Goal: Submit feedback/report problem: Submit feedback/report problem

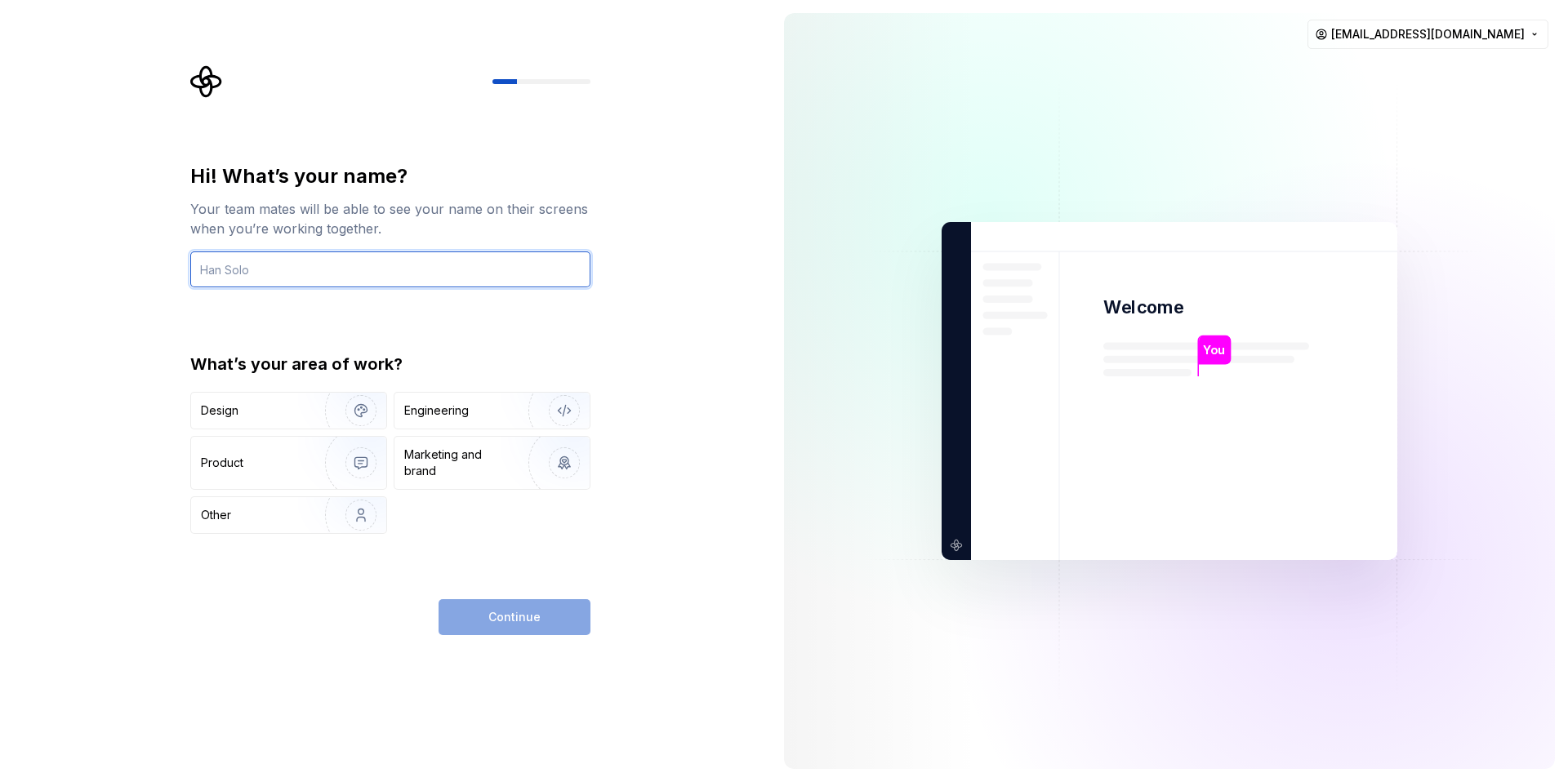
click at [389, 262] on input "text" at bounding box center [390, 269] width 400 height 36
drag, startPoint x: 359, startPoint y: 273, endPoint x: 33, endPoint y: 254, distance: 326.6
click at [33, 254] on div "Hi! What’s your name? Your team mates will be able to see your name on their sc…" at bounding box center [385, 391] width 771 height 782
type input "Soolo"
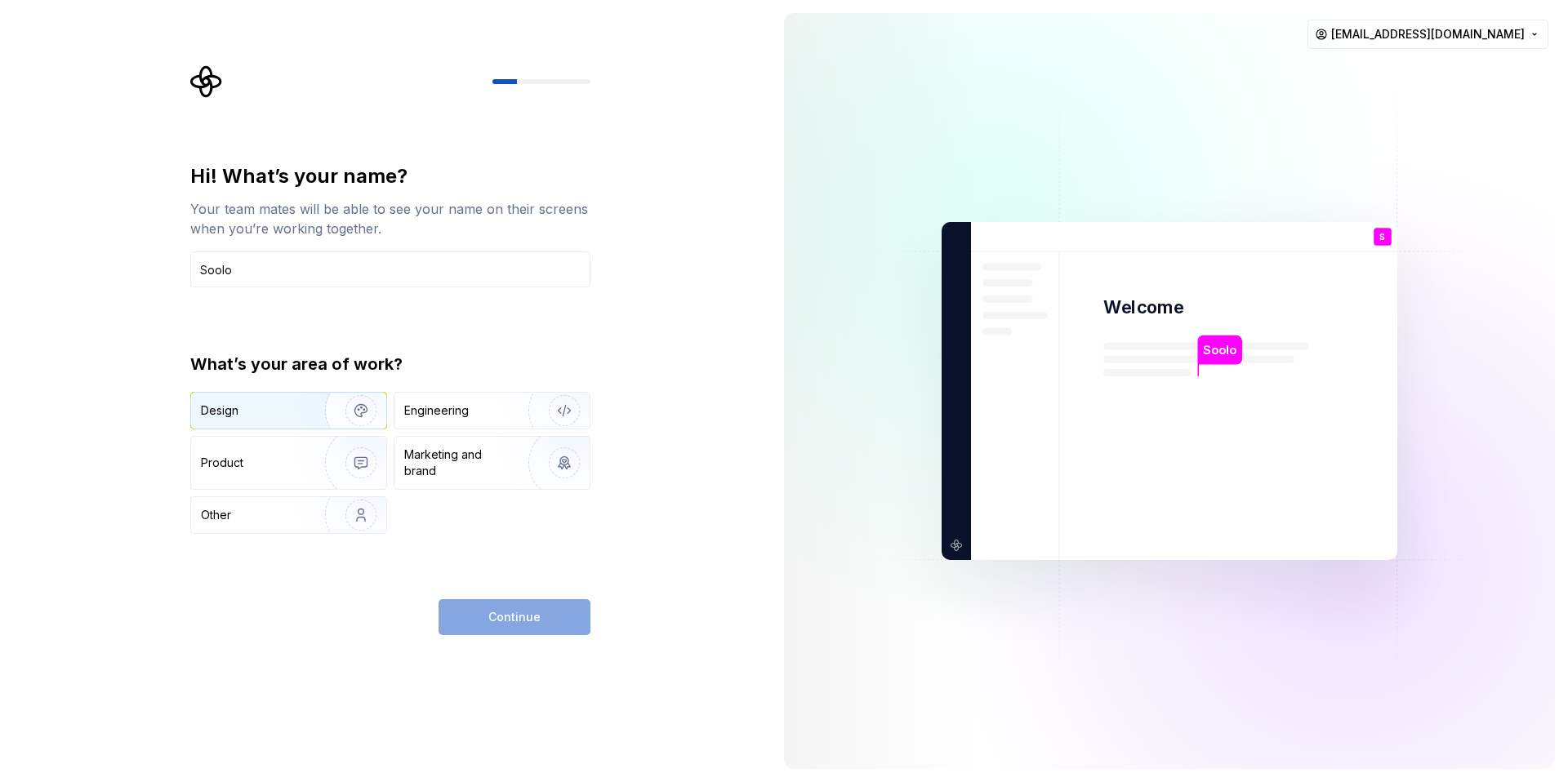
click at [252, 410] on div "Design" at bounding box center [252, 411] width 103 height 17
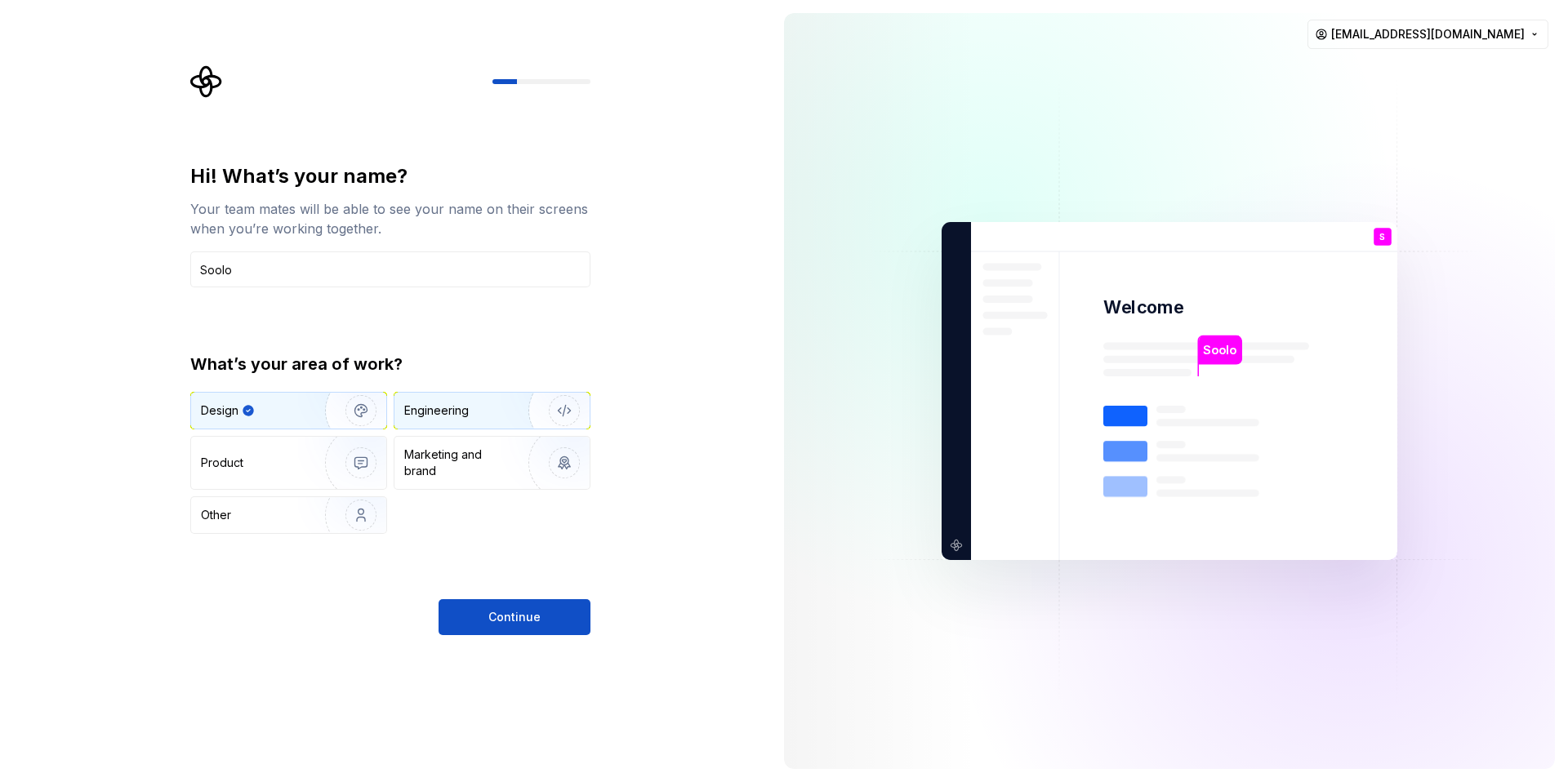
click at [481, 412] on div "Engineering" at bounding box center [469, 411] width 130 height 17
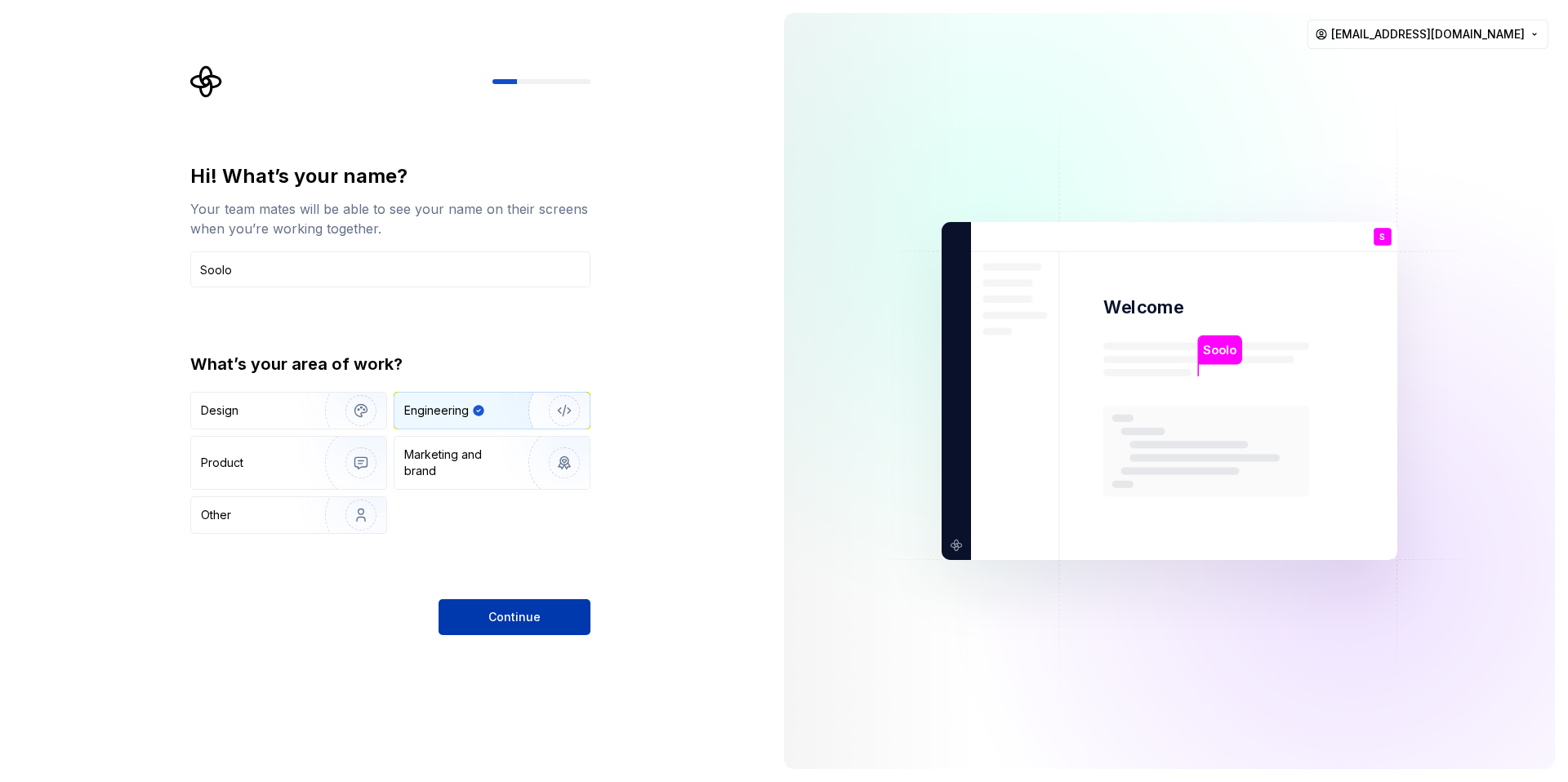
click at [532, 618] on span "Continue" at bounding box center [514, 617] width 52 height 17
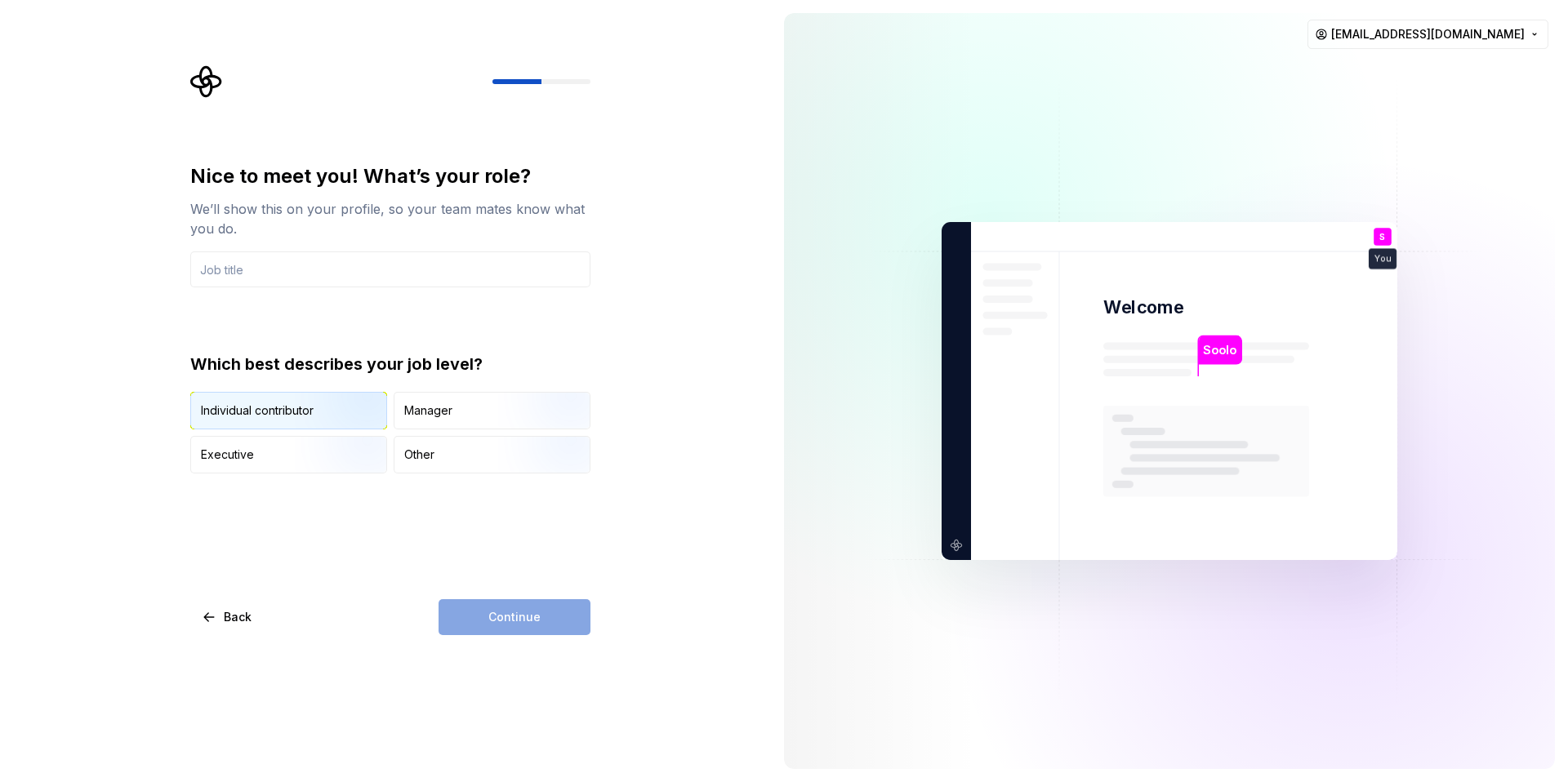
click at [339, 415] on img "button" at bounding box center [347, 430] width 104 height 109
click at [512, 617] on div "Continue" at bounding box center [514, 617] width 152 height 36
click at [303, 314] on div "Nice to meet you! What’s your role? We’ll show this on your profile, so your te…" at bounding box center [390, 318] width 400 height 310
click at [493, 615] on div "Continue" at bounding box center [514, 617] width 152 height 36
click at [329, 281] on input "text" at bounding box center [390, 269] width 400 height 36
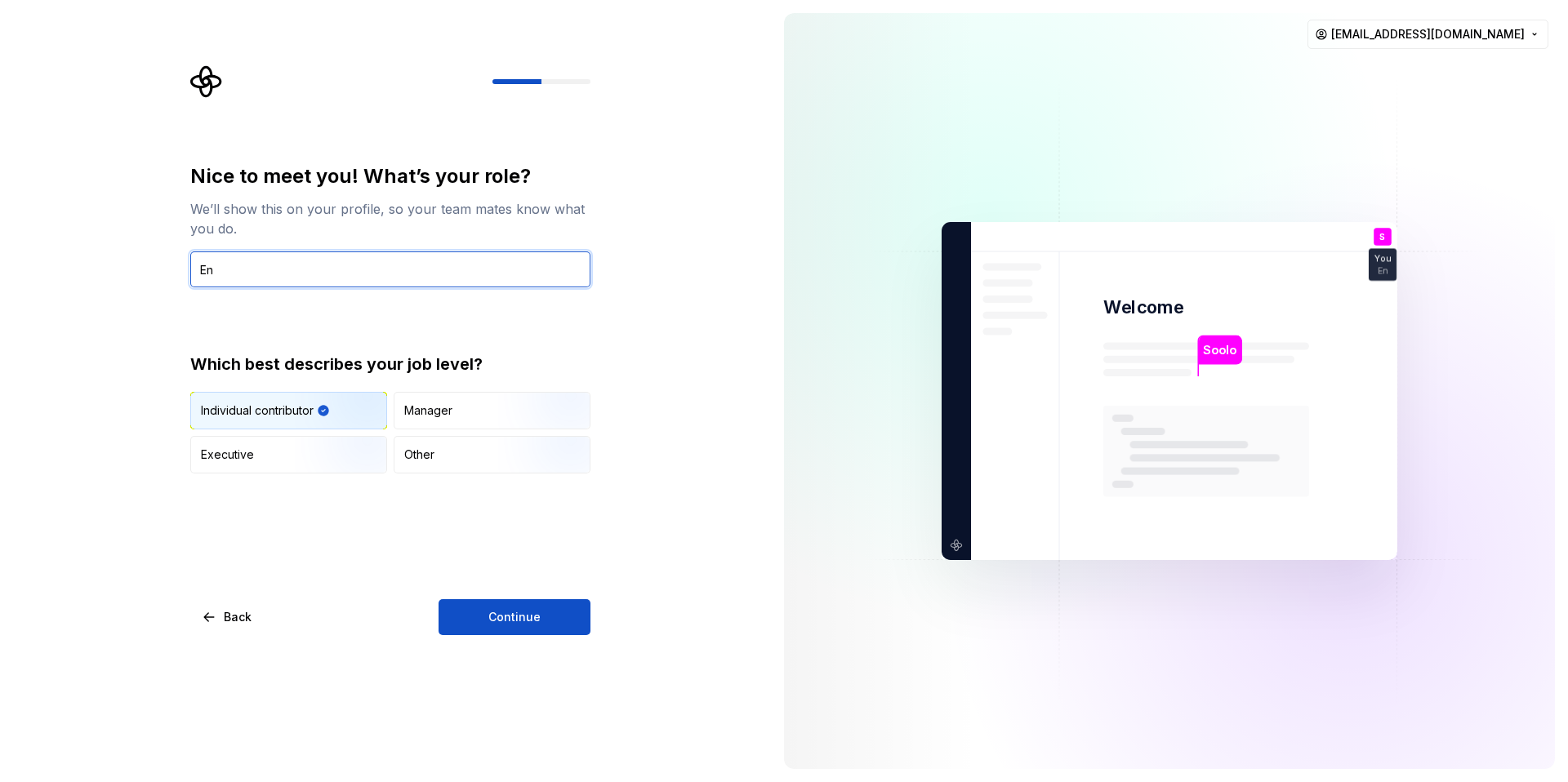
type input "E"
type input "G"
type input "Engginner"
click at [404, 338] on div "Nice to meet you! What’s your role? We’ll show this on your profile, so your te…" at bounding box center [390, 318] width 400 height 310
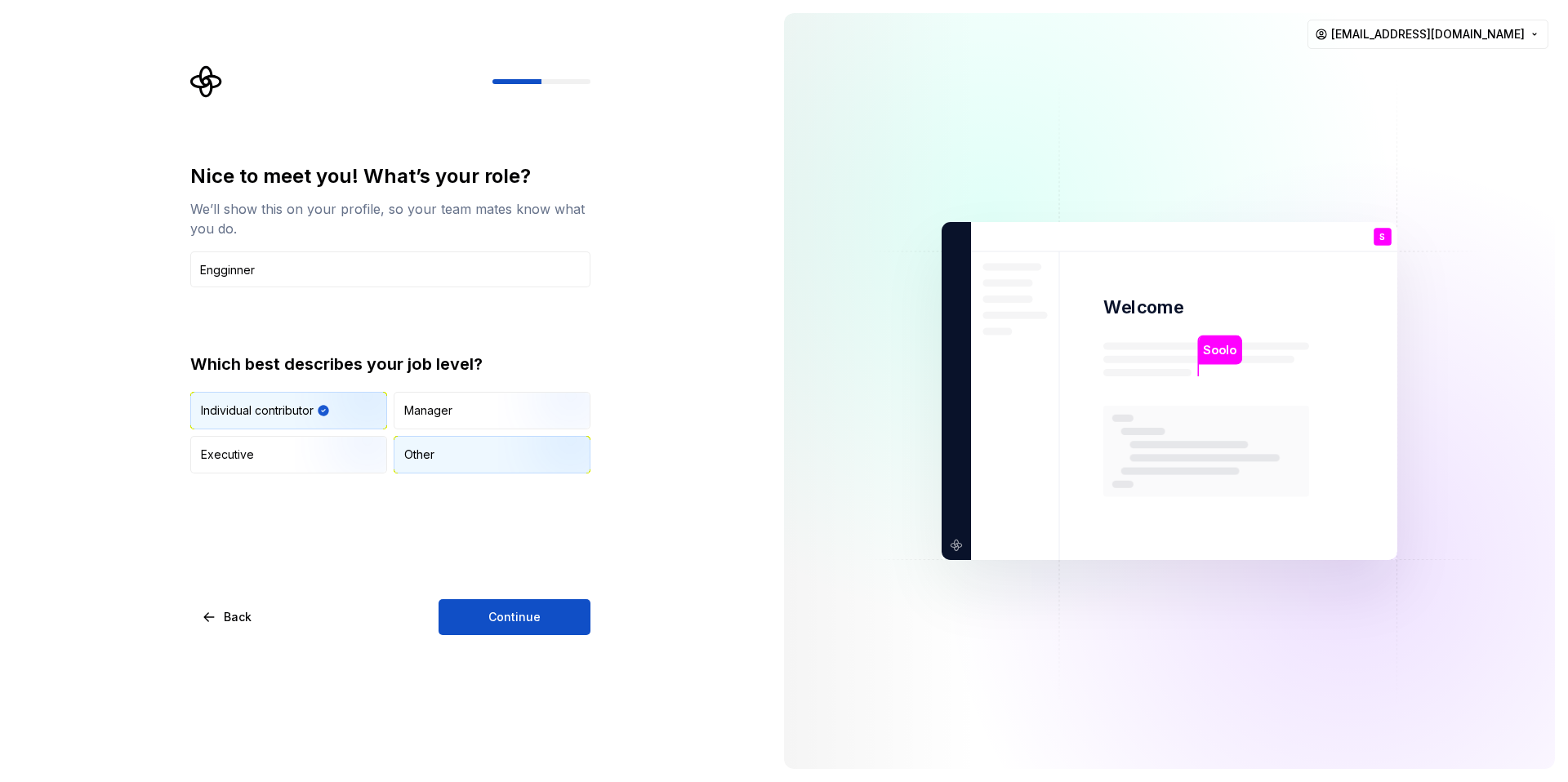
click at [458, 459] on div "Other" at bounding box center [492, 455] width 196 height 36
click at [519, 607] on button "Continue" at bounding box center [514, 617] width 152 height 36
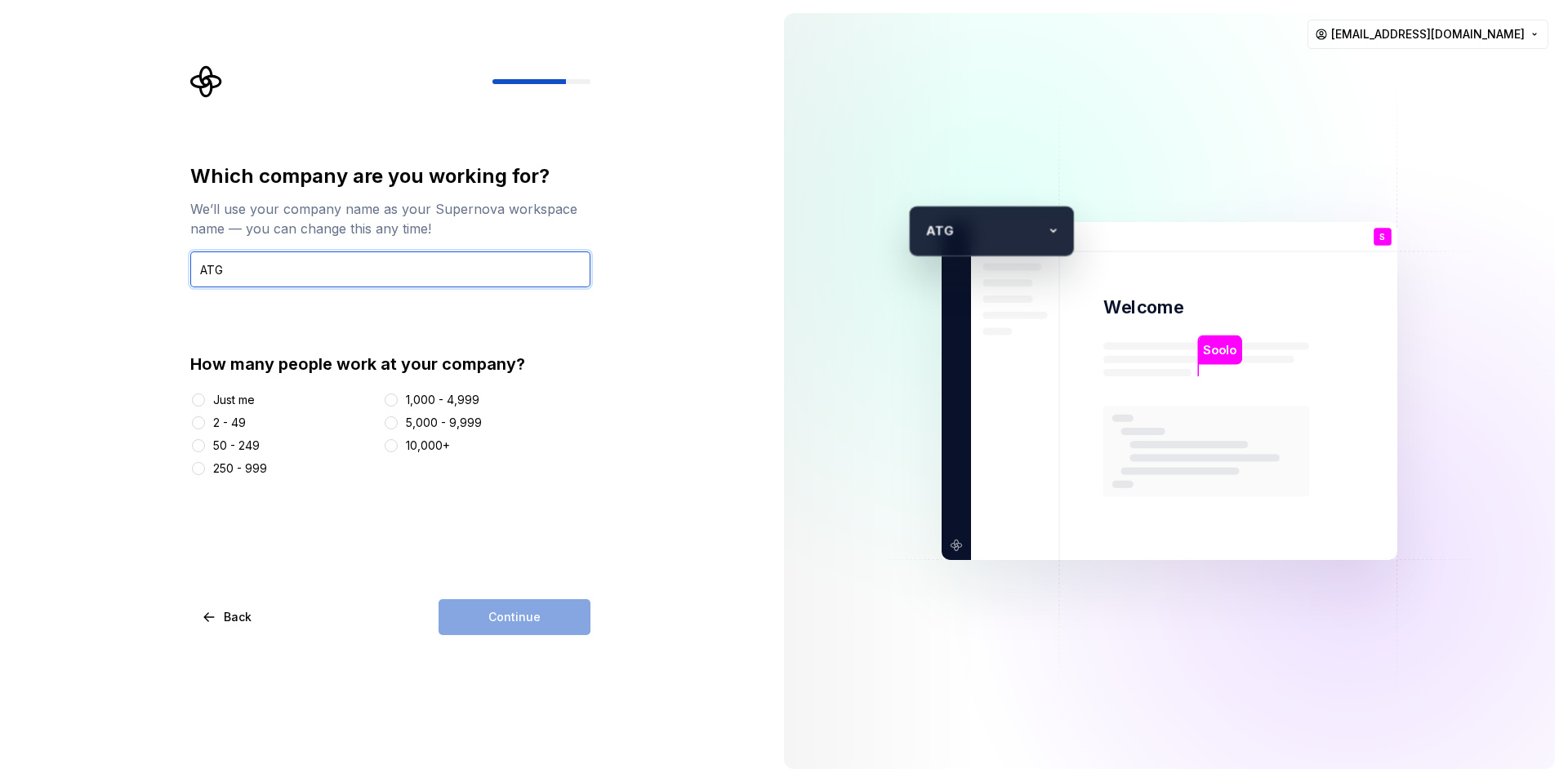
type input "ATG"
click at [351, 544] on div "Which company are you working for? We’ll use your company name as your Supernov…" at bounding box center [390, 399] width 400 height 472
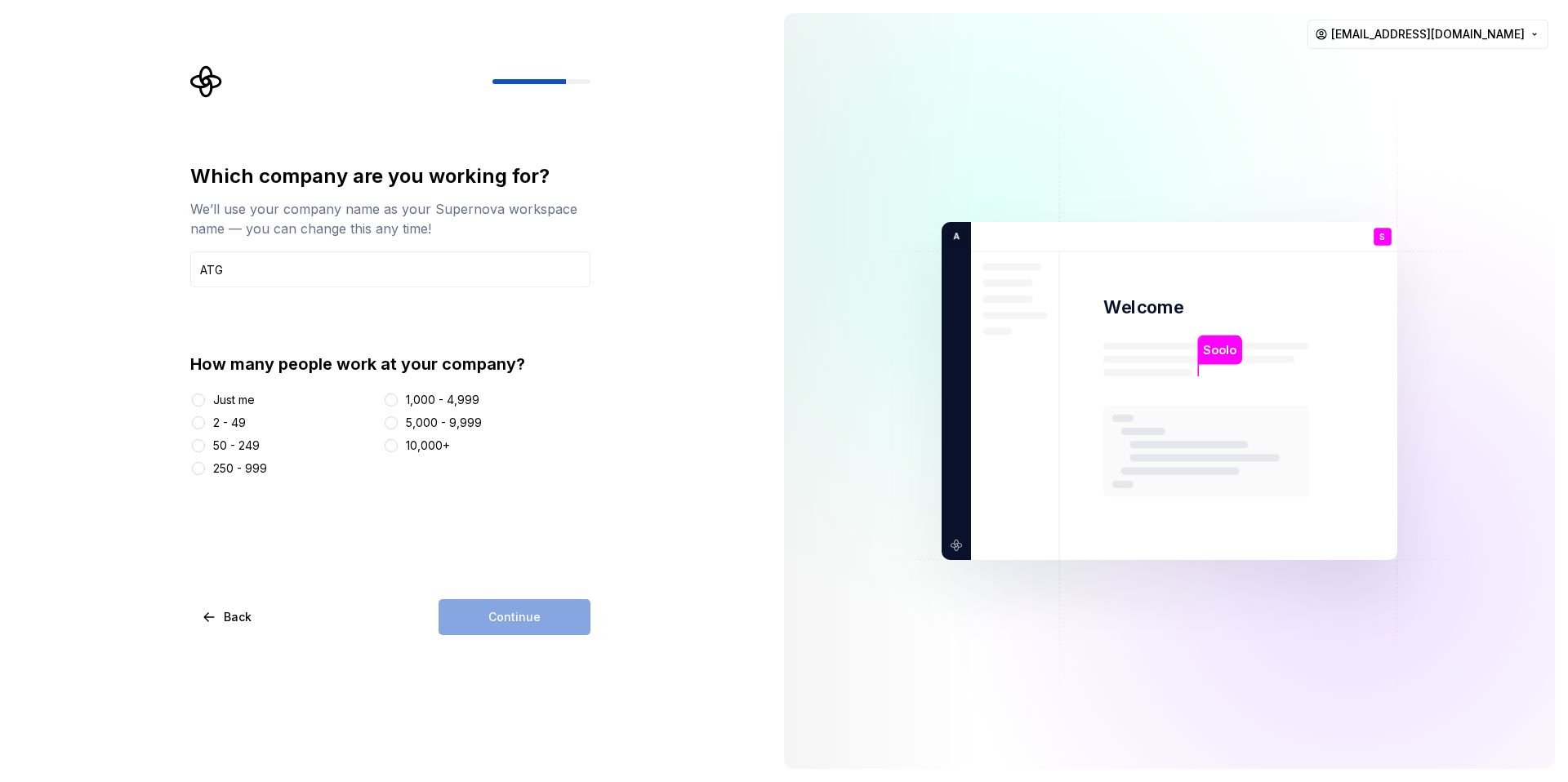
click at [231, 411] on div "Just me 2 - 49 50 - 249 250 - 999 1,000 - 4,999 5,000 - 9,999 10,000+" at bounding box center [390, 434] width 400 height 84
click at [232, 401] on div "Just me" at bounding box center [234, 400] width 41 height 17
click at [205, 401] on button "Just me" at bounding box center [197, 400] width 13 height 13
click at [537, 627] on button "Continue" at bounding box center [514, 617] width 152 height 36
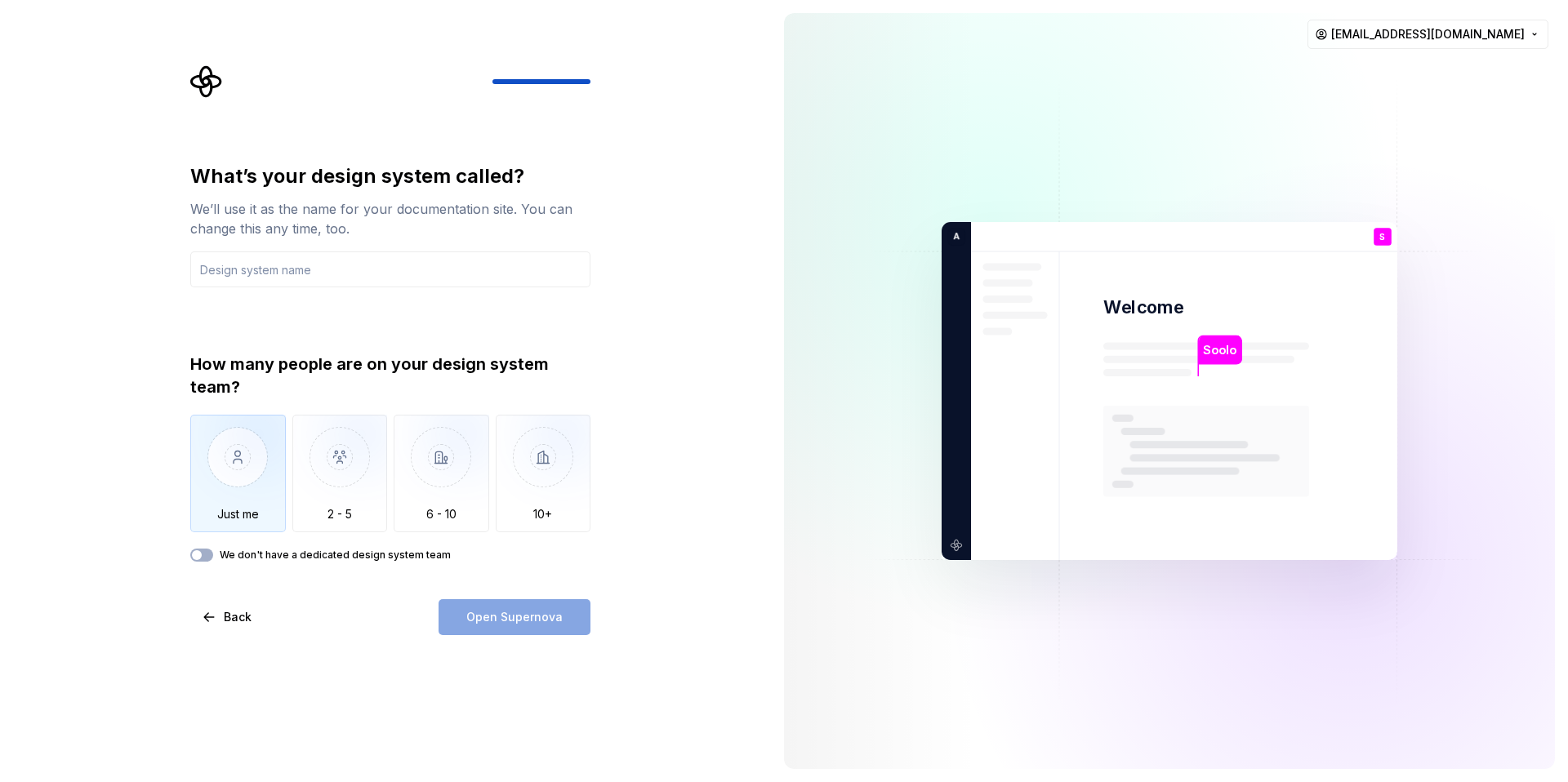
click at [240, 493] on img "button" at bounding box center [238, 469] width 95 height 109
click at [305, 278] on input "text" at bounding box center [390, 269] width 400 height 36
click at [310, 274] on input "text" at bounding box center [390, 269] width 400 height 36
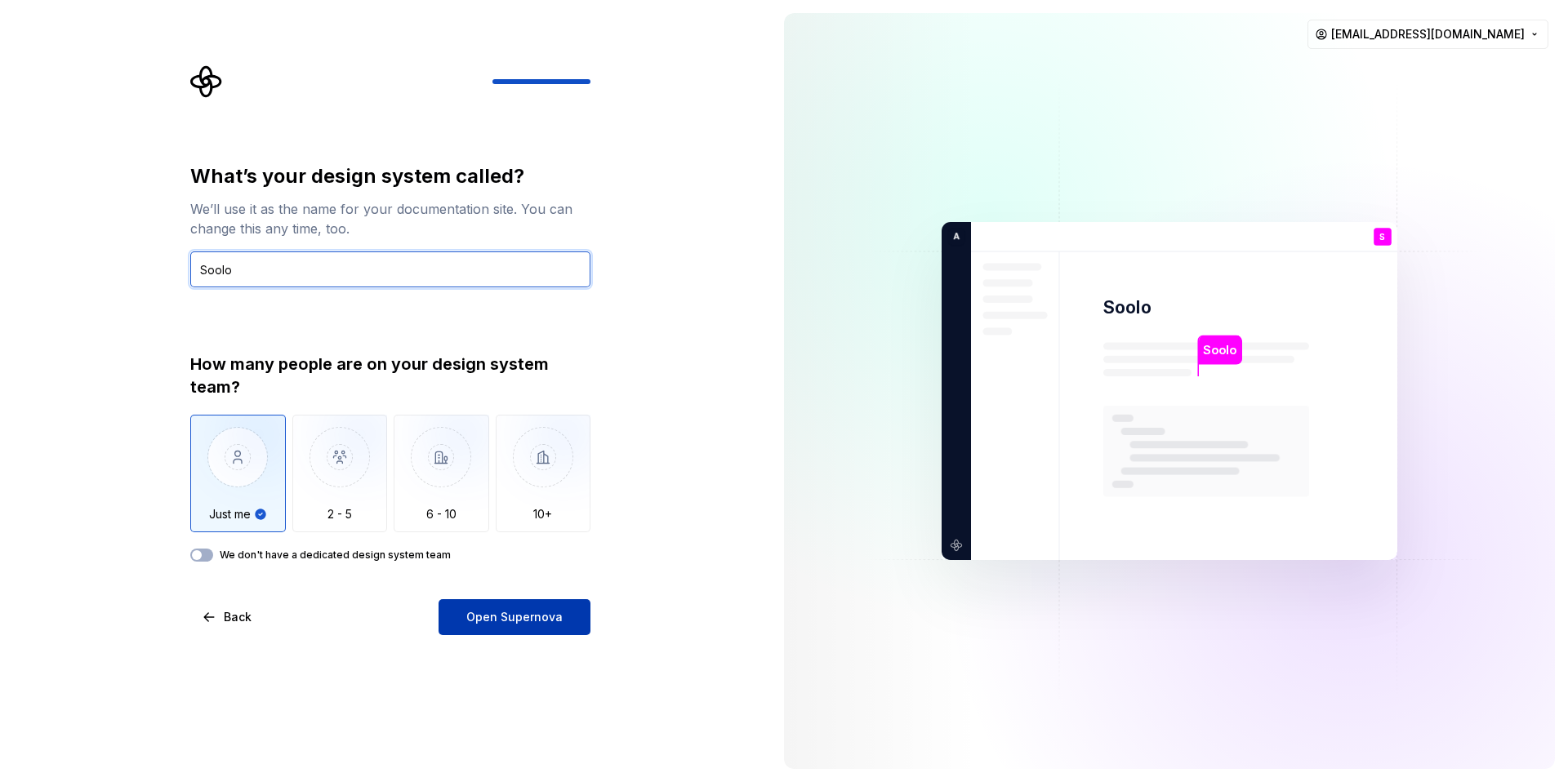
type input "Soolo"
click at [513, 624] on span "Open Supernova" at bounding box center [515, 617] width 96 height 17
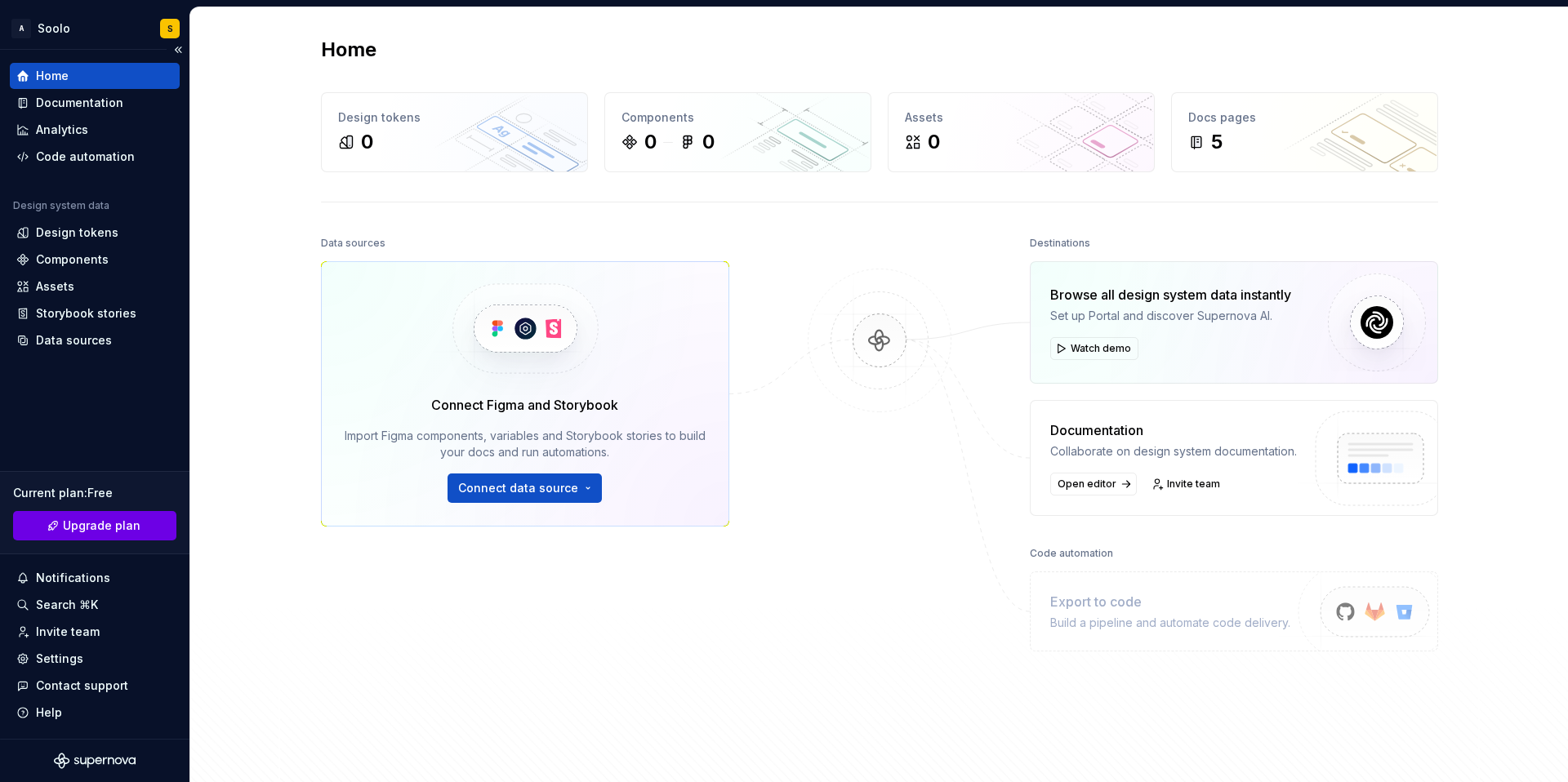
click at [100, 525] on span "Upgrade plan" at bounding box center [101, 526] width 78 height 17
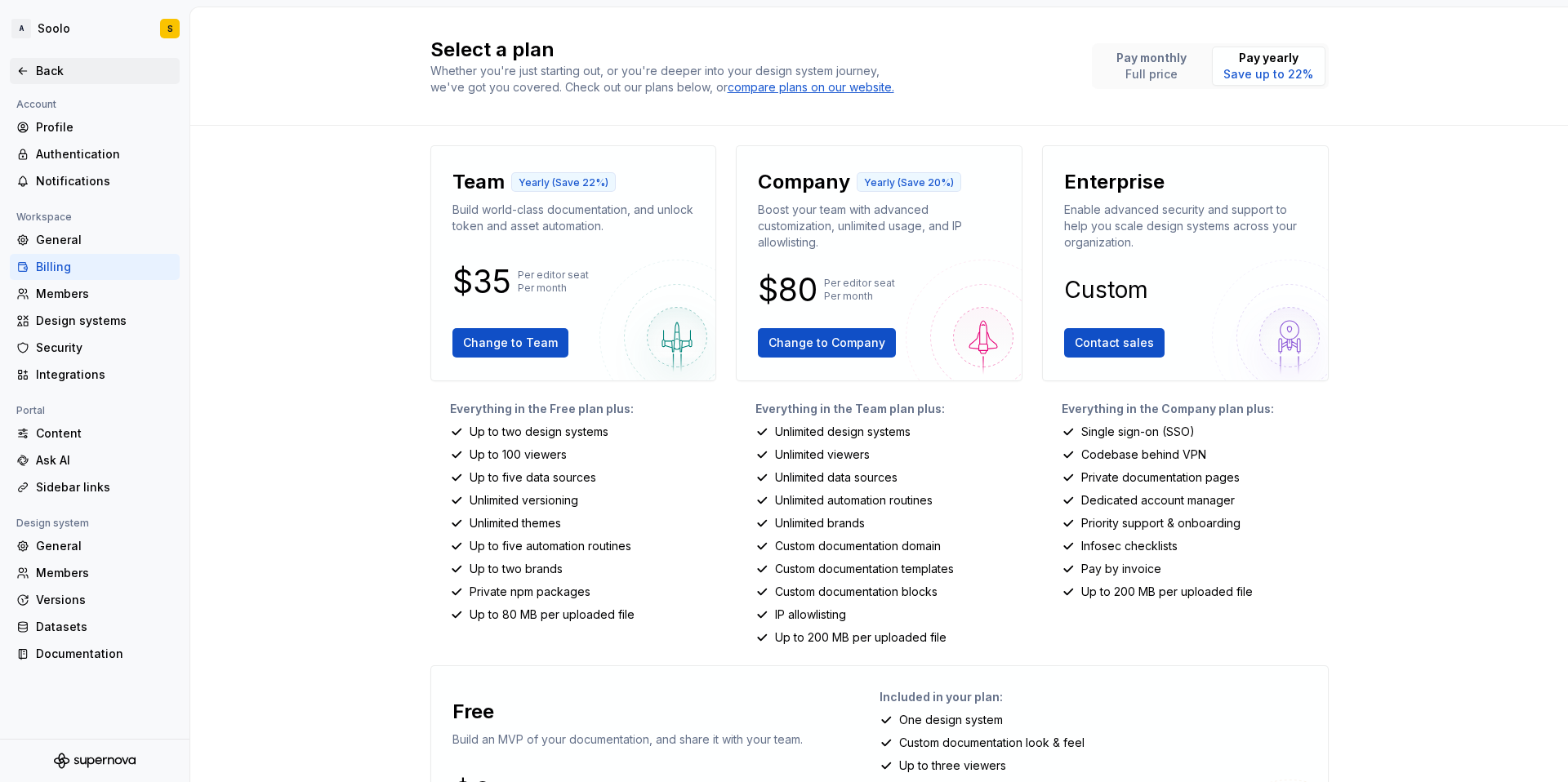
click at [50, 70] on div "Back" at bounding box center [105, 71] width 138 height 17
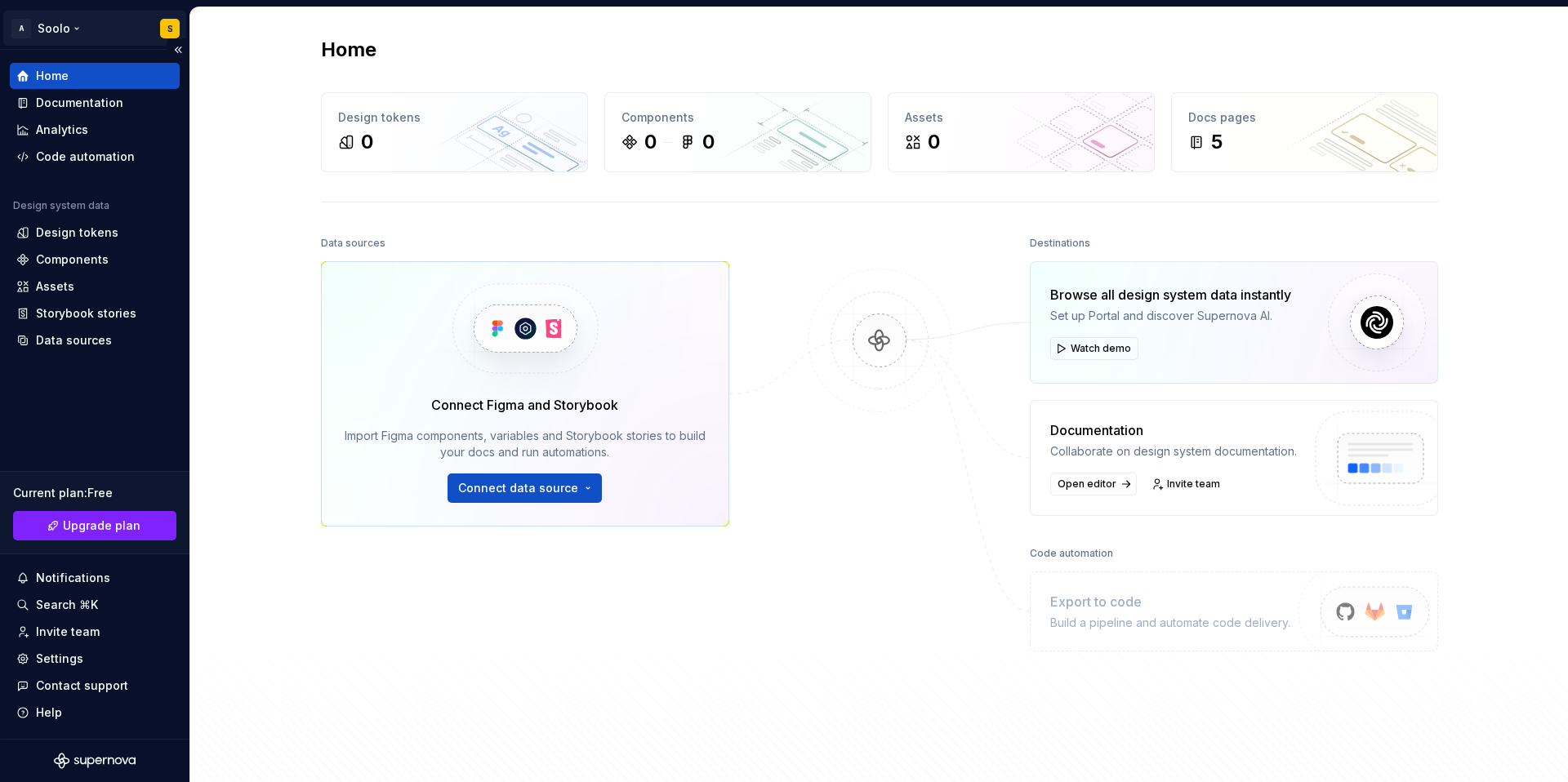
click at [179, 26] on html "A Soolo S Home Documentation Analytics Code automation Design system data Desig…" at bounding box center [784, 391] width 1568 height 782
click at [322, 404] on html "A Soolo S Home Documentation Analytics Code automation Design system data Desig…" at bounding box center [784, 391] width 1568 height 782
click at [527, 486] on span "Connect data source" at bounding box center [518, 488] width 120 height 17
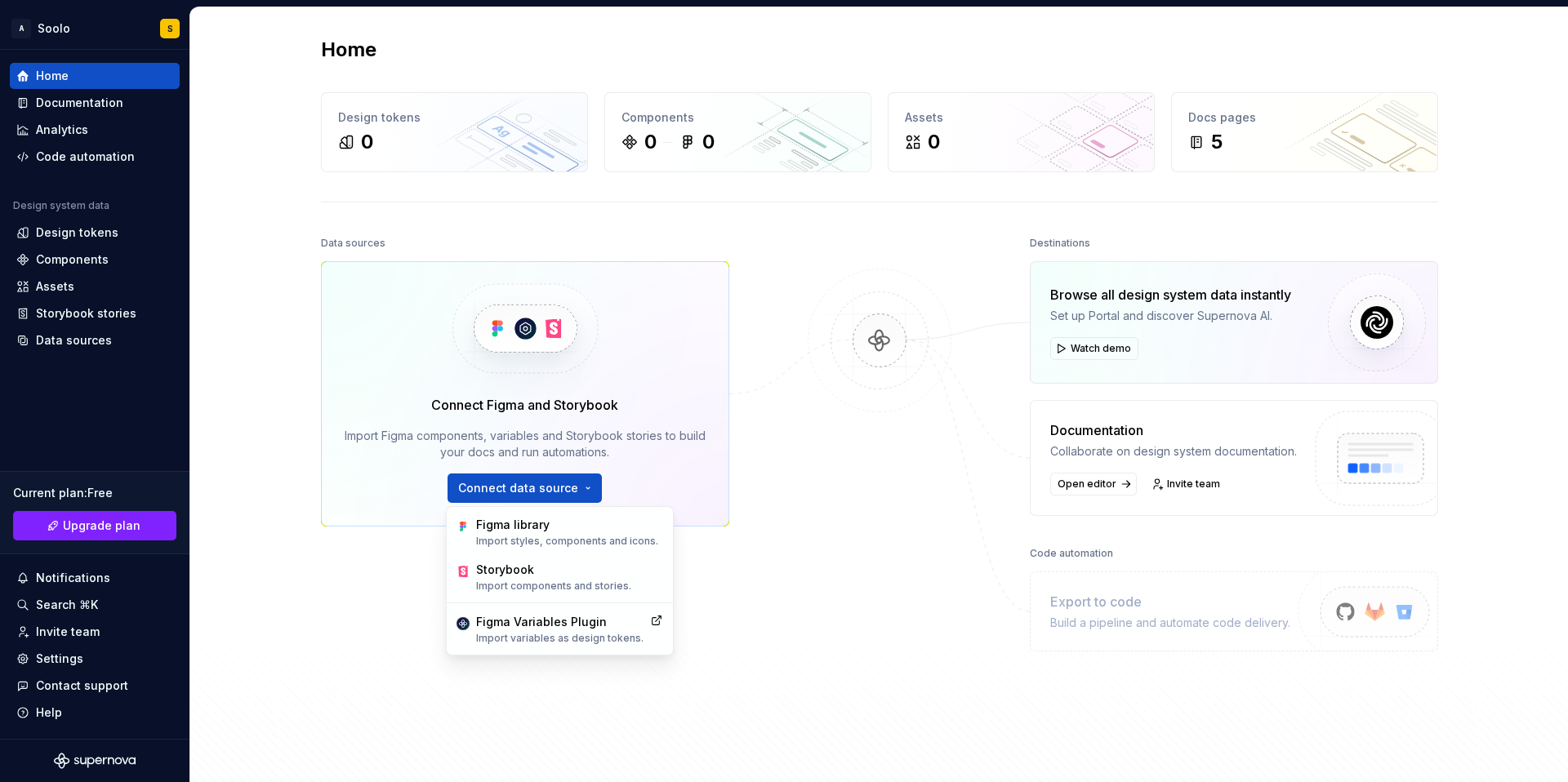
click at [335, 472] on div "Connect Figma and Storybook Import Figma components, variables and Storybook st…" at bounding box center [526, 394] width 409 height 265
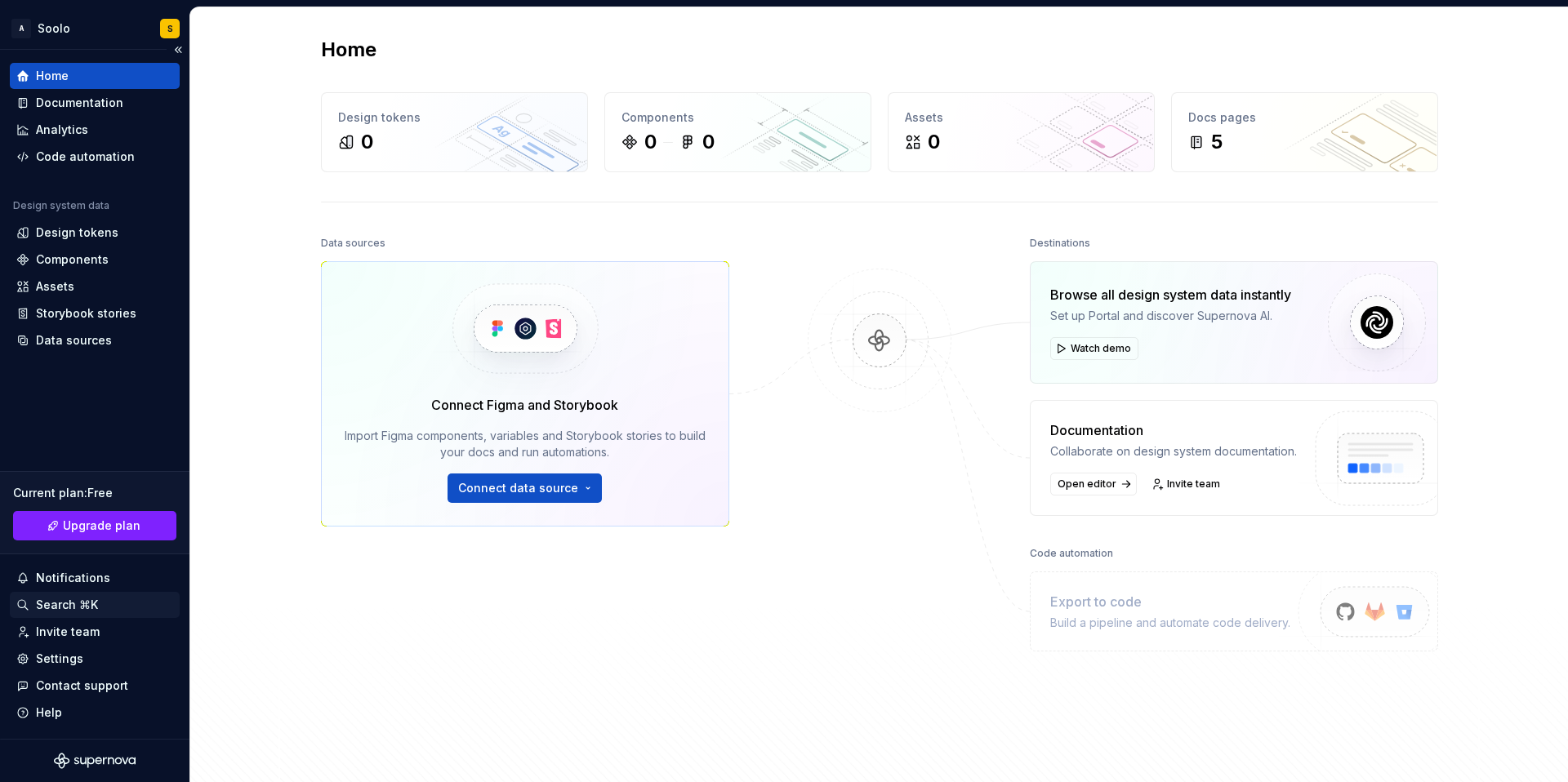
click at [93, 606] on div "Search ⌘K" at bounding box center [67, 605] width 62 height 17
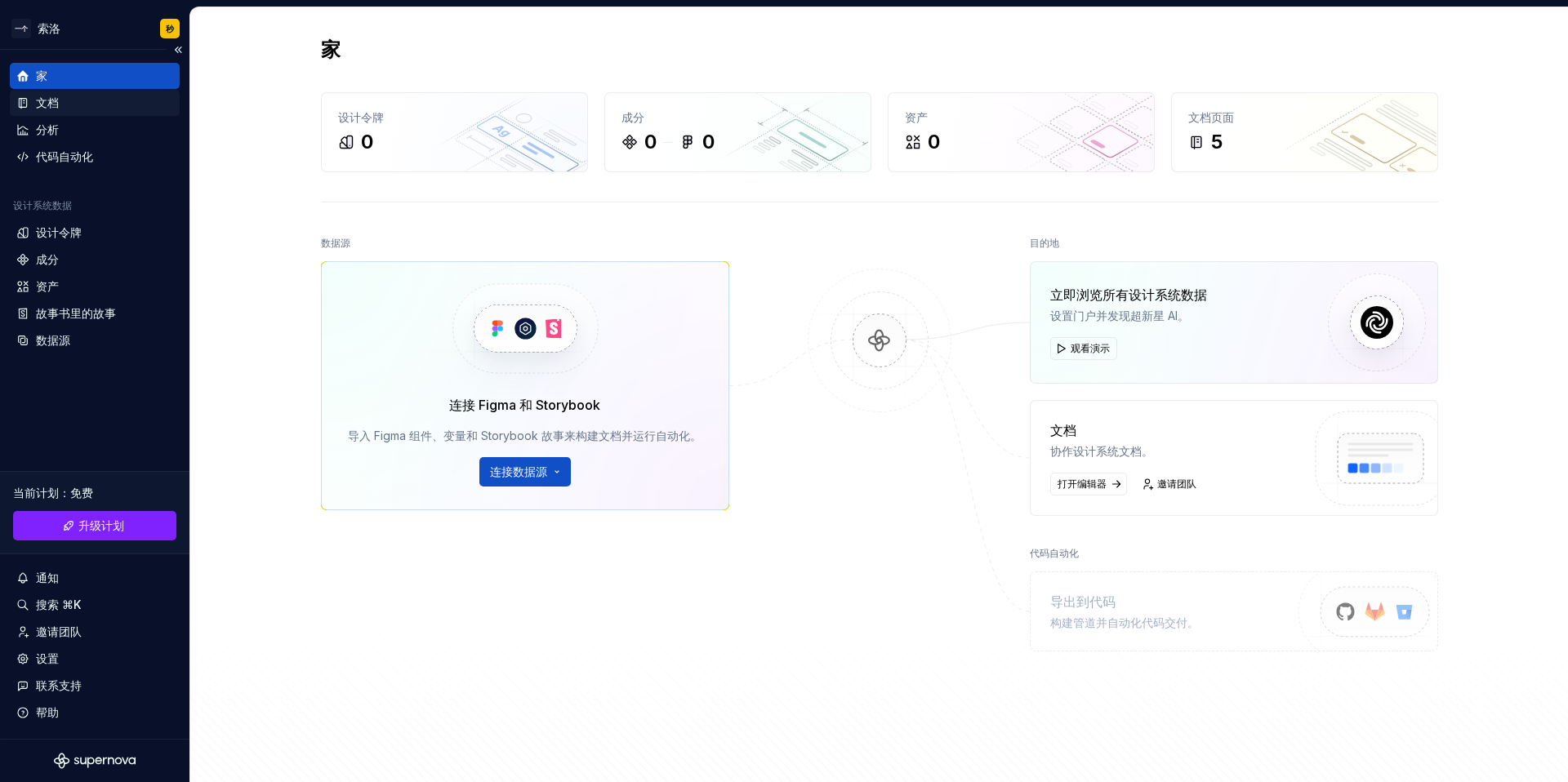
click at [62, 97] on div "文档" at bounding box center [95, 102] width 157 height 17
click at [67, 103] on div "文档" at bounding box center [95, 102] width 157 height 17
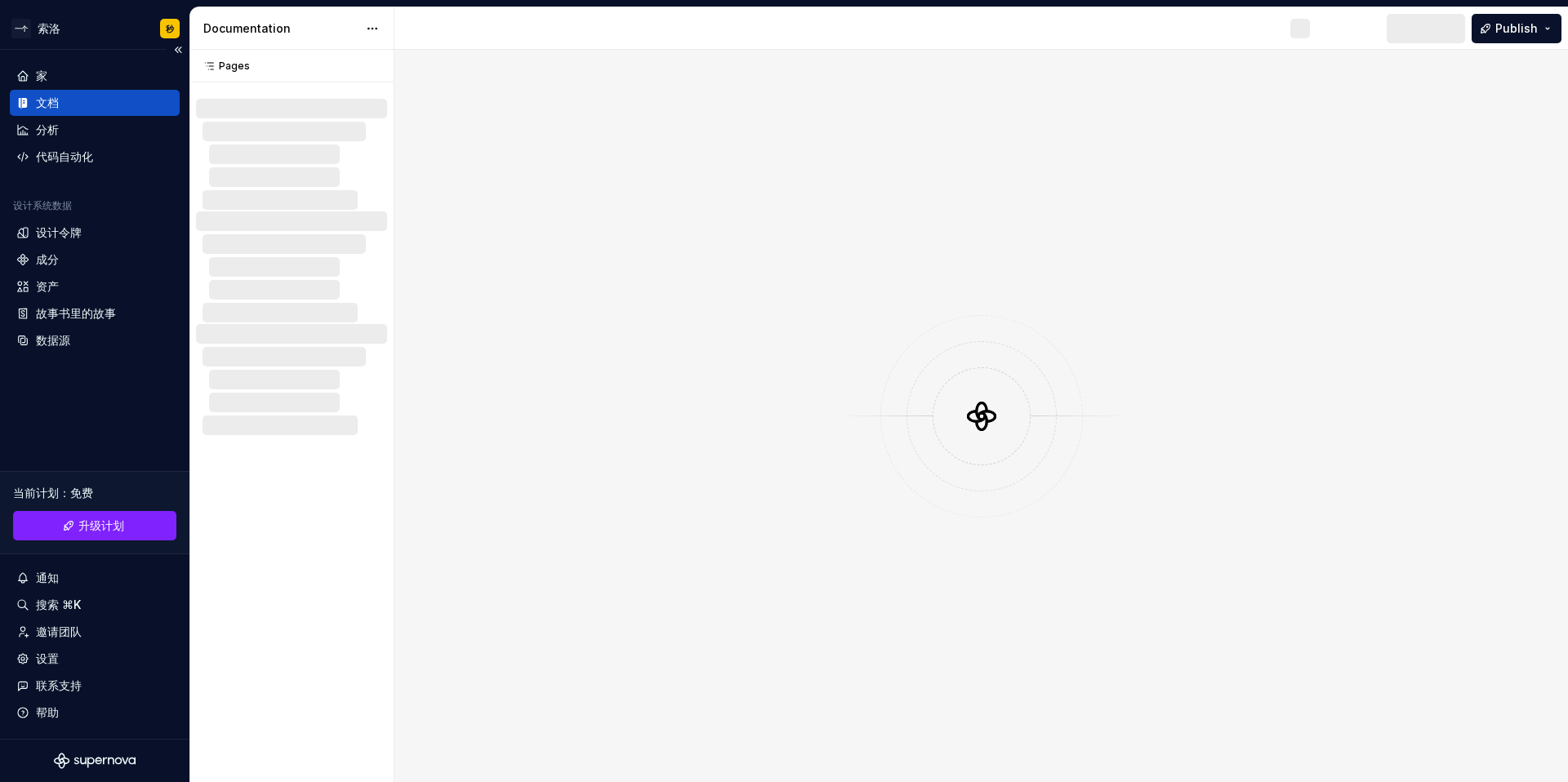
click at [50, 109] on div "文档" at bounding box center [47, 102] width 23 height 17
click at [286, 126] on div at bounding box center [295, 132] width 185 height 20
click at [334, 100] on div at bounding box center [292, 154] width 192 height 111
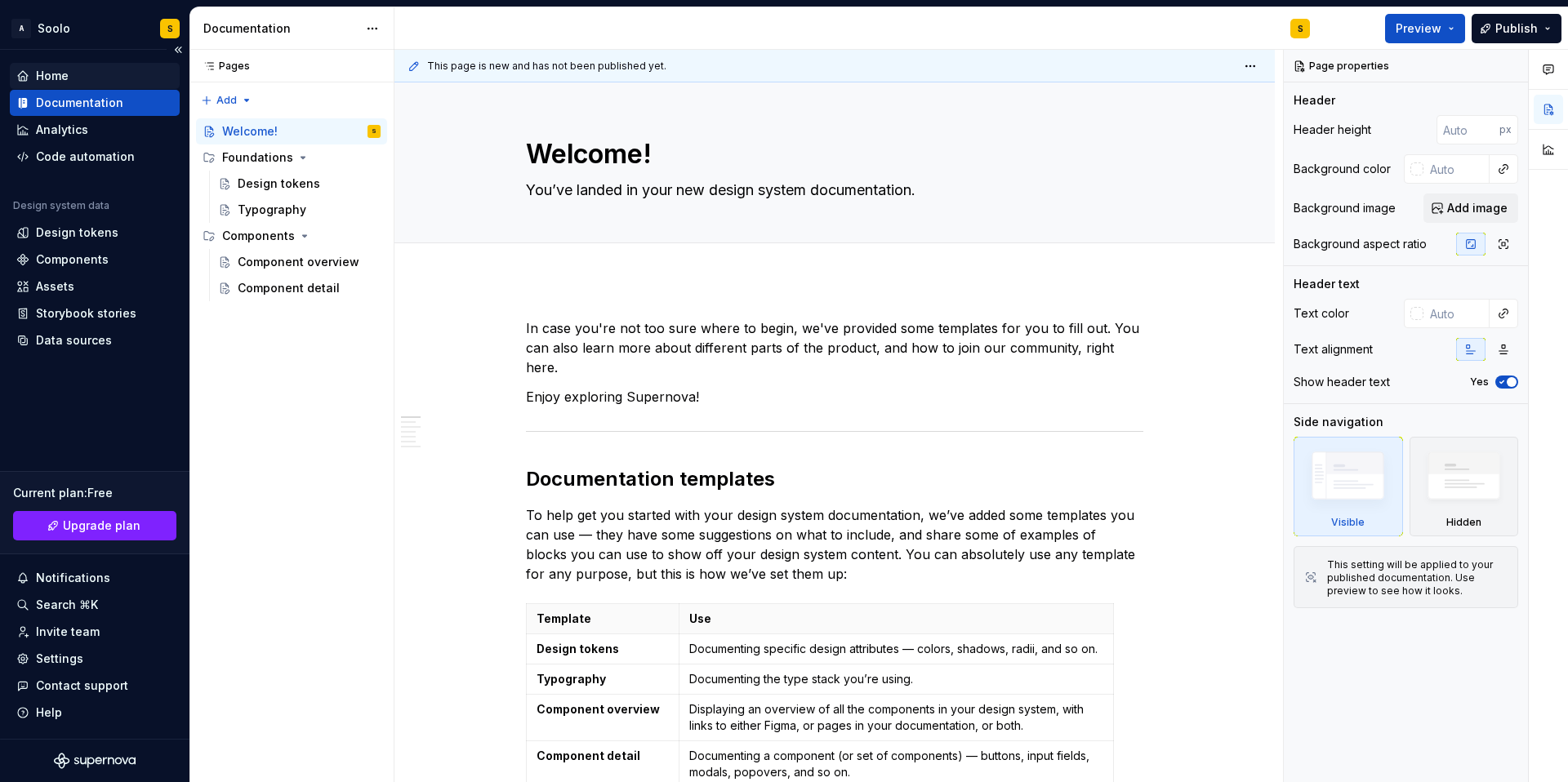
click at [79, 76] on div "Home" at bounding box center [95, 76] width 157 height 17
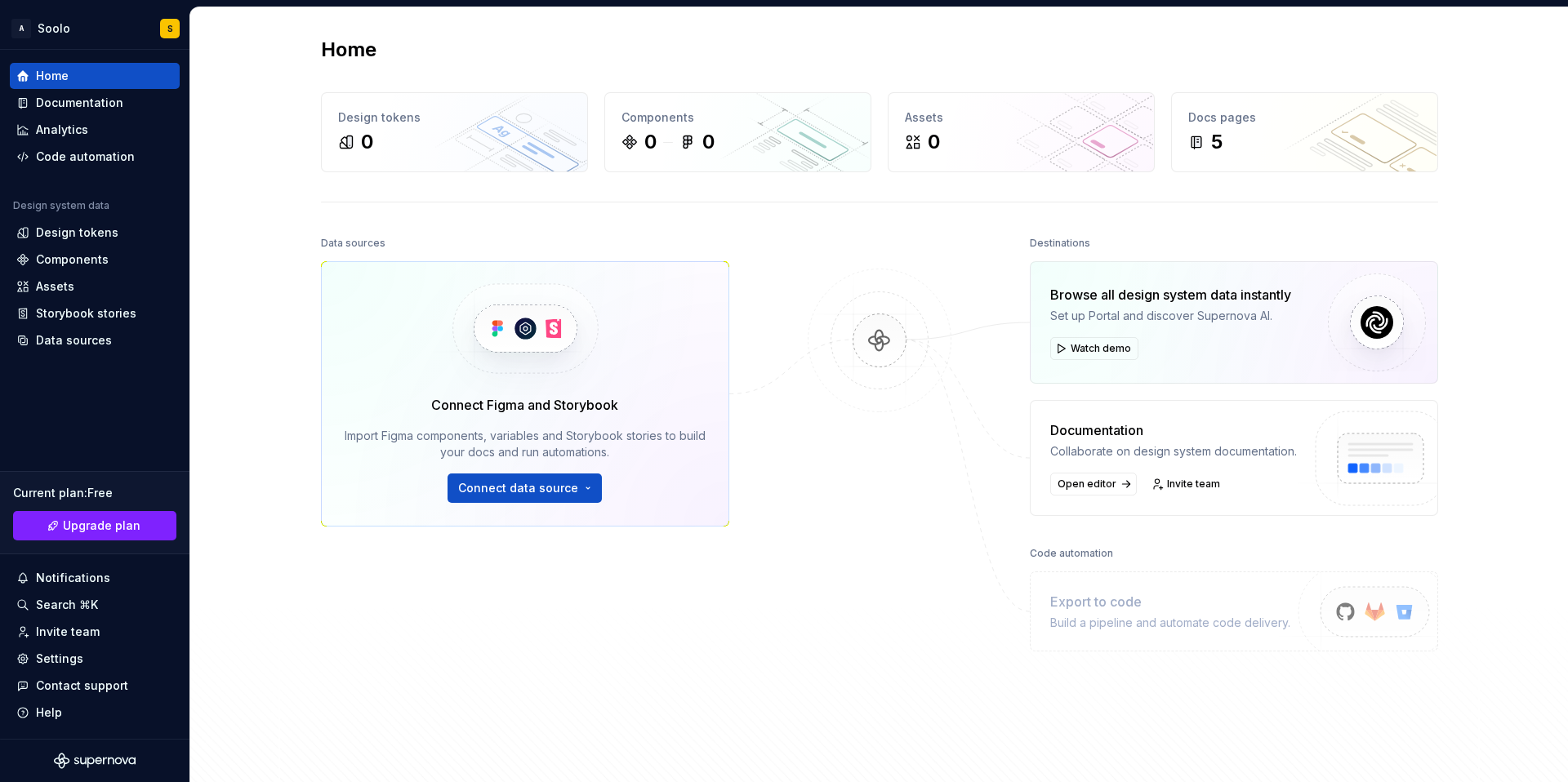
click at [531, 320] on img at bounding box center [525, 329] width 200 height 134
click at [864, 342] on img at bounding box center [879, 357] width 158 height 177
click at [1091, 354] on span "Watch demo" at bounding box center [1101, 348] width 61 height 13
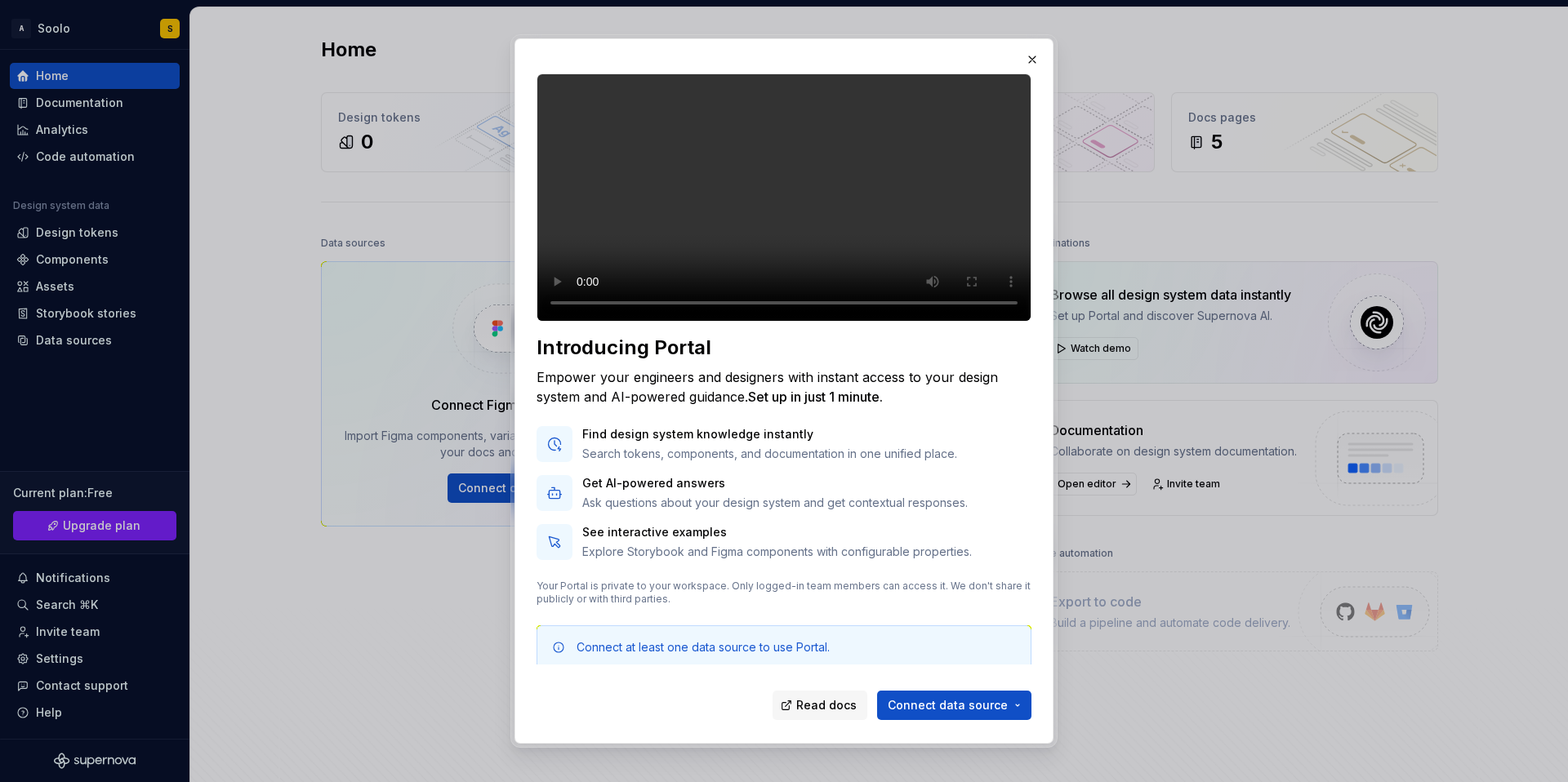
click at [564, 220] on video at bounding box center [784, 197] width 495 height 249
click at [929, 704] on span "Connect data source" at bounding box center [948, 705] width 120 height 17
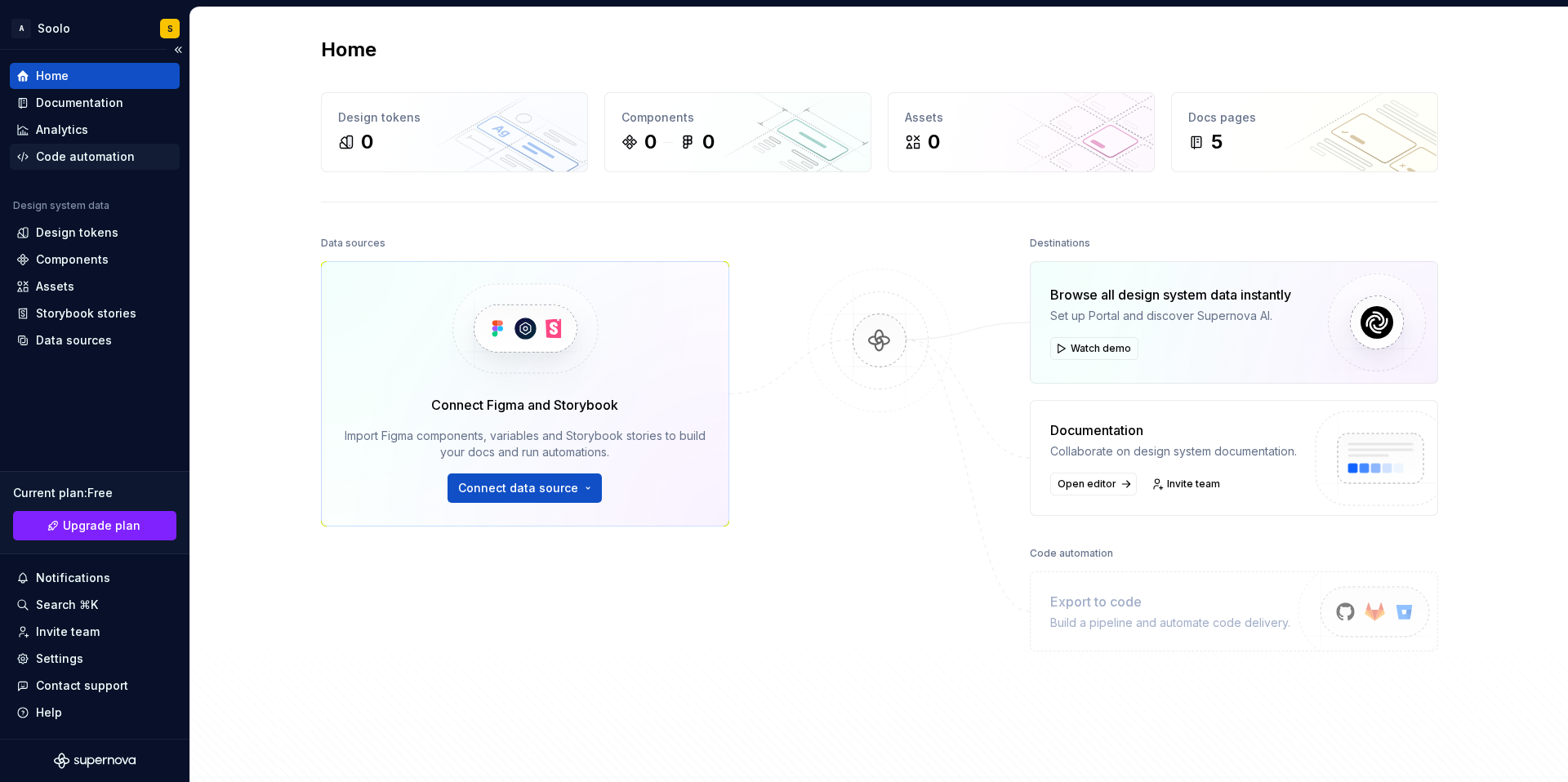
click at [102, 156] on div "Code automation" at bounding box center [85, 156] width 99 height 17
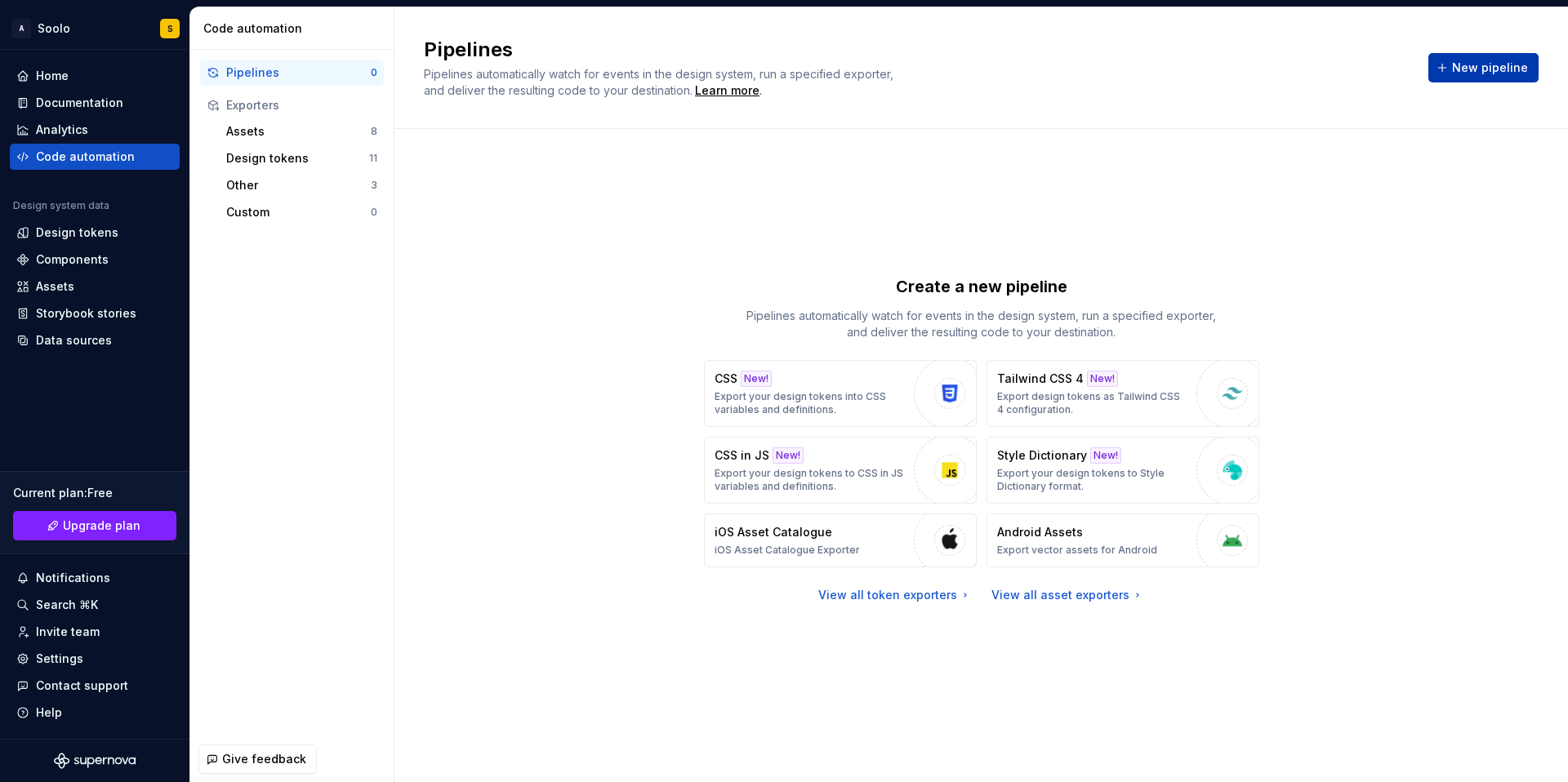
click at [1475, 61] on span "New pipeline" at bounding box center [1489, 68] width 76 height 17
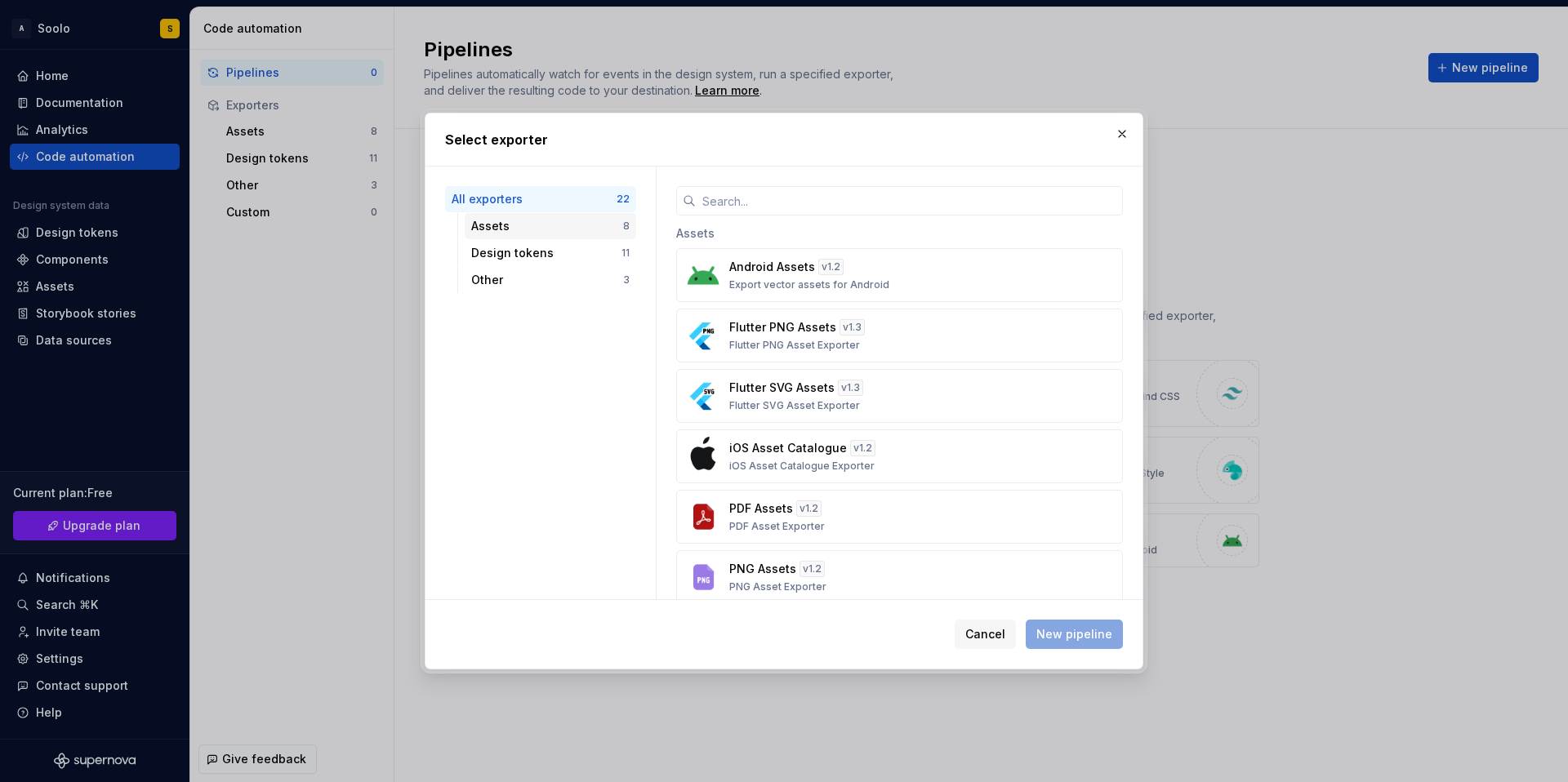
click at [521, 222] on div "Assets" at bounding box center [547, 226] width 152 height 17
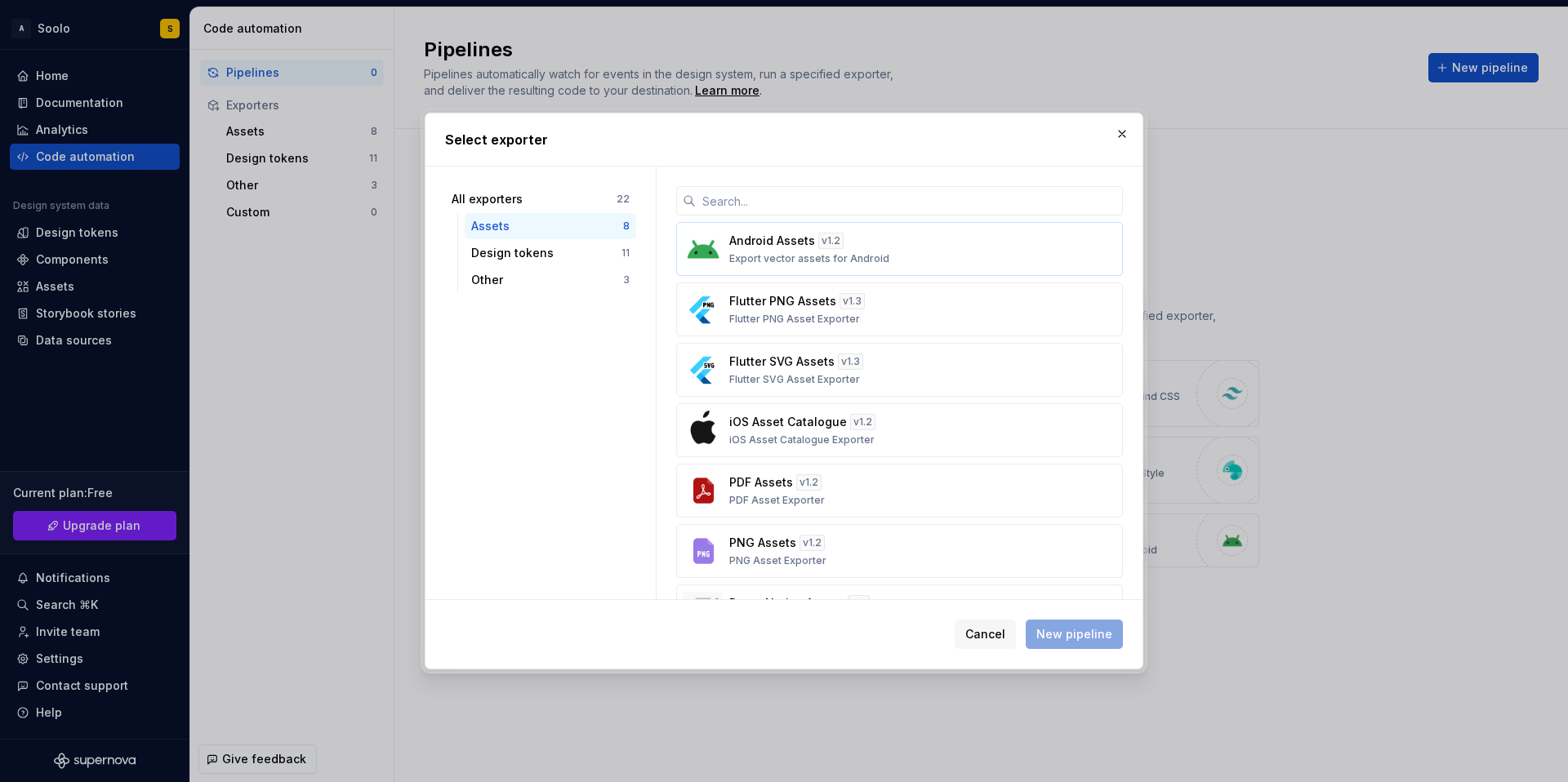
click at [746, 240] on p "Android Assets" at bounding box center [771, 241] width 85 height 17
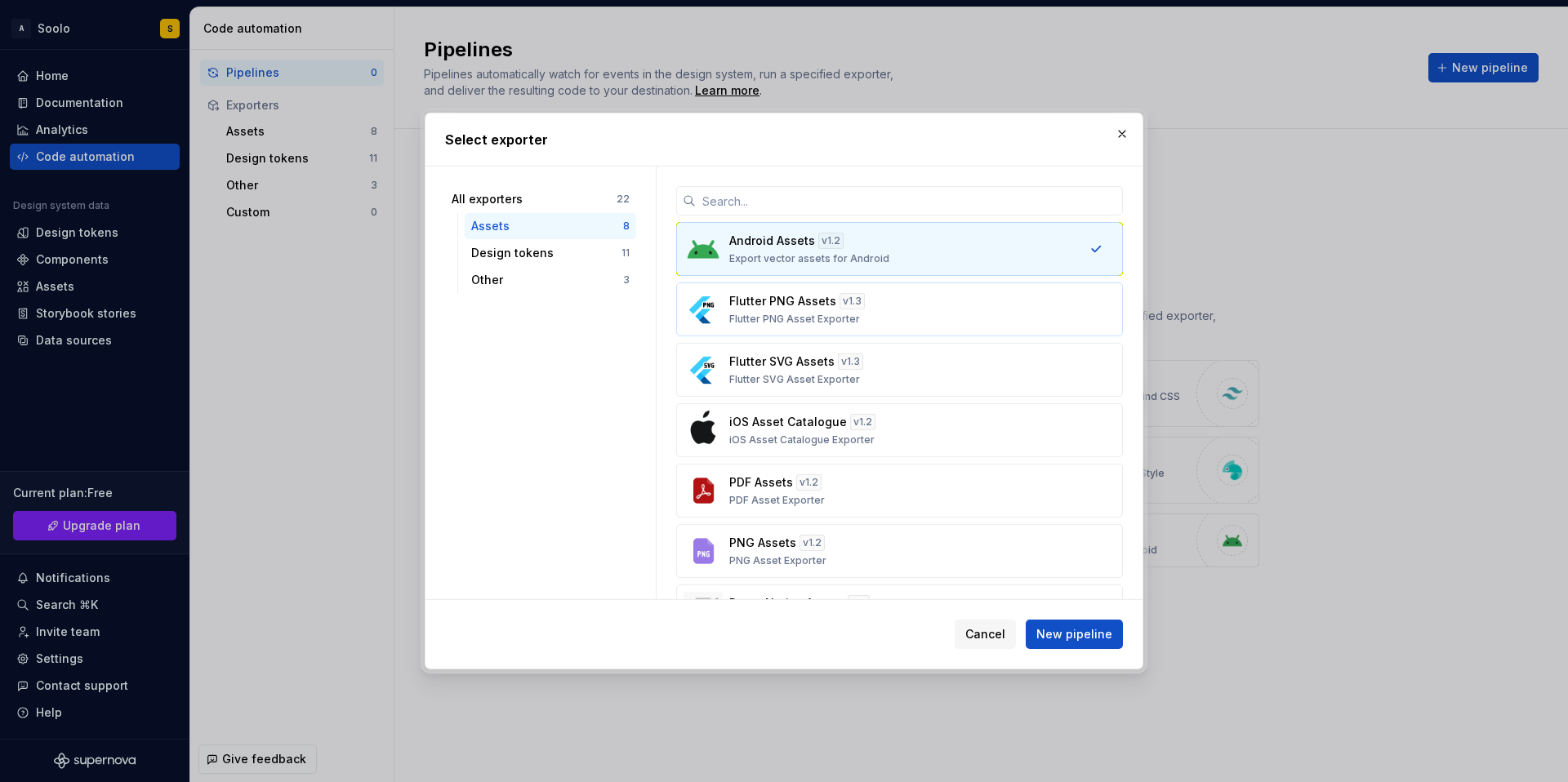
click at [788, 294] on p "Flutter PNG Assets" at bounding box center [782, 301] width 107 height 17
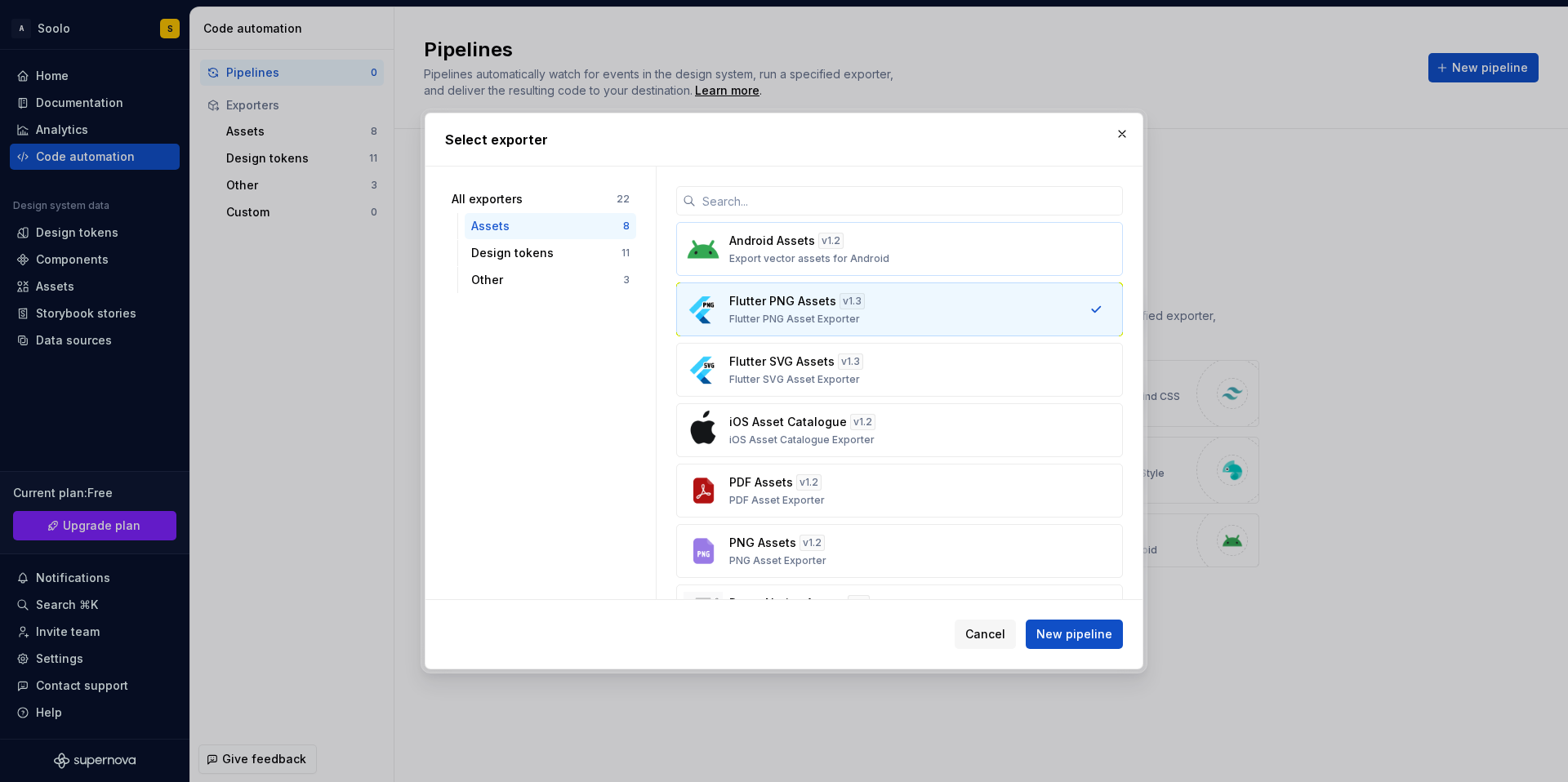
click at [793, 264] on p "Export vector assets for Android" at bounding box center [809, 258] width 160 height 13
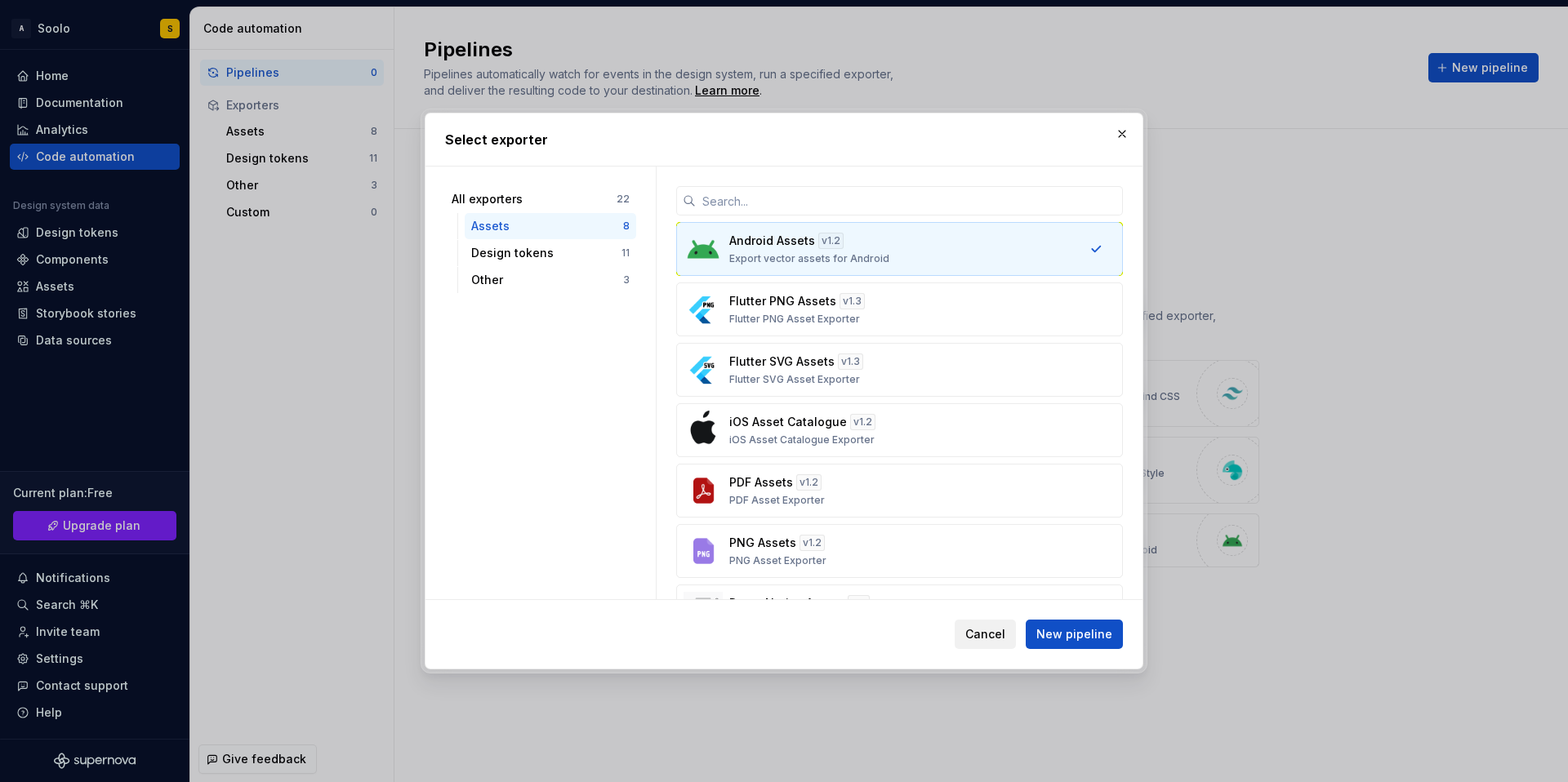
click at [998, 638] on span "Cancel" at bounding box center [985, 635] width 40 height 17
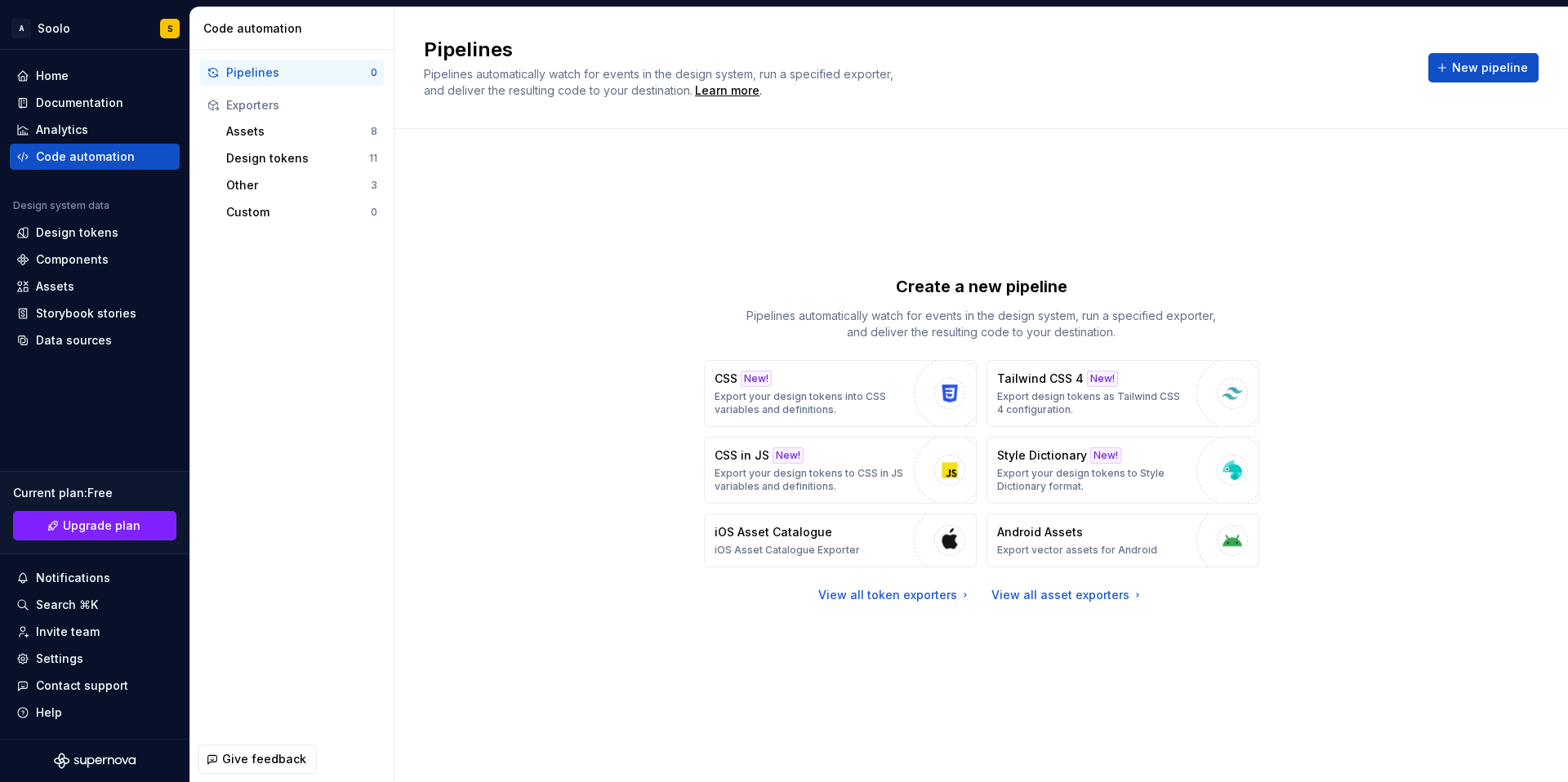
click at [302, 80] on div "Pipelines" at bounding box center [298, 73] width 144 height 17
click at [104, 109] on div "Documentation" at bounding box center [80, 102] width 87 height 17
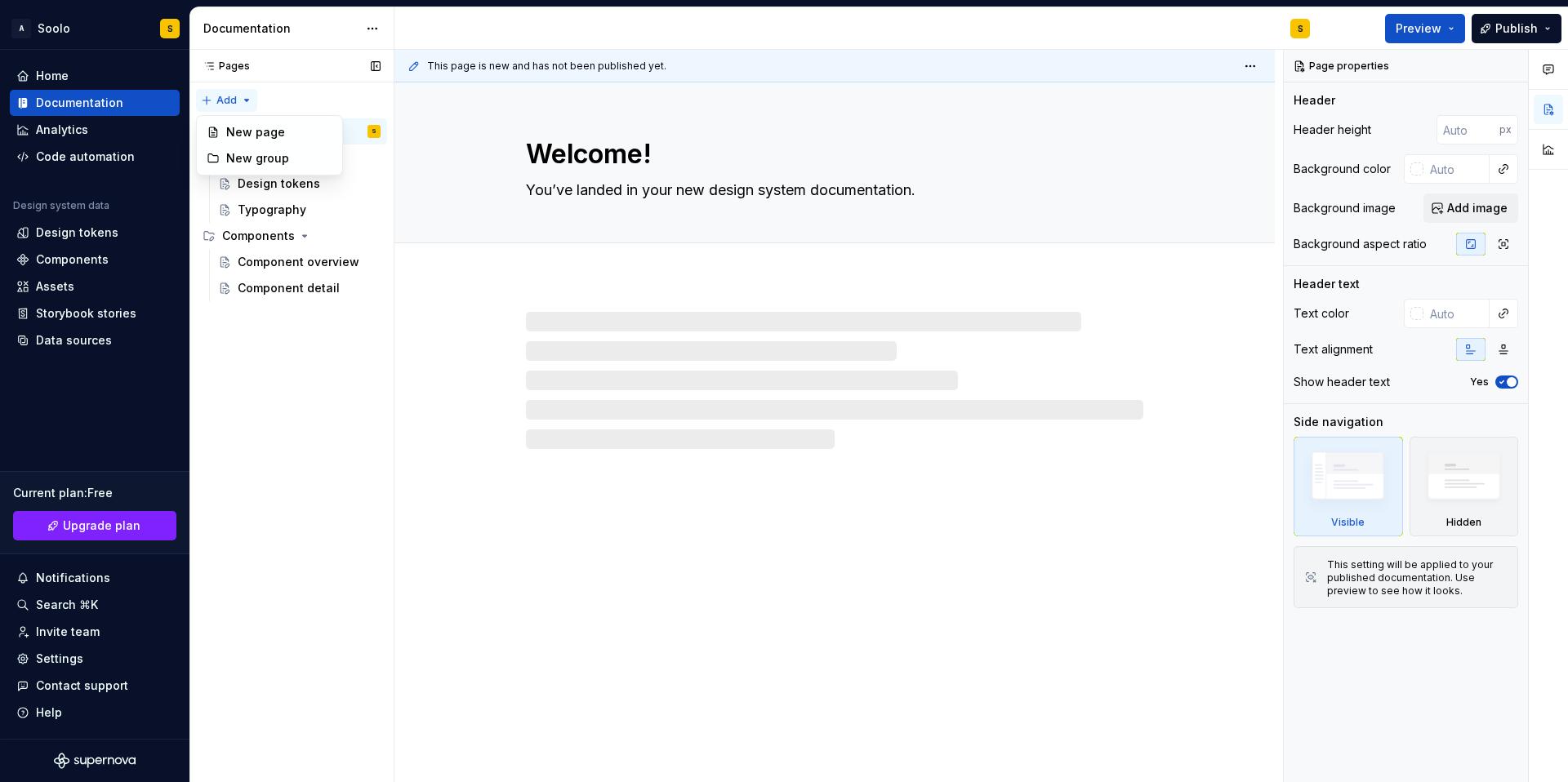
click at [247, 103] on div "Pages Pages Add Accessibility guide for tree Page tree. Navigate the tree with …" at bounding box center [292, 417] width 204 height 734
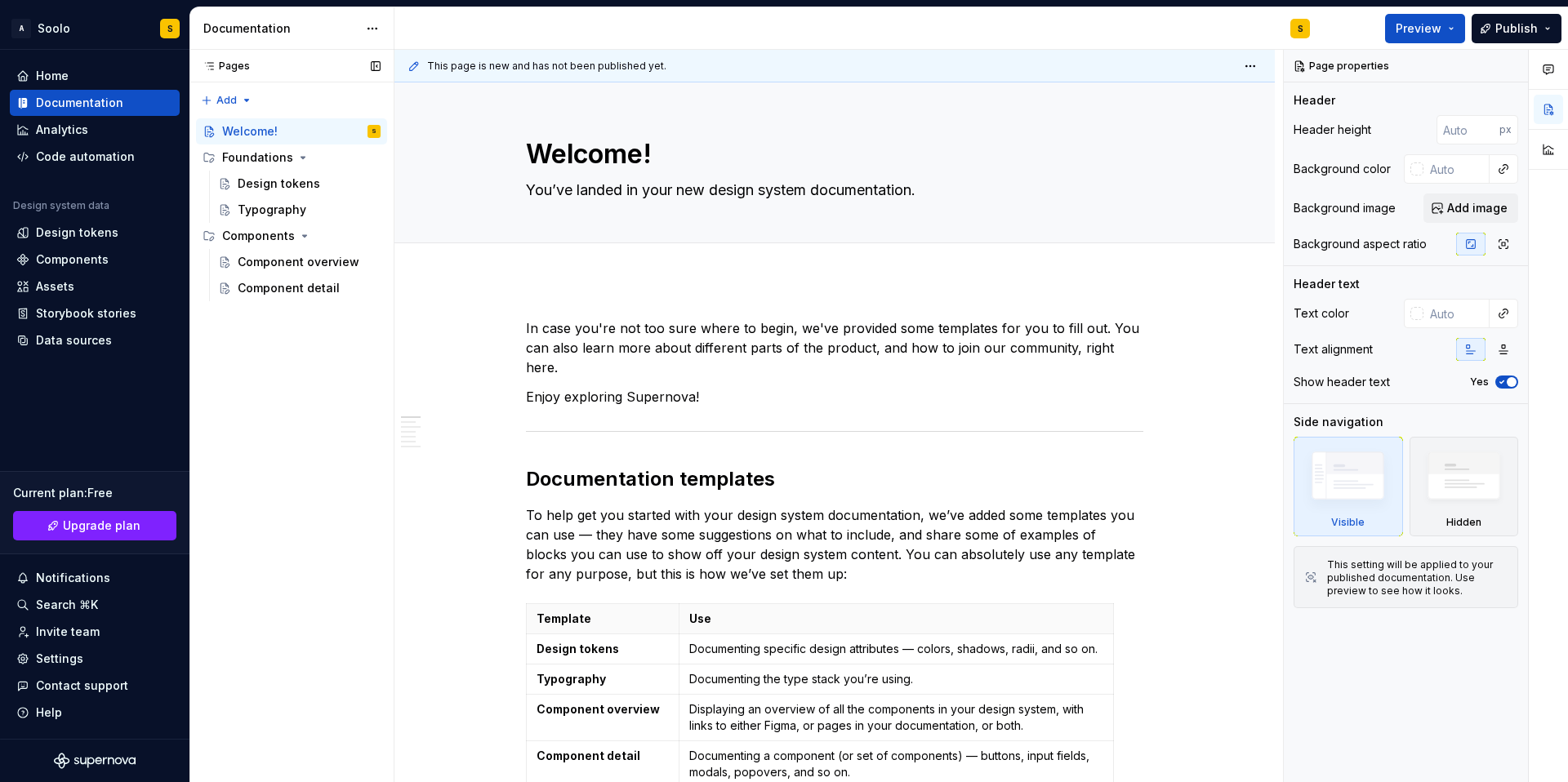
click at [269, 420] on div "Pages Pages Add Accessibility guide for tree Page tree. Navigate the tree with …" at bounding box center [292, 417] width 204 height 734
click at [1440, 26] on span "Preview" at bounding box center [1419, 28] width 46 height 17
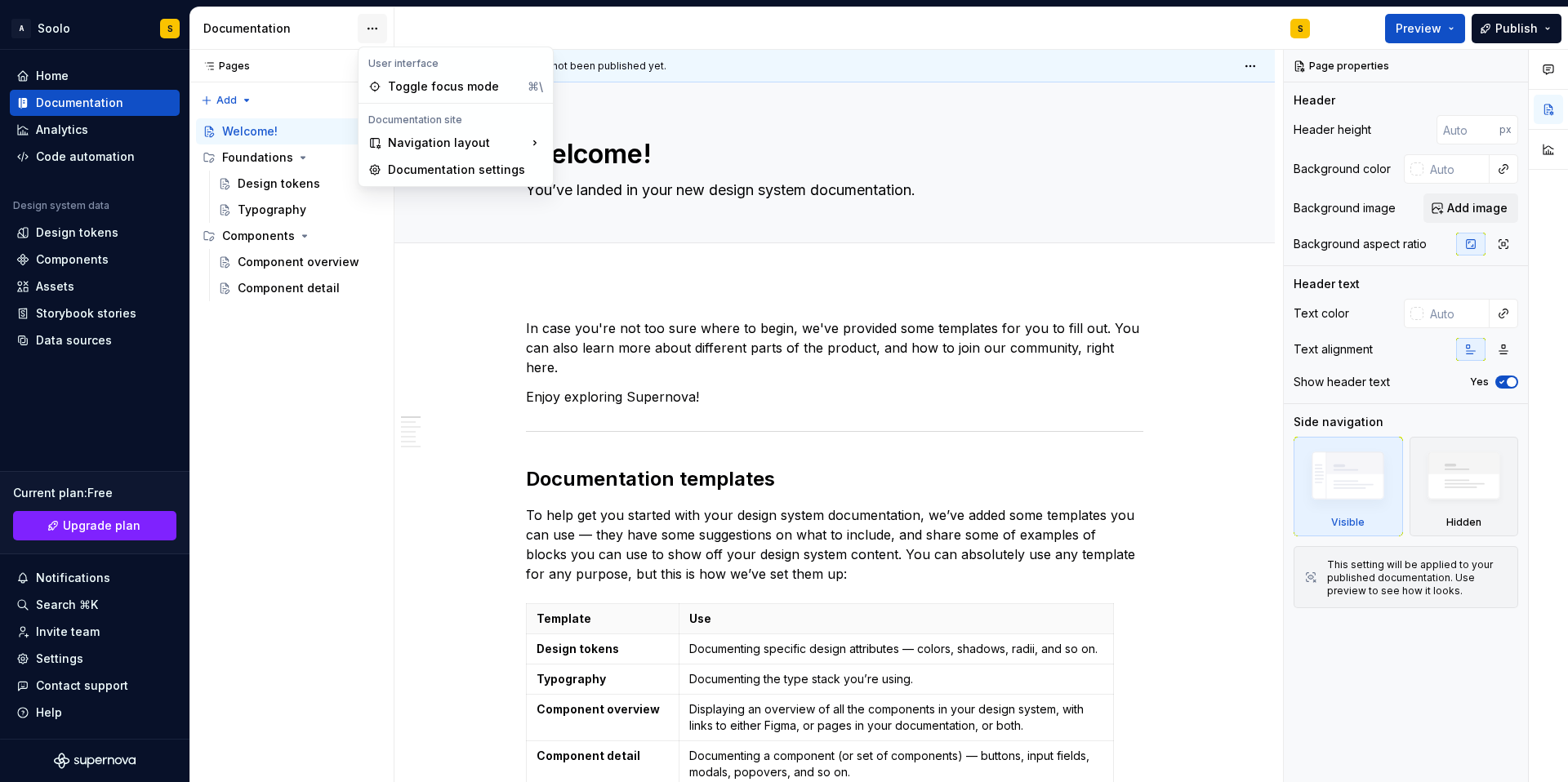
click at [370, 30] on html "A Soolo S Home Documentation Analytics Code automation Design system data Desig…" at bounding box center [784, 391] width 1568 height 782
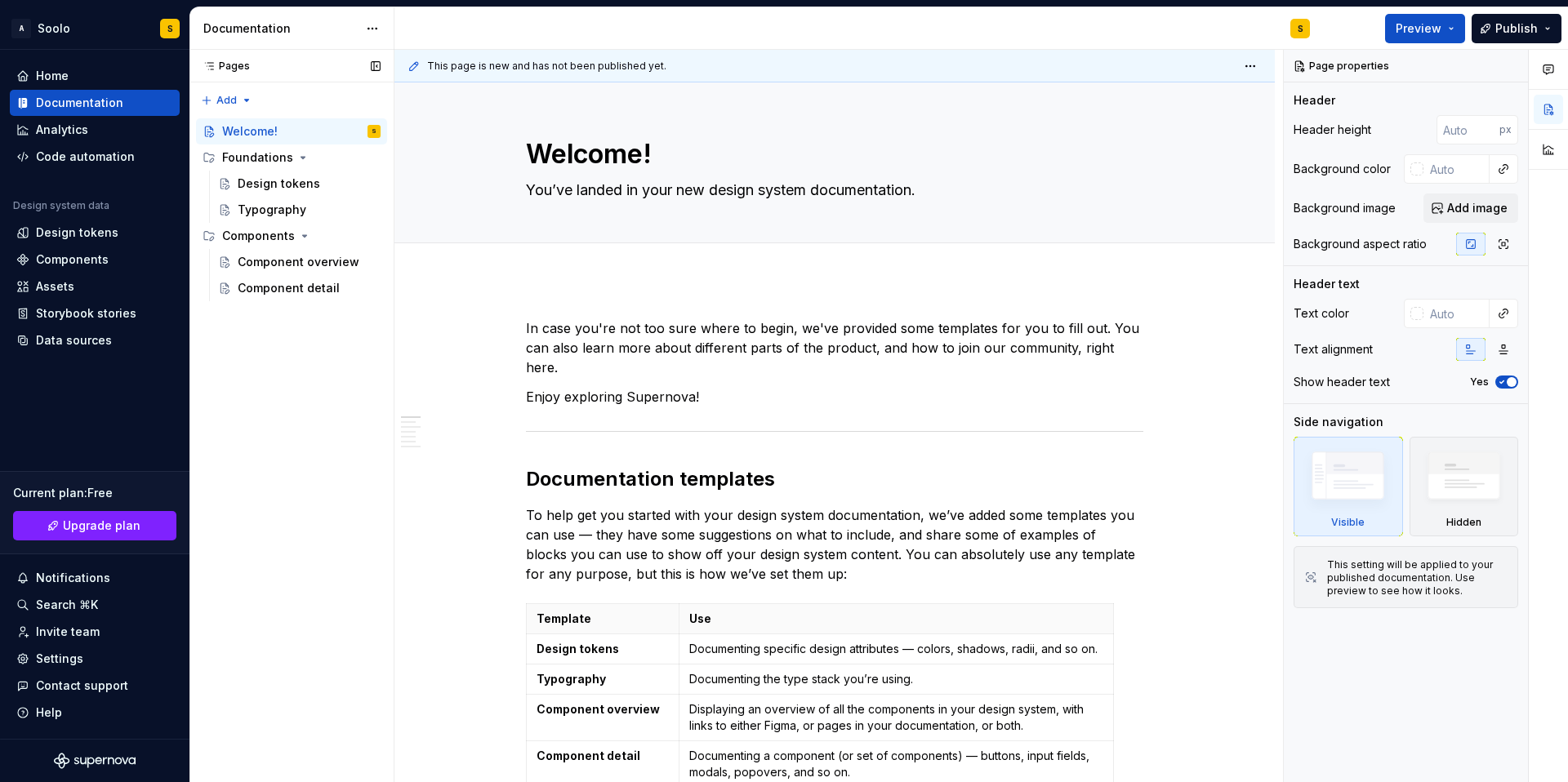
click at [267, 462] on div "Pages Pages Add Accessibility guide for tree Page tree. Navigate the tree with …" at bounding box center [292, 417] width 204 height 734
type textarea "*"
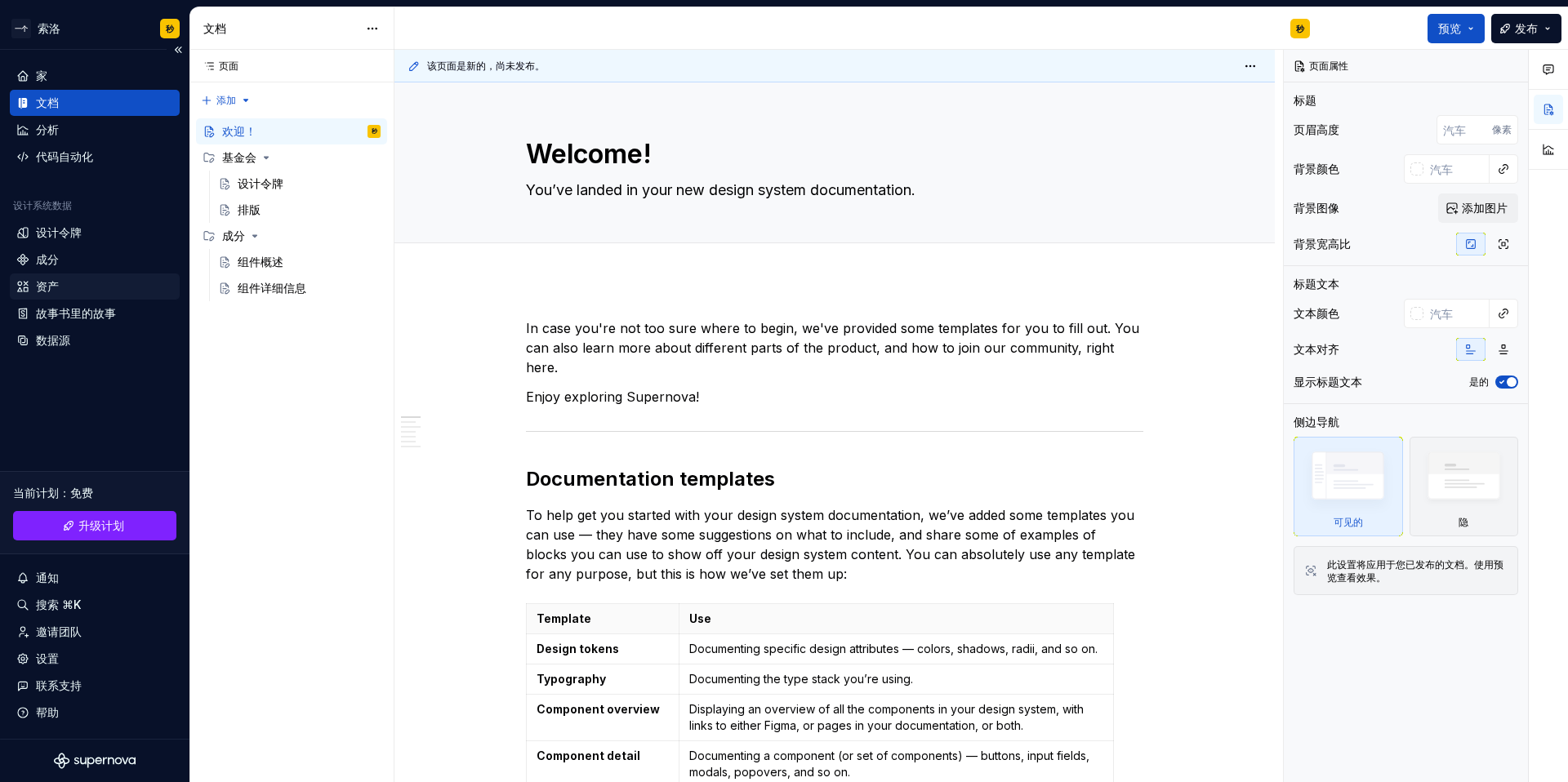
click at [89, 285] on div "资产" at bounding box center [95, 286] width 157 height 17
click at [51, 286] on font "资产" at bounding box center [47, 286] width 23 height 14
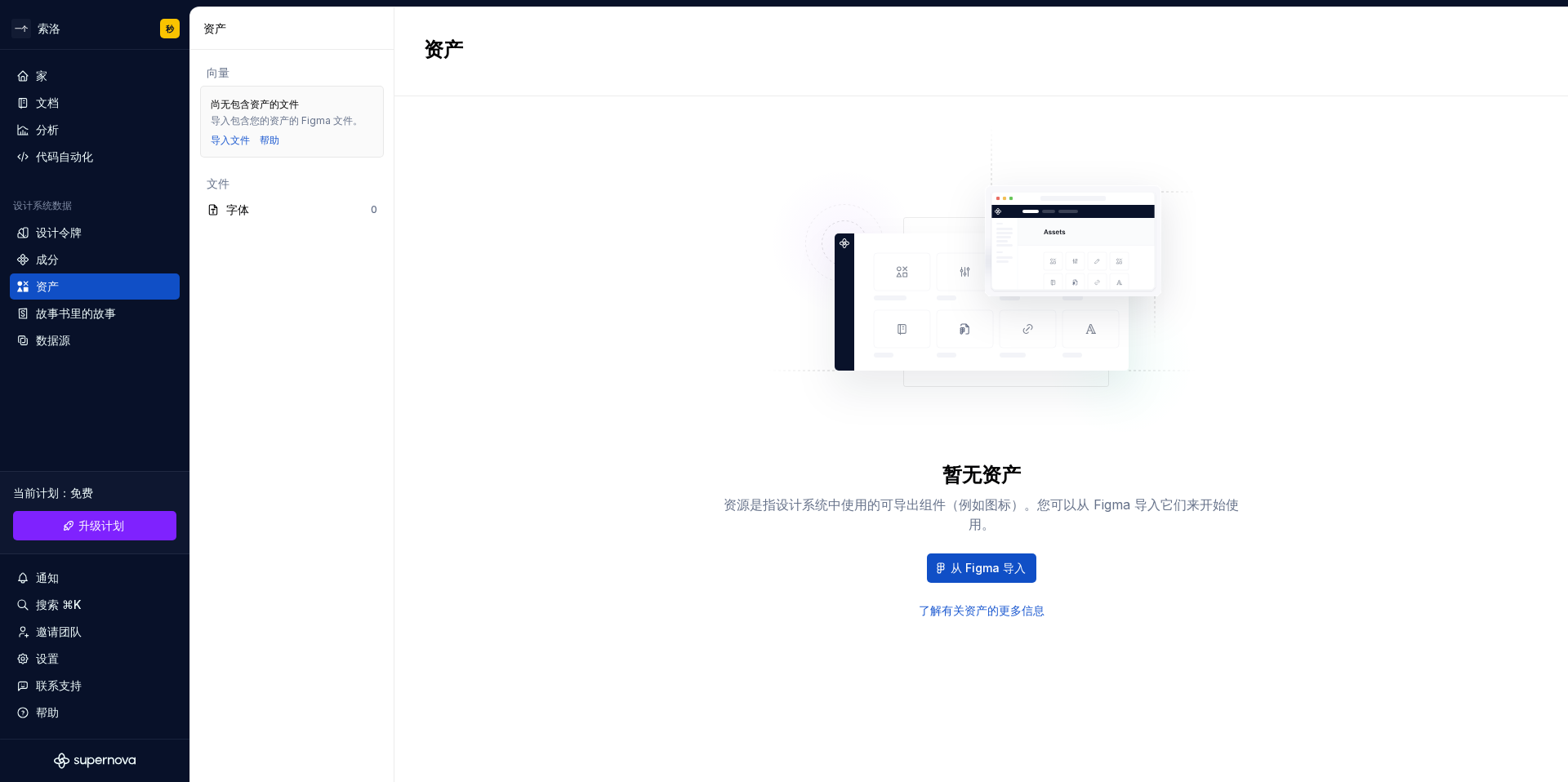
click at [1019, 472] on font "暂无资产" at bounding box center [981, 475] width 79 height 24
drag, startPoint x: 744, startPoint y: 508, endPoint x: 866, endPoint y: 519, distance: 122.5
click at [866, 519] on div "资源是指设计系统中使用的可导出组件（例如图标）。您可以从 Figma 导入它们来开始使用。" at bounding box center [981, 515] width 523 height 39
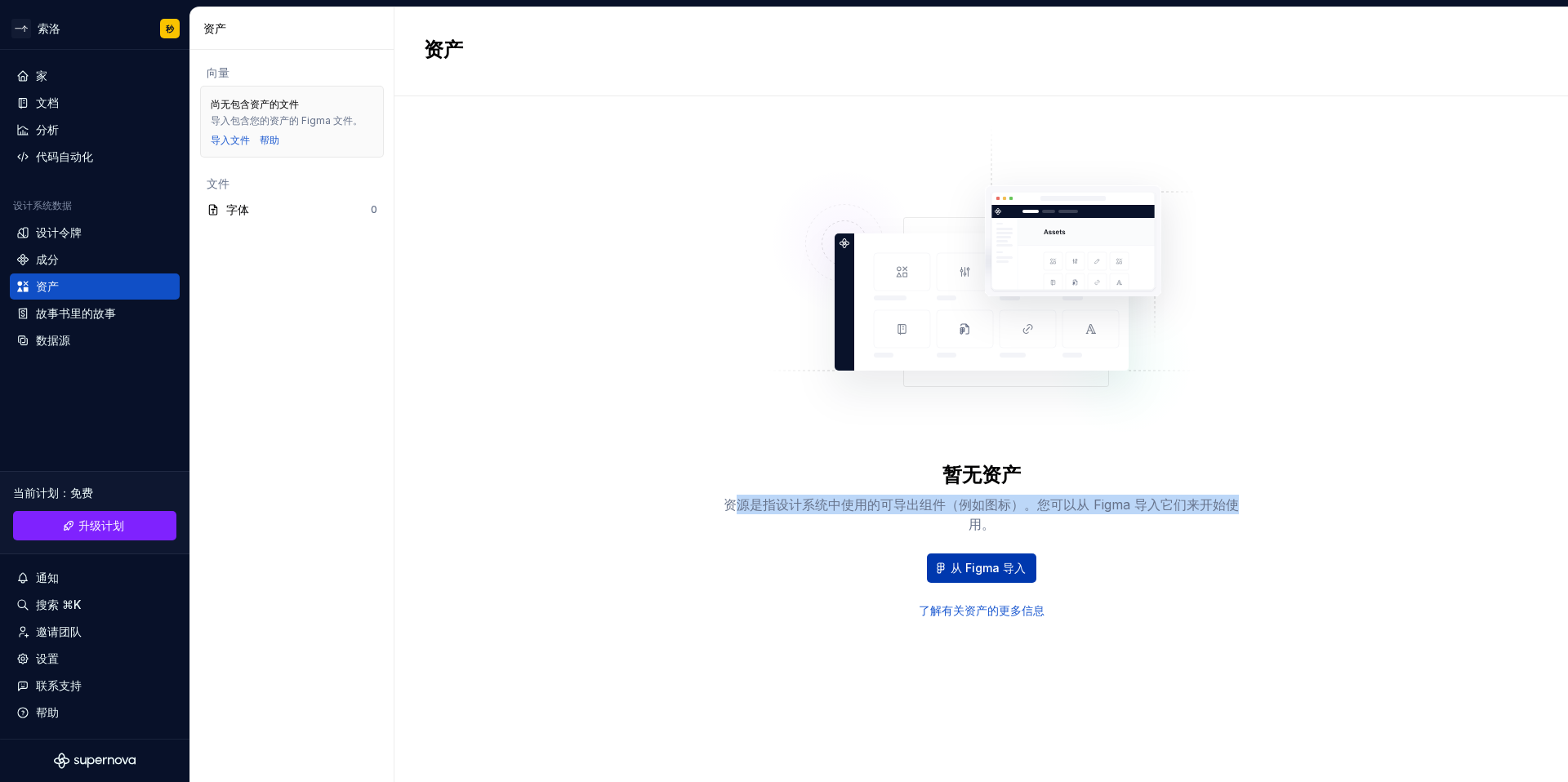
click at [980, 570] on font "从 Figma 导入" at bounding box center [988, 568] width 75 height 14
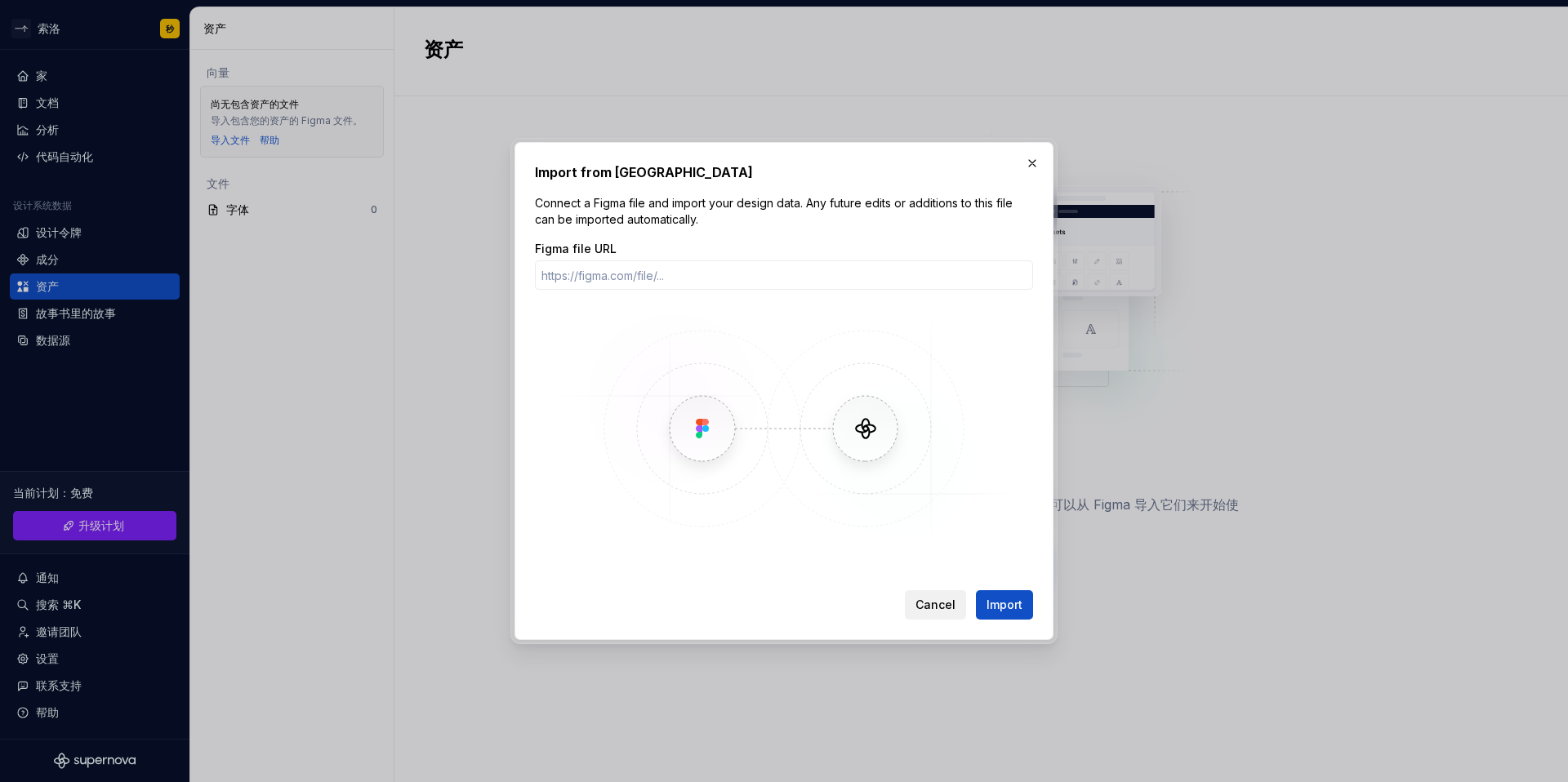
click at [948, 605] on span "Cancel" at bounding box center [935, 605] width 40 height 17
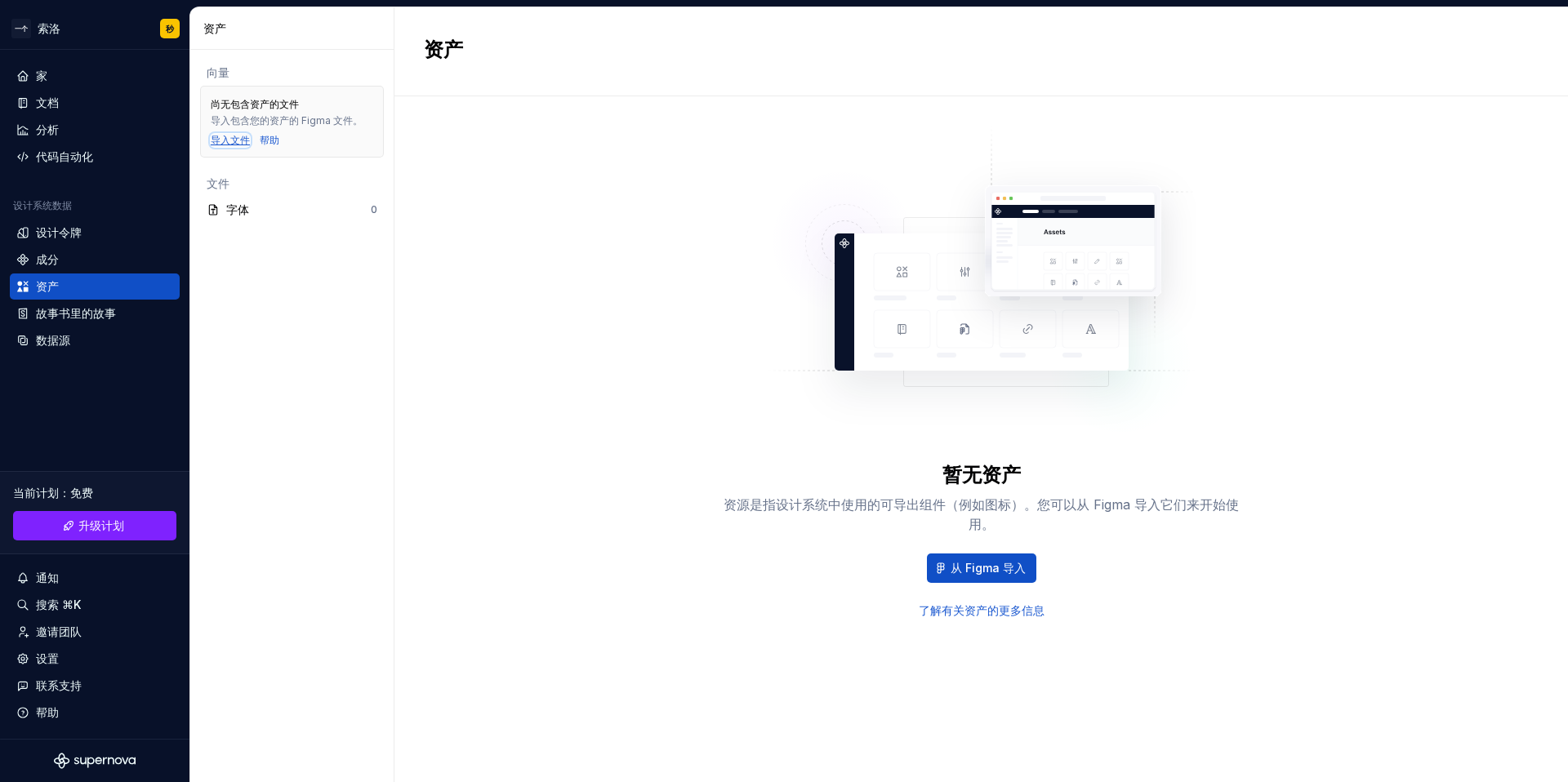
click at [240, 137] on font "导入文件" at bounding box center [230, 140] width 39 height 12
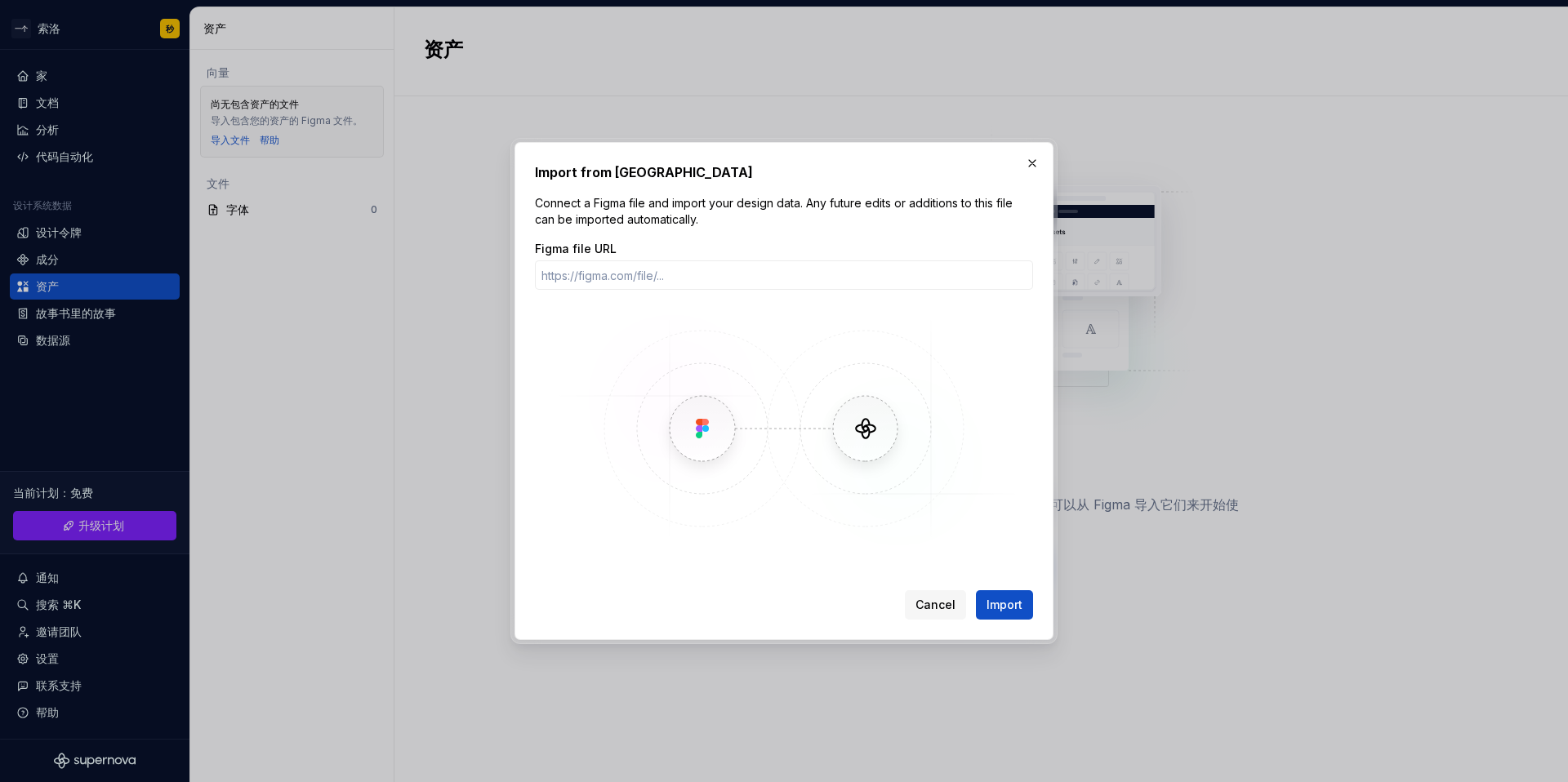
drag, startPoint x: 936, startPoint y: 614, endPoint x: 908, endPoint y: 612, distance: 28.1
click at [936, 614] on button "Cancel" at bounding box center [935, 605] width 61 height 29
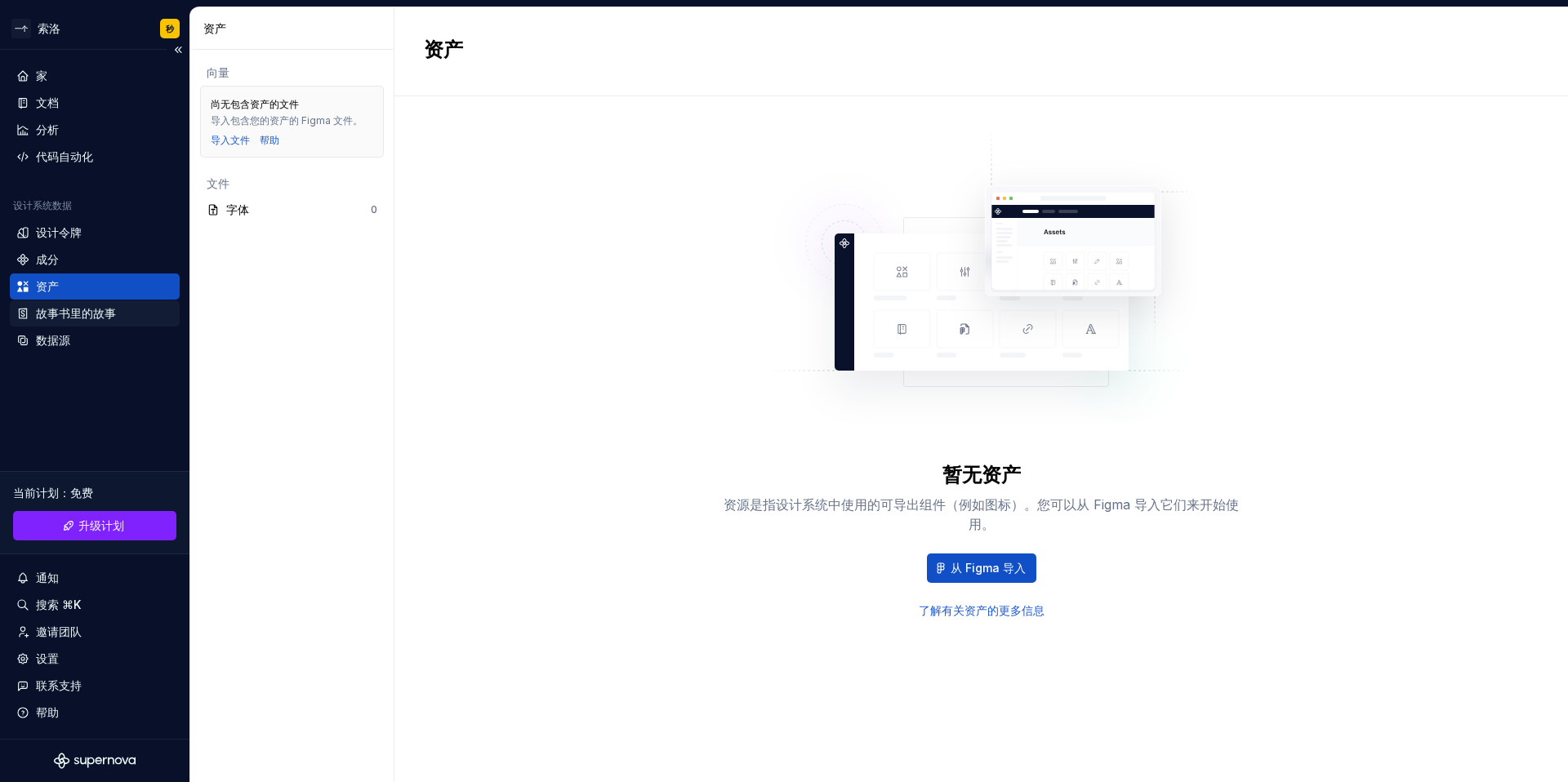
click at [92, 312] on font "故事书里的故事" at bounding box center [76, 313] width 80 height 14
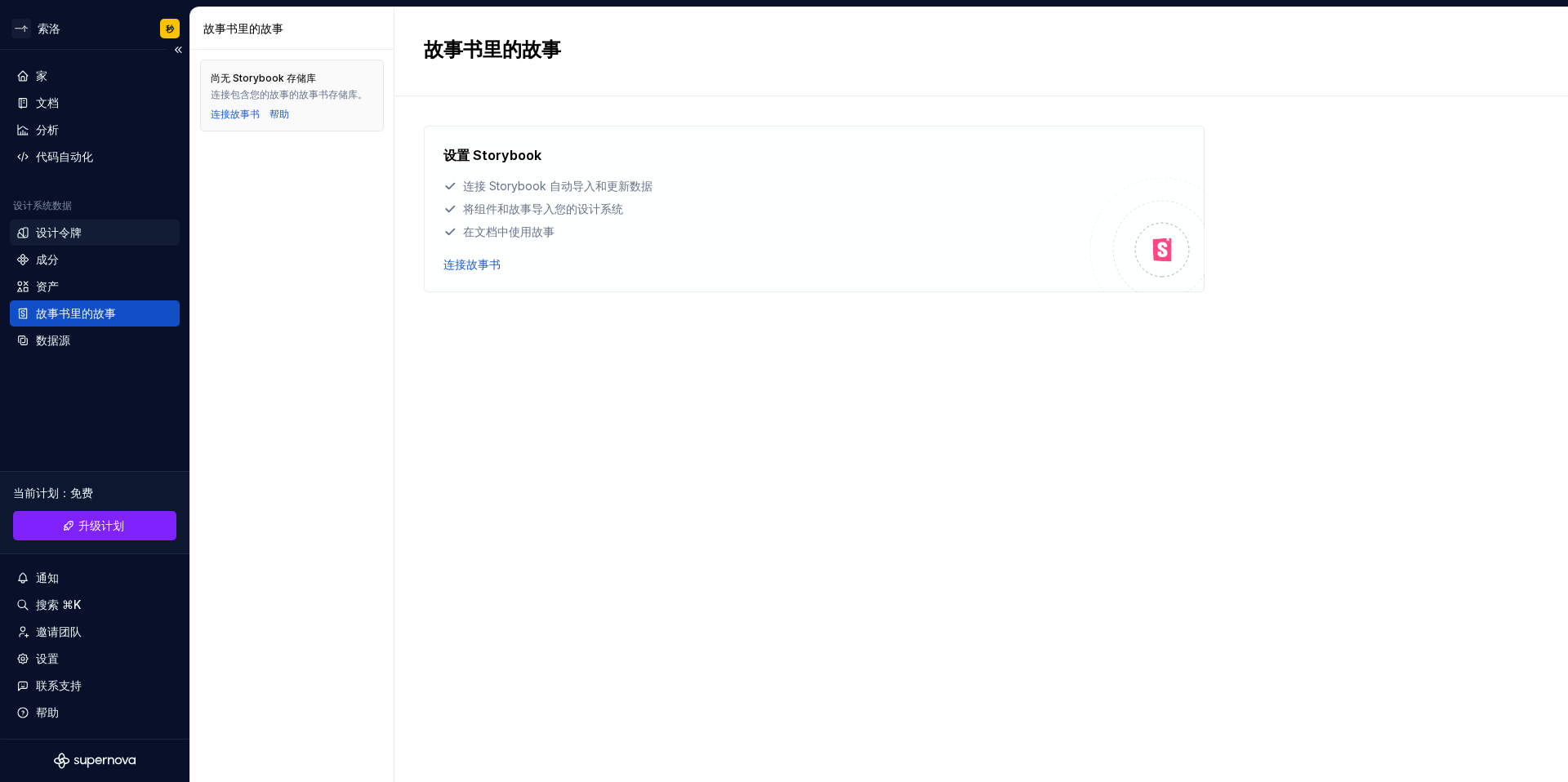
click at [64, 225] on font "设计令牌" at bounding box center [59, 232] width 46 height 14
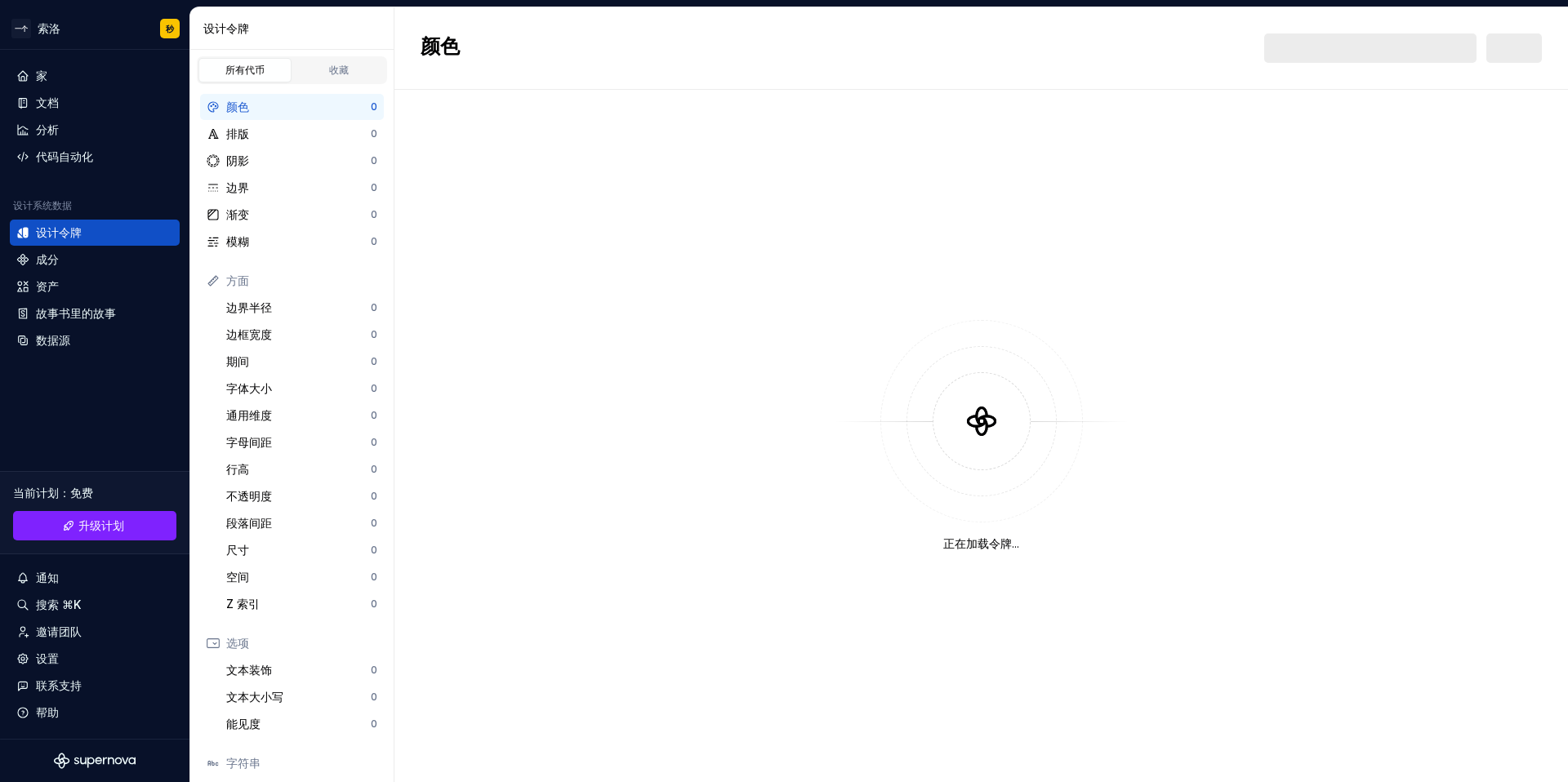
scroll to position [3, 0]
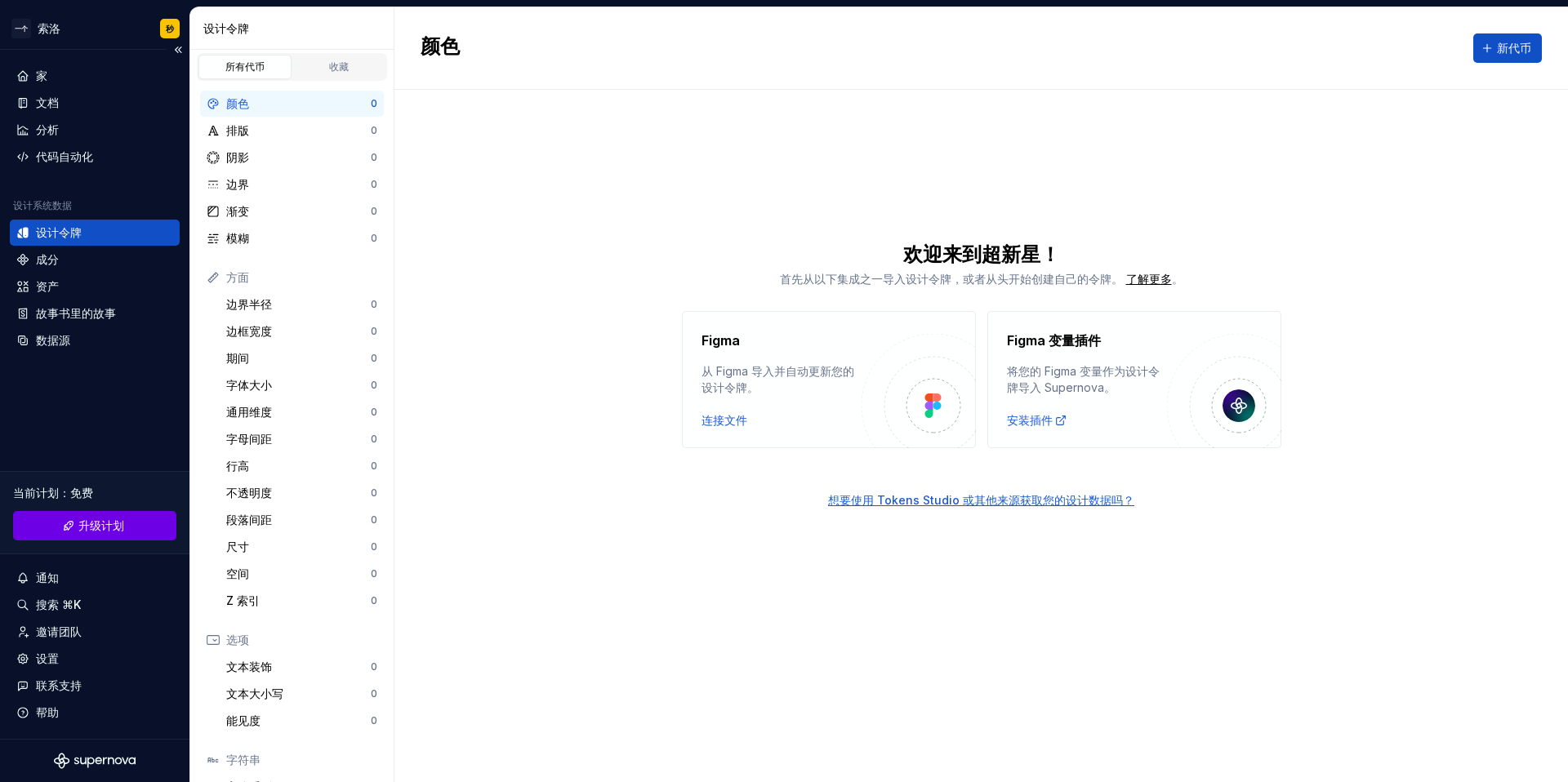
click at [98, 523] on font "升级计划" at bounding box center [101, 526] width 46 height 14
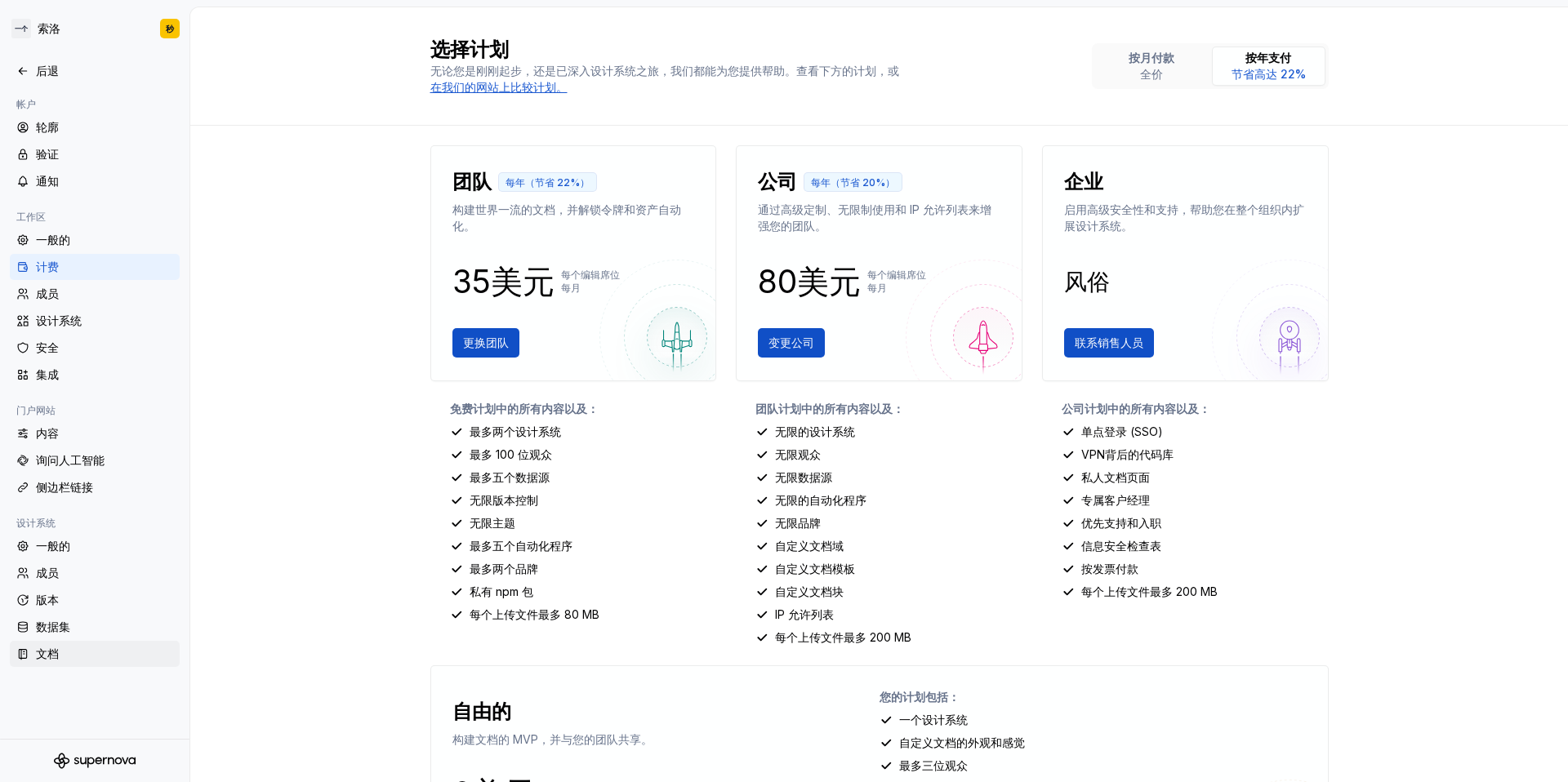
click at [47, 660] on font "文档" at bounding box center [47, 653] width 23 height 14
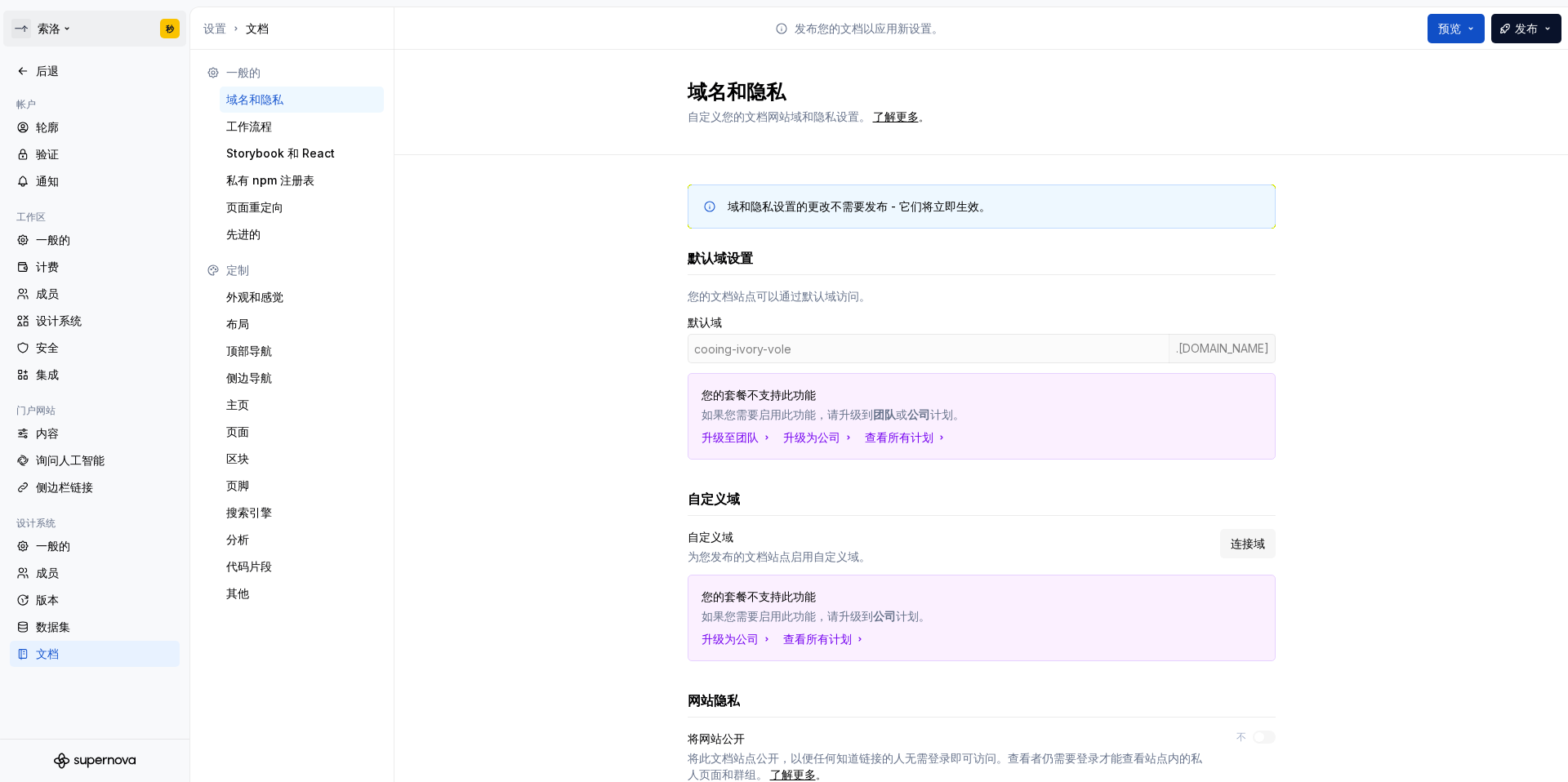
click at [41, 31] on html "一个 索洛 秒 后退 帐户 轮廓 验证 通知 工作区 一般的 计费 成员 设计系统 安全 集成 门户网站 内容 询问人工智能 侧边栏链接 设计系统 一般的 成…" at bounding box center [784, 391] width 1568 height 782
click at [17, 33] on html "一个 索洛 秒 后退 帐户 轮廓 验证 通知 工作区 一般的 计费 成员 设计系统 安全 集成 门户网站 内容 询问人工智能 侧边栏链接 设计系统 一般的 成…" at bounding box center [784, 391] width 1568 height 782
click at [17, 31] on html "一个 索洛 秒 后退 帐户 轮廓 验证 通知 工作区 一般的 计费 成员 设计系统 安全 集成 门户网站 内容 询问人工智能 侧边栏链接 设计系统 一般的 成…" at bounding box center [784, 391] width 1568 height 782
click at [28, 29] on html "一个 索洛 秒 后退 帐户 轮廓 验证 通知 工作区 一般的 计费 成员 设计系统 安全 集成 门户网站 内容 询问人工智能 侧边栏链接 设计系统 一般的 成…" at bounding box center [784, 391] width 1568 height 782
click at [209, 31] on font "设置" at bounding box center [214, 28] width 23 height 14
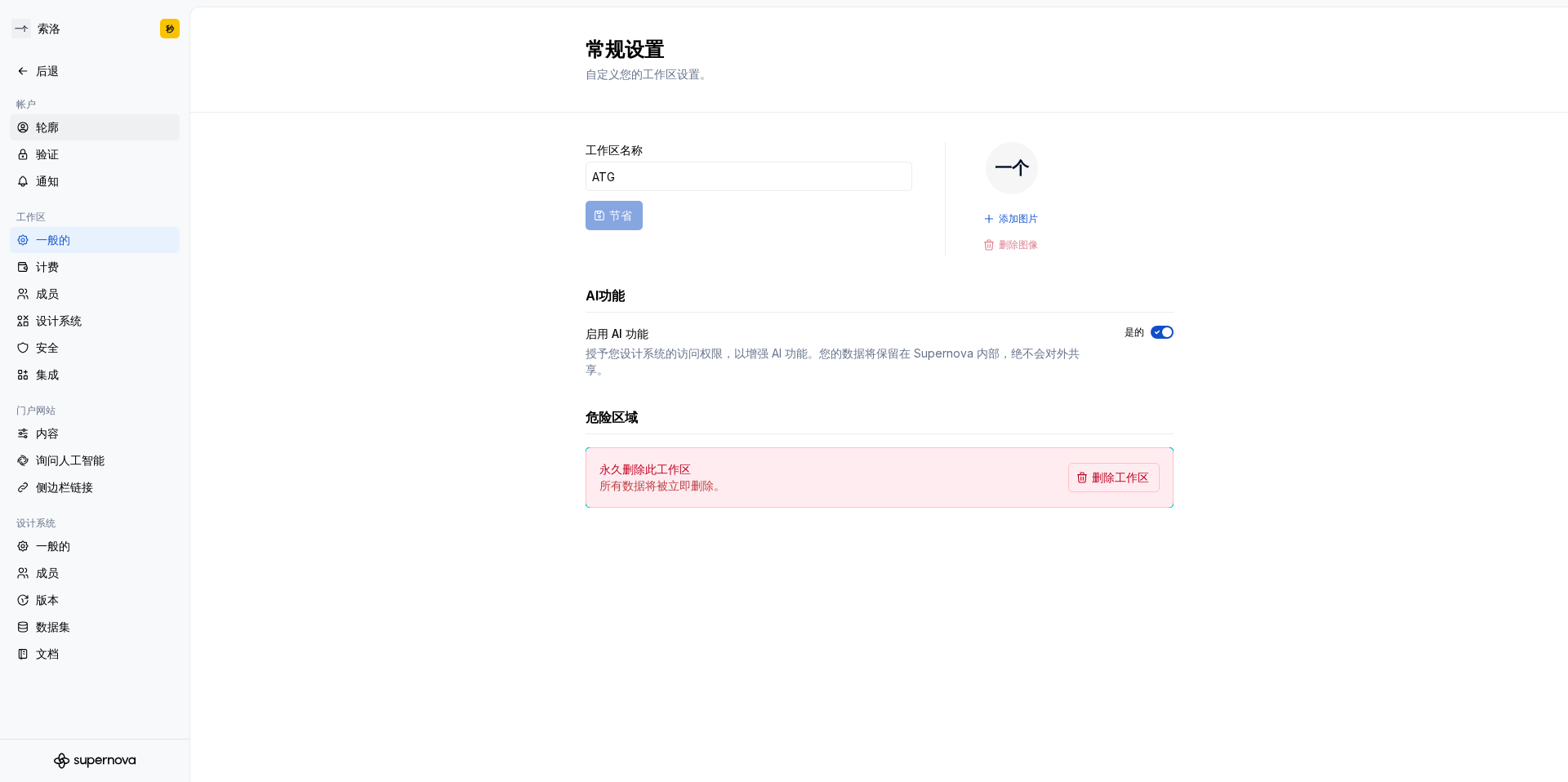
click at [70, 121] on div "轮廓" at bounding box center [105, 127] width 138 height 17
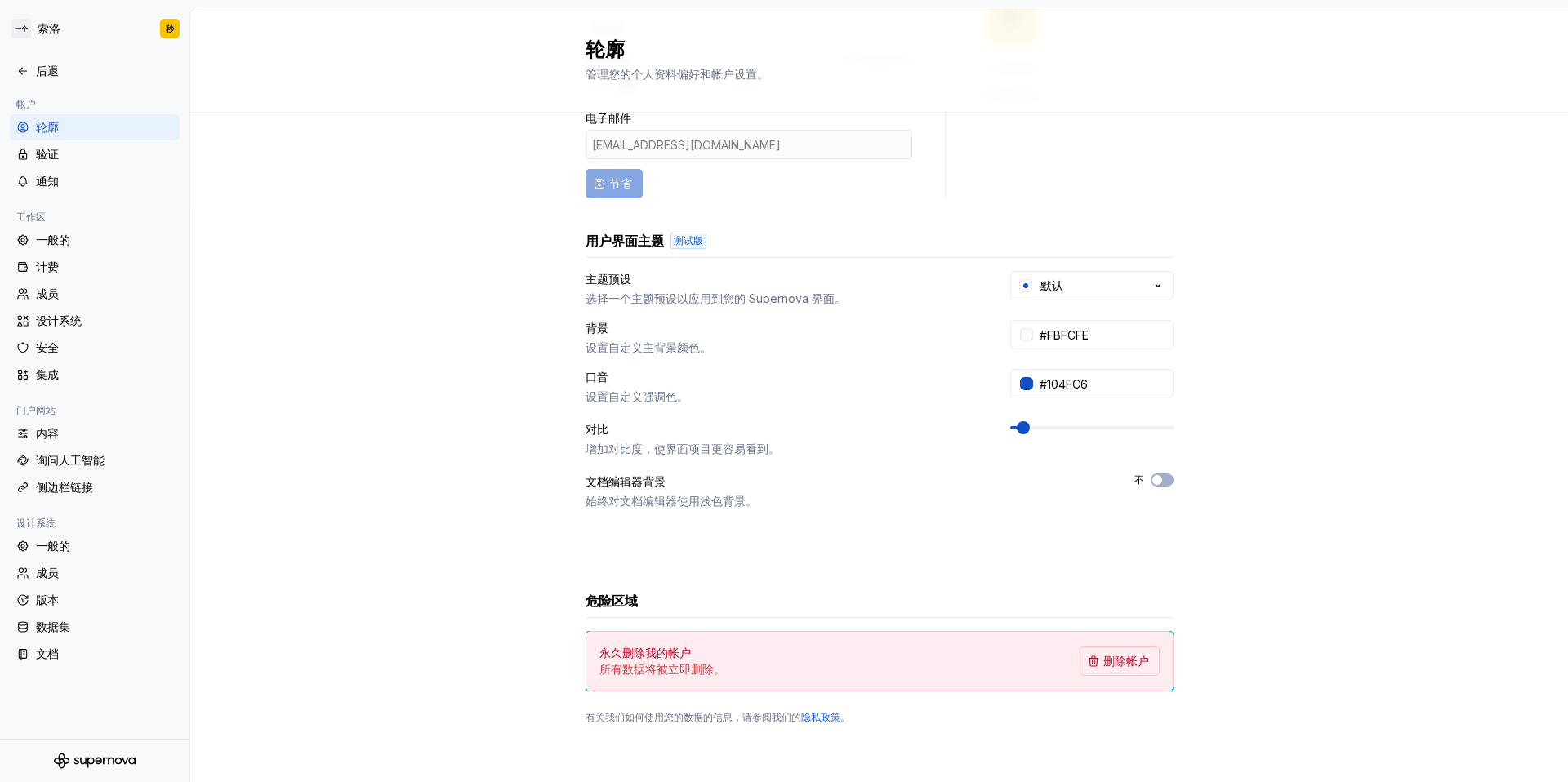
scroll to position [153, 0]
click at [28, 70] on icon at bounding box center [23, 71] width 13 height 13
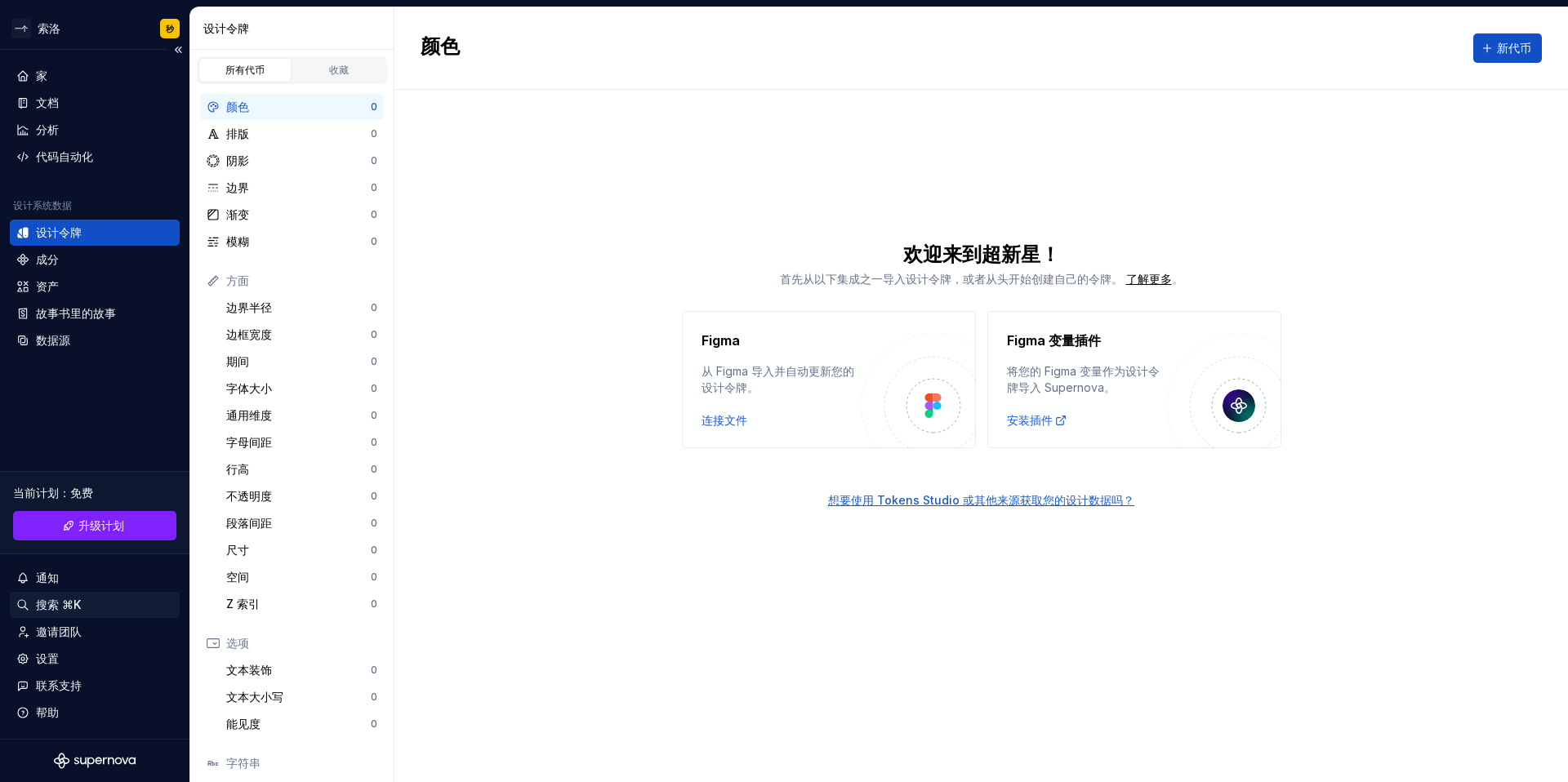
click at [86, 598] on div "搜索 ⌘K" at bounding box center [95, 605] width 157 height 17
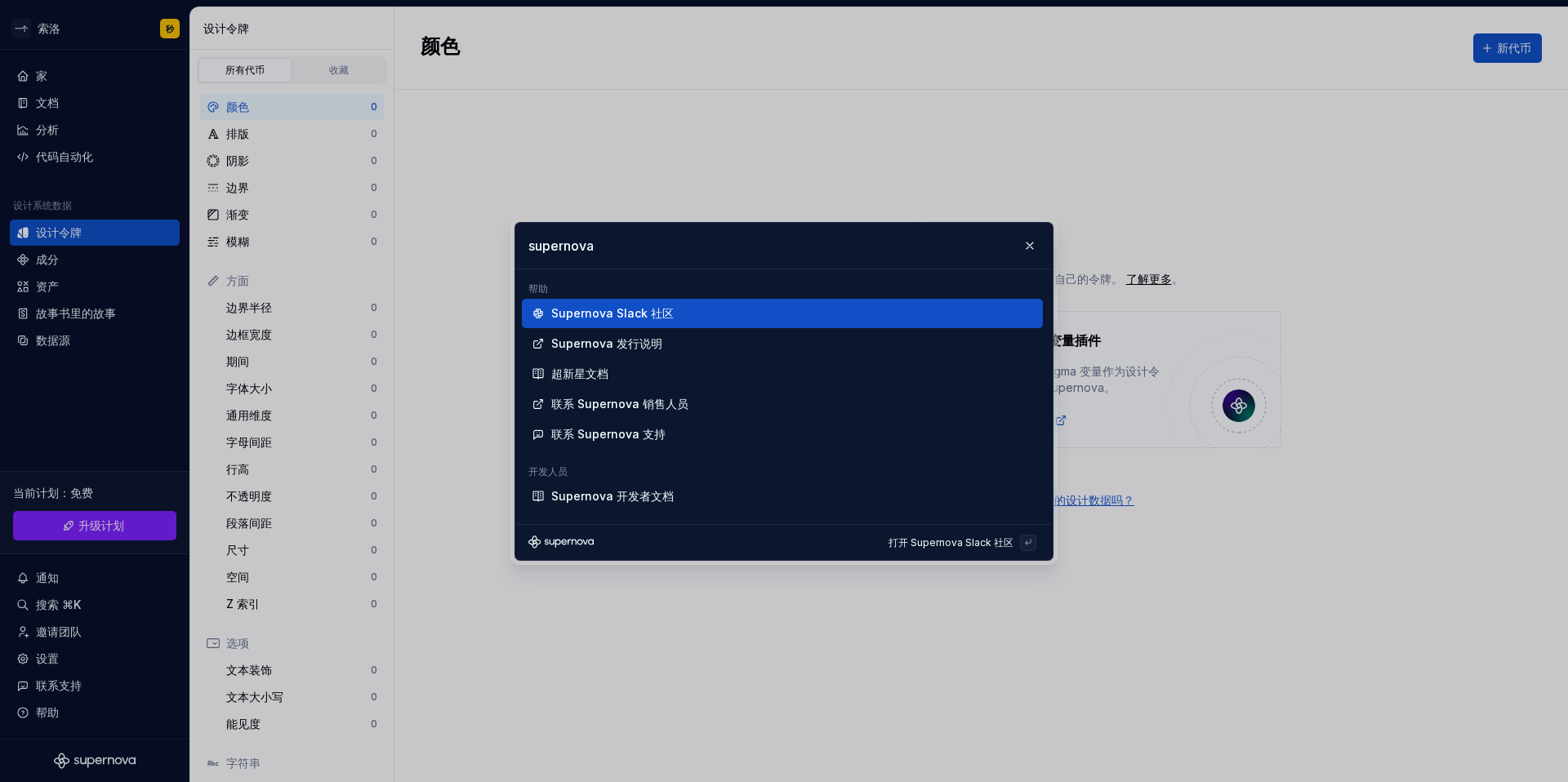
paste input "ketch"
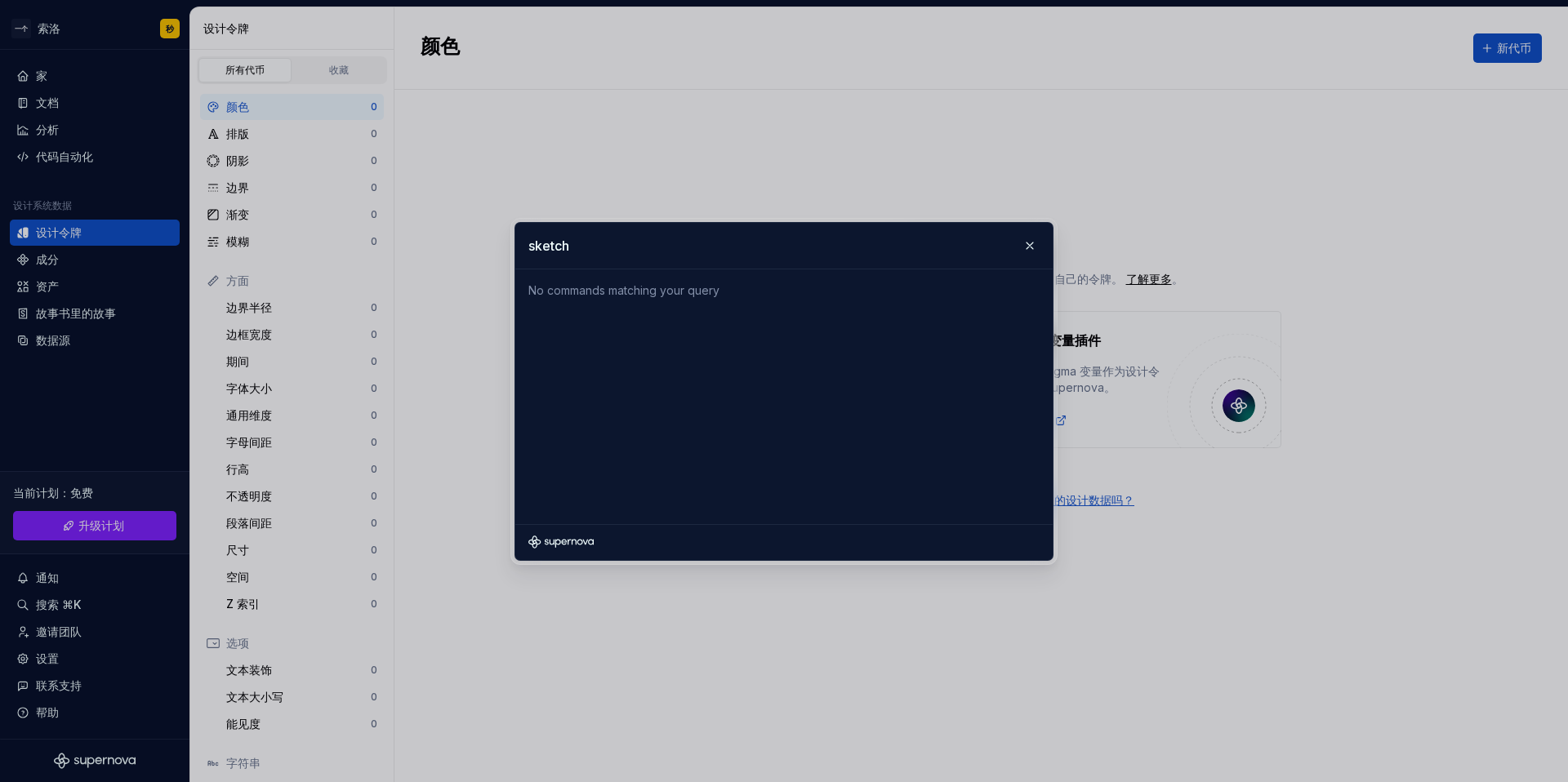
type input "sketch"
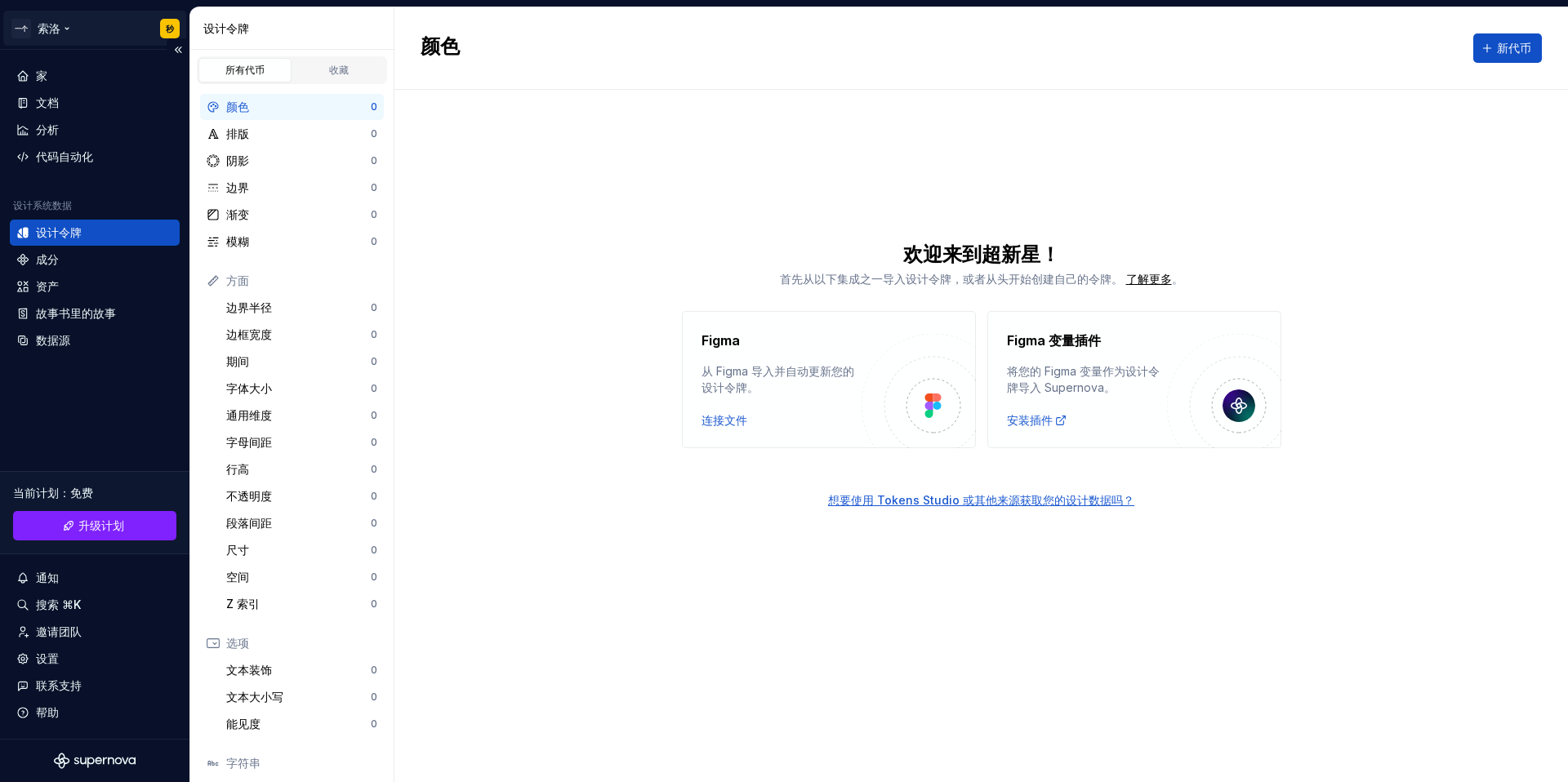
click at [22, 28] on html "一个 索洛 秒 家 文档 分析 代码自动化 设计系统数据 设计令牌 成分 资产 故事书里的故事 数据源 当前计划 ： 免费 升级计划 通知 搜索 ⌘K 邀请团…" at bounding box center [784, 391] width 1568 height 782
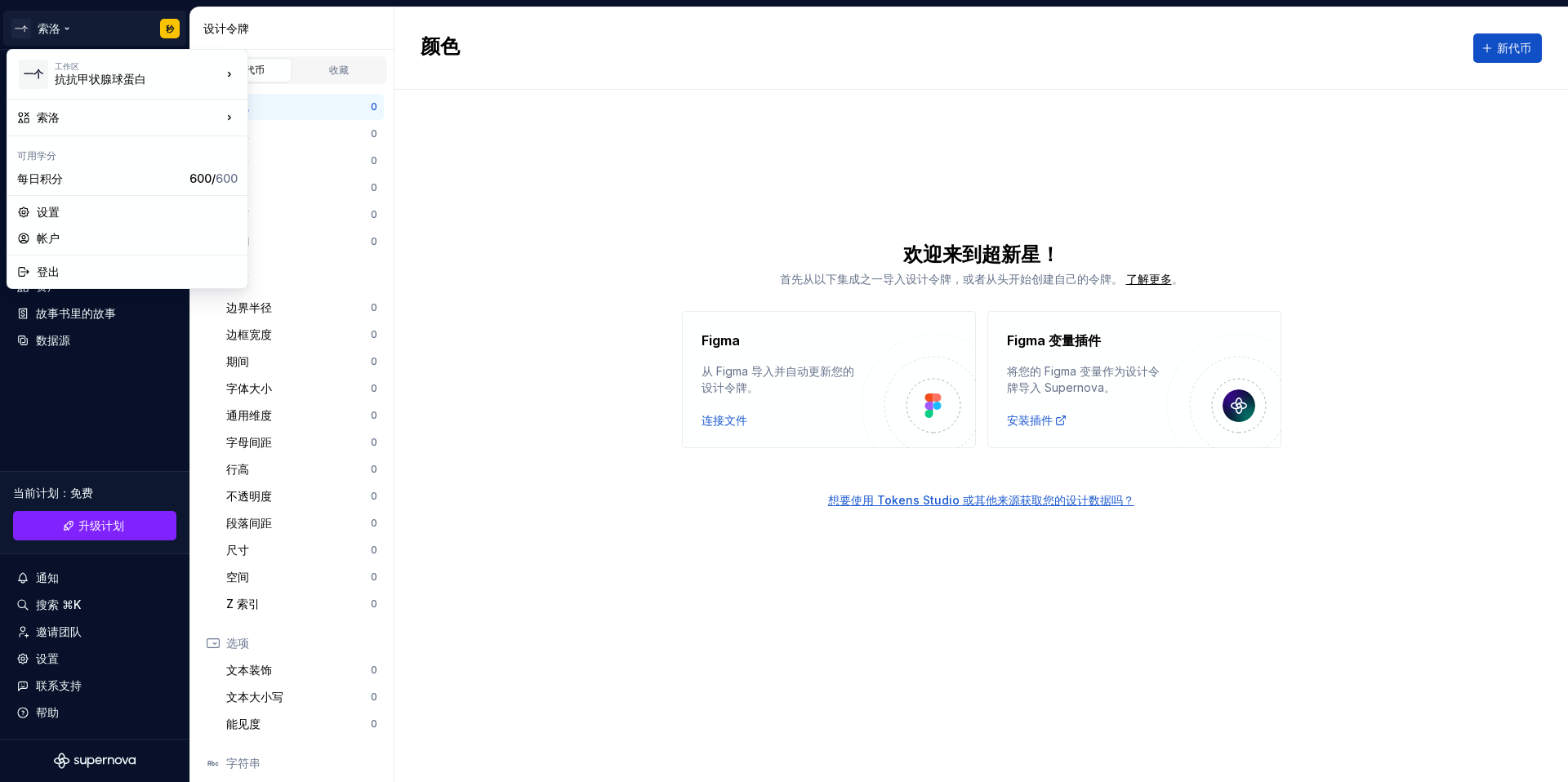
click at [18, 31] on html "一个 索洛 秒 家 文档 分析 代码自动化 设计系统数据 设计令牌 成分 资产 故事书里的故事 数据源 当前计划 ： 免费 升级计划 通知 搜索 ⌘K 邀请团…" at bounding box center [784, 391] width 1568 height 782
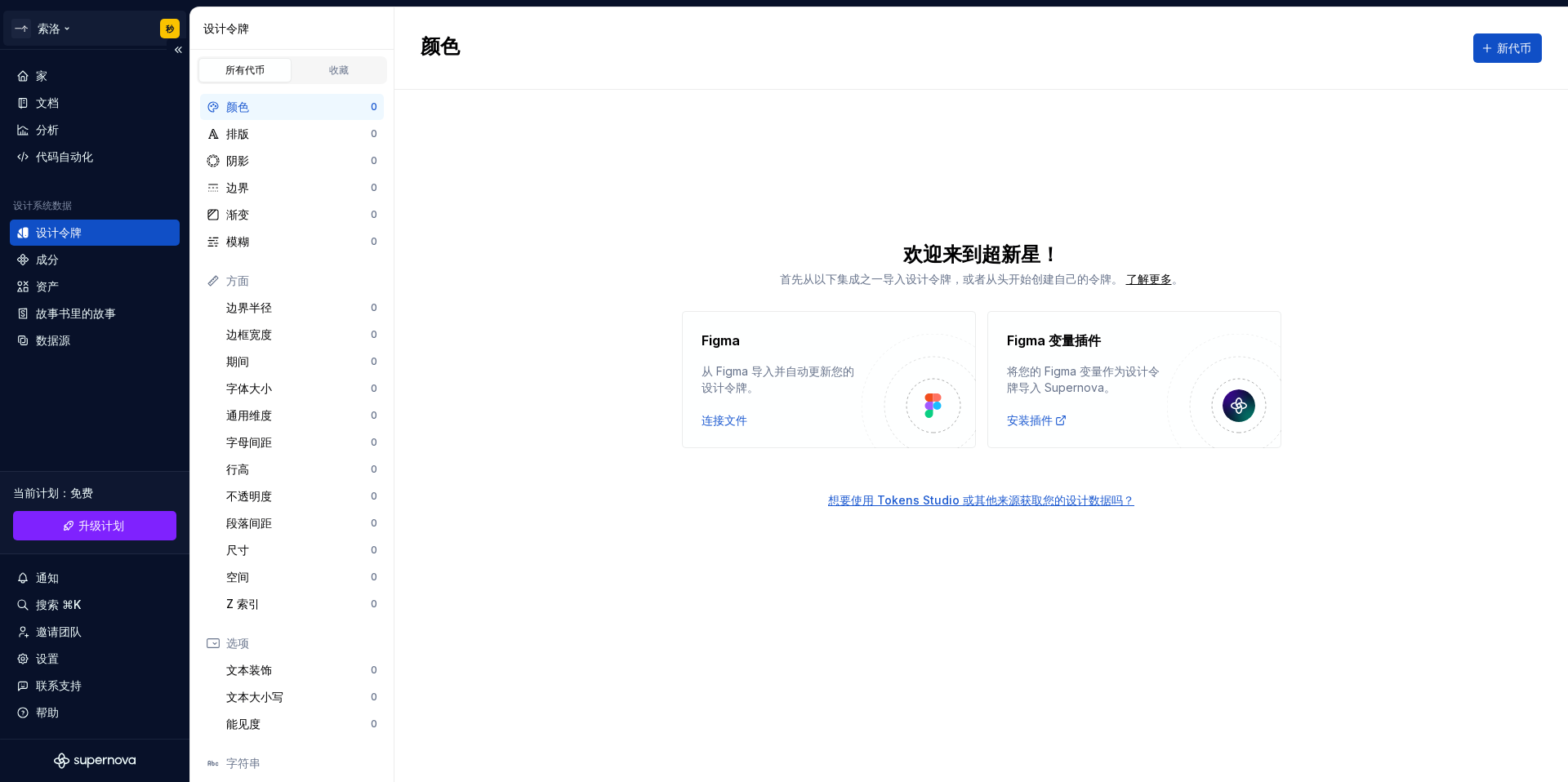
click at [19, 31] on html "一个 索洛 秒 家 文档 分析 代码自动化 设计系统数据 设计令牌 成分 资产 故事书里的故事 数据源 当前计划 ： 免费 升级计划 通知 搜索 ⌘K 邀请团…" at bounding box center [784, 391] width 1568 height 782
click at [106, 766] on html "一个 索洛 秒 家 文档 分析 代码自动化 设计系统数据 设计令牌 成分 资产 故事书里的故事 数据源 当前计划 ： 免费 升级计划 通知 搜索 ⌘K 邀请团…" at bounding box center [784, 391] width 1568 height 782
click at [99, 762] on icon "超新星标志" at bounding box center [98, 760] width 7 height 7
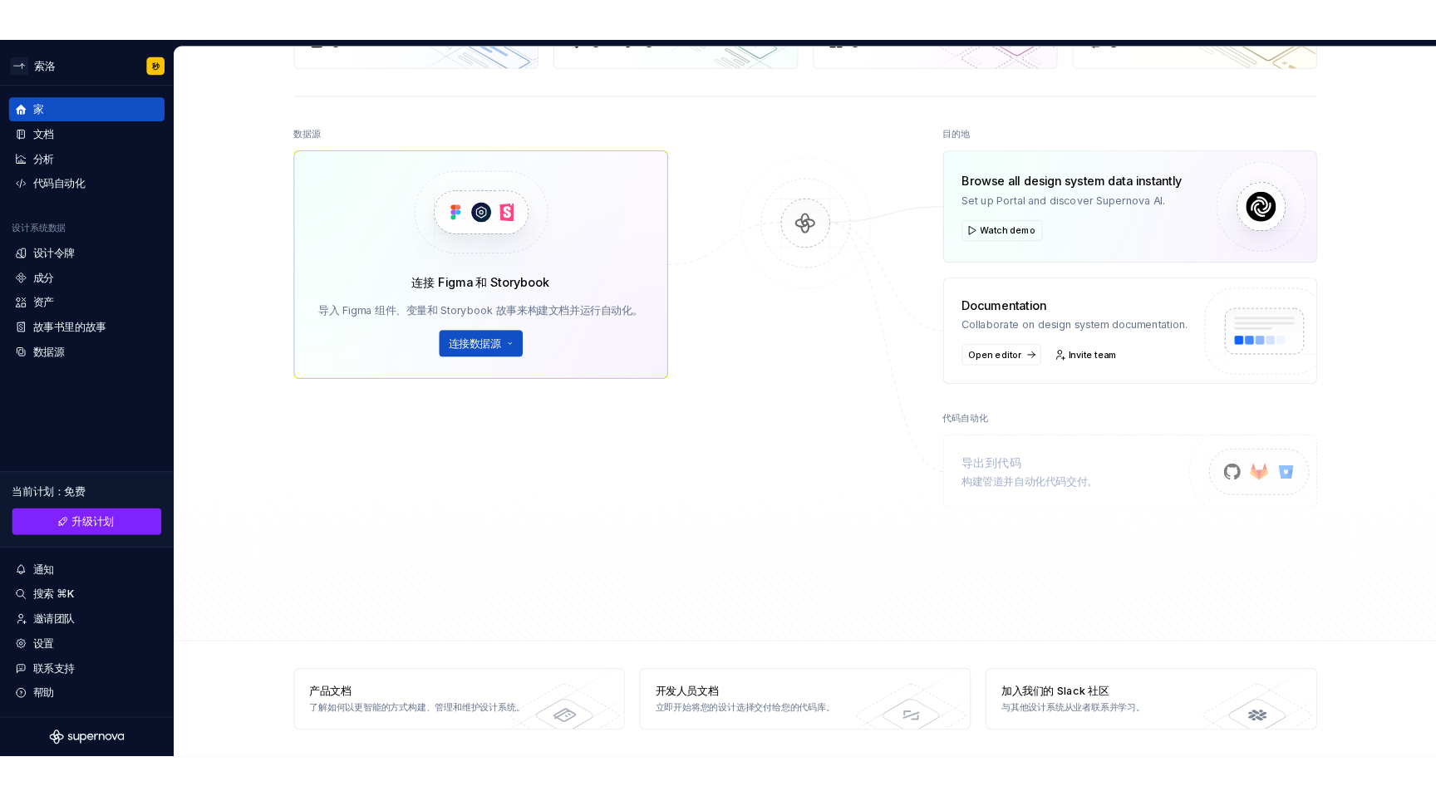
scroll to position [140, 0]
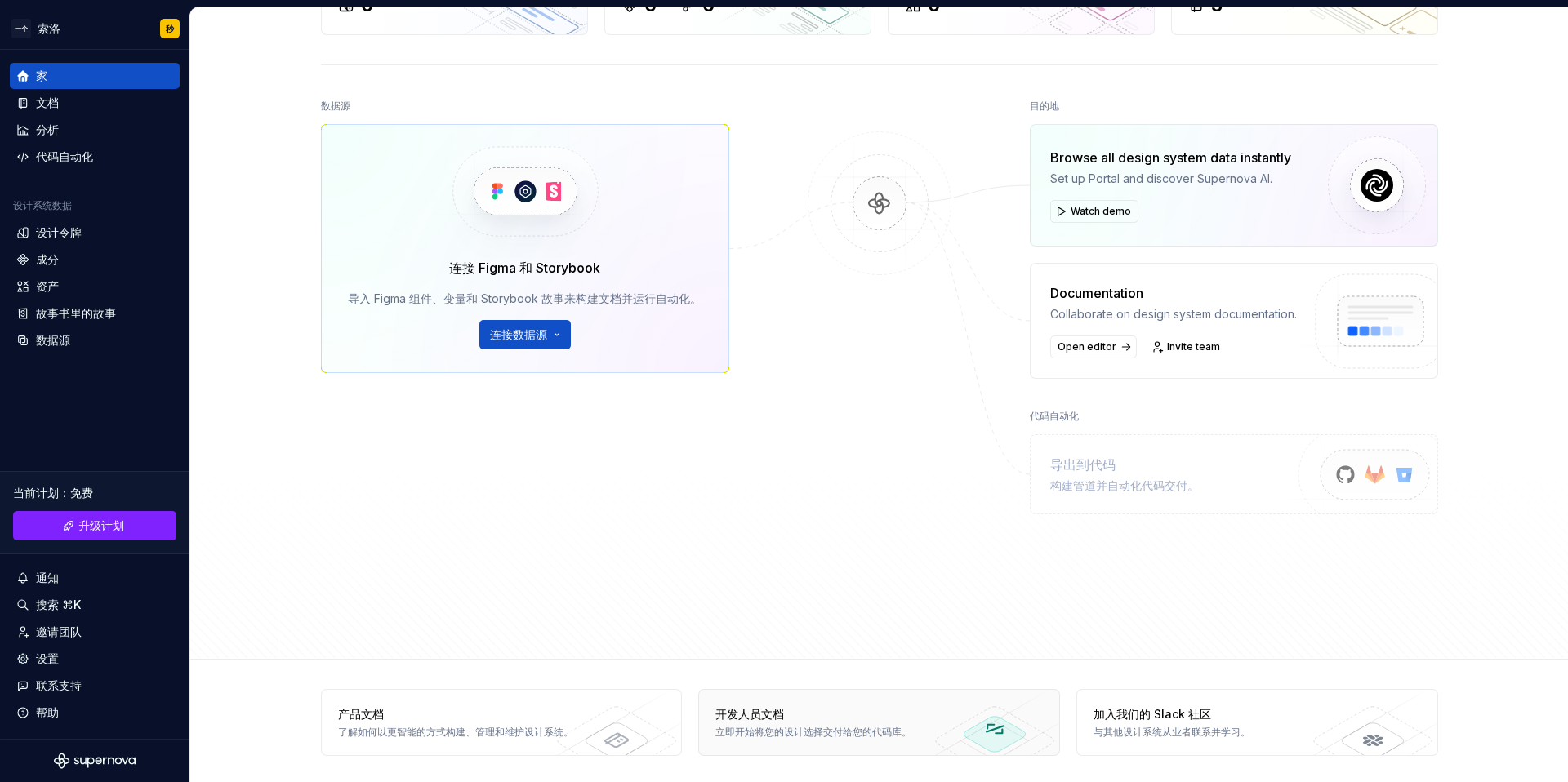
click at [758, 715] on font "开发人员文档" at bounding box center [750, 714] width 69 height 14
click at [468, 731] on font "了解如何以更智能的方式构建、管理和维护设计系统。" at bounding box center [455, 732] width 235 height 12
click at [87, 764] on icon "超新星标志" at bounding box center [90, 762] width 7 height 11
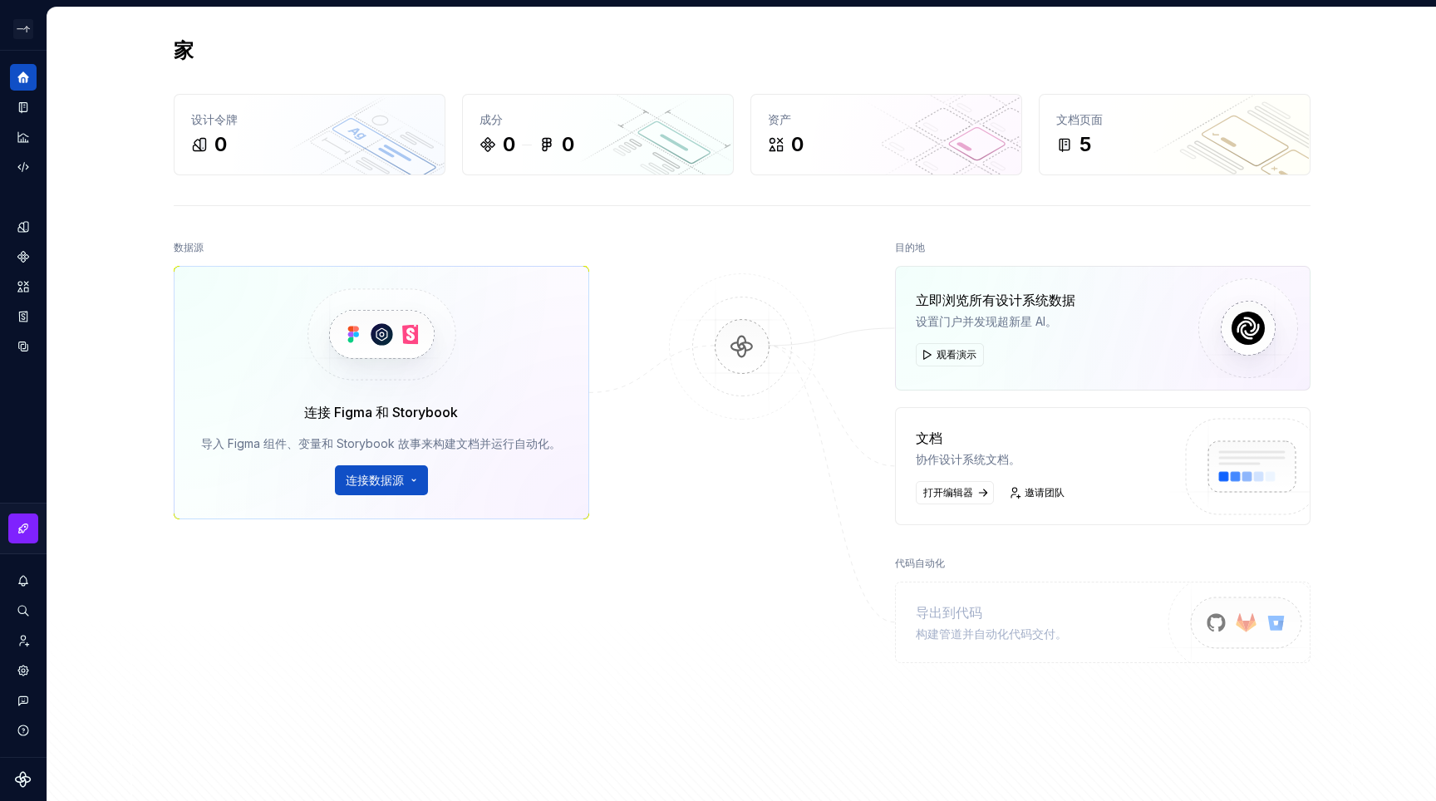
click at [793, 623] on div at bounding box center [742, 476] width 166 height 480
click at [410, 486] on button "连接数据源" at bounding box center [381, 481] width 93 height 30
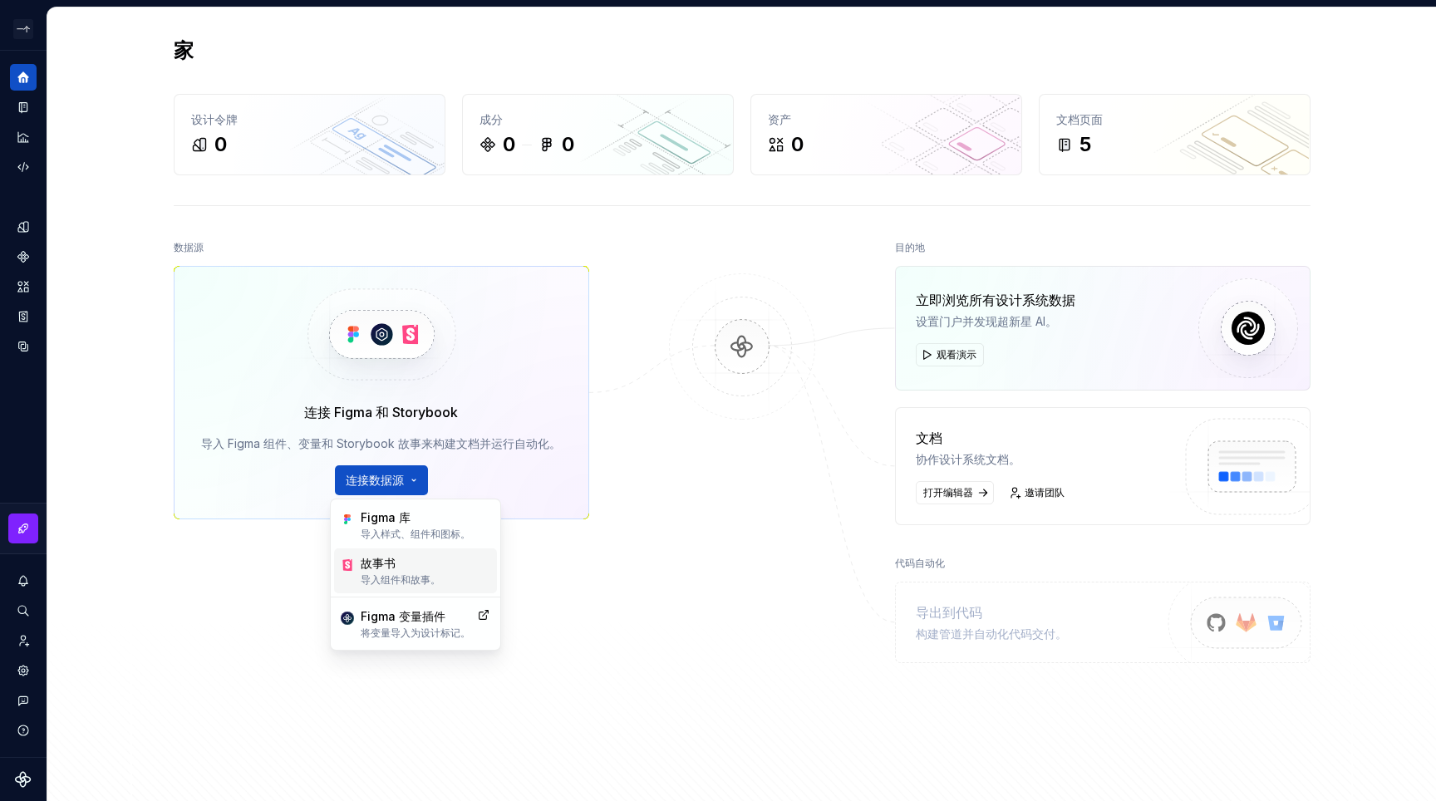
click at [444, 579] on div "故事书 导入组件和故事。" at bounding box center [415, 571] width 163 height 45
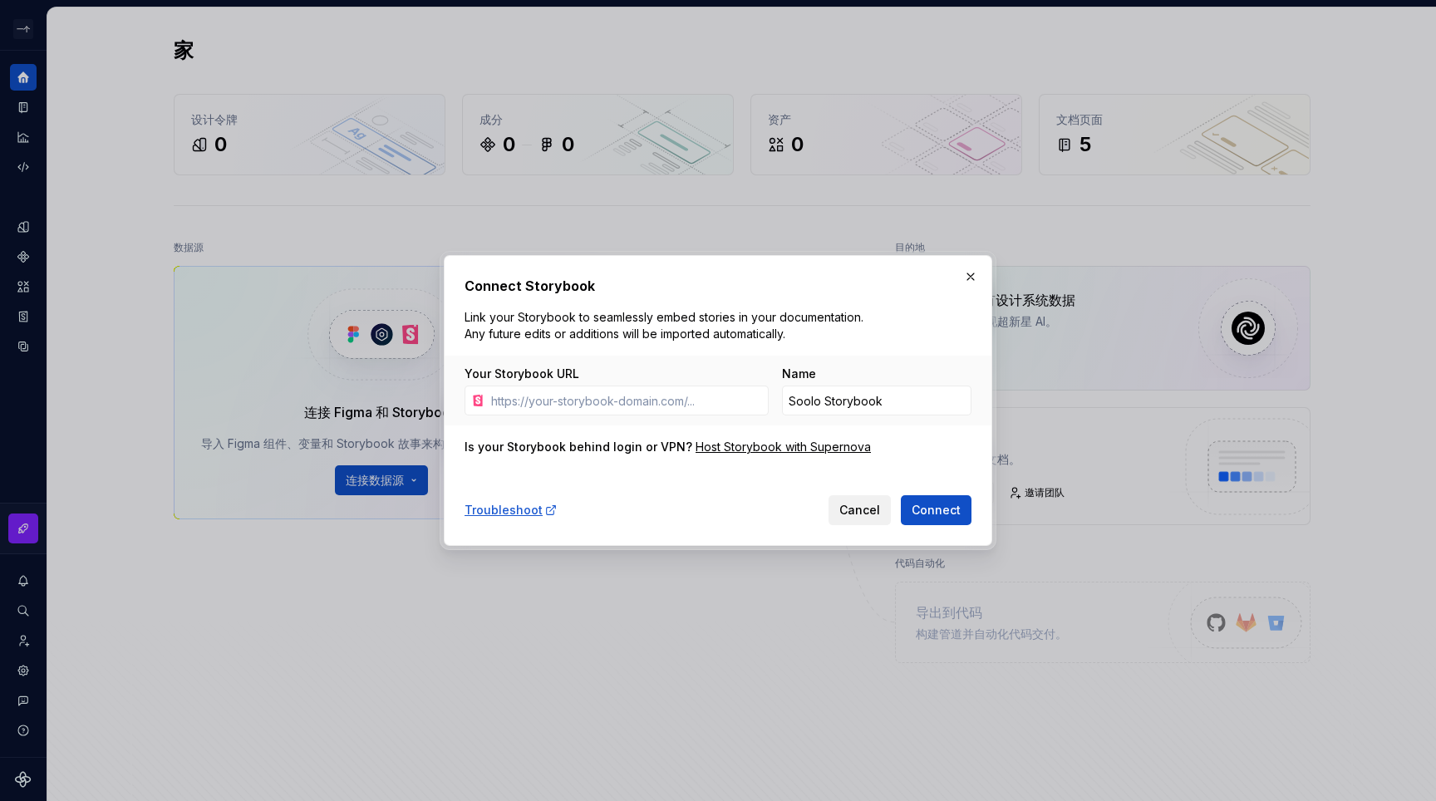
click at [853, 516] on span "Cancel" at bounding box center [860, 510] width 41 height 17
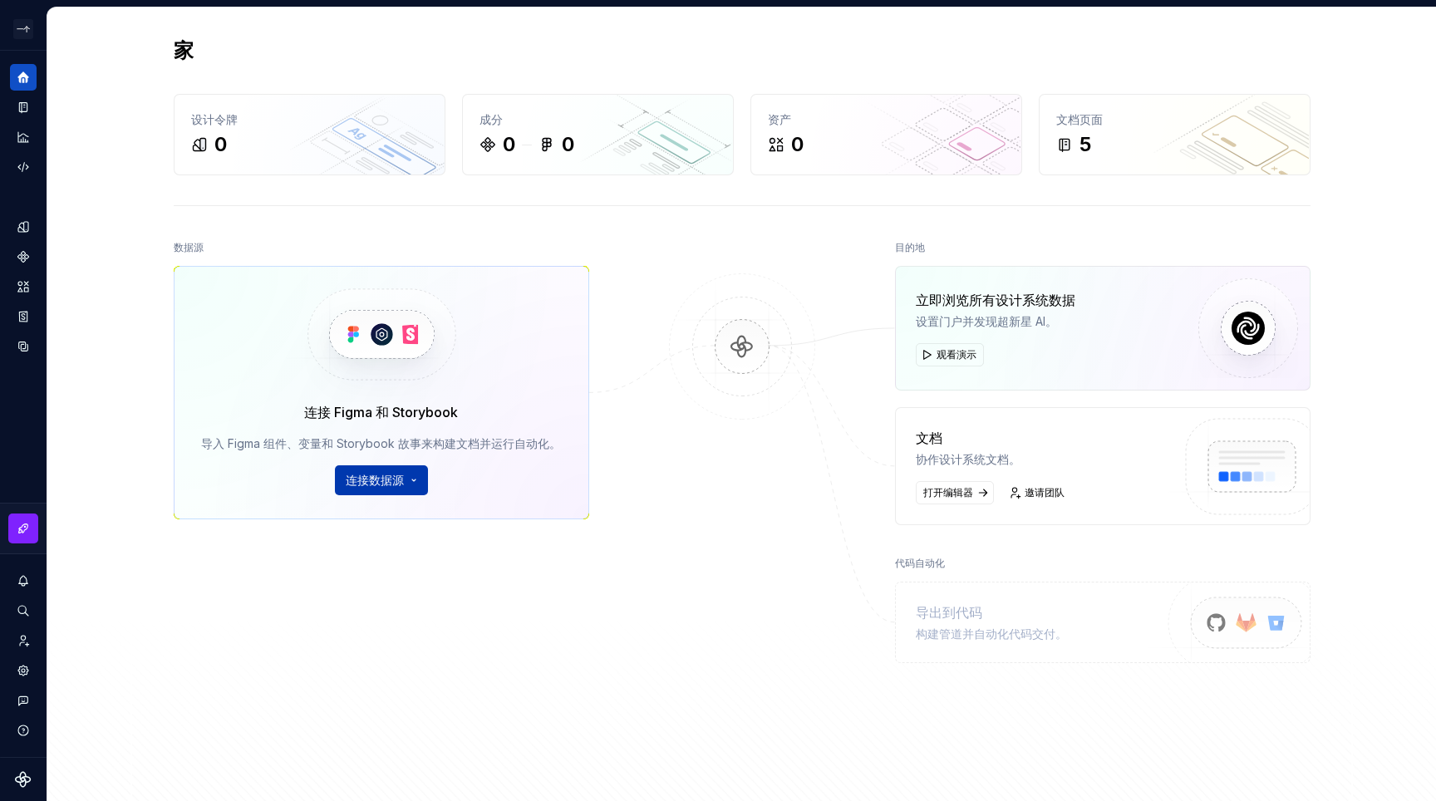
click at [402, 485] on button "连接数据源" at bounding box center [381, 481] width 93 height 30
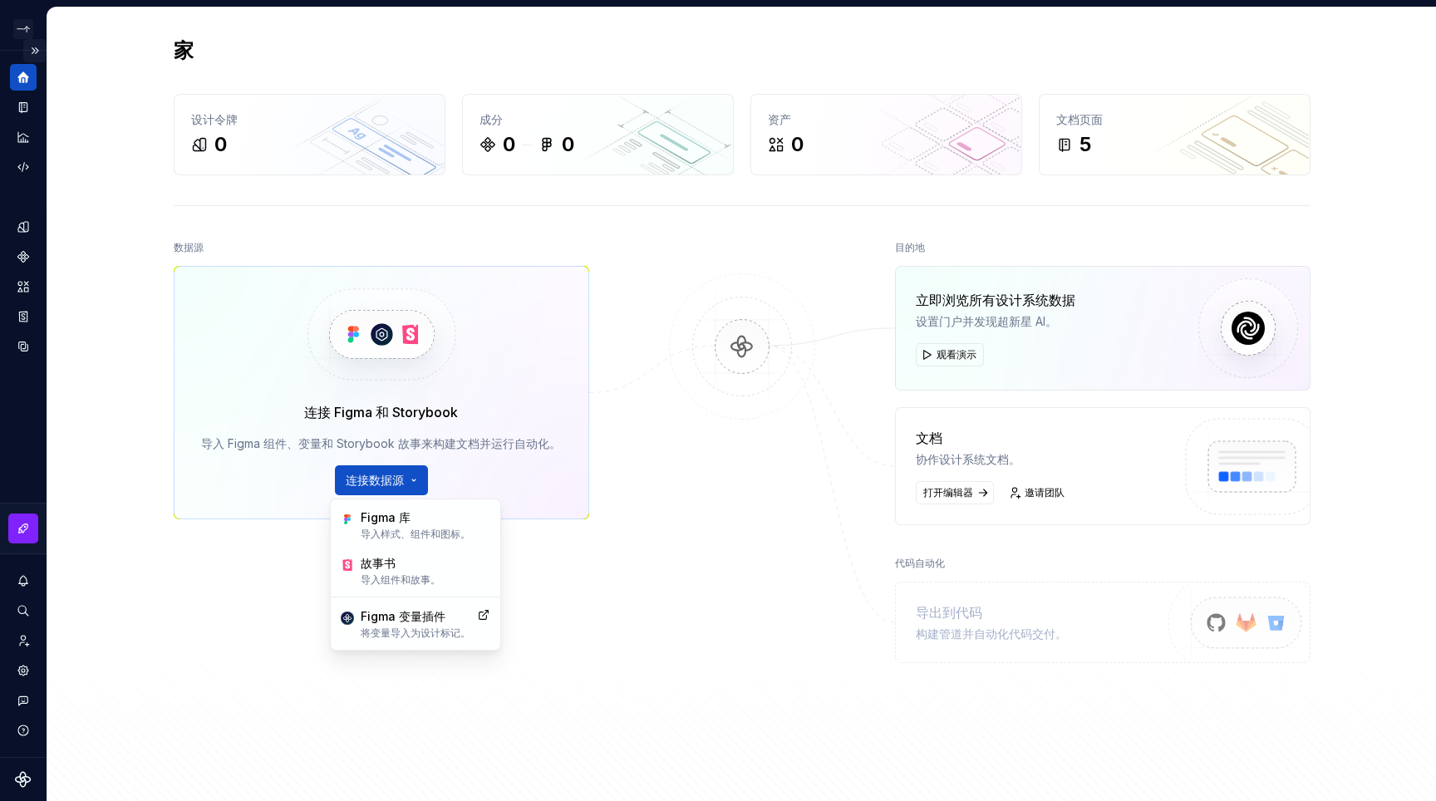
click at [30, 57] on button "展开侧边栏" at bounding box center [34, 50] width 23 height 23
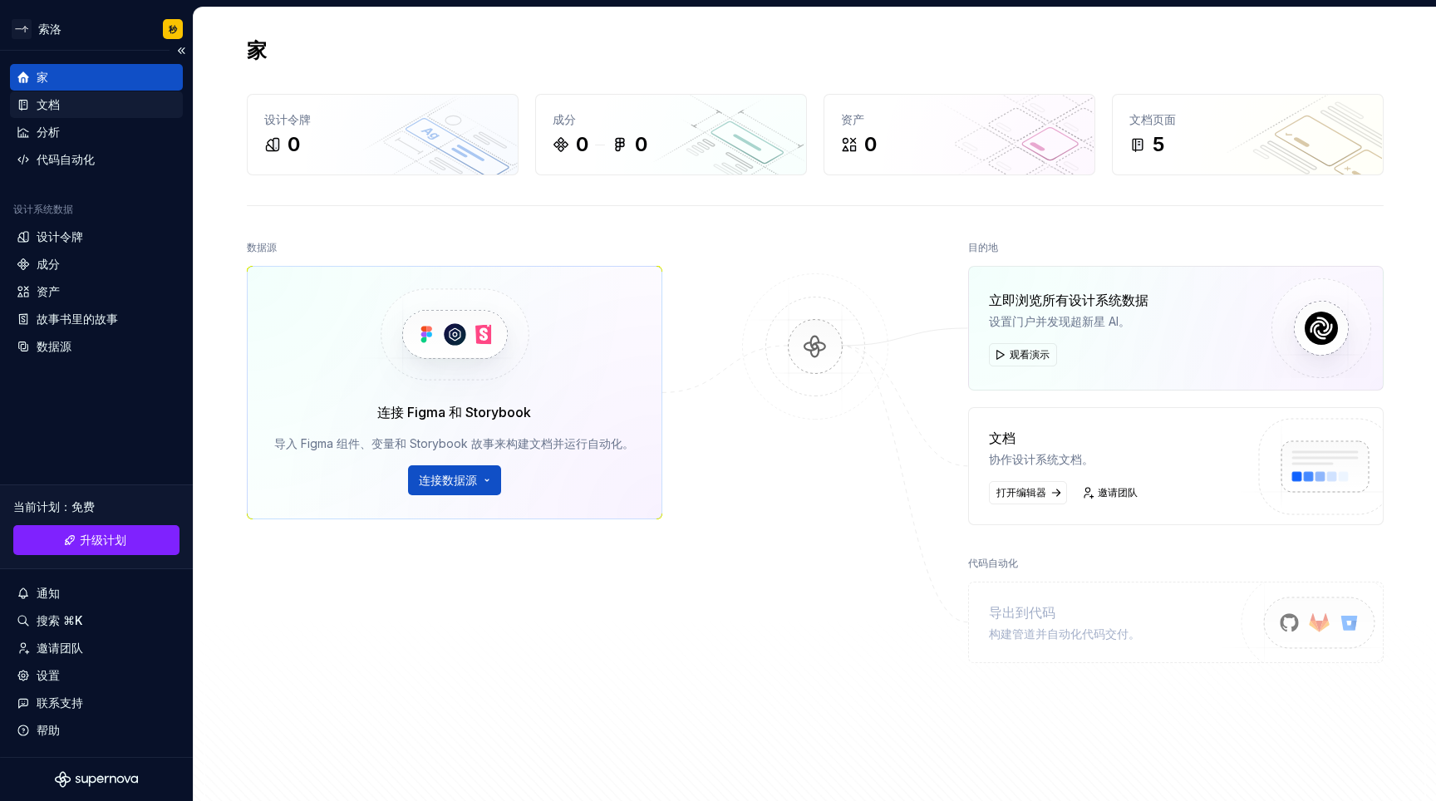
click at [83, 103] on div "文档" at bounding box center [97, 104] width 160 height 17
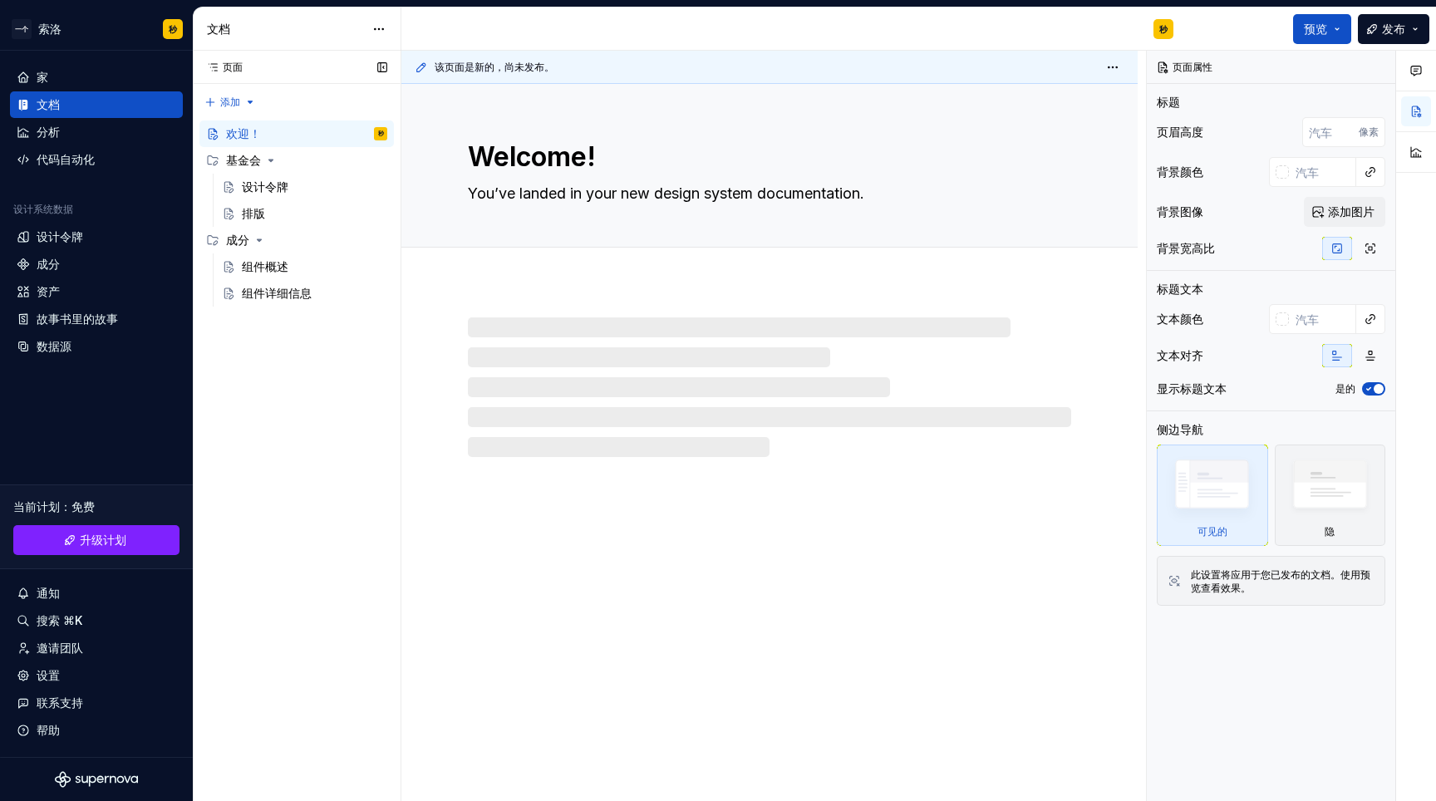
type textarea "*"
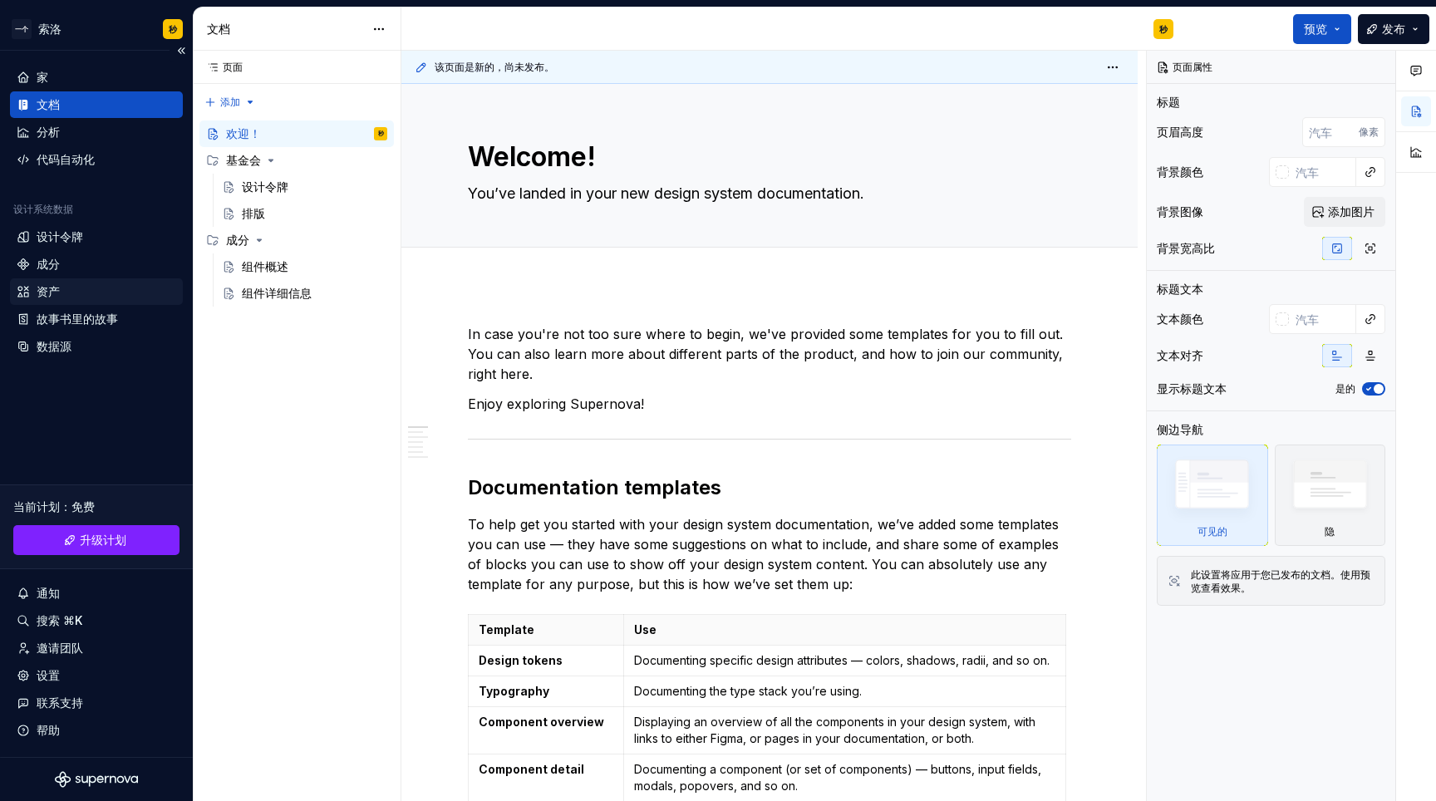
click at [52, 296] on font "资产" at bounding box center [48, 291] width 23 height 14
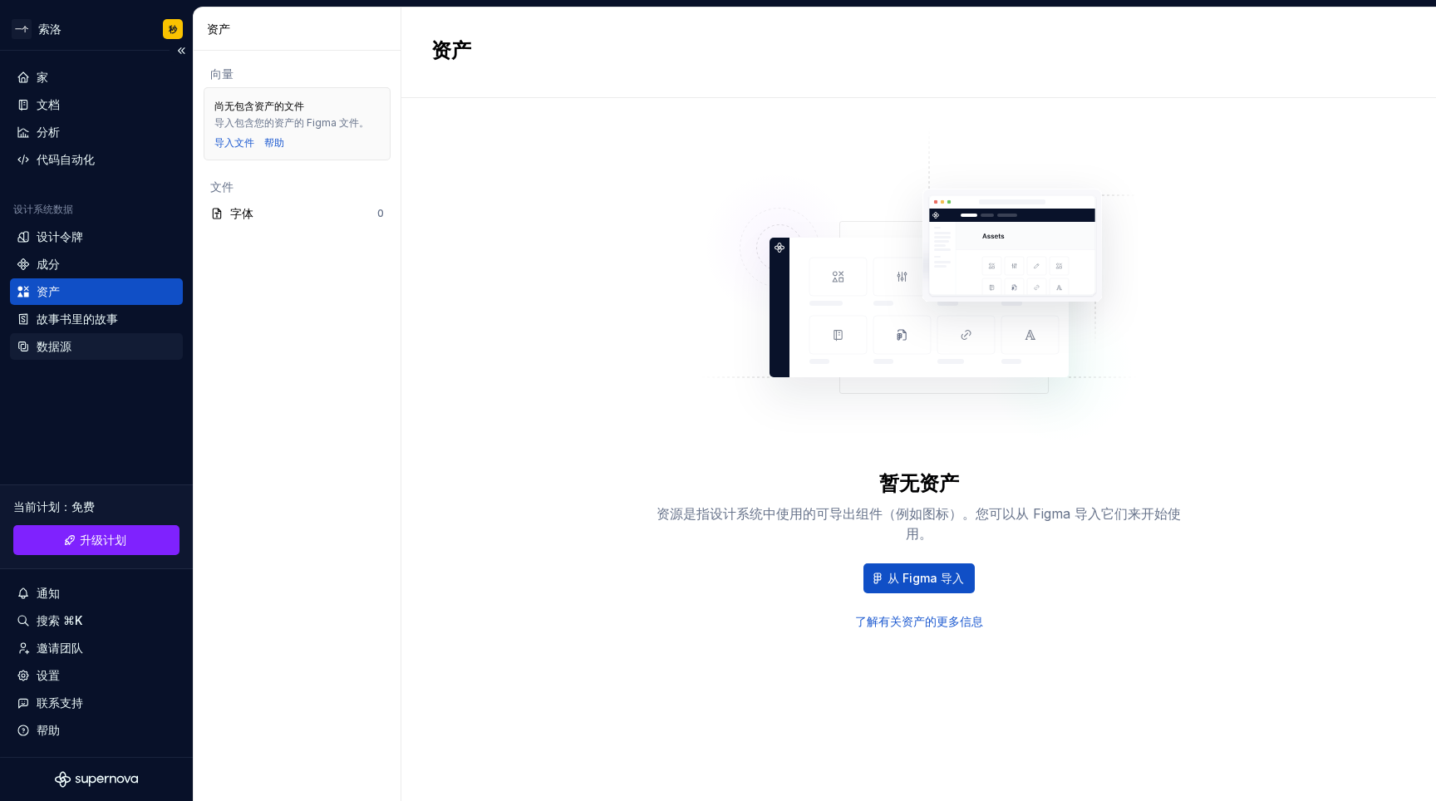
click at [80, 338] on div "数据源" at bounding box center [97, 346] width 160 height 17
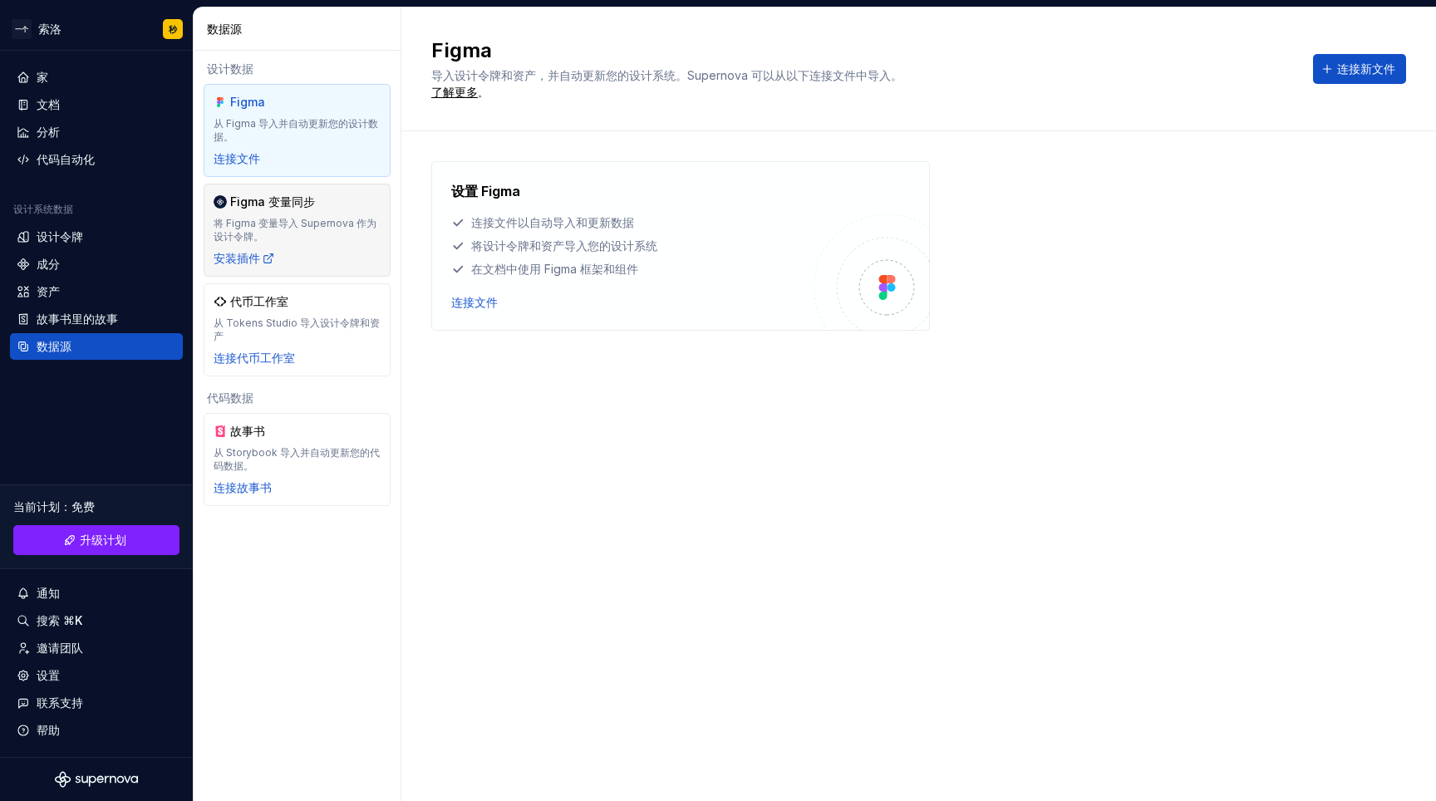
click at [282, 232] on font "将 Figma 变量导入 Supernova 作为设计令牌。" at bounding box center [297, 230] width 167 height 27
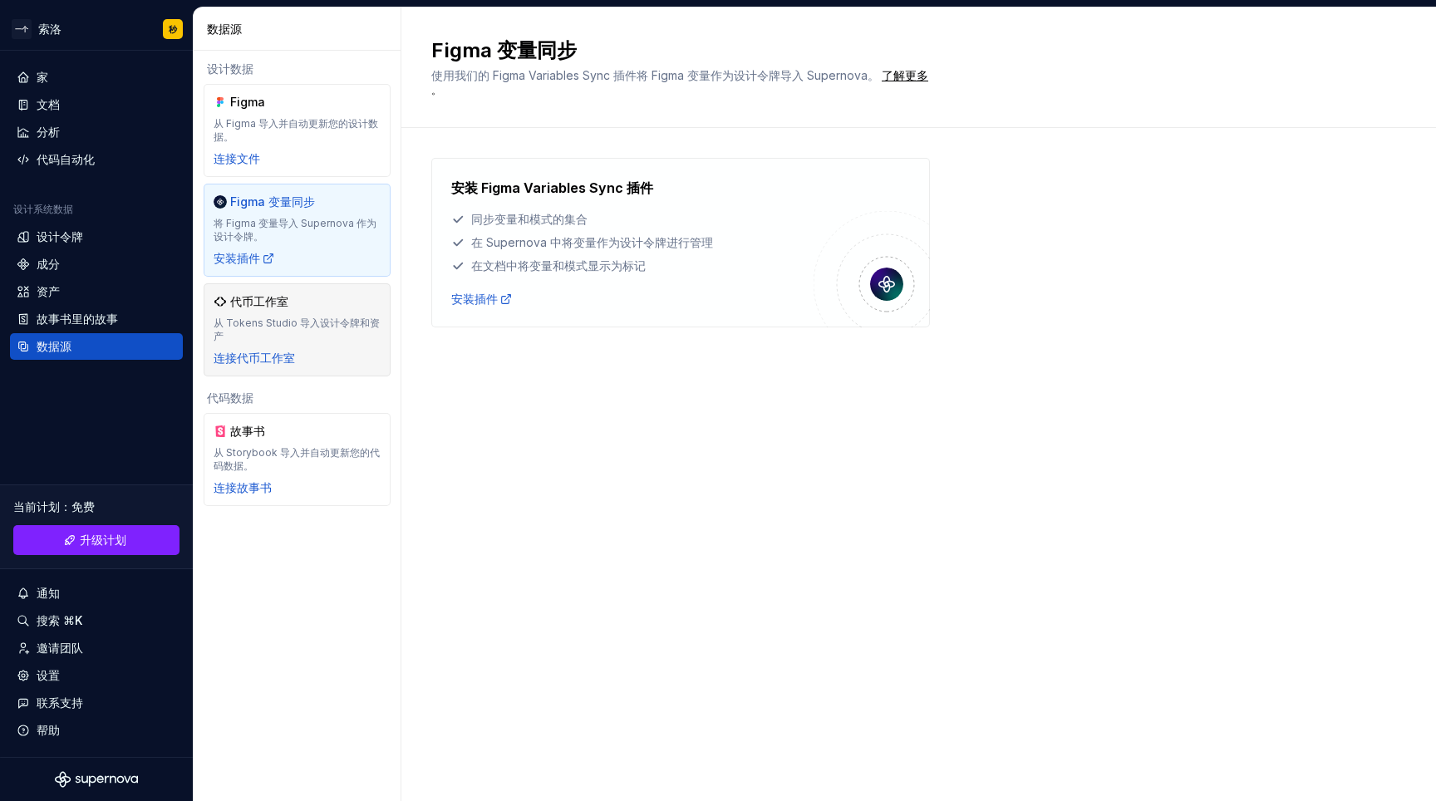
click at [301, 347] on div "代币工作室 从 Tokens Studio 导入设计令牌和资产 连接代币工作室" at bounding box center [297, 329] width 167 height 73
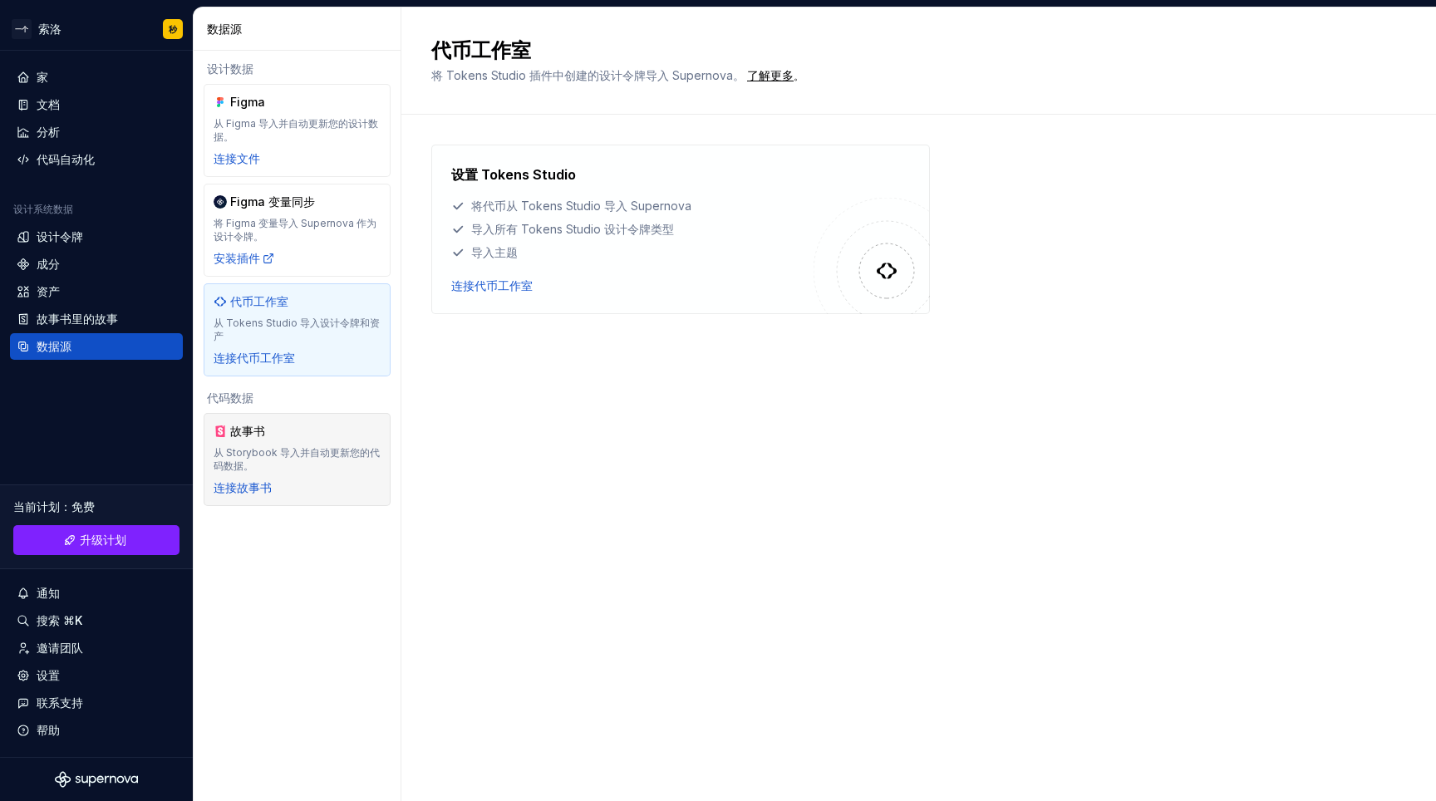
click at [327, 447] on font "从 Storybook 导入并自动更新您的代码数据。" at bounding box center [297, 459] width 166 height 26
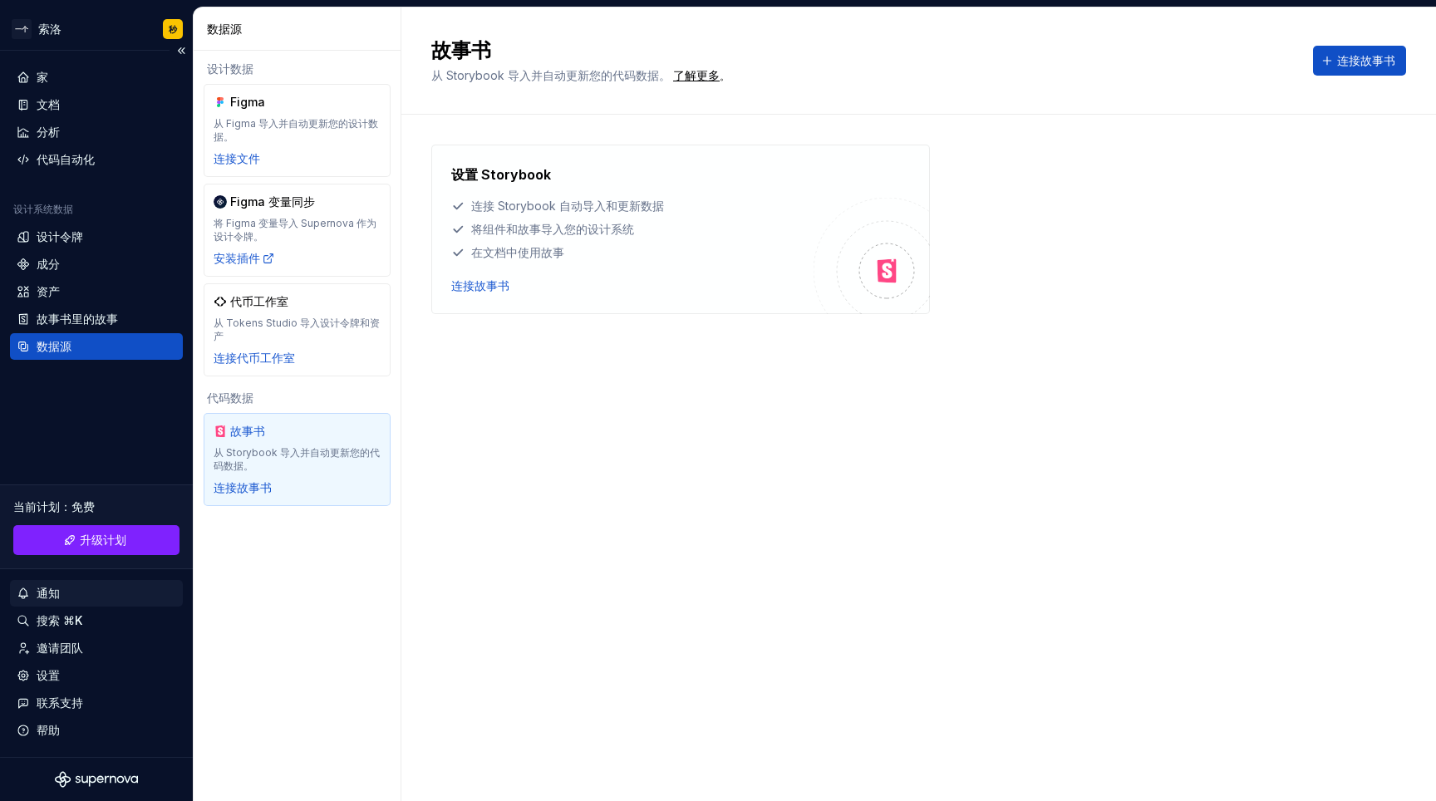
click at [91, 584] on div "通知" at bounding box center [96, 593] width 173 height 27
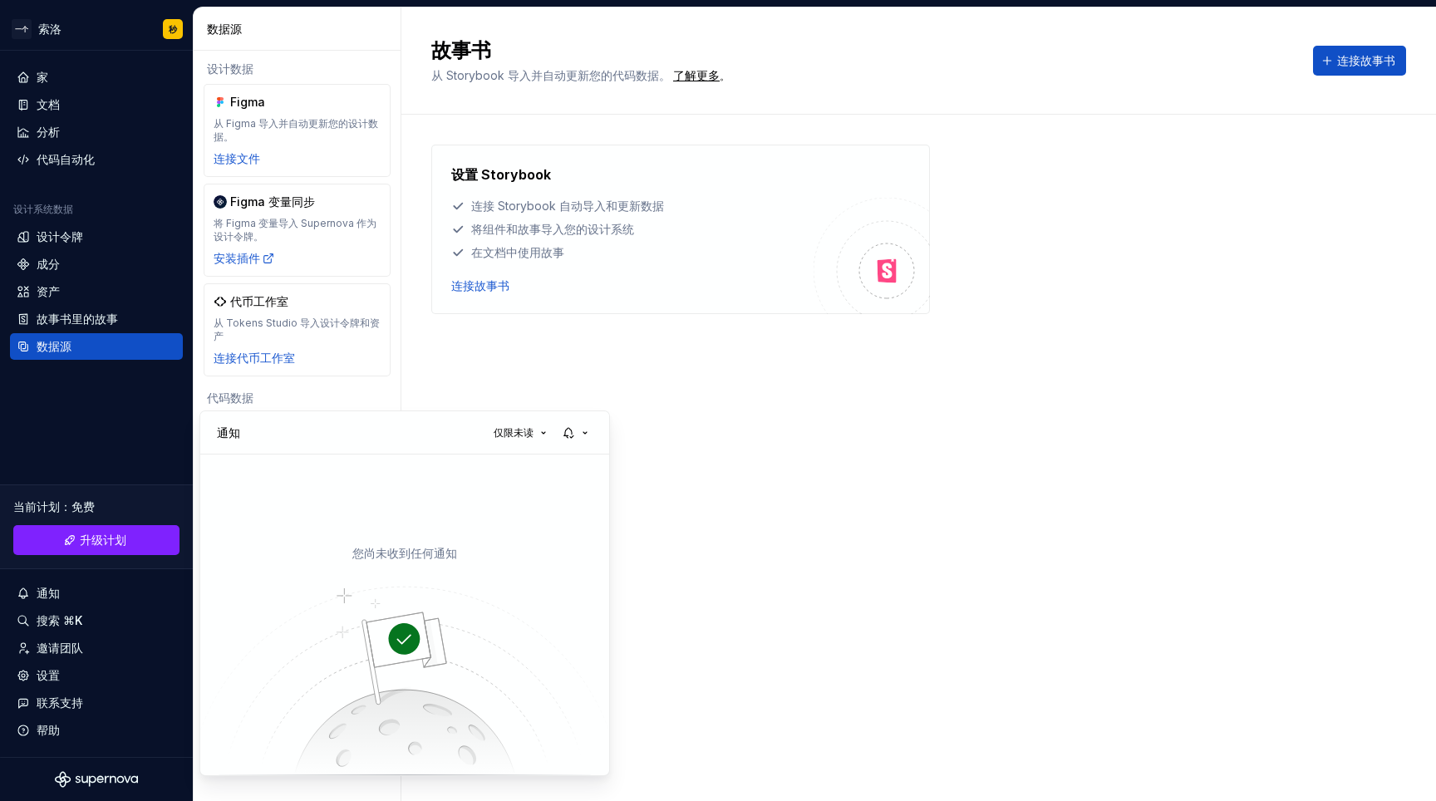
click at [71, 624] on html "一个 索洛 秒 家 文档 分析 代码自动化 设计系统数据 设计令牌 成分 资产 故事书里的故事 数据源 当前计划 ： 免费 升级计划 通知 搜索 ⌘K 邀请团…" at bounding box center [718, 400] width 1436 height 801
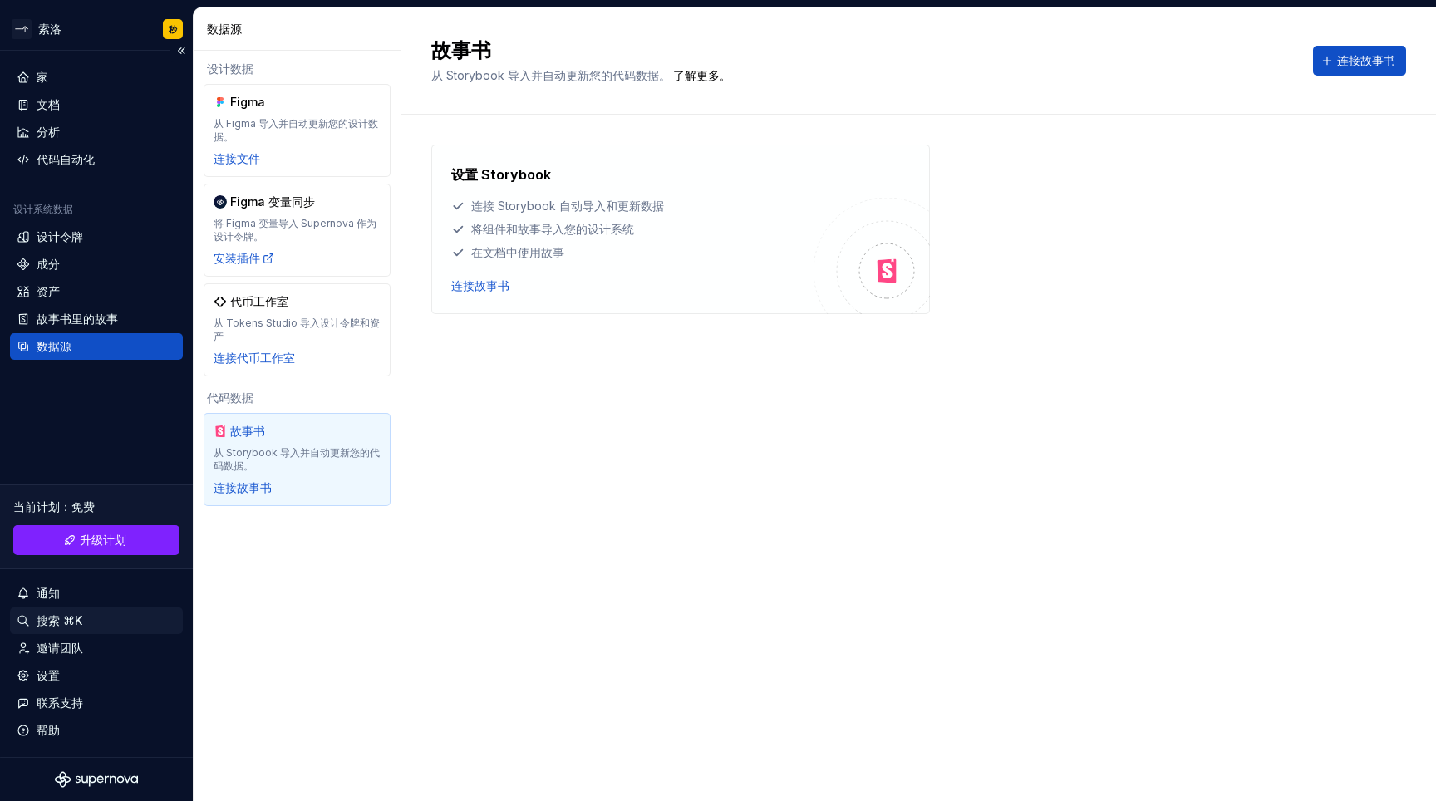
click at [70, 623] on font "搜索 ⌘K" at bounding box center [60, 620] width 46 height 14
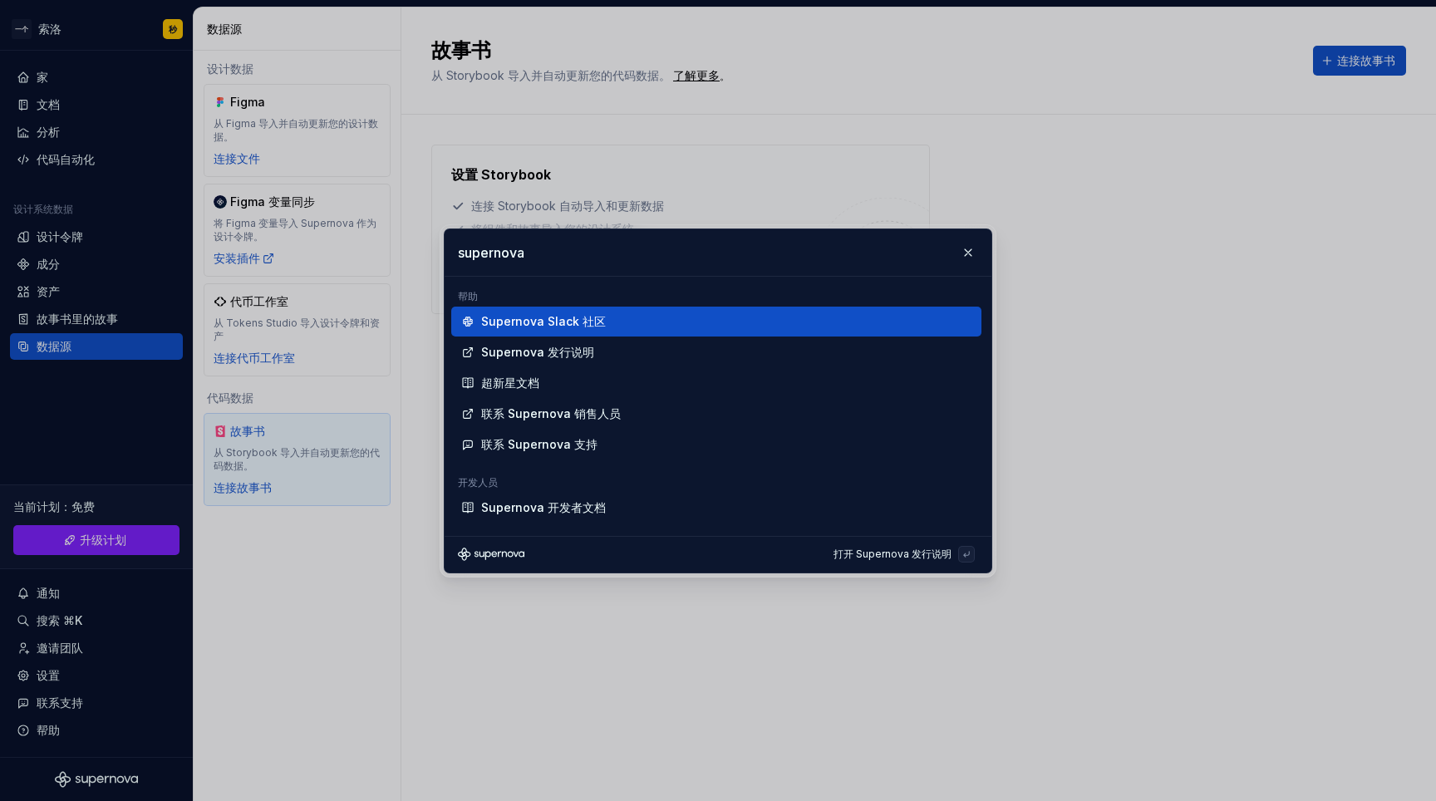
drag, startPoint x: 616, startPoint y: 262, endPoint x: 449, endPoint y: 249, distance: 167.6
click at [449, 249] on input "supernova" at bounding box center [718, 252] width 547 height 47
paste input "ketch"
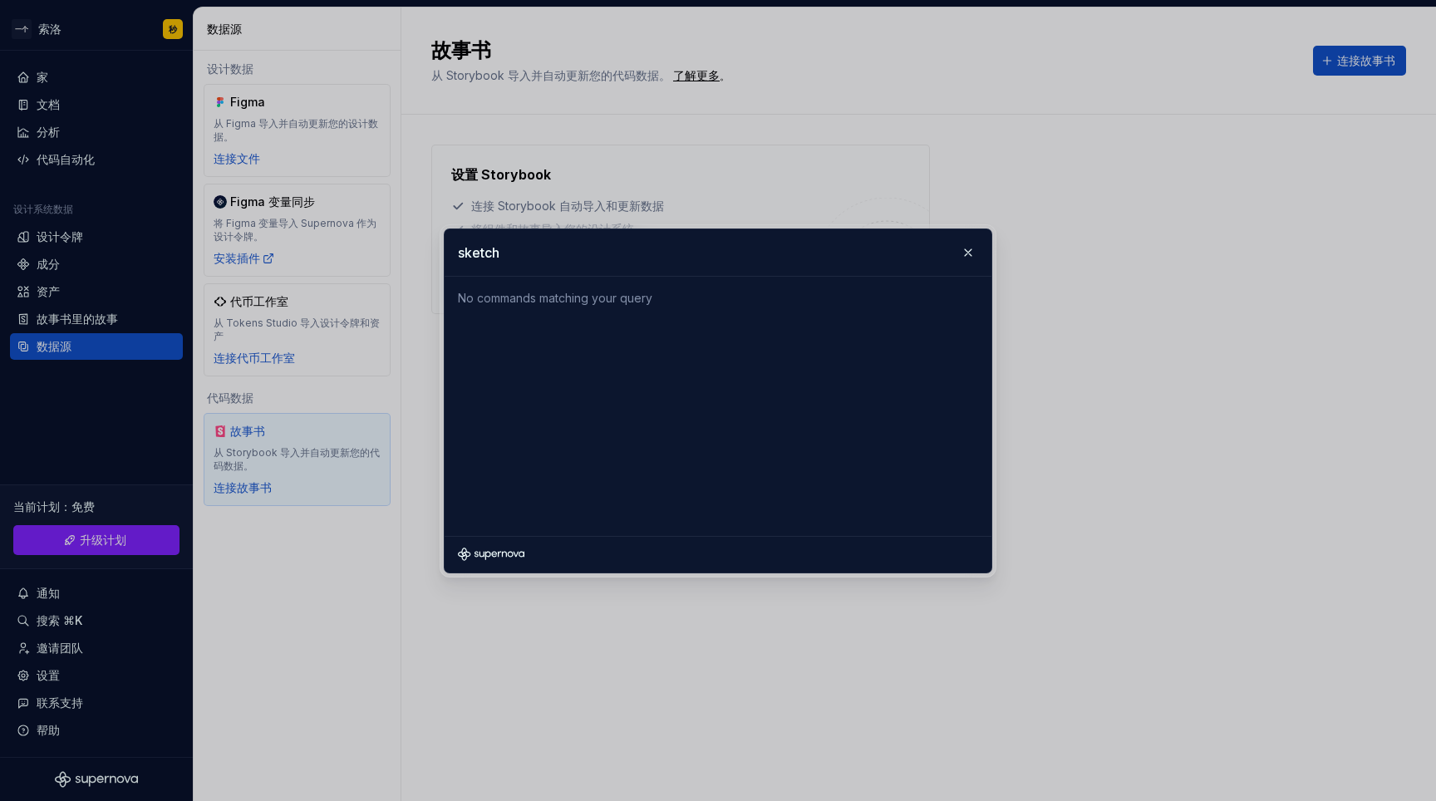
type input "sketch"
click at [632, 394] on div "No commands matching your query 概述 代币 成分 资产 设计数据 设计集成 文档 管道 品牌 版本 设计系统 工作区 门户设置…" at bounding box center [718, 406] width 547 height 259
click at [569, 244] on input "sketch" at bounding box center [718, 252] width 547 height 47
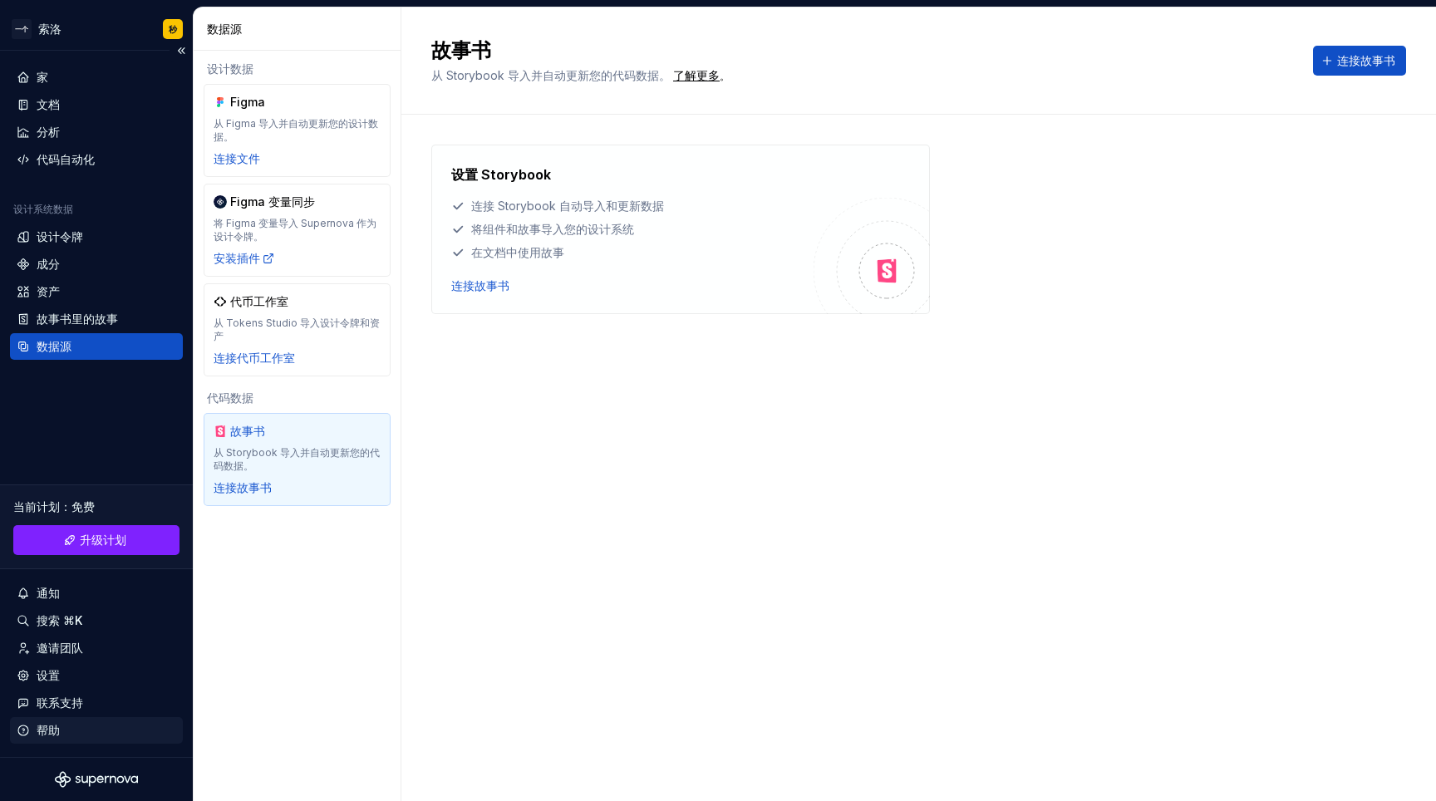
click at [65, 727] on div "帮助" at bounding box center [97, 730] width 160 height 17
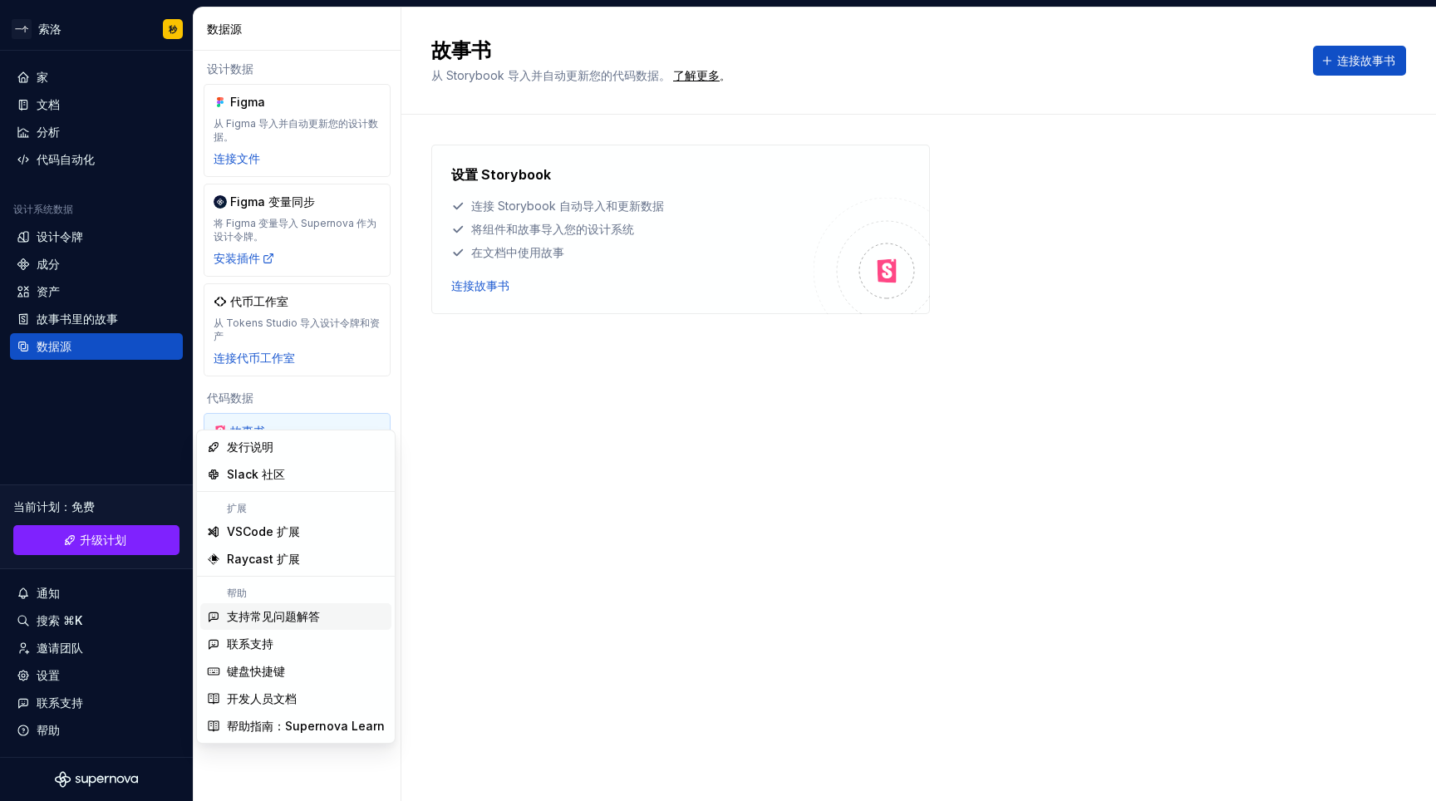
click at [328, 623] on div "支持常见问题解答" at bounding box center [306, 617] width 158 height 17
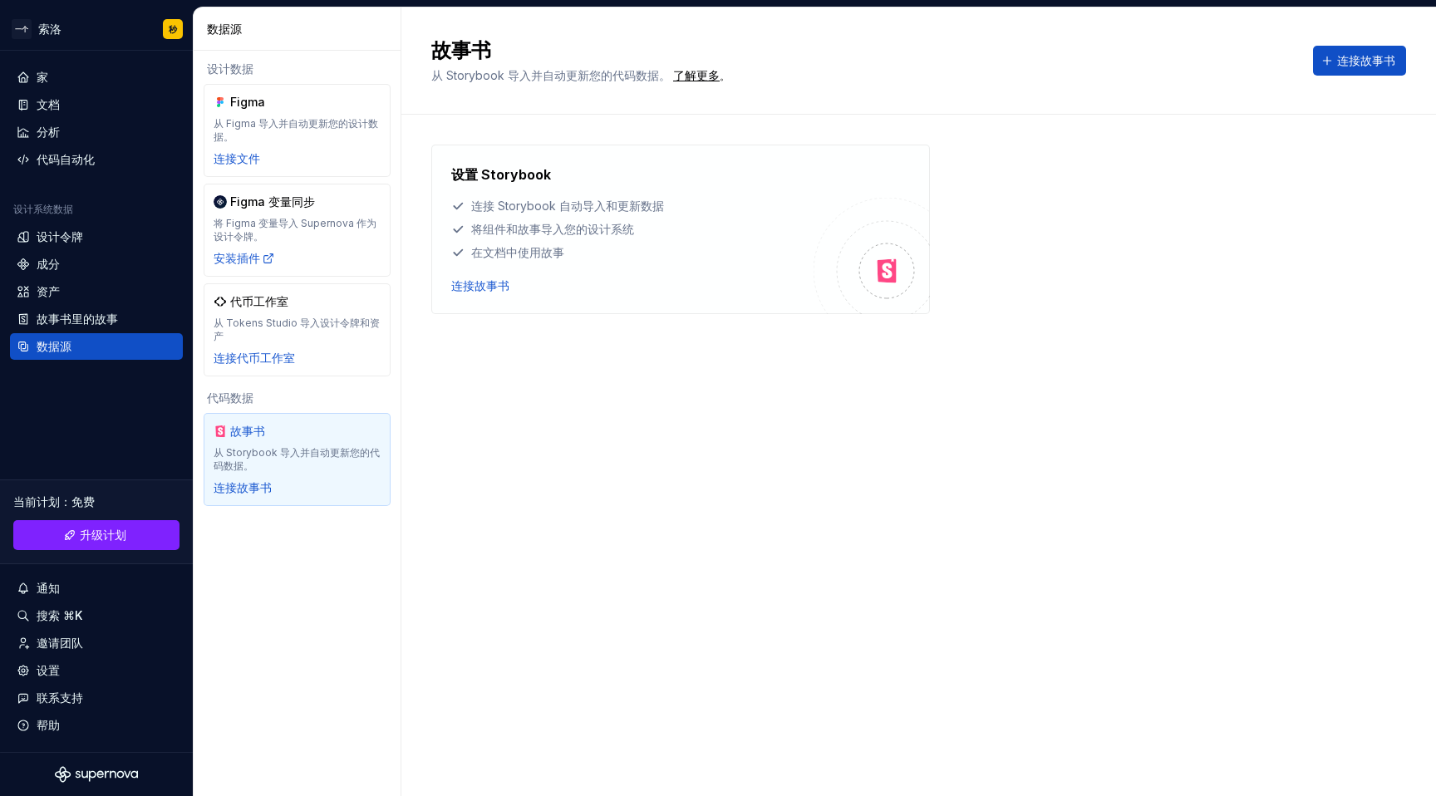
click at [667, 490] on div "故事书 从 Storybook 导入并自动更新您的代码数据。 了解更多 。 连接故事书 设置 Storybook 连接 Storybook 自动导入和更新数据…" at bounding box center [919, 401] width 1035 height 789
click at [1351, 67] on font "连接故事书" at bounding box center [1367, 60] width 58 height 14
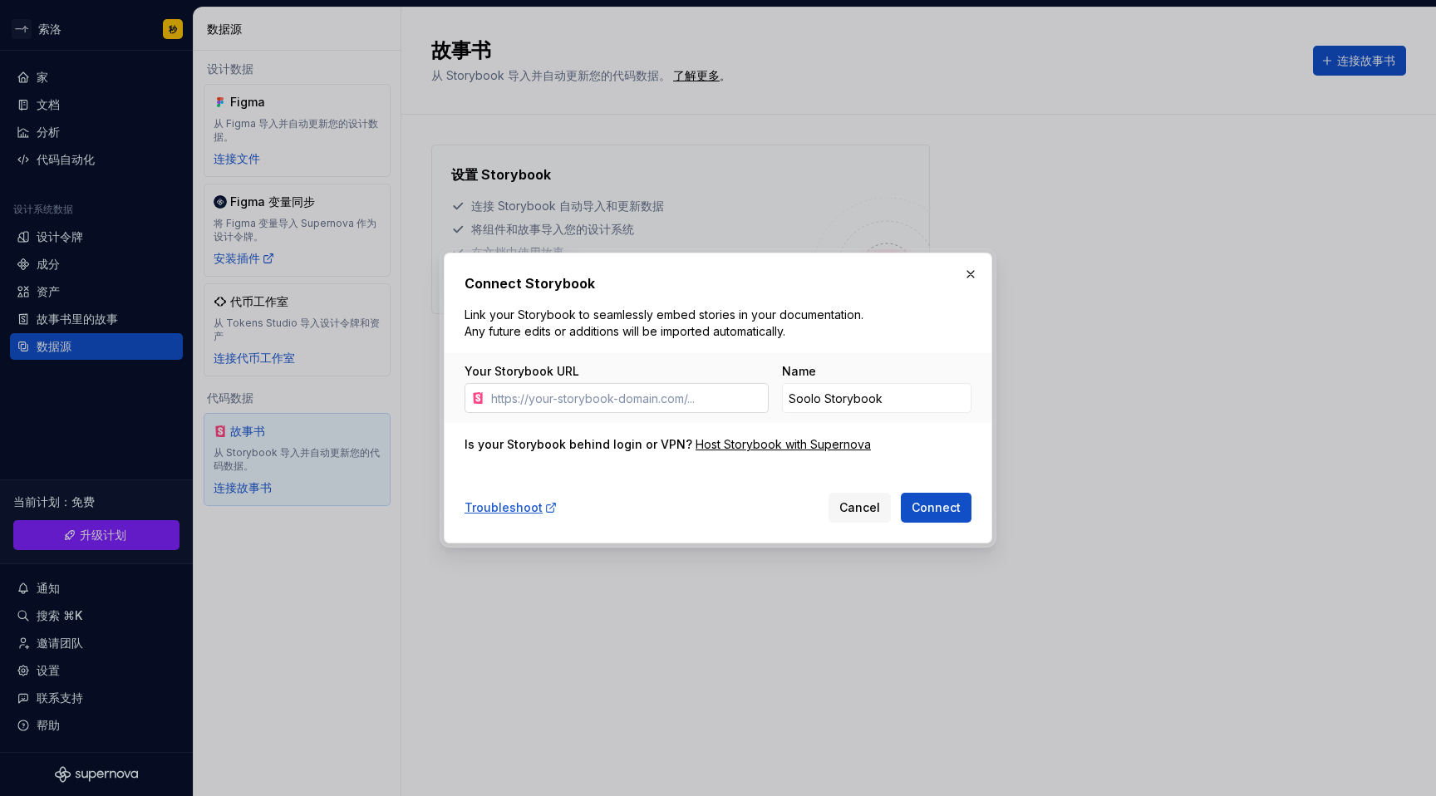
click at [625, 400] on input "Your Storybook URL" at bounding box center [627, 398] width 284 height 30
click at [664, 397] on input "Your Storybook URL" at bounding box center [627, 398] width 284 height 30
click at [876, 395] on input "Soolo Storybook" at bounding box center [877, 398] width 190 height 30
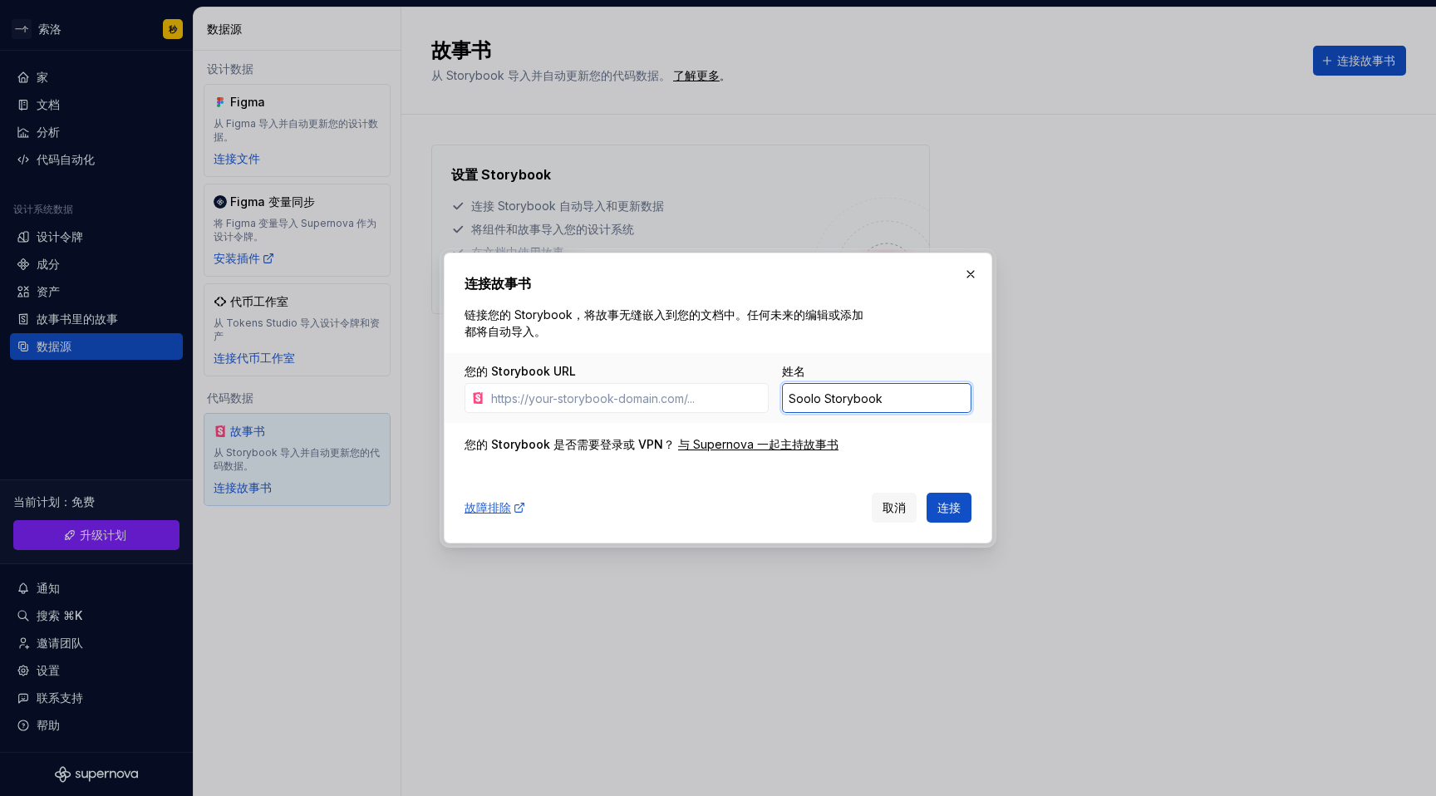
click at [918, 398] on input "Soolo Storybook" at bounding box center [877, 398] width 190 height 30
click at [696, 397] on input "您的 Storybook URL" at bounding box center [627, 398] width 284 height 30
click at [972, 275] on button "button" at bounding box center [970, 274] width 23 height 23
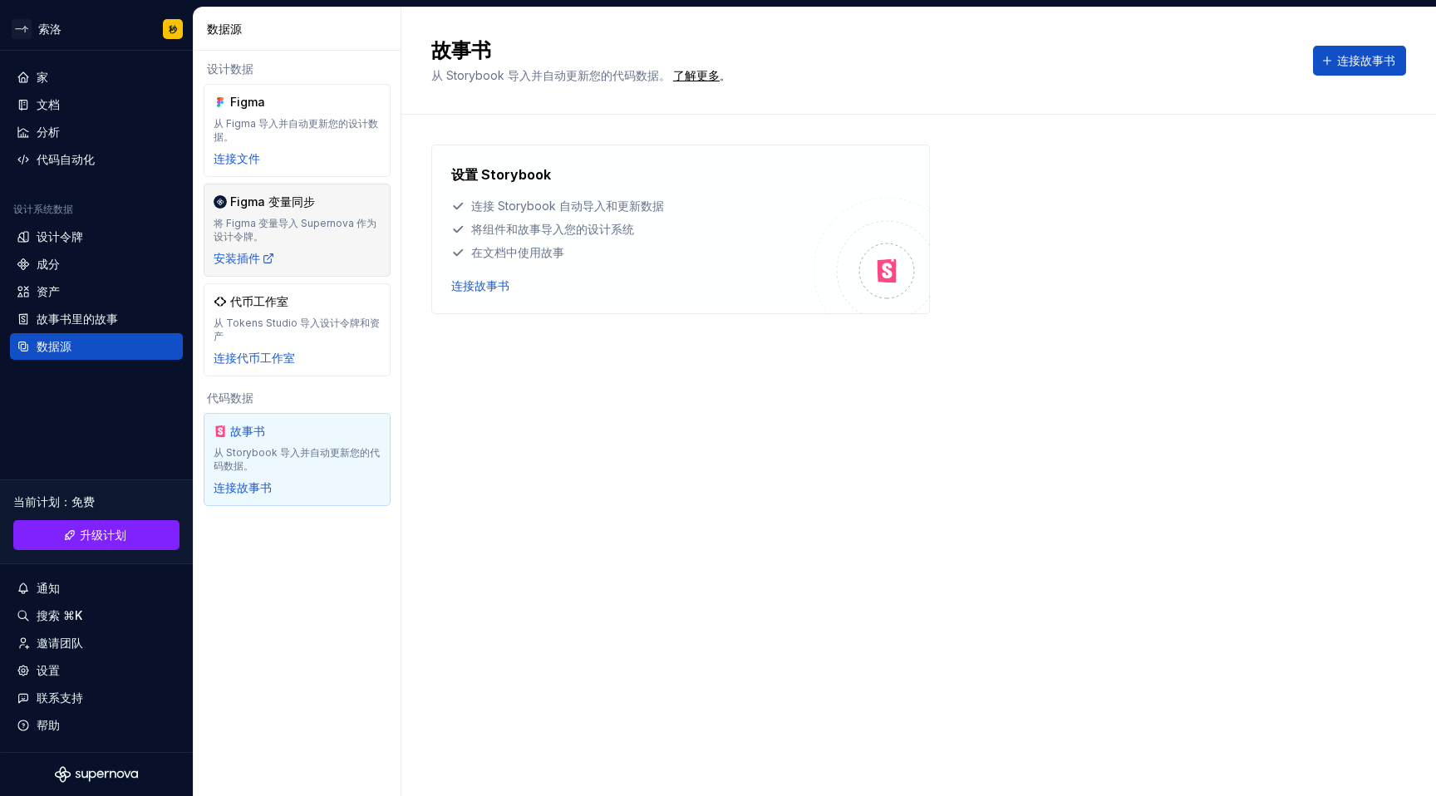
click at [332, 217] on font "将 Figma 变量导入 Supernova 作为设计令牌。" at bounding box center [295, 230] width 163 height 26
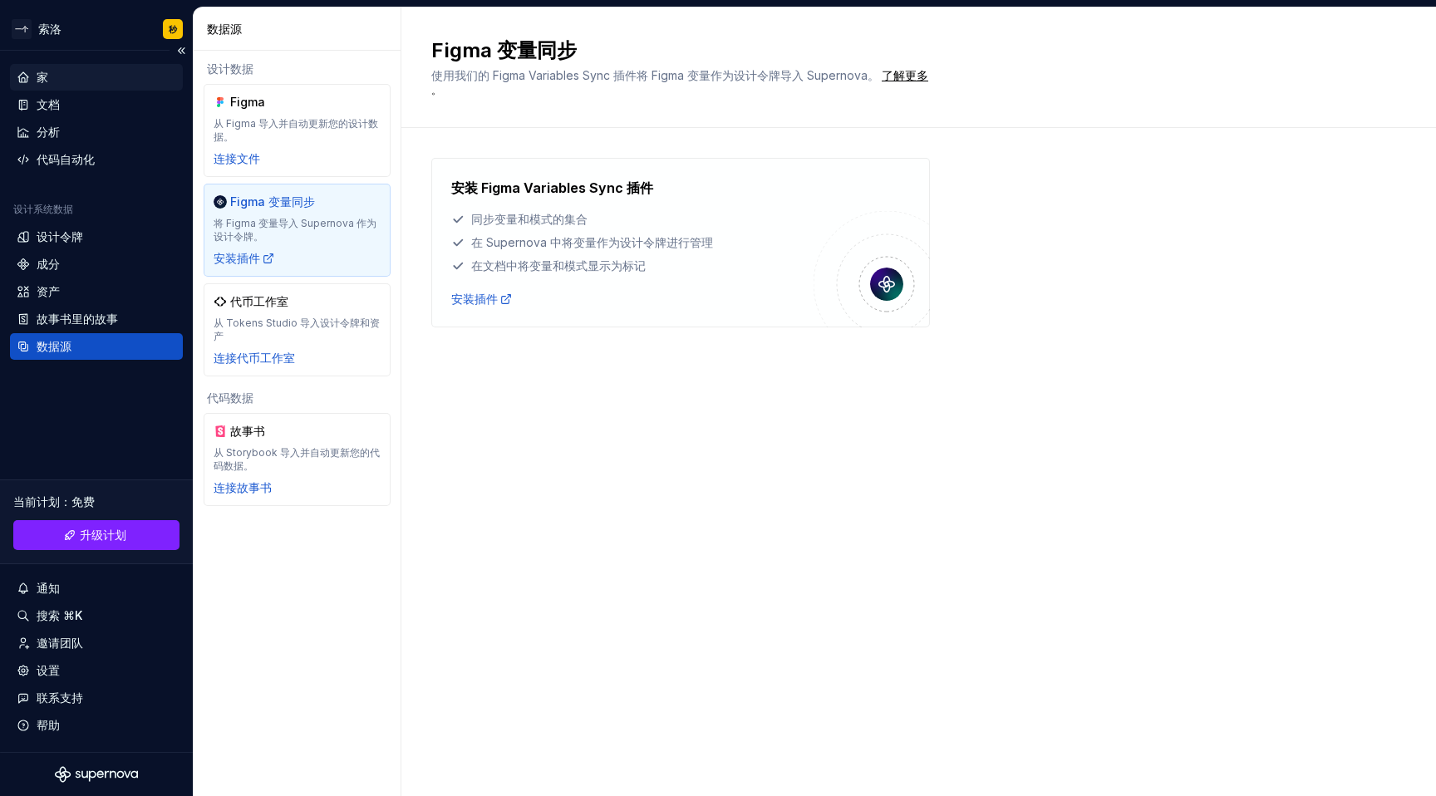
click at [52, 71] on div "家" at bounding box center [97, 77] width 160 height 17
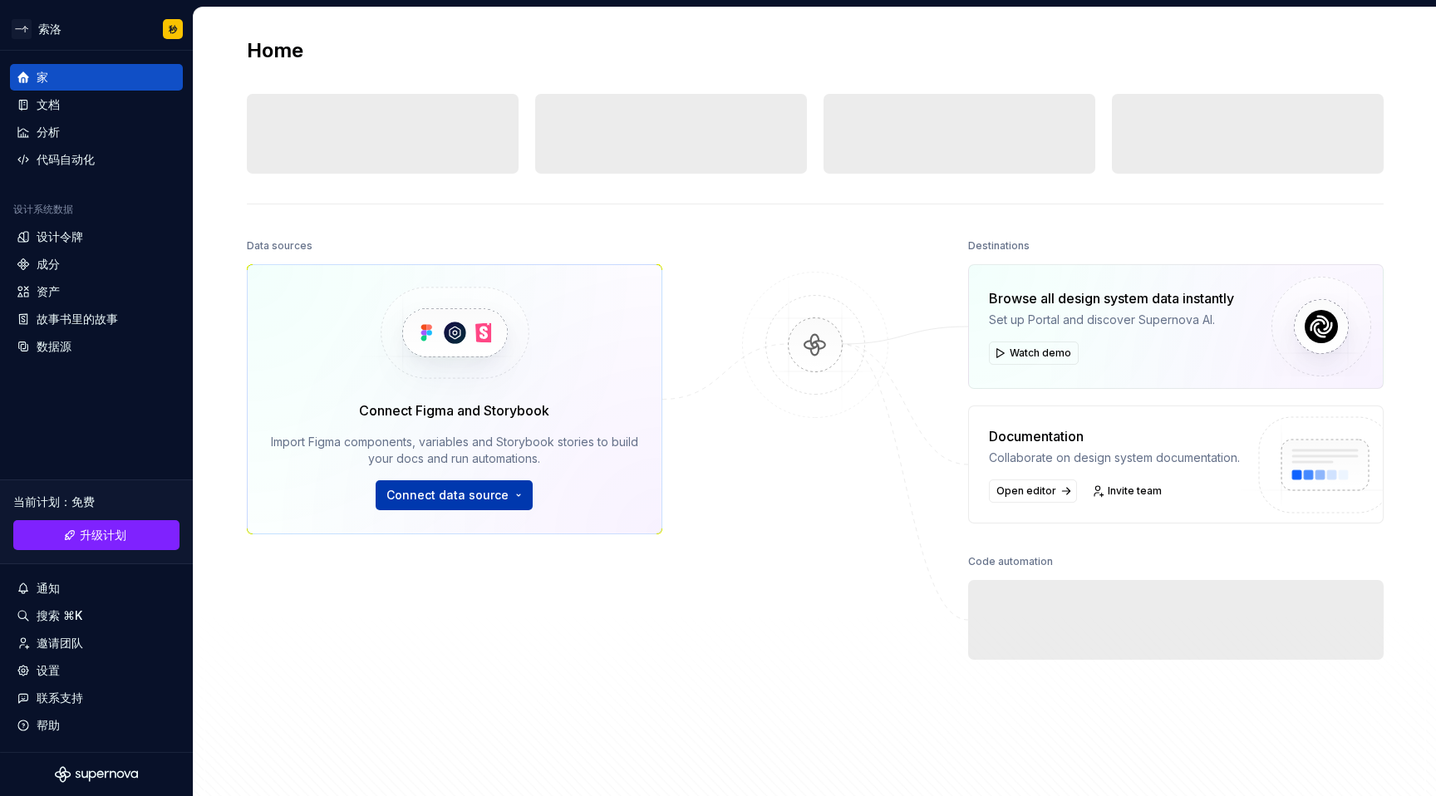
click at [479, 495] on span "Connect data source" at bounding box center [448, 495] width 122 height 17
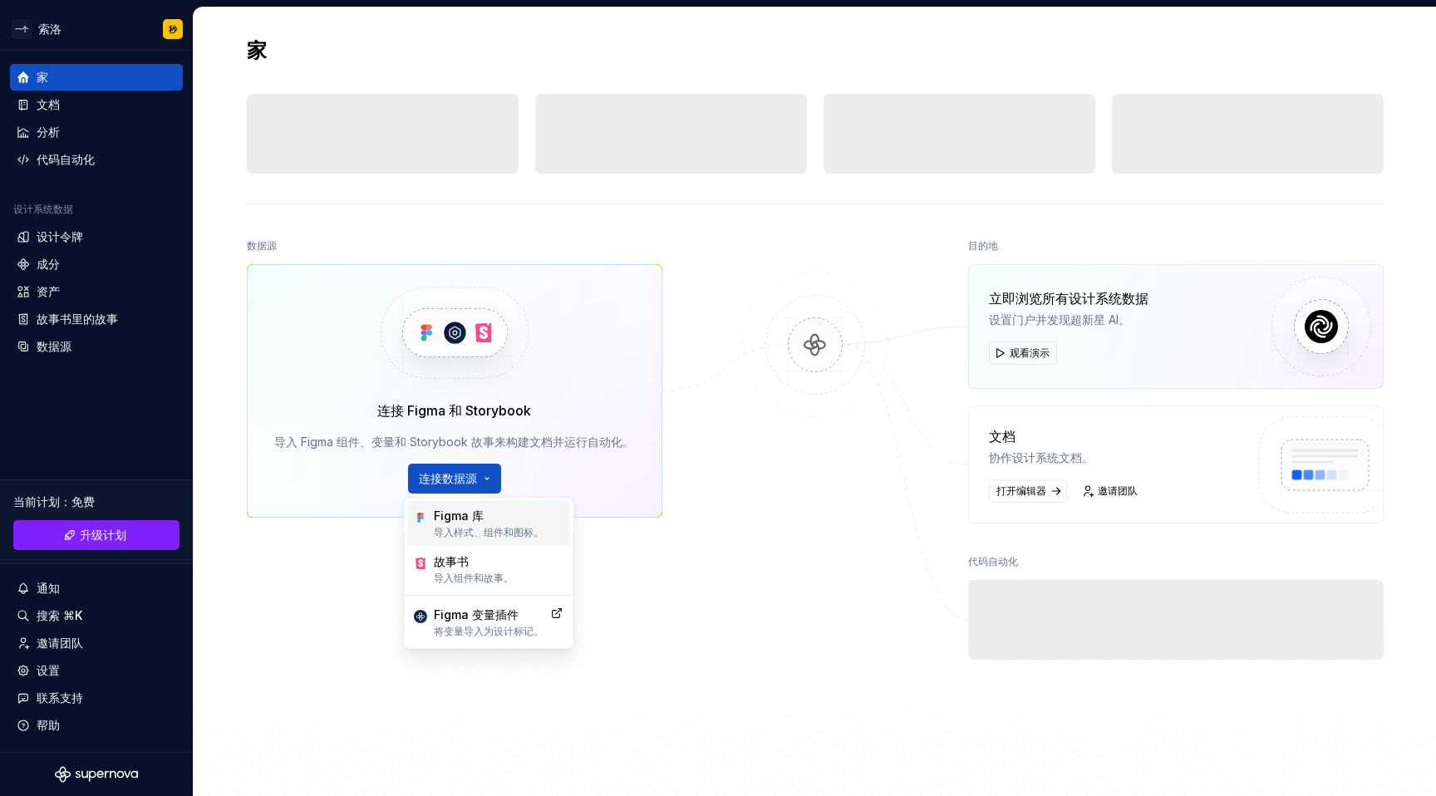
click at [468, 521] on font "Figma 库" at bounding box center [459, 516] width 50 height 14
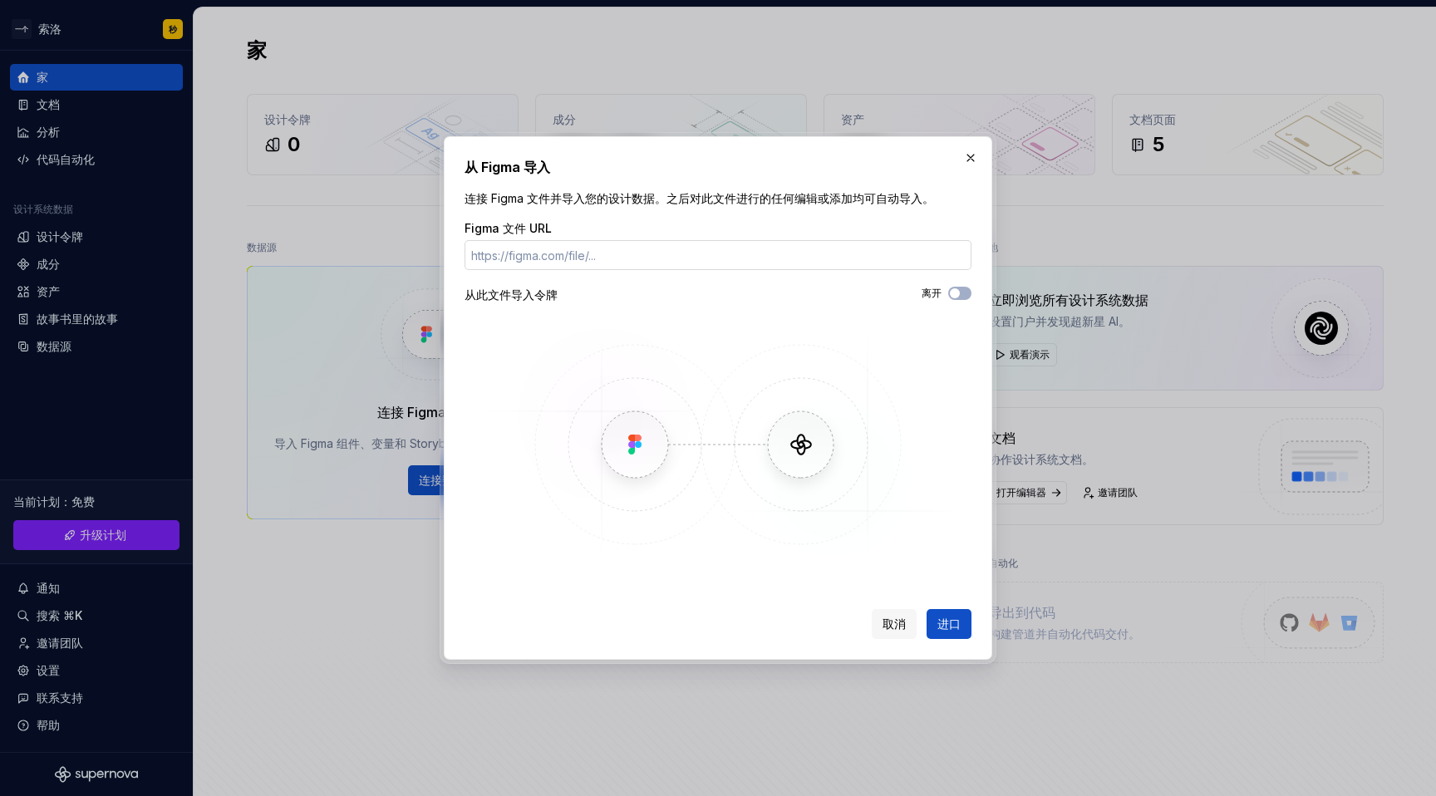
click at [786, 250] on input "Figma 文件 URL" at bounding box center [718, 255] width 507 height 30
click at [581, 249] on input "Figma 文件 URL" at bounding box center [718, 255] width 507 height 30
type input "智能手链.sketch"
click at [841, 260] on input "智能手链.sketch" at bounding box center [718, 255] width 507 height 30
click at [621, 253] on input "智能手链.sketch" at bounding box center [718, 255] width 507 height 30
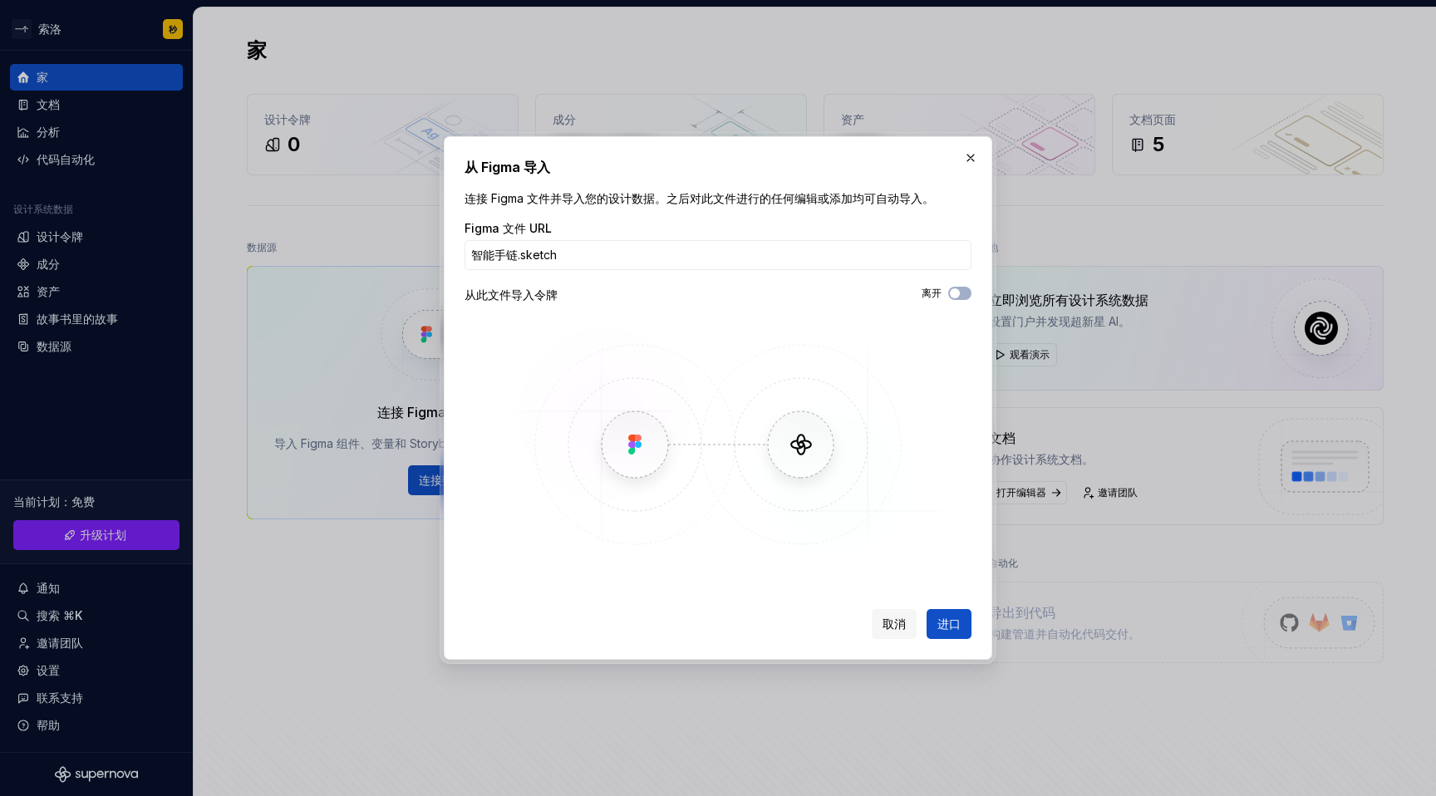
drag, startPoint x: 667, startPoint y: 259, endPoint x: 315, endPoint y: 218, distance: 354.0
click at [316, 219] on div "从 Figma 导入 连接 Figma 文件并导入您的设计数据。之后对此文件进行的任何编辑或添加均可自动导入。 Figma 文件 URL 智能手链.sketc…" at bounding box center [718, 398] width 1436 height 796
type input "https://www.figma.com/design/hXr8JA4fR6TWkkNuLa8OZj/%E6%99%BA%E8%83%BD%E6%89%8B…"
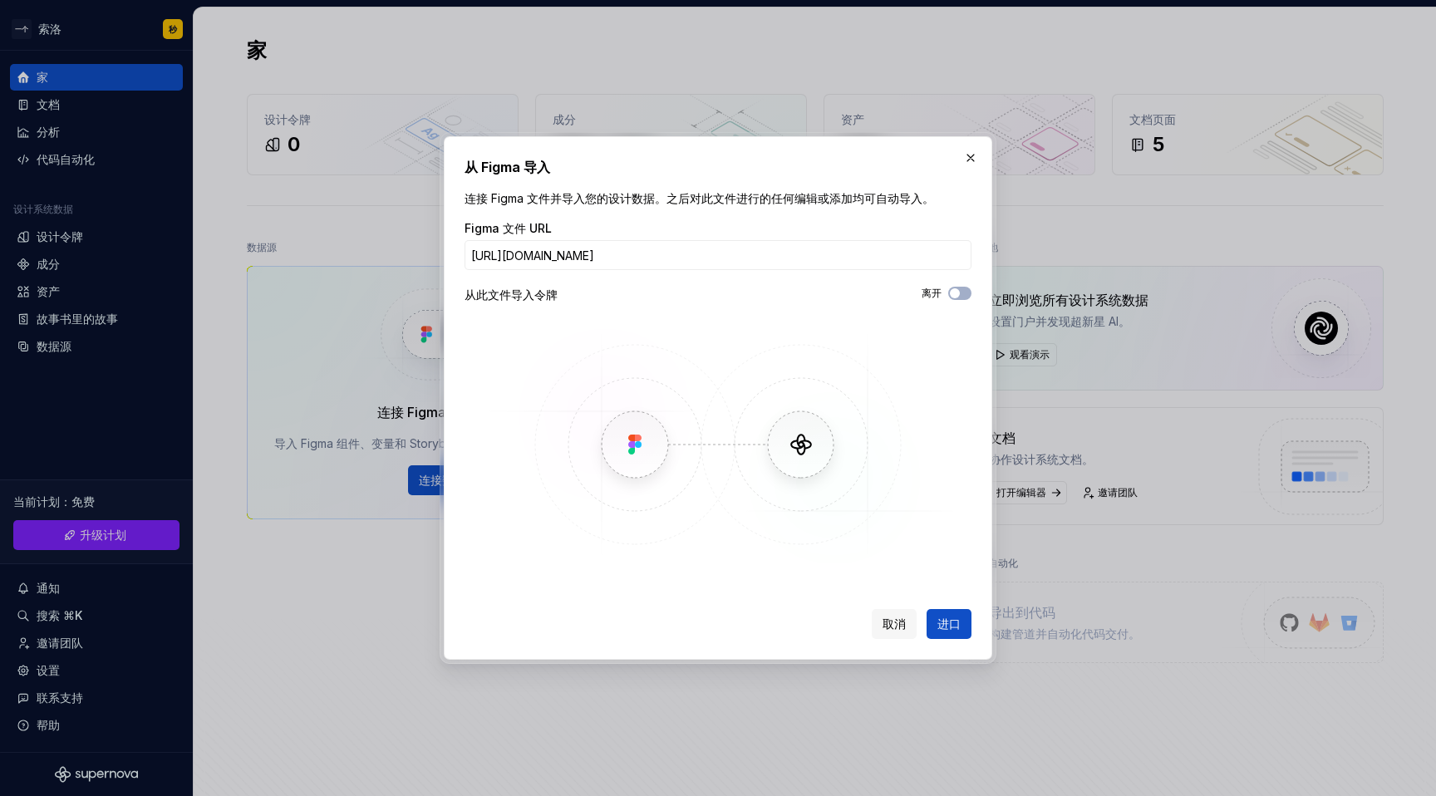
click at [927, 550] on img at bounding box center [718, 444] width 482 height 249
click at [963, 628] on button "进口" at bounding box center [949, 624] width 45 height 30
click at [953, 630] on font "进口" at bounding box center [949, 624] width 23 height 14
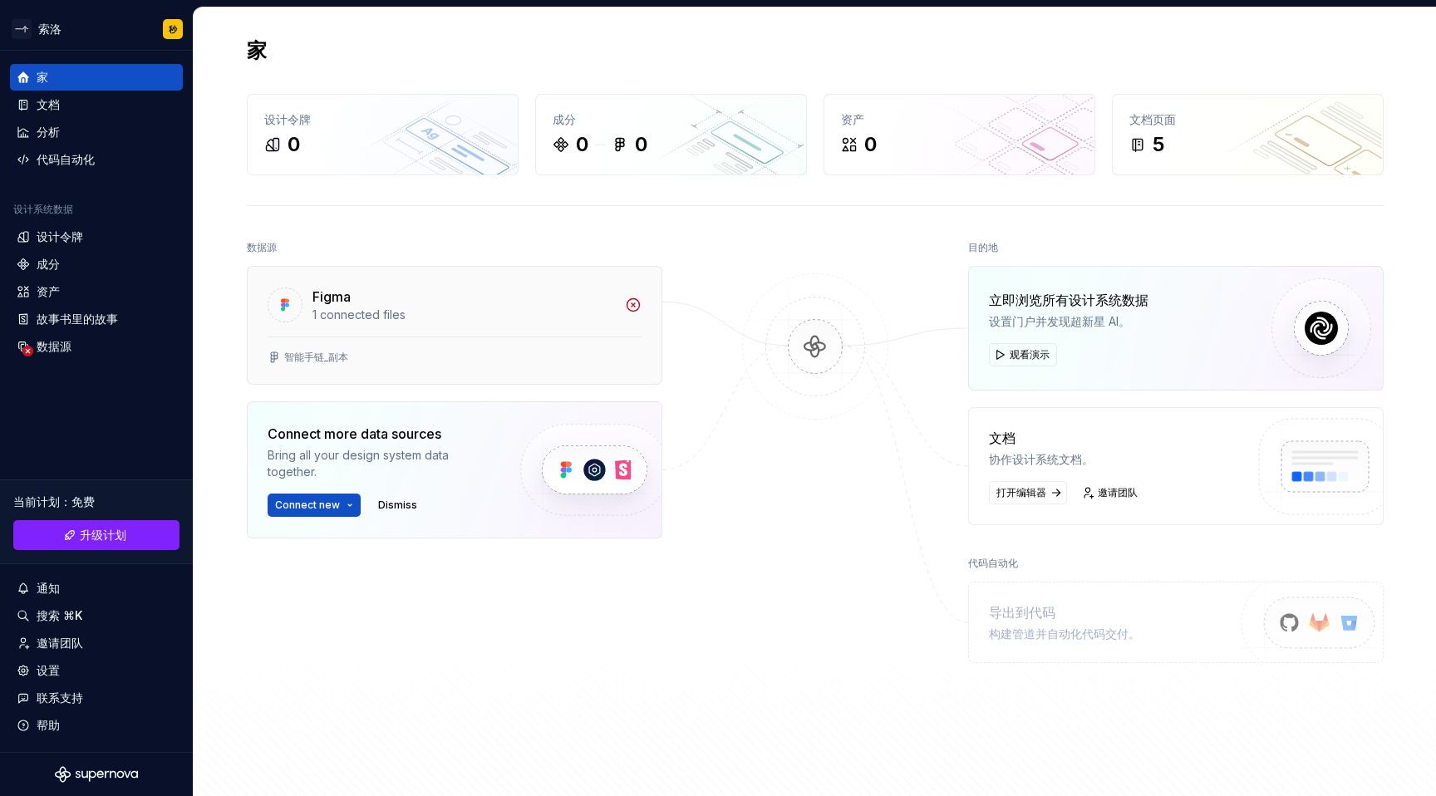
click at [440, 321] on div "1 connected files" at bounding box center [464, 315] width 303 height 17
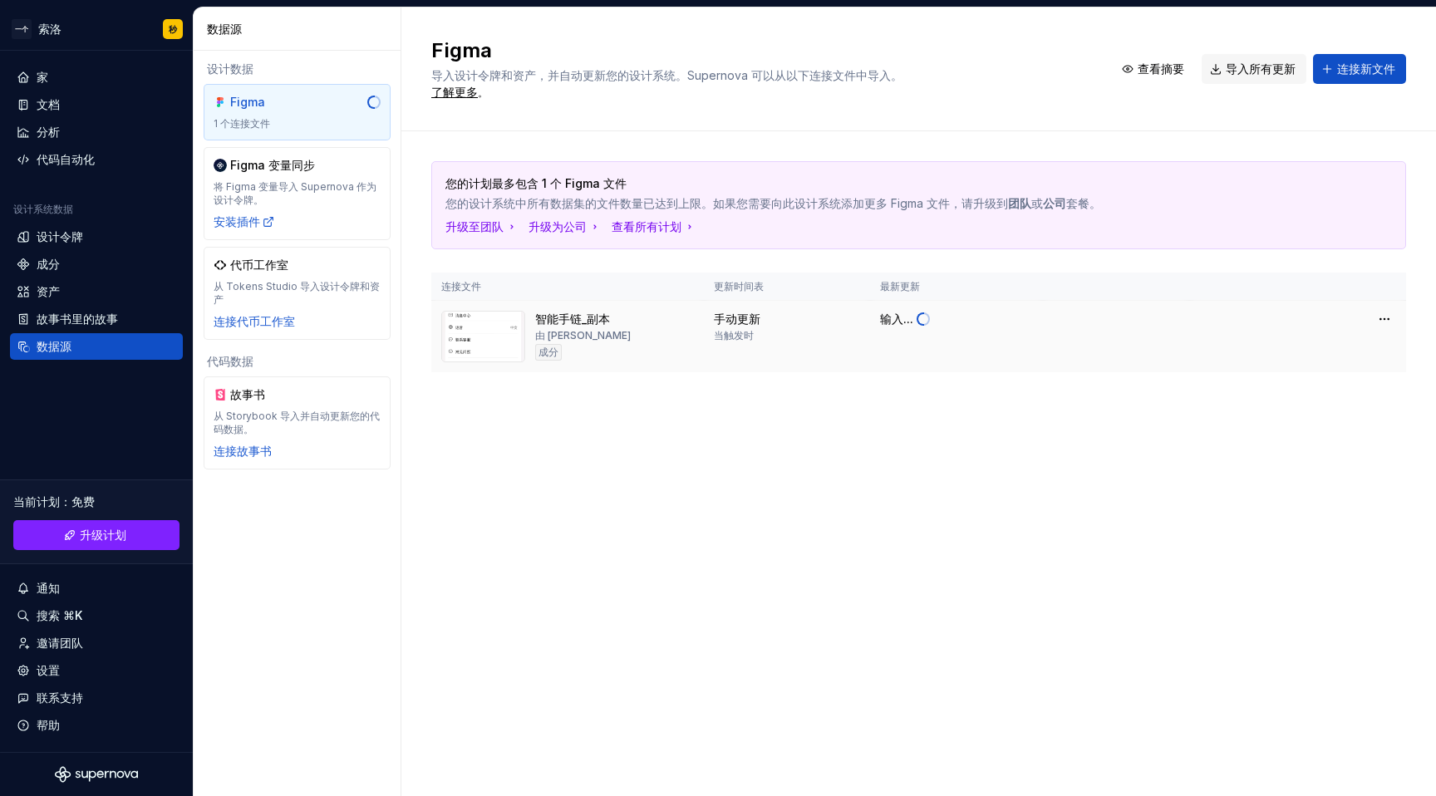
click at [638, 340] on div "智能手链_副本 由 Soolo 添加 成分" at bounding box center [567, 337] width 253 height 52
click at [45, 293] on font "资产" at bounding box center [48, 291] width 23 height 14
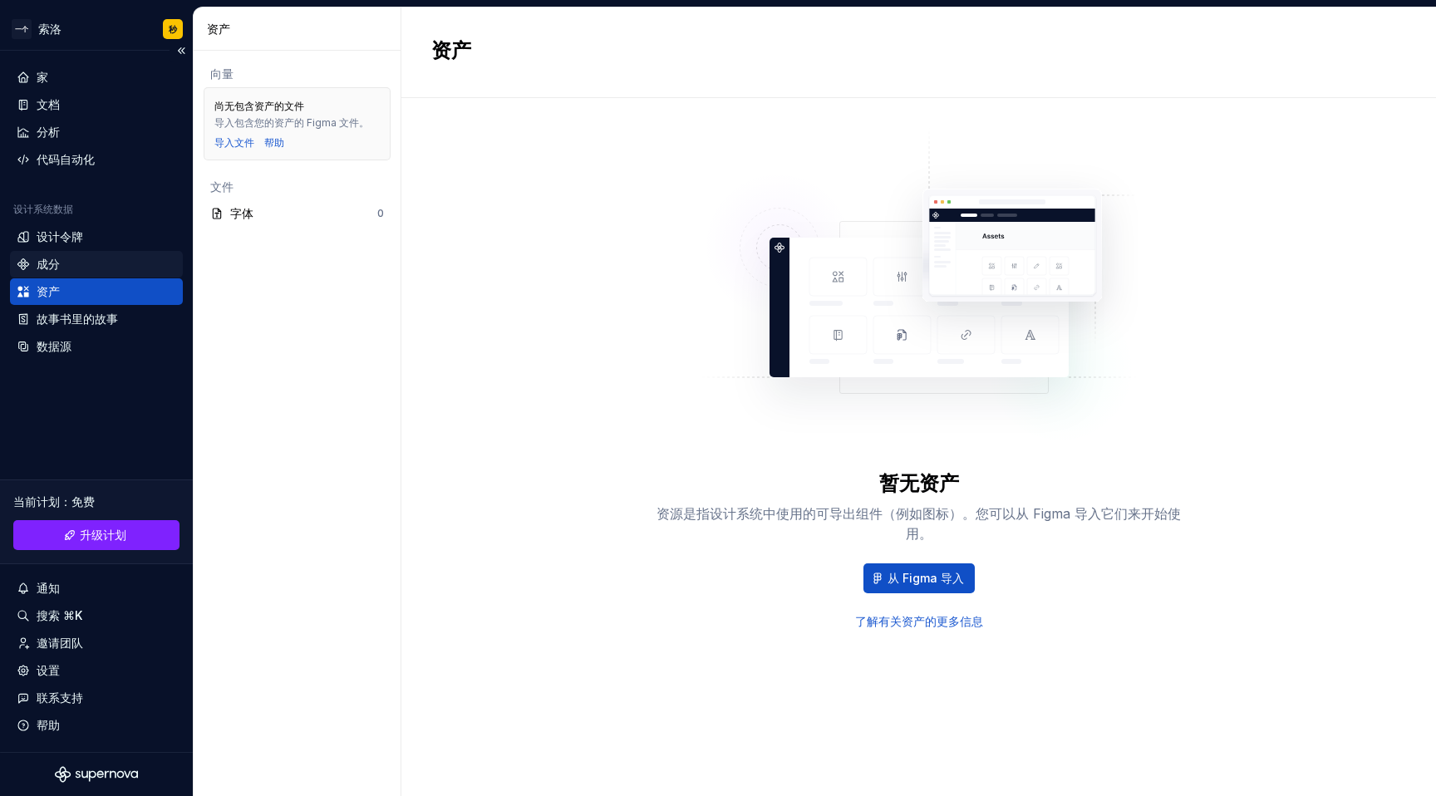
click at [60, 260] on div "成分" at bounding box center [97, 264] width 160 height 17
click at [67, 264] on div "成分" at bounding box center [97, 264] width 160 height 17
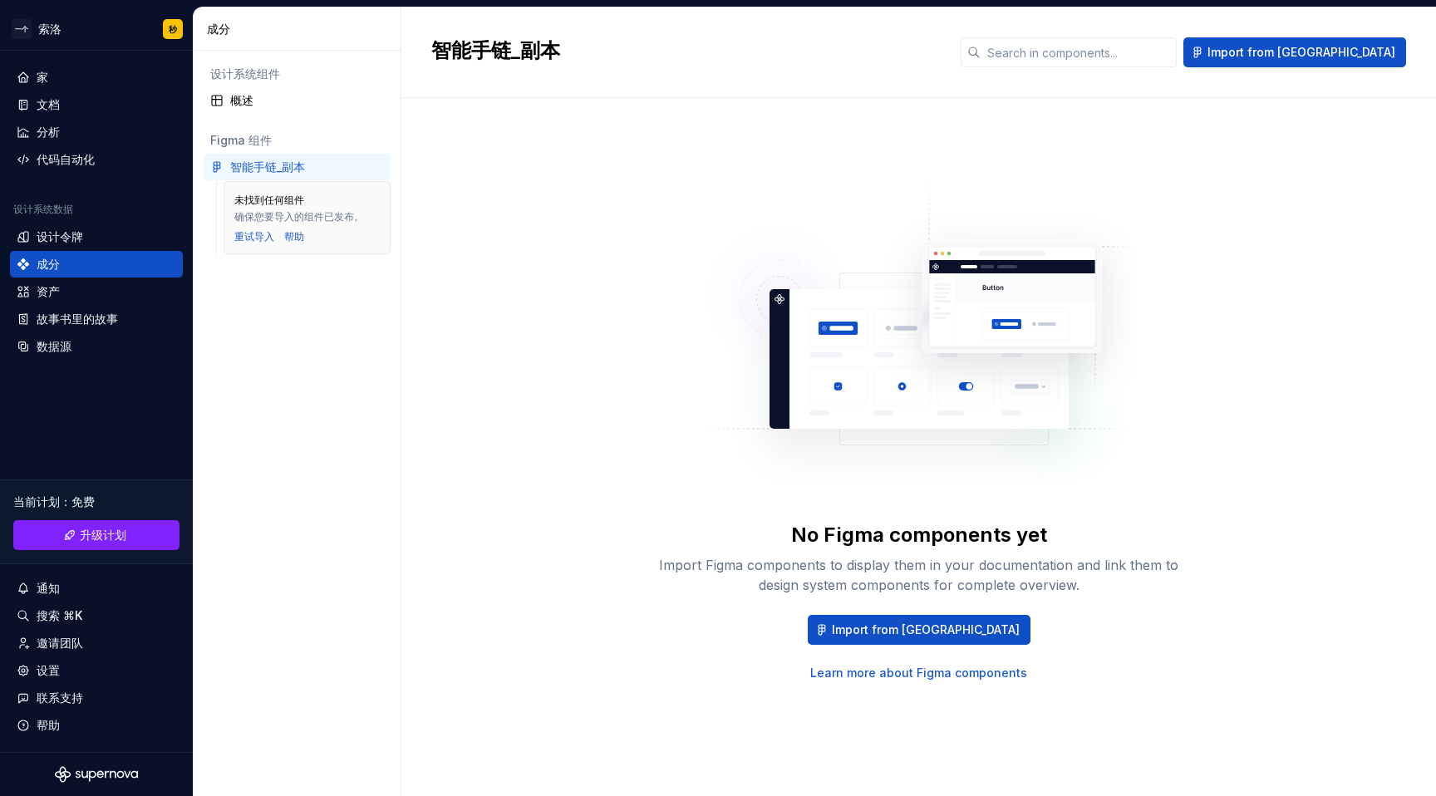
click at [277, 165] on font "智能手链_副本" at bounding box center [267, 167] width 75 height 14
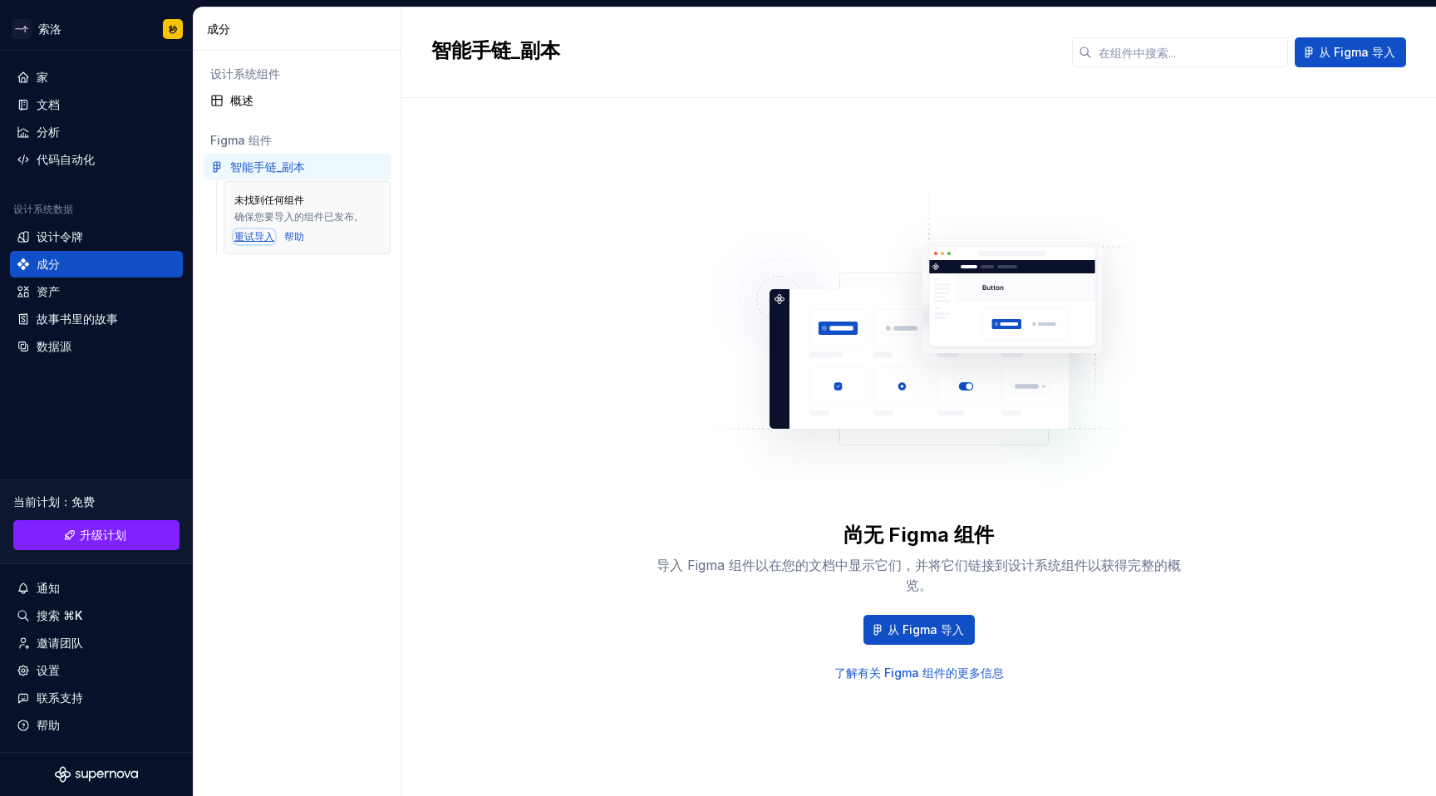
click at [249, 236] on font "重试导入" at bounding box center [254, 236] width 40 height 12
click at [257, 164] on font "智能手链_副本" at bounding box center [267, 167] width 75 height 14
click at [747, 413] on img at bounding box center [919, 346] width 437 height 333
click at [66, 355] on div "数据源" at bounding box center [96, 346] width 173 height 27
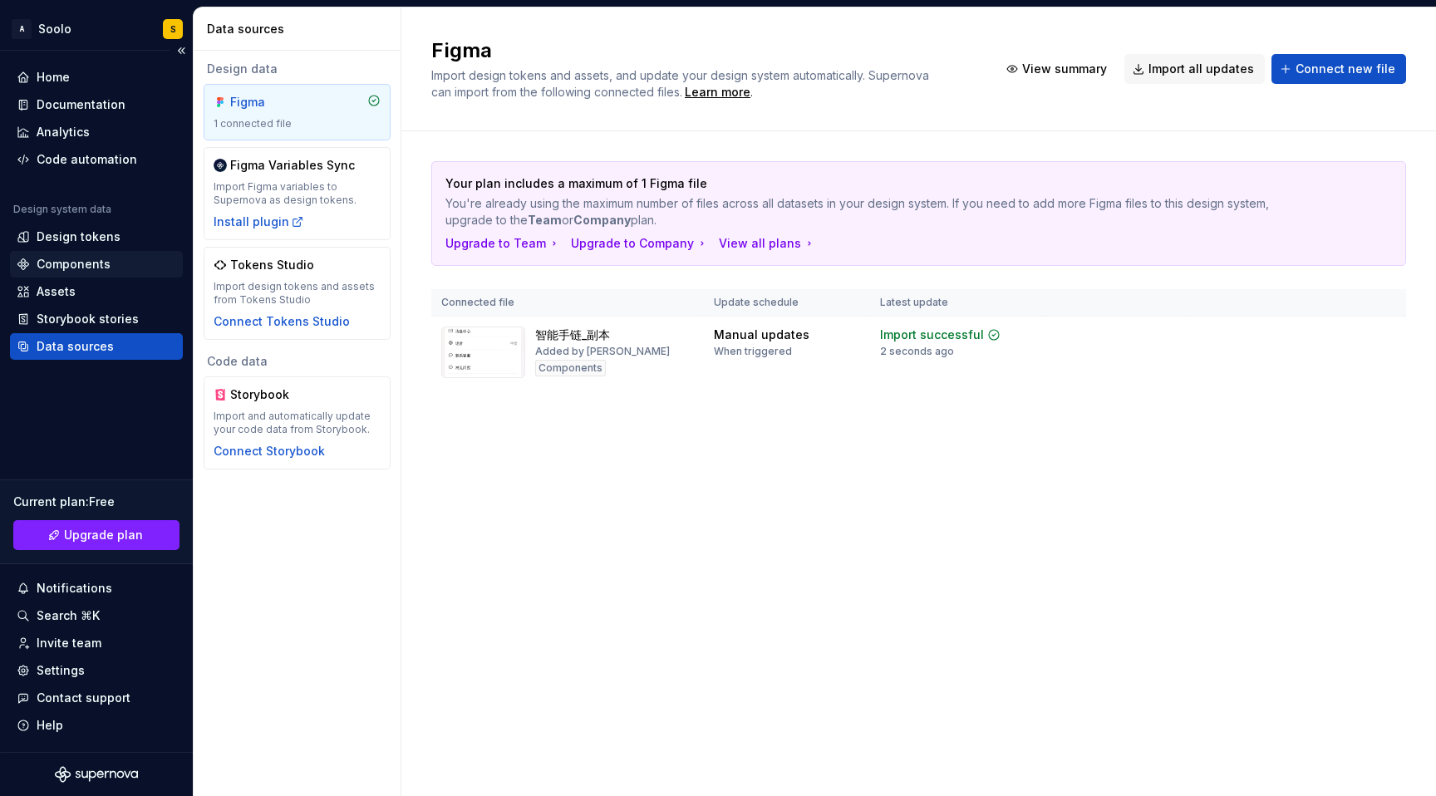
click at [75, 264] on div "Components" at bounding box center [74, 264] width 74 height 17
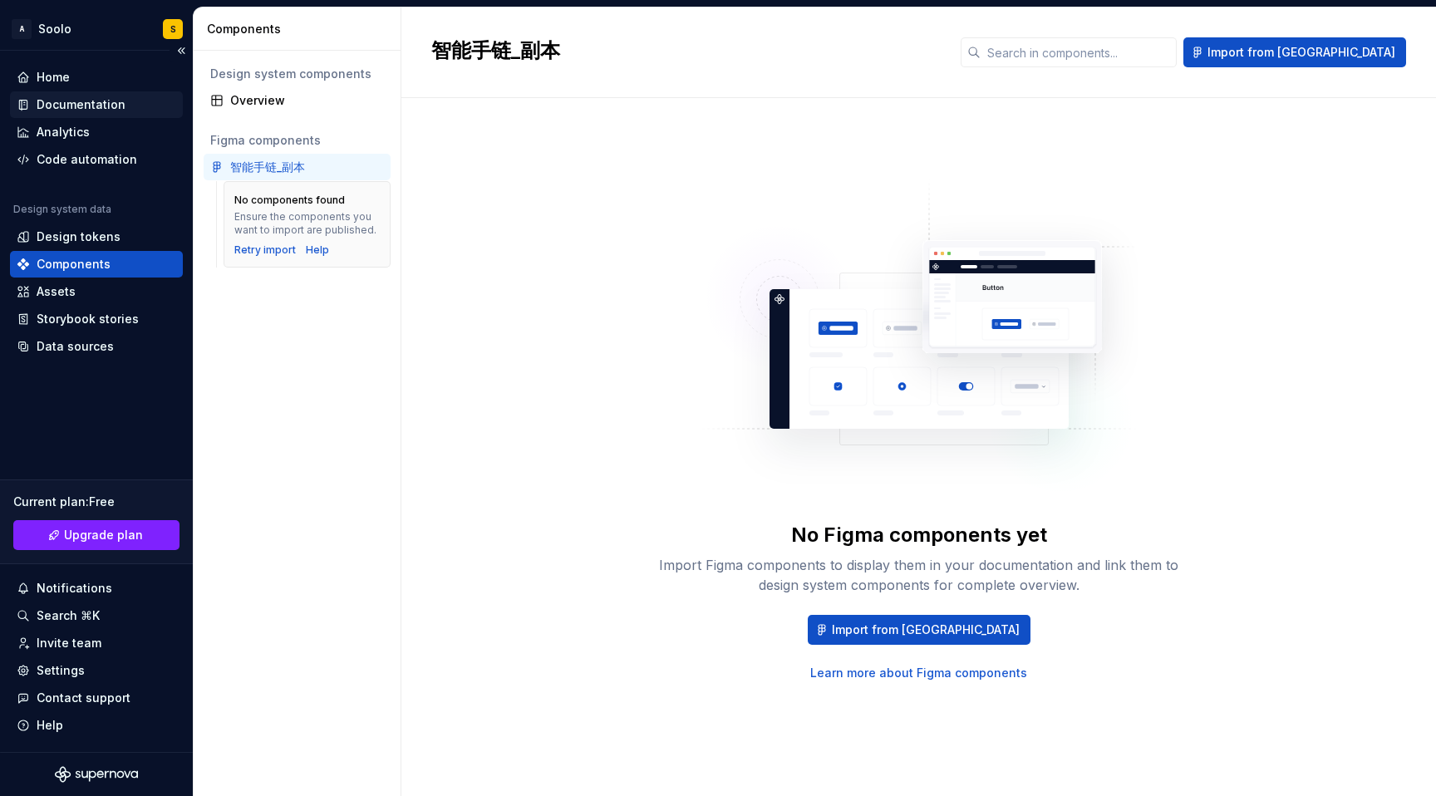
click at [95, 104] on div "Documentation" at bounding box center [81, 104] width 89 height 17
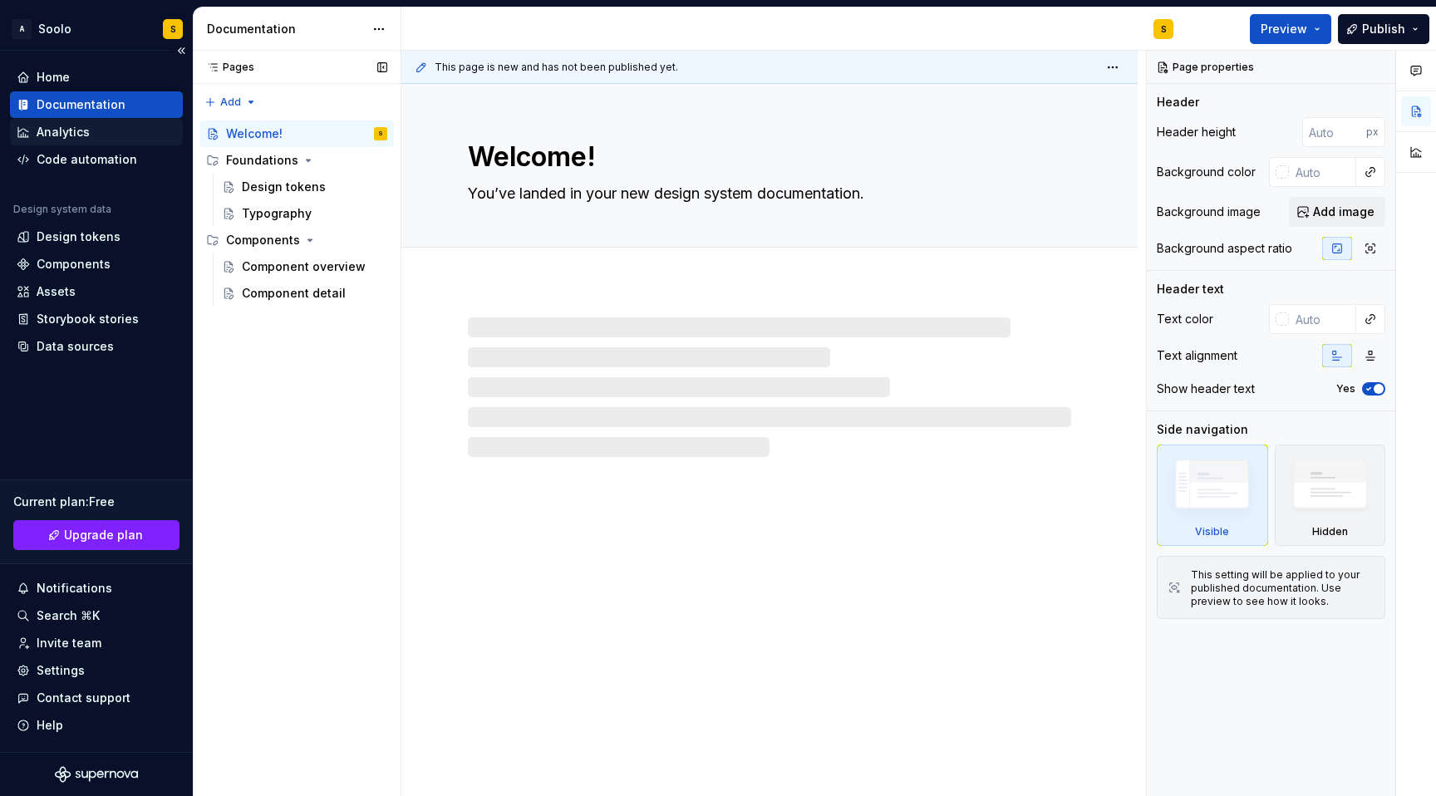
click at [81, 131] on div "Analytics" at bounding box center [63, 132] width 53 height 17
click at [103, 160] on div "Code automation" at bounding box center [87, 159] width 101 height 17
type textarea "*"
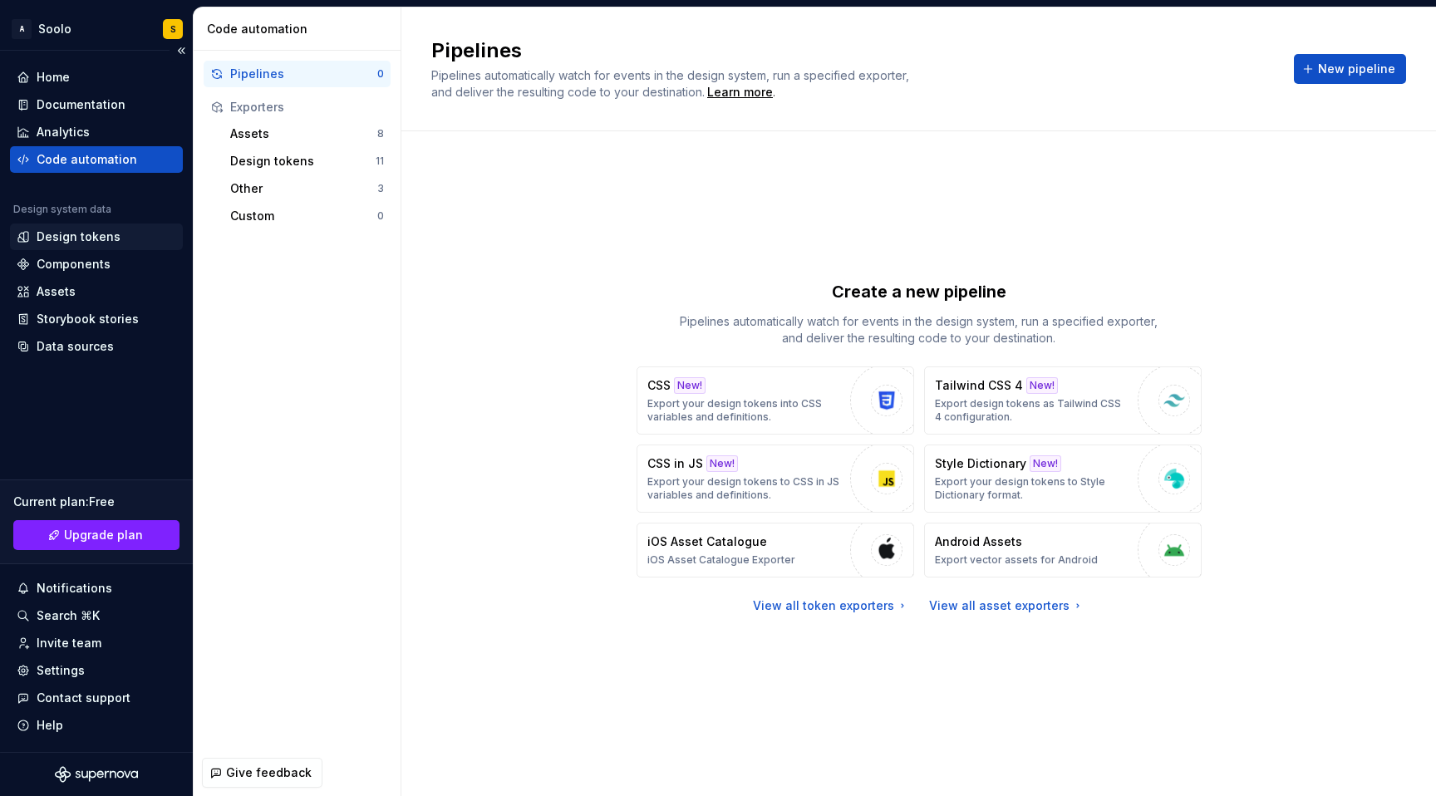
click at [104, 240] on div "Design tokens" at bounding box center [79, 237] width 84 height 17
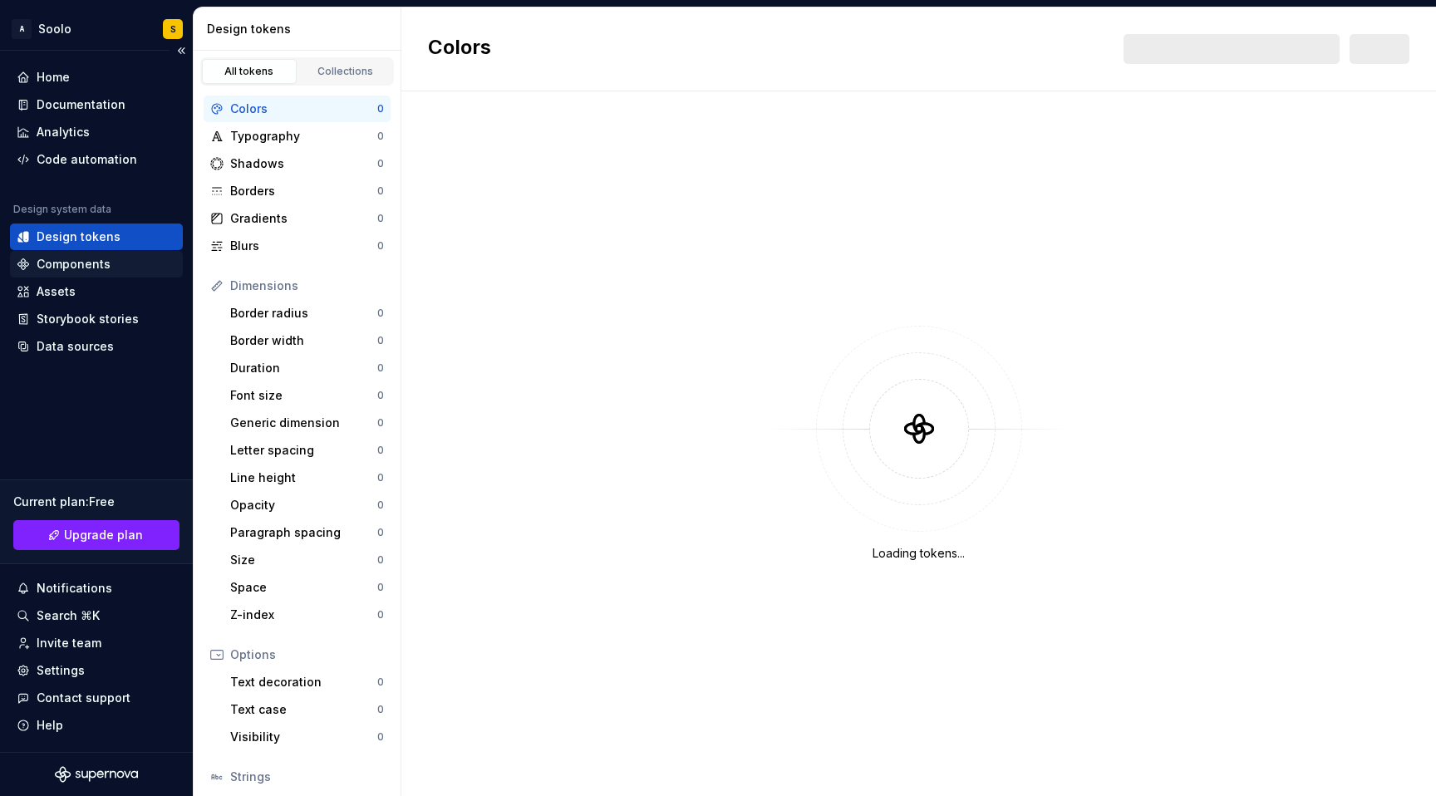
click at [100, 270] on div "Components" at bounding box center [74, 264] width 74 height 17
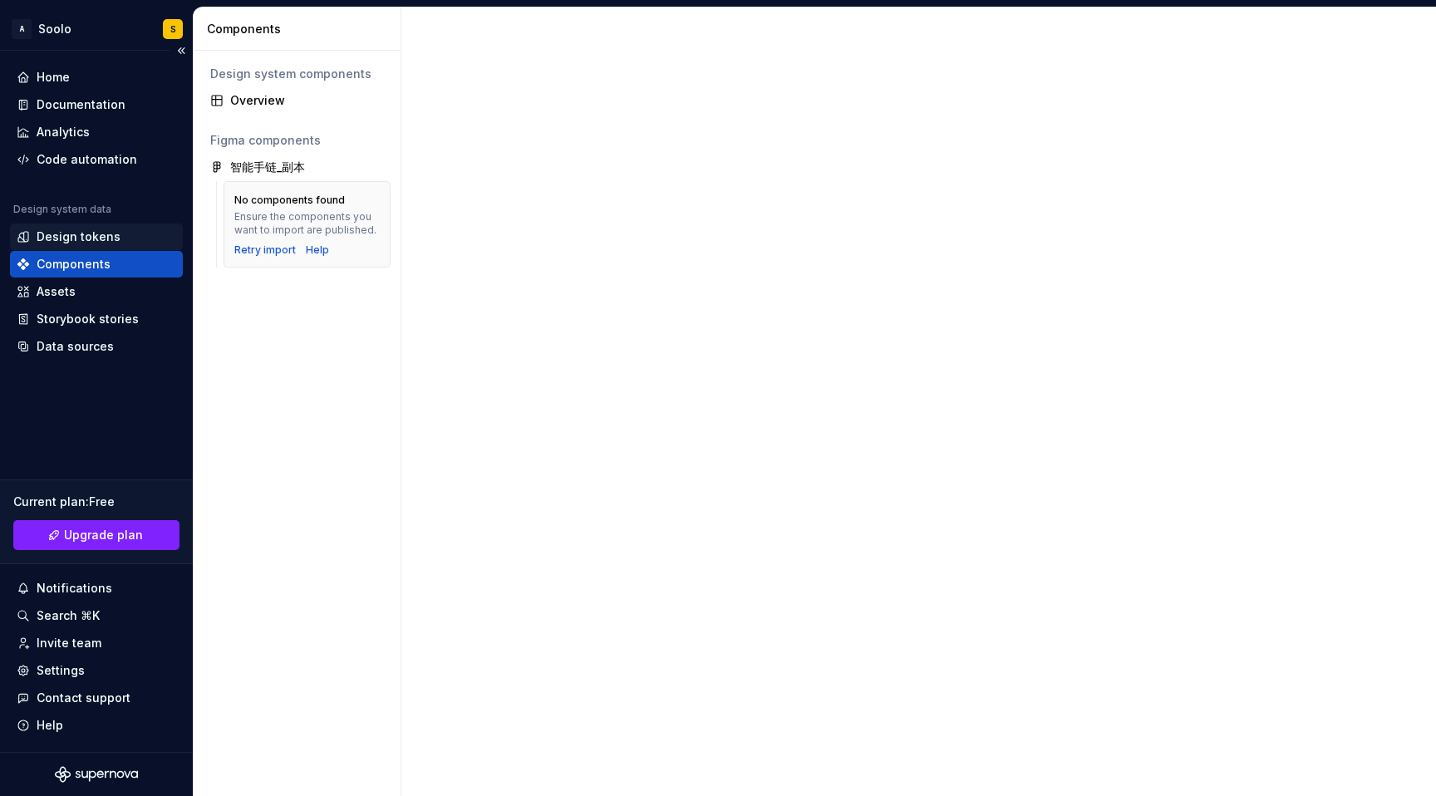
click at [105, 236] on div "Design tokens" at bounding box center [79, 237] width 84 height 17
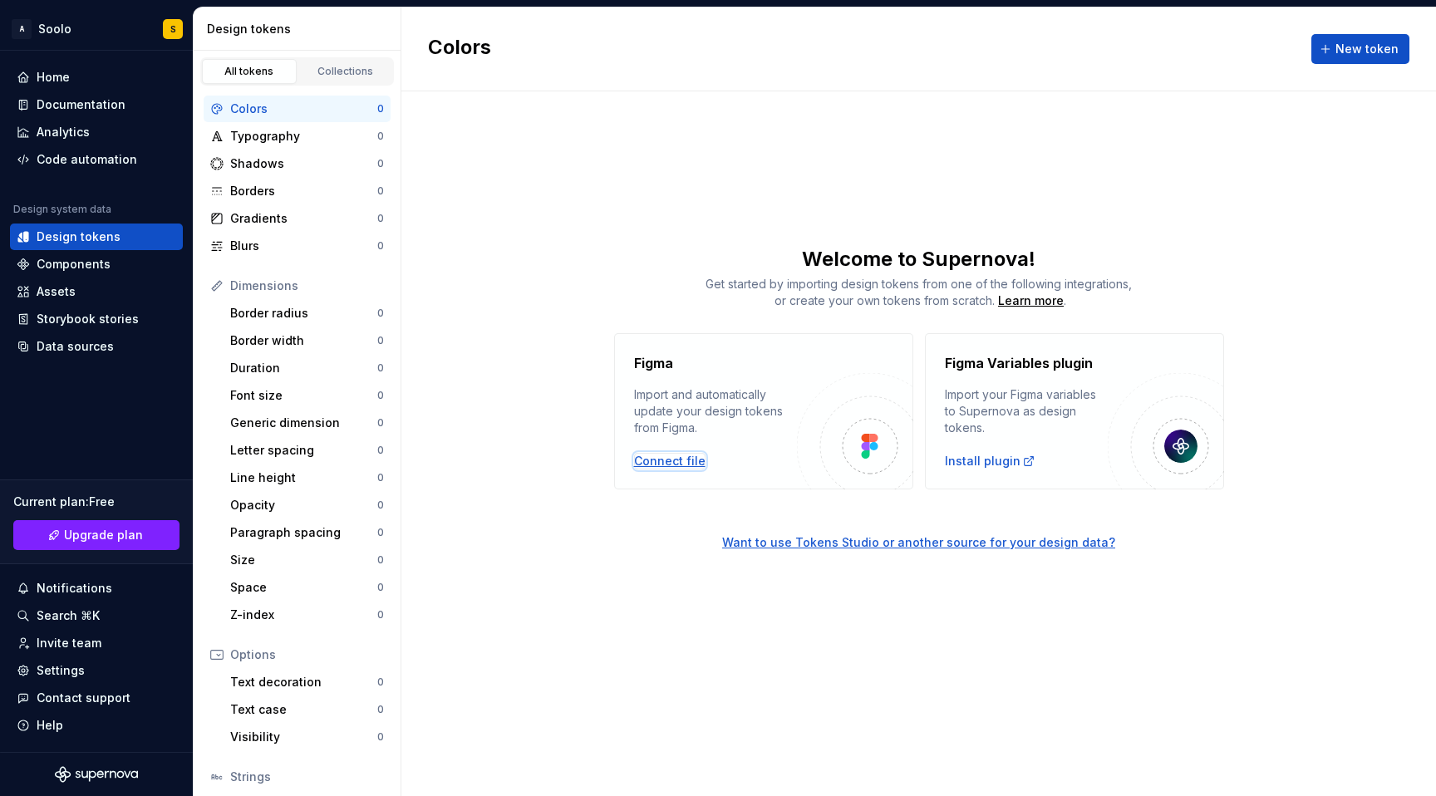
click at [665, 466] on div "Connect file" at bounding box center [669, 461] width 71 height 17
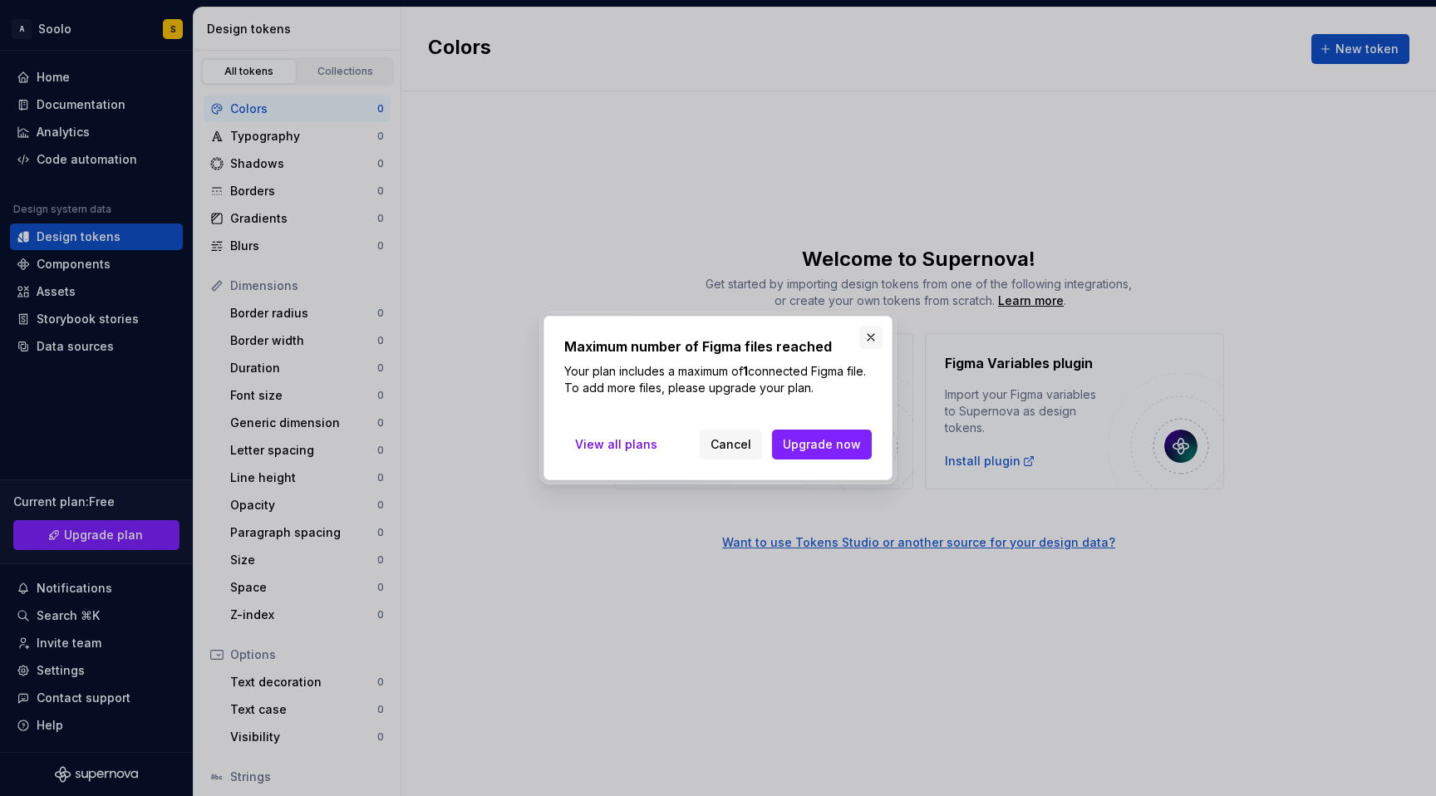
click at [866, 336] on button "button" at bounding box center [871, 337] width 23 height 23
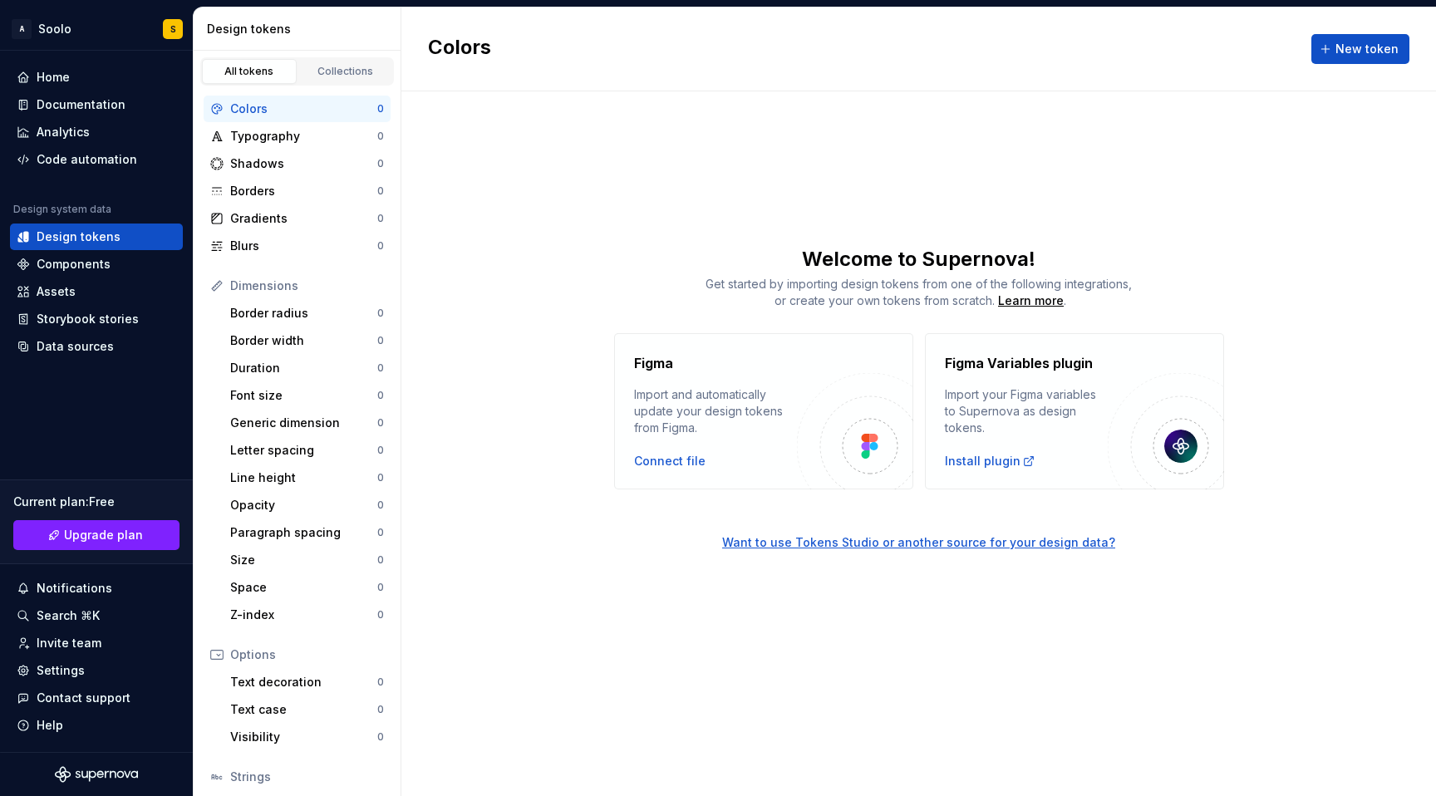
click at [717, 431] on div "Import and automatically update your design tokens from Figma." at bounding box center [715, 412] width 163 height 50
click at [912, 545] on div "Want to use Tokens Studio or another source for your design data?" at bounding box center [918, 543] width 393 height 17
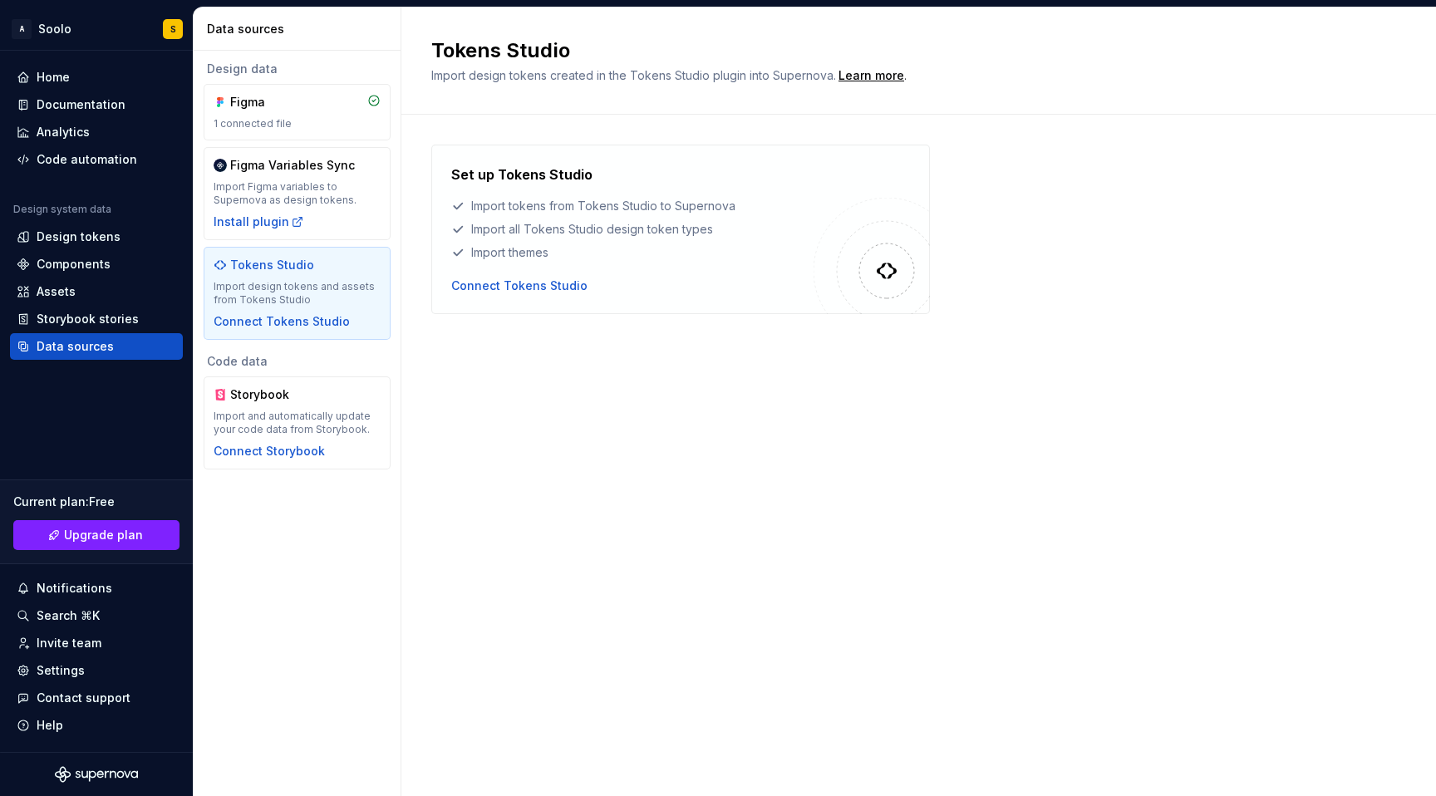
click at [283, 263] on div "Tokens Studio" at bounding box center [272, 265] width 84 height 17
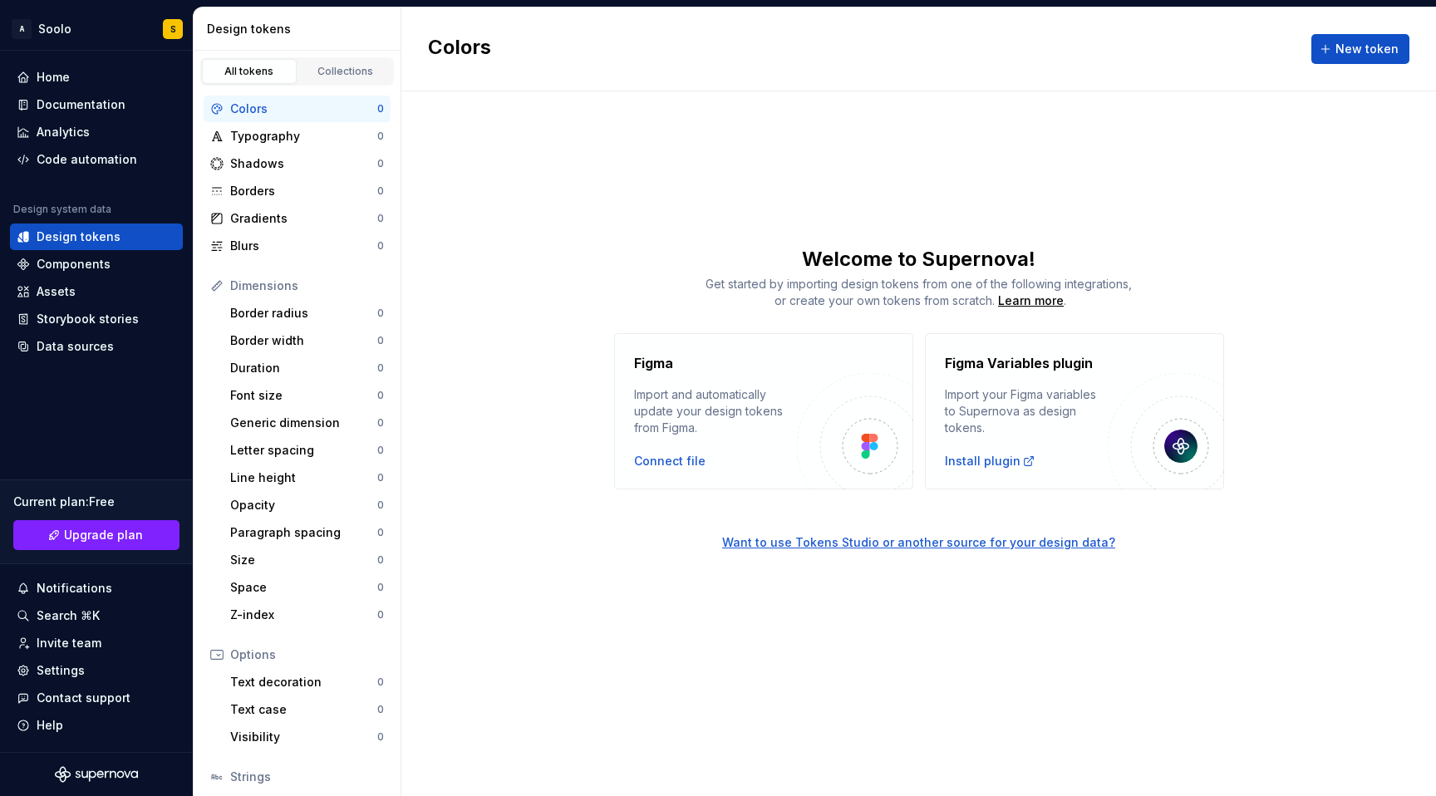
drag, startPoint x: 479, startPoint y: 283, endPoint x: 569, endPoint y: 342, distance: 107.7
click at [569, 342] on div "Figma Import and automatically update your design tokens from Figma. Connect fi…" at bounding box center [919, 411] width 1035 height 156
click at [62, 352] on div "Data sources" at bounding box center [75, 346] width 77 height 17
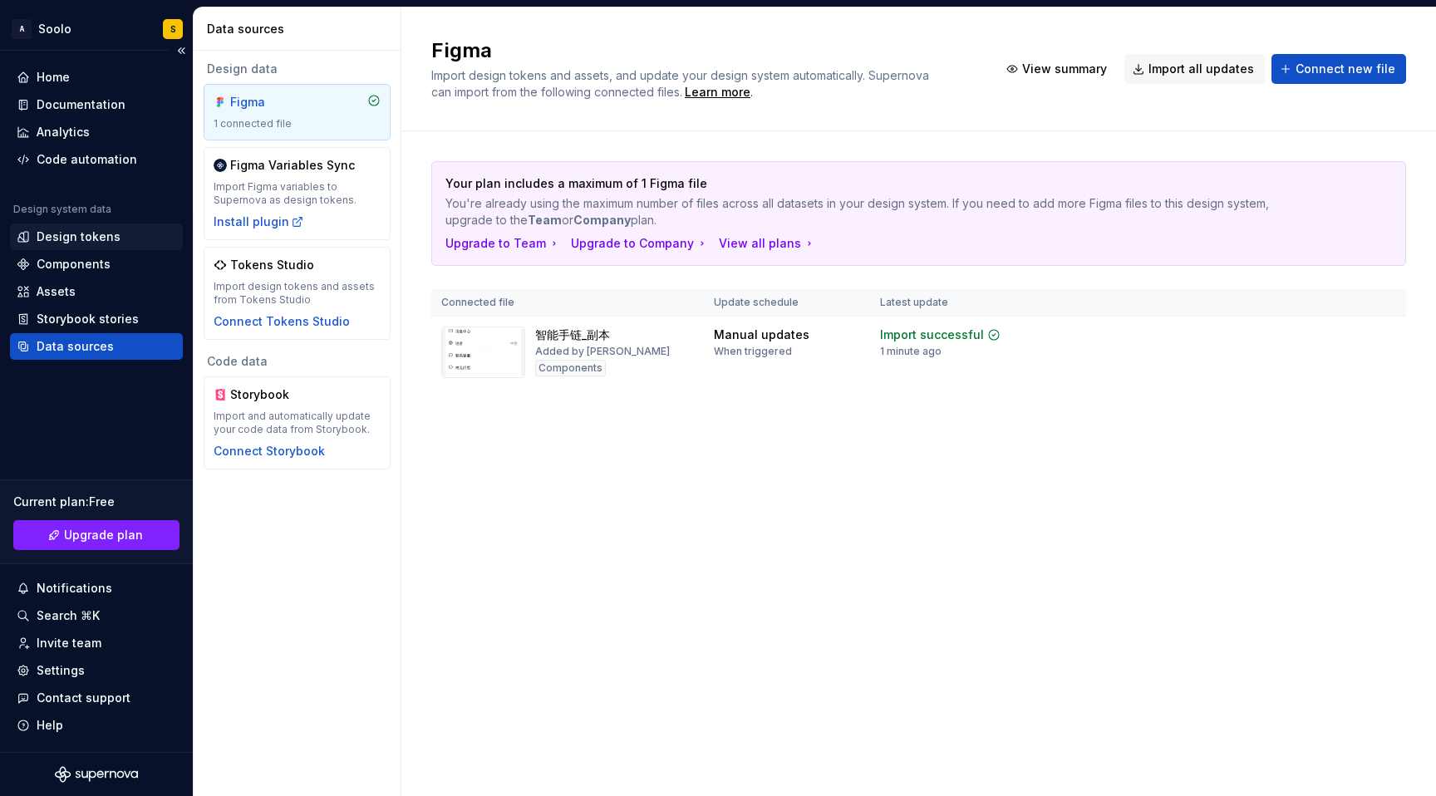
click at [96, 243] on div "Design tokens" at bounding box center [79, 237] width 84 height 17
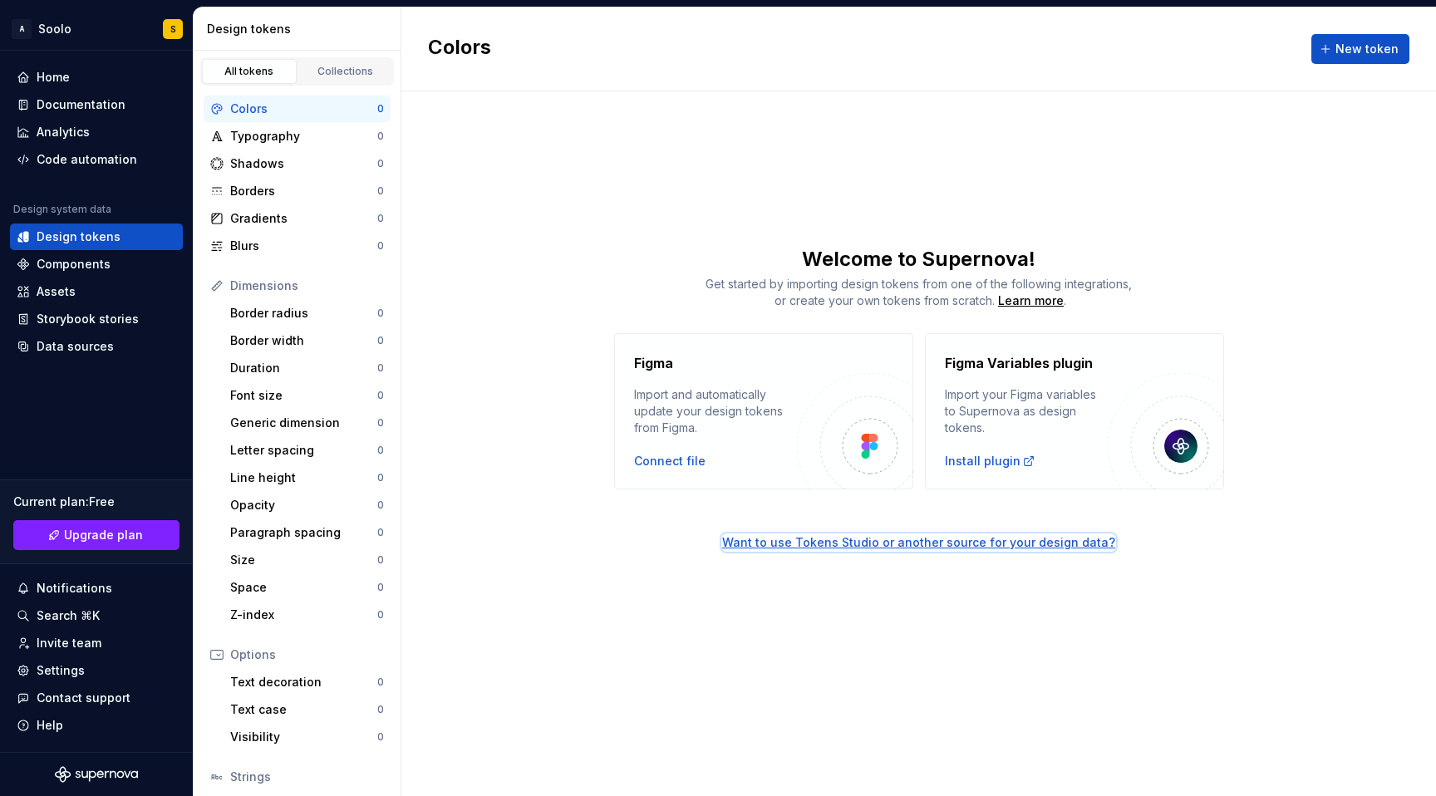
click at [846, 538] on div "Want to use Tokens Studio or another source for your design data?" at bounding box center [918, 543] width 393 height 17
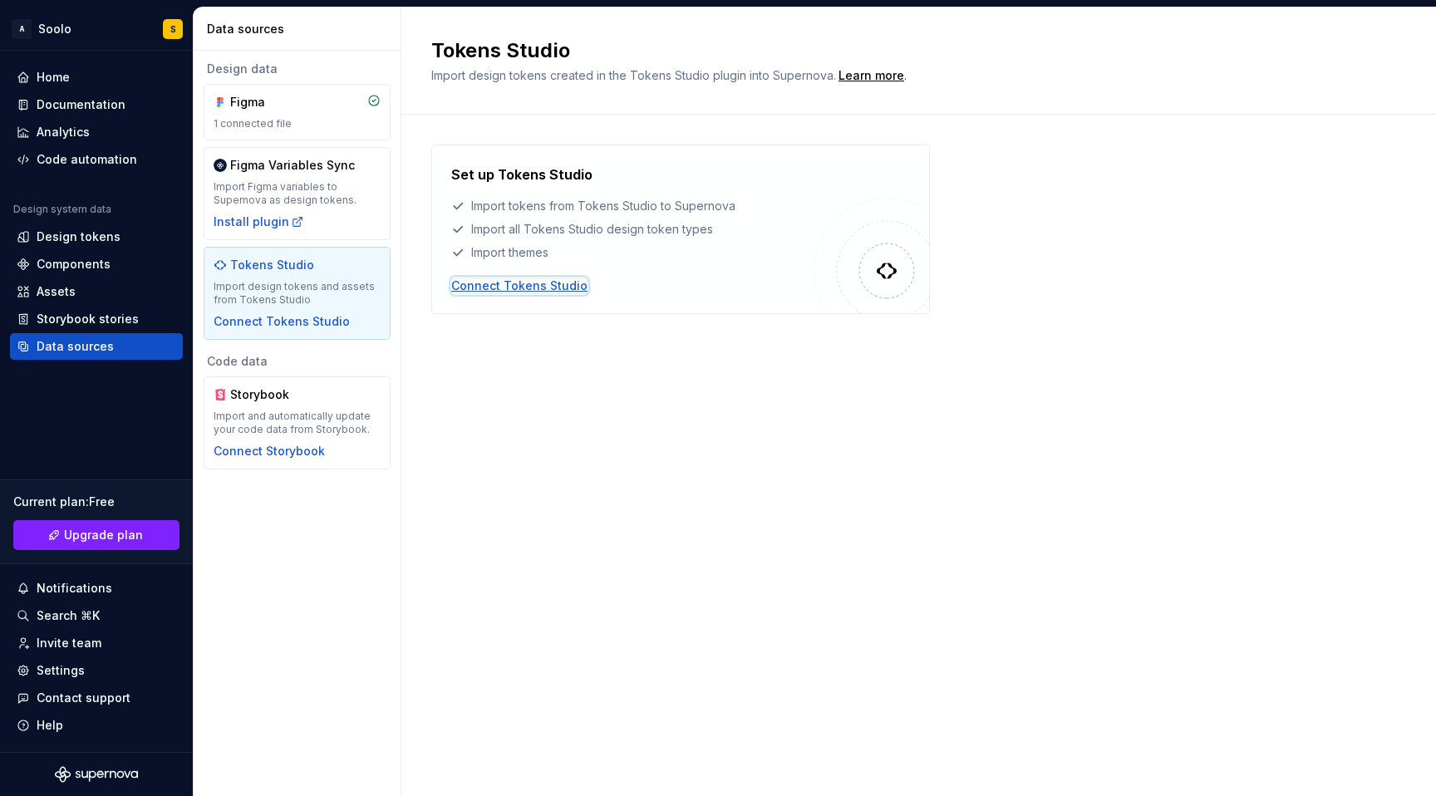
click at [532, 292] on div "Connect Tokens Studio" at bounding box center [519, 286] width 136 height 17
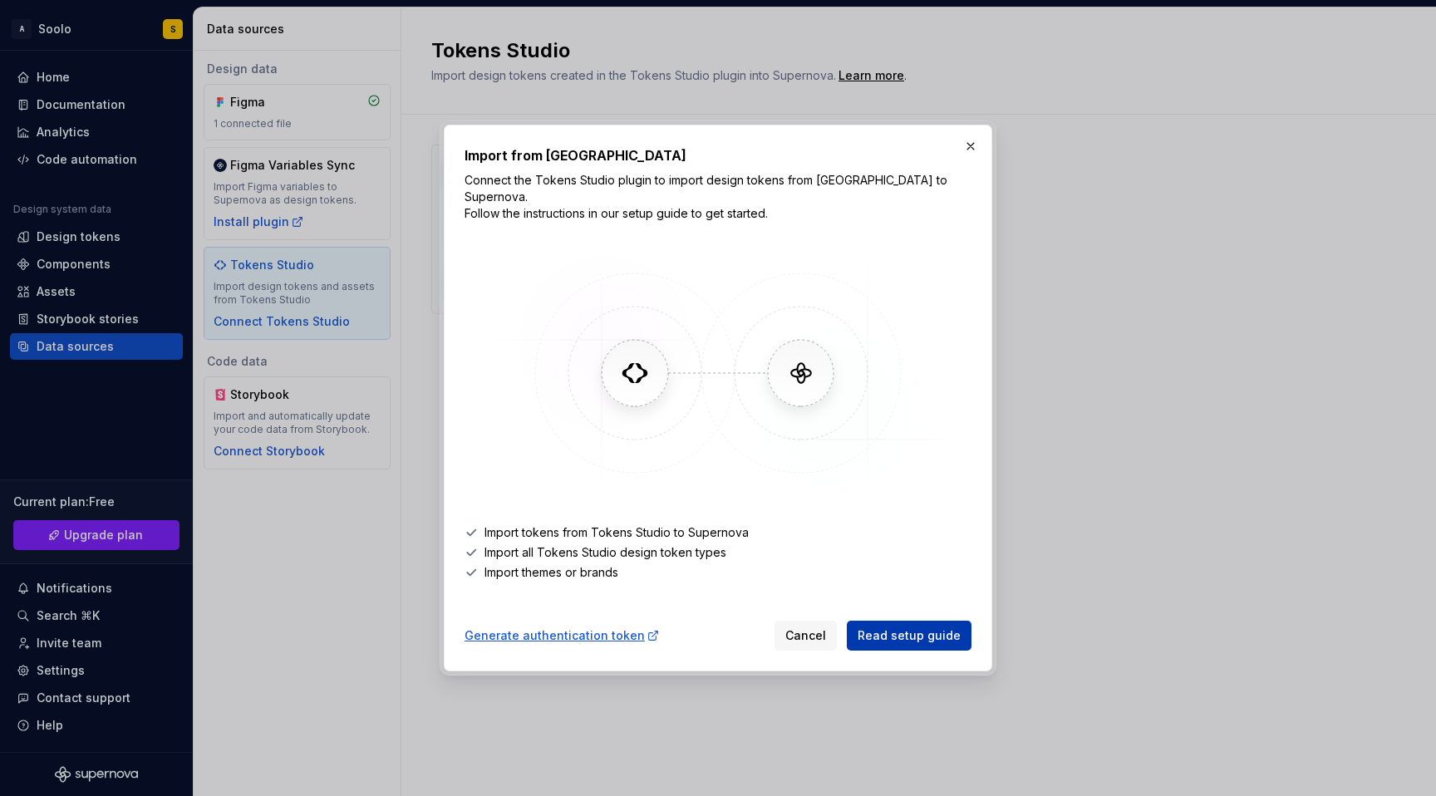
click at [914, 630] on span "Read setup guide" at bounding box center [909, 636] width 103 height 17
click at [964, 157] on button "button" at bounding box center [970, 146] width 23 height 23
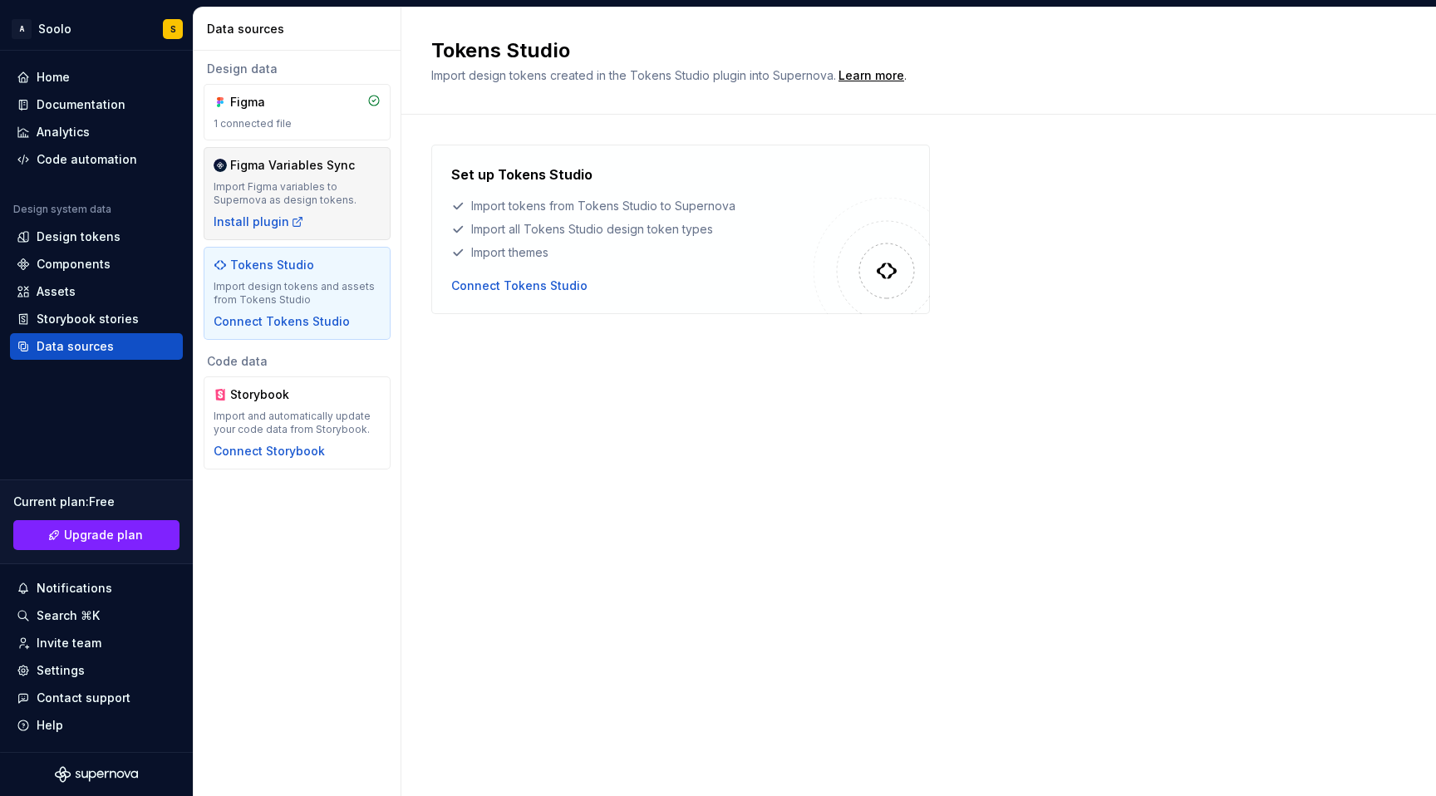
click at [272, 204] on div "Import Figma variables to Supernova as design tokens." at bounding box center [297, 193] width 167 height 27
click at [283, 117] on div "1 connected file" at bounding box center [297, 123] width 167 height 13
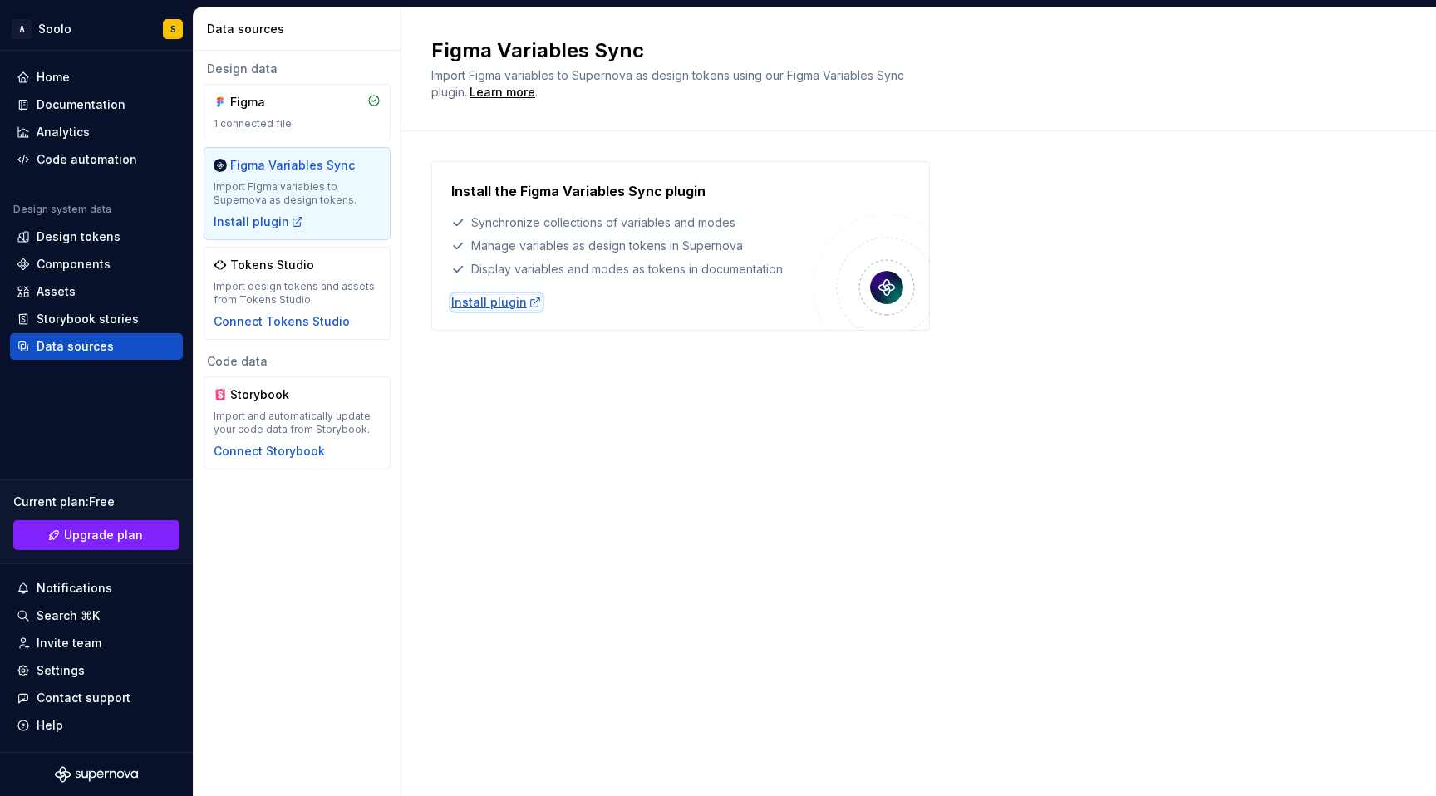
click at [502, 302] on div "Install plugin" at bounding box center [496, 302] width 91 height 17
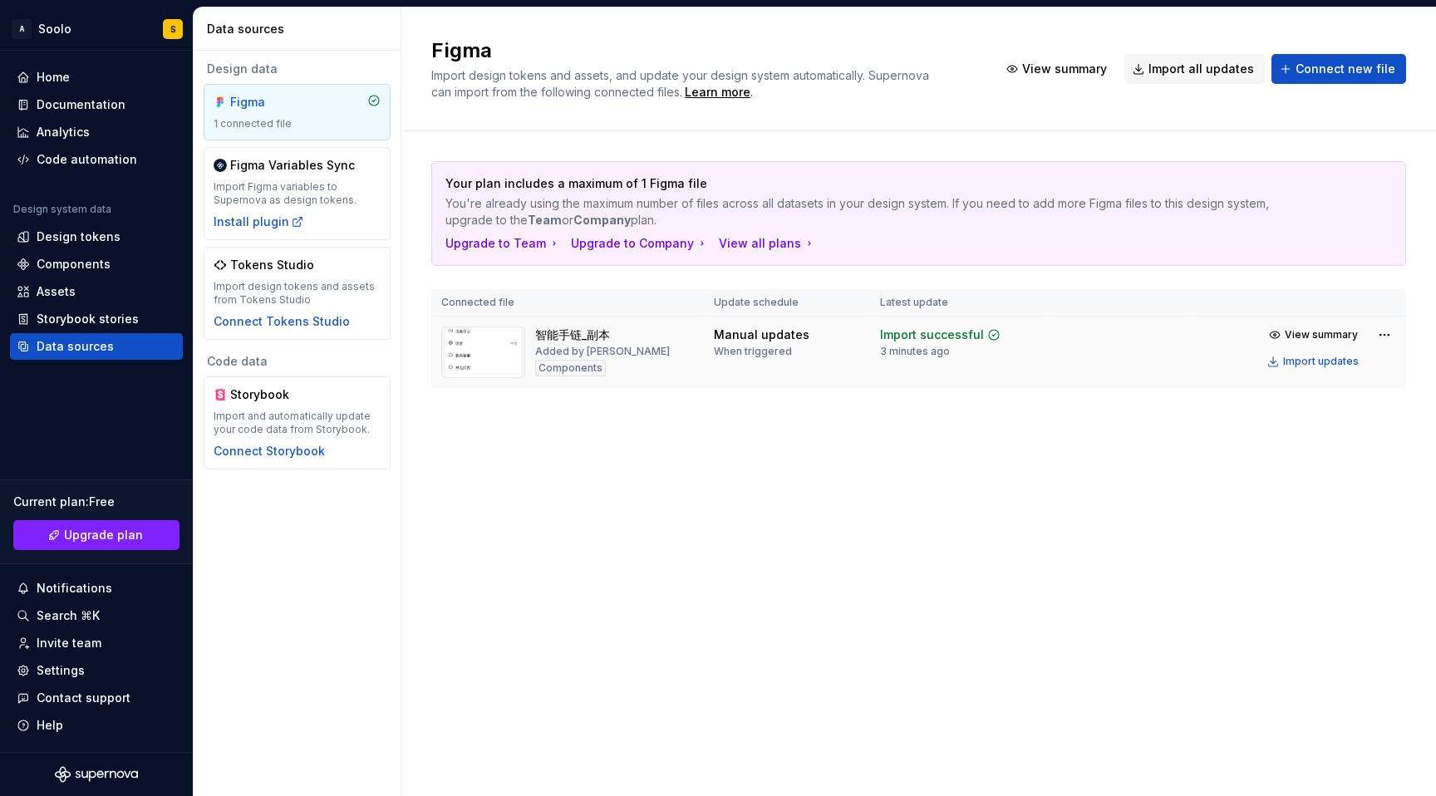
click at [686, 350] on div "智能手链_副本 Added by [PERSON_NAME]" at bounding box center [567, 353] width 253 height 52
click at [1388, 337] on html "A Soolo S Home Documentation Analytics Code automation Design system data Desig…" at bounding box center [718, 398] width 1436 height 796
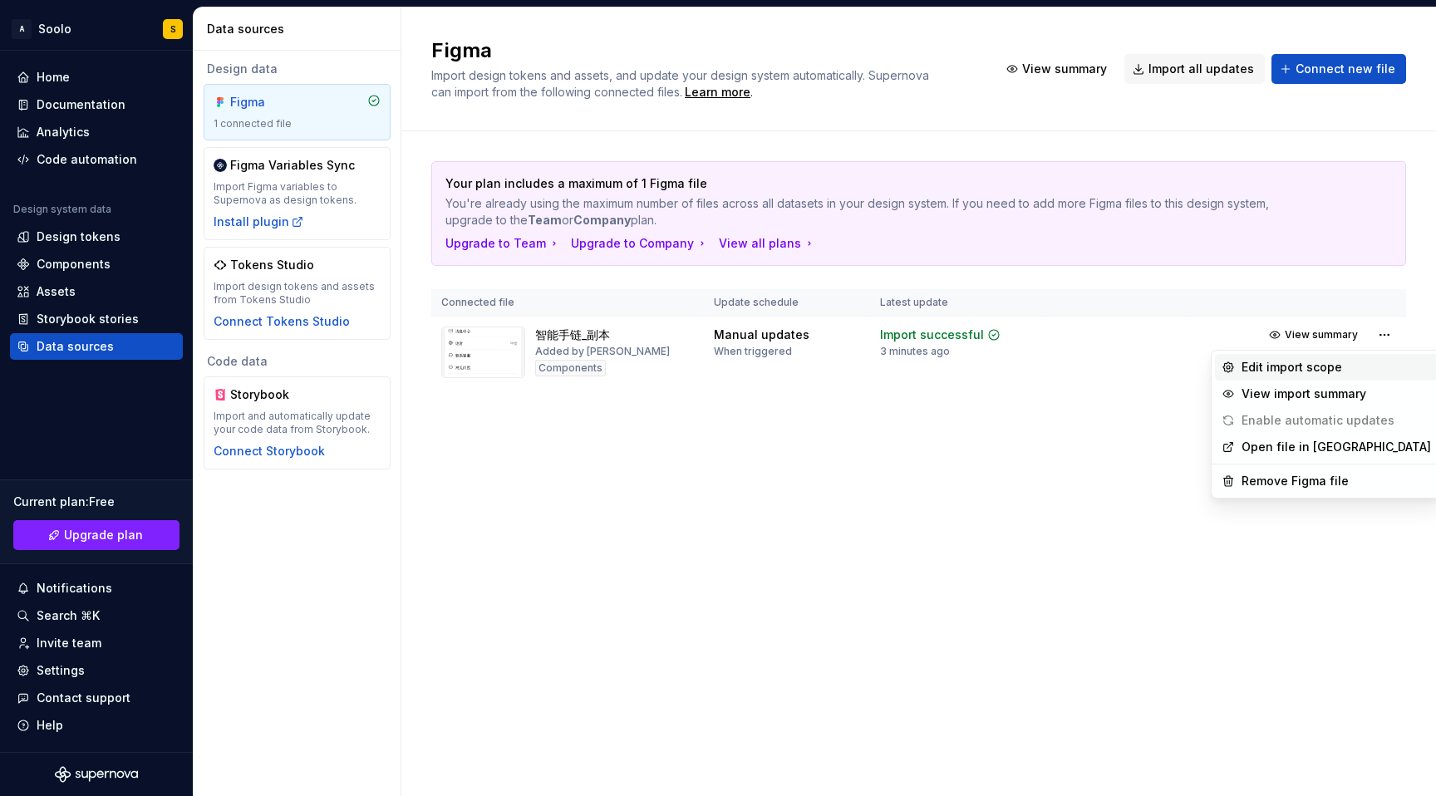
click at [1359, 364] on div "Edit import scope" at bounding box center [1337, 367] width 190 height 17
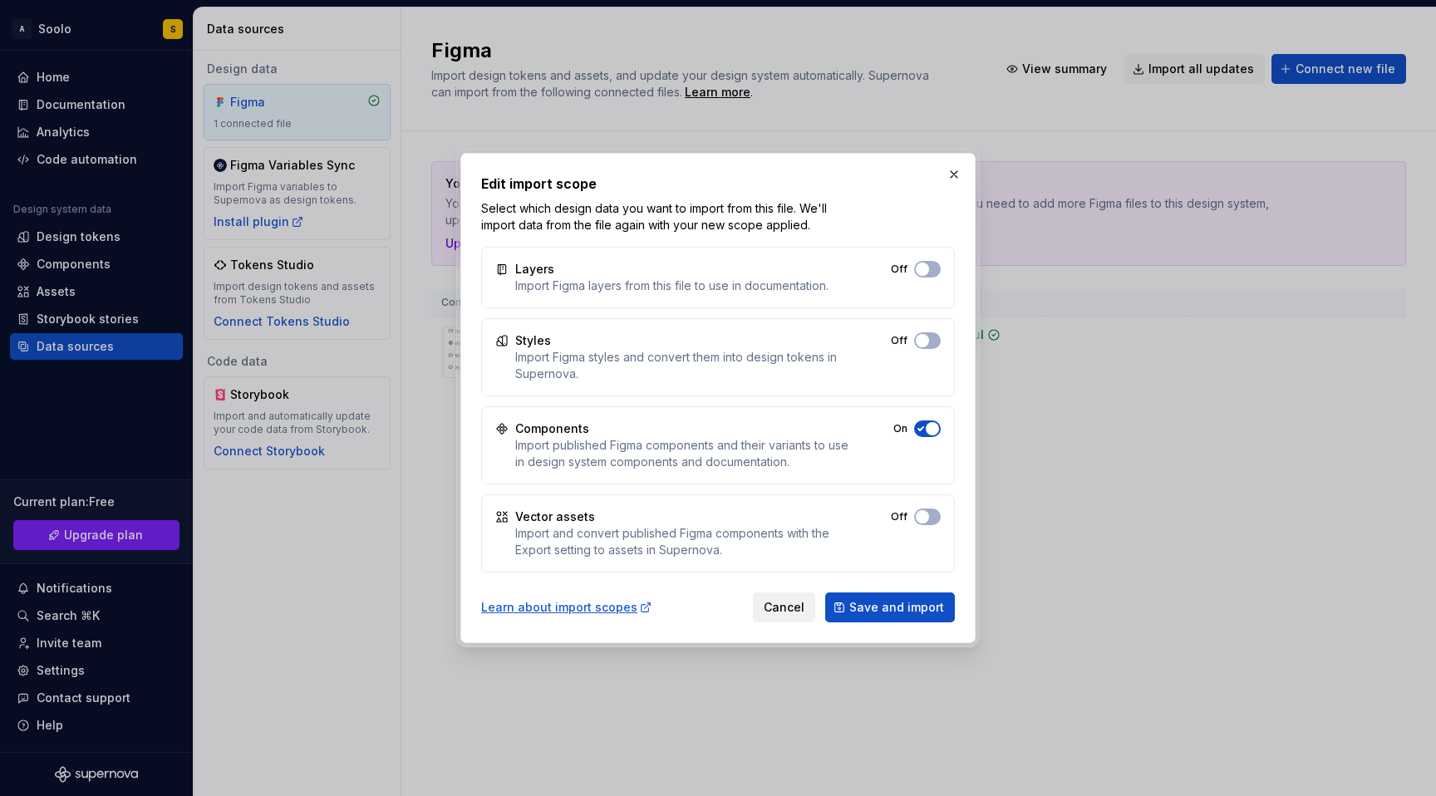
click at [766, 618] on button "Cancel" at bounding box center [784, 608] width 62 height 30
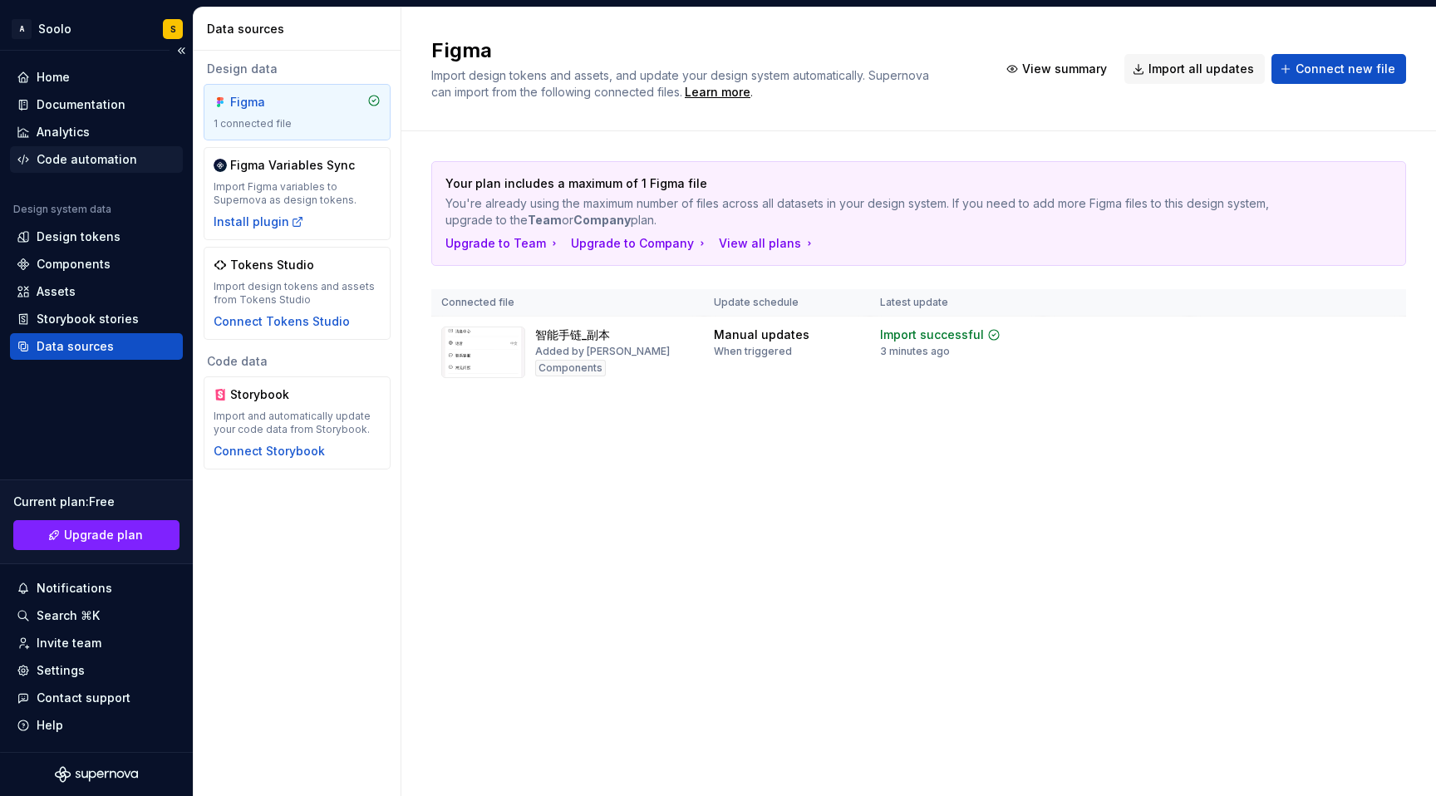
click at [85, 160] on div "Code automation" at bounding box center [87, 159] width 101 height 17
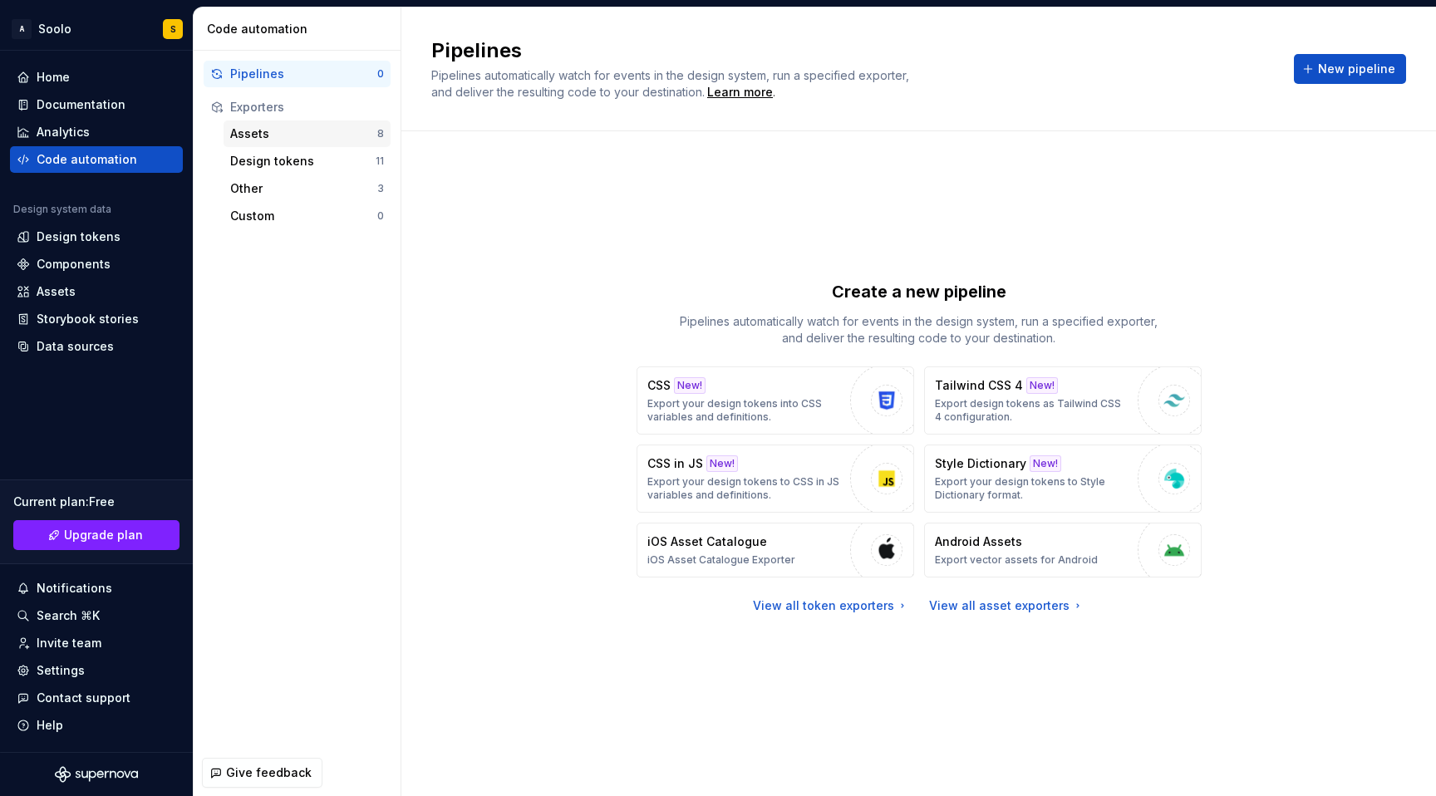
click at [297, 140] on div "Assets" at bounding box center [303, 134] width 147 height 17
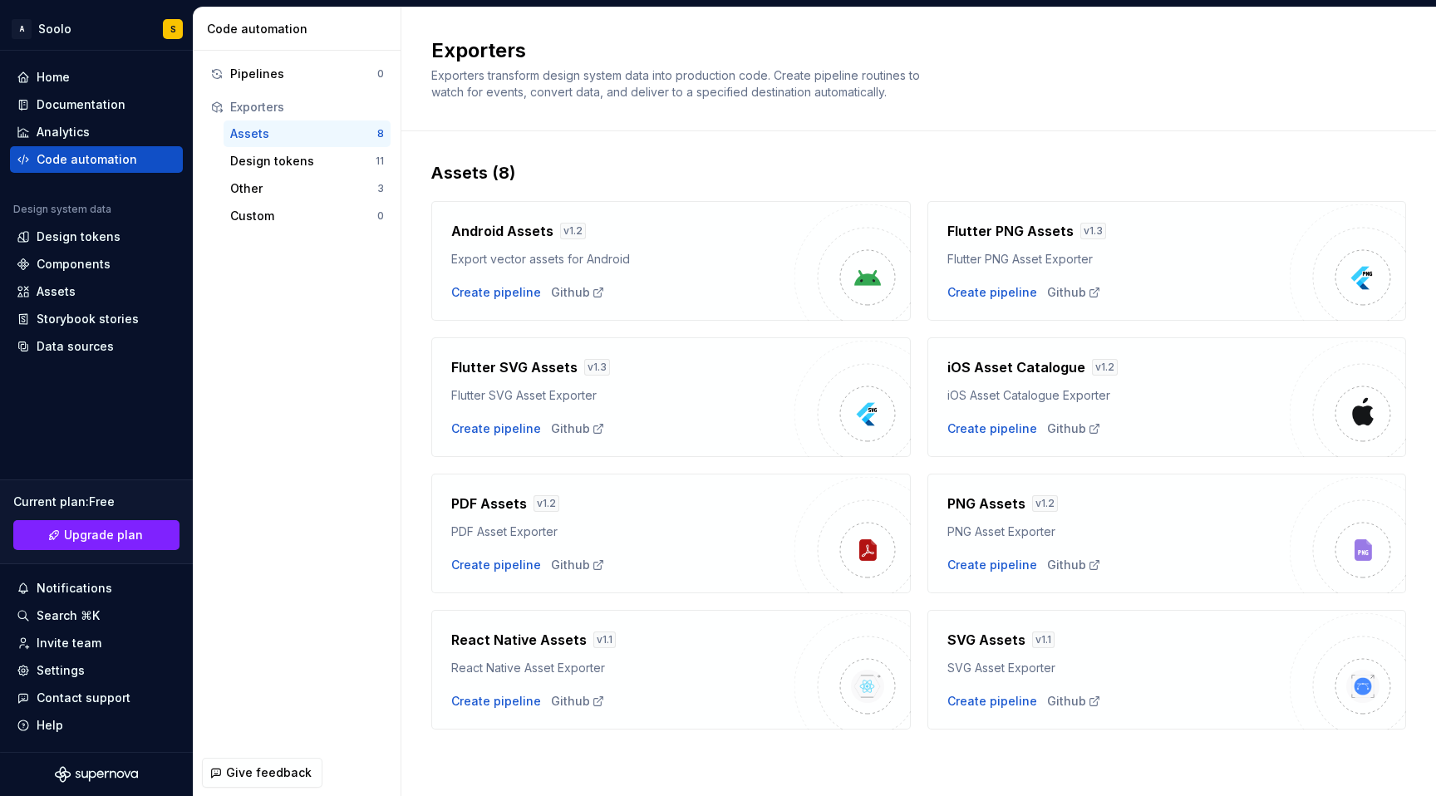
click at [630, 380] on div "Flutter SVG Assets v 1.3" at bounding box center [622, 368] width 343 height 23
click at [499, 431] on div "Create pipeline" at bounding box center [496, 429] width 90 height 17
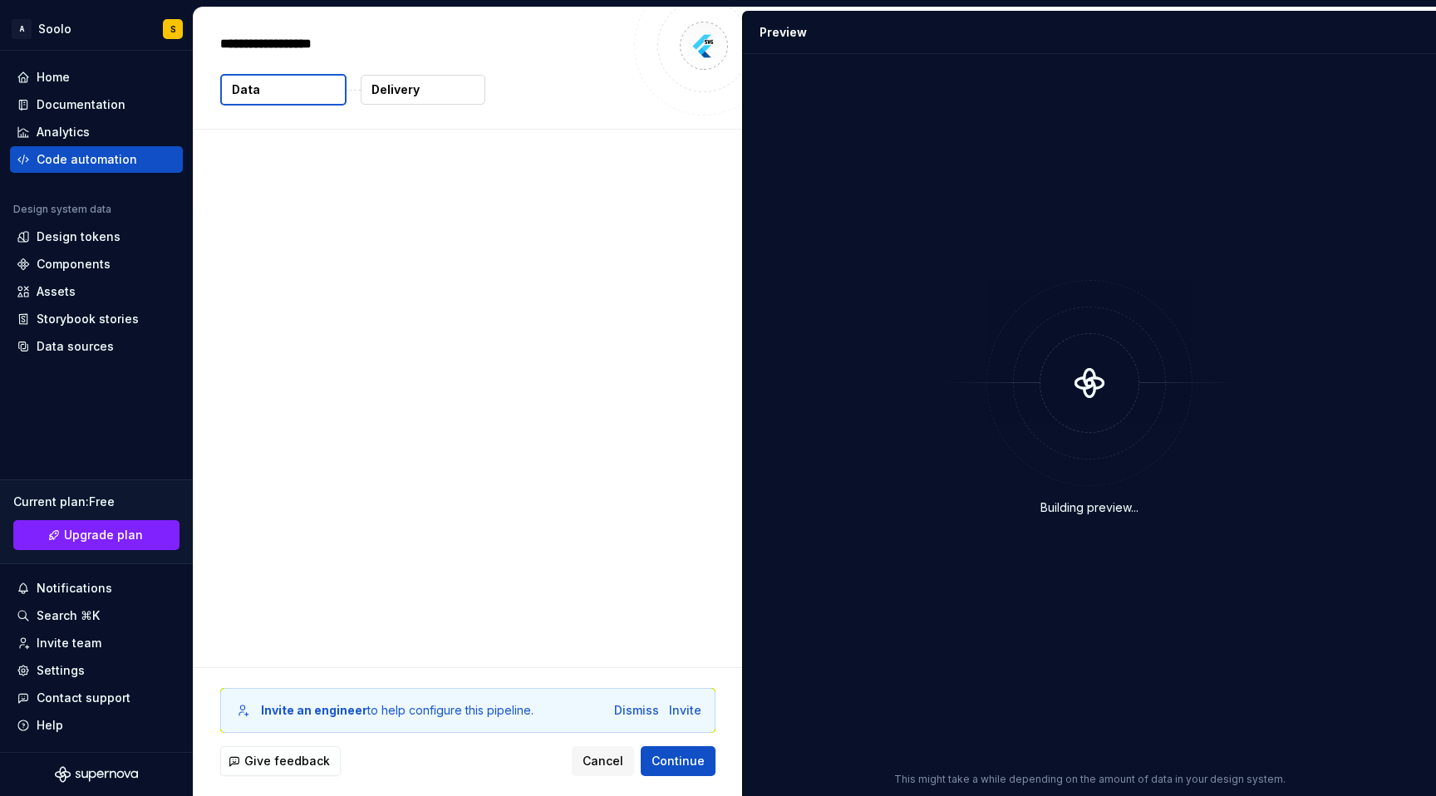
type textarea "*"
click at [681, 763] on span "Continue" at bounding box center [678, 761] width 53 height 17
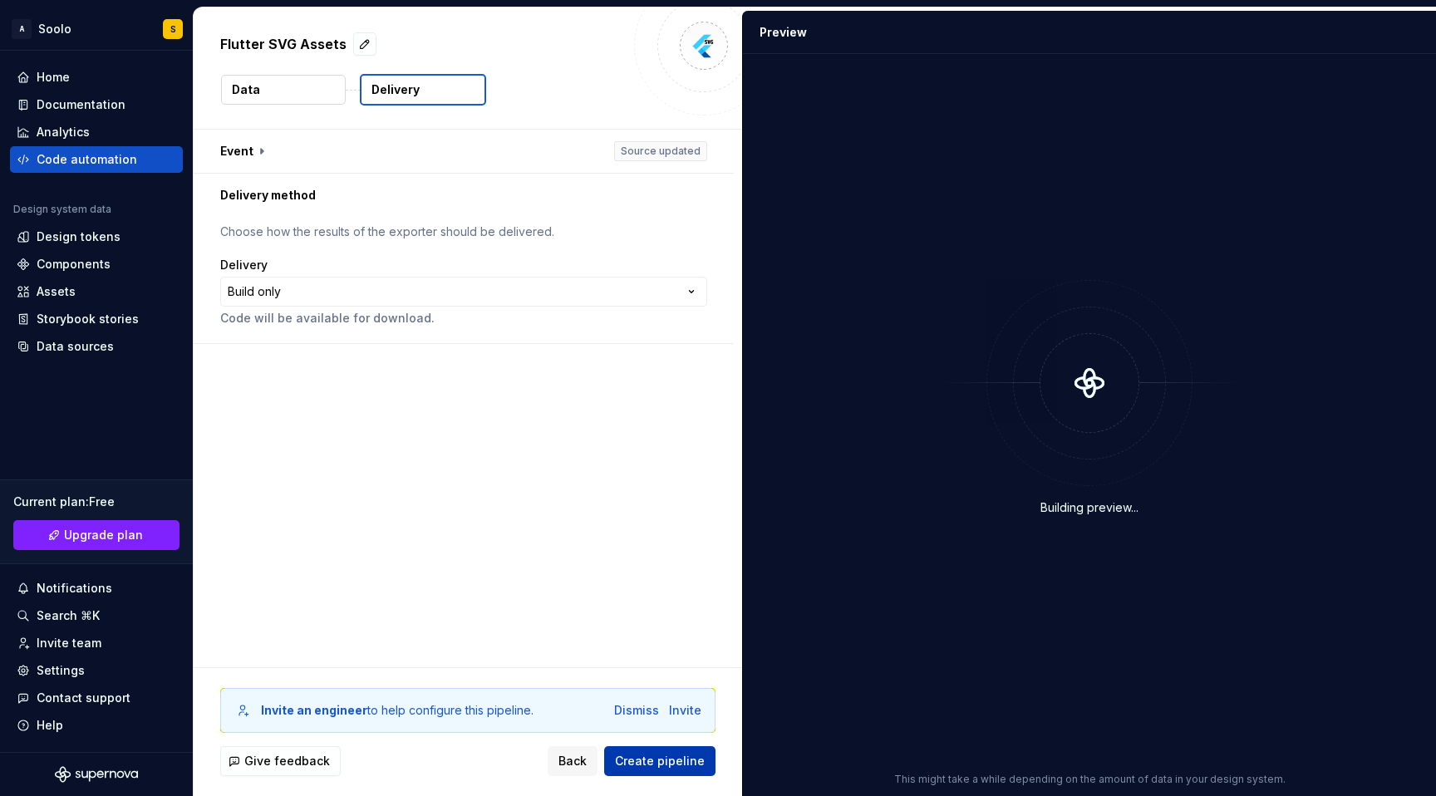
click at [681, 764] on span "Create pipeline" at bounding box center [660, 761] width 90 height 17
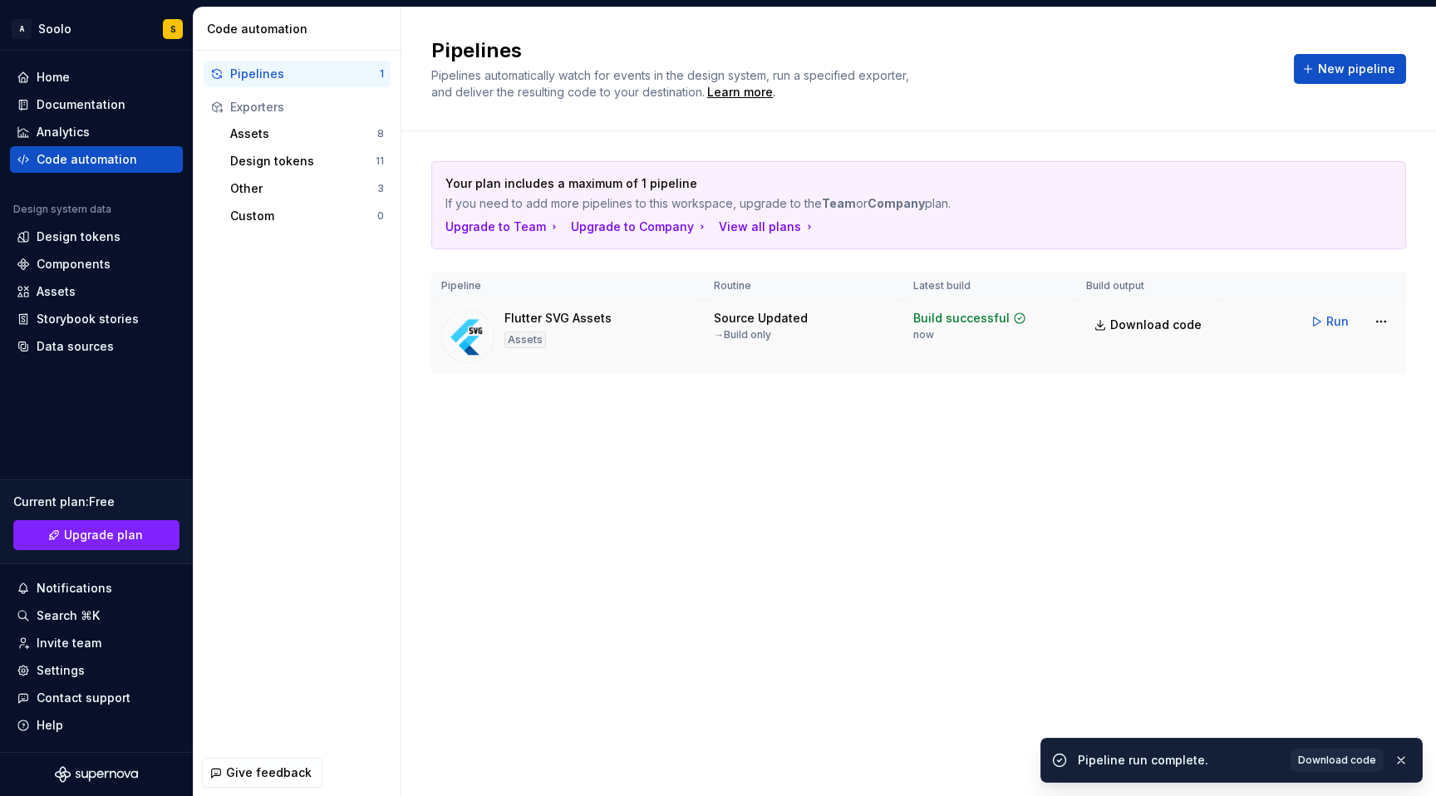
click at [669, 343] on div "Flutter SVG Assets Assets" at bounding box center [567, 336] width 253 height 53
click at [282, 132] on div "Assets" at bounding box center [303, 134] width 147 height 17
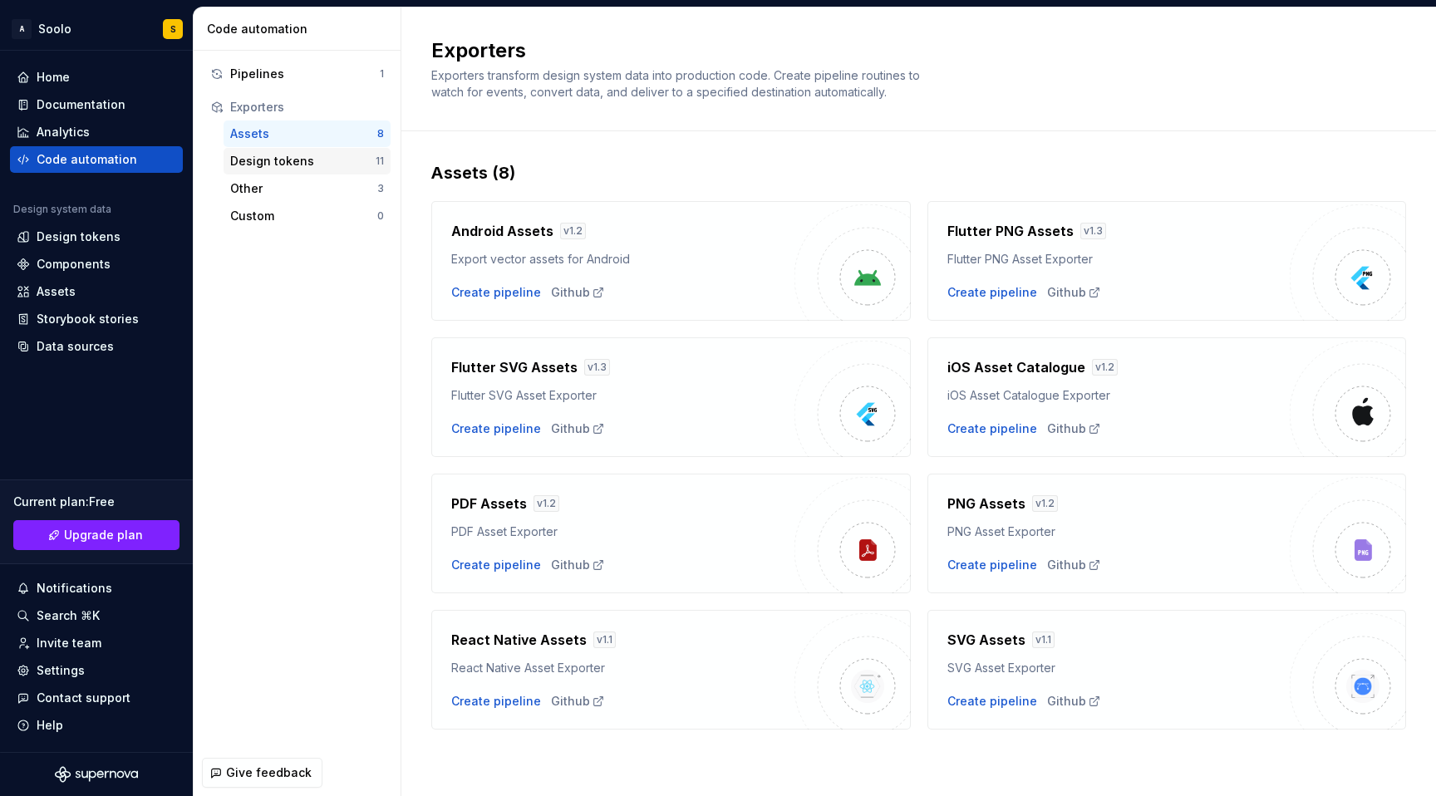
click at [289, 155] on div "Design tokens" at bounding box center [302, 161] width 145 height 17
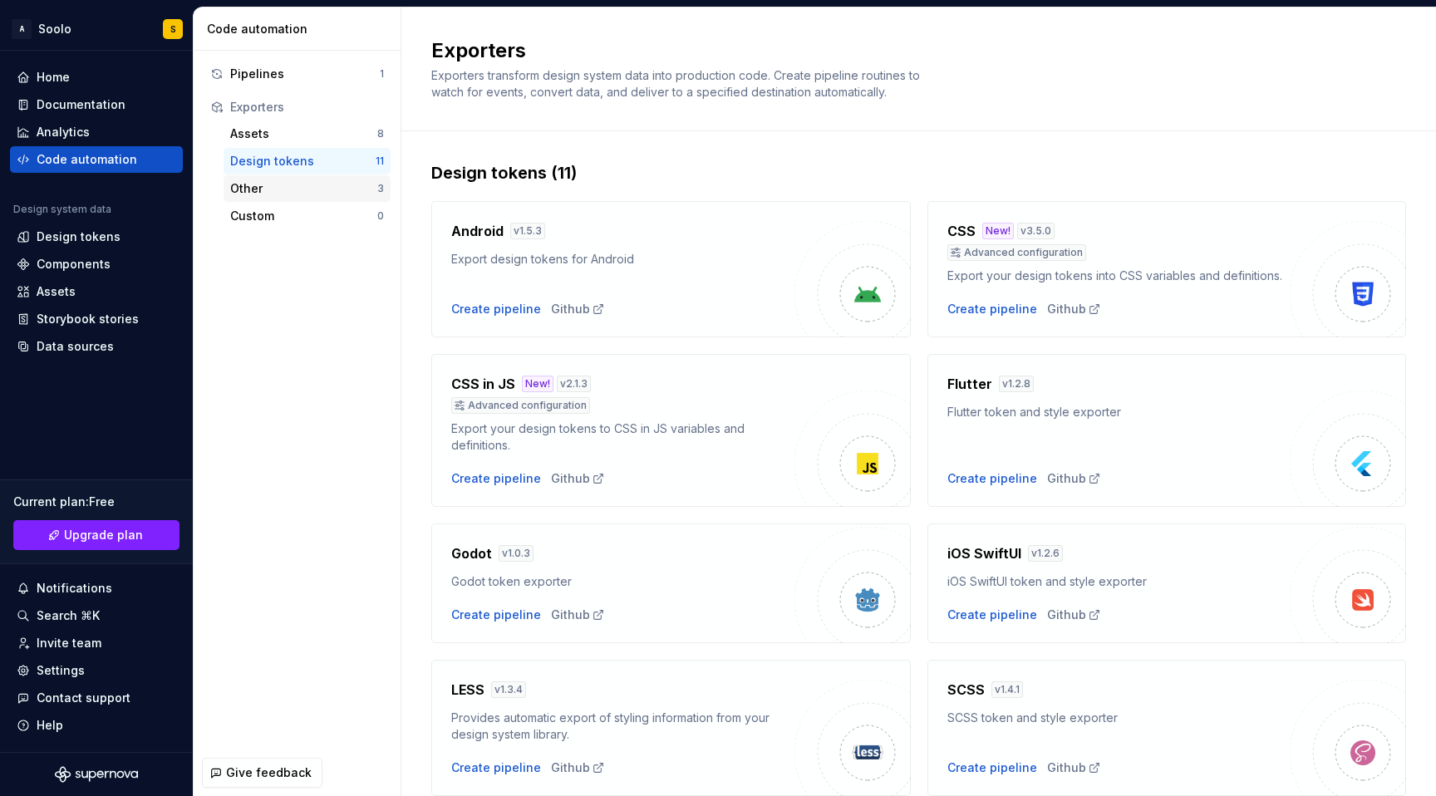
click at [278, 191] on div "Other" at bounding box center [303, 188] width 147 height 17
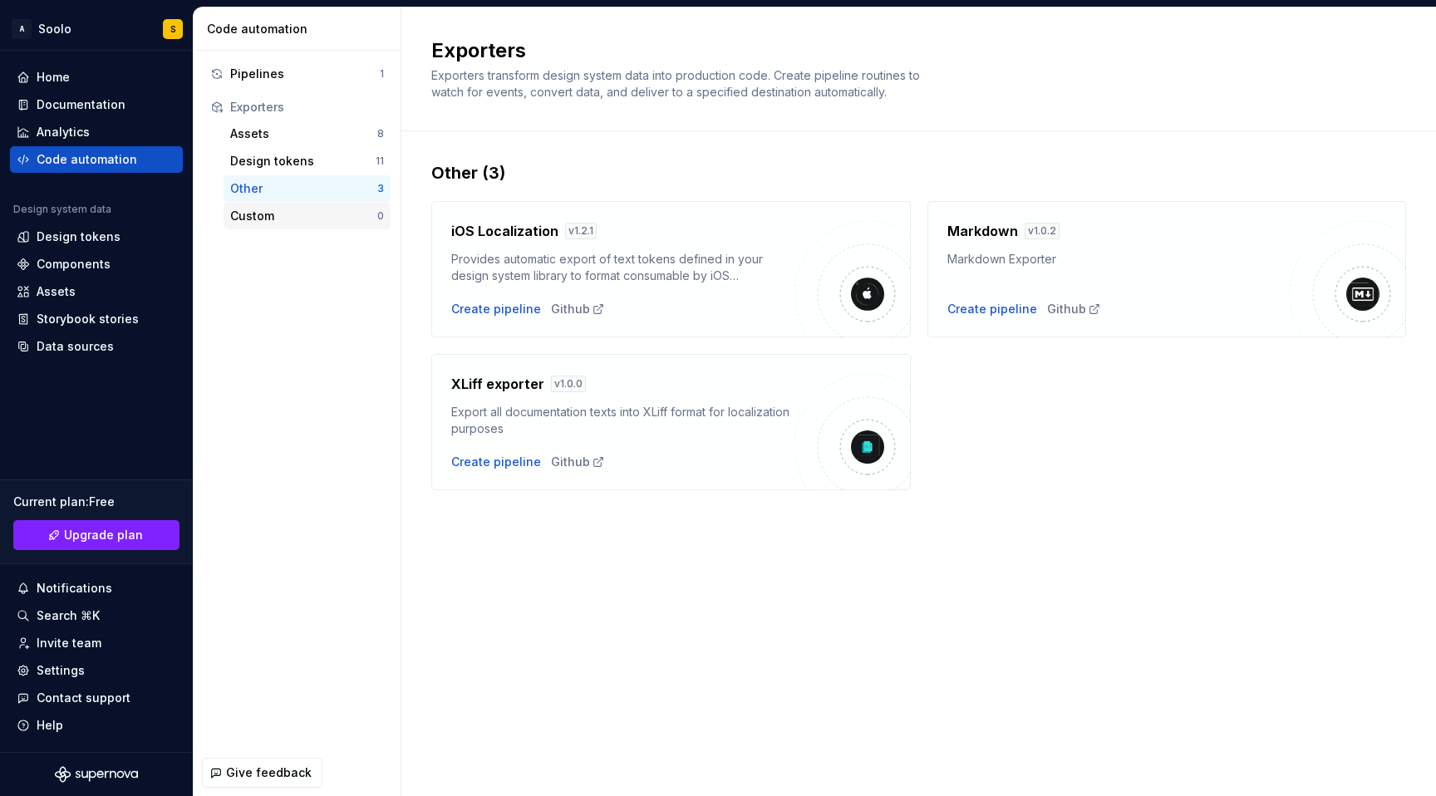
click at [275, 224] on div "Custom" at bounding box center [303, 216] width 147 height 17
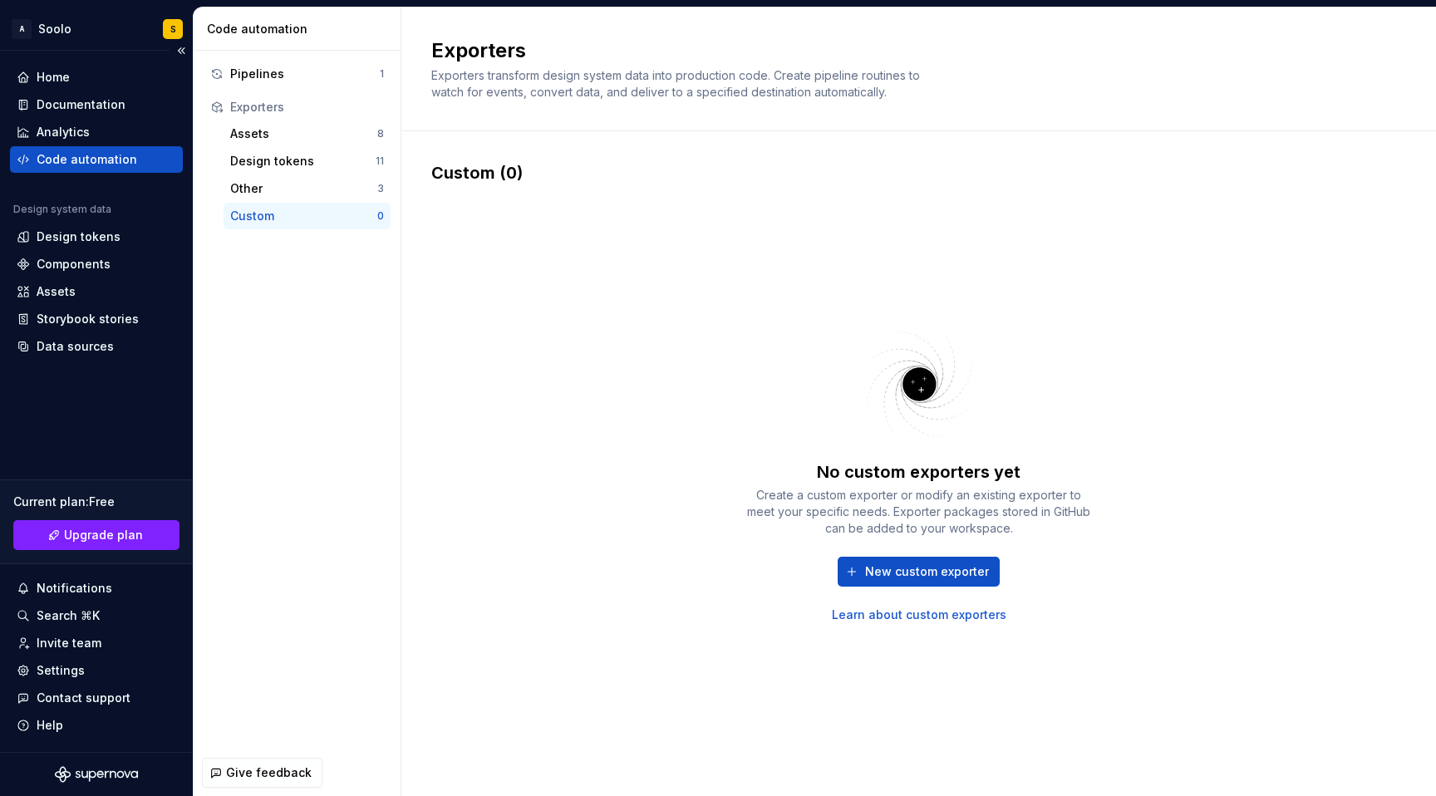
click at [115, 157] on div "Code automation" at bounding box center [87, 159] width 101 height 17
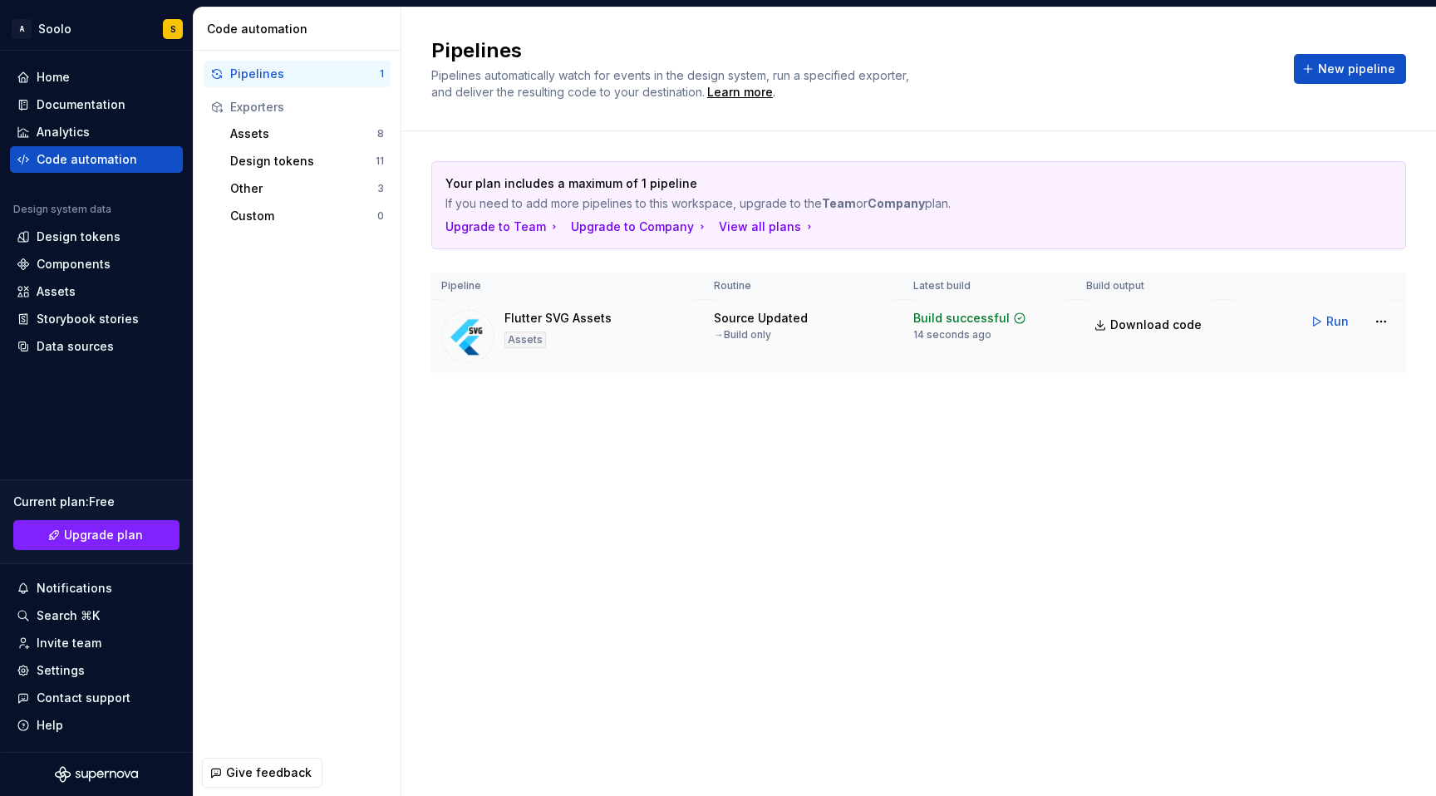
click at [636, 313] on div "Flutter SVG Assets Assets" at bounding box center [567, 336] width 253 height 53
click at [1383, 320] on html "A Soolo S Home Documentation Analytics Code automation Design system data Desig…" at bounding box center [718, 398] width 1436 height 796
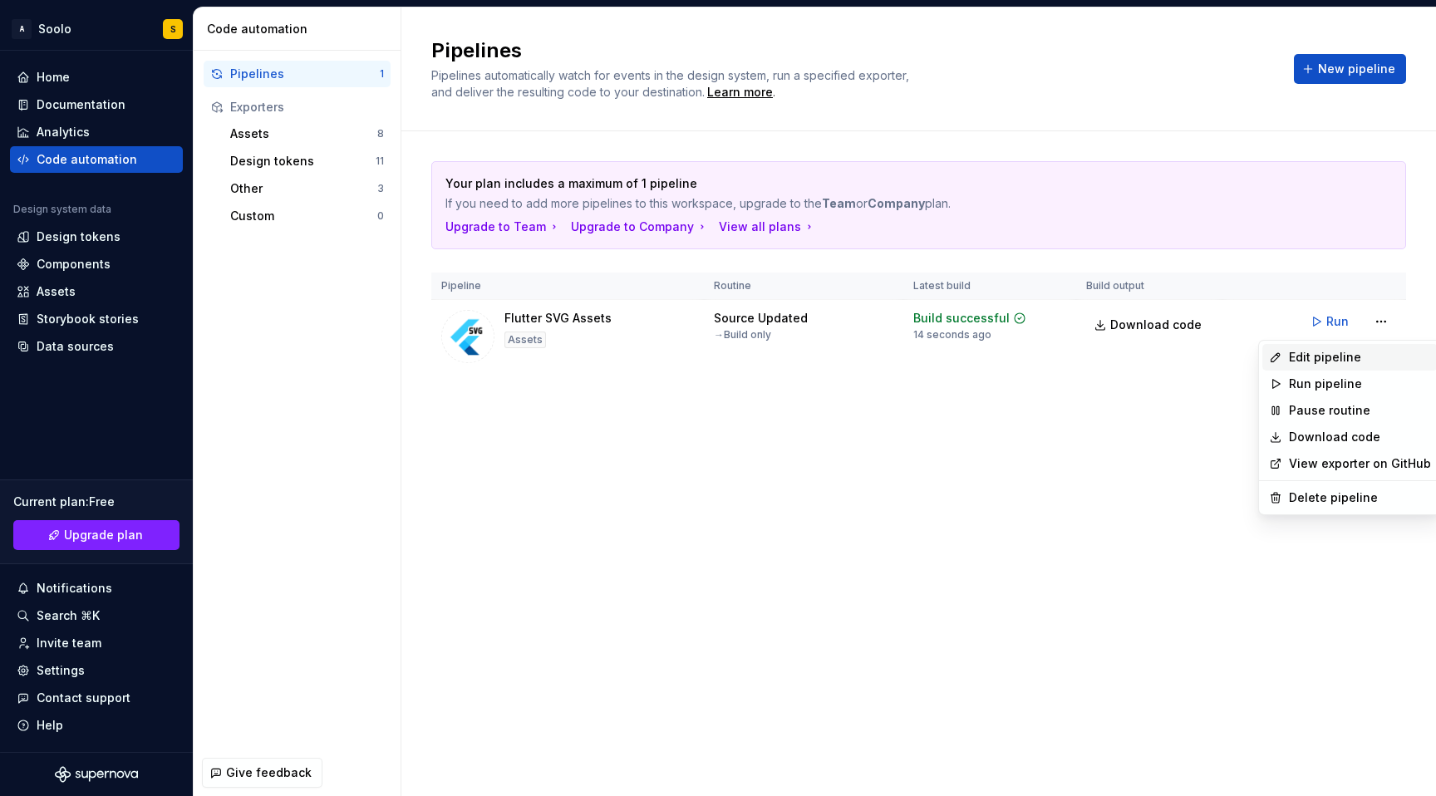
click at [1366, 360] on div "Edit pipeline" at bounding box center [1360, 357] width 142 height 17
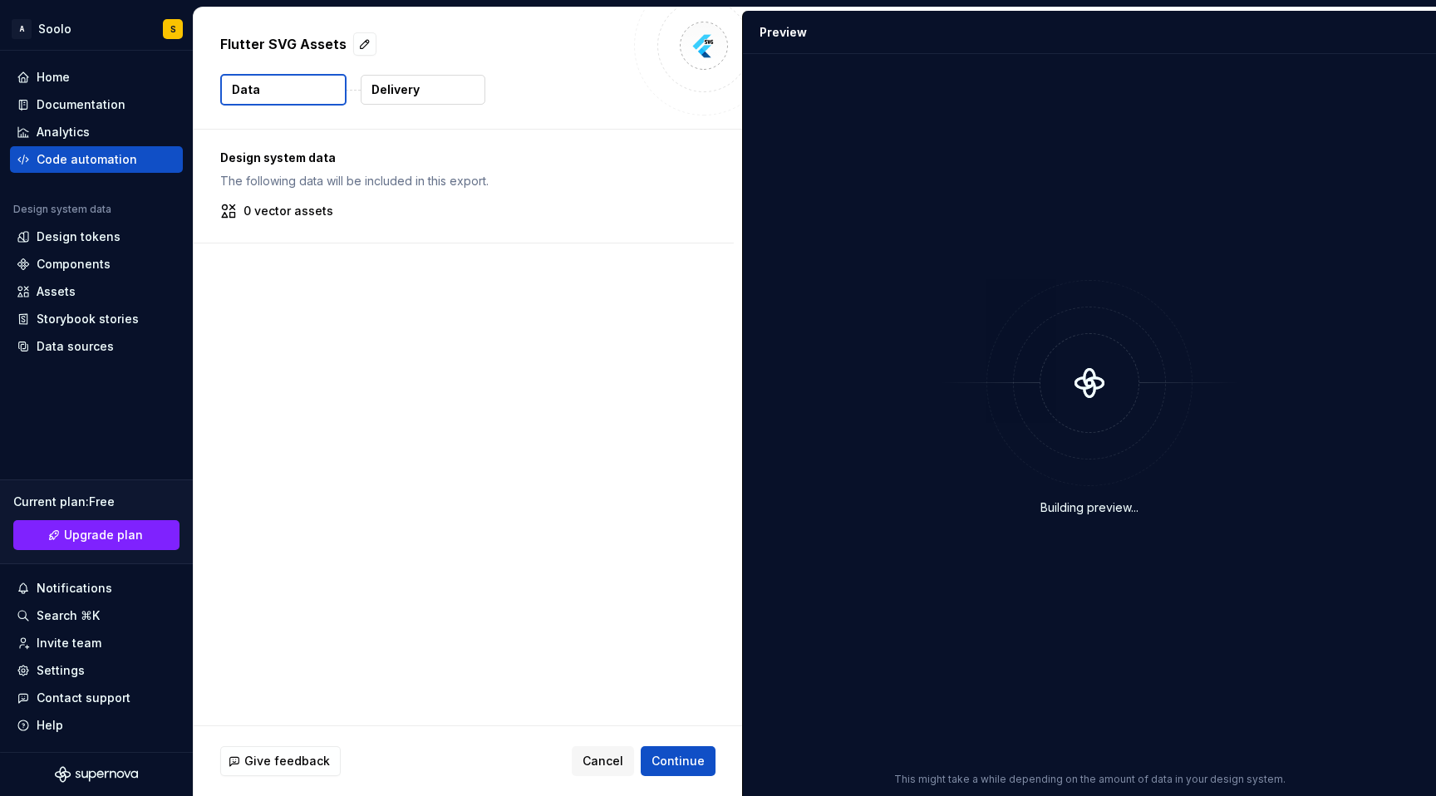
click at [310, 191] on div "Design system data The following data will be included in this export. 0 vector…" at bounding box center [464, 186] width 540 height 113
click at [306, 211] on p "0 vector assets" at bounding box center [289, 211] width 90 height 17
click at [434, 100] on button "Delivery" at bounding box center [423, 90] width 125 height 30
click at [436, 89] on button "Delivery" at bounding box center [423, 90] width 125 height 30
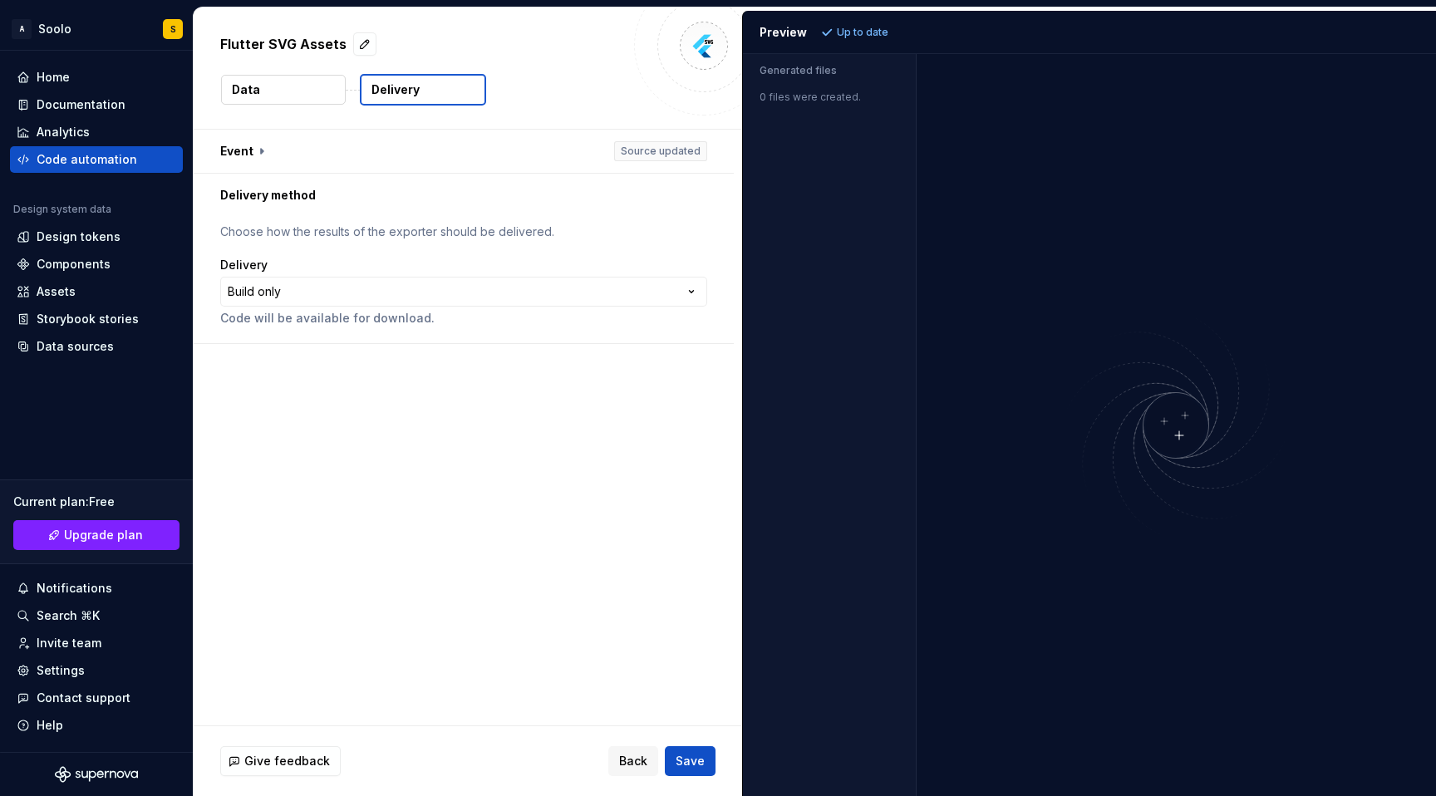
click at [555, 369] on div "**********" at bounding box center [468, 428] width 549 height 596
click at [613, 284] on html "**********" at bounding box center [718, 398] width 1436 height 796
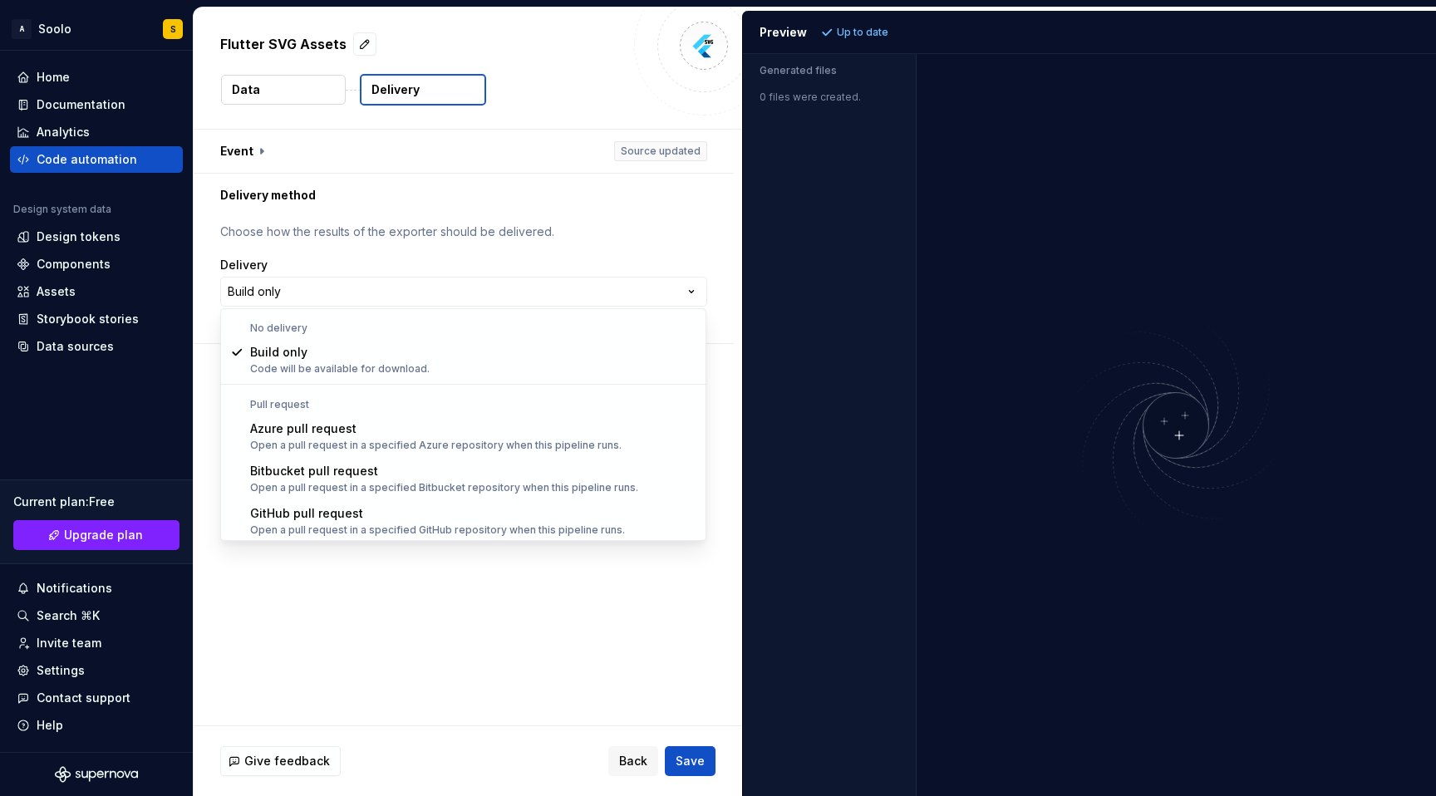
click at [618, 249] on html "**********" at bounding box center [718, 398] width 1436 height 796
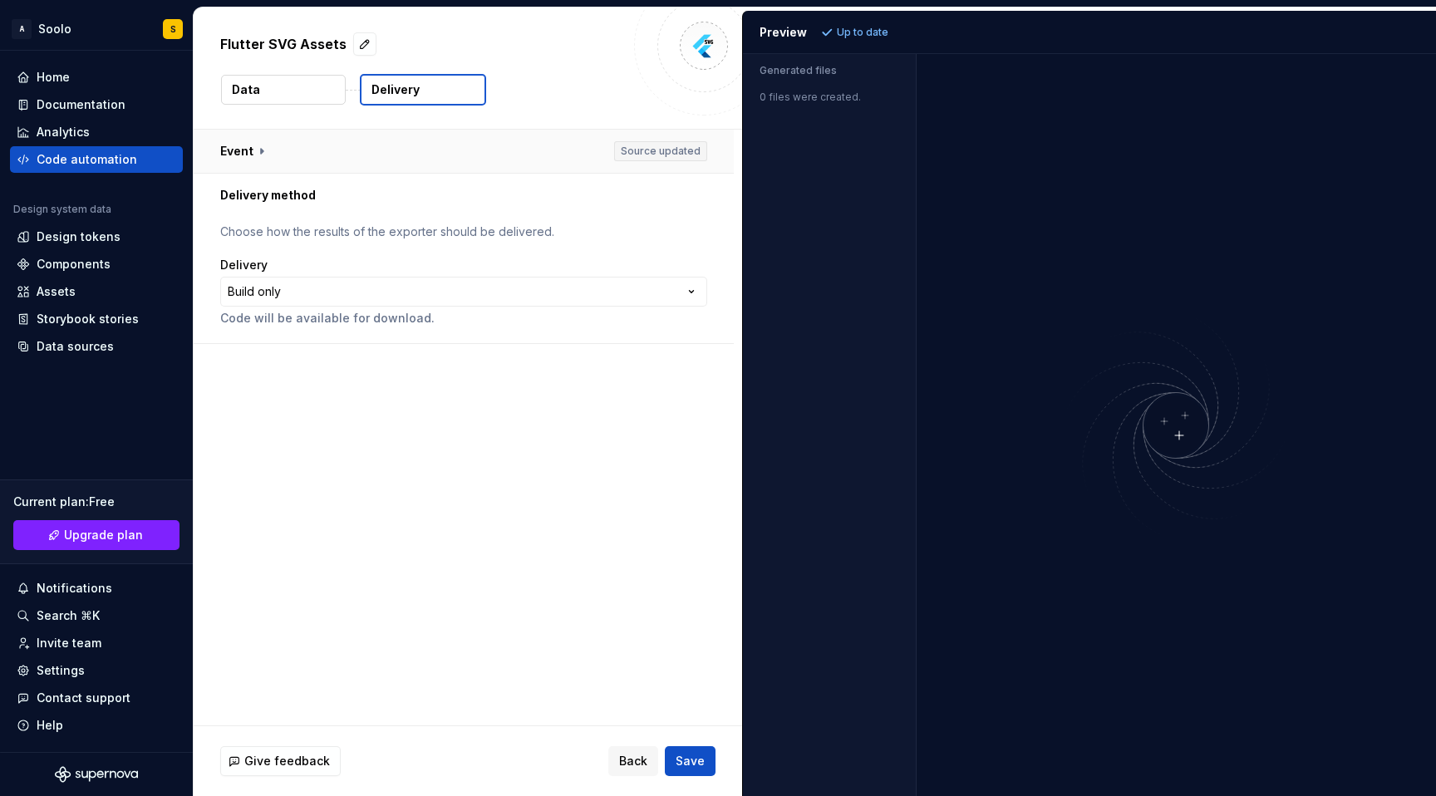
click at [613, 140] on button "button" at bounding box center [464, 151] width 540 height 43
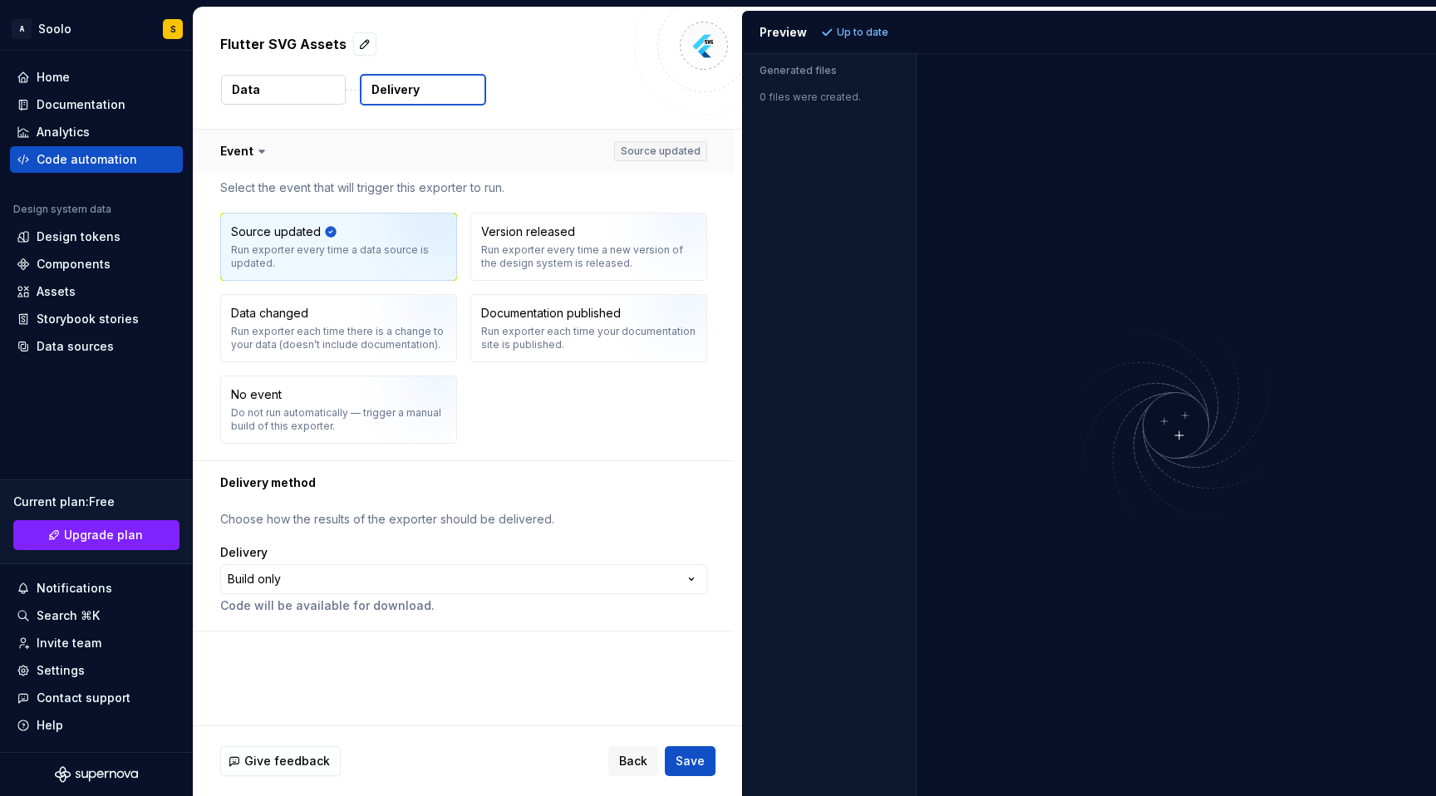
click at [640, 149] on button "button" at bounding box center [464, 151] width 540 height 43
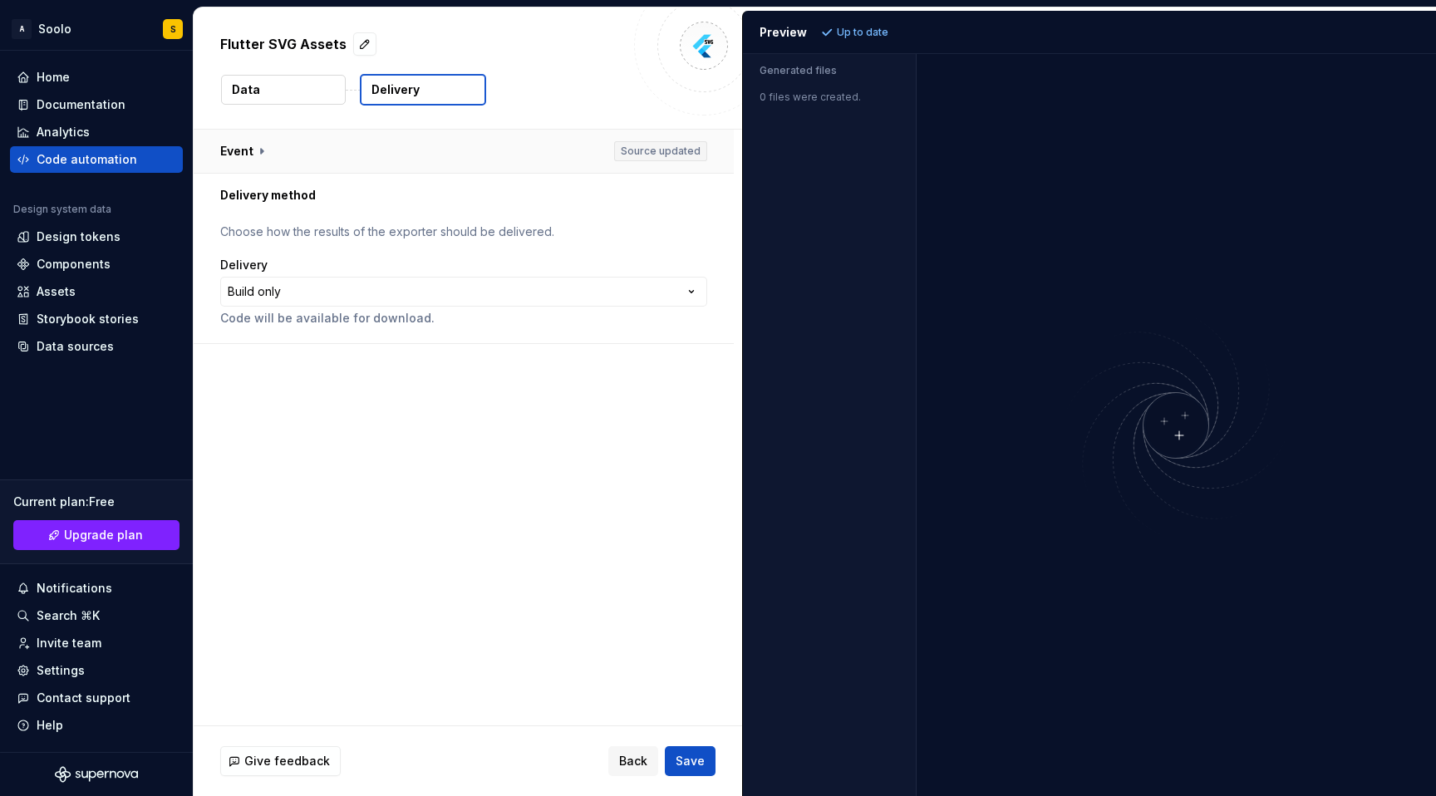
click at [641, 149] on button "button" at bounding box center [464, 151] width 540 height 43
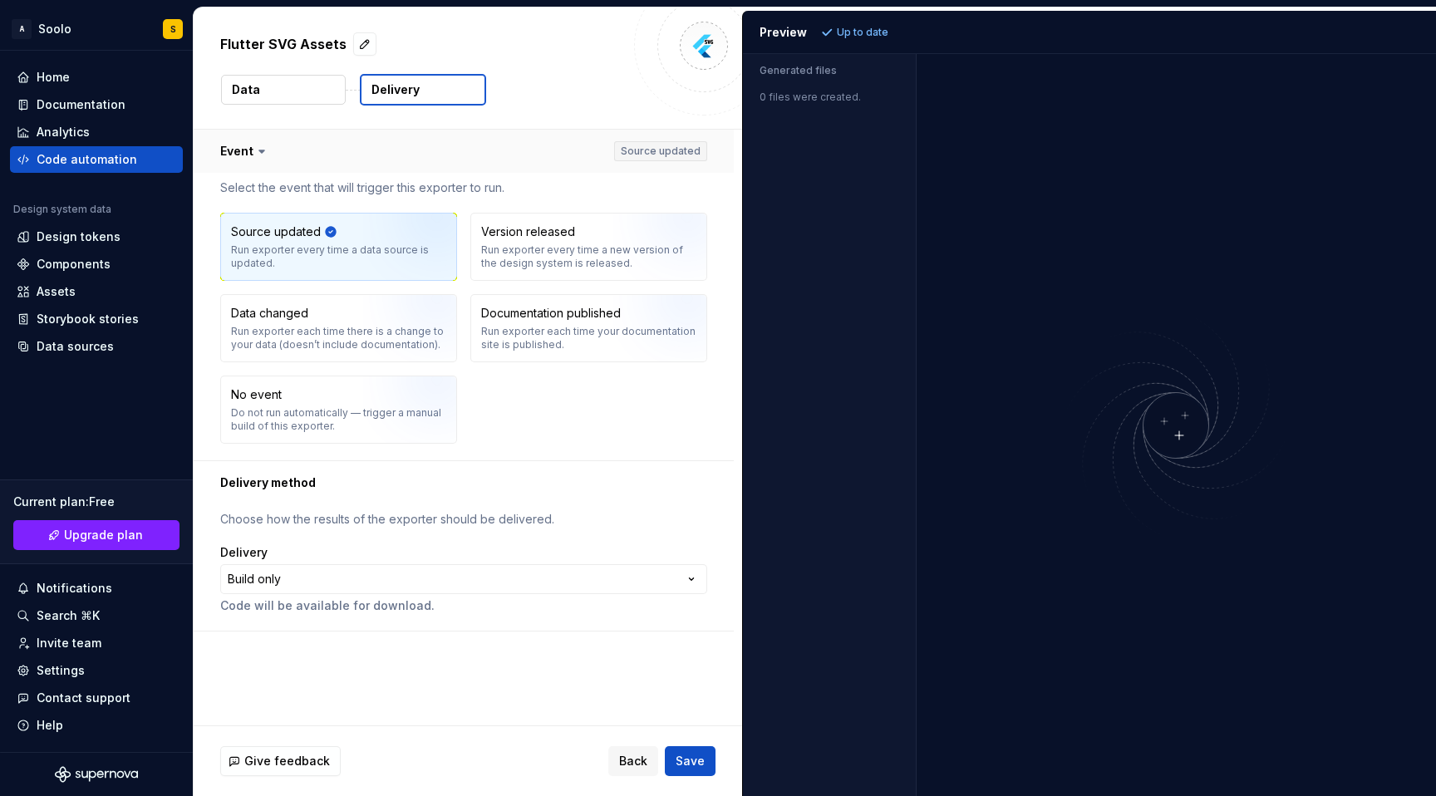
click at [649, 155] on button "button" at bounding box center [464, 151] width 540 height 43
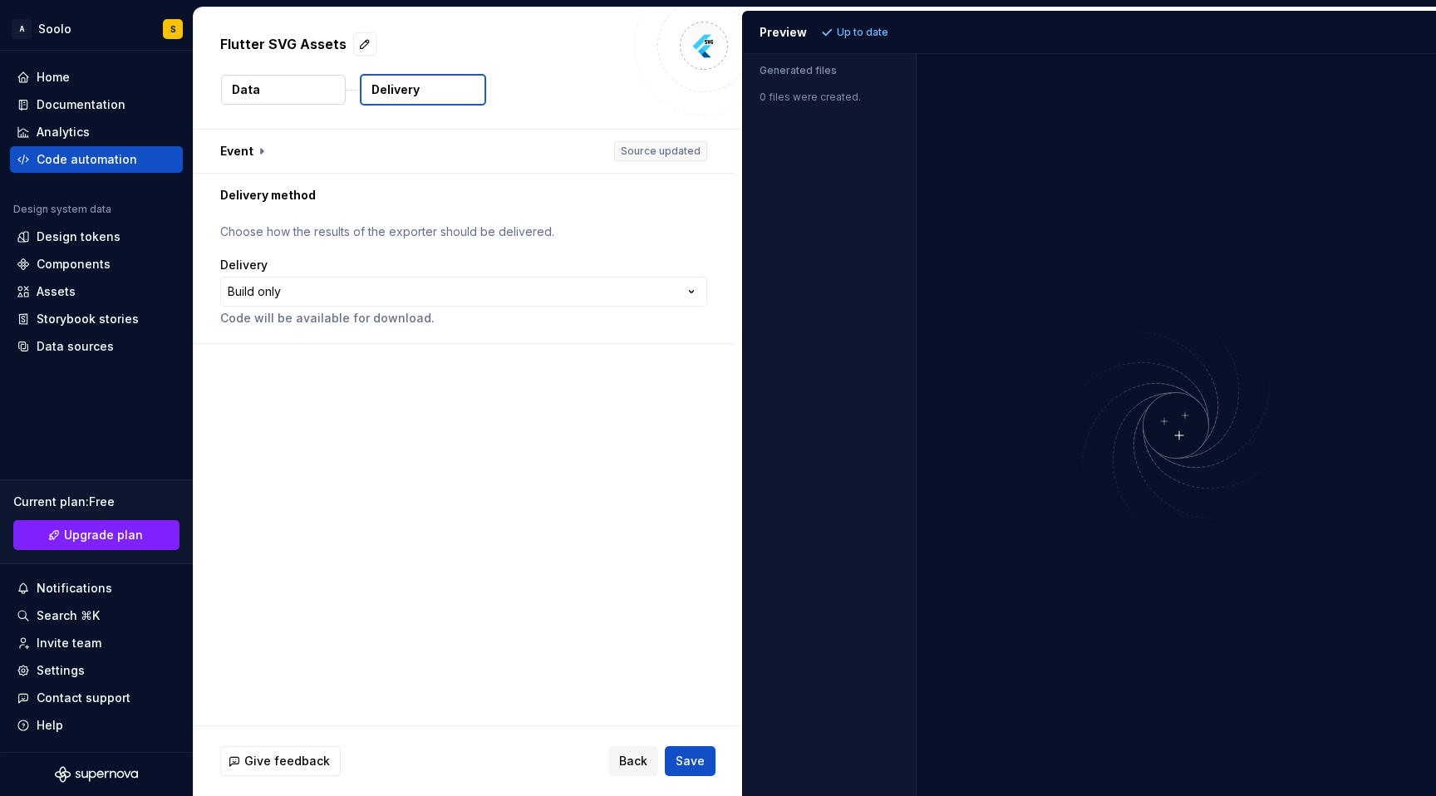
click at [599, 239] on p "Choose how the results of the exporter should be delivered." at bounding box center [463, 232] width 487 height 17
click at [613, 298] on html "**********" at bounding box center [718, 398] width 1436 height 796
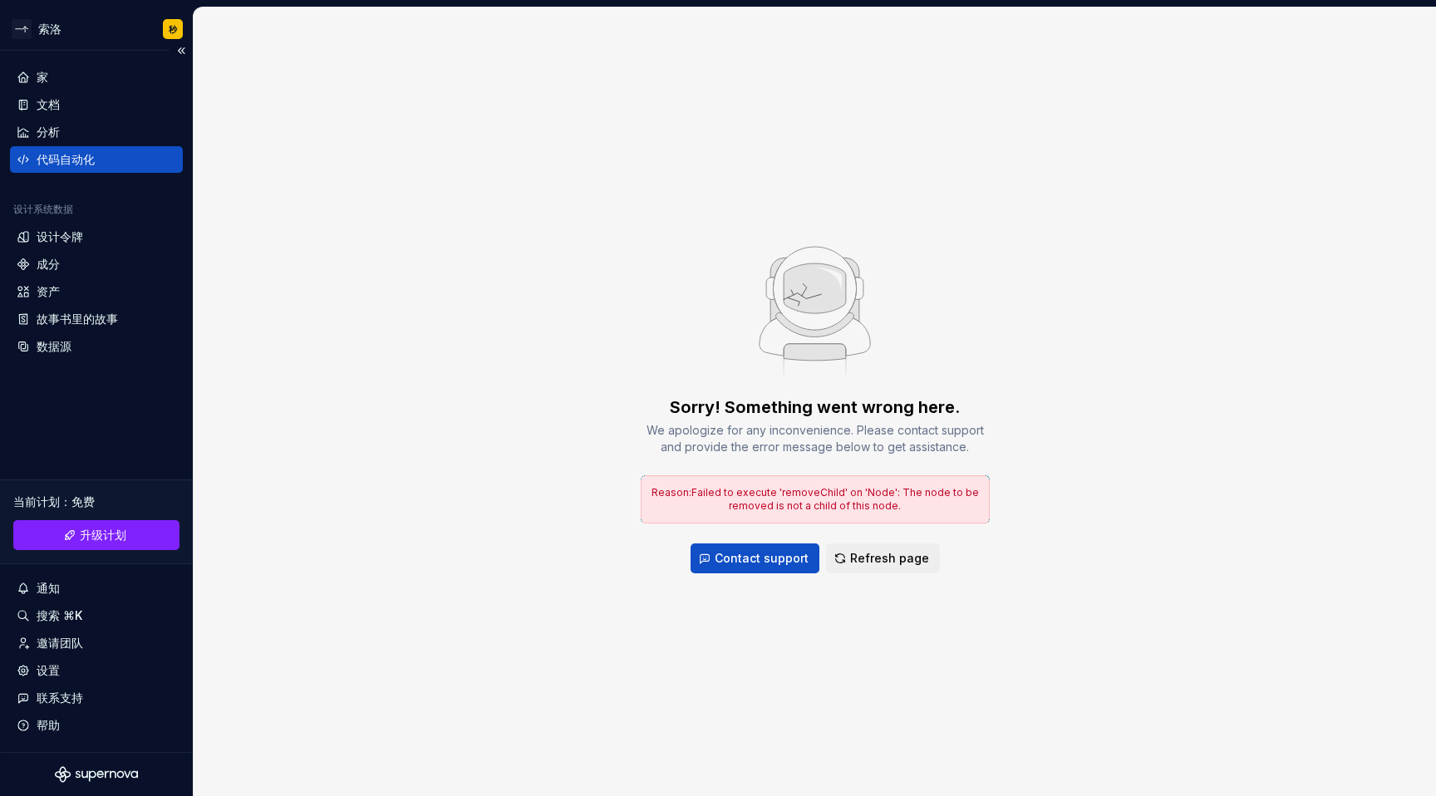
click at [104, 169] on div "代码自动化" at bounding box center [96, 159] width 173 height 27
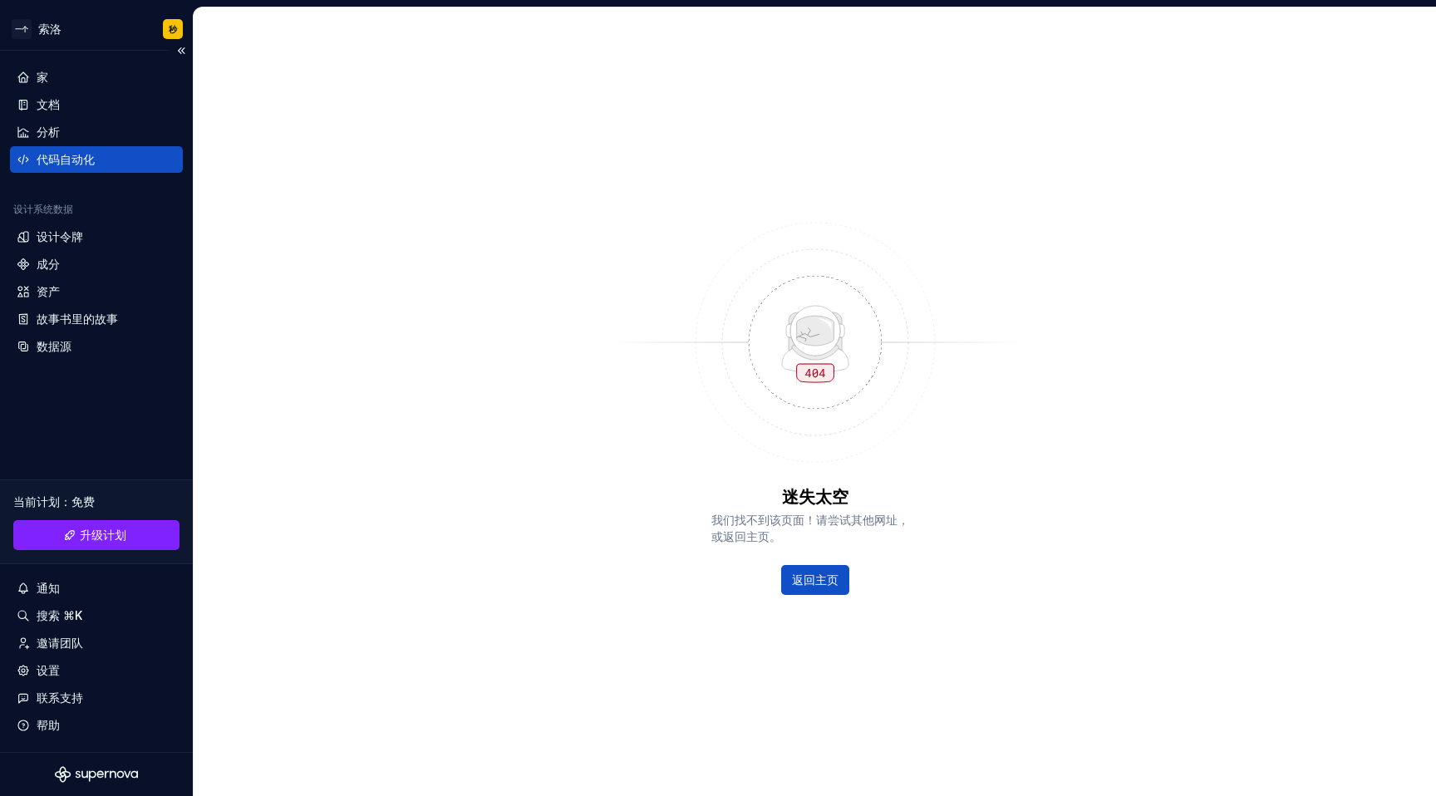
click at [125, 160] on div "代码自动化" at bounding box center [97, 159] width 160 height 17
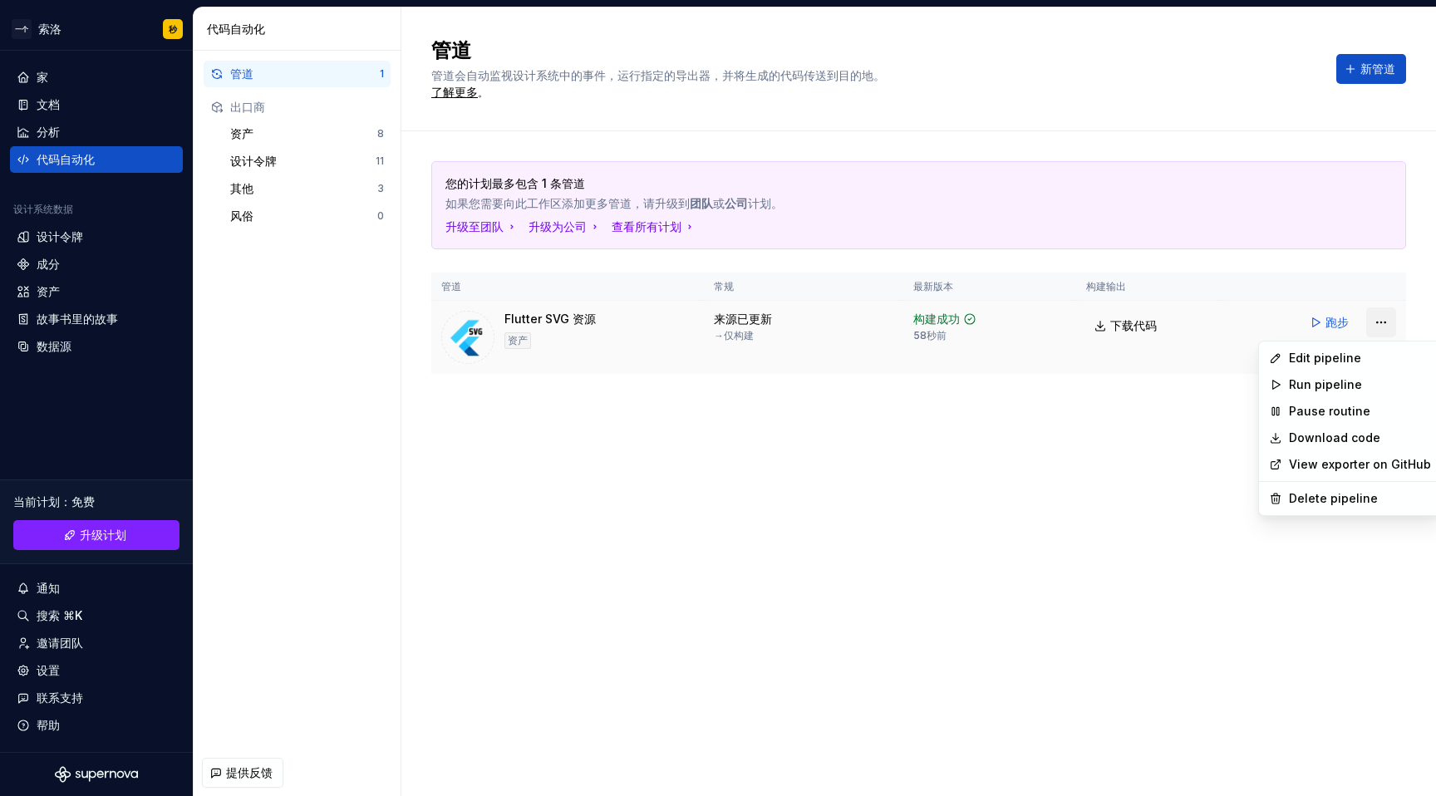
click at [1377, 325] on html "原文 请对此翻译评分 您的反馈将用于改进谷歌翻译 * 一个 索洛 秒 家 文档 分析 代码自动化 设计系统数据 设计令牌 成分 资产 故事书里的故事 数据源 …" at bounding box center [718, 398] width 1436 height 796
click at [1338, 359] on font "编辑管道" at bounding box center [1323, 358] width 47 height 14
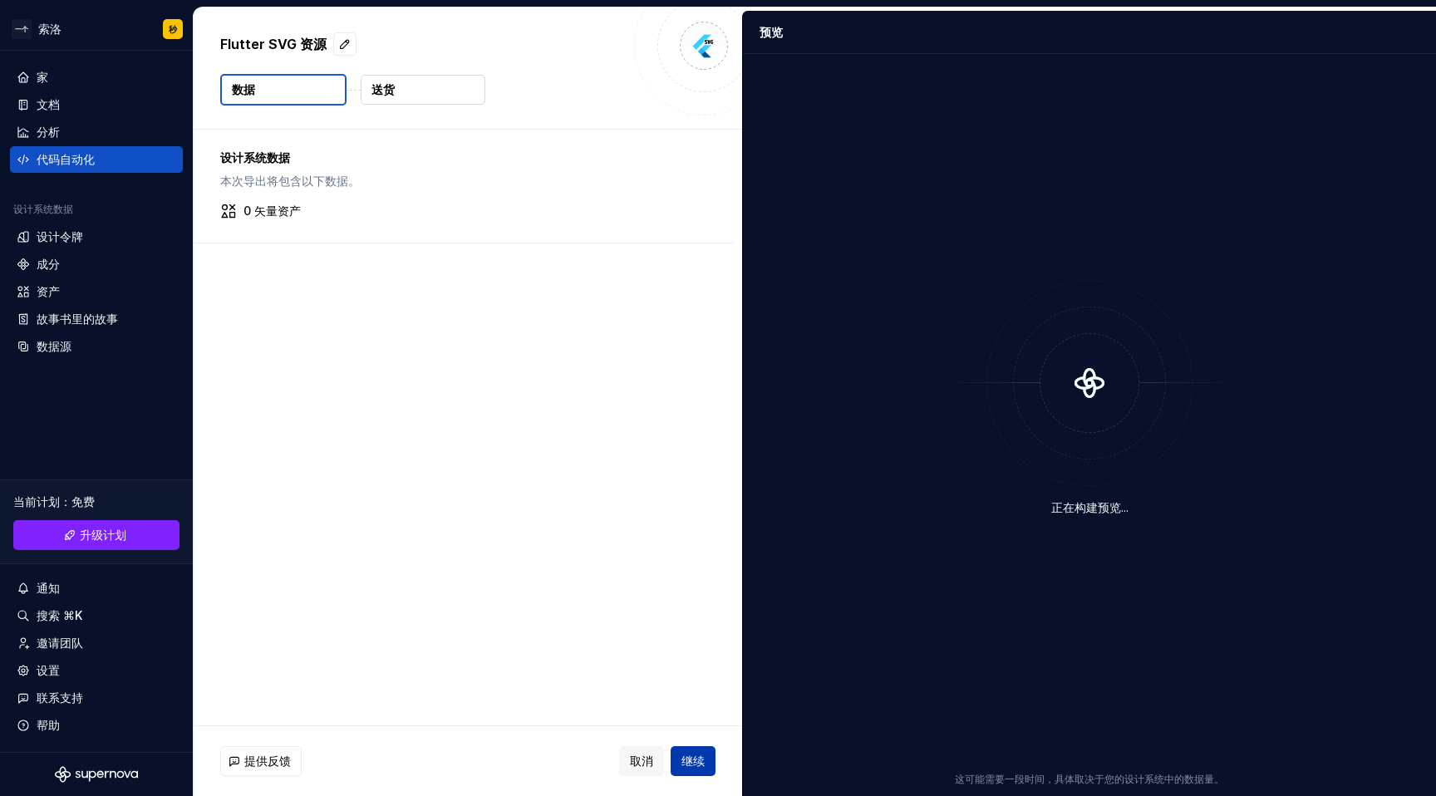
click at [695, 759] on font "继续" at bounding box center [693, 761] width 23 height 14
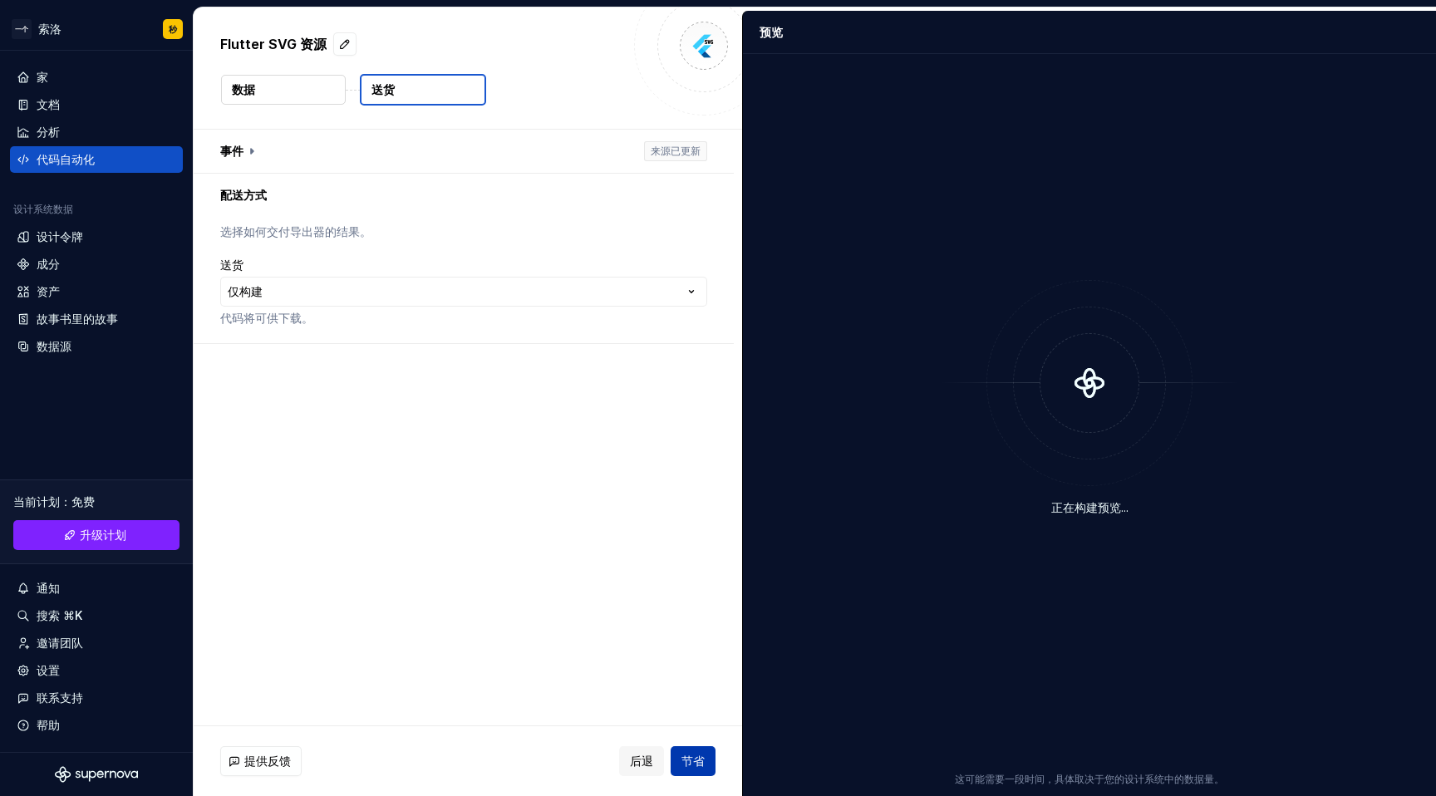
click at [699, 763] on font "节省" at bounding box center [693, 761] width 23 height 14
click at [667, 762] on div "后退 节省" at bounding box center [667, 762] width 96 height 30
click at [79, 362] on div "家 文档 分析 代码自动化 设计系统数据 设计令牌 成分 资产 故事书里的故事 数据源 当前计划 ： 免费 升级计划 通知 搜索 ⌘K 邀请团队 设置 联系支…" at bounding box center [96, 402] width 193 height 702
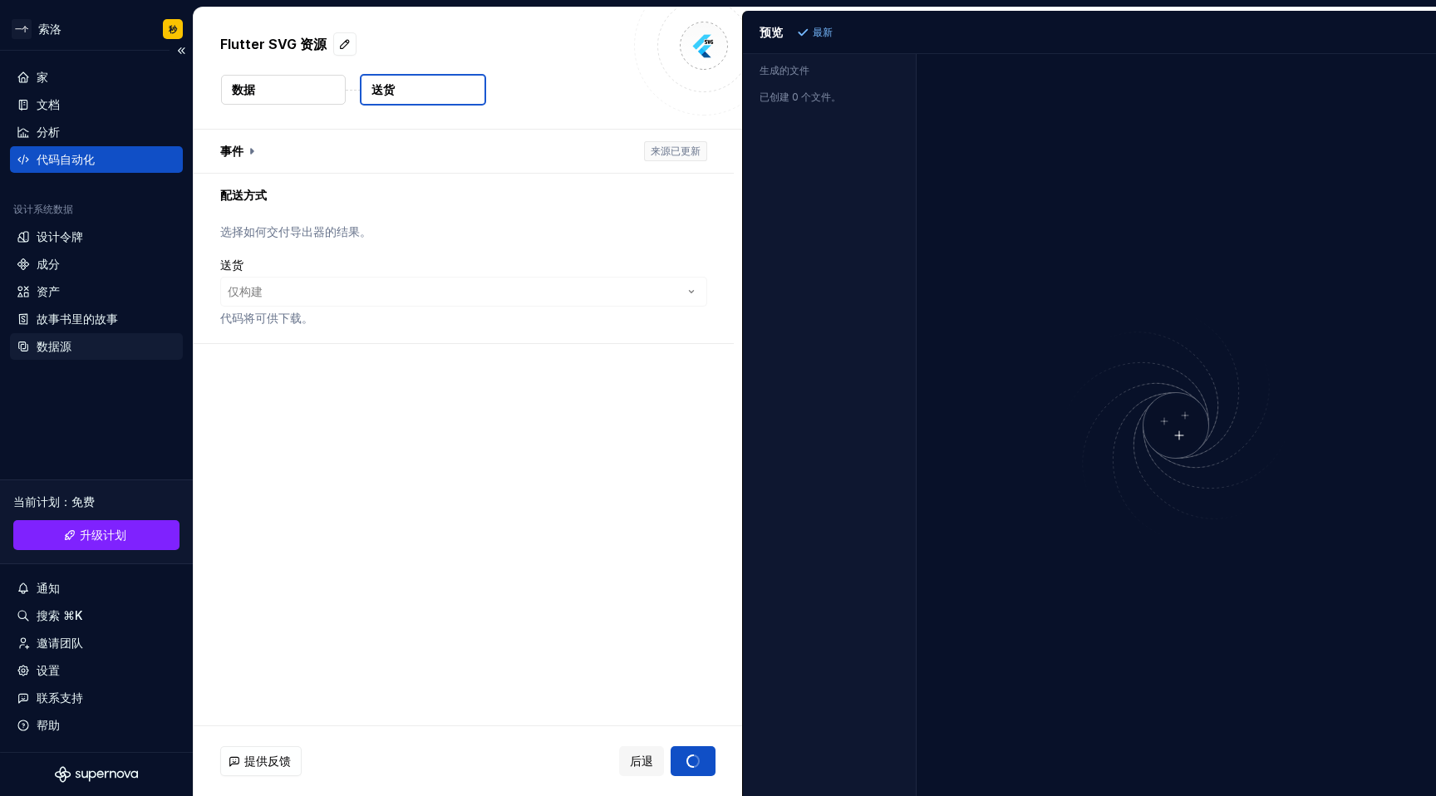
click at [72, 352] on div "数据源" at bounding box center [97, 346] width 160 height 17
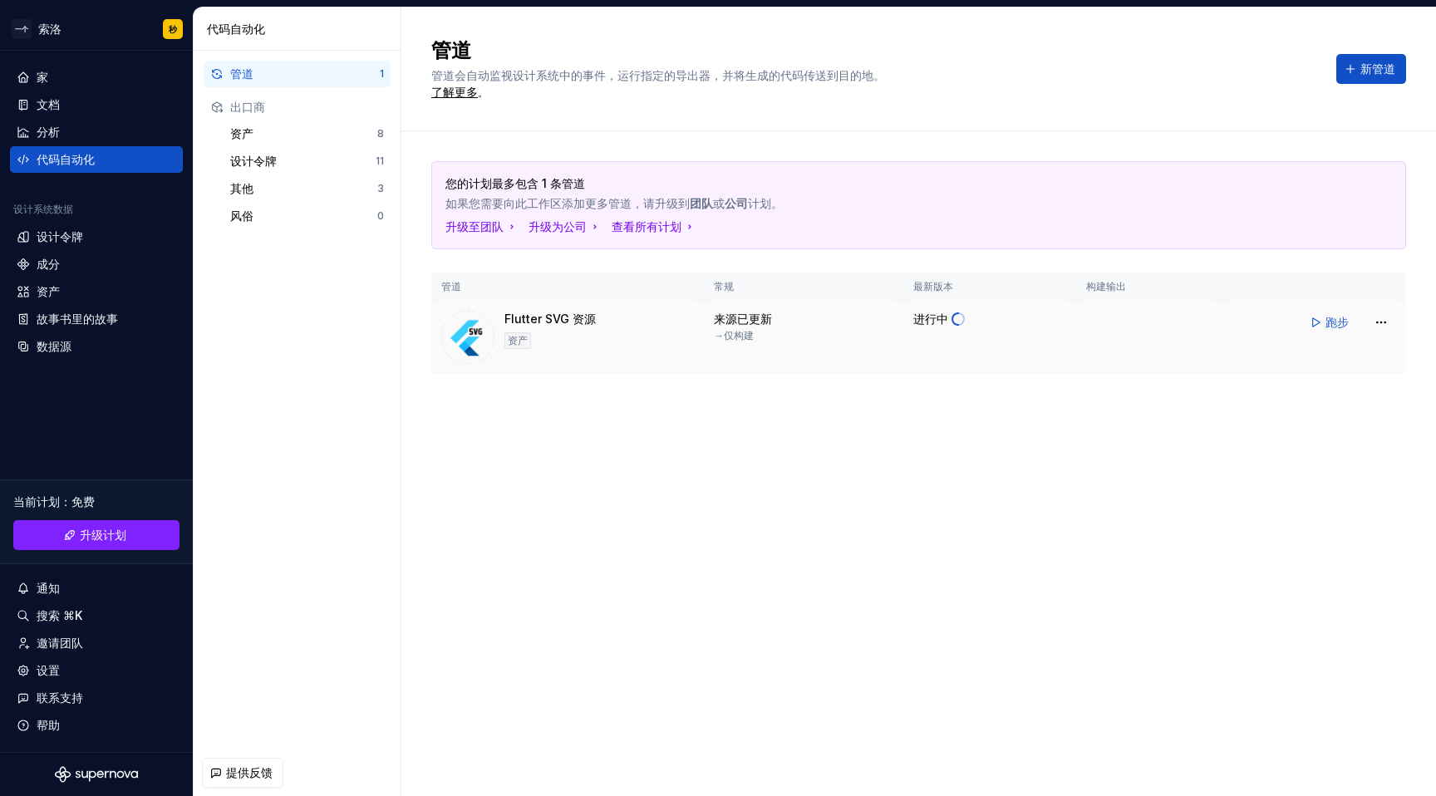
click at [614, 331] on div "Flutter SVG 资源 资产" at bounding box center [567, 337] width 253 height 53
click at [40, 337] on div "数据源" at bounding box center [96, 346] width 173 height 27
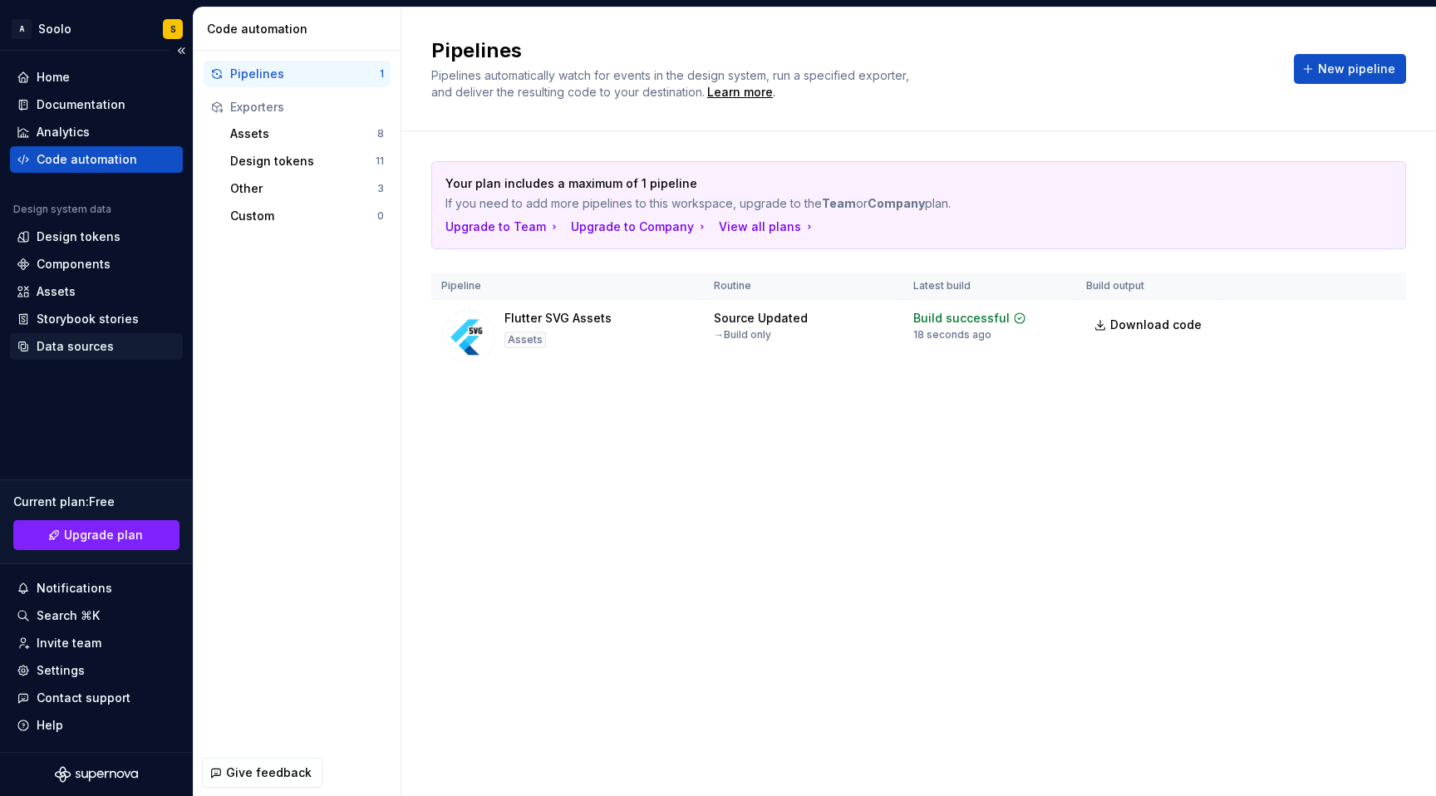
click at [71, 353] on div "Data sources" at bounding box center [75, 346] width 77 height 17
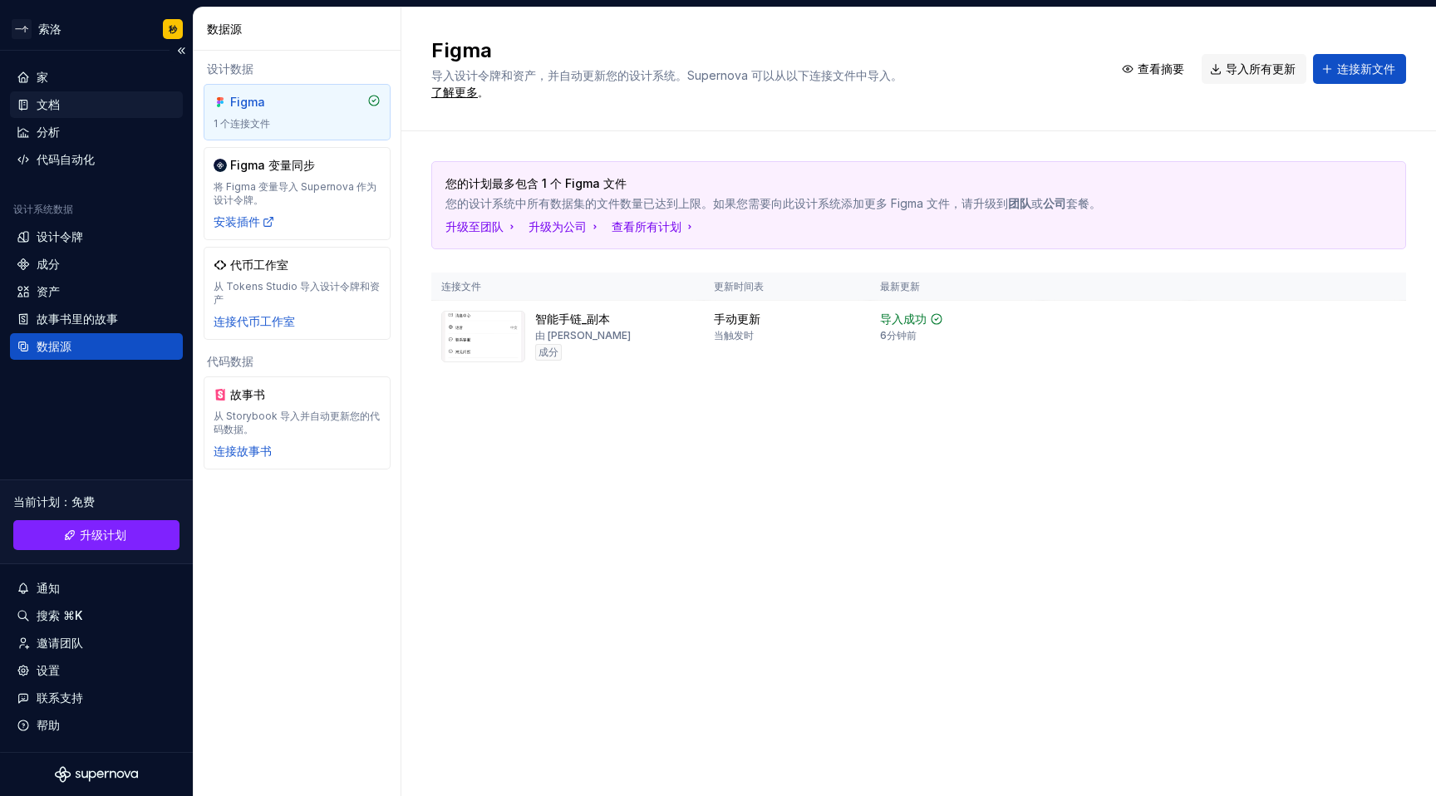
click at [62, 108] on div "文档" at bounding box center [97, 104] width 160 height 17
click at [48, 109] on font "文档" at bounding box center [48, 104] width 23 height 14
click at [62, 239] on font "设计令牌" at bounding box center [60, 236] width 47 height 14
click at [55, 295] on font "资产" at bounding box center [48, 291] width 23 height 14
click at [57, 295] on font "资产" at bounding box center [48, 291] width 23 height 14
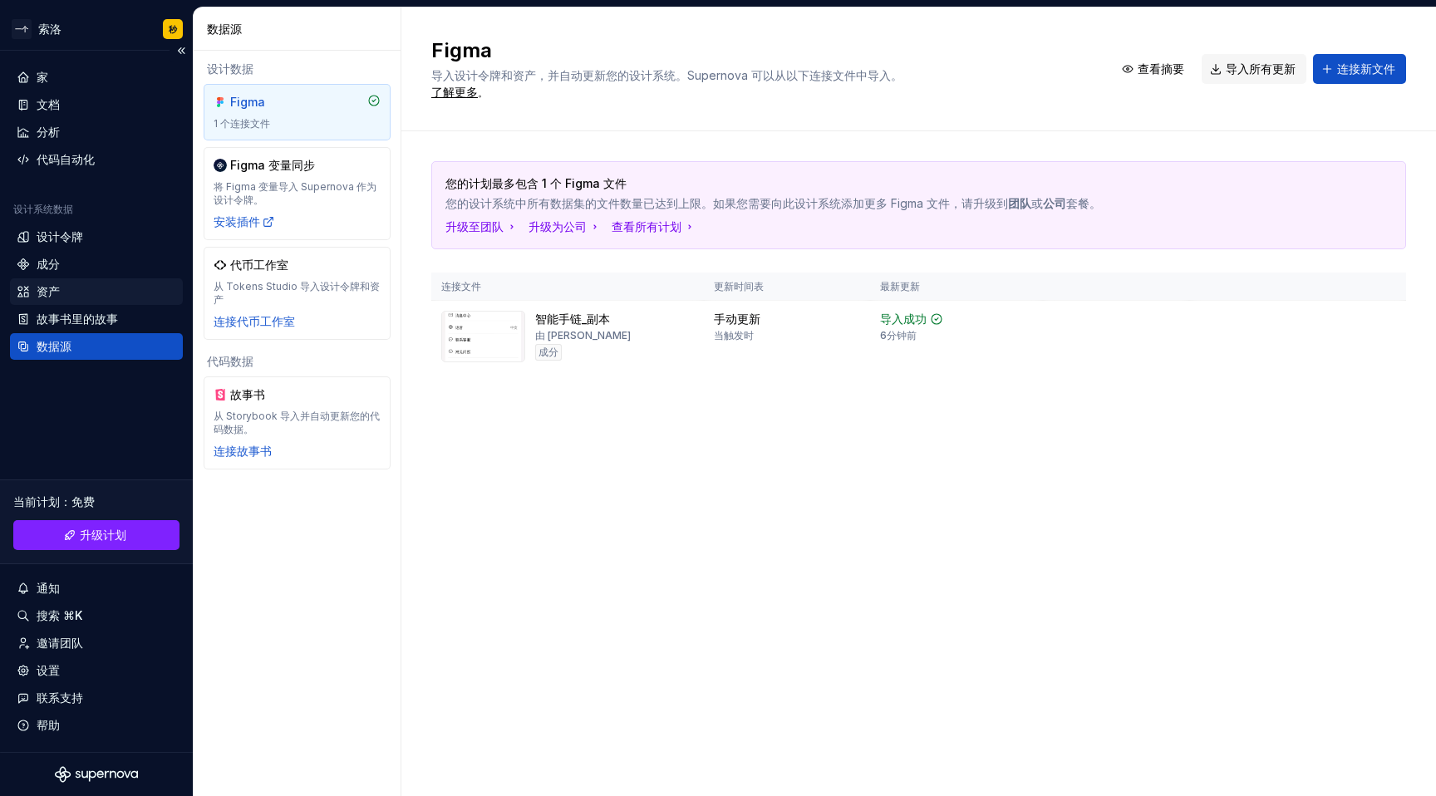
click at [47, 294] on font "资产" at bounding box center [48, 291] width 23 height 14
click at [83, 213] on div "设计系统数据" at bounding box center [96, 213] width 173 height 20
click at [77, 229] on div "设计令牌" at bounding box center [60, 237] width 47 height 17
click at [42, 298] on font "资产" at bounding box center [48, 291] width 23 height 14
click at [43, 296] on font "资产" at bounding box center [48, 291] width 23 height 14
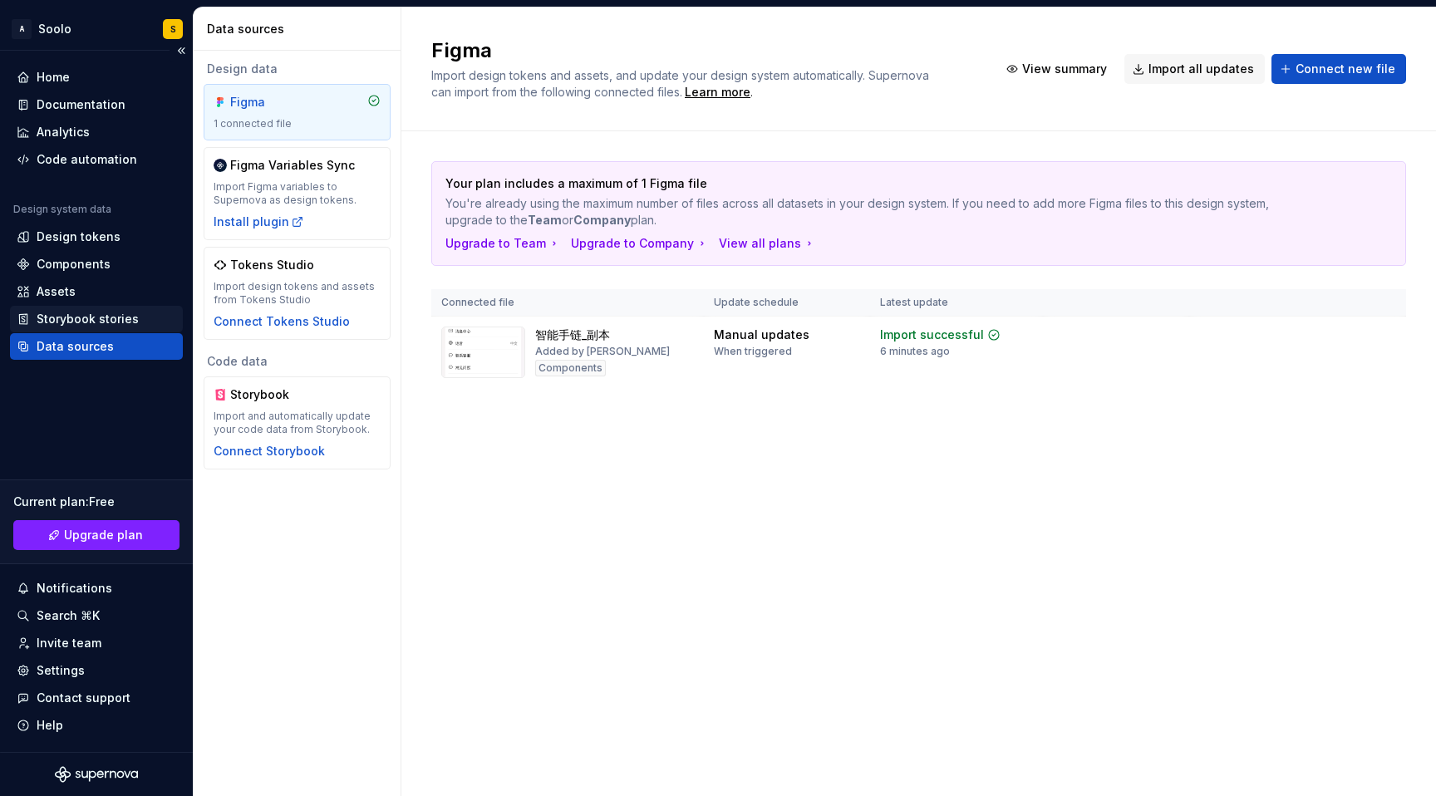
click at [81, 311] on div "Storybook stories" at bounding box center [88, 319] width 102 height 17
click at [58, 80] on div "Home" at bounding box center [53, 77] width 33 height 17
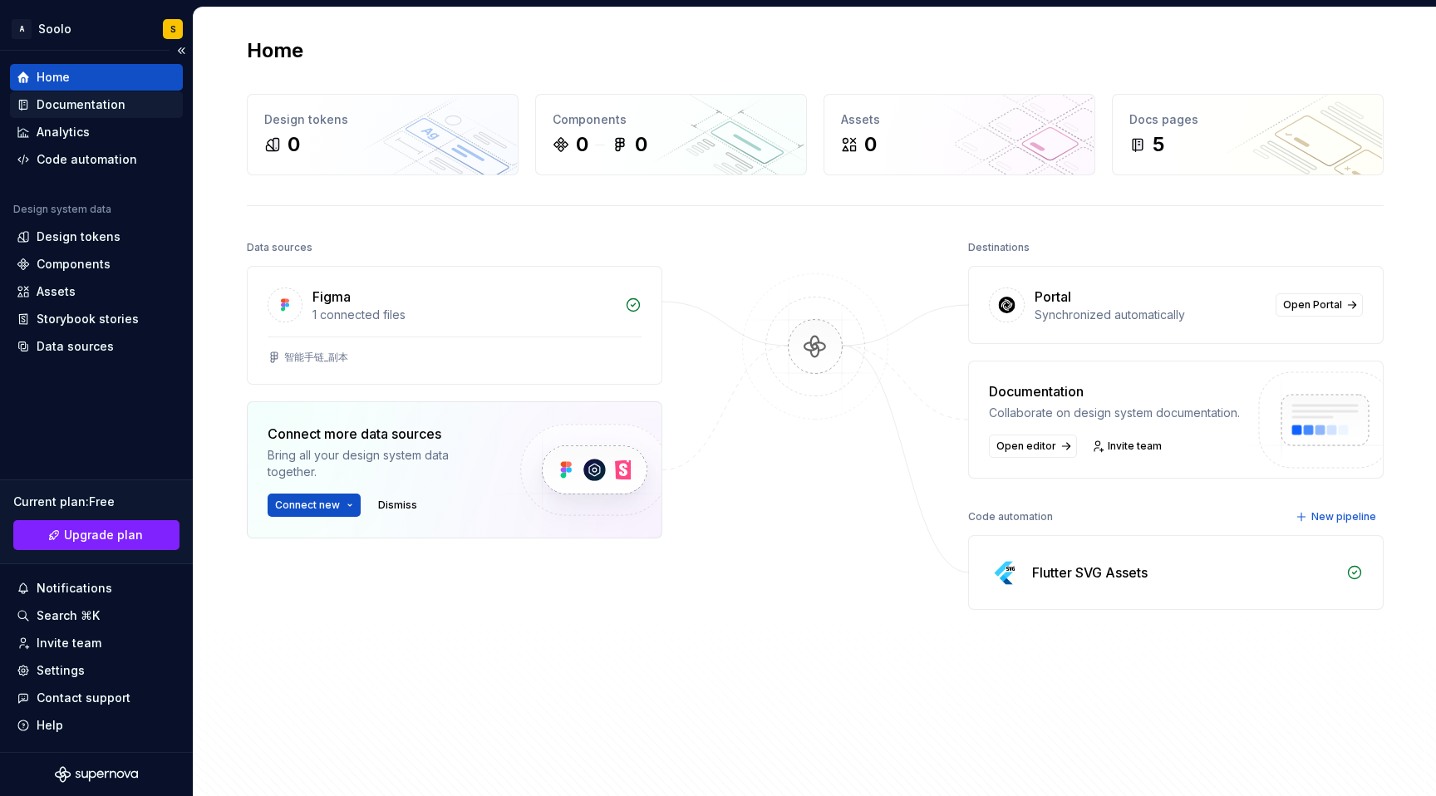
click at [70, 113] on div "Documentation" at bounding box center [96, 104] width 173 height 27
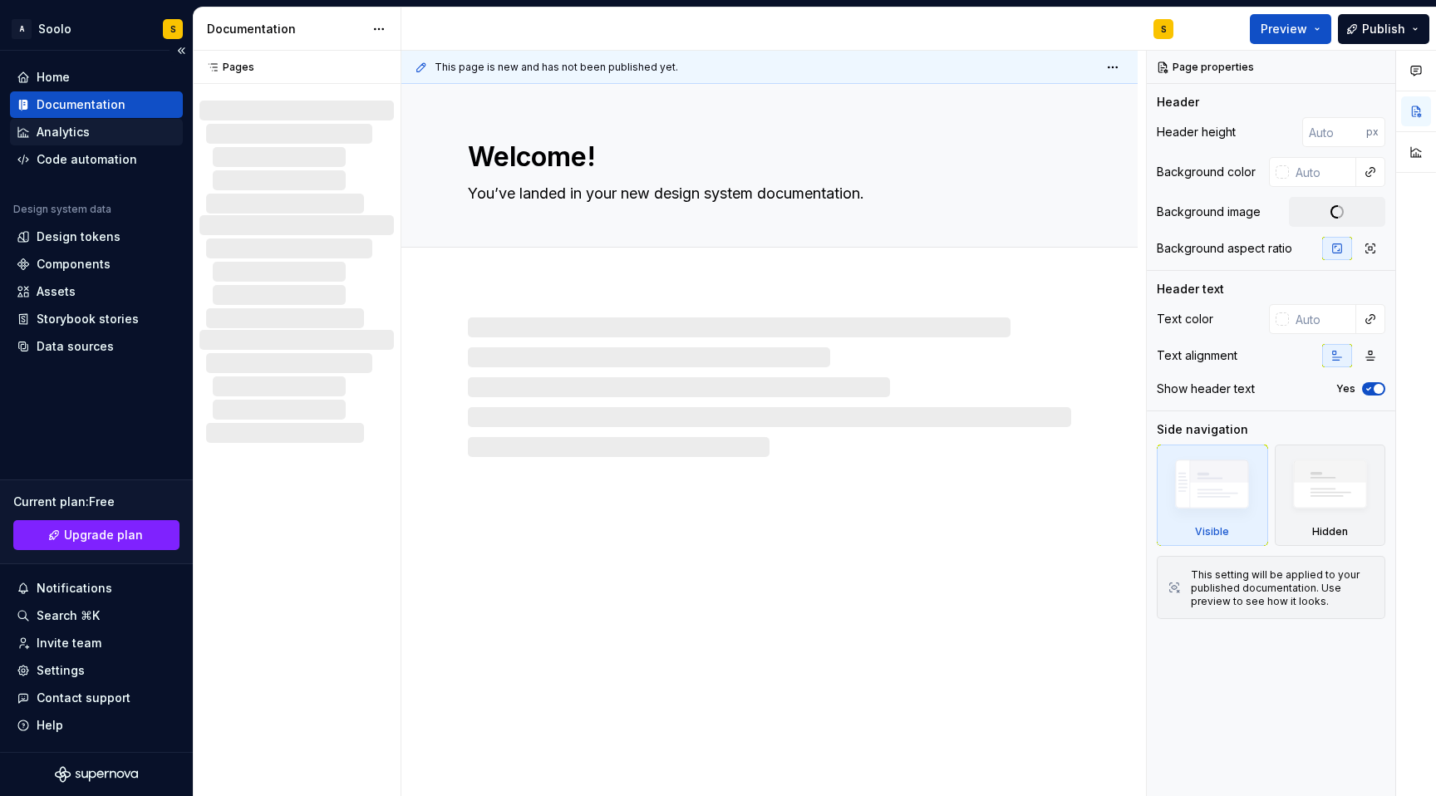
click at [62, 136] on div "Analytics" at bounding box center [63, 132] width 53 height 17
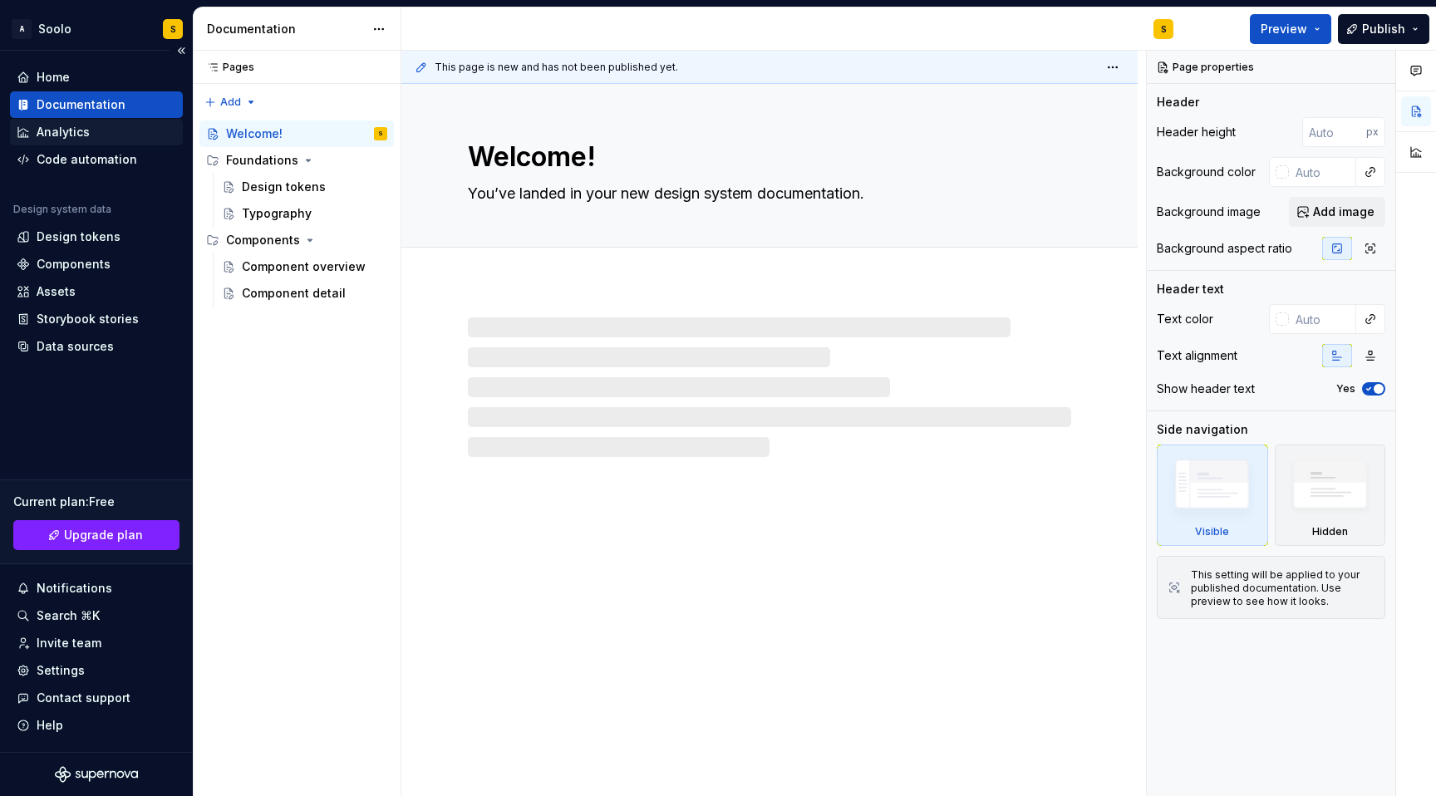
type textarea "*"
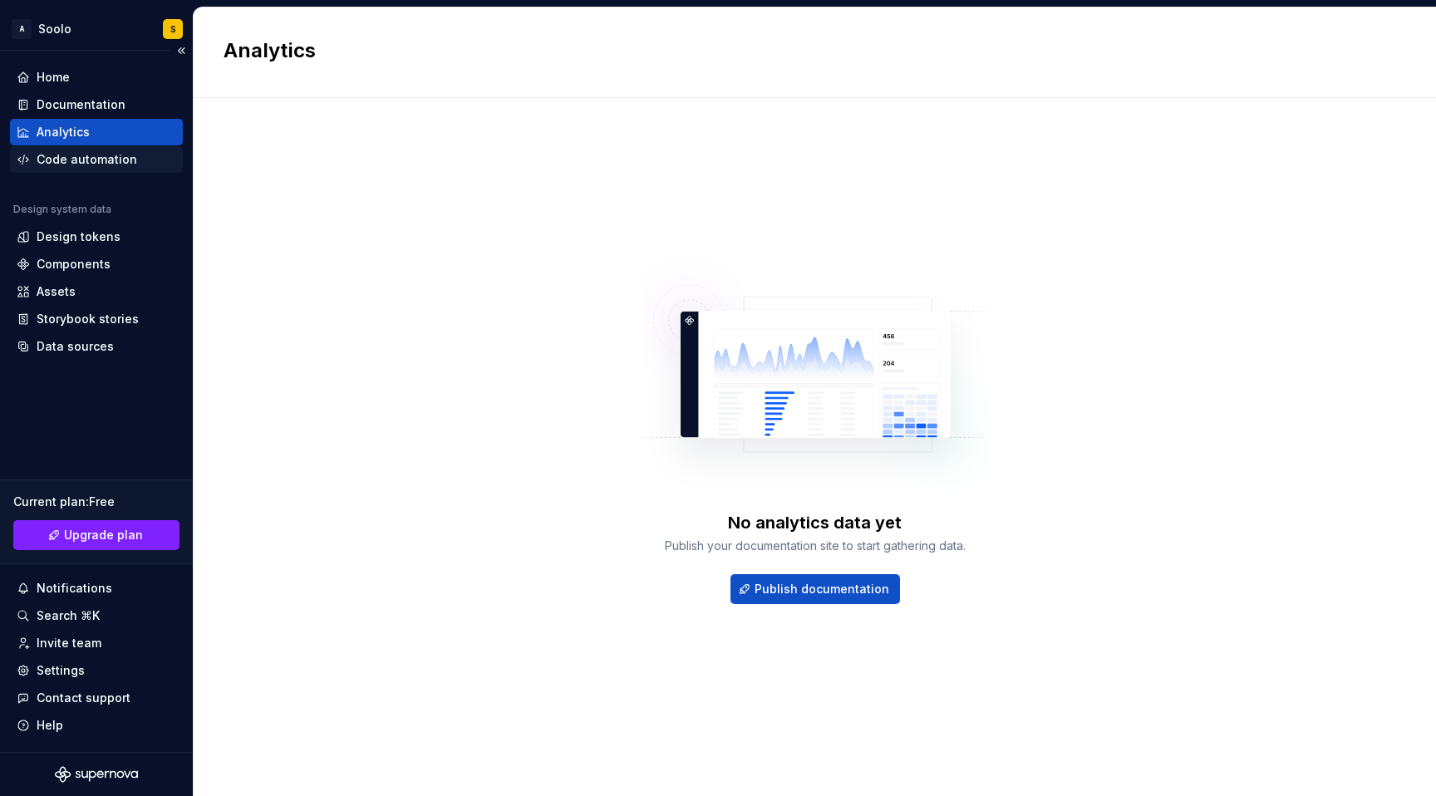
click at [77, 160] on div "Code automation" at bounding box center [87, 159] width 101 height 17
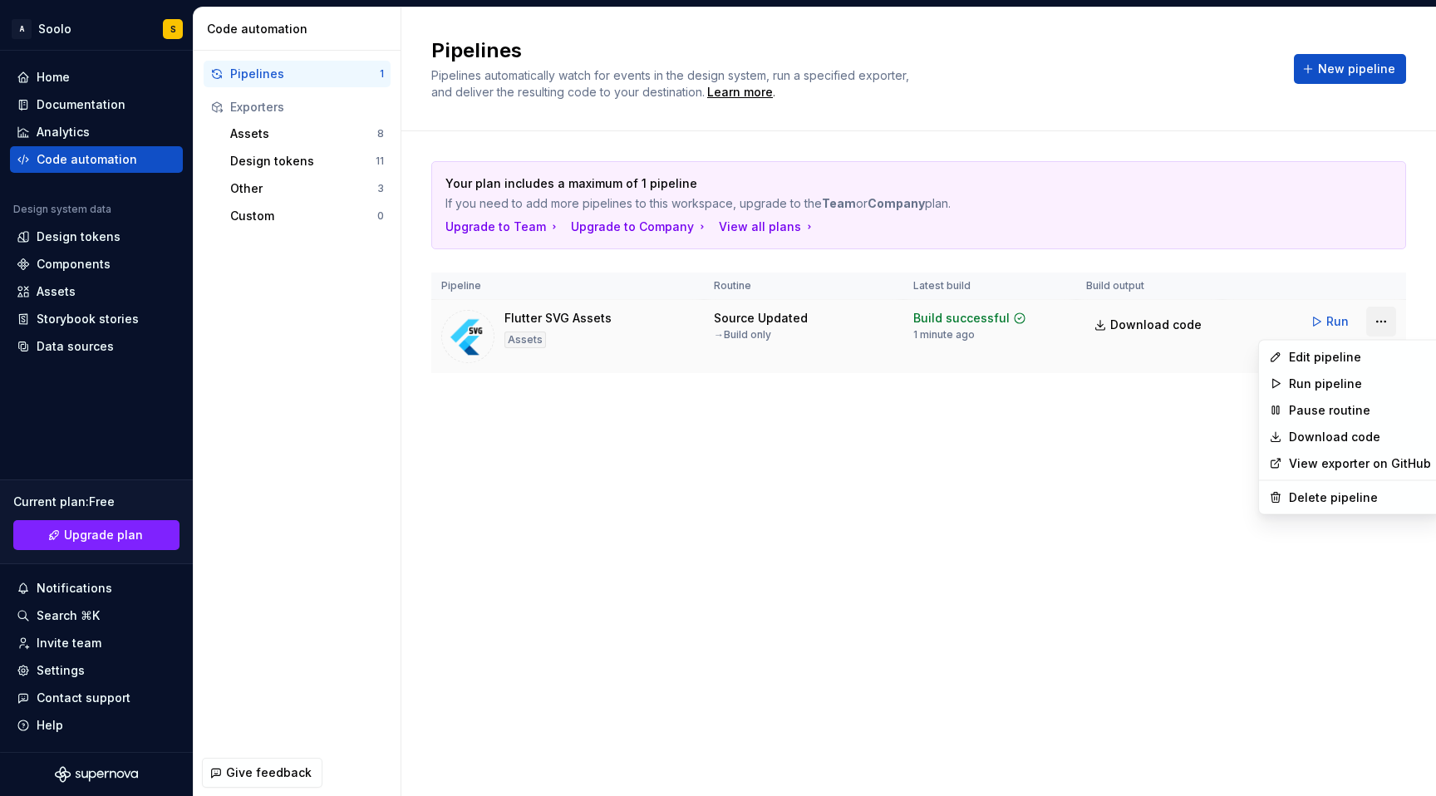
click at [1378, 324] on html "A Soolo S Home Documentation Analytics Code automation Design system data Desig…" at bounding box center [718, 398] width 1436 height 796
click at [1315, 500] on div "Delete pipeline" at bounding box center [1360, 498] width 142 height 17
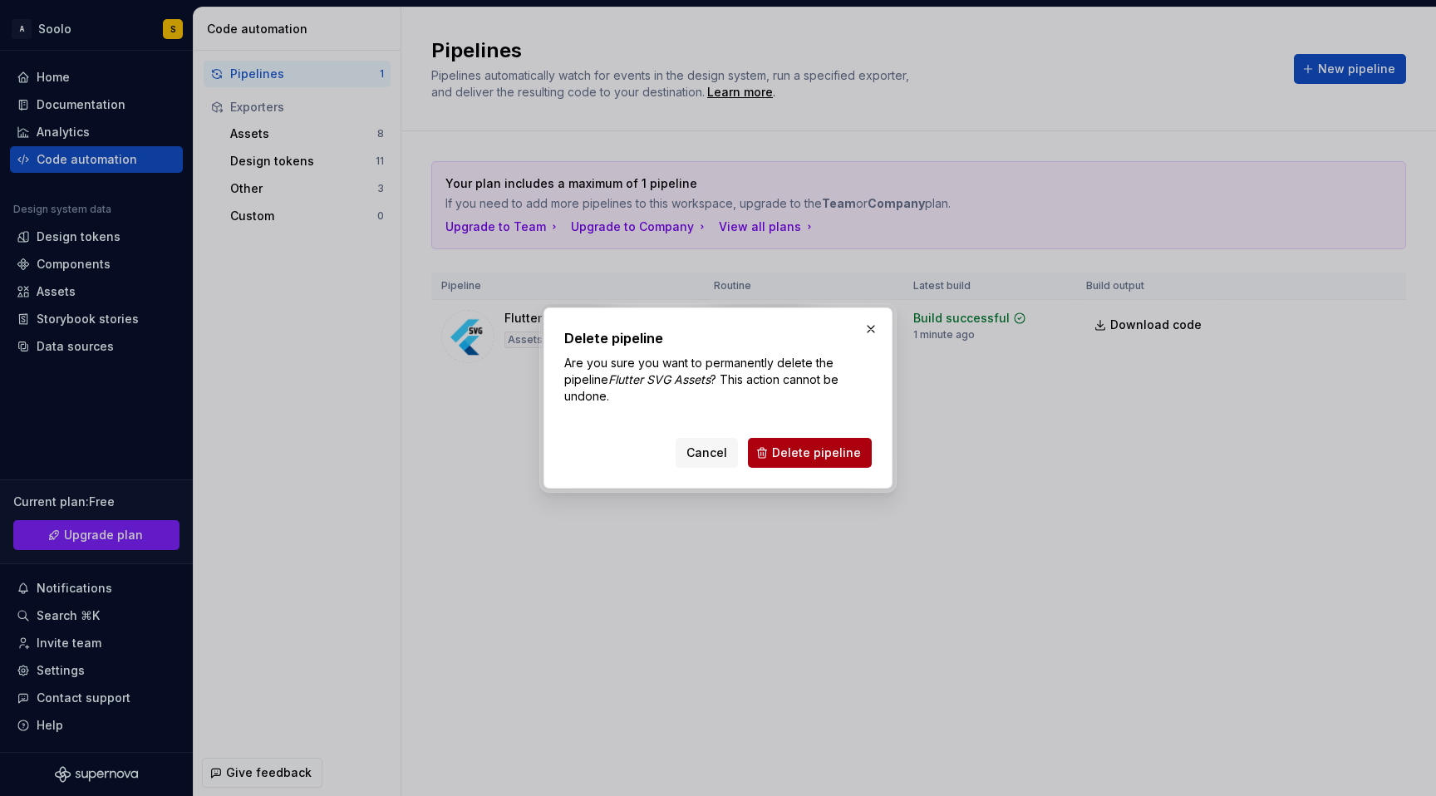
click at [782, 456] on span "Delete pipeline" at bounding box center [816, 453] width 89 height 17
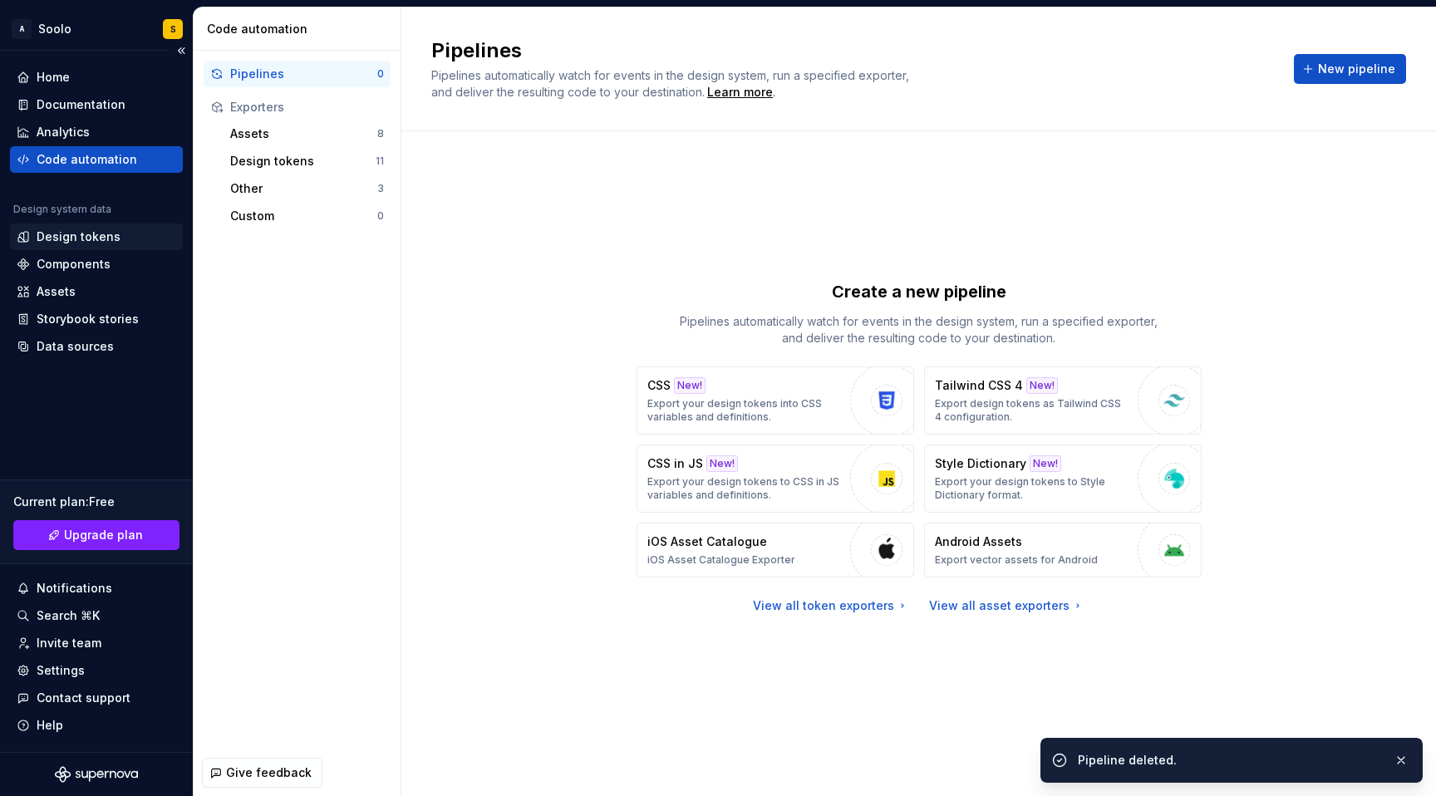
click at [76, 240] on div "Design tokens" at bounding box center [79, 237] width 84 height 17
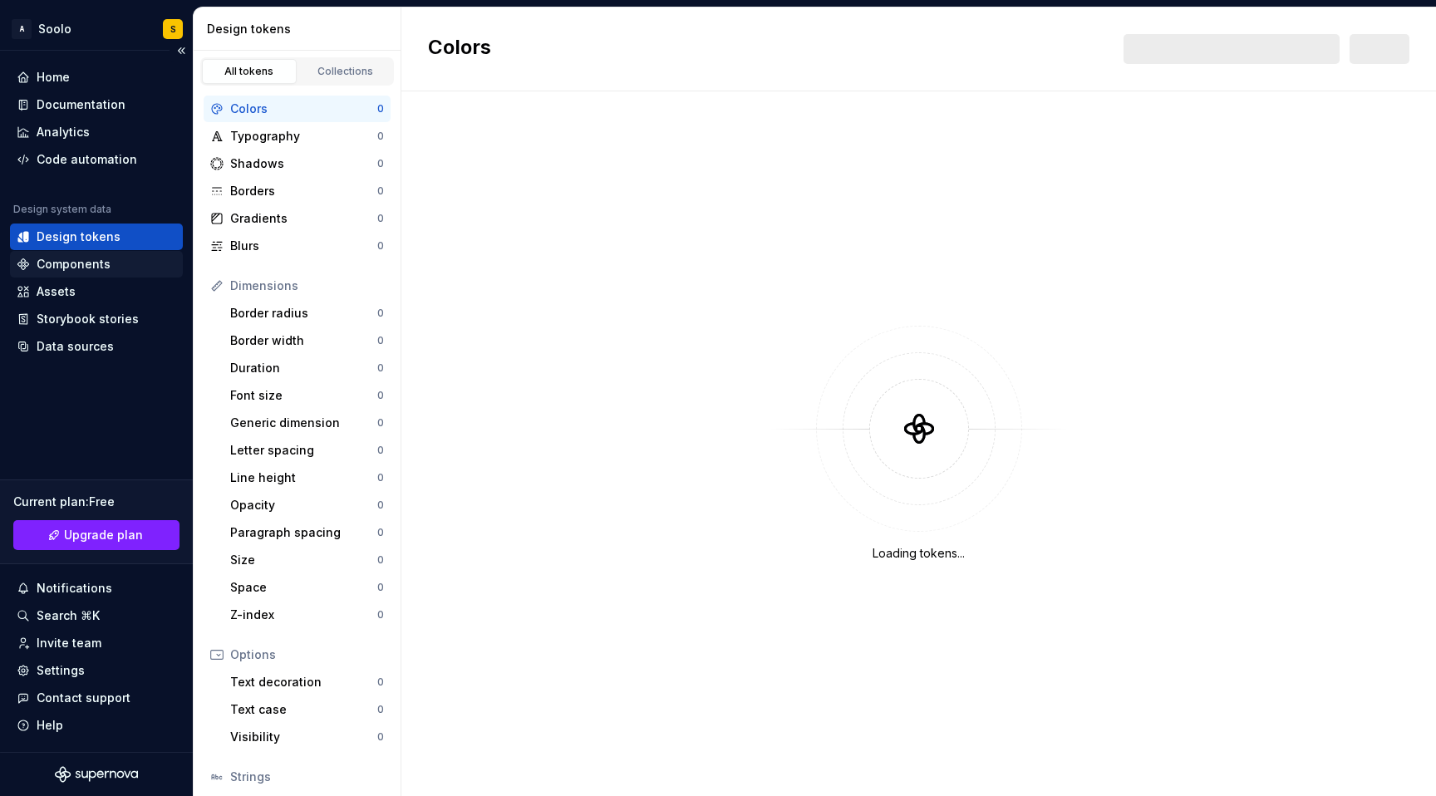
click at [79, 265] on div "Components" at bounding box center [74, 264] width 74 height 17
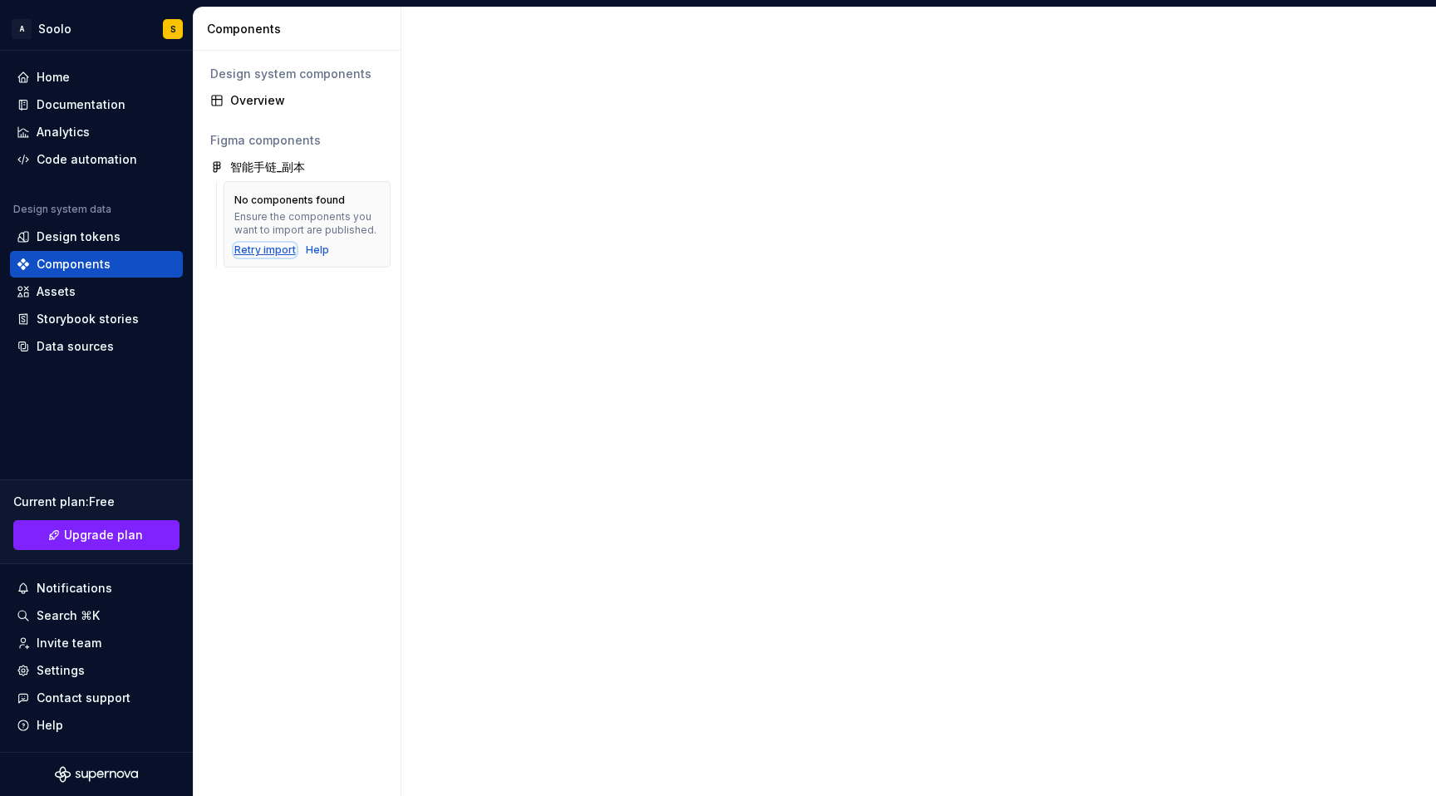
click at [268, 255] on div "Retry import" at bounding box center [265, 250] width 62 height 13
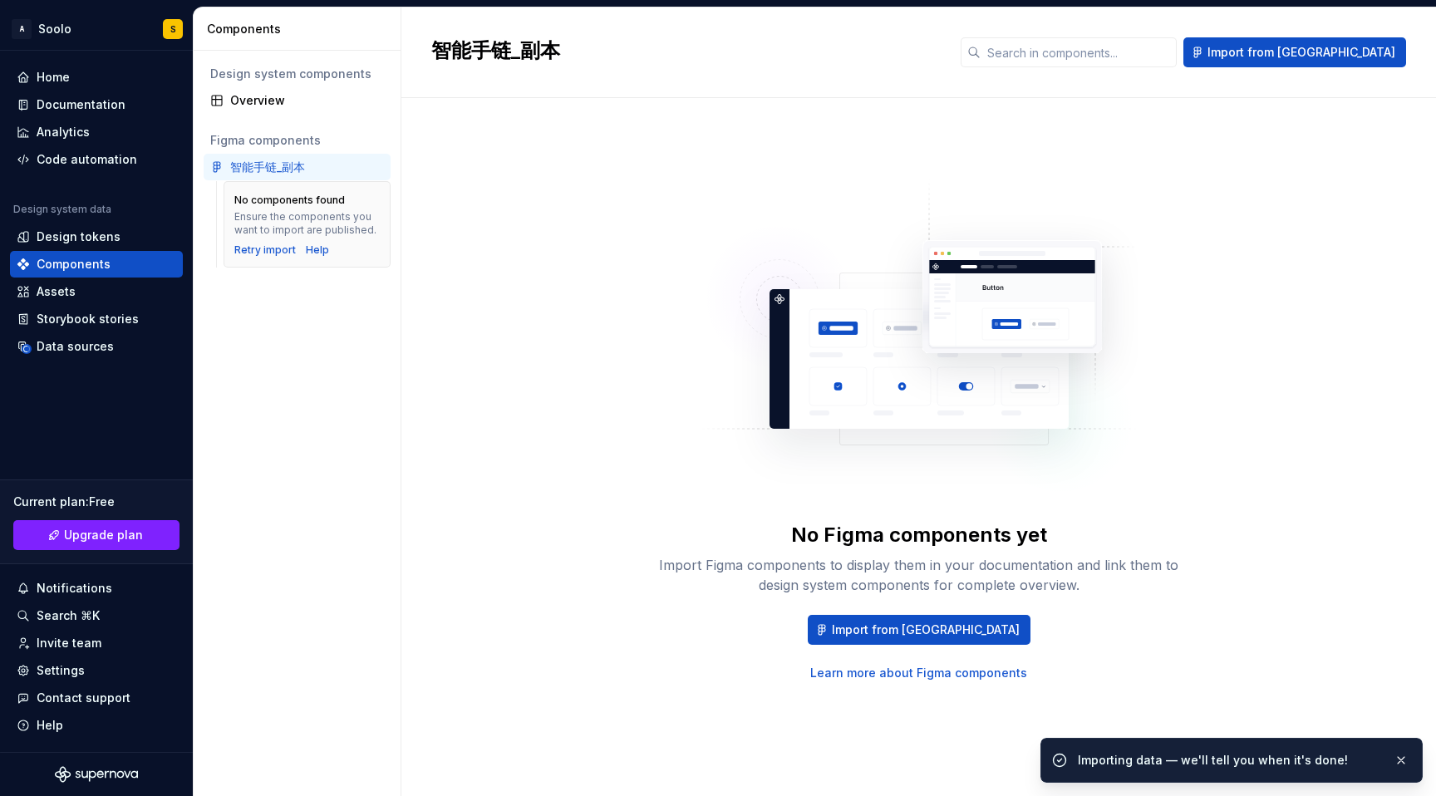
click at [695, 390] on div "No Figma components yet Import Figma components to display them in your documen…" at bounding box center [919, 431] width 532 height 502
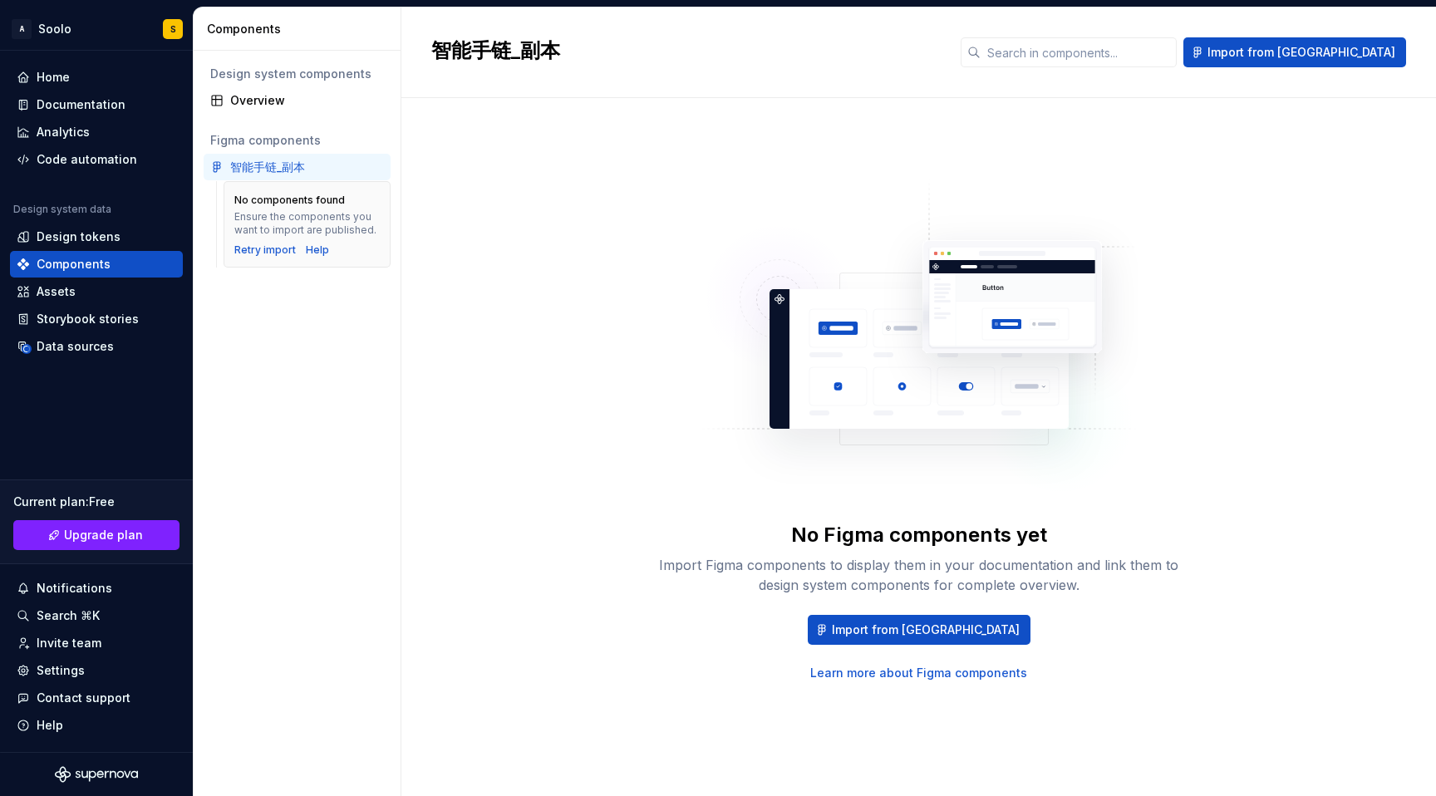
click at [870, 193] on img at bounding box center [919, 346] width 437 height 333
click at [292, 76] on div "Design system components" at bounding box center [297, 74] width 174 height 17
click at [285, 104] on div "Overview" at bounding box center [307, 100] width 154 height 17
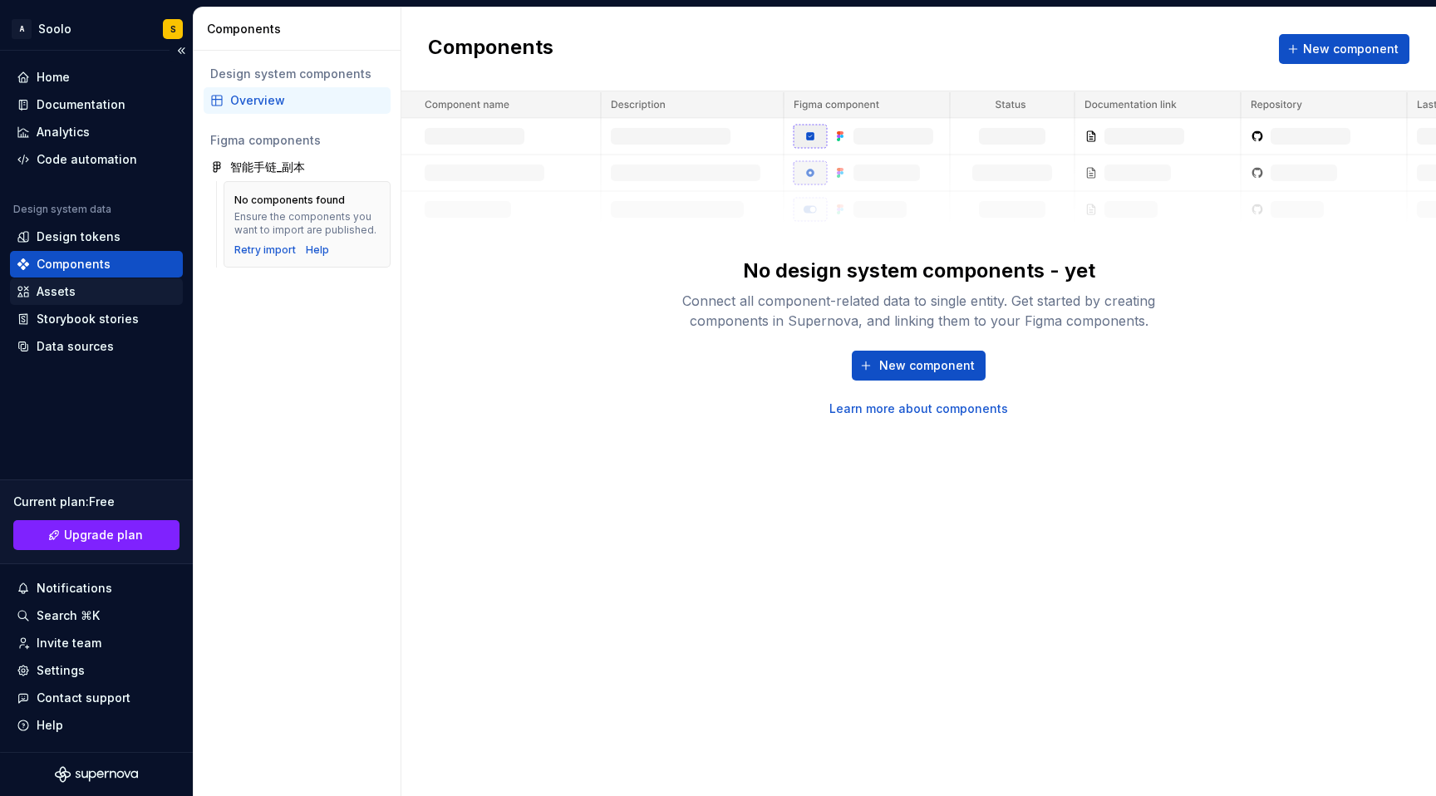
click at [111, 294] on div "Assets" at bounding box center [97, 291] width 160 height 17
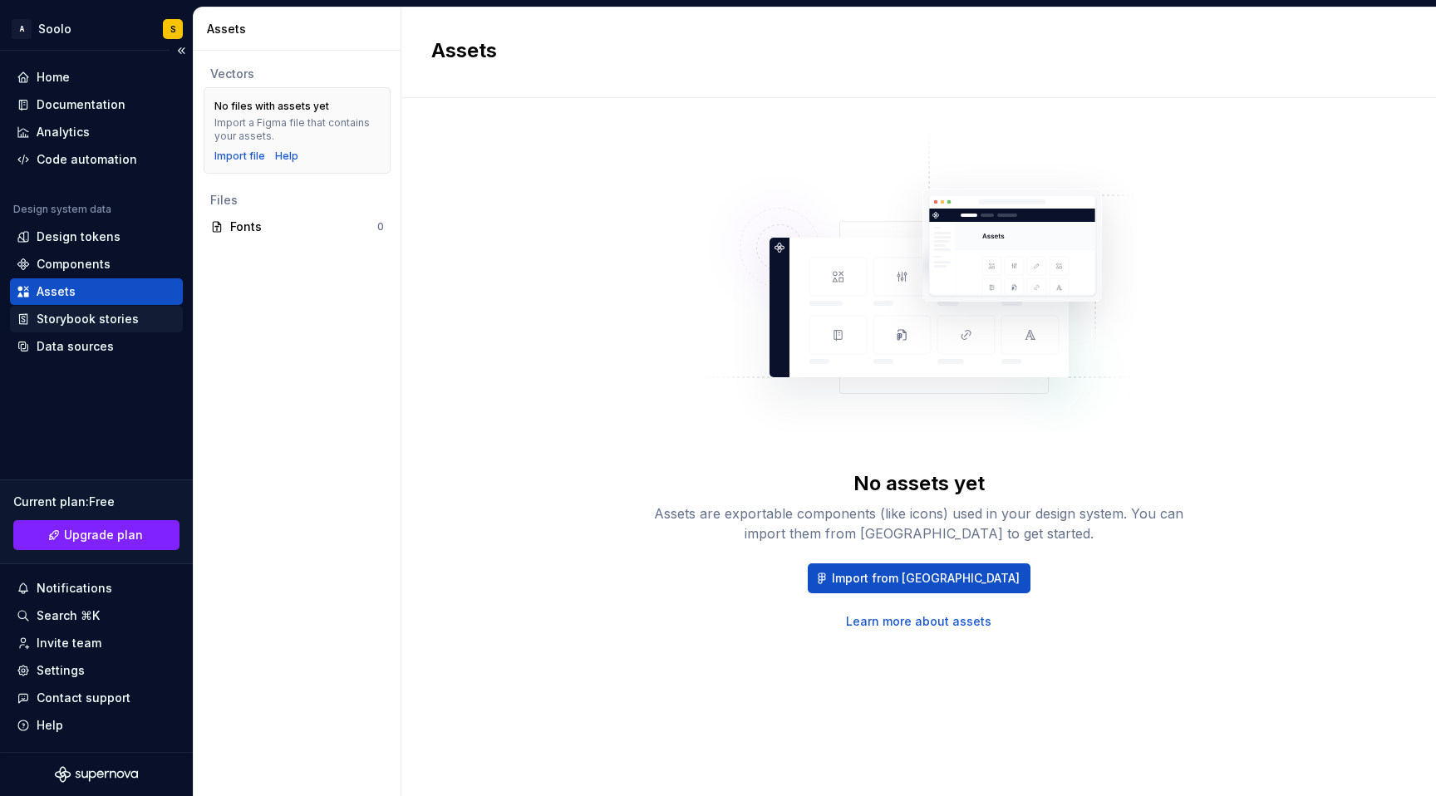
click at [95, 319] on div "Storybook stories" at bounding box center [88, 319] width 102 height 17
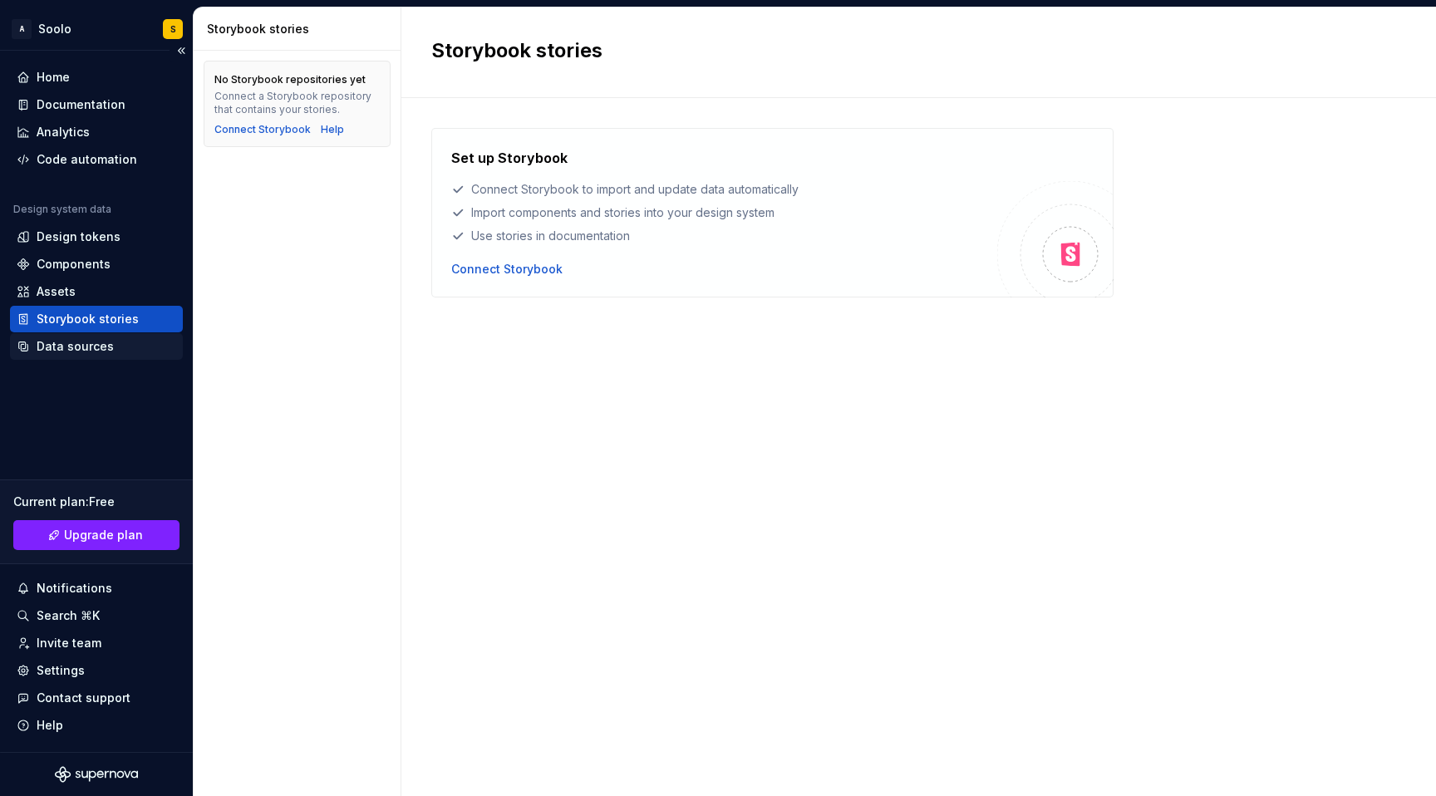
click at [79, 339] on div "Data sources" at bounding box center [75, 346] width 77 height 17
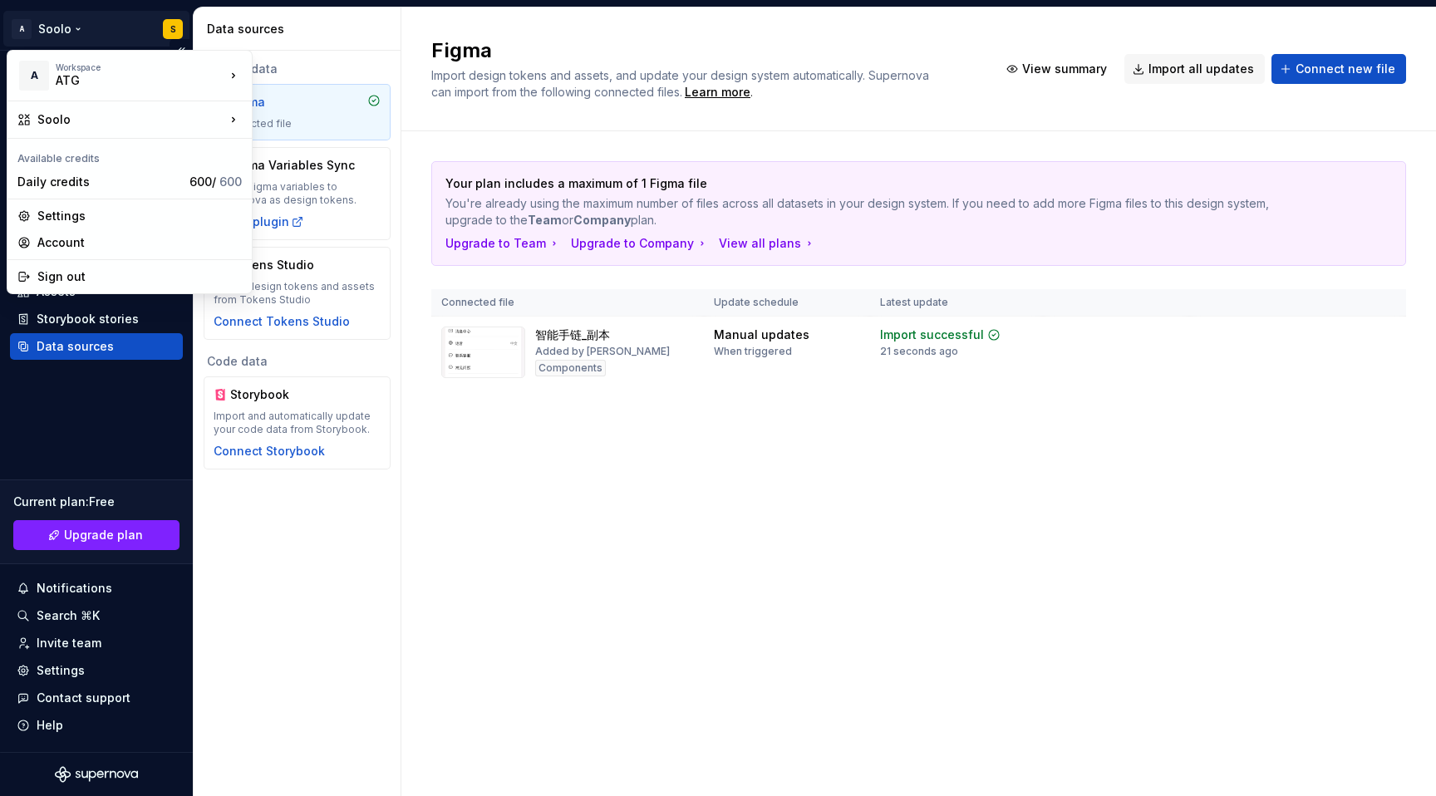
click at [49, 30] on html "A Soolo S Home Documentation Analytics Code automation Design system data Desig…" at bounding box center [718, 398] width 1436 height 796
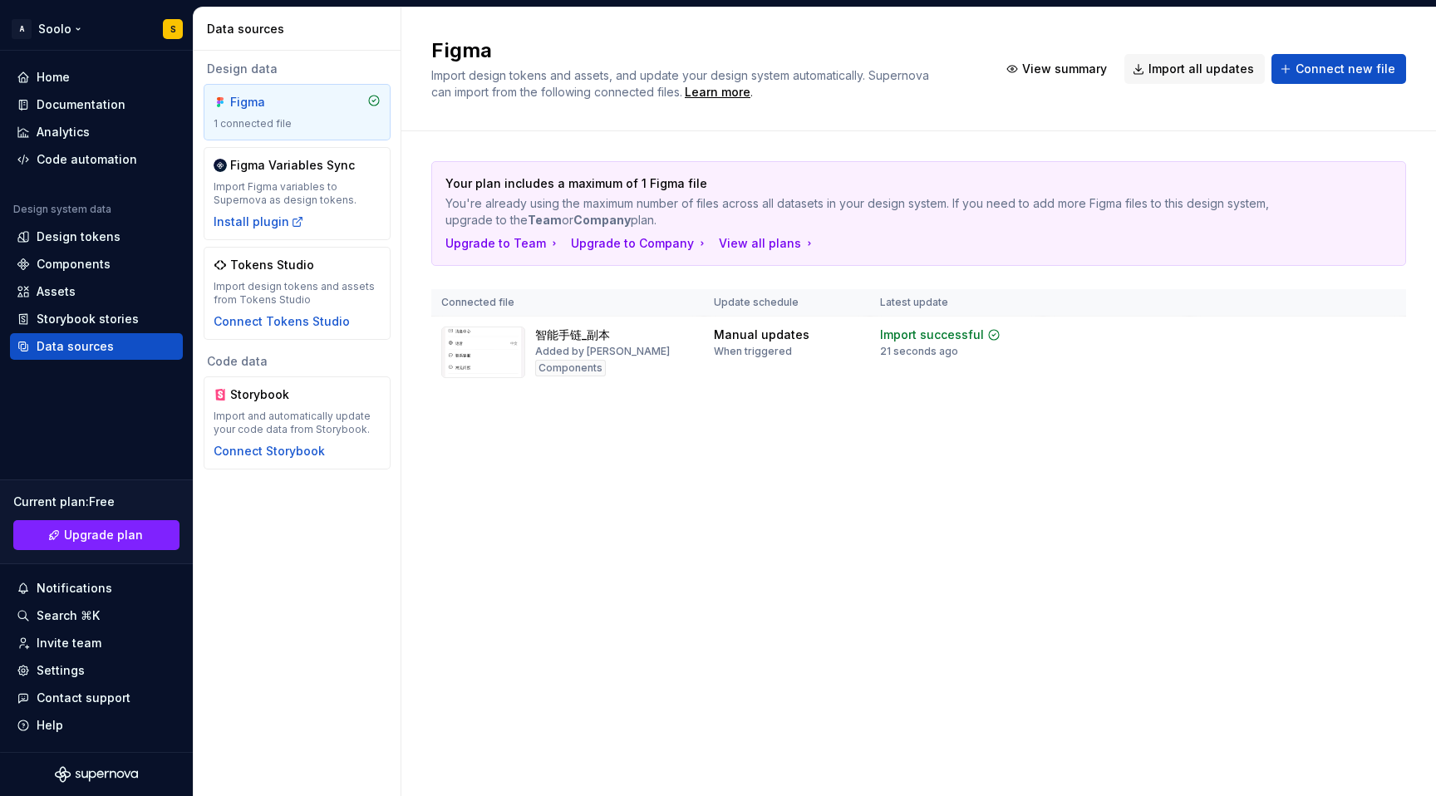
click at [22, 32] on html "A Soolo S Home Documentation Analytics Code automation Design system data Desig…" at bounding box center [718, 398] width 1436 height 796
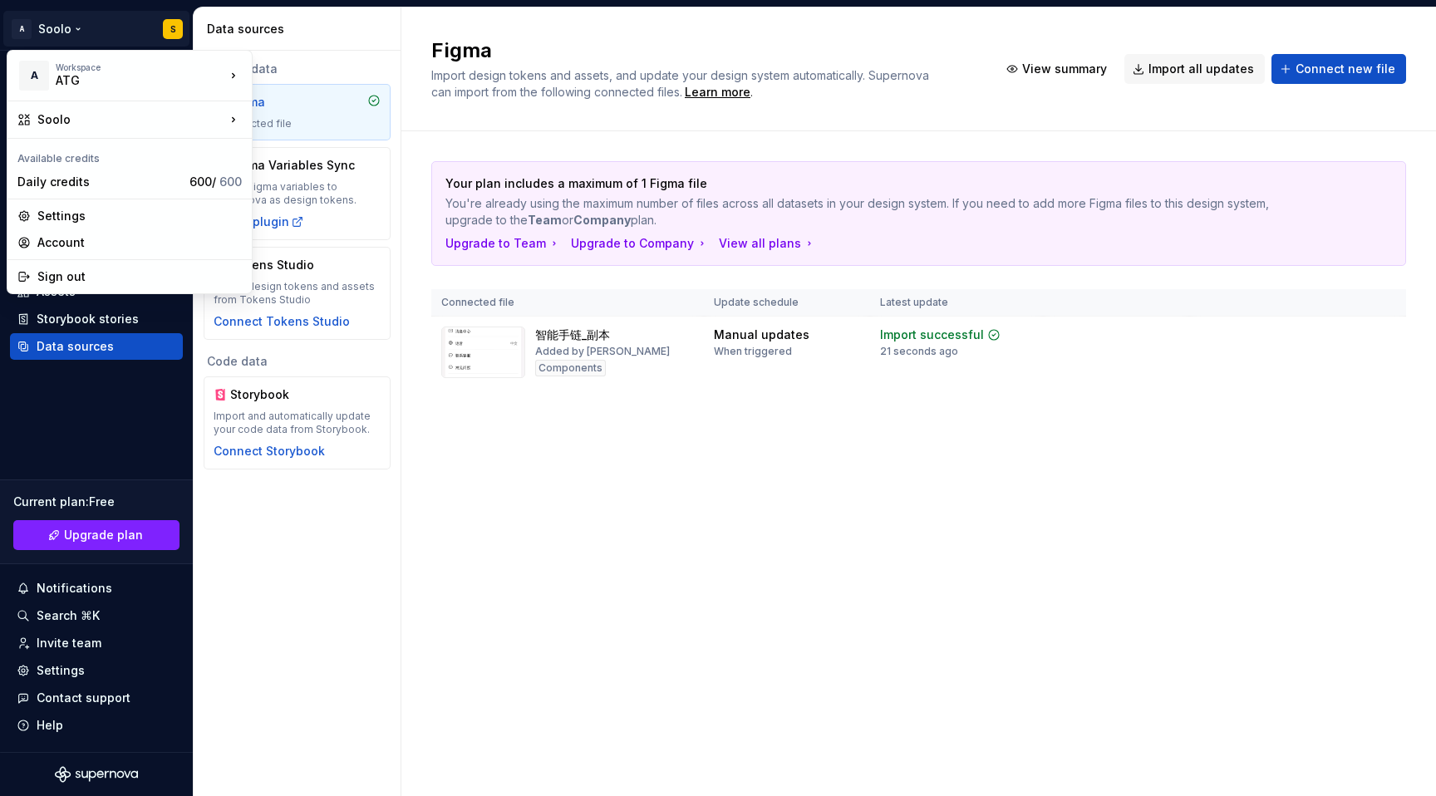
click at [22, 32] on html "A Soolo S Home Documentation Analytics Code automation Design system data Desig…" at bounding box center [718, 398] width 1436 height 796
click at [57, 80] on div "ATG" at bounding box center [126, 80] width 141 height 17
click at [315, 67] on div "ATG" at bounding box center [333, 71] width 108 height 17
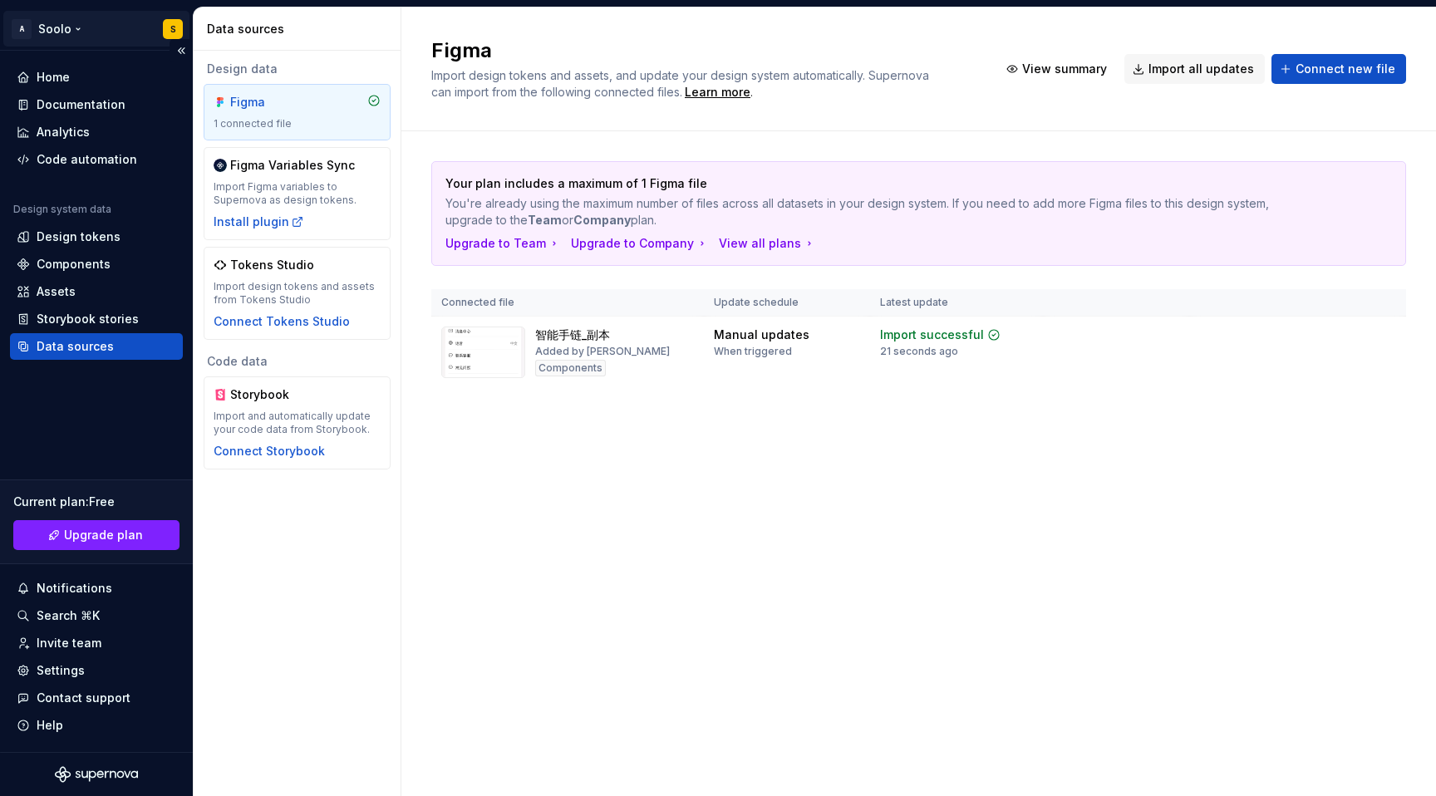
click at [76, 29] on html "A Soolo S Home Documentation Analytics Code automation Design system data Desig…" at bounding box center [718, 398] width 1436 height 796
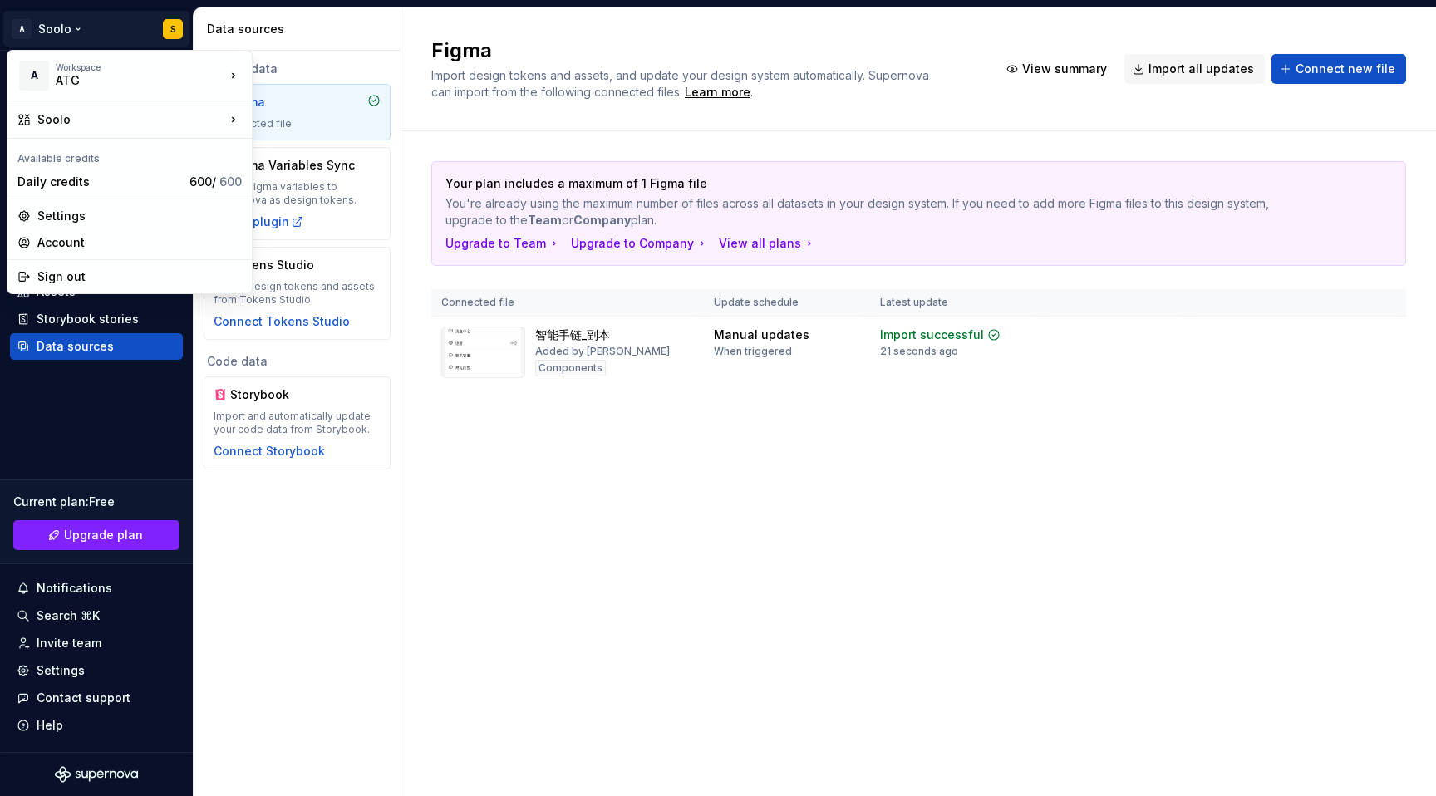
click at [692, 400] on html "A Soolo S Home Documentation Analytics Code automation Design system data Desig…" at bounding box center [718, 398] width 1436 height 796
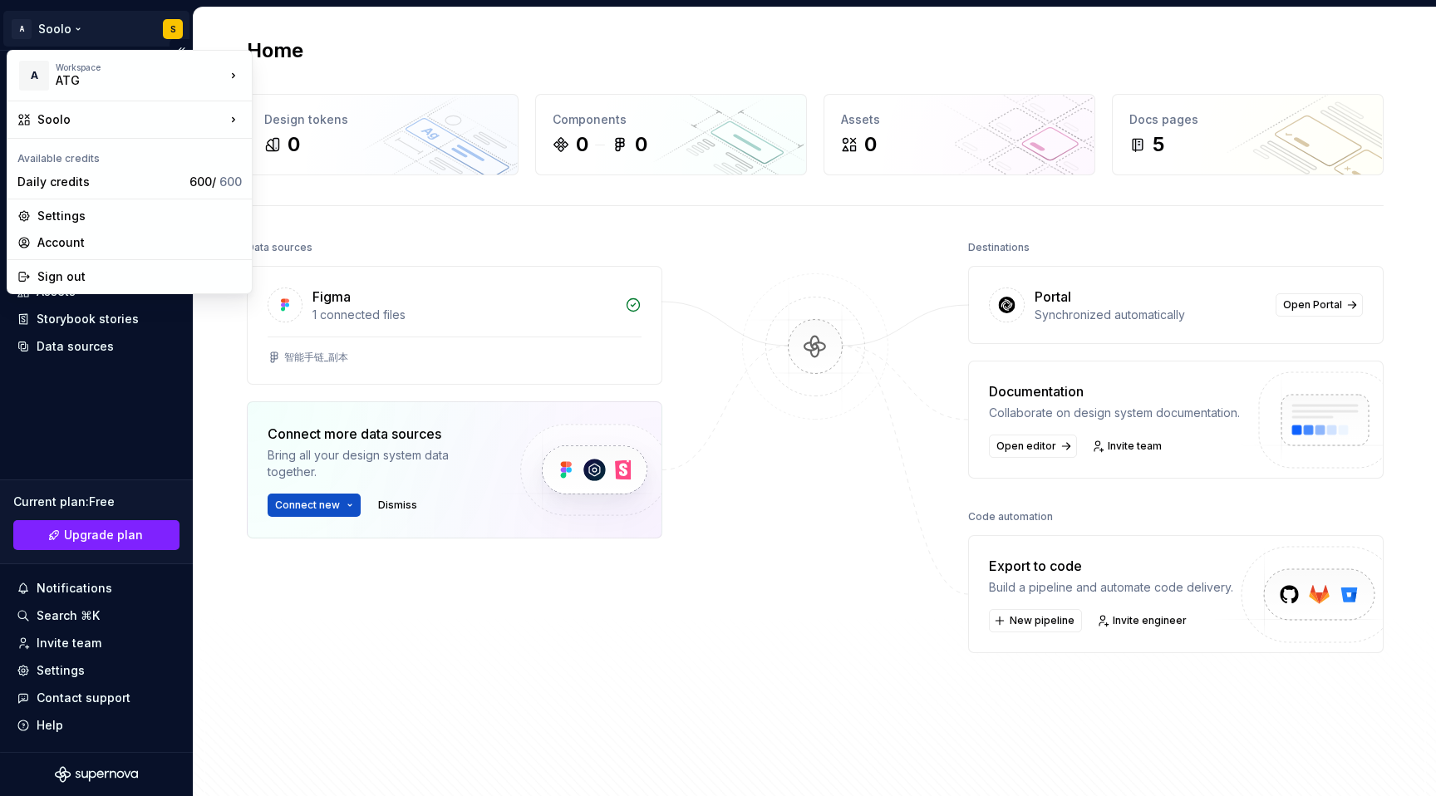
click at [19, 29] on html "A Soolo S Home Documentation Analytics Code automation Design system data Desig…" at bounding box center [718, 398] width 1436 height 796
click at [136, 472] on html "A Soolo S Home Documentation Analytics Code automation Design system data Desig…" at bounding box center [718, 398] width 1436 height 796
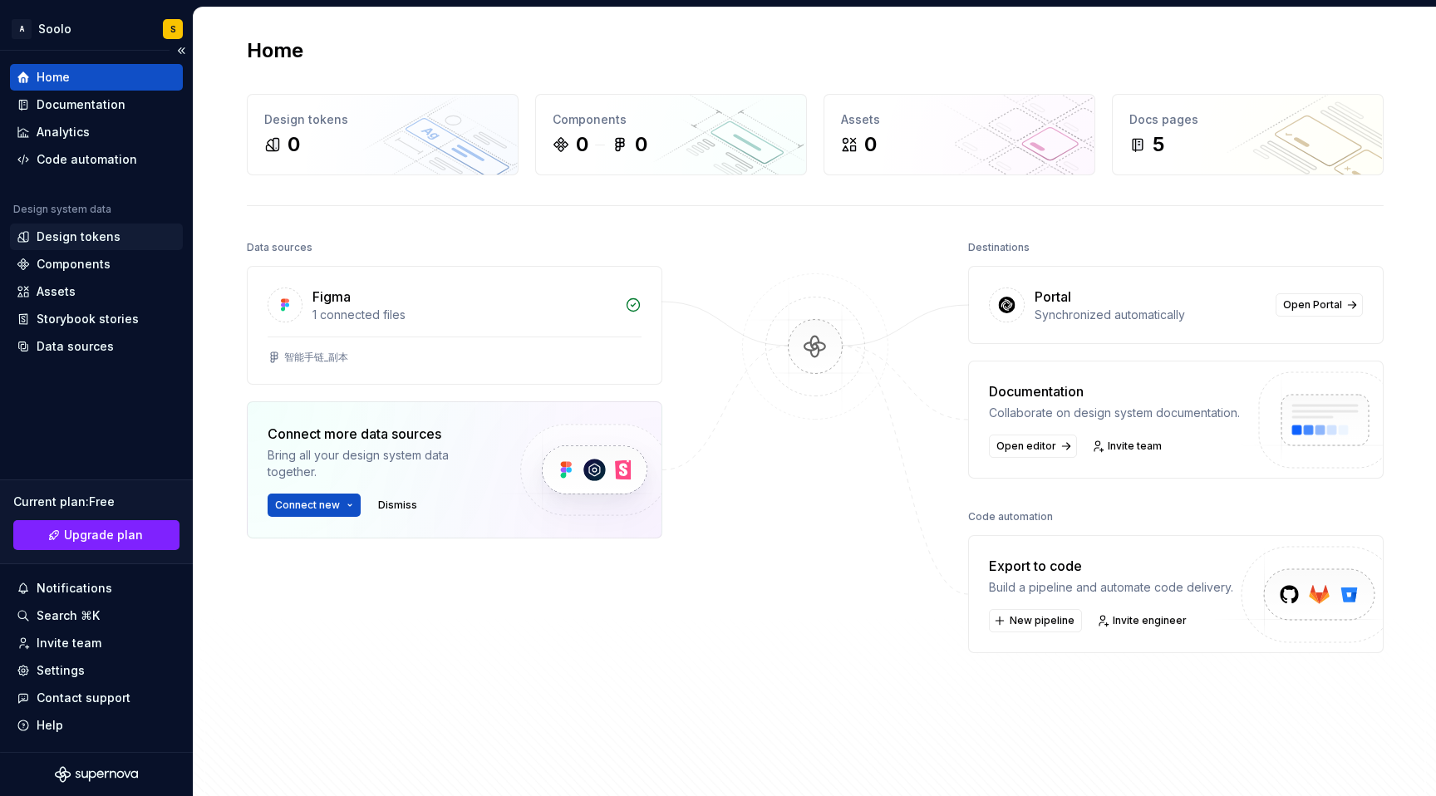
click at [82, 243] on div "Design tokens" at bounding box center [79, 237] width 84 height 17
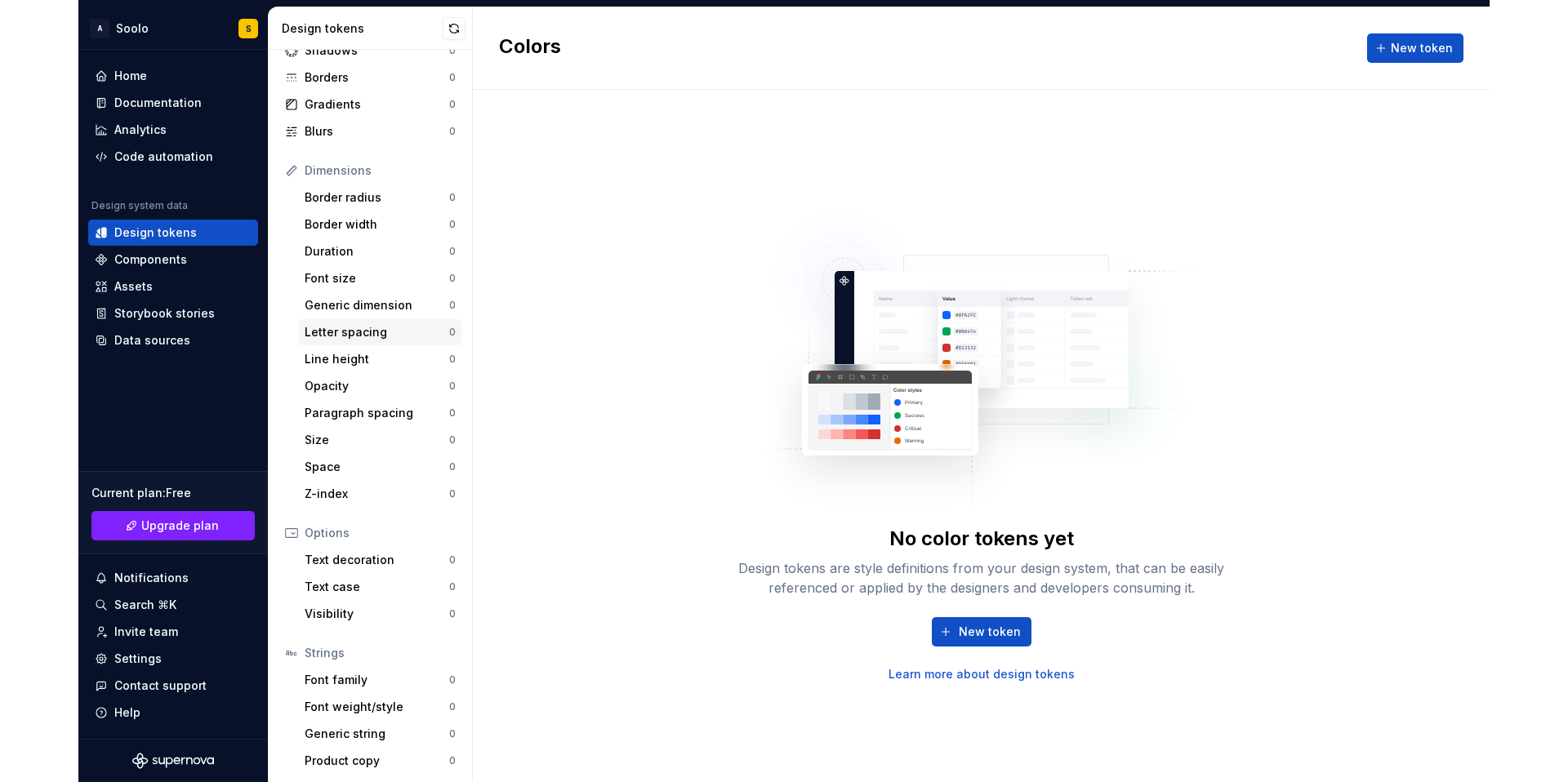
scroll to position [112, 0]
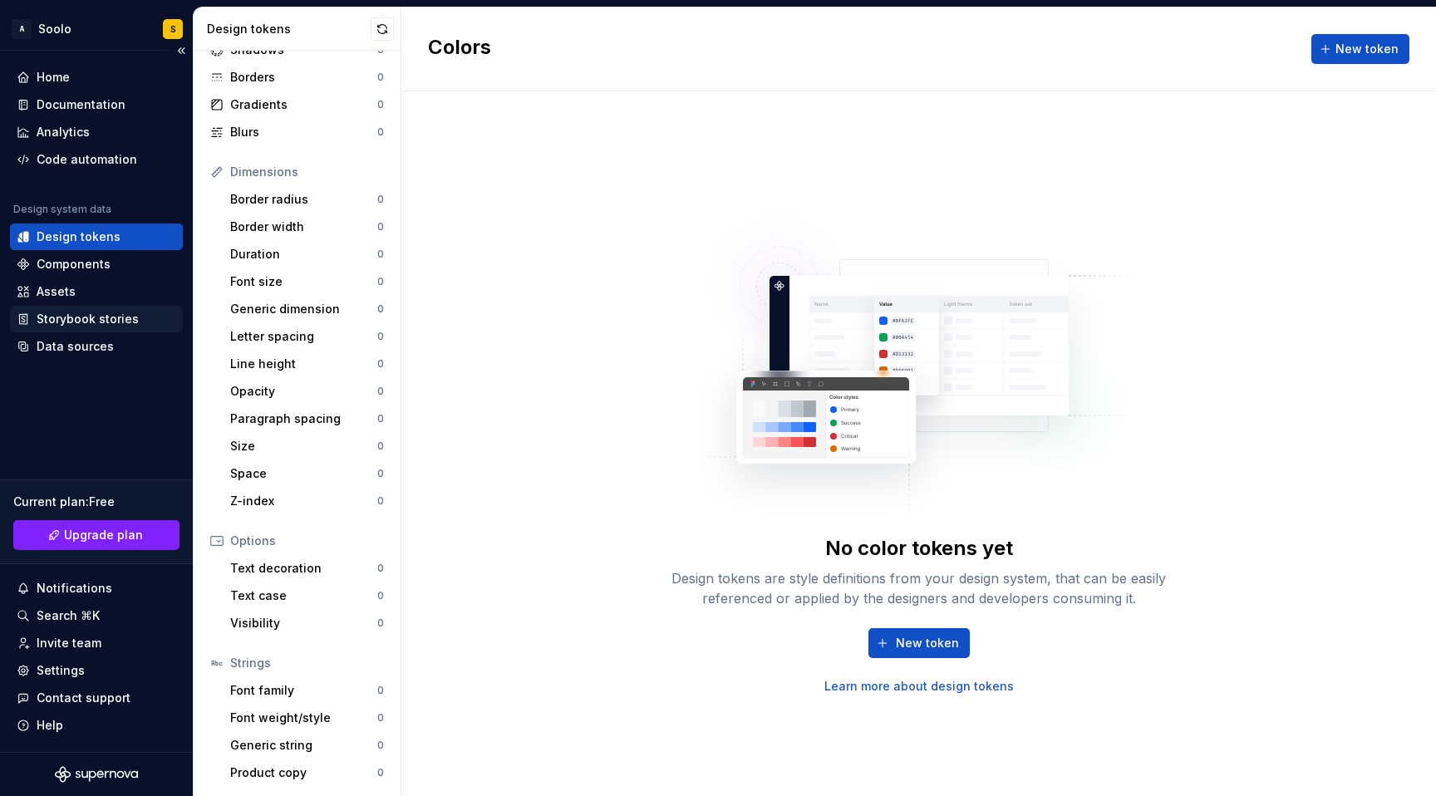
click at [106, 322] on div "Storybook stories" at bounding box center [88, 319] width 102 height 17
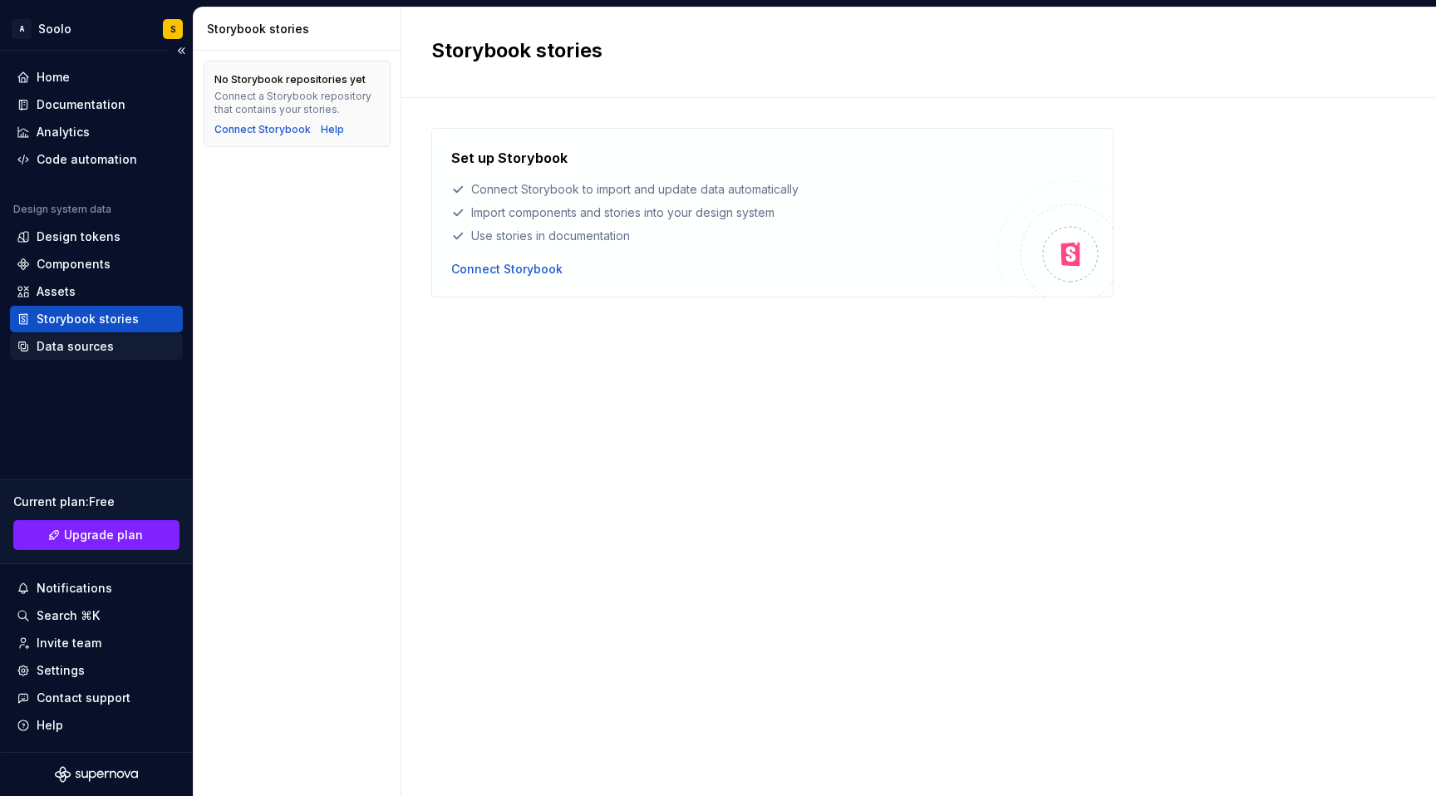
click at [111, 350] on div "Data sources" at bounding box center [97, 346] width 160 height 17
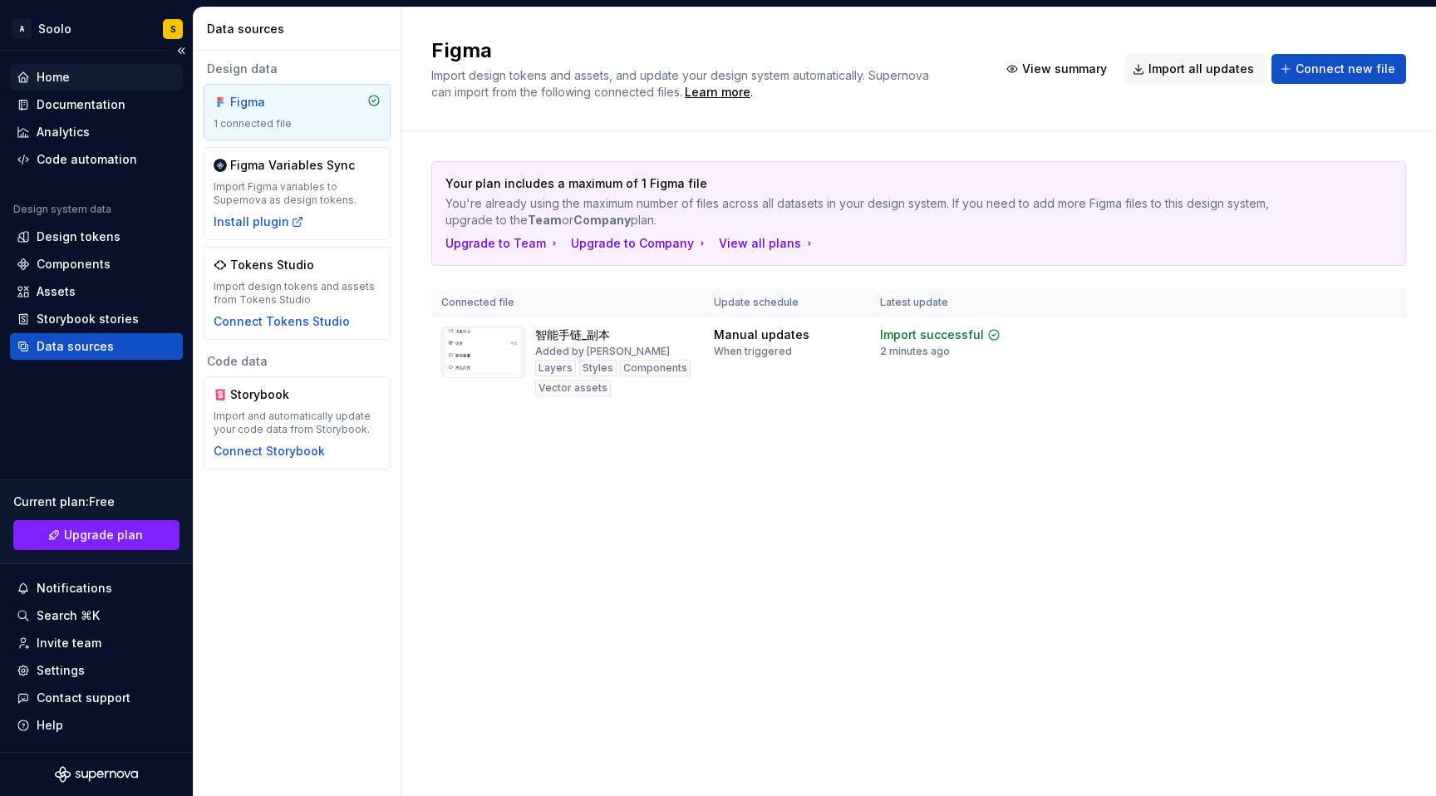
click at [75, 89] on div "Home" at bounding box center [96, 77] width 173 height 27
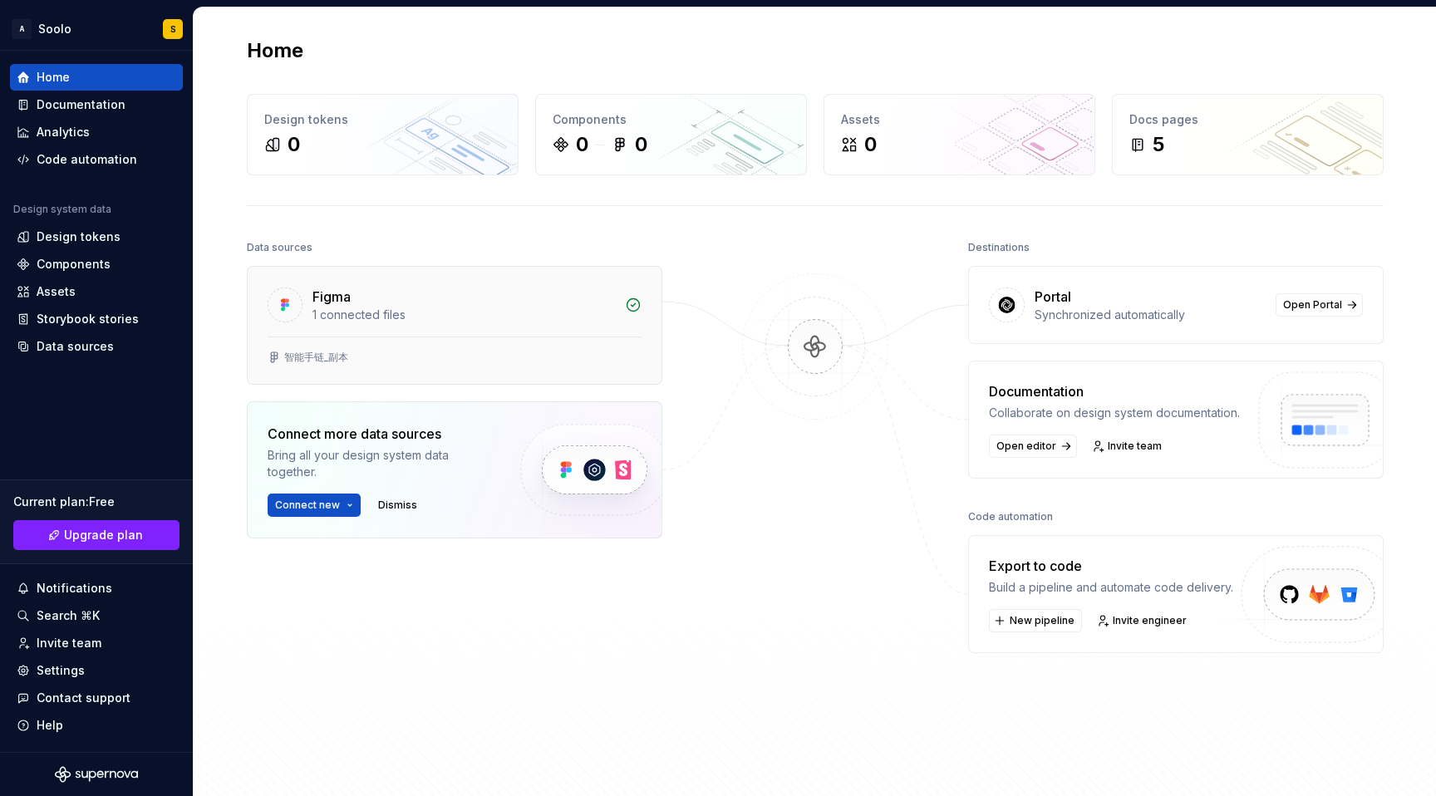
click at [365, 308] on div "1 connected files" at bounding box center [464, 315] width 303 height 17
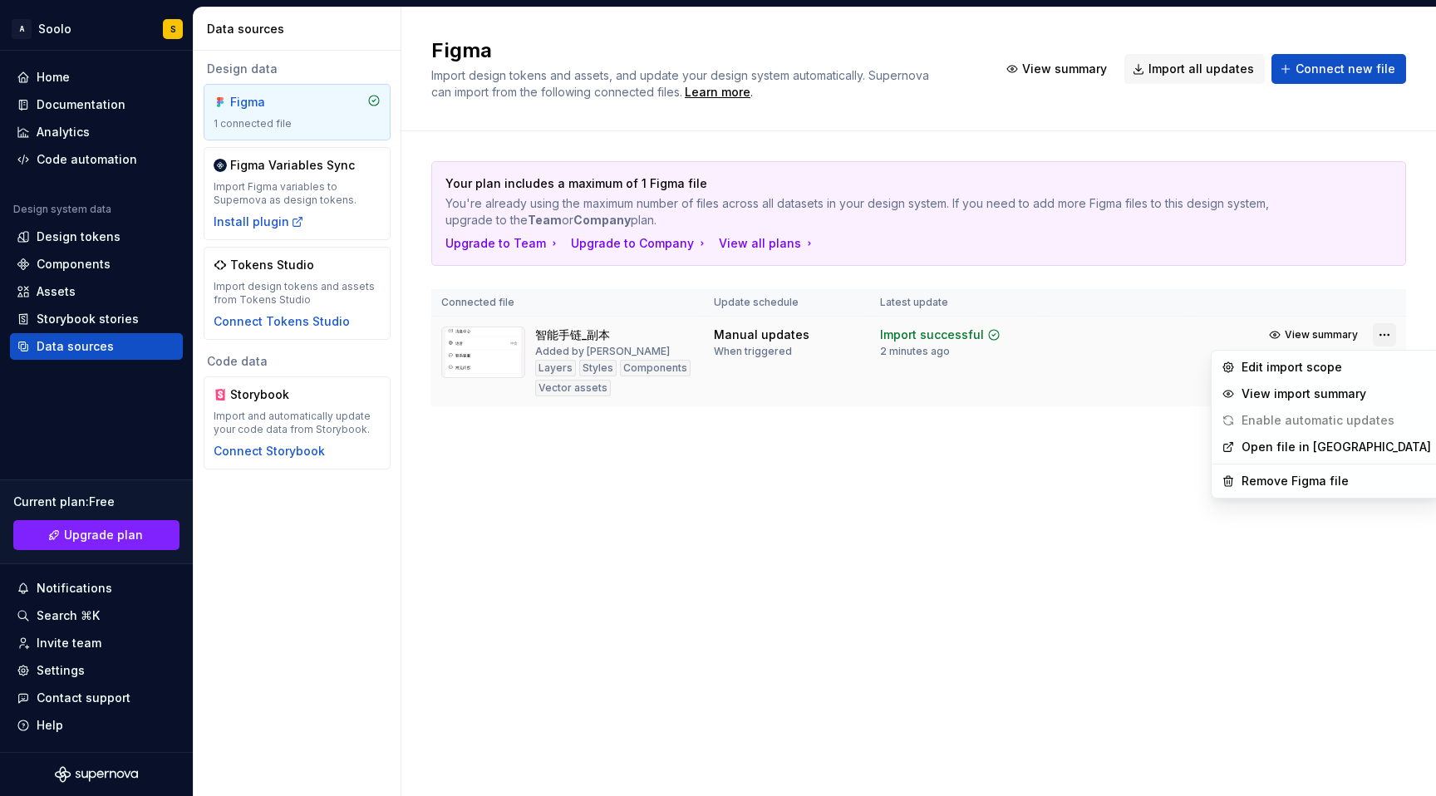
click at [1383, 335] on html "A Soolo S Home Documentation Analytics Code automation Design system data Desig…" at bounding box center [718, 398] width 1436 height 796
click at [830, 558] on html "A Soolo S Home Documentation Analytics Code automation Design system data Desig…" at bounding box center [718, 398] width 1436 height 796
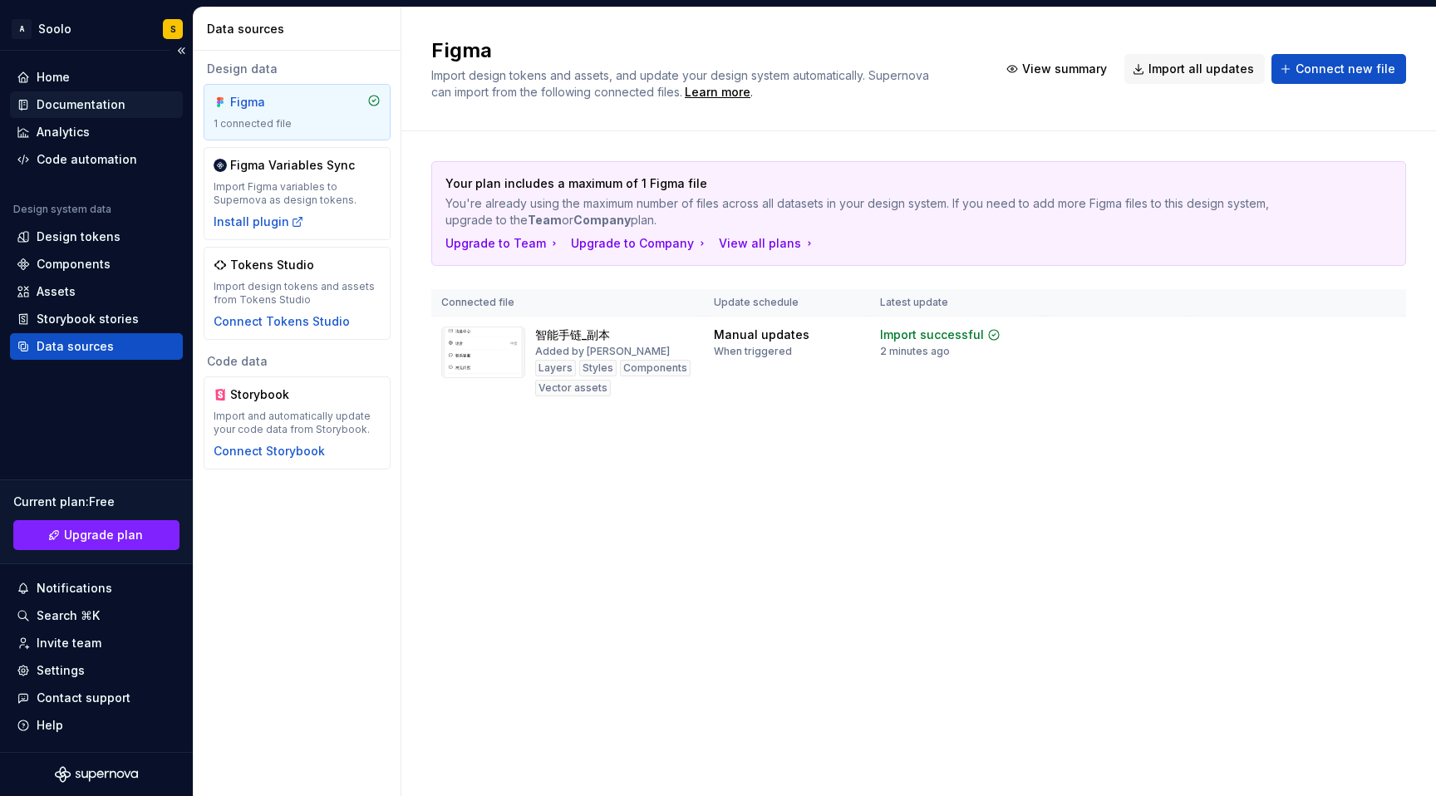
click at [99, 117] on div "Documentation" at bounding box center [96, 104] width 173 height 27
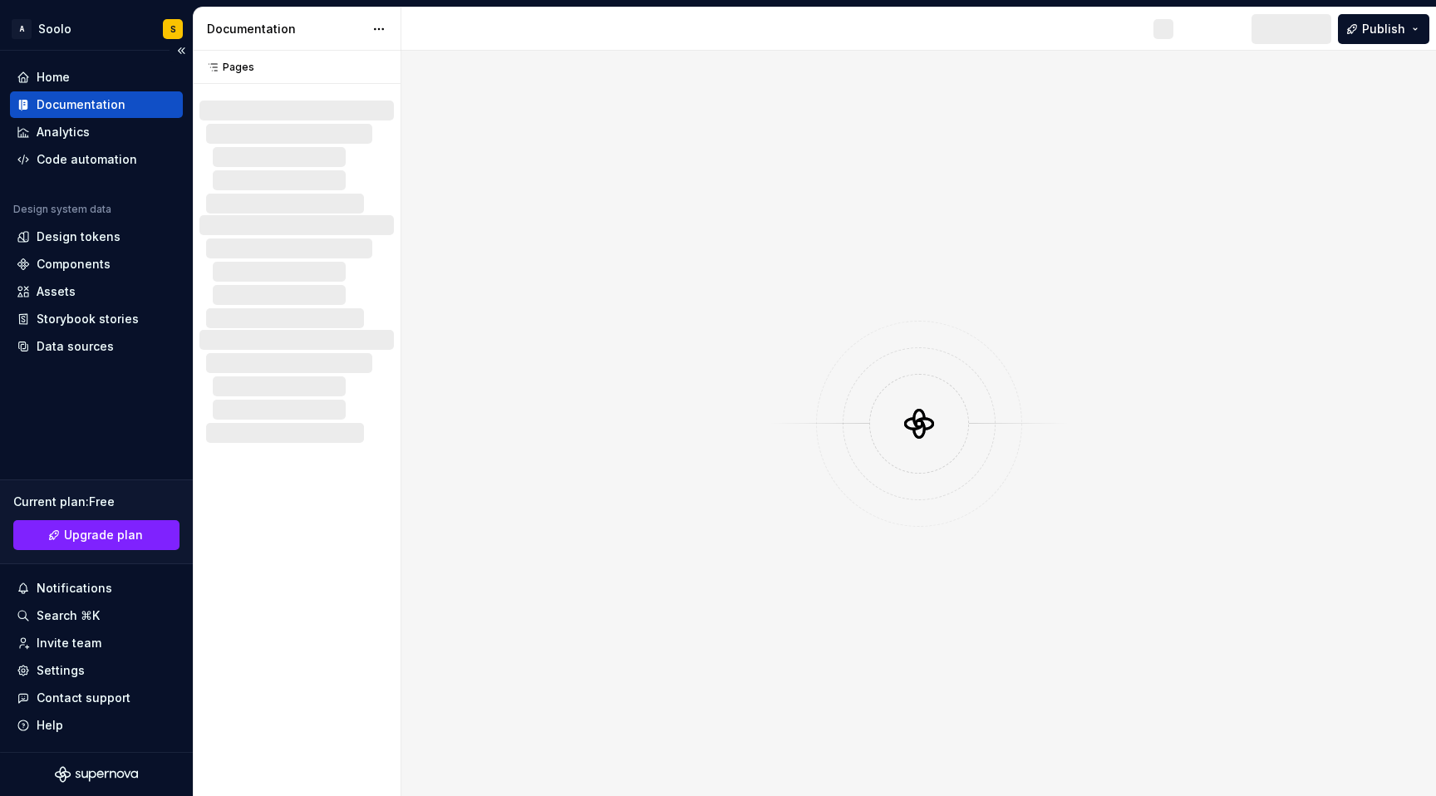
click at [99, 117] on div "Documentation" at bounding box center [96, 104] width 173 height 27
click at [1309, 33] on button "Preview" at bounding box center [1290, 29] width 81 height 30
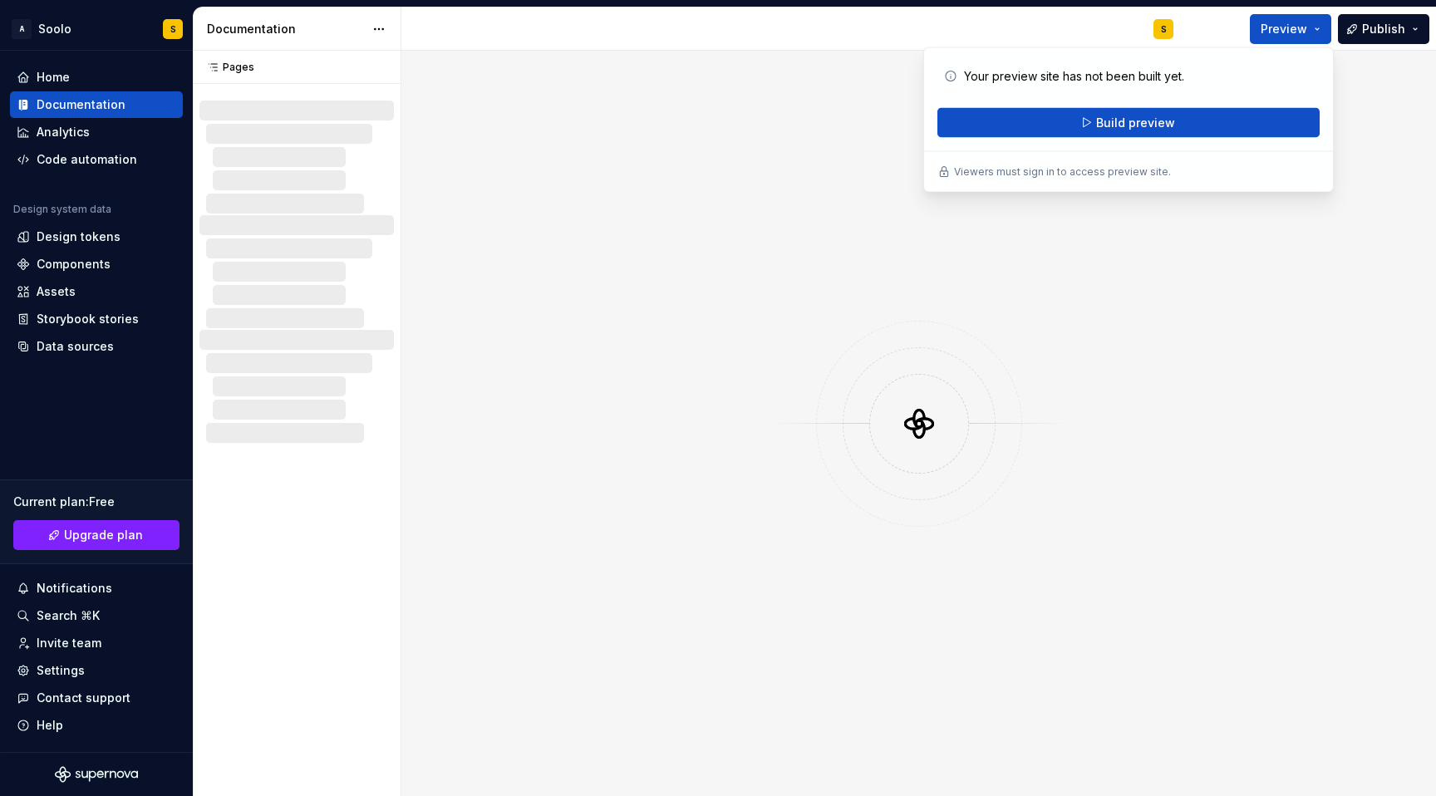
click at [1128, 323] on div at bounding box center [919, 424] width 1035 height 746
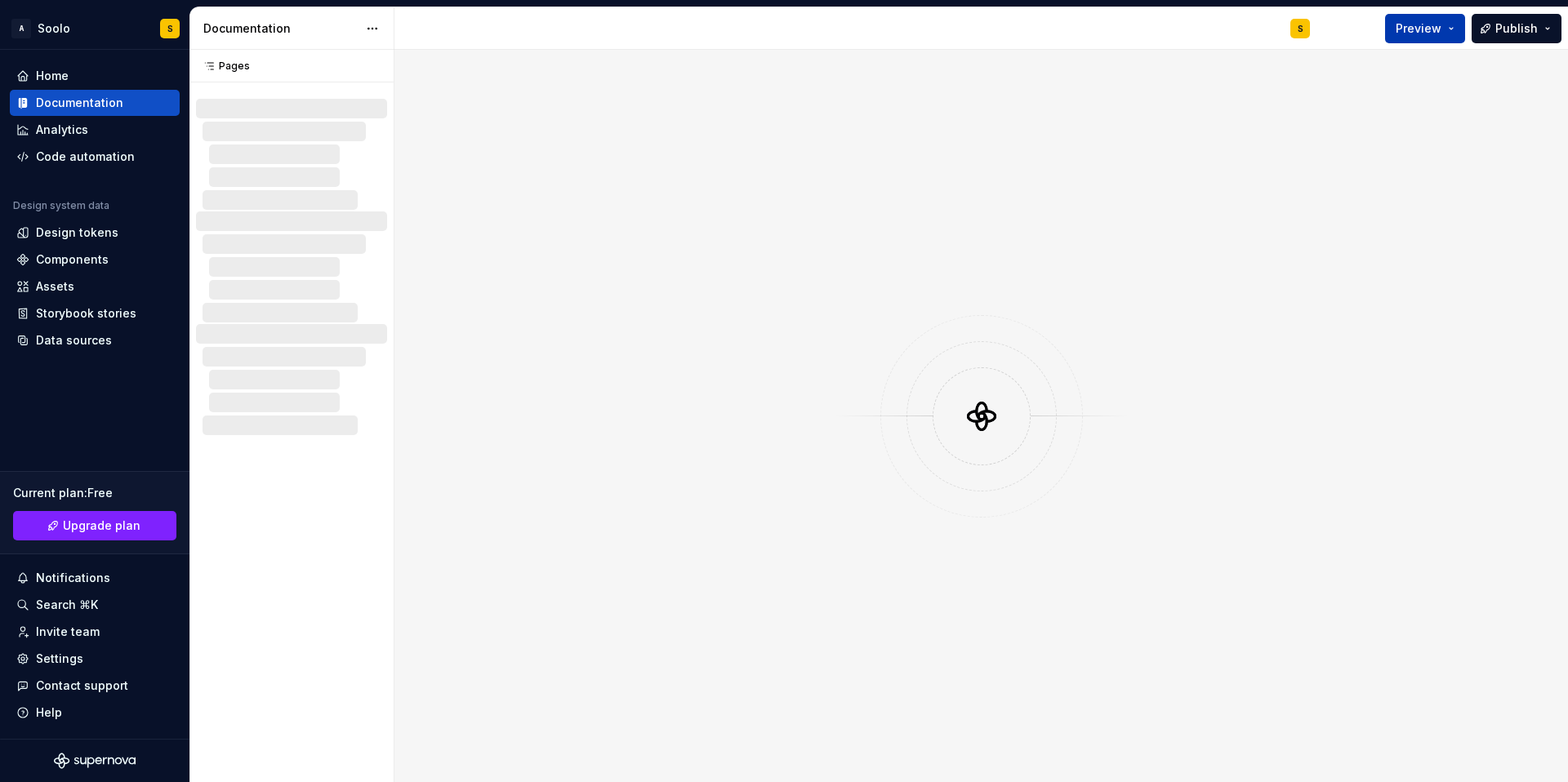
click at [1411, 32] on span "Preview" at bounding box center [1419, 28] width 46 height 17
click at [933, 261] on div at bounding box center [981, 417] width 1174 height 733
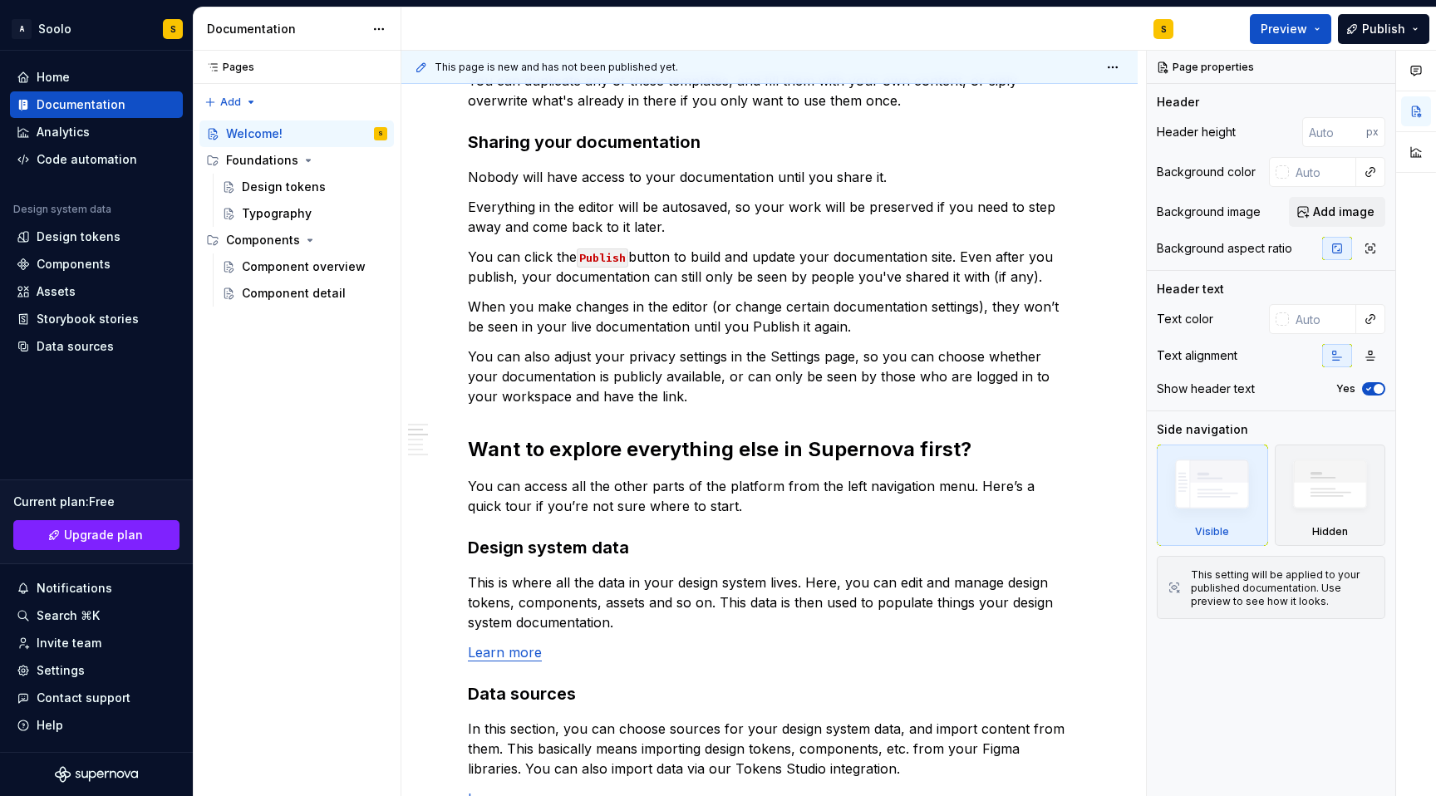
scroll to position [1335, 0]
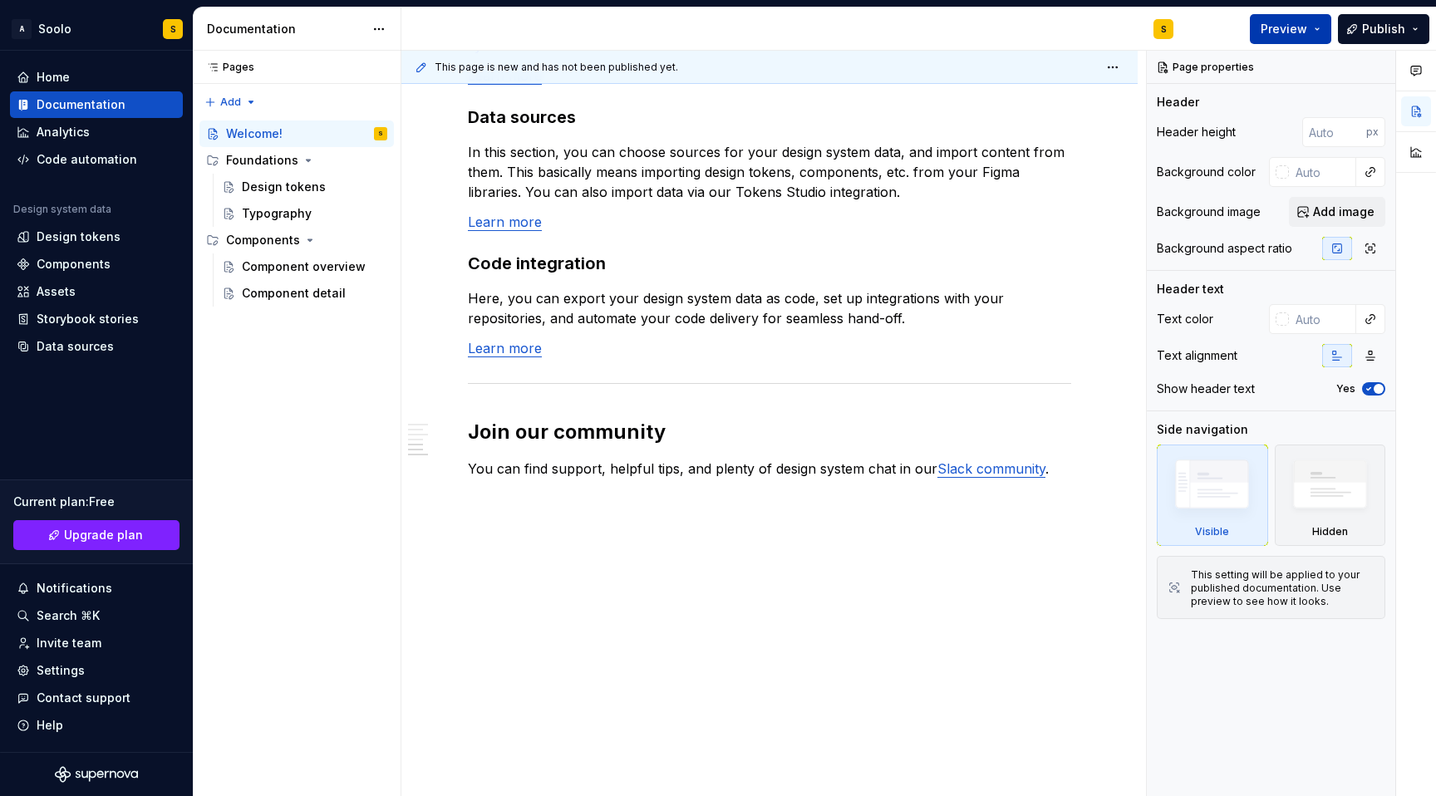
click at [1314, 32] on button "Preview" at bounding box center [1290, 29] width 81 height 30
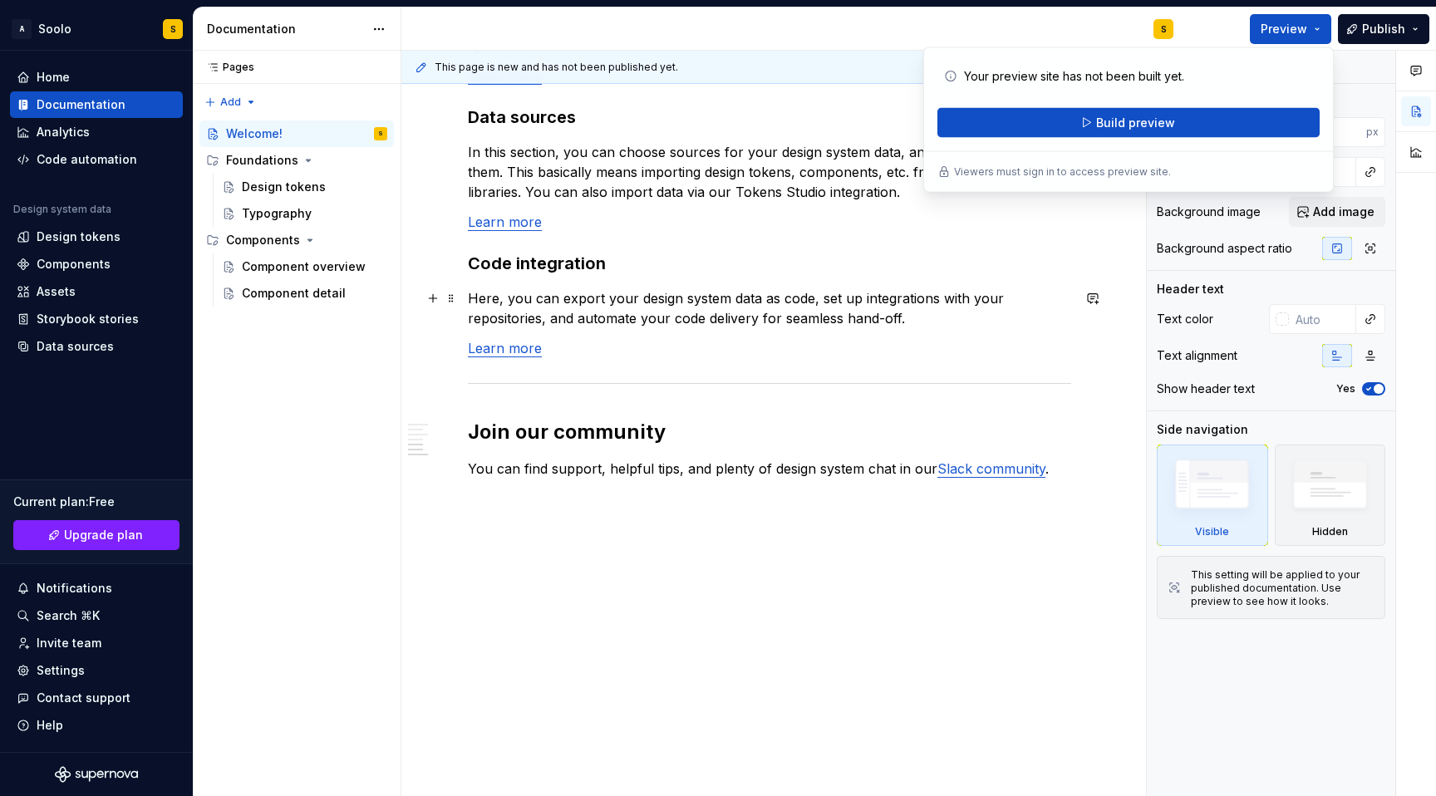
click at [1067, 306] on p "Here, you can export your design system data as code, set up integrations with …" at bounding box center [770, 308] width 604 height 40
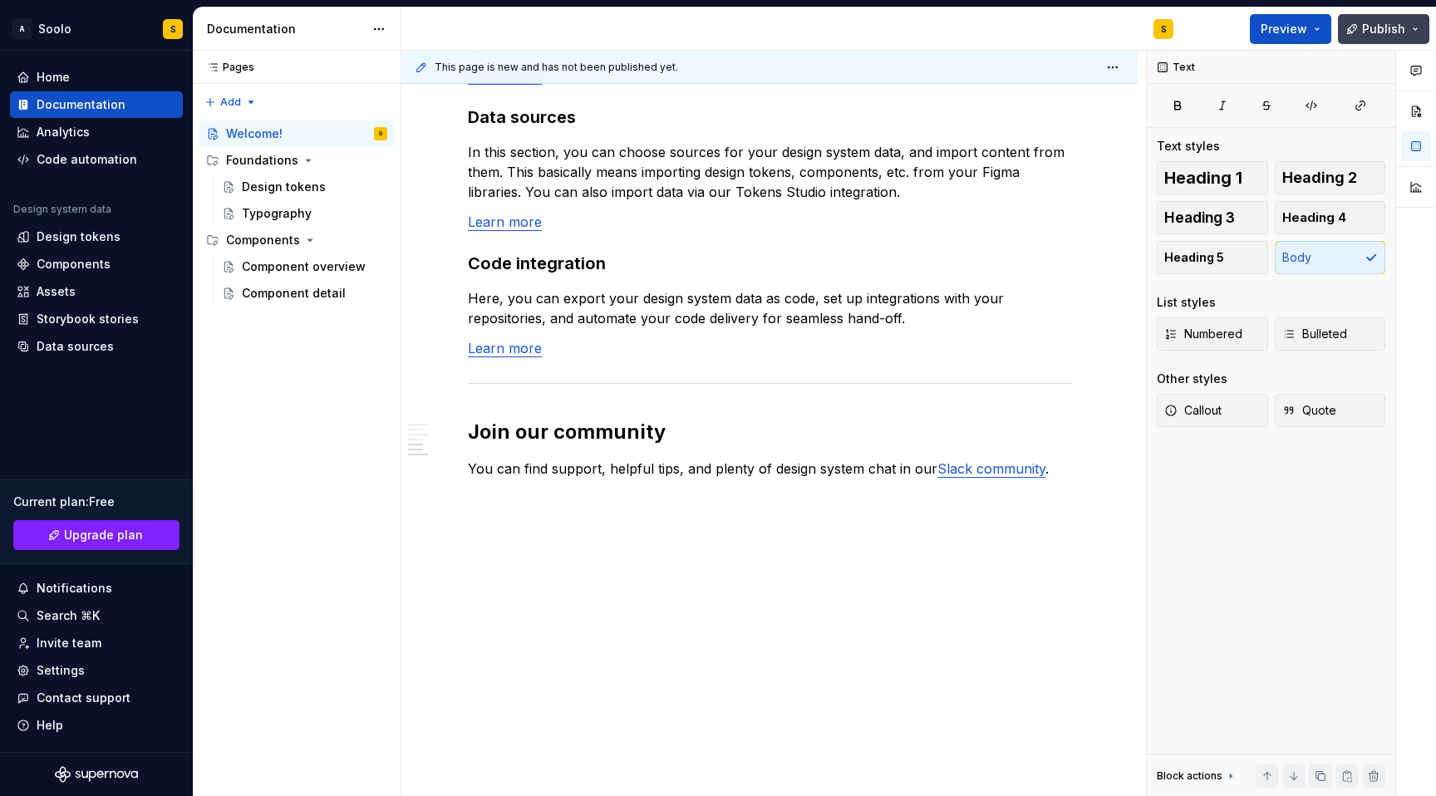
click at [1422, 27] on button "Publish" at bounding box center [1383, 29] width 91 height 30
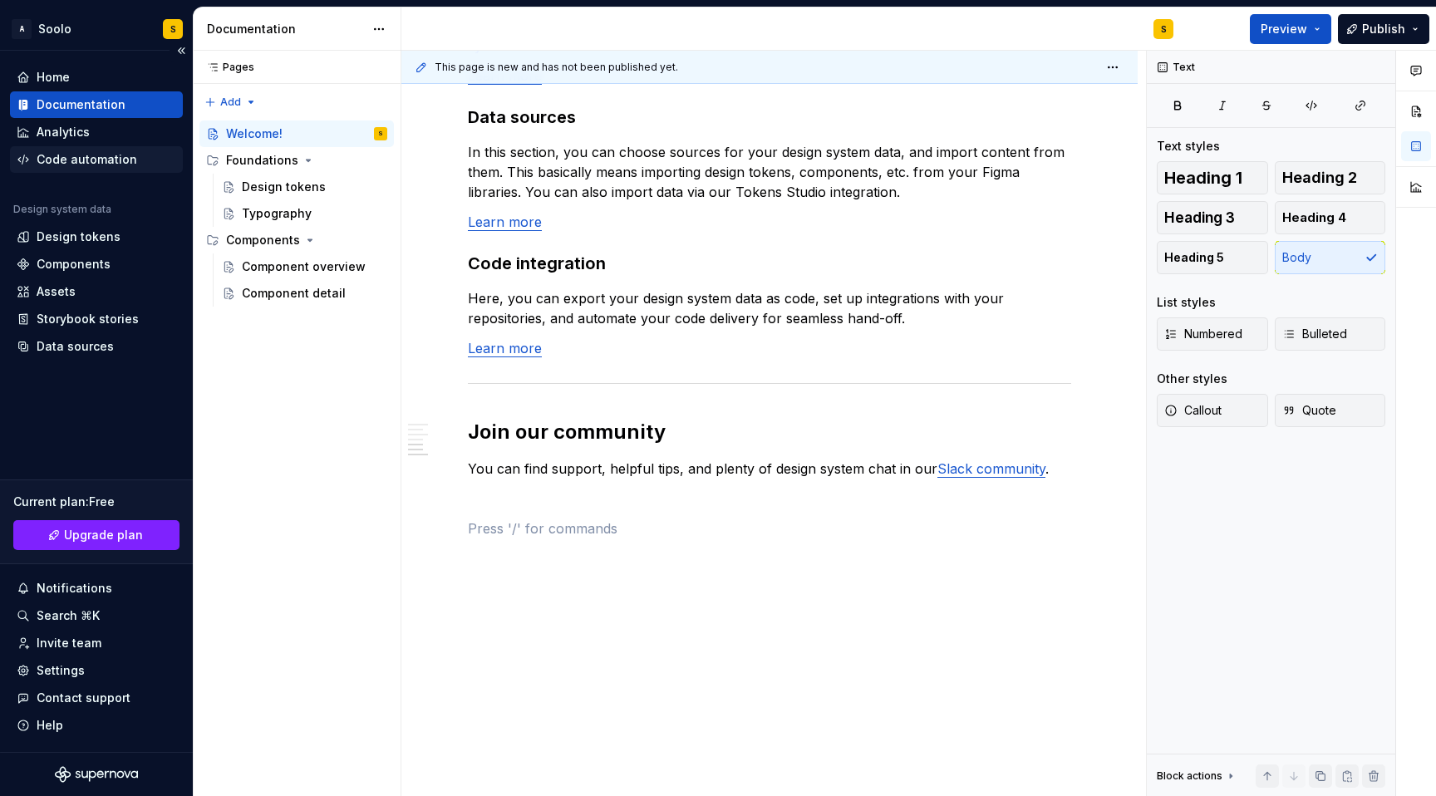
click at [63, 160] on div "Code automation" at bounding box center [87, 159] width 101 height 17
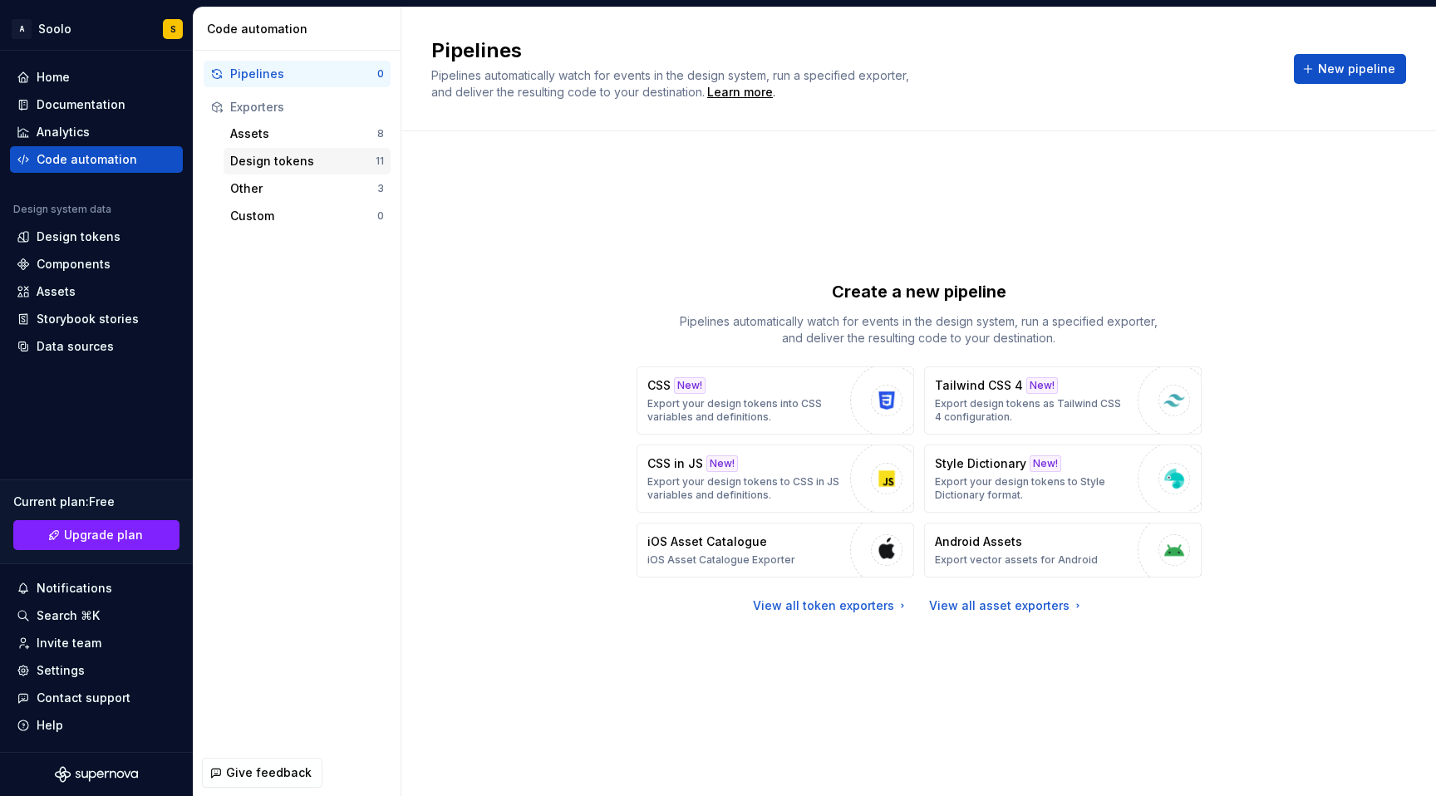
click at [311, 148] on div "Design tokens 11" at bounding box center [307, 161] width 167 height 27
click at [309, 141] on div "Assets" at bounding box center [303, 134] width 147 height 17
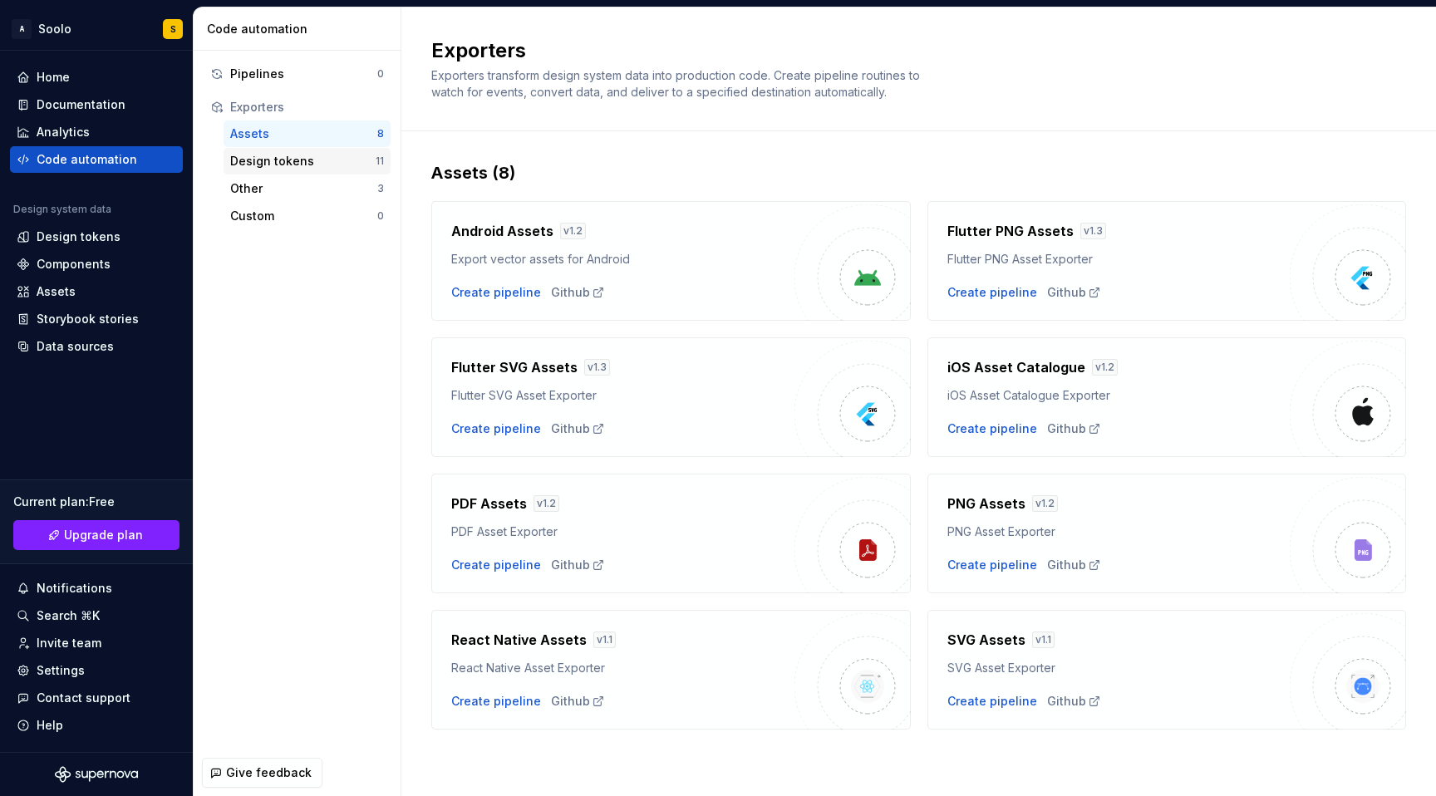
click at [303, 163] on div "Design tokens" at bounding box center [302, 161] width 145 height 17
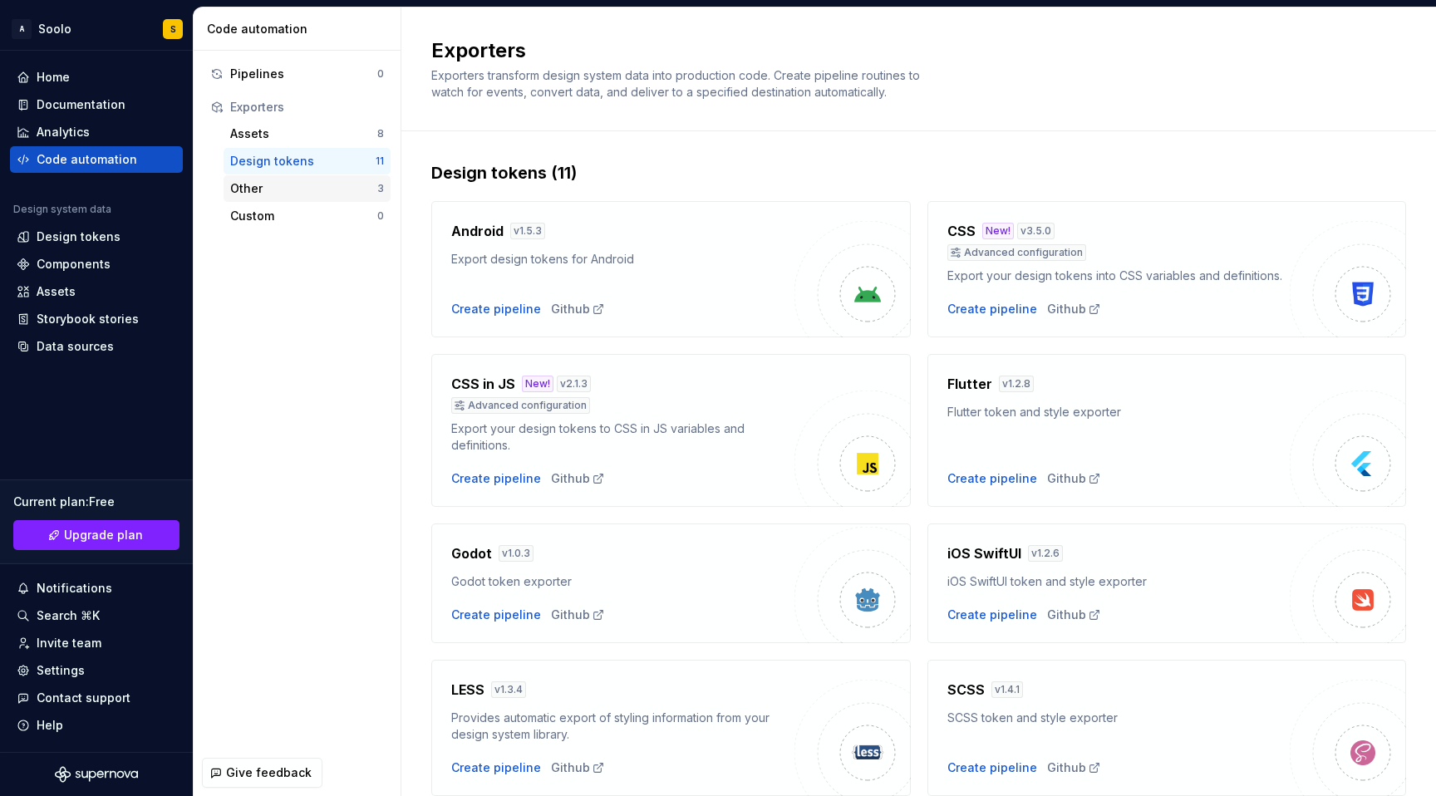
click at [280, 185] on div "Other" at bounding box center [303, 188] width 147 height 17
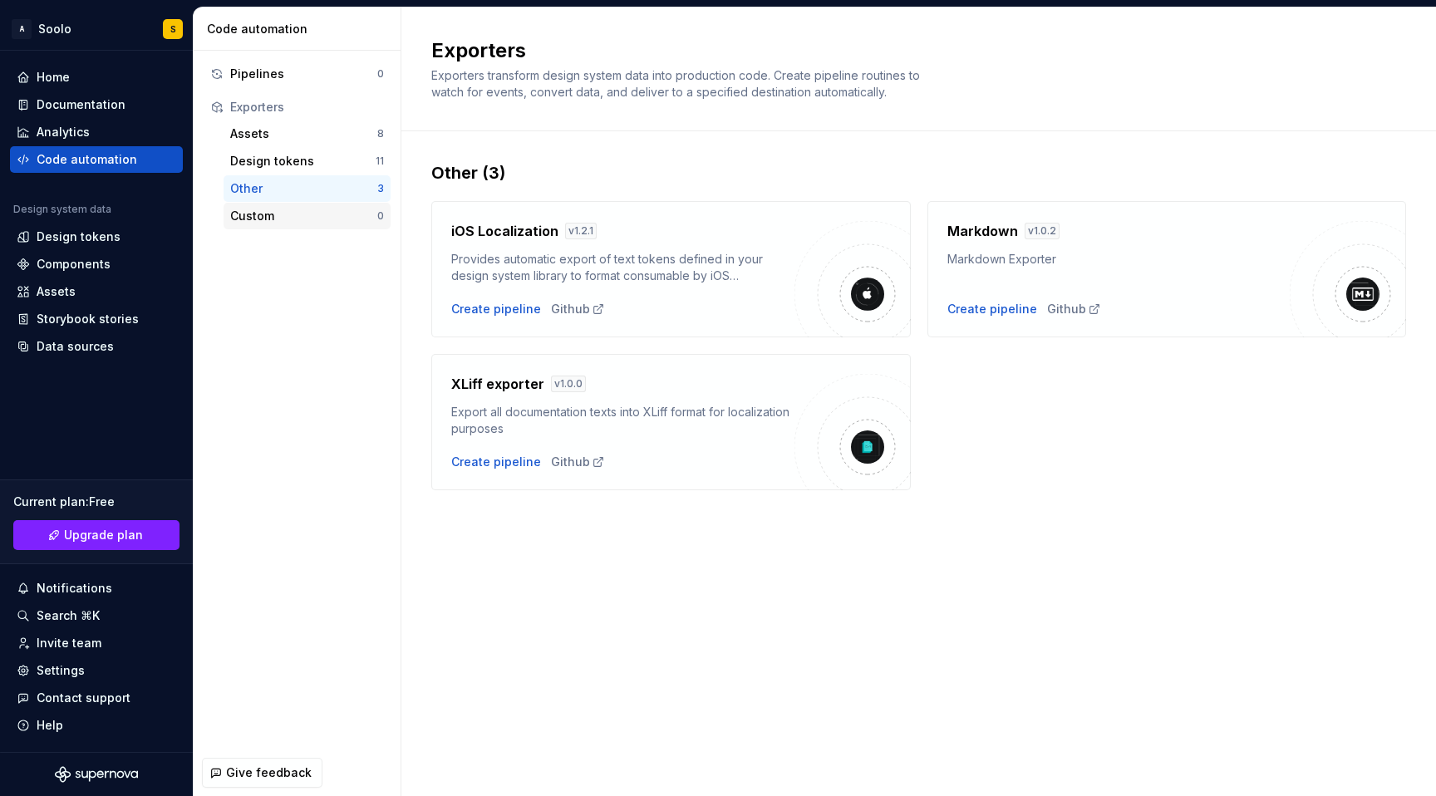
click at [277, 211] on div "Custom" at bounding box center [303, 216] width 147 height 17
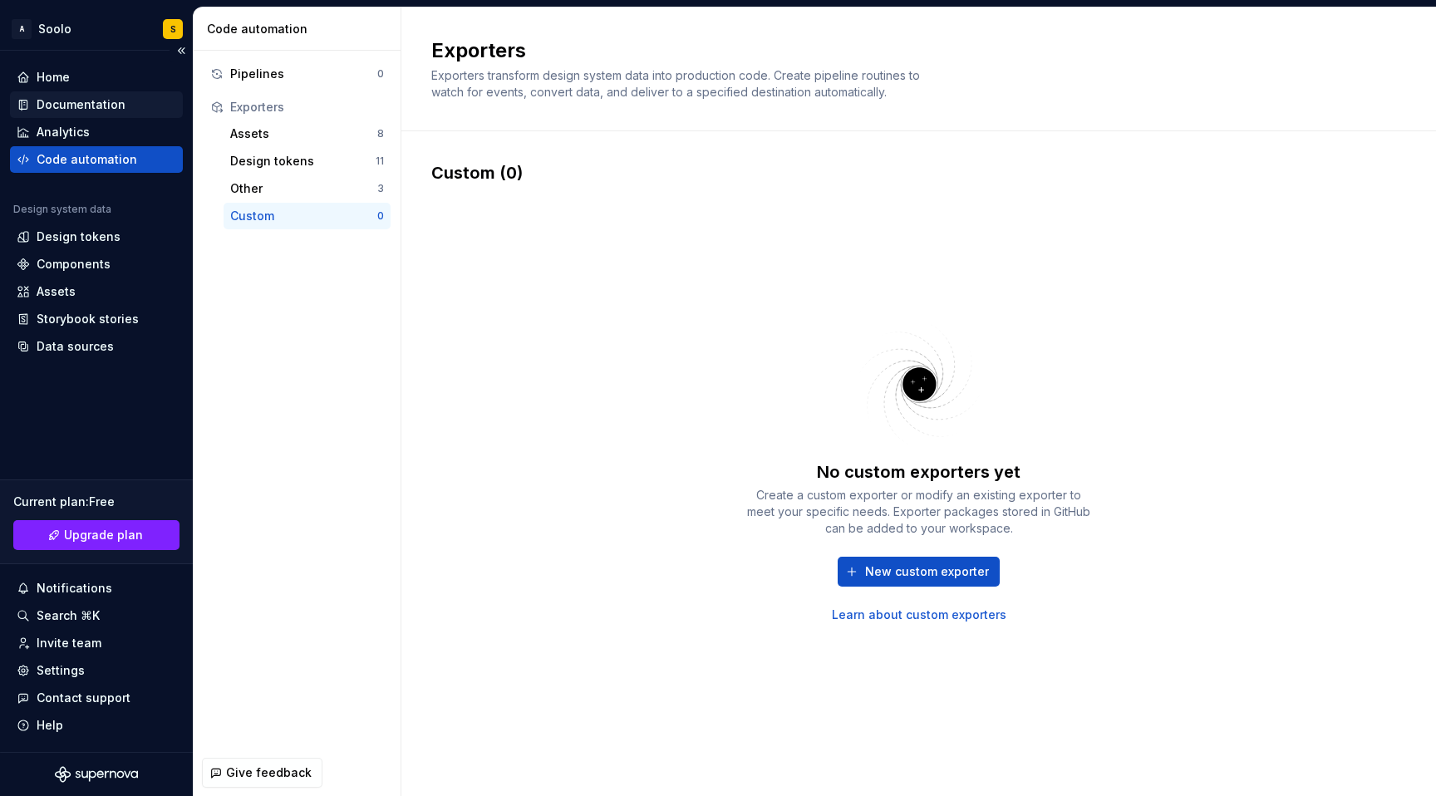
click at [91, 104] on div "Documentation" at bounding box center [81, 104] width 89 height 17
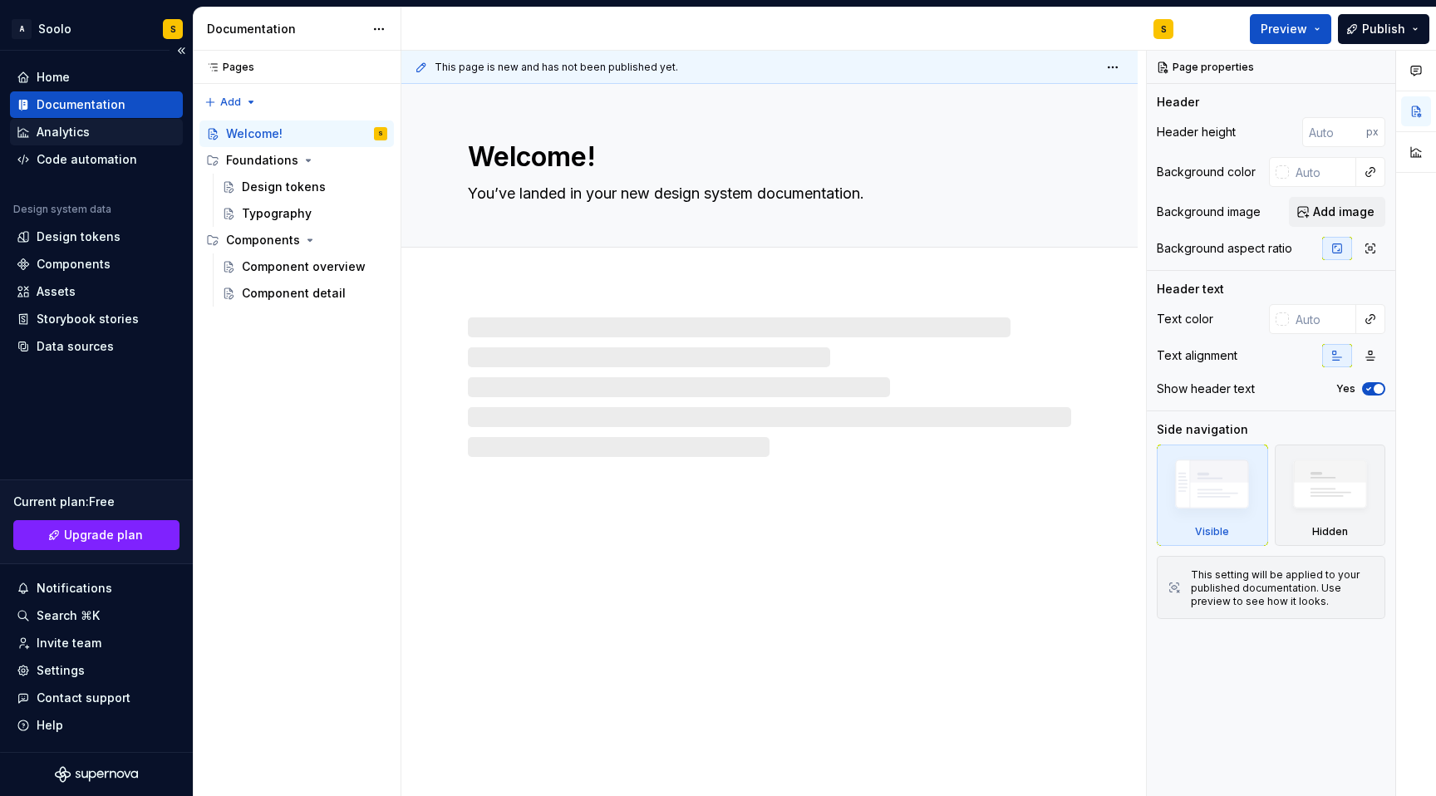
type textarea "*"
click at [83, 136] on div "Analytics" at bounding box center [63, 132] width 53 height 17
click at [91, 173] on div "Home Documentation Analytics Code automation Design system data Design tokens C…" at bounding box center [96, 212] width 173 height 296
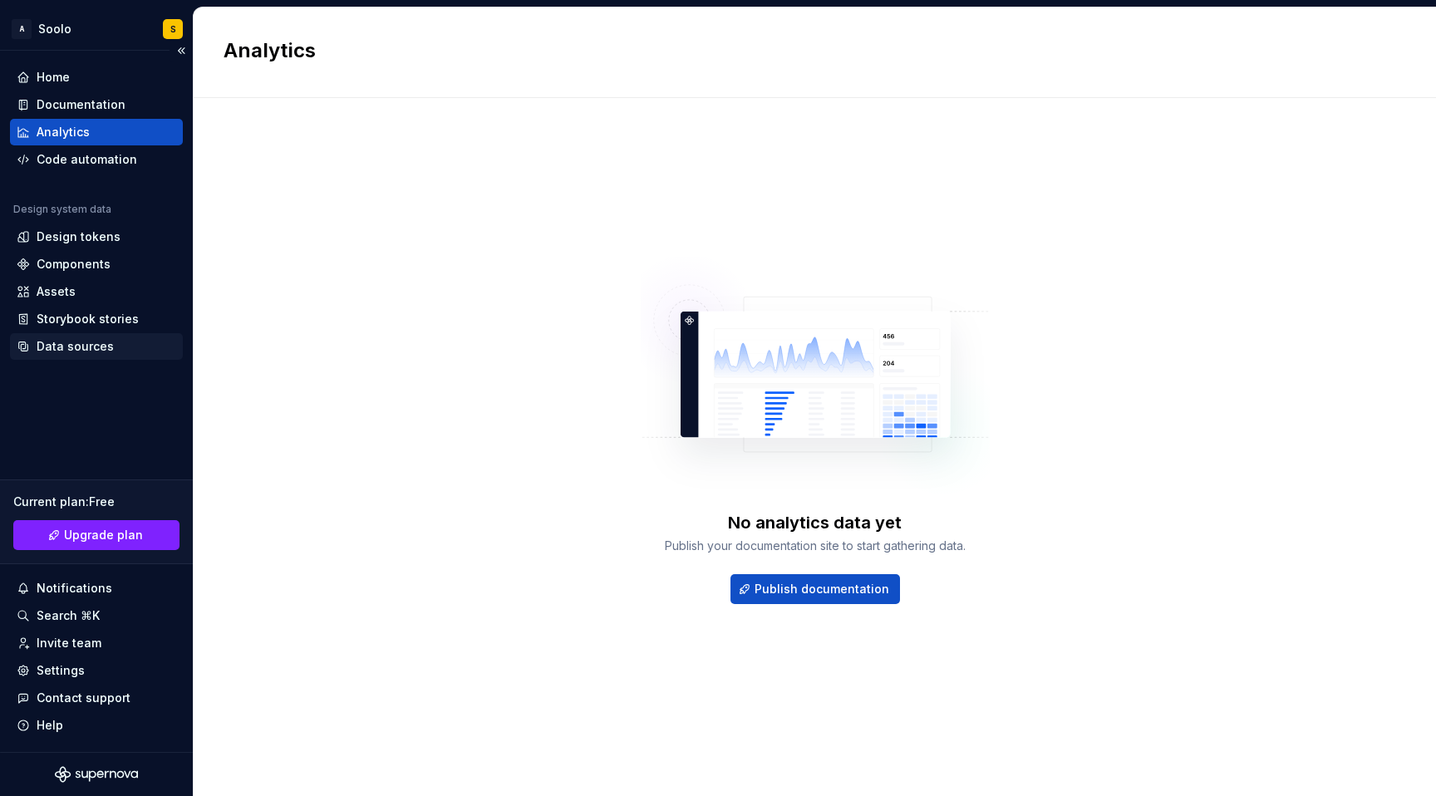
click at [110, 347] on div "Data sources" at bounding box center [97, 346] width 160 height 17
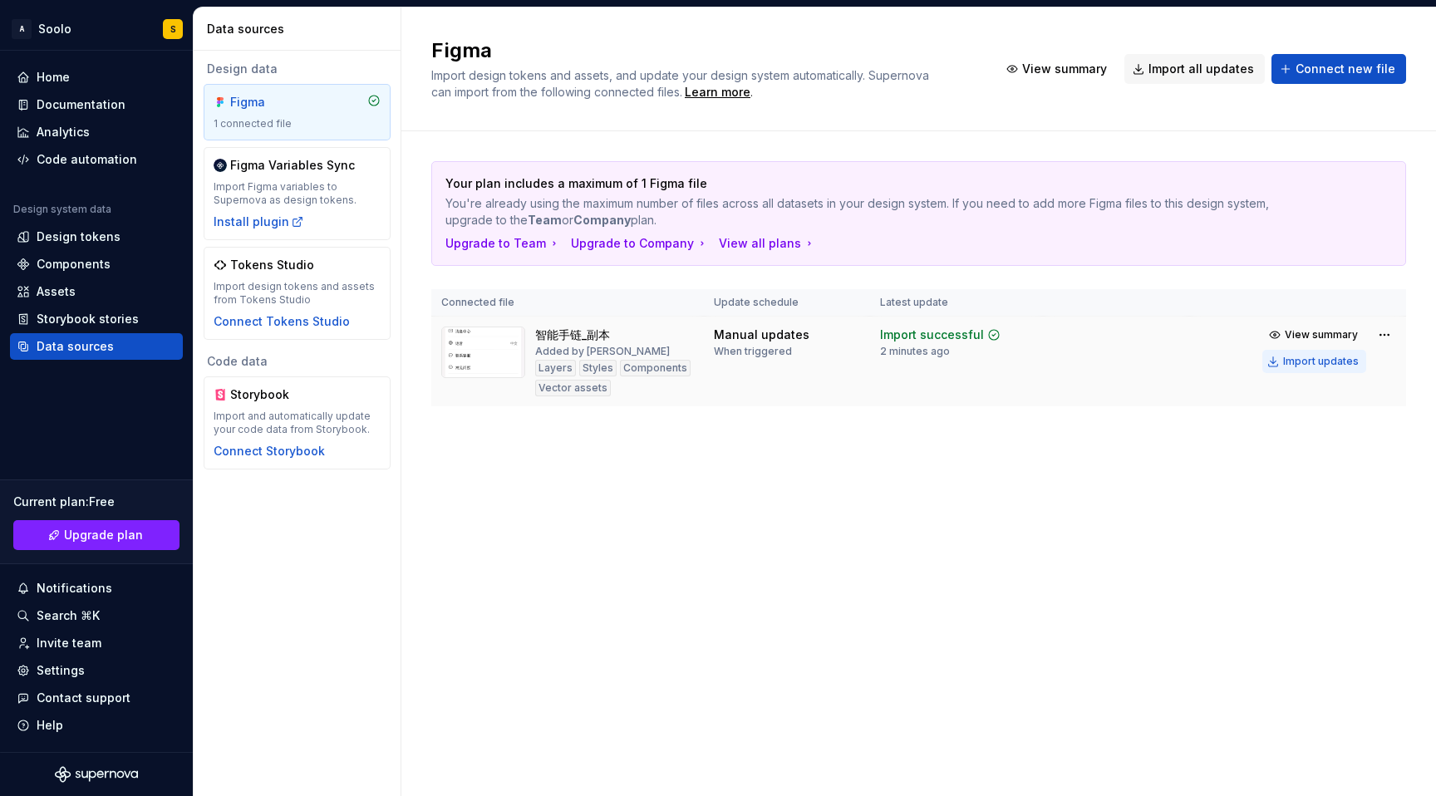
click at [1334, 362] on div "Import updates" at bounding box center [1322, 361] width 76 height 13
click at [1277, 365] on button "Import updates" at bounding box center [1315, 361] width 104 height 23
click at [917, 342] on div "Import successful" at bounding box center [932, 335] width 104 height 17
click at [87, 263] on div "Components" at bounding box center [74, 264] width 74 height 17
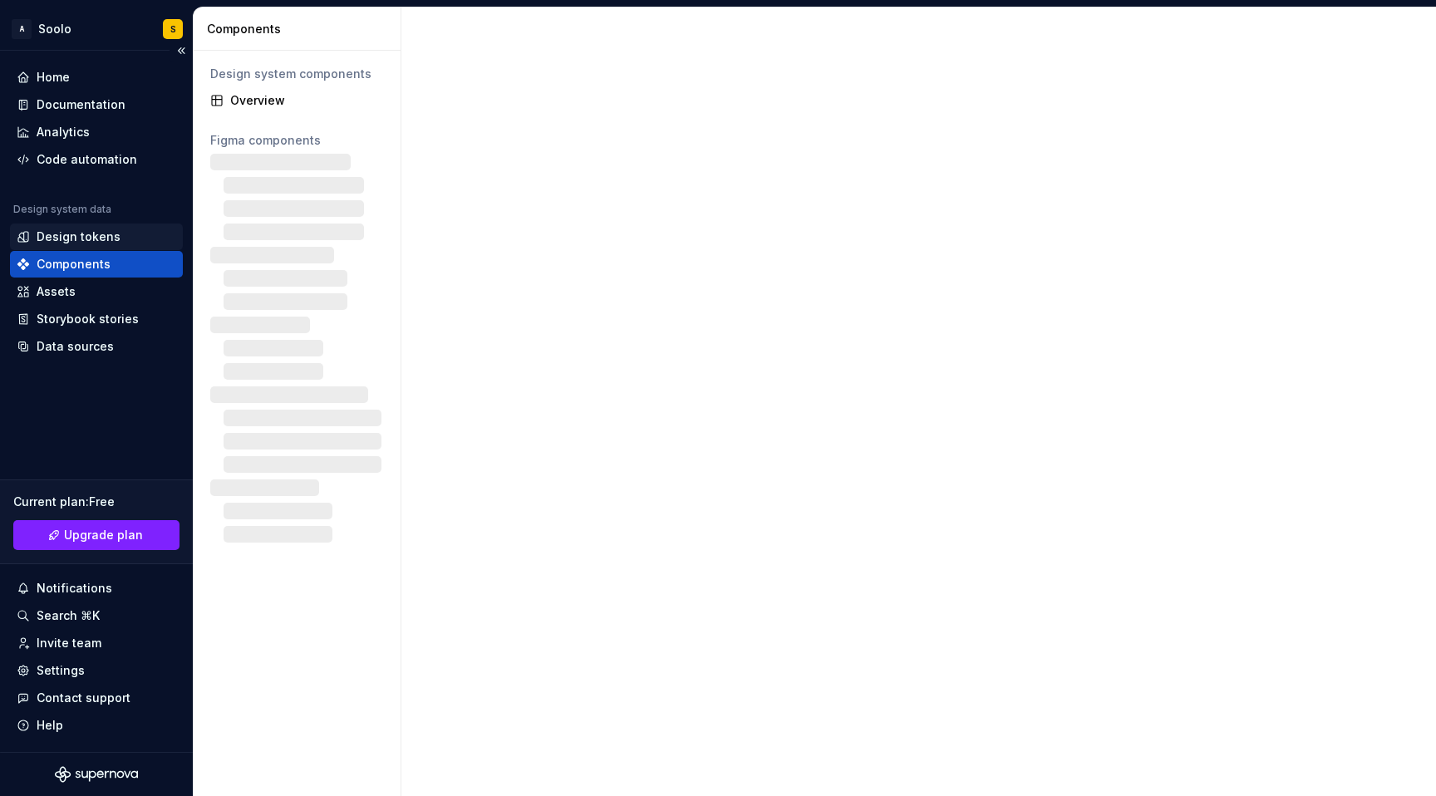
click at [96, 238] on div "Design tokens" at bounding box center [79, 237] width 84 height 17
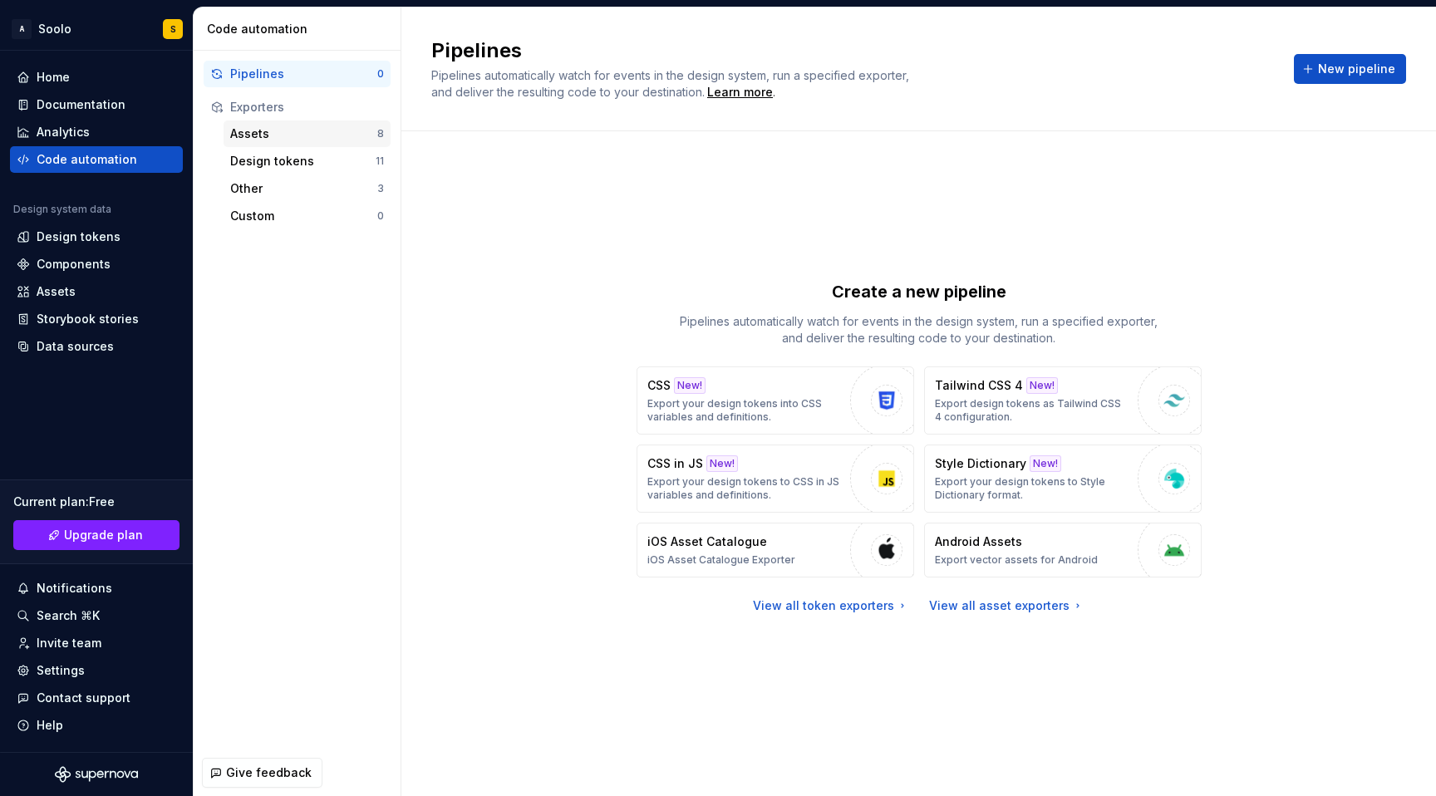
click at [335, 146] on div "Assets 8" at bounding box center [307, 134] width 167 height 27
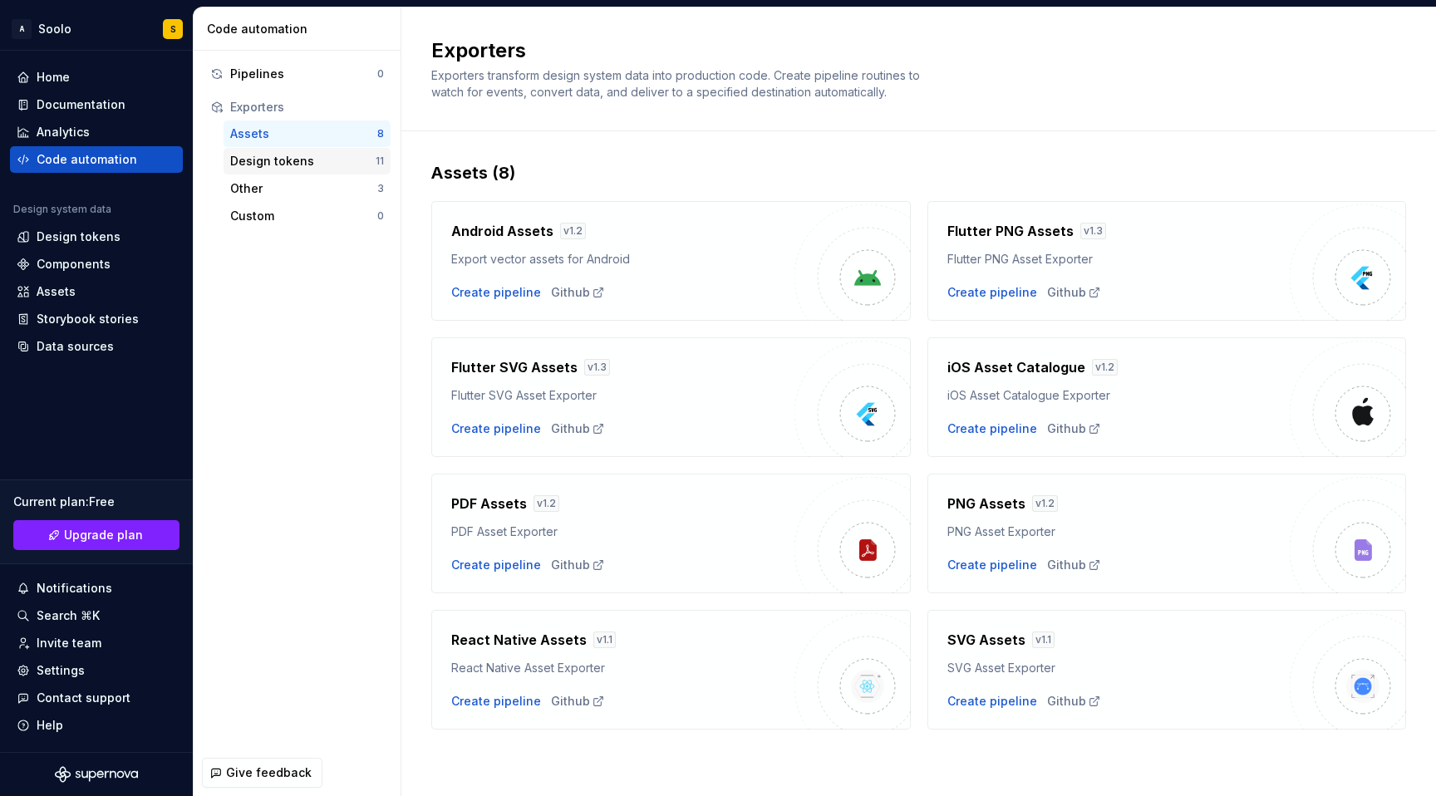
click at [322, 160] on div "Design tokens" at bounding box center [302, 161] width 145 height 17
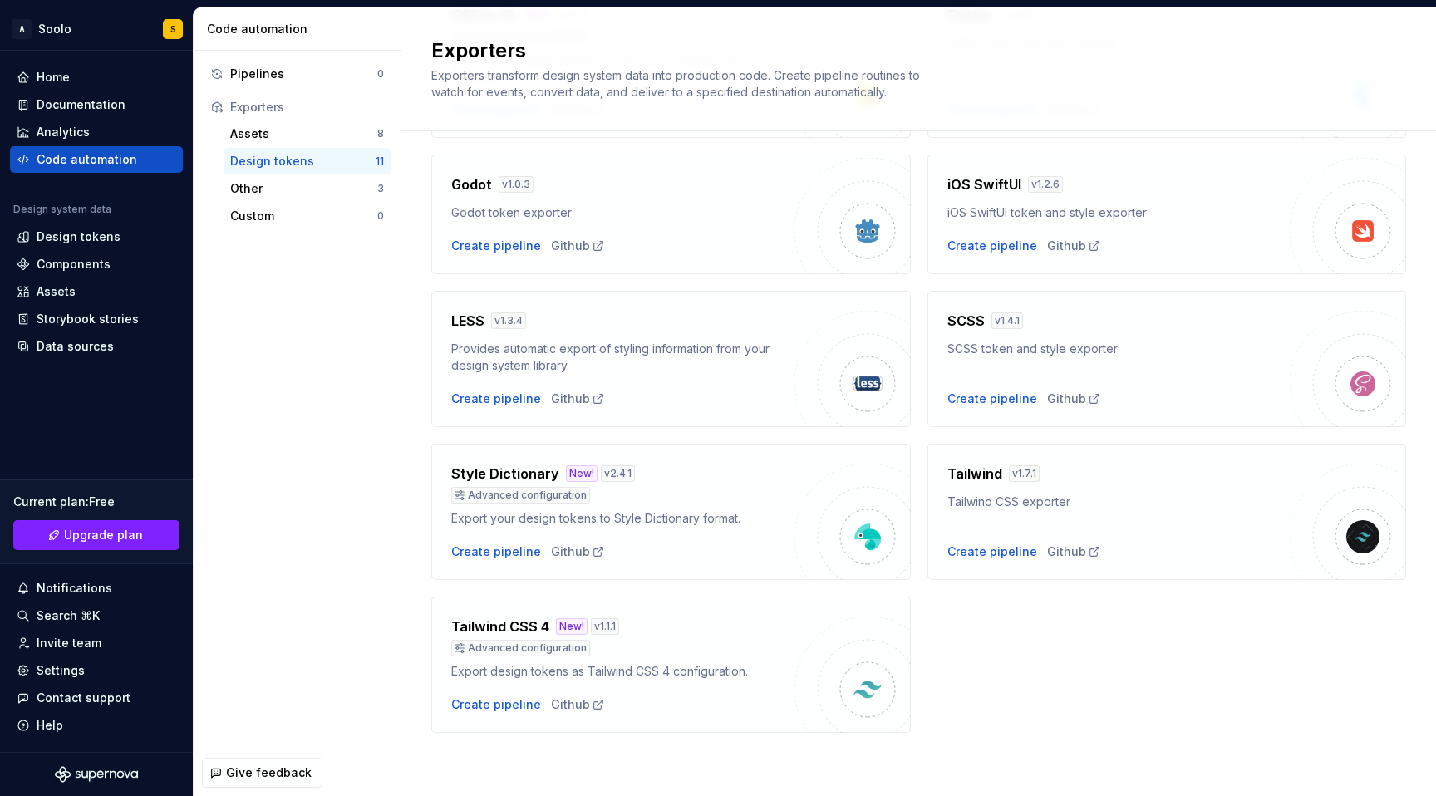
scroll to position [366, 0]
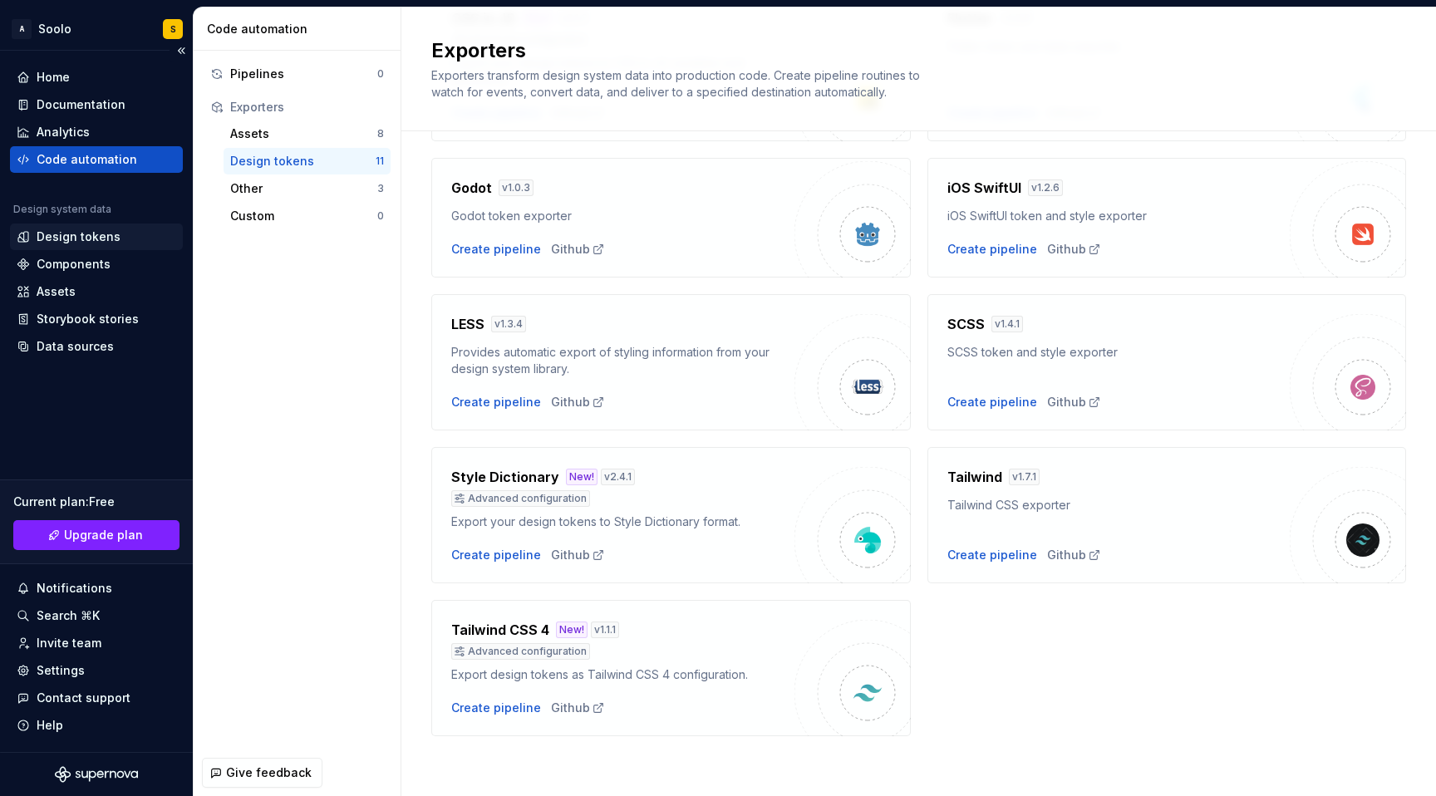
click at [86, 237] on div "Design tokens" at bounding box center [79, 237] width 84 height 17
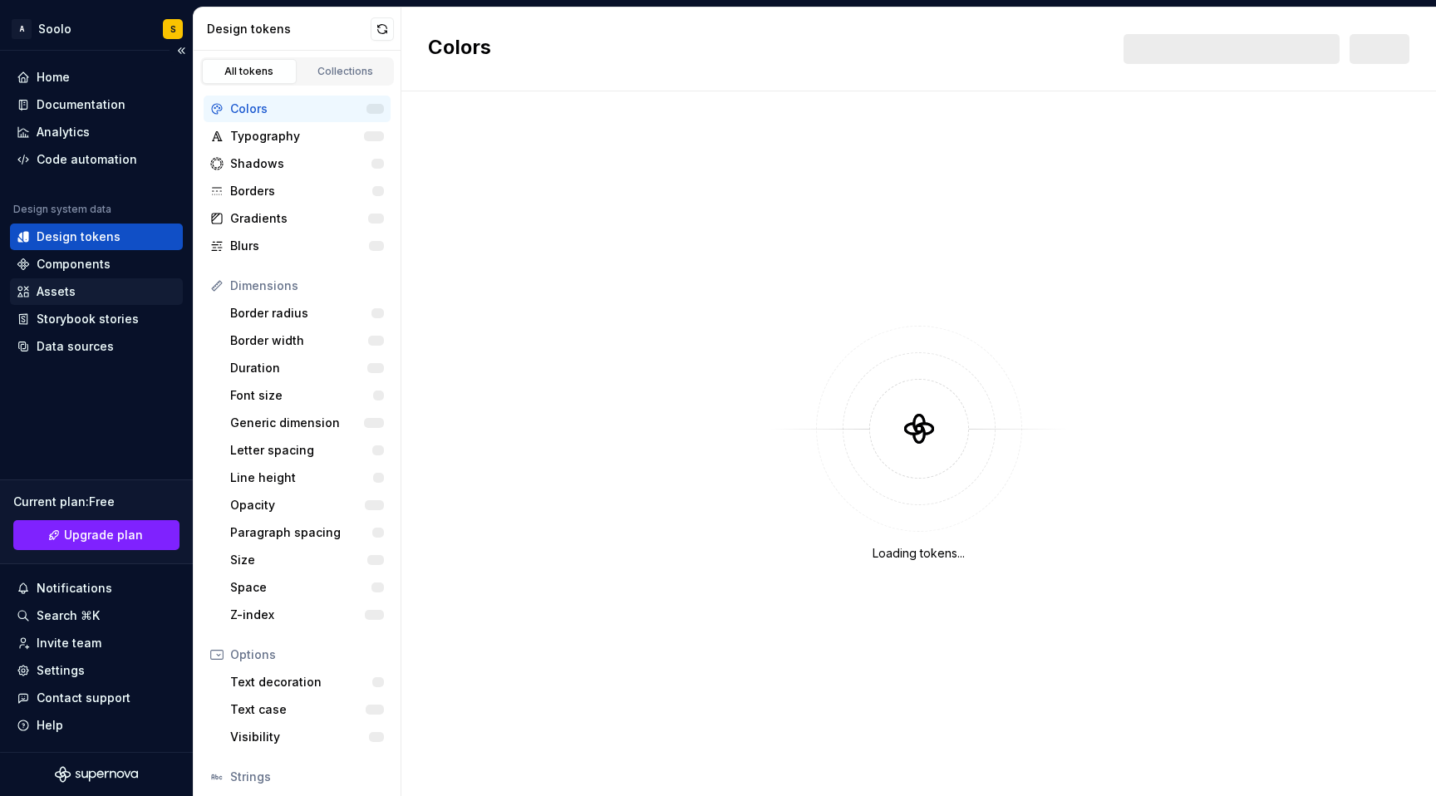
click at [115, 278] on div "Assets" at bounding box center [96, 291] width 173 height 27
click at [105, 269] on div "Components" at bounding box center [74, 264] width 74 height 17
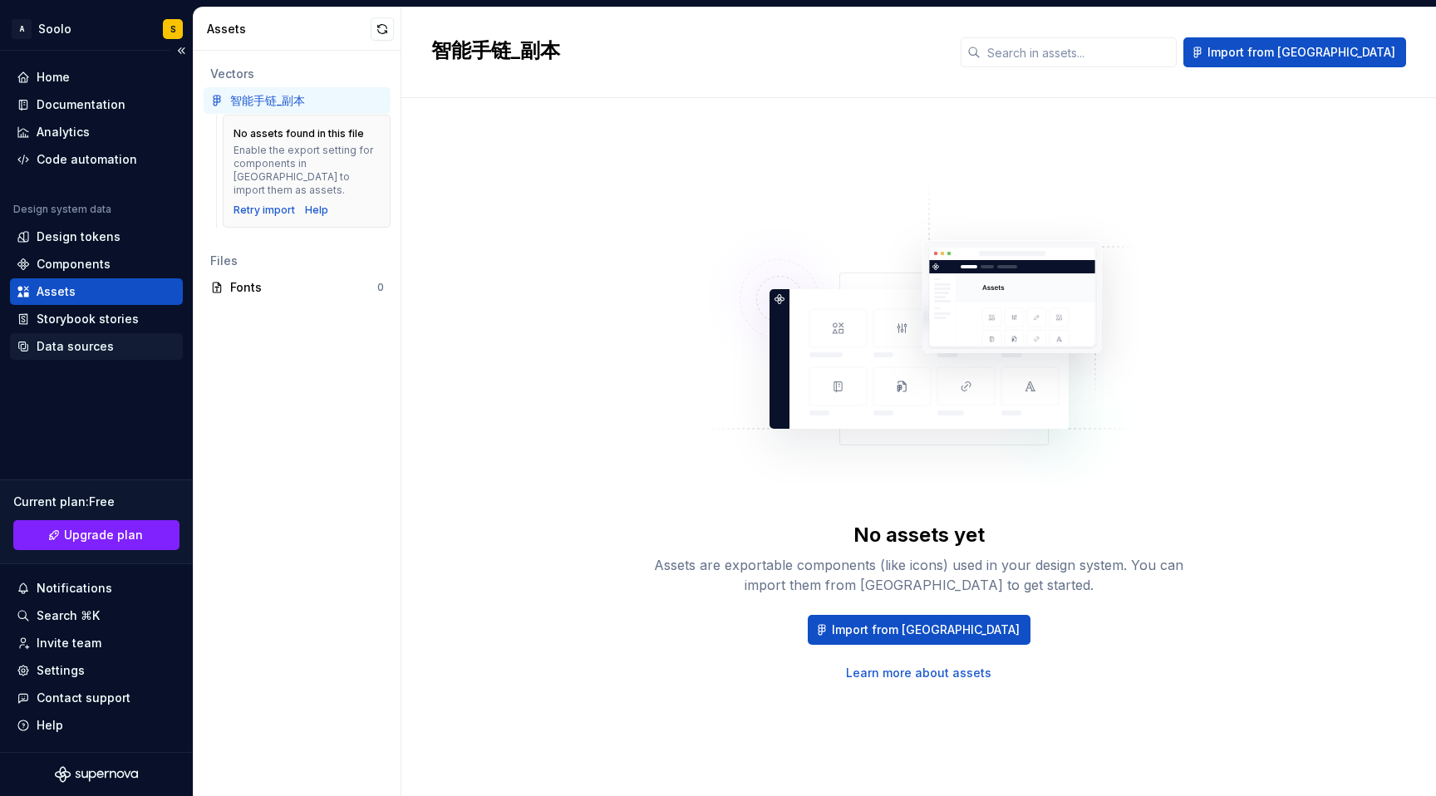
click at [97, 347] on div "Data sources" at bounding box center [75, 346] width 77 height 17
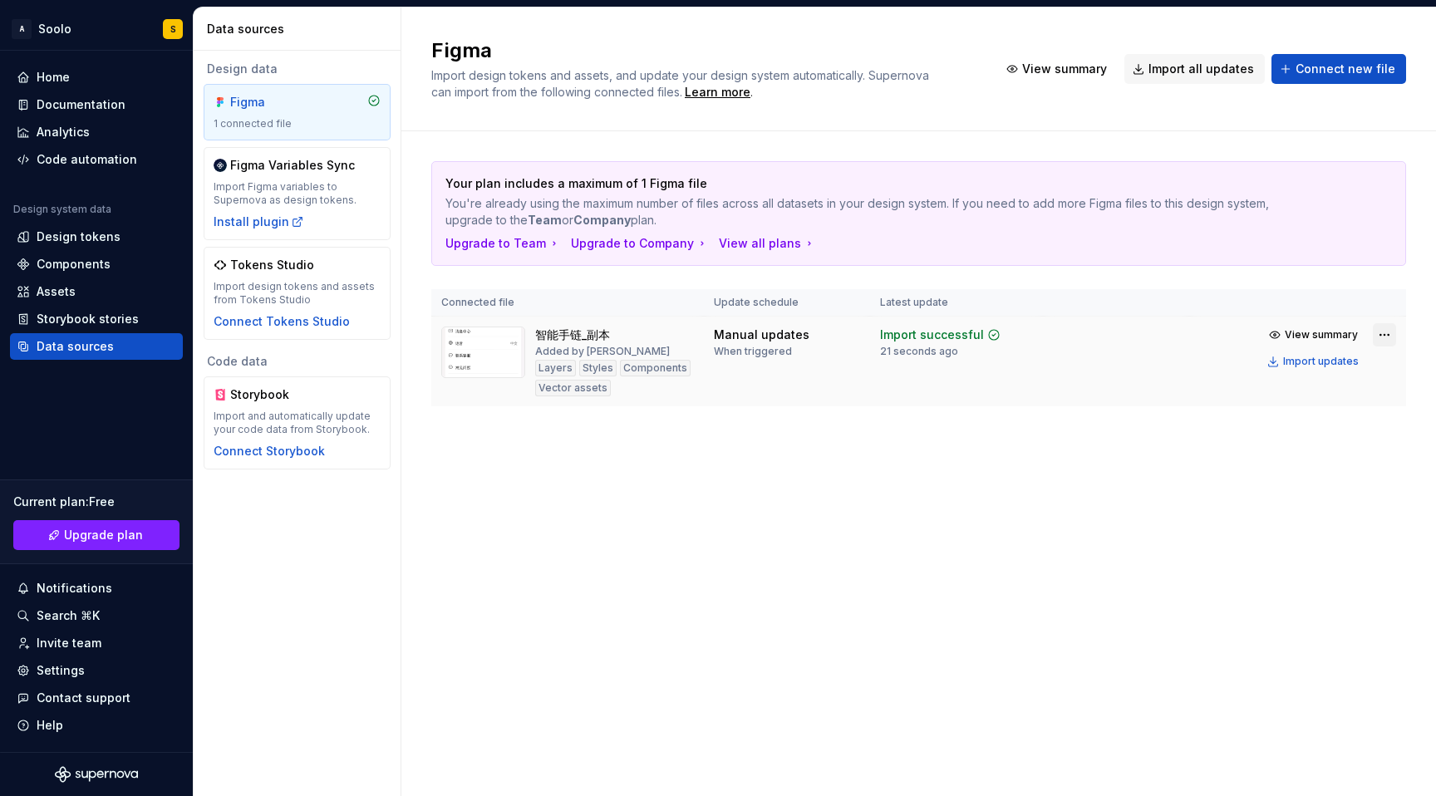
click at [1382, 338] on html "A Soolo S Home Documentation Analytics Code automation Design system data Desig…" at bounding box center [718, 398] width 1436 height 796
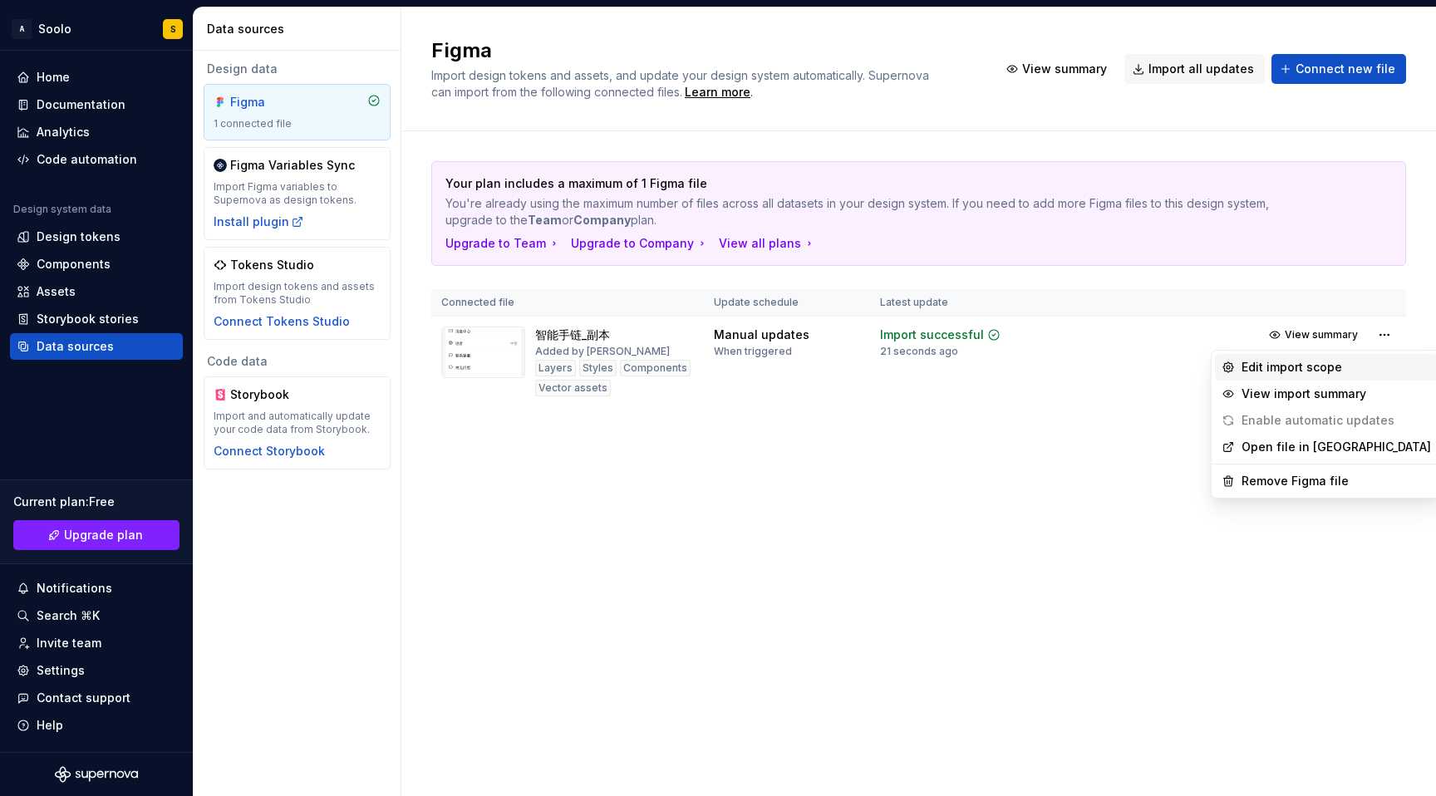
click at [1290, 372] on div "Edit import scope" at bounding box center [1337, 367] width 190 height 17
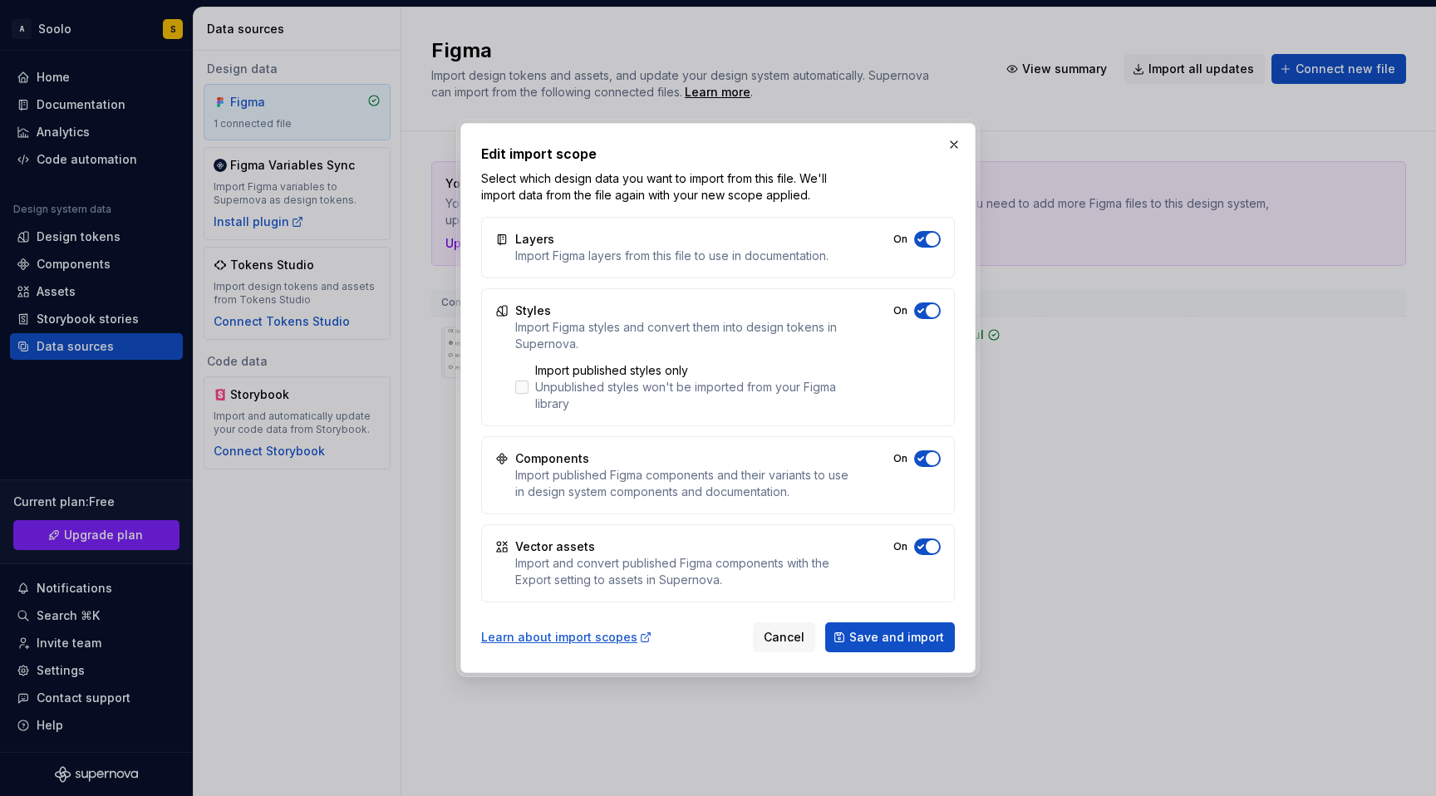
click at [526, 390] on div at bounding box center [521, 387] width 13 height 13
click at [883, 642] on span "Save and import" at bounding box center [897, 637] width 95 height 17
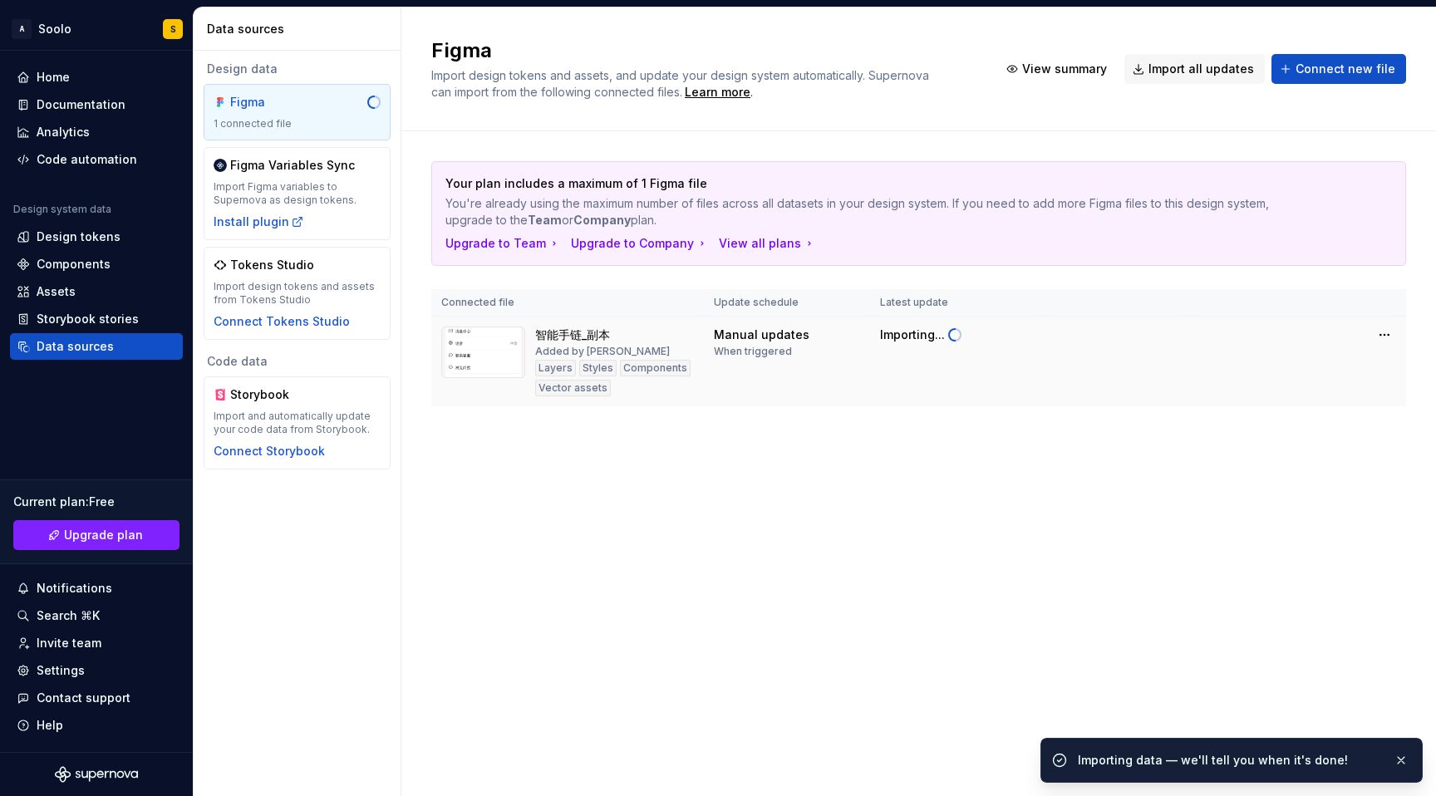
click at [741, 357] on div "When triggered" at bounding box center [753, 351] width 78 height 13
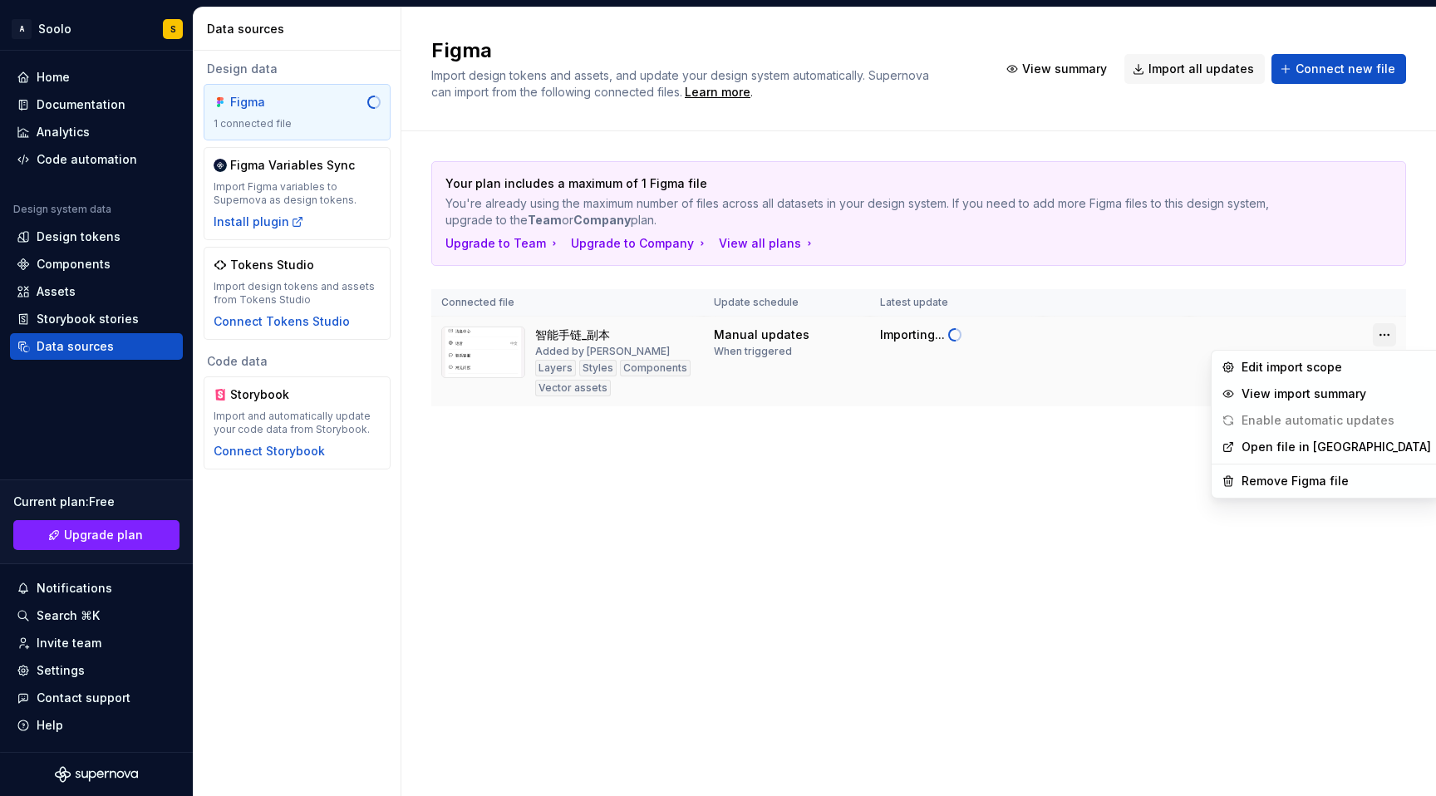
click at [1382, 334] on html "A Soolo S Home Documentation Analytics Code automation Design system data Desig…" at bounding box center [718, 398] width 1436 height 796
click at [1302, 395] on div "View import summary" at bounding box center [1337, 394] width 190 height 17
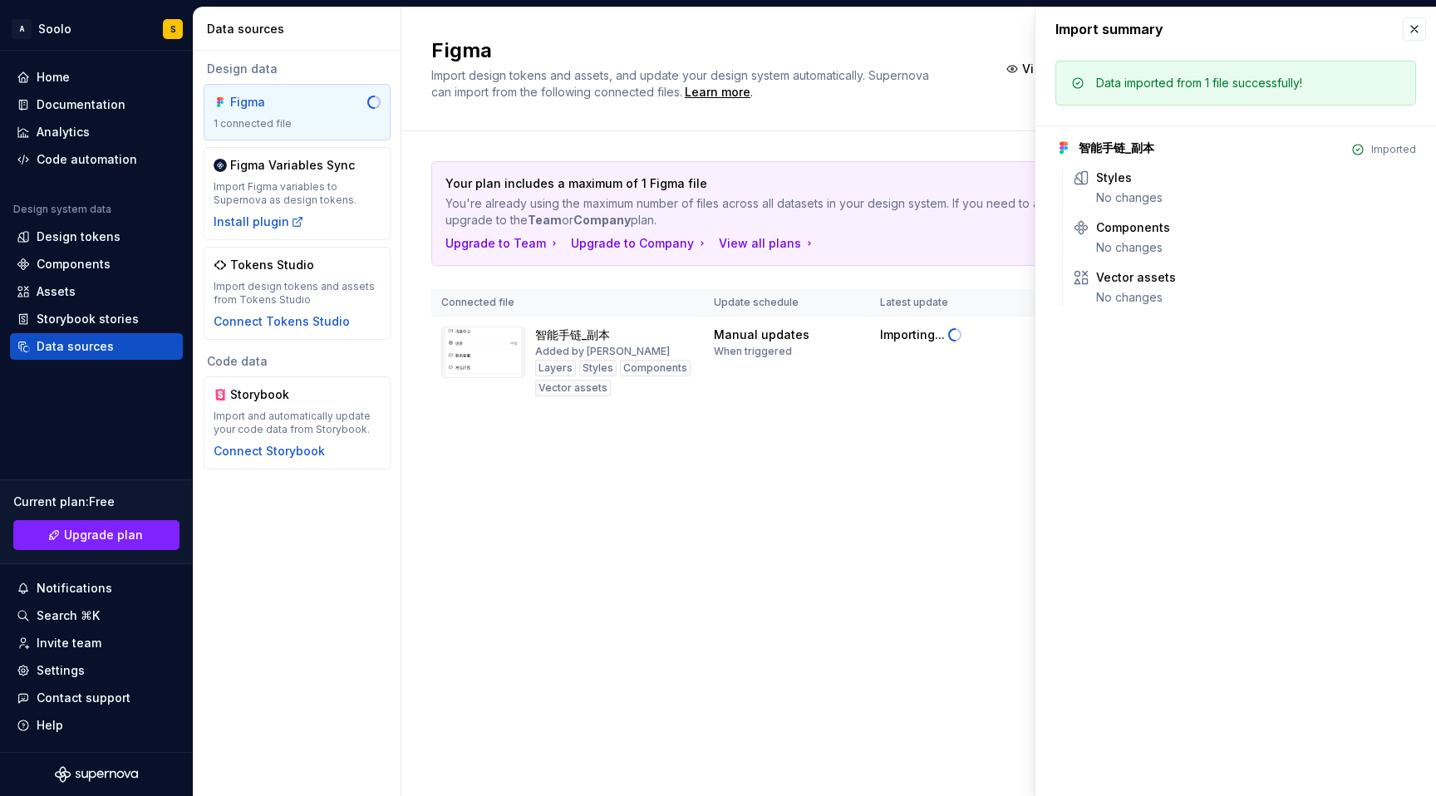
click at [895, 552] on div "Figma Import design tokens and assets, and update your design system automatica…" at bounding box center [919, 401] width 1035 height 789
drag, startPoint x: 979, startPoint y: 454, endPoint x: 1142, endPoint y: 313, distance: 215.7
click at [979, 454] on div "Your plan includes a maximum of 1 Figma file You're already using the maximum n…" at bounding box center [918, 300] width 975 height 338
click at [1405, 39] on button "button" at bounding box center [1414, 28] width 23 height 23
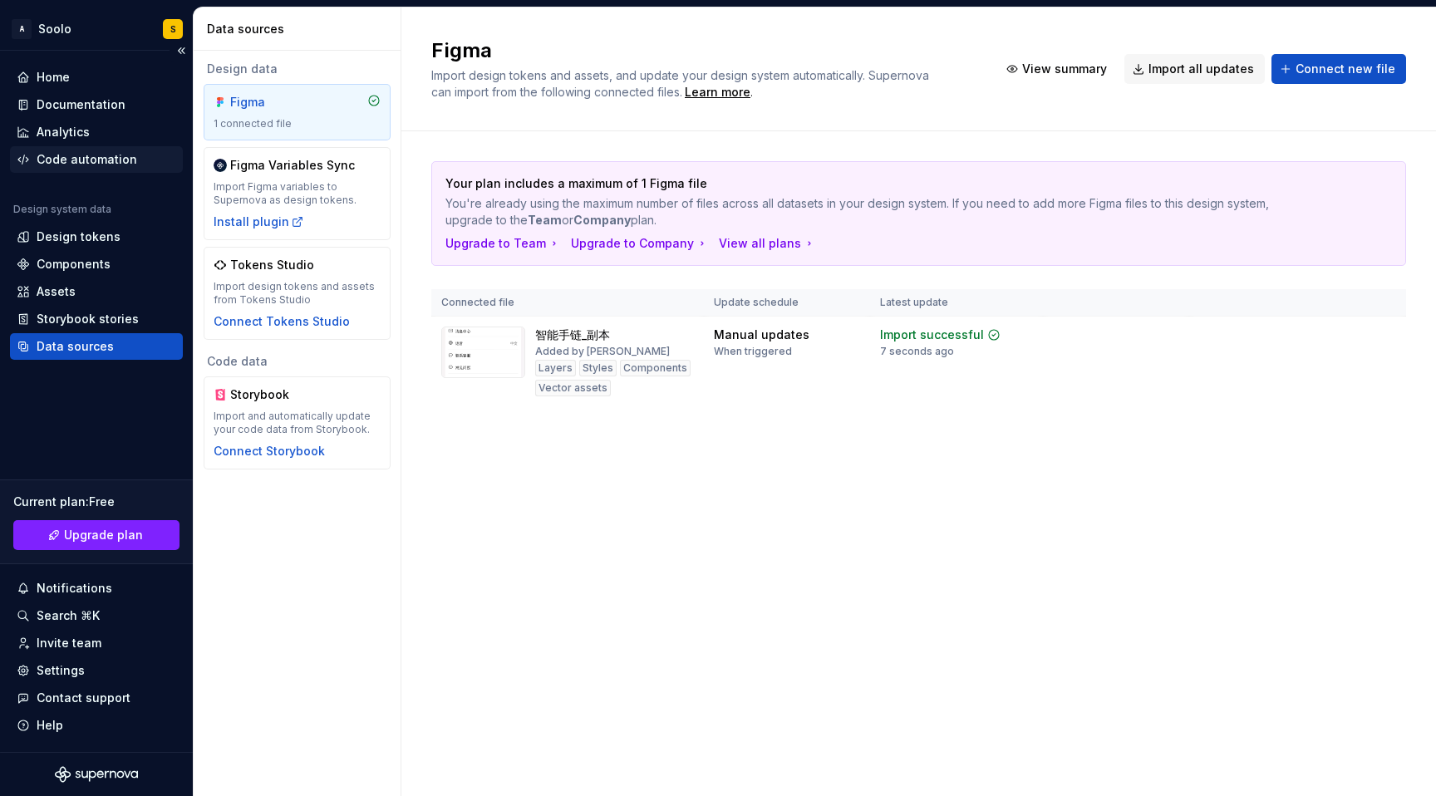
click at [102, 166] on div "Code automation" at bounding box center [87, 159] width 101 height 17
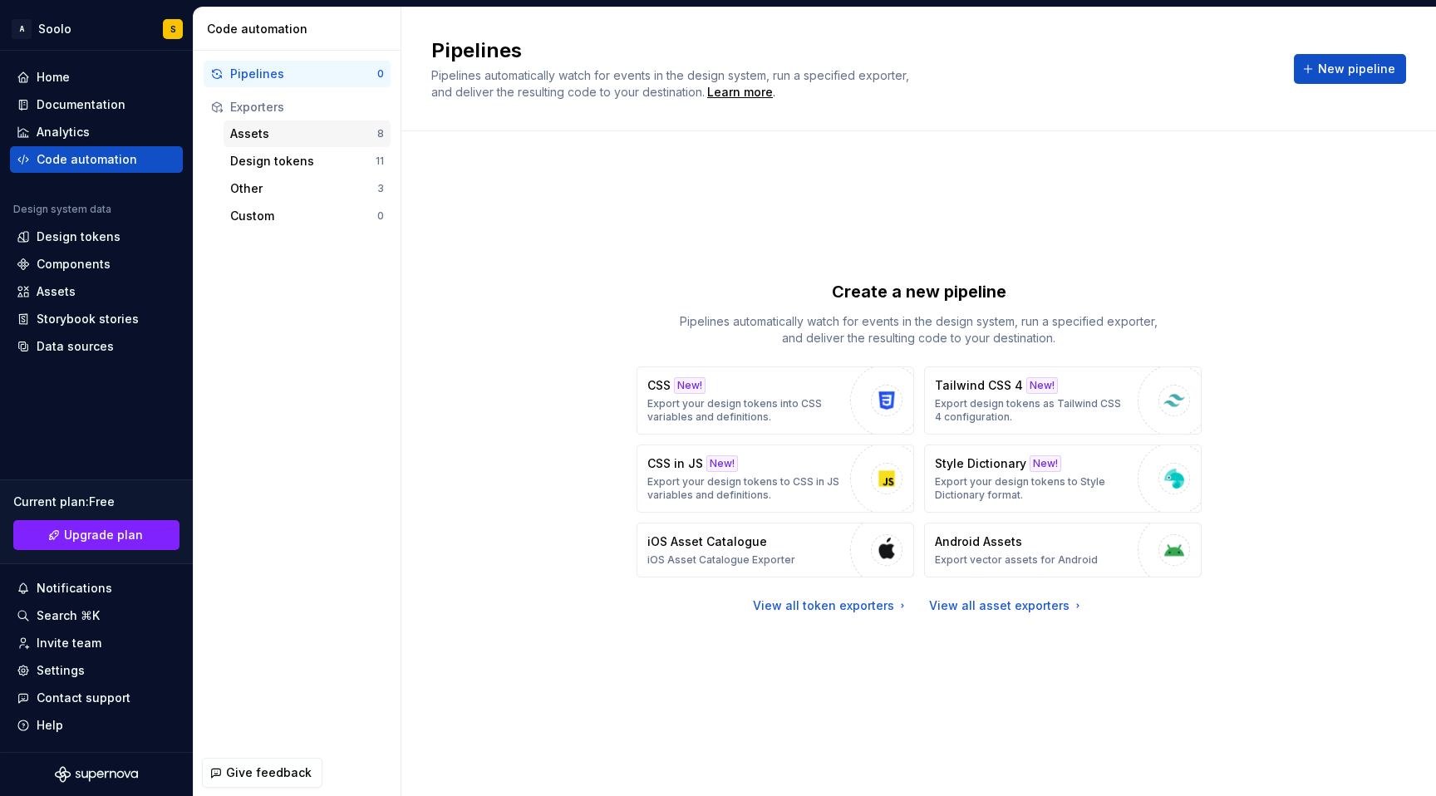
click at [325, 133] on div "Assets" at bounding box center [303, 134] width 147 height 17
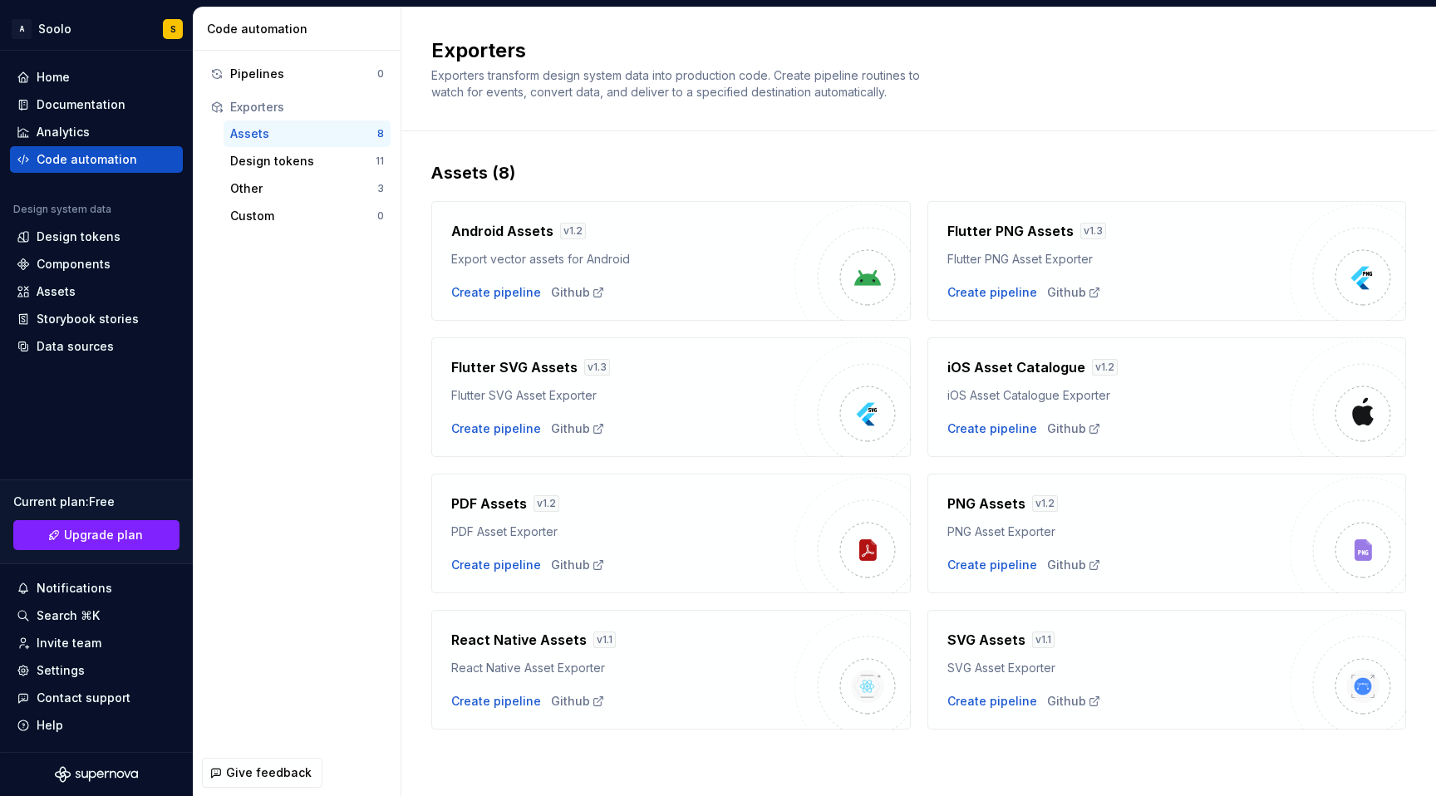
click at [873, 409] on img at bounding box center [867, 413] width 33 height 33
click at [485, 372] on h4 "Flutter SVG Assets" at bounding box center [514, 367] width 126 height 20
click at [480, 432] on div "Create pipeline" at bounding box center [496, 429] width 90 height 17
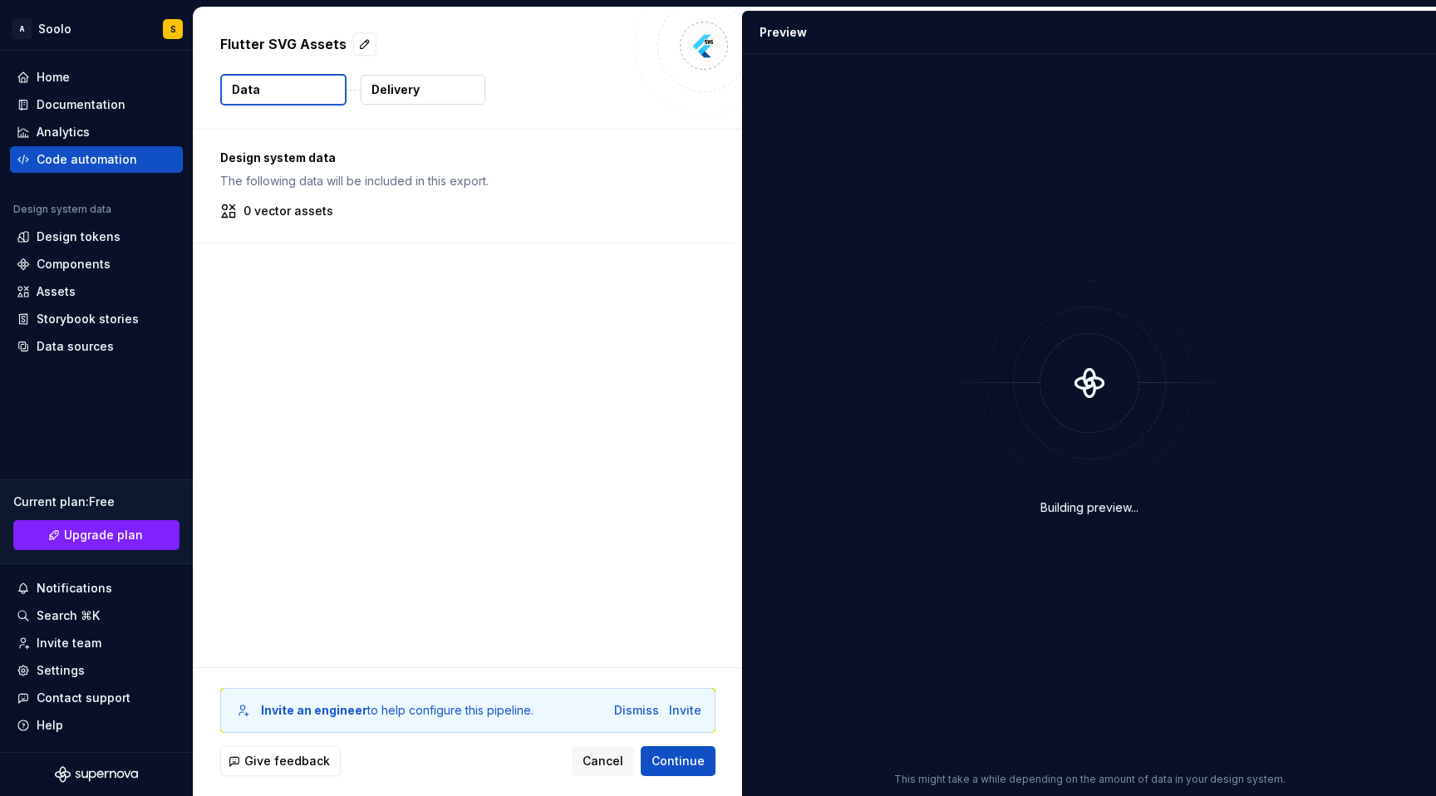
click at [589, 208] on div "0 vector assets" at bounding box center [463, 211] width 487 height 17
click at [371, 199] on div "Design system data The following data will be included in this export. 0 vector…" at bounding box center [464, 186] width 540 height 113
click at [350, 199] on div "Design system data The following data will be included in this export. 0 vector…" at bounding box center [464, 186] width 540 height 113
click at [674, 708] on div "Invite" at bounding box center [685, 710] width 32 height 17
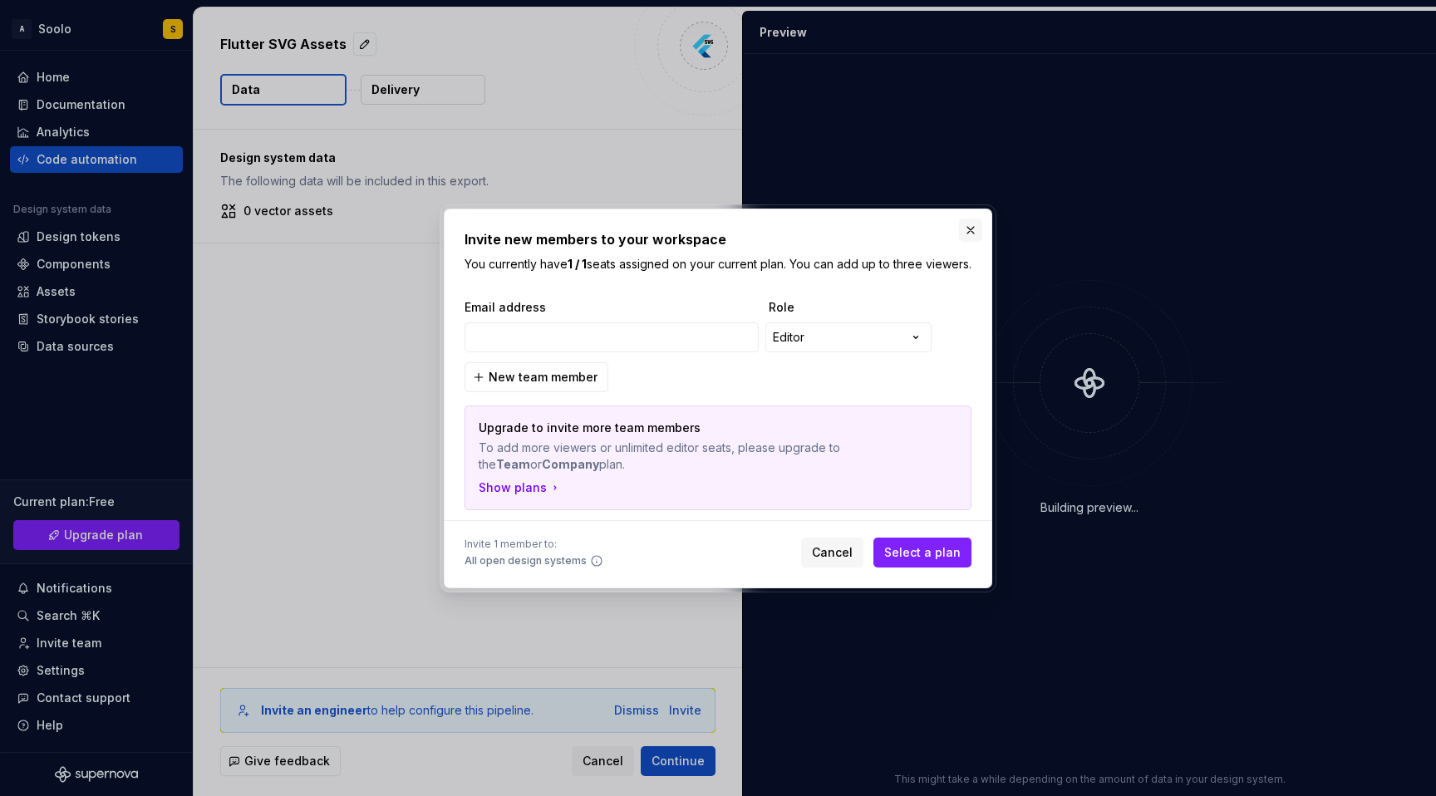
click at [968, 223] on button "button" at bounding box center [970, 230] width 23 height 23
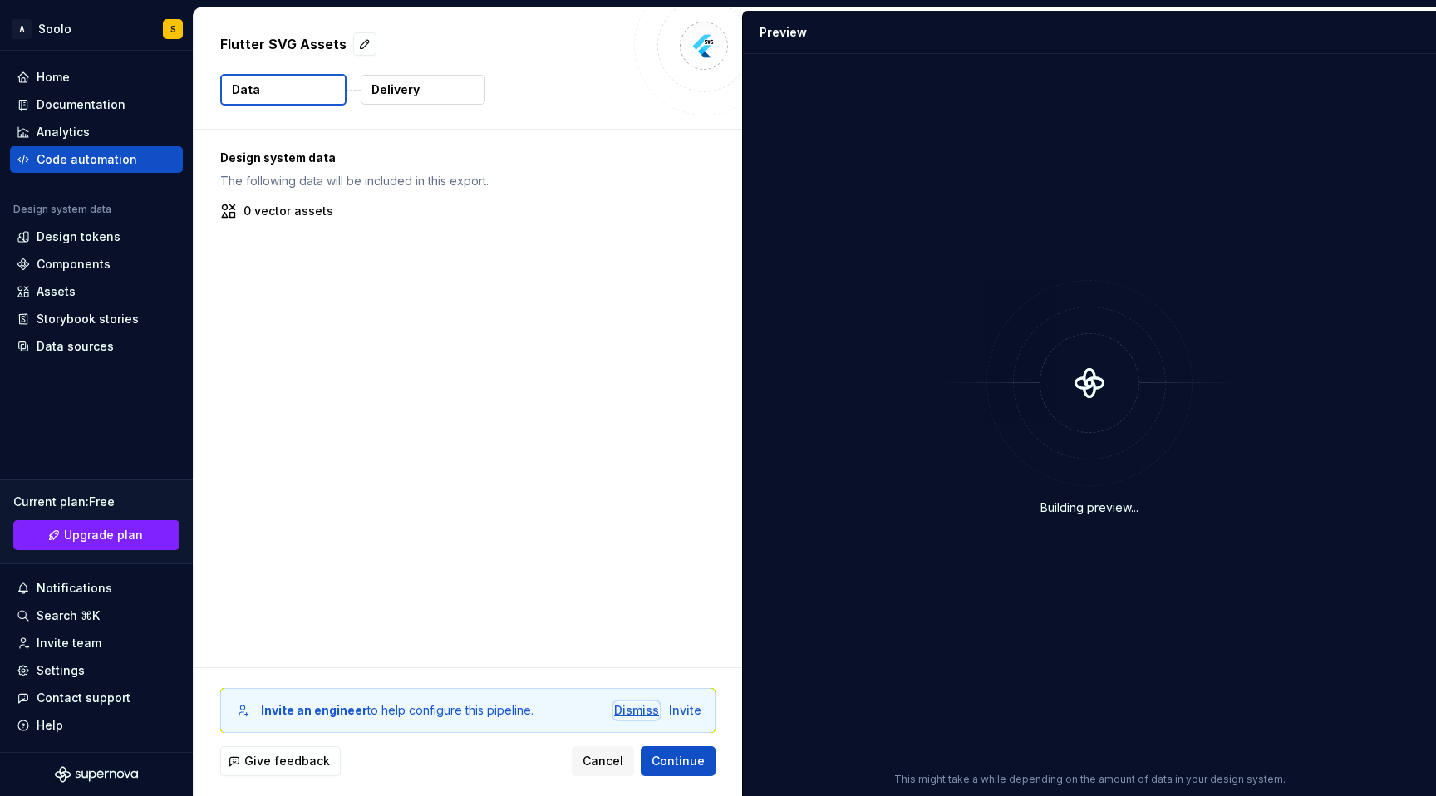
click at [648, 704] on div "Dismiss" at bounding box center [636, 710] width 45 height 17
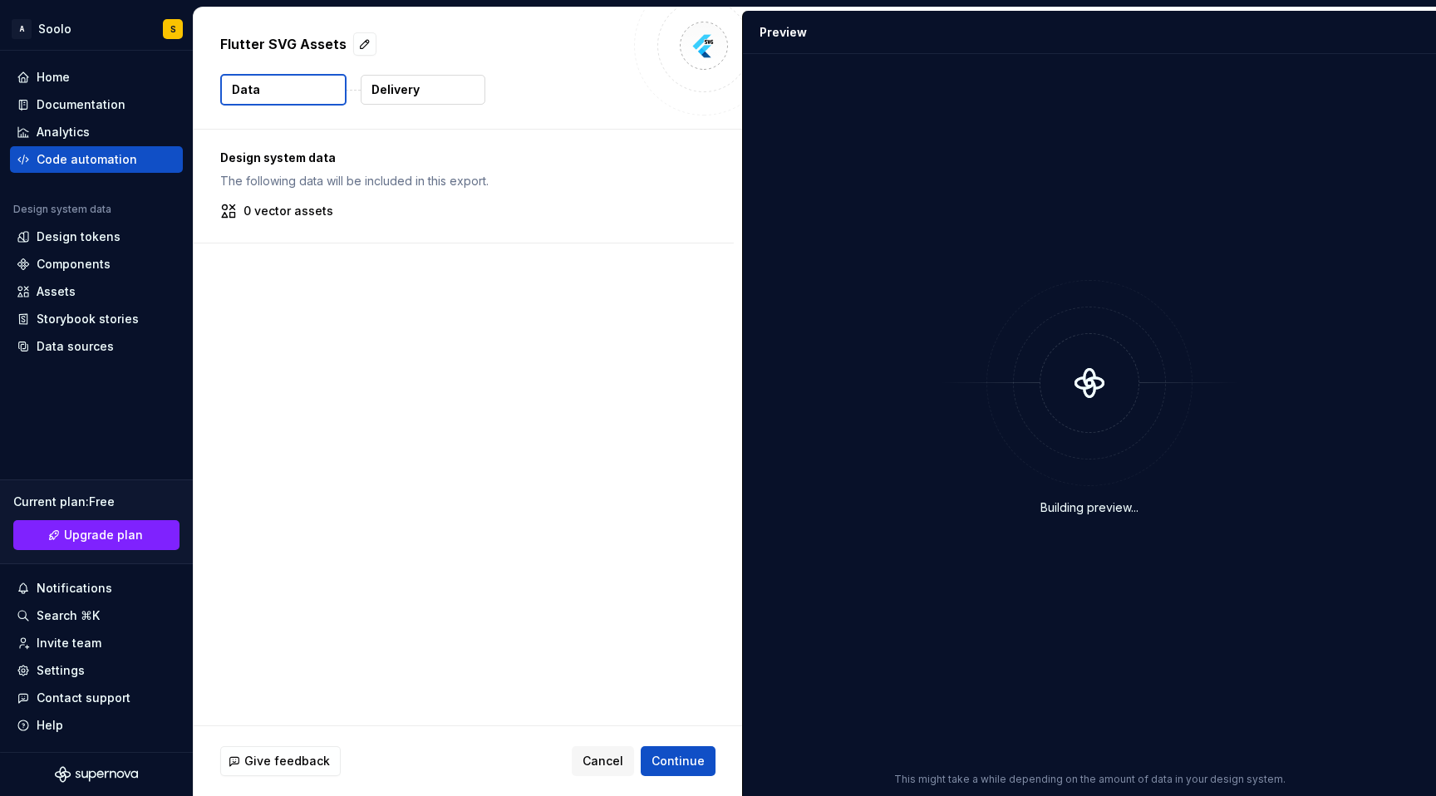
click at [379, 203] on div "0 vector assets" at bounding box center [463, 211] width 487 height 17
click at [382, 200] on div "Design system data The following data will be included in this export. 0 vector…" at bounding box center [464, 186] width 540 height 113
click at [407, 90] on p "Delivery" at bounding box center [396, 89] width 48 height 17
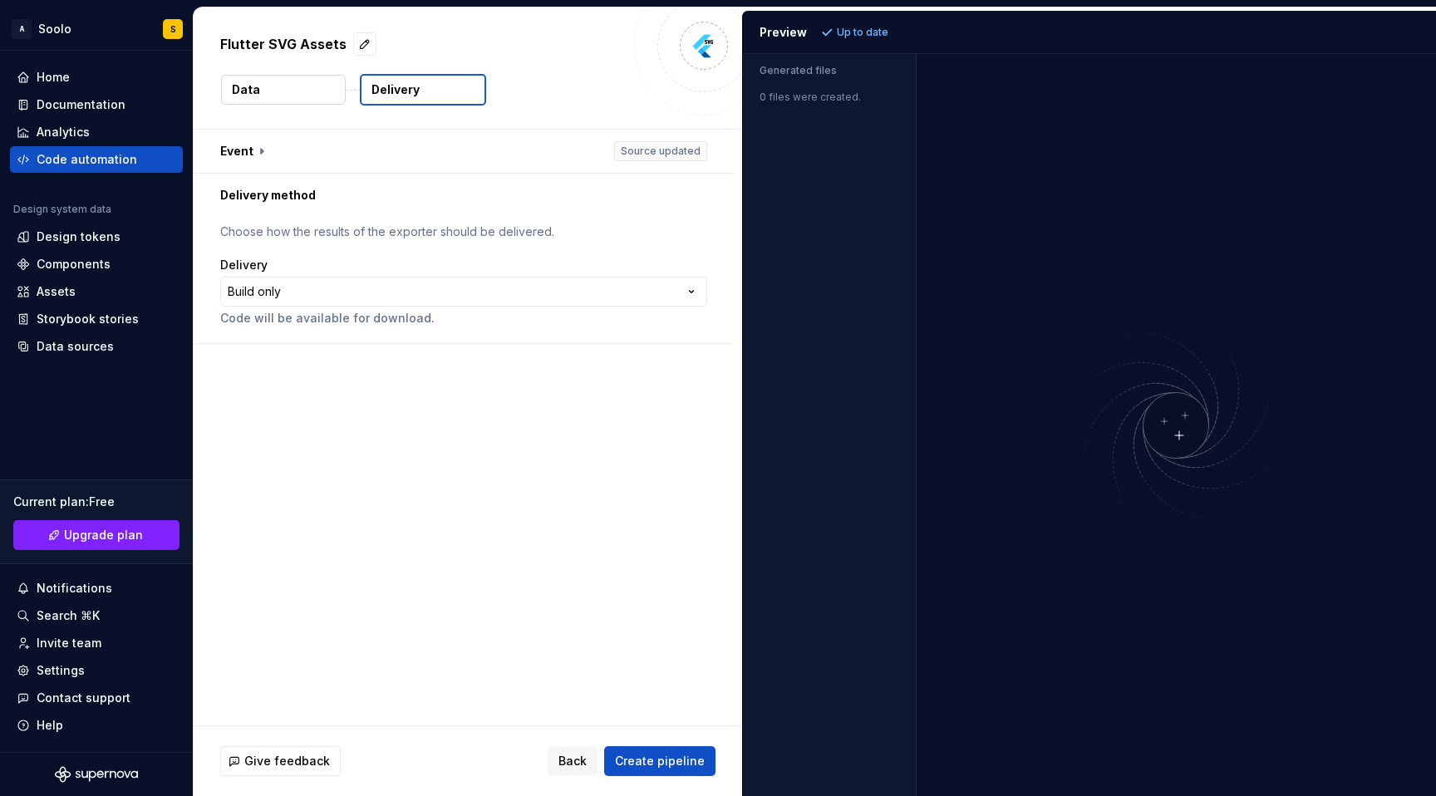
click at [811, 130] on div "Generated files 0 files were created." at bounding box center [830, 425] width 174 height 742
click at [514, 299] on html "**********" at bounding box center [718, 398] width 1436 height 796
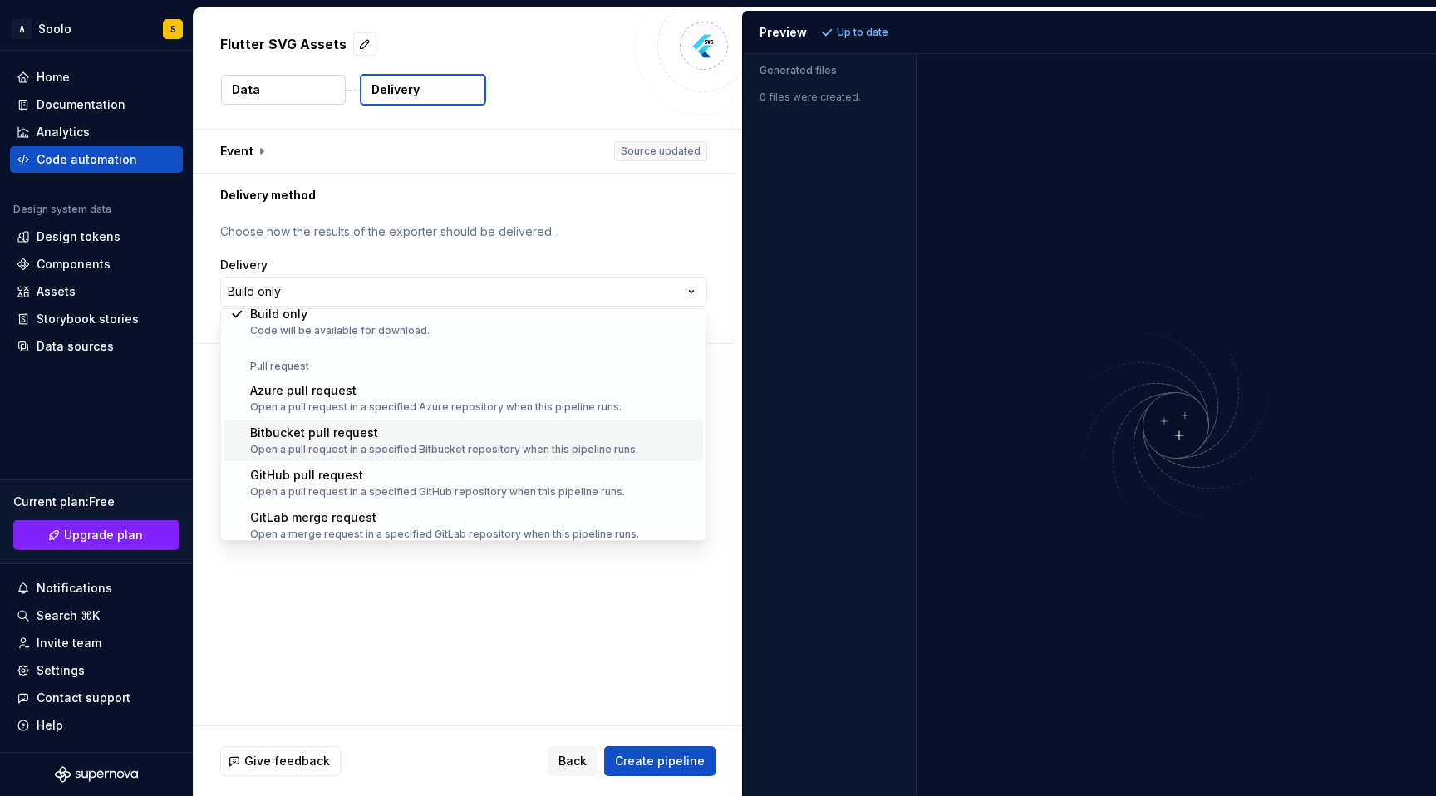
scroll to position [47, 0]
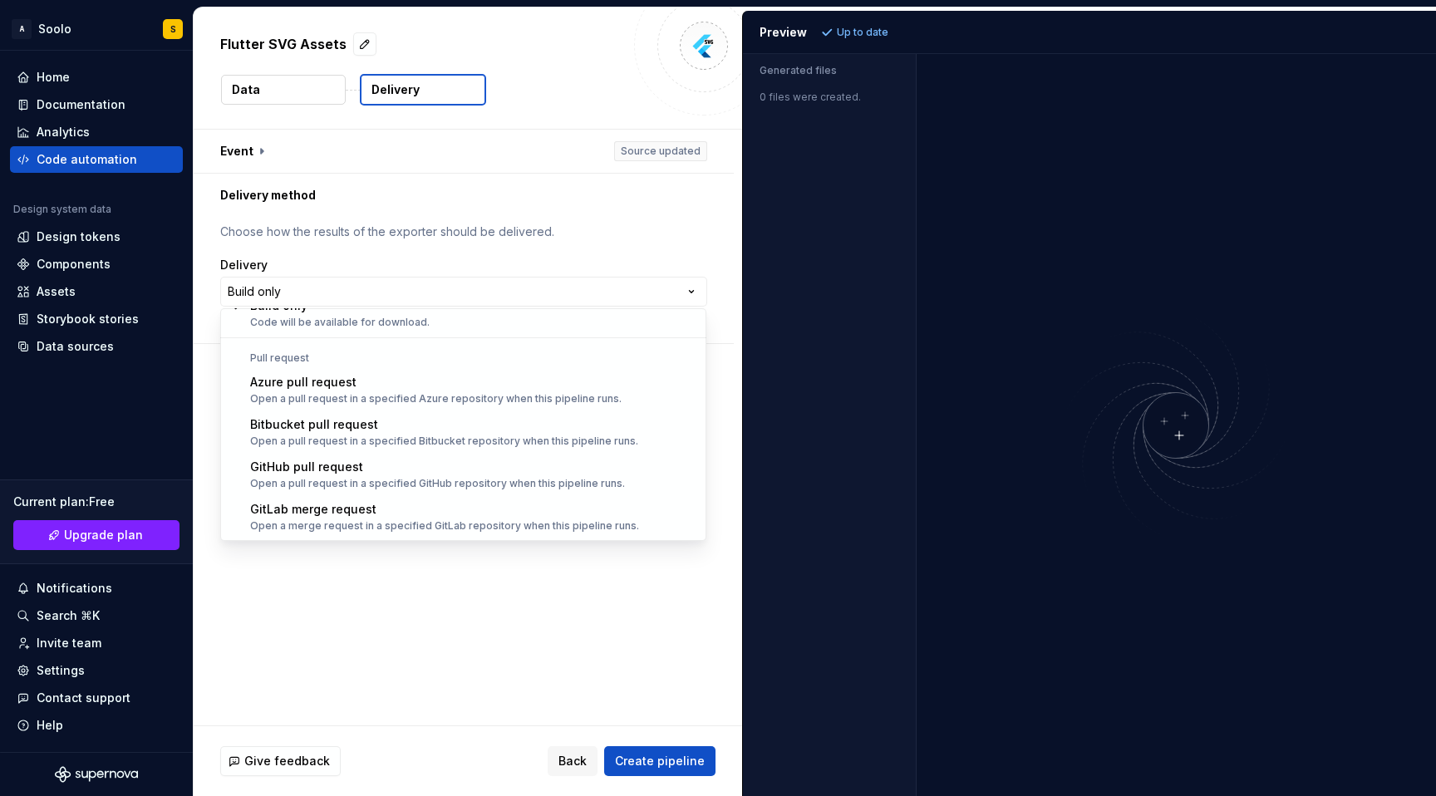
click at [506, 597] on html "**********" at bounding box center [718, 398] width 1436 height 796
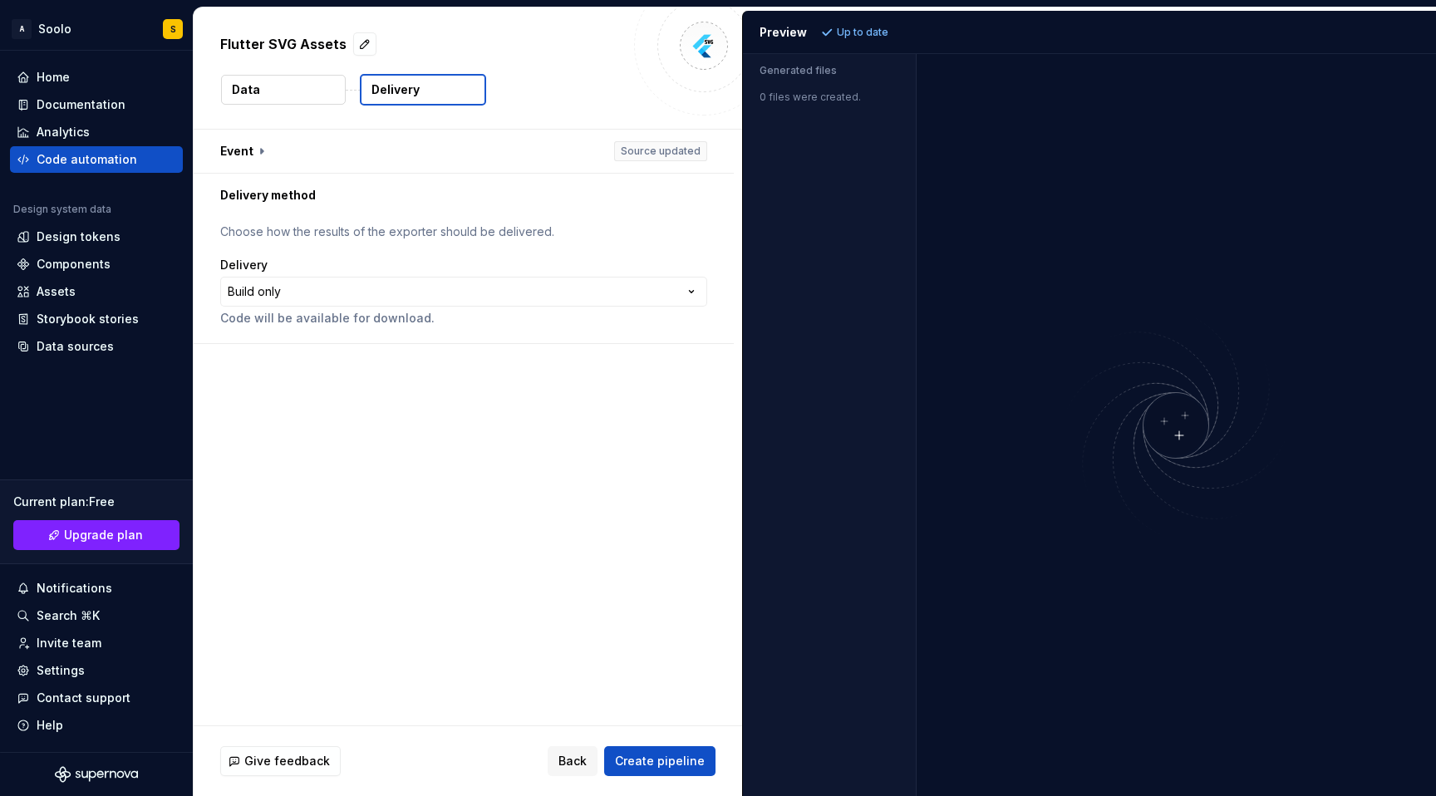
click at [909, 144] on div "Generated files 0 files were created." at bounding box center [830, 425] width 174 height 742
click at [129, 163] on div "Code automation" at bounding box center [87, 159] width 101 height 17
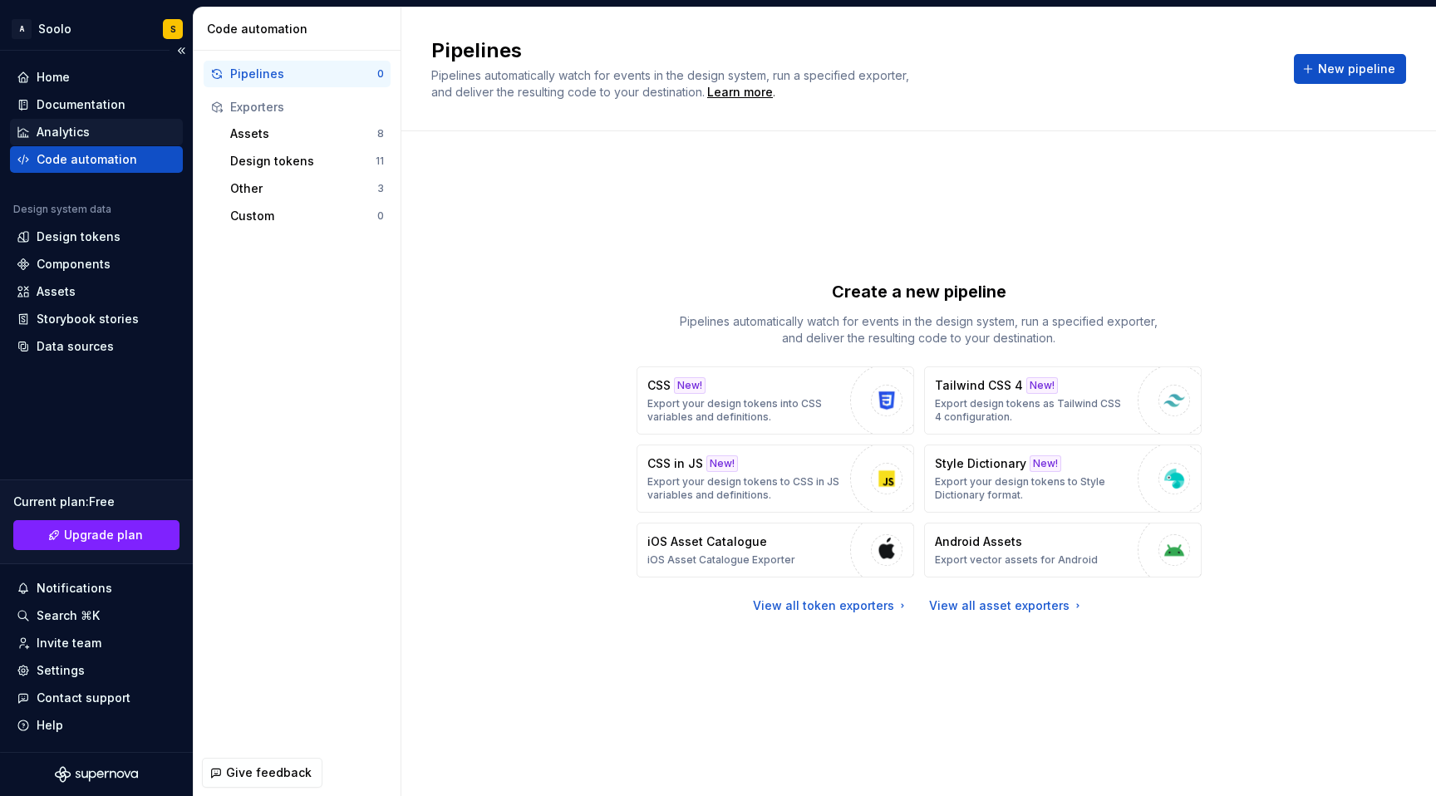
click at [106, 143] on div "Analytics" at bounding box center [96, 132] width 173 height 27
click at [83, 238] on div "Design tokens" at bounding box center [79, 237] width 84 height 17
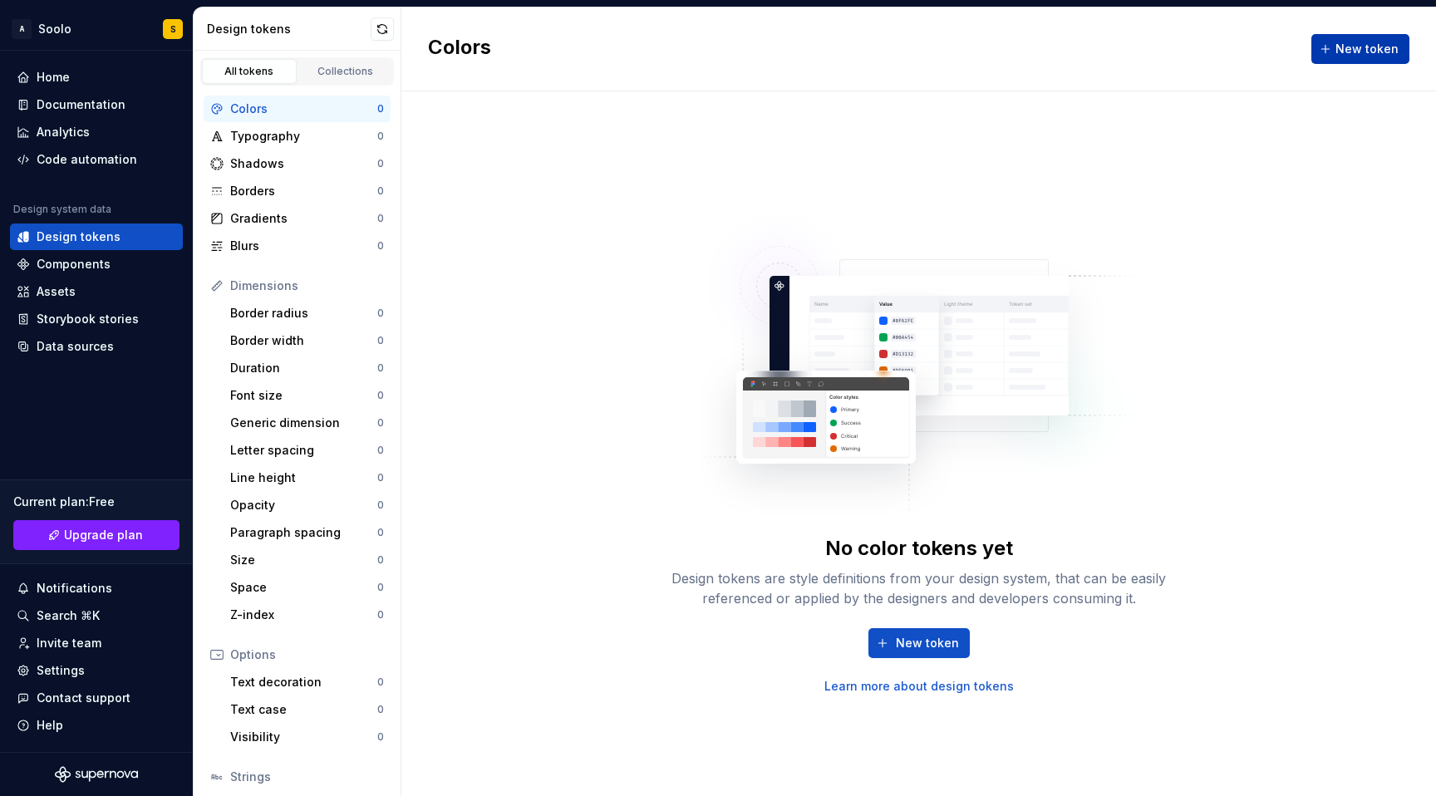
click at [1330, 49] on button "New token" at bounding box center [1361, 49] width 98 height 30
click at [942, 314] on img at bounding box center [919, 359] width 437 height 333
click at [105, 267] on div "Components" at bounding box center [74, 264] width 74 height 17
type textarea "*"
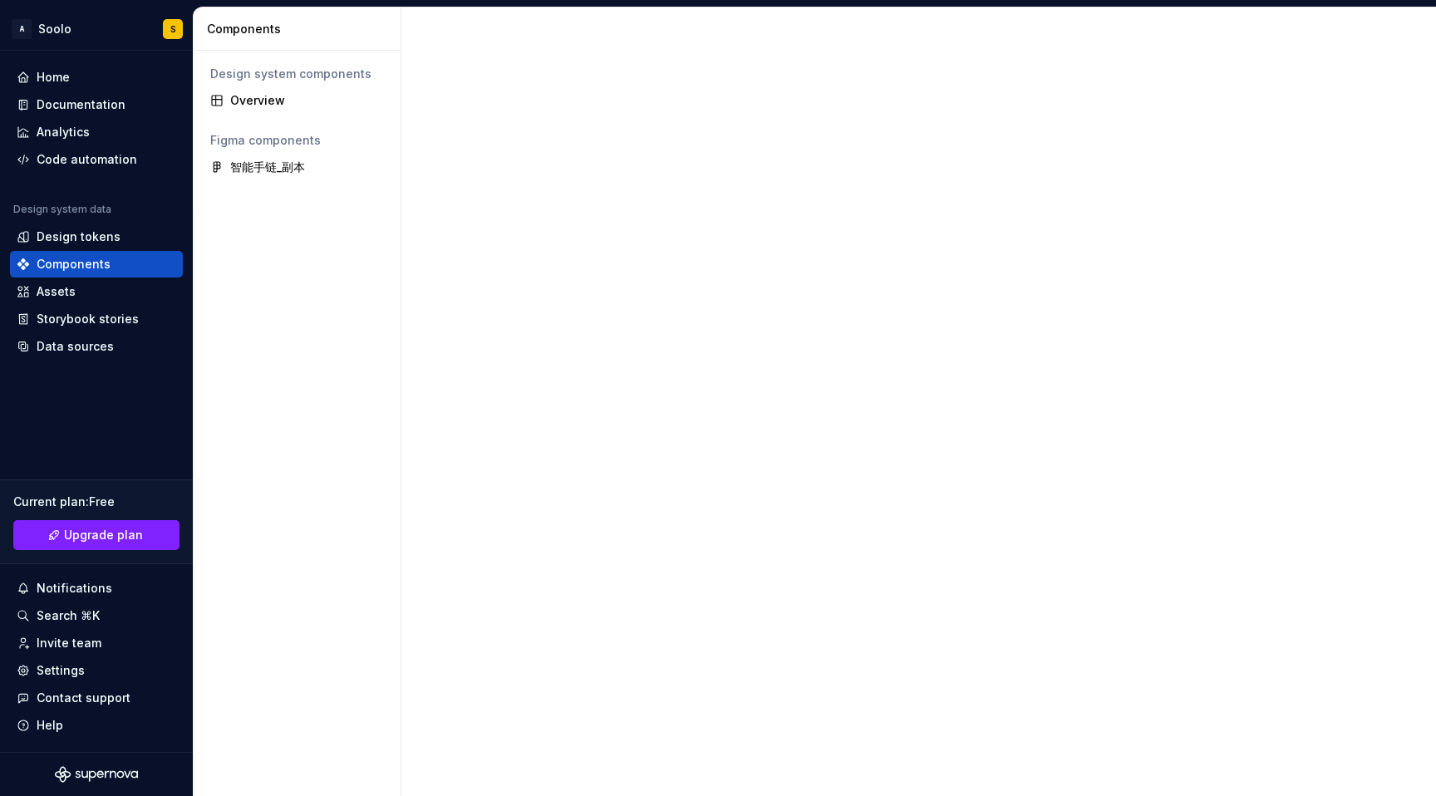
click at [281, 180] on div "Design system components Overview Figma components 智能手链_副本" at bounding box center [297, 424] width 207 height 746
click at [290, 175] on div "智能手链_副本" at bounding box center [297, 167] width 187 height 27
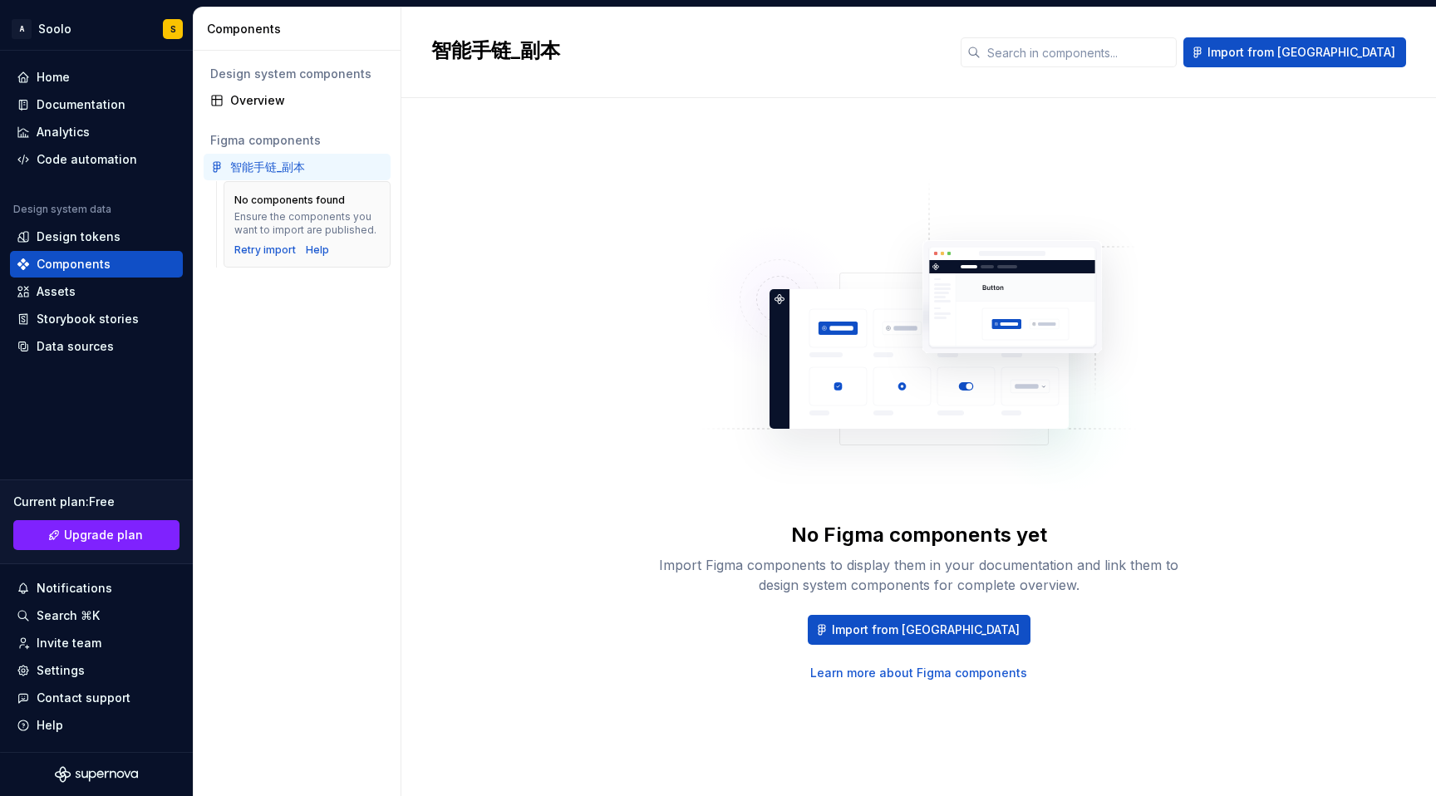
click at [293, 173] on div "智能手链_副本" at bounding box center [267, 167] width 75 height 17
click at [262, 253] on div "Retry import" at bounding box center [265, 250] width 62 height 13
click at [548, 426] on div "No Figma components yet Import Figma components to display them in your documen…" at bounding box center [918, 430] width 975 height 605
click at [75, 495] on div "Current plan : Free" at bounding box center [96, 502] width 166 height 17
click at [97, 622] on div "Search ⌘K" at bounding box center [97, 616] width 160 height 17
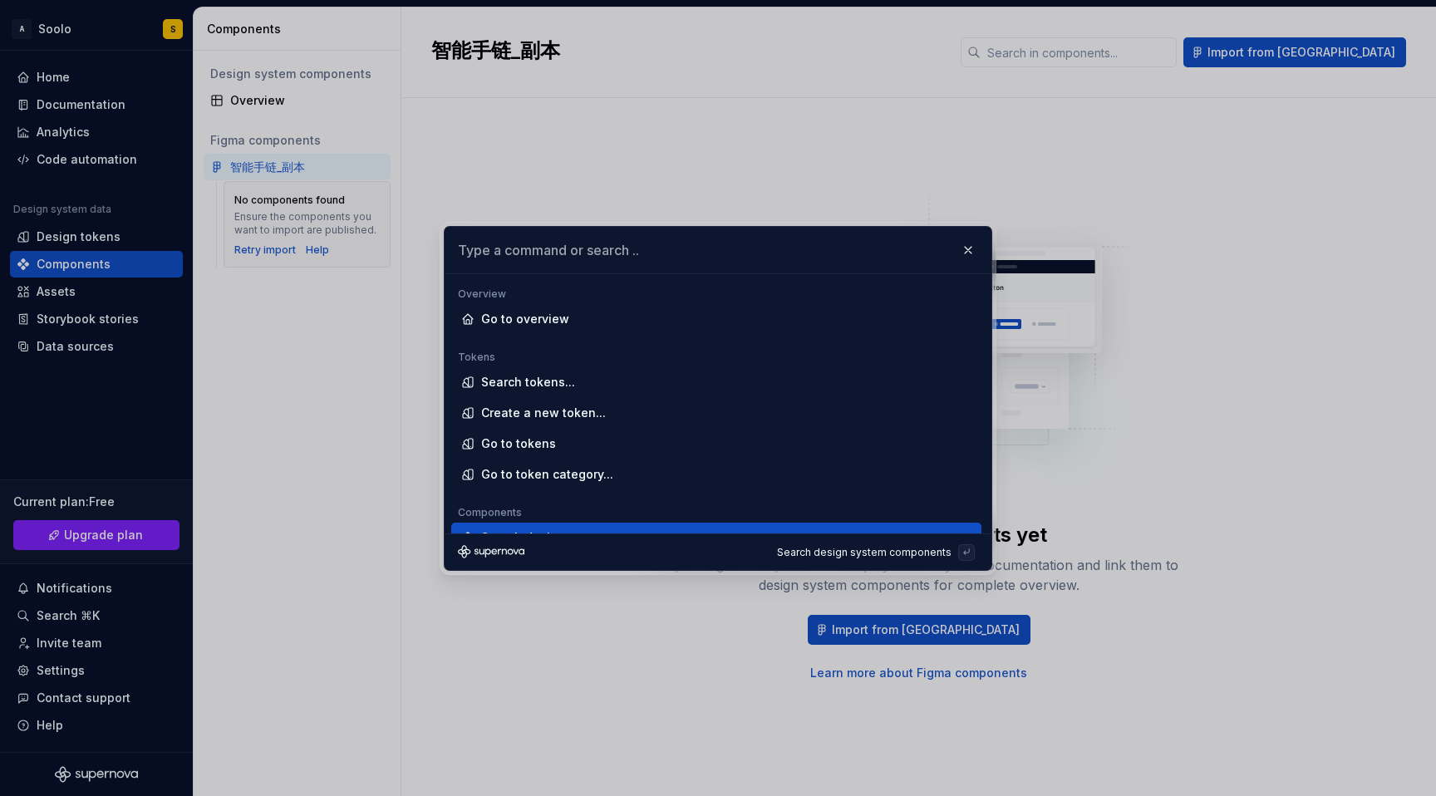
scroll to position [19, 0]
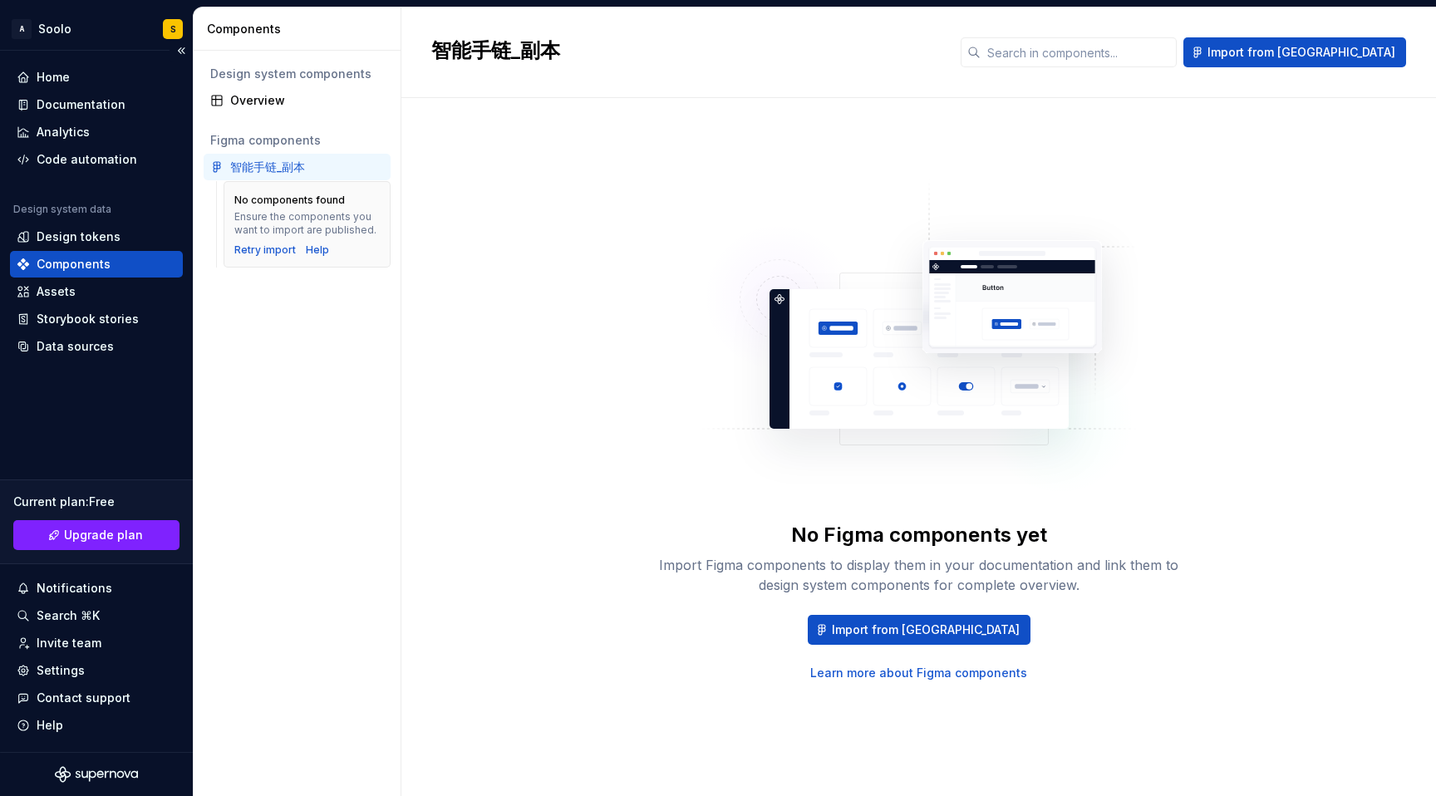
click at [97, 762] on div at bounding box center [96, 774] width 193 height 43
click at [103, 784] on div at bounding box center [96, 774] width 193 height 43
click at [106, 781] on icon "Supernova Logo" at bounding box center [96, 774] width 83 height 17
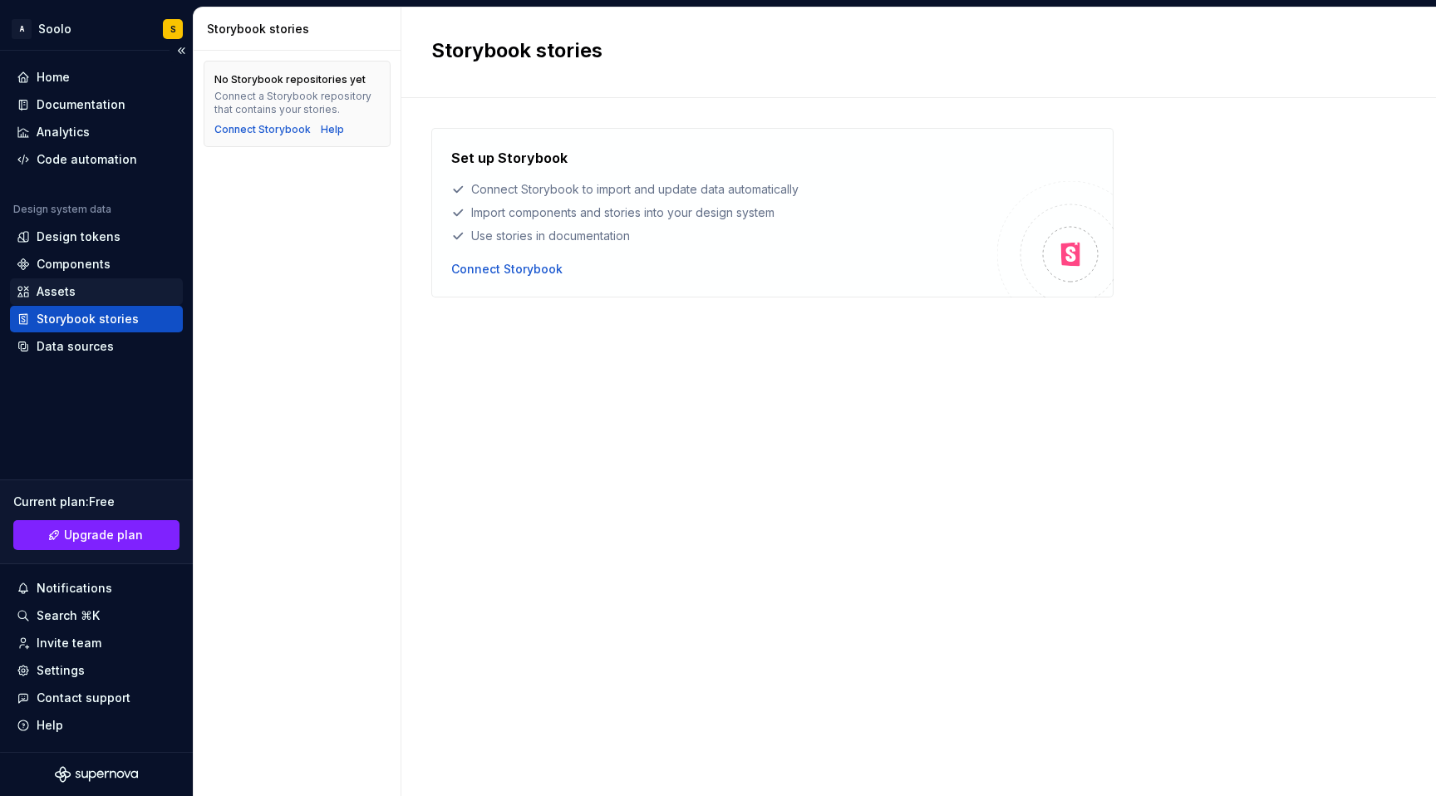
click at [108, 299] on div "Assets" at bounding box center [97, 291] width 160 height 17
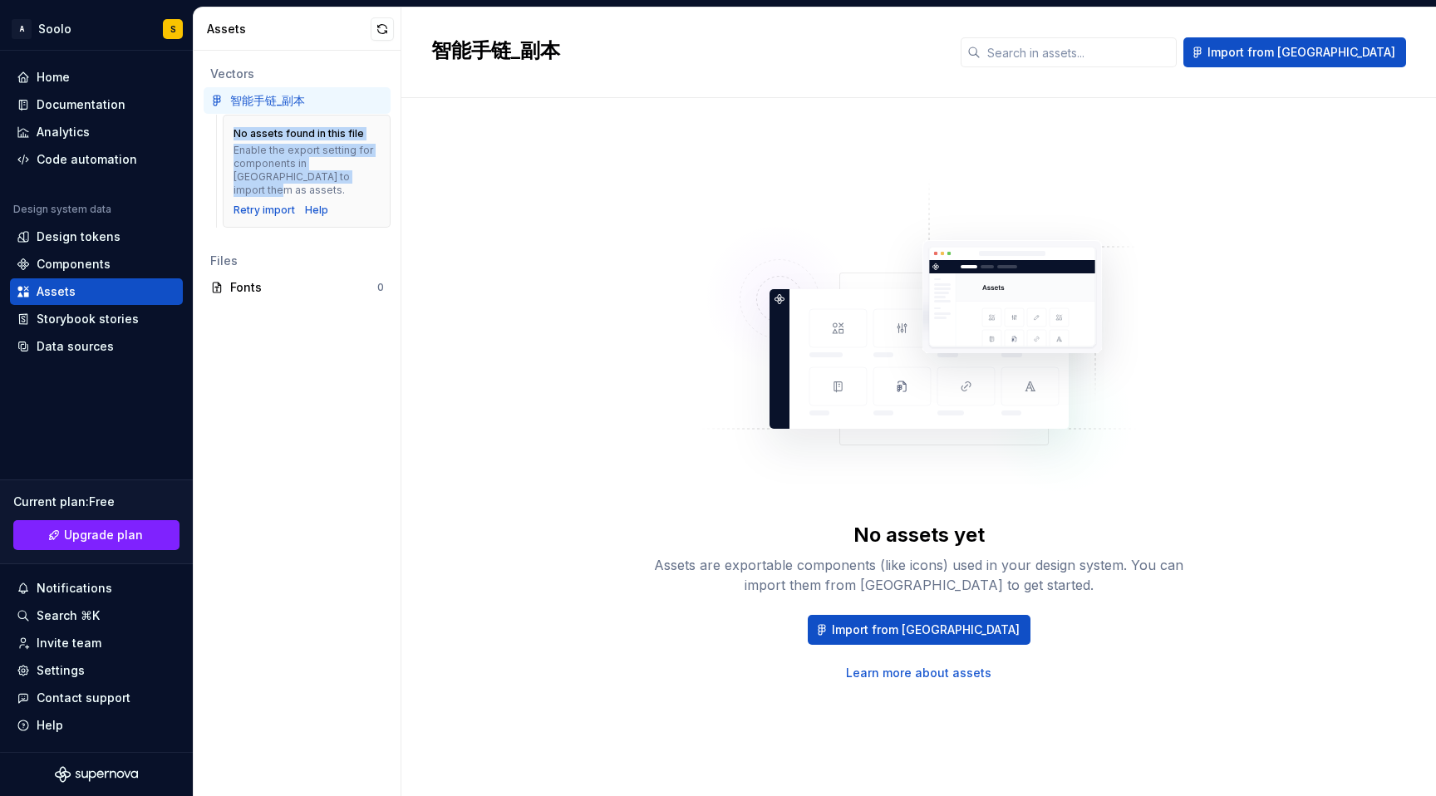
drag, startPoint x: 355, startPoint y: 177, endPoint x: 230, endPoint y: 136, distance: 131.2
click at [230, 136] on div "No assets found in this file Enable the export setting for components in [GEOGR…" at bounding box center [307, 171] width 168 height 113
copy div "No assets found in this file Enable the export setting for components in [GEOGR…"
click at [585, 428] on div "No assets yet Assets are exportable components (like icons) used in your design…" at bounding box center [918, 430] width 975 height 605
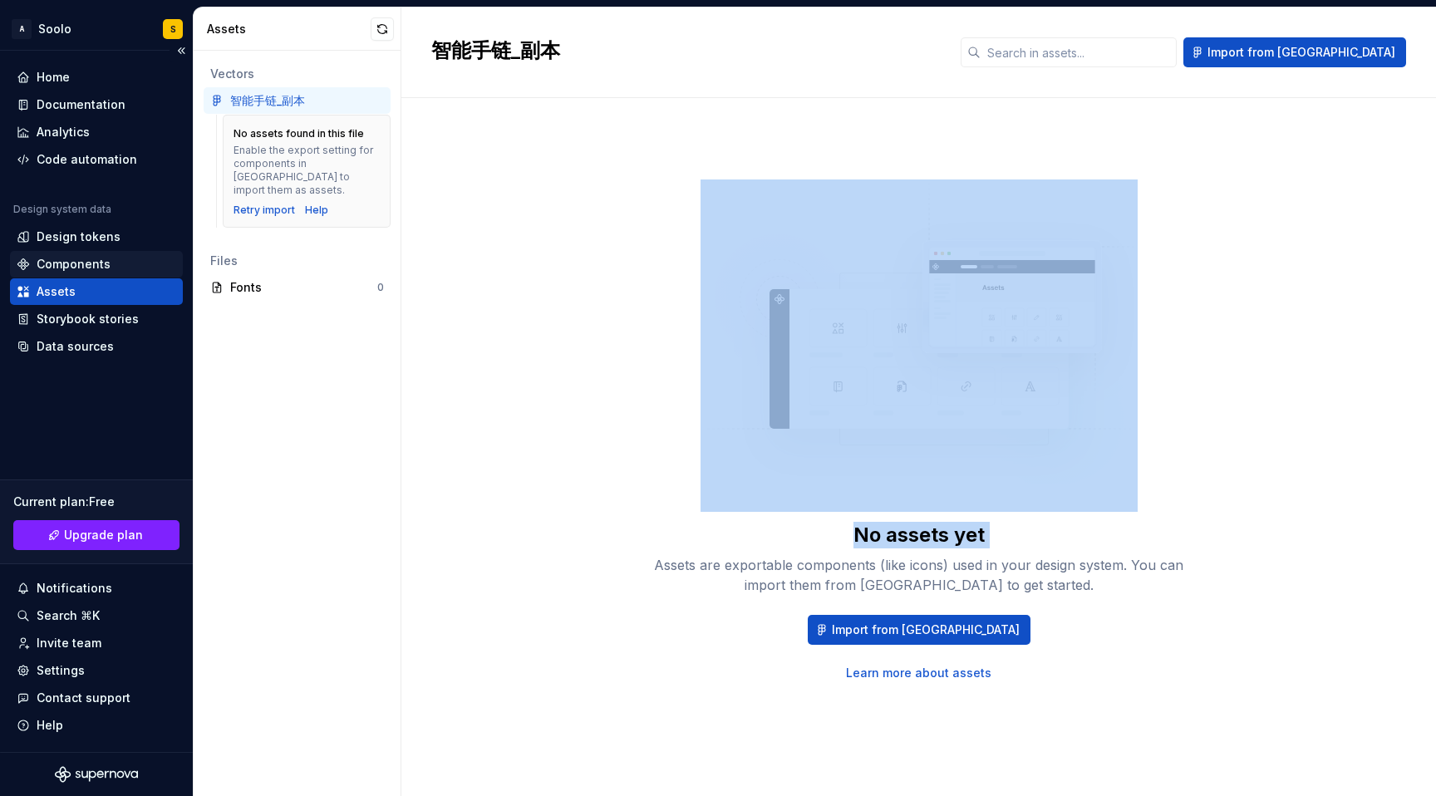
click at [108, 267] on div "Components" at bounding box center [97, 264] width 160 height 17
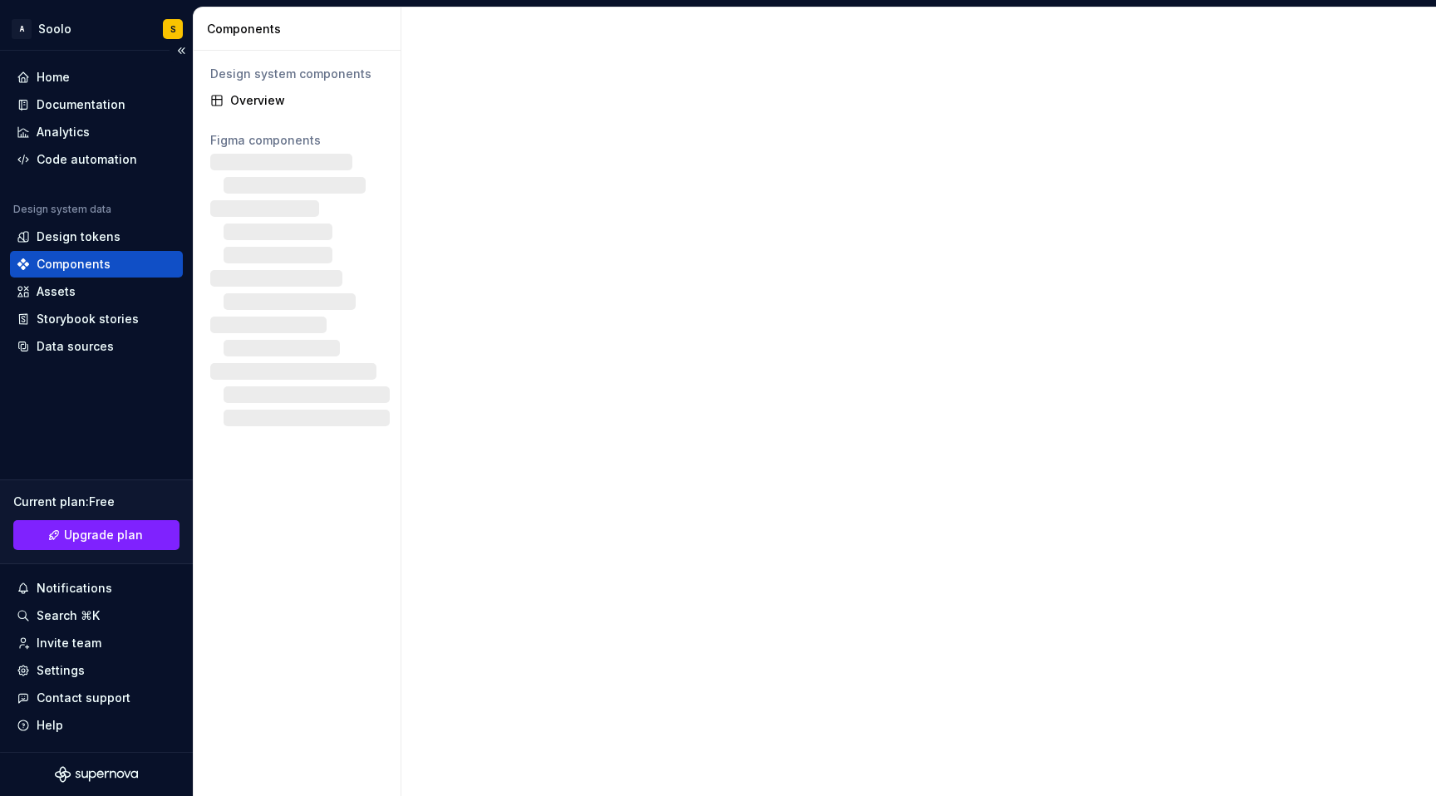
click at [87, 269] on div "Components" at bounding box center [74, 264] width 74 height 17
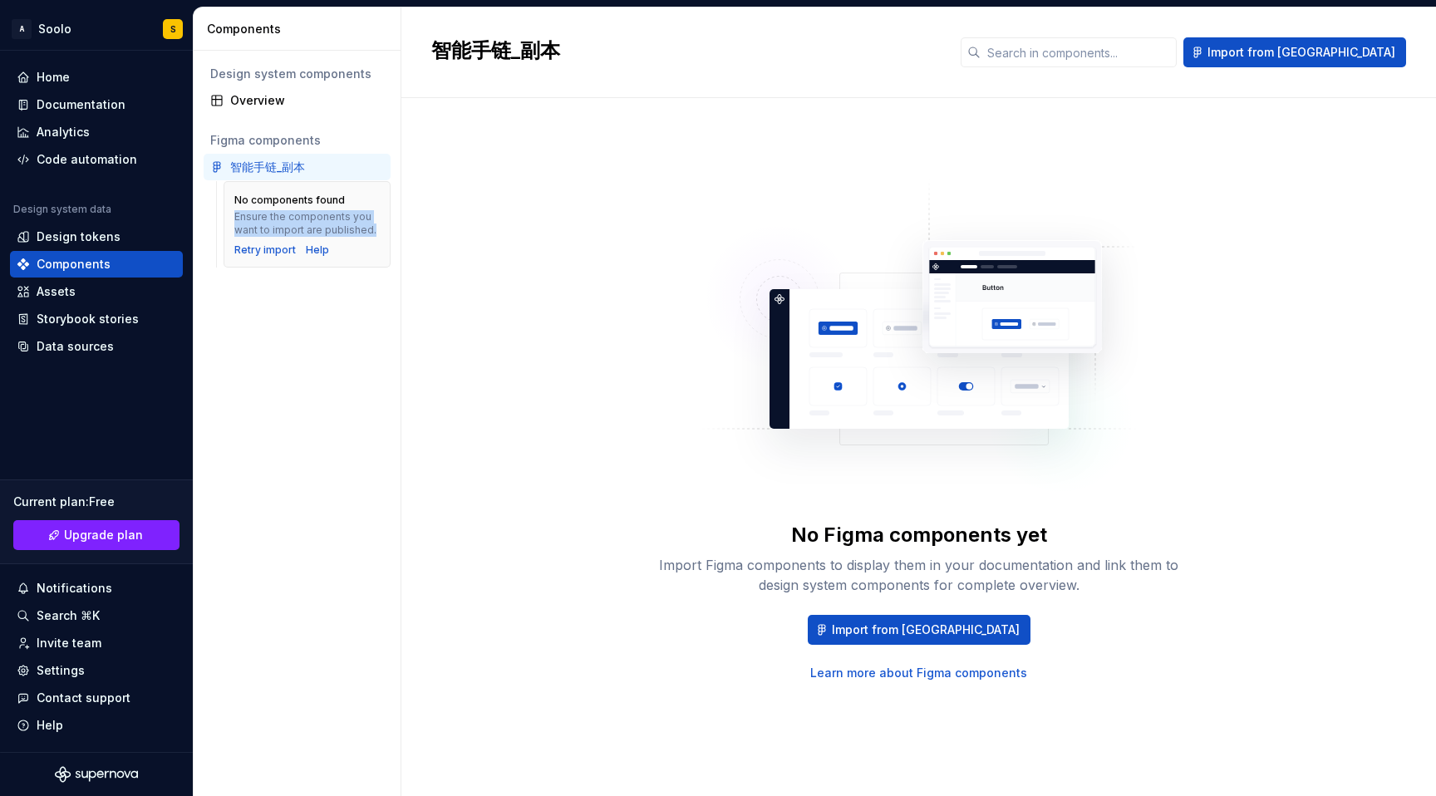
drag, startPoint x: 374, startPoint y: 230, endPoint x: 222, endPoint y: 219, distance: 152.5
click at [222, 219] on div "No components found Ensure the components you want to import are published. Ret…" at bounding box center [297, 227] width 187 height 93
copy div "Ensure the components you want to import are published."
click at [661, 422] on div "No Figma components yet Import Figma components to display them in your documen…" at bounding box center [919, 431] width 532 height 502
click at [264, 247] on div "Retry import" at bounding box center [265, 250] width 62 height 13
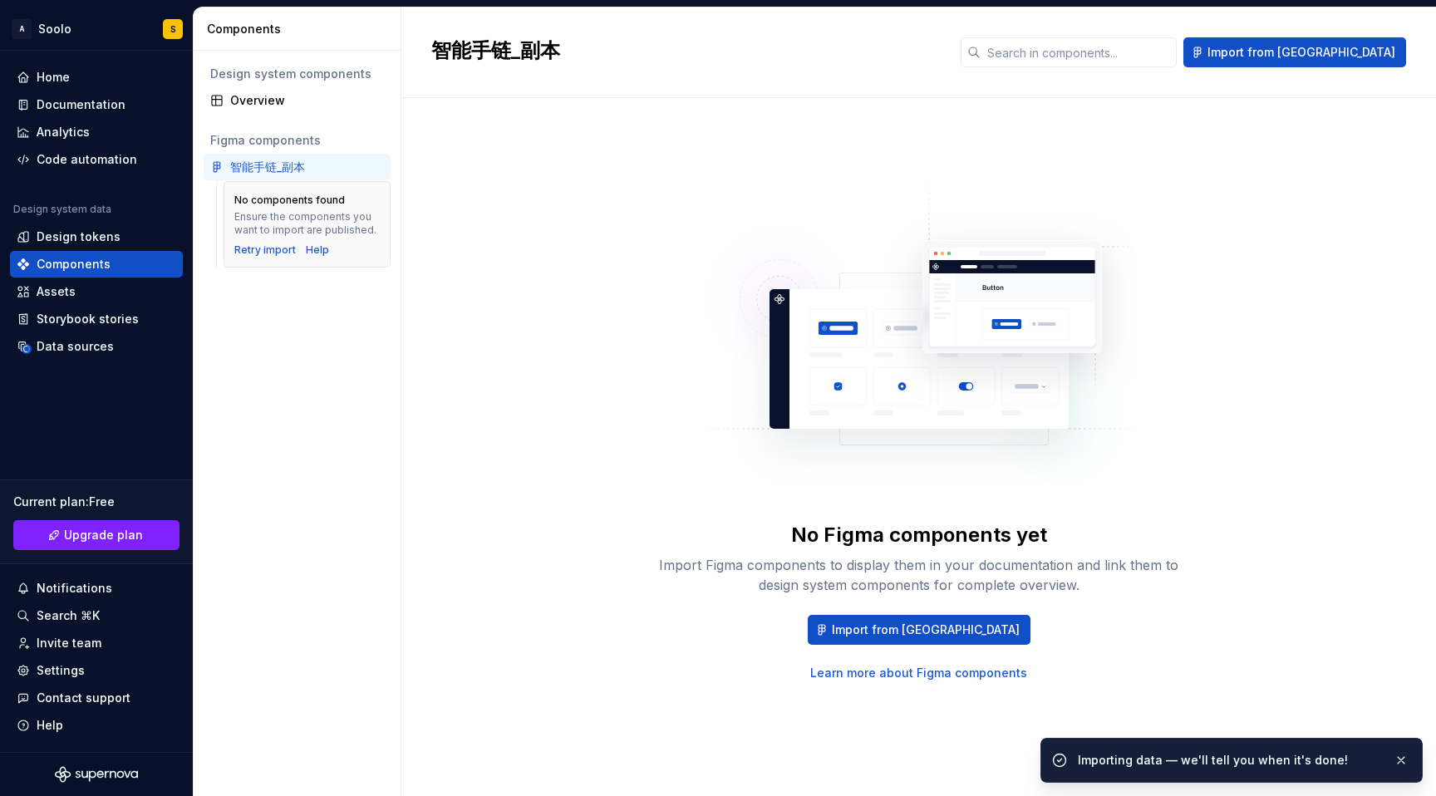
click at [409, 357] on div "No Figma components yet Import Figma components to display them in your documen…" at bounding box center [919, 447] width 1035 height 698
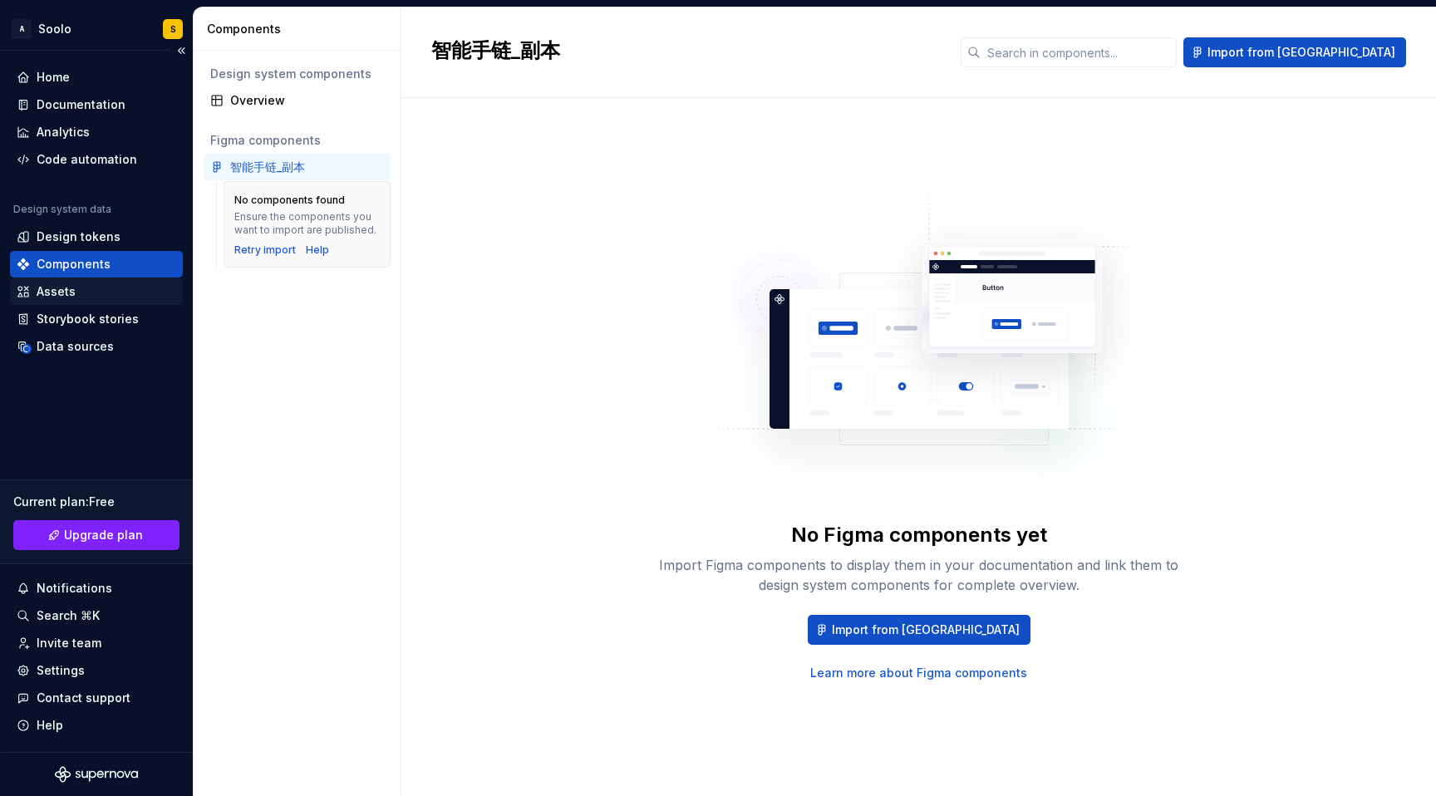
click at [69, 289] on div "Assets" at bounding box center [56, 291] width 39 height 17
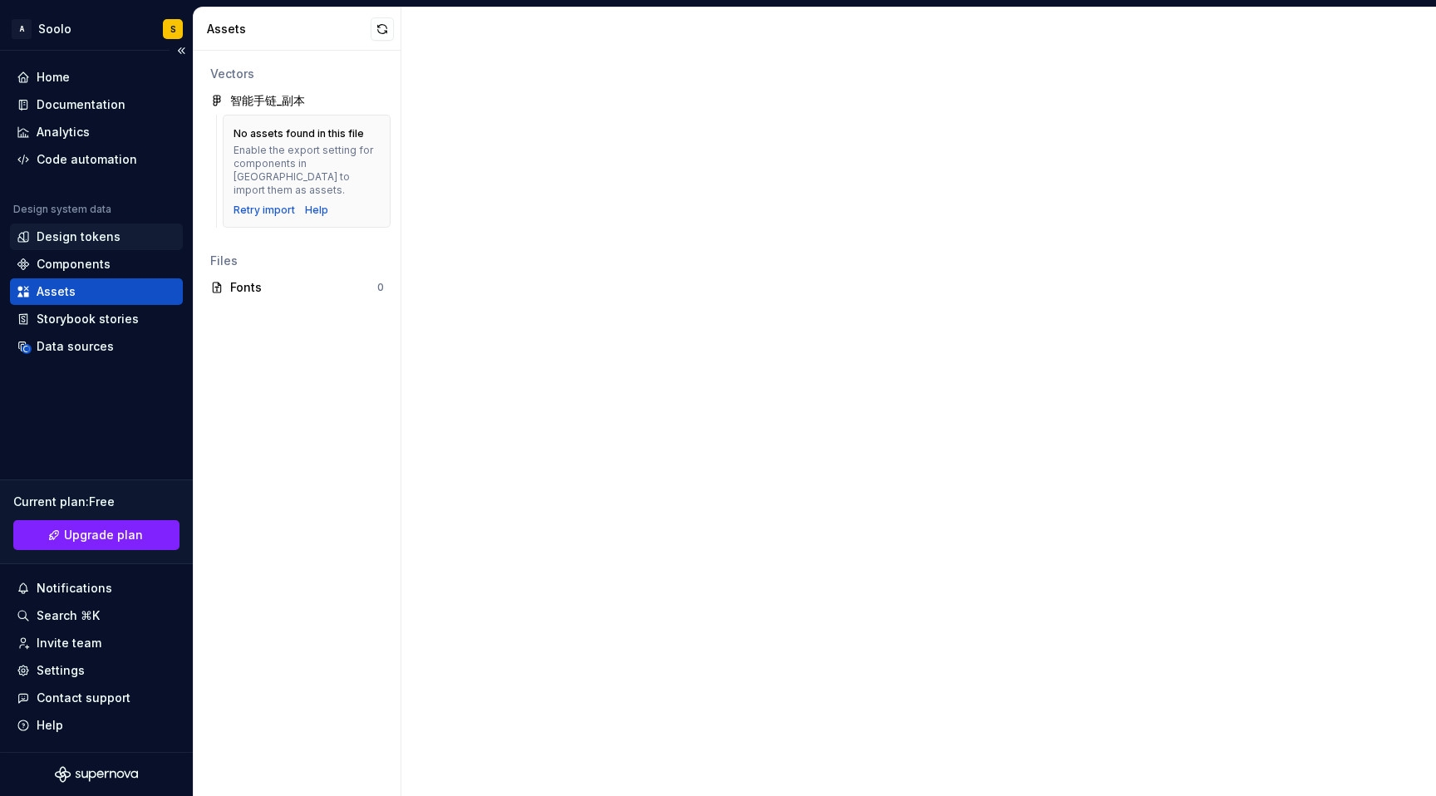
click at [95, 243] on div "Design tokens" at bounding box center [79, 237] width 84 height 17
click at [86, 267] on div "Components" at bounding box center [74, 264] width 74 height 17
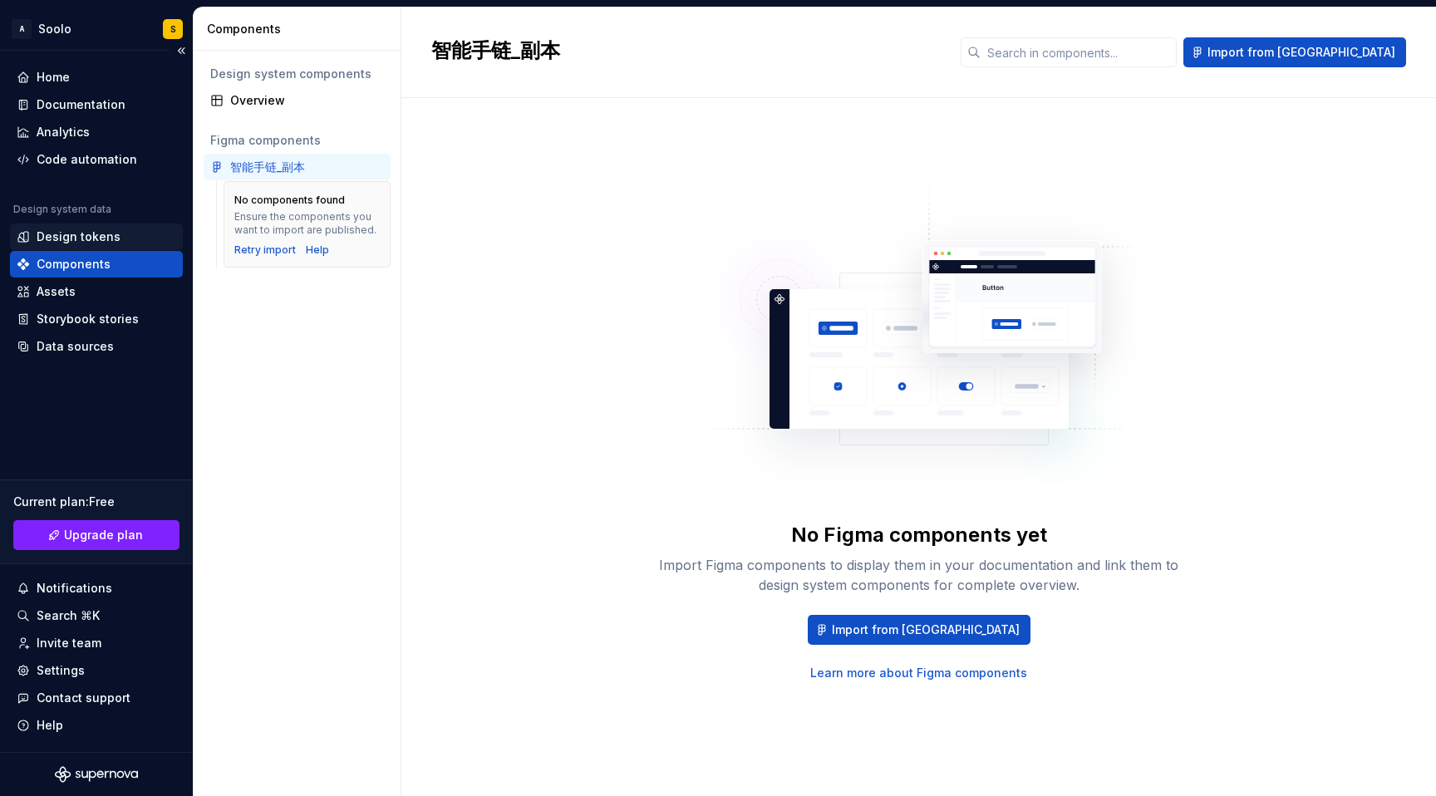
click at [76, 239] on div "Design tokens" at bounding box center [79, 237] width 84 height 17
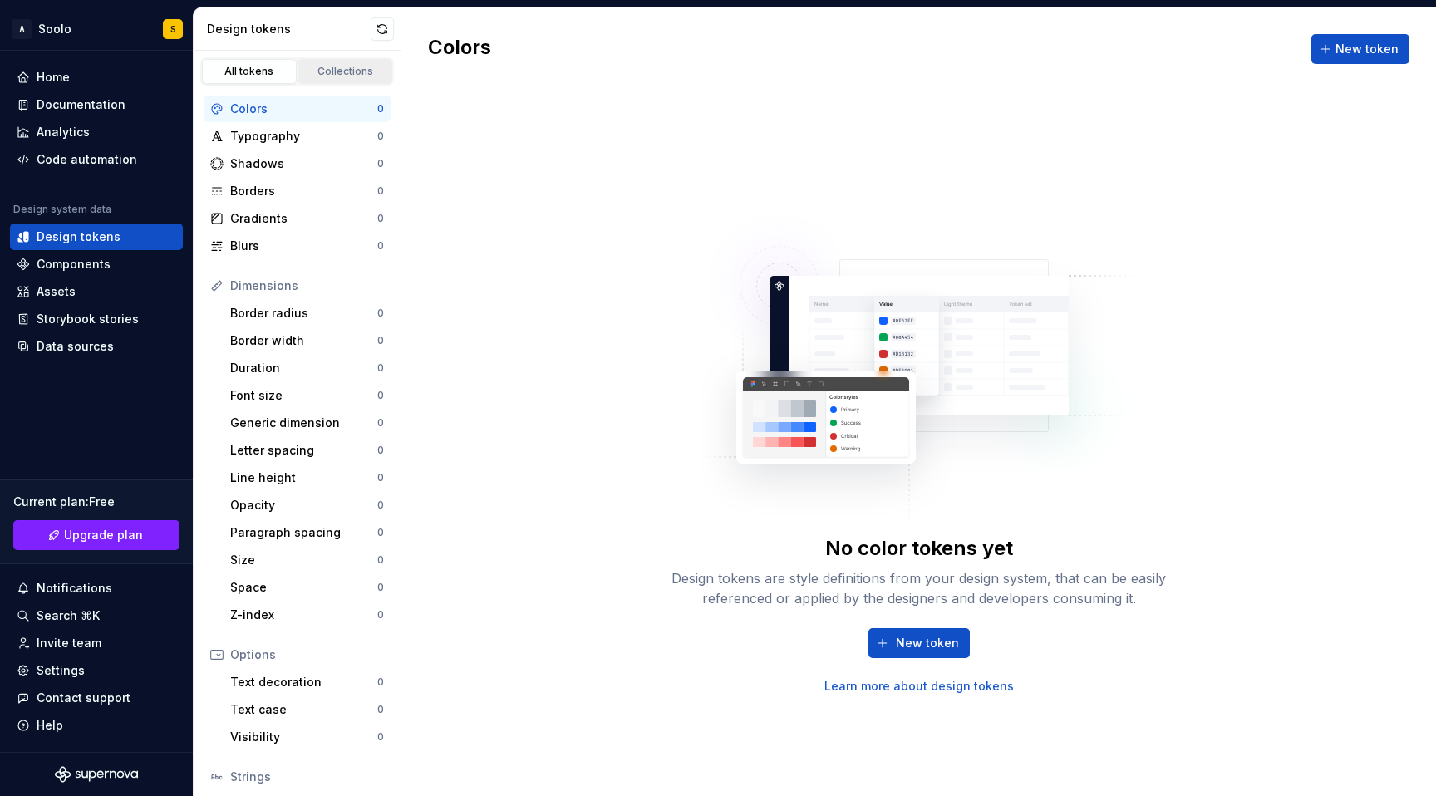
click at [347, 62] on link "Collections" at bounding box center [345, 71] width 95 height 25
click at [349, 68] on div "Collections" at bounding box center [345, 71] width 83 height 13
click at [347, 71] on div "Collections" at bounding box center [345, 71] width 83 height 13
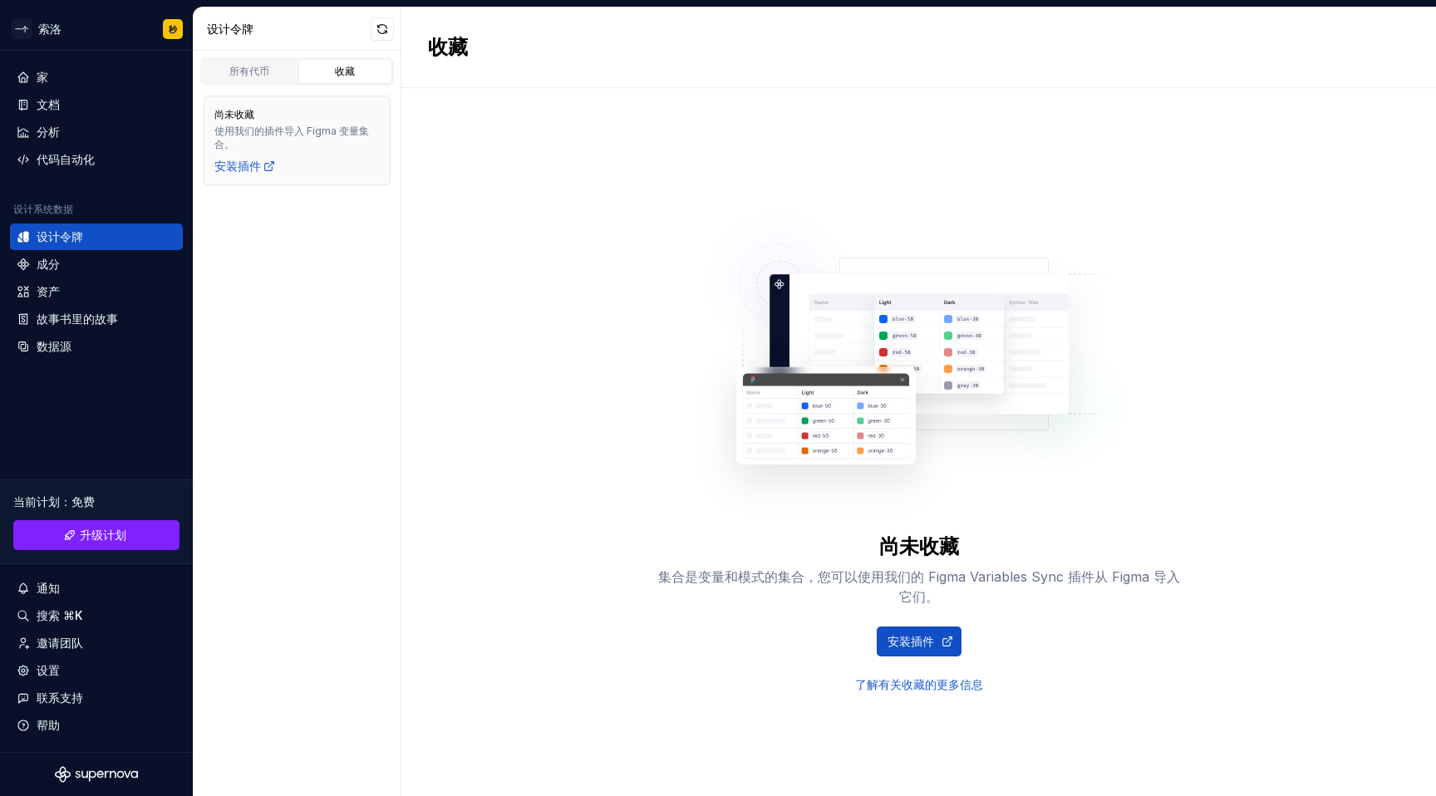
click at [1007, 600] on div "集合是变量和模式的集合，您可以使用我们的 Figma Variables Sync 插件从 Figma 导入它们。" at bounding box center [919, 587] width 532 height 40
click at [904, 650] on link "安装插件" at bounding box center [919, 642] width 85 height 30
click at [66, 107] on div "文档" at bounding box center [97, 104] width 160 height 17
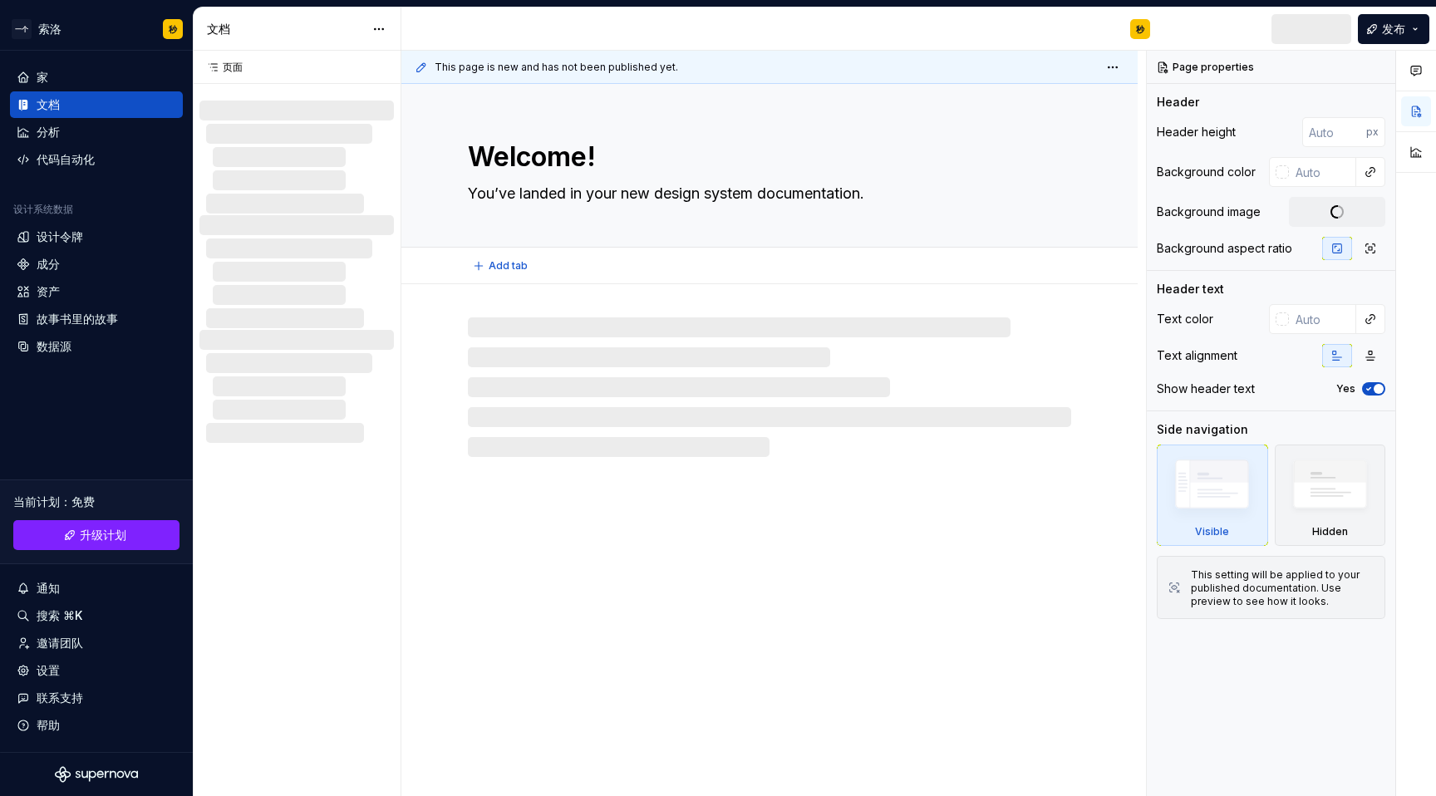
type textarea "*"
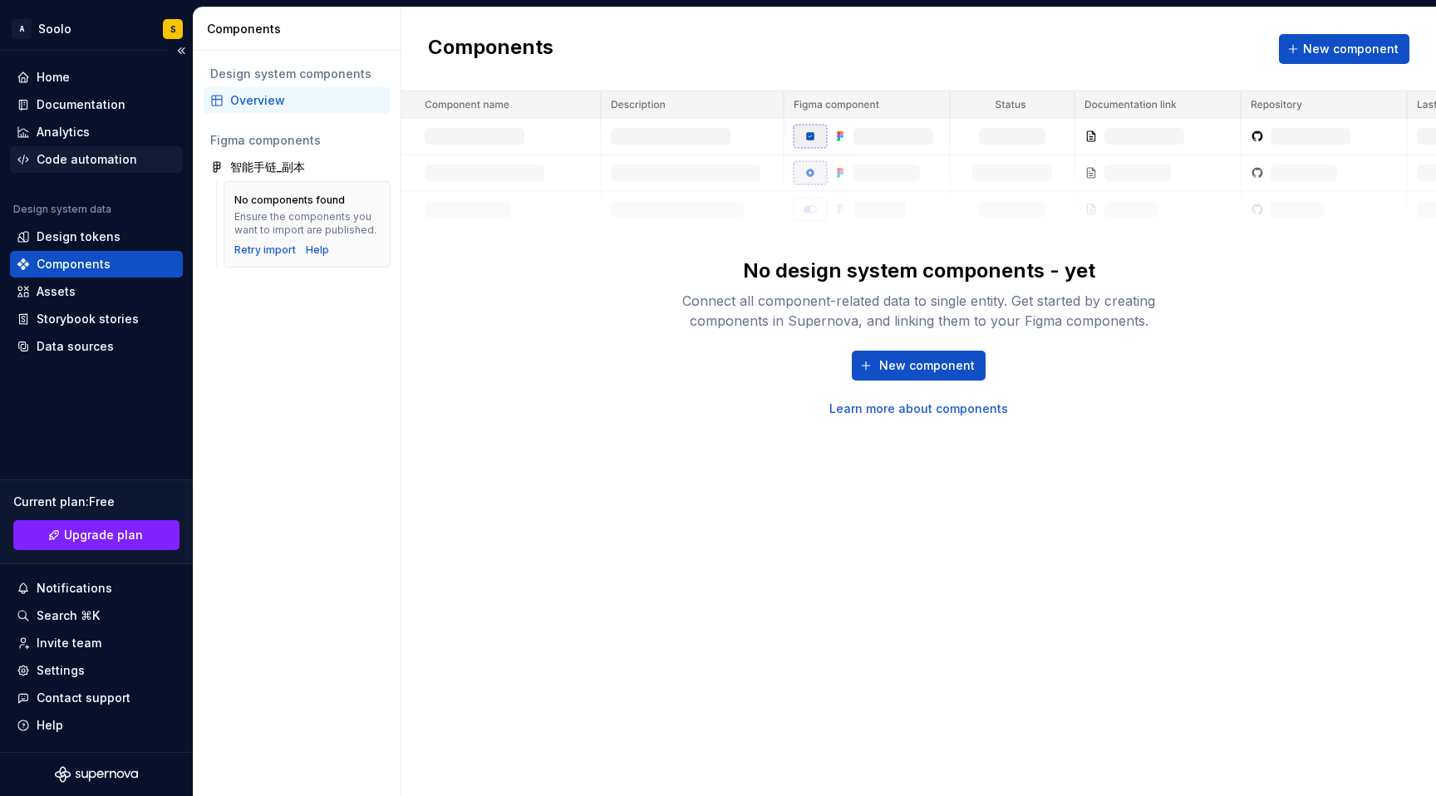
click at [83, 160] on div "Code automation" at bounding box center [87, 159] width 101 height 17
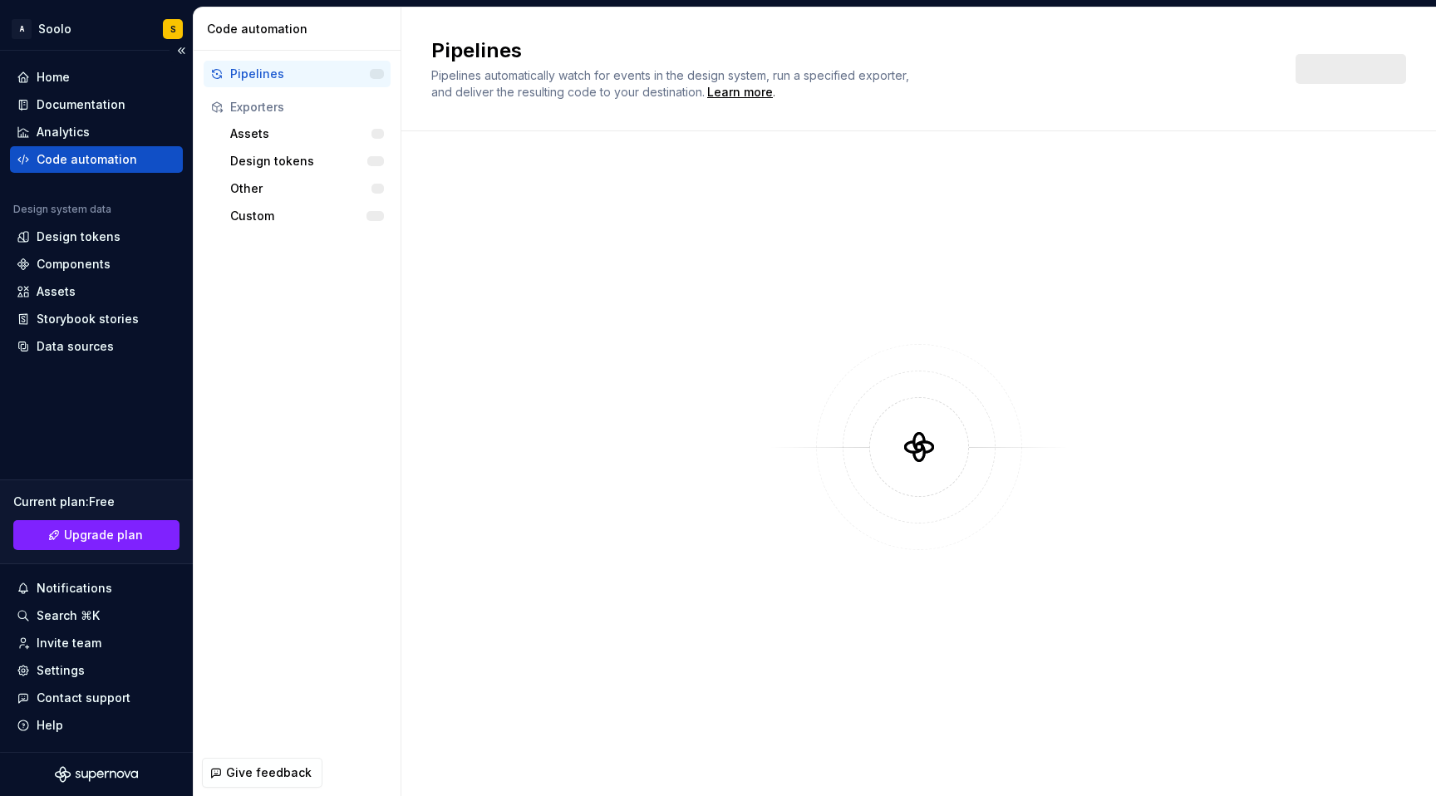
click at [105, 165] on div "Code automation" at bounding box center [87, 159] width 101 height 17
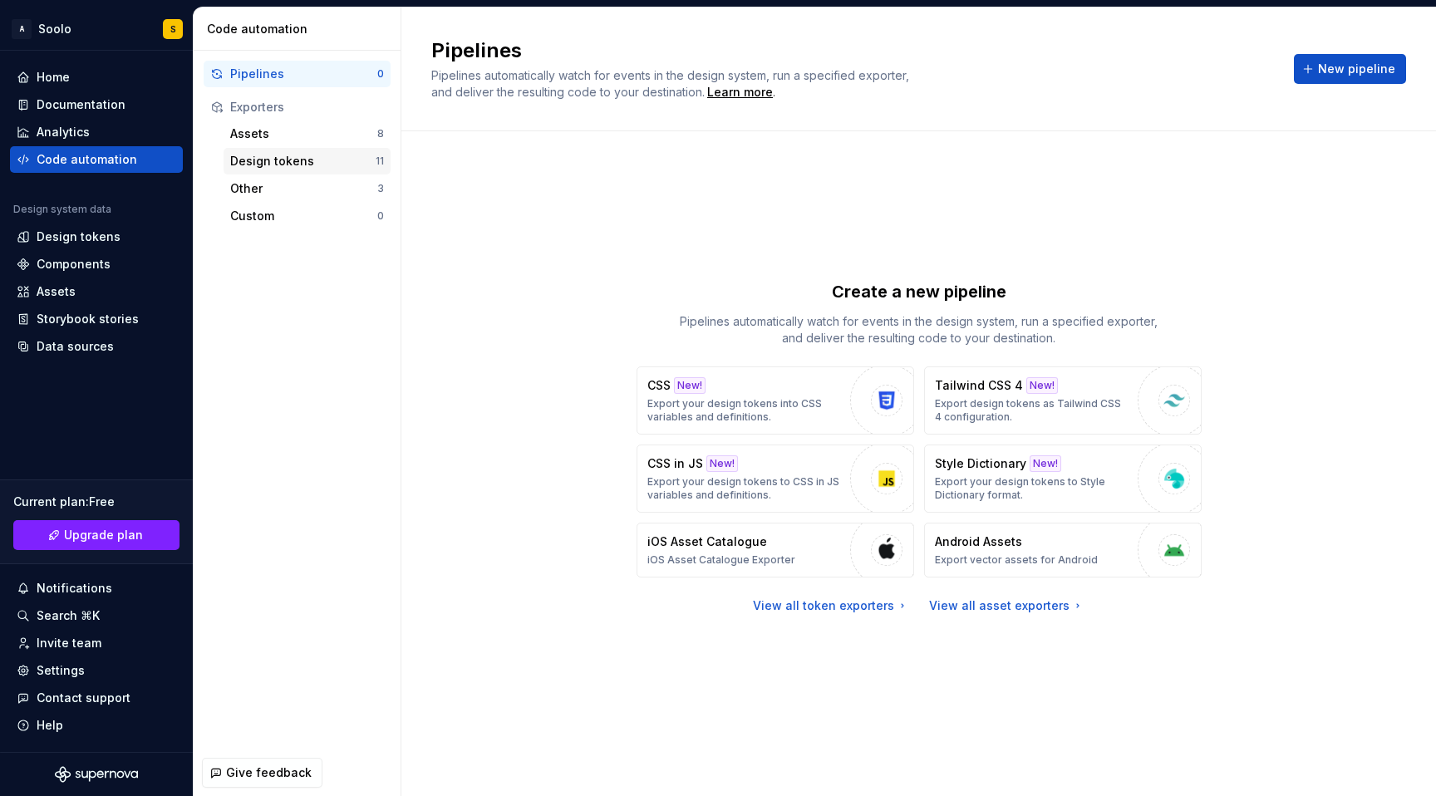
click at [293, 164] on div "Design tokens" at bounding box center [302, 161] width 145 height 17
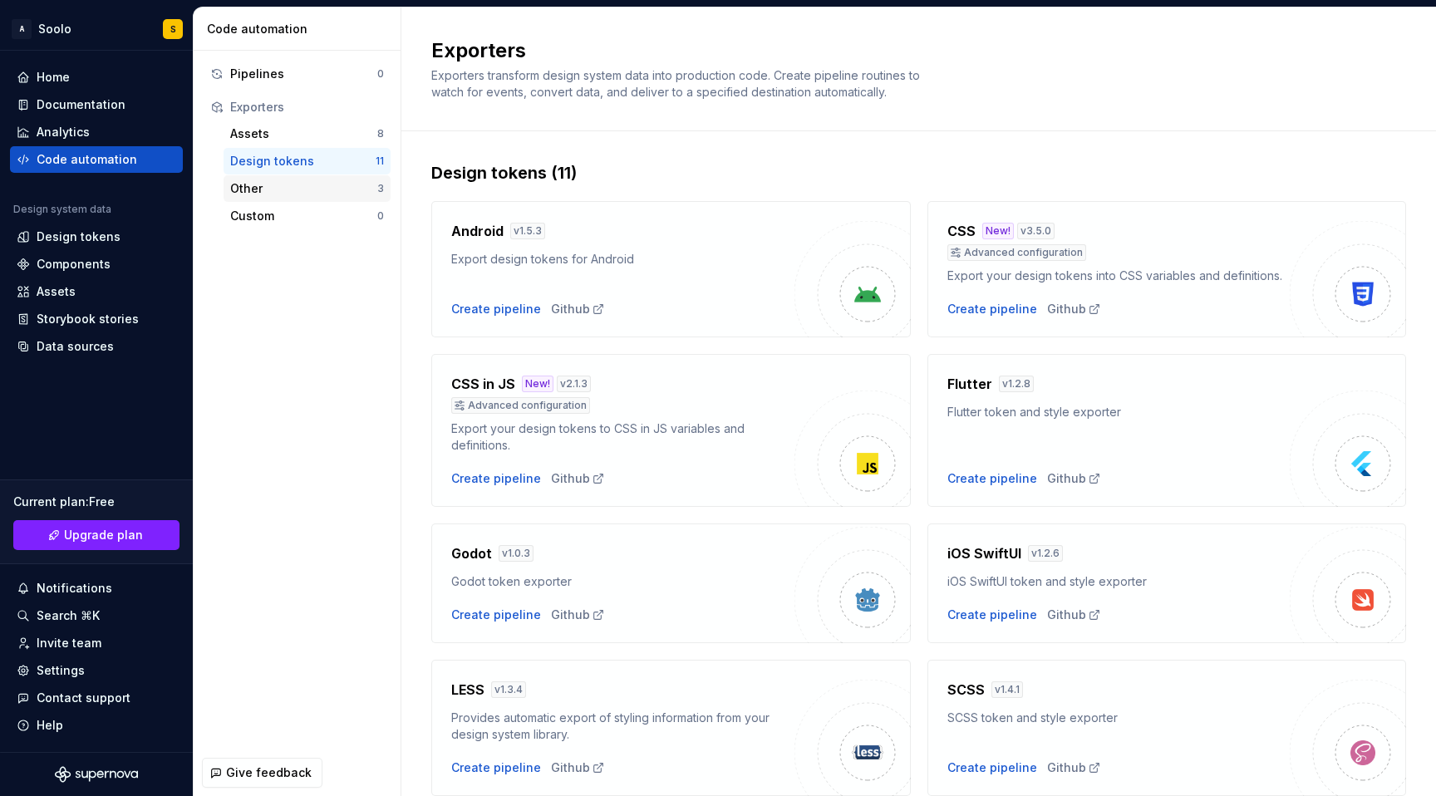
click at [270, 191] on div "Other" at bounding box center [303, 188] width 147 height 17
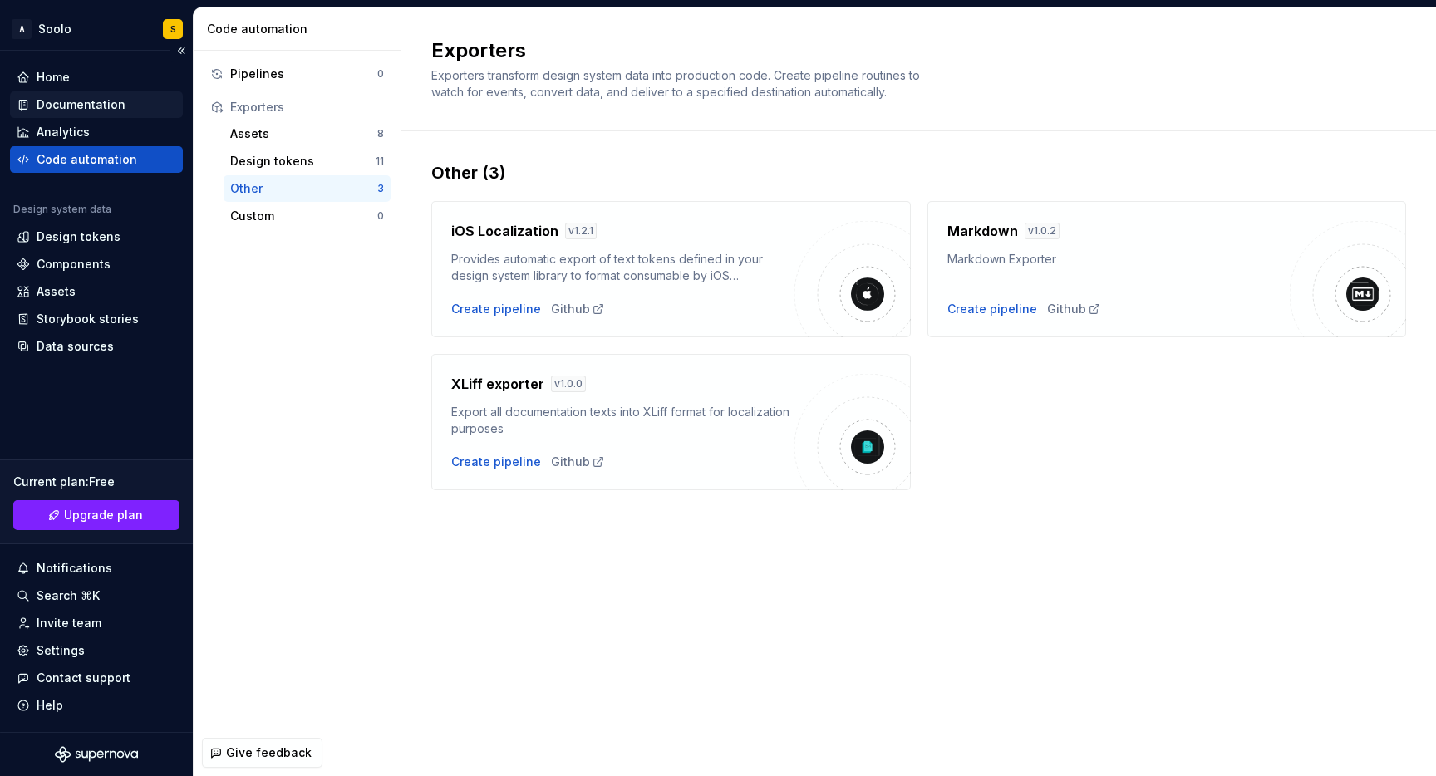
click at [84, 107] on div "Documentation" at bounding box center [81, 104] width 89 height 17
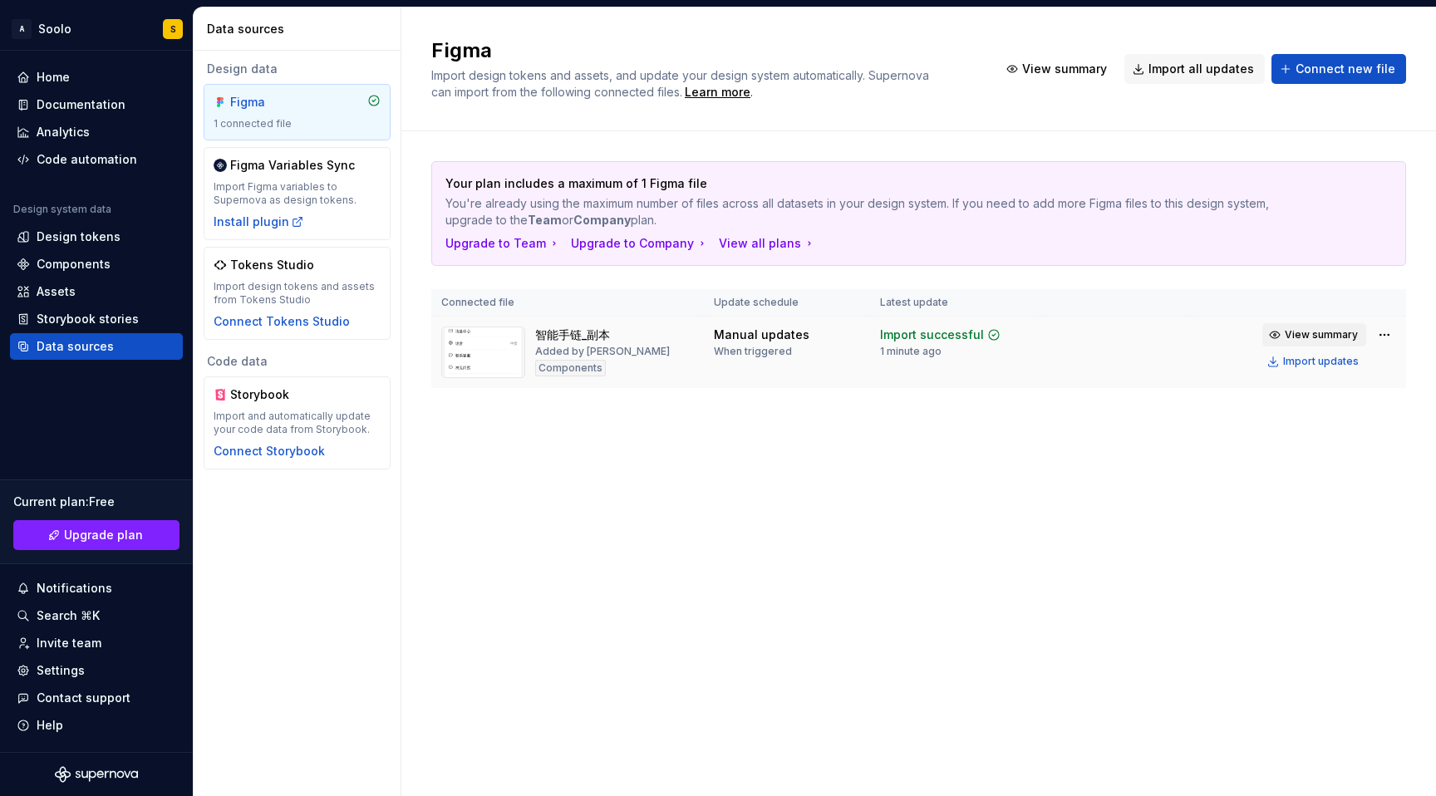
click at [1308, 337] on span "View summary" at bounding box center [1321, 334] width 73 height 13
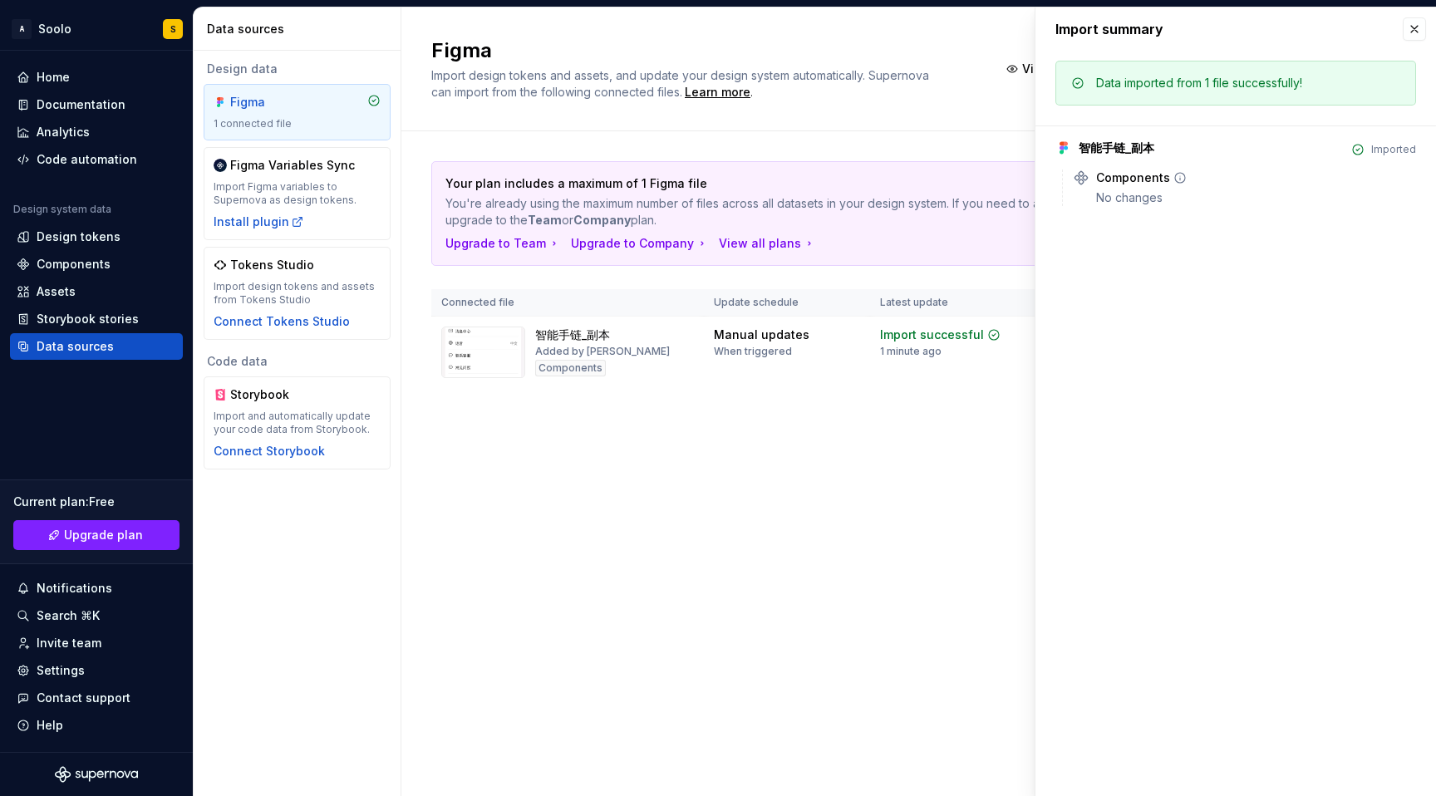
click at [1127, 180] on div "Components" at bounding box center [1133, 178] width 74 height 17
click at [1174, 177] on icon at bounding box center [1180, 177] width 13 height 13
click at [990, 385] on td "Import successful 1 minute ago" at bounding box center [956, 353] width 173 height 72
click at [874, 535] on div "Figma Import design tokens and assets, and update your design system automatica…" at bounding box center [919, 401] width 1035 height 789
click at [934, 517] on div "Figma Import design tokens and assets, and update your design system automatica…" at bounding box center [919, 401] width 1035 height 789
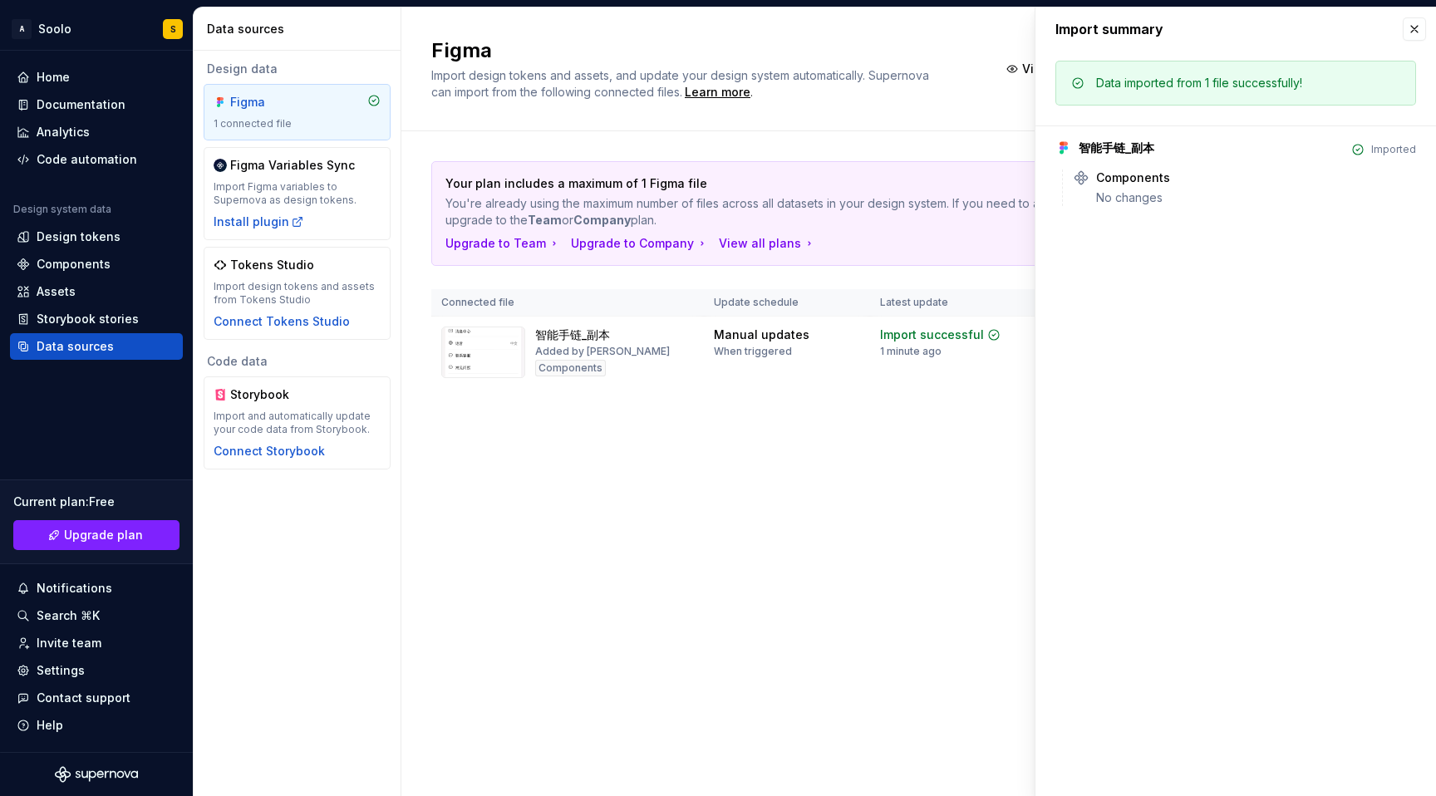
drag, startPoint x: 1414, startPoint y: 25, endPoint x: 1406, endPoint y: 128, distance: 103.4
click at [1414, 26] on button "button" at bounding box center [1414, 28] width 23 height 23
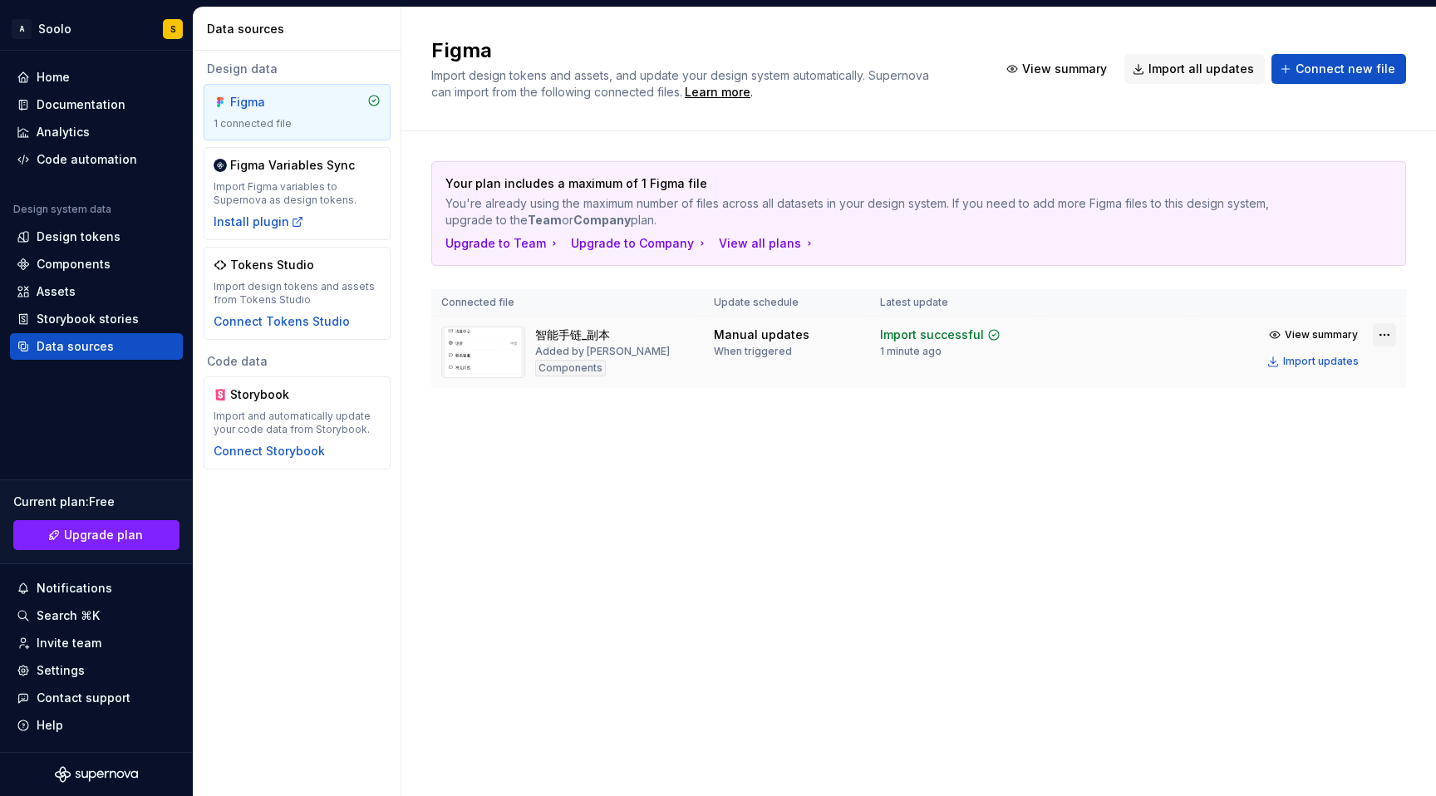
click at [1383, 339] on html "A Soolo S Home Documentation Analytics Code automation Design system data Desig…" at bounding box center [718, 398] width 1436 height 796
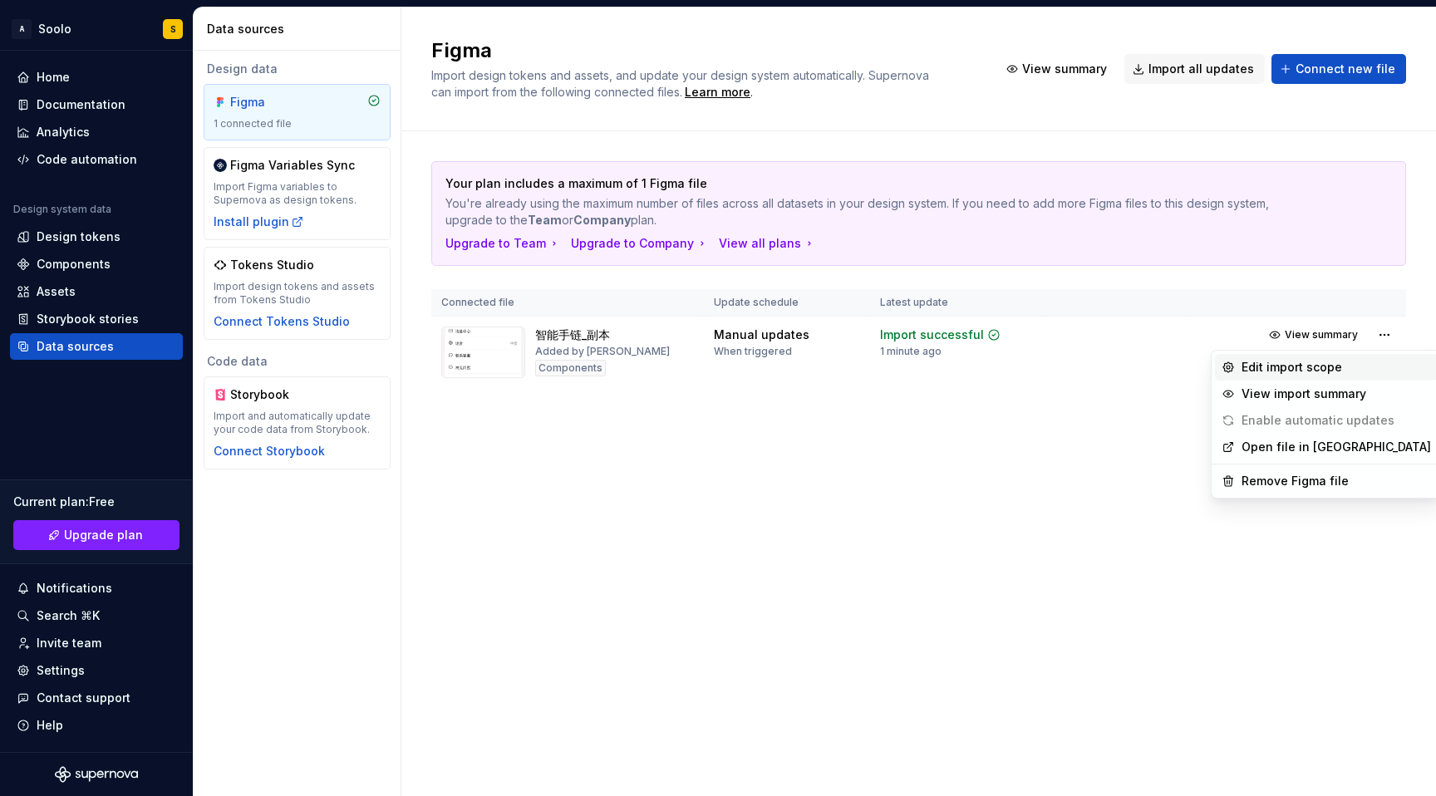
click at [1363, 368] on div "Edit import scope" at bounding box center [1337, 367] width 190 height 17
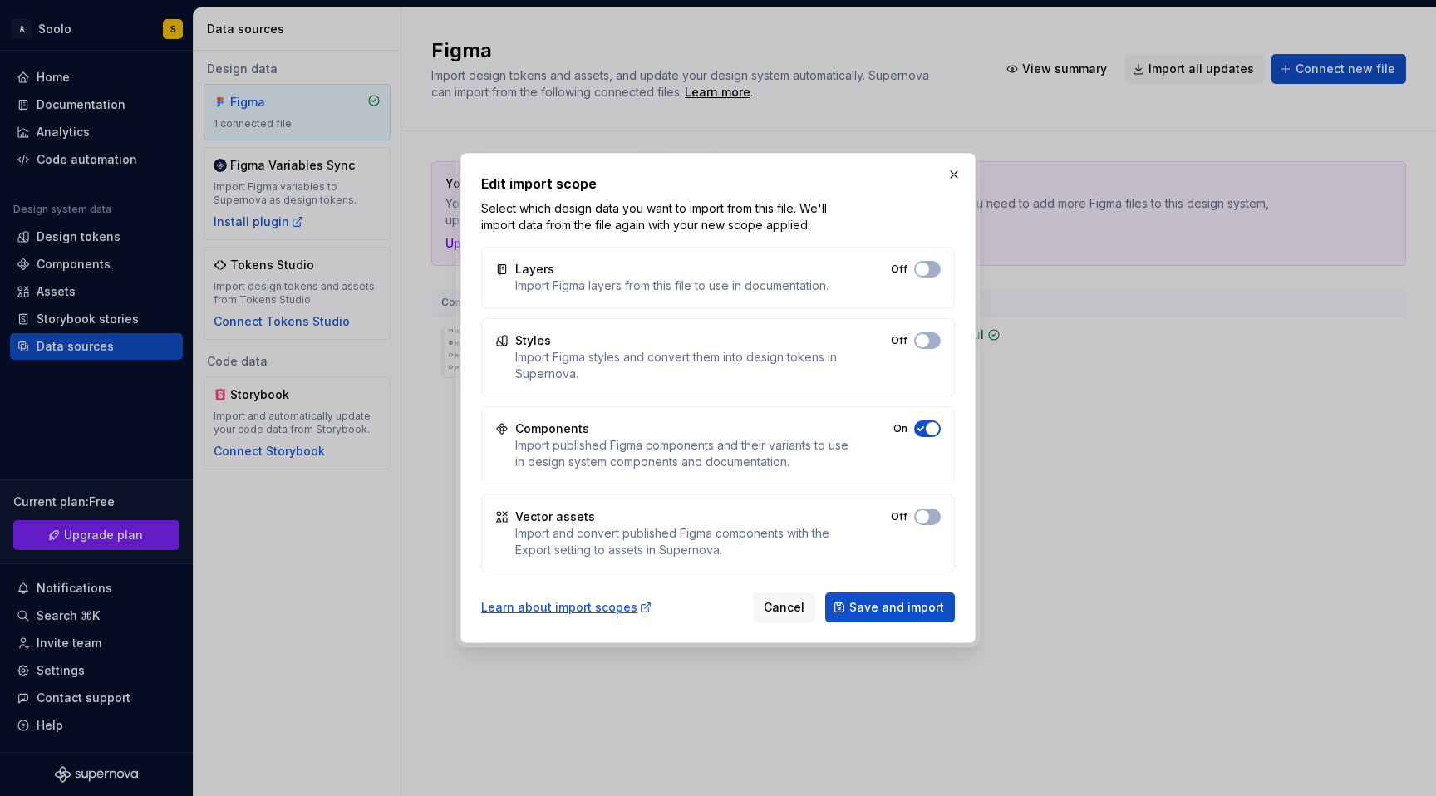
click at [934, 278] on div "Layers Import Figma layers from this file to use in documentation. Off" at bounding box center [718, 278] width 474 height 62
click at [929, 271] on button "Off" at bounding box center [927, 269] width 27 height 17
click at [924, 345] on span "button" at bounding box center [922, 340] width 13 height 13
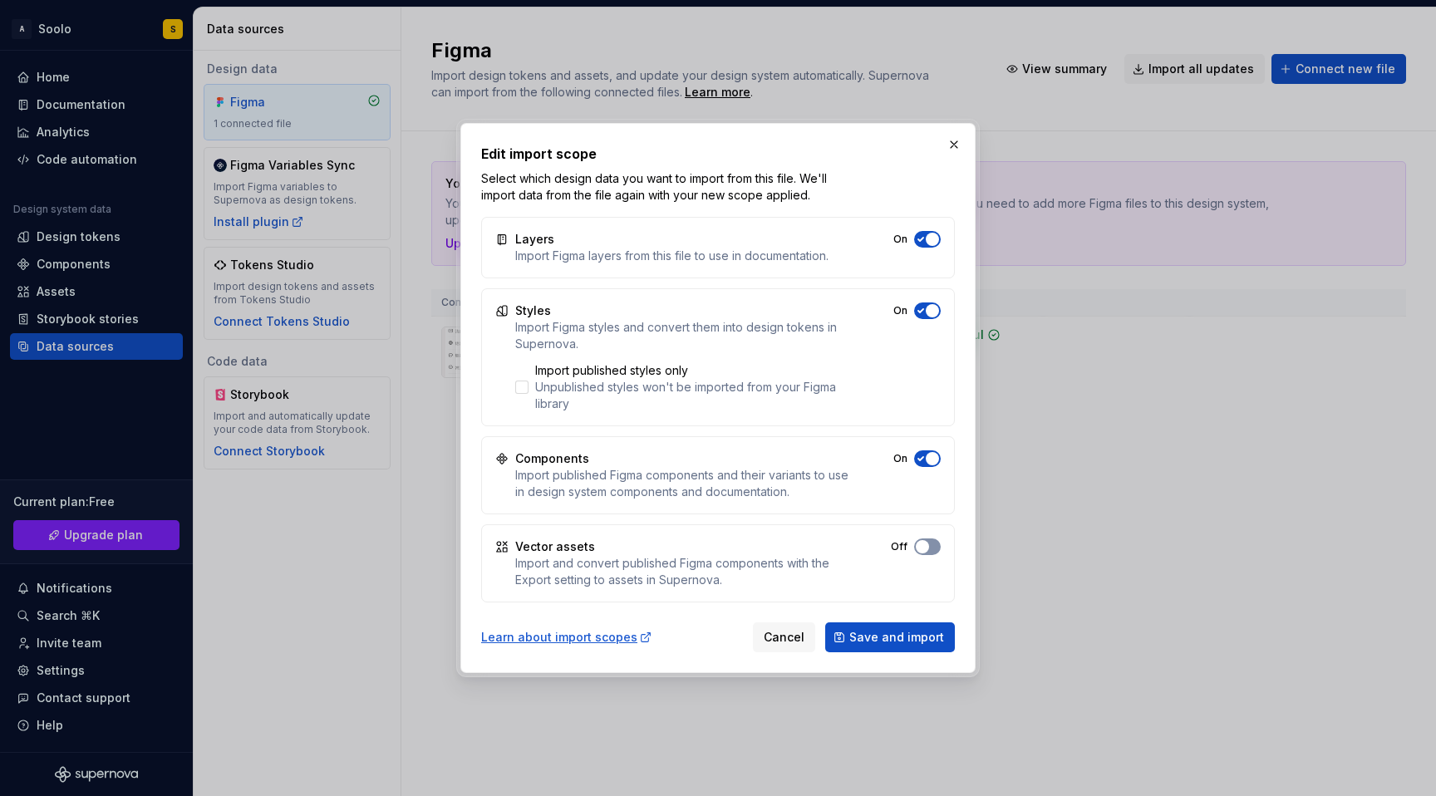
click at [932, 548] on button "On" at bounding box center [927, 547] width 27 height 17
click at [900, 640] on span "Save and import" at bounding box center [897, 637] width 95 height 17
click at [526, 389] on div at bounding box center [521, 387] width 13 height 13
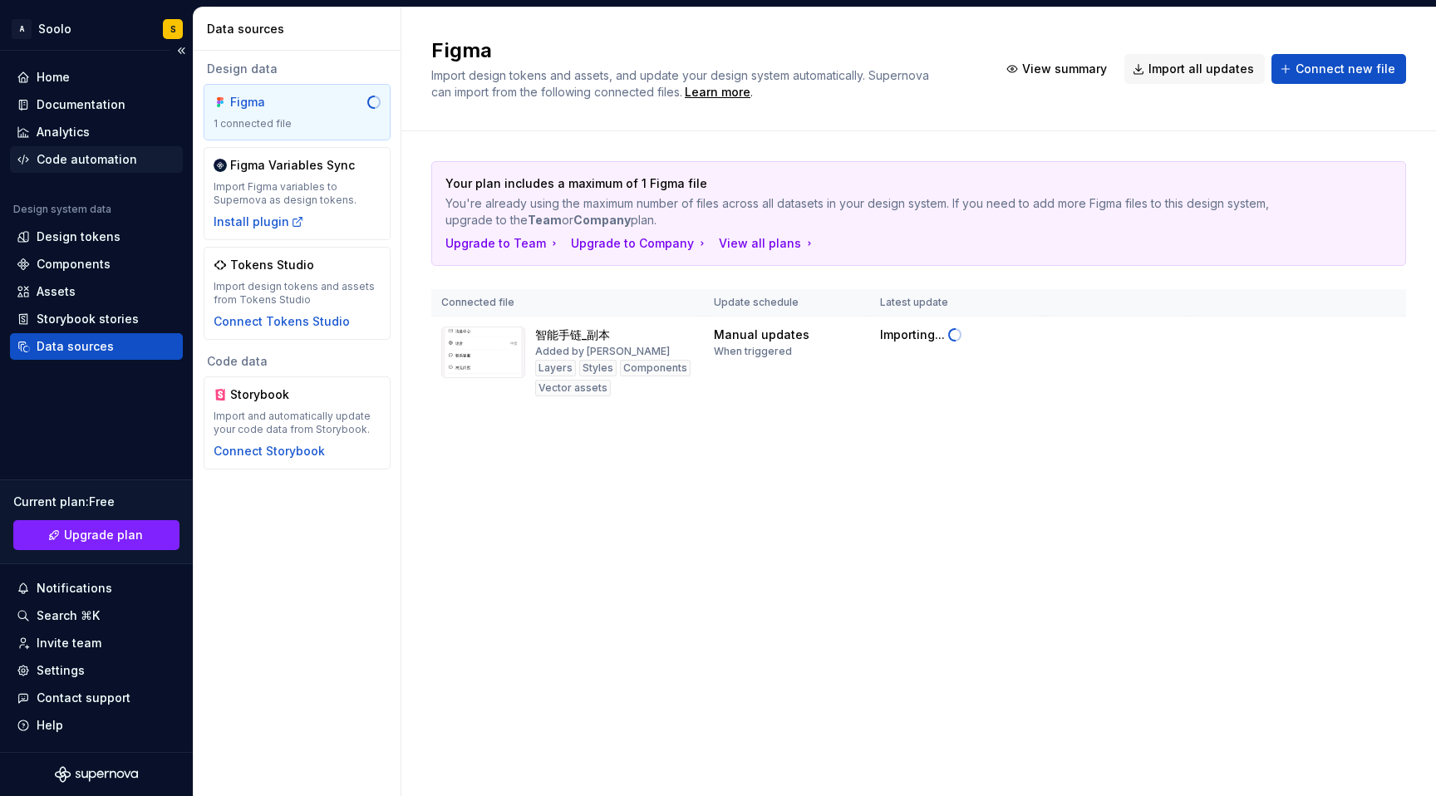
click at [90, 168] on div "Code automation" at bounding box center [96, 159] width 173 height 27
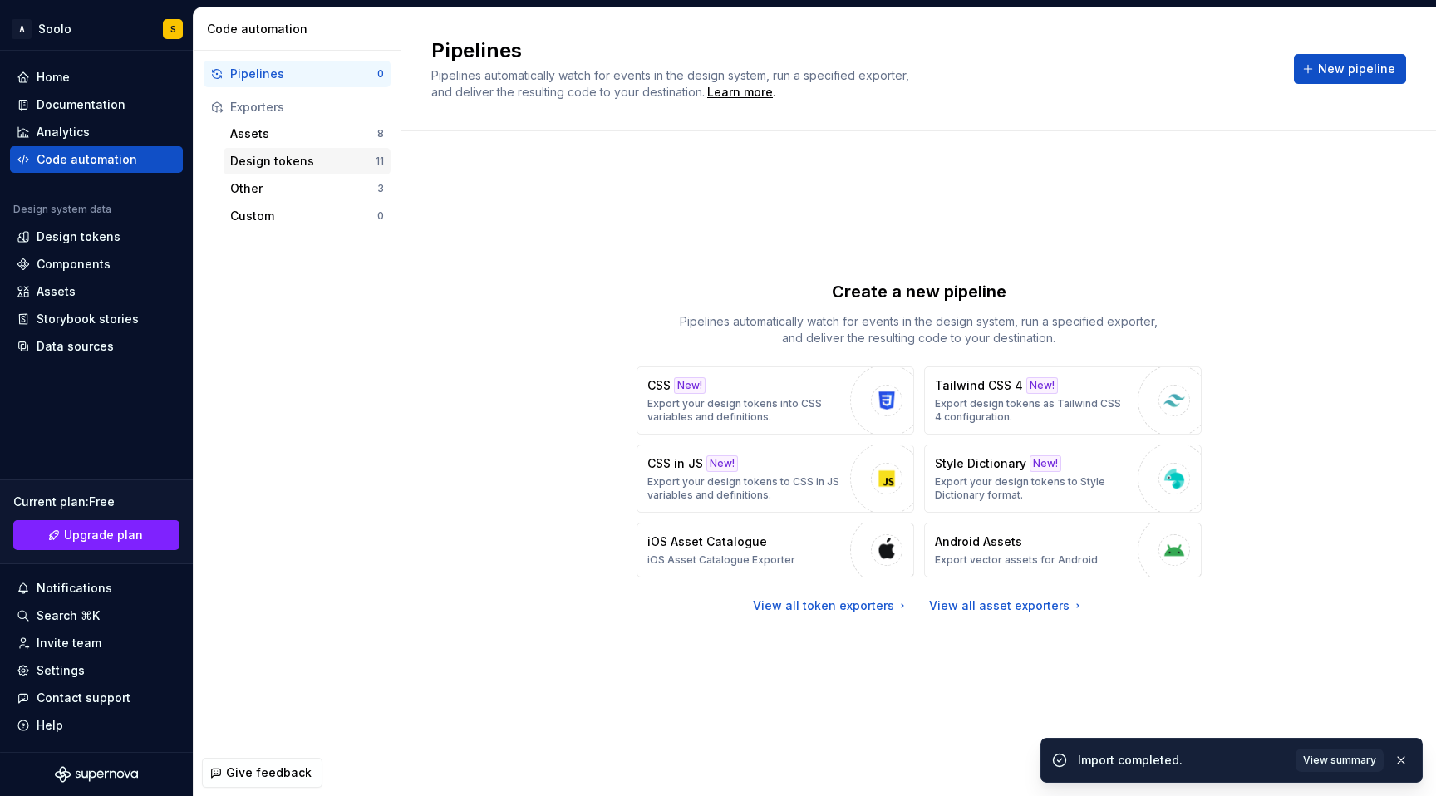
click at [274, 169] on div "Design tokens" at bounding box center [302, 161] width 145 height 17
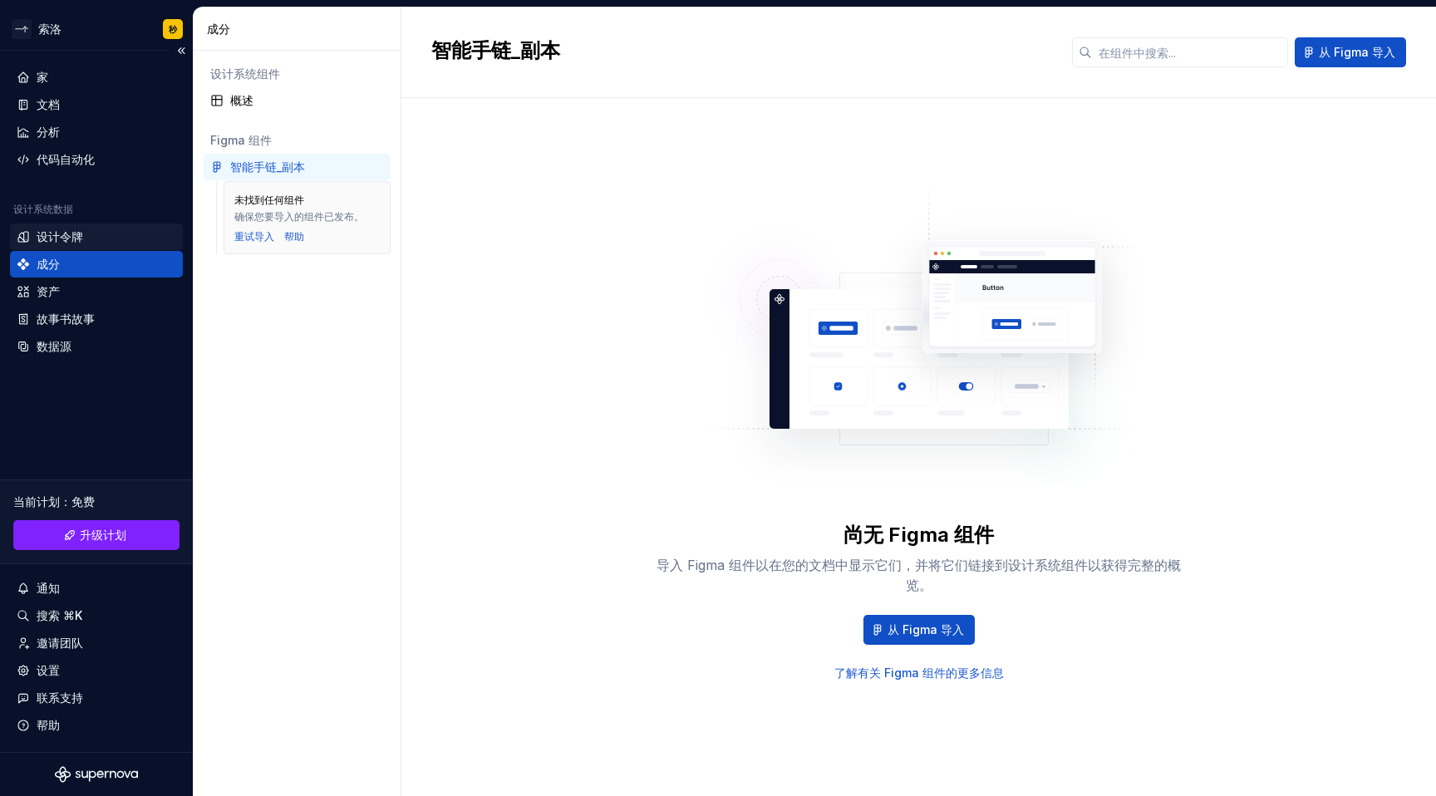
click at [49, 241] on font "设计令牌" at bounding box center [60, 236] width 47 height 14
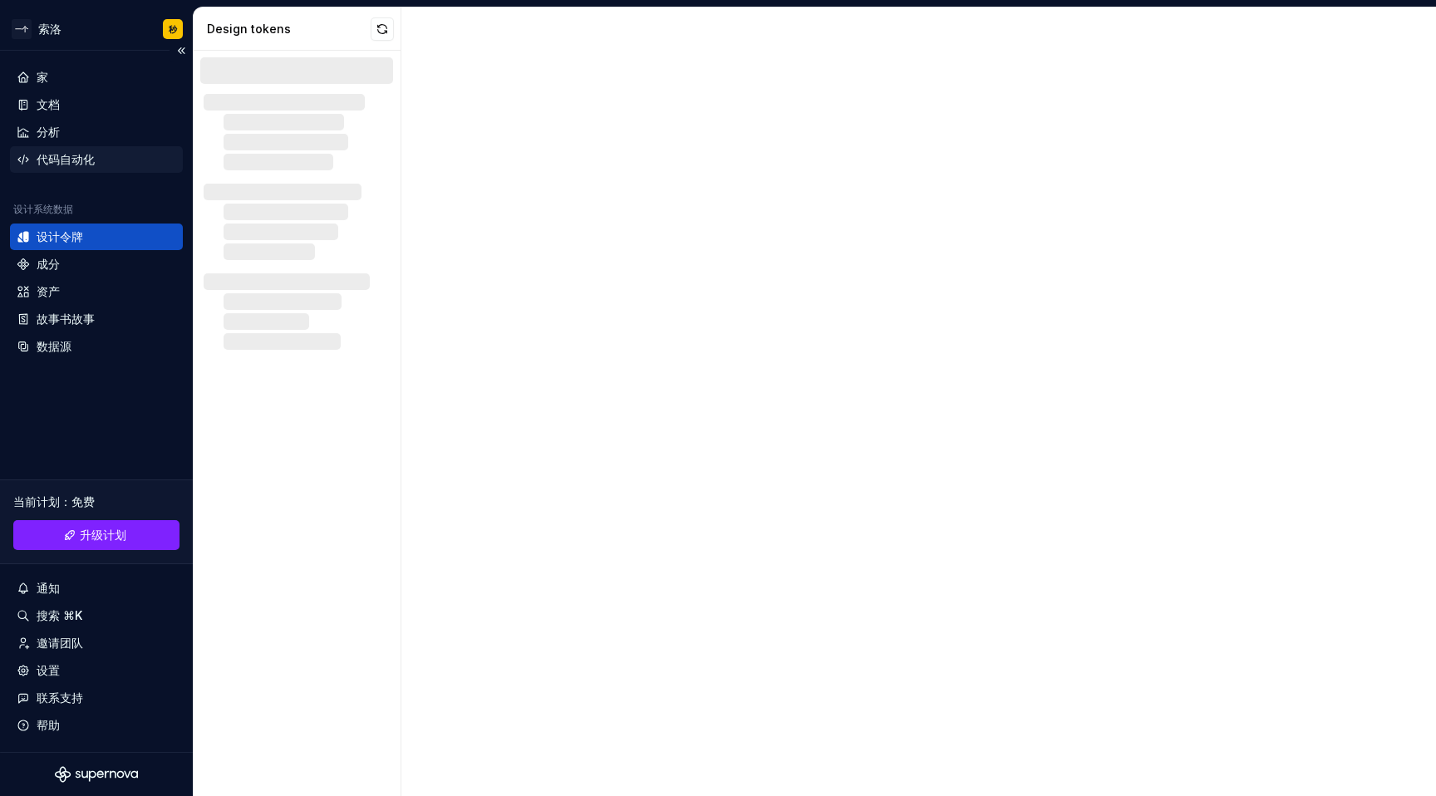
click at [81, 155] on font "代码自动化" at bounding box center [66, 159] width 58 height 14
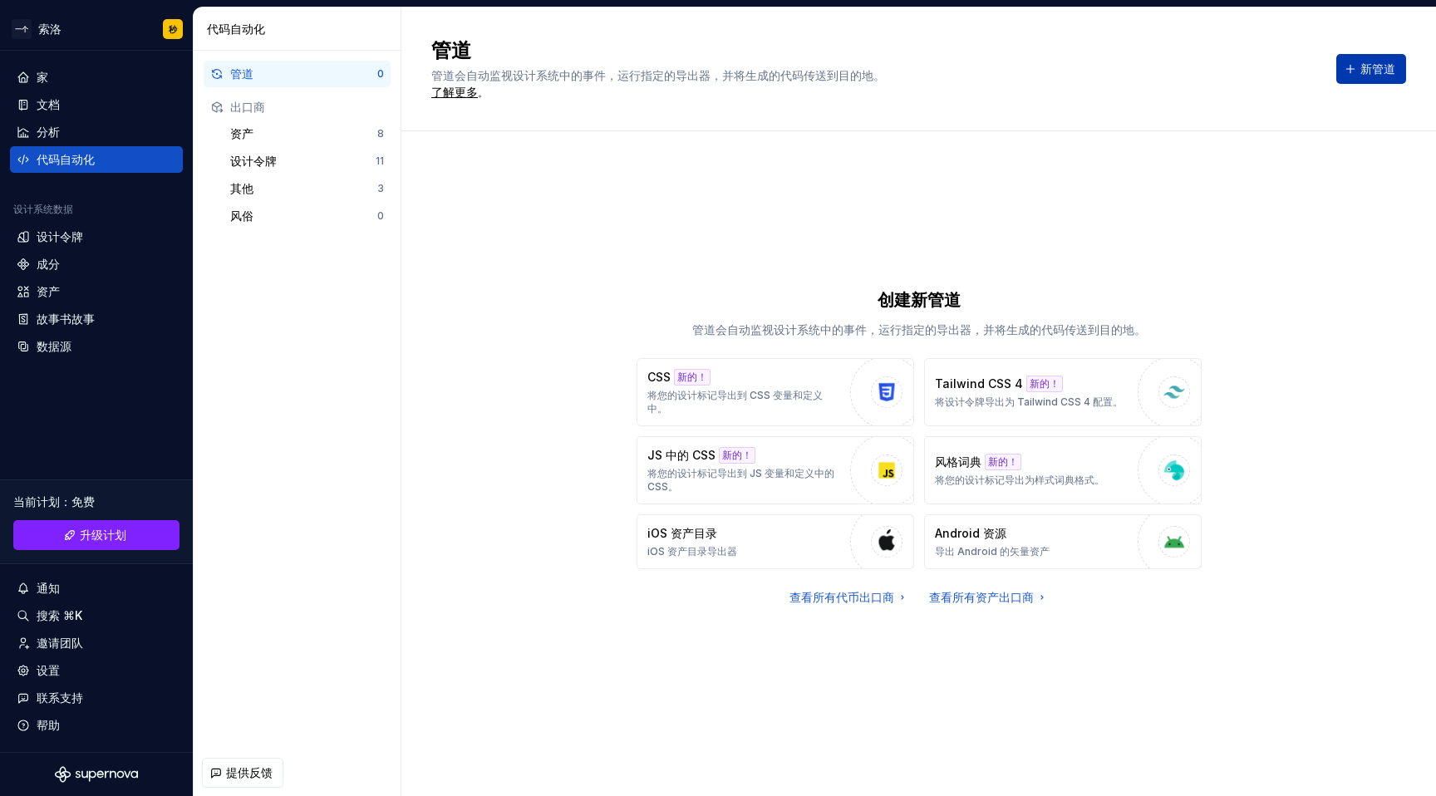
click at [1390, 70] on font "新管道" at bounding box center [1378, 69] width 35 height 14
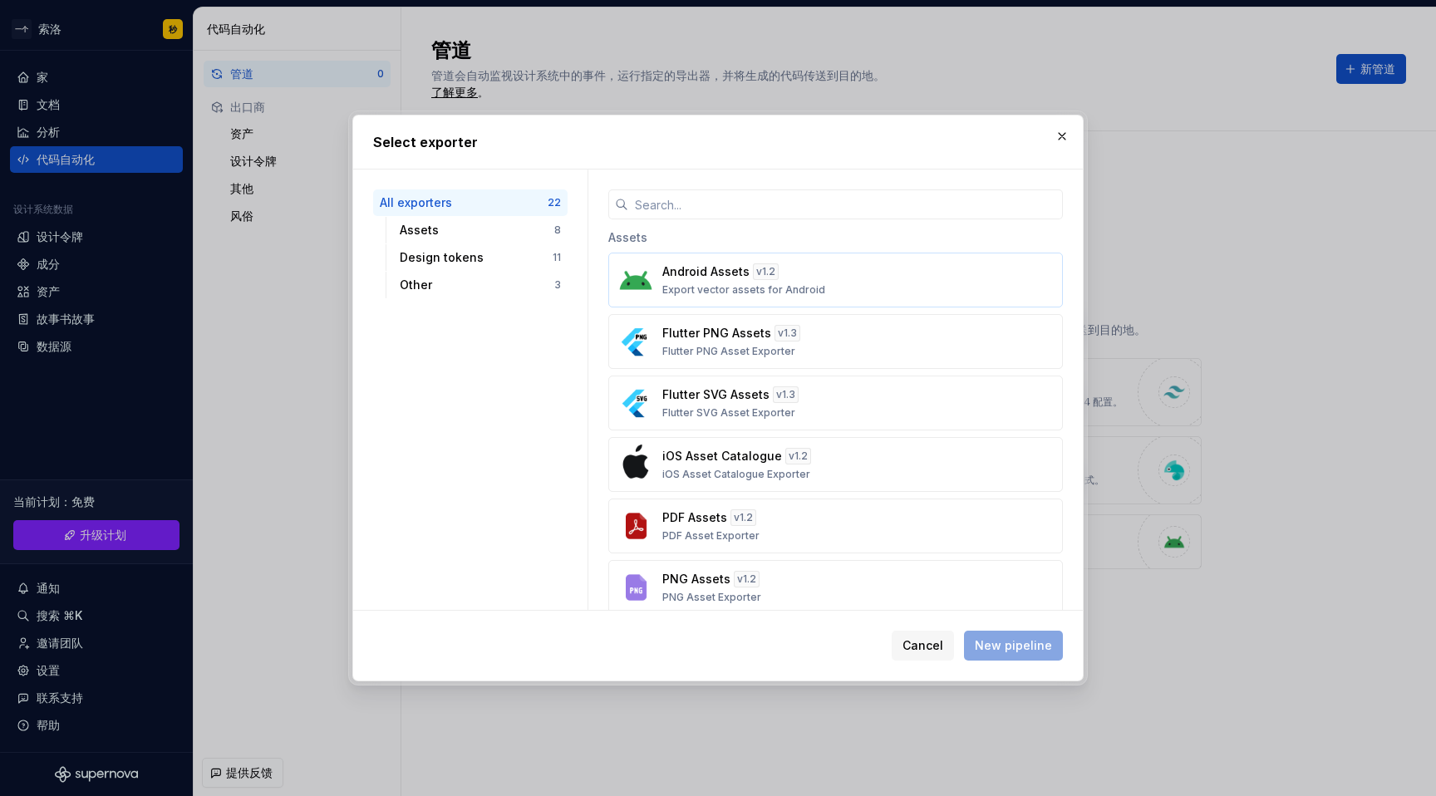
click at [718, 286] on p "Export vector assets for Android" at bounding box center [744, 289] width 163 height 13
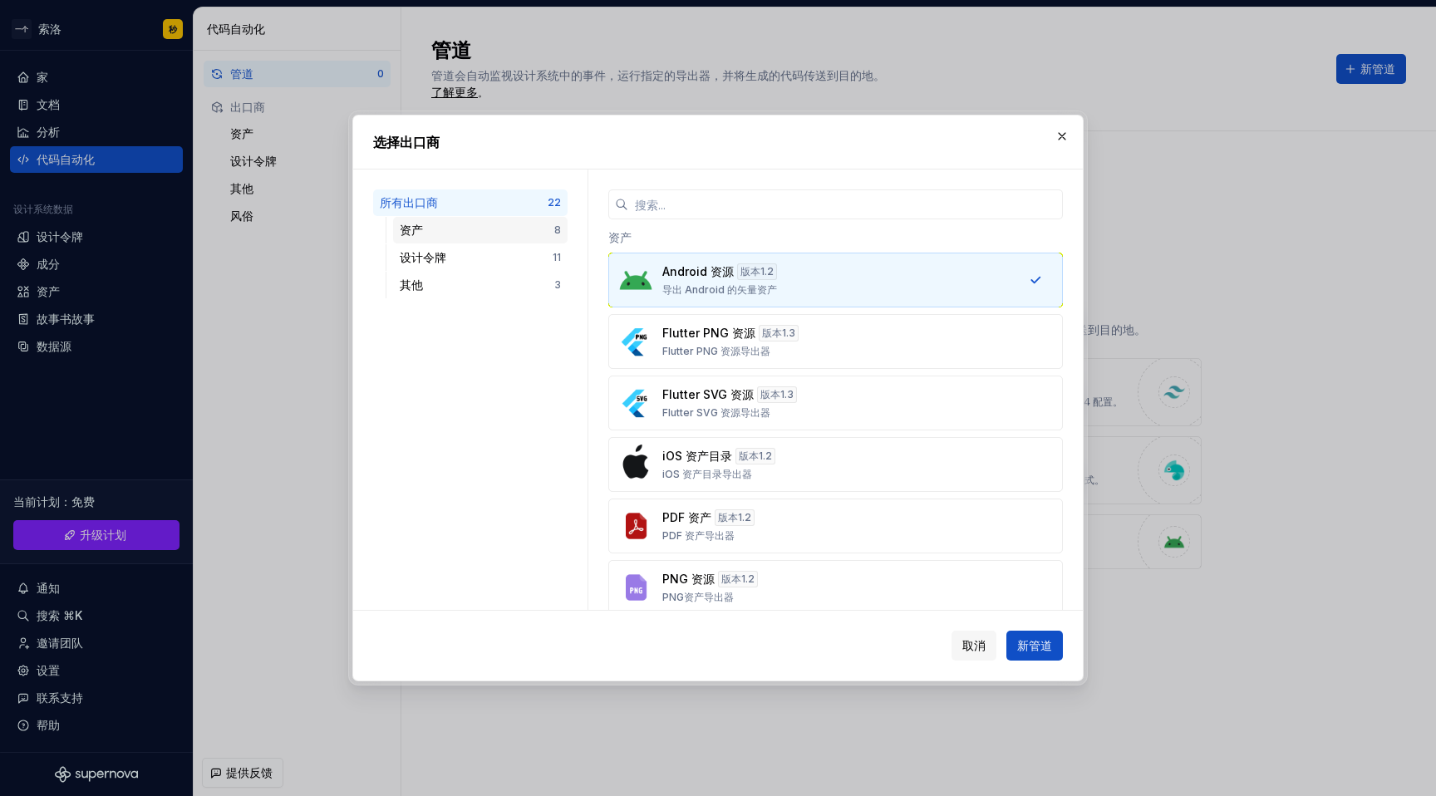
click at [476, 231] on div "资产" at bounding box center [477, 230] width 155 height 17
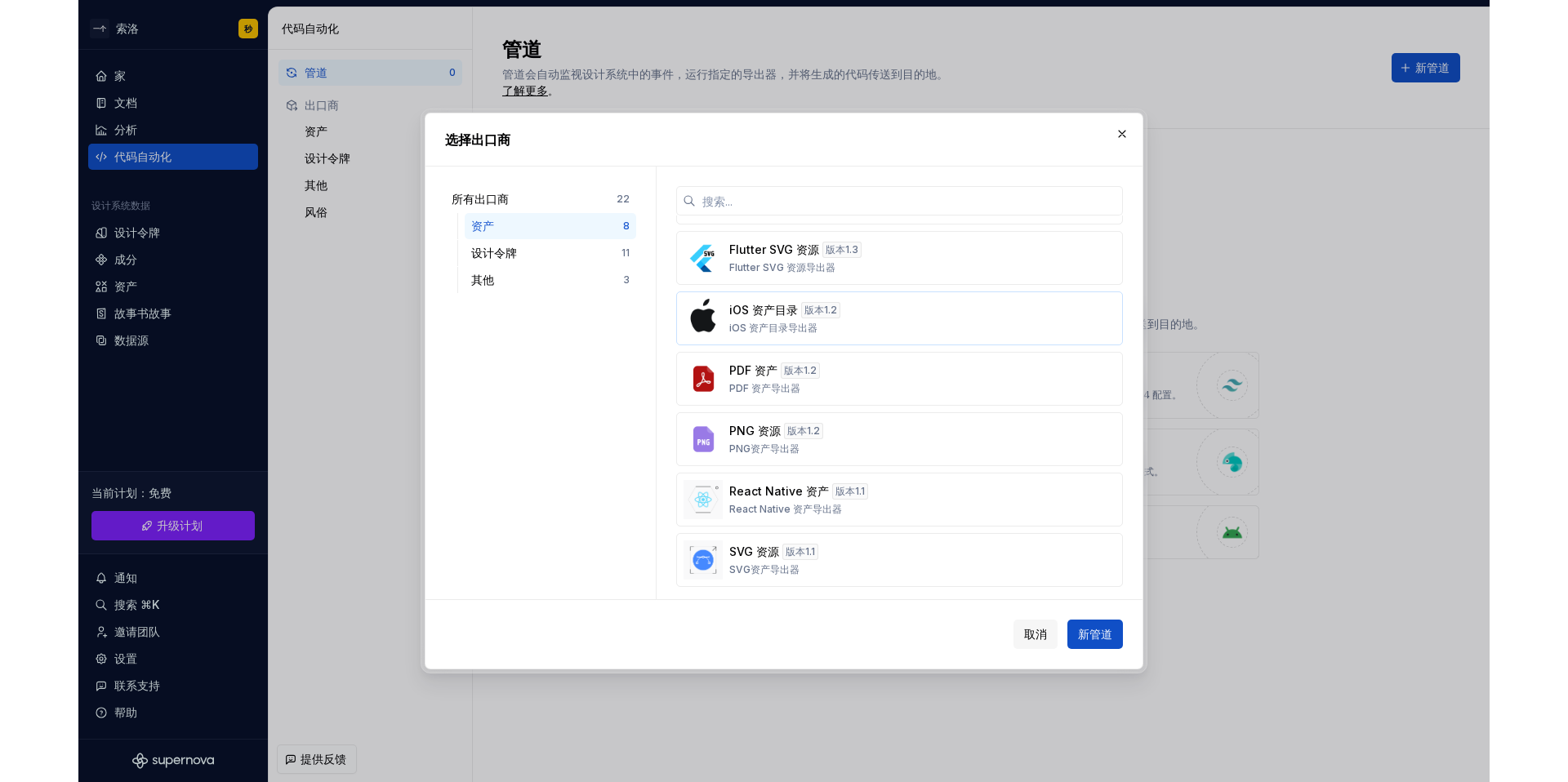
scroll to position [119, 0]
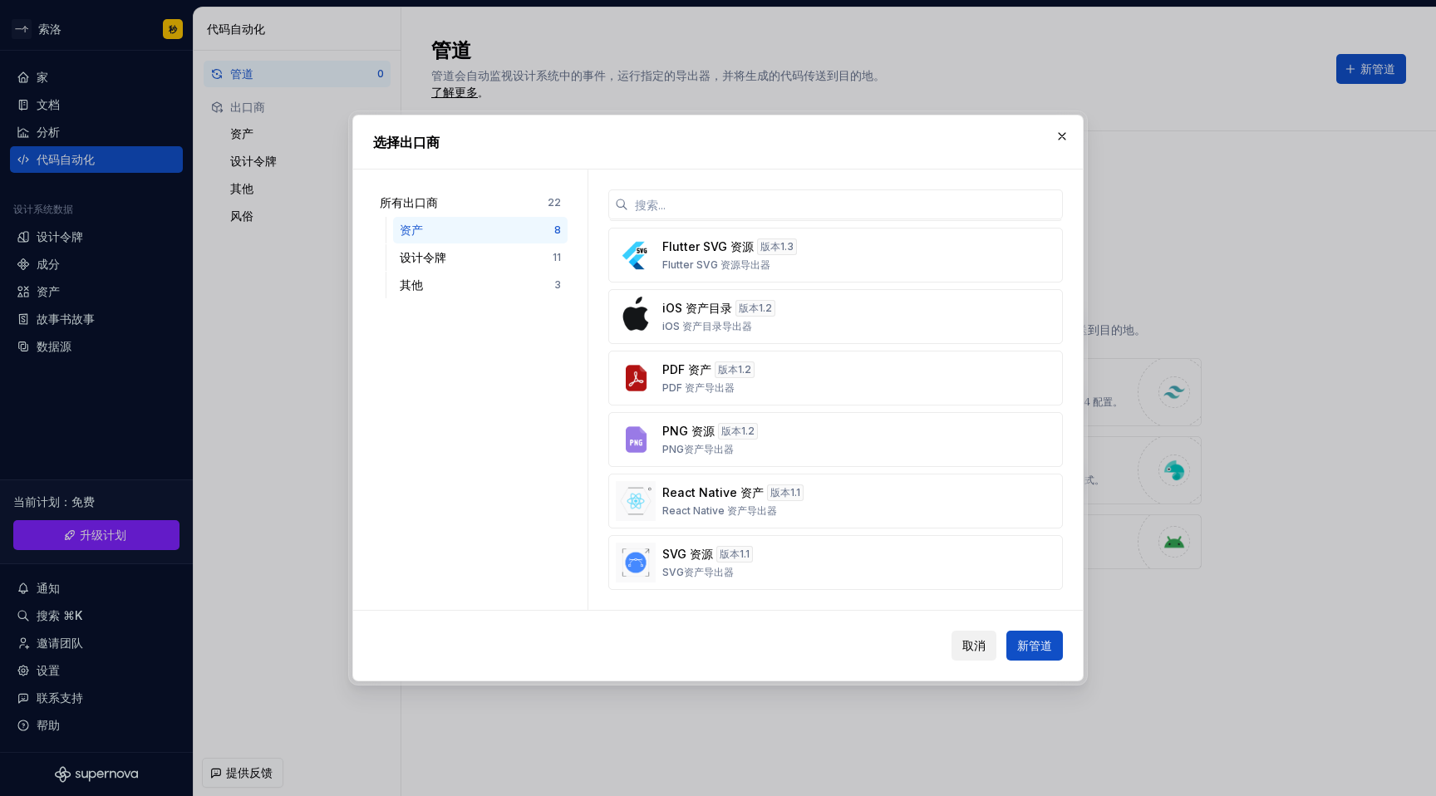
click at [964, 644] on font "取消" at bounding box center [974, 645] width 23 height 14
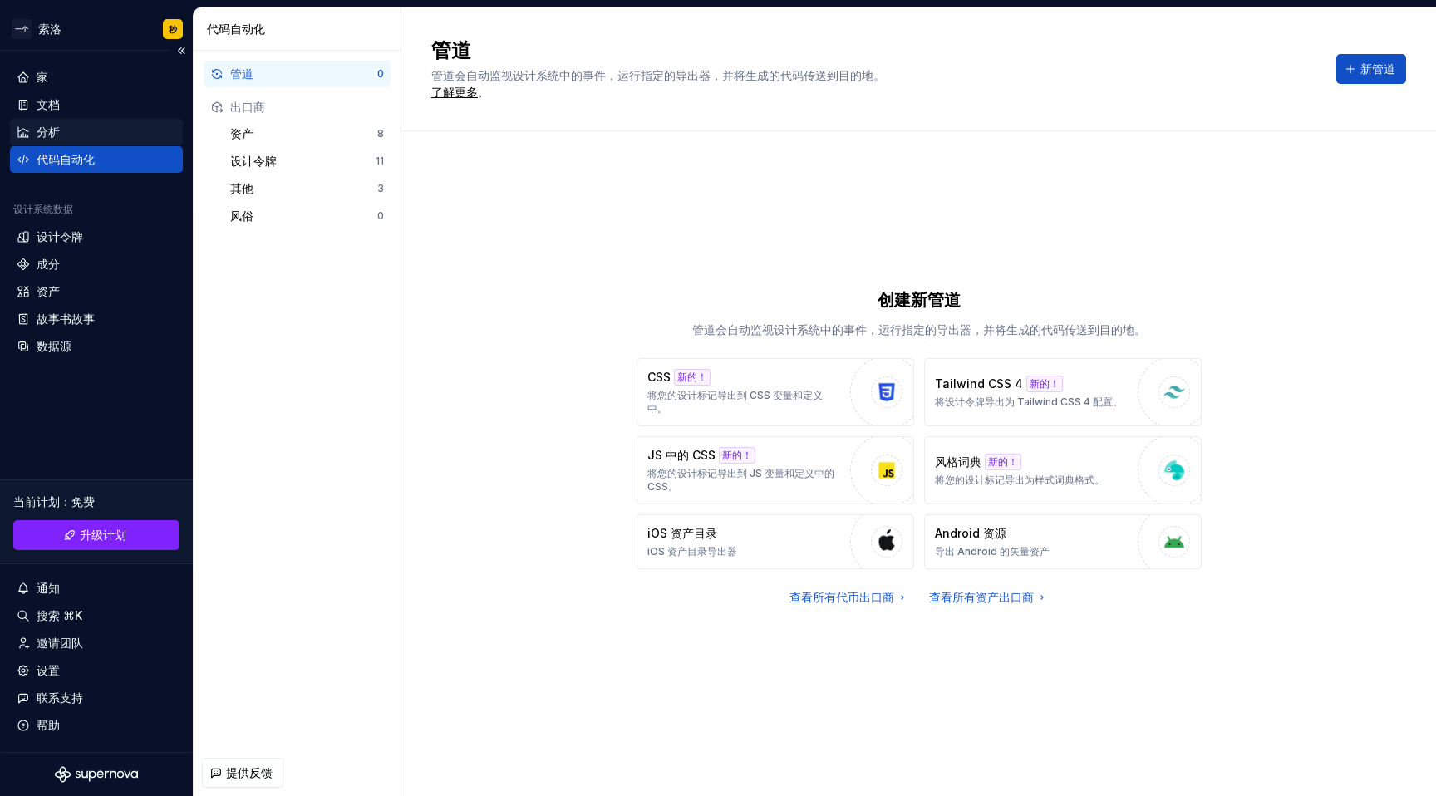
click at [54, 130] on font "分析" at bounding box center [48, 132] width 23 height 14
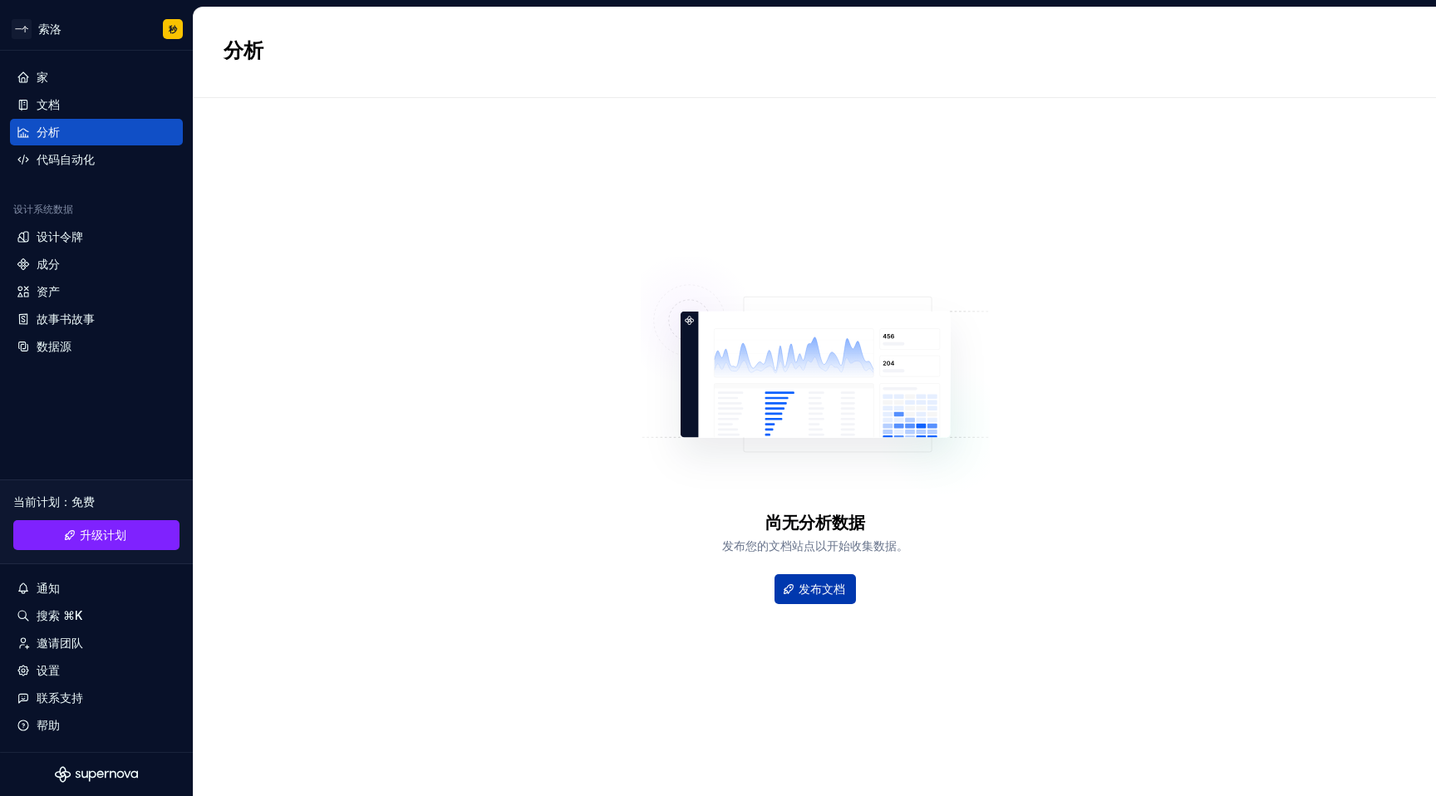
click at [809, 587] on font "发布文档" at bounding box center [822, 589] width 47 height 14
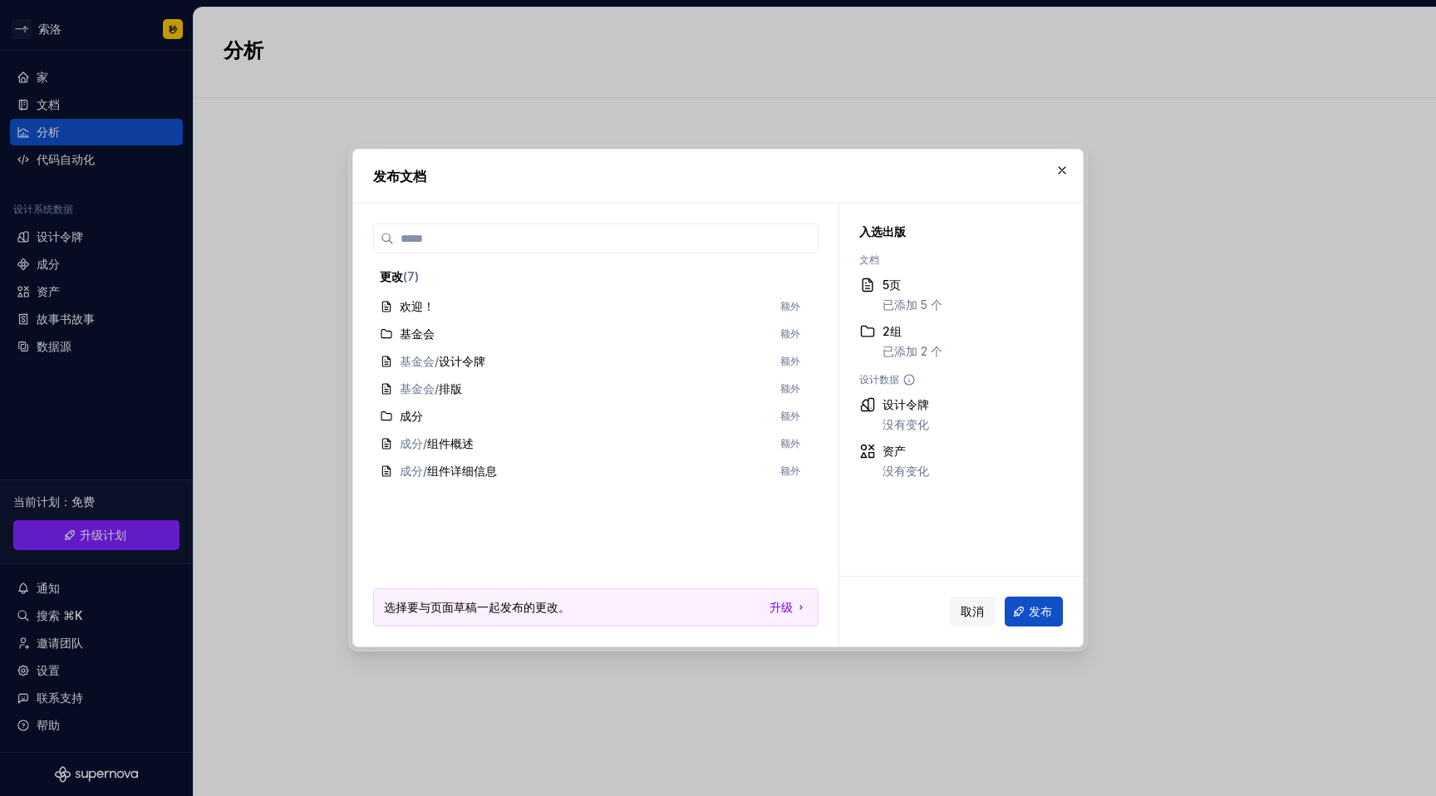
drag, startPoint x: 914, startPoint y: 460, endPoint x: 939, endPoint y: 422, distance: 45.0
click at [914, 459] on div "资产 没有变化" at bounding box center [906, 461] width 47 height 37
click at [1067, 171] on button "button" at bounding box center [1062, 170] width 23 height 23
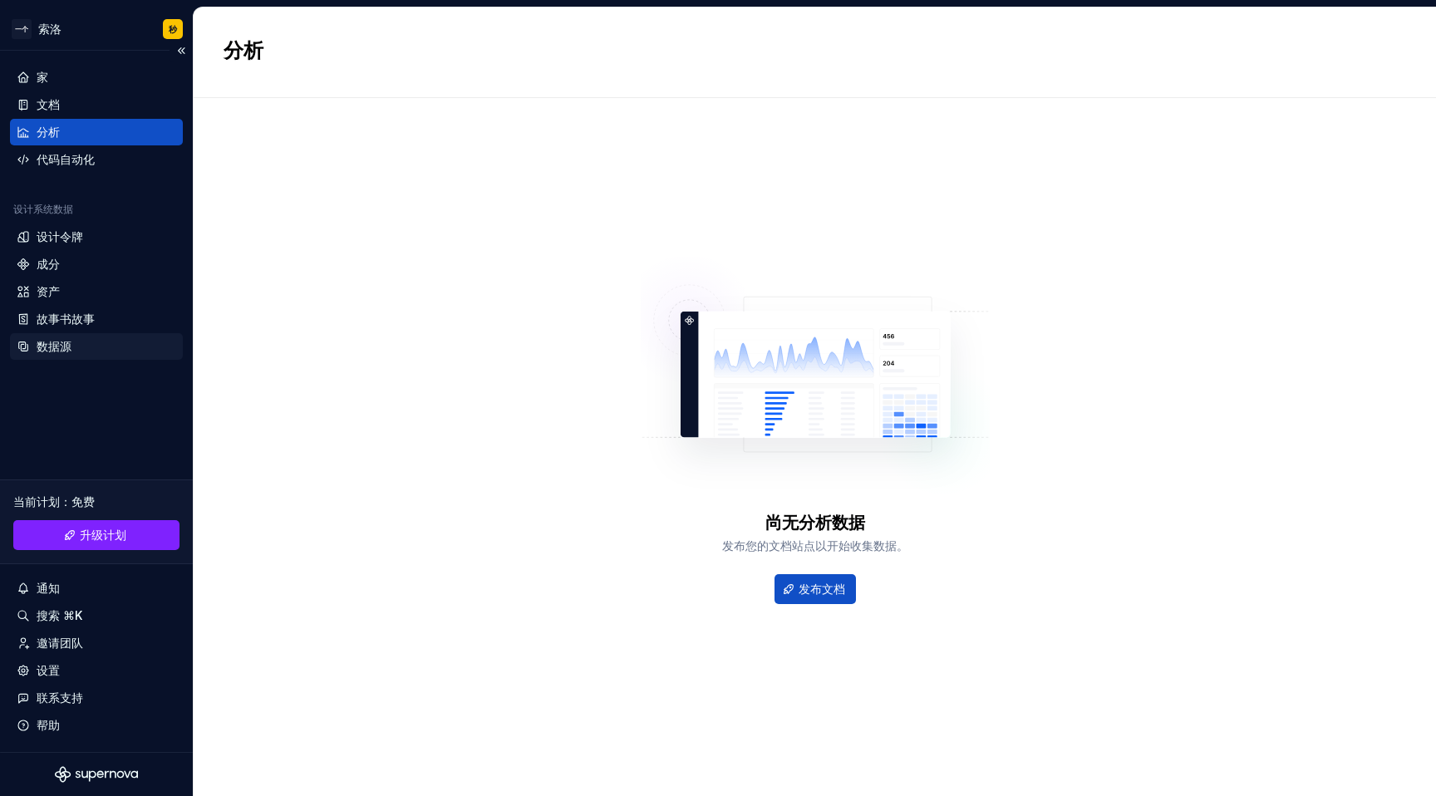
click at [64, 347] on font "数据源" at bounding box center [54, 346] width 35 height 14
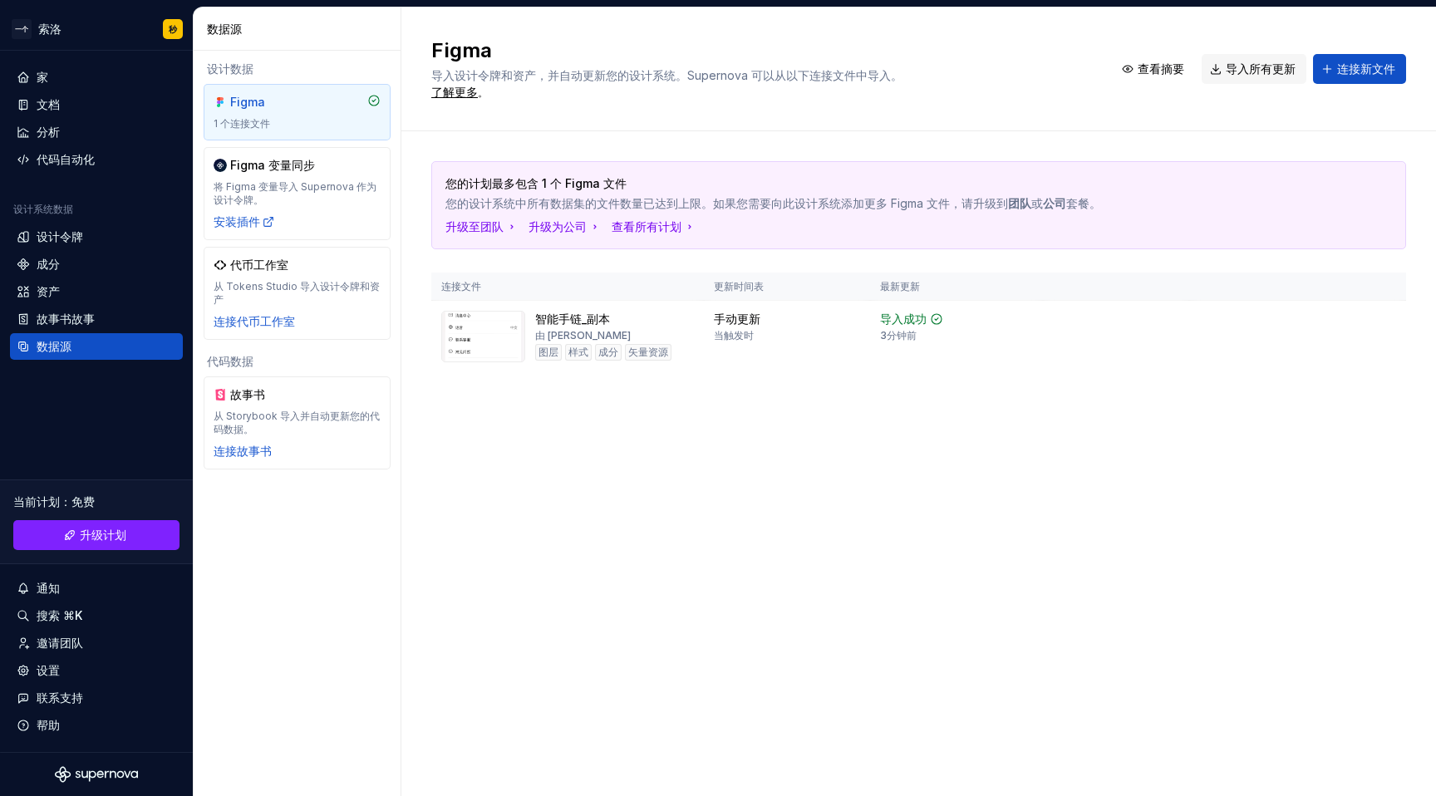
click at [658, 381] on div "您的计划最多包含 1 个 Figma 文件 您的设计系统中所有数据集的文件数量已达到上限。如果您需要向此设计系统添加更多 Figma 文件，请升级到 团队 或…" at bounding box center [918, 283] width 975 height 304
click at [496, 326] on img at bounding box center [483, 337] width 84 height 52
click at [523, 326] on img at bounding box center [483, 337] width 84 height 52
click at [1340, 345] on font "导入更新" at bounding box center [1339, 345] width 40 height 12
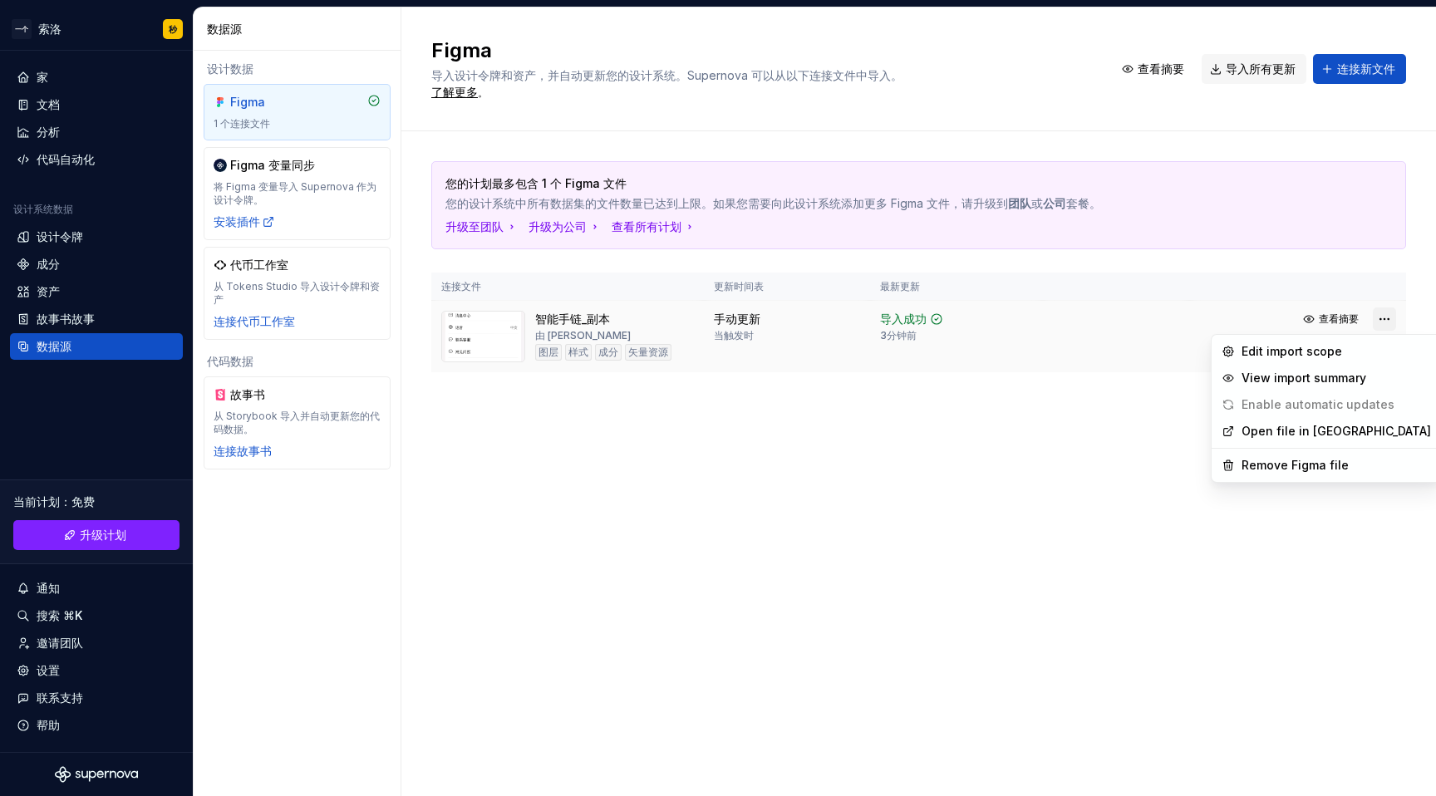
click at [1389, 319] on html "一个 索洛 秒 家 文档 分析 代码自动化 设计系统数据 设计令牌 成分 资产 故事书故事 数据源 当前计划 ： 免费 升级计划 通知 搜索 ⌘K 邀请团队 …" at bounding box center [718, 398] width 1436 height 796
click at [1377, 316] on html "一个 索洛 秒 家 文档 分析 代码自动化 设计系统数据 设计令牌 成分 资产 故事书故事 数据源 当前计划 ： 免费 升级计划 通知 搜索 ⌘K 邀请团队 …" at bounding box center [718, 398] width 1436 height 796
click at [1339, 356] on font "编辑导入范围" at bounding box center [1311, 351] width 70 height 14
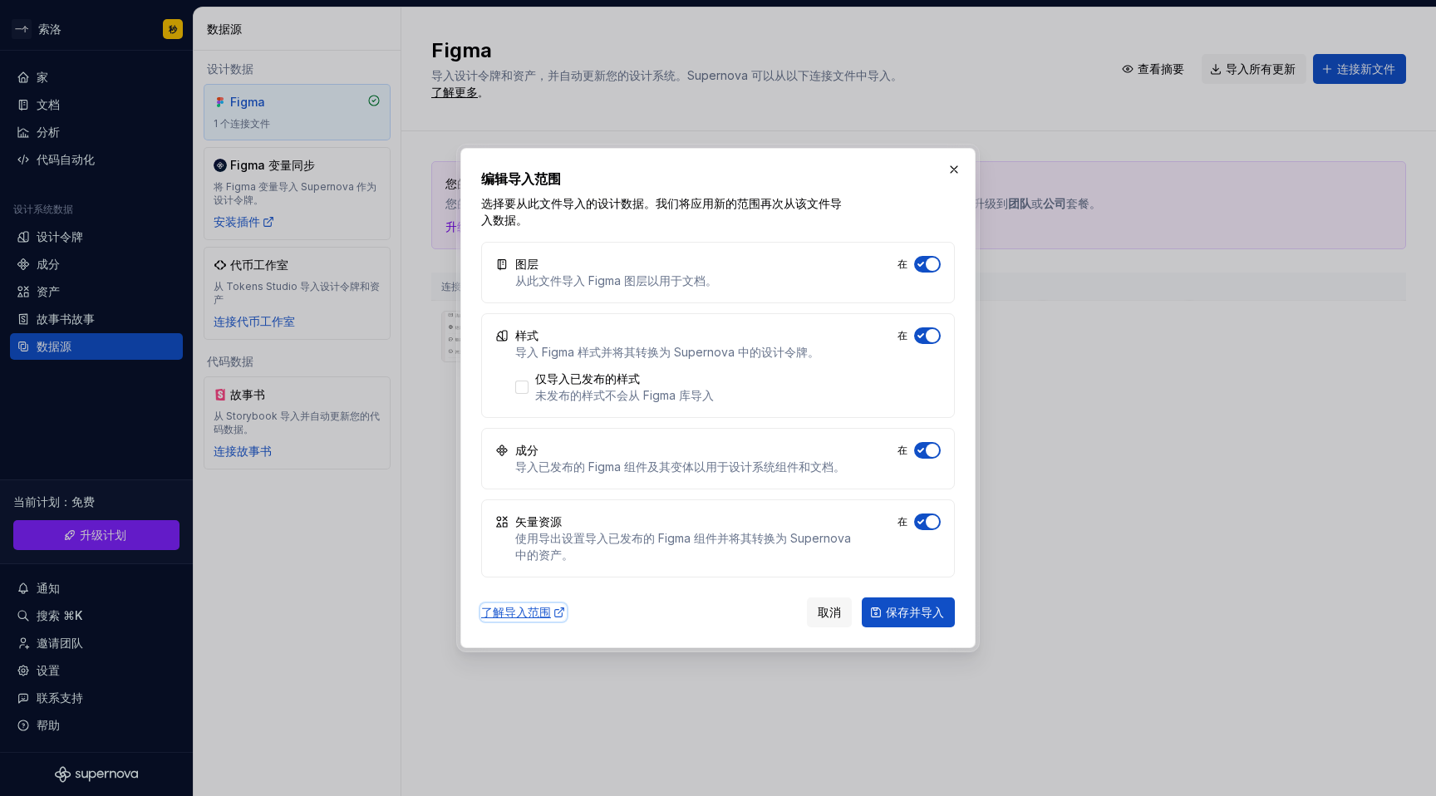
click at [494, 613] on font "了解导入范围" at bounding box center [516, 612] width 70 height 14
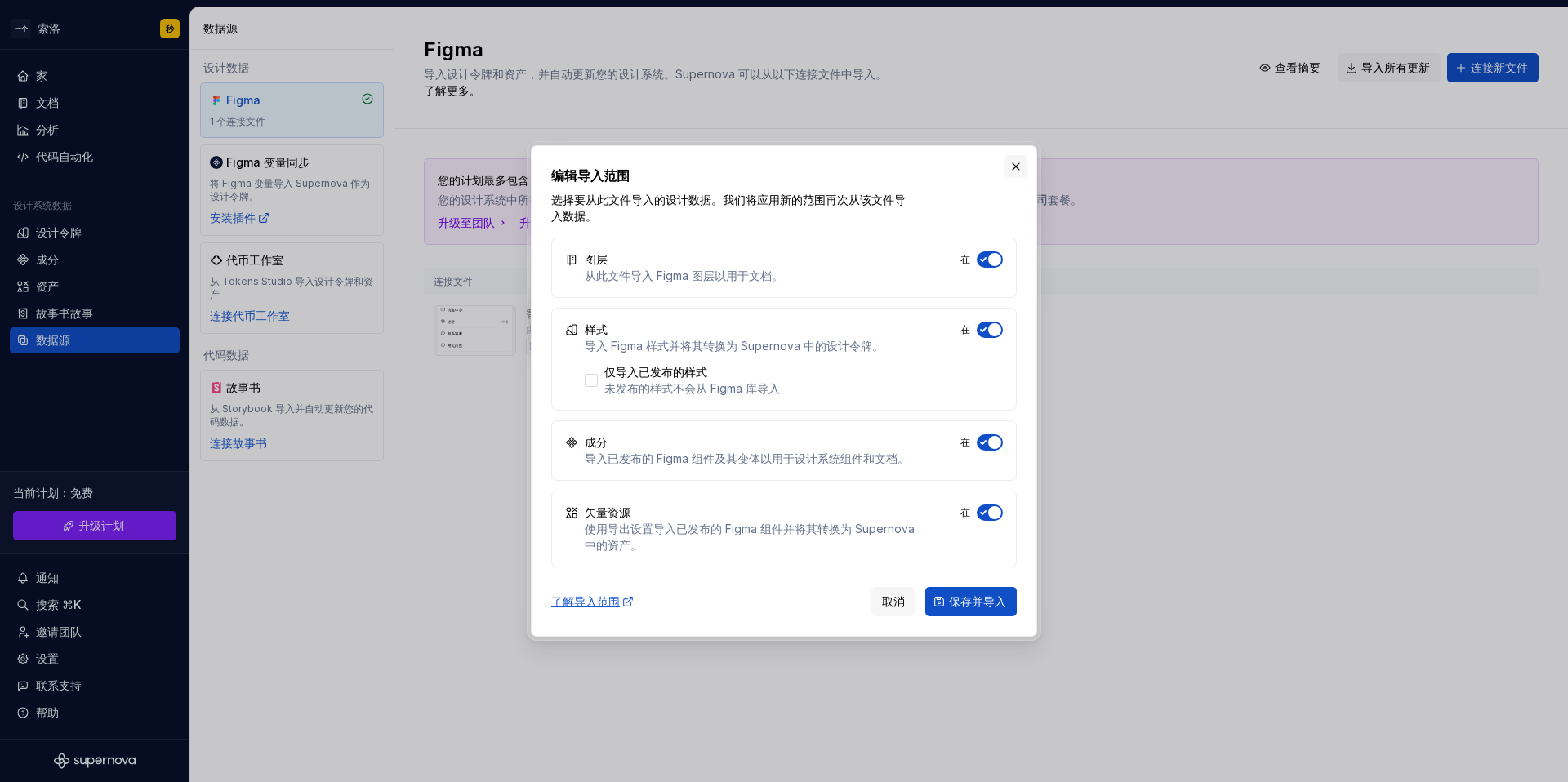
click at [1010, 163] on button "button" at bounding box center [1015, 166] width 23 height 23
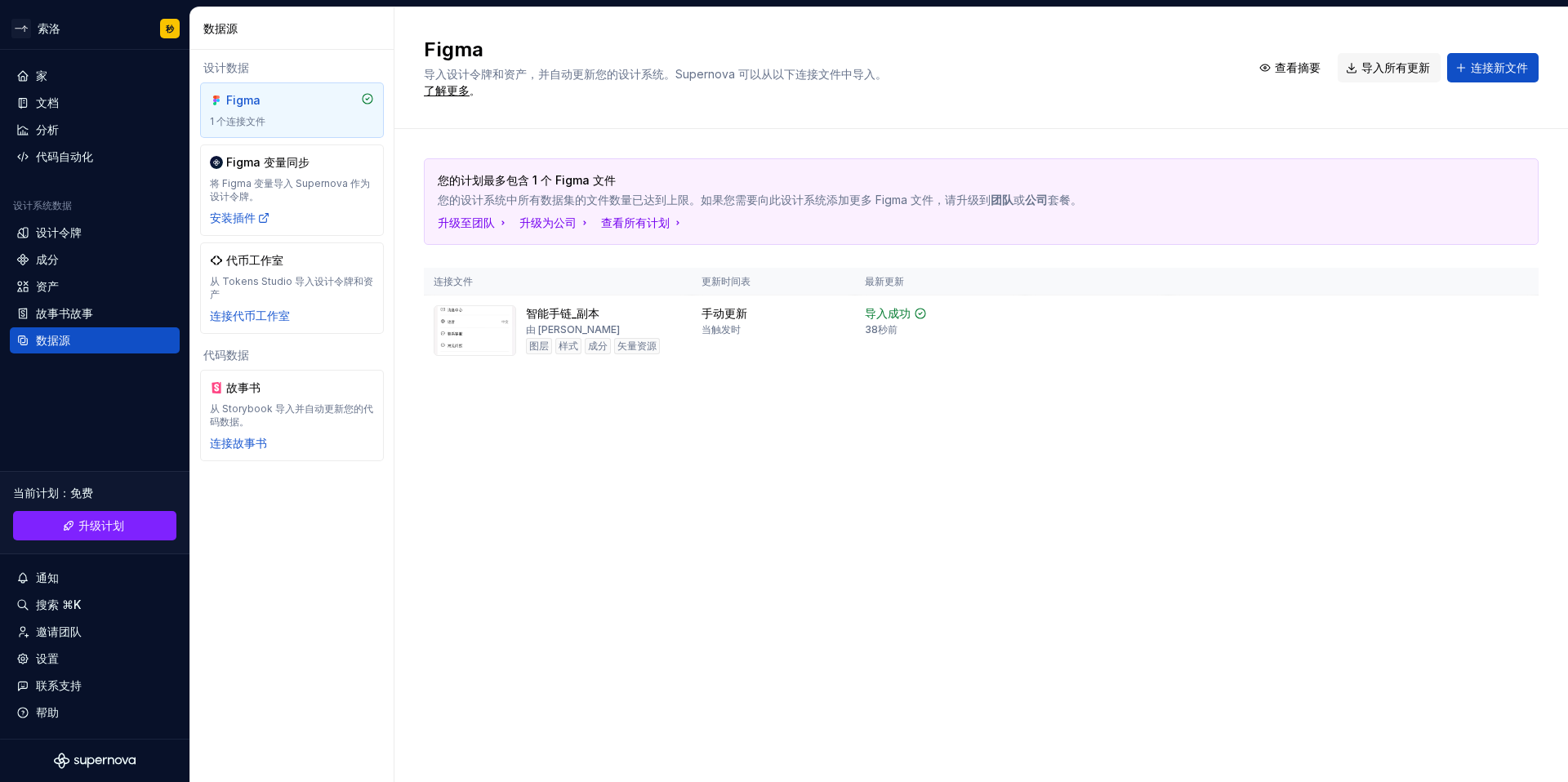
click at [1387, 27] on div "Figma 导入设计令牌和资产，并自动更新您的设计系统。Supernova 可以从以下连接文件中导入。 了解更多 。 查看摘要 导入所有更新 连接新文件" at bounding box center [981, 68] width 1174 height 122
click at [47, 63] on div "家" at bounding box center [94, 76] width 170 height 27
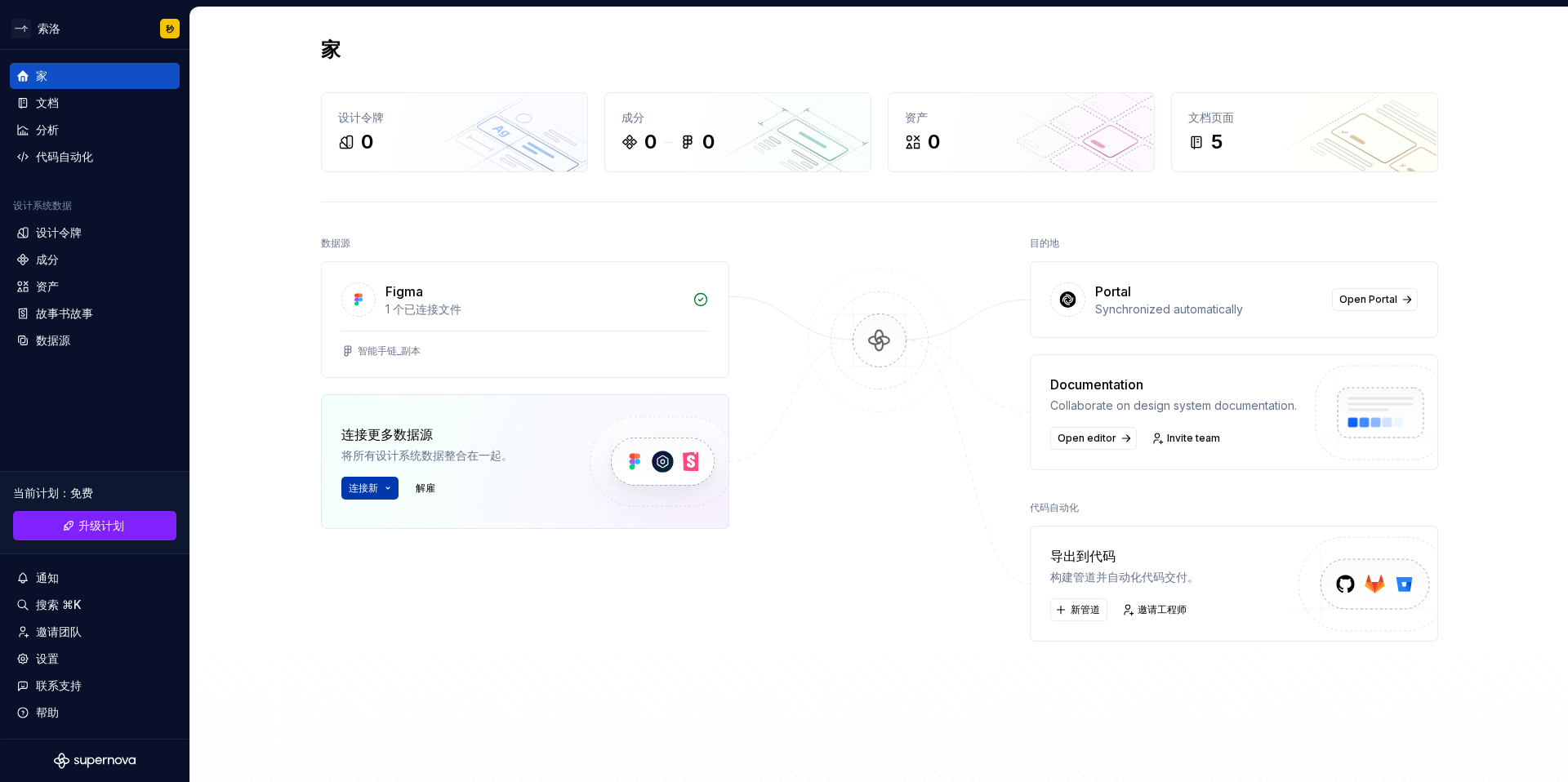
click at [382, 488] on button "连接新" at bounding box center [369, 487] width 57 height 23
click at [436, 308] on font "1 个已连接文件" at bounding box center [422, 309] width 76 height 14
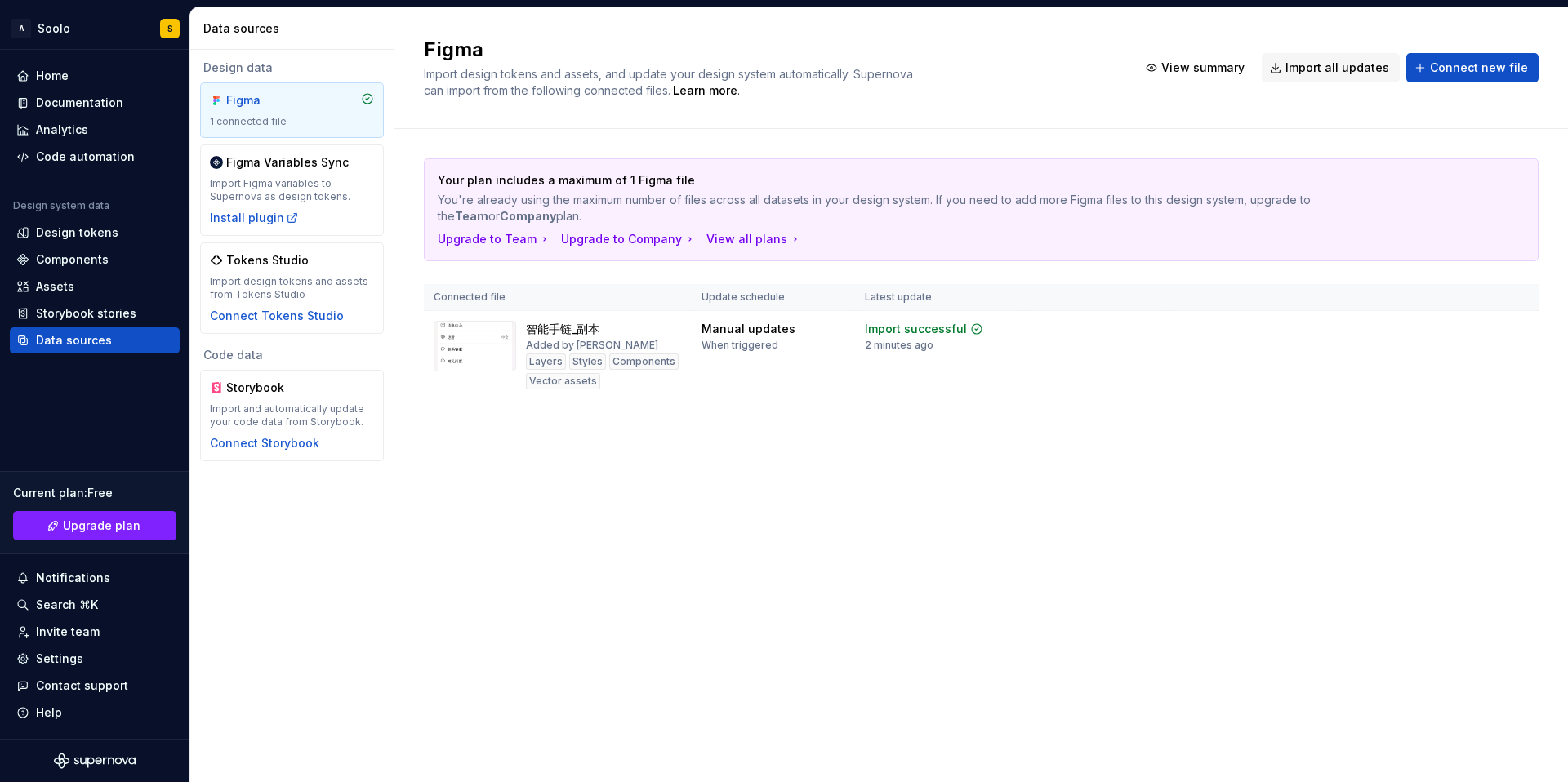
click at [660, 475] on div "Figma Import design tokens and assets, and update your design system automatica…" at bounding box center [981, 394] width 1174 height 775
click at [869, 359] on td "Import successful 2 minutes ago" at bounding box center [939, 356] width 170 height 89
click at [1465, 359] on div "Import updates" at bounding box center [1455, 355] width 75 height 13
click at [84, 106] on div "Documentation" at bounding box center [80, 102] width 87 height 17
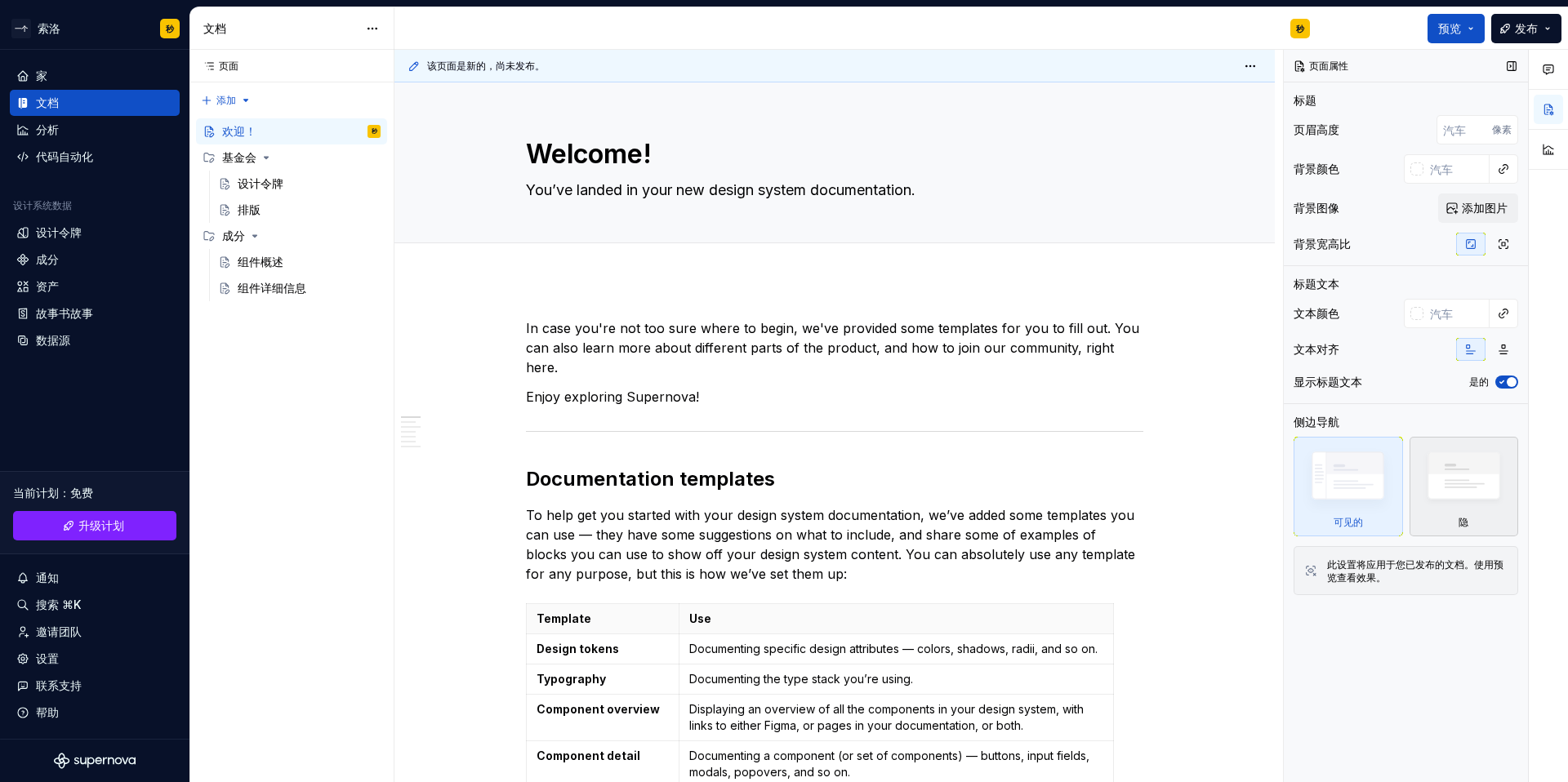
click at [1459, 499] on img at bounding box center [1464, 479] width 94 height 72
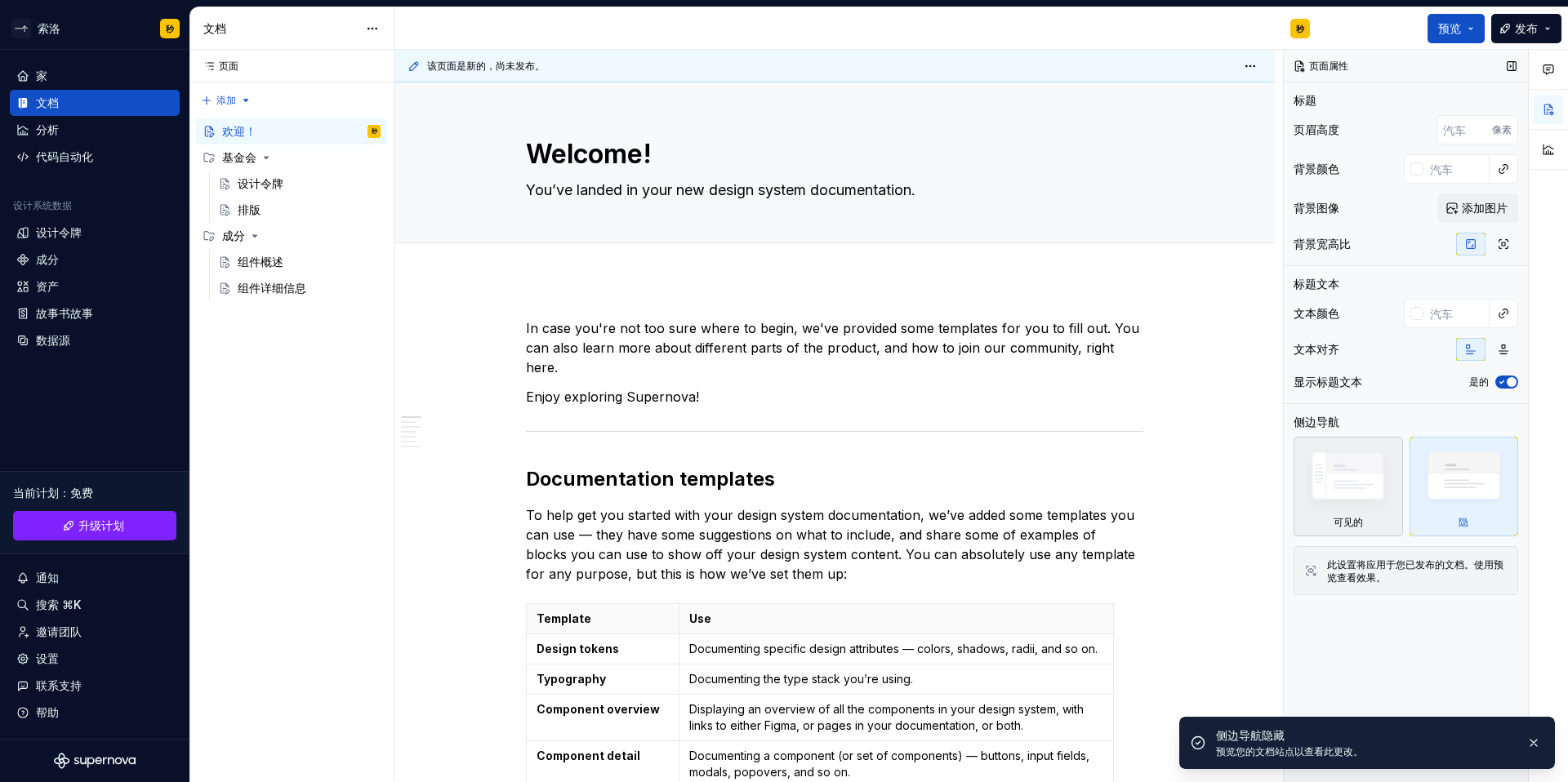
click at [1363, 501] on img at bounding box center [1348, 479] width 94 height 71
click at [366, 33] on html "一个 索洛 秒 家 文档 分析 代码自动化 设计系统数据 设计令牌 成分 资产 故事书故事 数据源 当前计划 ： 免费 升级计划 通知 搜索 ⌘K 邀请团队 …" at bounding box center [784, 391] width 1568 height 782
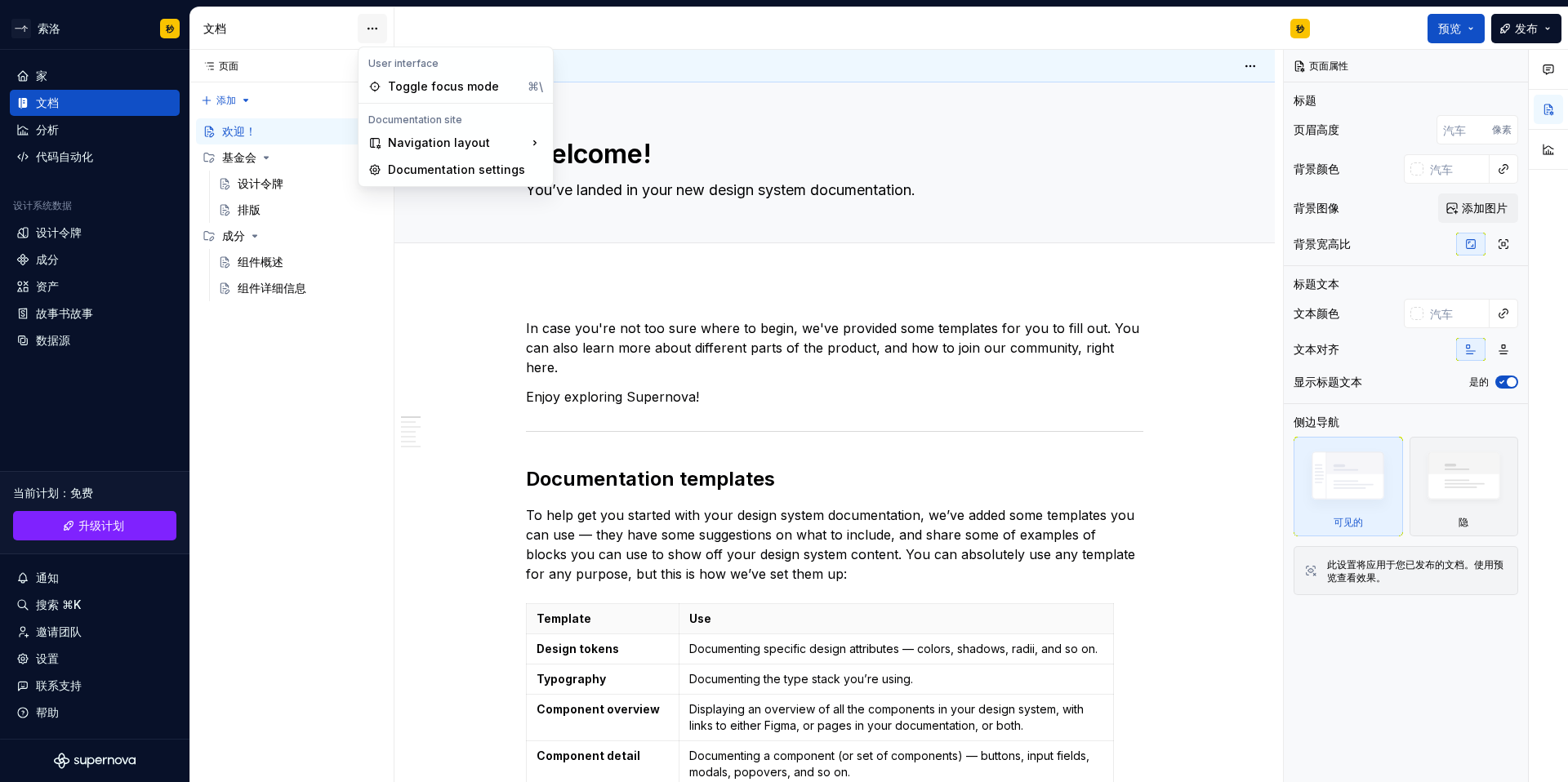
click at [364, 34] on html "一个 索洛 秒 家 文档 分析 代码自动化 设计系统数据 设计令牌 成分 资产 故事书故事 数据源 当前计划 ： 免费 升级计划 通知 搜索 ⌘K 邀请团队 …" at bounding box center [784, 391] width 1568 height 782
click at [256, 155] on div "页面 页面 添加 Accessibility guide for tree Page tree. Navigate the tree with the arr…" at bounding box center [292, 417] width 204 height 734
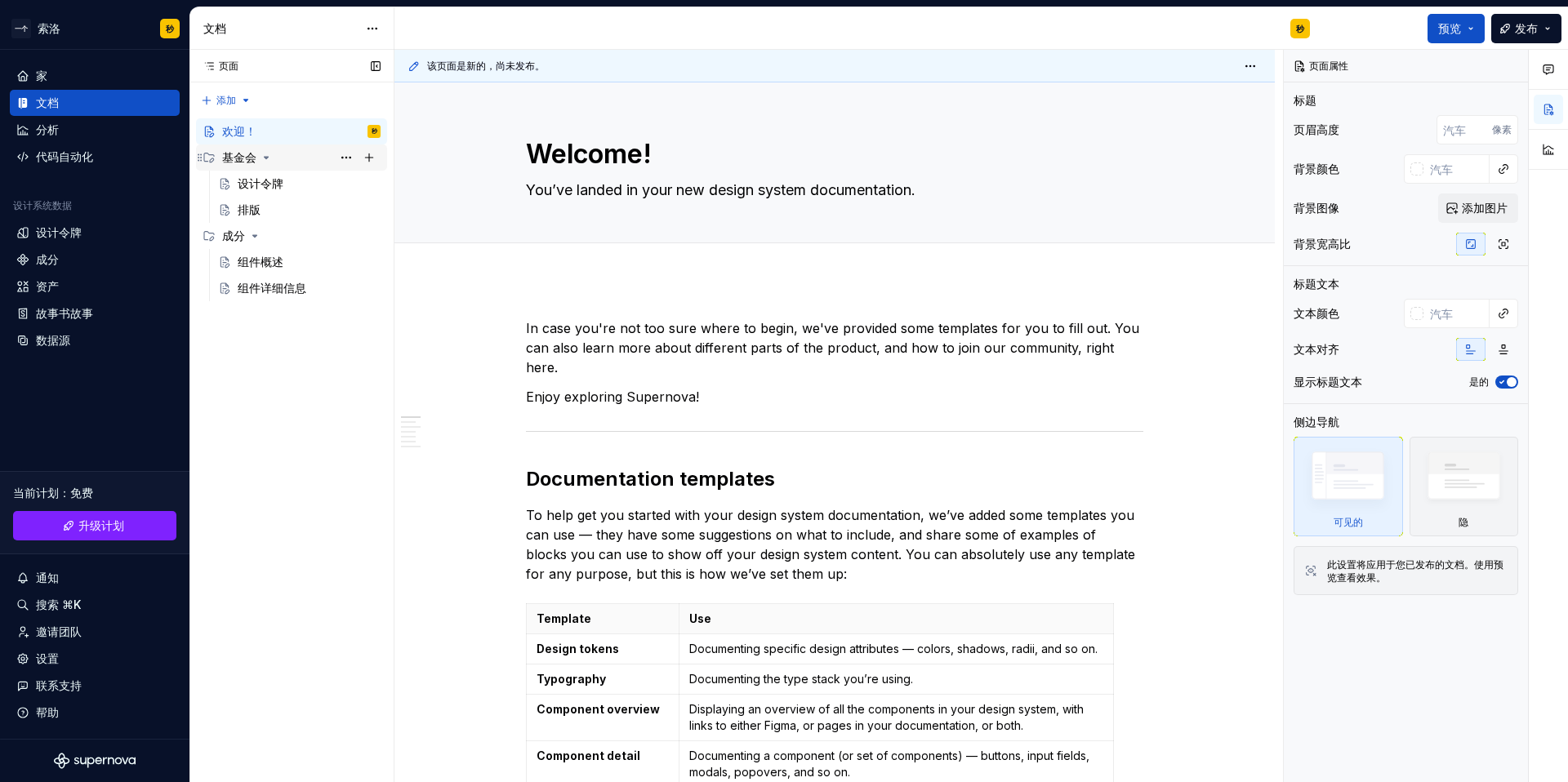
click at [256, 162] on div "基金会" at bounding box center [301, 157] width 158 height 23
click at [239, 104] on div "页面 页面 添加 Accessibility guide for tree Page tree. Navigate the tree with the arr…" at bounding box center [292, 417] width 204 height 734
click at [332, 283] on div "页面 页面 添加 Accessibility guide for tree Page tree. Navigate the tree with the arr…" at bounding box center [292, 417] width 204 height 734
click at [295, 131] on div "欢迎！ 秒" at bounding box center [301, 131] width 158 height 23
click at [348, 133] on button "页面树" at bounding box center [346, 131] width 23 height 23
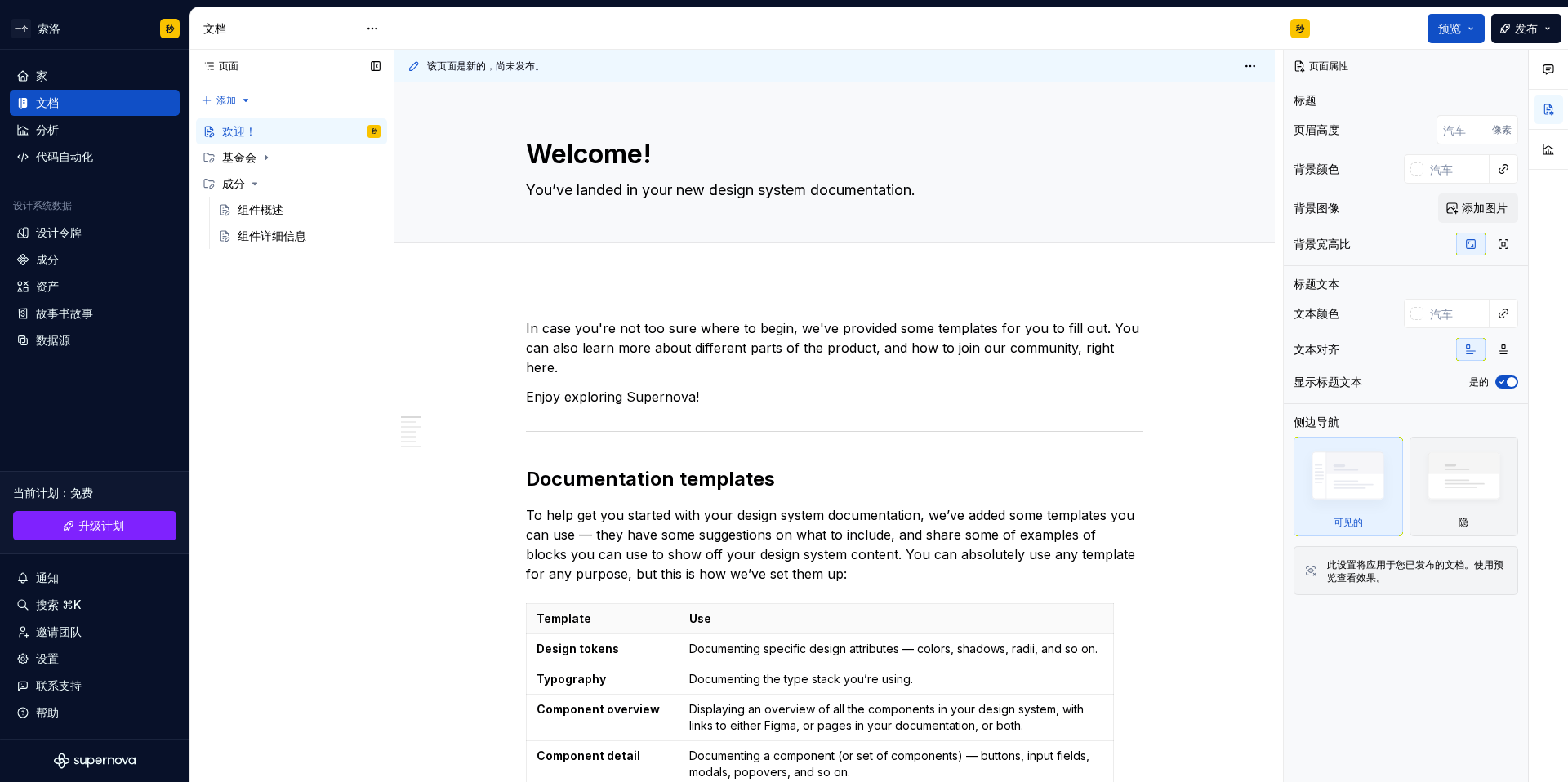
click at [273, 436] on div "页面 页面 添加 Accessibility guide for tree Page tree. Navigate the tree with the arr…" at bounding box center [292, 417] width 204 height 734
click at [853, 243] on div "Welcome! You’ve landed in your new design system documentation. 编辑标题" at bounding box center [835, 163] width 880 height 161
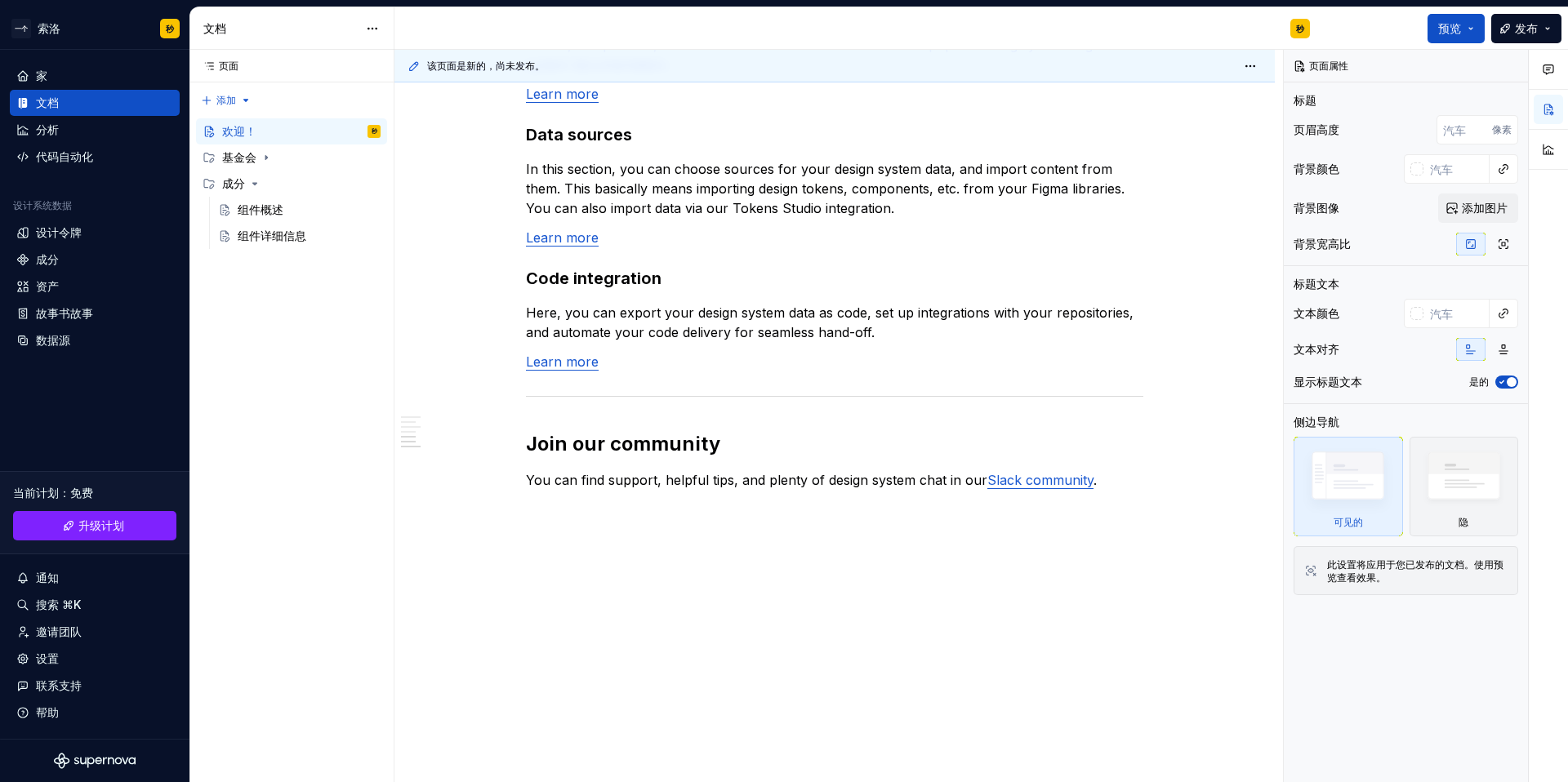
scroll to position [1289, 0]
click at [1458, 25] on font "预览" at bounding box center [1449, 28] width 23 height 14
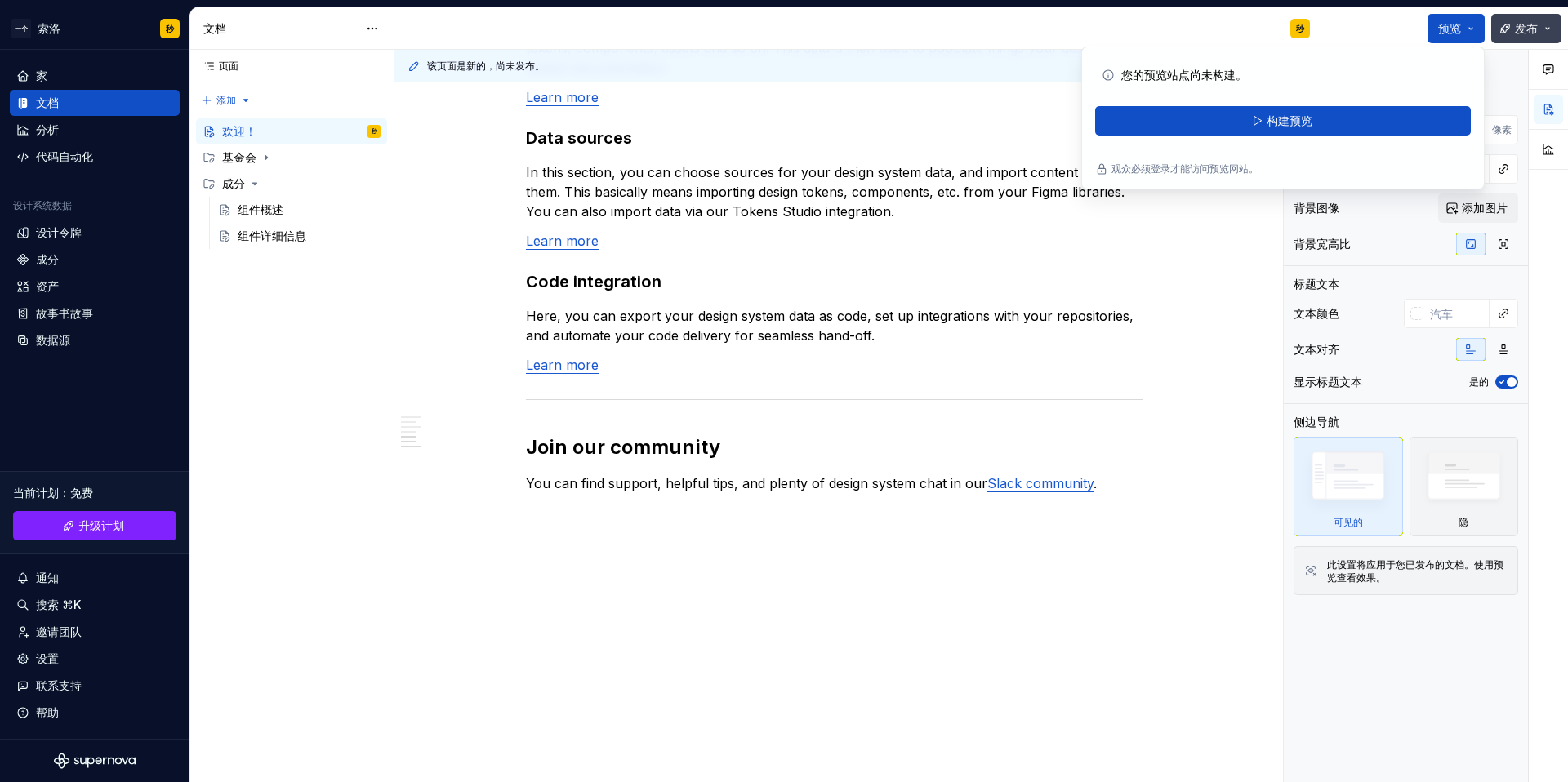
click at [1547, 31] on button "发布" at bounding box center [1526, 28] width 70 height 29
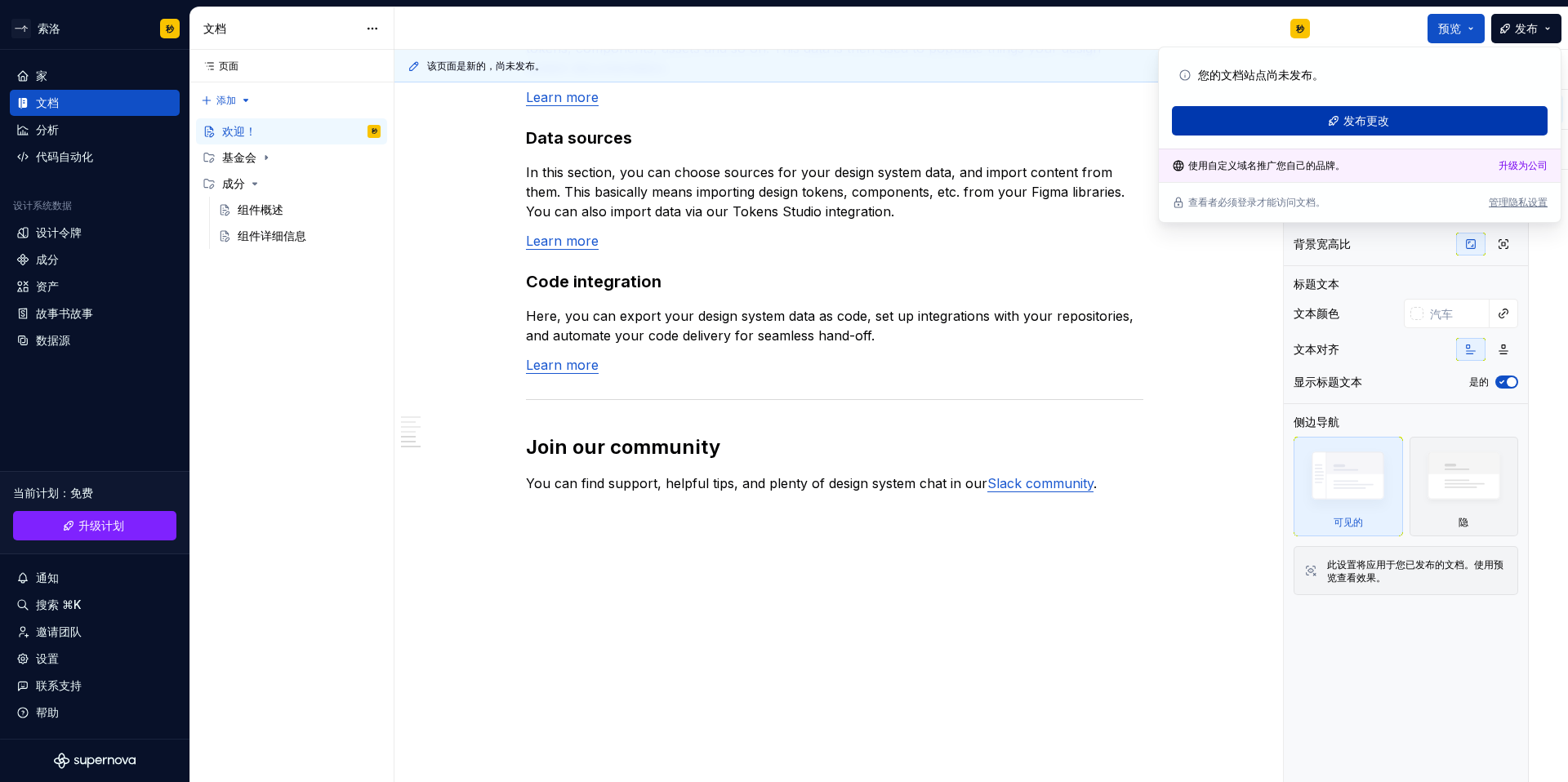
click at [1409, 120] on button "发布更改" at bounding box center [1360, 121] width 375 height 29
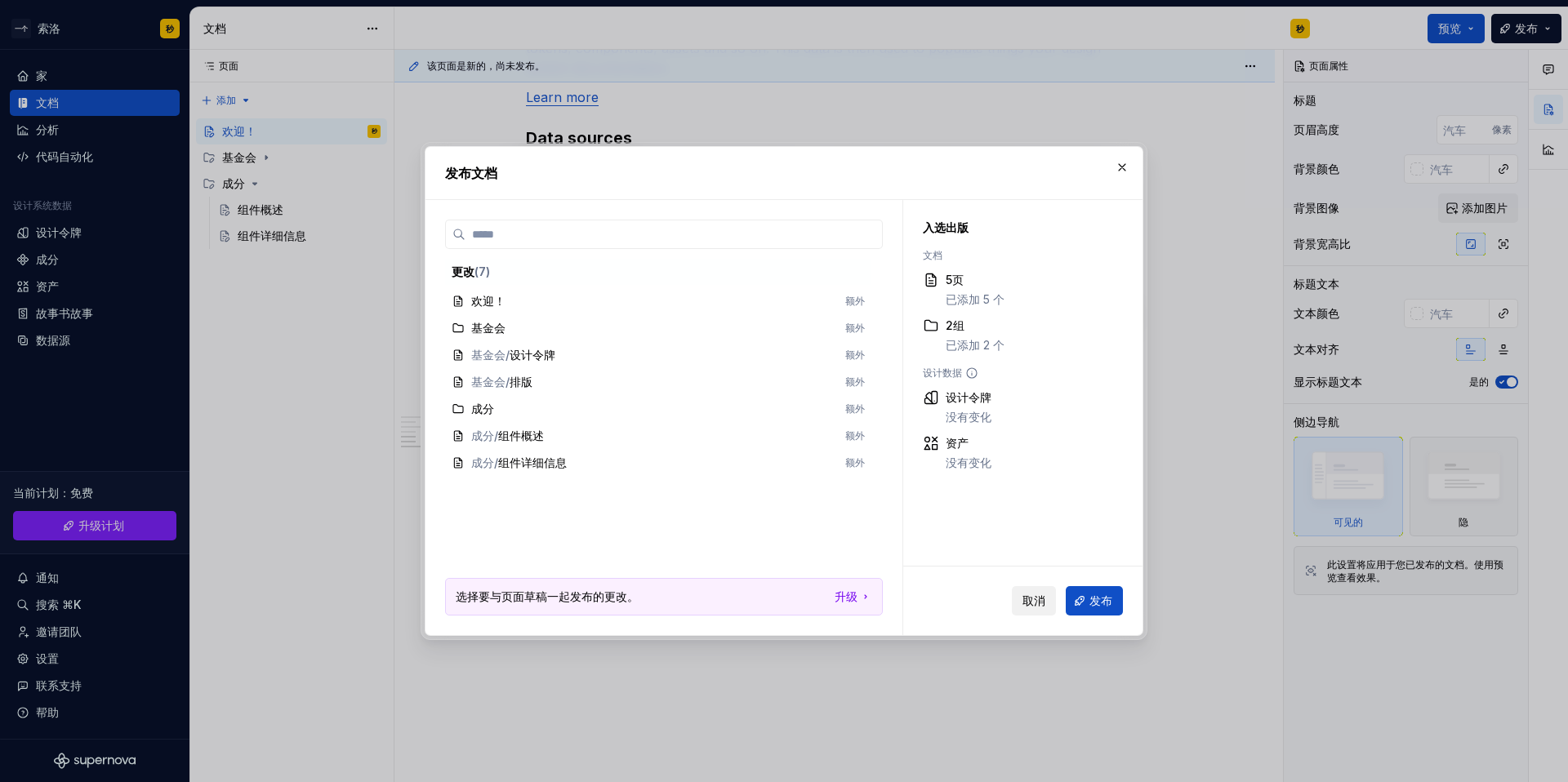
click at [1040, 604] on font "取消" at bounding box center [1034, 600] width 23 height 14
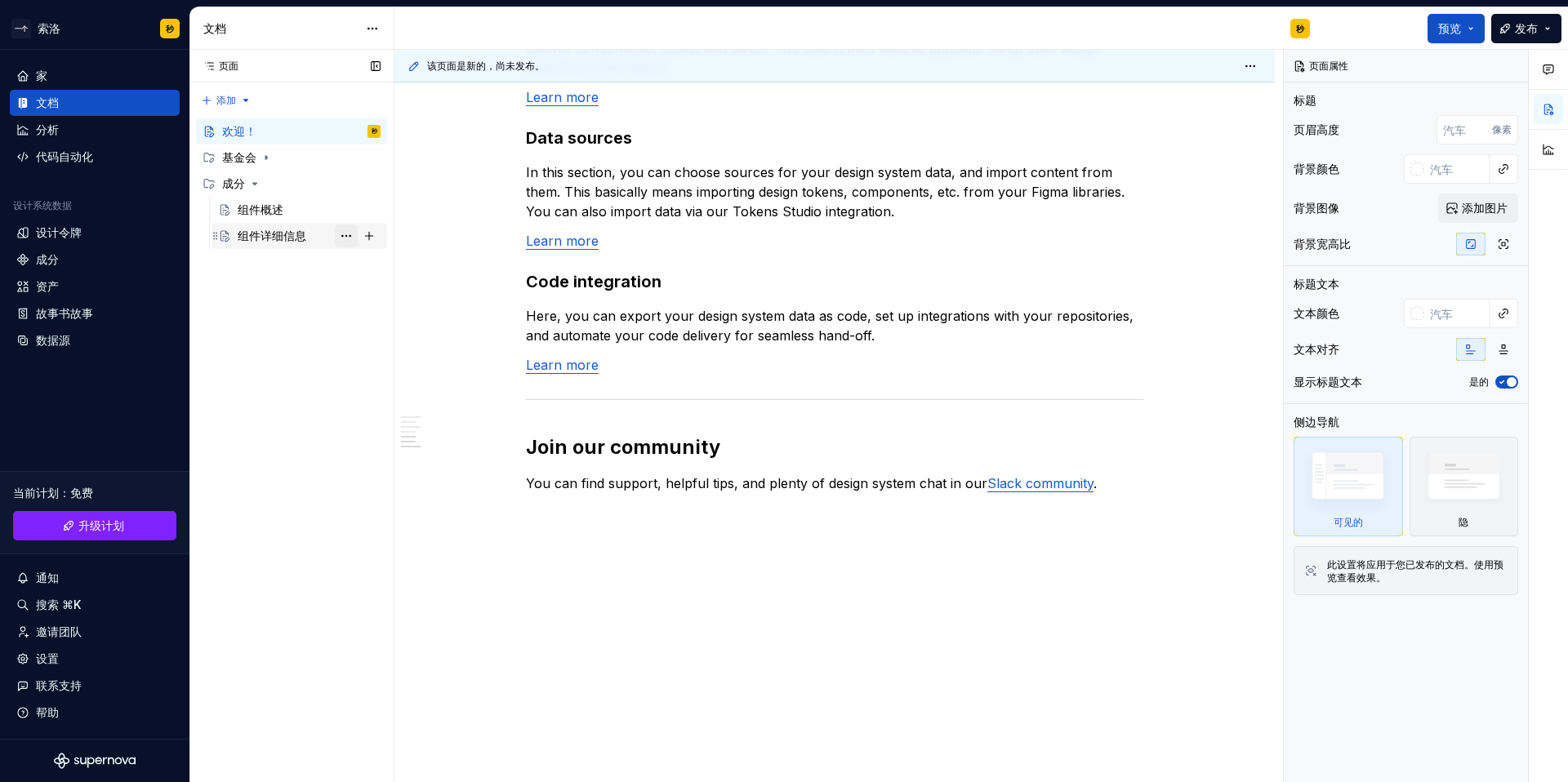
click at [350, 239] on button "页面树" at bounding box center [346, 236] width 23 height 23
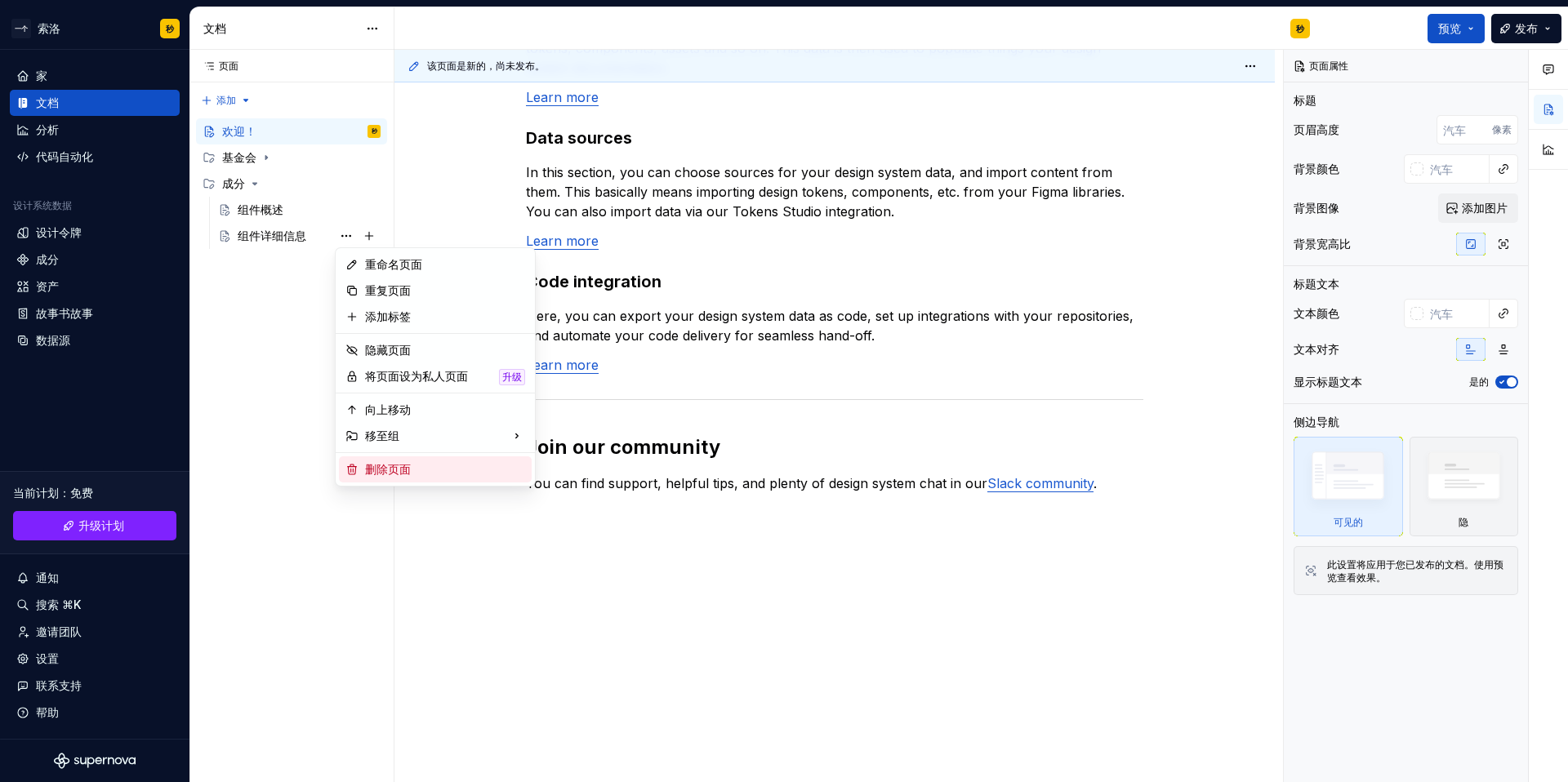
click at [395, 471] on font "删除页面" at bounding box center [388, 470] width 46 height 14
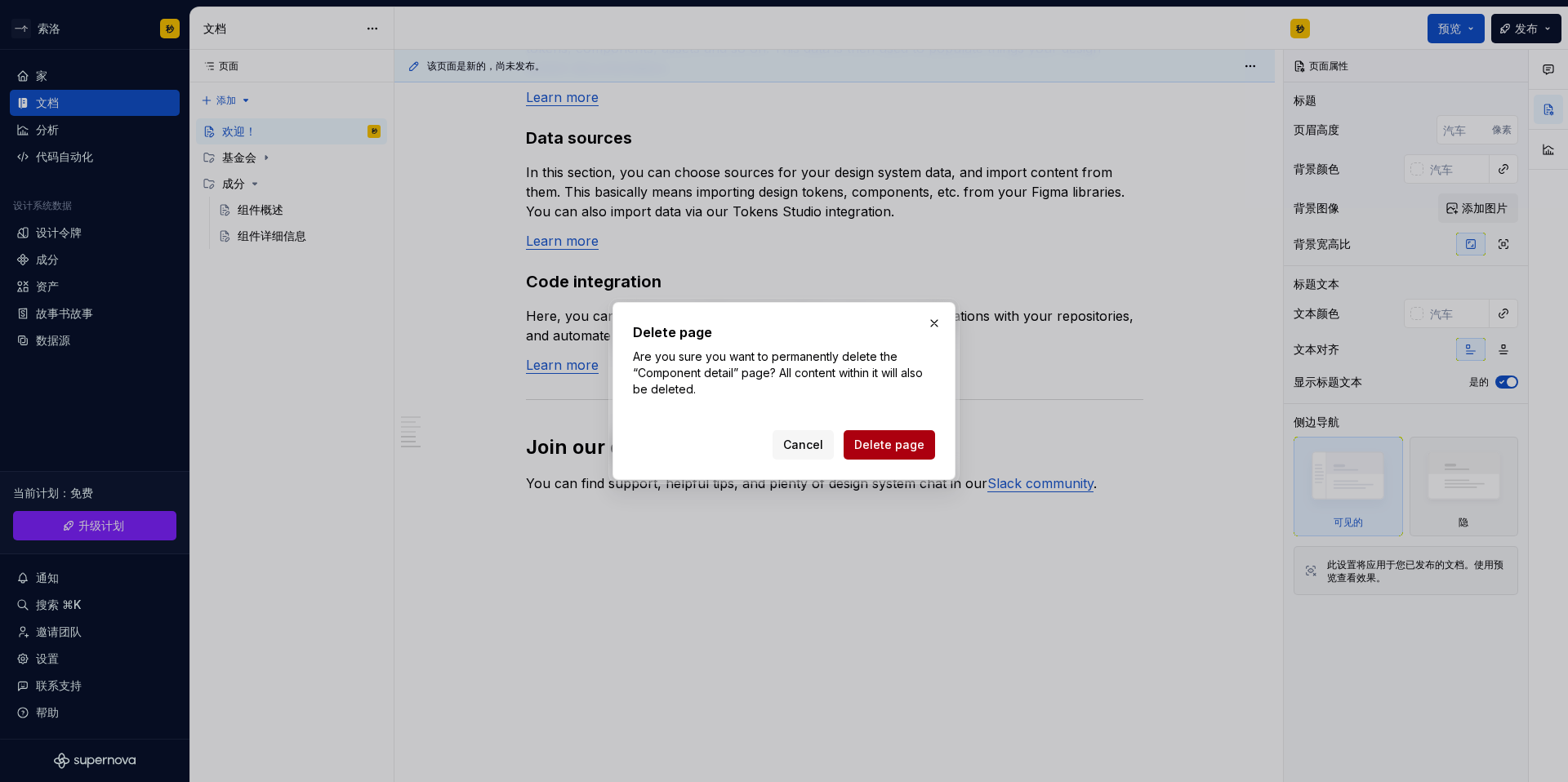
click at [865, 440] on span "Delete page" at bounding box center [889, 445] width 70 height 17
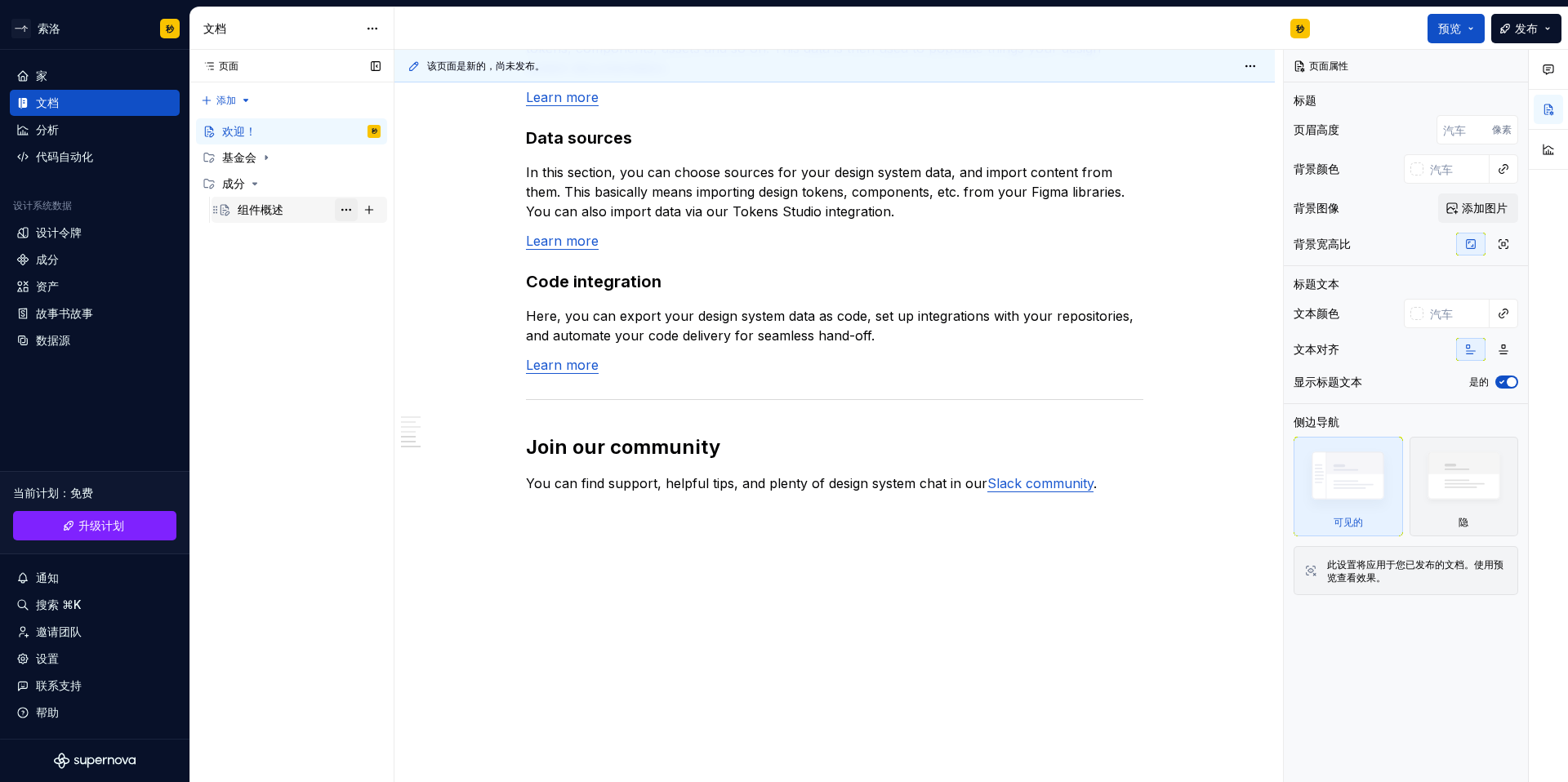
click at [349, 210] on button "页面树" at bounding box center [346, 209] width 23 height 23
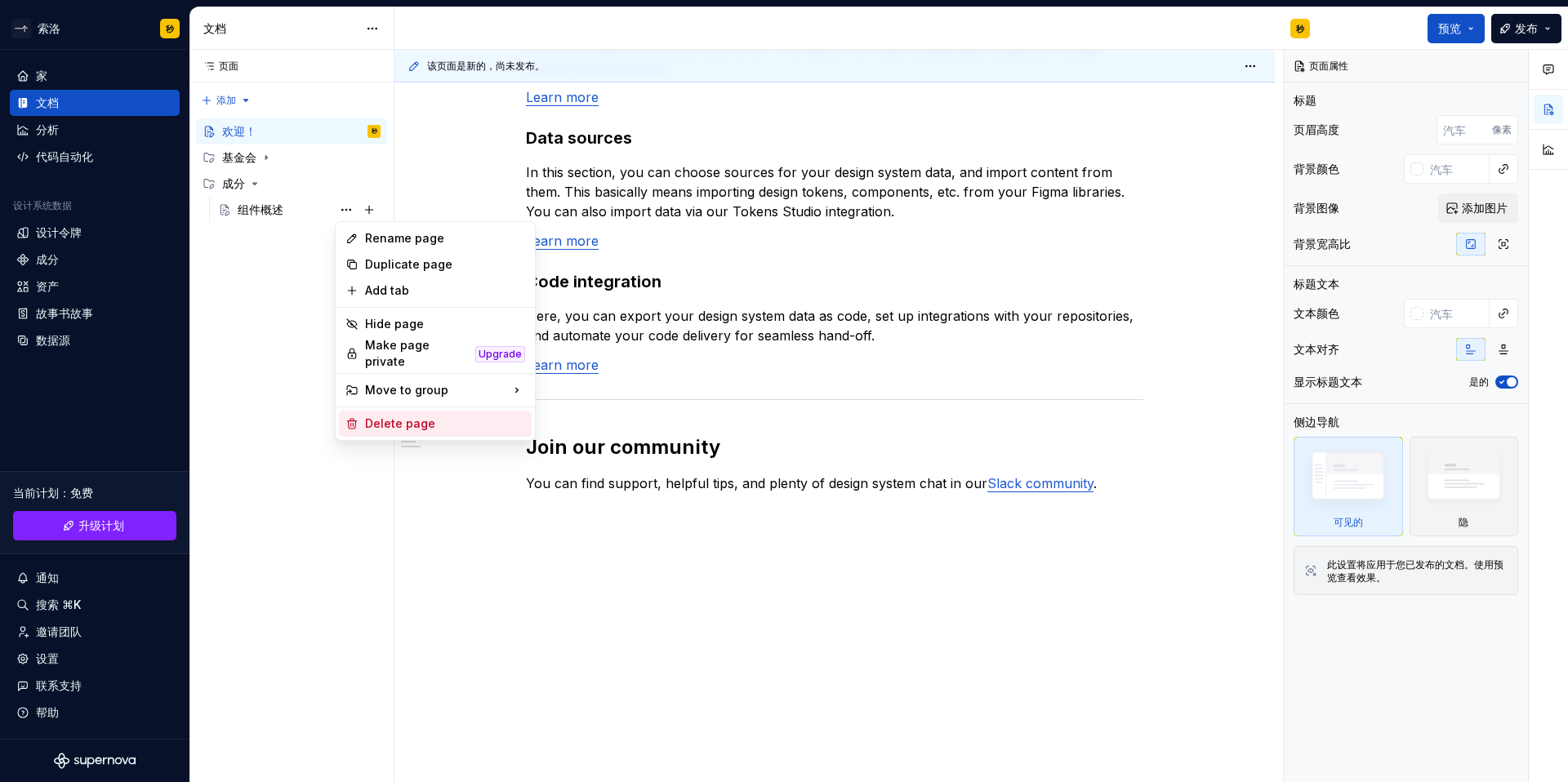
click at [404, 424] on div "Delete page" at bounding box center [445, 423] width 160 height 17
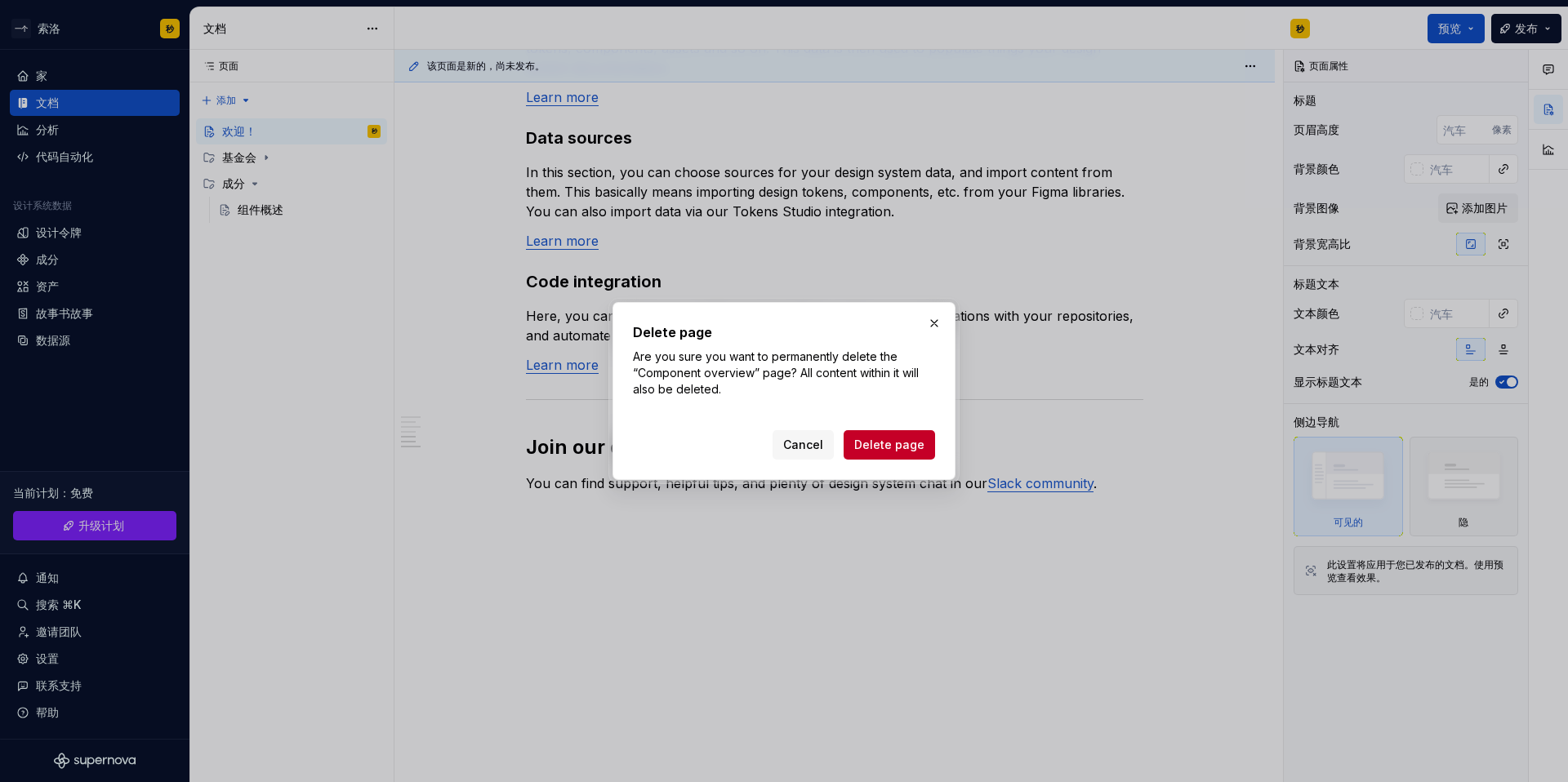
drag, startPoint x: 870, startPoint y: 441, endPoint x: 698, endPoint y: 380, distance: 182.5
click at [870, 441] on span "Delete page" at bounding box center [889, 445] width 70 height 17
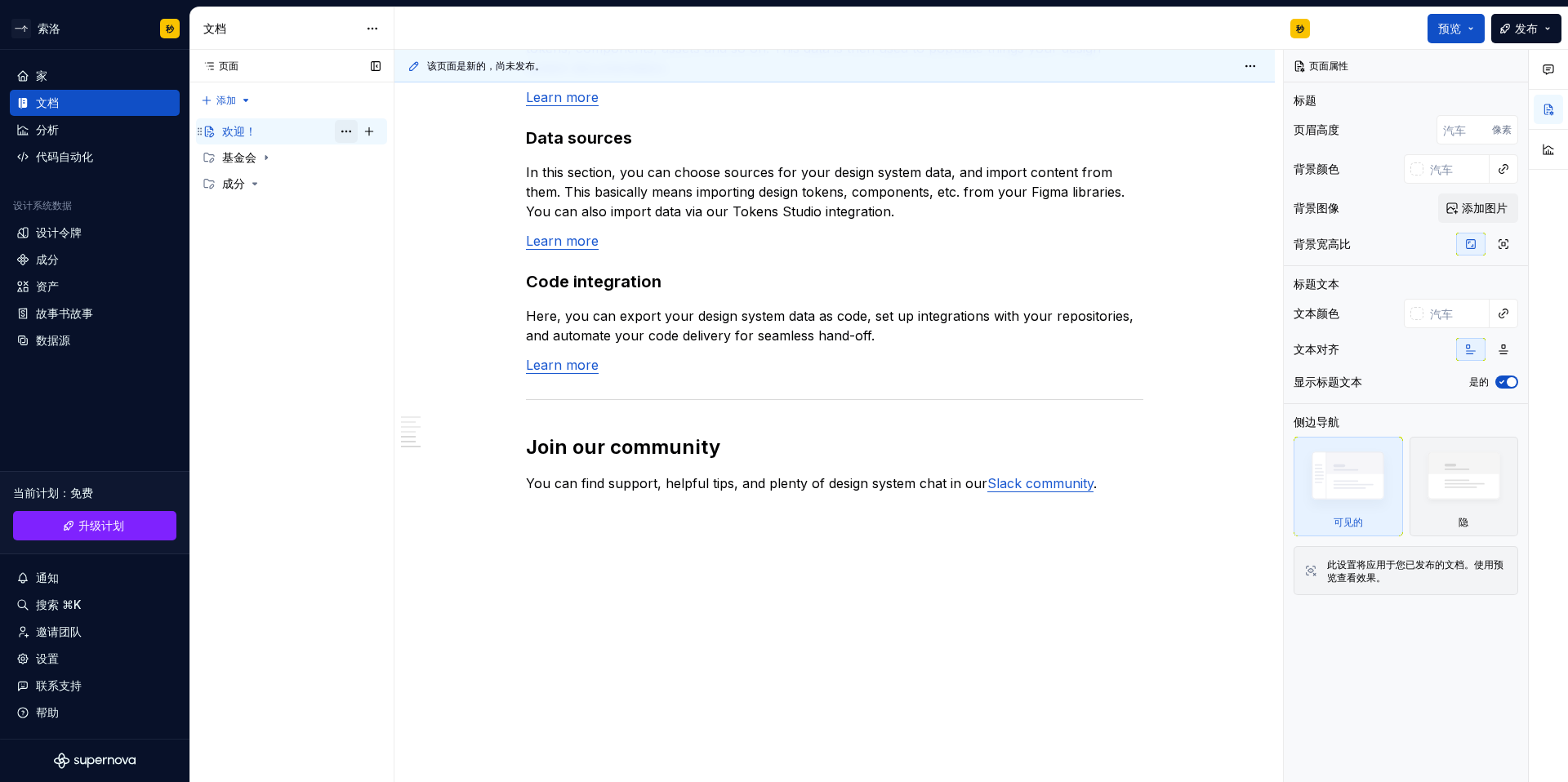
click at [346, 132] on button "页面树" at bounding box center [346, 131] width 23 height 23
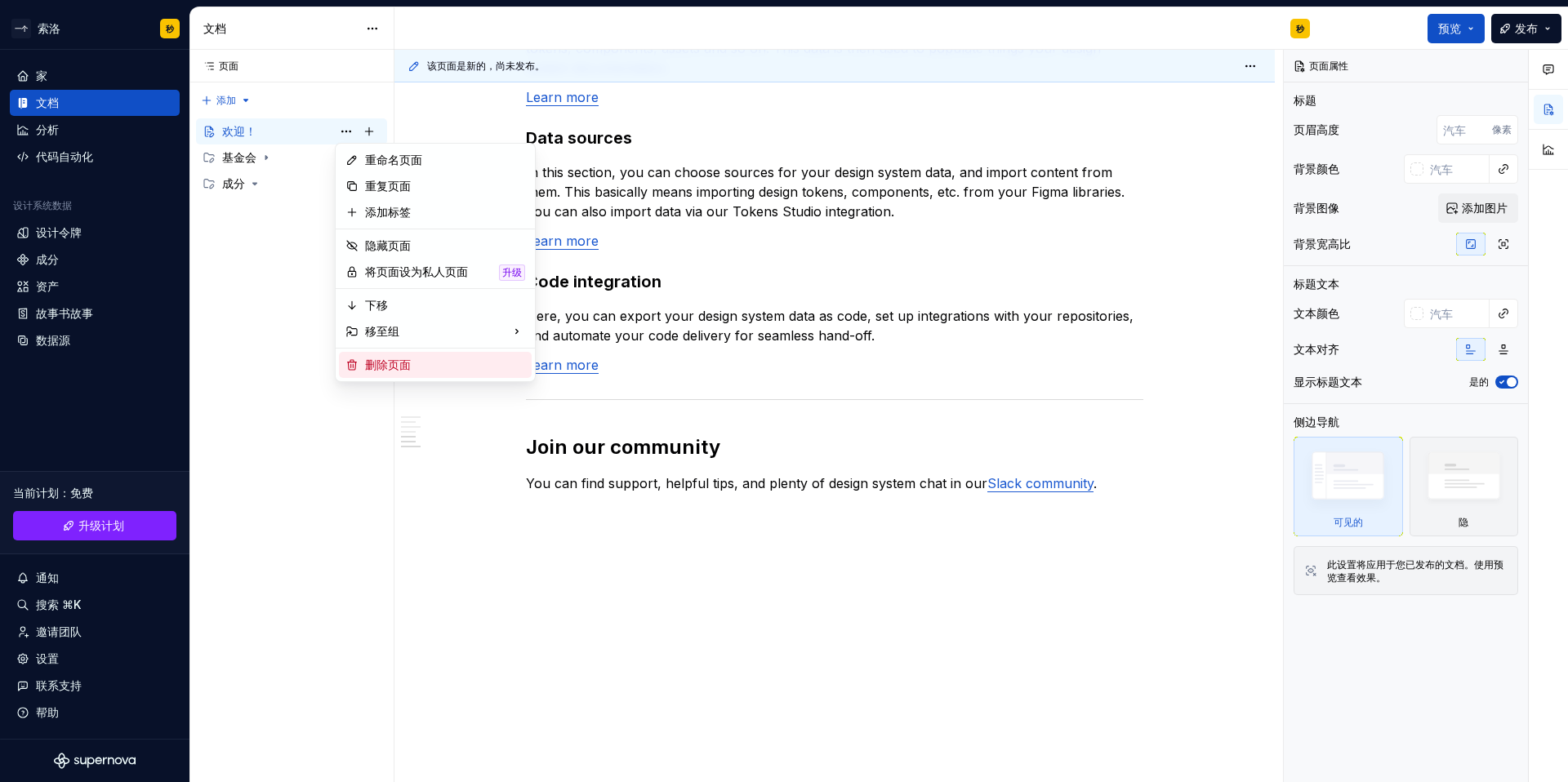
click at [377, 374] on div "删除页面" at bounding box center [435, 364] width 193 height 27
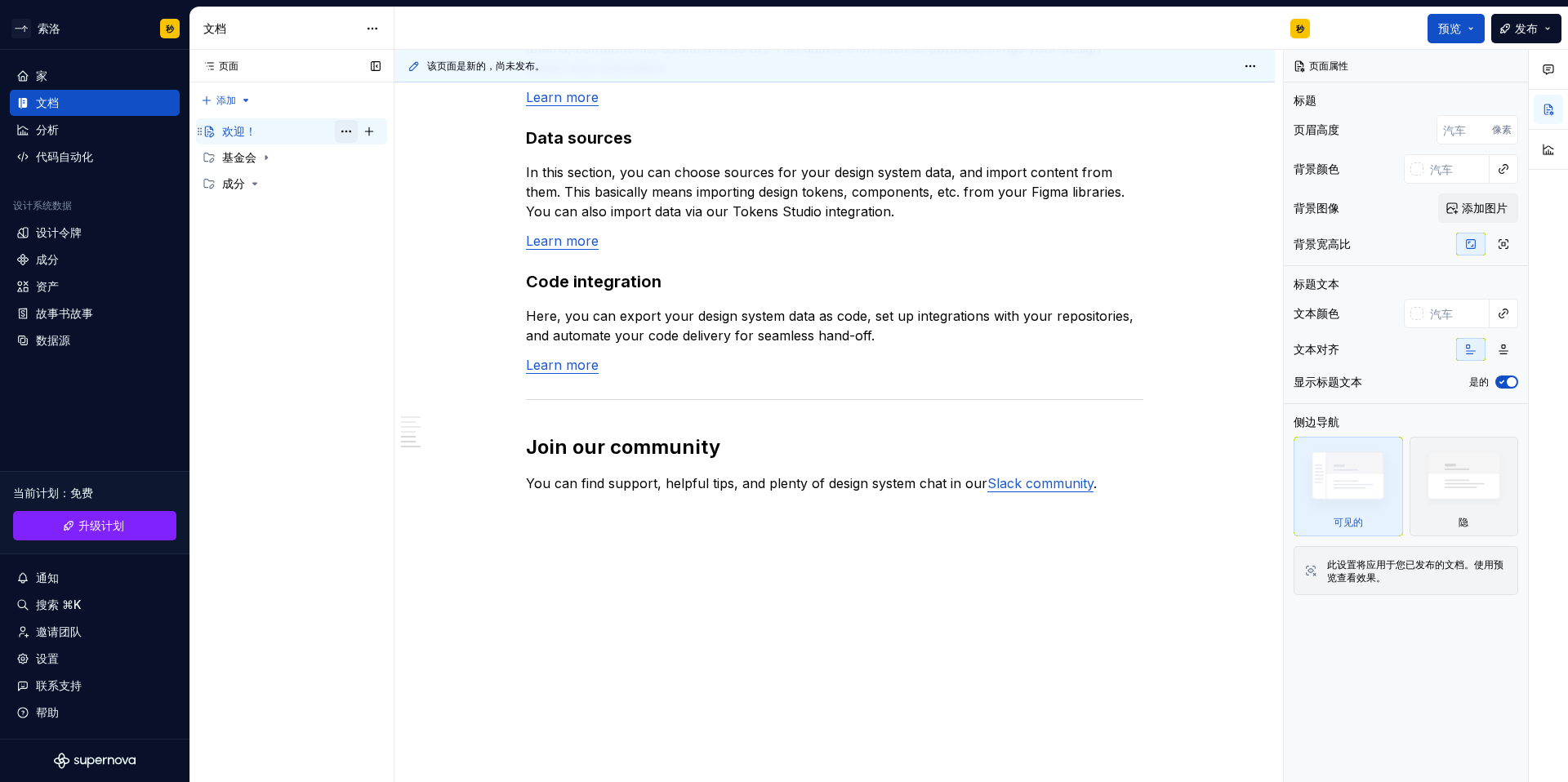
click at [346, 130] on button "页面树" at bounding box center [346, 131] width 23 height 23
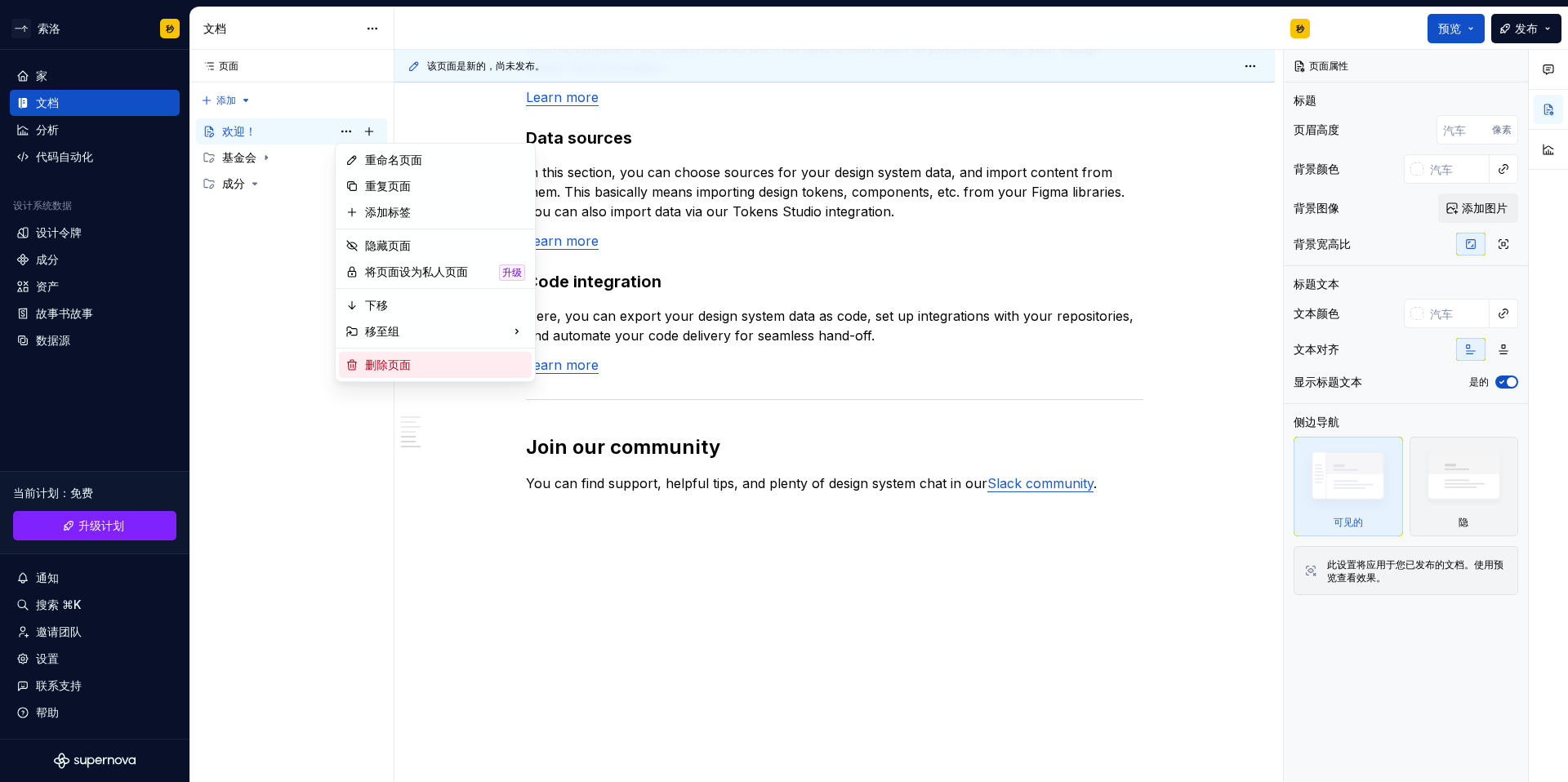
click at [391, 361] on font "删除页面" at bounding box center [388, 364] width 46 height 14
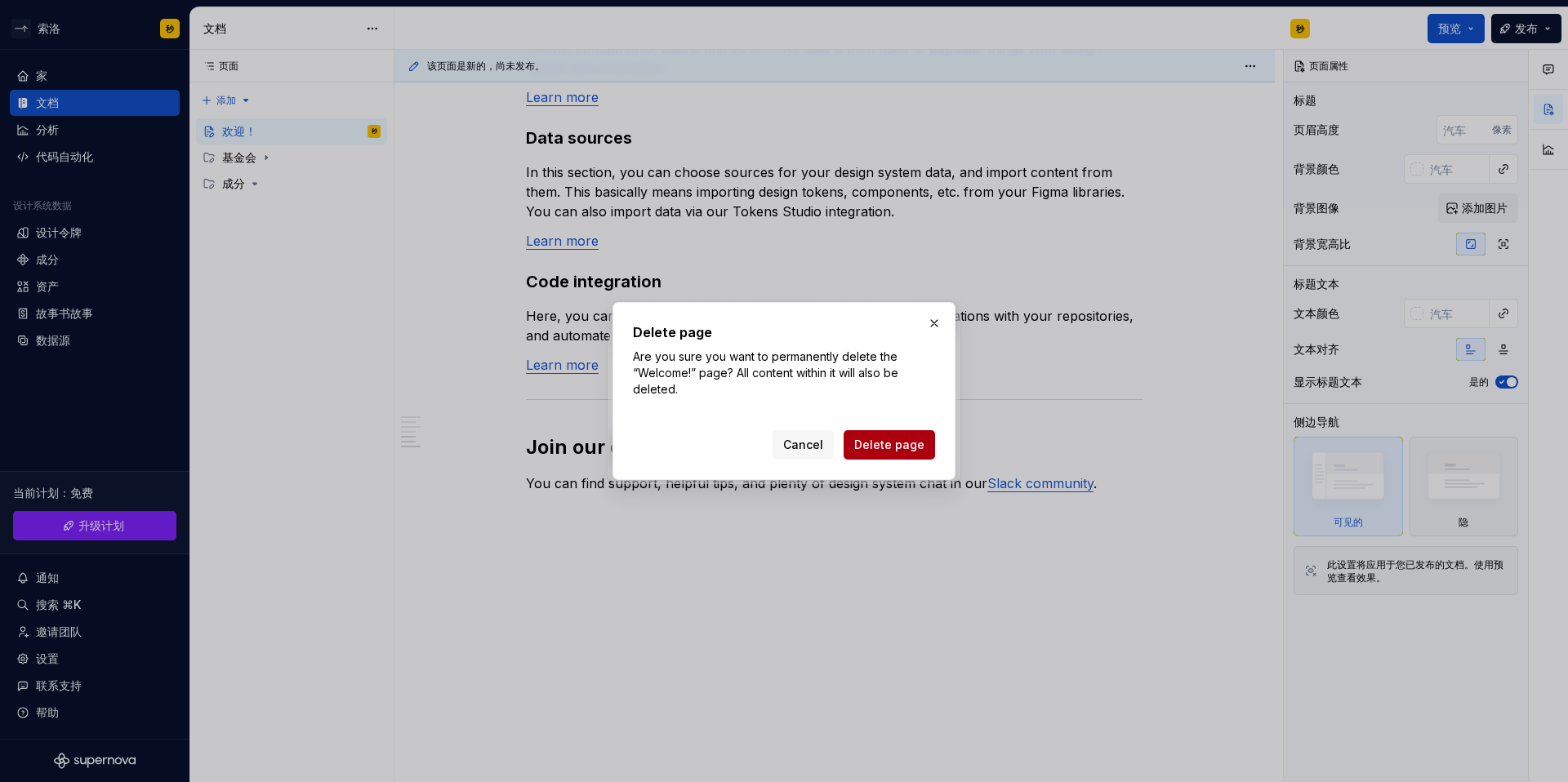
click at [887, 441] on span "Delete page" at bounding box center [889, 445] width 70 height 17
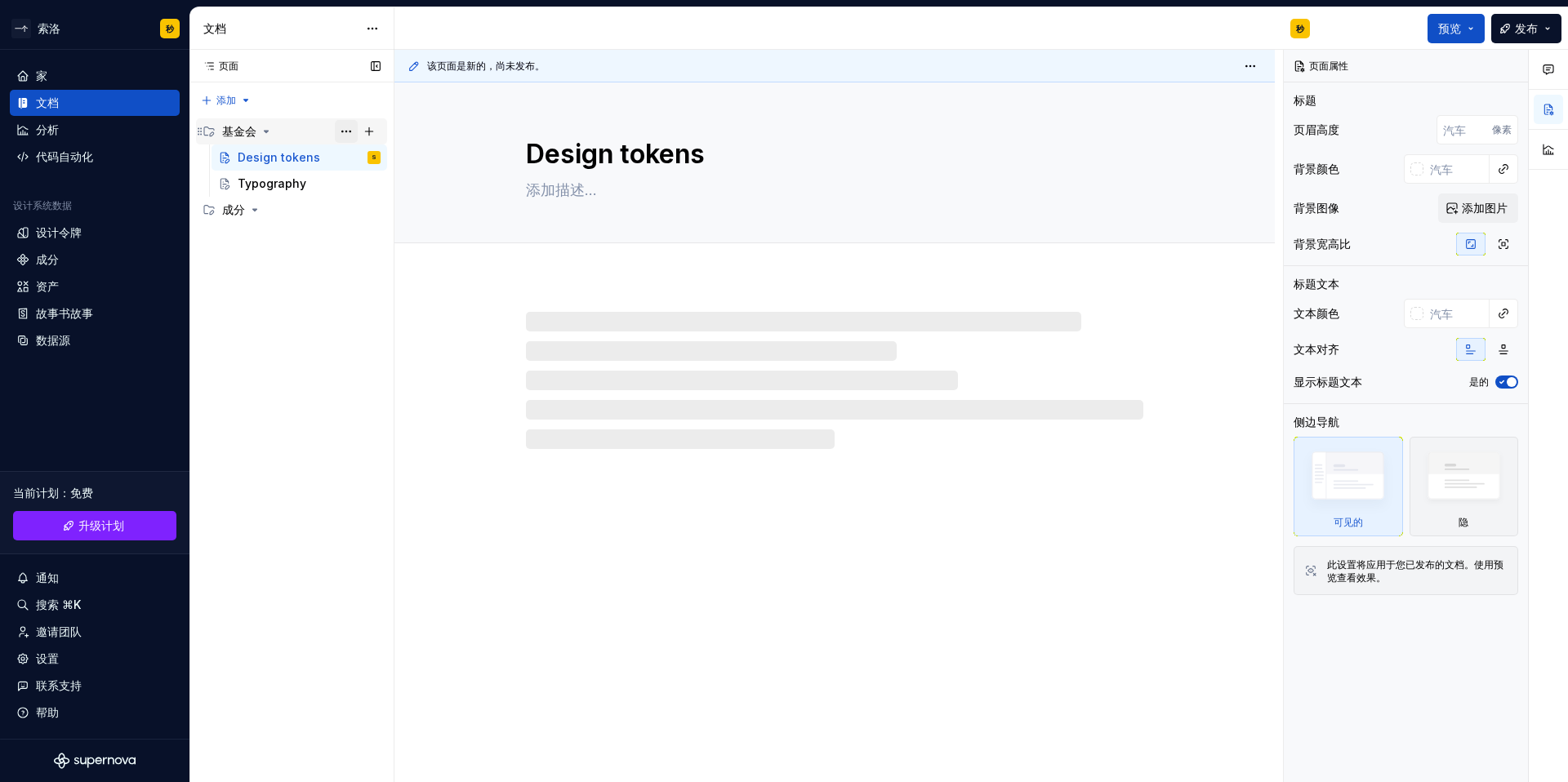
click at [346, 133] on button "页面树" at bounding box center [346, 131] width 23 height 23
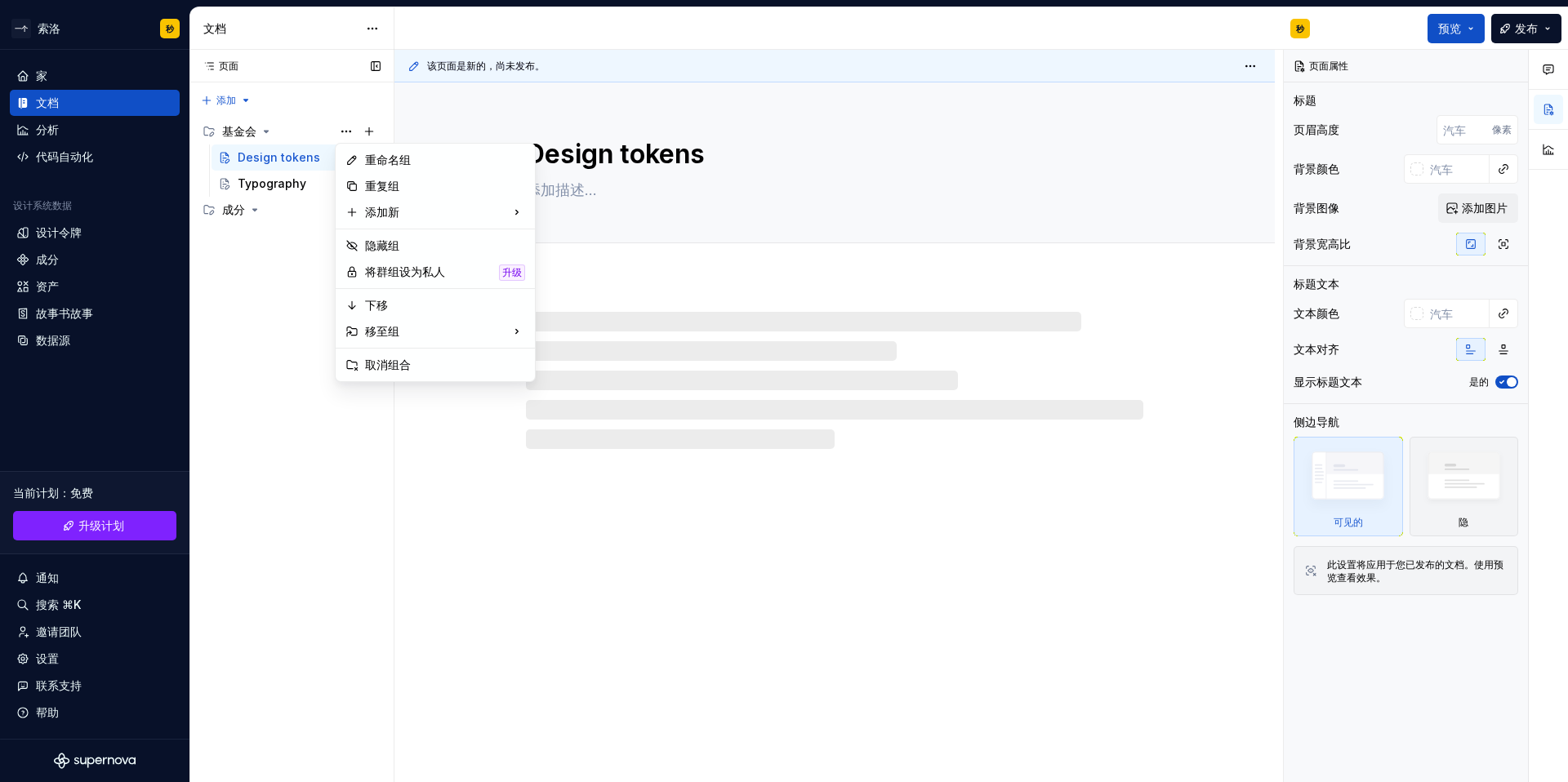
click at [268, 314] on div "页面 页面 添加 Accessibility guide for tree Page tree. Navigate the tree with the arr…" at bounding box center [292, 417] width 204 height 734
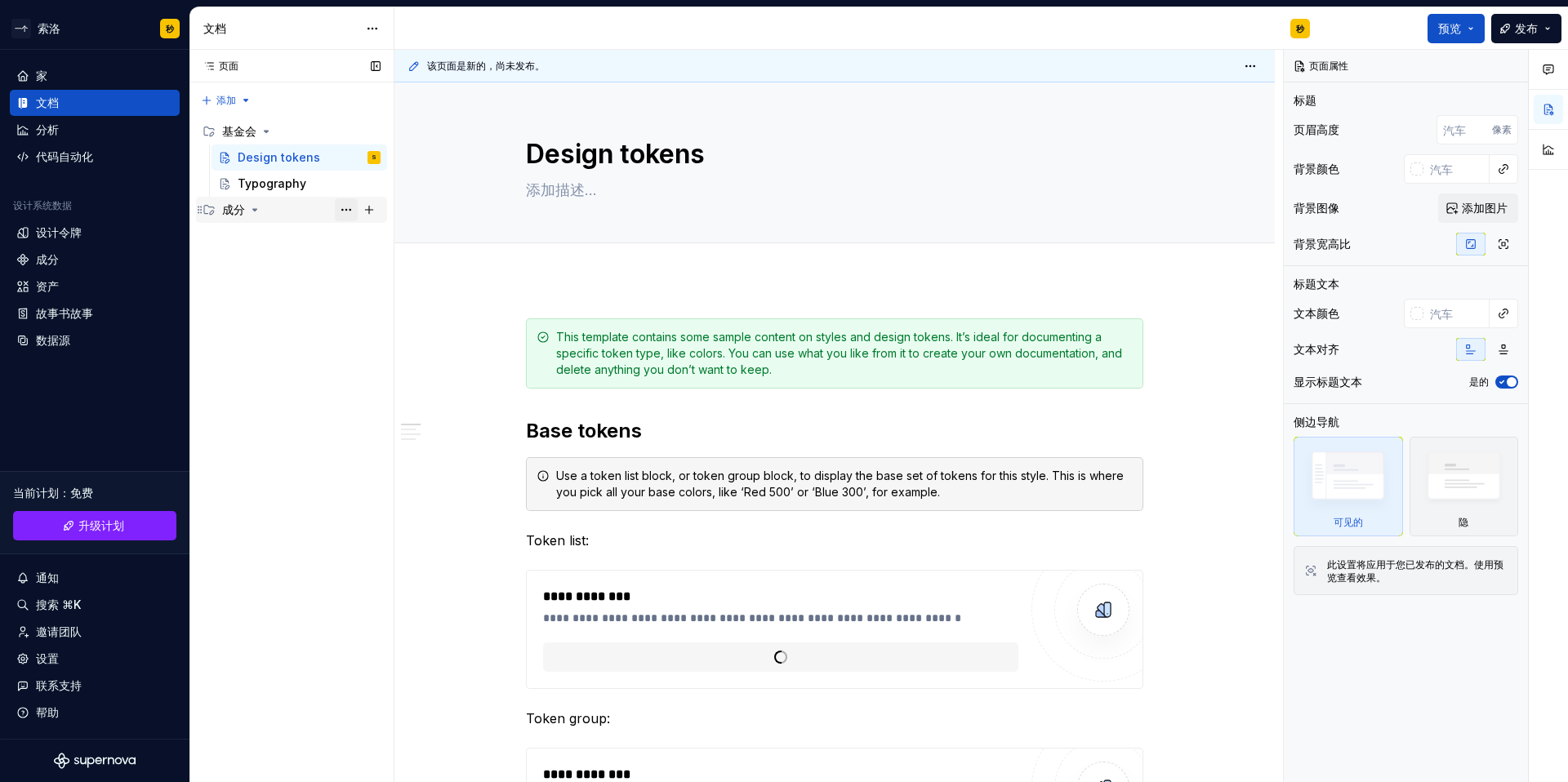
click at [347, 211] on button "页面树" at bounding box center [346, 209] width 23 height 23
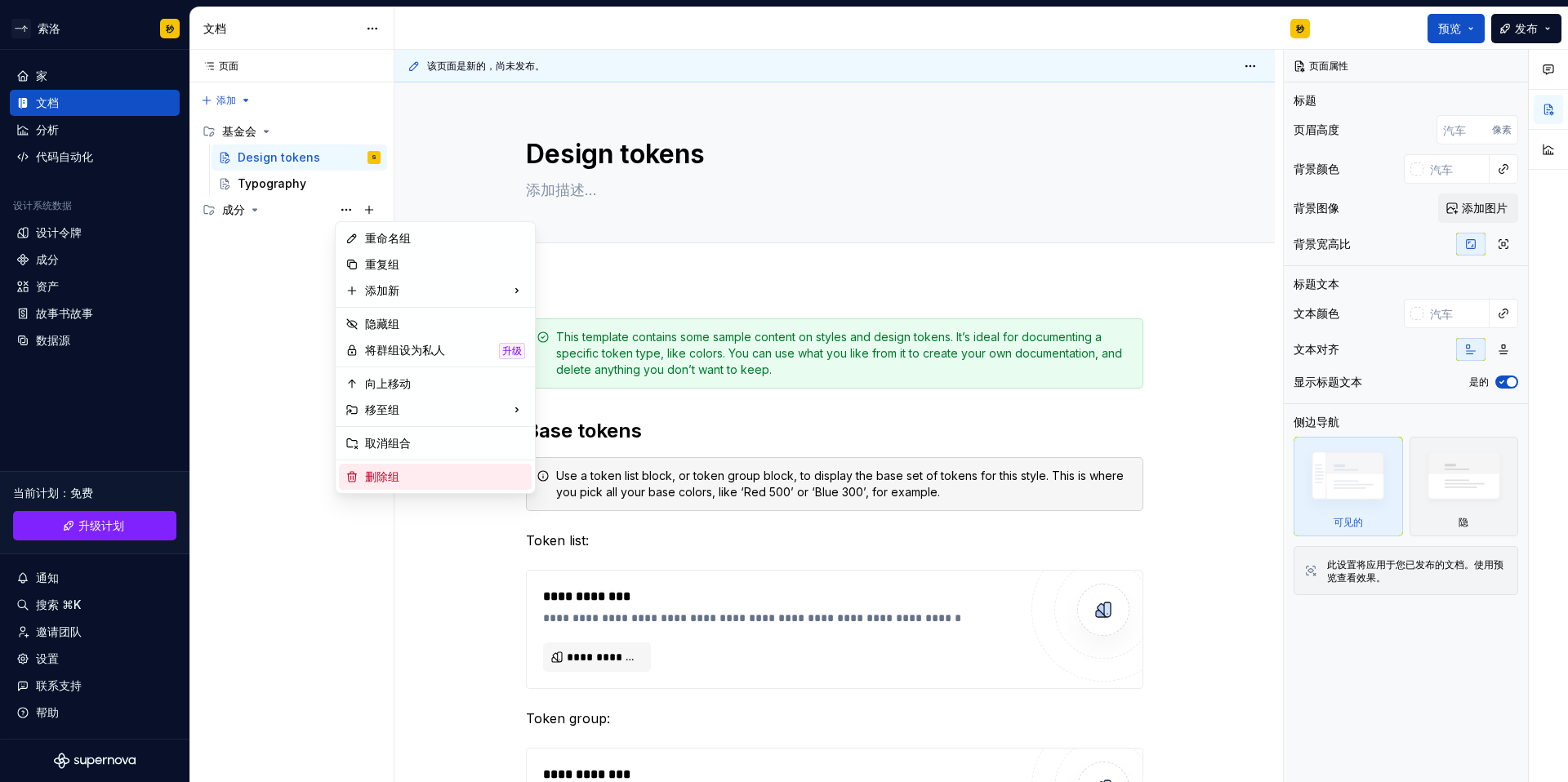
click at [409, 478] on font "删除组" at bounding box center [445, 476] width 160 height 17
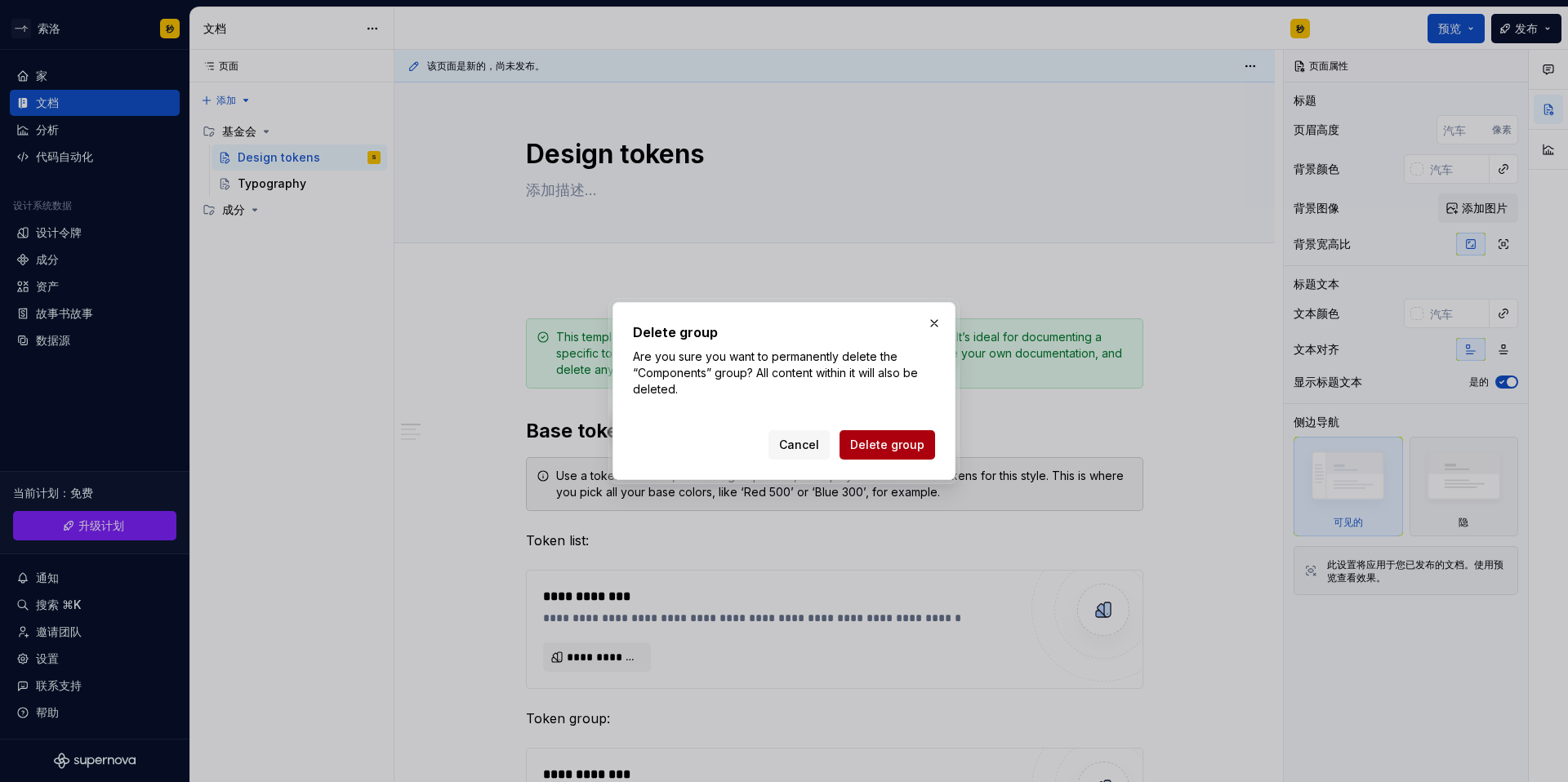
click at [888, 439] on span "Delete group" at bounding box center [887, 445] width 75 height 17
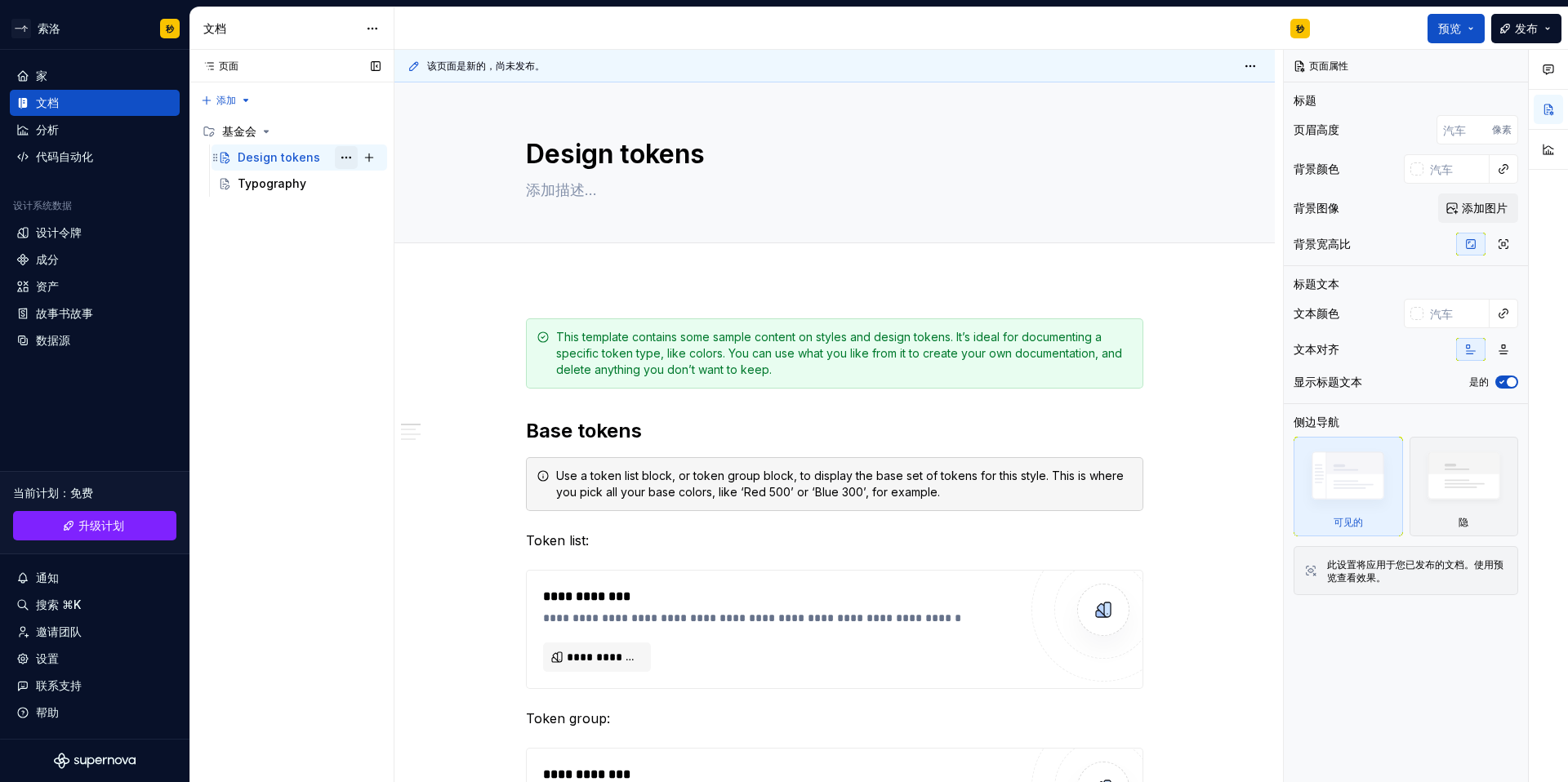
click at [340, 159] on button "页面树" at bounding box center [346, 157] width 23 height 23
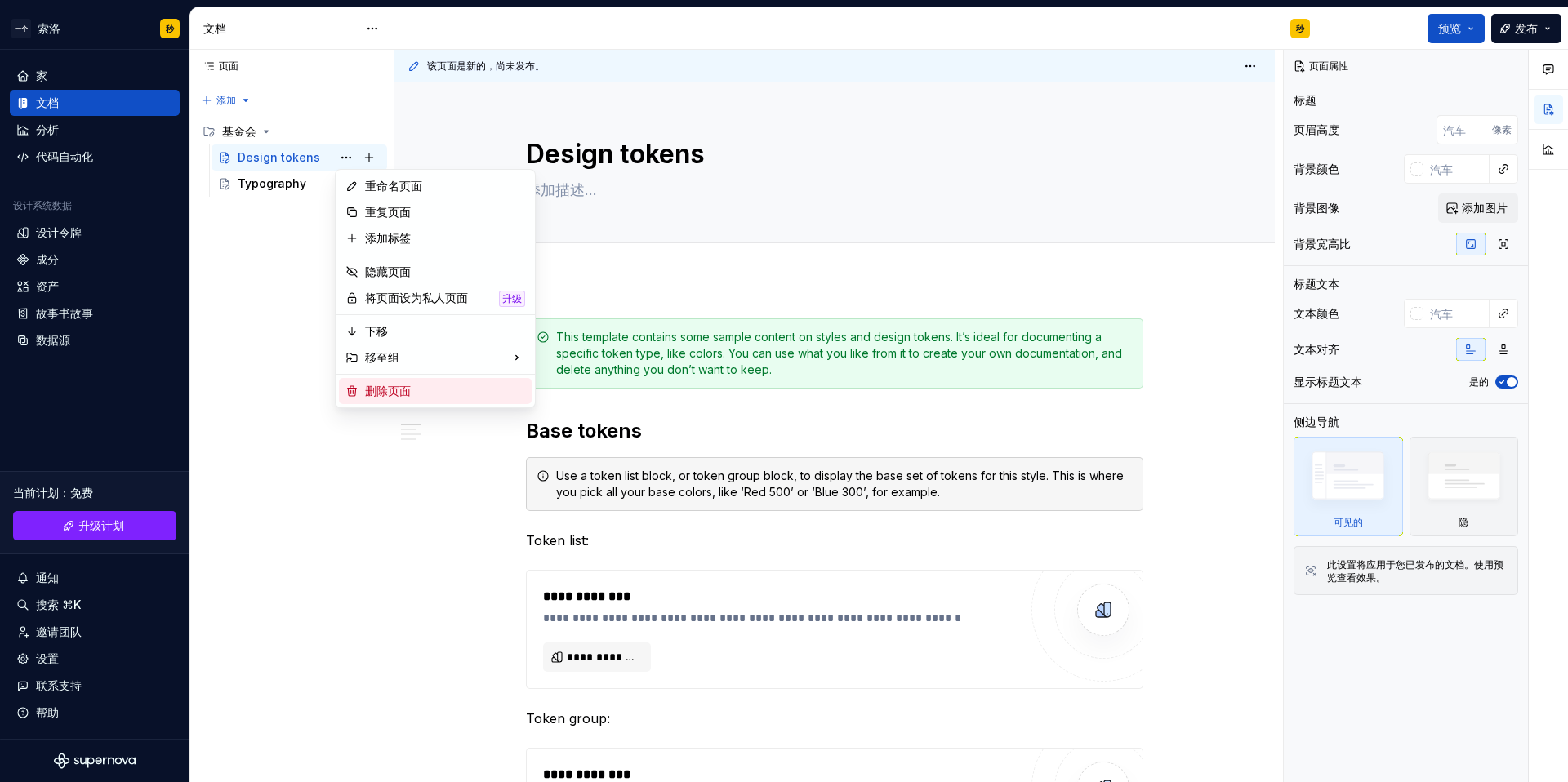
click at [386, 385] on font "删除页面" at bounding box center [388, 391] width 46 height 14
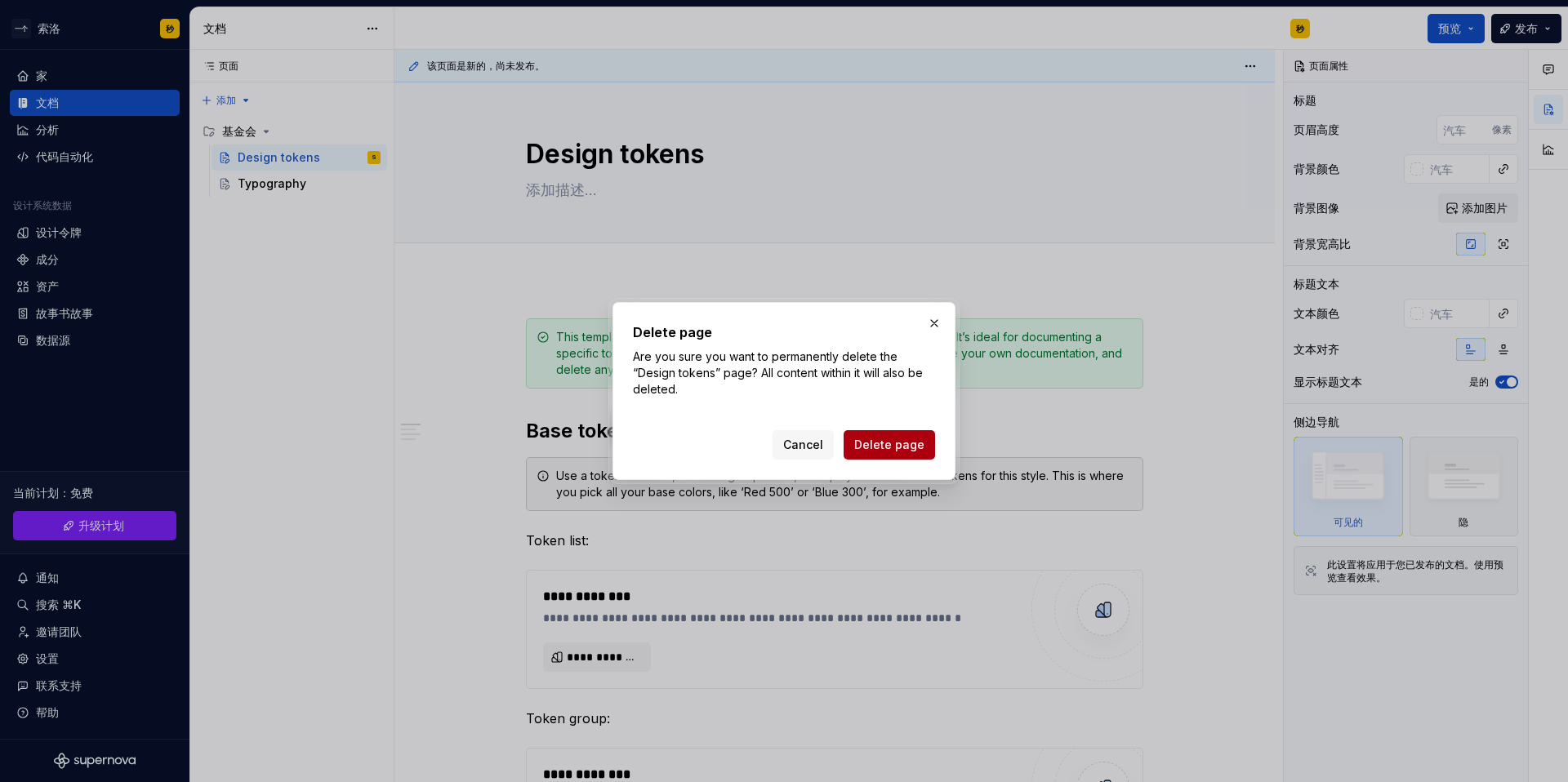
click at [879, 450] on span "Delete page" at bounding box center [889, 445] width 70 height 17
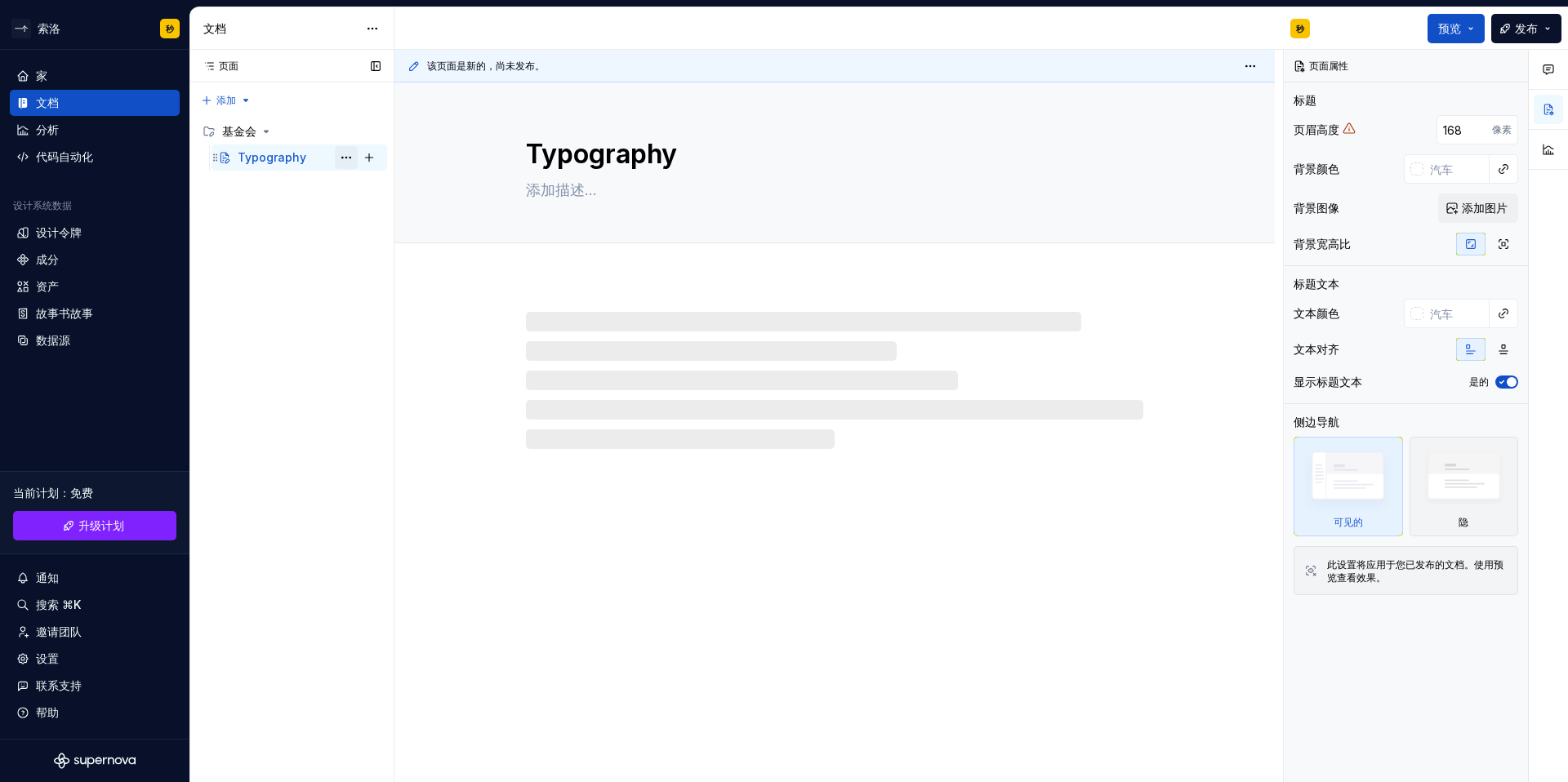
click at [348, 161] on button "页面树" at bounding box center [346, 157] width 23 height 23
drag, startPoint x: 403, startPoint y: 333, endPoint x: 405, endPoint y: 218, distance: 115.0
click at [266, 271] on div "页面 页面 添加 Accessibility guide for tree Page tree. Navigate the tree with the arr…" at bounding box center [292, 417] width 204 height 734
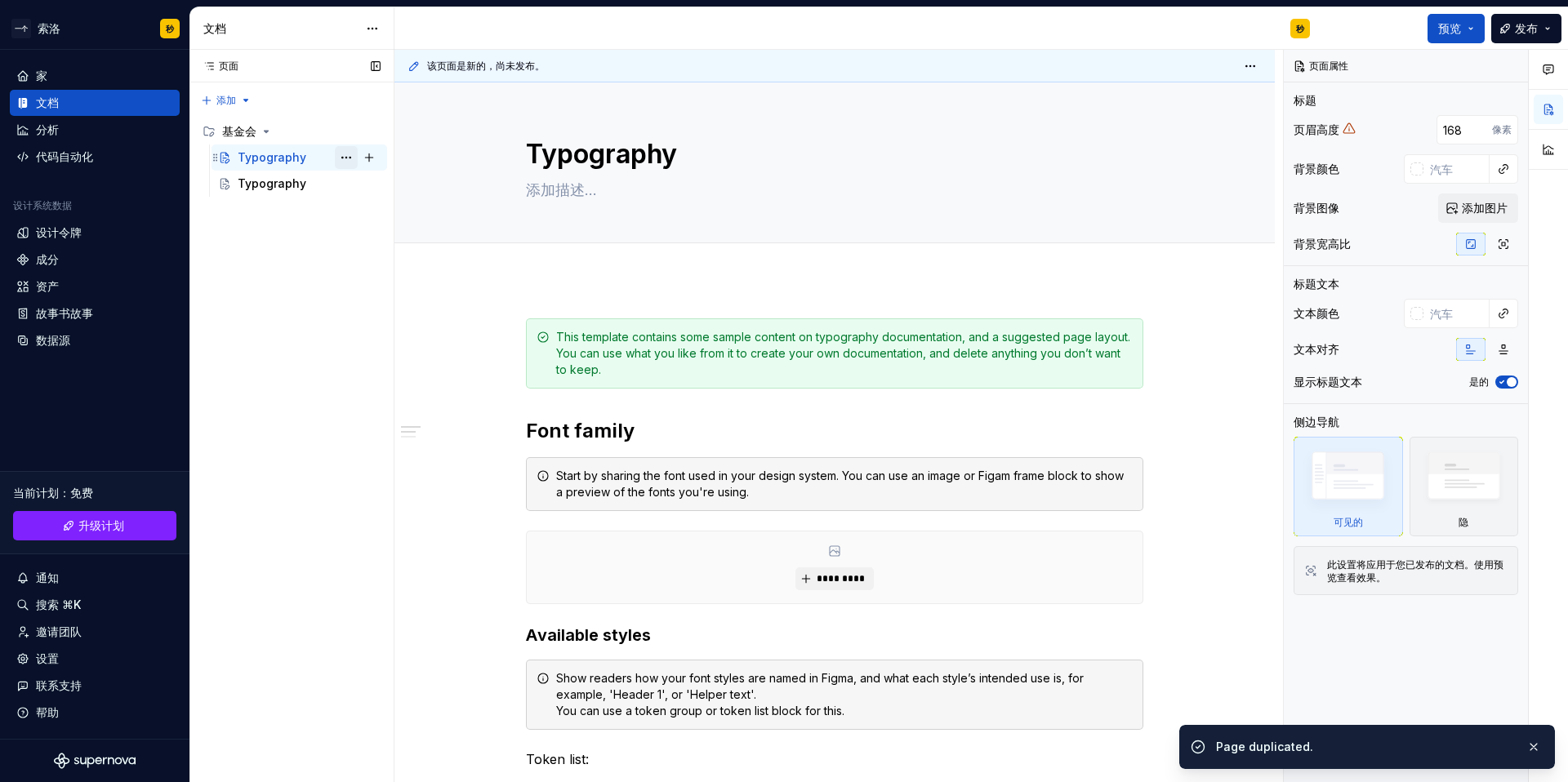
click at [346, 159] on button "页面树" at bounding box center [346, 157] width 23 height 23
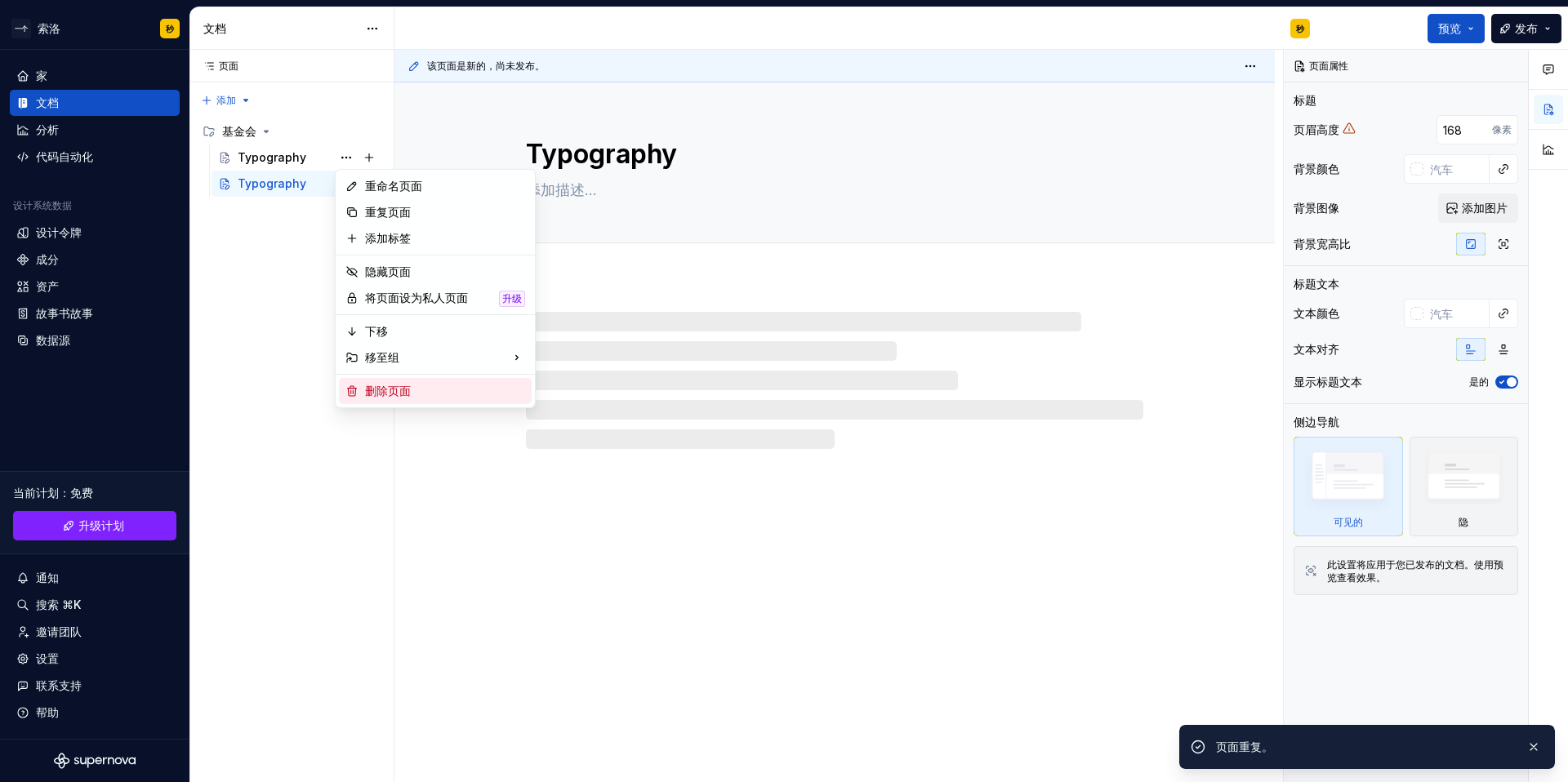
click at [398, 400] on div "删除页面" at bounding box center [435, 391] width 193 height 27
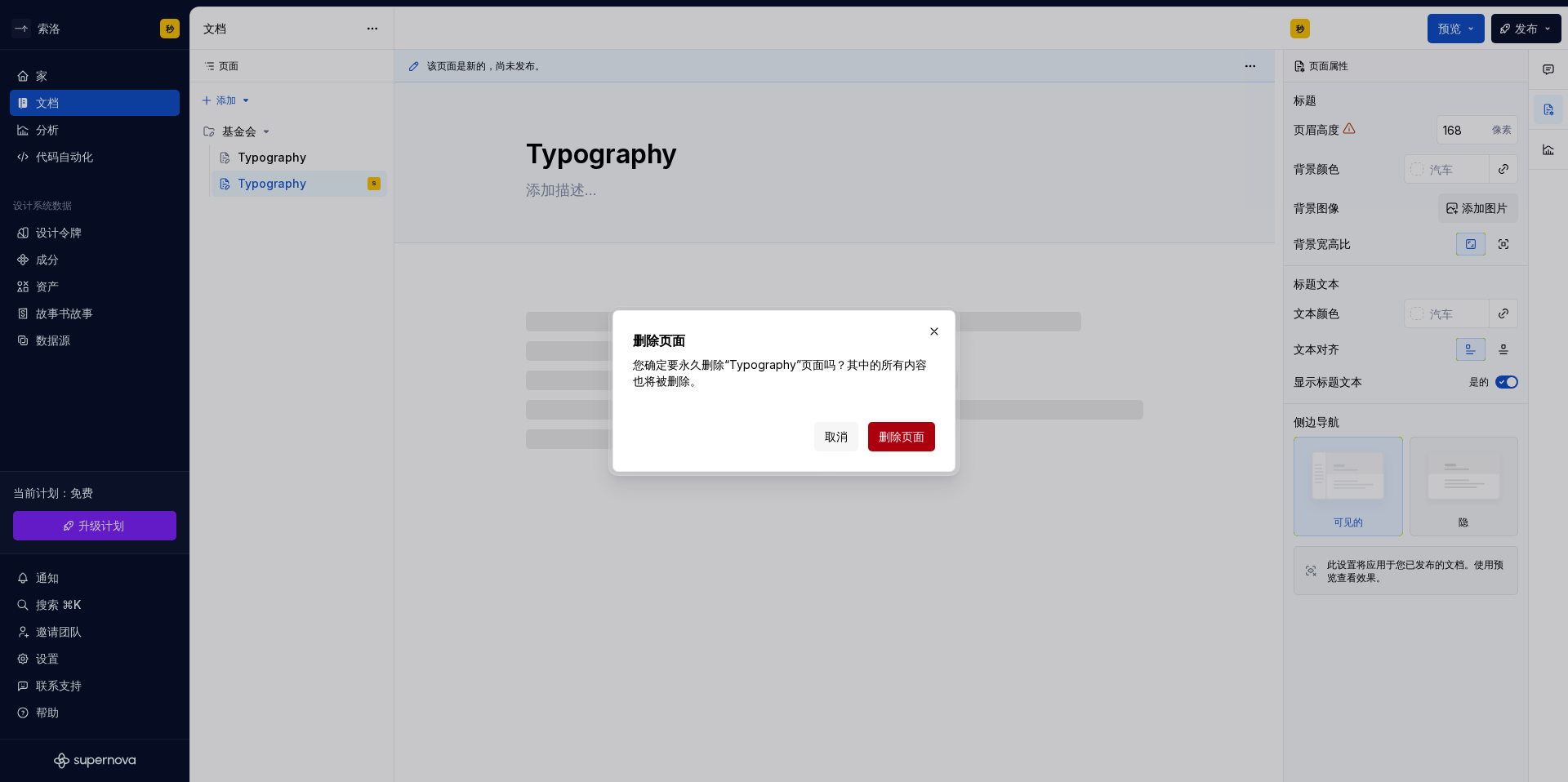
click at [893, 447] on button "删除页面" at bounding box center [902, 437] width 67 height 29
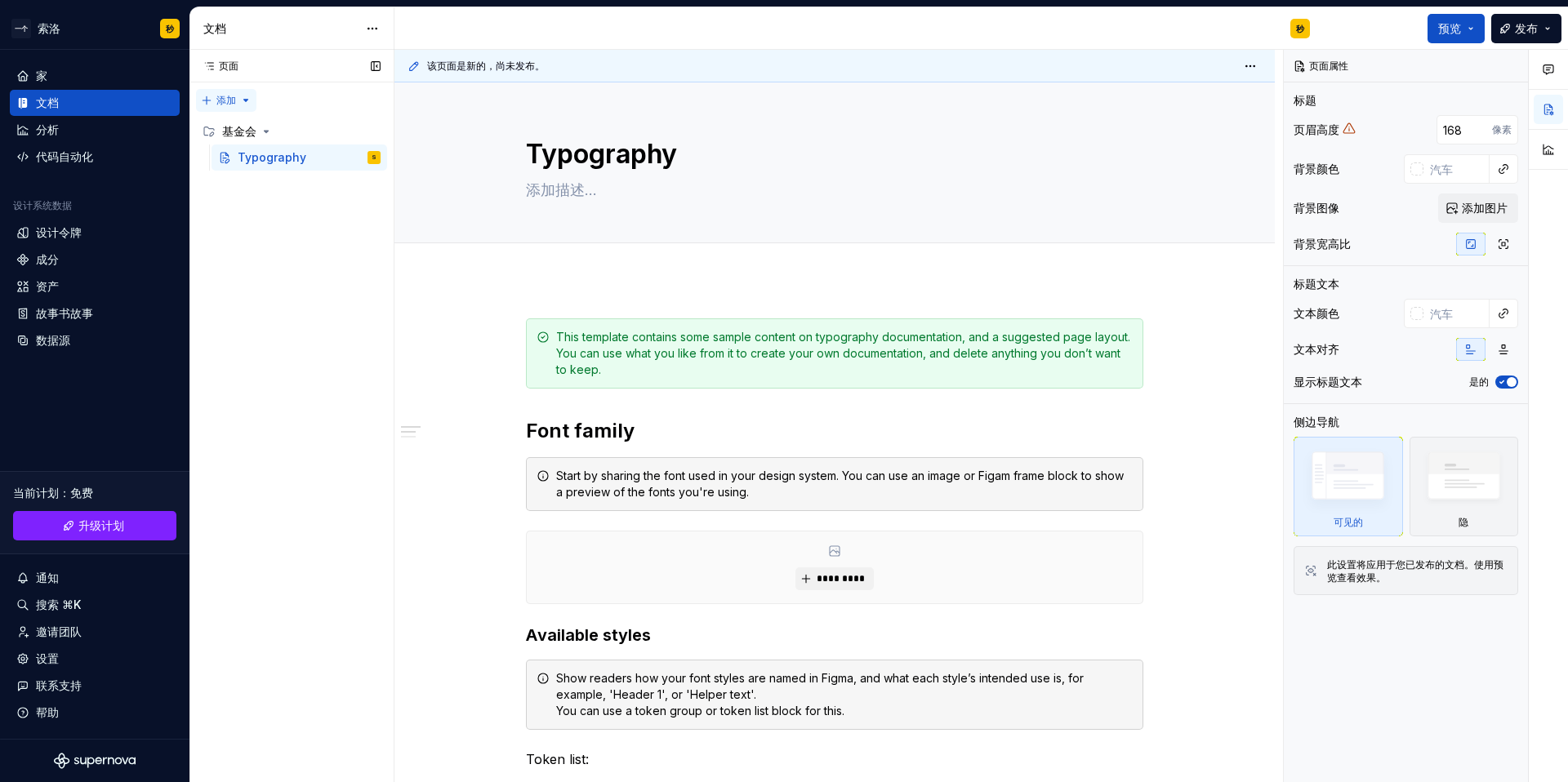
click at [245, 94] on div "页面 页面 添加 Accessibility guide for tree Page tree. Navigate the tree with the arr…" at bounding box center [292, 417] width 204 height 734
click at [310, 107] on div "页面 页面 添加 Accessibility guide for tree Page tree. Navigate the tree with the arr…" at bounding box center [292, 417] width 204 height 734
click at [349, 134] on button "页面树" at bounding box center [346, 131] width 23 height 23
click at [347, 424] on div "页面 页面 添加 Accessibility guide for tree Page tree. Navigate the tree with the arr…" at bounding box center [292, 417] width 204 height 734
click at [348, 158] on button "页面树" at bounding box center [346, 157] width 23 height 23
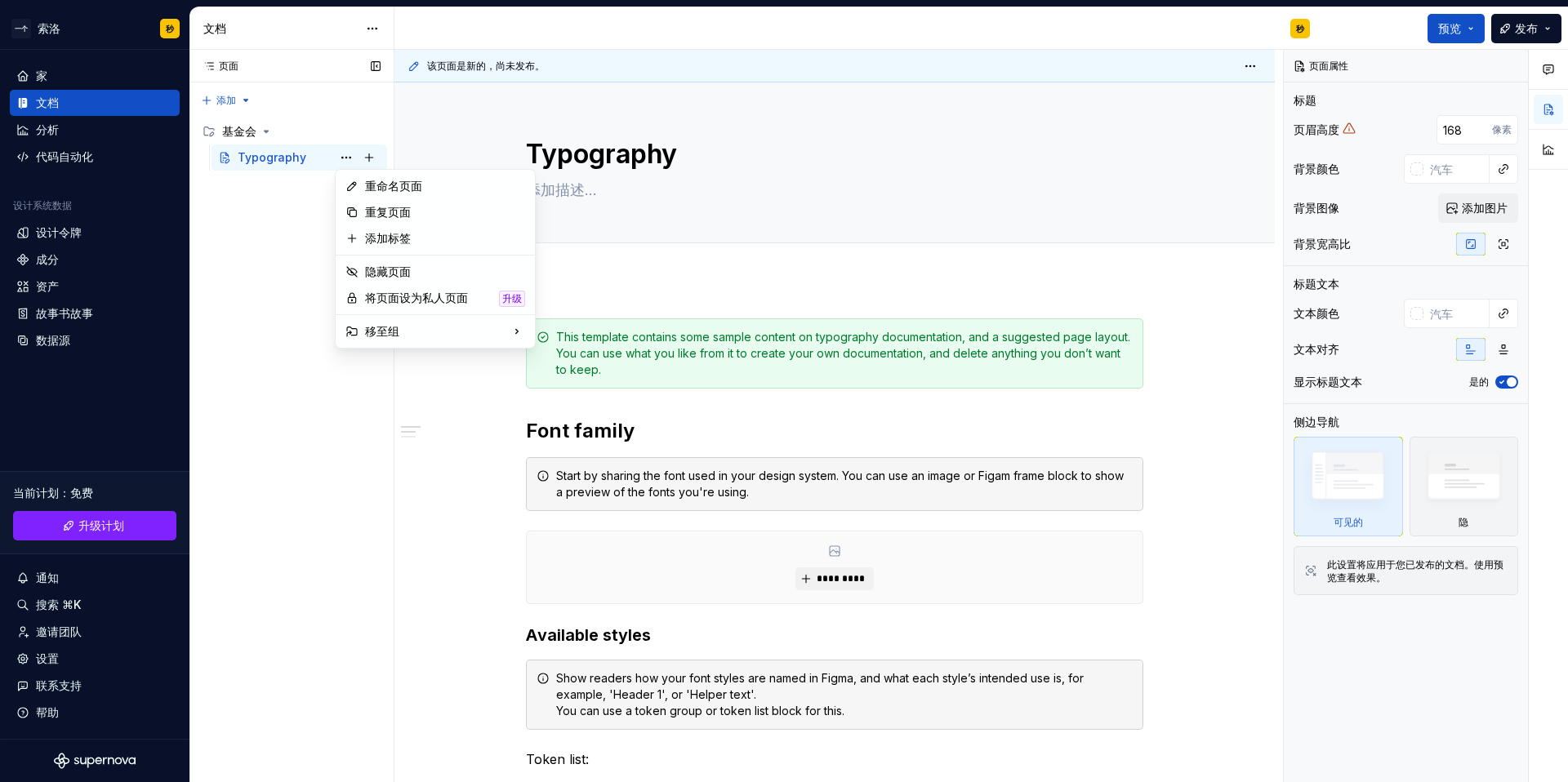
click at [295, 272] on div "页面 页面 添加 Accessibility guide for tree Page tree. Navigate the tree with the arr…" at bounding box center [292, 417] width 204 height 734
click at [336, 162] on button "页面树" at bounding box center [346, 157] width 23 height 23
click at [248, 498] on div "页面 页面 添加 Accessibility guide for tree Page tree. Navigate the tree with the arr…" at bounding box center [292, 417] width 204 height 734
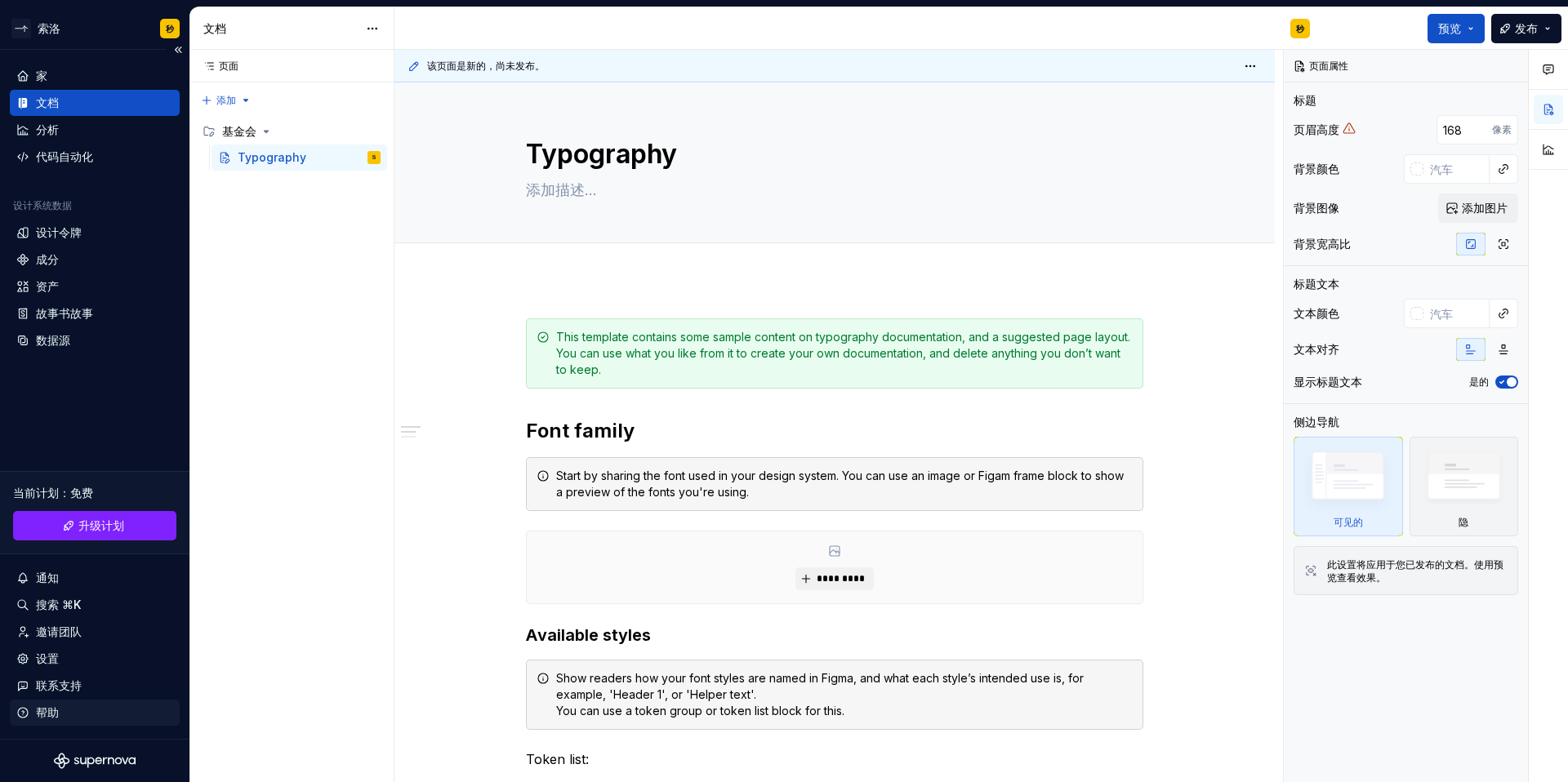
click at [53, 714] on font "帮助" at bounding box center [47, 712] width 23 height 14
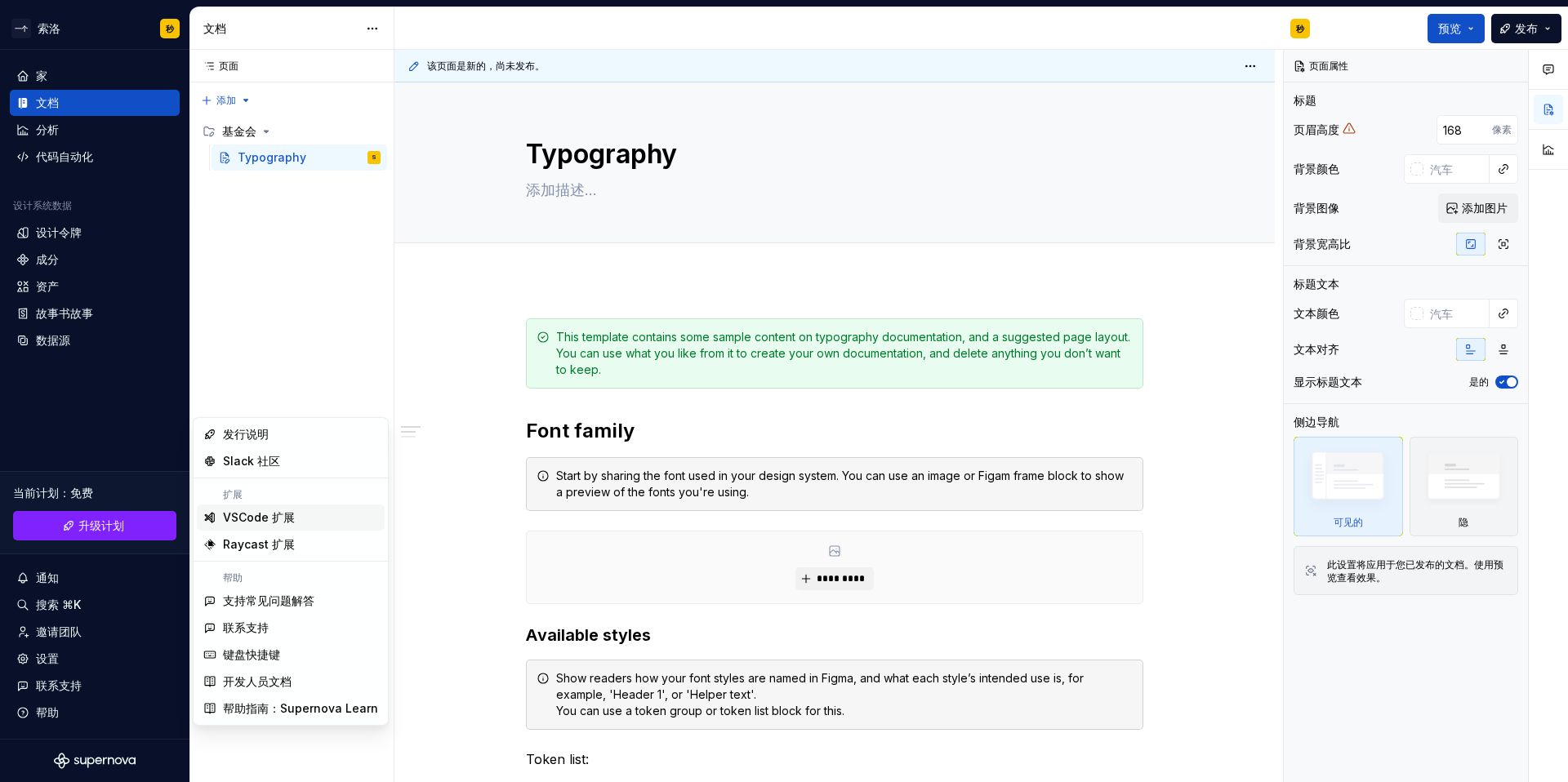
click at [298, 523] on div "VSCode 扩展" at bounding box center [301, 518] width 155 height 17
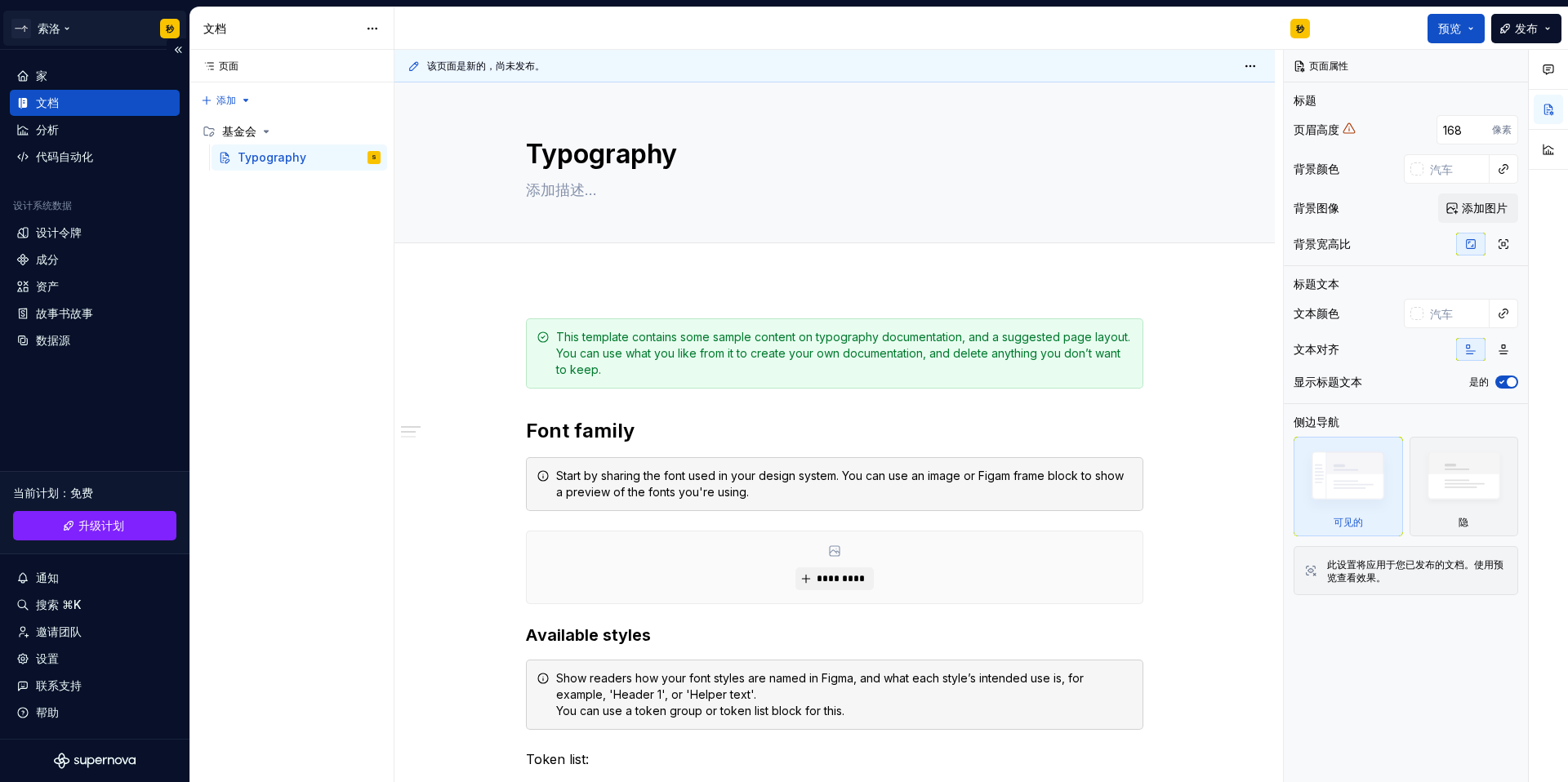
click at [43, 28] on html "一个 索洛 秒 家 文档 分析 代码自动化 设计系统数据 设计令牌 成分 资产 故事书故事 数据源 当前计划 ： 免费 升级计划 通知 搜索 ⌘K 邀请团队 …" at bounding box center [784, 391] width 1568 height 782
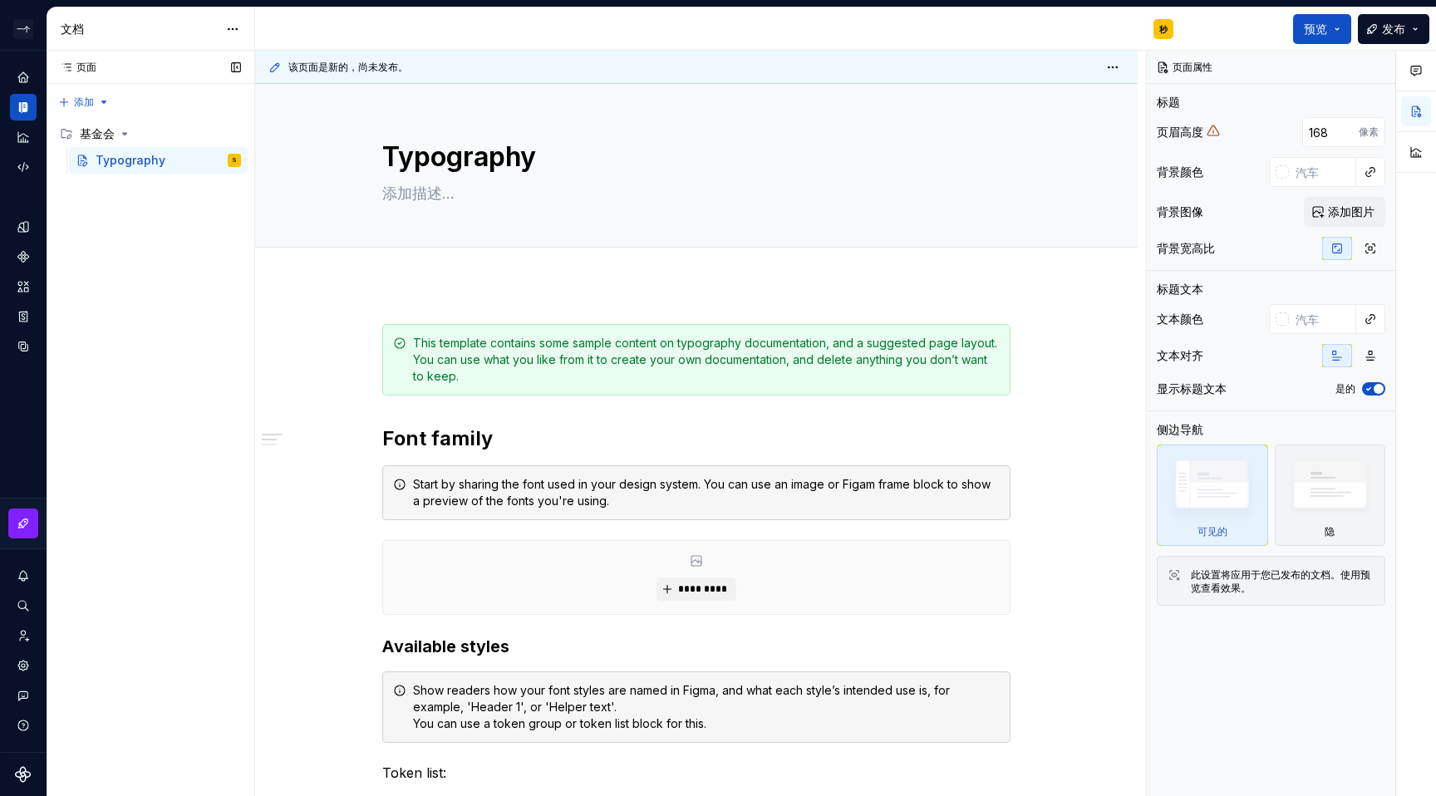
click at [189, 389] on div "页面 页面 添加 Accessibility guide for tree Page tree. Navigate the tree with the arr…" at bounding box center [151, 424] width 208 height 747
click at [27, 27] on html "一个 索洛 秒 设计系统数据 文档 秒 预览 发布 页面 页面 添加 Accessibility guide for tree Page tree. Navi…" at bounding box center [718, 398] width 1436 height 796
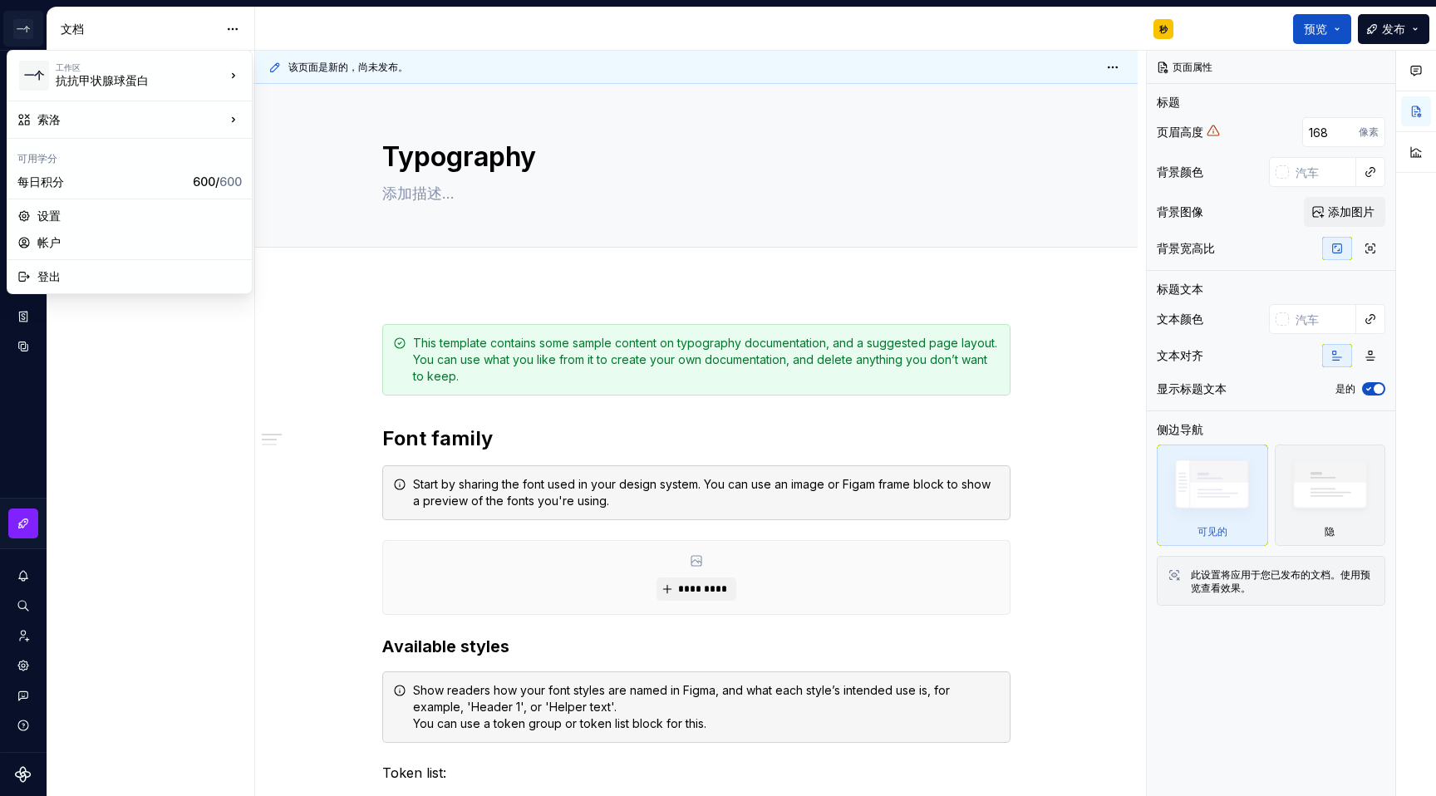
click at [253, 397] on html "一个 索洛 秒 设计系统数据 文档 秒 预览 发布 页面 页面 添加 Accessibility guide for tree Page tree. Navi…" at bounding box center [718, 398] width 1436 height 796
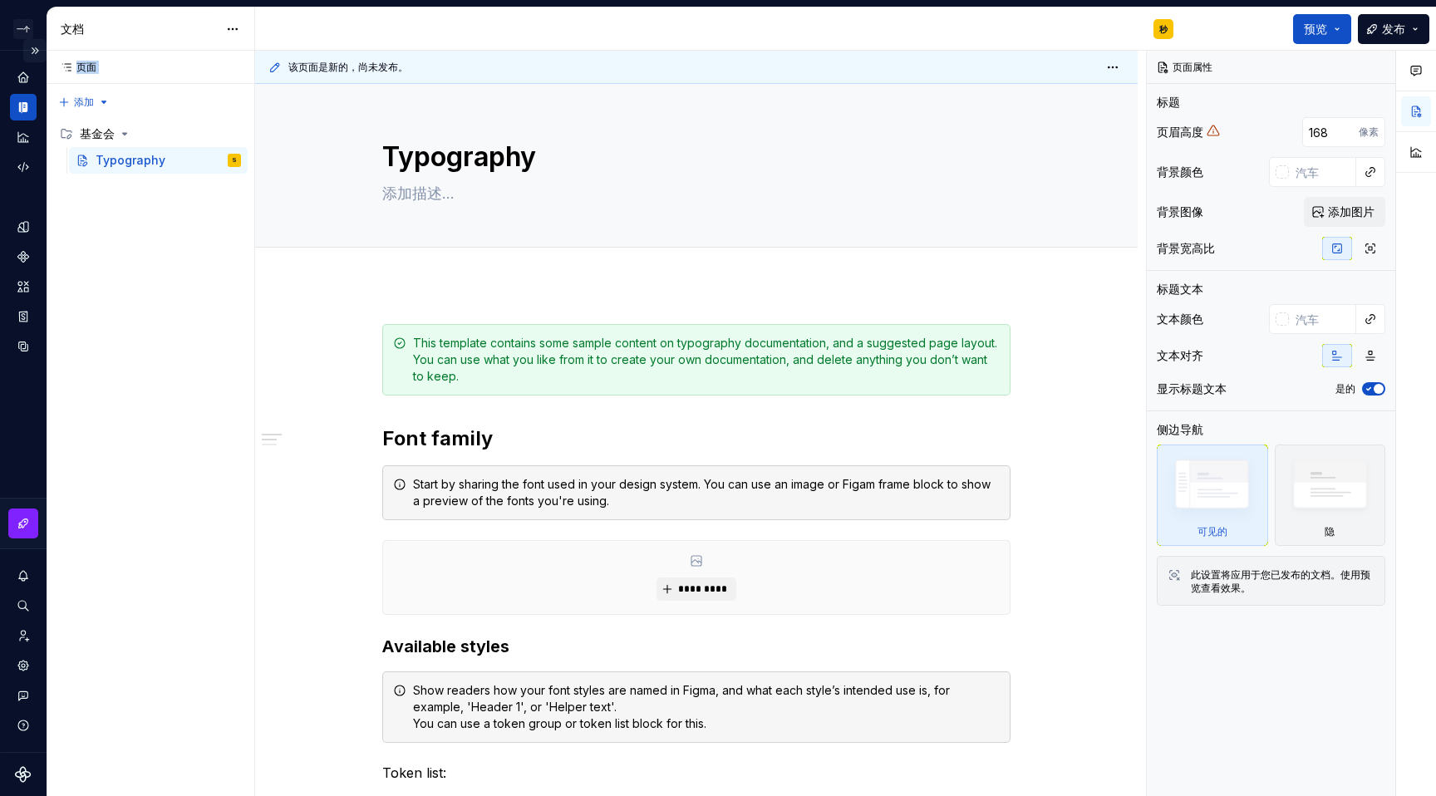
click at [36, 52] on button "Expand sidebar" at bounding box center [34, 50] width 23 height 23
type textarea "*"
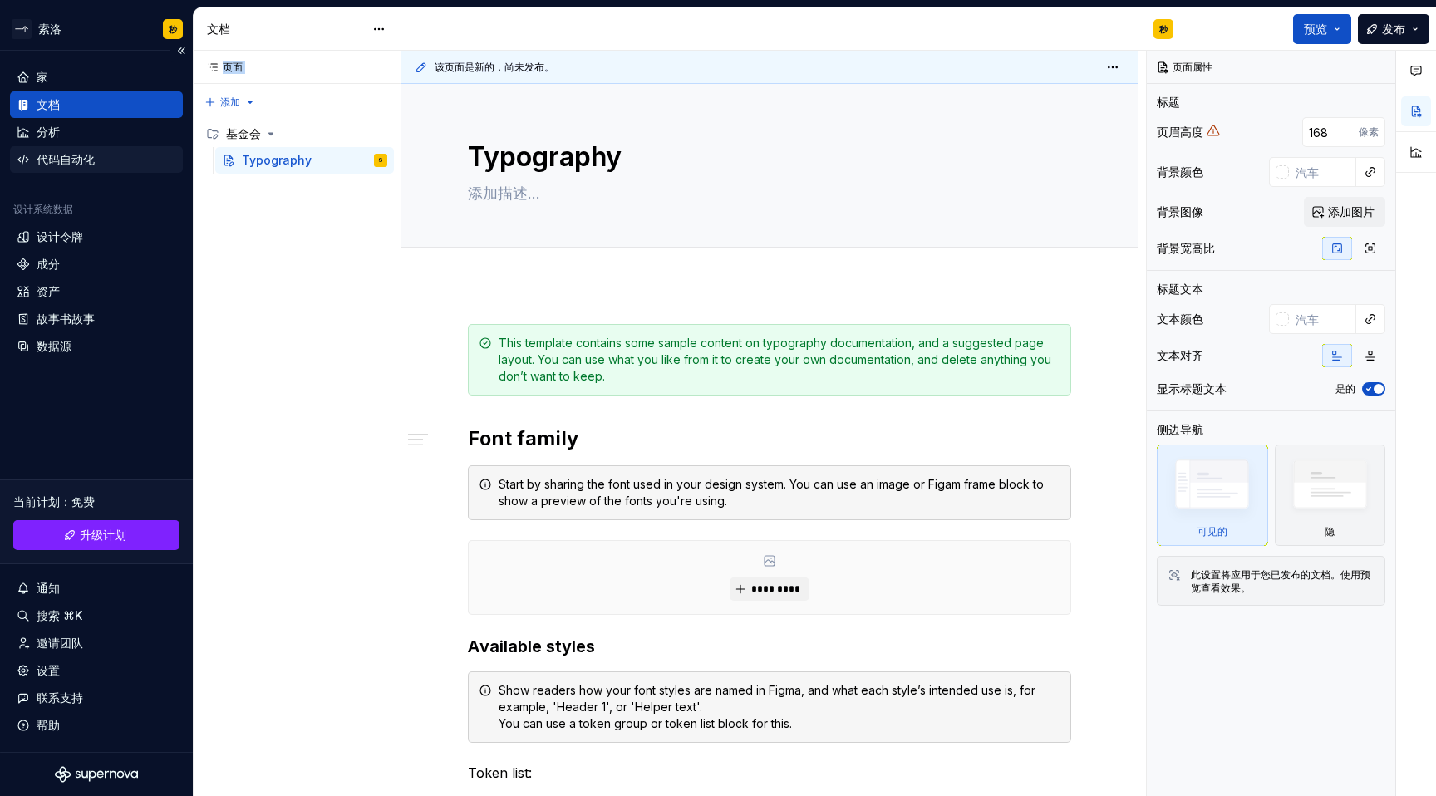
click at [109, 165] on div "代码自动化" at bounding box center [97, 159] width 160 height 17
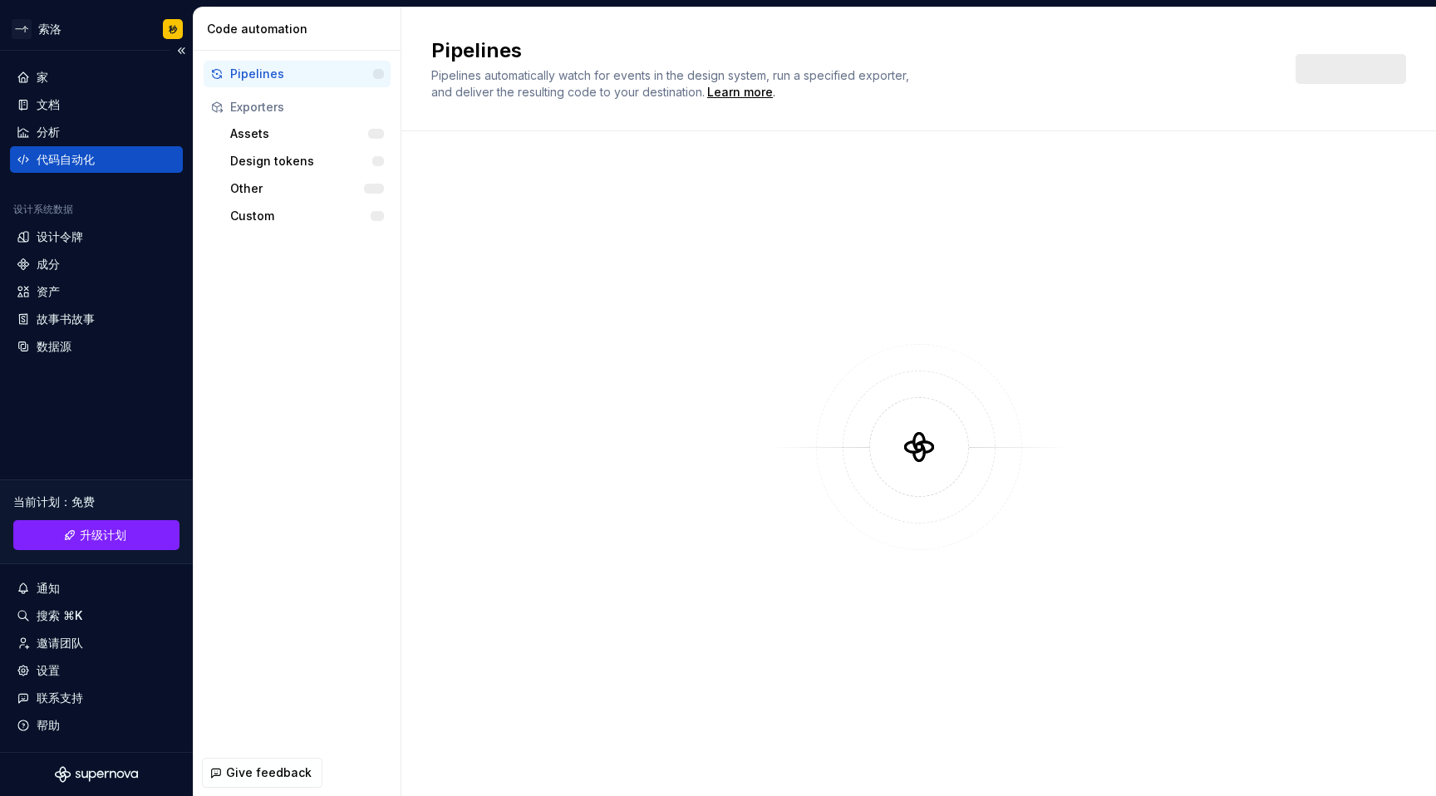
click at [120, 165] on div "代码自动化" at bounding box center [97, 159] width 160 height 17
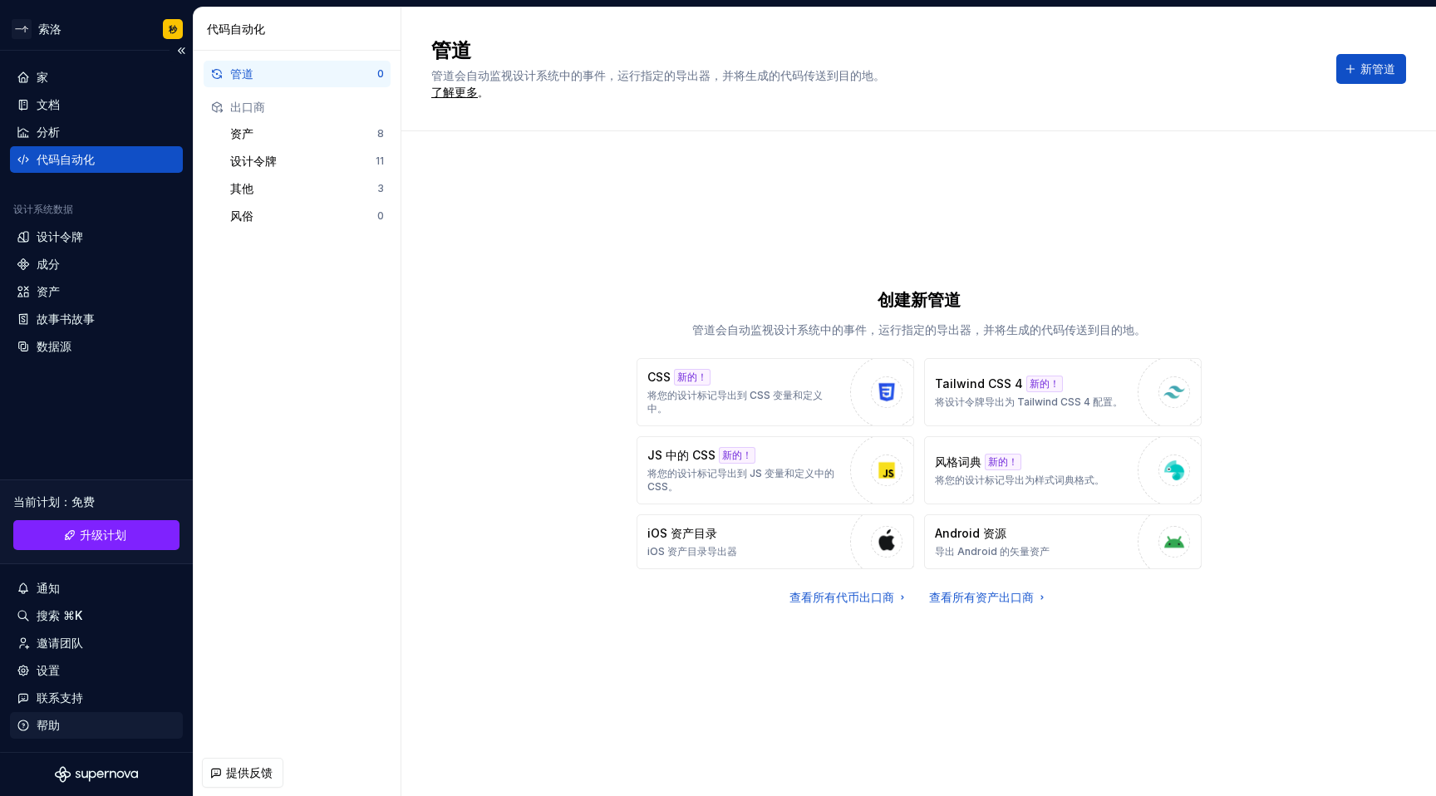
click at [75, 723] on div "帮助" at bounding box center [97, 725] width 160 height 17
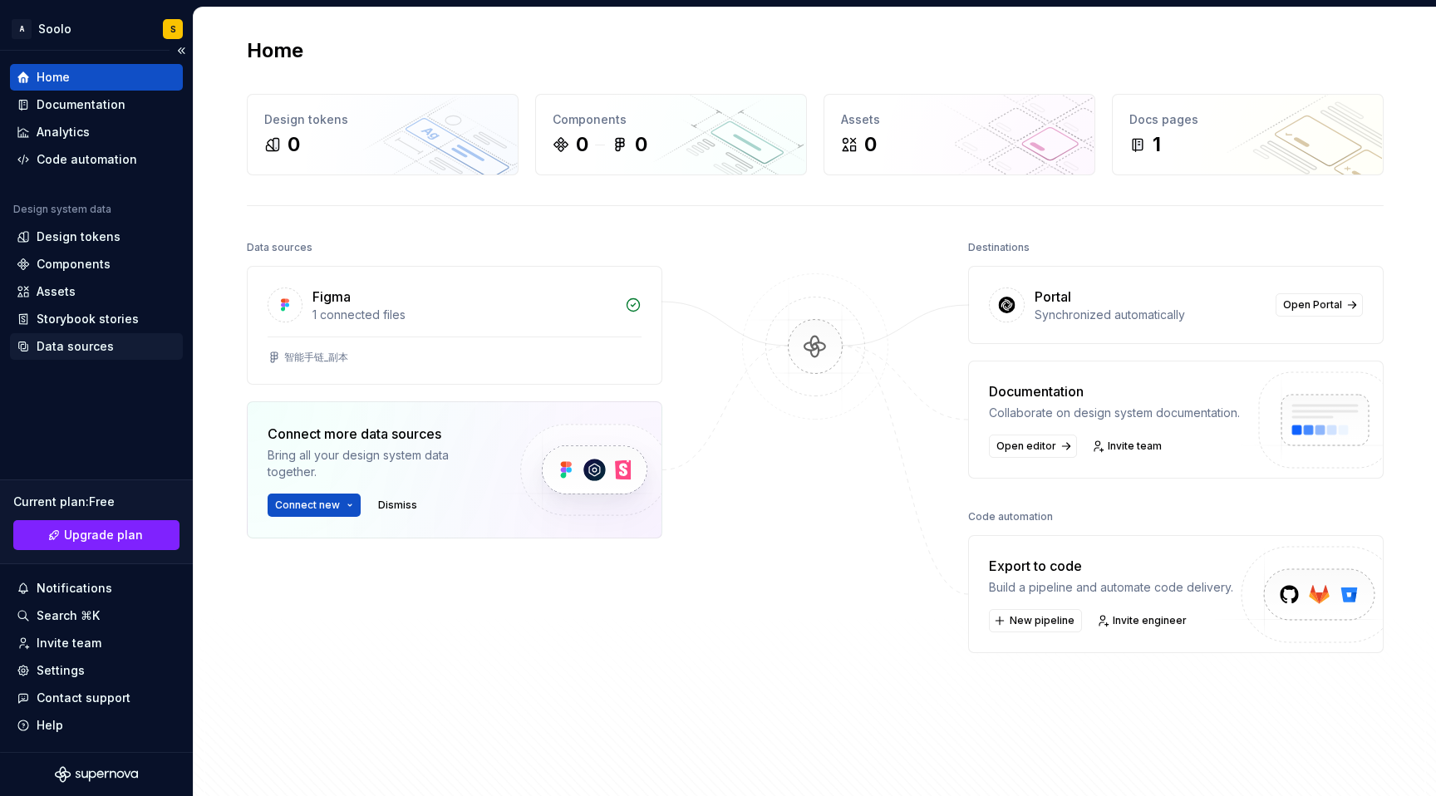
click at [62, 345] on div "Data sources" at bounding box center [75, 346] width 77 height 17
click at [83, 345] on div "Data sources" at bounding box center [75, 346] width 77 height 17
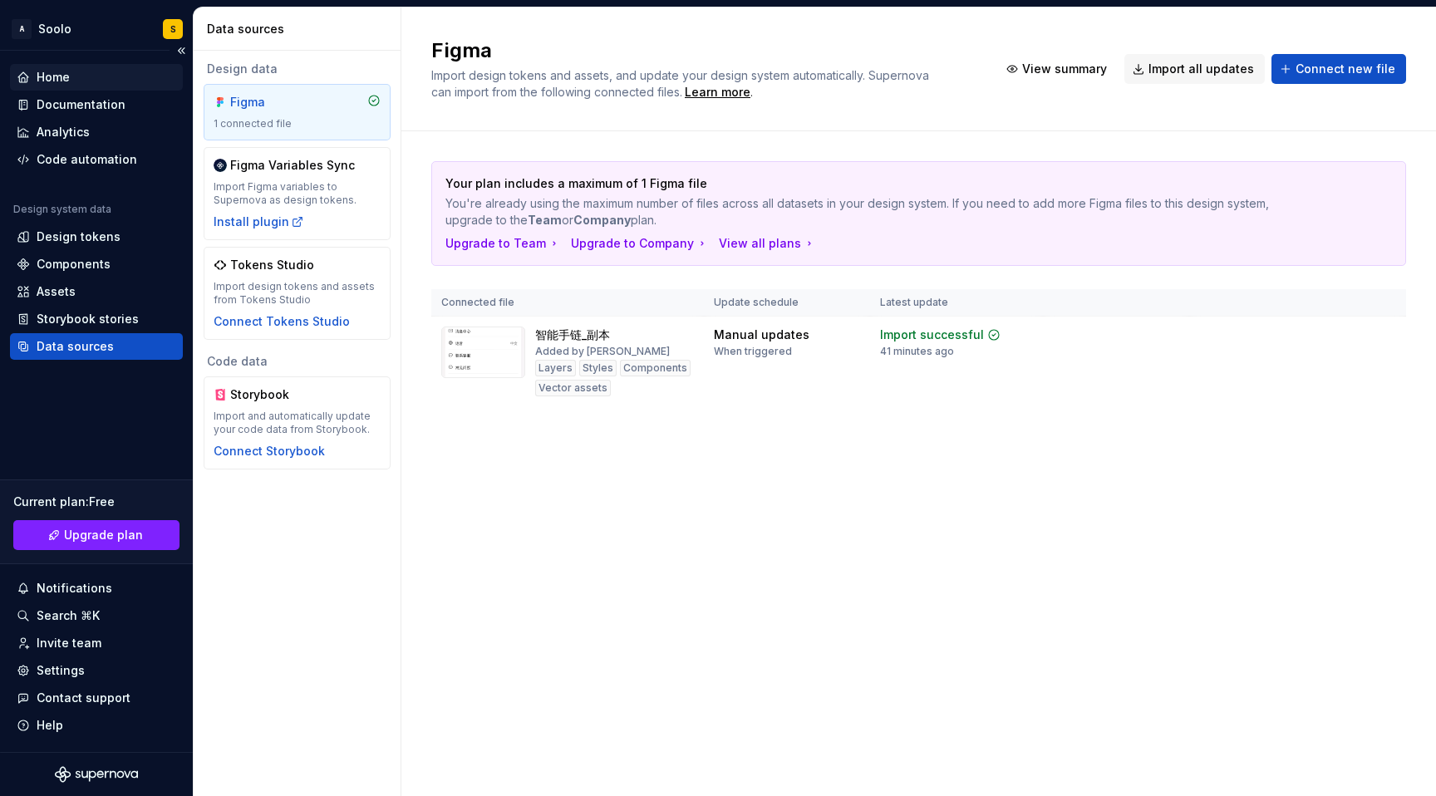
click at [57, 78] on div "Home" at bounding box center [53, 77] width 33 height 17
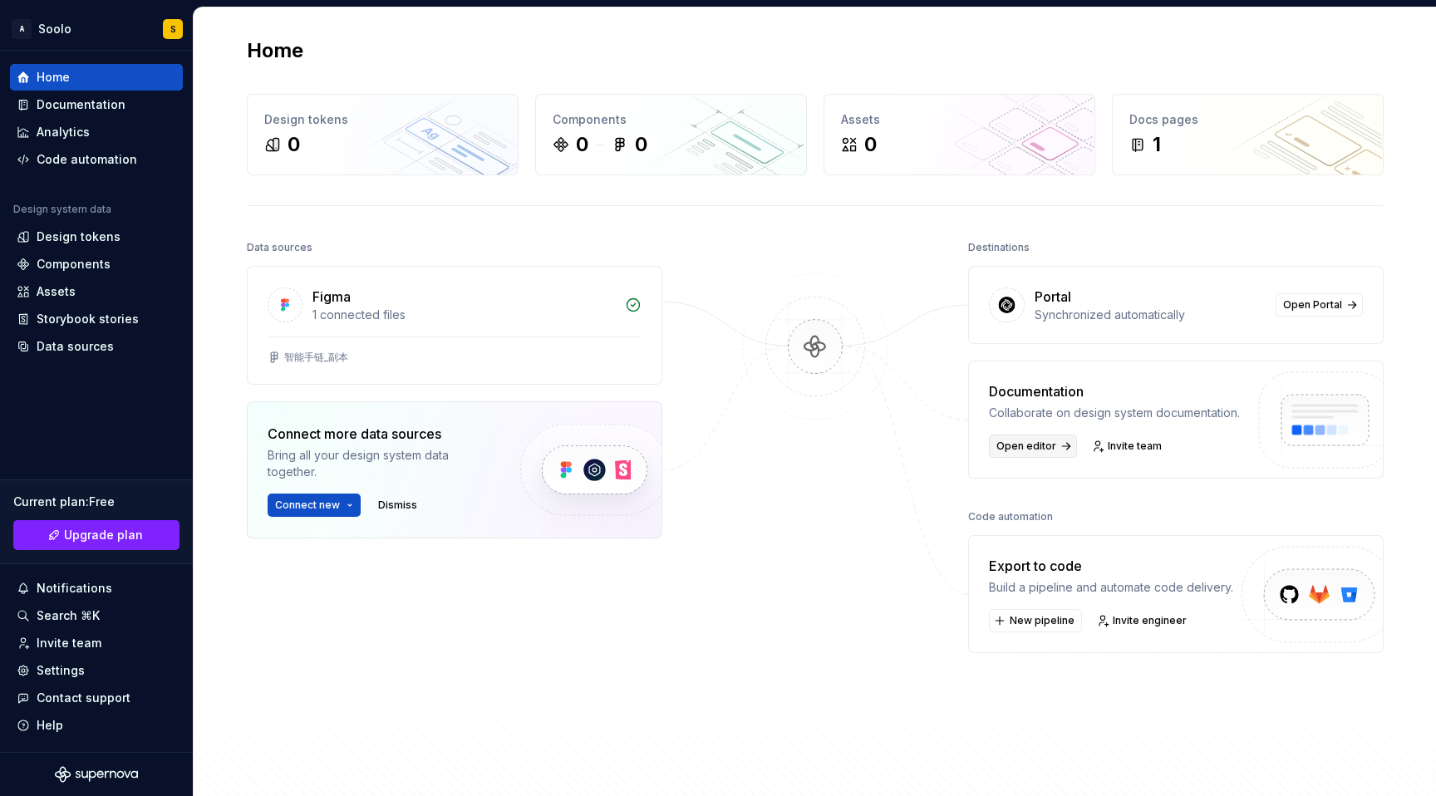
click at [1037, 451] on span "Open editor" at bounding box center [1027, 446] width 60 height 13
click at [76, 349] on div "Data sources" at bounding box center [75, 346] width 77 height 17
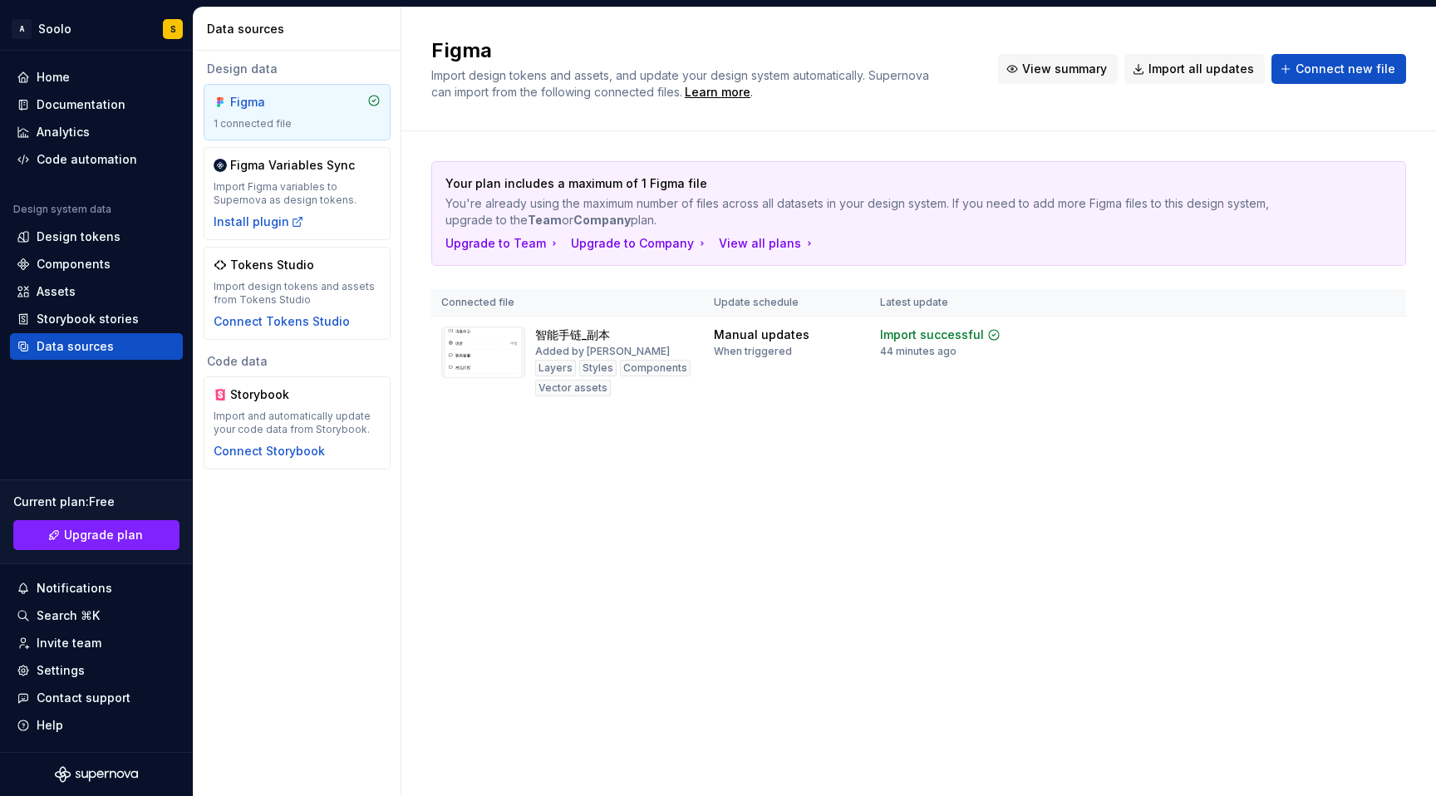
click at [1087, 61] on span "View summary" at bounding box center [1064, 69] width 85 height 17
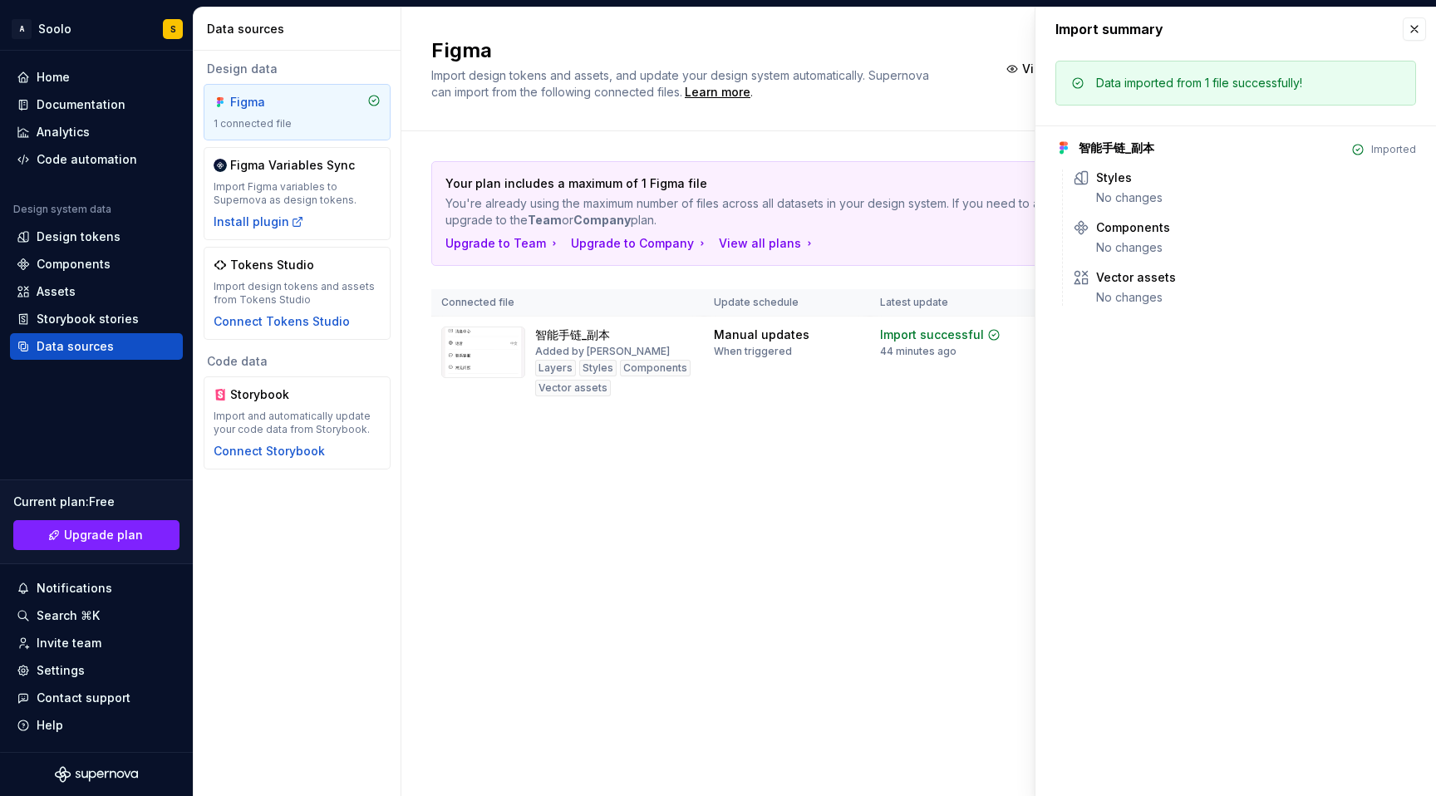
click at [1076, 67] on div "Data imported from 1 file successfully!" at bounding box center [1236, 83] width 361 height 45
click at [999, 101] on div "Figma Import design tokens and assets, and update your design system automatica…" at bounding box center [919, 69] width 1035 height 124
drag, startPoint x: 986, startPoint y: 55, endPoint x: 1259, endPoint y: 97, distance: 276.8
click at [978, 55] on h2 "Figma" at bounding box center [704, 50] width 547 height 27
click at [1416, 32] on button "button" at bounding box center [1414, 28] width 23 height 23
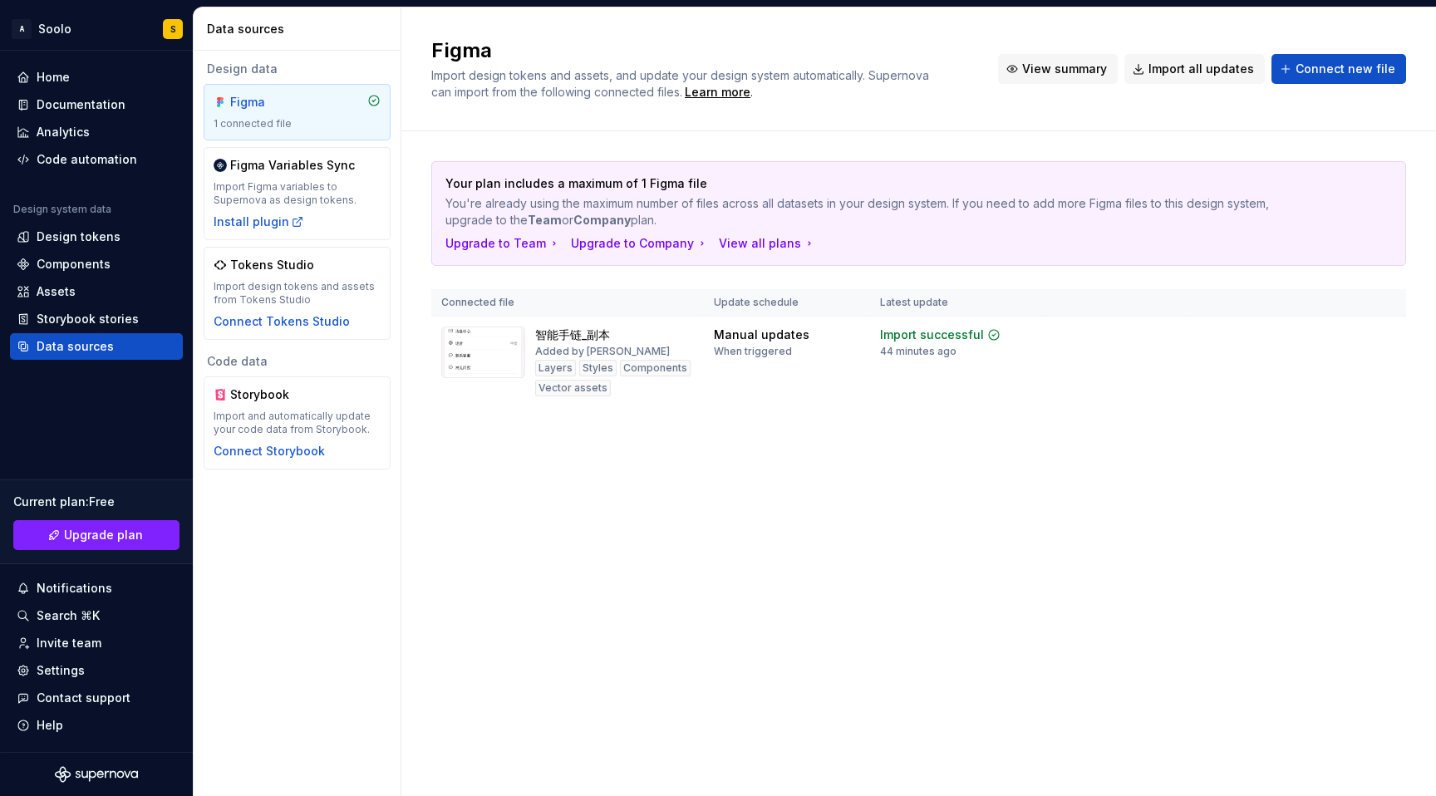
click at [1043, 71] on span "View summary" at bounding box center [1064, 69] width 85 height 17
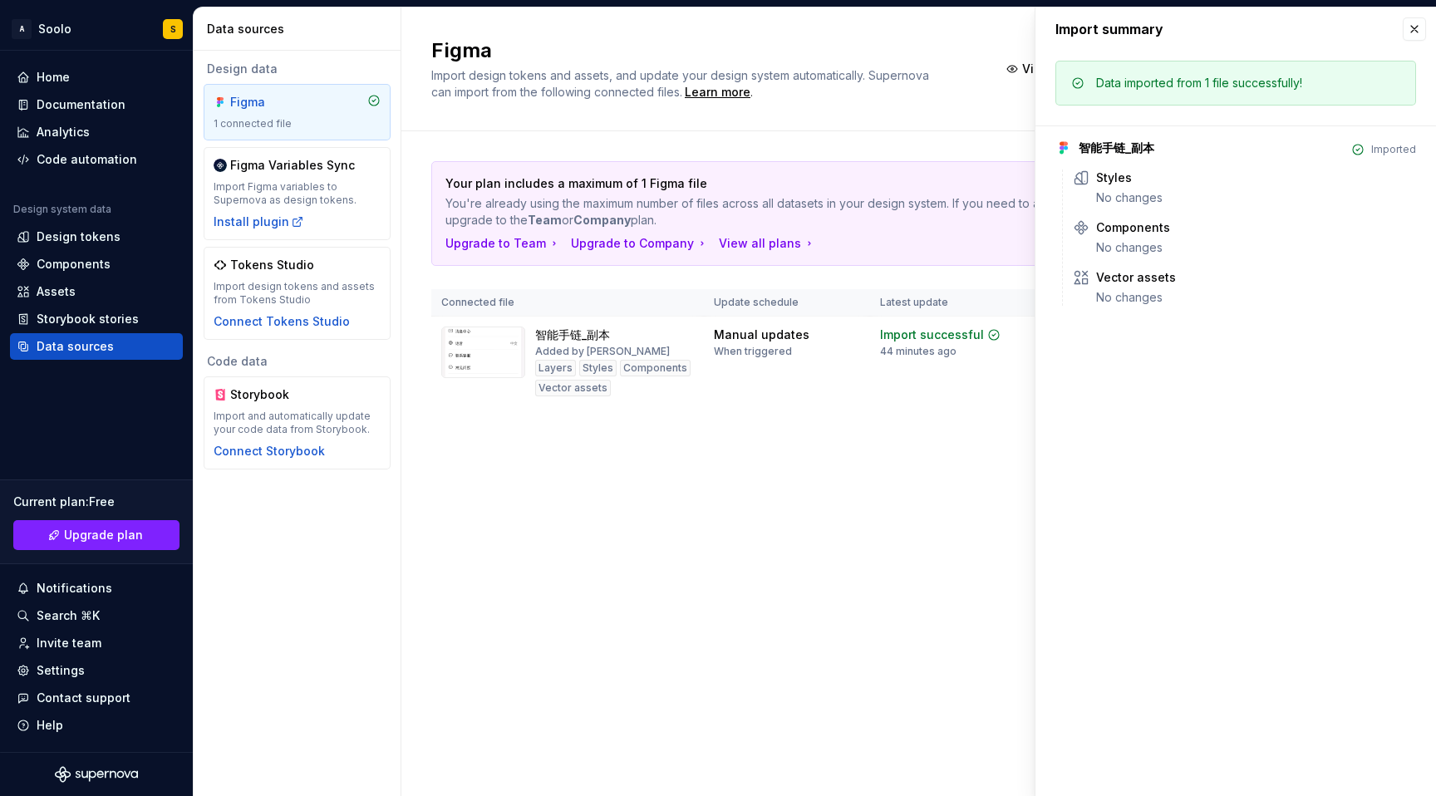
click at [933, 103] on div "Figma Import design tokens and assets, and update your design system automatica…" at bounding box center [919, 69] width 1035 height 124
click at [1425, 27] on button "button" at bounding box center [1414, 28] width 23 height 23
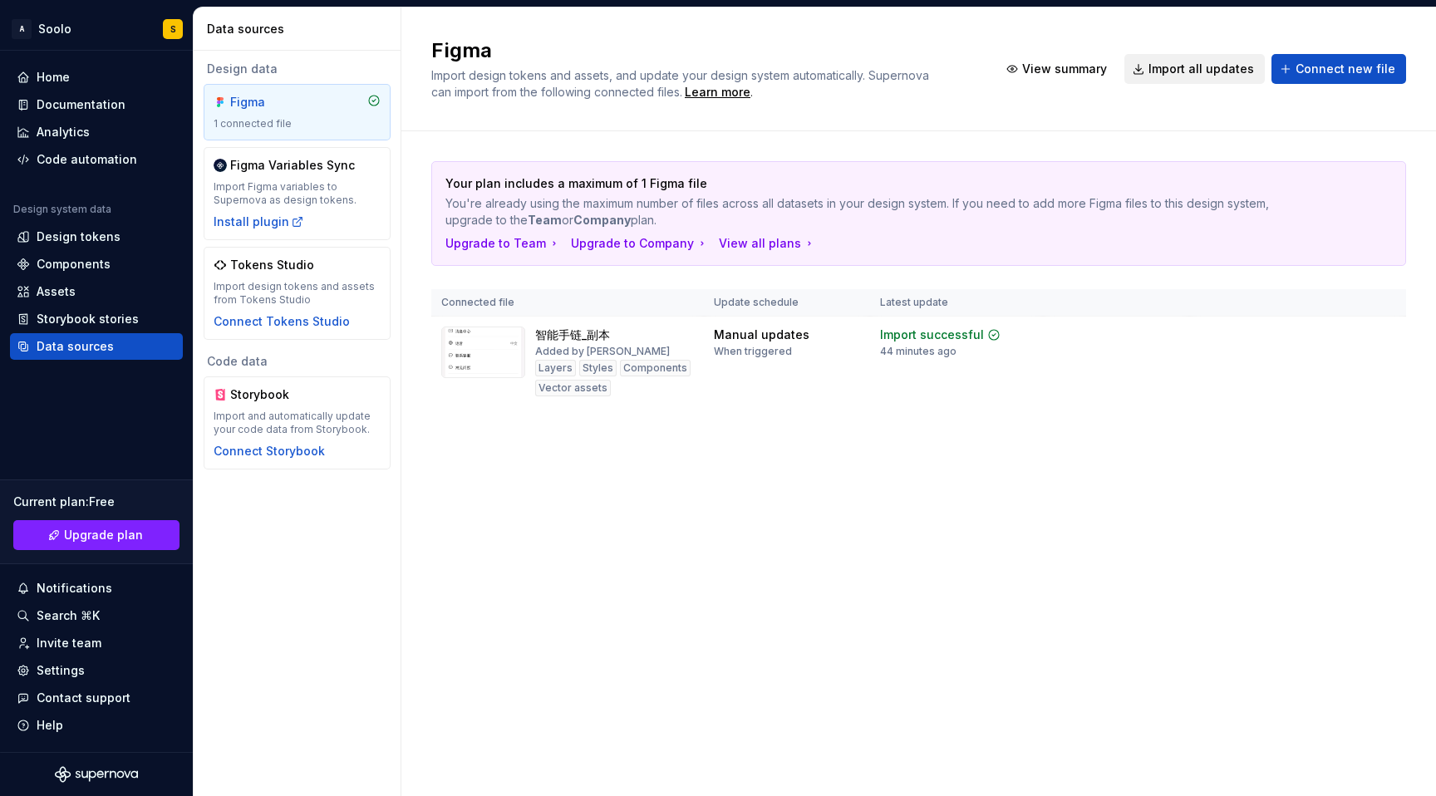
click at [1185, 67] on span "Import all updates" at bounding box center [1202, 69] width 106 height 17
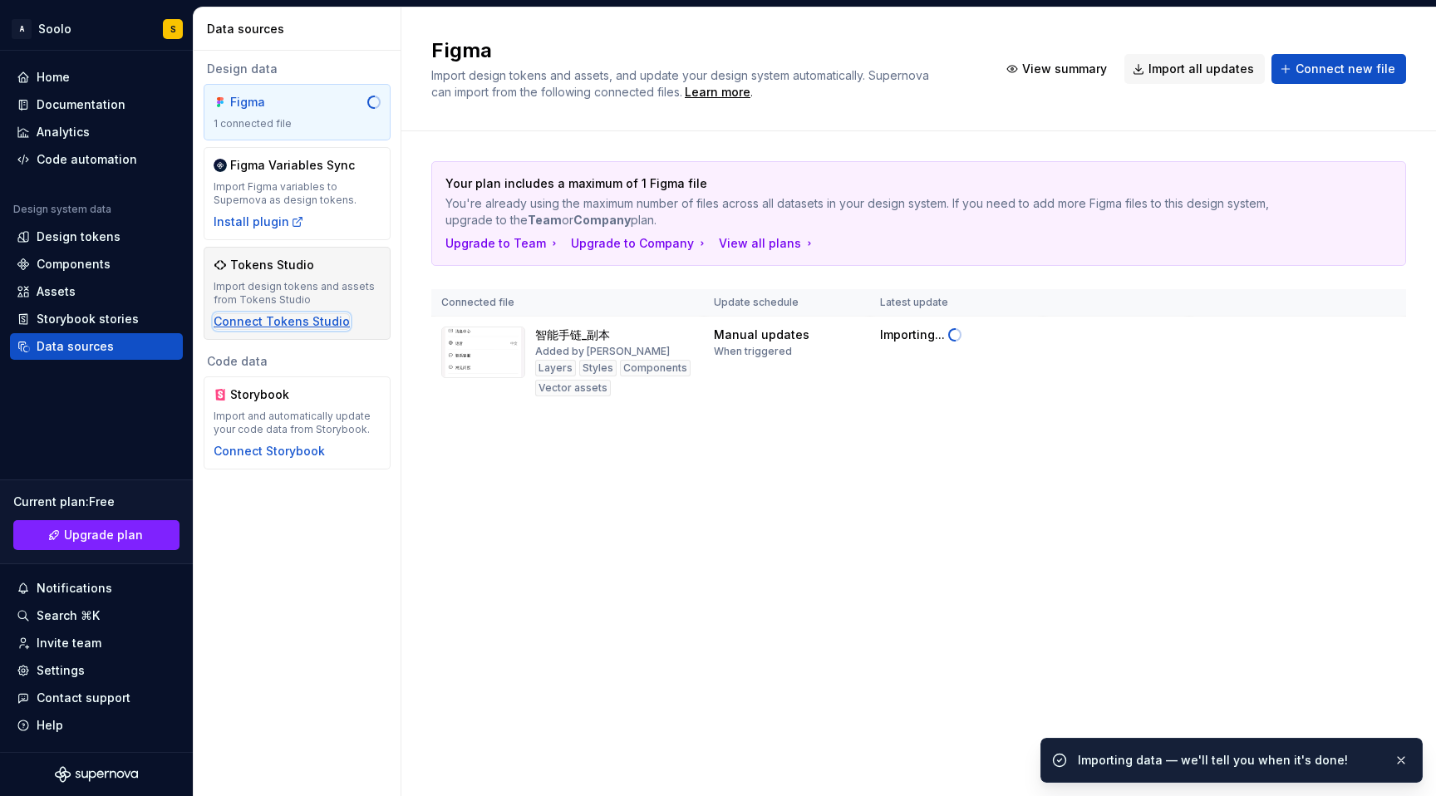
click at [319, 322] on div "Connect Tokens Studio" at bounding box center [282, 321] width 136 height 17
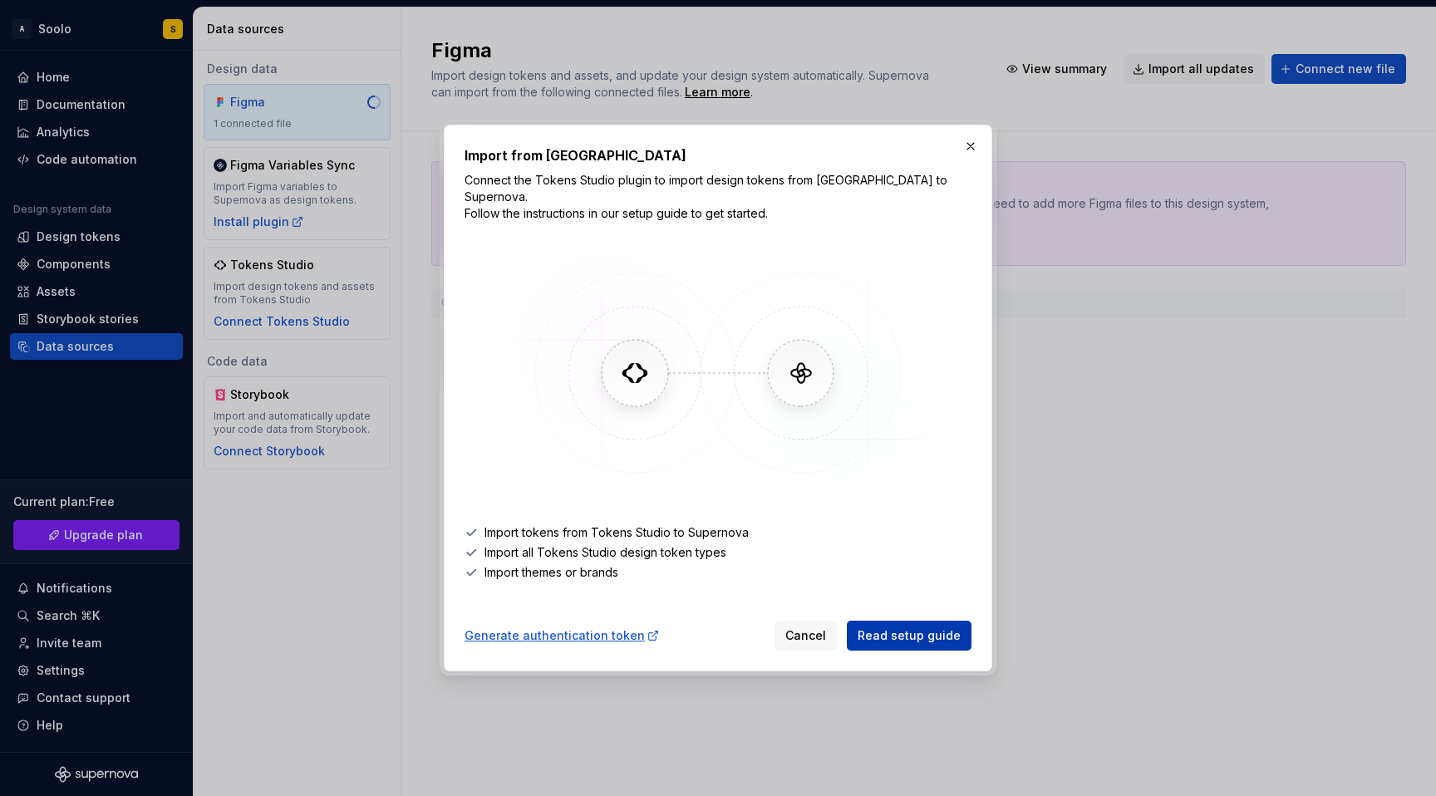
click at [909, 630] on span "Read setup guide" at bounding box center [909, 636] width 103 height 17
click at [653, 380] on img at bounding box center [718, 373] width 482 height 249
click at [815, 388] on img at bounding box center [718, 373] width 482 height 249
click at [591, 629] on div "Generate authentication token" at bounding box center [562, 636] width 195 height 17
click at [806, 628] on span "Cancel" at bounding box center [806, 636] width 41 height 17
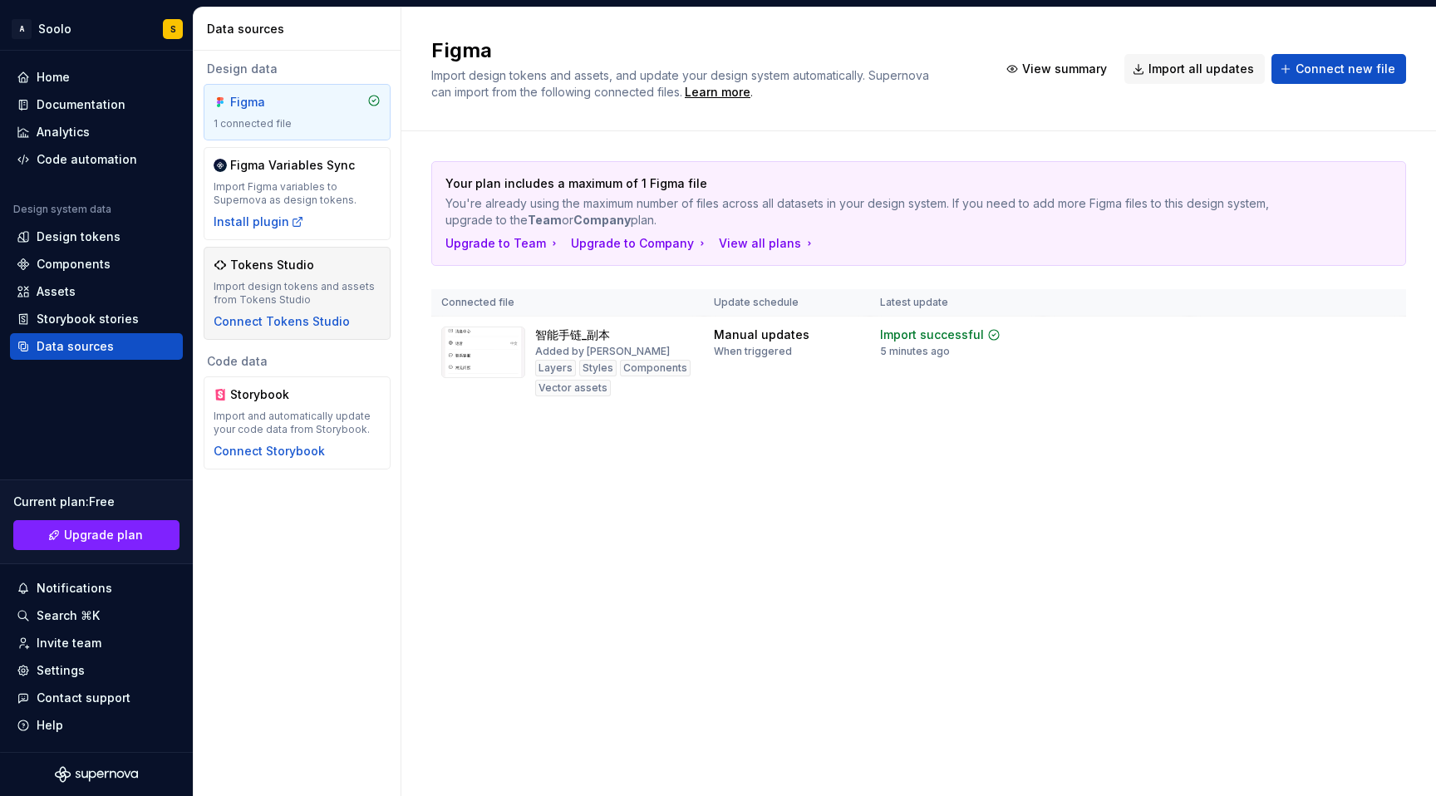
click at [309, 282] on div "Import design tokens and assets from Tokens Studio" at bounding box center [297, 293] width 167 height 27
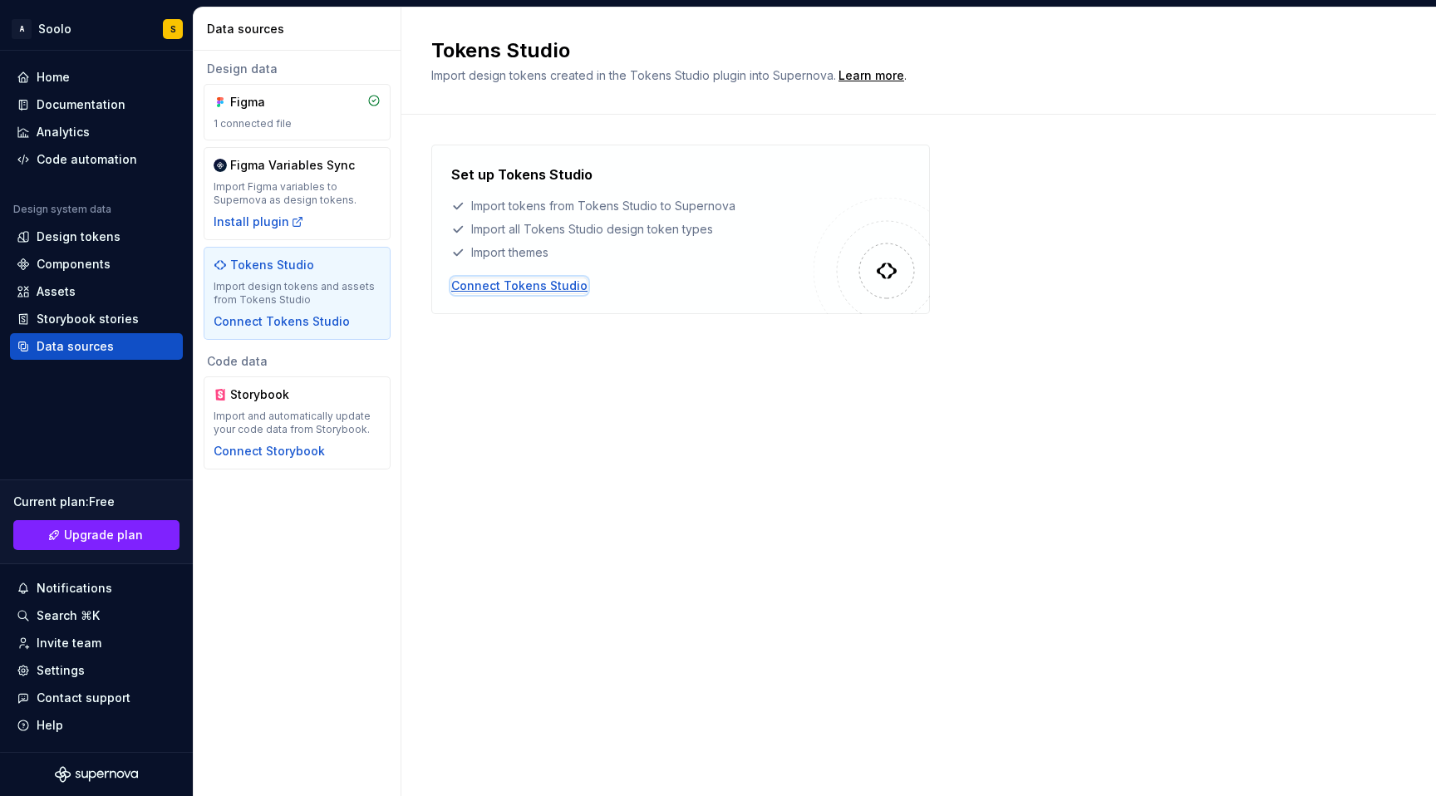
click at [515, 290] on div "Connect Tokens Studio" at bounding box center [519, 286] width 136 height 17
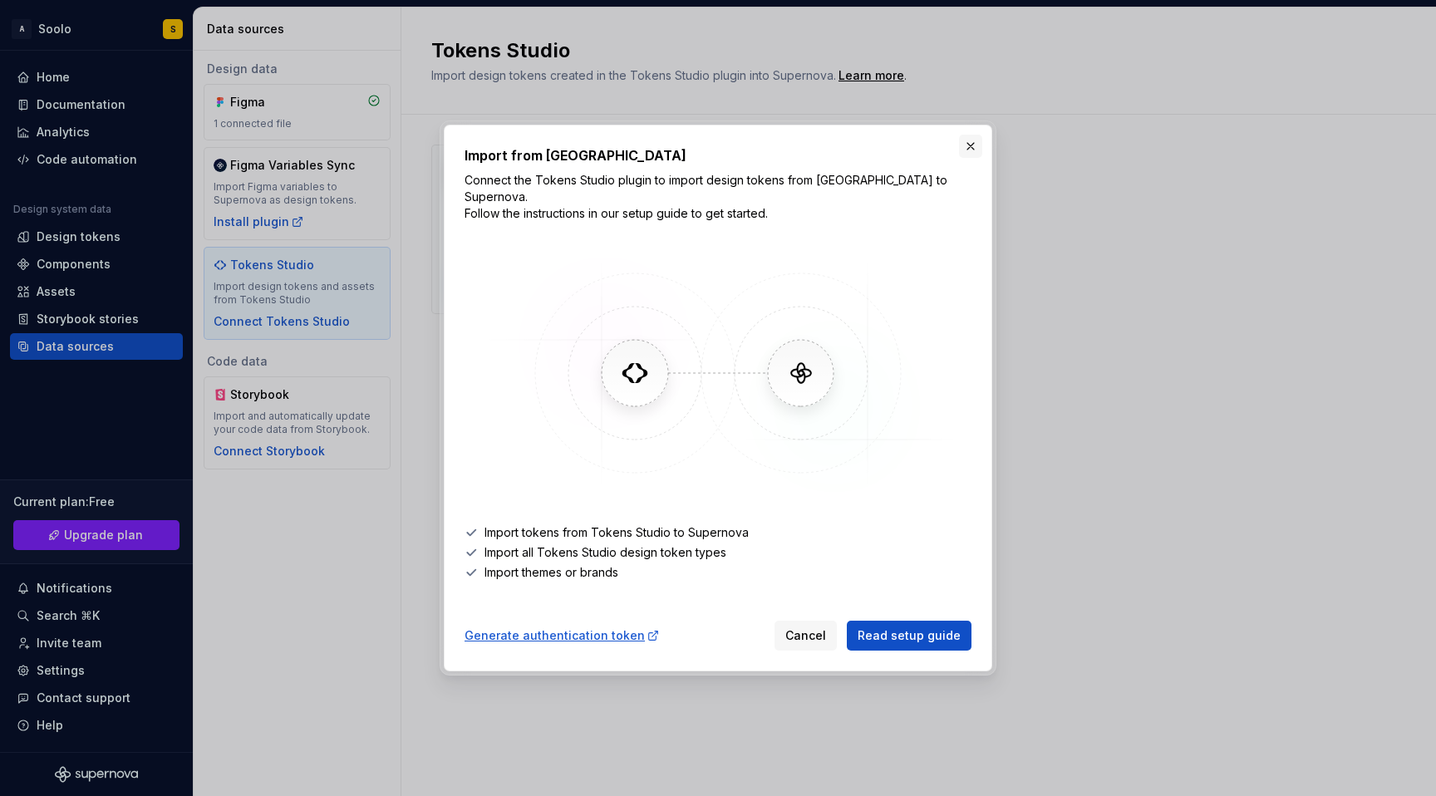
click at [978, 158] on button "button" at bounding box center [970, 146] width 23 height 23
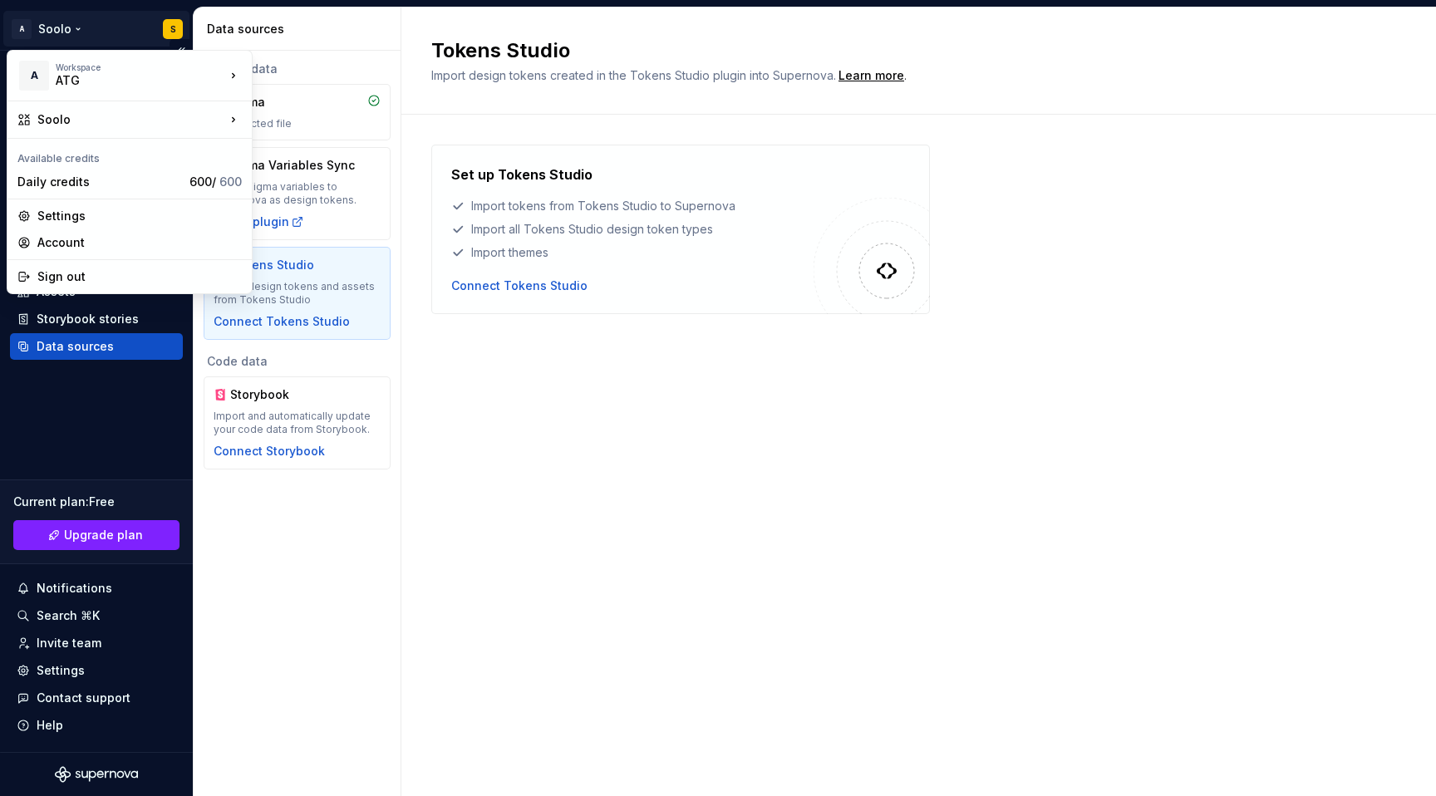
click at [81, 28] on html "A Soolo S Home Documentation Analytics Code automation Design system data Desig…" at bounding box center [718, 398] width 1436 height 796
click at [148, 121] on div "Soolo" at bounding box center [131, 119] width 188 height 17
click at [277, 153] on div "Manage design systems" at bounding box center [355, 158] width 205 height 27
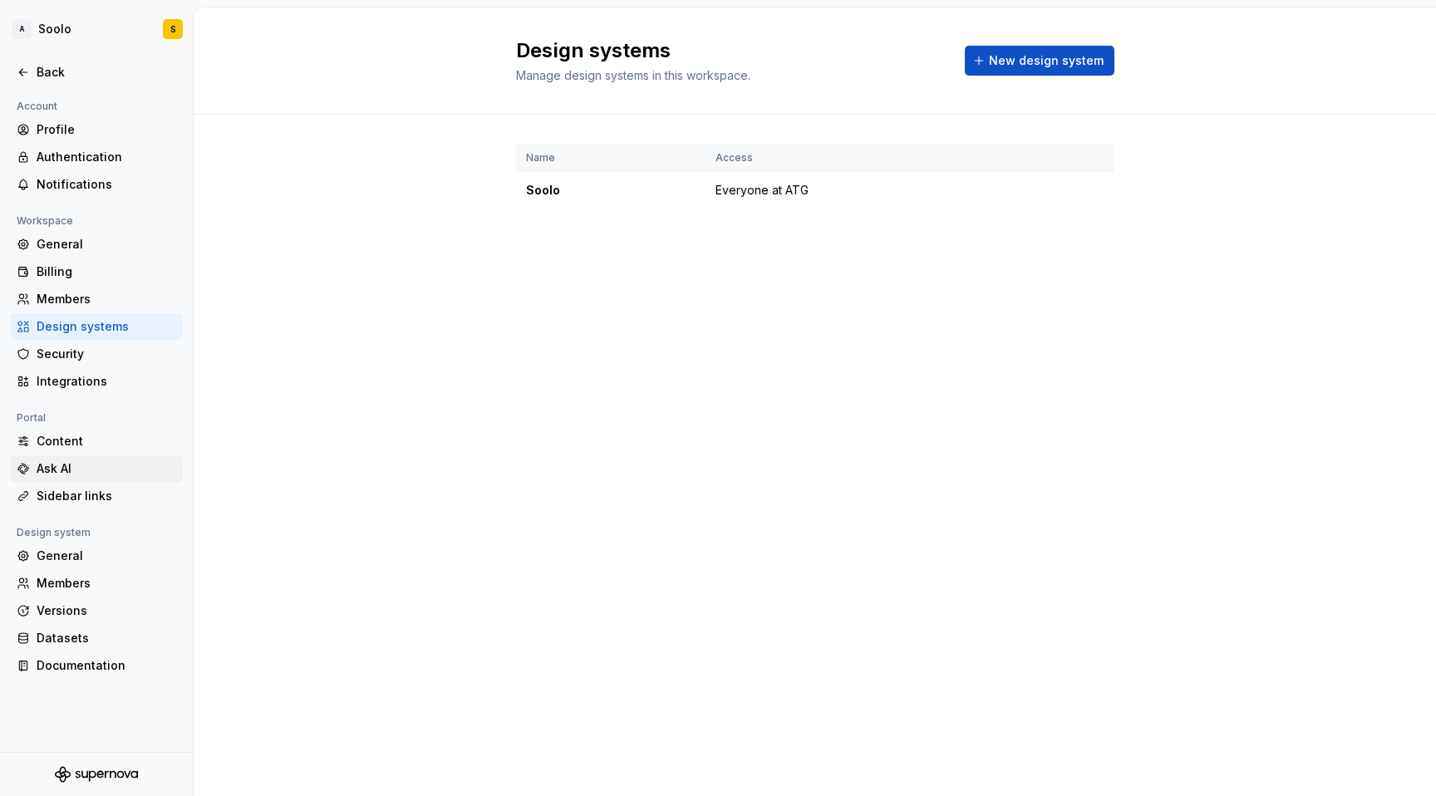
click at [80, 468] on div "Ask AI" at bounding box center [107, 469] width 140 height 17
click at [80, 435] on div "Content" at bounding box center [107, 441] width 140 height 17
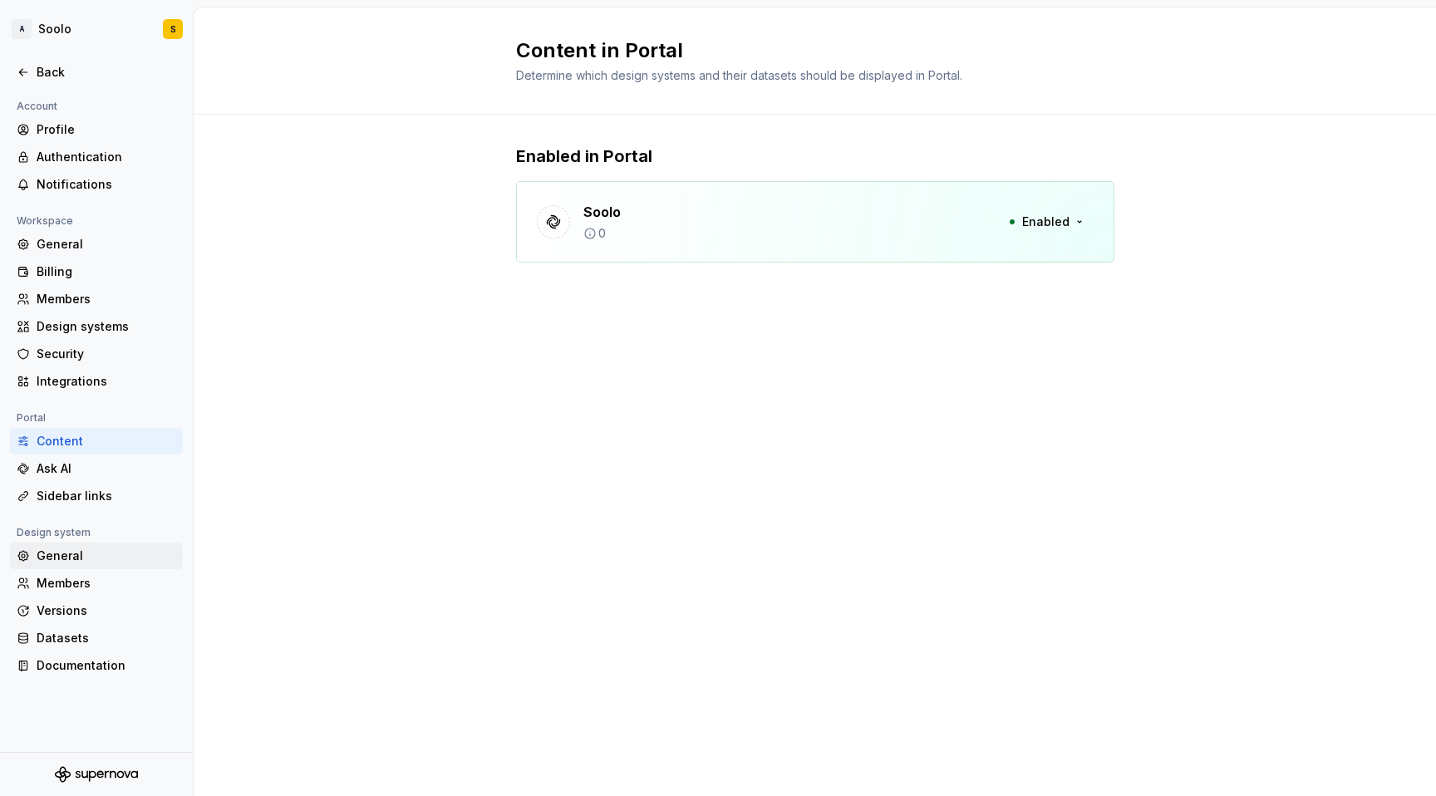
click at [92, 557] on div "General" at bounding box center [107, 556] width 140 height 17
click at [87, 633] on div "Datasets" at bounding box center [107, 638] width 140 height 17
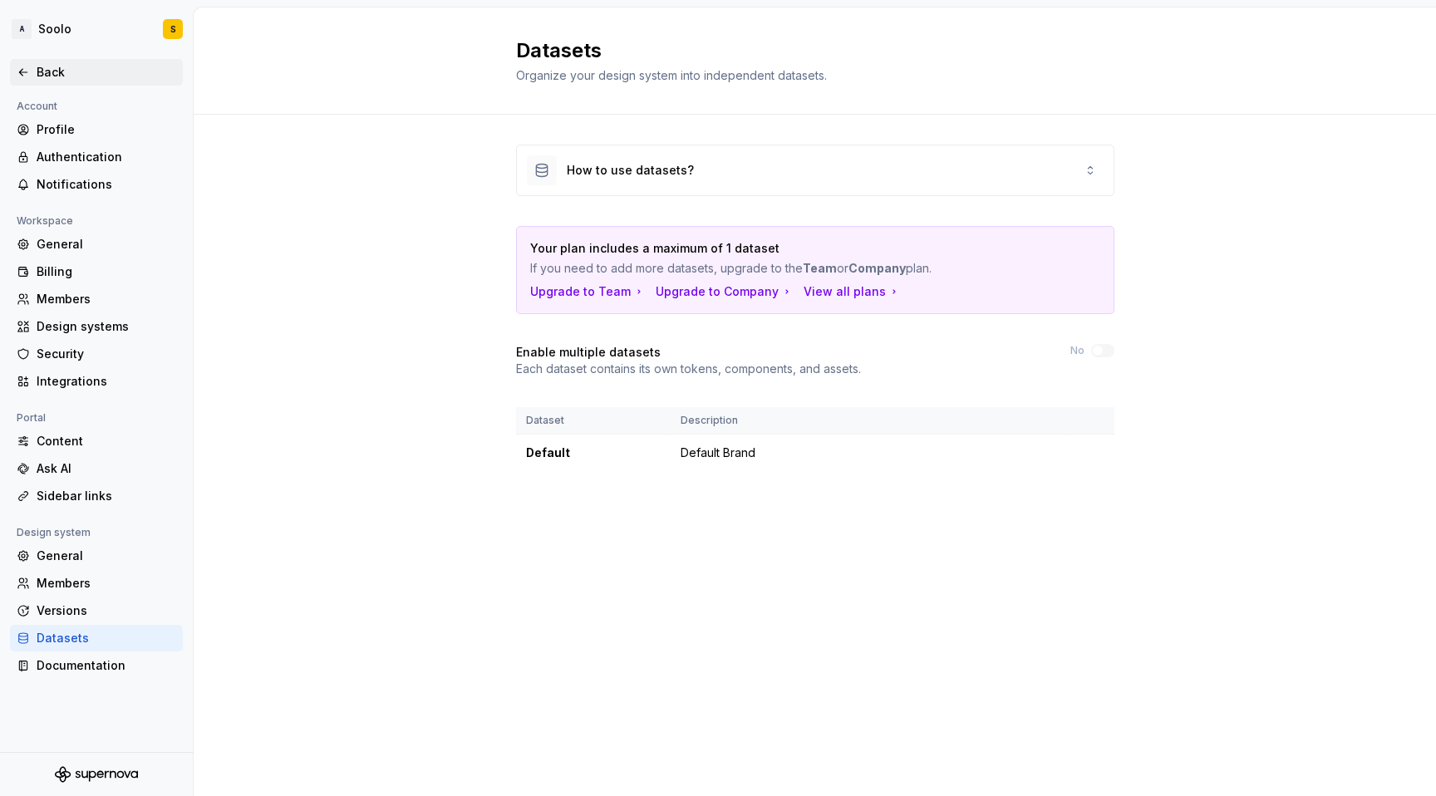
click at [24, 78] on icon at bounding box center [23, 72] width 13 height 13
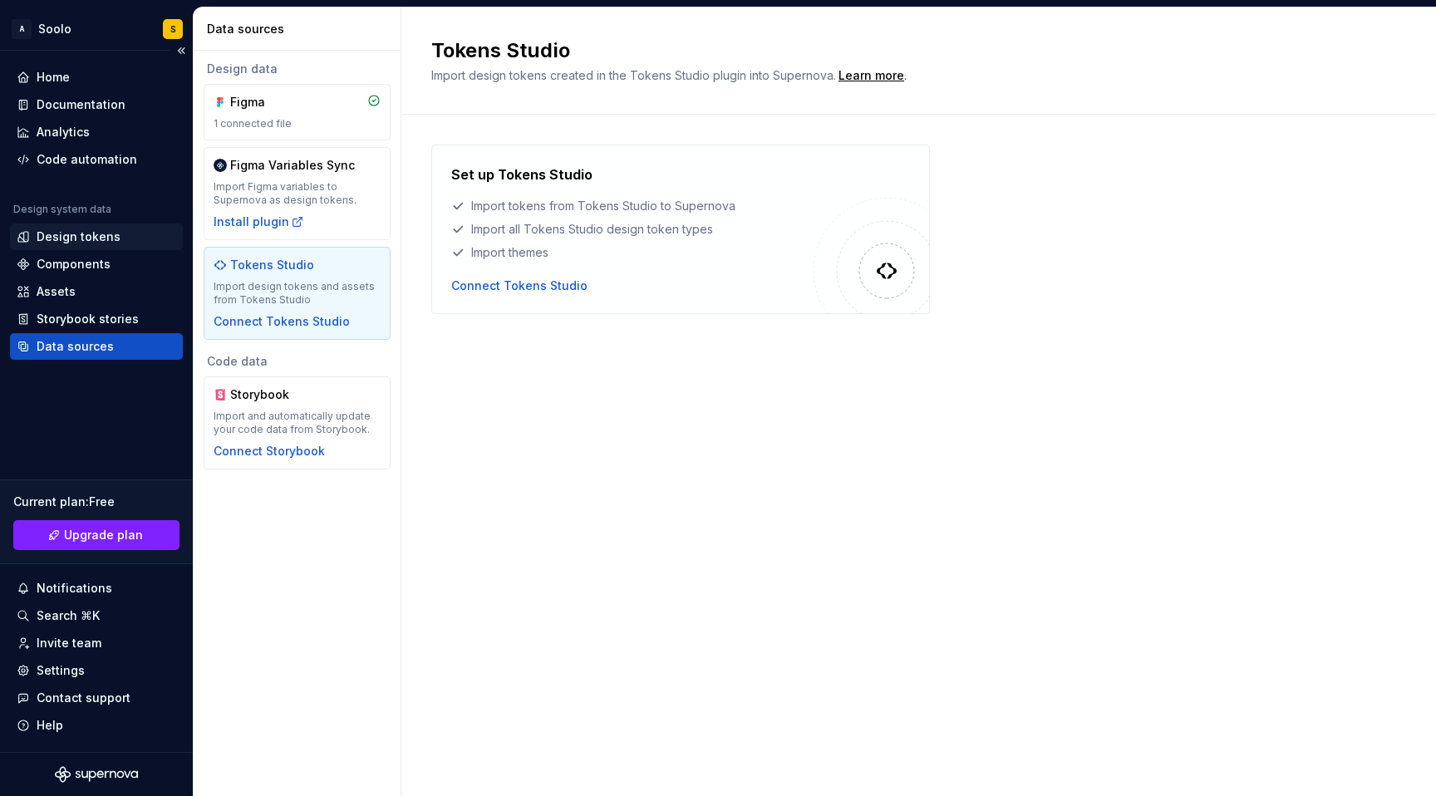
click at [81, 246] on div "Design tokens" at bounding box center [96, 237] width 173 height 27
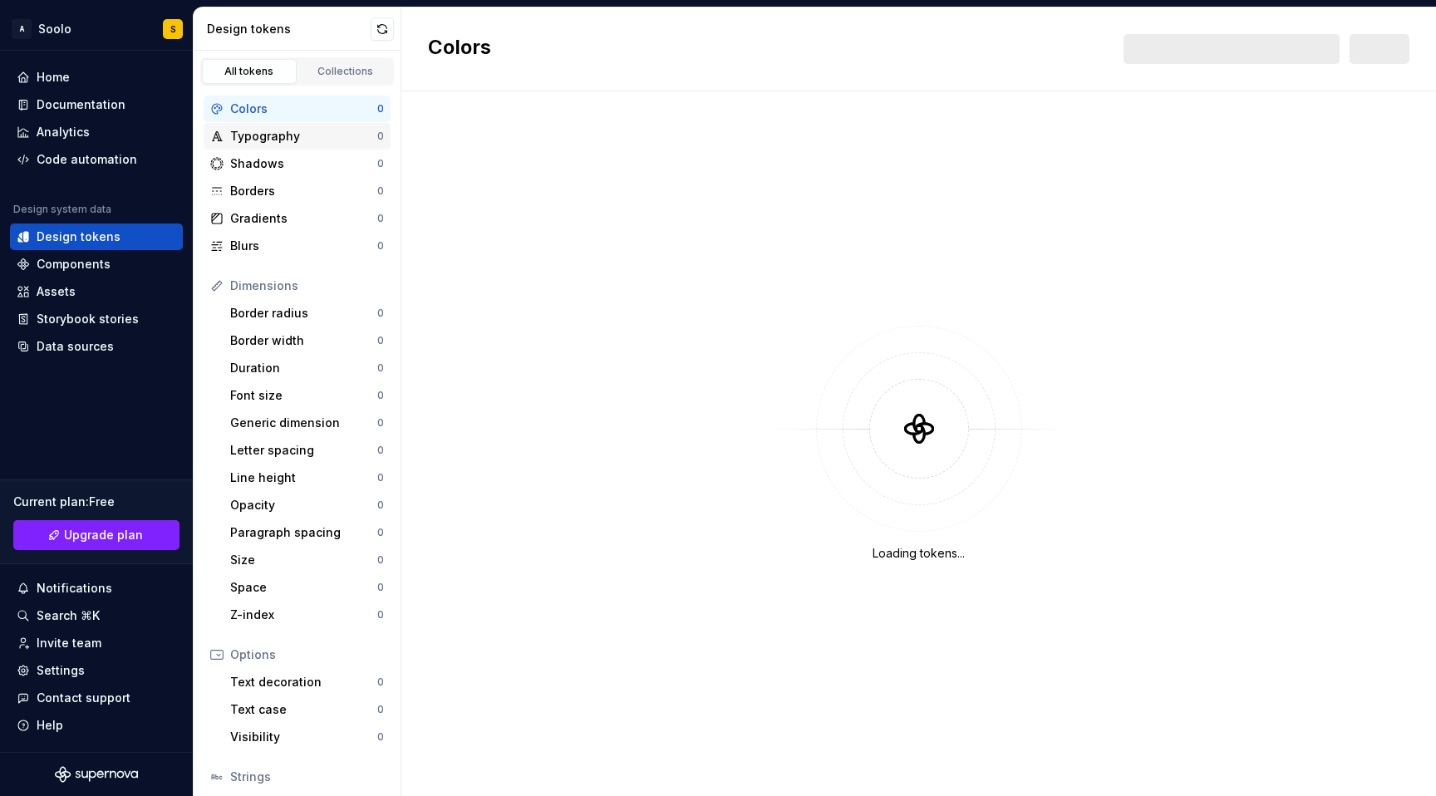
click at [304, 146] on div "Typography 0" at bounding box center [297, 136] width 187 height 27
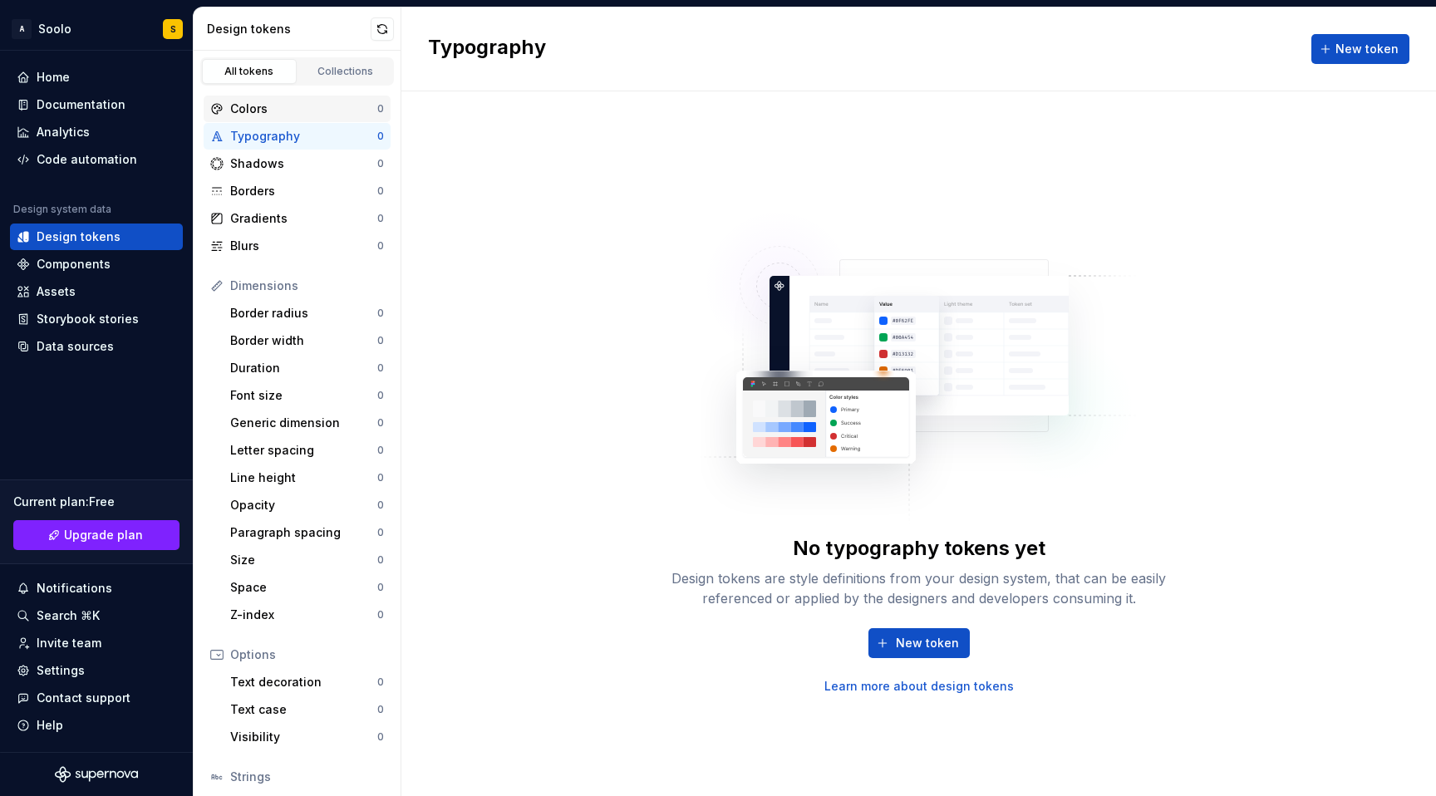
click at [298, 119] on div "Colors 0" at bounding box center [297, 109] width 187 height 27
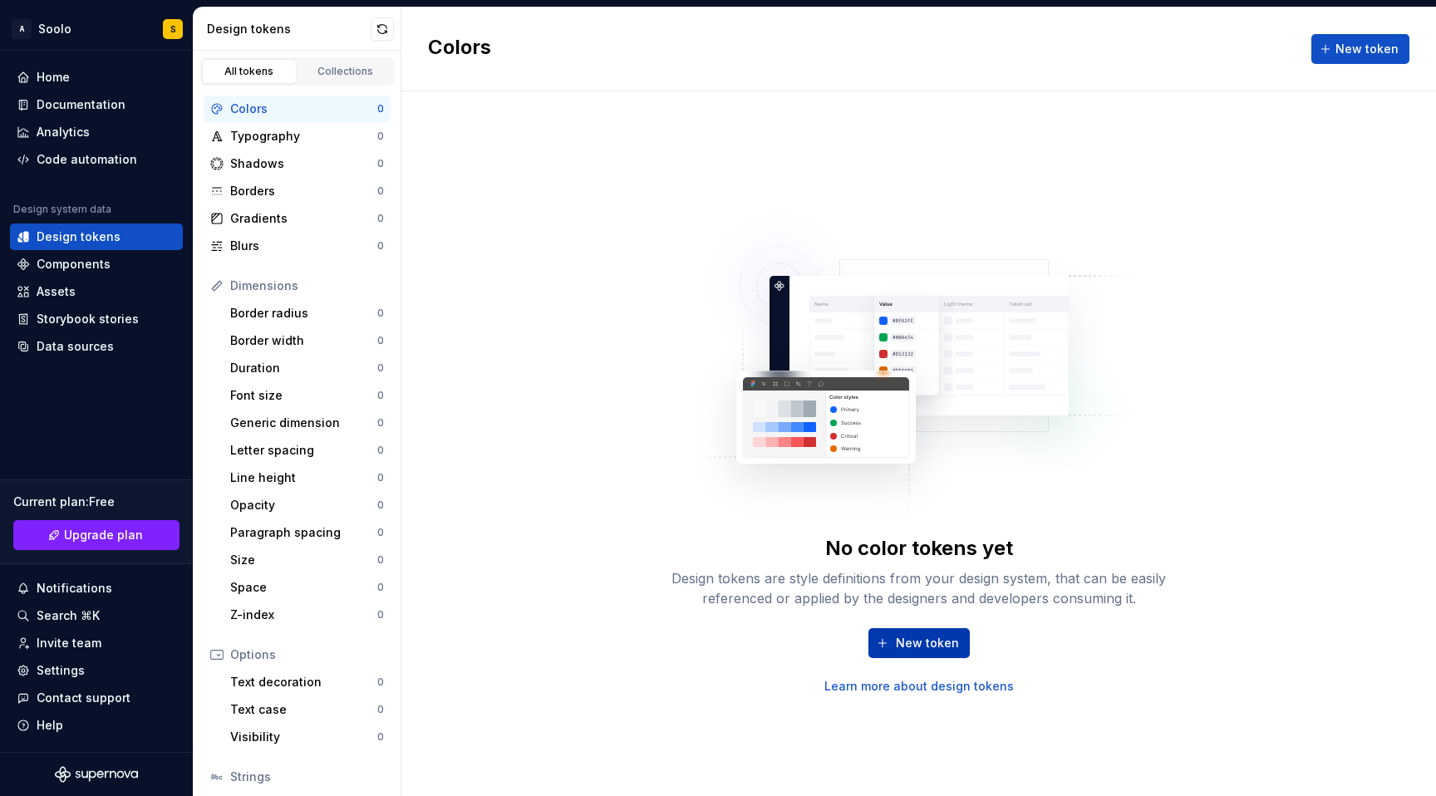
click at [908, 647] on span "New token" at bounding box center [927, 643] width 63 height 17
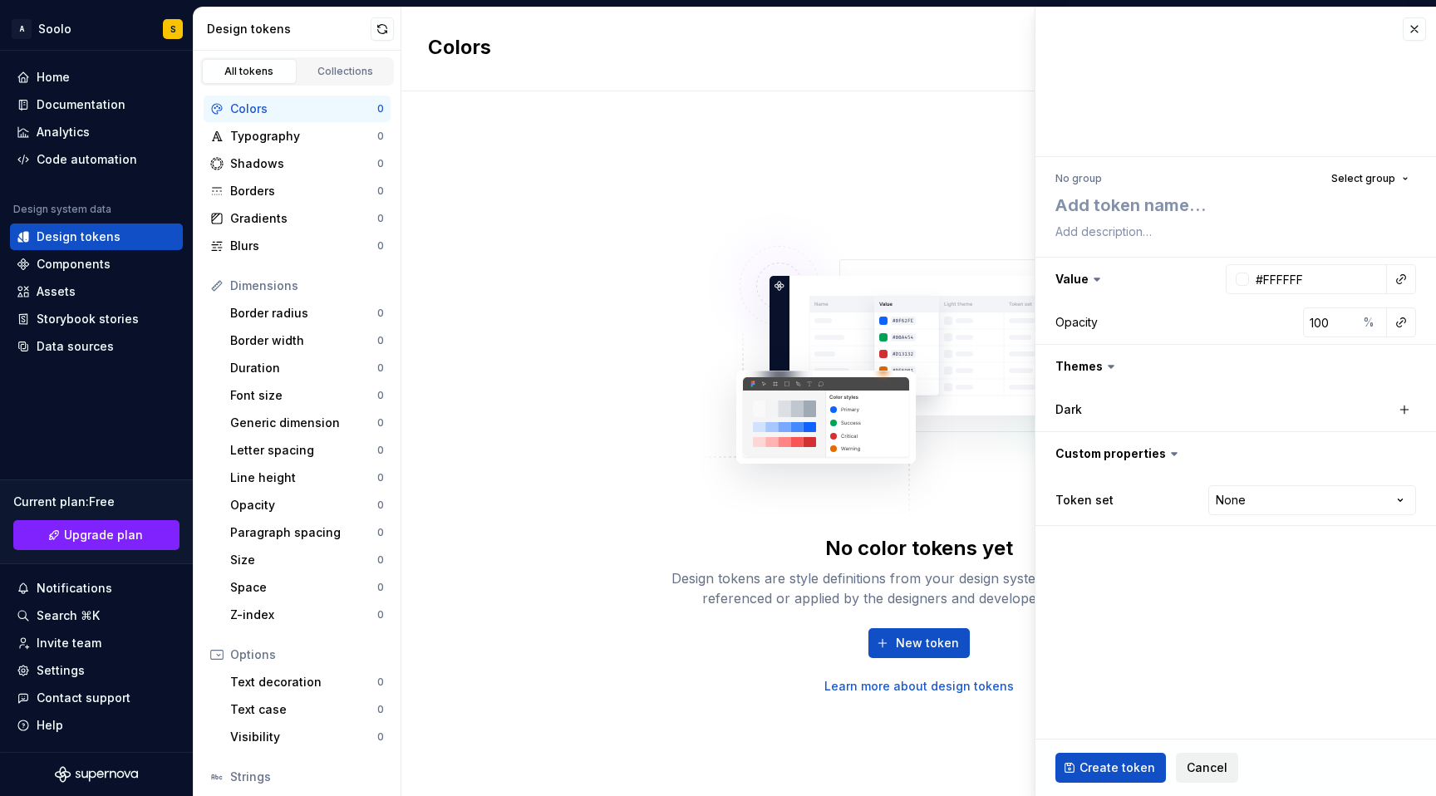
type textarea "*"
click at [1216, 771] on span "Cancel" at bounding box center [1207, 768] width 41 height 17
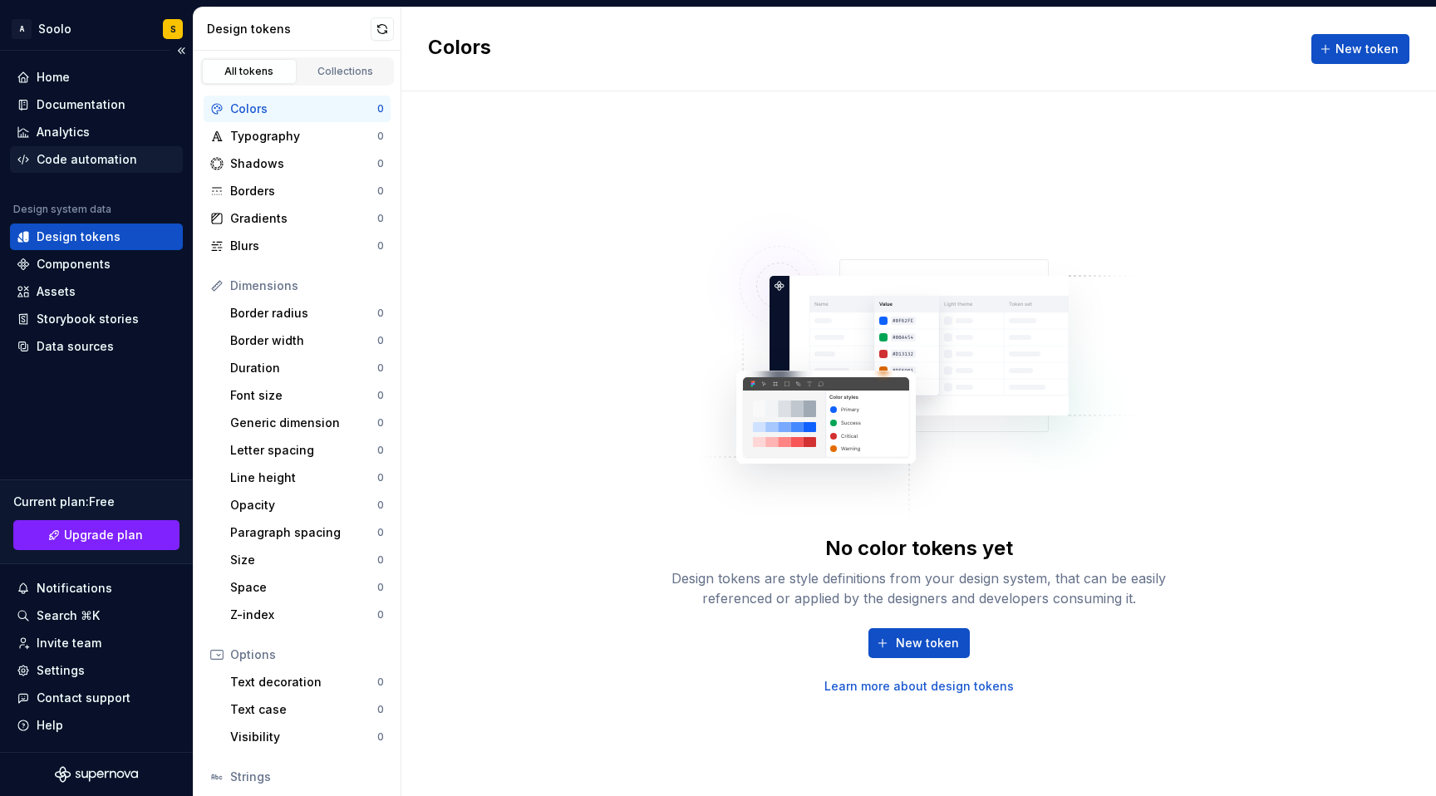
click at [65, 162] on div "Code automation" at bounding box center [87, 159] width 101 height 17
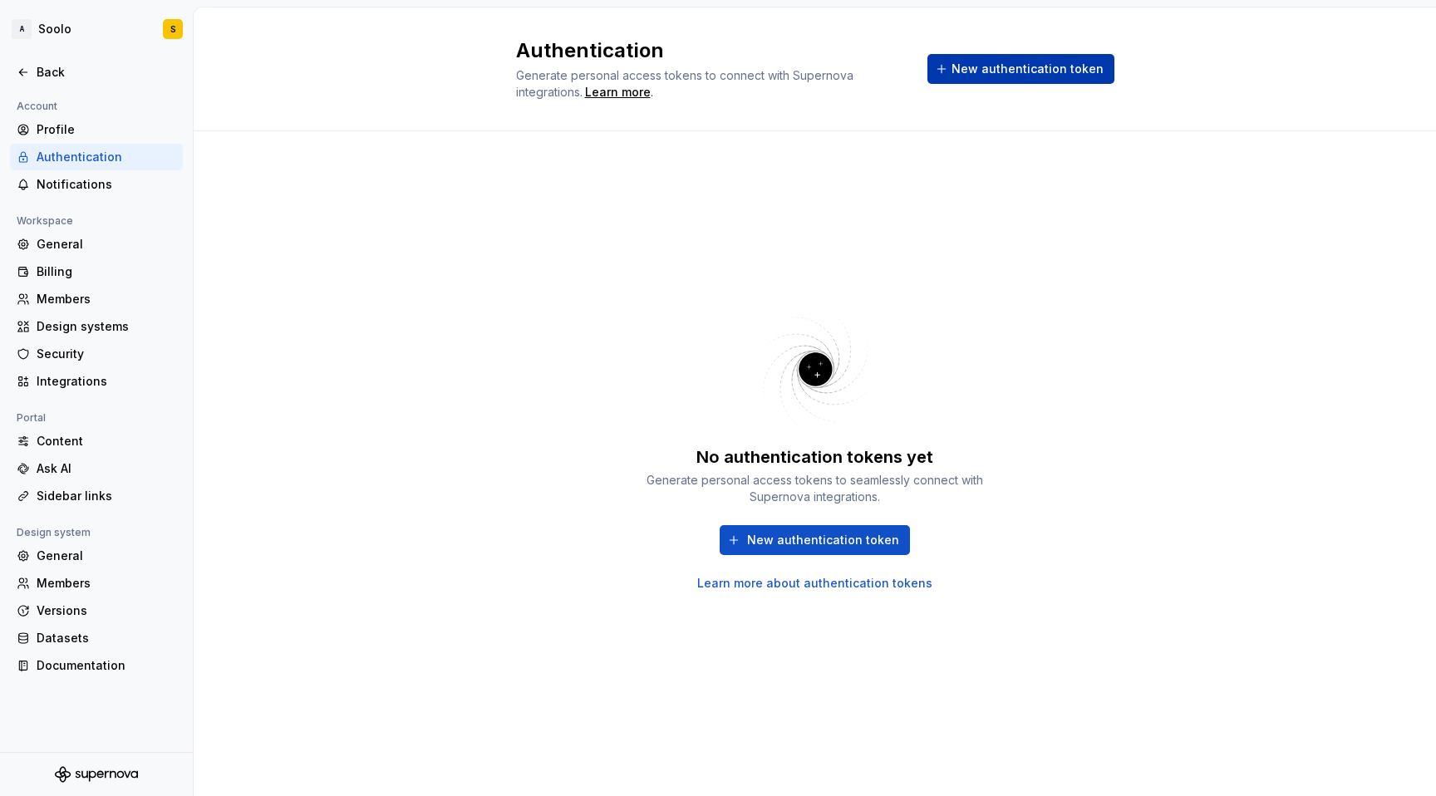
click at [1015, 69] on span "New authentication token" at bounding box center [1028, 69] width 152 height 17
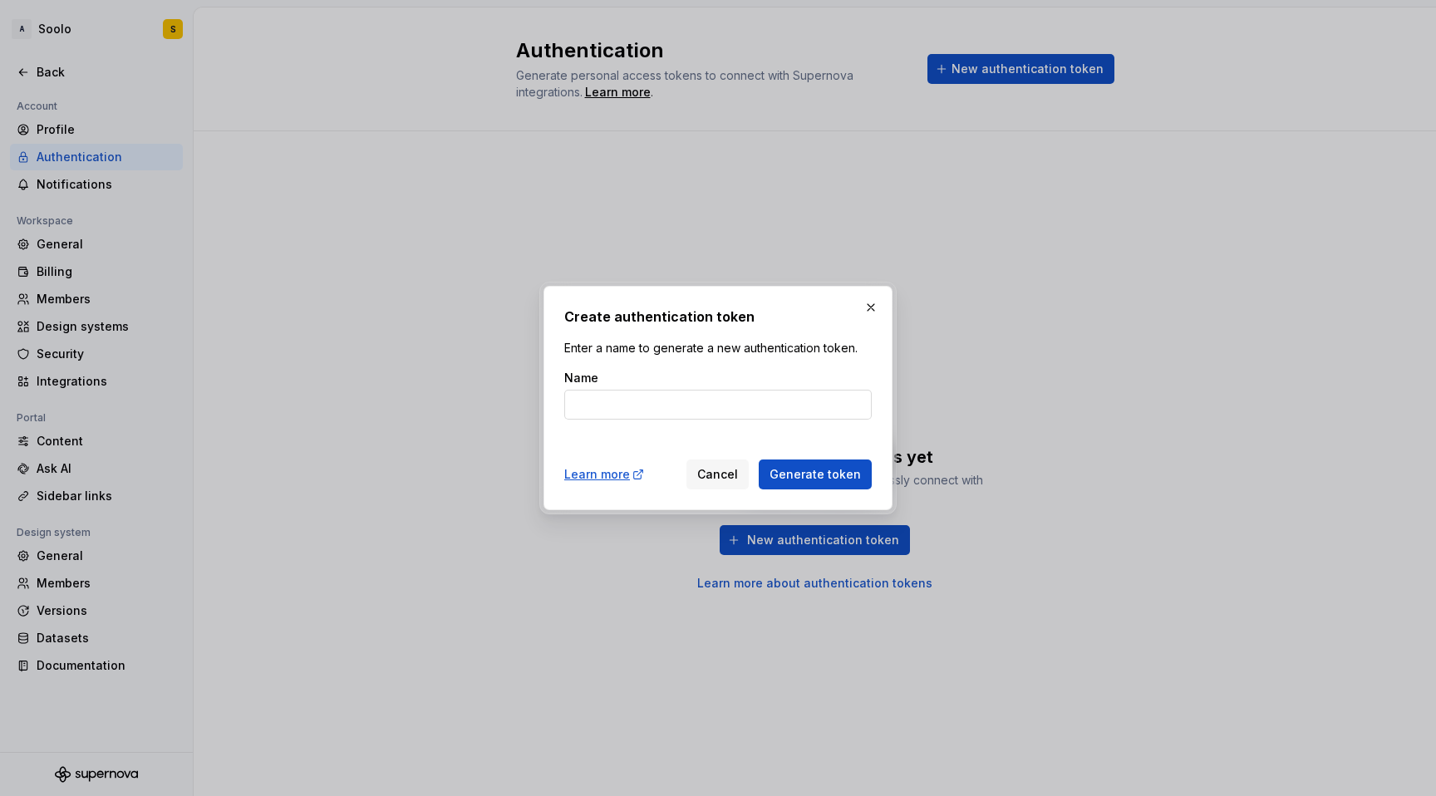
click at [666, 396] on input "Name" at bounding box center [718, 405] width 308 height 30
type input "soolo"
click at [811, 480] on span "Generate token" at bounding box center [815, 474] width 91 height 17
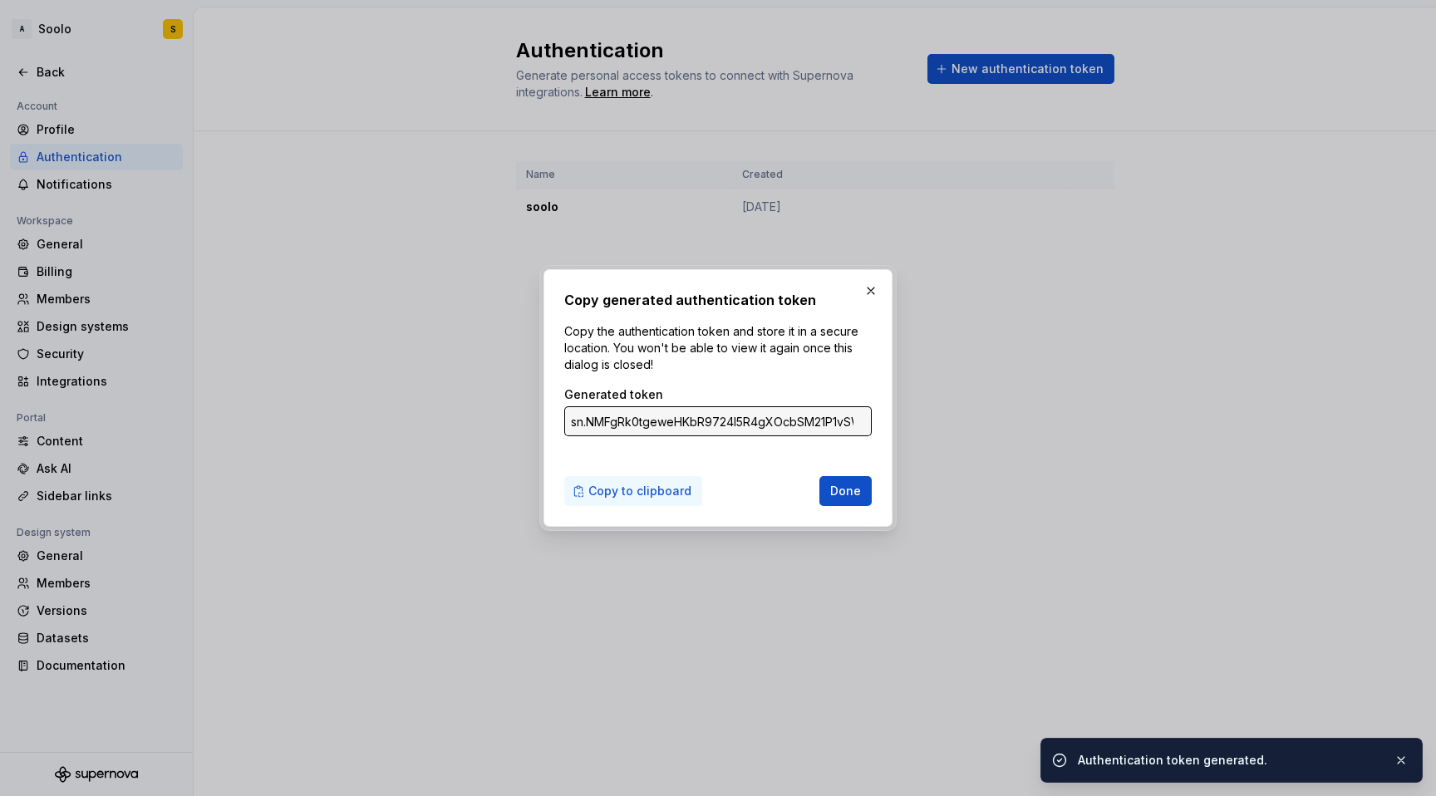
click at [649, 490] on span "Copy to clipboard" at bounding box center [640, 491] width 103 height 17
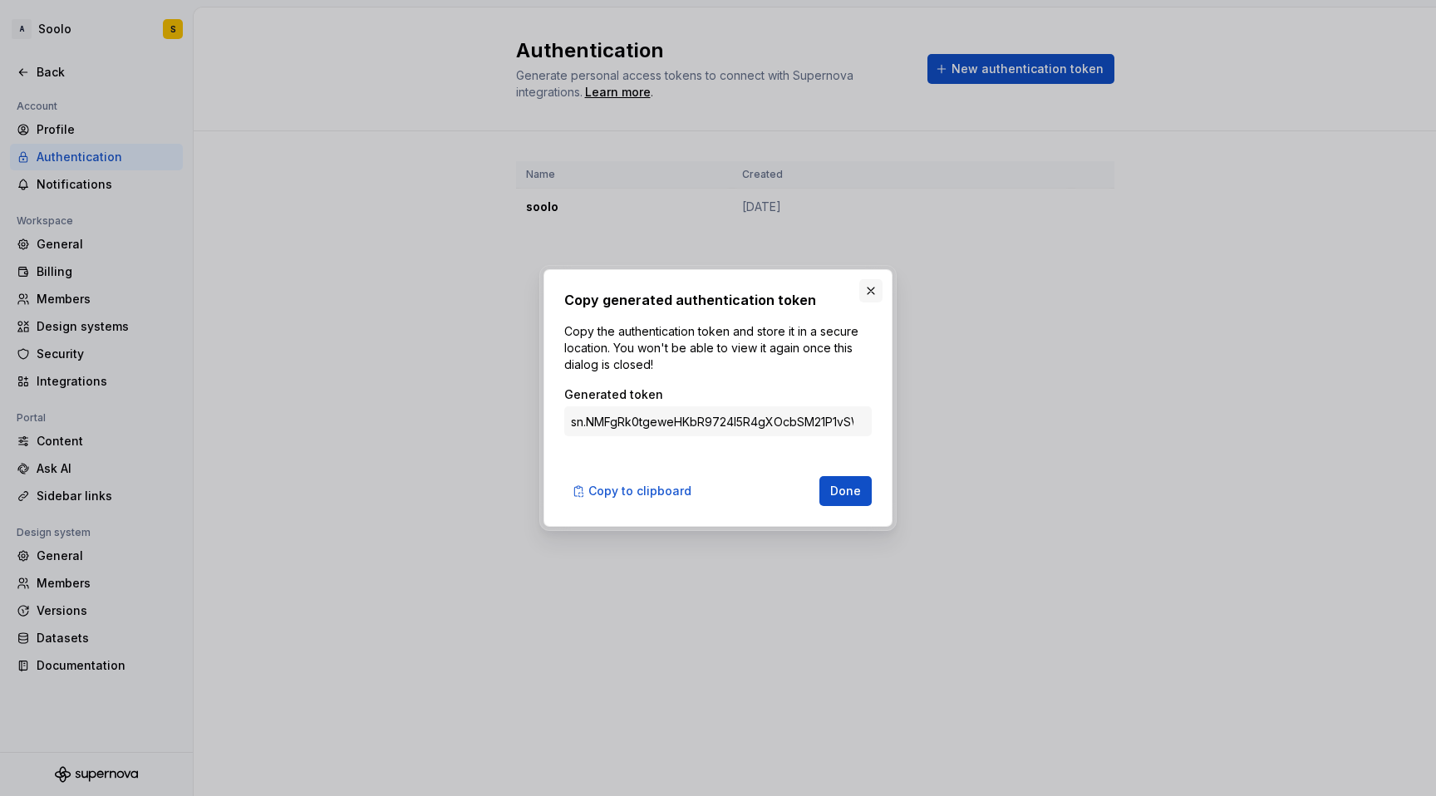
click at [870, 294] on button "button" at bounding box center [871, 290] width 23 height 23
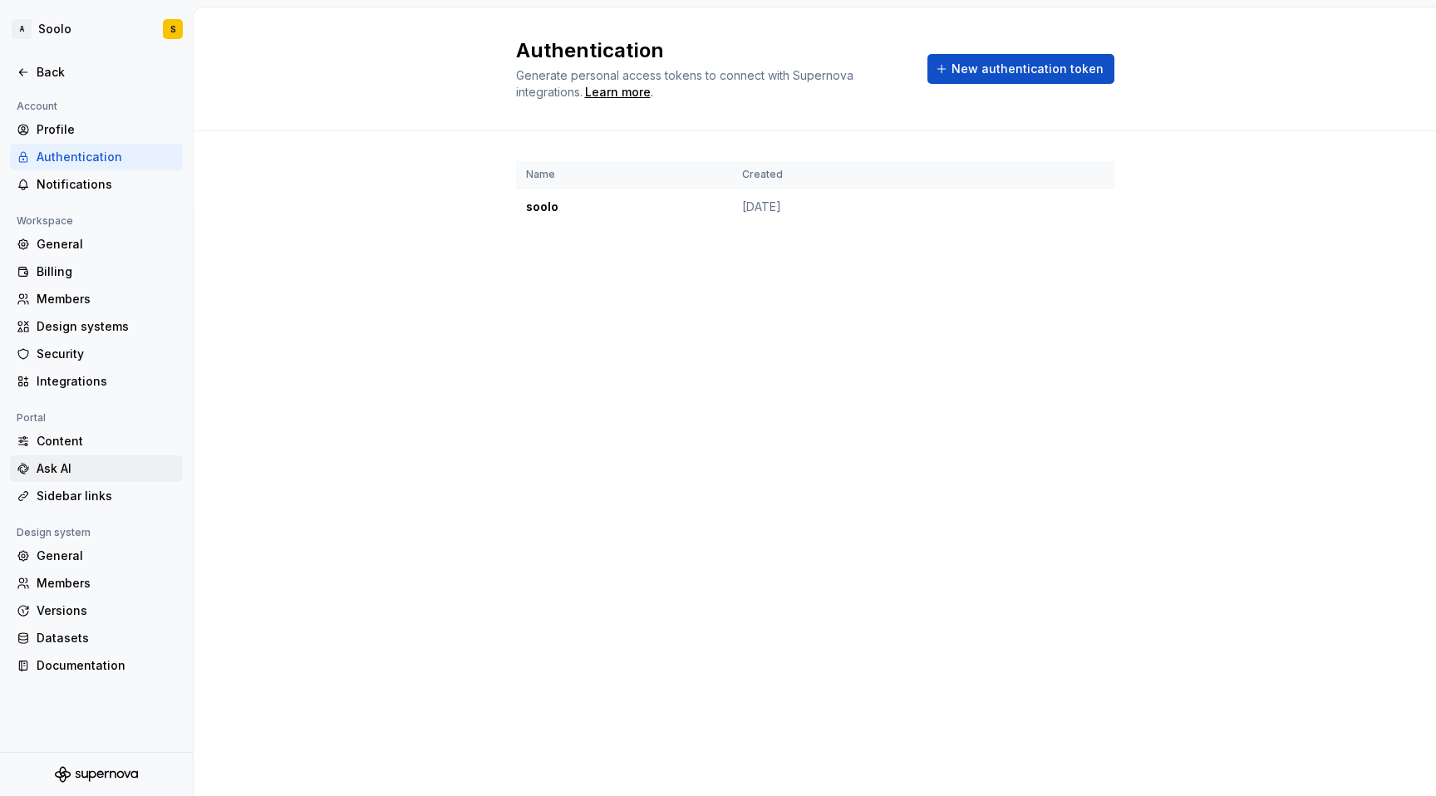
click at [47, 471] on div "Ask AI" at bounding box center [107, 469] width 140 height 17
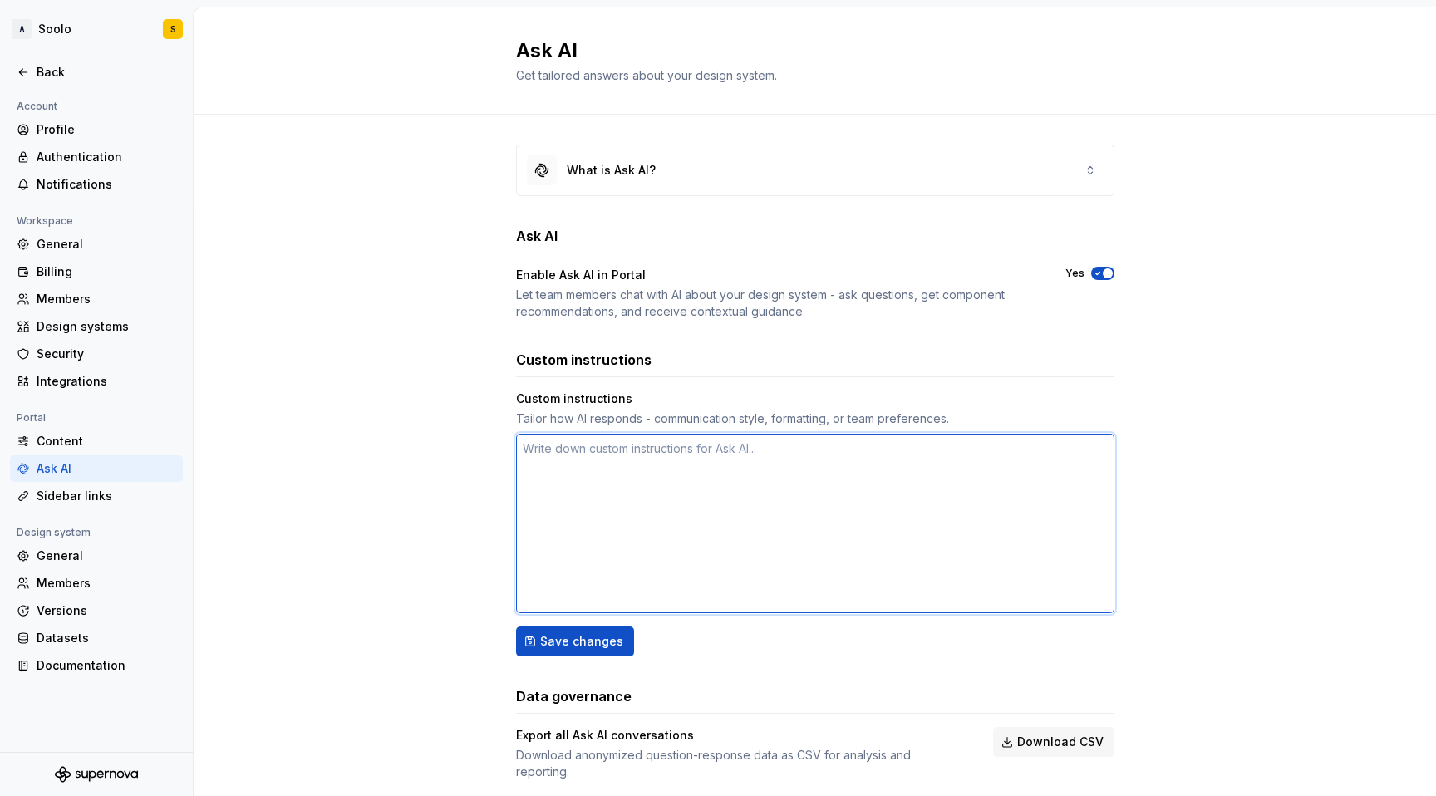
click at [726, 486] on textarea at bounding box center [815, 524] width 599 height 180
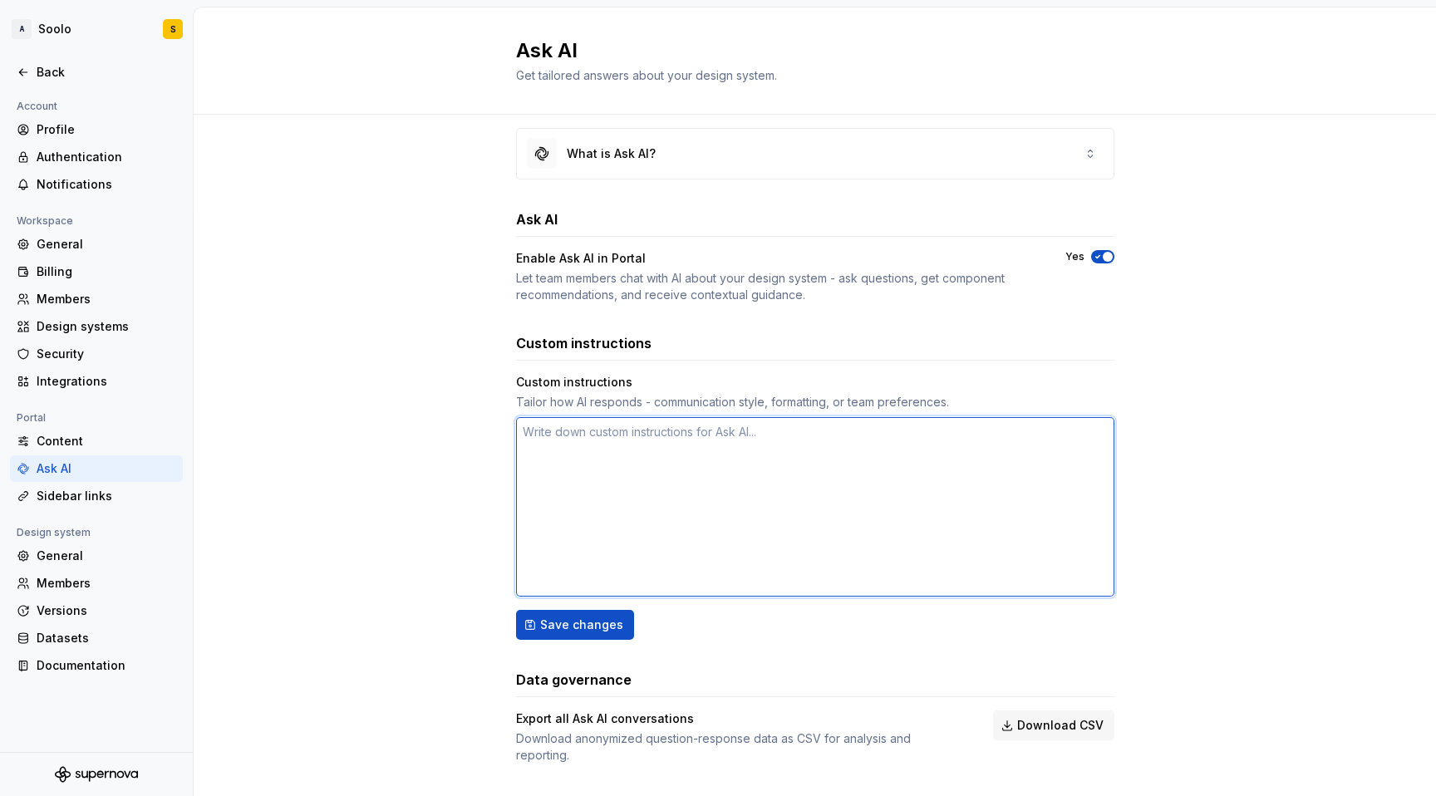
scroll to position [31, 0]
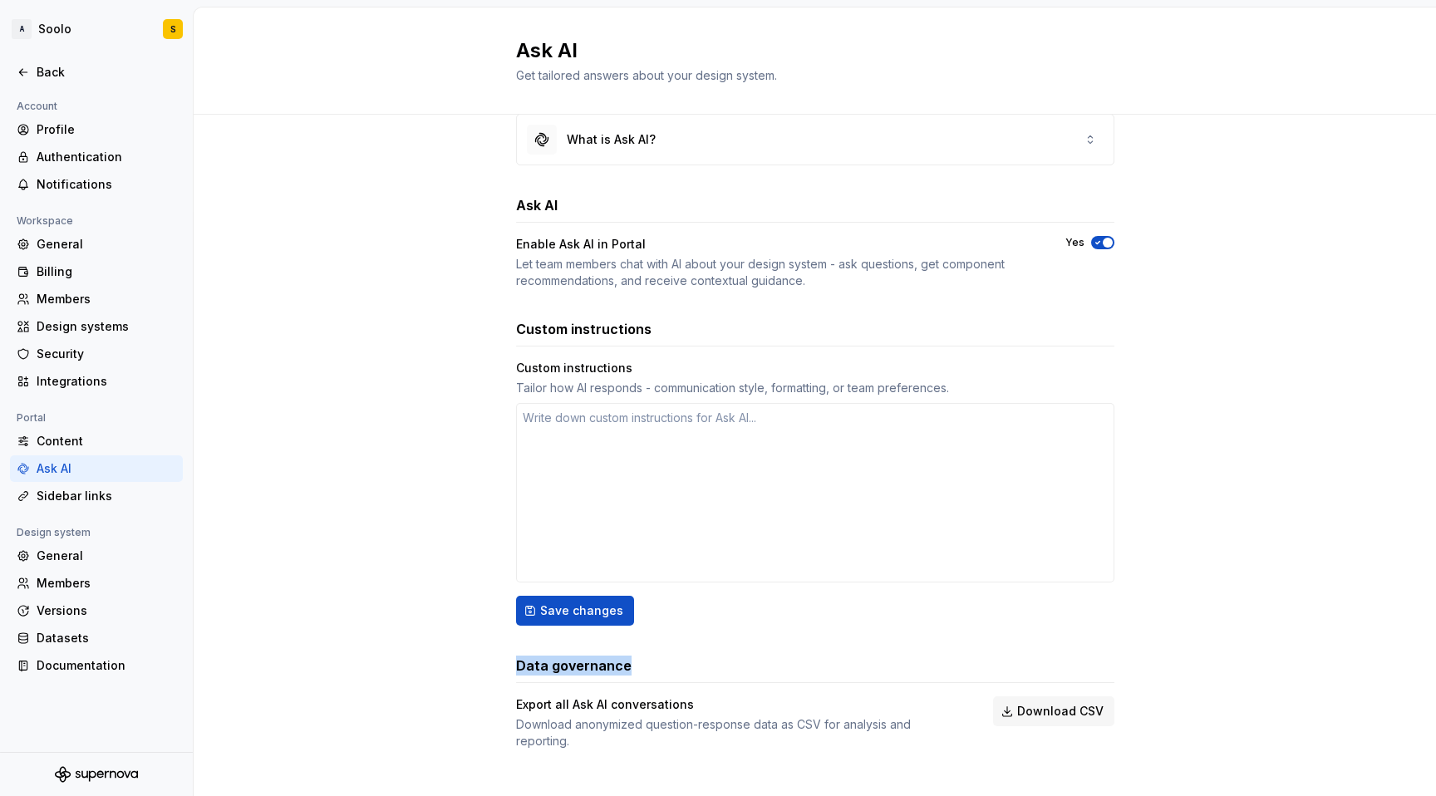
drag, startPoint x: 505, startPoint y: 666, endPoint x: 633, endPoint y: 680, distance: 128.8
click at [633, 680] on div "What is Ask AI? Ask AI Enable Ask AI in Portal Let team members chat with AI ab…" at bounding box center [815, 448] width 1243 height 729
click at [619, 726] on div "Download anonymized question-response data as CSV for analysis and reporting." at bounding box center [739, 733] width 447 height 33
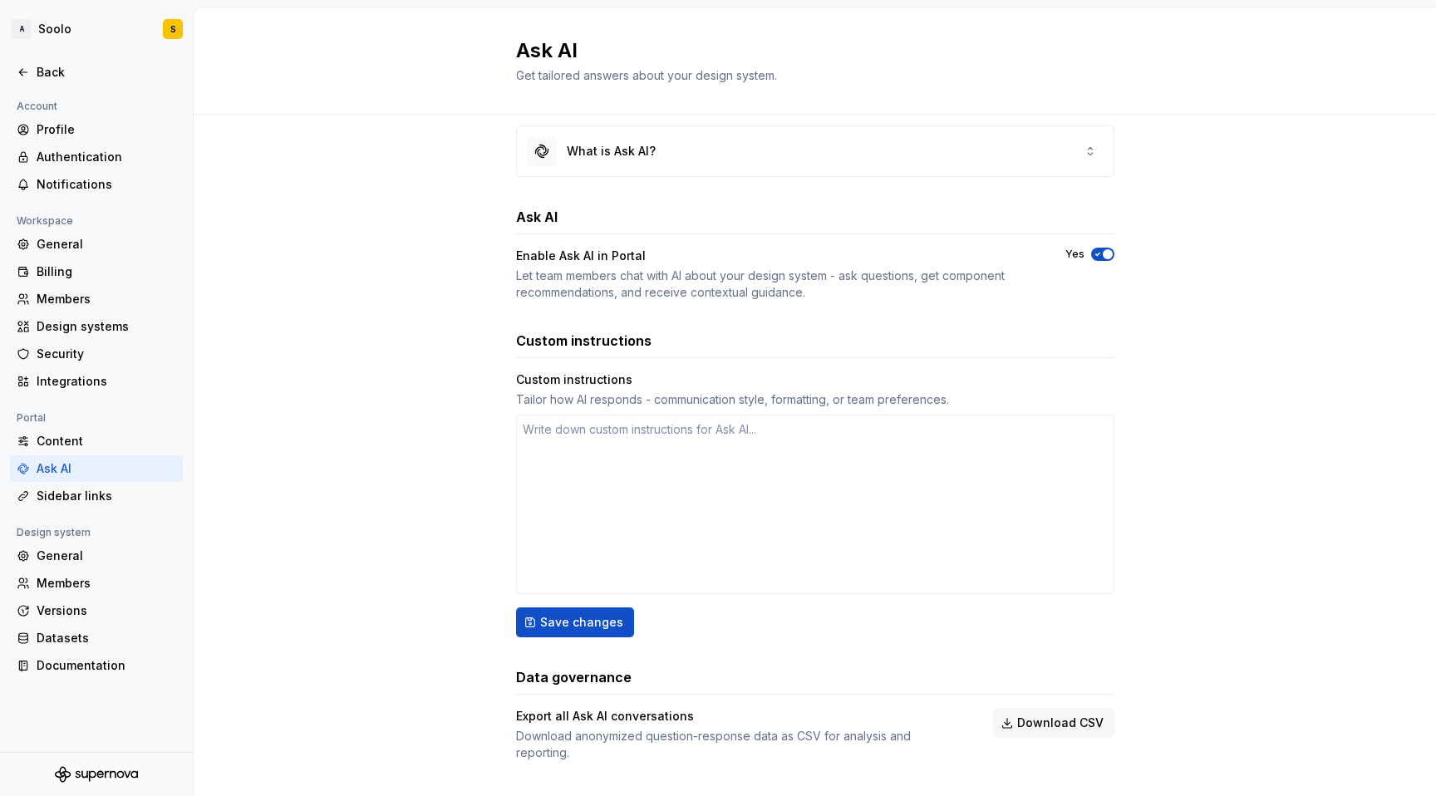
scroll to position [0, 0]
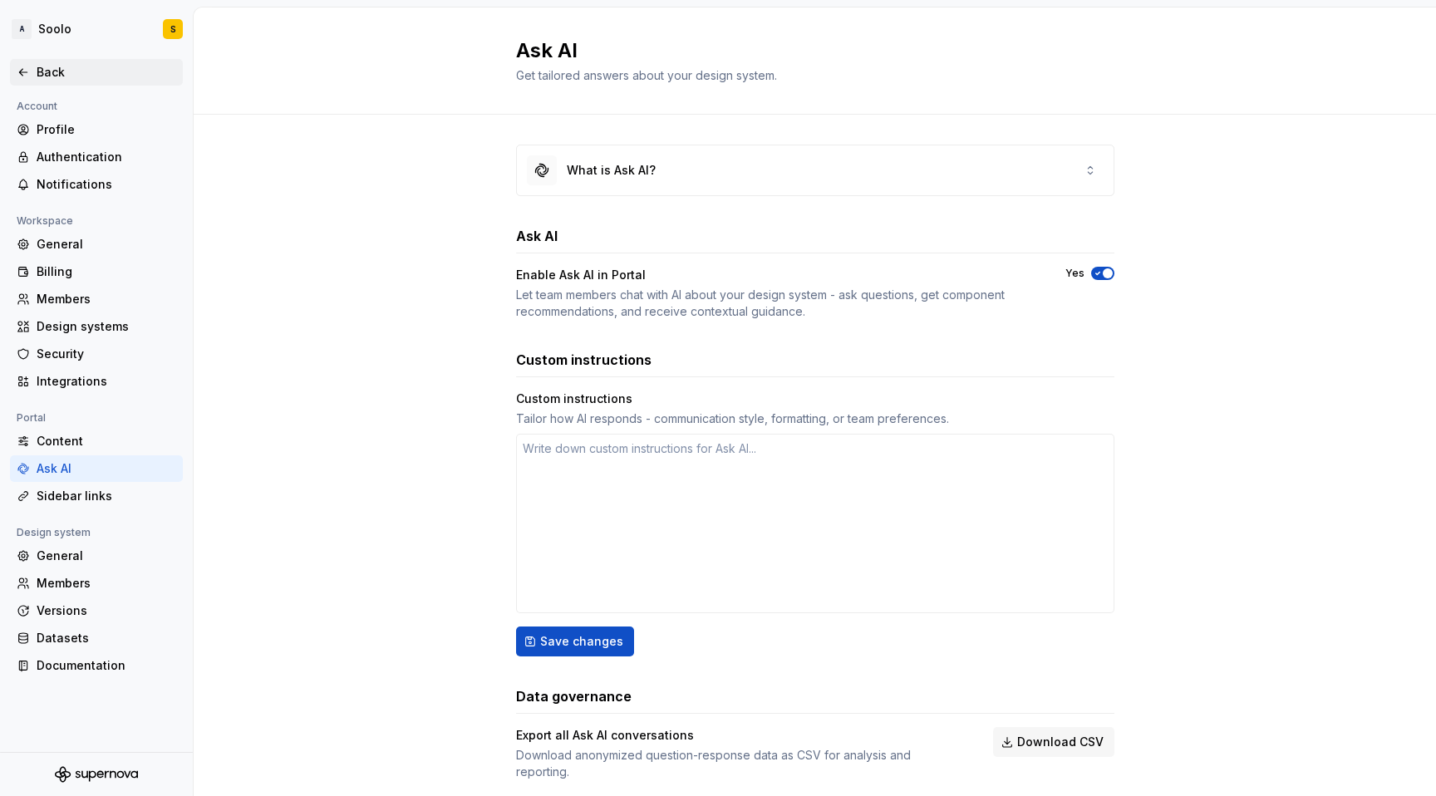
click at [32, 79] on div "Back" at bounding box center [97, 72] width 160 height 17
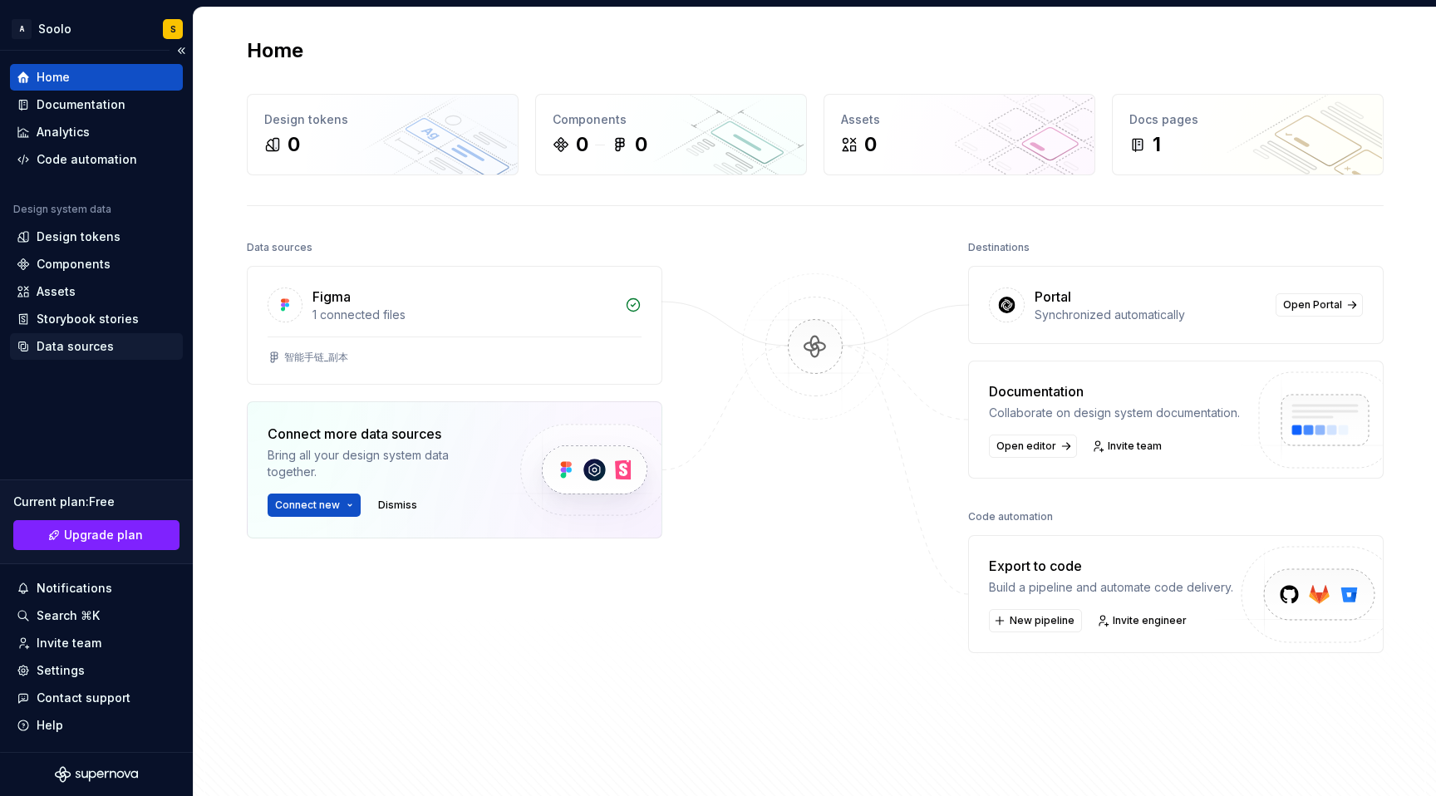
click at [95, 344] on div "Data sources" at bounding box center [75, 346] width 77 height 17
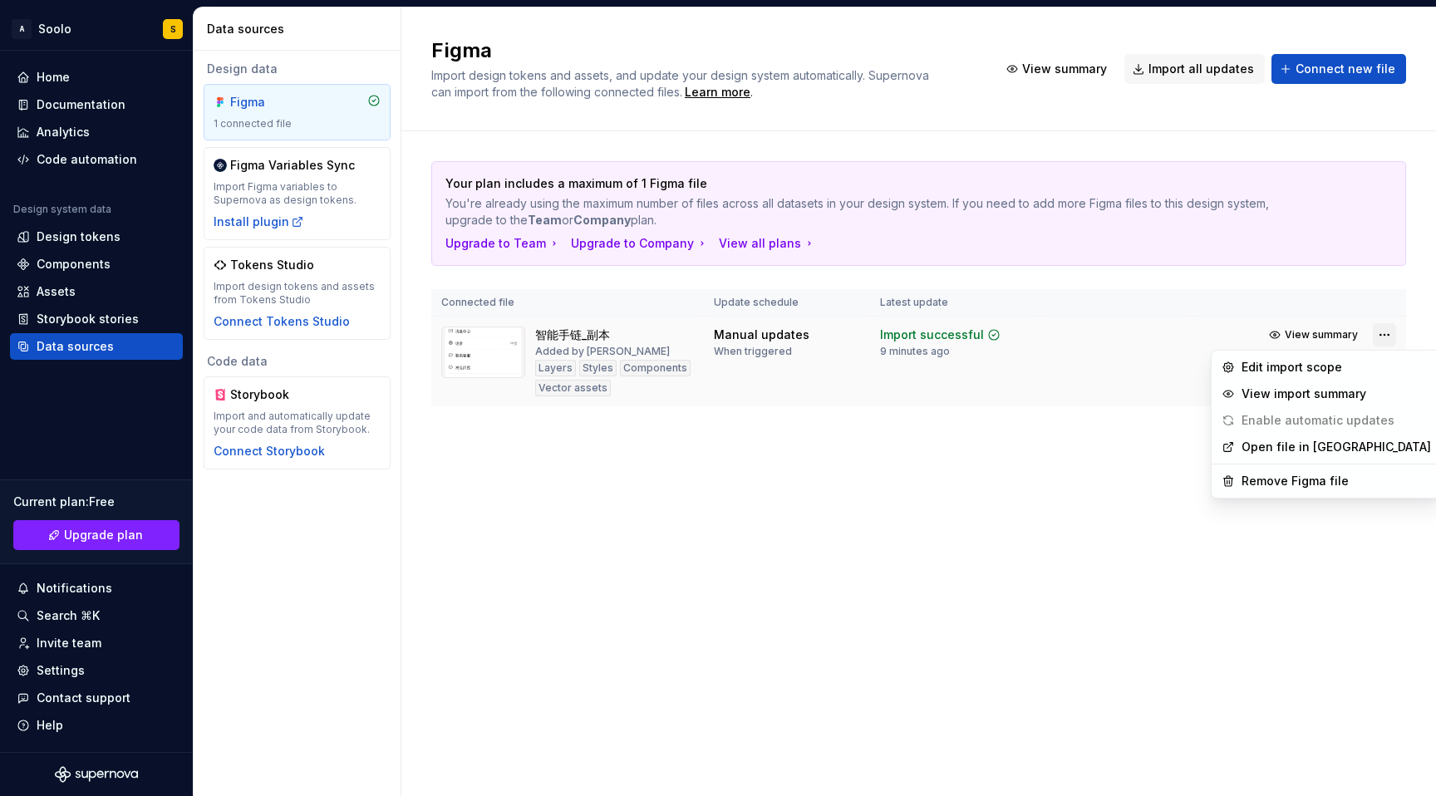
click at [1383, 338] on html "A Soolo S Home Documentation Analytics Code automation Design system data Desig…" at bounding box center [718, 398] width 1436 height 796
click at [1021, 561] on html "A Soolo S Home Documentation Analytics Code automation Design system data Desig…" at bounding box center [718, 398] width 1436 height 796
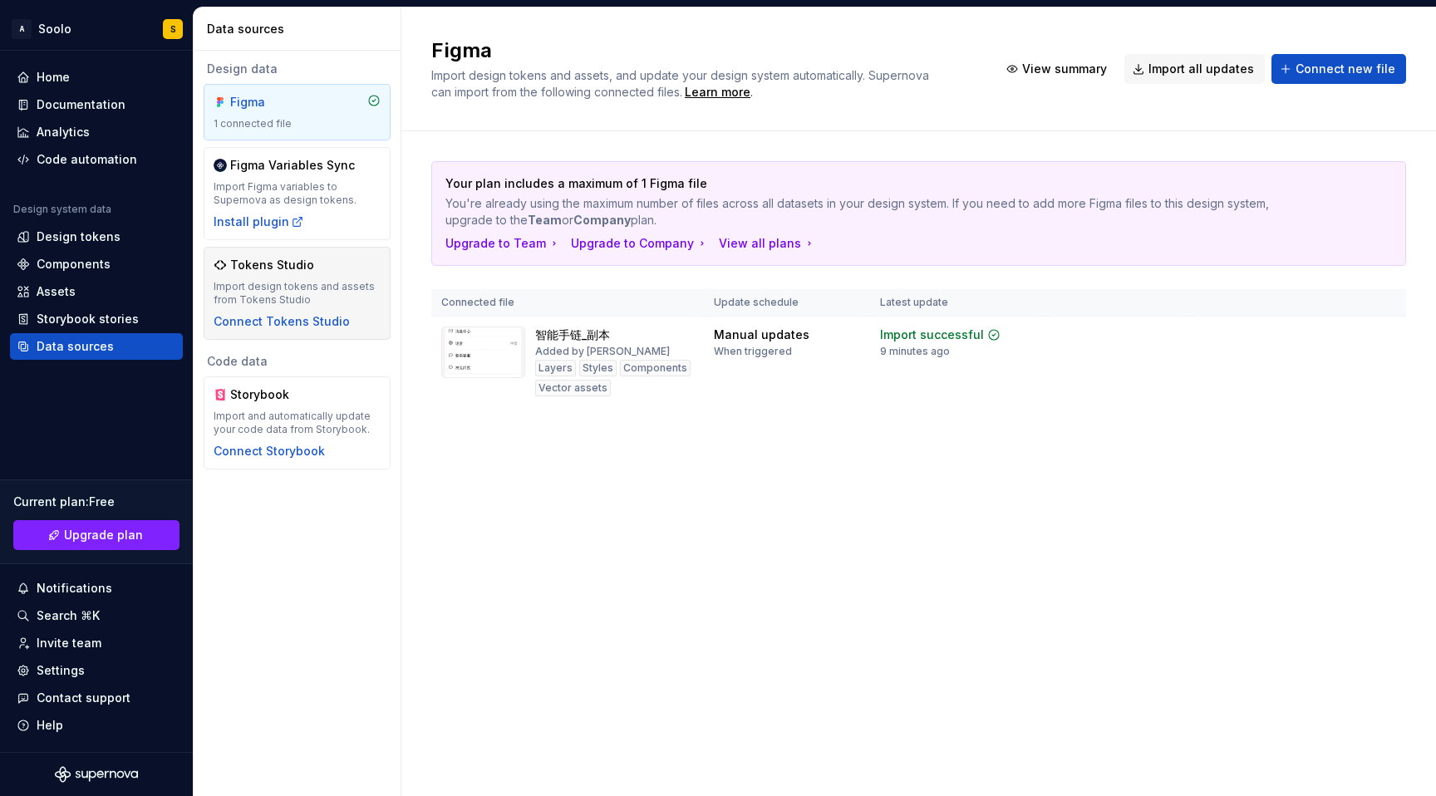
click at [335, 280] on div "Import design tokens and assets from Tokens Studio" at bounding box center [297, 293] width 167 height 27
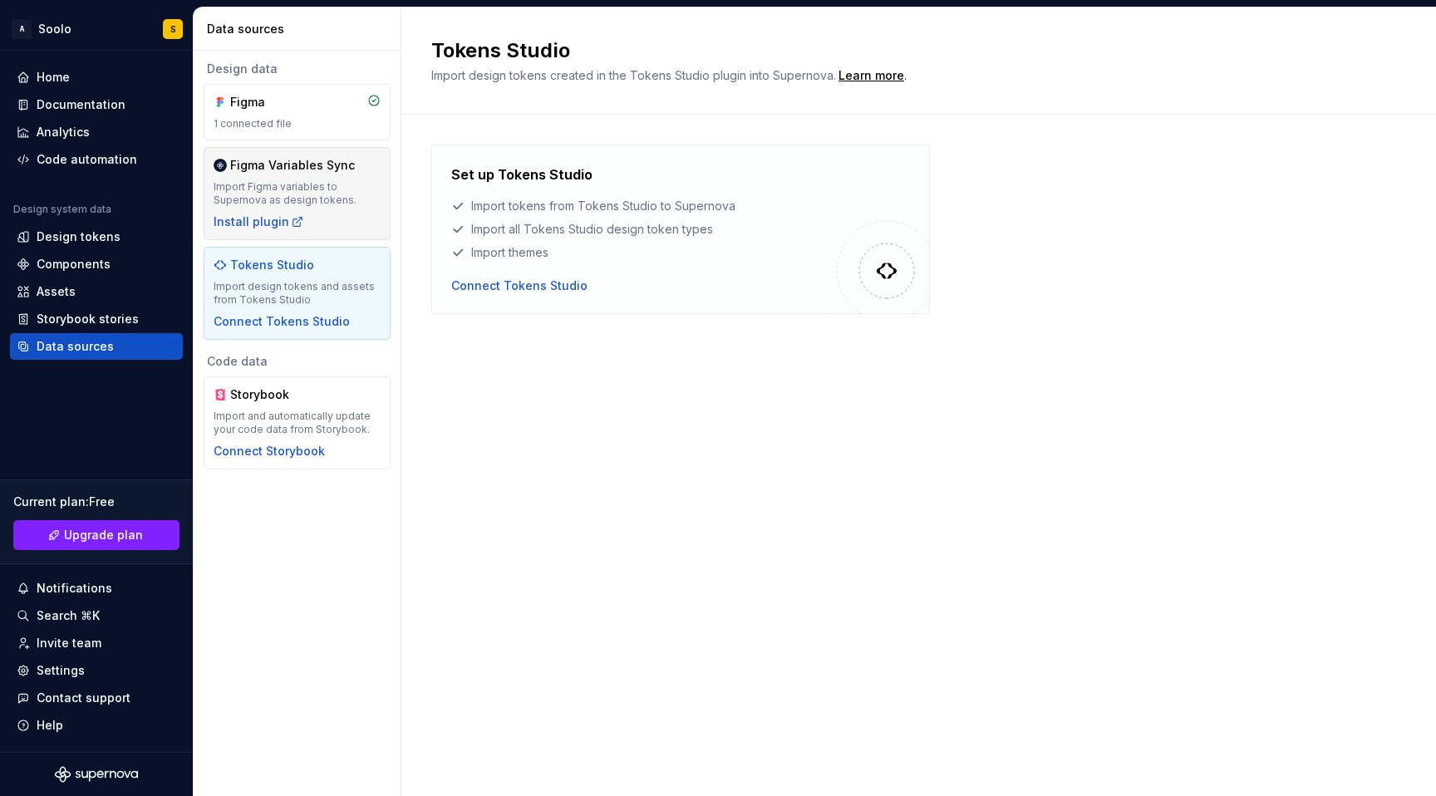
click at [355, 202] on div "Import Figma variables to Supernova as design tokens." at bounding box center [297, 193] width 167 height 27
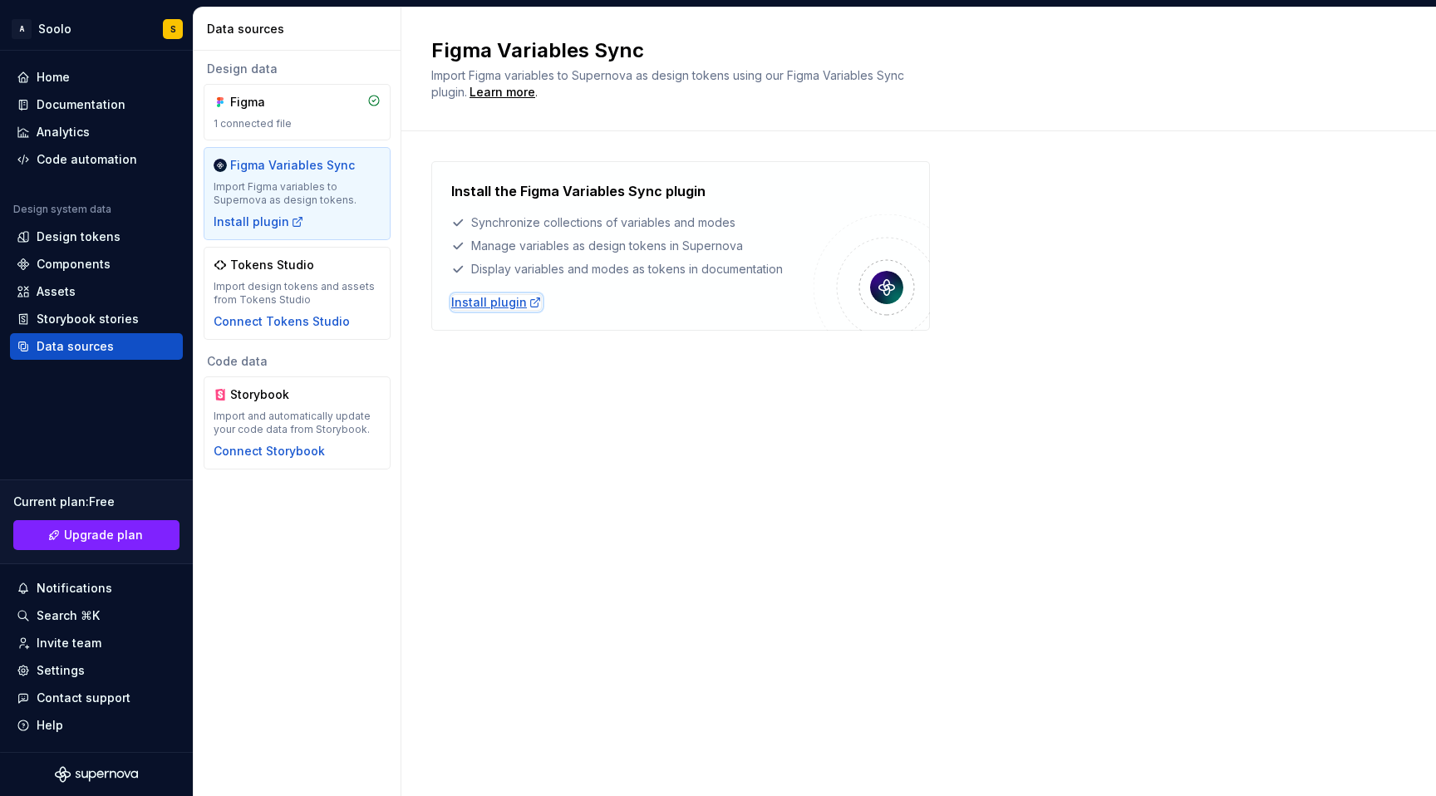
click at [461, 306] on div "Install plugin" at bounding box center [496, 302] width 91 height 17
click at [346, 285] on div "Import design tokens and assets from Tokens Studio" at bounding box center [297, 293] width 167 height 27
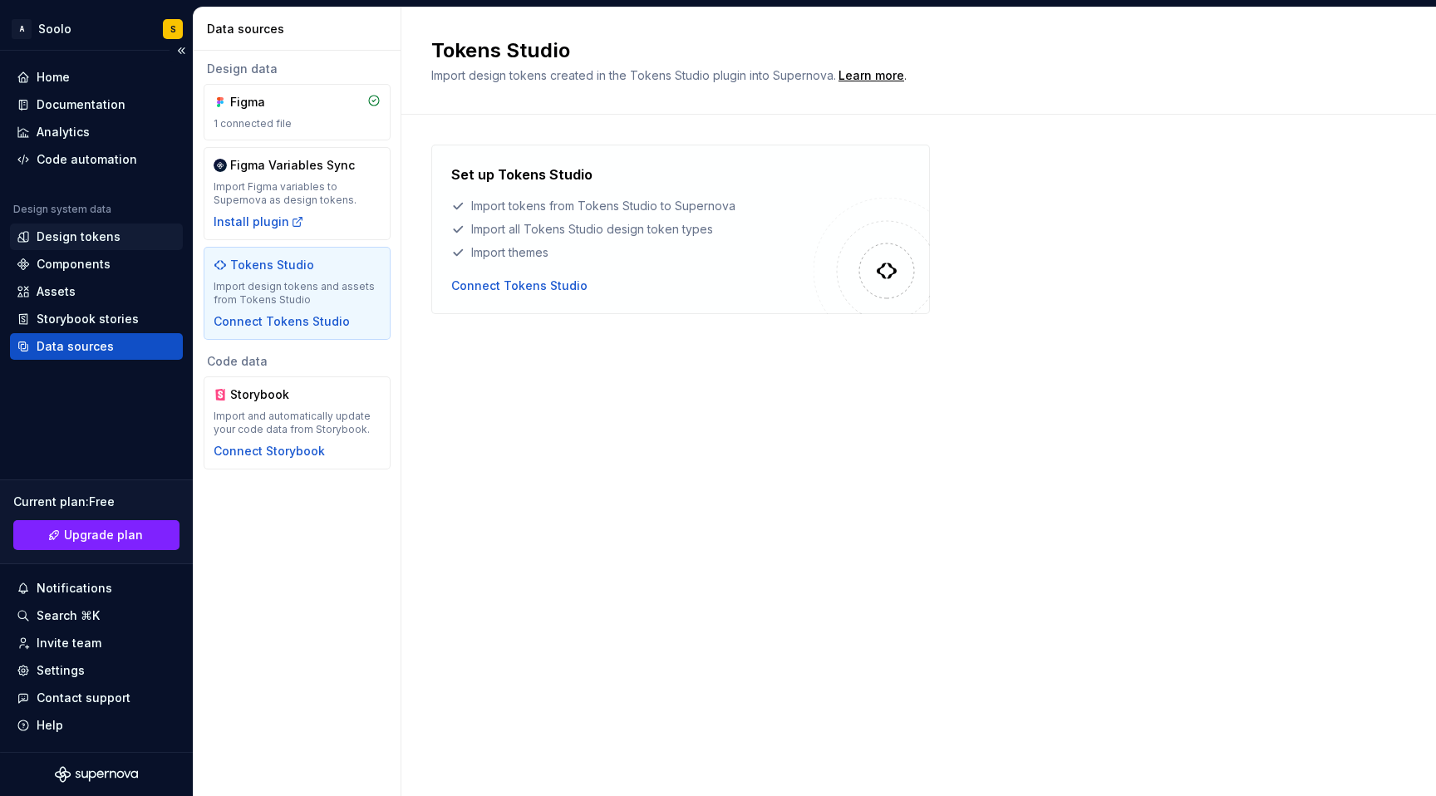
click at [99, 243] on div "Design tokens" at bounding box center [79, 237] width 84 height 17
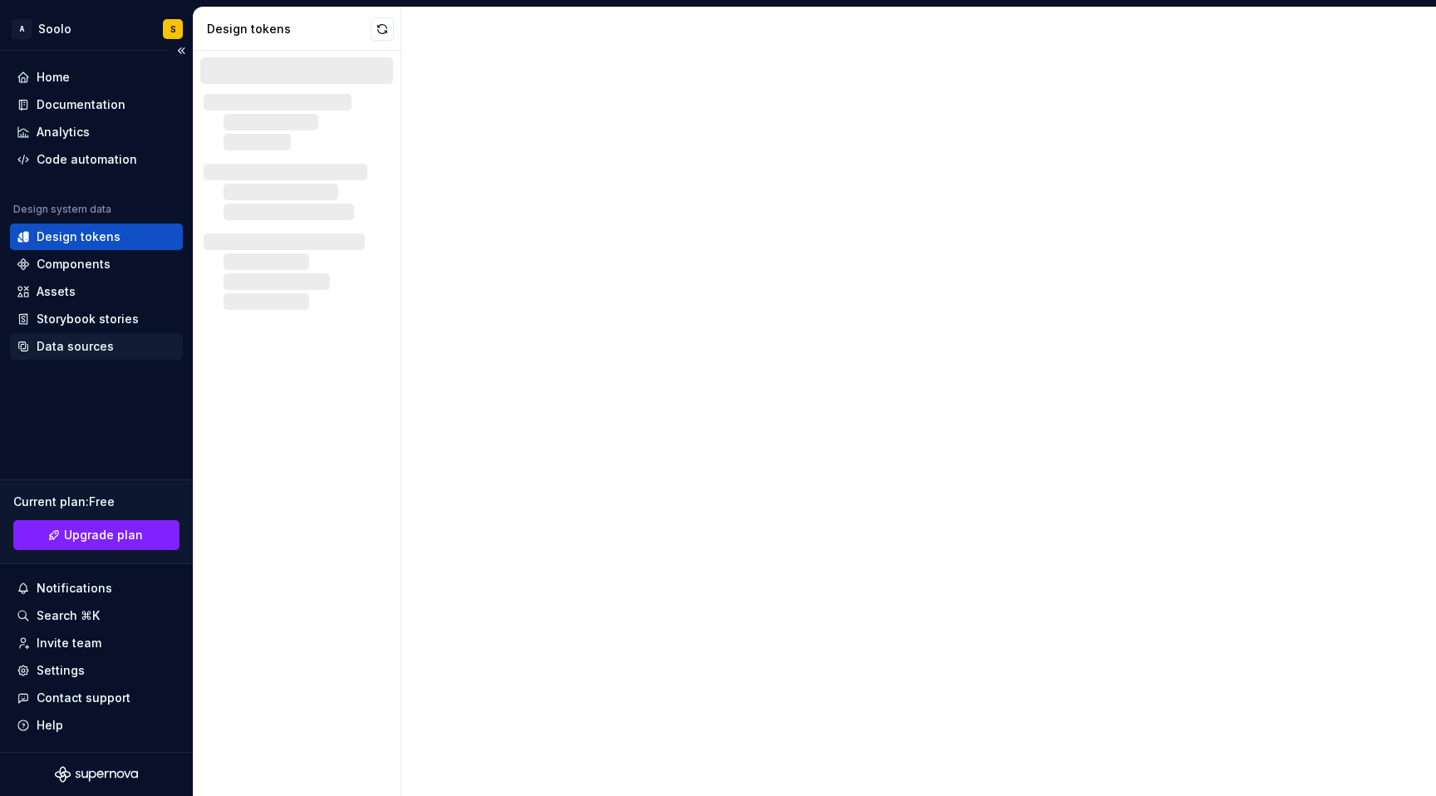
click at [89, 339] on div "Data sources" at bounding box center [75, 346] width 77 height 17
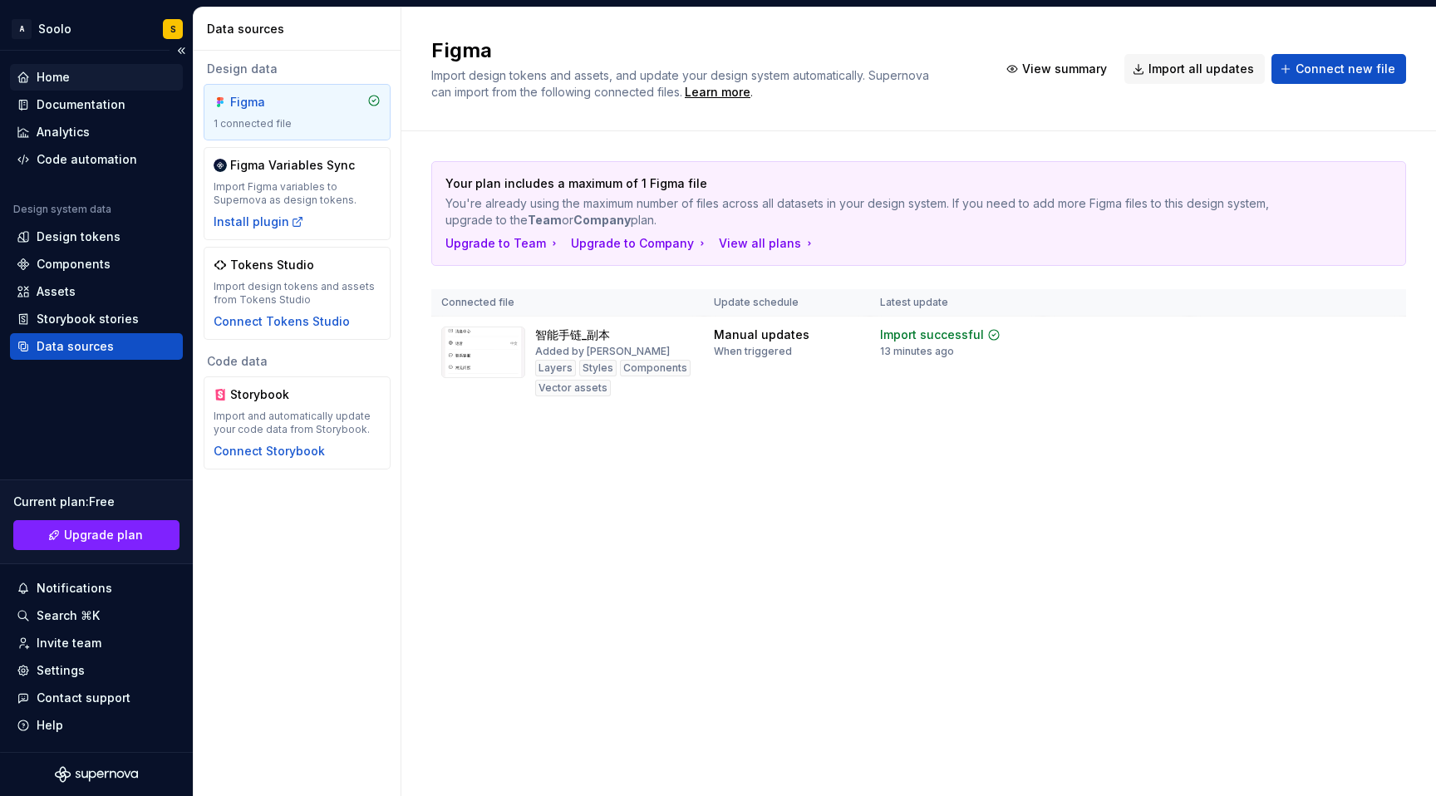
click at [55, 72] on div "Home" at bounding box center [53, 77] width 33 height 17
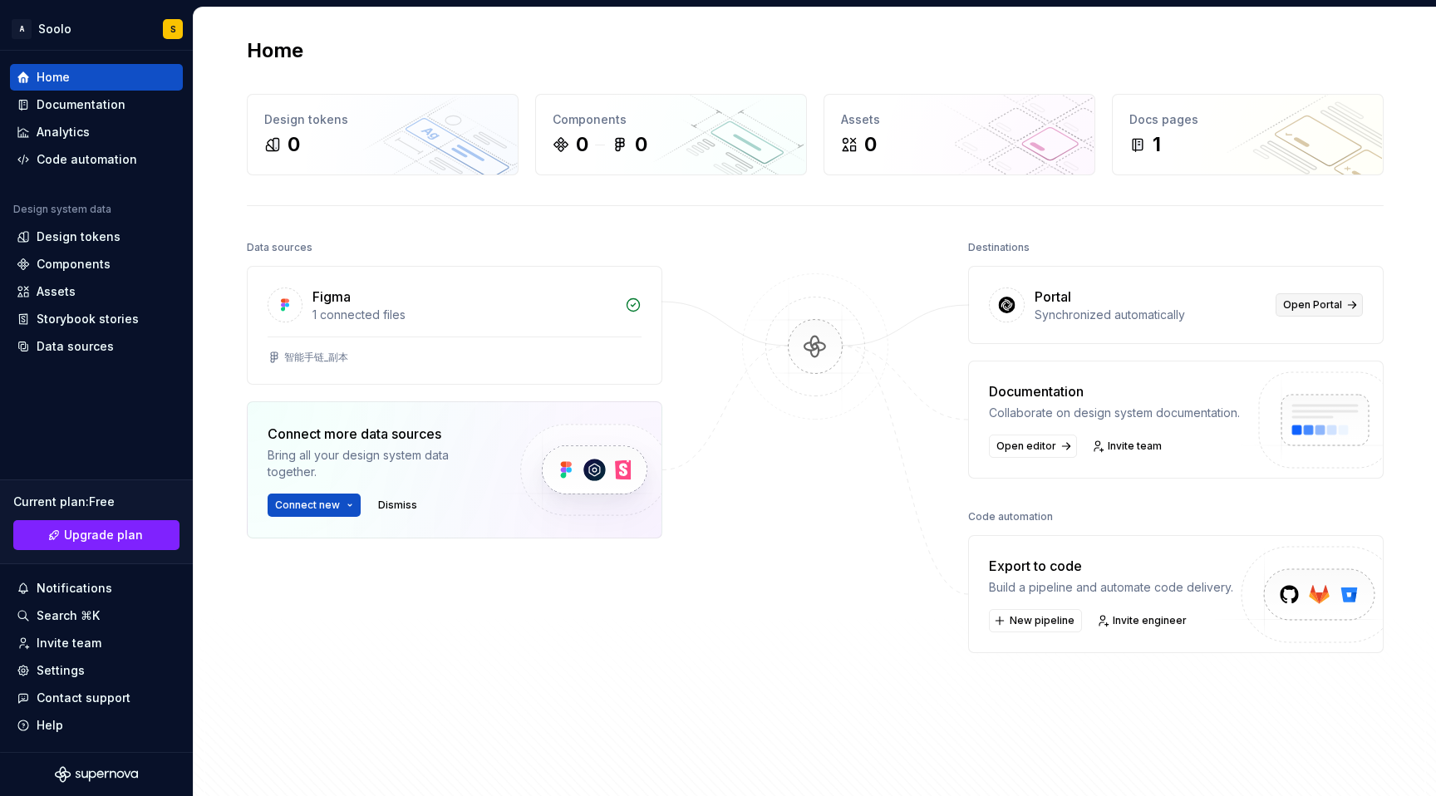
click at [1284, 308] on span "Open Portal" at bounding box center [1313, 304] width 59 height 13
click at [1157, 141] on div "1" at bounding box center [1248, 144] width 237 height 27
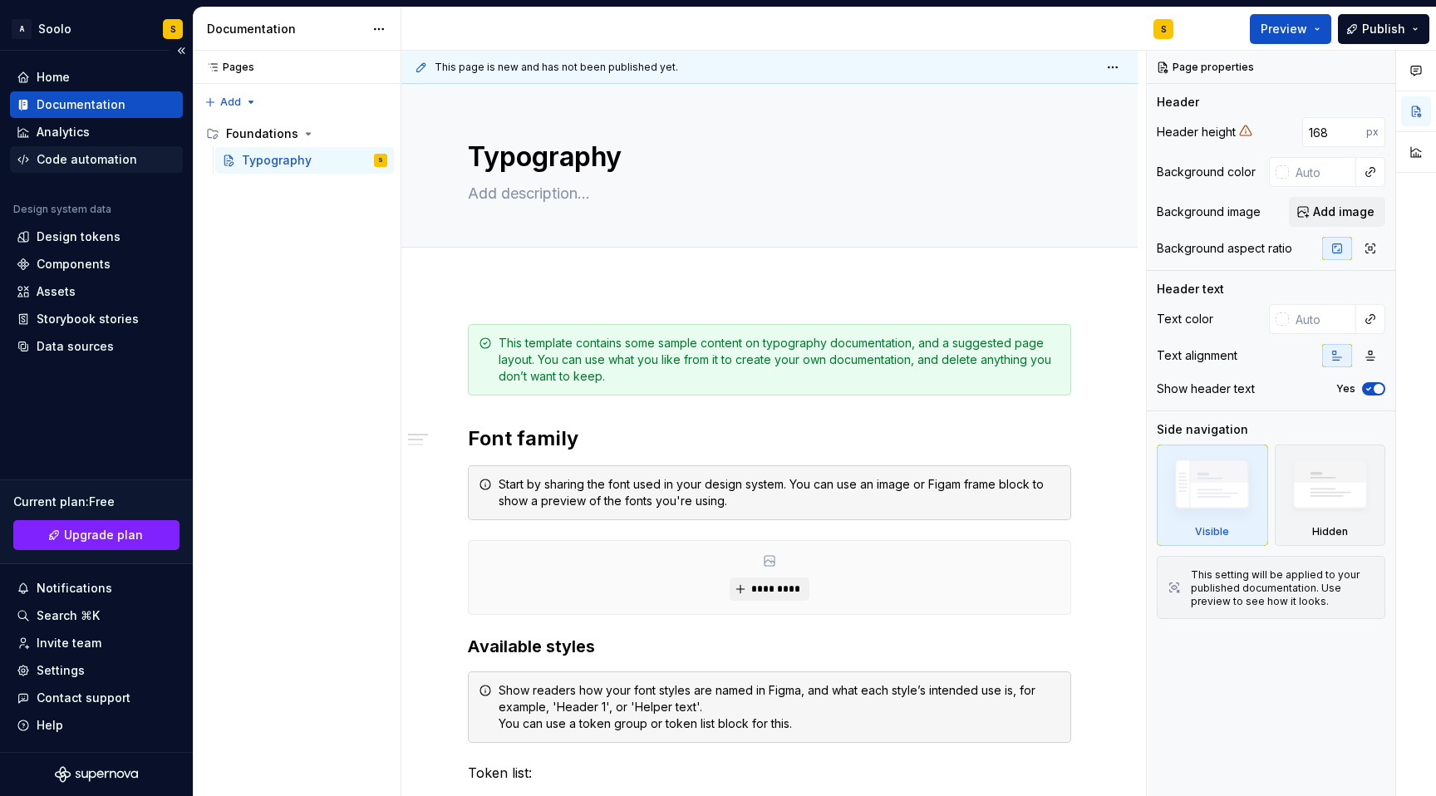
click at [118, 159] on div "Code automation" at bounding box center [87, 159] width 101 height 17
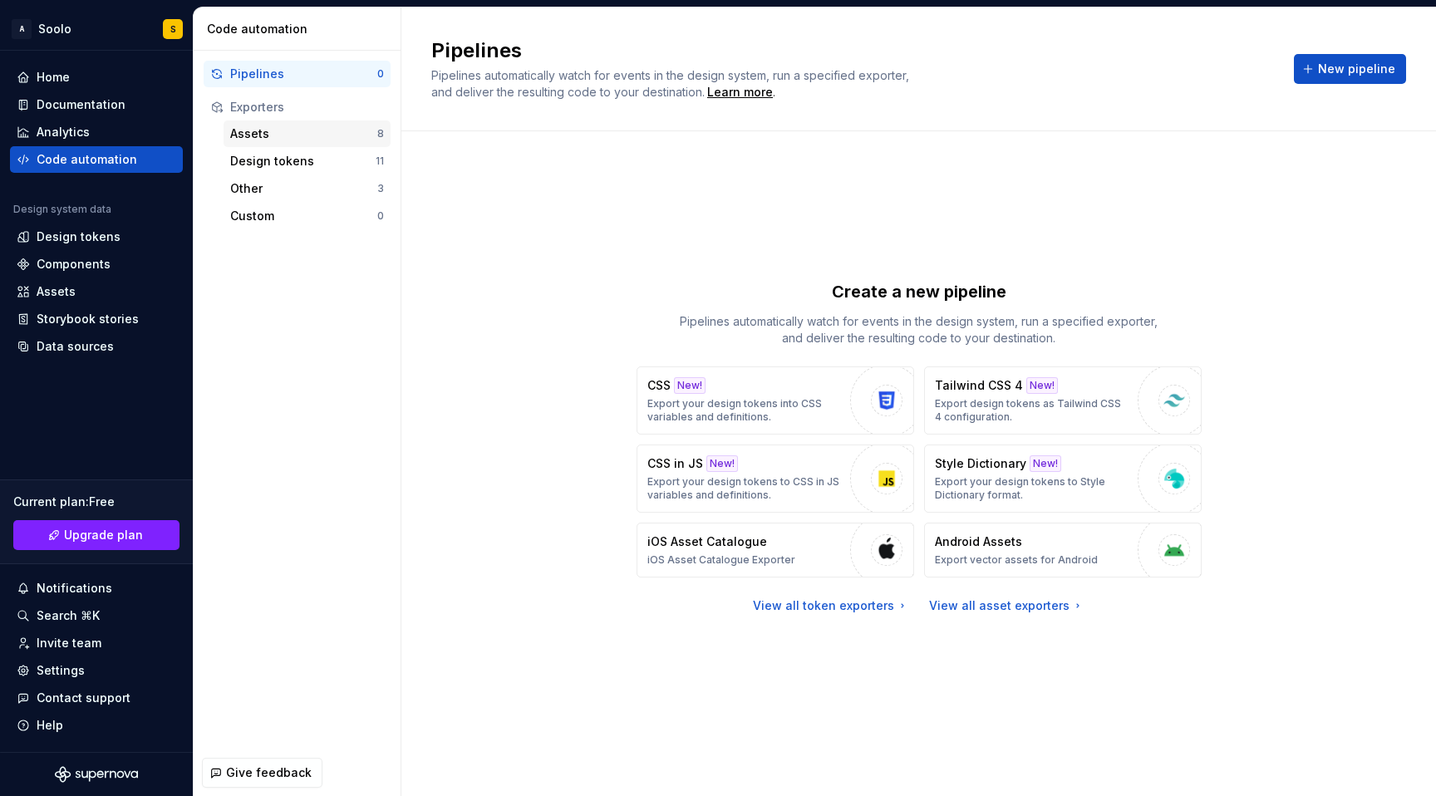
click at [288, 140] on div "Assets" at bounding box center [303, 134] width 147 height 17
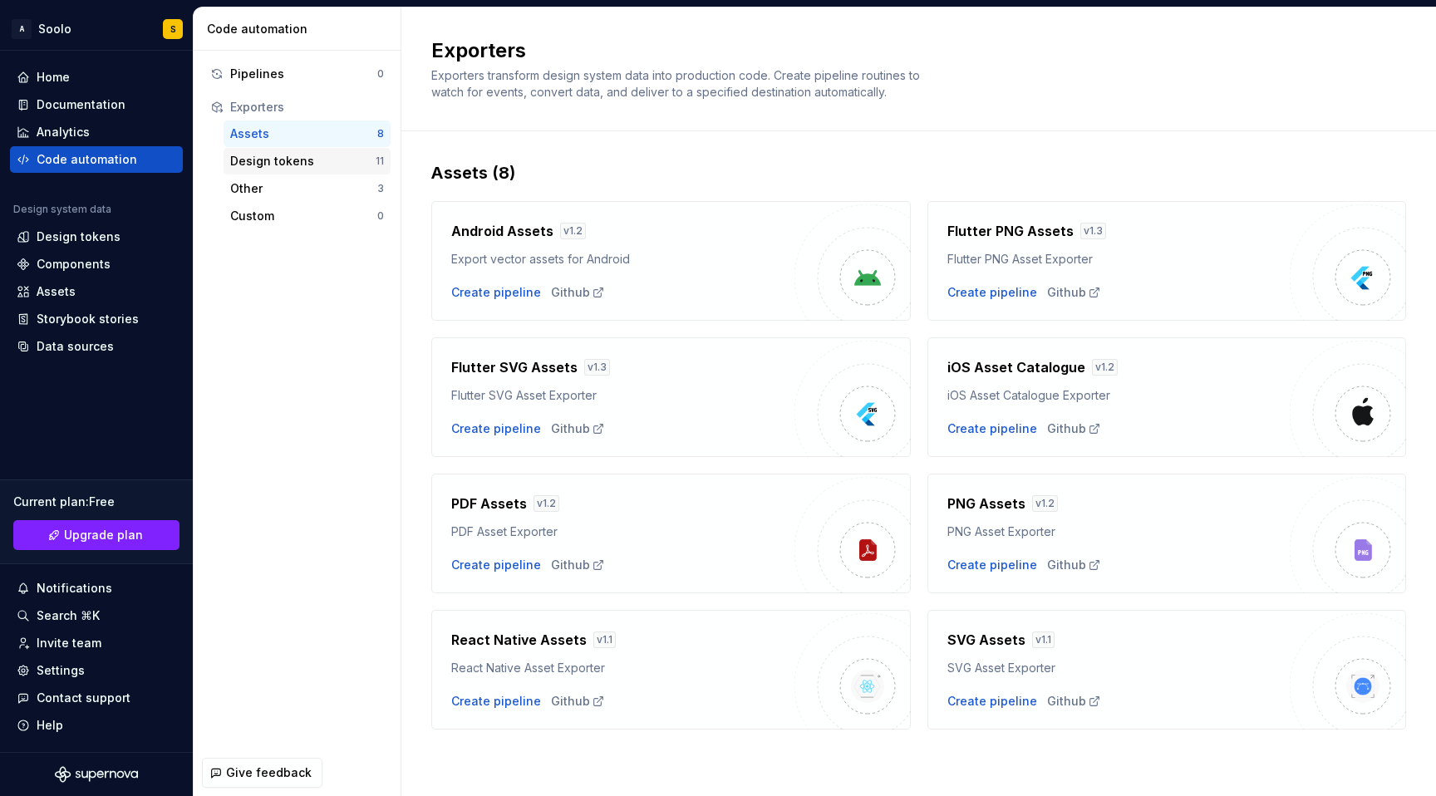
click at [273, 166] on div "Design tokens" at bounding box center [302, 161] width 145 height 17
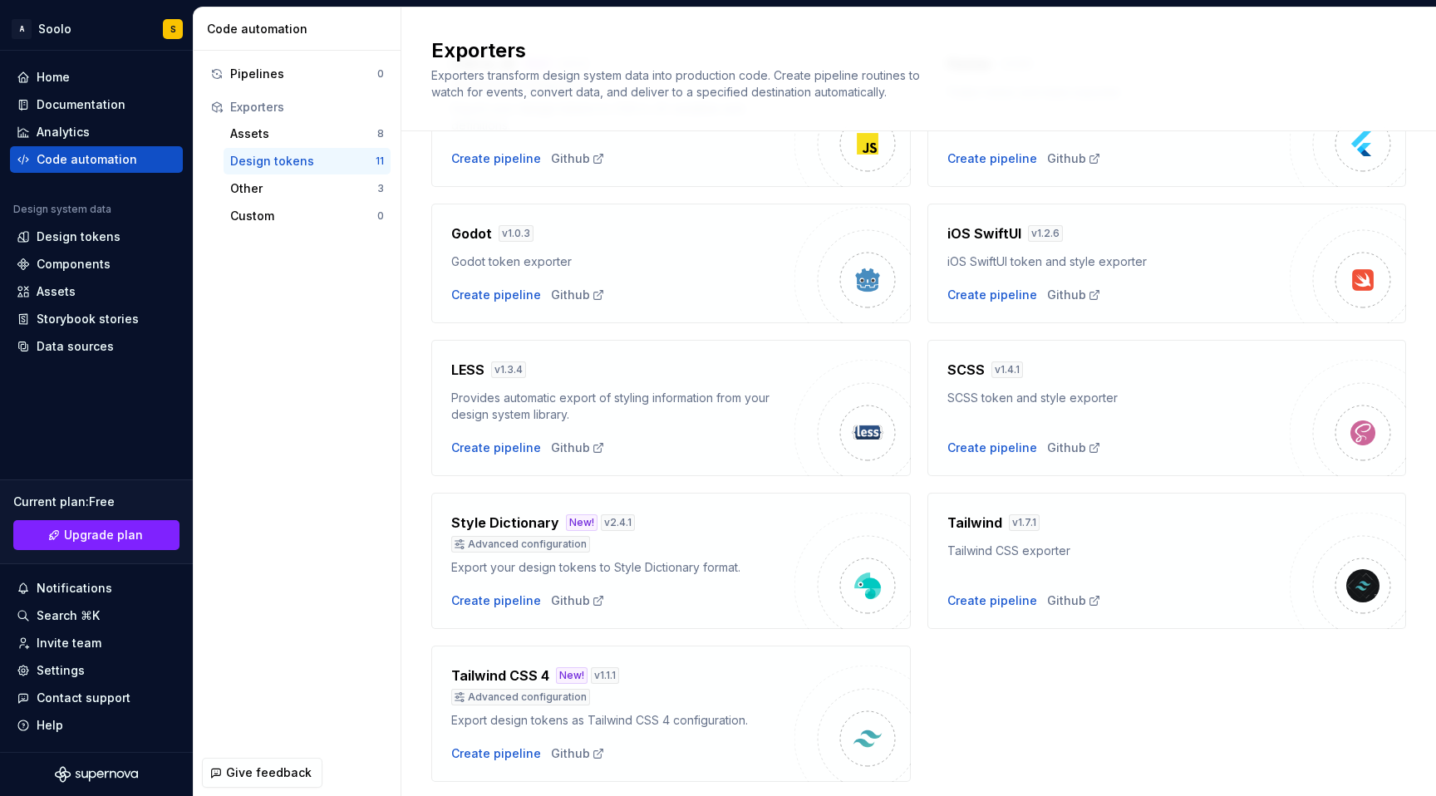
scroll to position [369, 0]
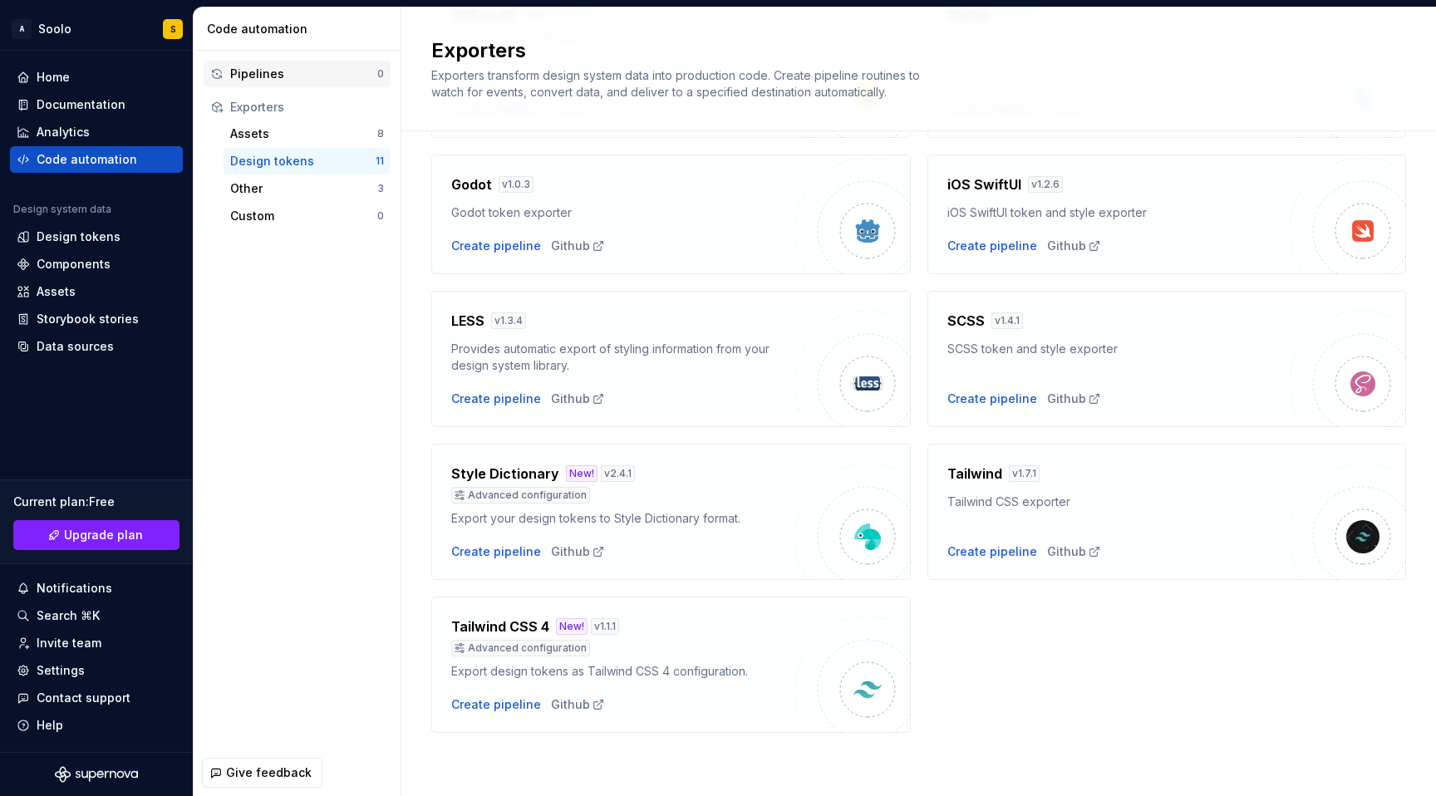
click at [261, 76] on div "Pipelines" at bounding box center [303, 74] width 147 height 17
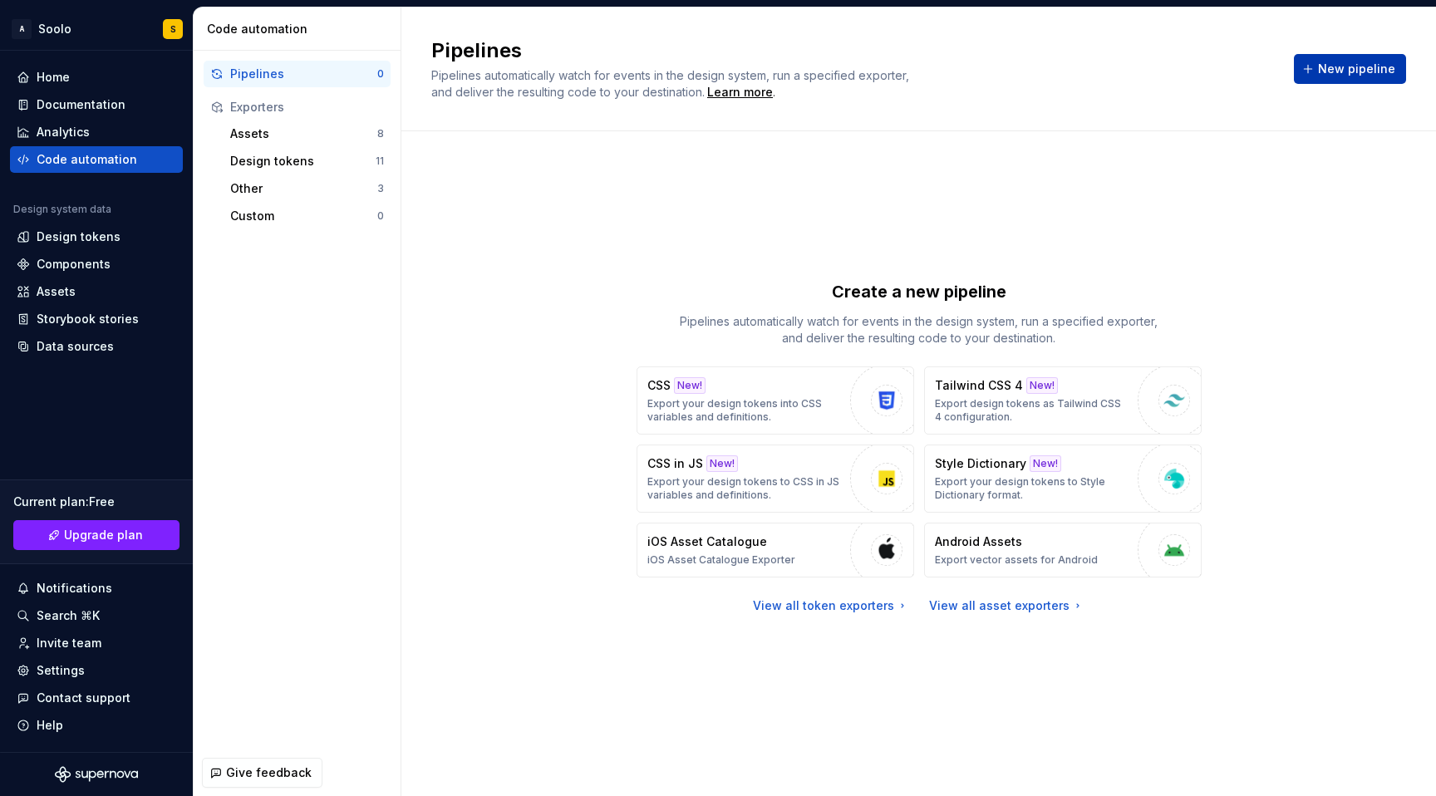
click at [1342, 66] on span "New pipeline" at bounding box center [1356, 69] width 77 height 17
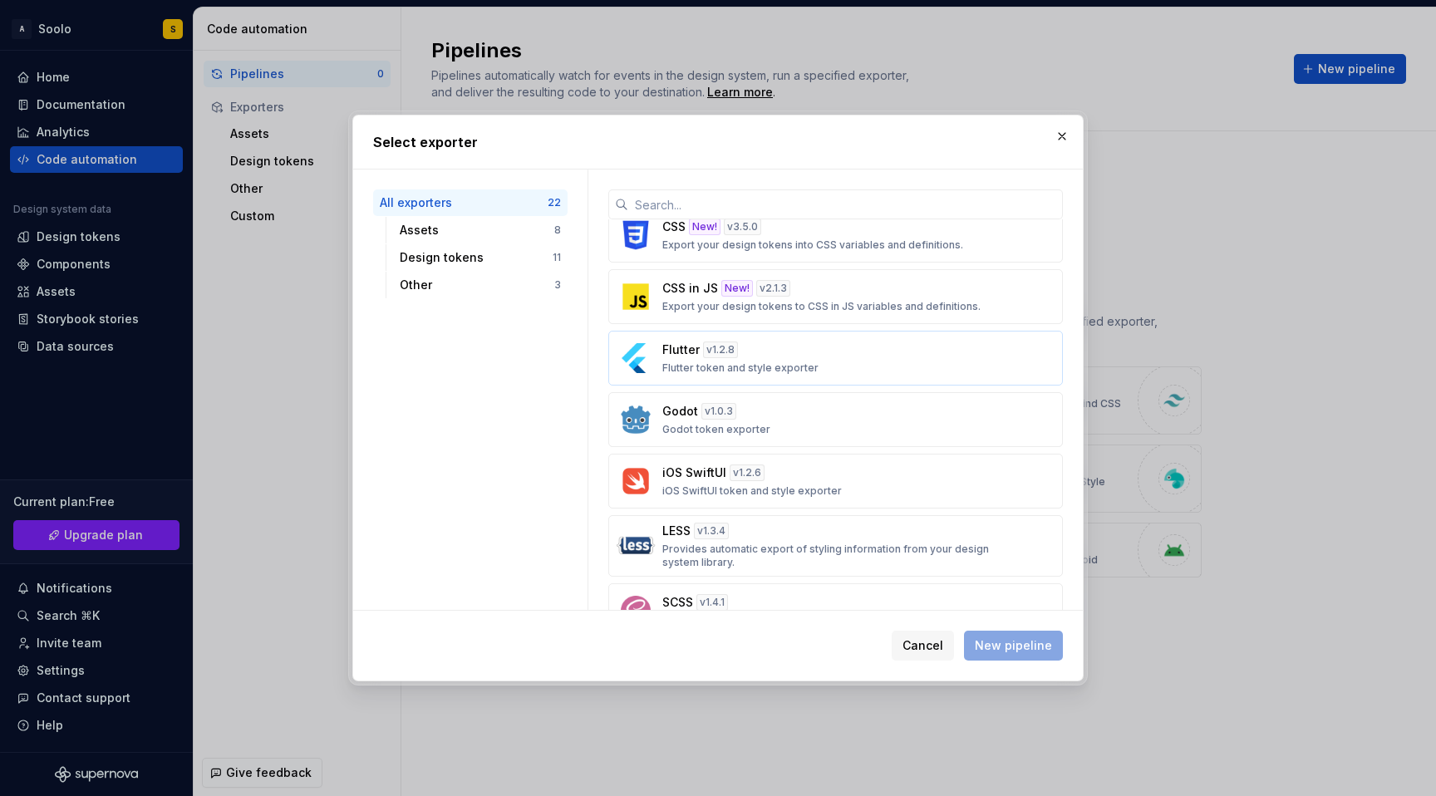
scroll to position [627, 0]
click at [764, 360] on p "Flutter token and style exporter" at bounding box center [741, 366] width 156 height 13
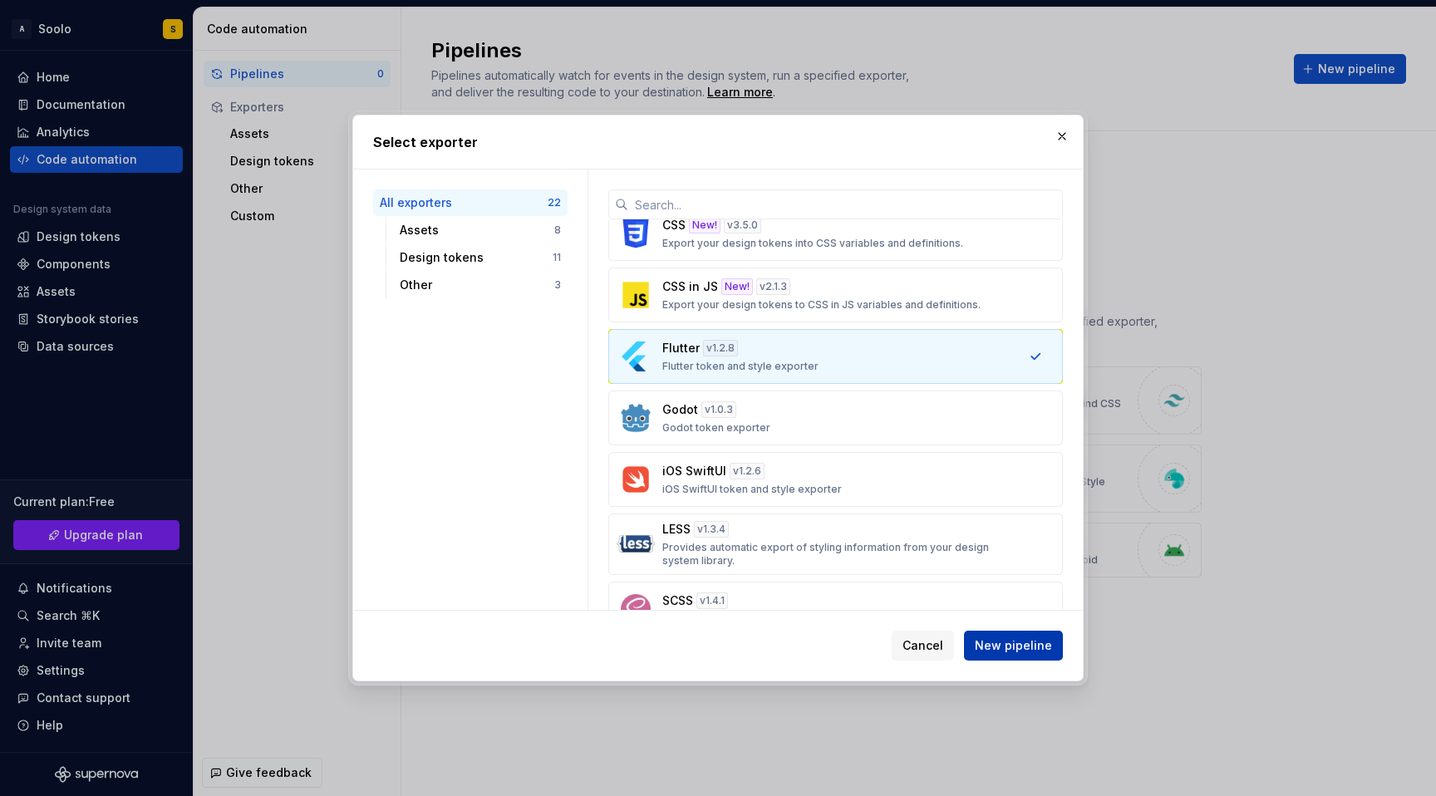
click at [1009, 646] on span "New pipeline" at bounding box center [1013, 646] width 77 height 17
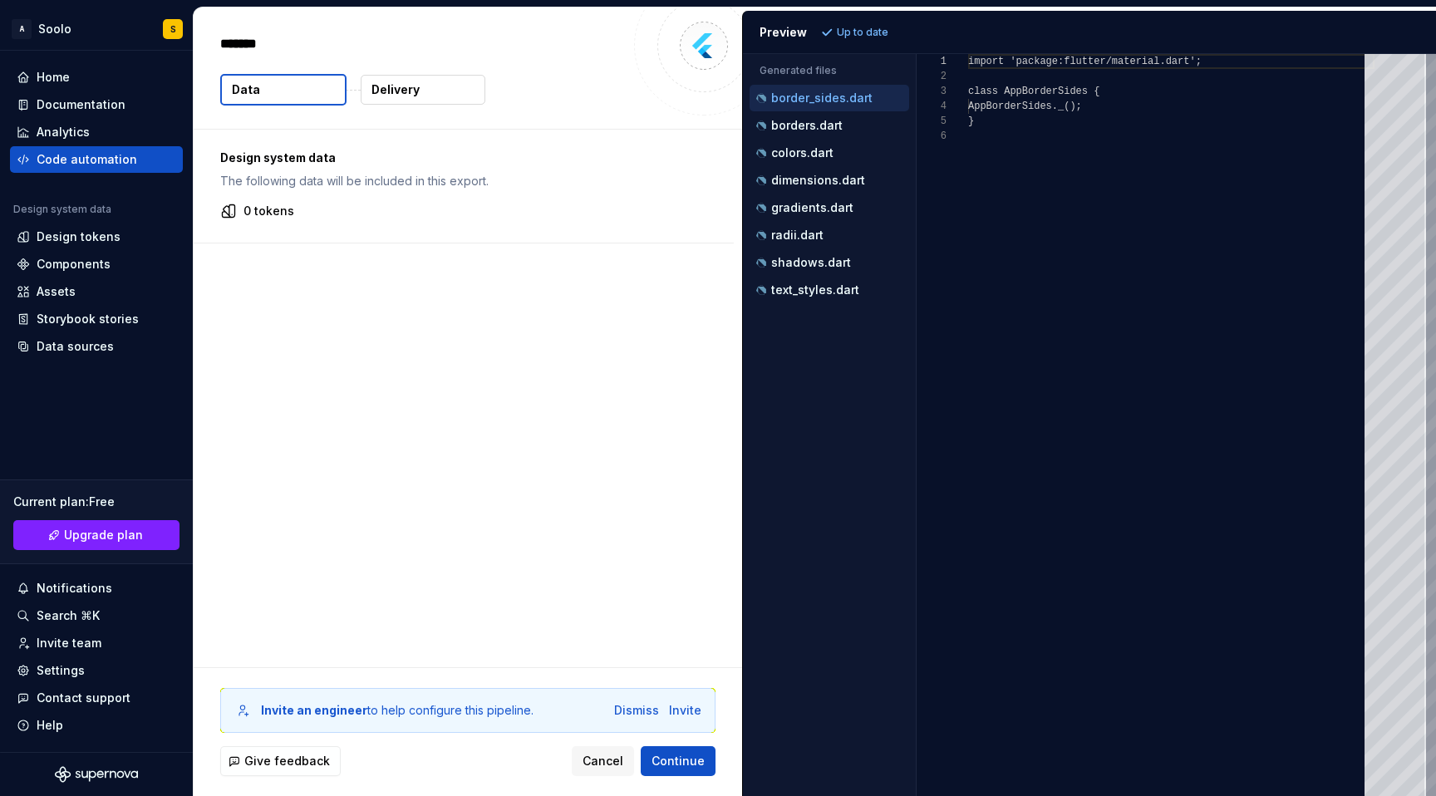
type textarea "*"
click at [421, 175] on p "The following data will be included in this export." at bounding box center [463, 181] width 487 height 17
click at [479, 199] on div "Design system data The following data will be included in this export. 0 tokens" at bounding box center [464, 186] width 540 height 113
click at [509, 199] on div "Design system data The following data will be included in this export. 0 tokens" at bounding box center [464, 186] width 540 height 113
click at [677, 760] on span "Continue" at bounding box center [678, 761] width 53 height 17
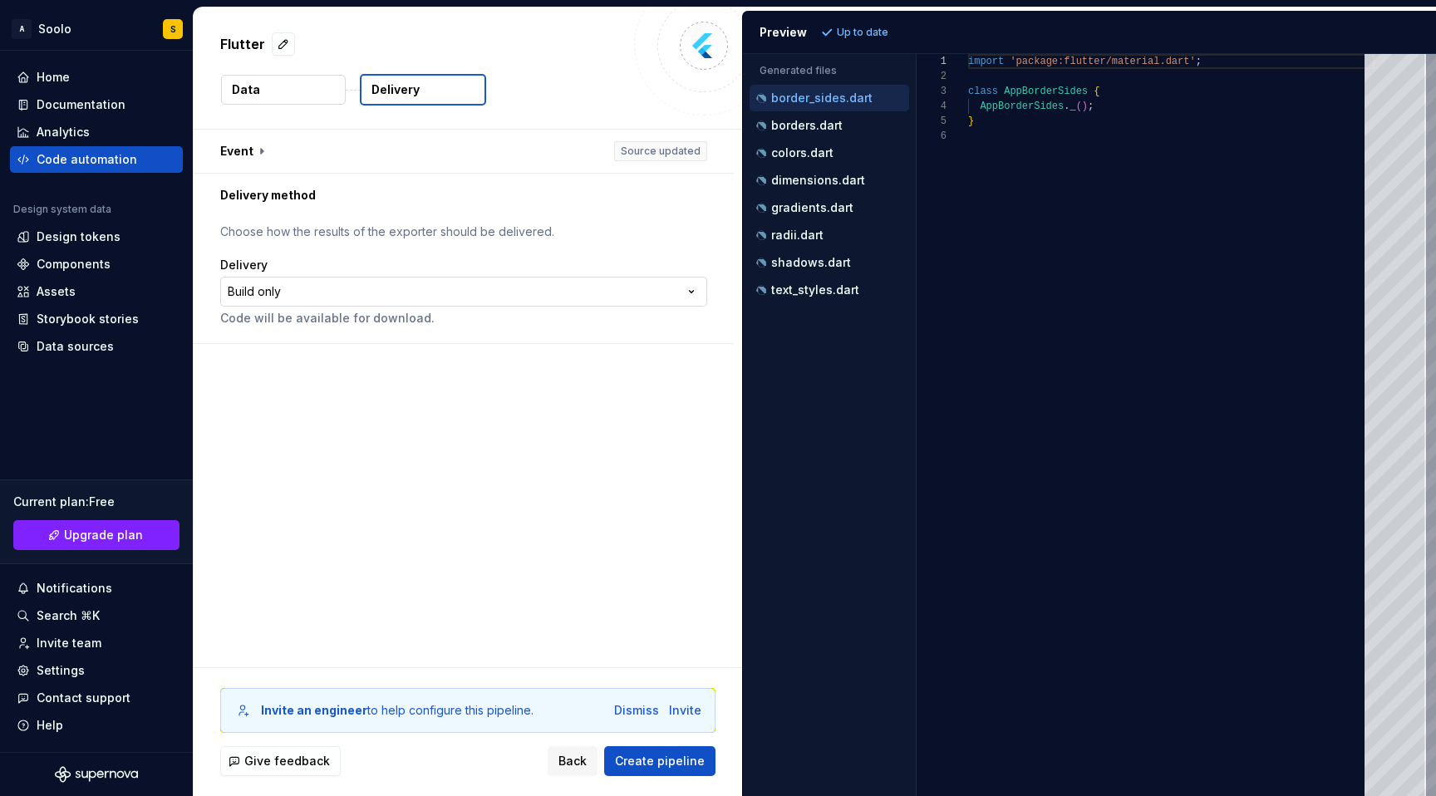
click at [509, 288] on html "**********" at bounding box center [718, 398] width 1436 height 796
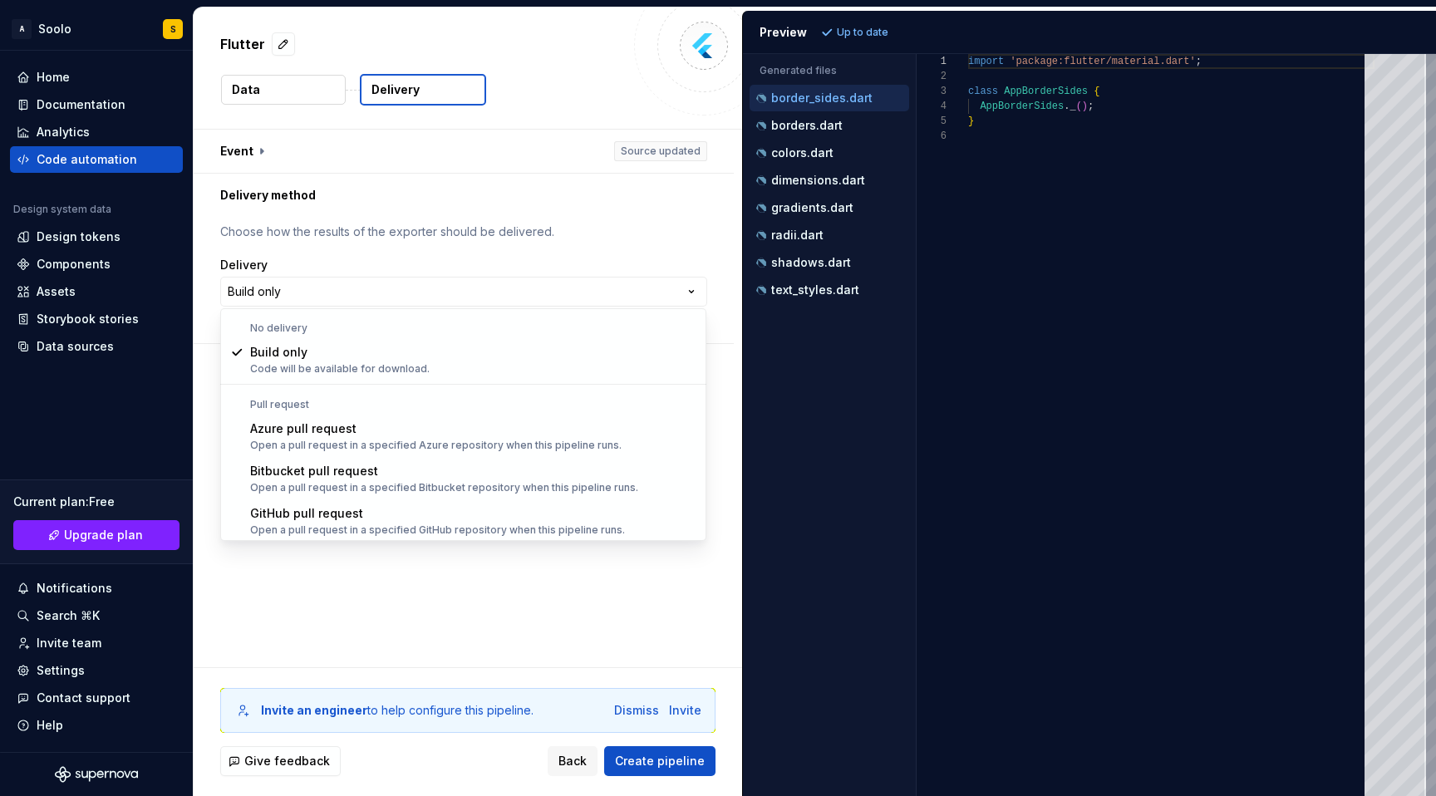
click at [556, 616] on html "**********" at bounding box center [718, 398] width 1436 height 796
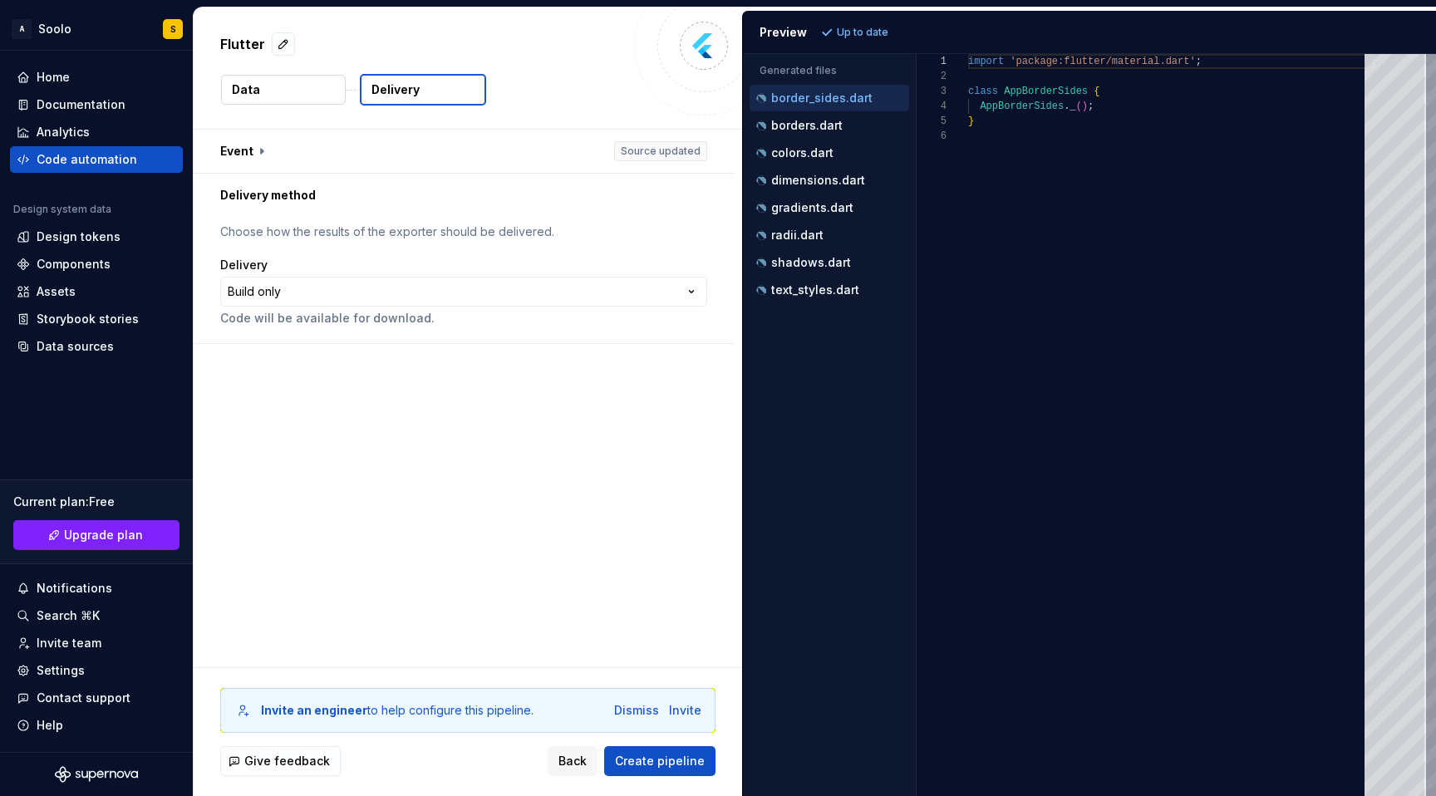
click at [485, 326] on p "Code will be available for download." at bounding box center [463, 318] width 487 height 17
click at [664, 765] on span "Create pipeline" at bounding box center [660, 761] width 90 height 17
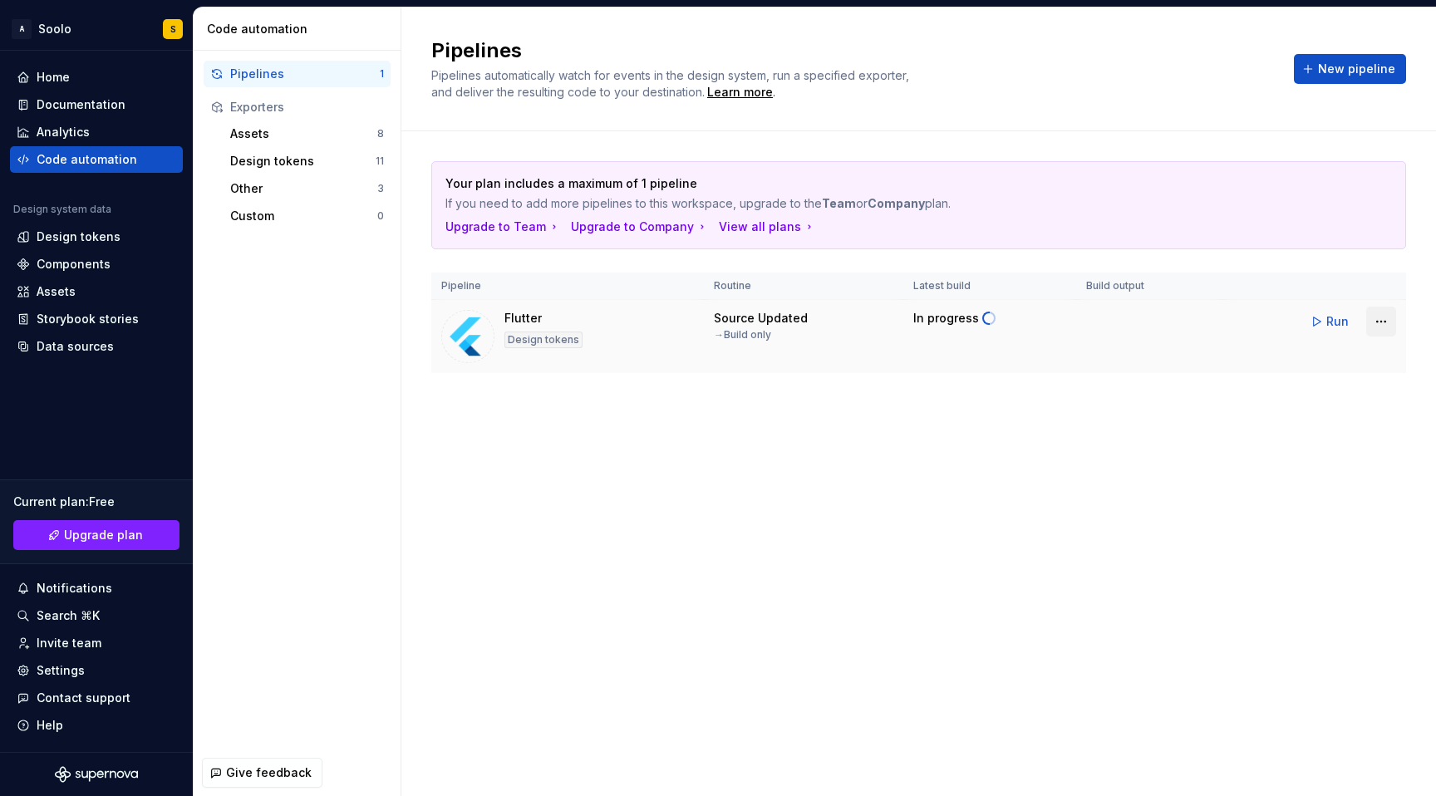
click at [1389, 328] on html "A Soolo S Home Documentation Analytics Code automation Design system data Desig…" at bounding box center [718, 398] width 1436 height 796
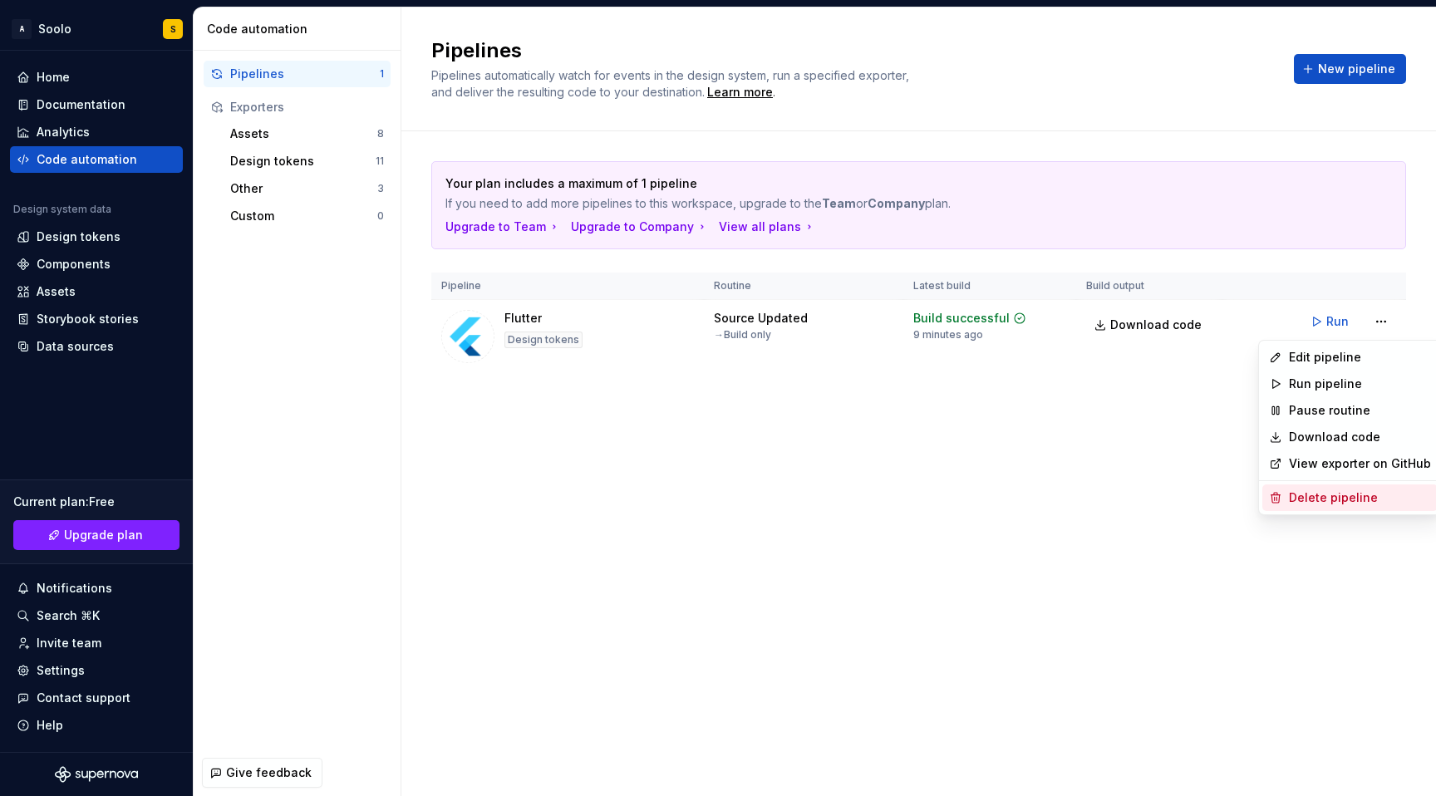
click at [1316, 497] on div "Delete pipeline" at bounding box center [1360, 498] width 142 height 17
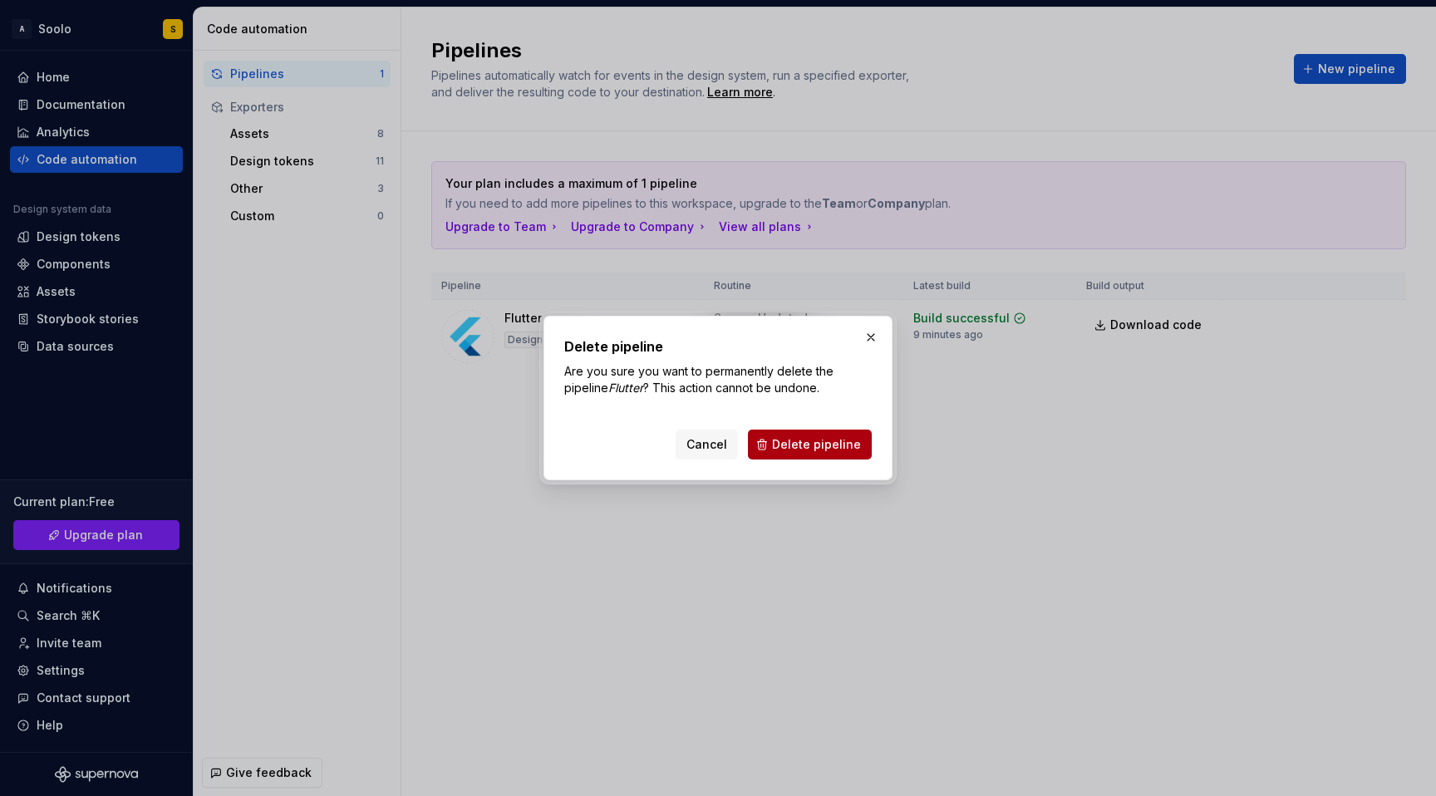
click at [823, 457] on button "Delete pipeline" at bounding box center [810, 445] width 124 height 30
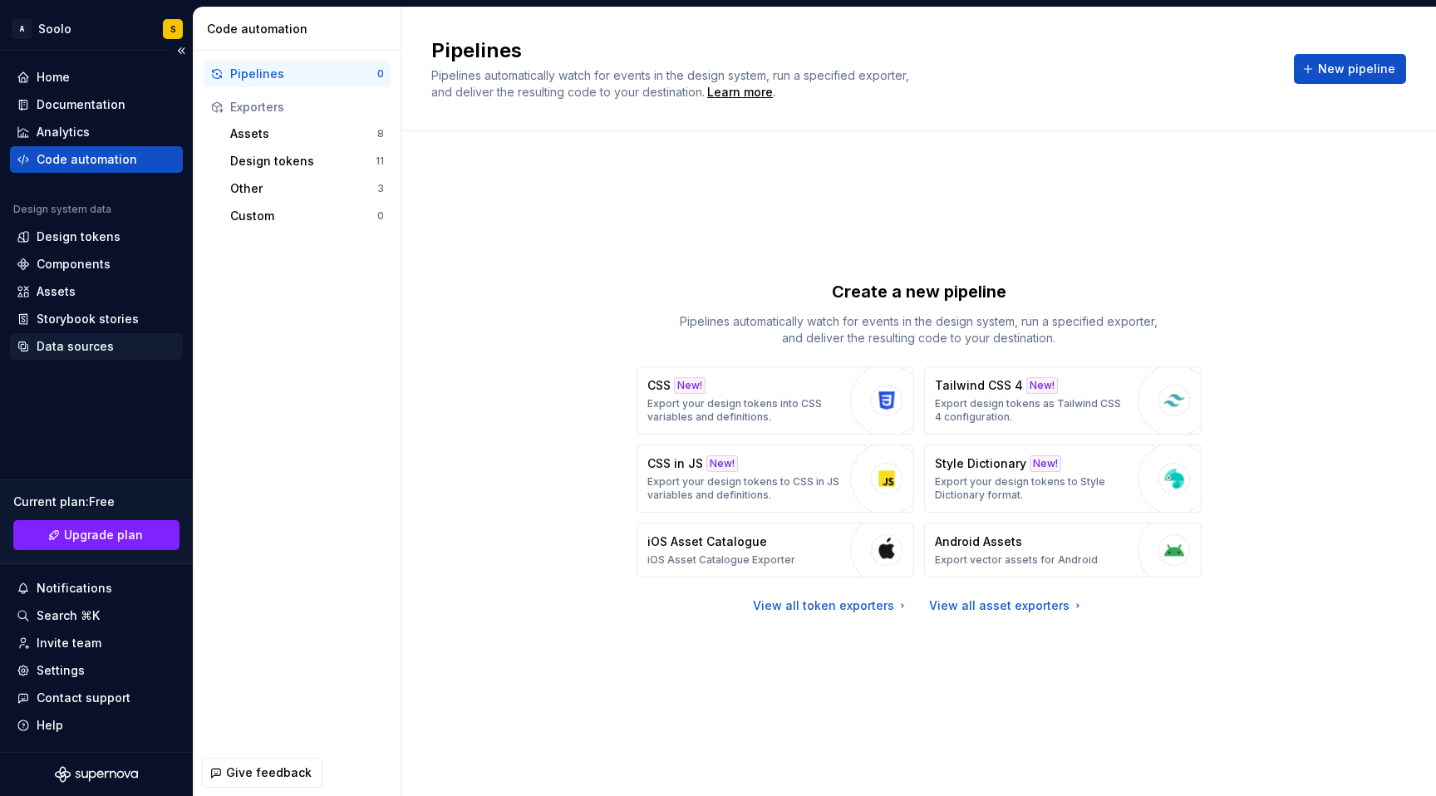
click at [71, 352] on div "Data sources" at bounding box center [75, 346] width 77 height 17
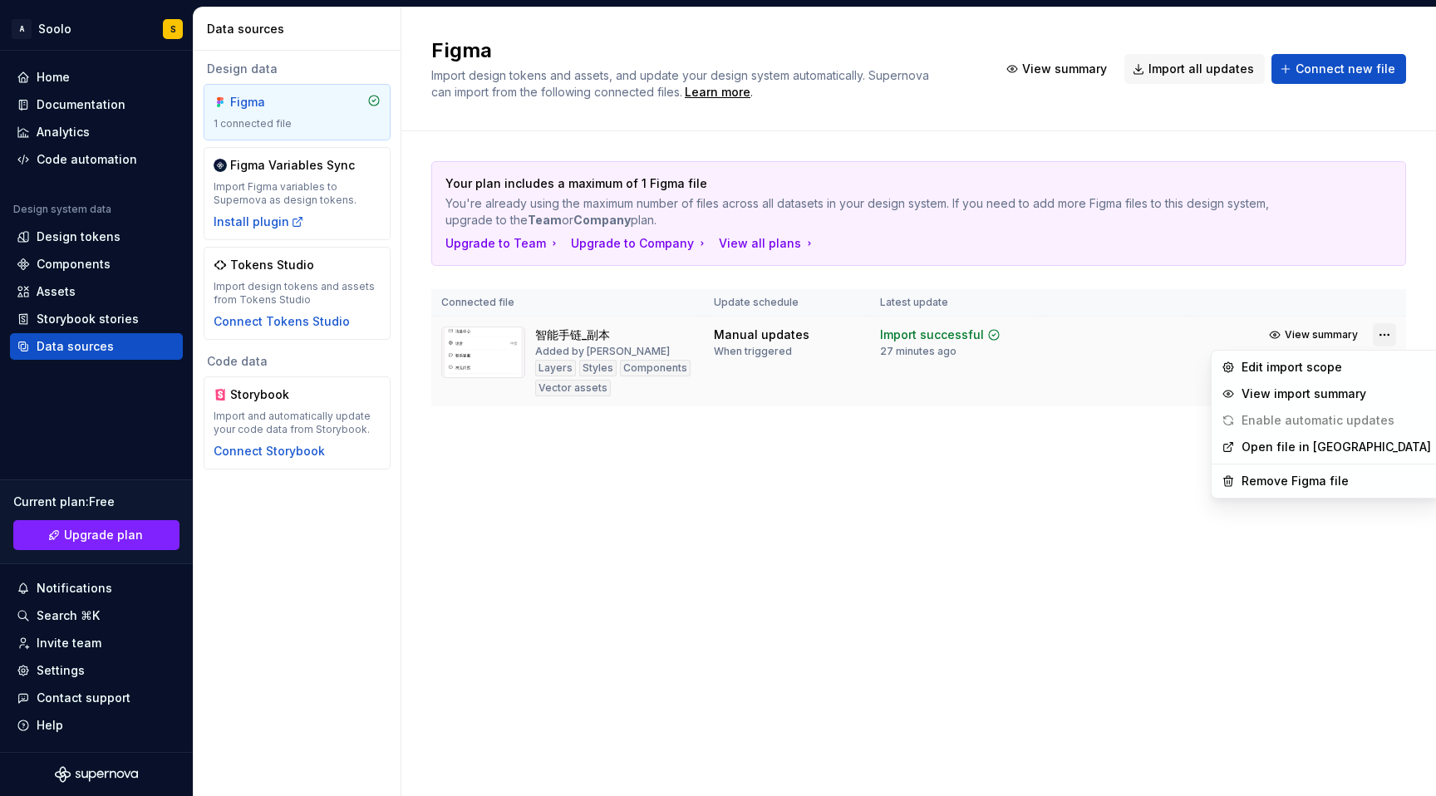
click at [1391, 337] on html "A Soolo S Home Documentation Analytics Code automation Design system data Desig…" at bounding box center [718, 398] width 1436 height 796
click at [1289, 478] on div "Remove Figma file" at bounding box center [1337, 481] width 190 height 17
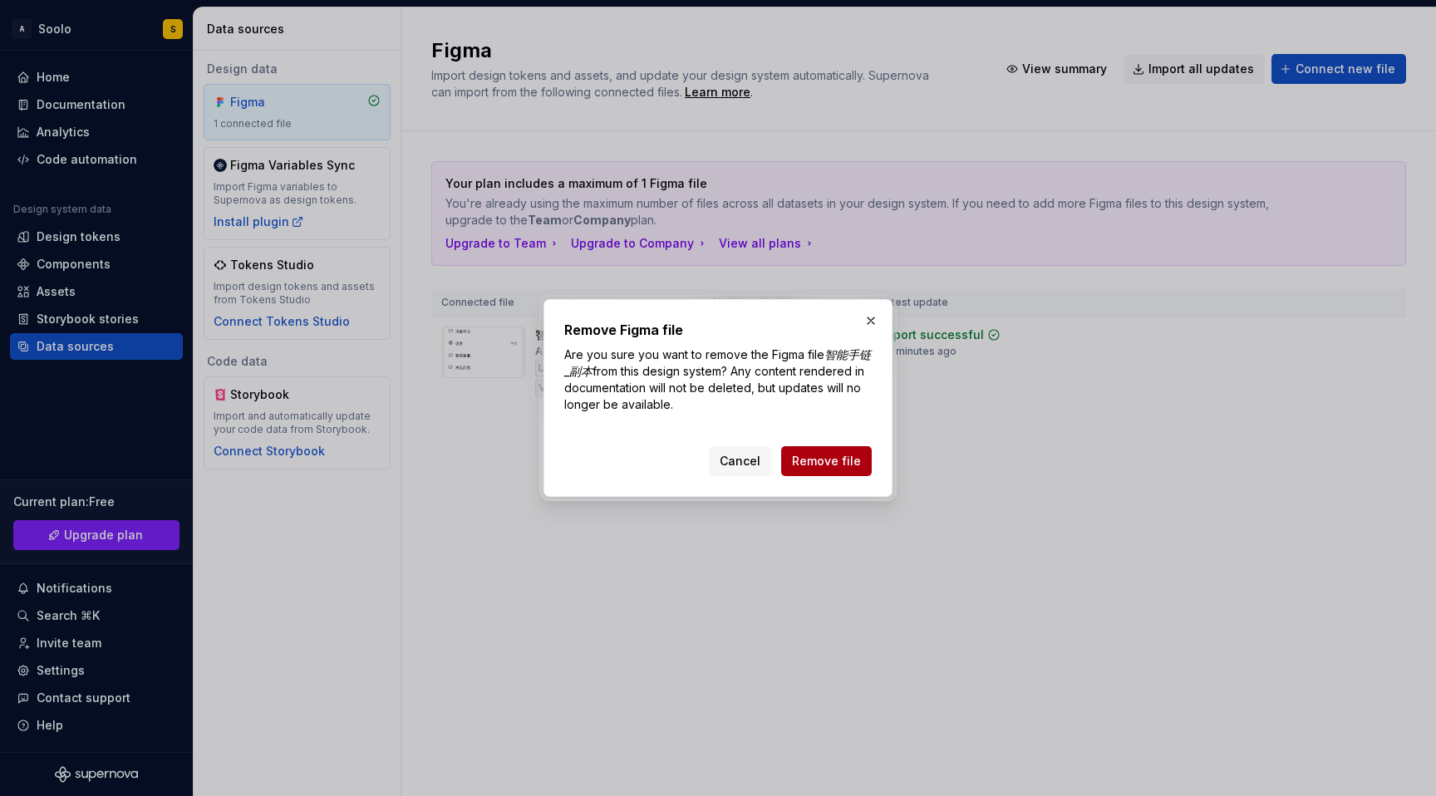
click at [834, 461] on span "Remove file" at bounding box center [826, 461] width 69 height 17
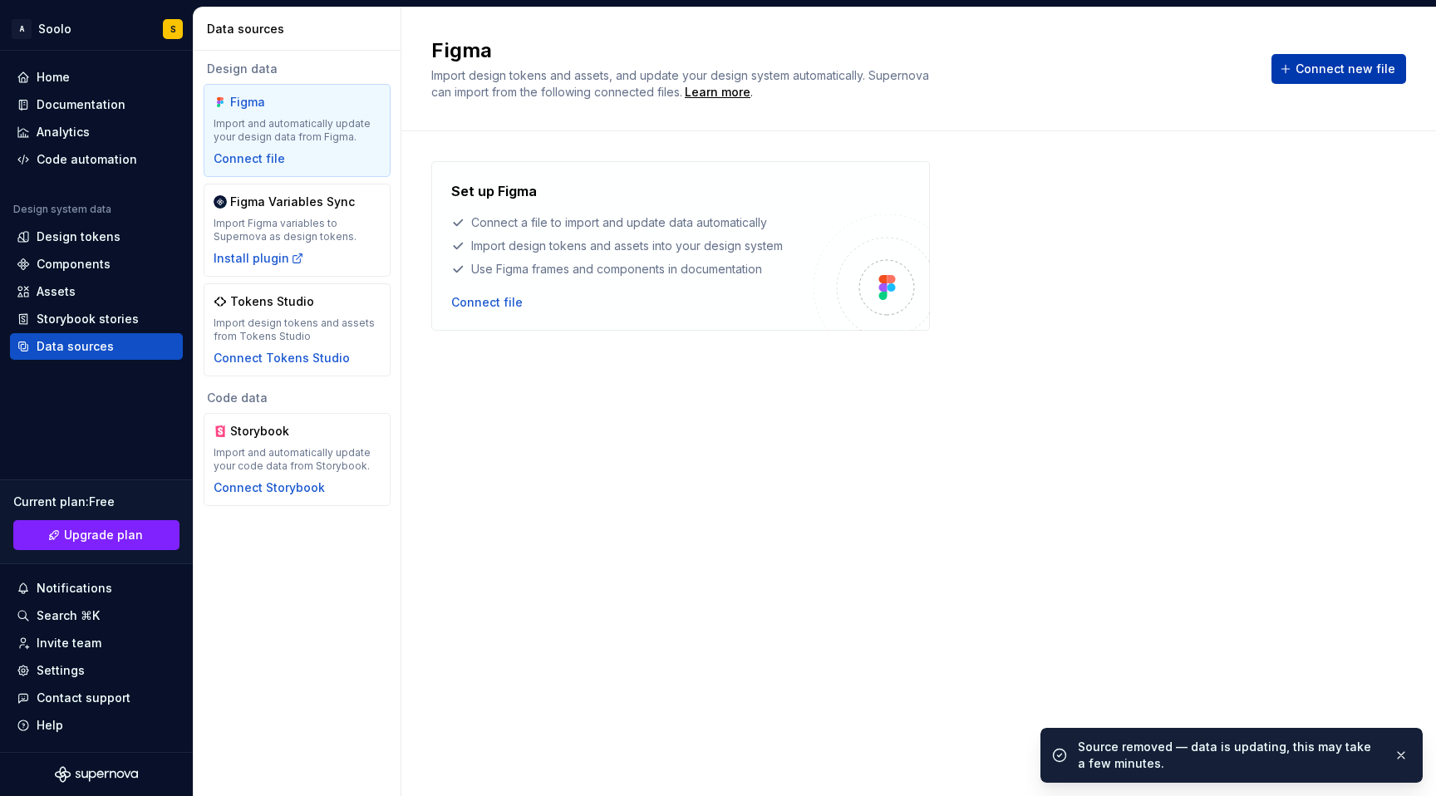
click at [1332, 71] on span "Connect new file" at bounding box center [1346, 69] width 100 height 17
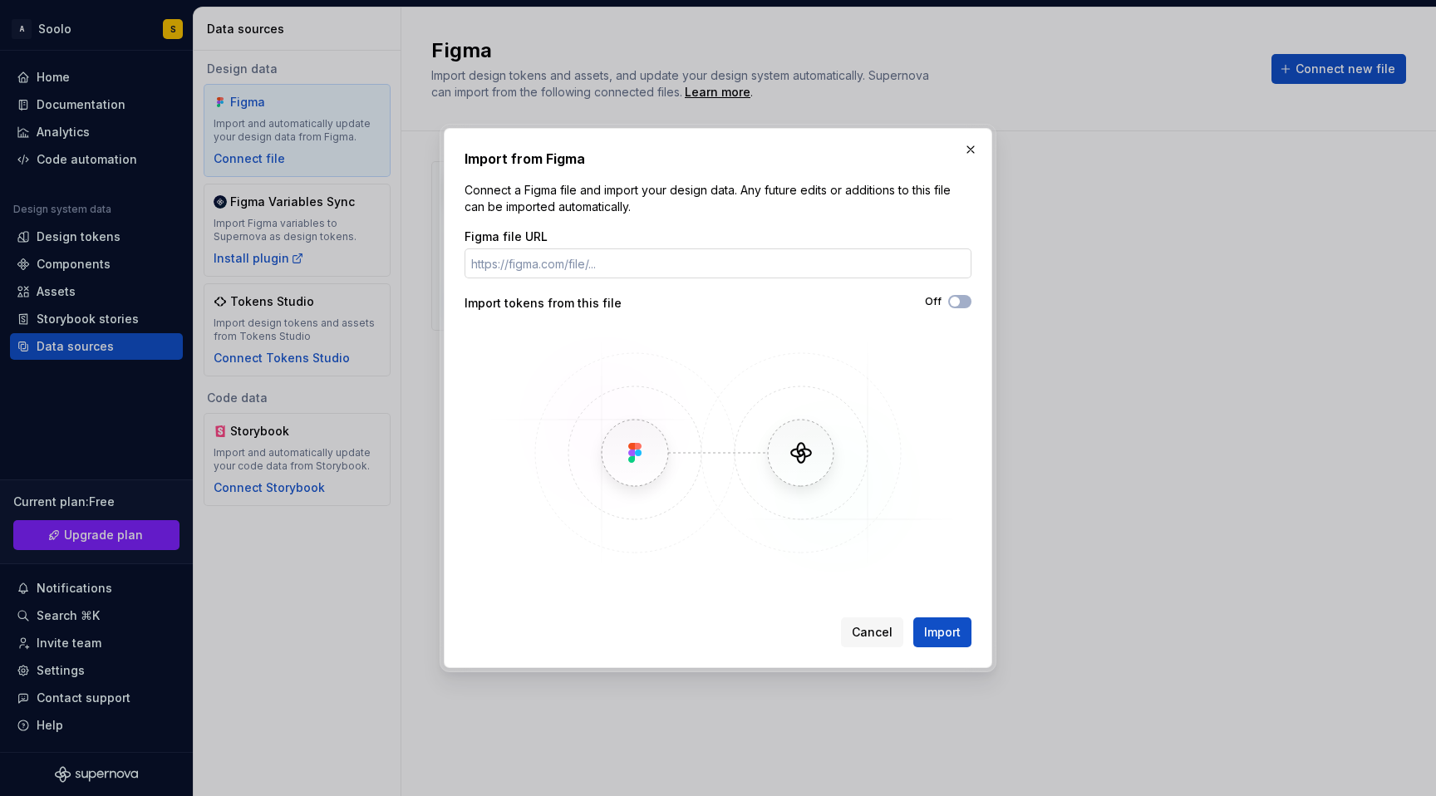
click at [797, 264] on input "Figma file URL" at bounding box center [718, 264] width 507 height 30
type input "https://www.figma.com/design/oyhorrbvqvdnWdvRq3lIIK/My-android-app--Community-?…"
click at [958, 303] on span "button" at bounding box center [955, 302] width 10 height 10
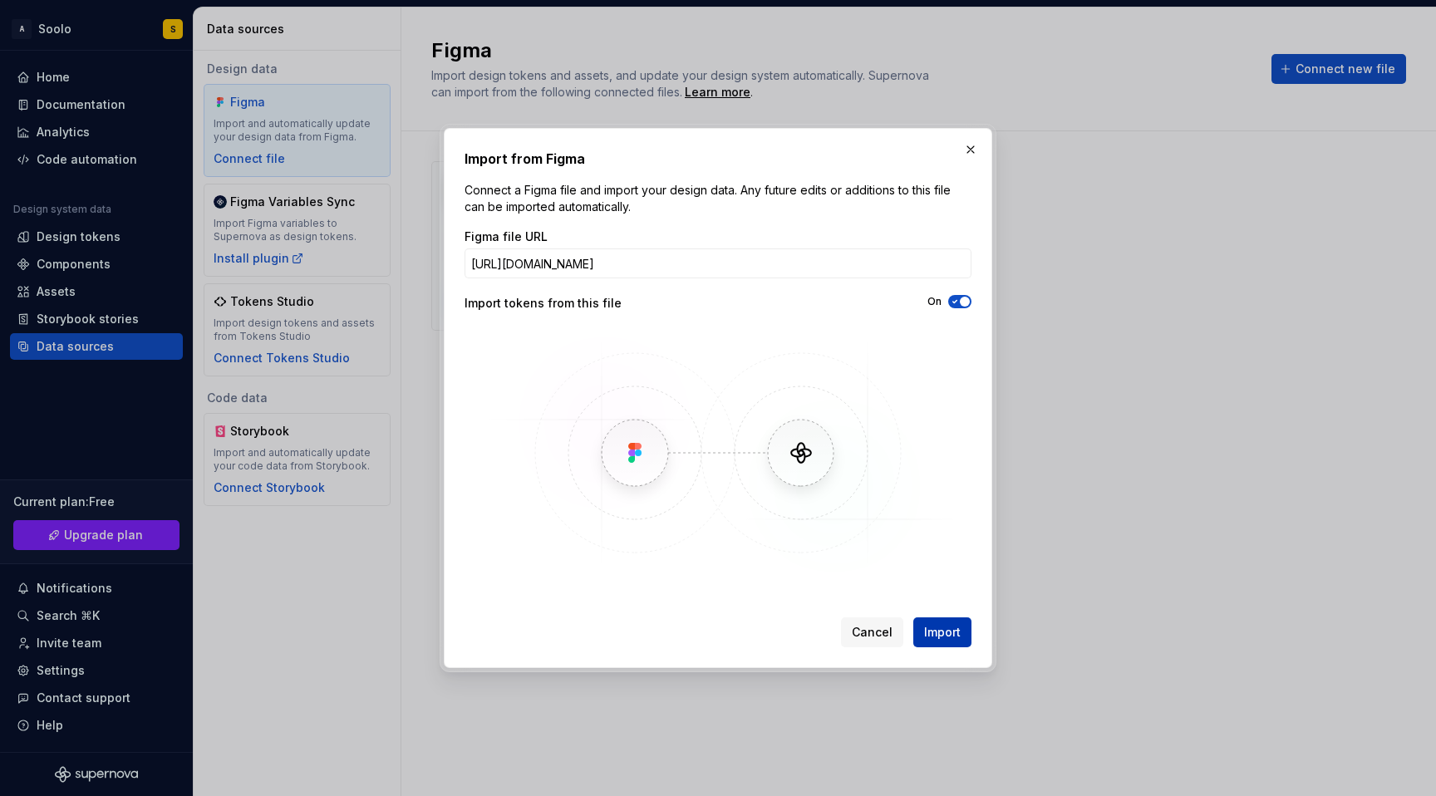
click at [939, 632] on span "Import" at bounding box center [942, 632] width 37 height 17
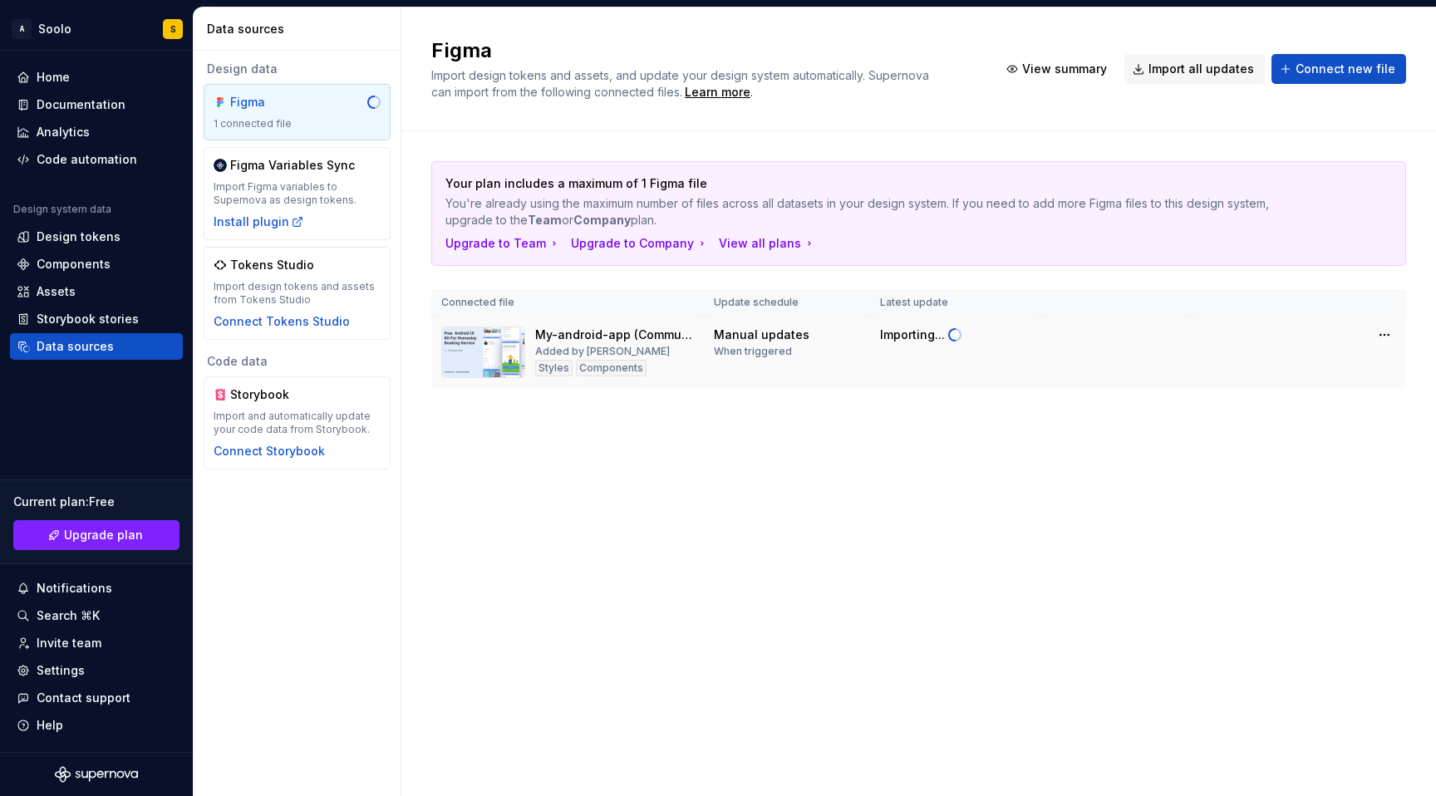
click at [495, 353] on img at bounding box center [483, 353] width 84 height 52
click at [496, 363] on img at bounding box center [483, 353] width 84 height 52
click at [699, 476] on div "Figma Import design tokens and assets, and update your design system automatica…" at bounding box center [919, 401] width 1035 height 789
click at [1177, 342] on td at bounding box center [1116, 353] width 146 height 72
click at [1339, 334] on span "View summary" at bounding box center [1321, 334] width 73 height 13
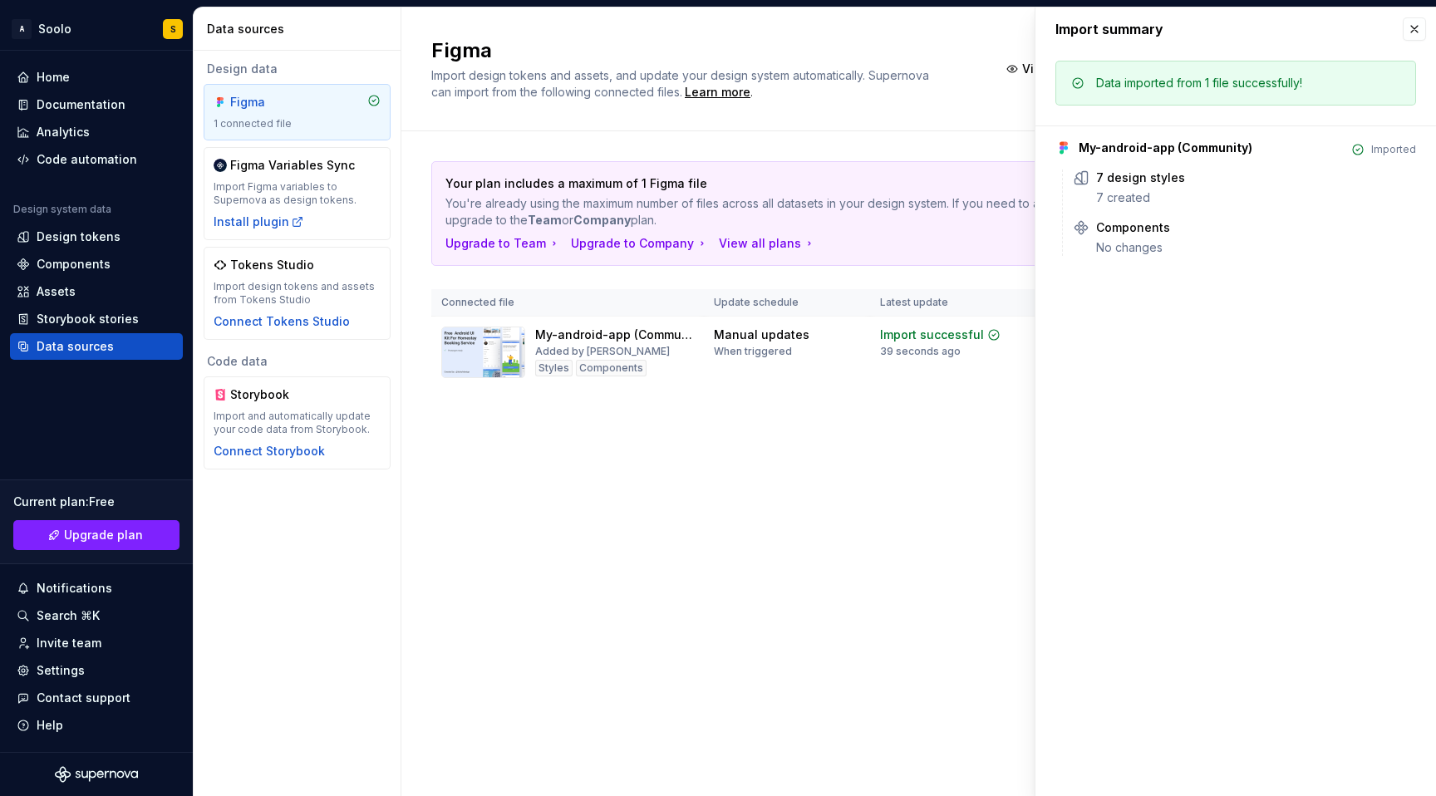
click at [987, 452] on div "Figma Import design tokens and assets, and update your design system automatica…" at bounding box center [919, 401] width 1035 height 789
click at [1423, 31] on button "button" at bounding box center [1414, 28] width 23 height 23
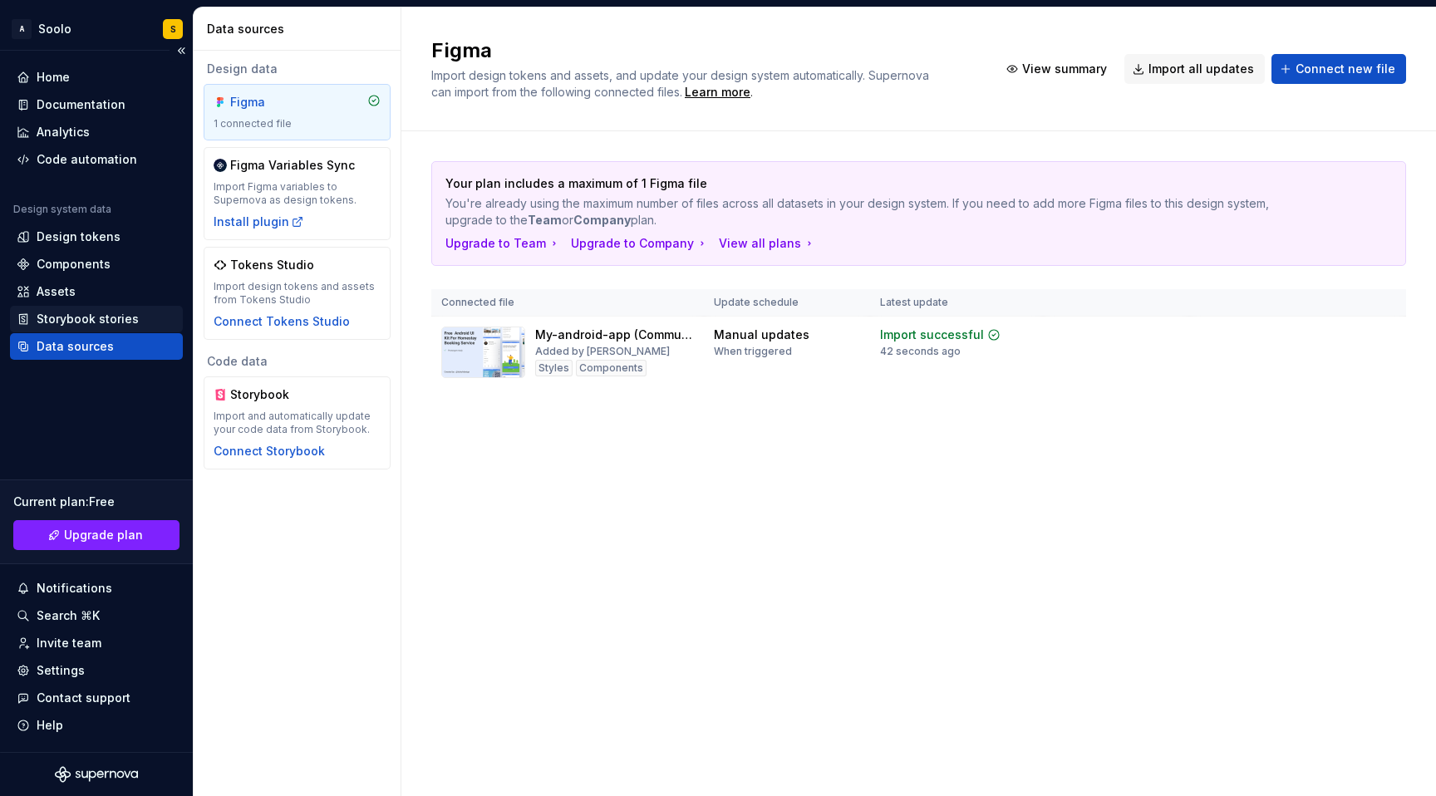
click at [108, 324] on div "Storybook stories" at bounding box center [88, 319] width 102 height 17
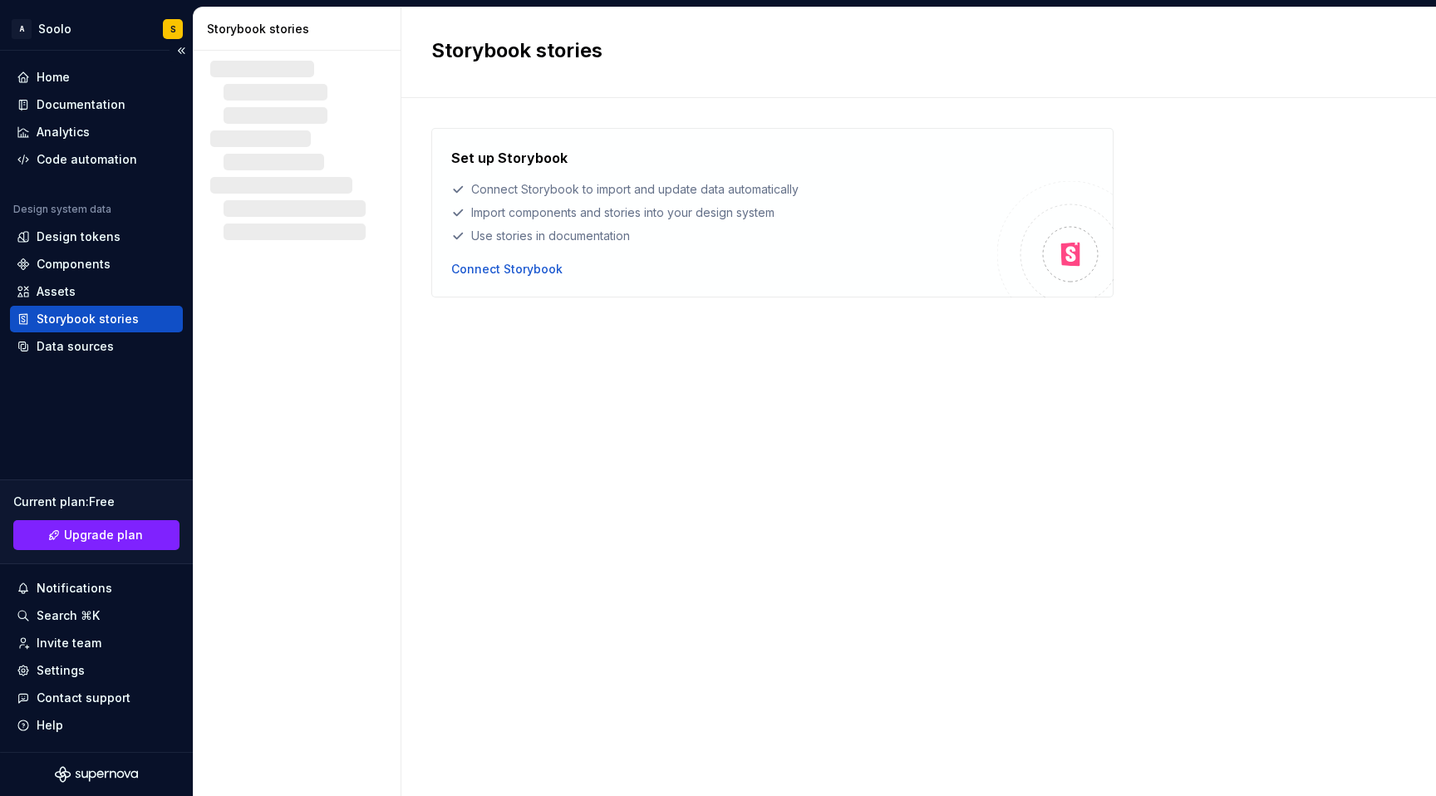
click at [112, 320] on div "Storybook stories" at bounding box center [88, 319] width 102 height 17
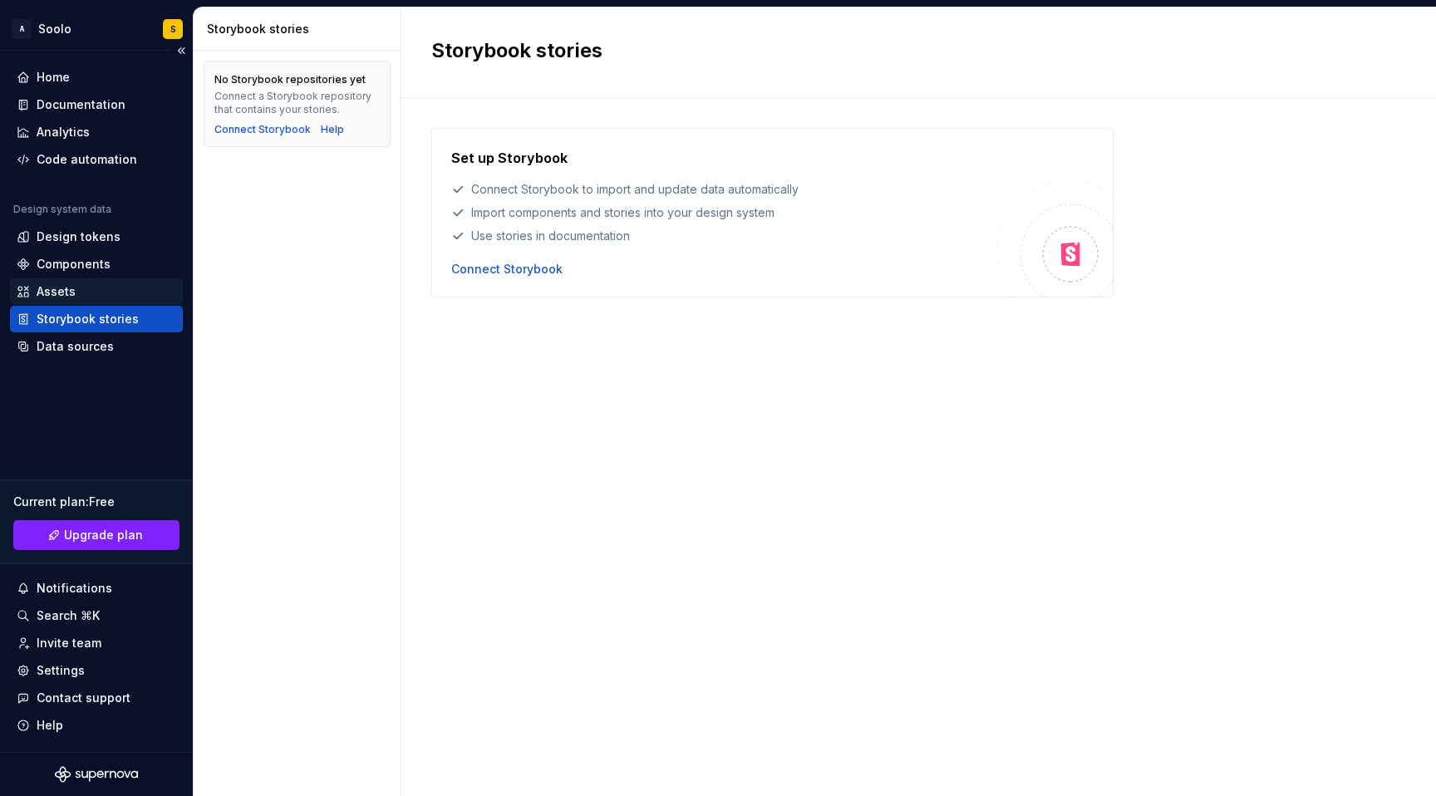
click at [58, 288] on div "Assets" at bounding box center [56, 291] width 39 height 17
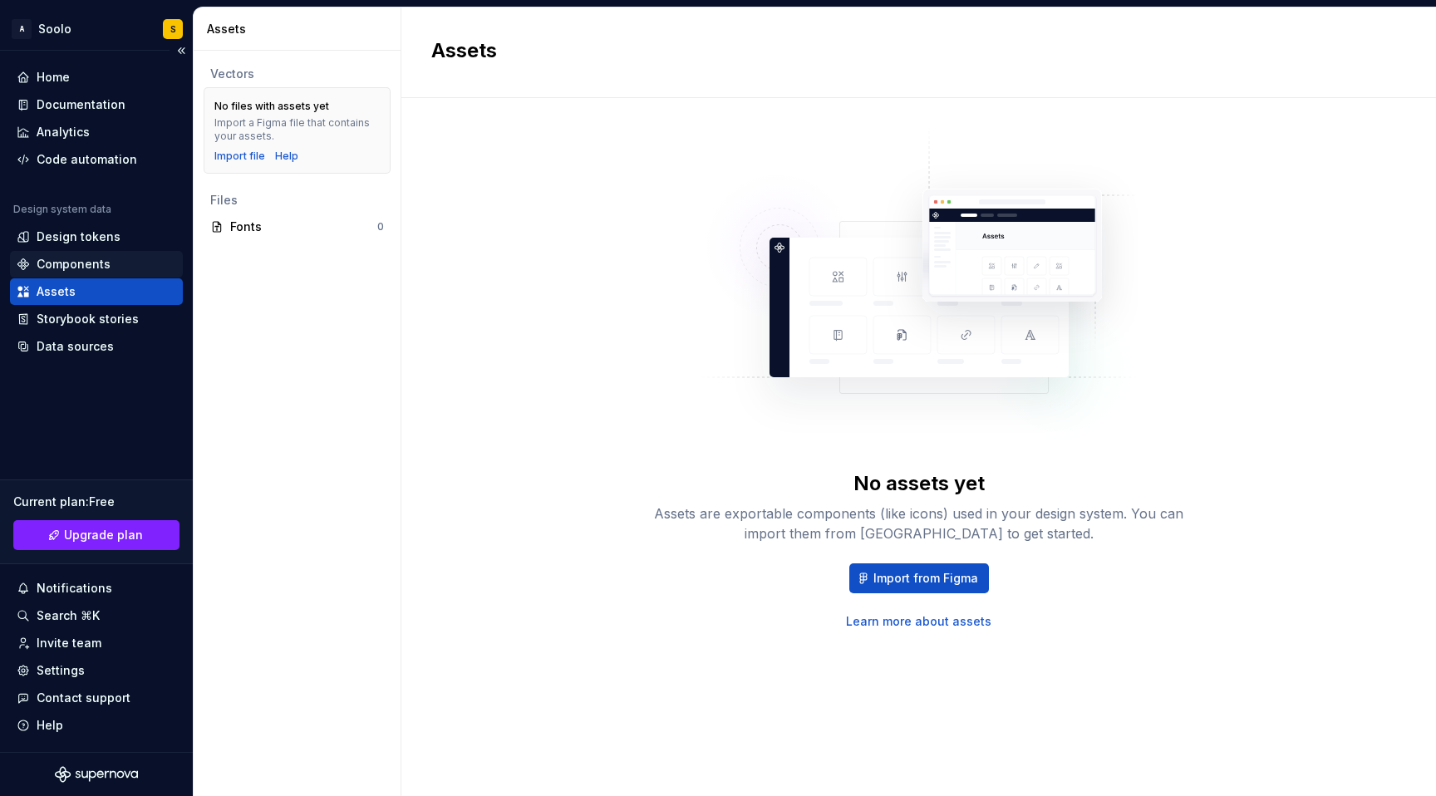
click at [89, 264] on div "Components" at bounding box center [74, 264] width 74 height 17
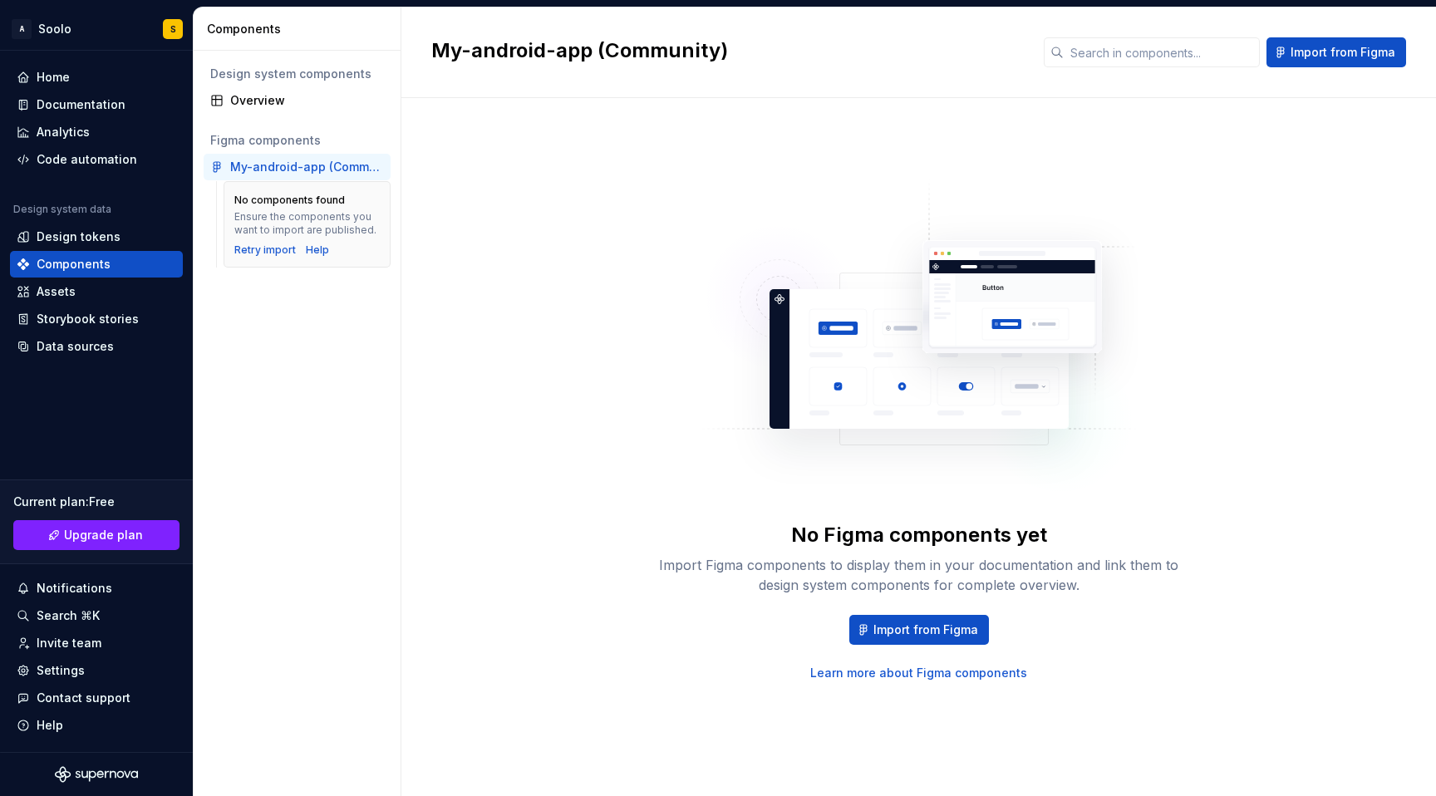
click at [296, 169] on div "My-android-app (Community)" at bounding box center [307, 167] width 154 height 17
click at [262, 253] on div "Retry import" at bounding box center [265, 250] width 62 height 13
click at [55, 291] on div "Assets" at bounding box center [56, 291] width 39 height 17
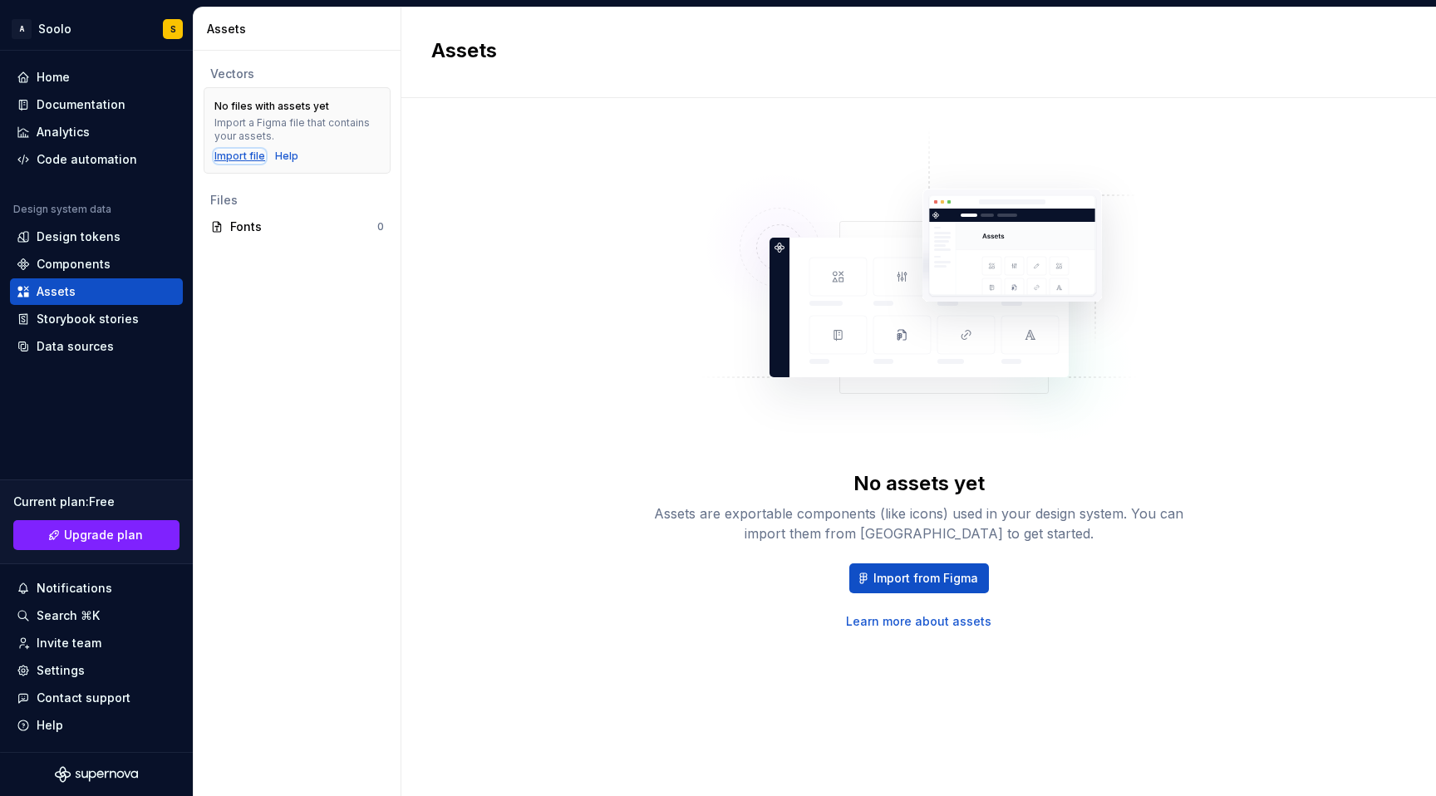
click at [232, 158] on div "Import file" at bounding box center [239, 156] width 51 height 13
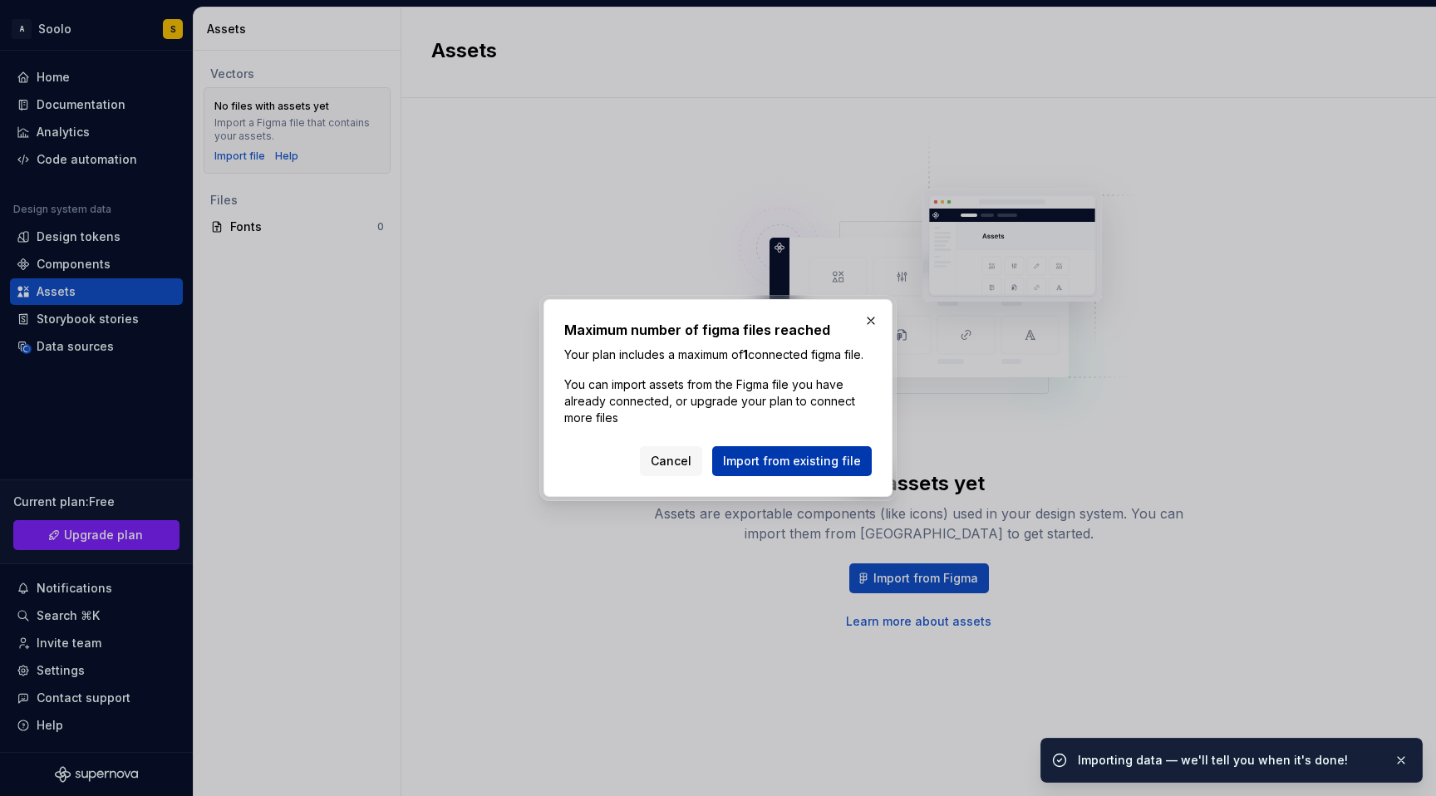
click at [779, 470] on span "Import from existing file" at bounding box center [792, 461] width 138 height 17
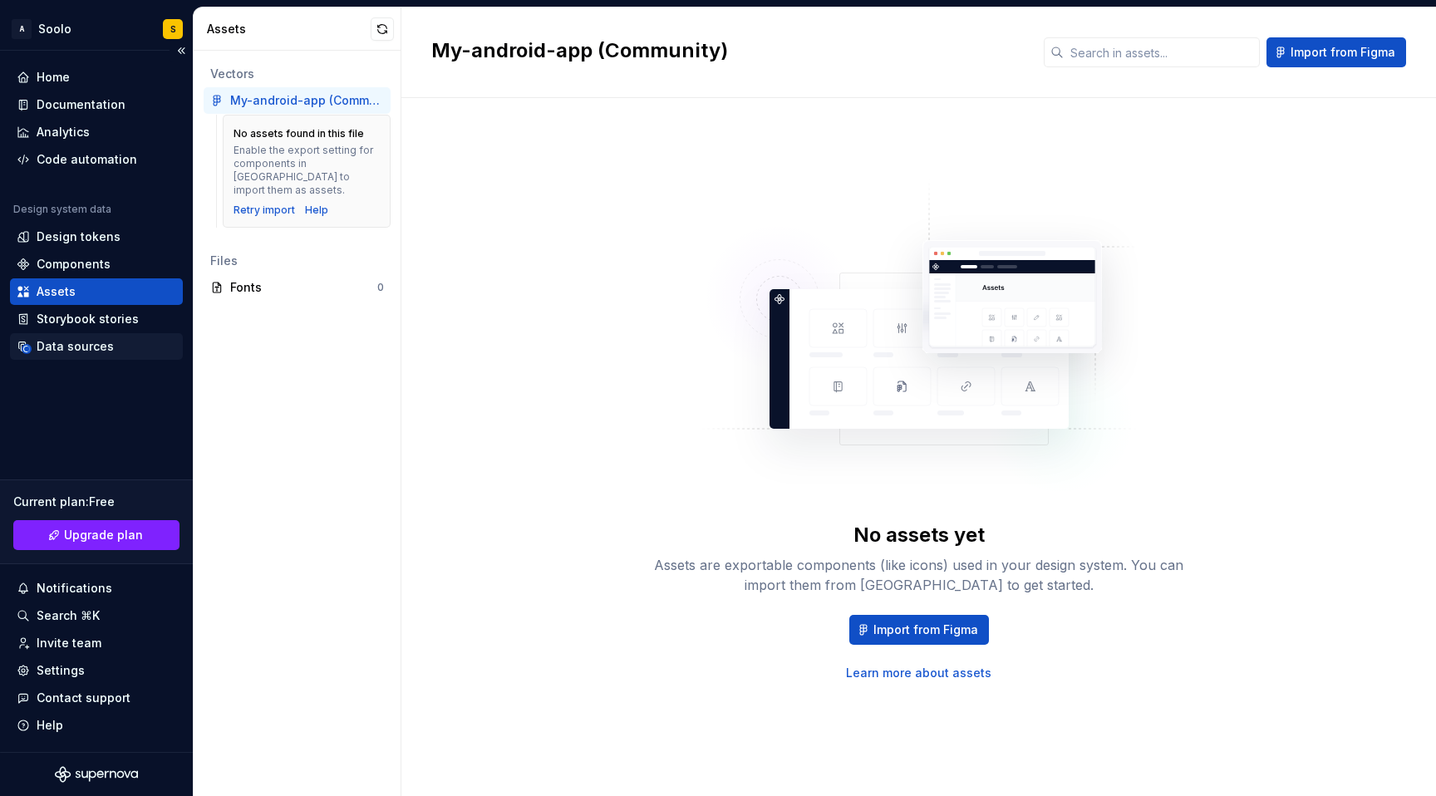
click at [91, 350] on div "Data sources" at bounding box center [75, 346] width 77 height 17
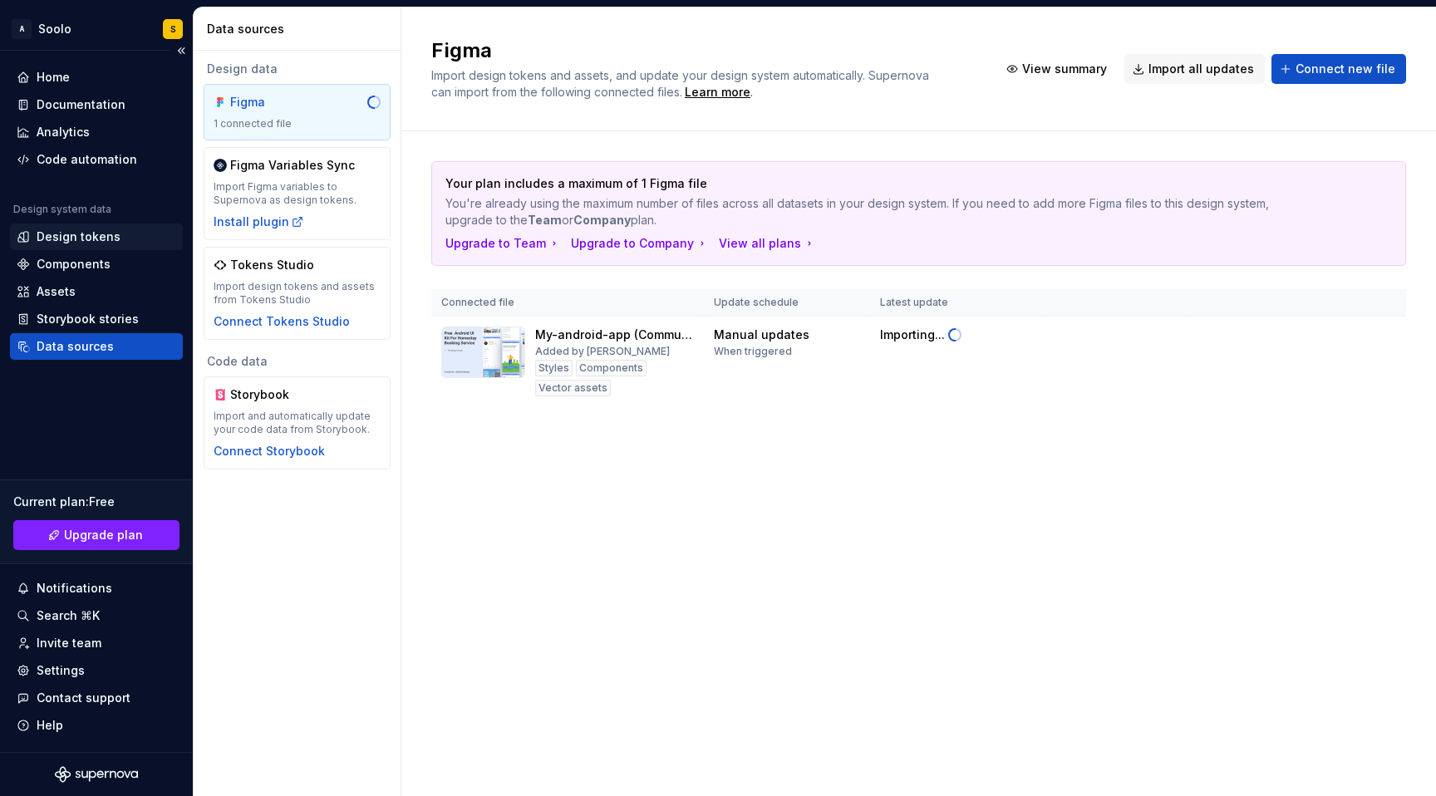
click at [57, 239] on div "Design tokens" at bounding box center [79, 237] width 84 height 17
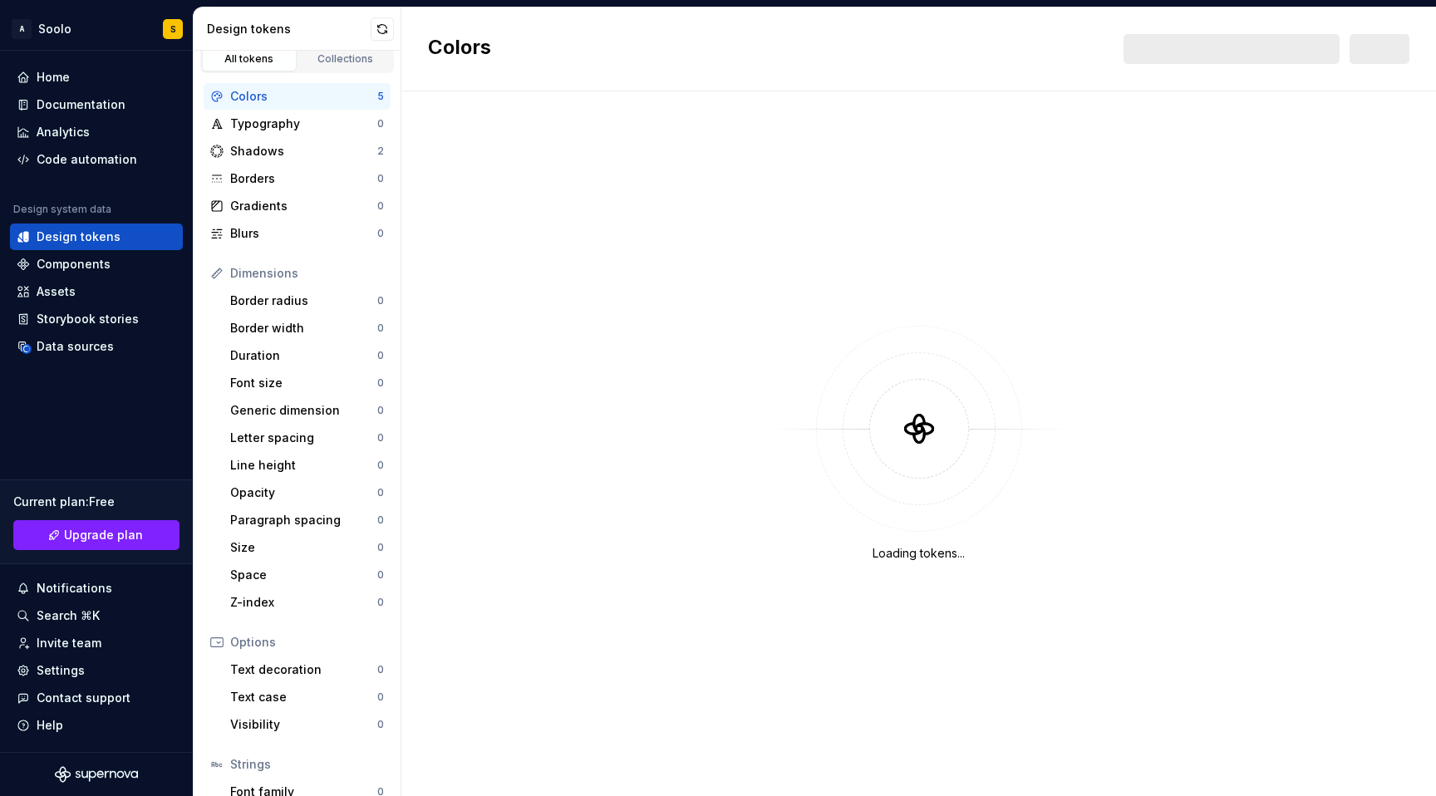
scroll to position [12, 0]
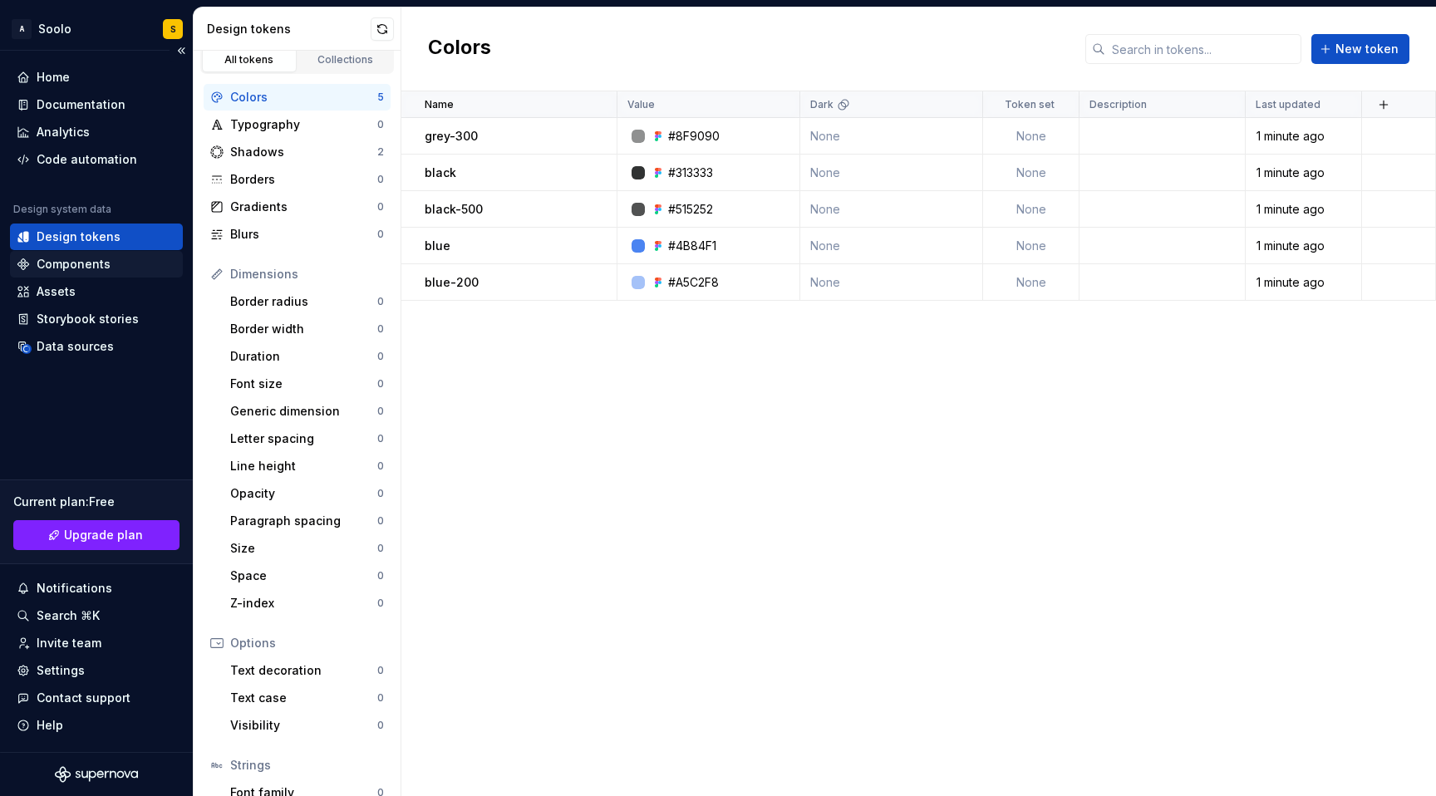
click at [78, 263] on div "Components" at bounding box center [74, 264] width 74 height 17
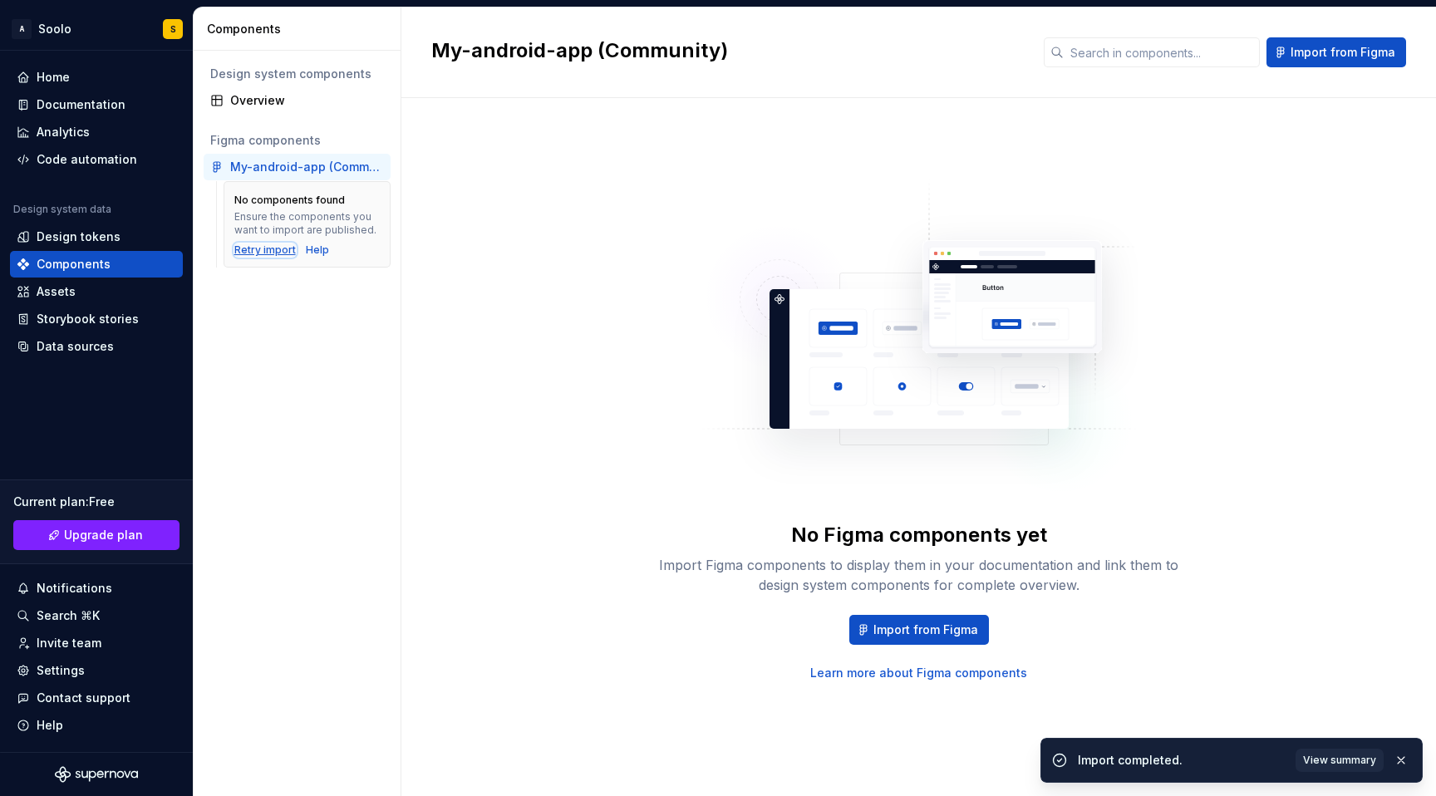
click at [268, 254] on div "Retry import" at bounding box center [265, 250] width 62 height 13
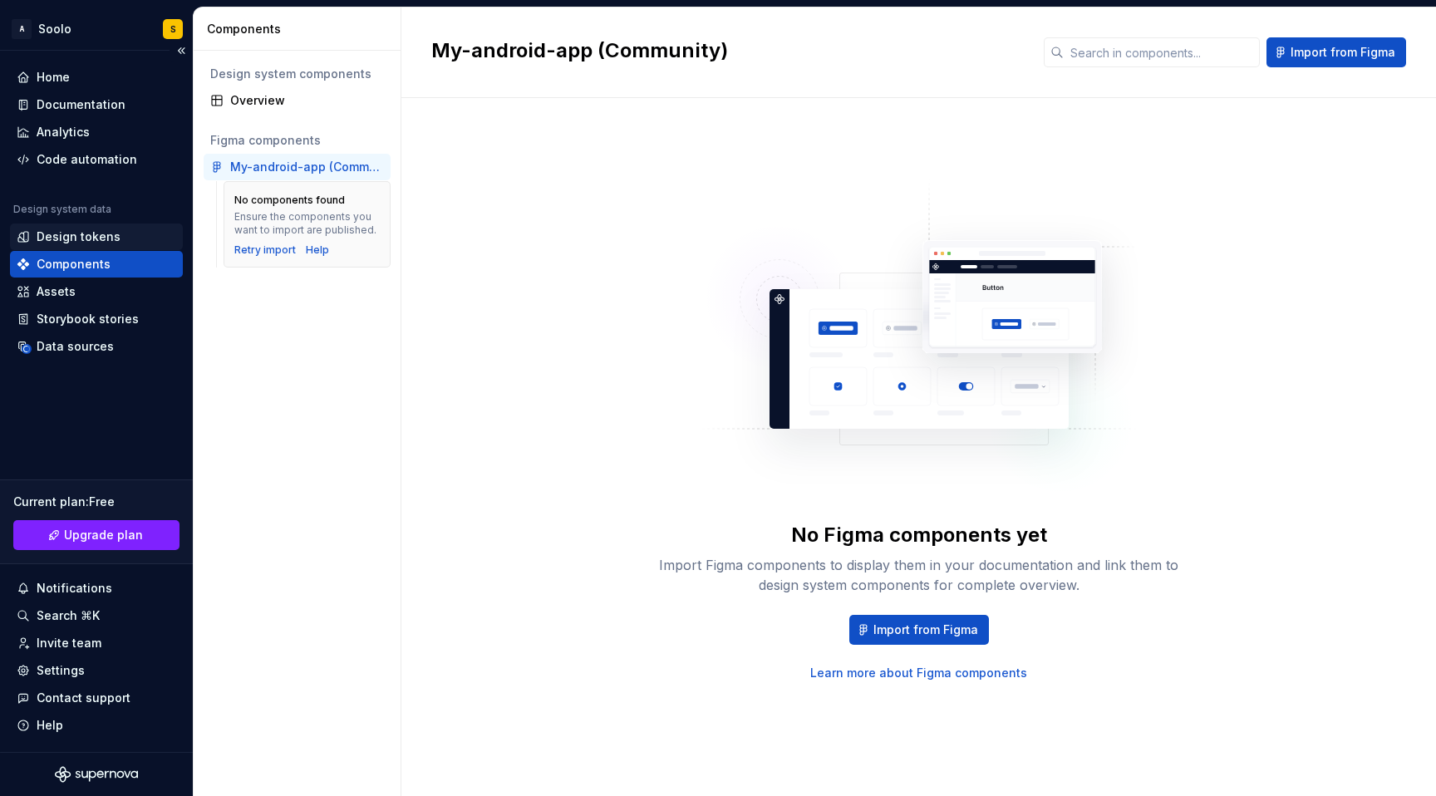
click at [61, 246] on div "Design tokens" at bounding box center [96, 237] width 173 height 27
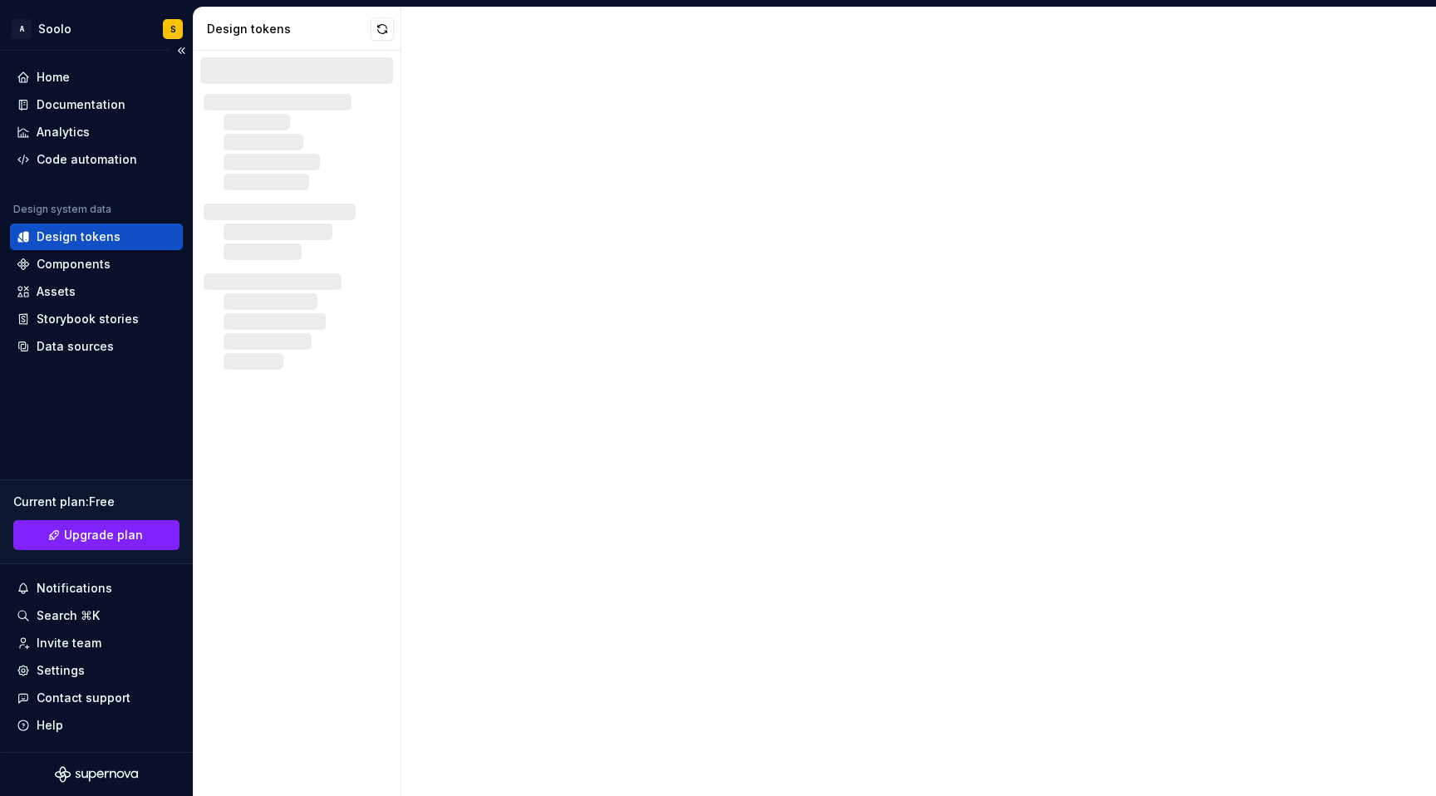
click at [71, 239] on div "Design tokens" at bounding box center [79, 237] width 84 height 17
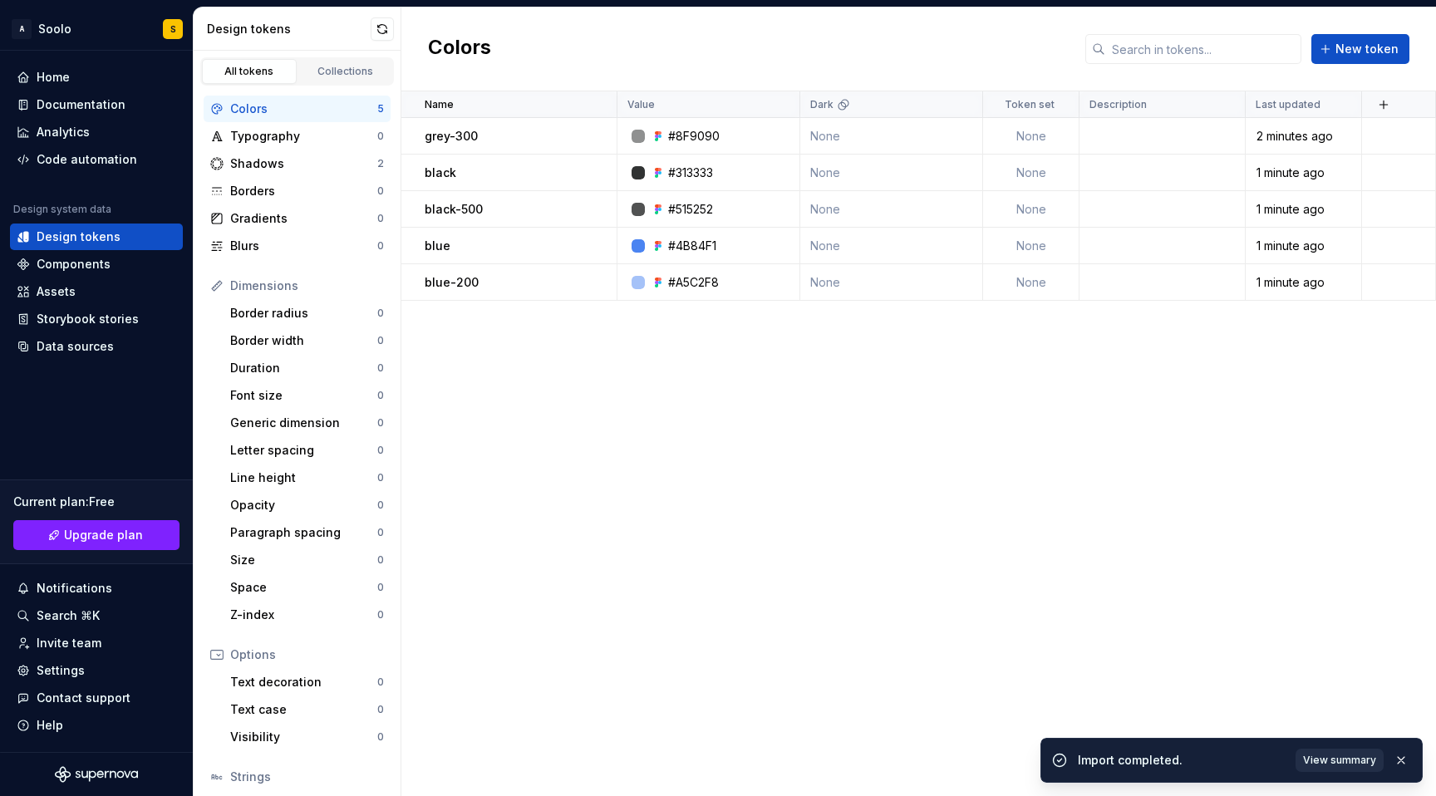
click at [1336, 766] on span "View summary" at bounding box center [1339, 760] width 73 height 13
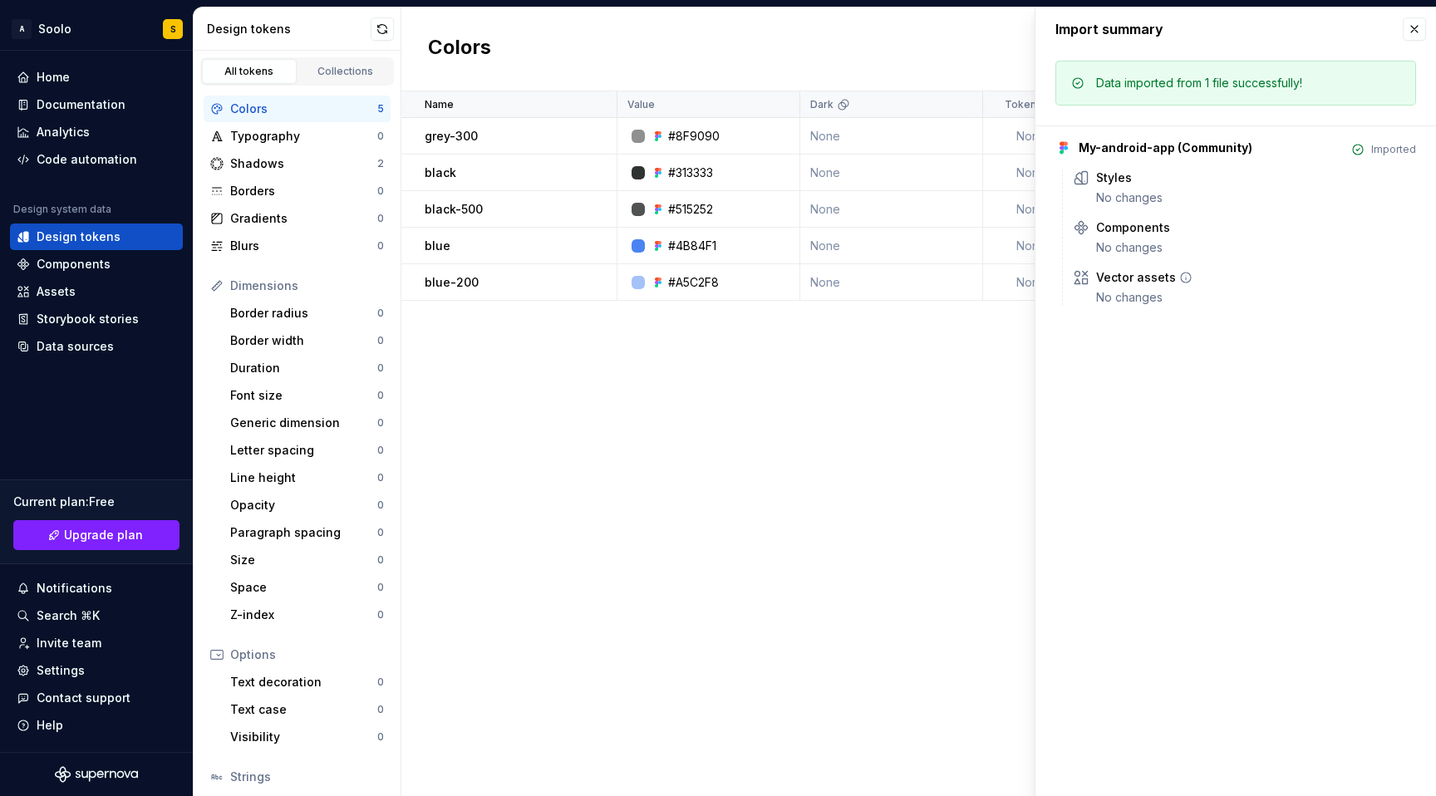
click at [1125, 279] on div "Vector assets" at bounding box center [1136, 277] width 80 height 17
drag, startPoint x: 1120, startPoint y: 180, endPoint x: 1124, endPoint y: 172, distance: 8.6
click at [1120, 180] on div "Styles" at bounding box center [1114, 178] width 36 height 17
click at [1138, 156] on div "My-android-app (Community) Imported Styles No changes Components No changes Vec…" at bounding box center [1236, 216] width 361 height 180
click at [1141, 180] on icon at bounding box center [1142, 177] width 13 height 13
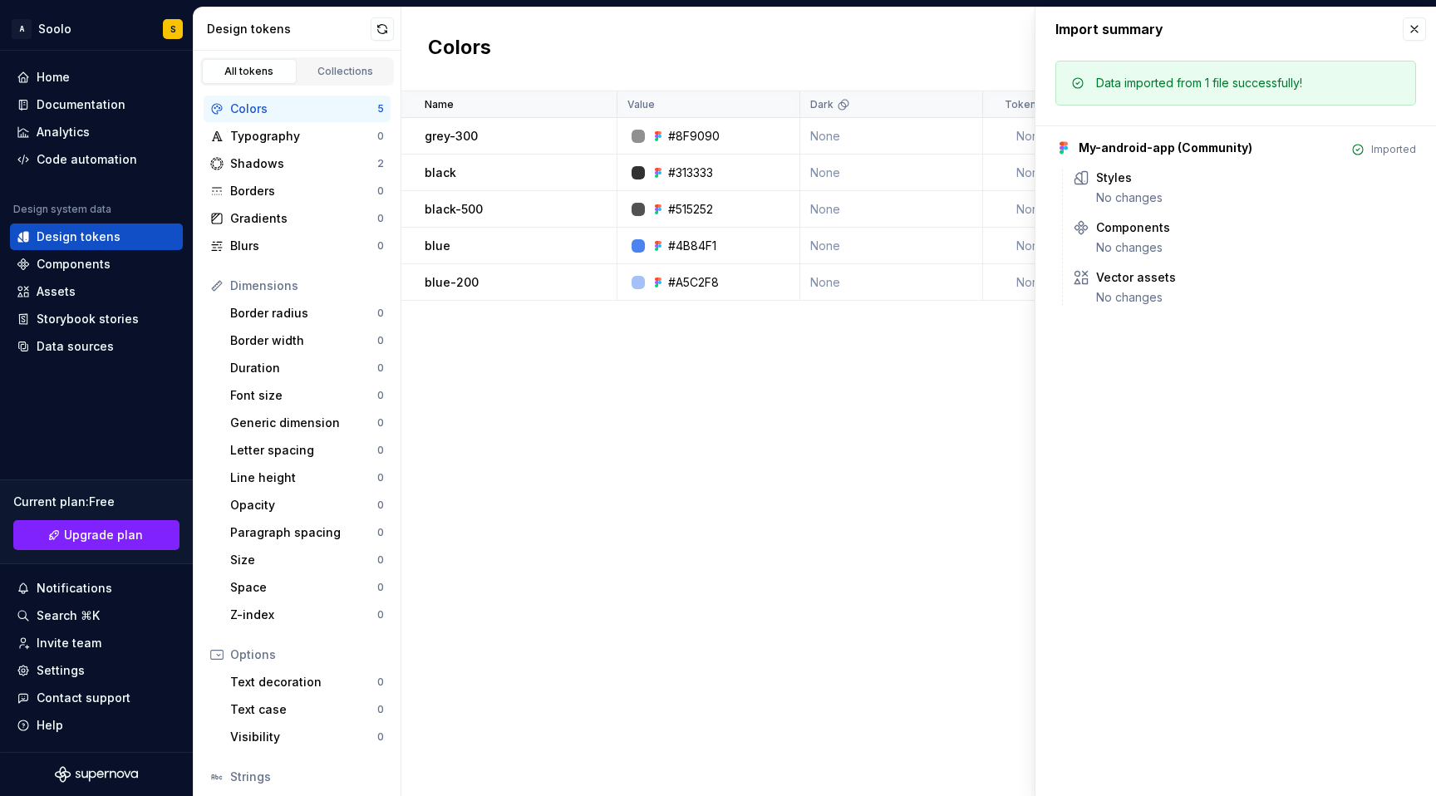
click at [970, 449] on div "Name Value Dark Token set Description Last updated grey-300 #8F9090 None None 2…" at bounding box center [919, 443] width 1035 height 705
click at [110, 254] on div "Components" at bounding box center [96, 264] width 173 height 27
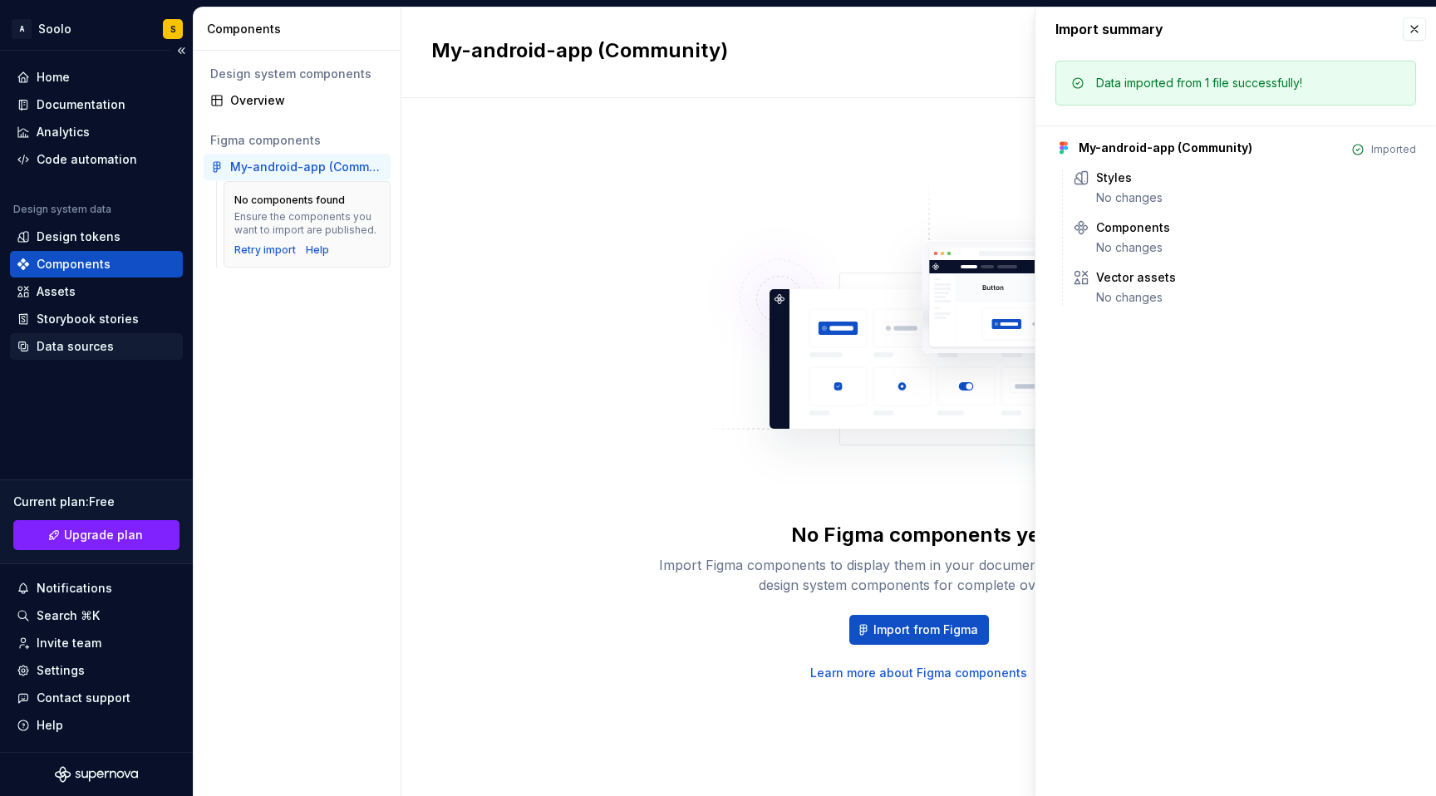
click at [94, 347] on div "Data sources" at bounding box center [75, 346] width 77 height 17
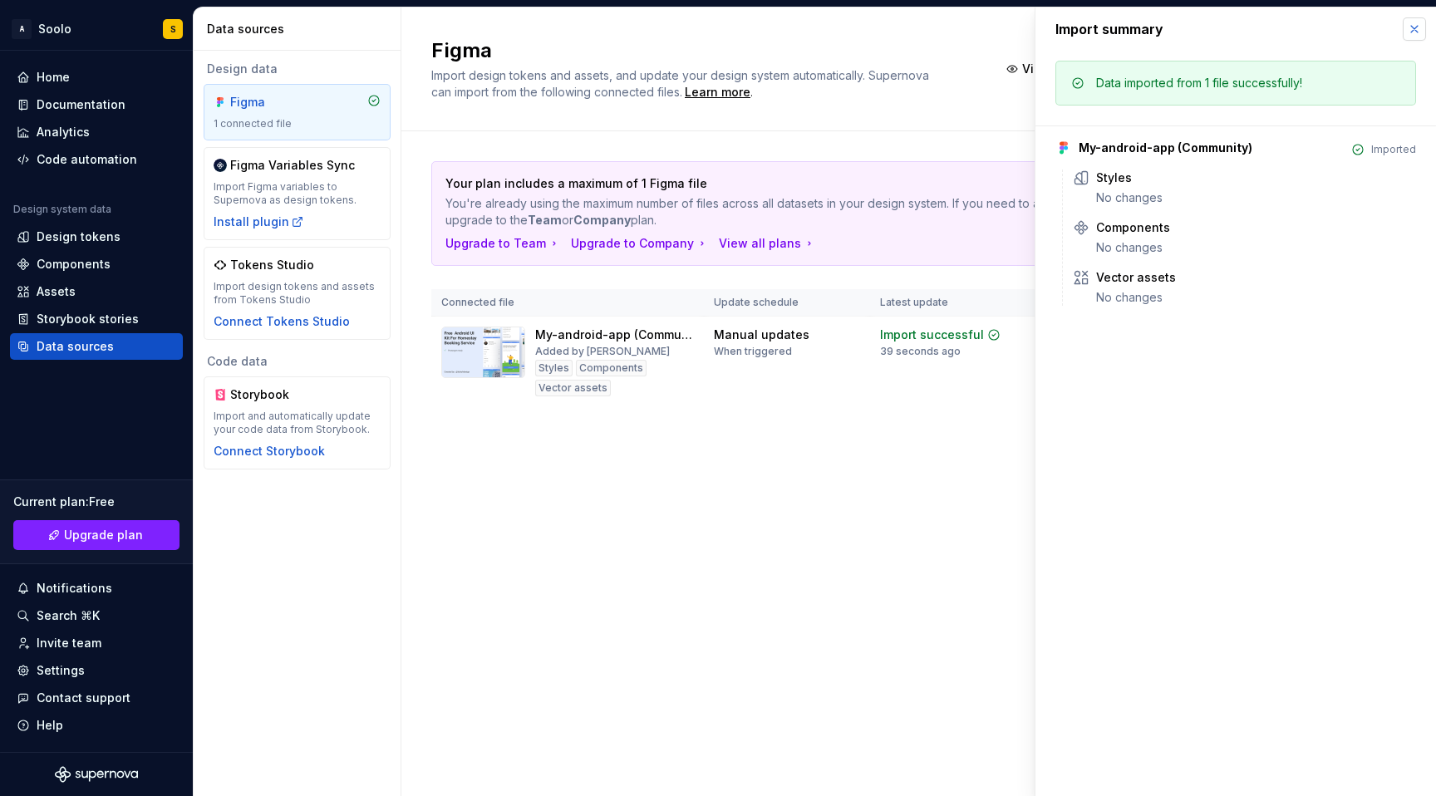
click at [1417, 36] on button "button" at bounding box center [1414, 28] width 23 height 23
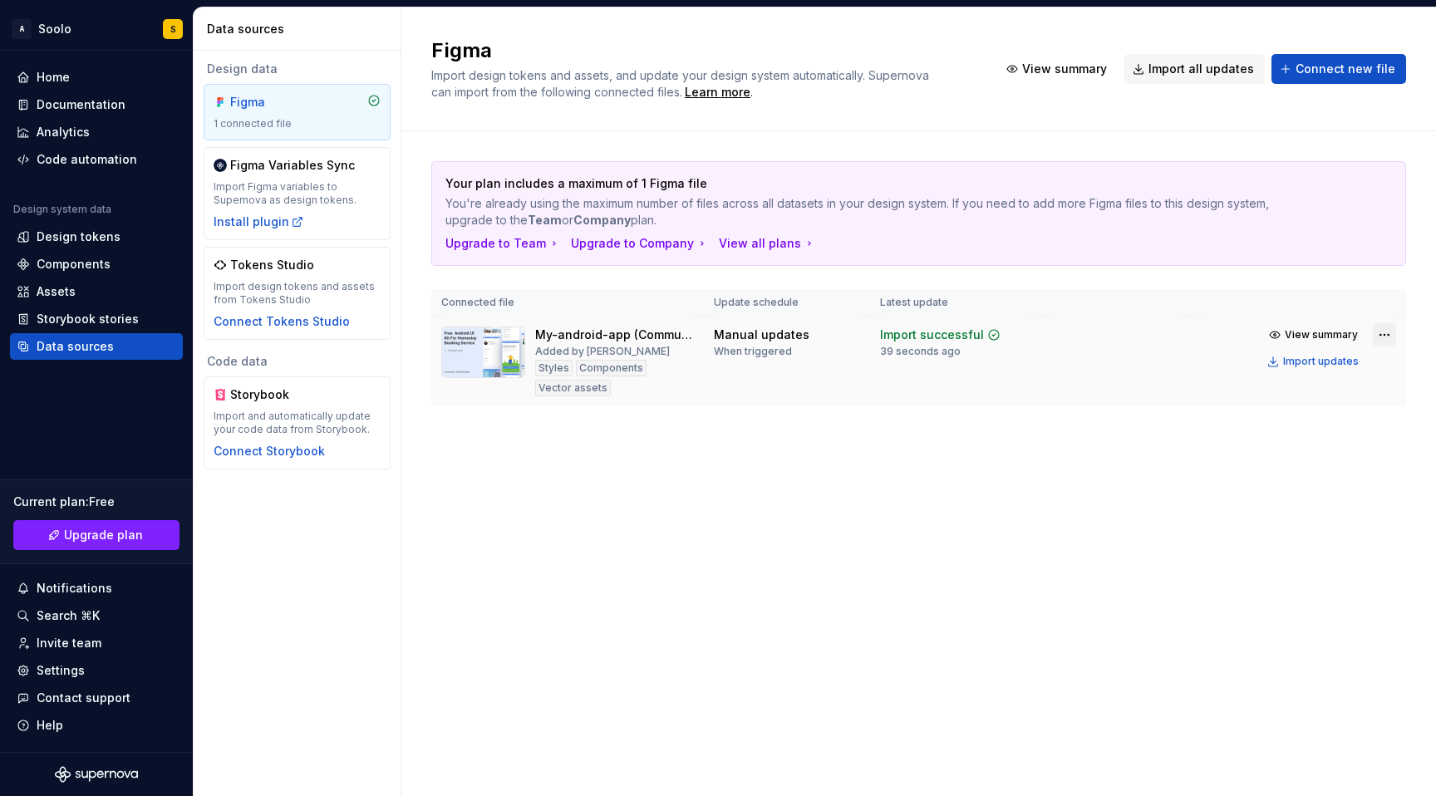
click at [1395, 337] on html "A Soolo S Home Documentation Analytics Code automation Design system data Desig…" at bounding box center [718, 398] width 1436 height 796
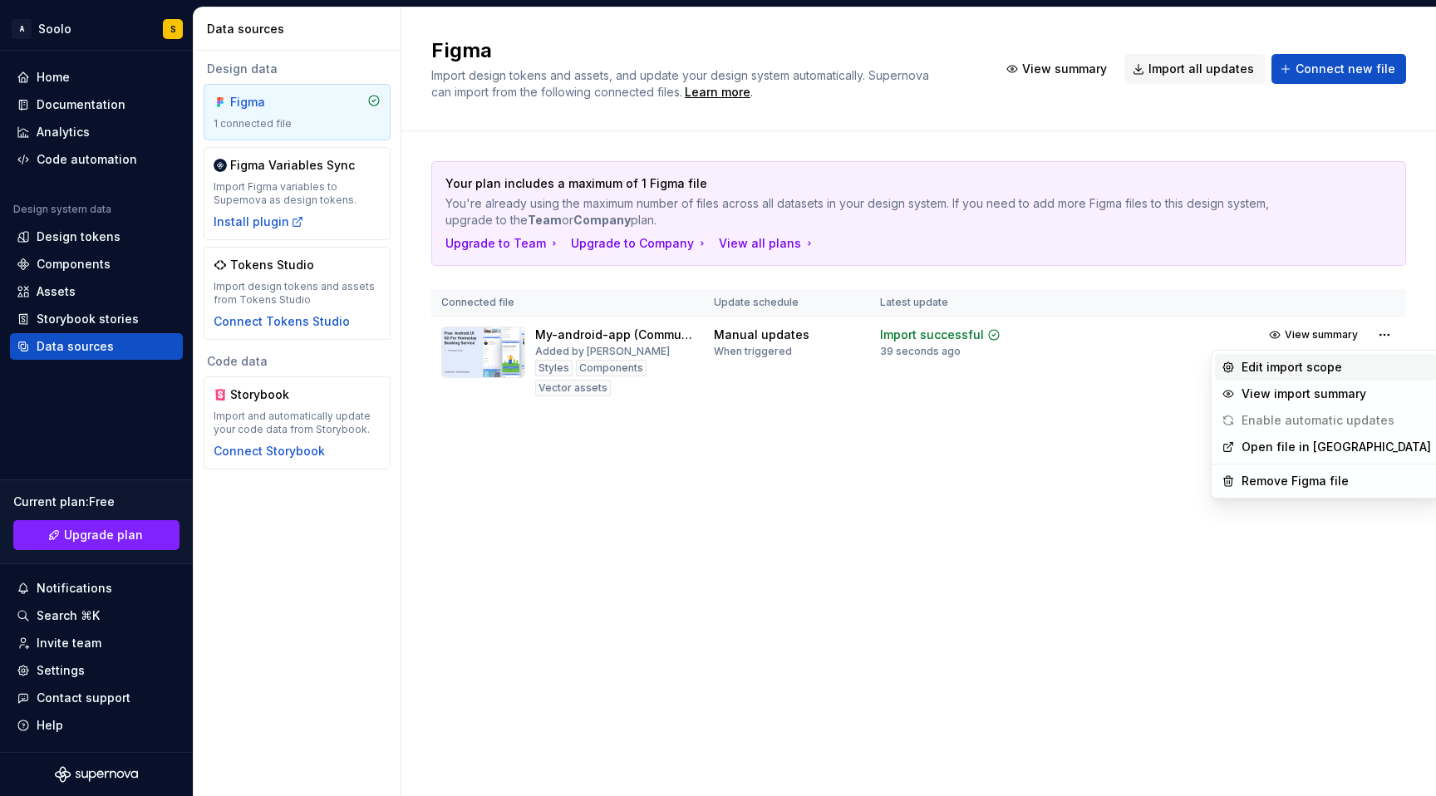
click at [1324, 367] on div "Edit import scope" at bounding box center [1337, 367] width 190 height 17
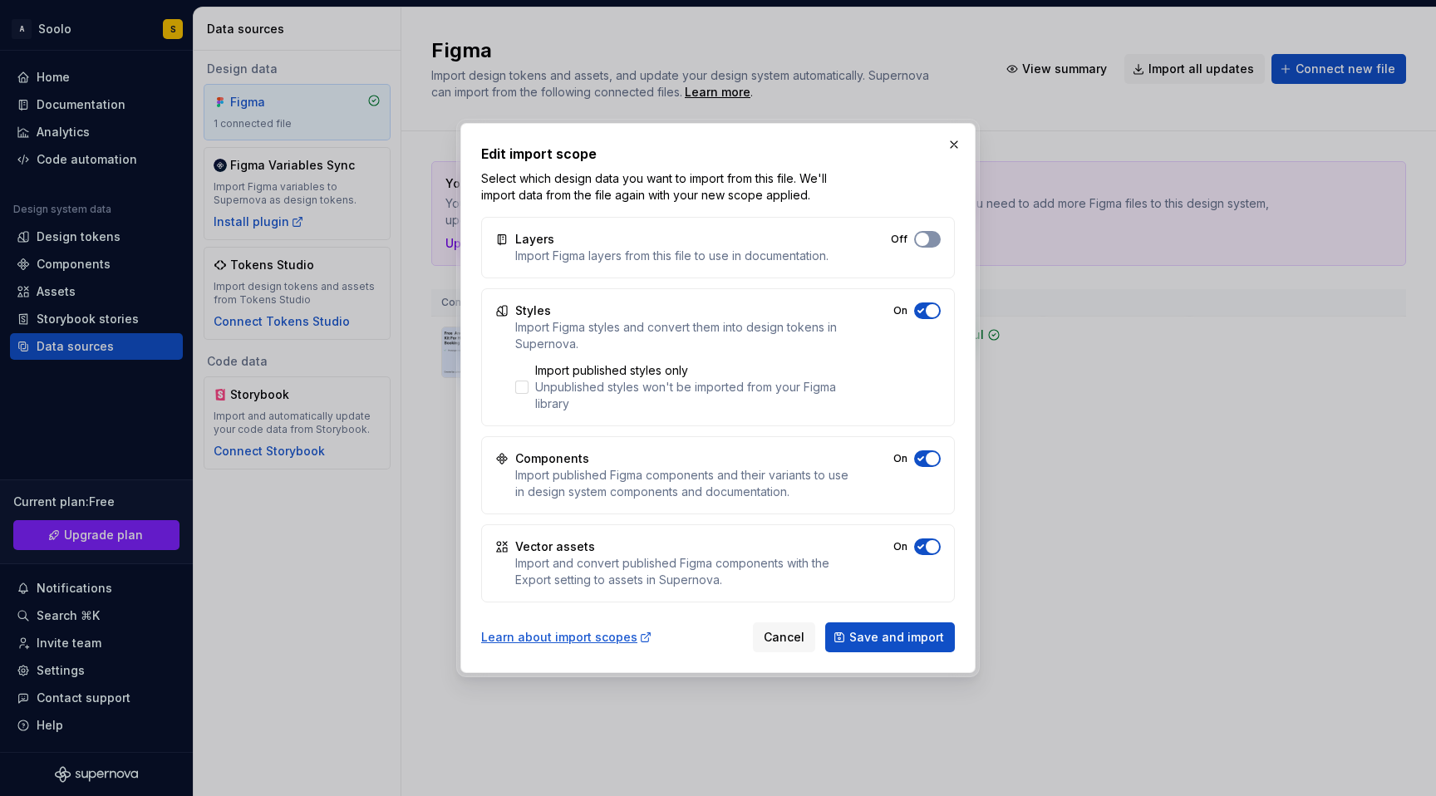
click at [923, 236] on span "button" at bounding box center [922, 239] width 13 height 13
click at [525, 392] on div at bounding box center [521, 387] width 13 height 13
click at [522, 387] on icon at bounding box center [522, 387] width 0 height 0
drag, startPoint x: 596, startPoint y: 407, endPoint x: 578, endPoint y: 397, distance: 20.8
click at [578, 397] on div "Unpublished styles won't be imported from your Figma library" at bounding box center [692, 395] width 315 height 33
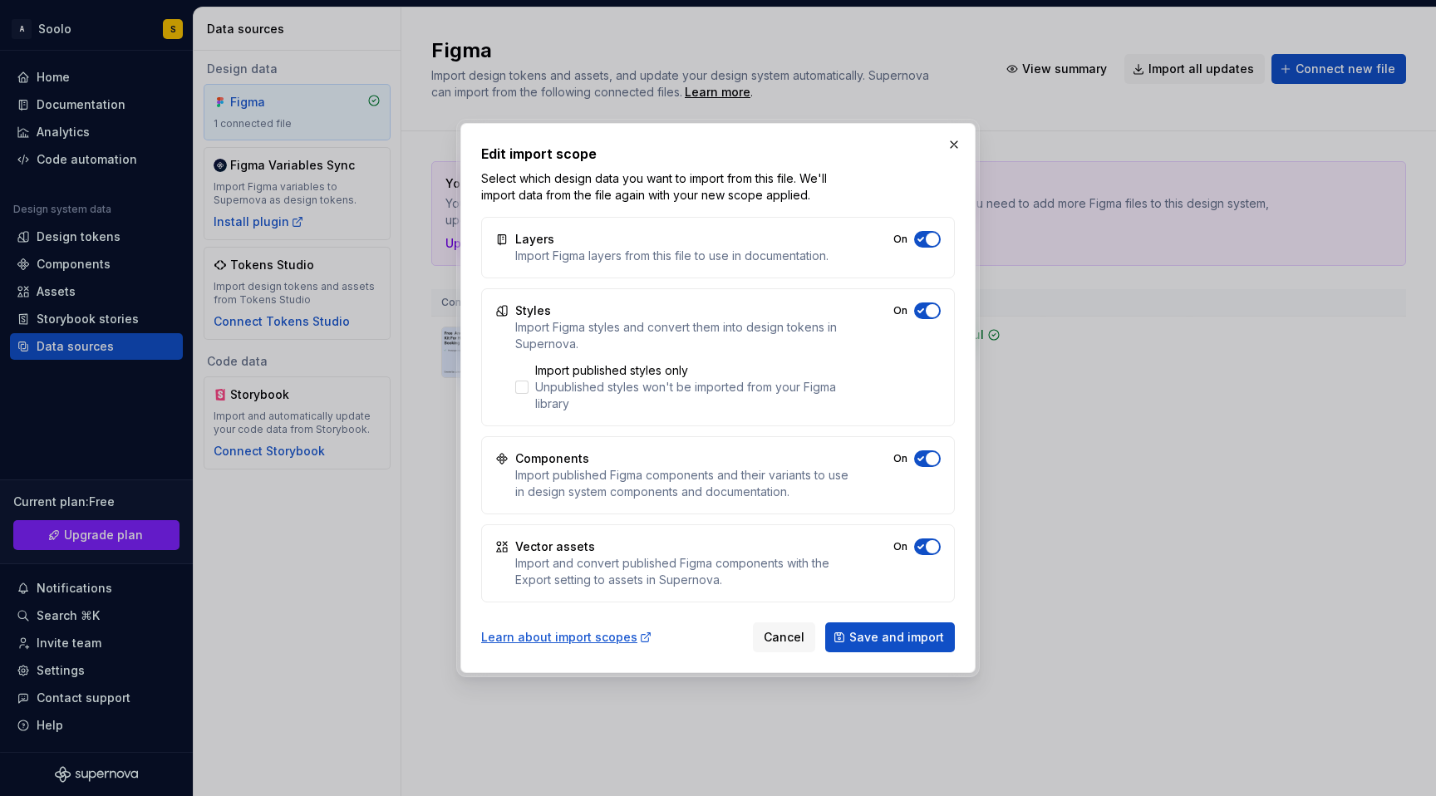
click at [584, 421] on div "Styles Import Figma styles and convert them into design tokens in Supernova. Im…" at bounding box center [718, 357] width 474 height 138
click at [559, 390] on div "Unpublished styles won't be imported from your Figma library" at bounding box center [692, 395] width 315 height 33
click at [866, 635] on span "Save and import" at bounding box center [897, 637] width 95 height 17
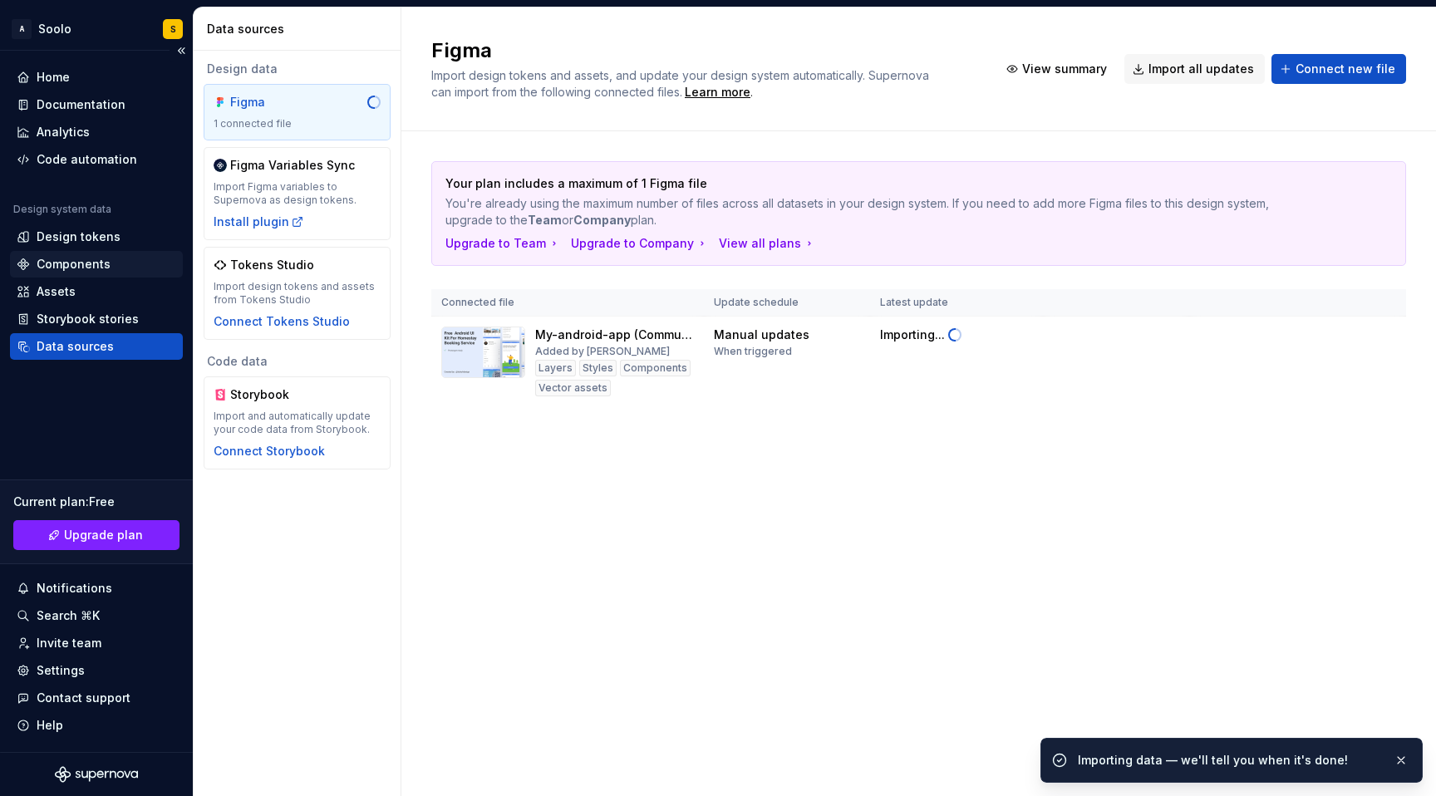
click at [100, 256] on div "Components" at bounding box center [74, 264] width 74 height 17
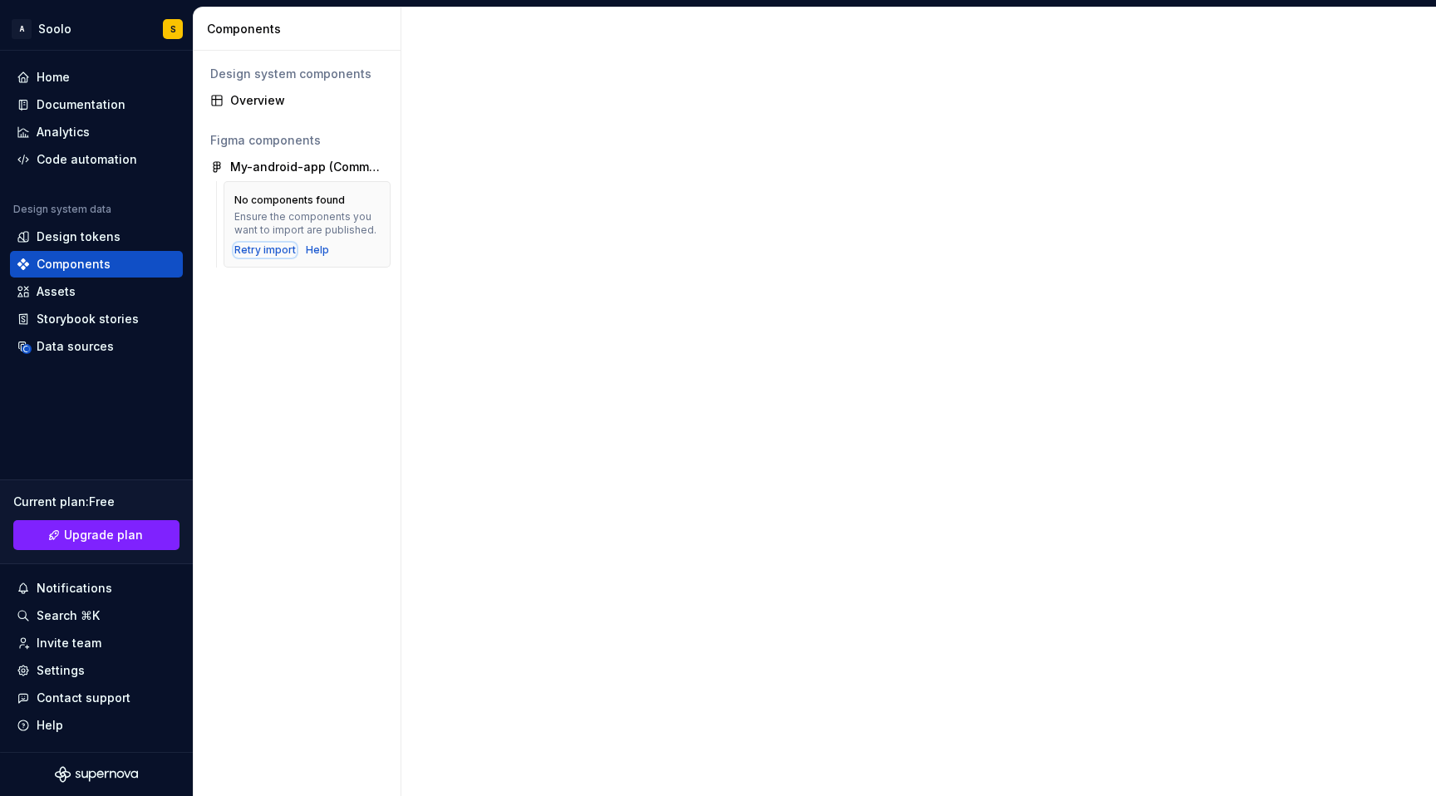
click at [264, 251] on div "Retry import" at bounding box center [265, 250] width 62 height 13
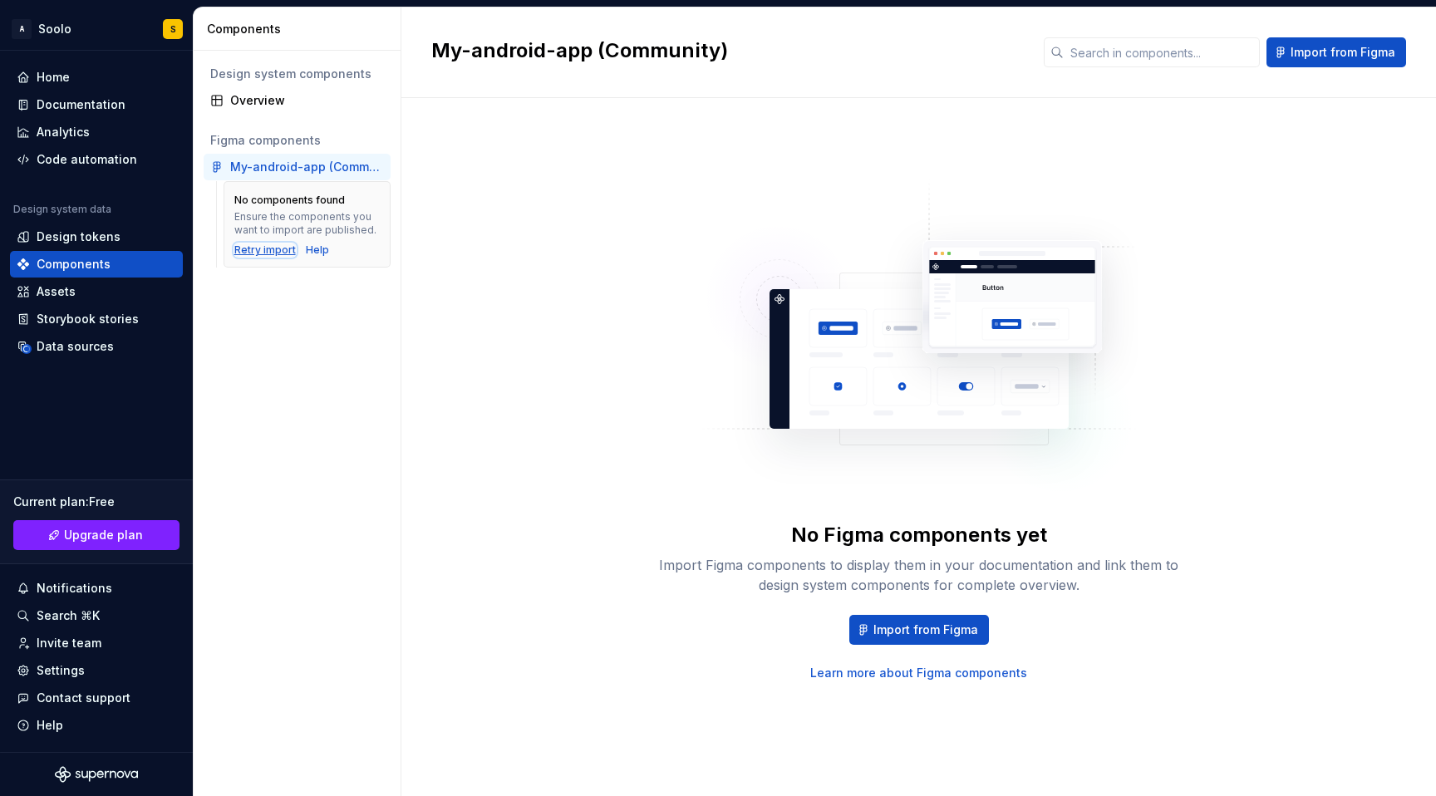
click at [269, 254] on div "Retry import" at bounding box center [265, 250] width 62 height 13
click at [98, 234] on div "Design tokens" at bounding box center [79, 237] width 84 height 17
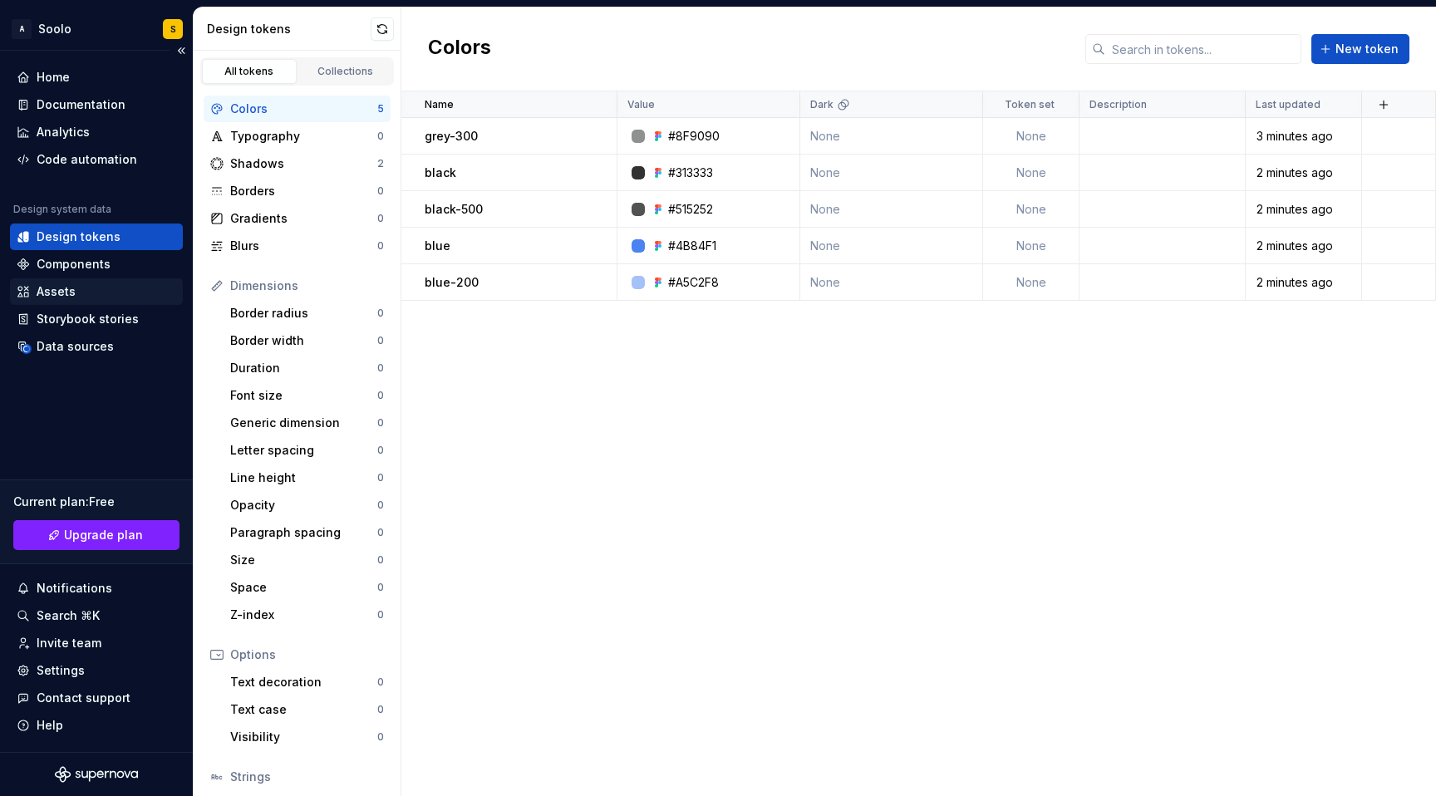
click at [85, 302] on div "Assets" at bounding box center [96, 291] width 173 height 27
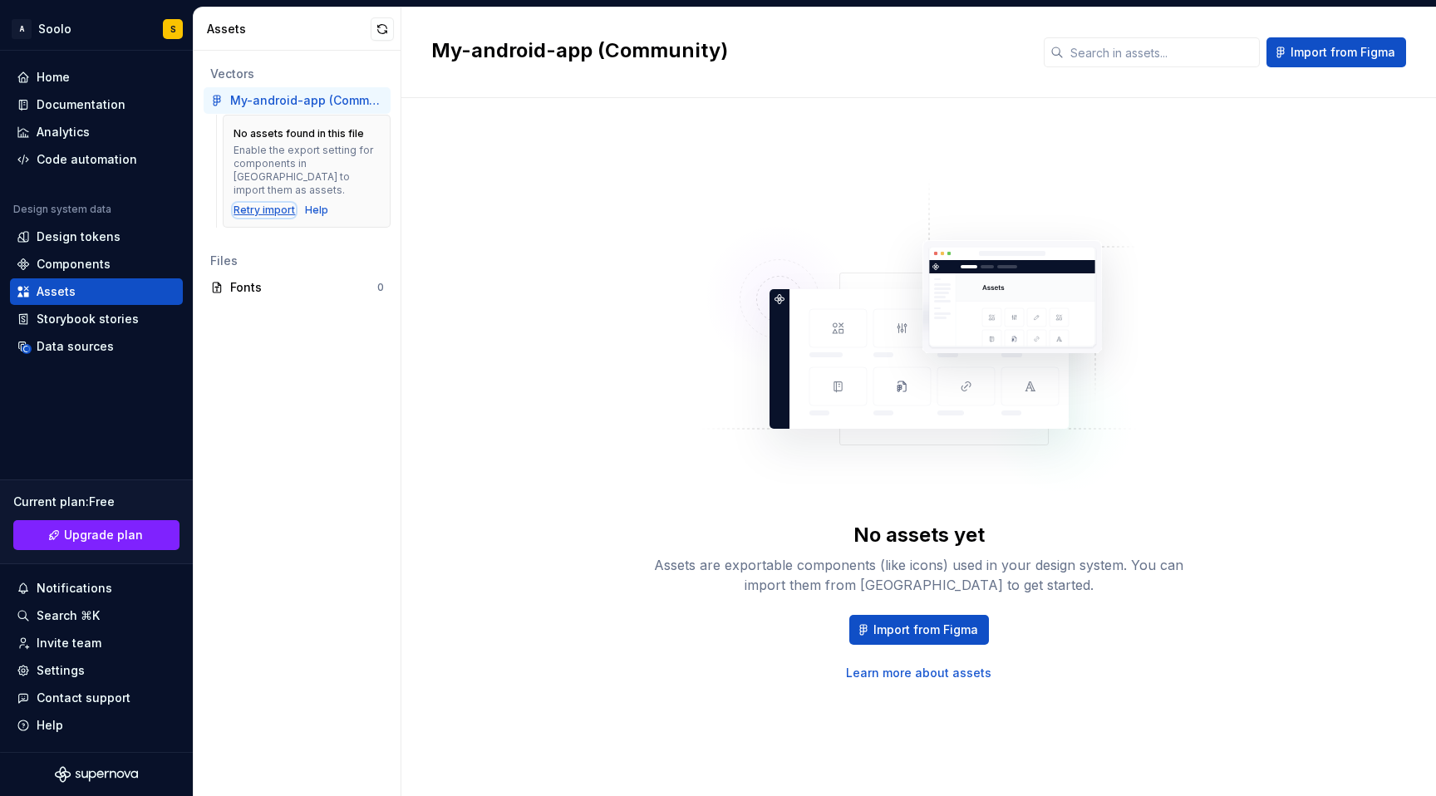
click at [269, 204] on div "Retry import" at bounding box center [265, 210] width 62 height 13
click at [382, 23] on button "button" at bounding box center [382, 28] width 23 height 23
click at [62, 68] on div "Home" at bounding box center [96, 77] width 173 height 27
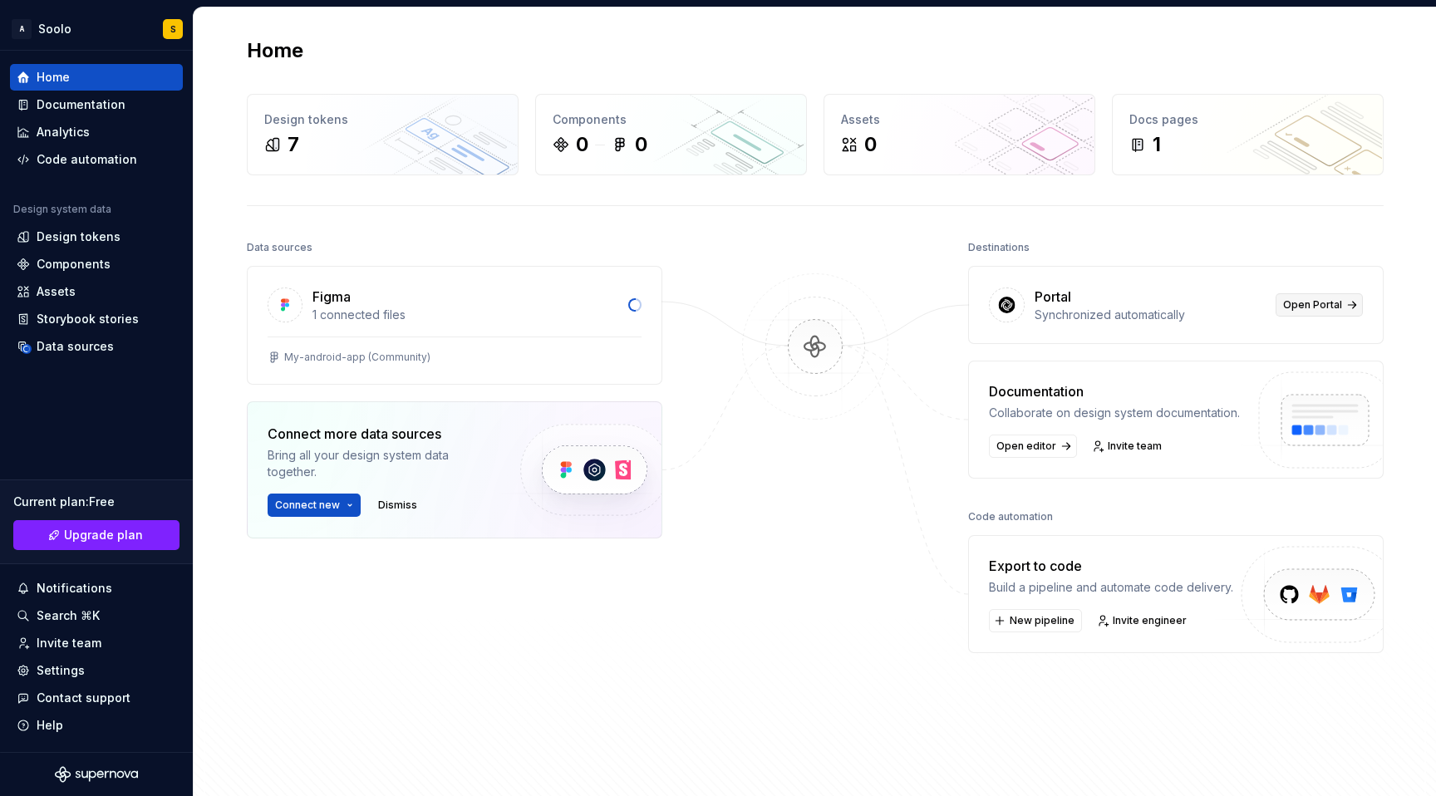
click at [1303, 308] on span "Open Portal" at bounding box center [1313, 304] width 59 height 13
click at [1049, 615] on span "New pipeline" at bounding box center [1042, 620] width 65 height 13
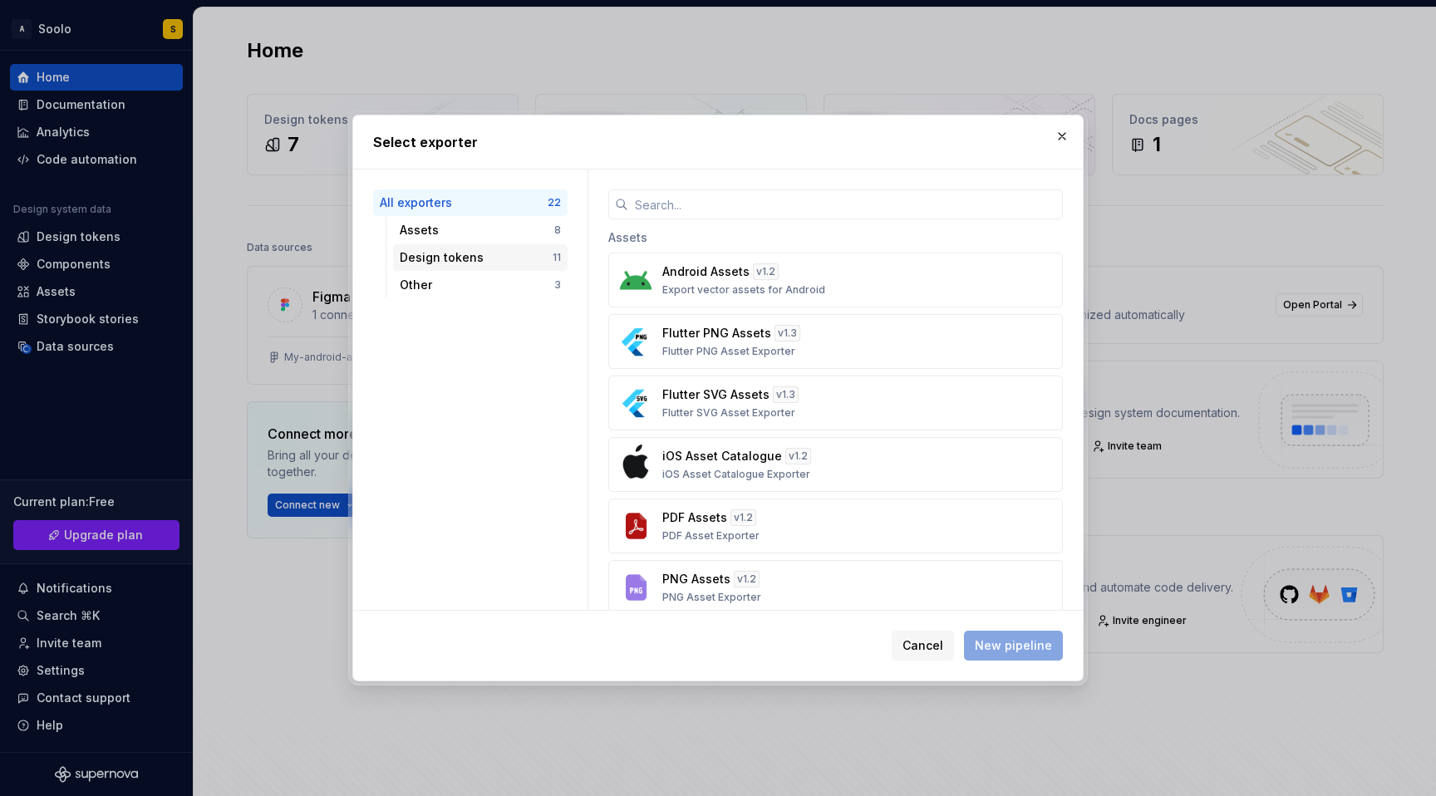
click at [477, 264] on div "Design tokens" at bounding box center [476, 257] width 153 height 17
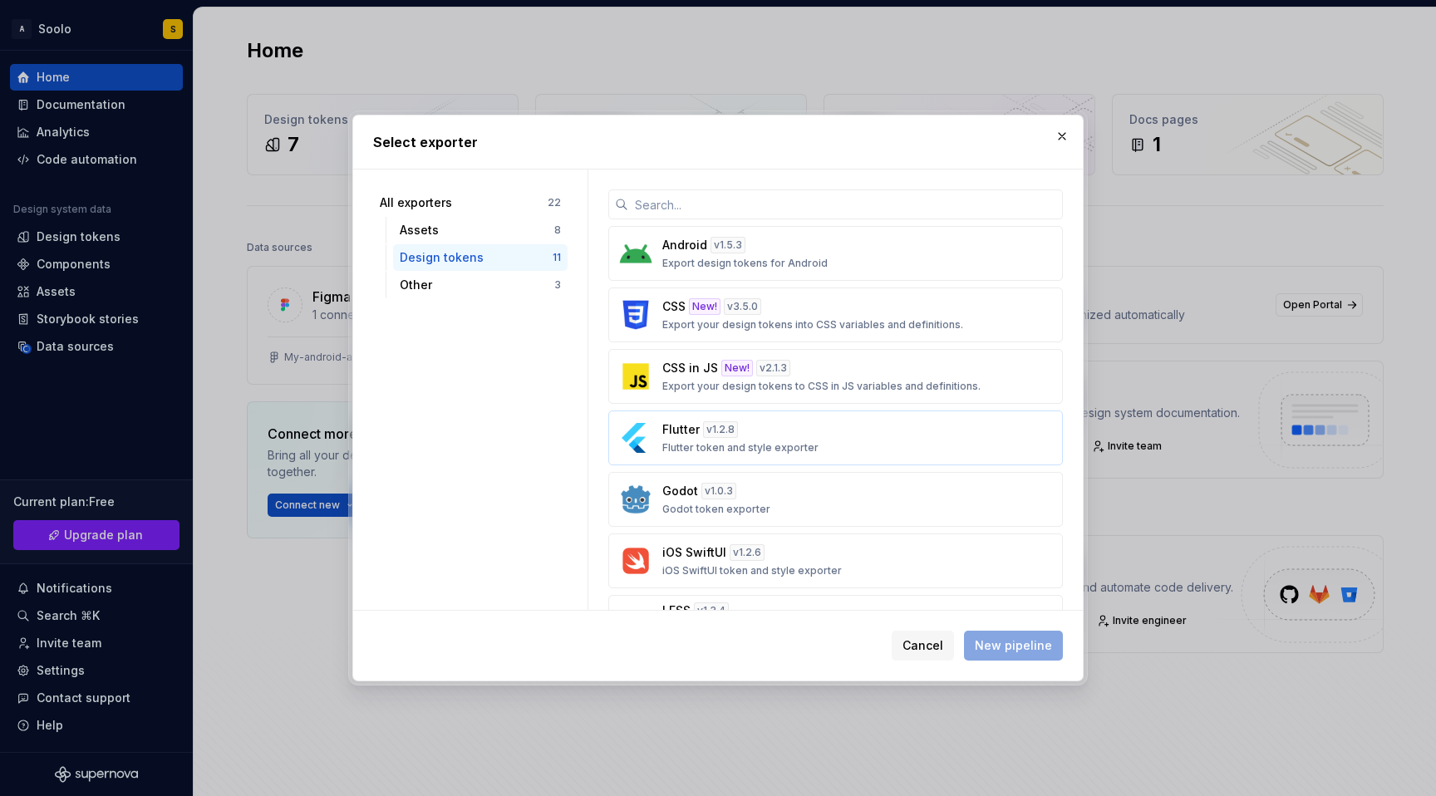
click at [811, 444] on p "Flutter token and style exporter" at bounding box center [741, 447] width 156 height 13
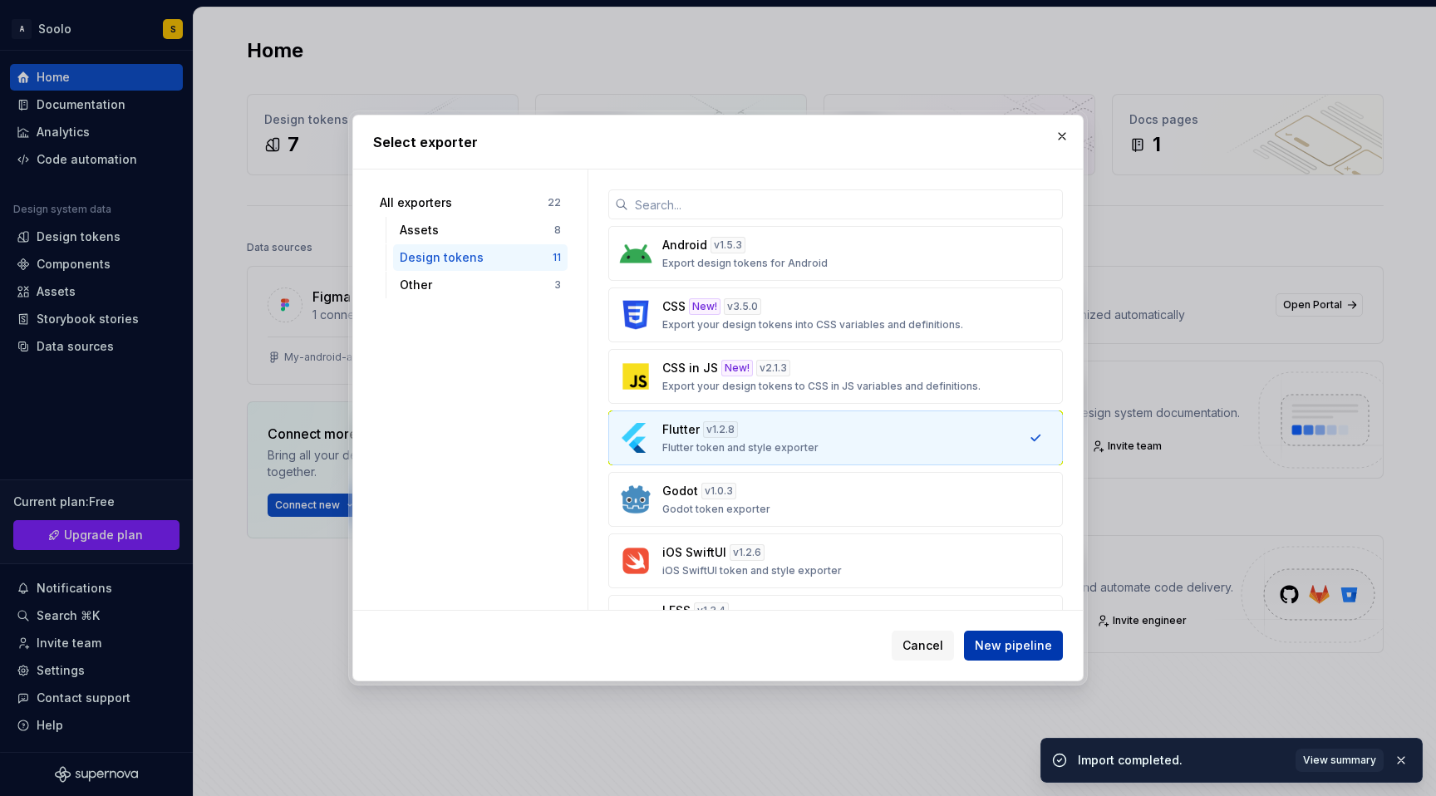
click at [1013, 645] on span "New pipeline" at bounding box center [1013, 646] width 77 height 17
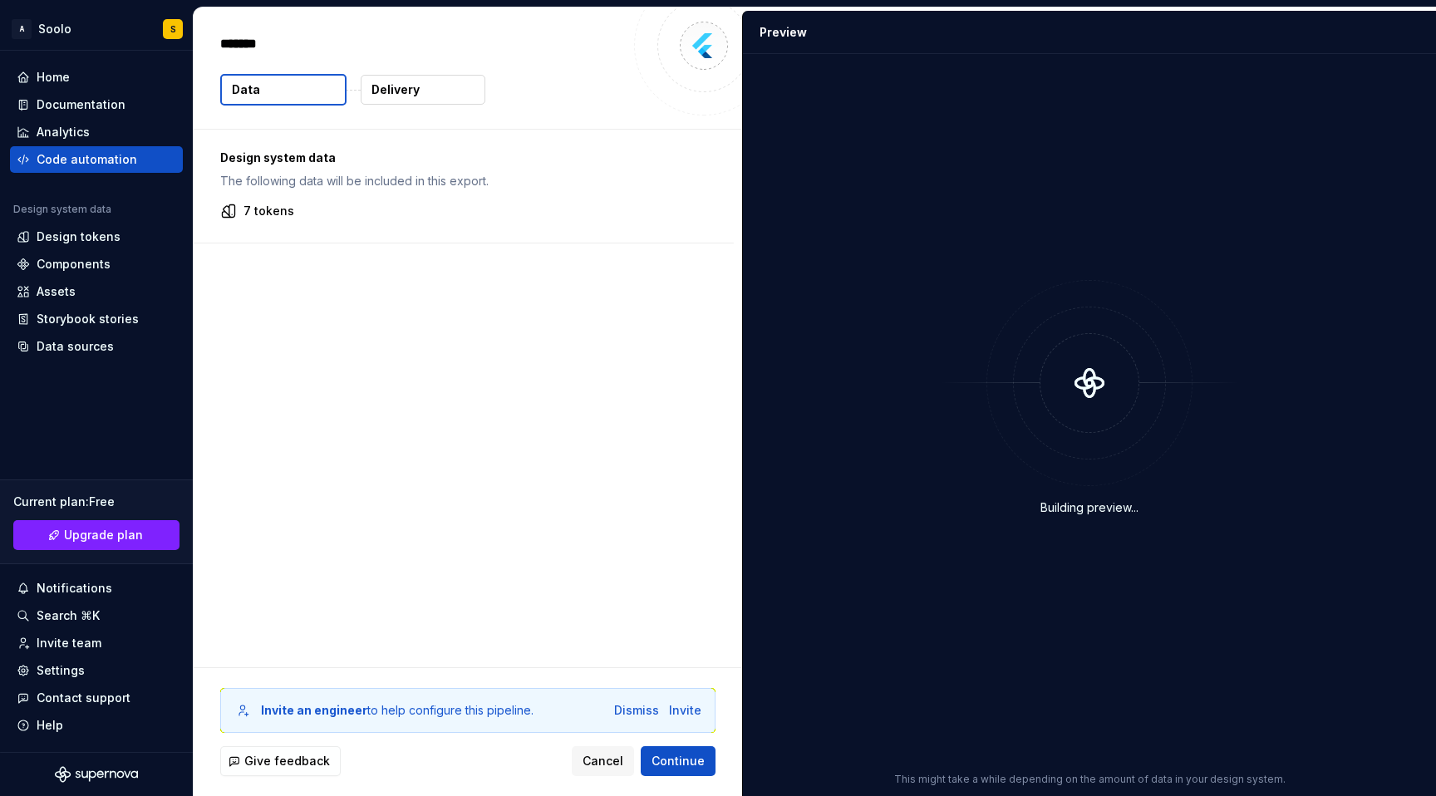
type textarea "*"
click at [575, 195] on div "Design system data The following data will be included in this export. 7 tokens" at bounding box center [464, 186] width 540 height 113
click at [314, 214] on div "7 tokens" at bounding box center [463, 211] width 487 height 17
click at [662, 765] on span "Continue" at bounding box center [678, 761] width 53 height 17
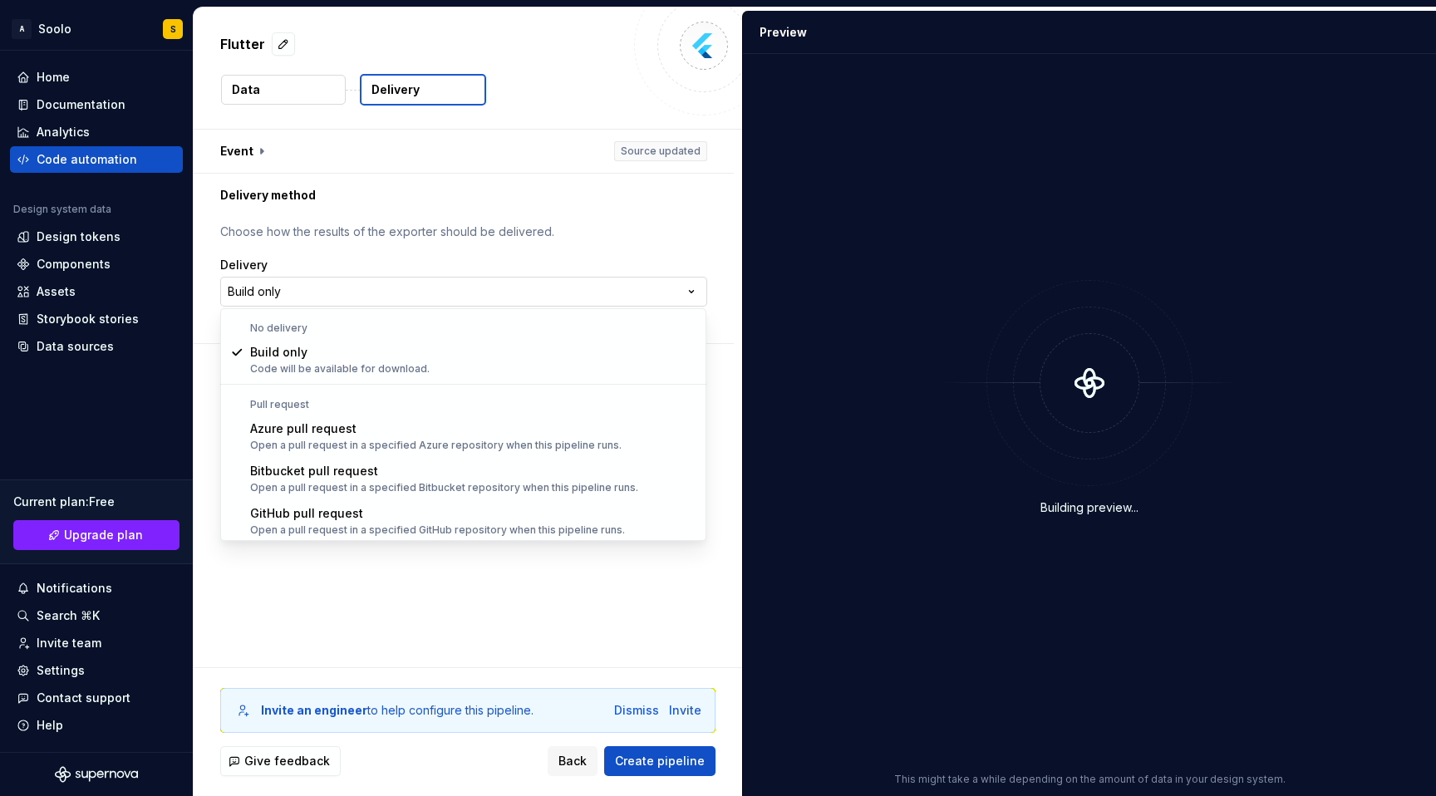
click at [504, 296] on html "**********" at bounding box center [718, 398] width 1436 height 796
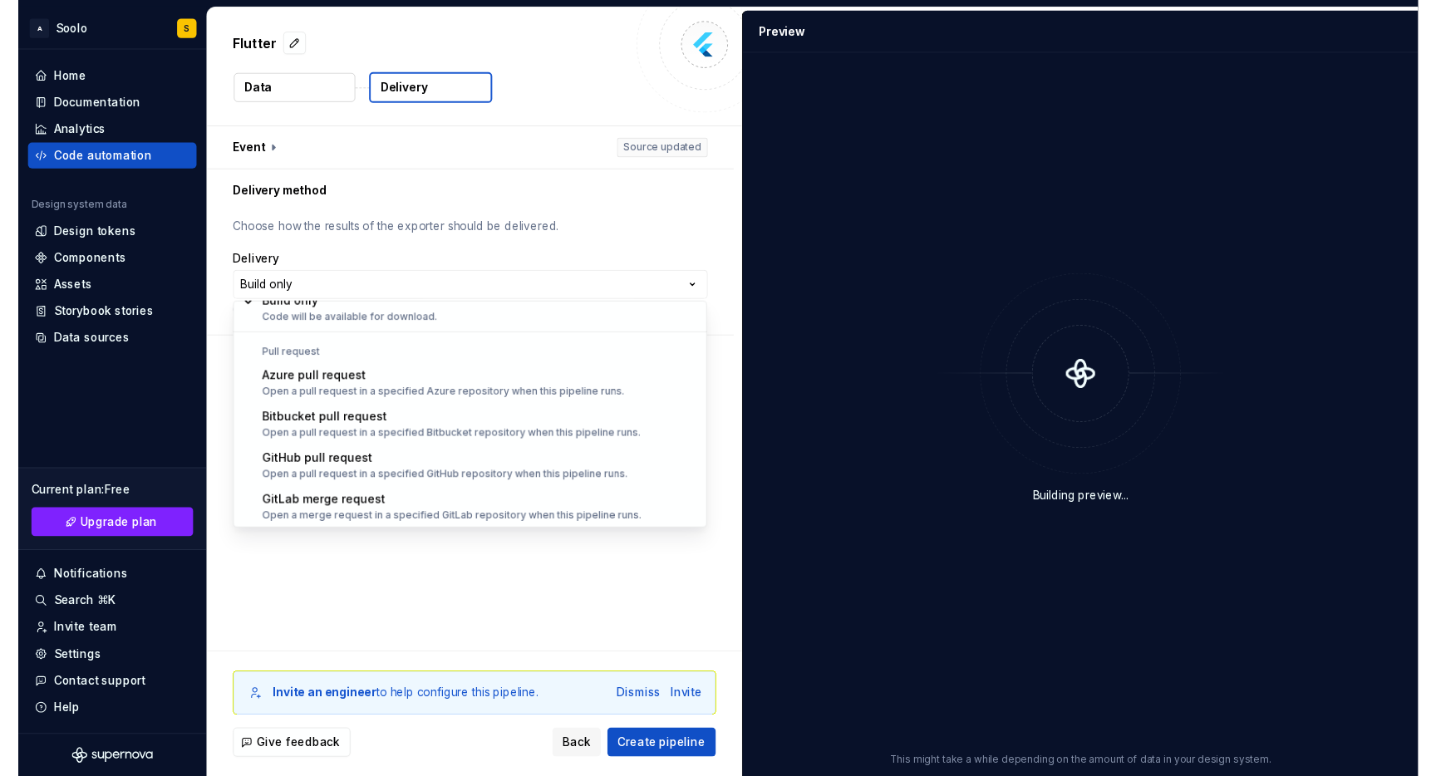
scroll to position [43, 0]
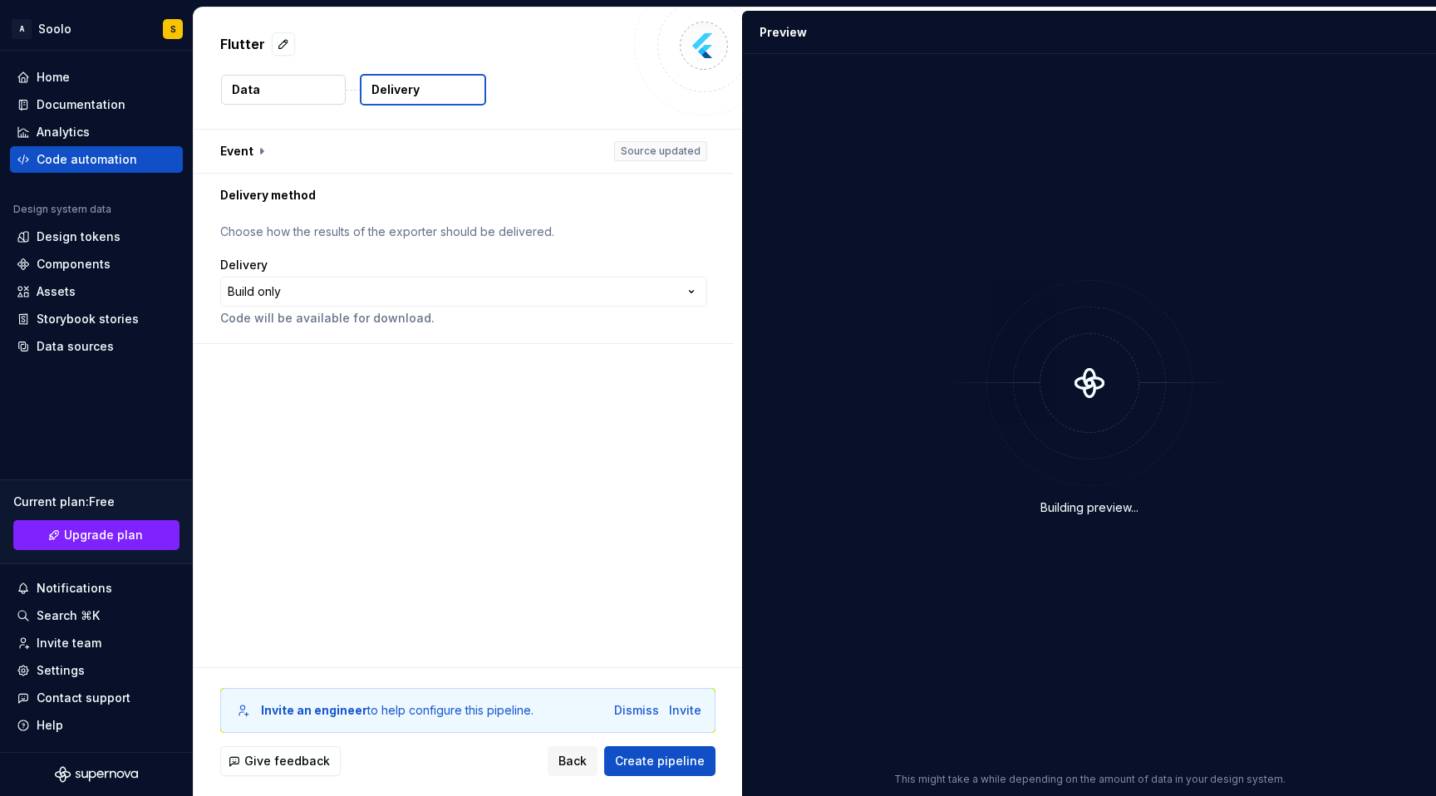
click at [552, 627] on html "**********" at bounding box center [718, 398] width 1436 height 796
click at [656, 766] on span "Create pipeline" at bounding box center [660, 761] width 90 height 17
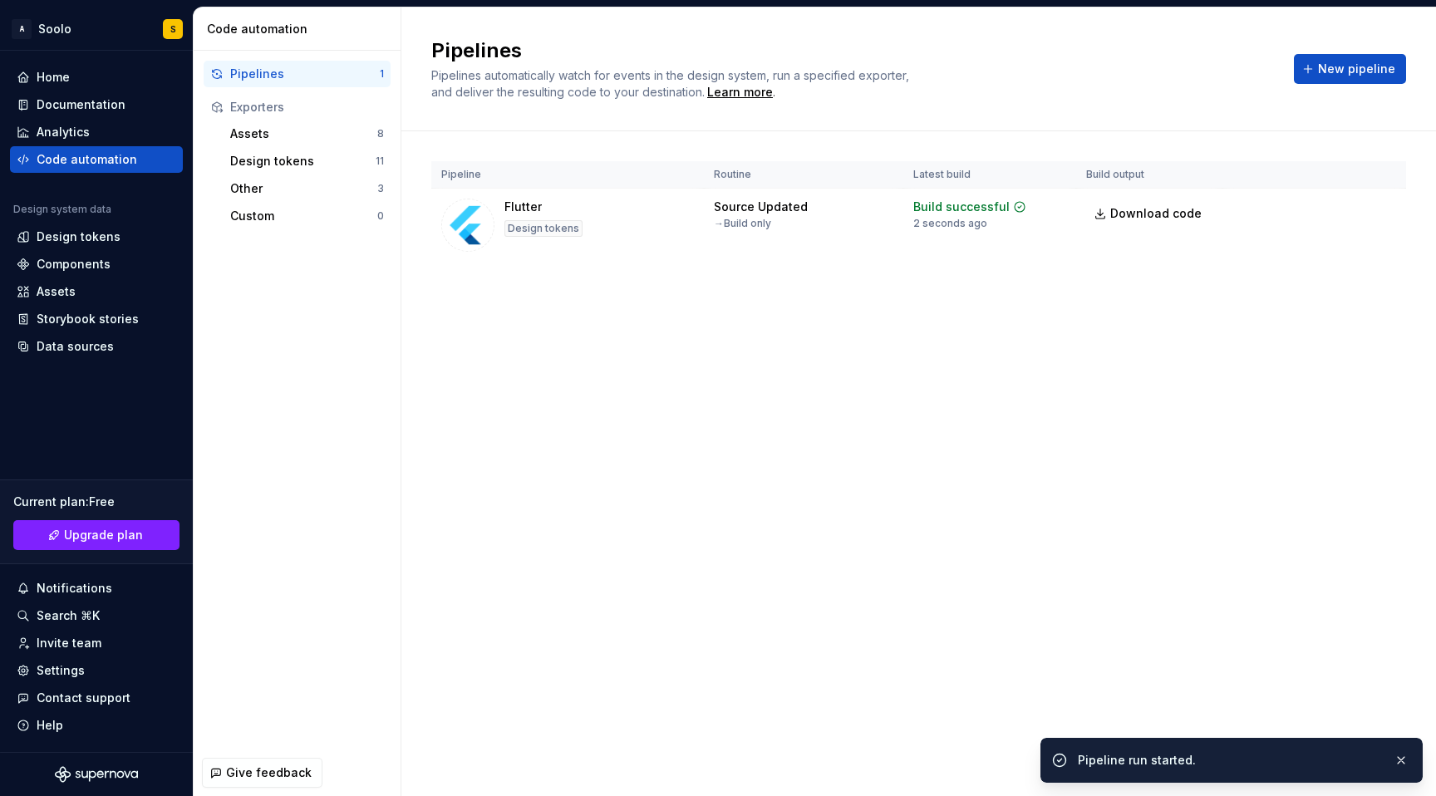
click at [817, 151] on div "Pipeline Routine Latest build Build output Flutter Design tokens Source Updated…" at bounding box center [918, 228] width 975 height 194
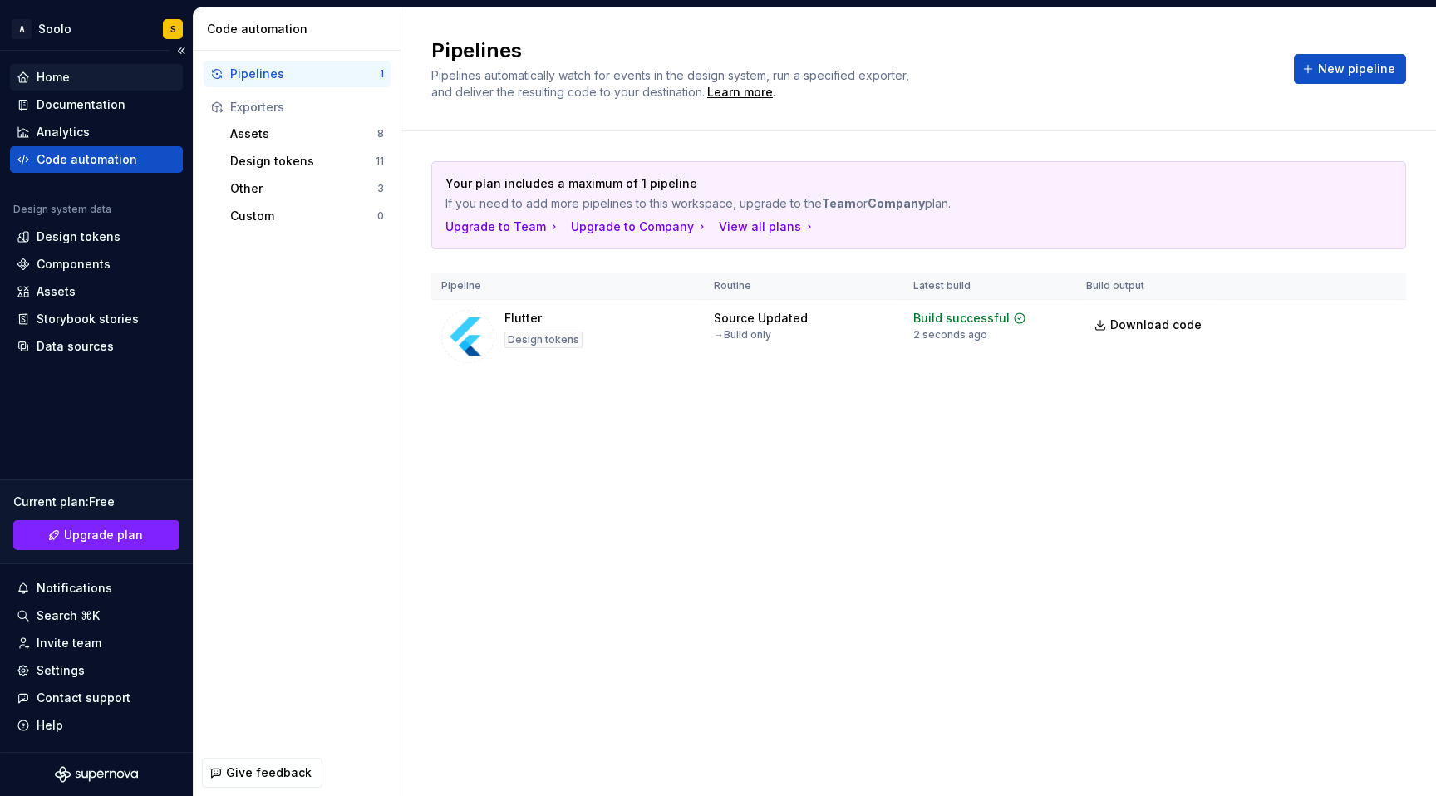
click at [64, 81] on div "Home" at bounding box center [53, 77] width 33 height 17
click at [62, 79] on div "Home" at bounding box center [53, 77] width 33 height 17
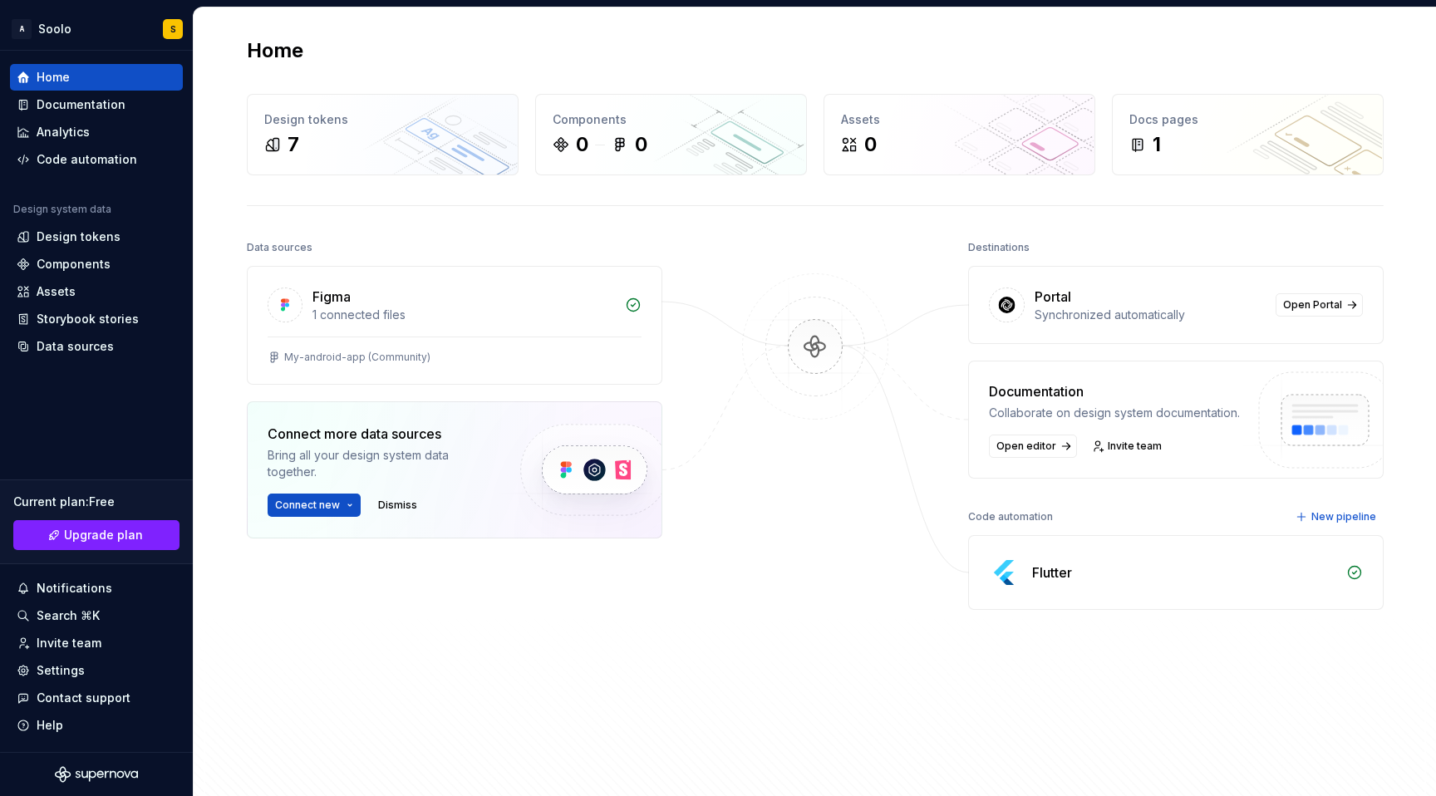
click at [1138, 572] on div "Flutter" at bounding box center [1184, 573] width 304 height 20
click at [1040, 579] on div "Flutter" at bounding box center [1052, 573] width 40 height 20
click at [1023, 569] on div "Flutter" at bounding box center [1176, 572] width 414 height 73
click at [983, 525] on div "Code automation" at bounding box center [1010, 516] width 85 height 23
click at [1009, 576] on img at bounding box center [1005, 572] width 33 height 33
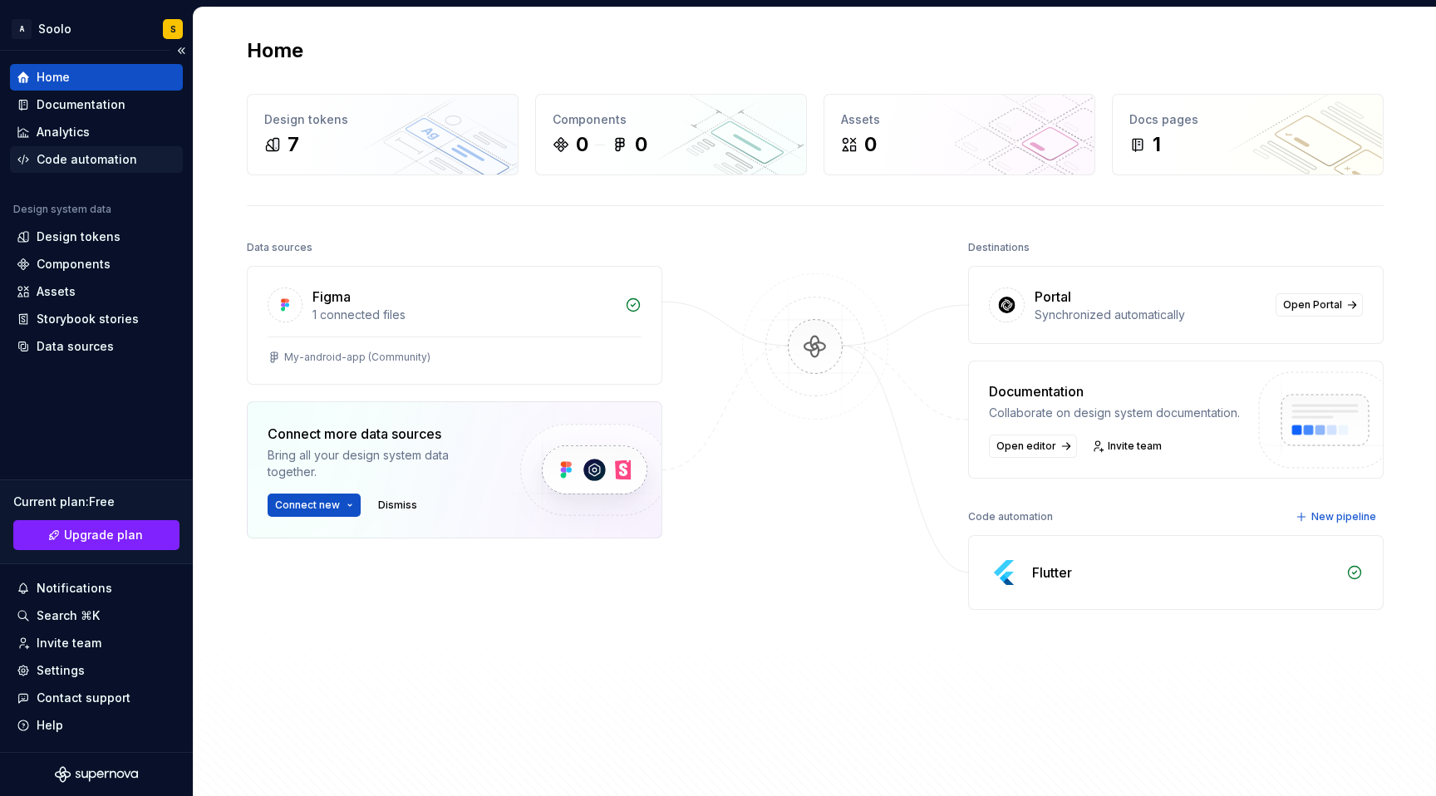
click at [73, 161] on div "Code automation" at bounding box center [87, 159] width 101 height 17
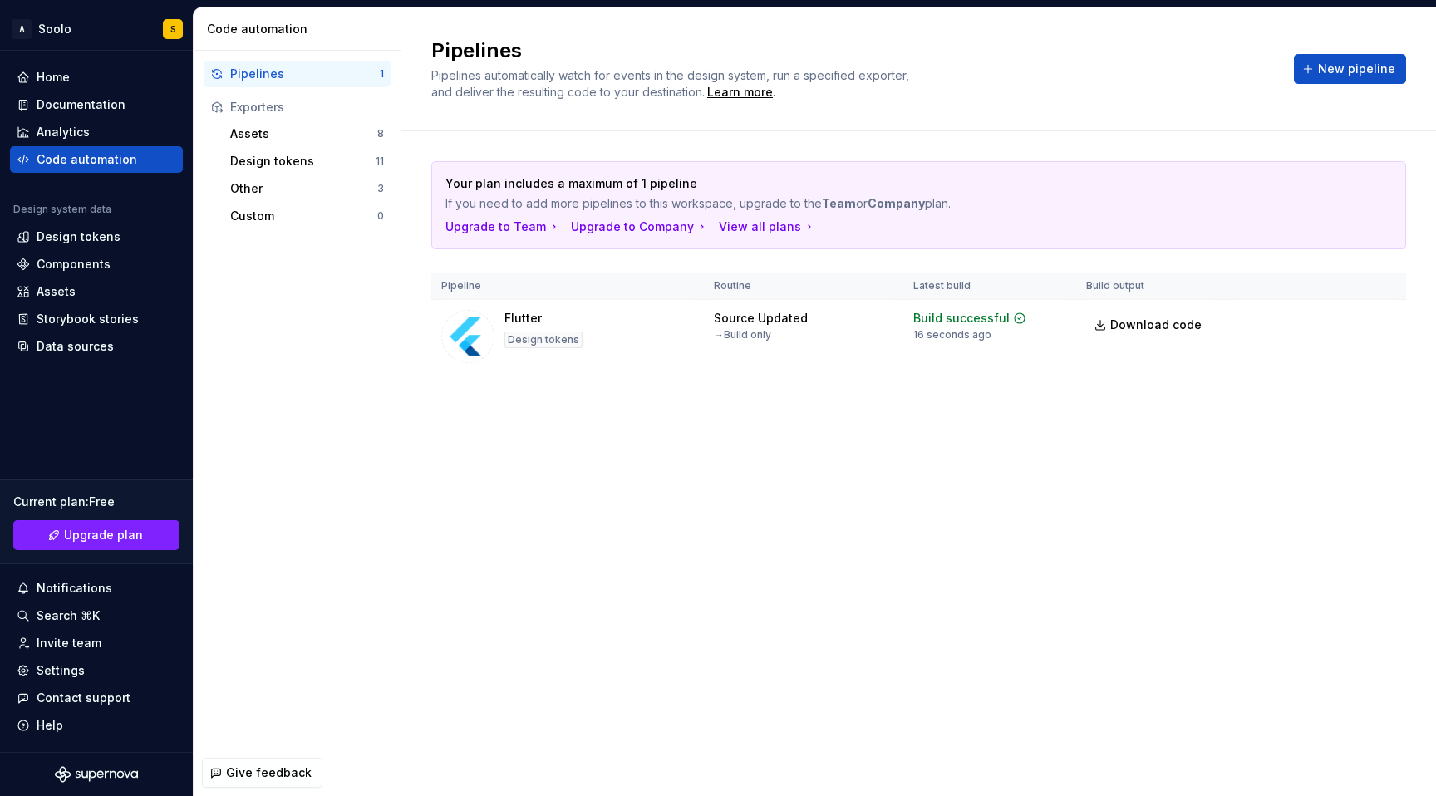
click at [278, 78] on div "Pipelines" at bounding box center [305, 74] width 150 height 17
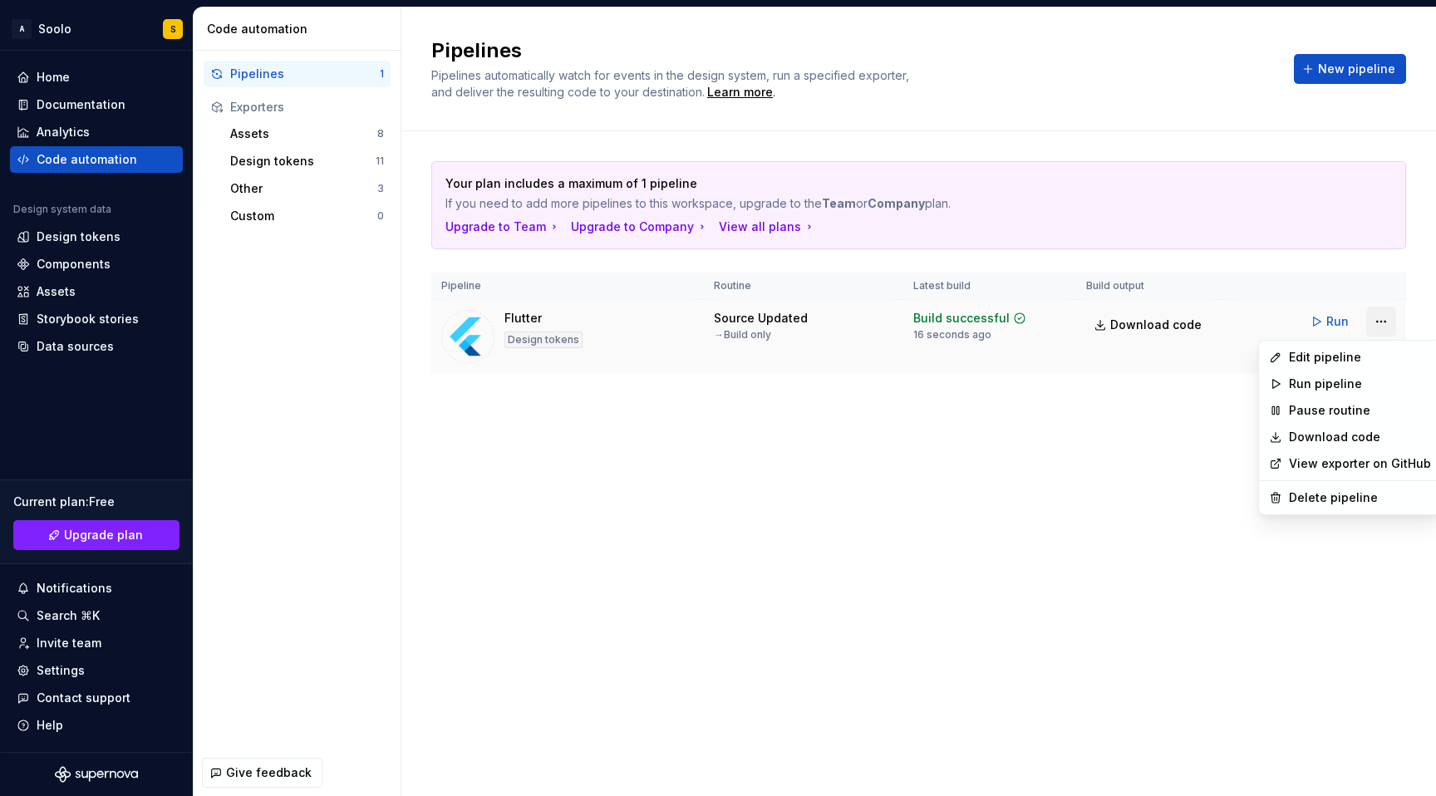
click at [1382, 324] on html "A Soolo S Home Documentation Analytics Code automation Design system data Desig…" at bounding box center [718, 398] width 1436 height 796
click at [1377, 464] on link "View exporter on GitHub" at bounding box center [1360, 464] width 142 height 17
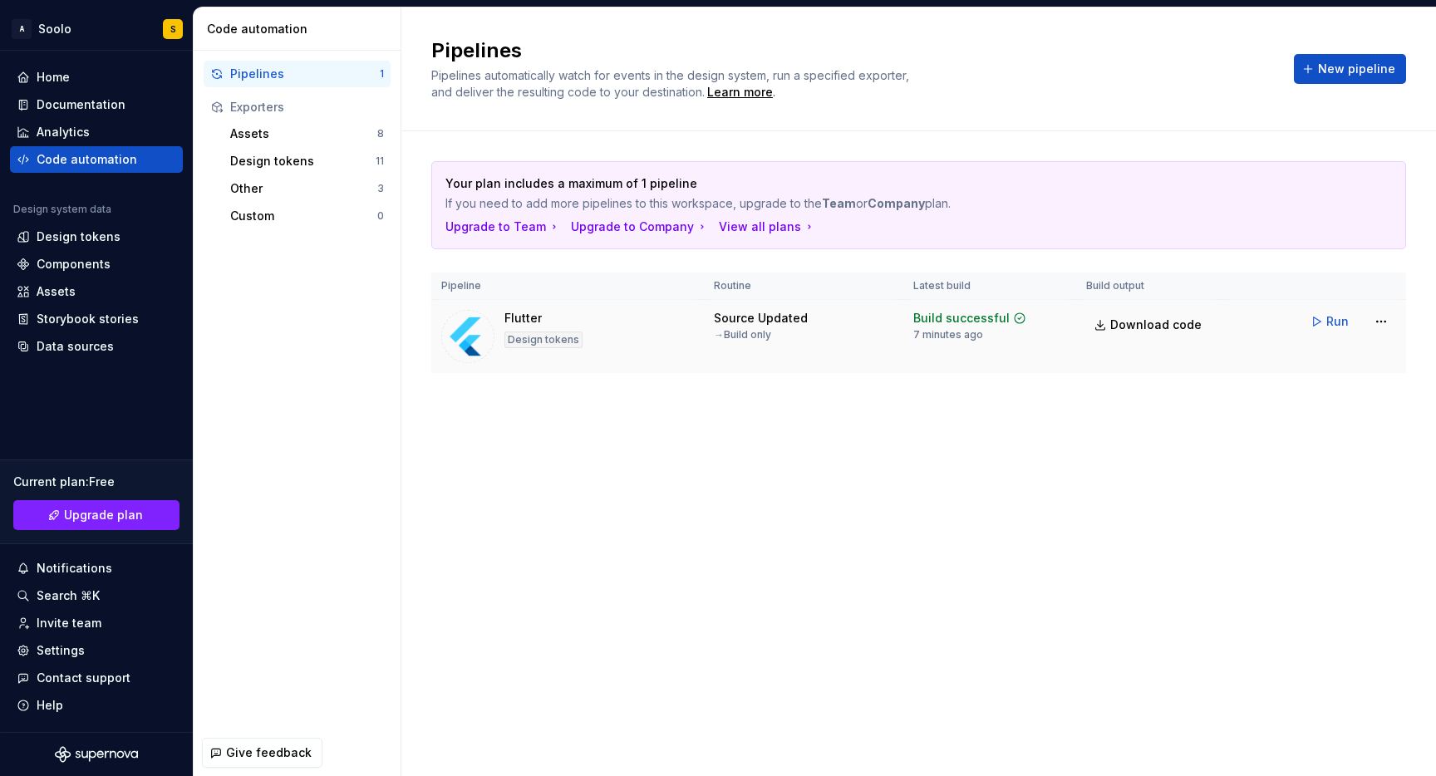
drag, startPoint x: 651, startPoint y: 345, endPoint x: 773, endPoint y: 367, distance: 124.2
click at [652, 345] on div "Flutter Design tokens" at bounding box center [567, 336] width 253 height 53
click at [1387, 314] on html "A Soolo S Home Documentation Analytics Code automation Design system data Desig…" at bounding box center [718, 388] width 1436 height 776
click at [1048, 539] on html "A Soolo S Home Documentation Analytics Code automation Design system data Desig…" at bounding box center [718, 388] width 1436 height 776
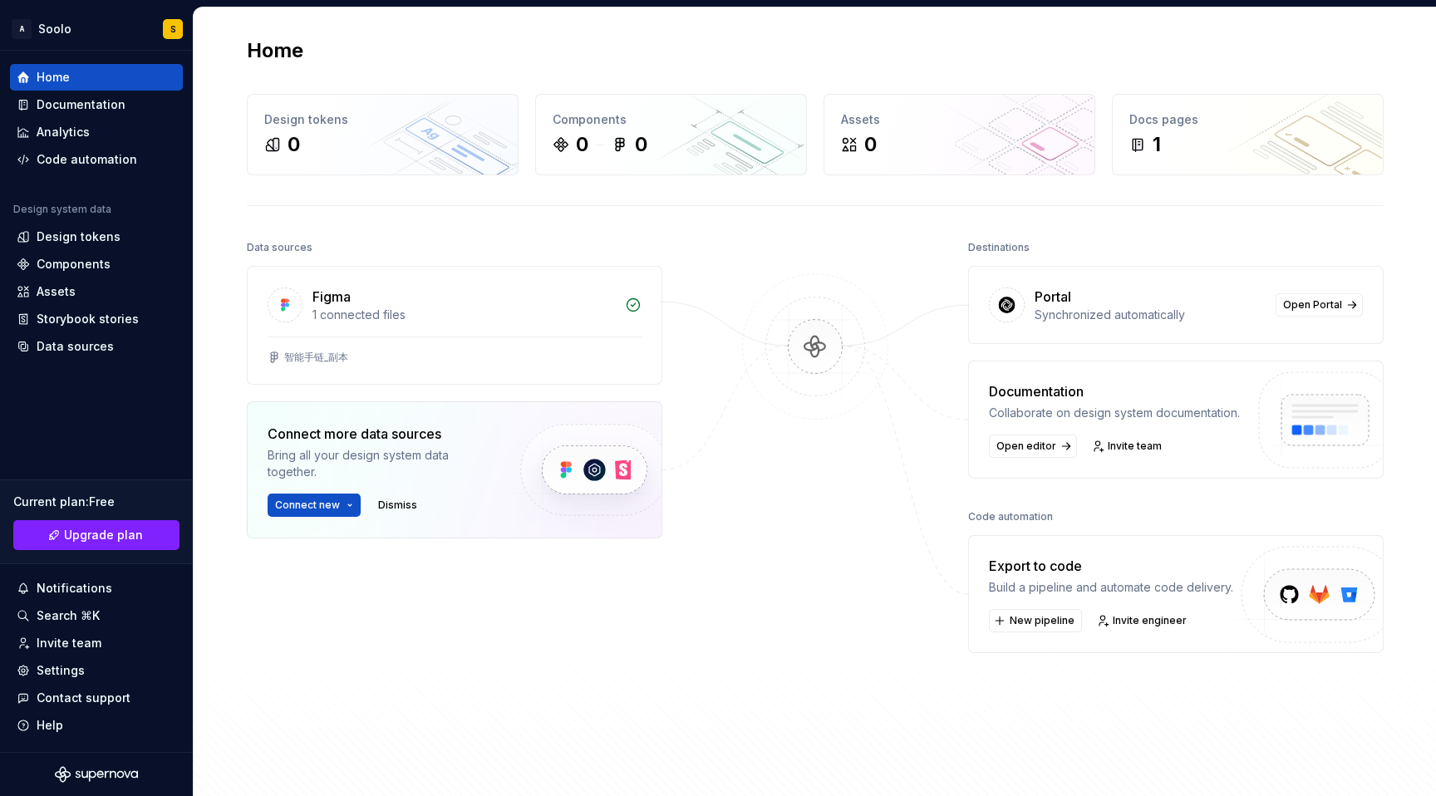
click at [1155, 330] on div "Portal Synchronized automatically Open Portal" at bounding box center [1176, 305] width 414 height 76
click at [1309, 310] on span "Open Portal" at bounding box center [1313, 304] width 59 height 13
click at [1138, 581] on div "Build a pipeline and automate code delivery." at bounding box center [1111, 587] width 244 height 17
click at [983, 562] on div "Export to code Build a pipeline and automate code delivery. New pipeline Invite…" at bounding box center [1176, 594] width 416 height 118
click at [1040, 626] on span "New pipeline" at bounding box center [1042, 620] width 65 height 13
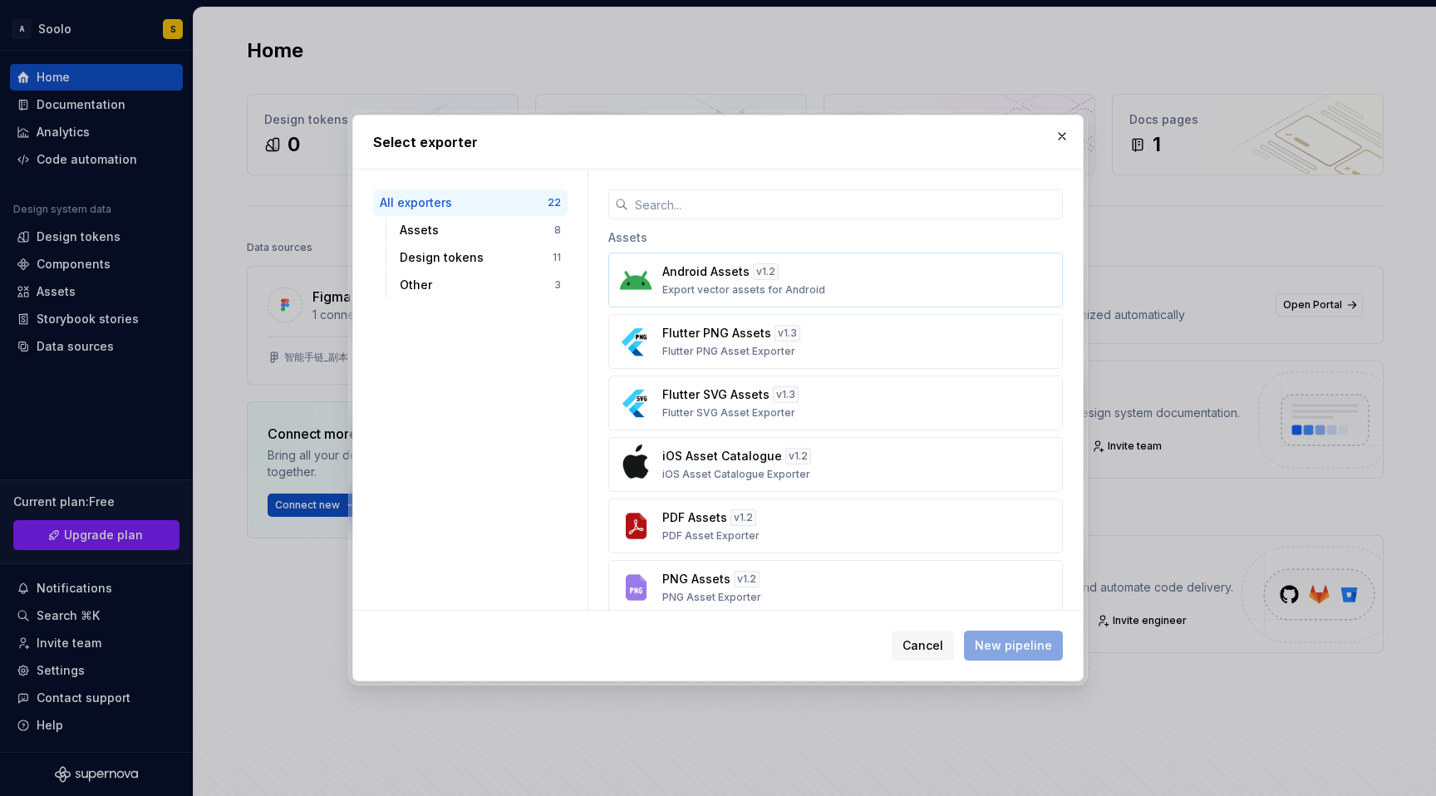
click at [693, 283] on p "Export vector assets for Android" at bounding box center [744, 289] width 163 height 13
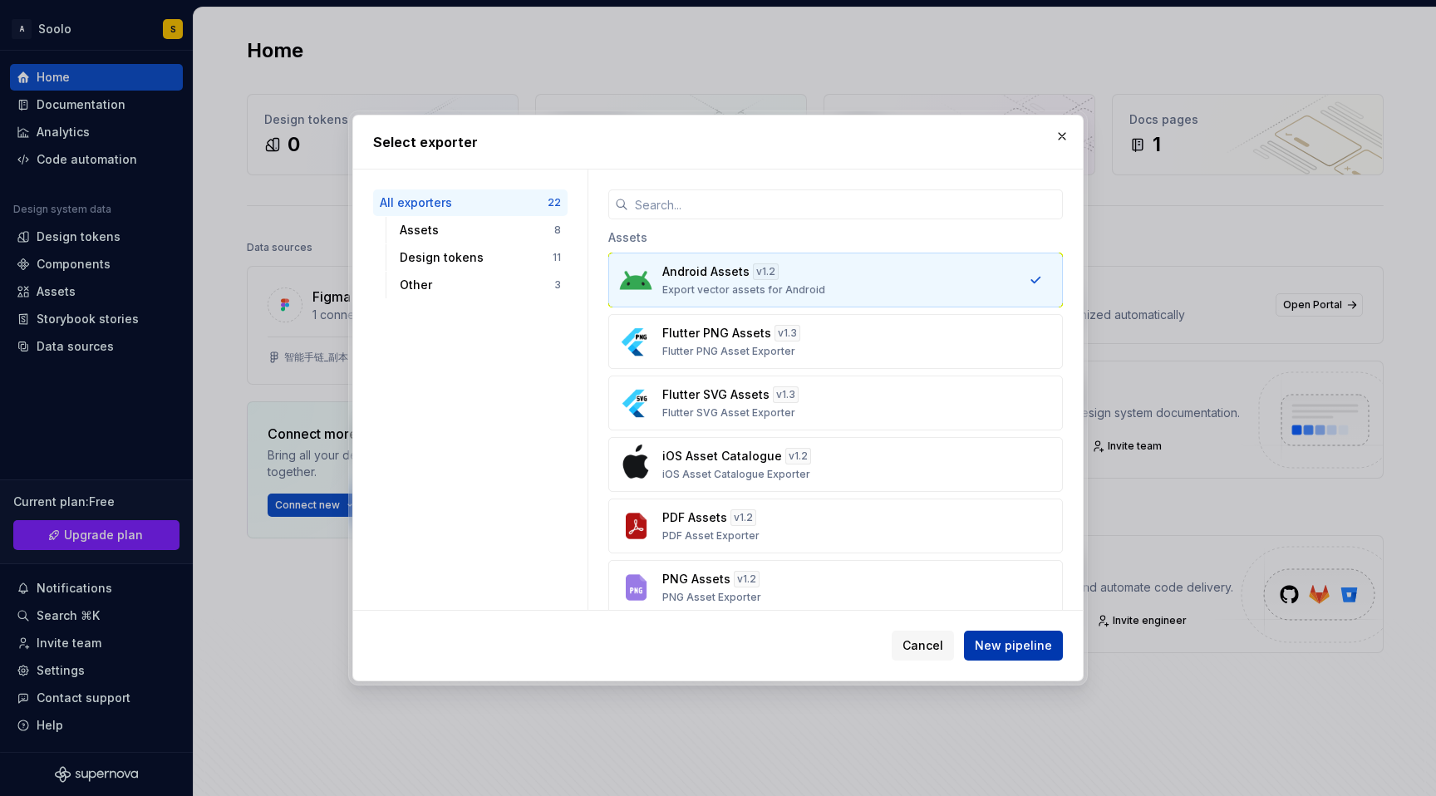
click at [1017, 651] on span "New pipeline" at bounding box center [1013, 646] width 77 height 17
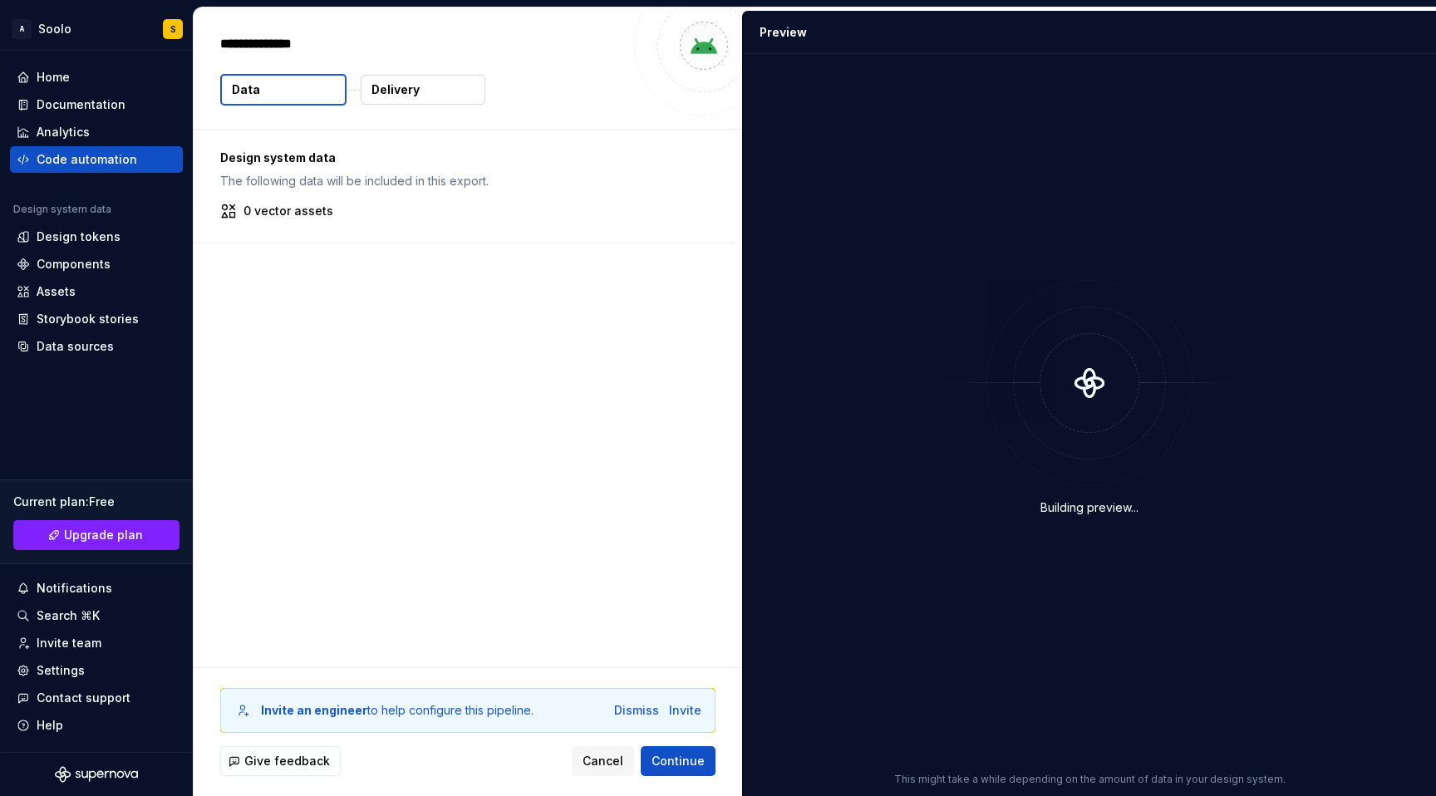
click at [311, 212] on p "0 vector assets" at bounding box center [289, 211] width 90 height 17
click at [372, 204] on div "0 vector assets" at bounding box center [463, 211] width 487 height 17
click at [606, 763] on span "Cancel" at bounding box center [603, 761] width 41 height 17
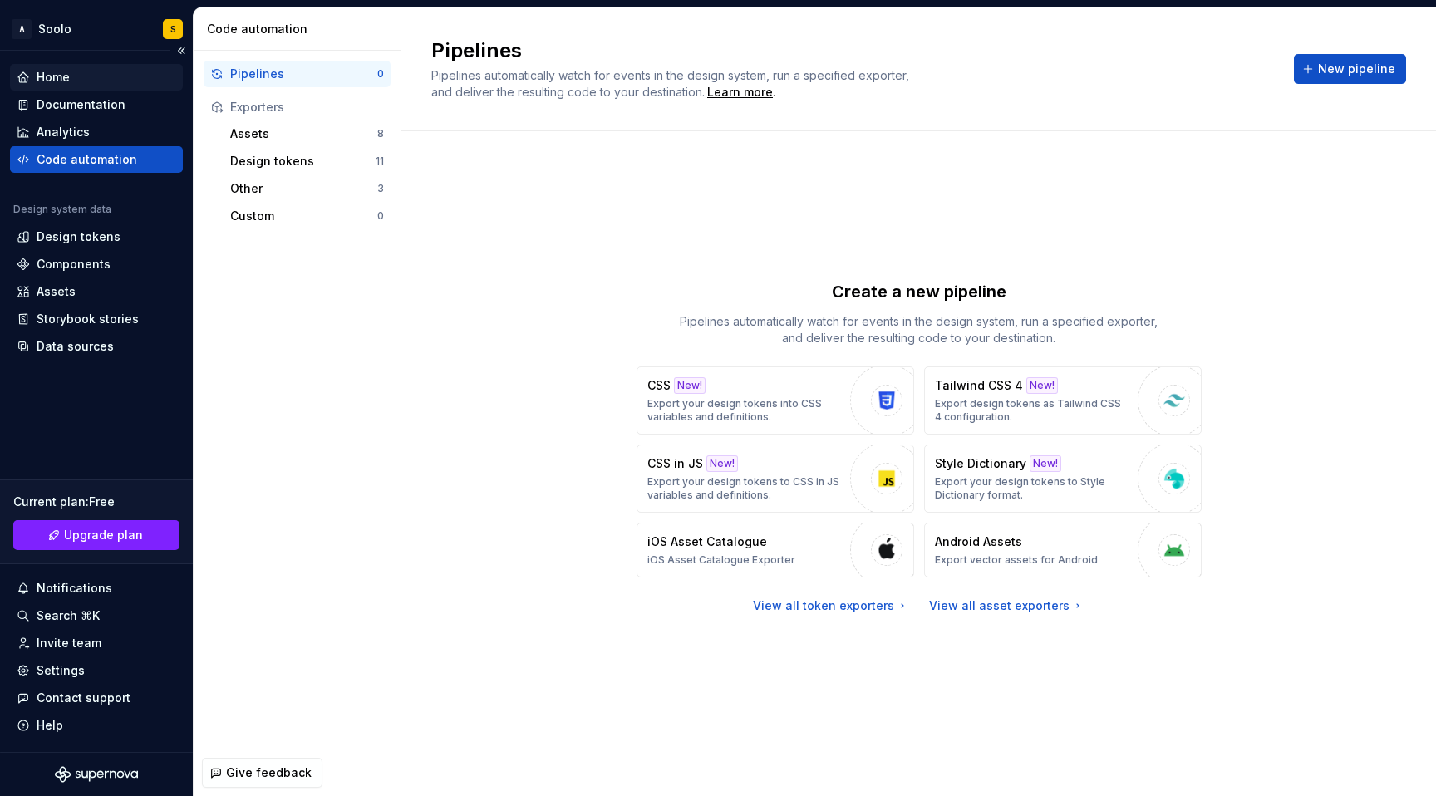
click at [83, 90] on div "Home" at bounding box center [96, 77] width 173 height 27
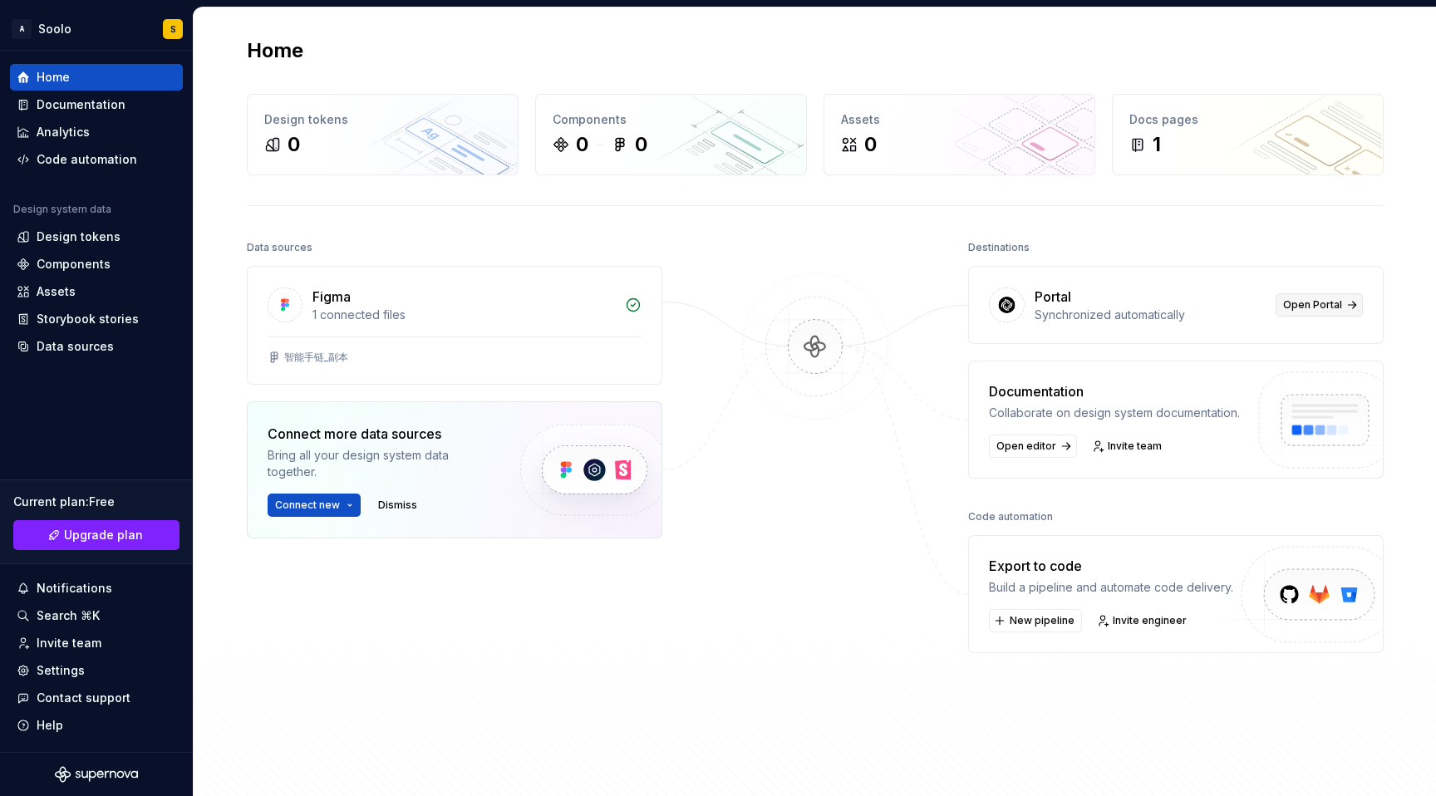
click at [1332, 308] on span "Open Portal" at bounding box center [1313, 304] width 59 height 13
click at [121, 323] on div "Storybook stories" at bounding box center [88, 319] width 102 height 17
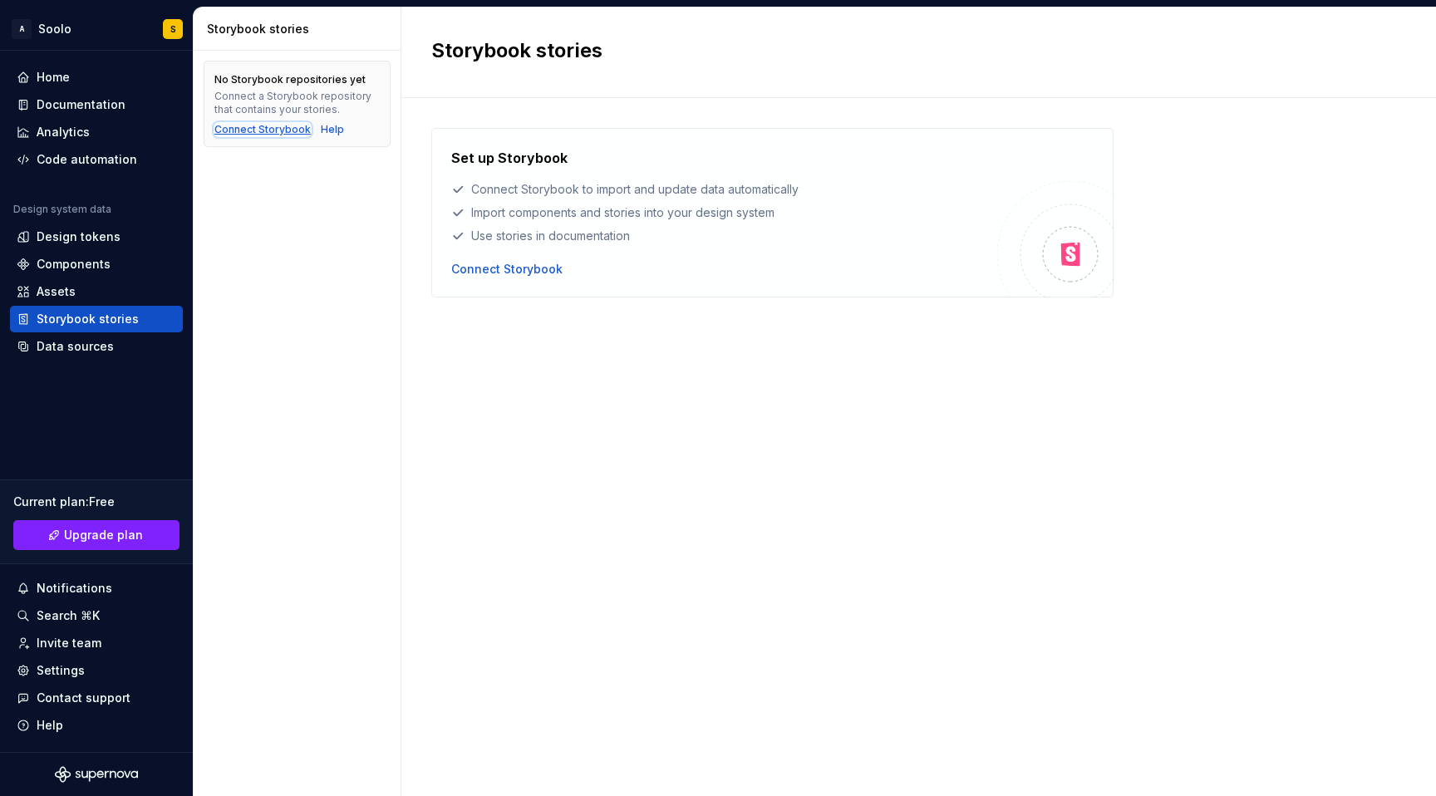
click at [275, 134] on div "Connect Storybook" at bounding box center [262, 129] width 96 height 13
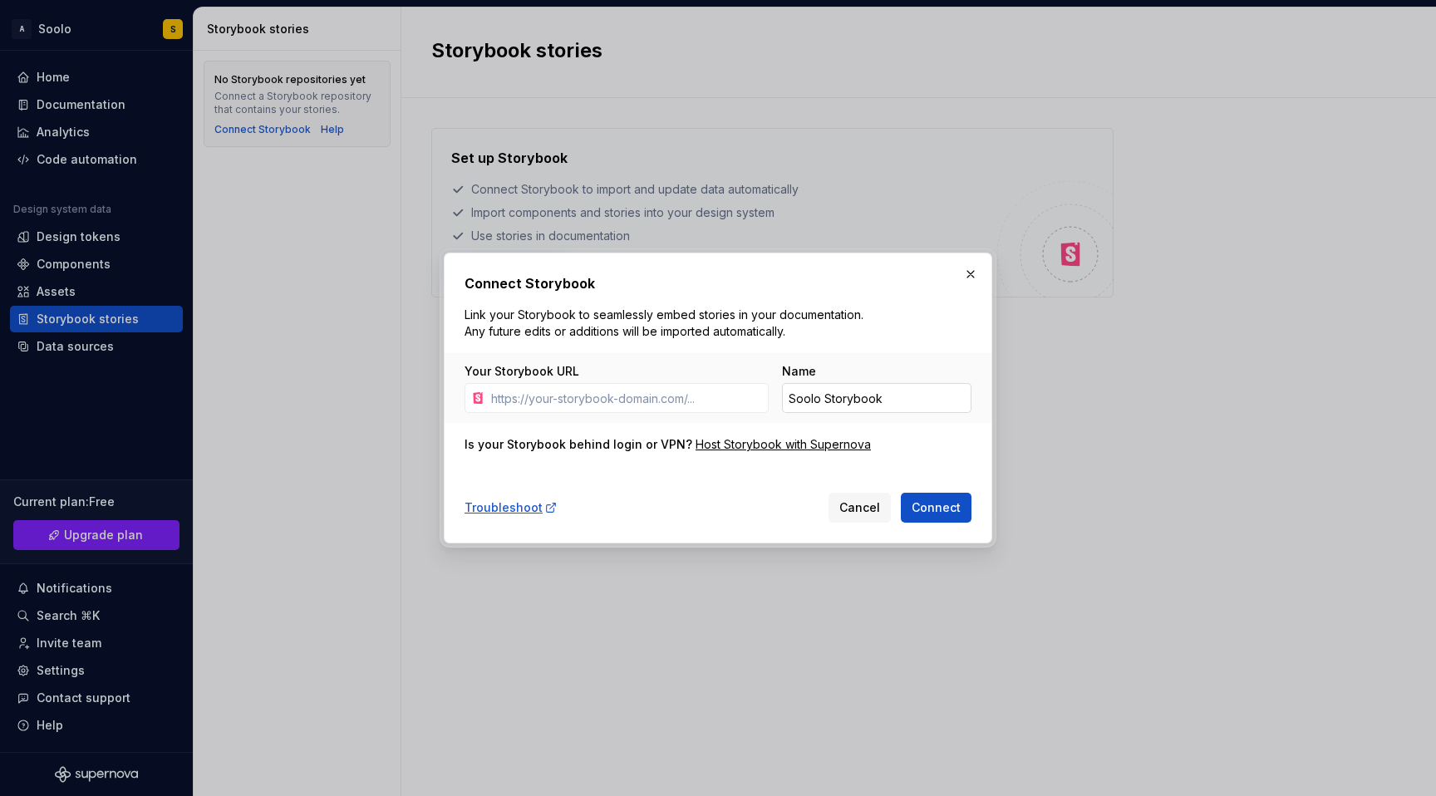
click at [898, 389] on input "Soolo Storybook" at bounding box center [877, 398] width 190 height 30
click at [849, 516] on button "Cancel" at bounding box center [860, 508] width 62 height 30
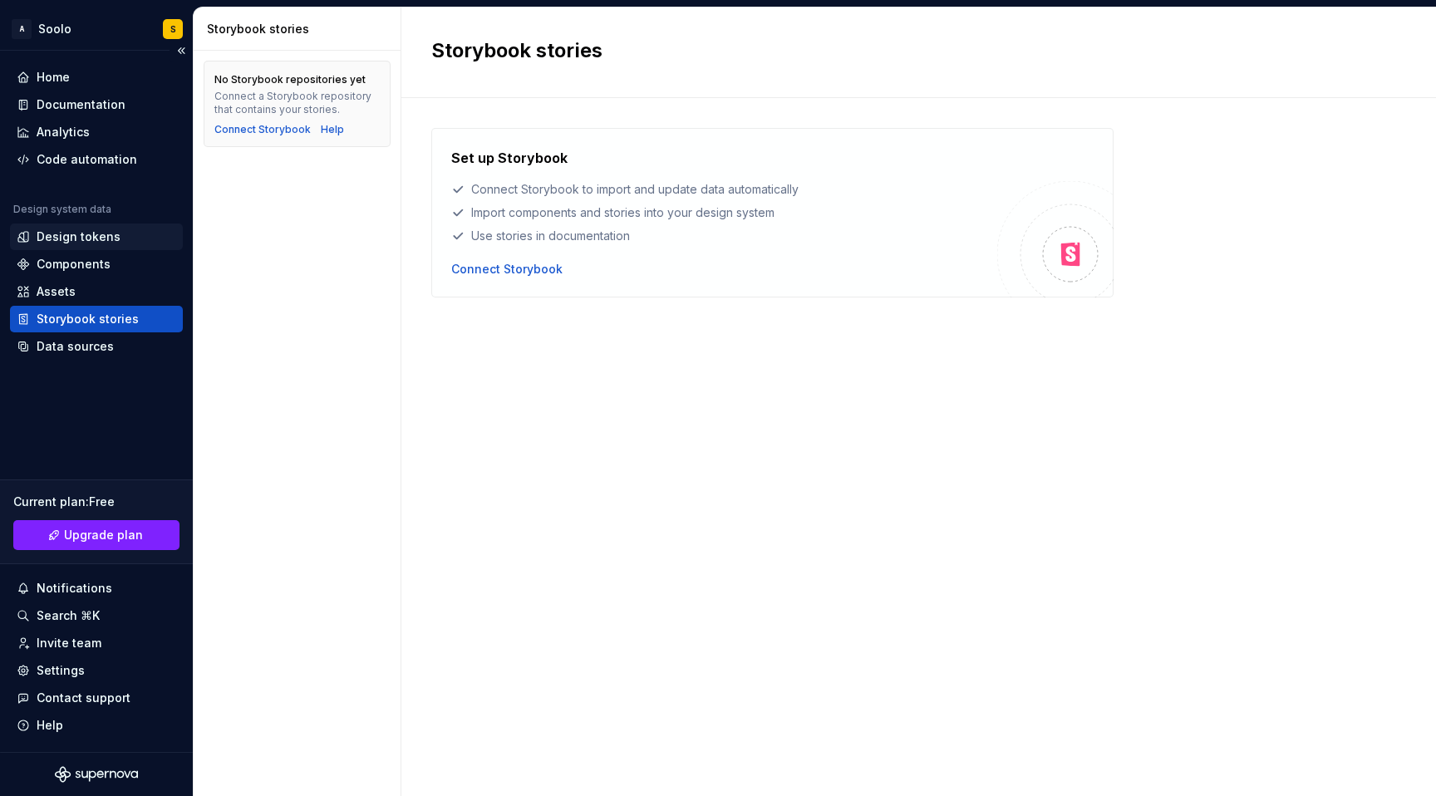
click at [96, 237] on div "Design tokens" at bounding box center [79, 237] width 84 height 17
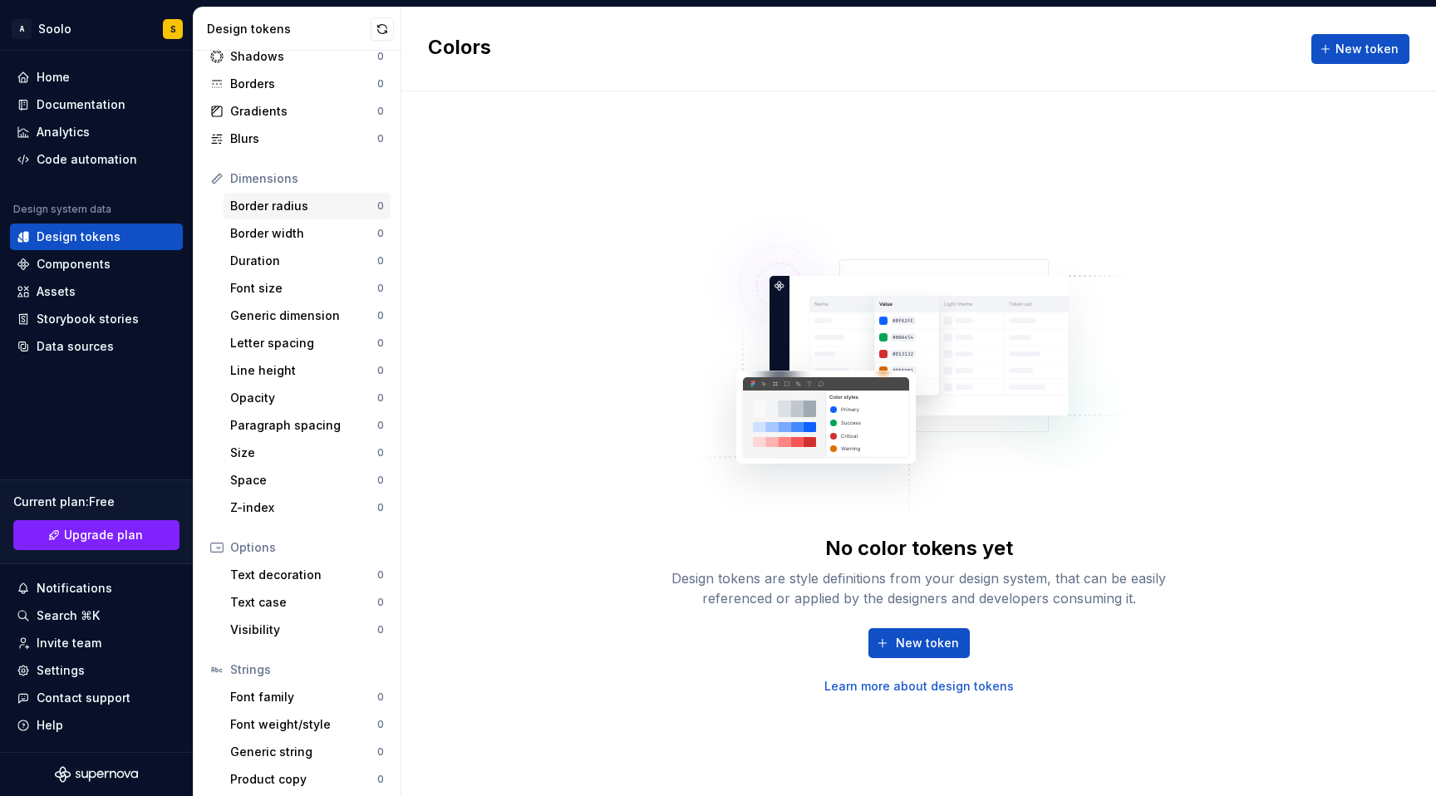
scroll to position [114, 0]
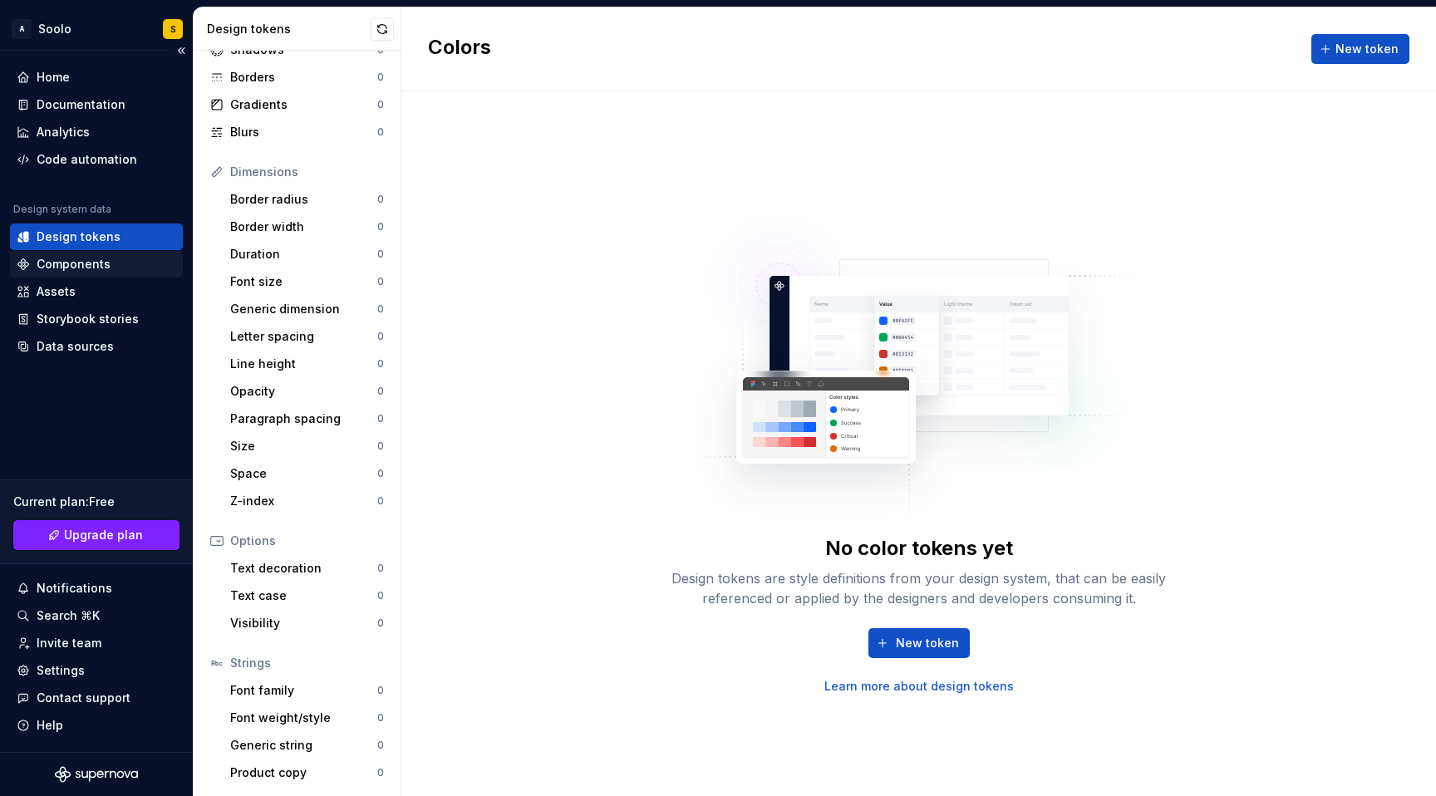
click at [105, 269] on div "Components" at bounding box center [74, 264] width 74 height 17
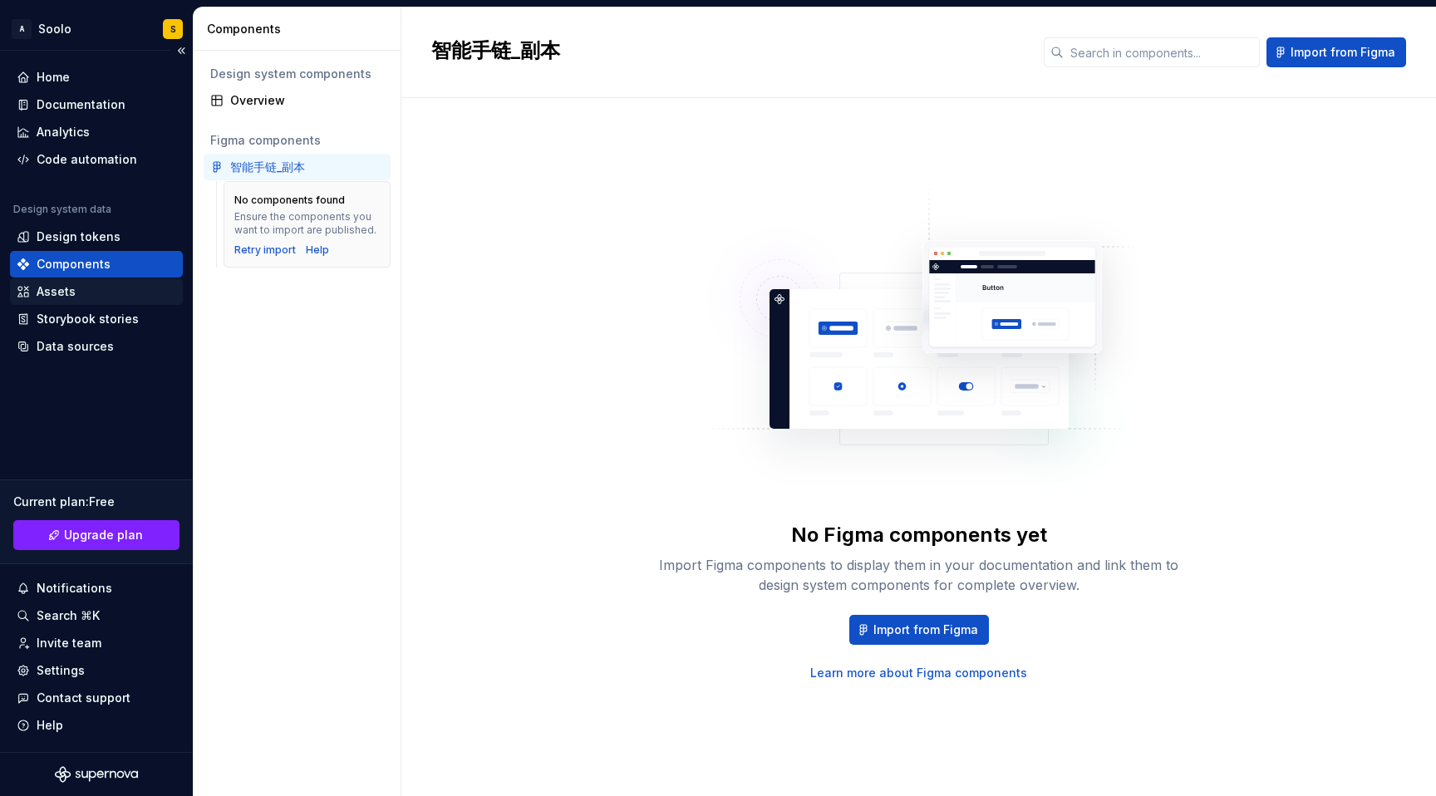
click at [86, 302] on div "Assets" at bounding box center [96, 291] width 173 height 27
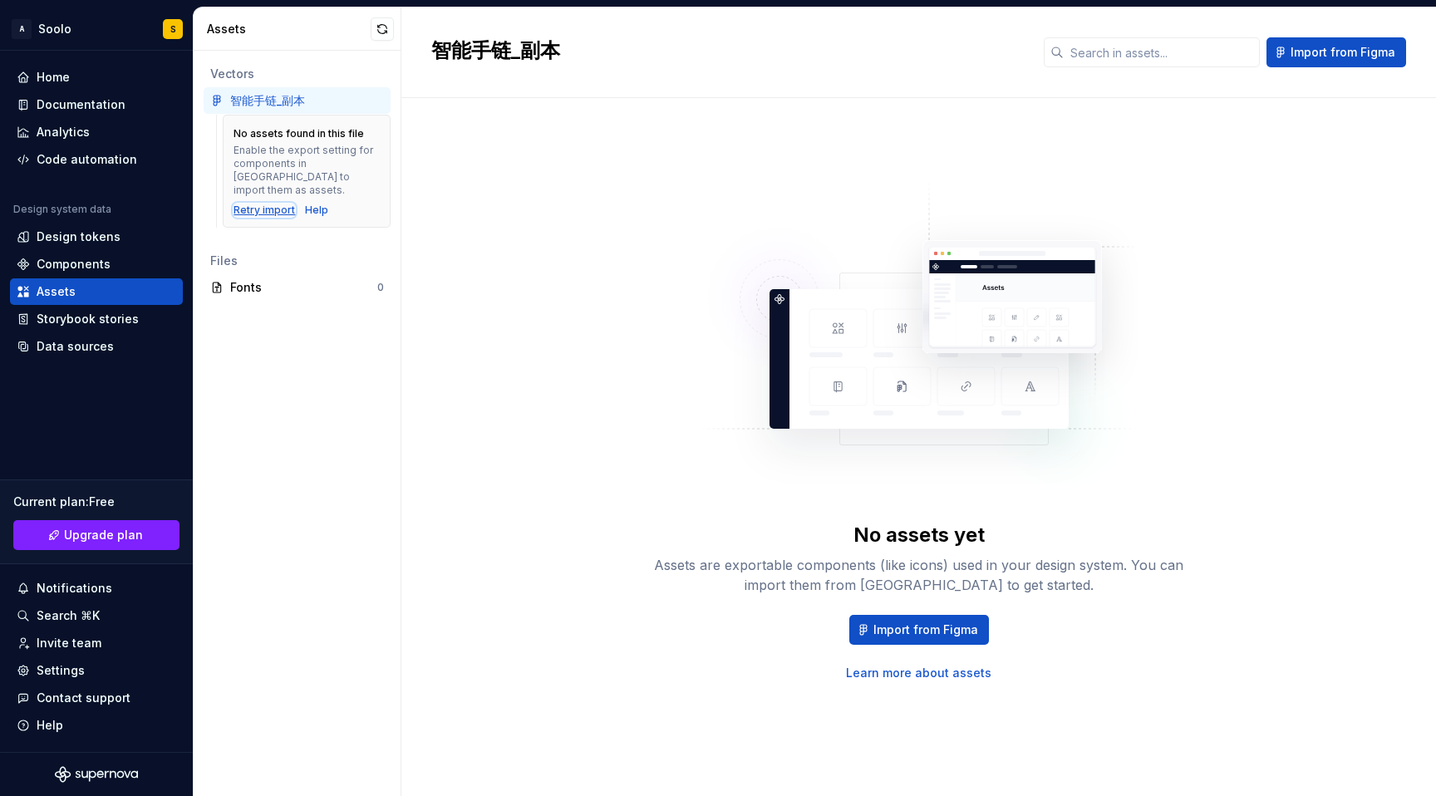
click at [273, 204] on div "Retry import" at bounding box center [265, 210] width 62 height 13
click at [63, 77] on div "Home" at bounding box center [53, 77] width 33 height 17
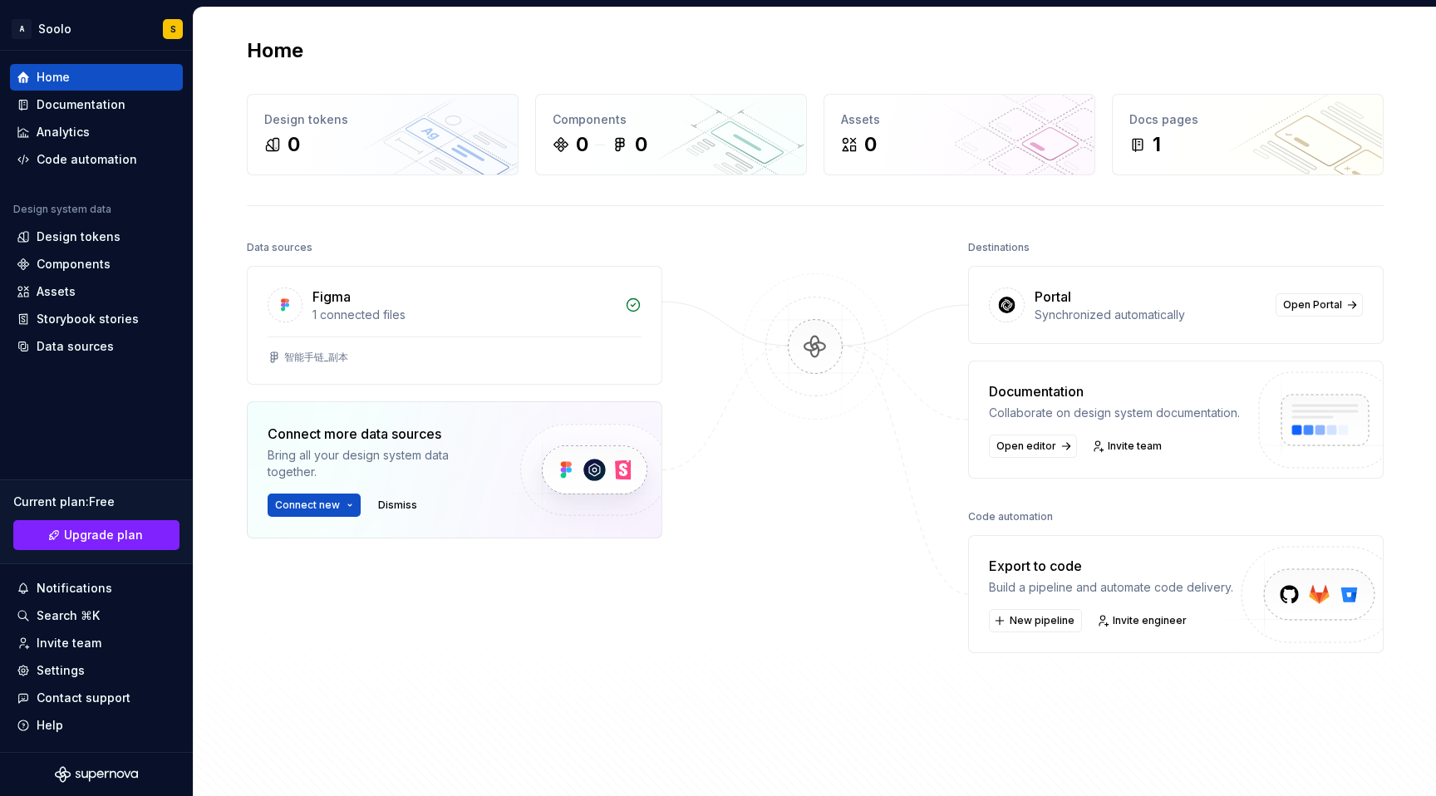
click at [1106, 314] on div "Synchronized automatically" at bounding box center [1150, 315] width 231 height 17
drag, startPoint x: 1030, startPoint y: 317, endPoint x: 1177, endPoint y: 324, distance: 147.3
click at [1177, 324] on div "Portal Synchronized automatically Open Portal" at bounding box center [1176, 305] width 414 height 76
click at [1151, 329] on div "Portal Synchronized automatically Open Portal" at bounding box center [1176, 305] width 414 height 76
click at [1008, 305] on img at bounding box center [1006, 305] width 17 height 17
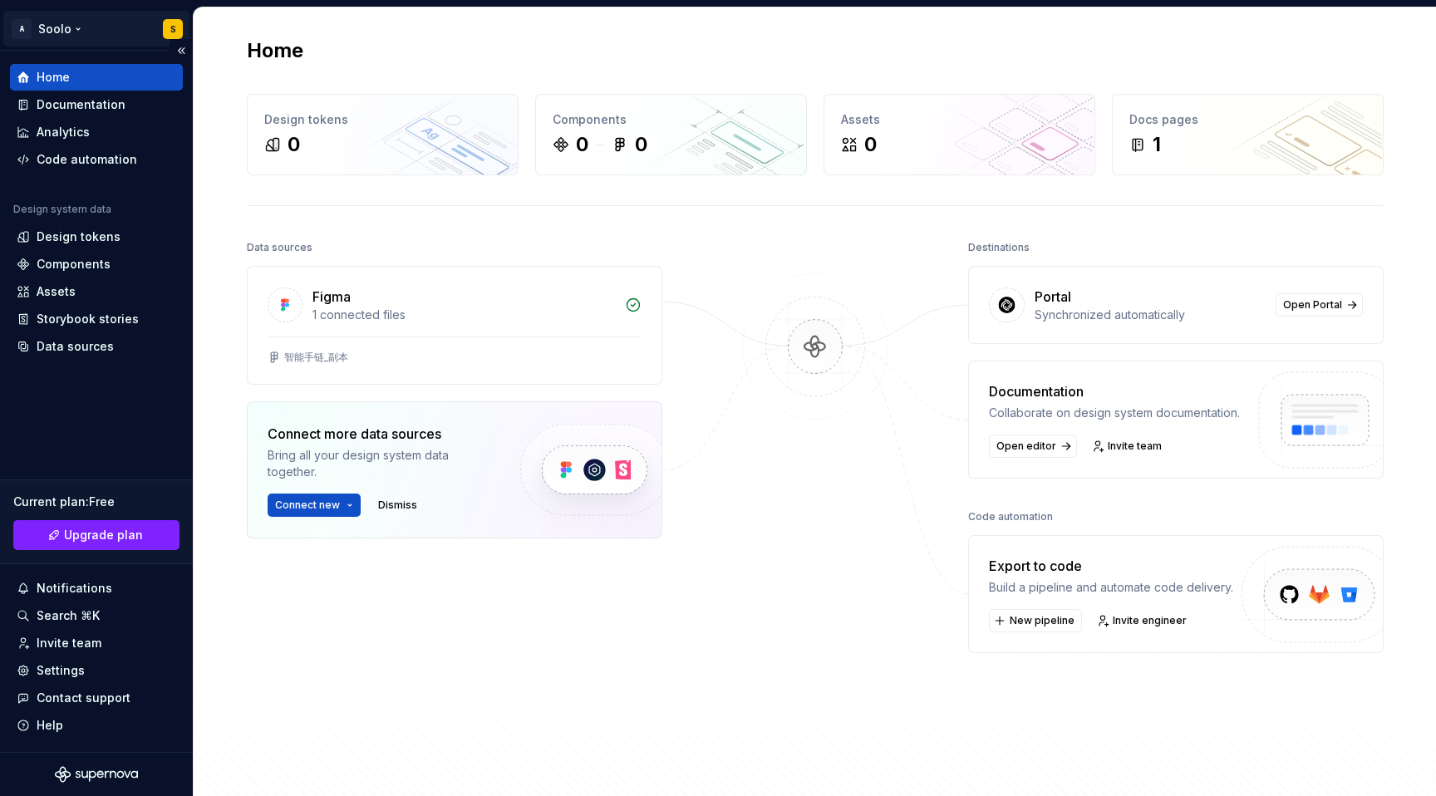
click at [56, 29] on html "A Soolo S Home Documentation Analytics Code automation Design system data Desig…" at bounding box center [718, 398] width 1436 height 796
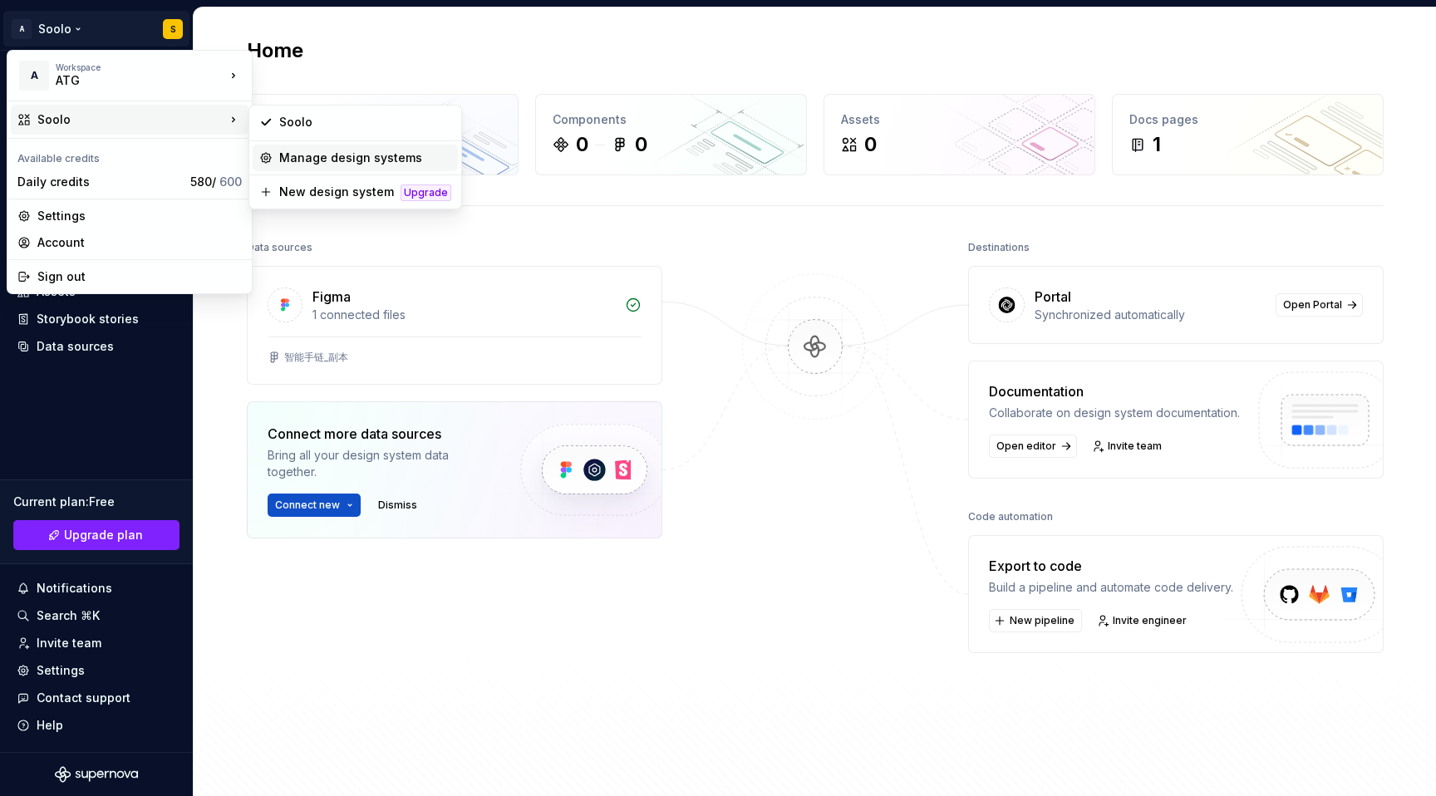
click at [313, 152] on div "Manage design systems" at bounding box center [365, 158] width 172 height 17
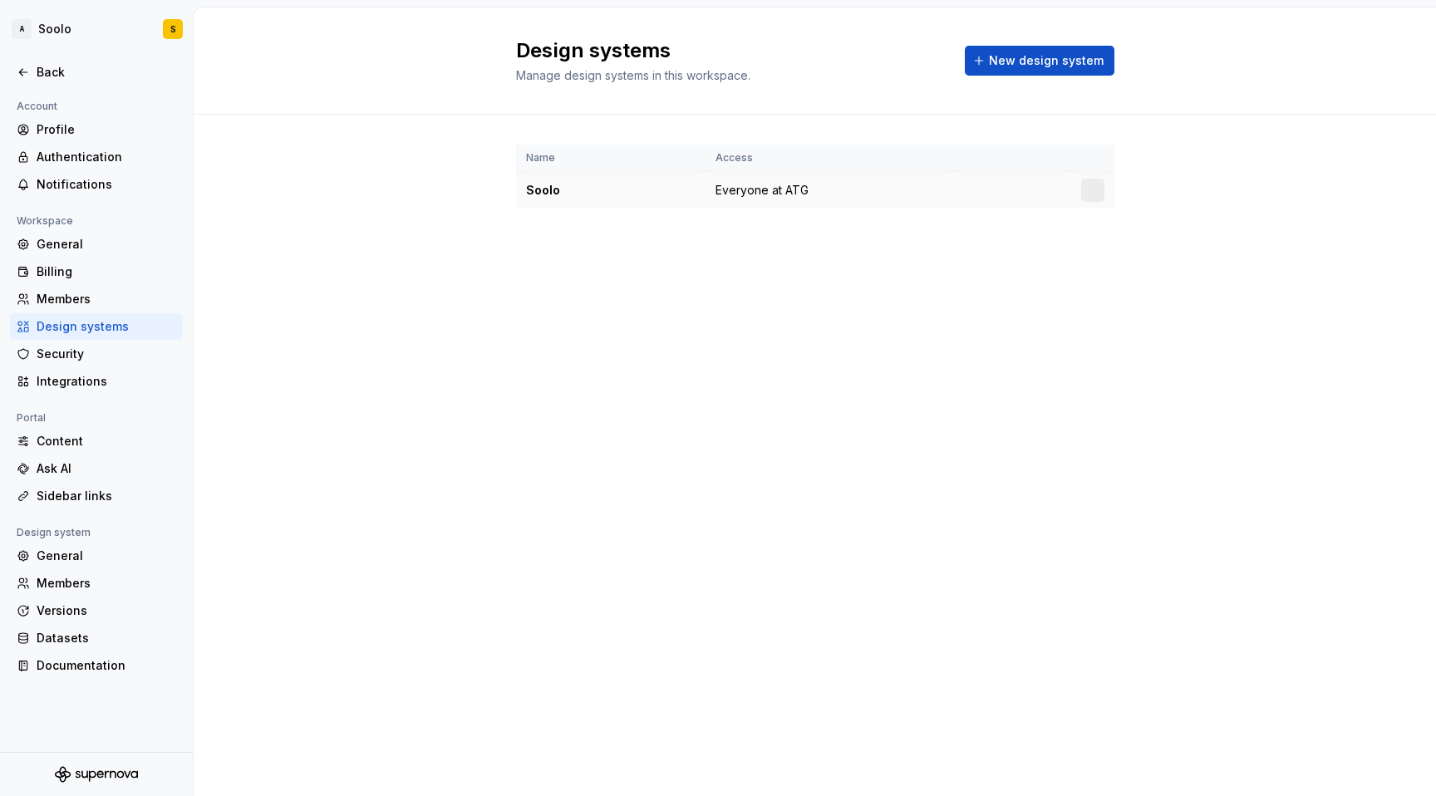
click at [786, 192] on span "Everyone at ATG" at bounding box center [762, 190] width 93 height 17
click at [855, 190] on td "Everyone at ATG" at bounding box center [830, 190] width 248 height 37
click at [1099, 187] on html "A Soolo S Back Account Profile Authentication Notifications Workspace General B…" at bounding box center [718, 398] width 1436 height 796
click at [1132, 257] on div "Design system settings" at bounding box center [1191, 249] width 158 height 17
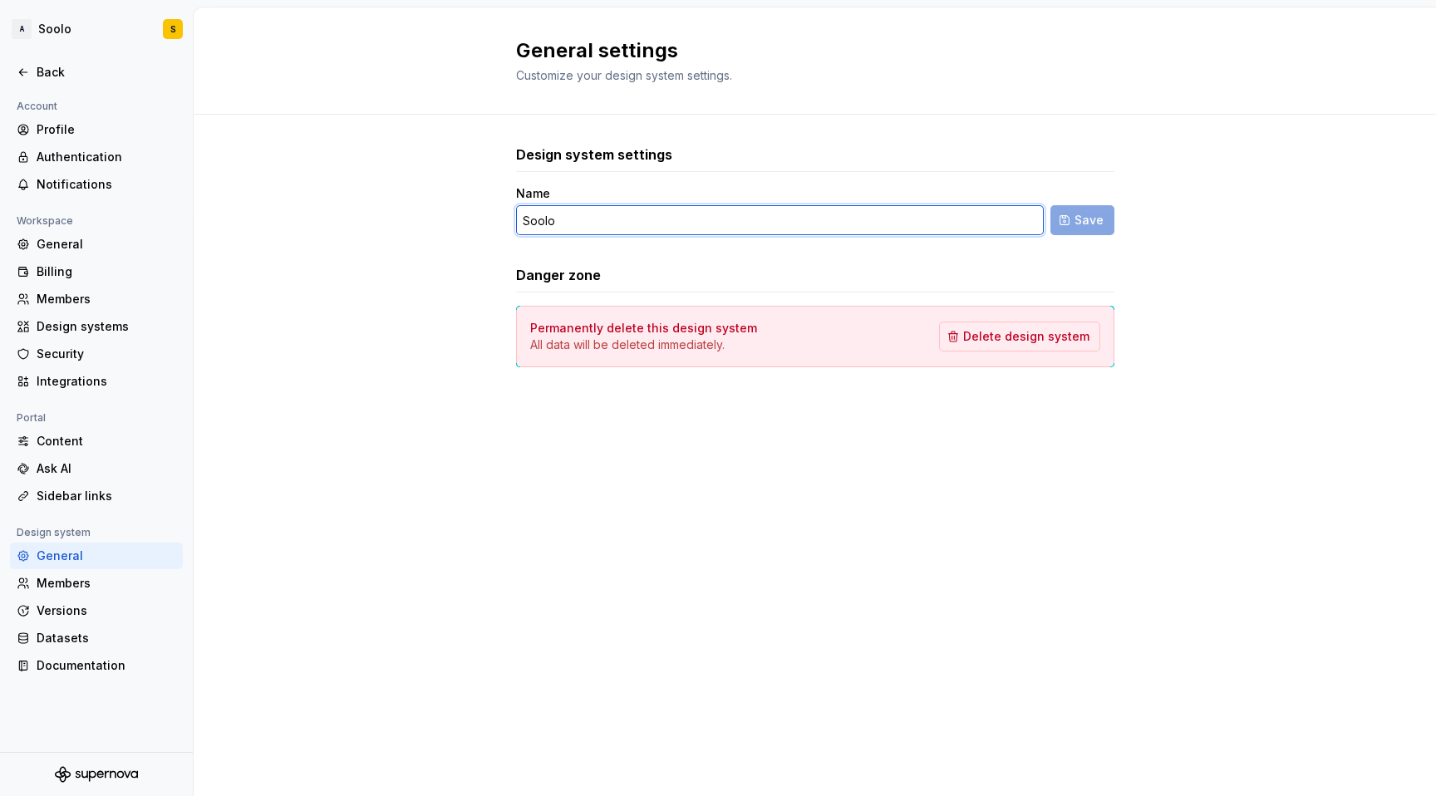
drag, startPoint x: 687, startPoint y: 219, endPoint x: 680, endPoint y: 230, distance: 13.8
click at [687, 219] on input "Soolo" at bounding box center [780, 220] width 528 height 30
click at [639, 281] on div "Danger zone" at bounding box center [815, 275] width 599 height 20
click at [45, 554] on div "General" at bounding box center [107, 556] width 140 height 17
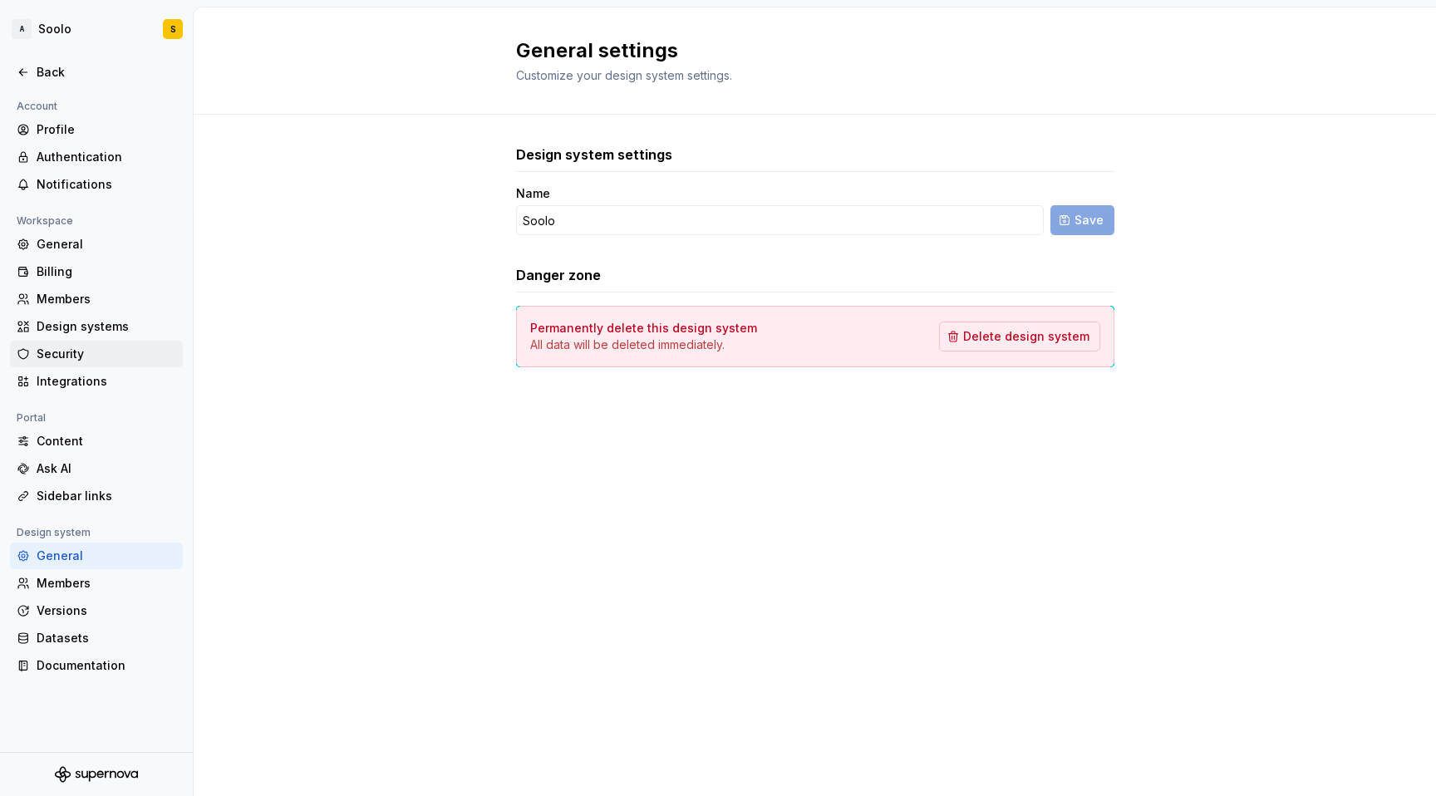
click at [77, 355] on div "Security" at bounding box center [107, 354] width 140 height 17
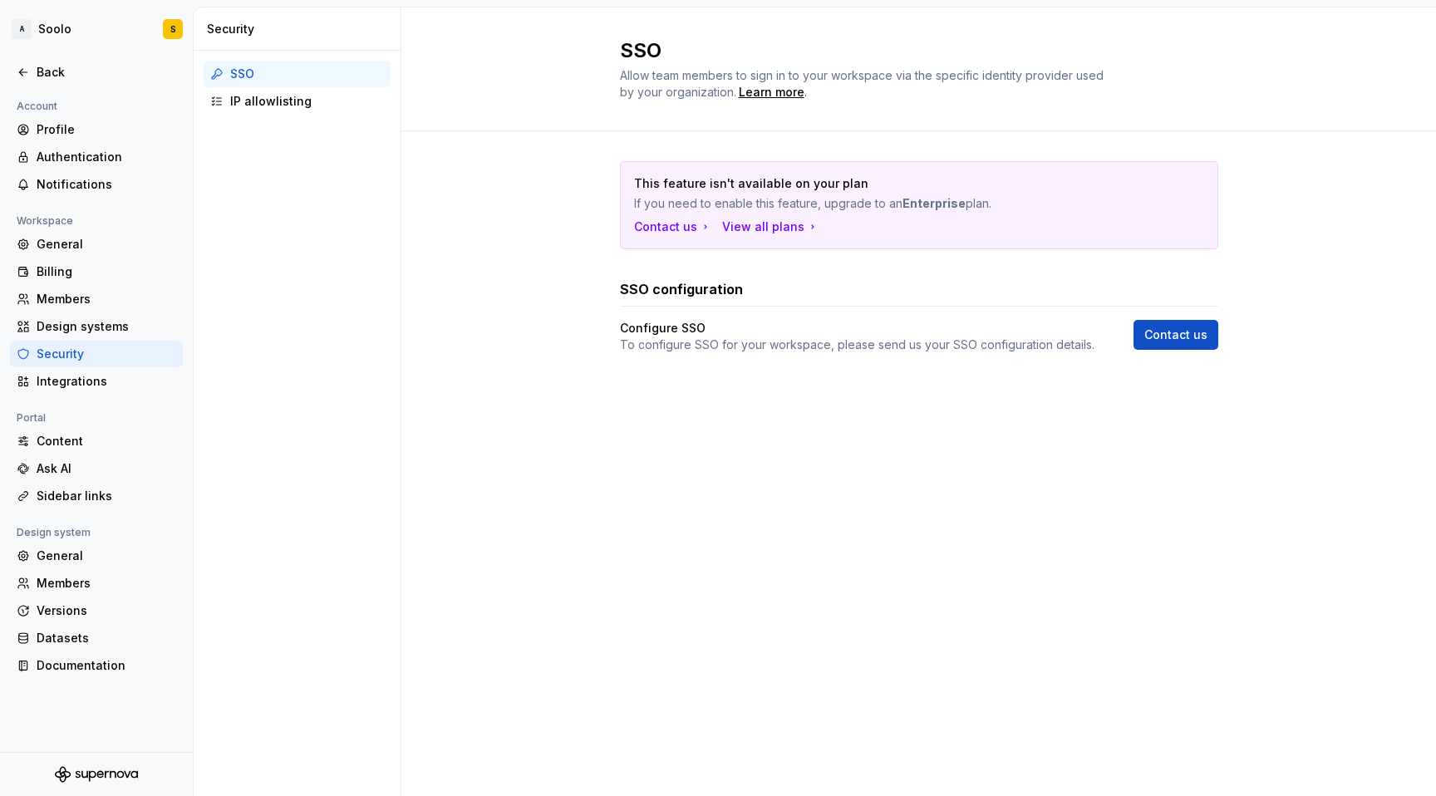
click at [732, 334] on div "Configure SSO" at bounding box center [857, 328] width 475 height 17
click at [237, 110] on div "IP allowlisting" at bounding box center [297, 101] width 187 height 27
click at [250, 107] on div "IP allowlisting" at bounding box center [307, 101] width 154 height 17
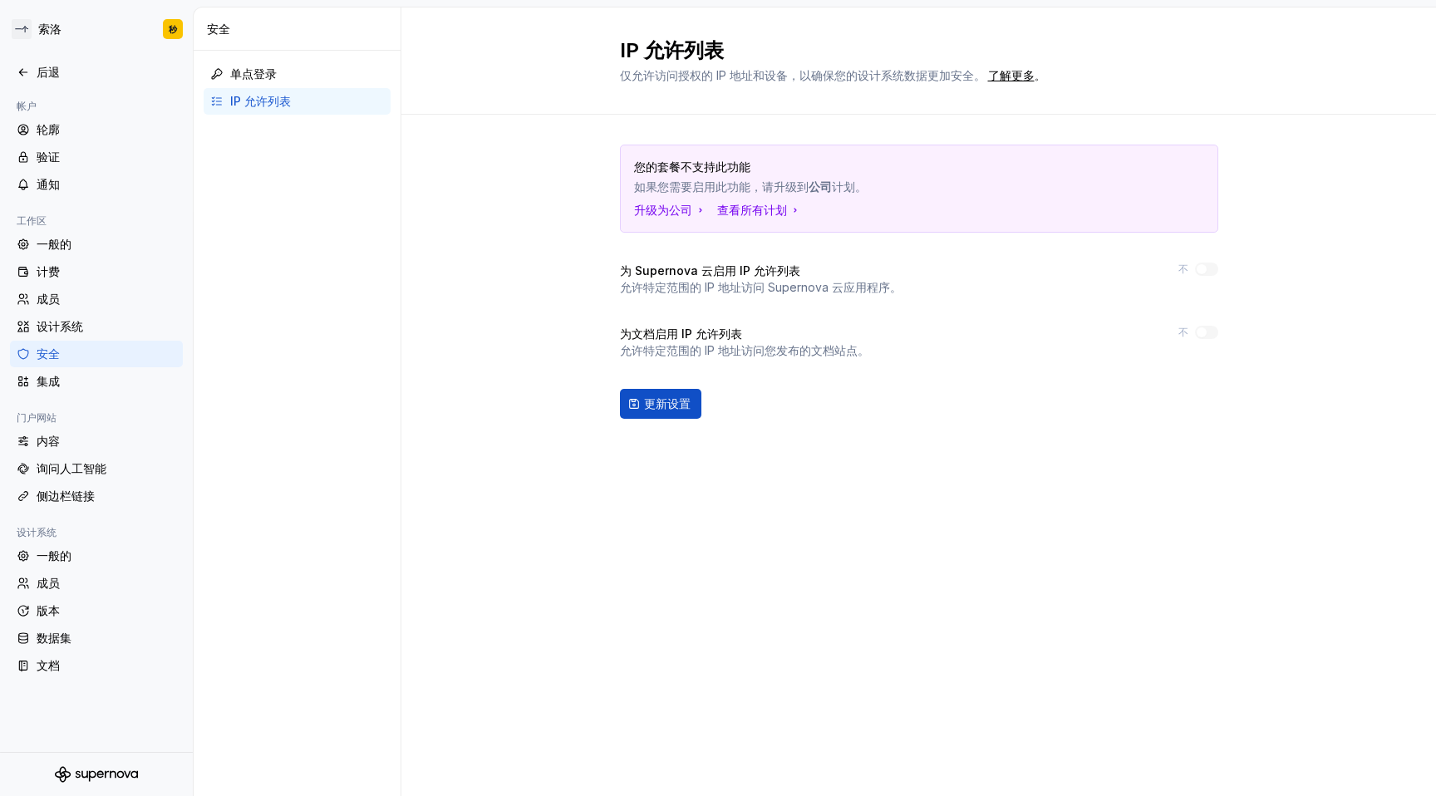
click at [1013, 567] on div "IP 允许列表 仅允许访问授权的 IP 地址和设备，以确保您的设计系统数据更加安全。 了解更多 。 您的套餐不支持此功能 如果您需要启用此功能，请升级到 公司…" at bounding box center [919, 401] width 1035 height 789
click at [100, 382] on div "集成" at bounding box center [107, 381] width 140 height 17
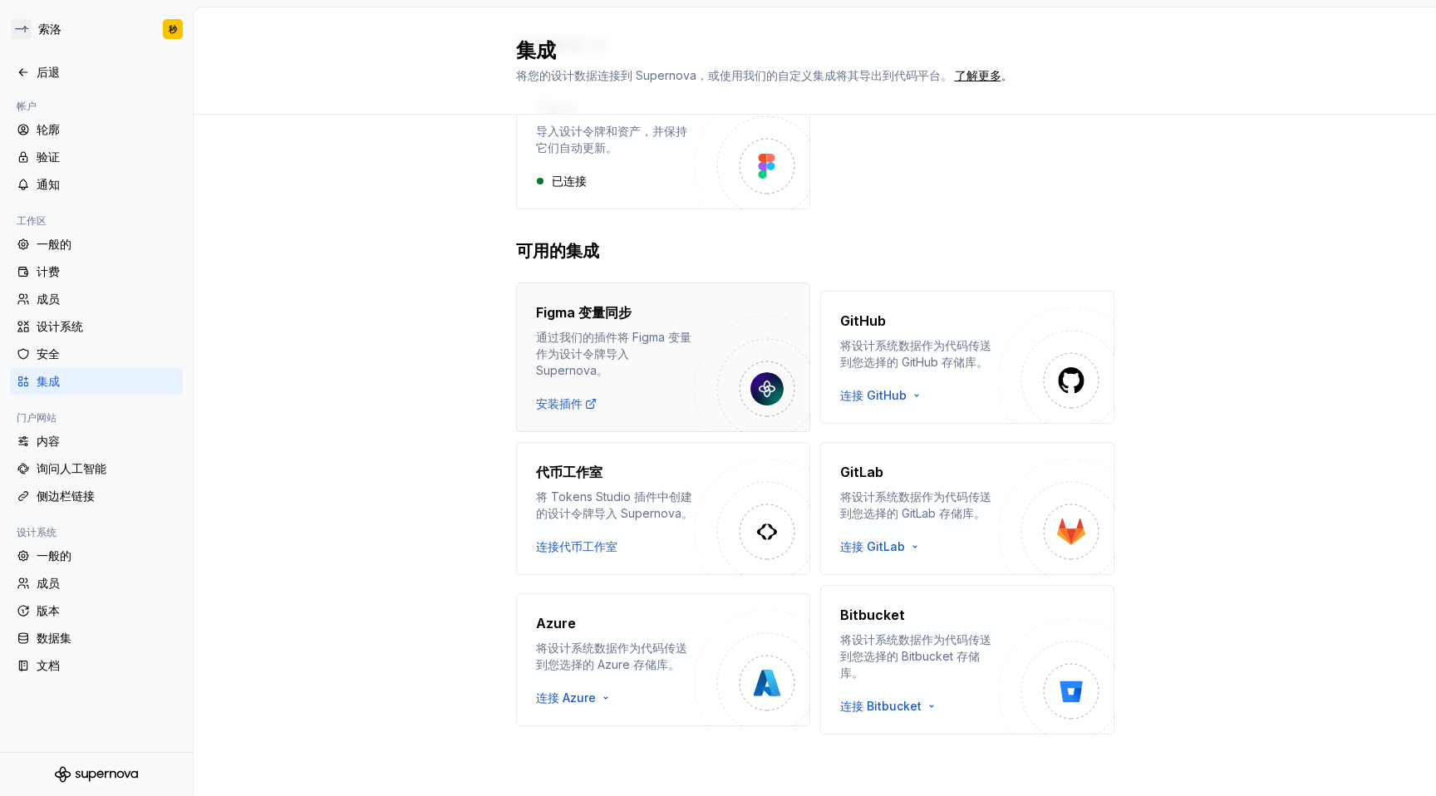
scroll to position [113, 0]
click at [69, 242] on font "一般的" at bounding box center [54, 244] width 35 height 14
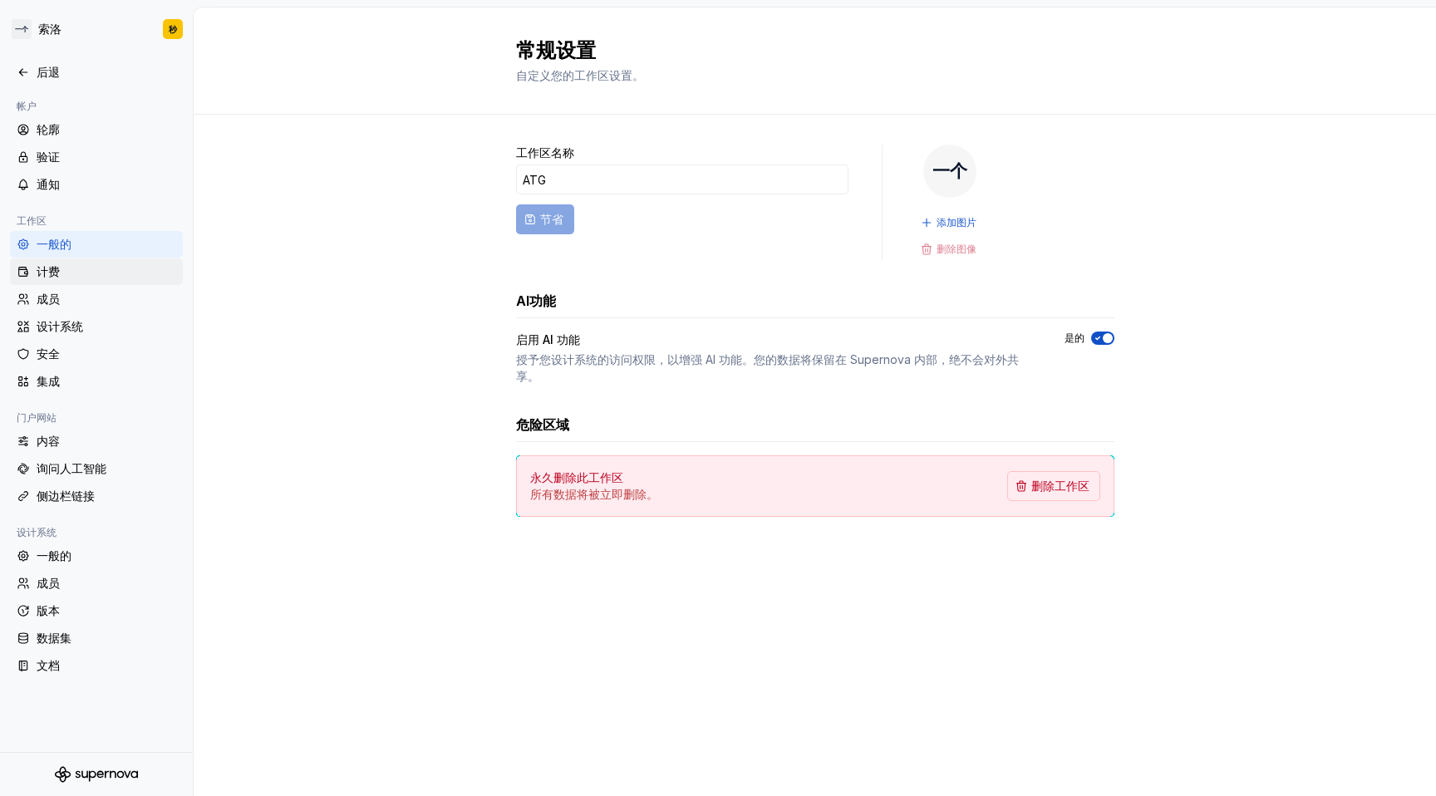
click at [79, 268] on div "计费" at bounding box center [107, 272] width 140 height 17
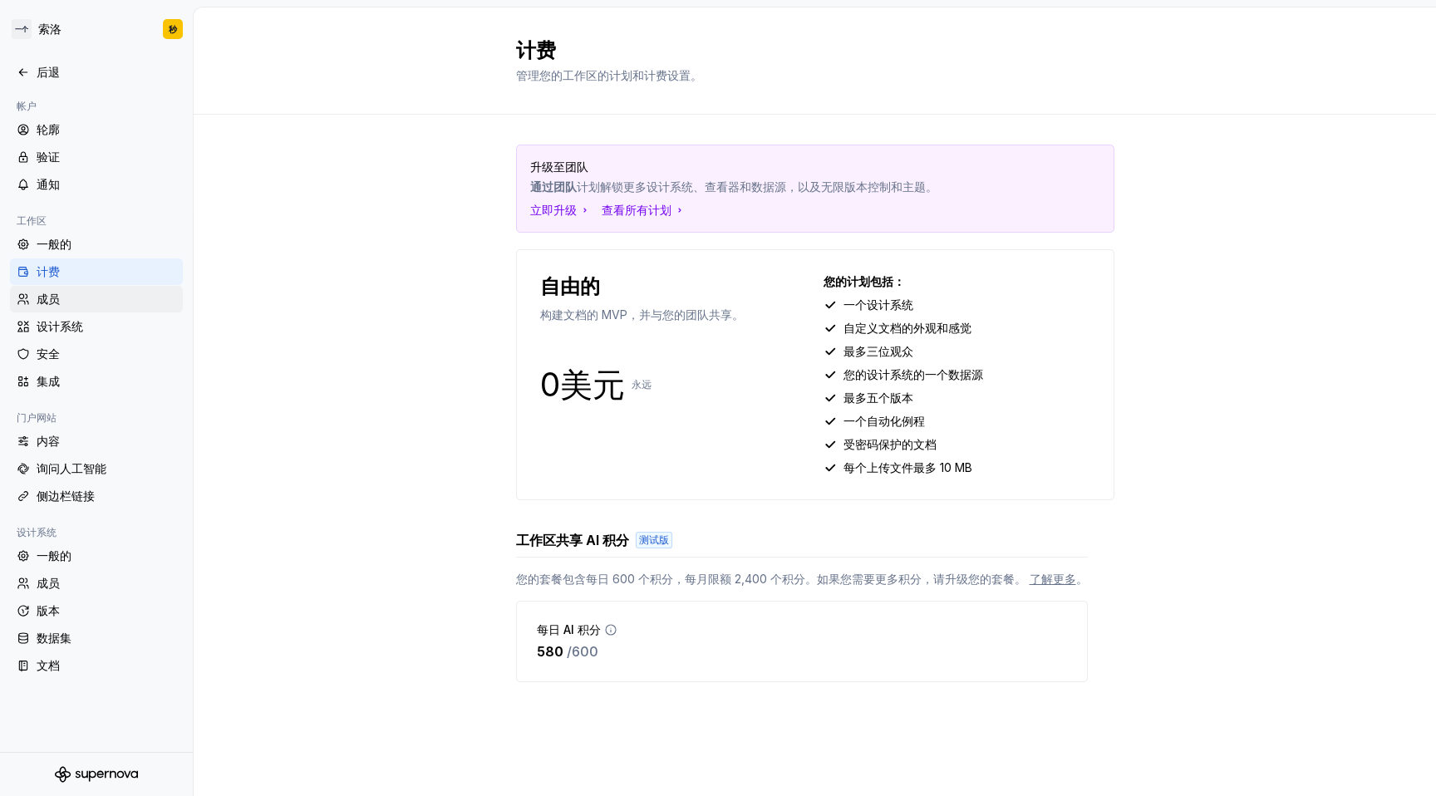
click at [89, 298] on div "成员" at bounding box center [107, 299] width 140 height 17
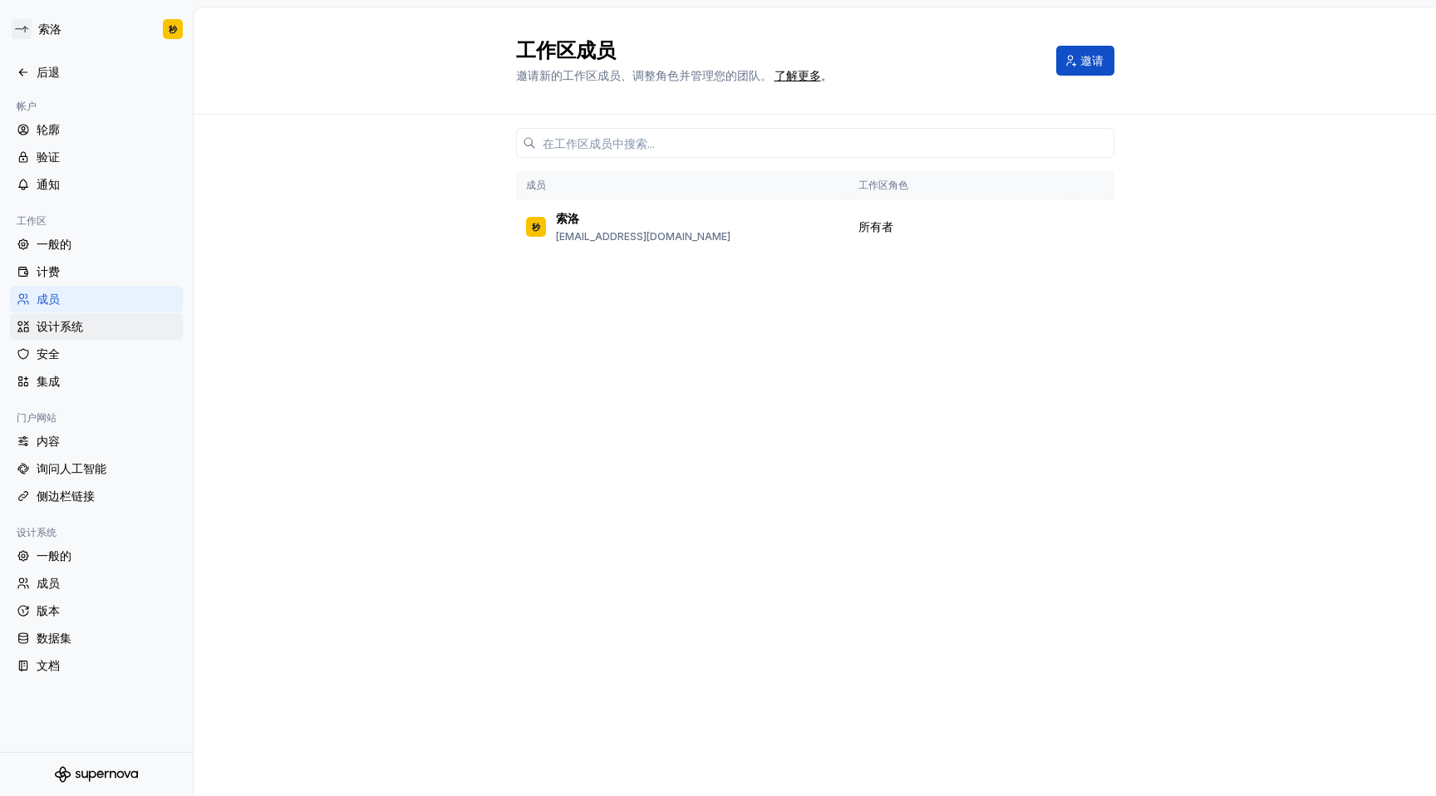
click at [90, 327] on div "设计系统" at bounding box center [107, 326] width 140 height 17
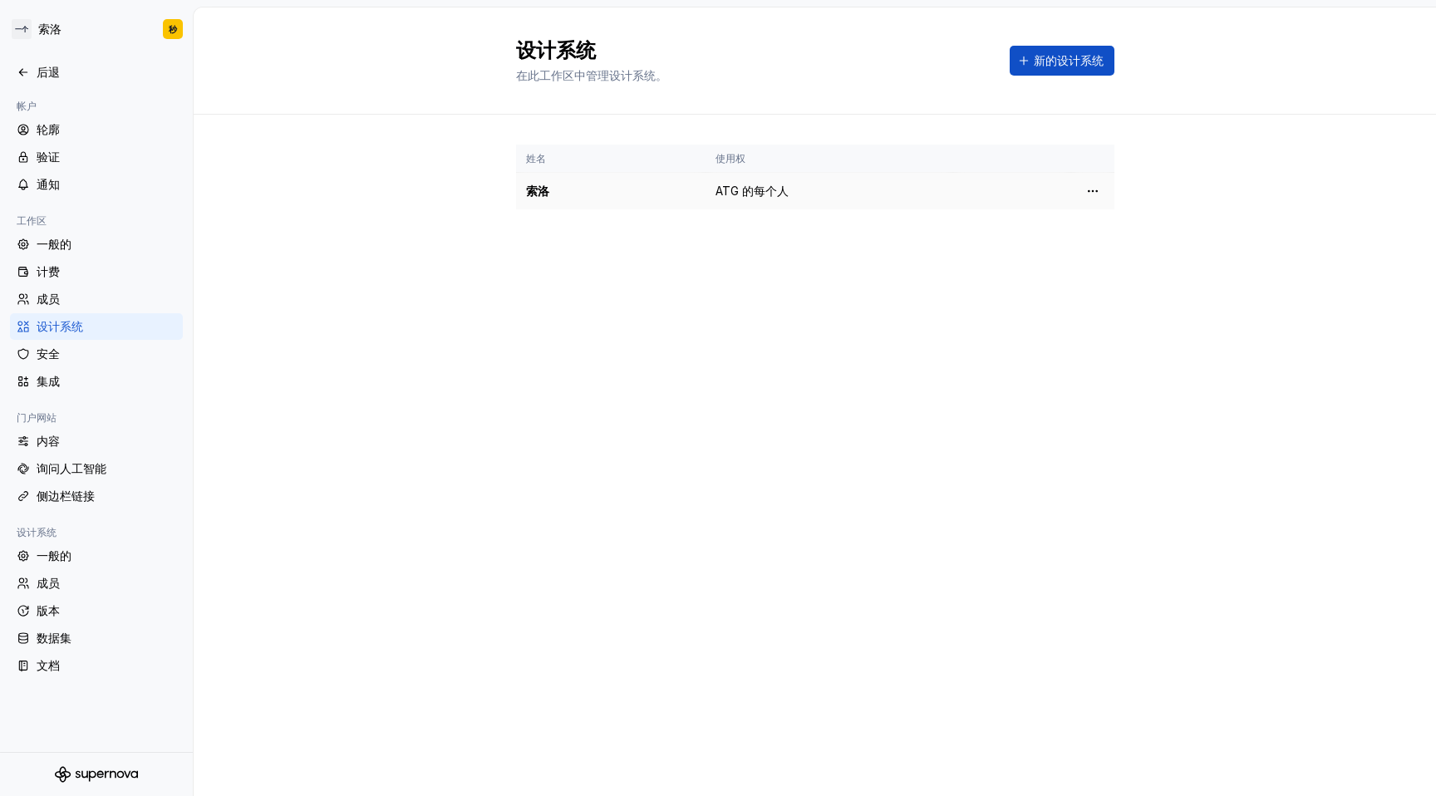
click at [766, 202] on td "ATG 的每个人" at bounding box center [830, 191] width 248 height 37
click at [1095, 191] on html "一个 索洛 秒 后退 帐户 轮廓 验证 通知 工作区 一般的 计费 成员 设计系统 安全 集成 门户网站 内容 询问人工智能 侧边栏链接 设计系统 一般的 成…" at bounding box center [718, 398] width 1436 height 796
click at [1136, 246] on font "设计系统设置" at bounding box center [1147, 250] width 70 height 14
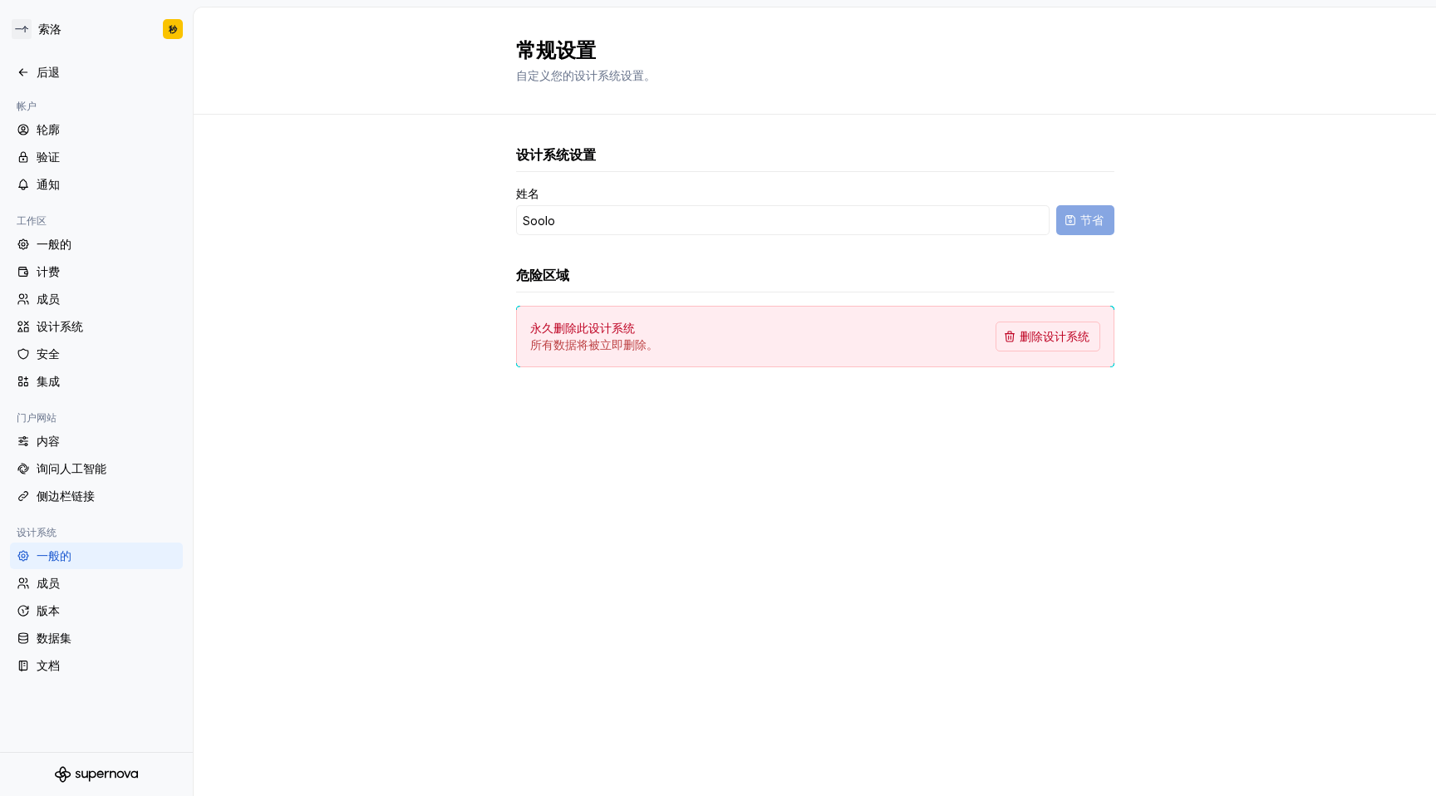
click at [944, 270] on div "危险区域" at bounding box center [815, 275] width 599 height 20
click at [68, 352] on div "安全" at bounding box center [107, 354] width 140 height 17
click at [62, 377] on div "集成" at bounding box center [107, 381] width 140 height 17
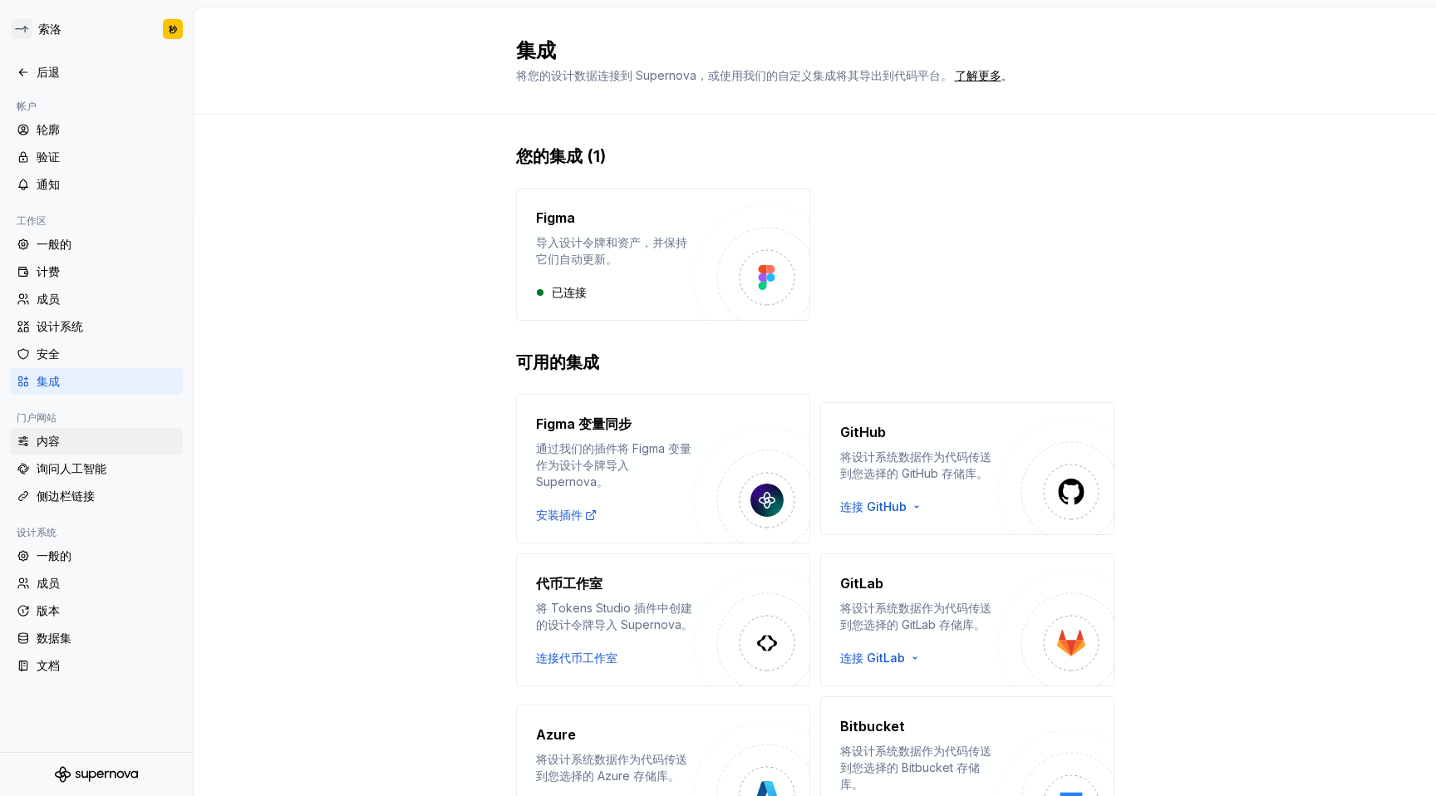
click at [78, 449] on div "内容" at bounding box center [107, 441] width 140 height 17
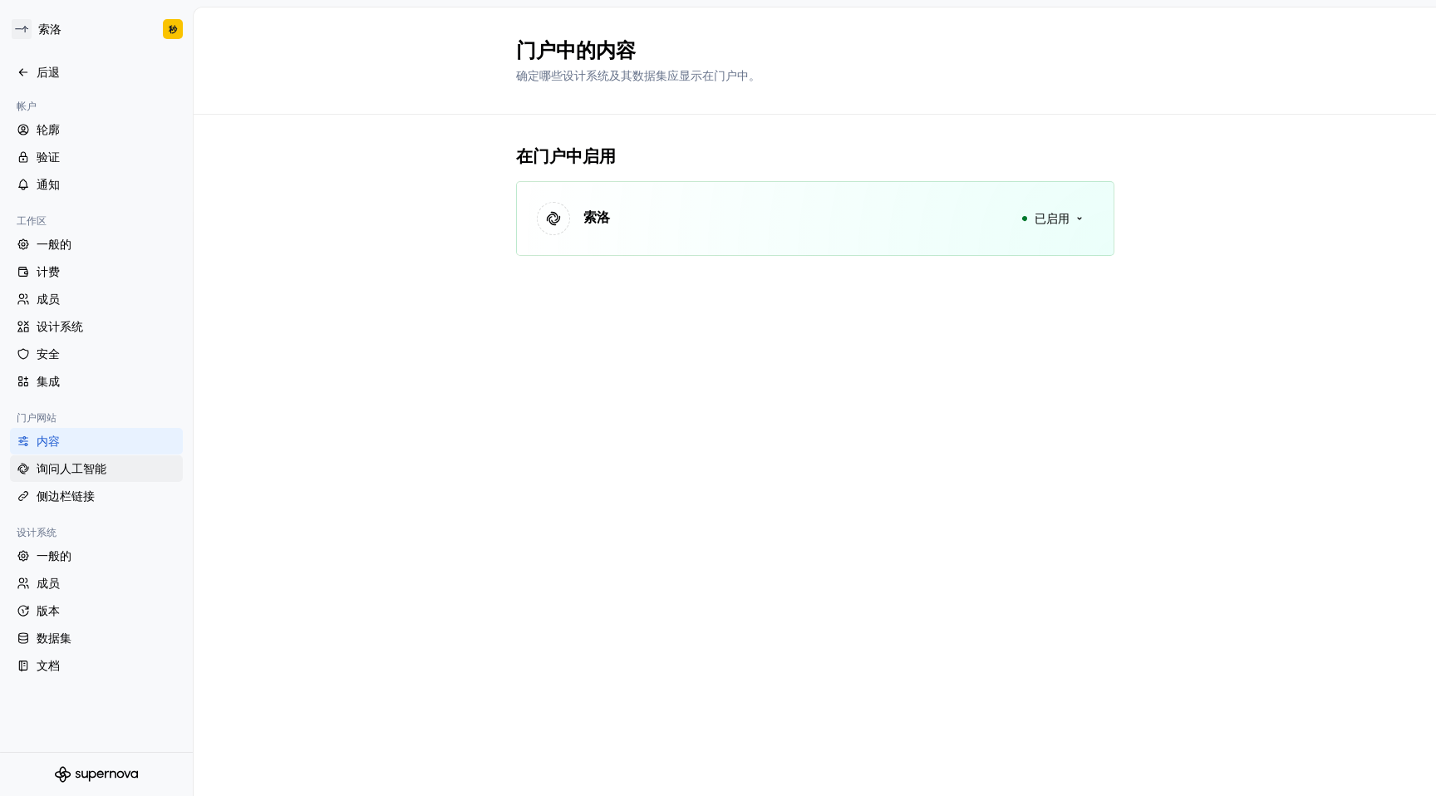
click at [91, 468] on font "询问人工智能" at bounding box center [72, 468] width 70 height 14
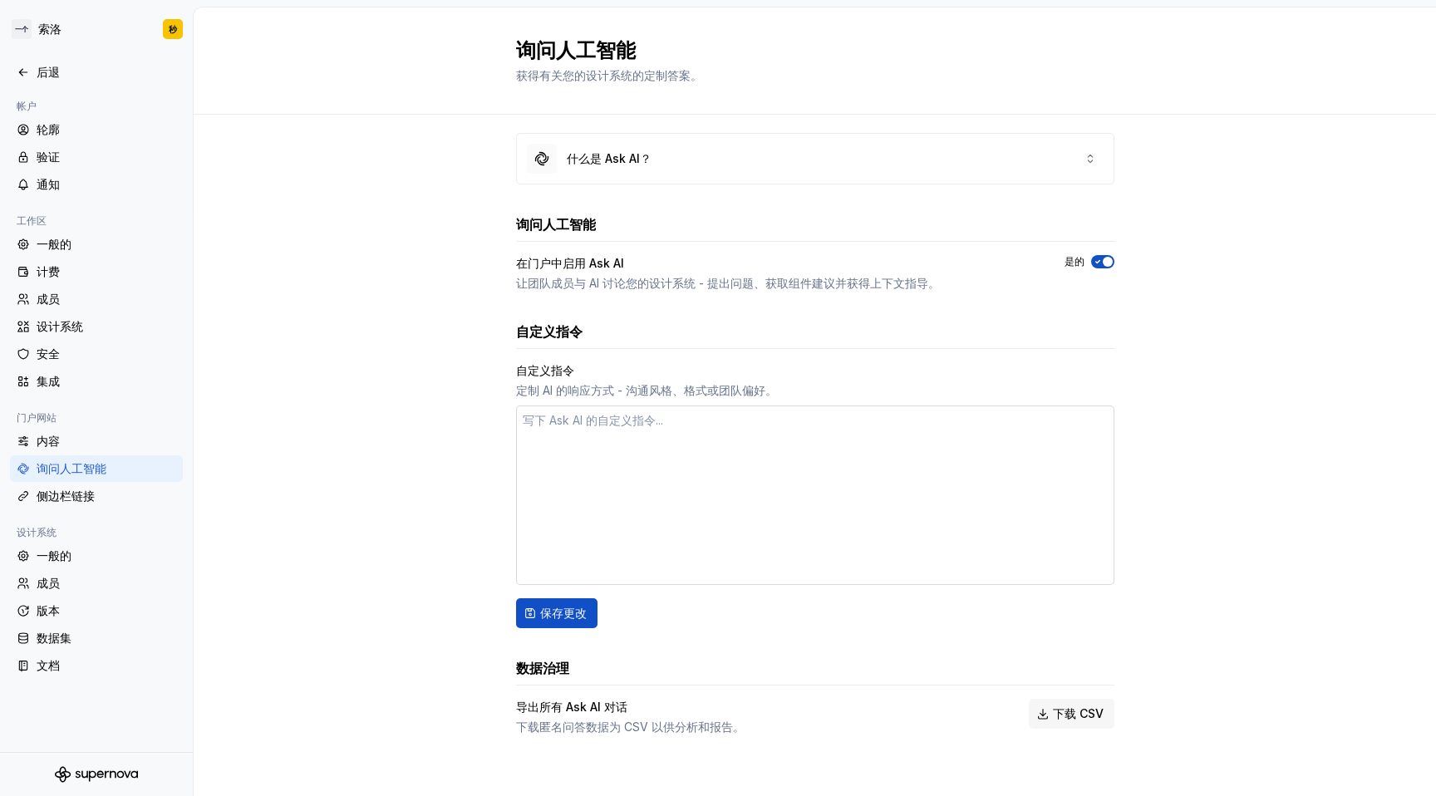
scroll to position [14, 0]
click at [107, 511] on div "帐户 轮廓 验证 通知 工作区 一般的 计费 成员 设计系统 安全 集成 门户网站 内容 询问人工智能 侧边栏链接 设计系统 一般的 成员 版本 数据集 文档" at bounding box center [96, 392] width 193 height 593
click at [106, 504] on div "侧边栏链接" at bounding box center [107, 496] width 140 height 17
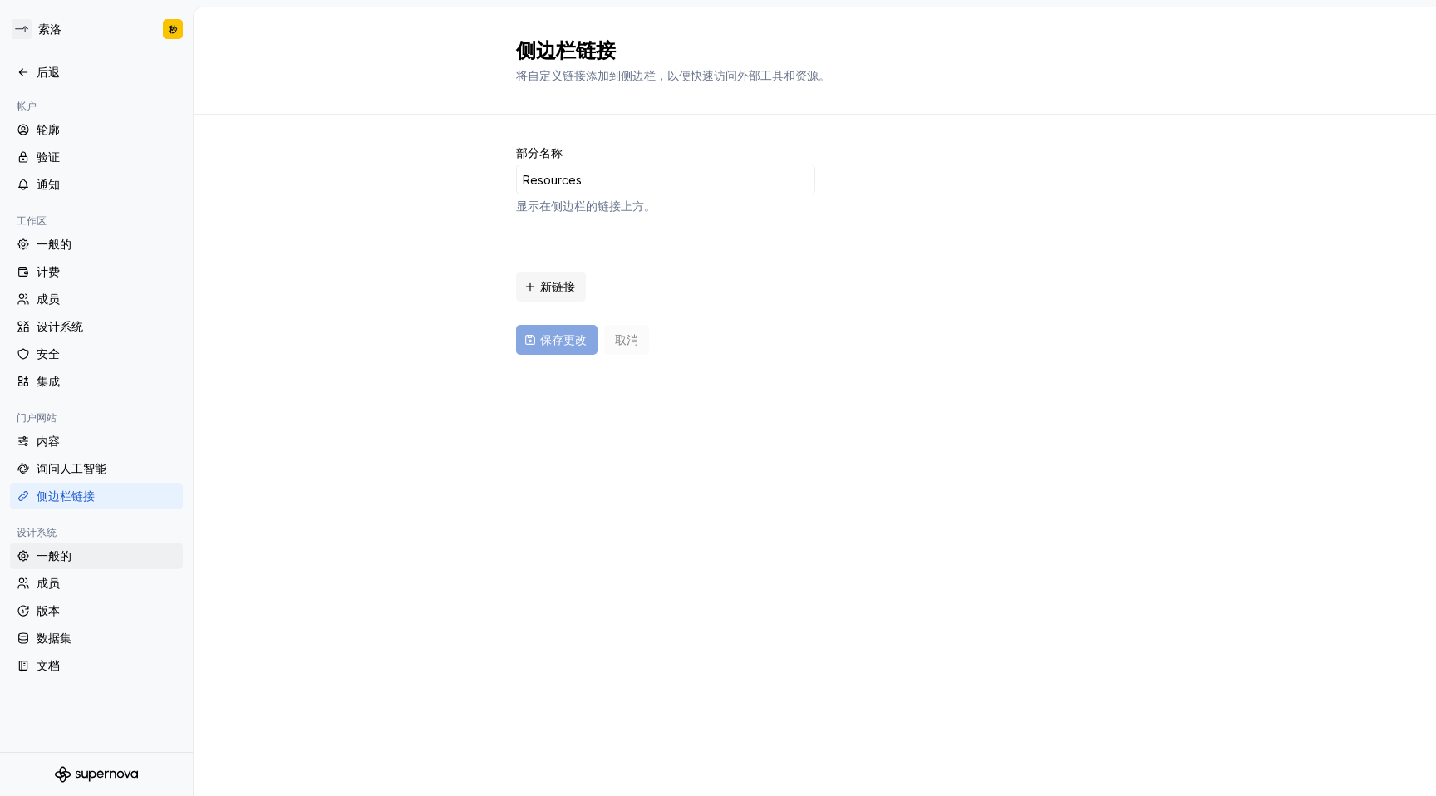
click at [62, 556] on font "一般的" at bounding box center [54, 556] width 35 height 14
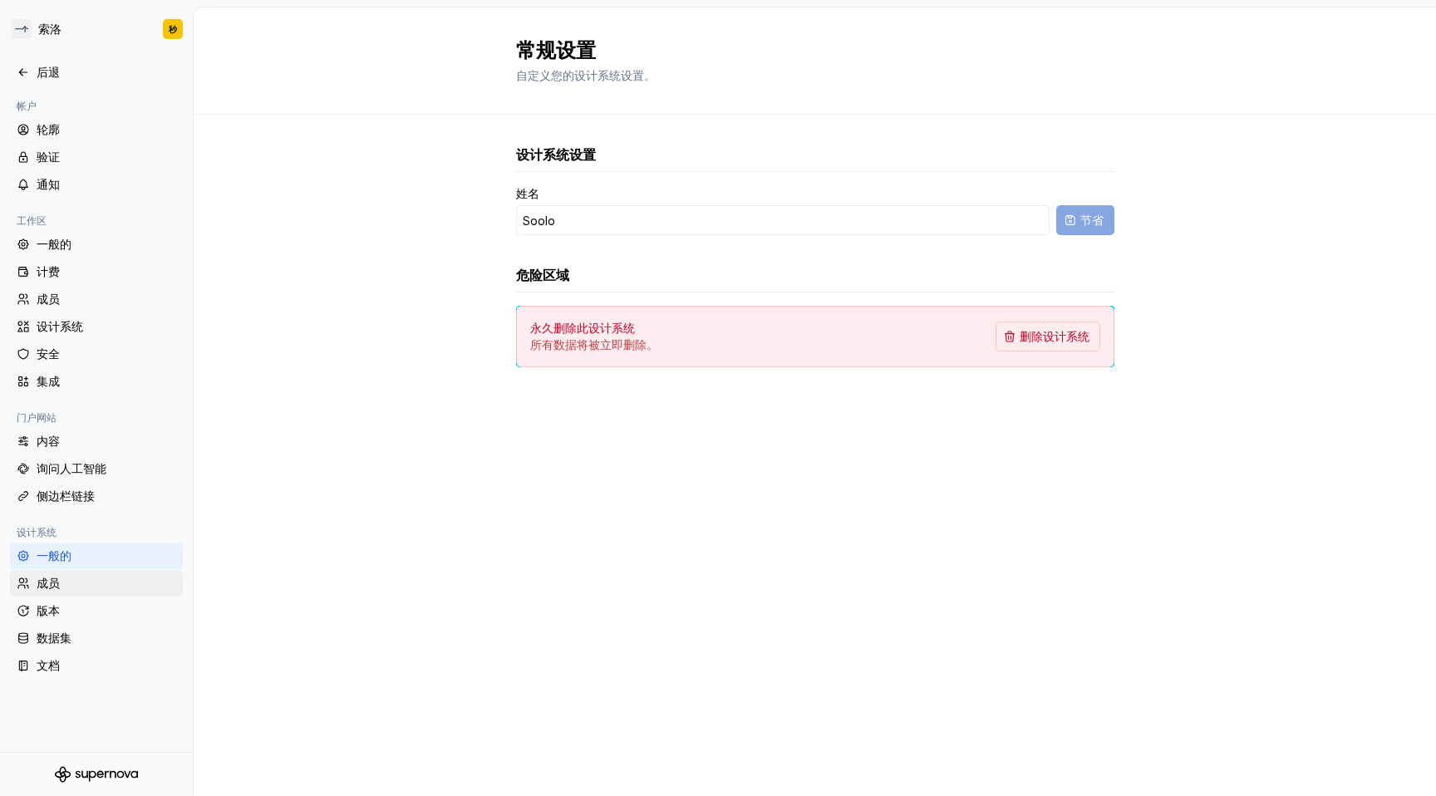
click at [83, 580] on div "成员" at bounding box center [107, 583] width 140 height 17
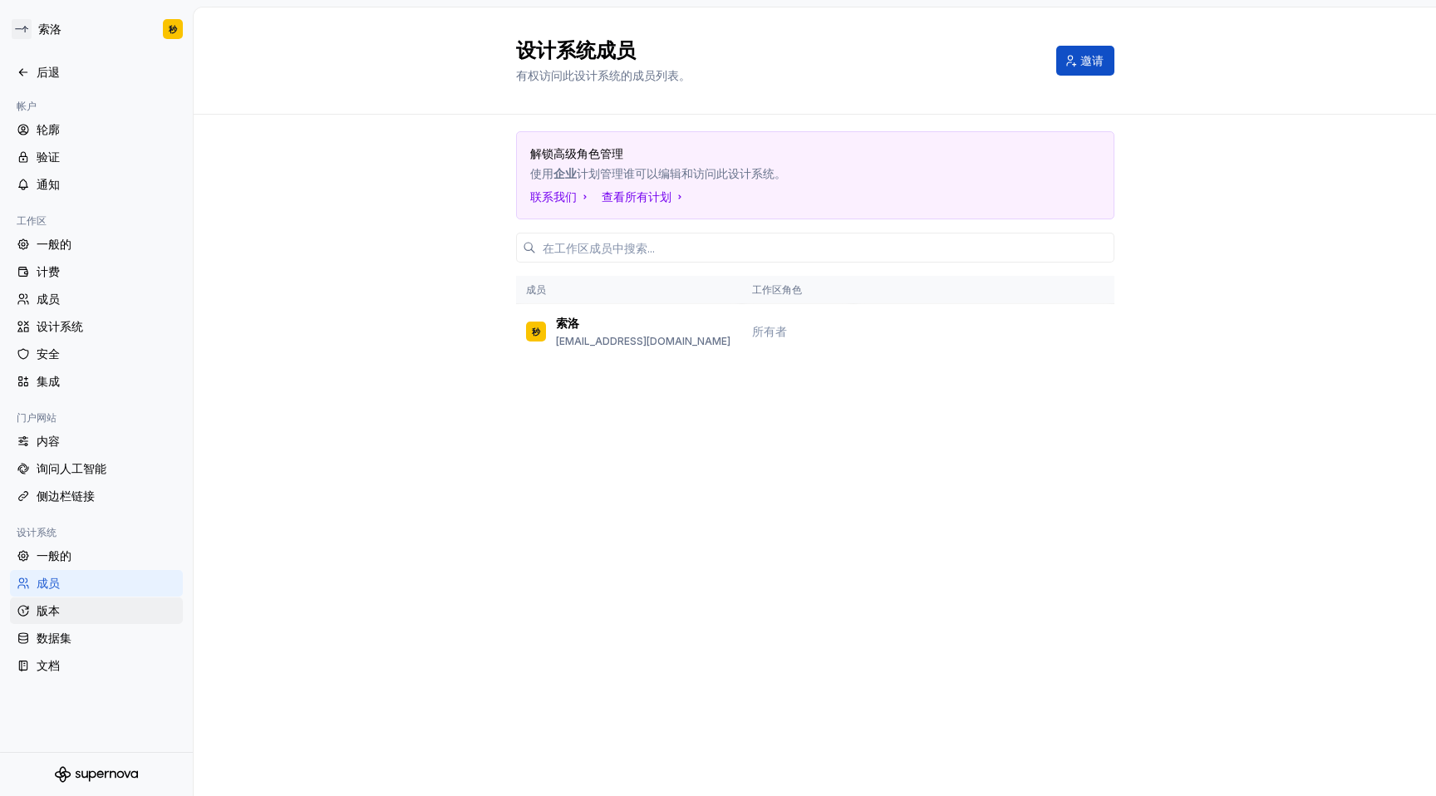
click at [61, 615] on div "版本" at bounding box center [107, 611] width 140 height 17
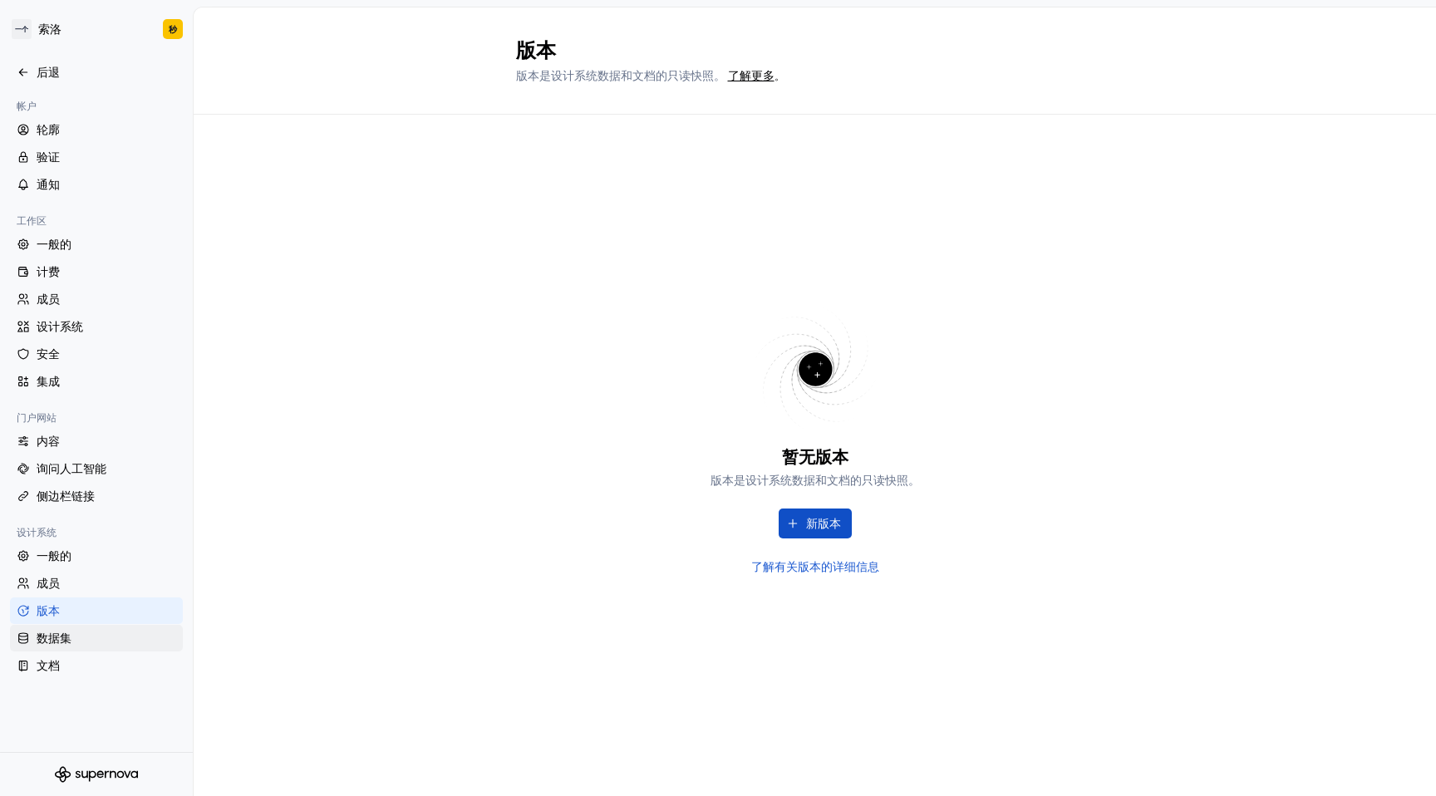
click at [103, 650] on div "数据集" at bounding box center [96, 638] width 173 height 27
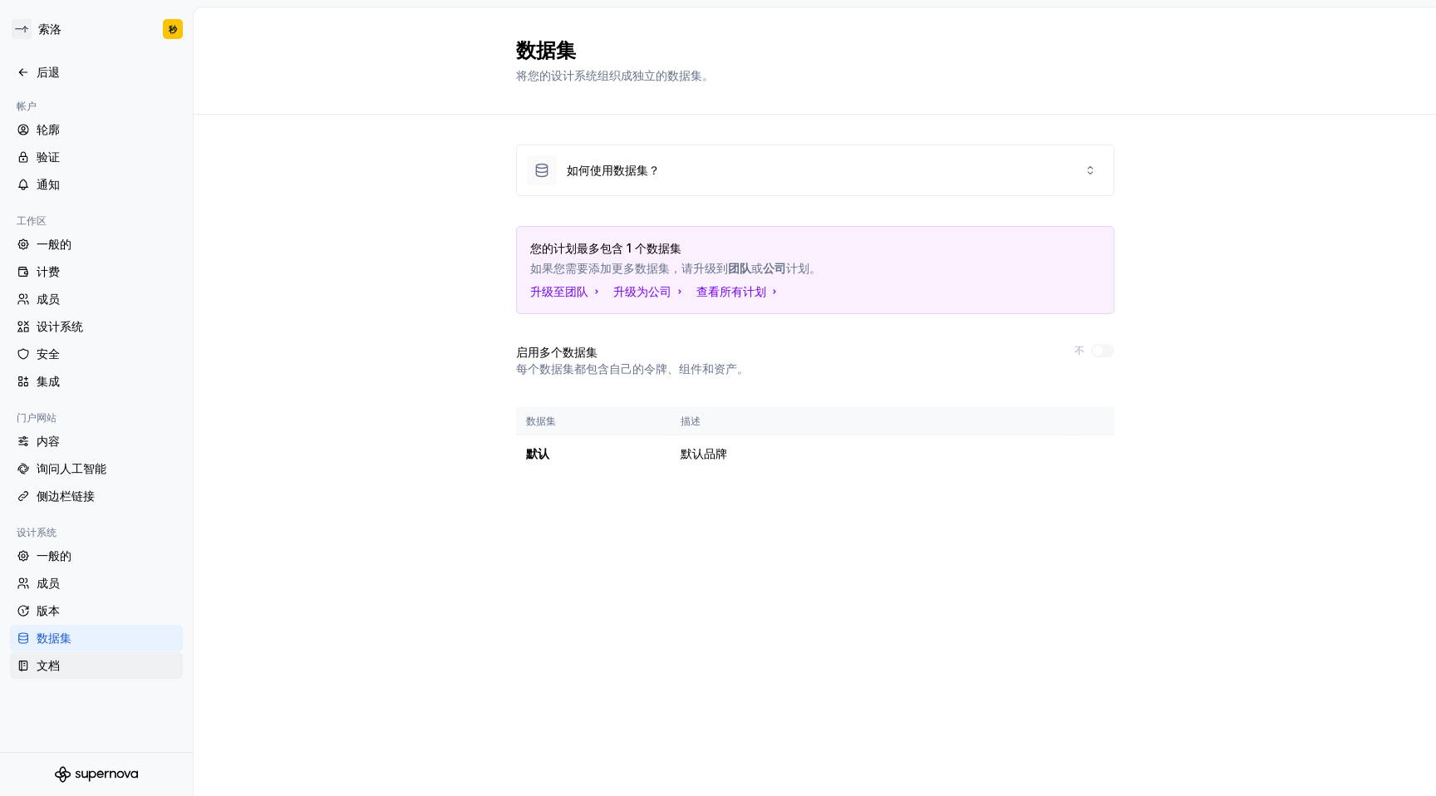
click at [88, 663] on div "文档" at bounding box center [107, 666] width 140 height 17
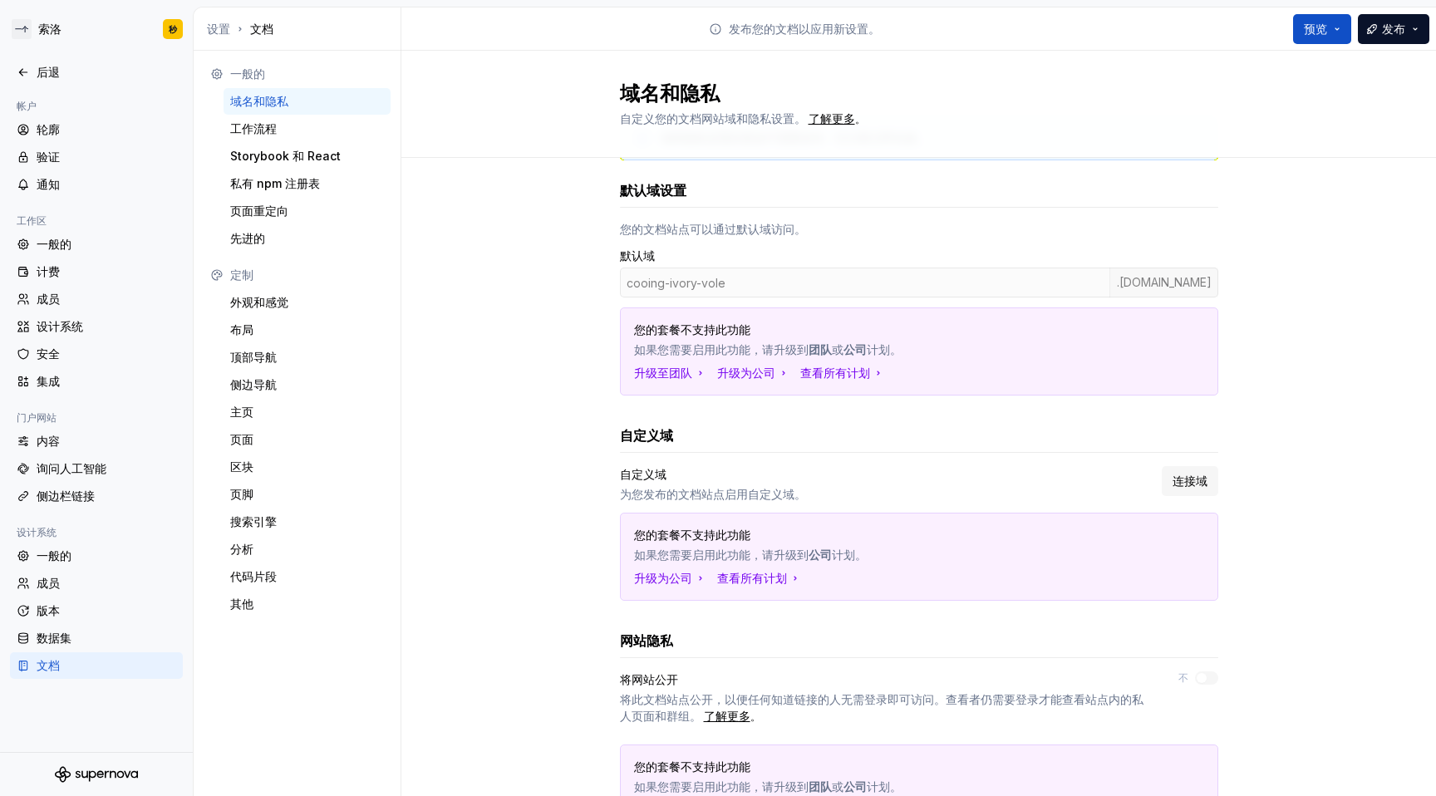
scroll to position [165, 0]
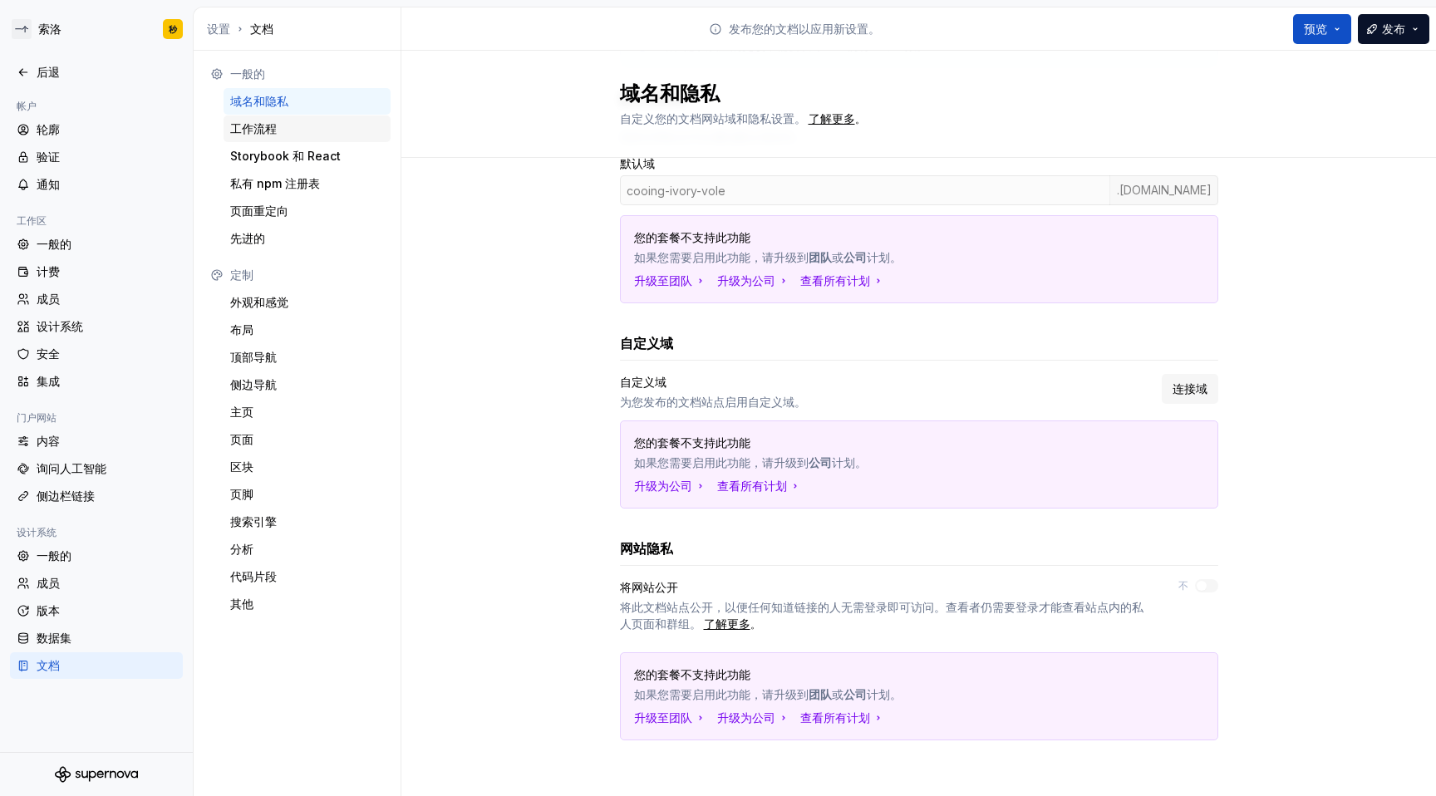
click at [290, 133] on div "工作流程" at bounding box center [307, 129] width 154 height 17
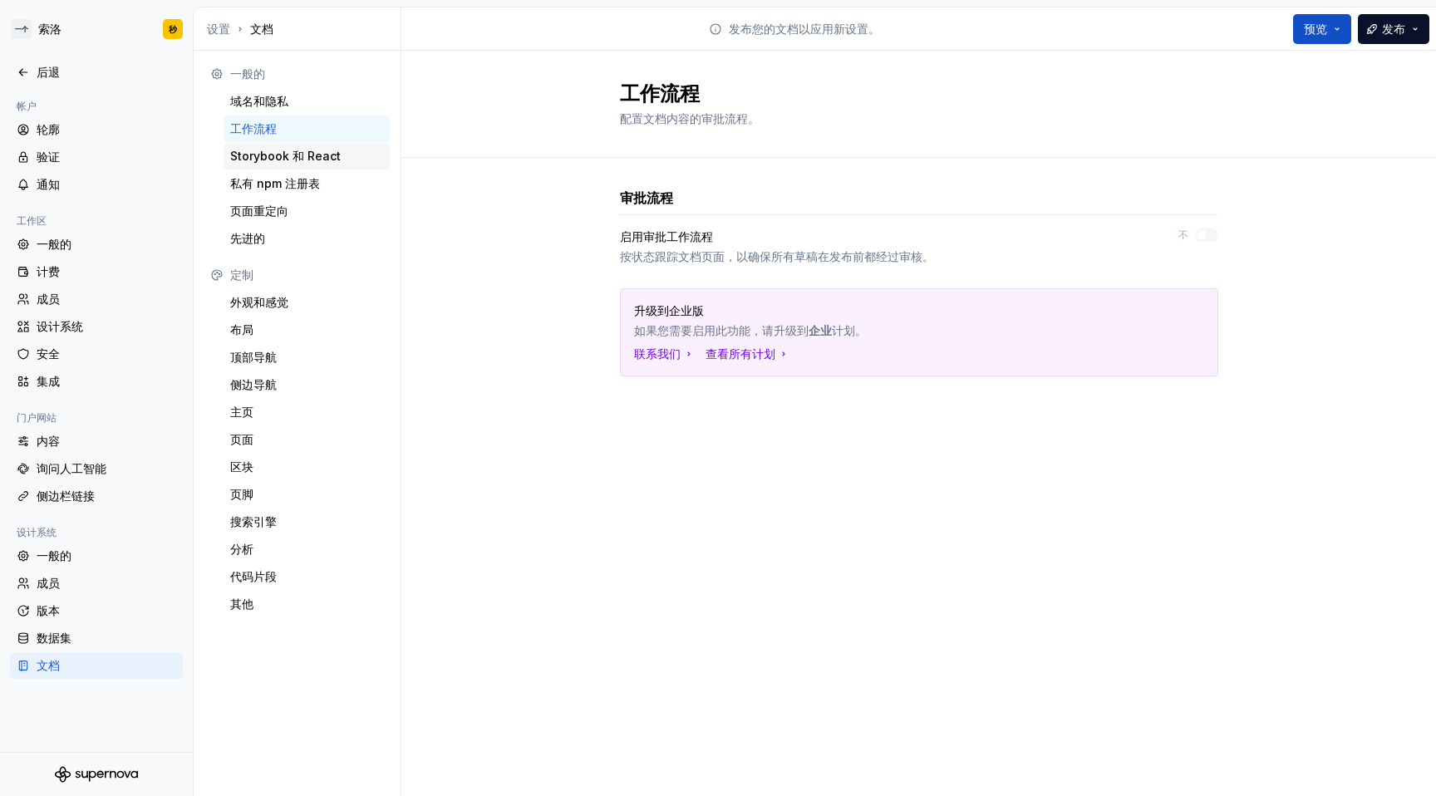
click at [313, 148] on font "Storybook 和 React" at bounding box center [285, 156] width 111 height 17
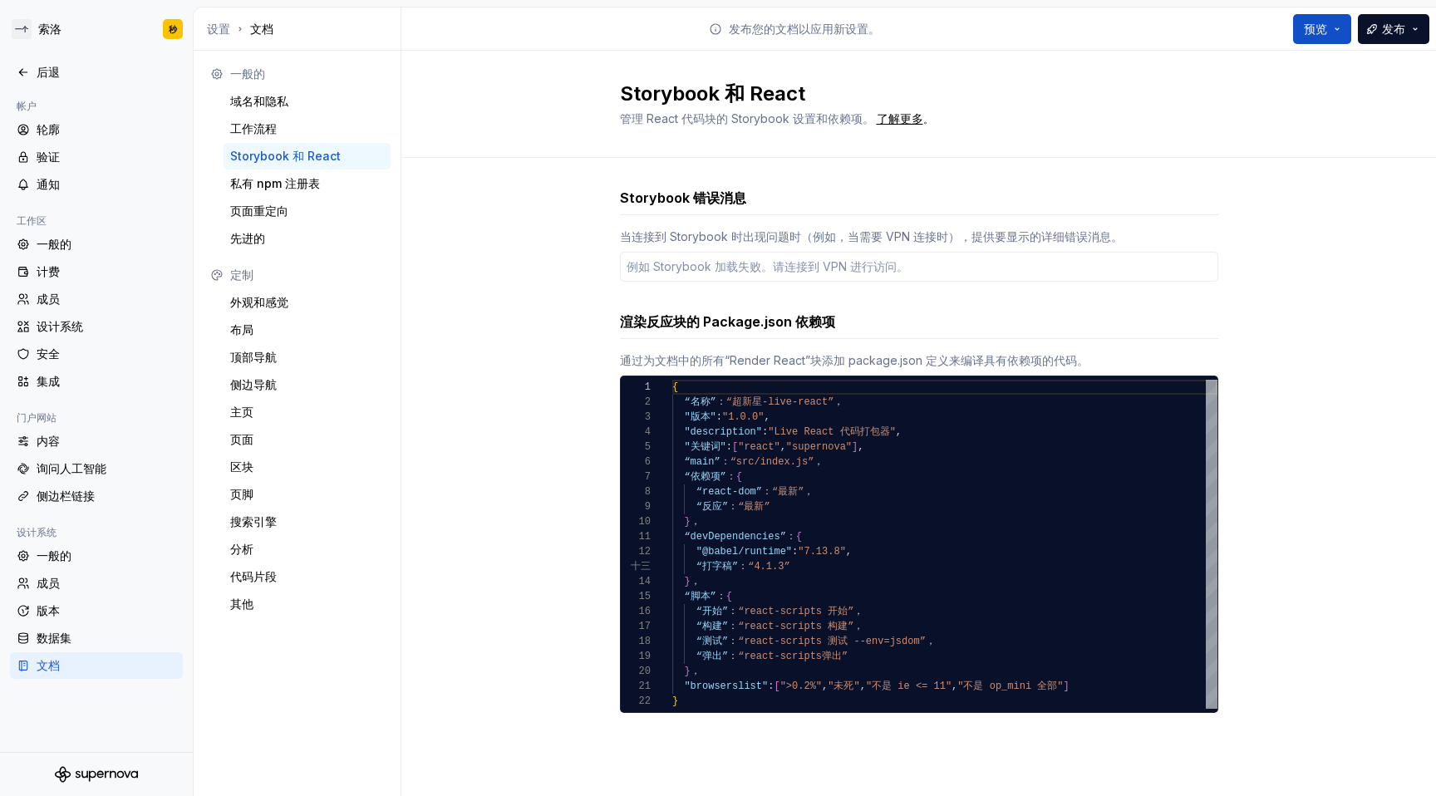
click at [303, 165] on div "Storybook 和 React" at bounding box center [307, 156] width 167 height 27
click at [319, 191] on div "私有 npm 注册表" at bounding box center [307, 183] width 154 height 17
type textarea "*"
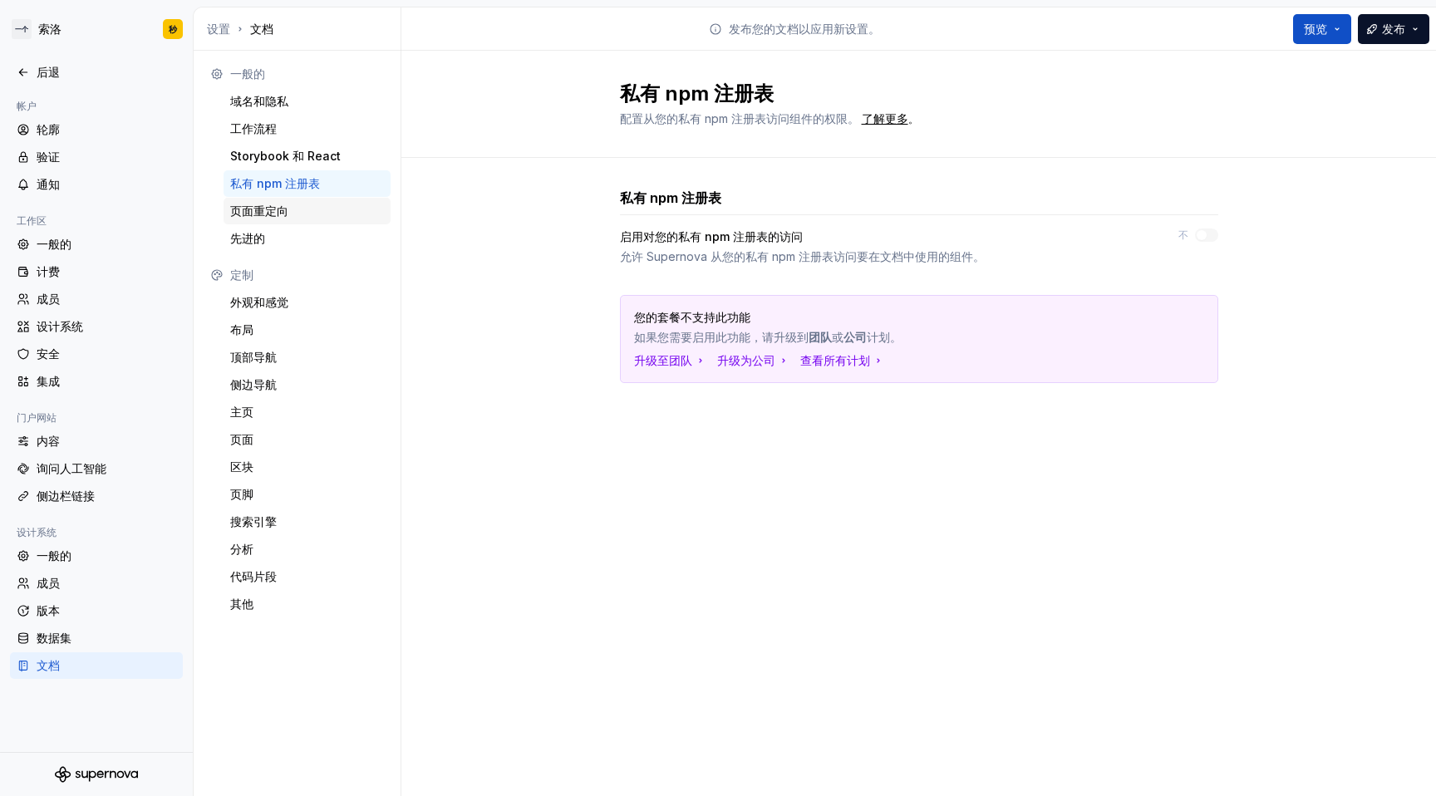
click at [293, 216] on div "页面重定向" at bounding box center [307, 211] width 154 height 17
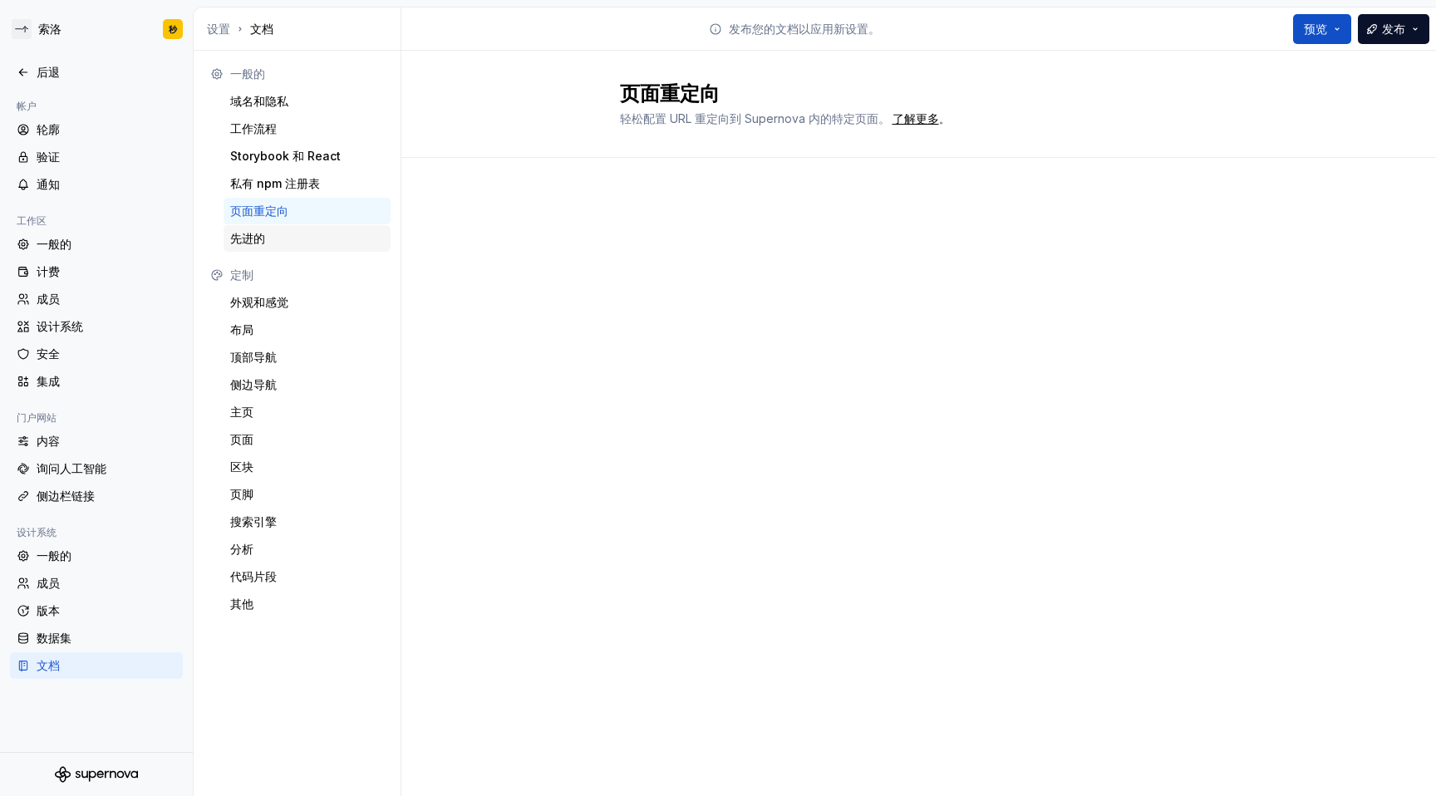
click at [273, 241] on div "先进的" at bounding box center [307, 238] width 154 height 17
click at [288, 300] on div "外观和感觉" at bounding box center [307, 302] width 154 height 17
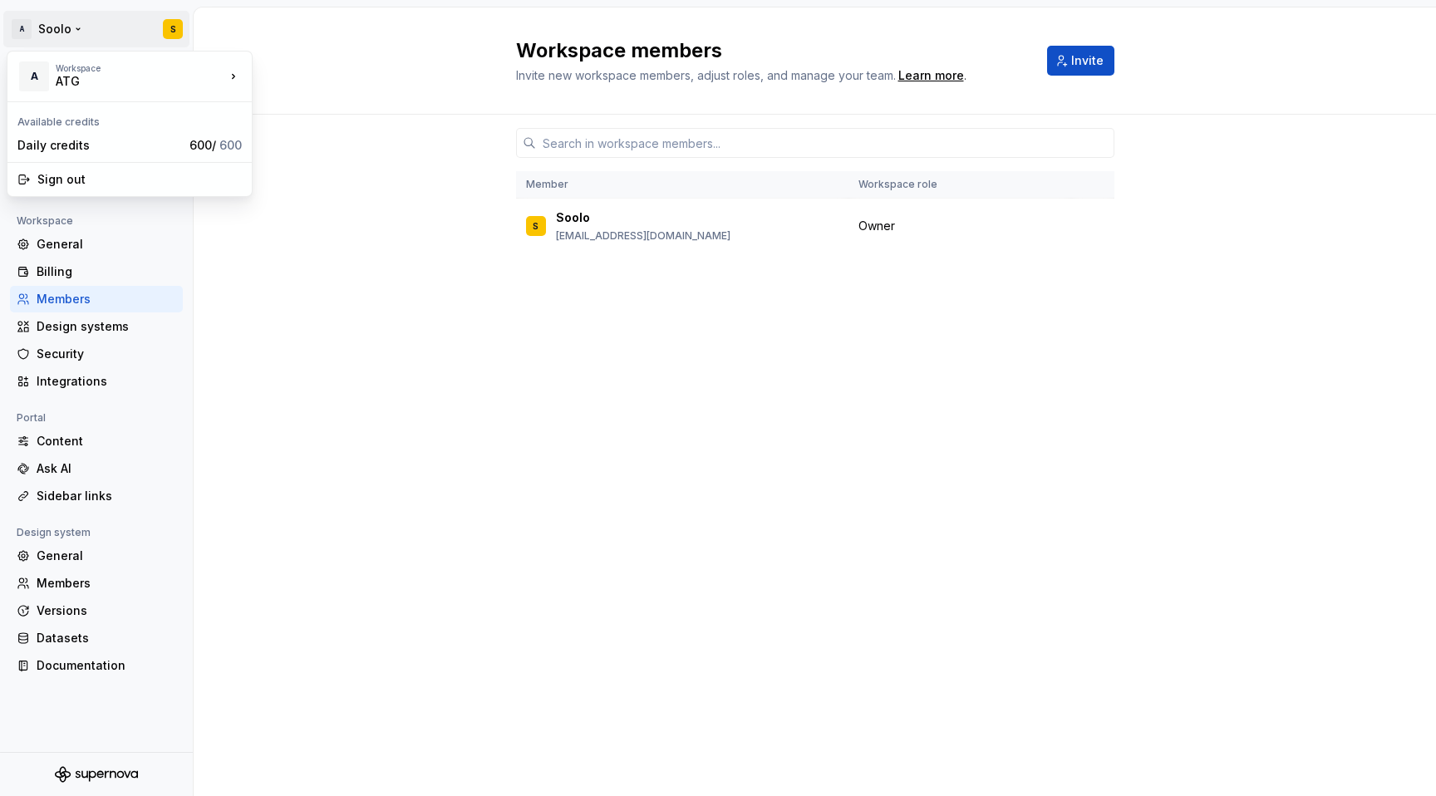
click at [35, 31] on html "A Soolo S Back Account Profile Authentication Notifications Workspace General B…" at bounding box center [718, 398] width 1436 height 796
click at [91, 15] on html "A Soolo S Back Account Profile Authentication Notifications Workspace General B…" at bounding box center [718, 398] width 1436 height 796
click at [14, 25] on html "A Soolo S Back Account Profile Authentication Notifications Workspace General B…" at bounding box center [718, 398] width 1436 height 796
click at [24, 21] on html "A Soolo S Back Account Profile Authentication Notifications Workspace General B…" at bounding box center [718, 398] width 1436 height 796
click at [32, 71] on div "Back" at bounding box center [97, 72] width 160 height 17
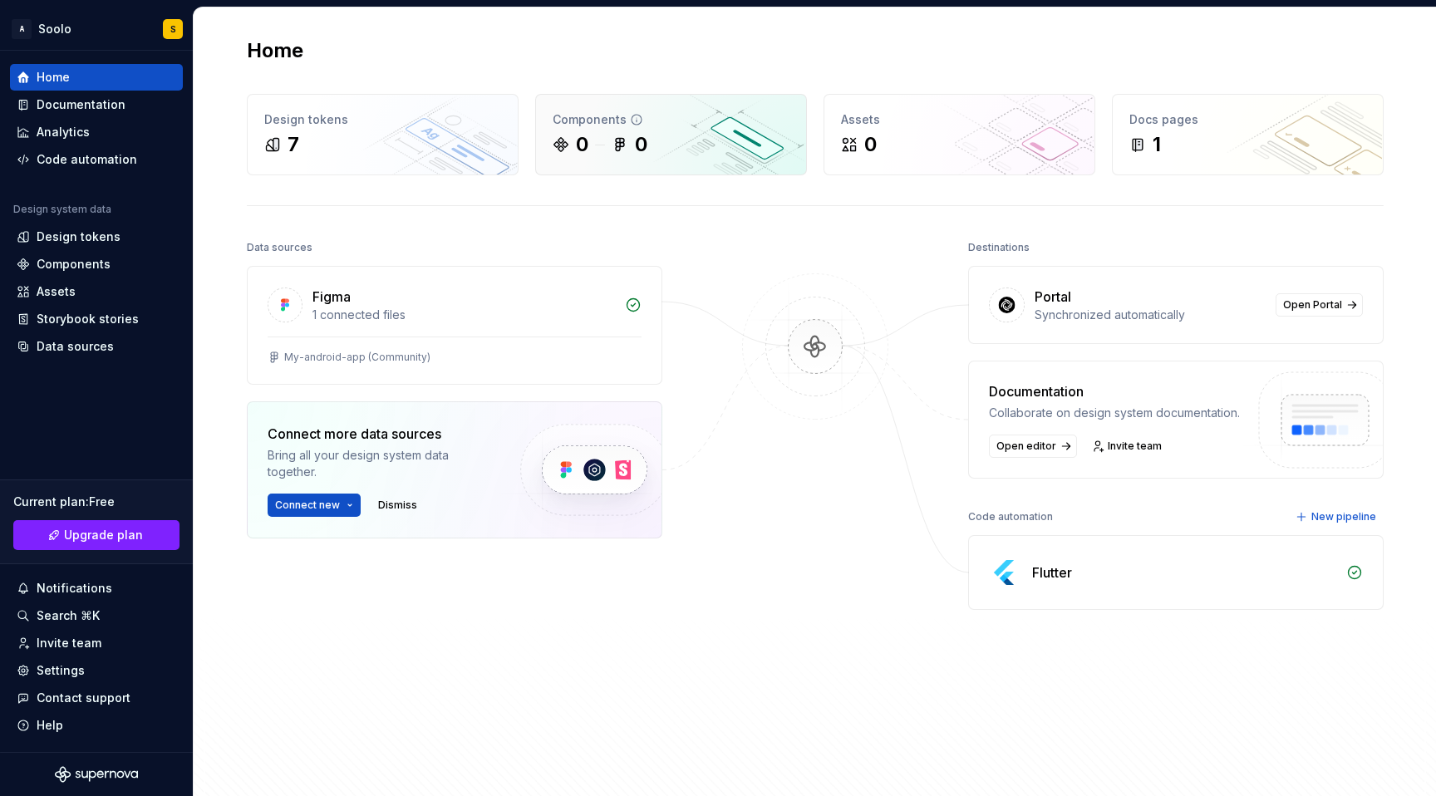
click at [599, 119] on div "Components" at bounding box center [671, 119] width 237 height 17
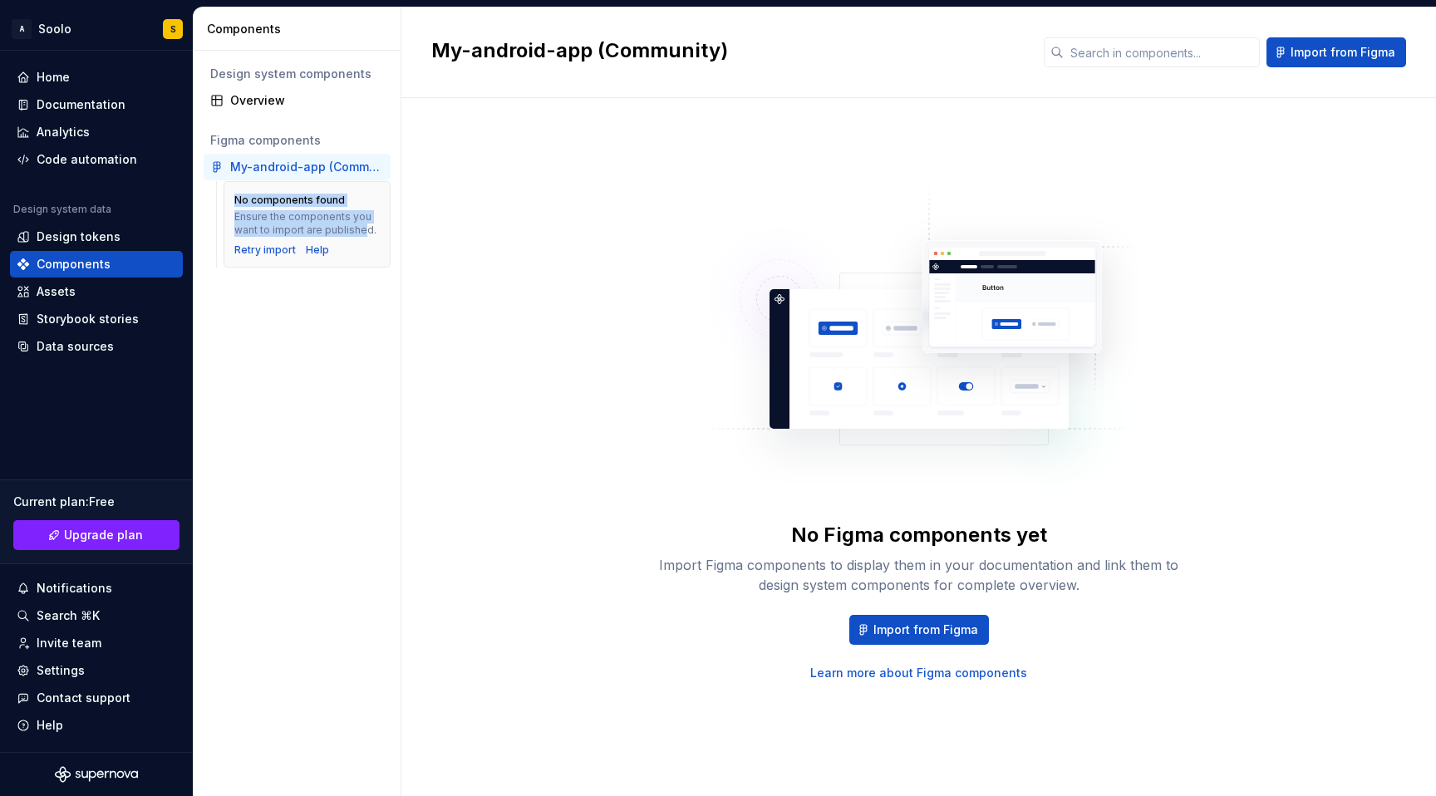
drag, startPoint x: 236, startPoint y: 199, endPoint x: 362, endPoint y: 234, distance: 131.3
click at [362, 234] on div "No components found Ensure the components you want to import are published." at bounding box center [306, 215] width 145 height 43
click at [816, 339] on img at bounding box center [919, 346] width 437 height 333
click at [948, 673] on link "Learn more about Figma components" at bounding box center [919, 673] width 217 height 17
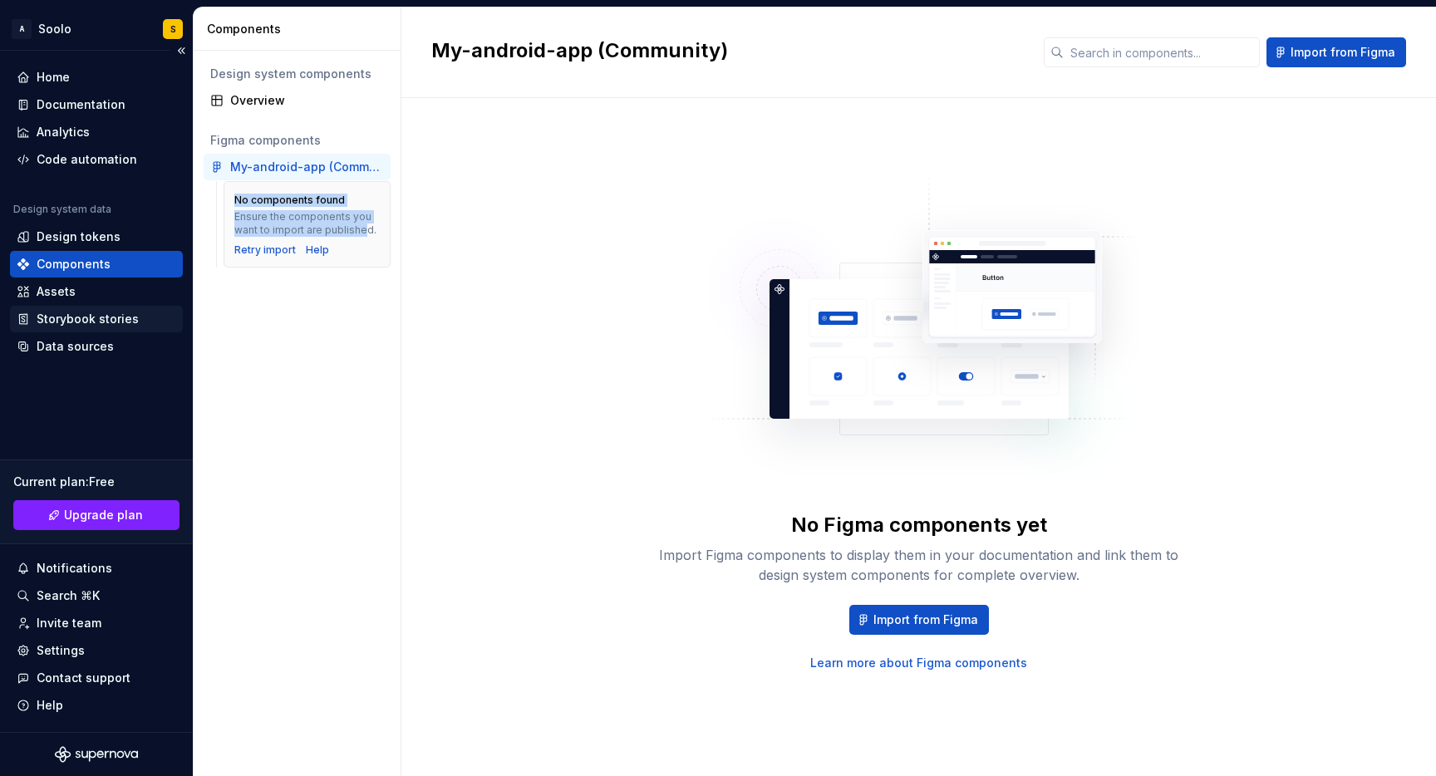
click at [102, 319] on div "Storybook stories" at bounding box center [88, 319] width 102 height 17
click at [87, 284] on div "Assets" at bounding box center [97, 291] width 160 height 17
click at [71, 288] on div "Assets" at bounding box center [56, 291] width 39 height 17
click at [66, 293] on div "Assets" at bounding box center [56, 291] width 39 height 17
click at [65, 293] on div "Assets" at bounding box center [56, 291] width 39 height 17
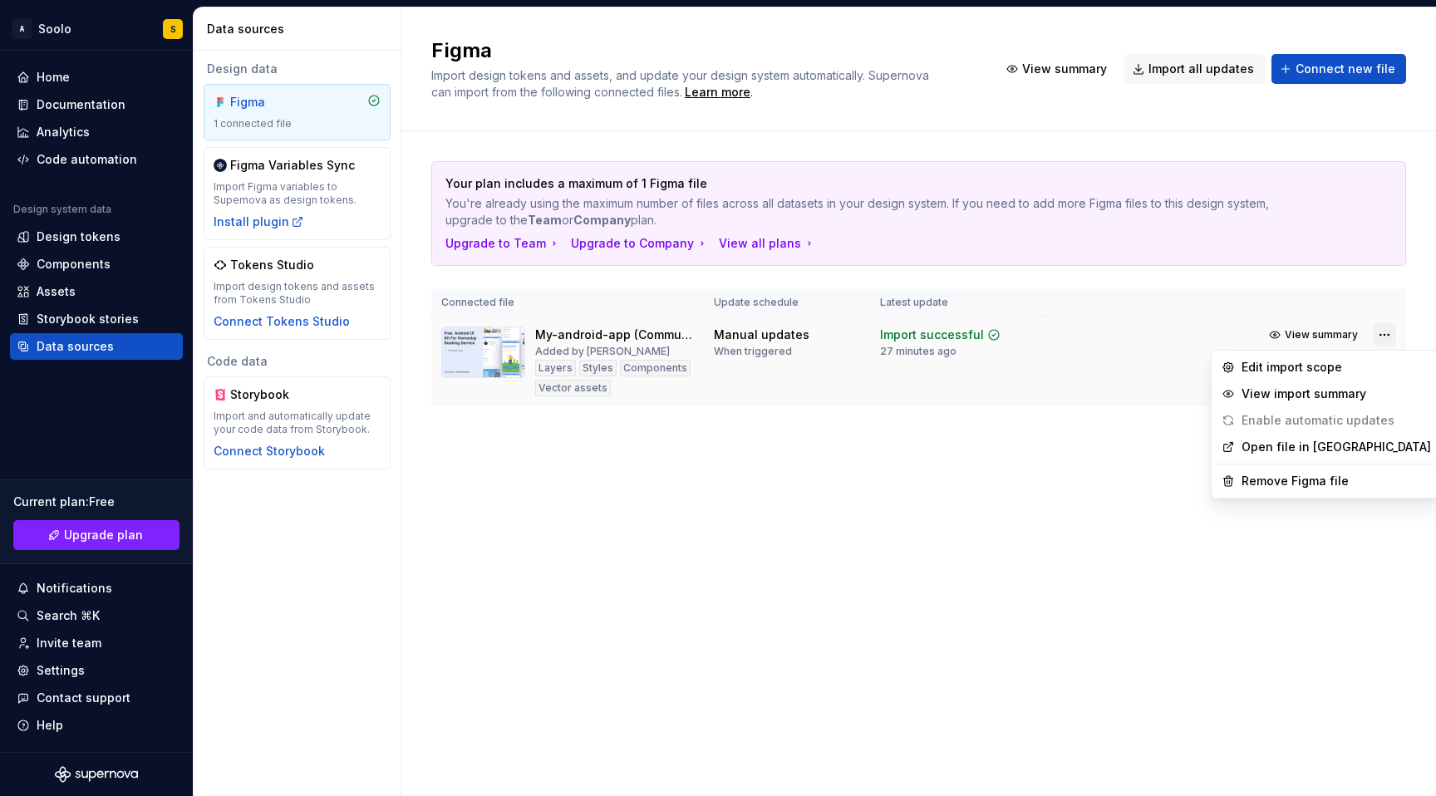
click at [1382, 333] on html "A Soolo S Home Documentation Analytics Code automation Design system data Desig…" at bounding box center [718, 398] width 1436 height 796
click at [1298, 477] on div "Remove Figma file" at bounding box center [1337, 481] width 190 height 17
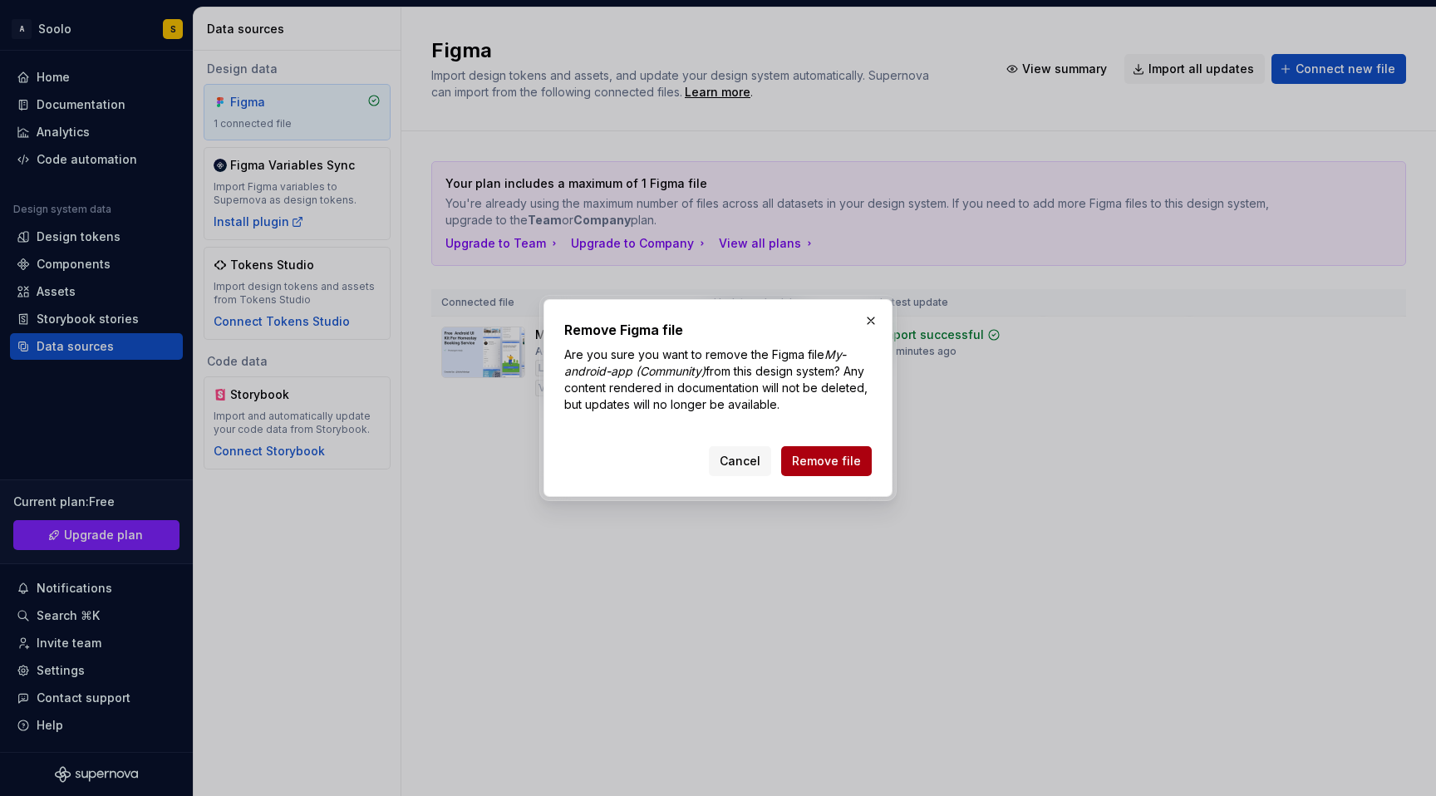
click at [834, 466] on span "Remove file" at bounding box center [826, 461] width 69 height 17
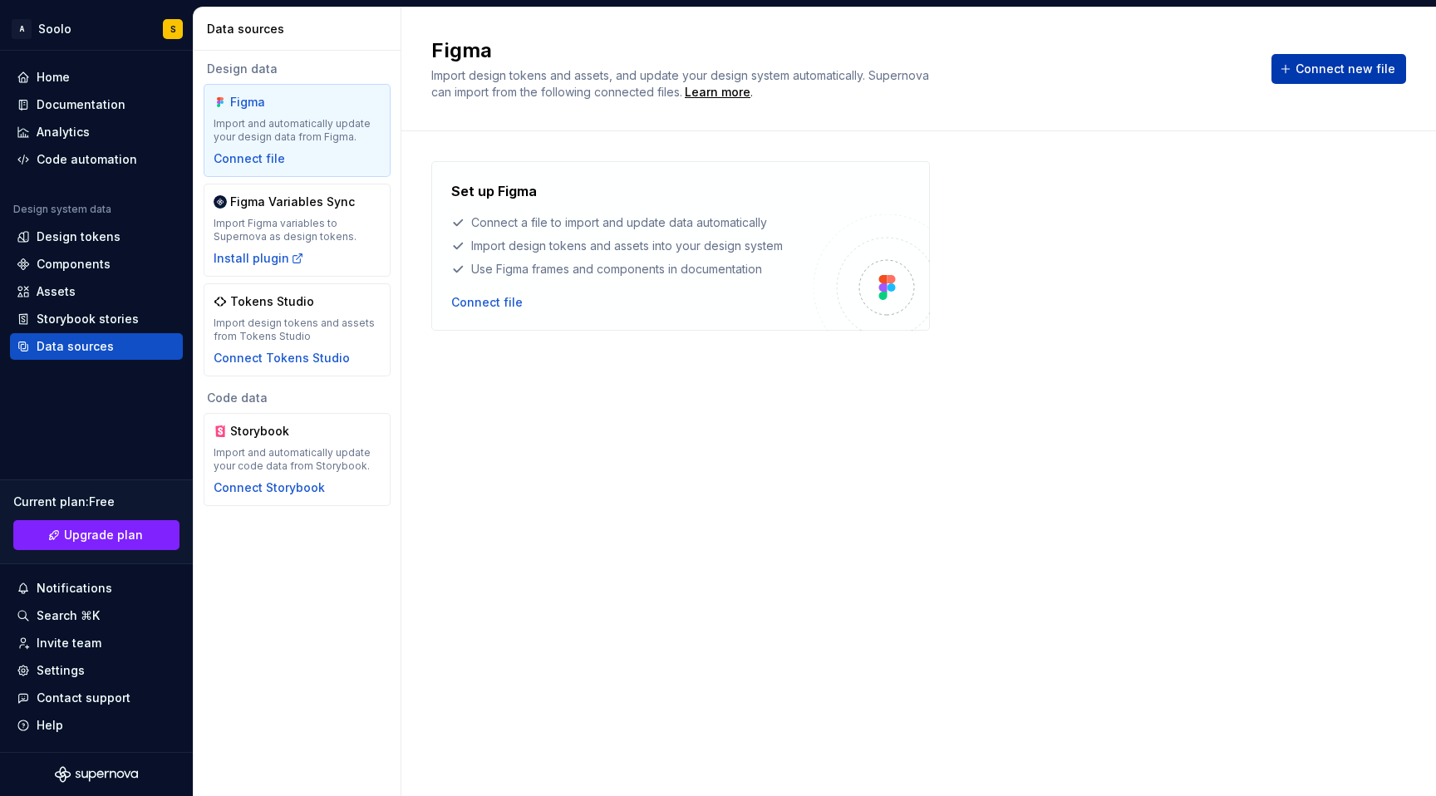
click at [1362, 72] on span "Connect new file" at bounding box center [1346, 69] width 100 height 17
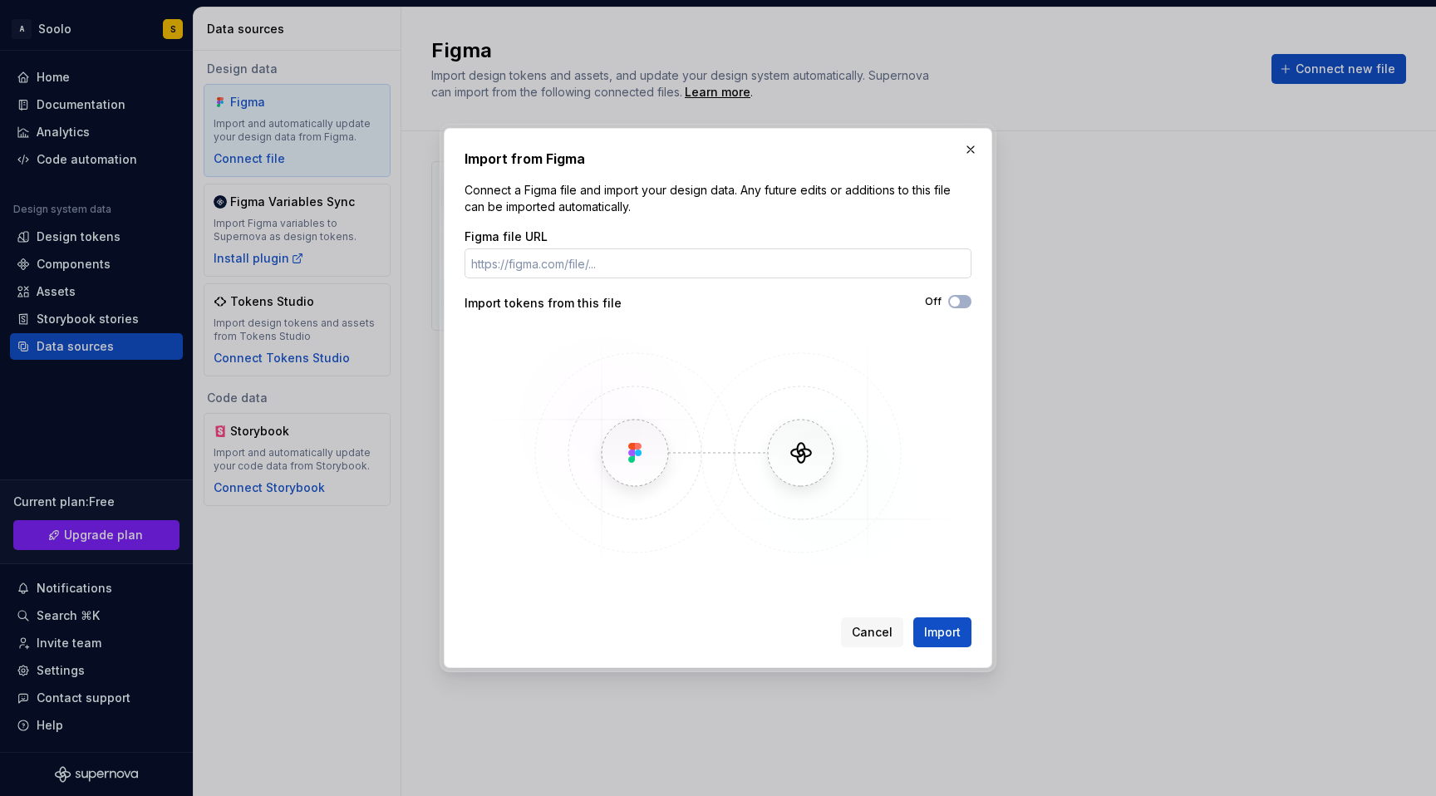
click at [746, 265] on input "Figma file URL" at bounding box center [718, 264] width 507 height 30
type input "[URL][DOMAIN_NAME]"
click at [934, 648] on div "Import from Figma Connect a Figma file and import your design data. Any future …" at bounding box center [718, 398] width 549 height 540
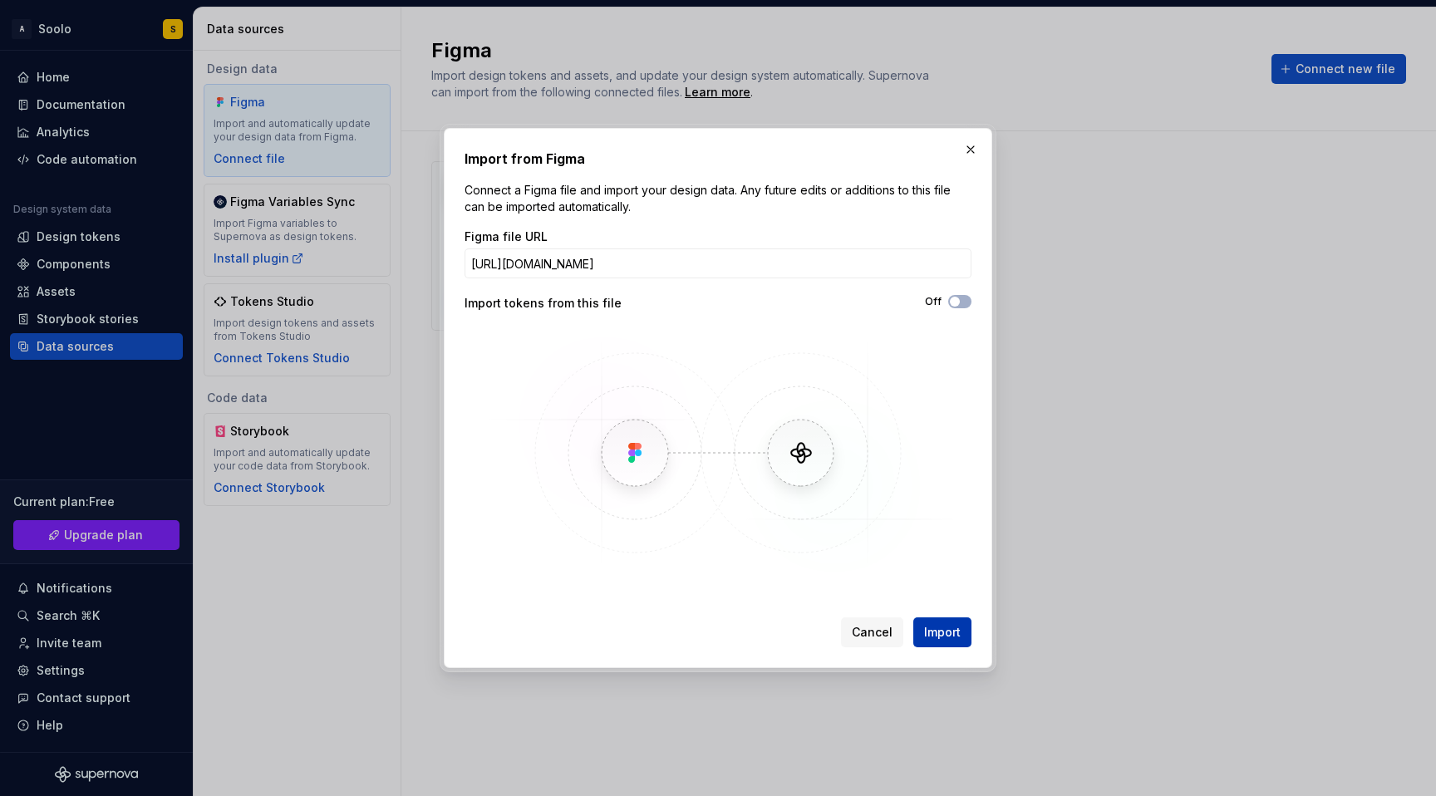
click at [941, 645] on button "Import" at bounding box center [943, 633] width 58 height 30
click at [962, 303] on button "Off" at bounding box center [960, 301] width 23 height 13
type button "on"
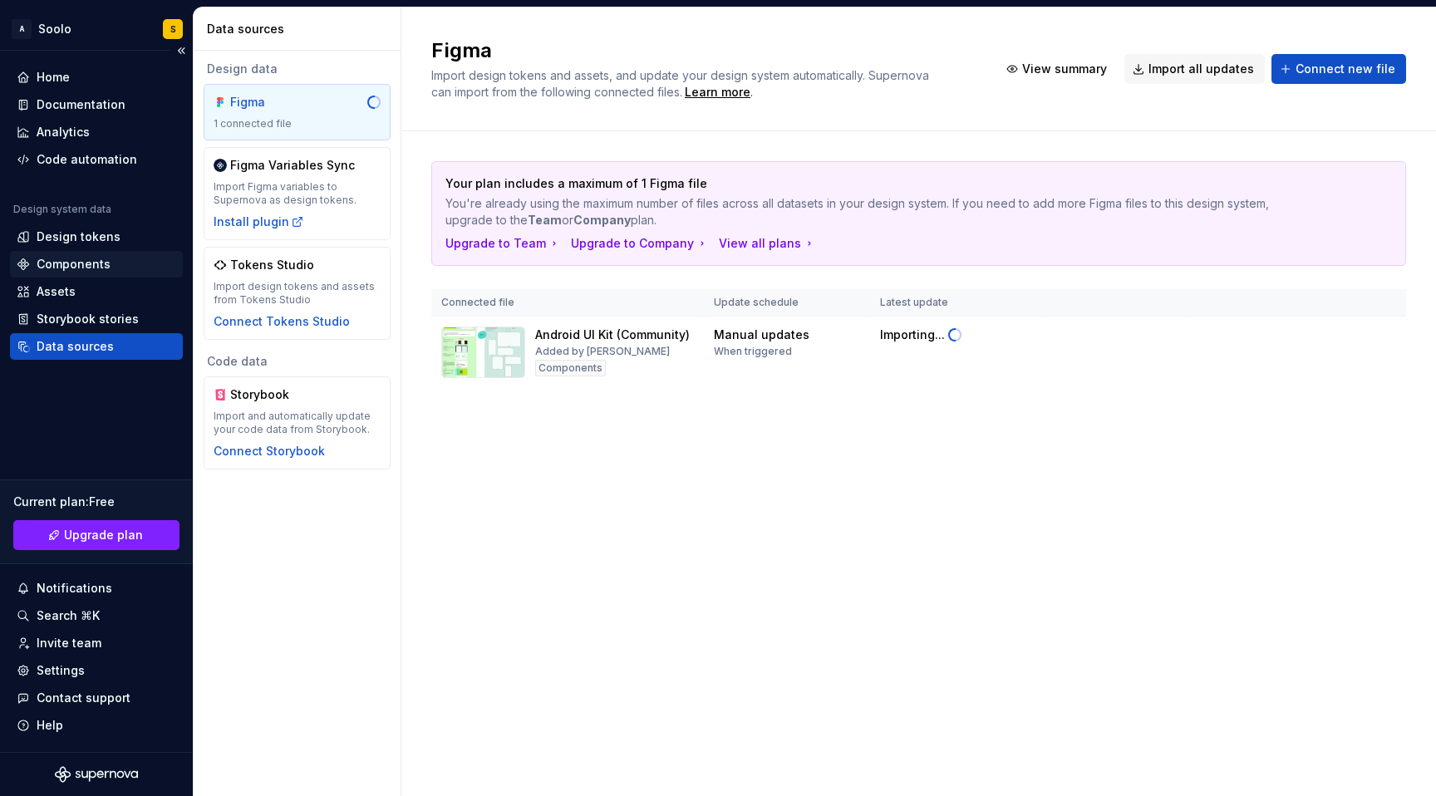
click at [77, 269] on div "Components" at bounding box center [74, 264] width 74 height 17
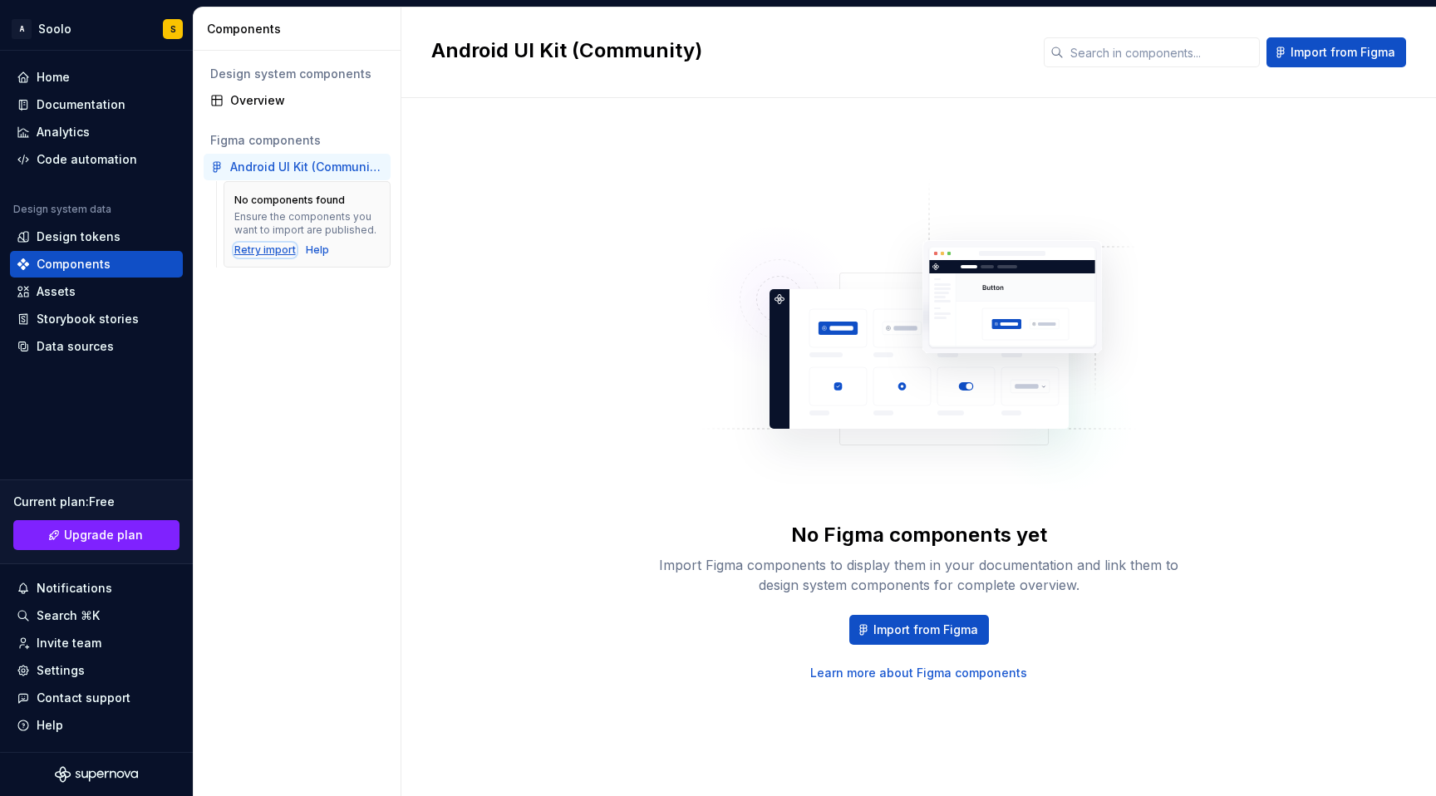
click at [249, 251] on div "Retry import" at bounding box center [265, 250] width 62 height 13
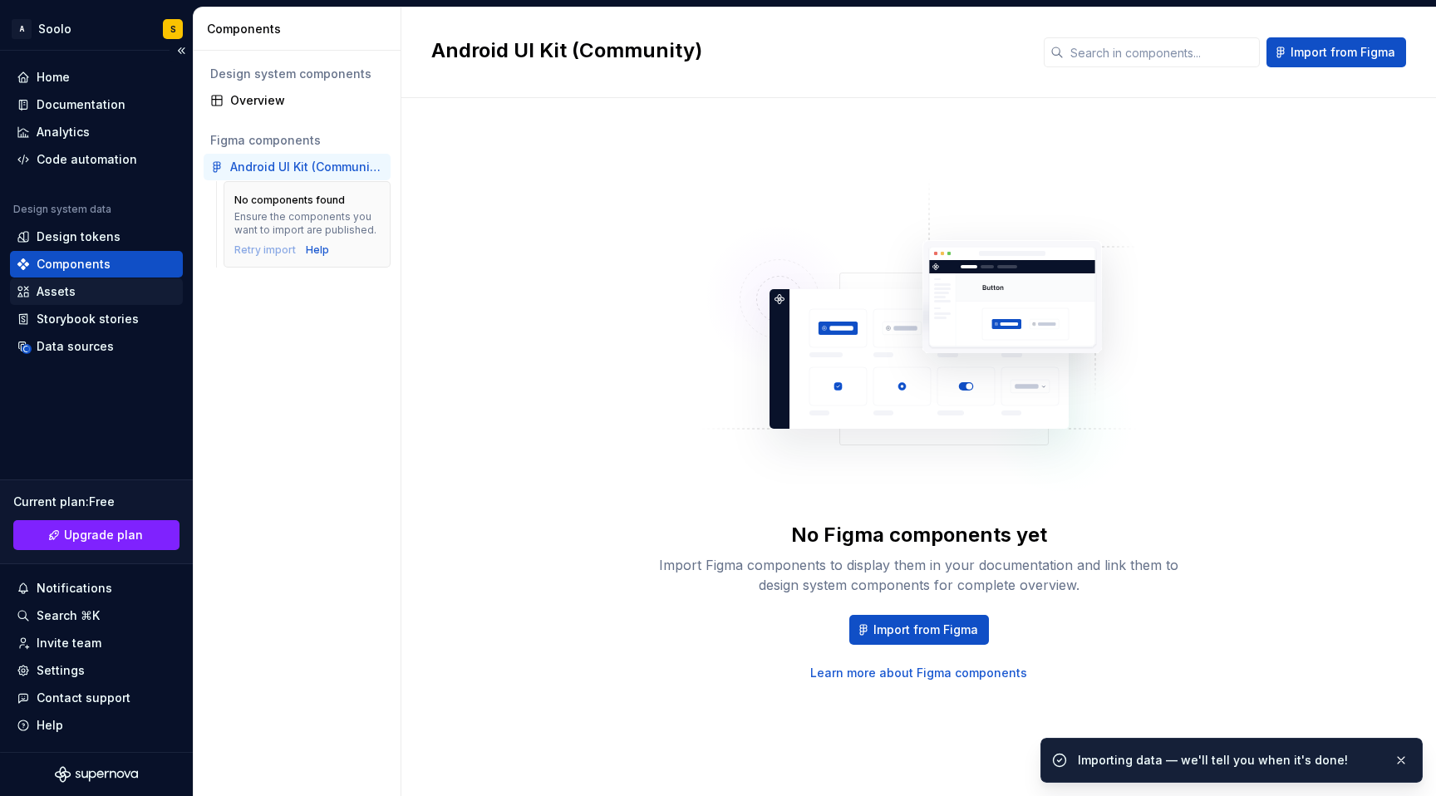
click at [65, 292] on div "Assets" at bounding box center [56, 291] width 39 height 17
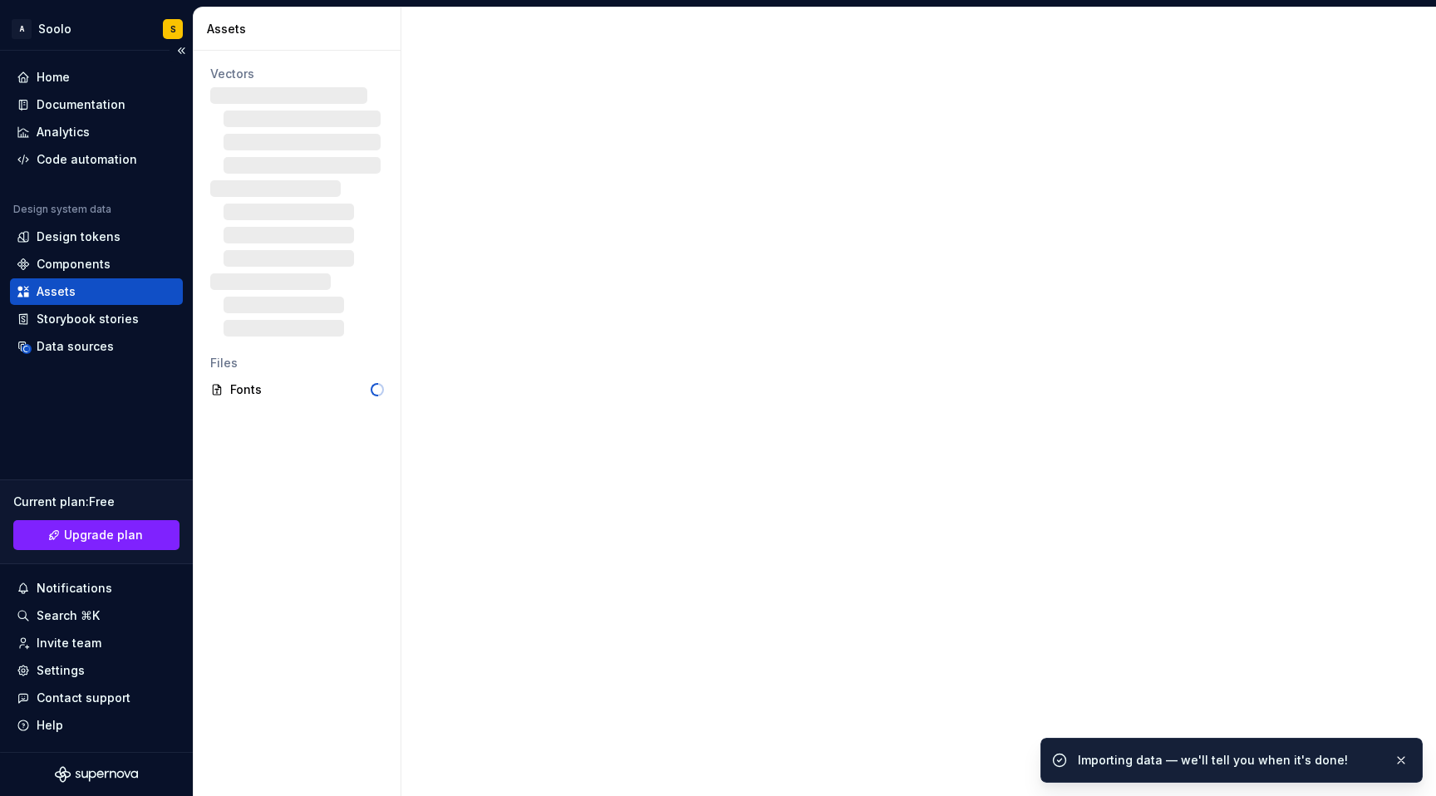
click at [62, 294] on div "Assets" at bounding box center [56, 291] width 39 height 17
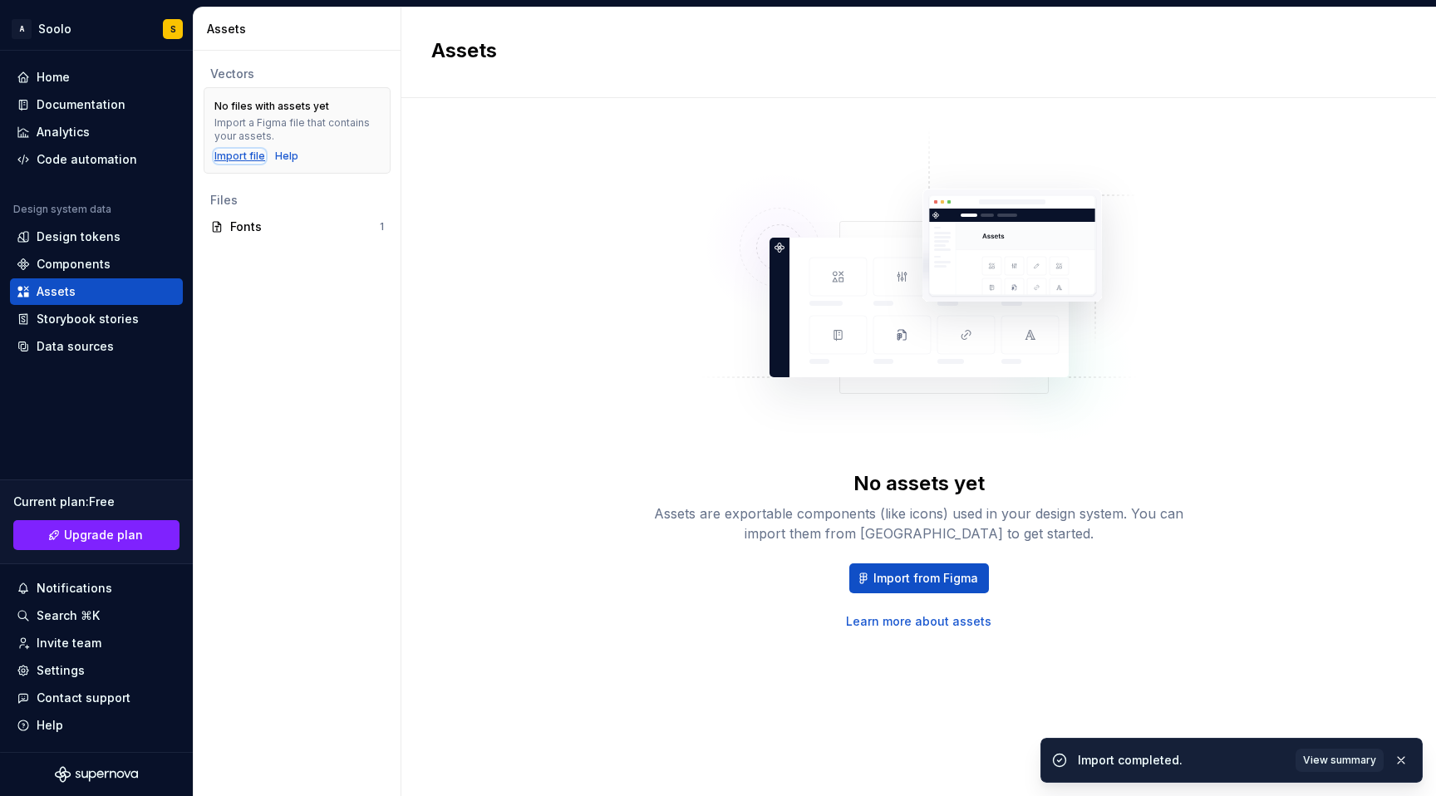
click at [239, 158] on div "Import file" at bounding box center [239, 156] width 51 height 13
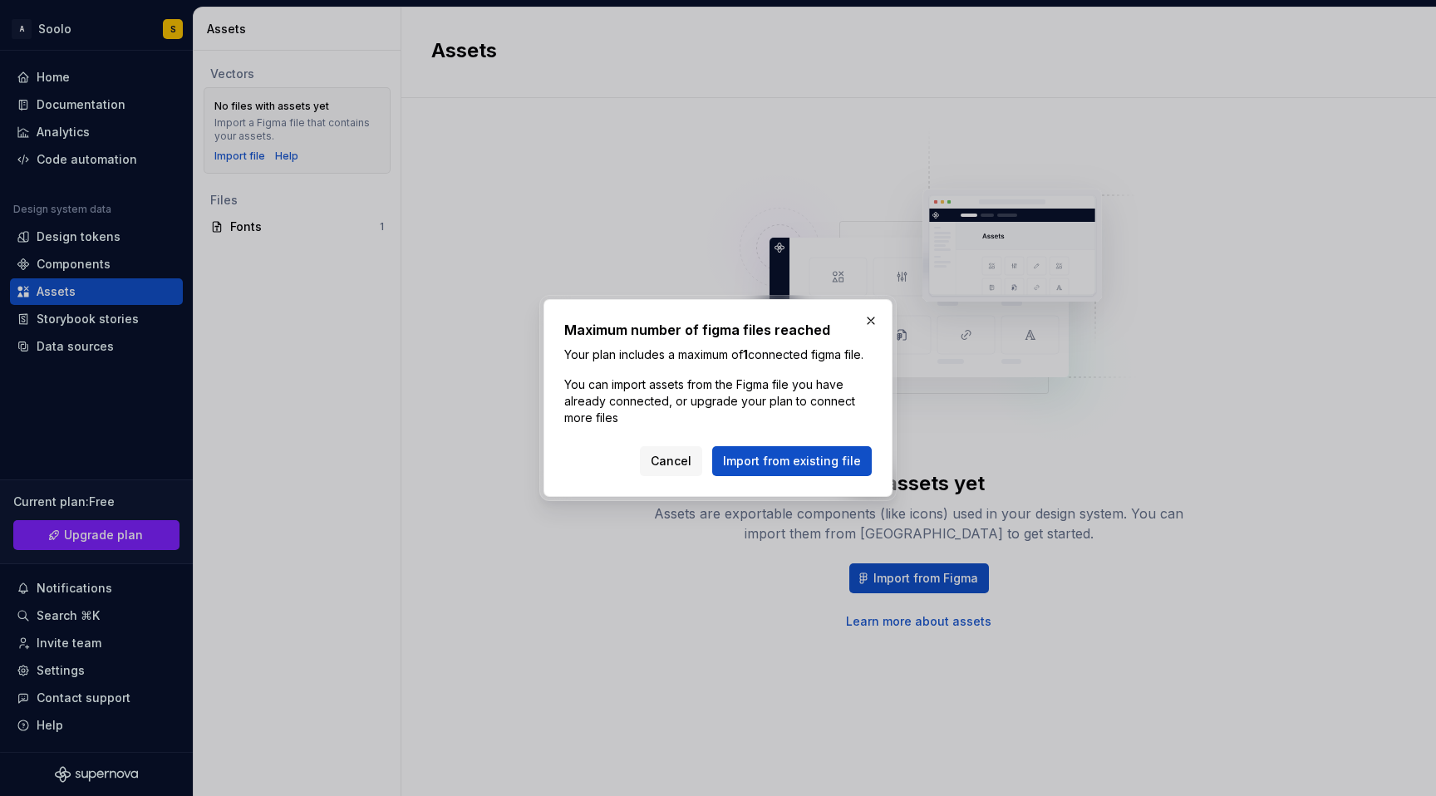
drag, startPoint x: 808, startPoint y: 471, endPoint x: 798, endPoint y: 476, distance: 10.8
click at [808, 470] on span "Import from existing file" at bounding box center [792, 461] width 138 height 17
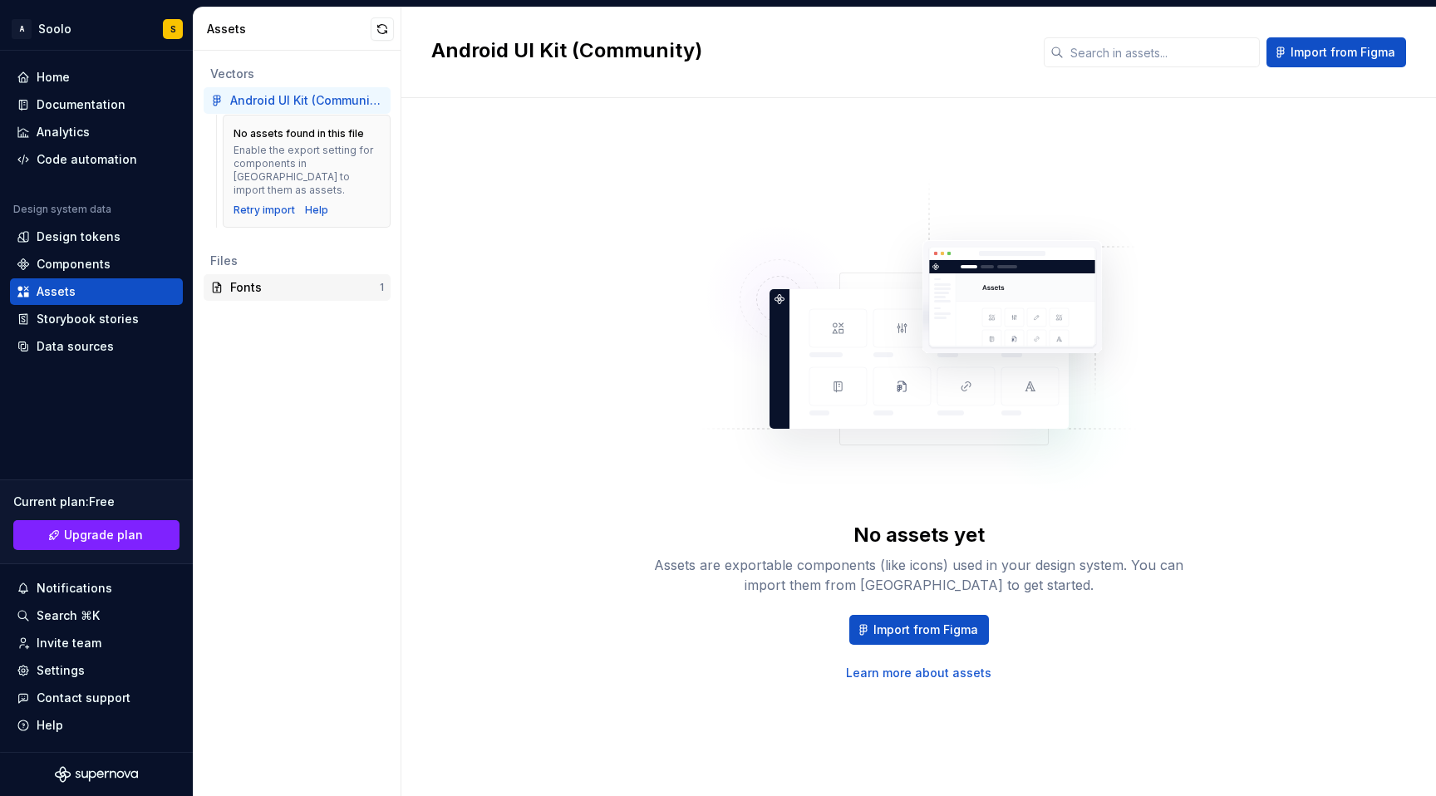
click at [244, 279] on div "Fonts" at bounding box center [305, 287] width 150 height 17
click at [254, 281] on div "Fonts" at bounding box center [305, 287] width 150 height 17
click at [255, 279] on div "Fonts" at bounding box center [305, 287] width 150 height 17
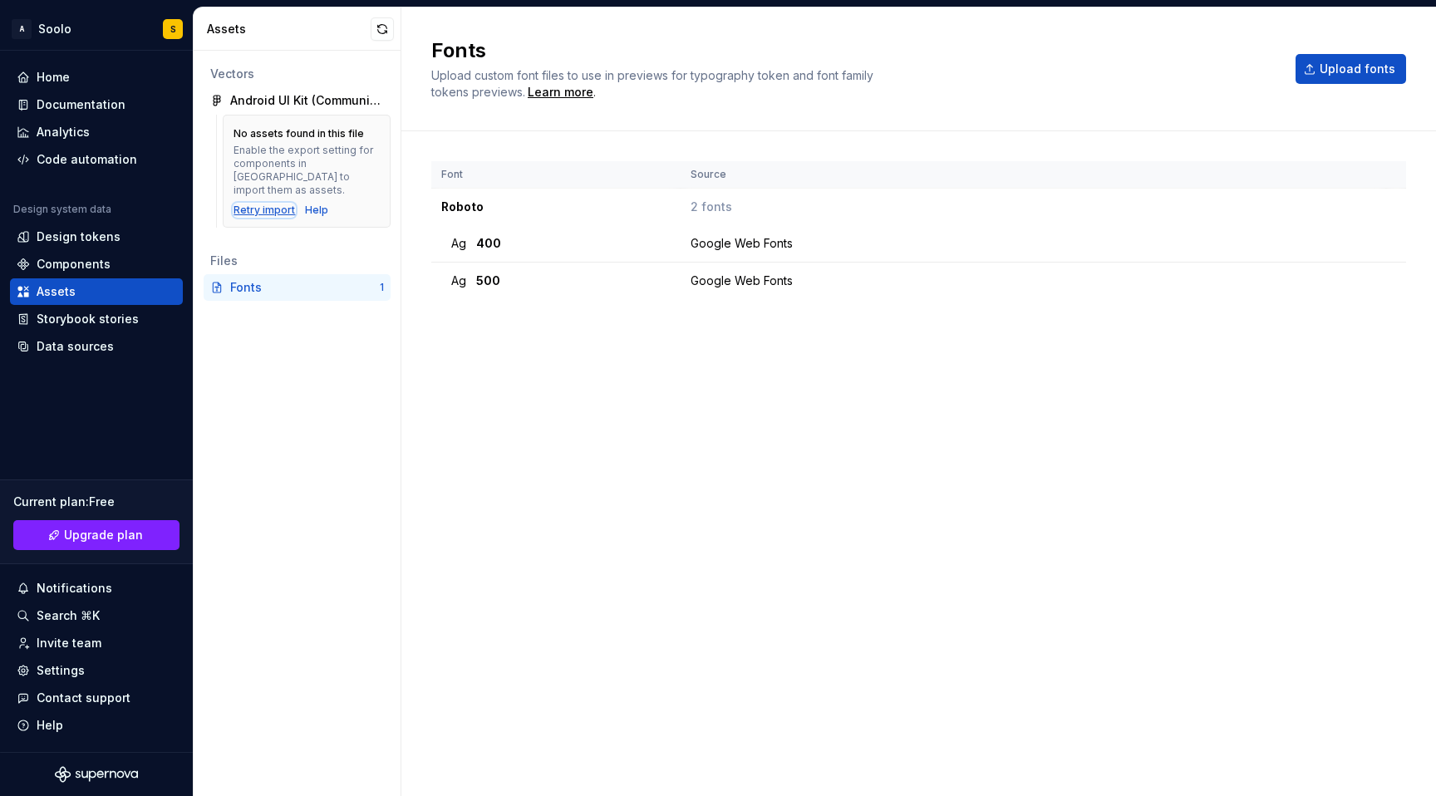
click at [264, 204] on div "Retry import" at bounding box center [265, 210] width 62 height 13
click at [67, 271] on div "Components" at bounding box center [74, 264] width 74 height 17
click at [76, 269] on div "Components" at bounding box center [74, 264] width 74 height 17
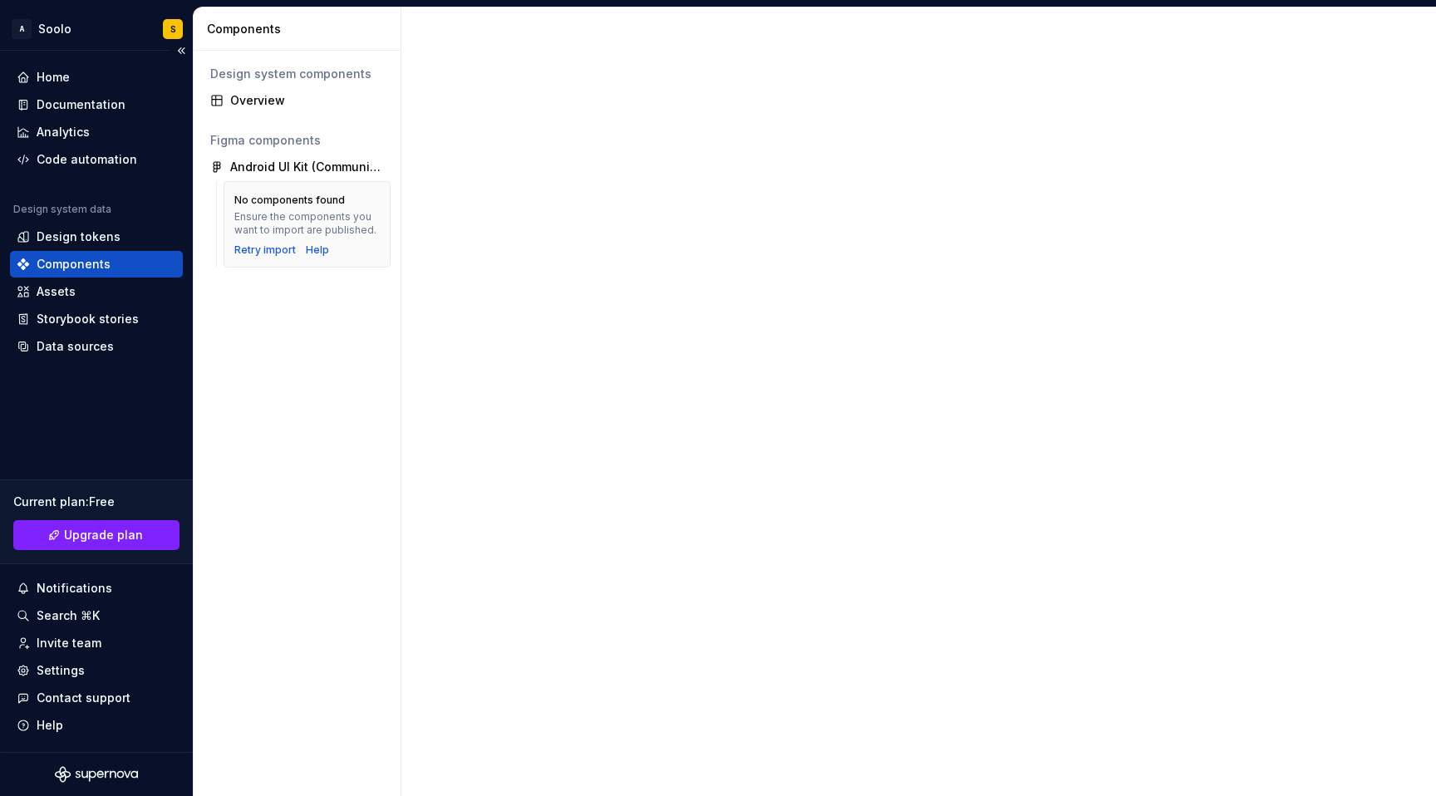
click at [83, 267] on div "Components" at bounding box center [74, 264] width 74 height 17
click at [86, 304] on div "Assets" at bounding box center [96, 291] width 173 height 27
click at [86, 338] on div "Data sources" at bounding box center [96, 346] width 173 height 27
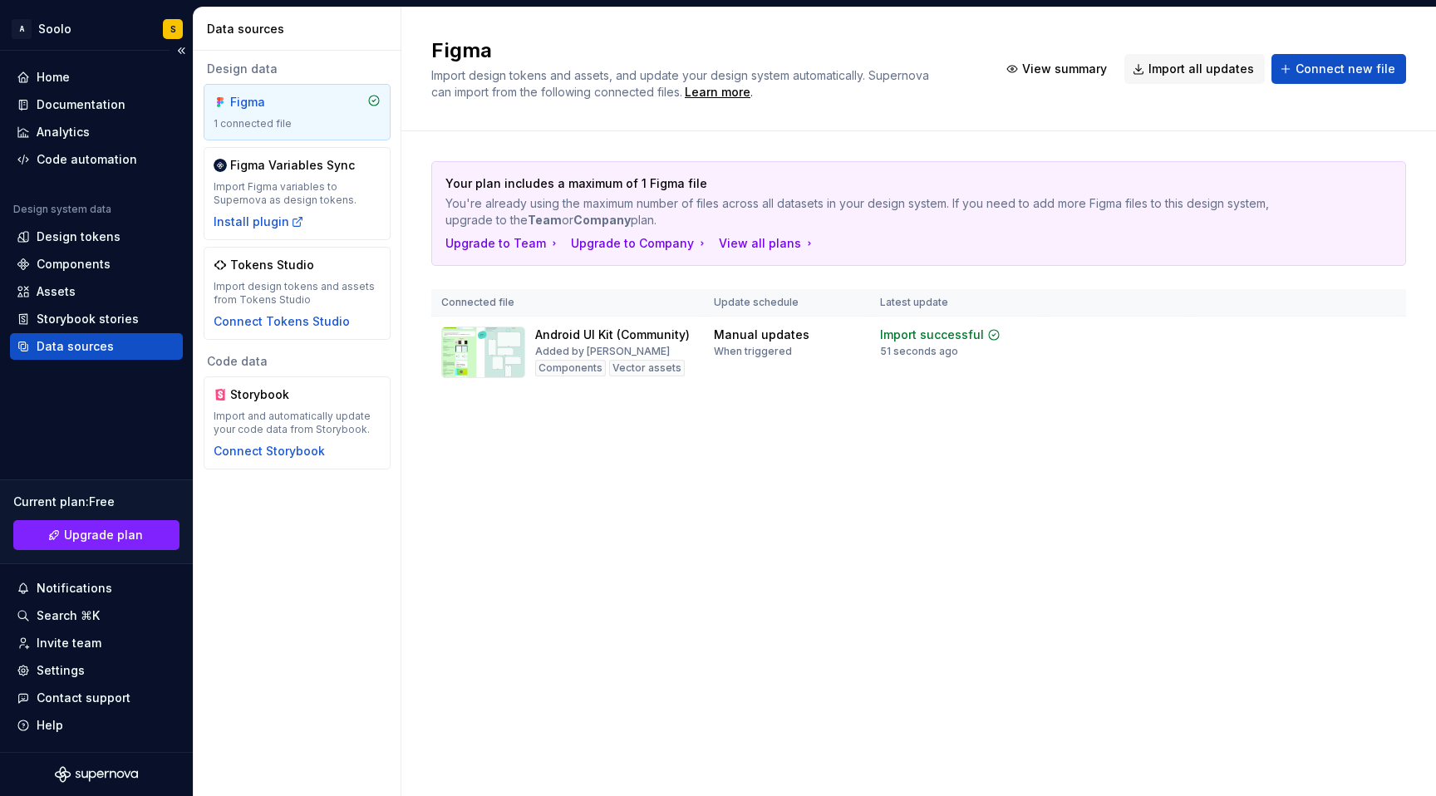
click at [124, 335] on div "Data sources" at bounding box center [96, 346] width 173 height 27
click at [86, 287] on div "Assets" at bounding box center [97, 291] width 160 height 17
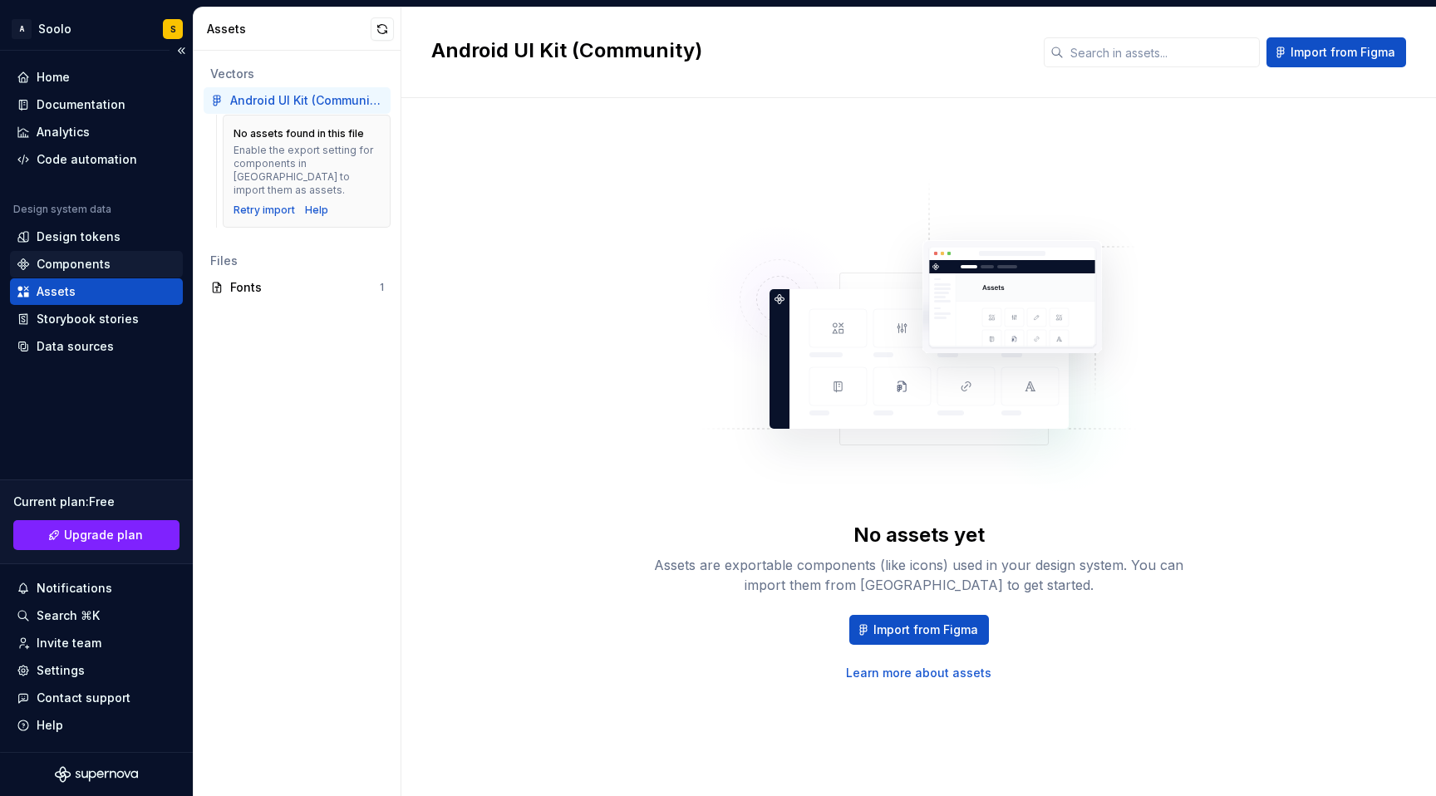
click at [80, 263] on div "Components" at bounding box center [74, 264] width 74 height 17
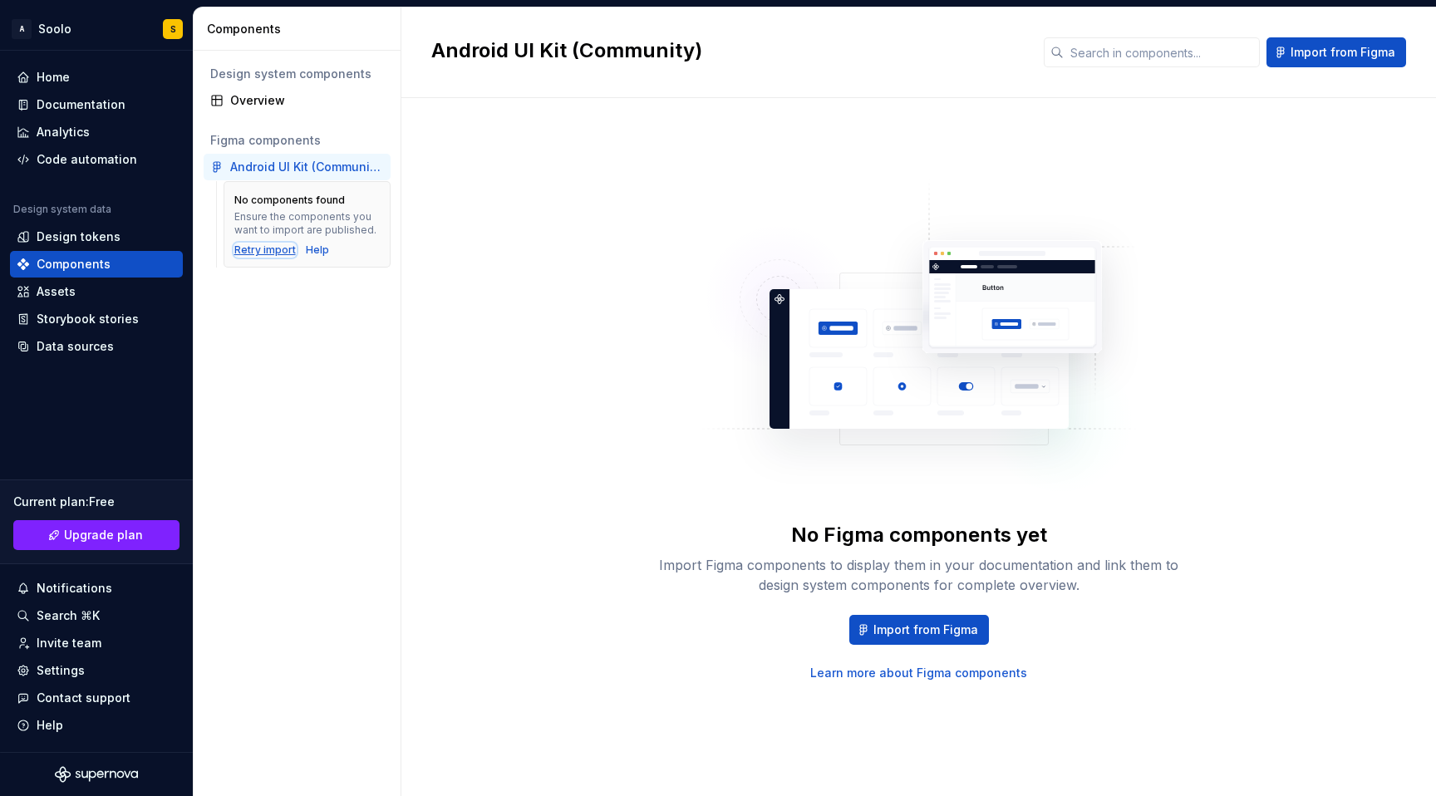
click at [283, 254] on div "Retry import" at bounding box center [265, 250] width 62 height 13
click at [99, 295] on div "Assets" at bounding box center [97, 291] width 160 height 17
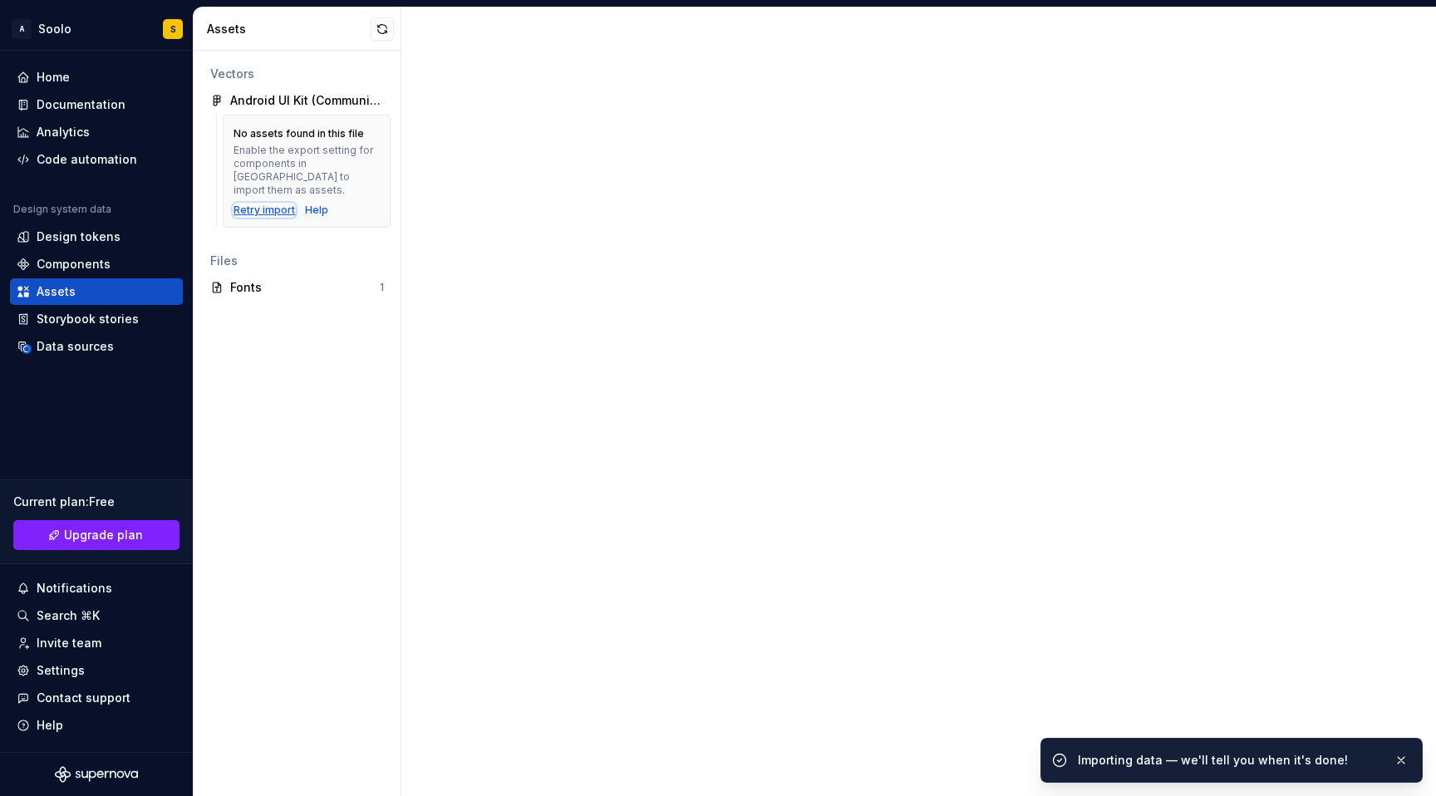
click at [267, 204] on div "Retry import" at bounding box center [265, 210] width 62 height 13
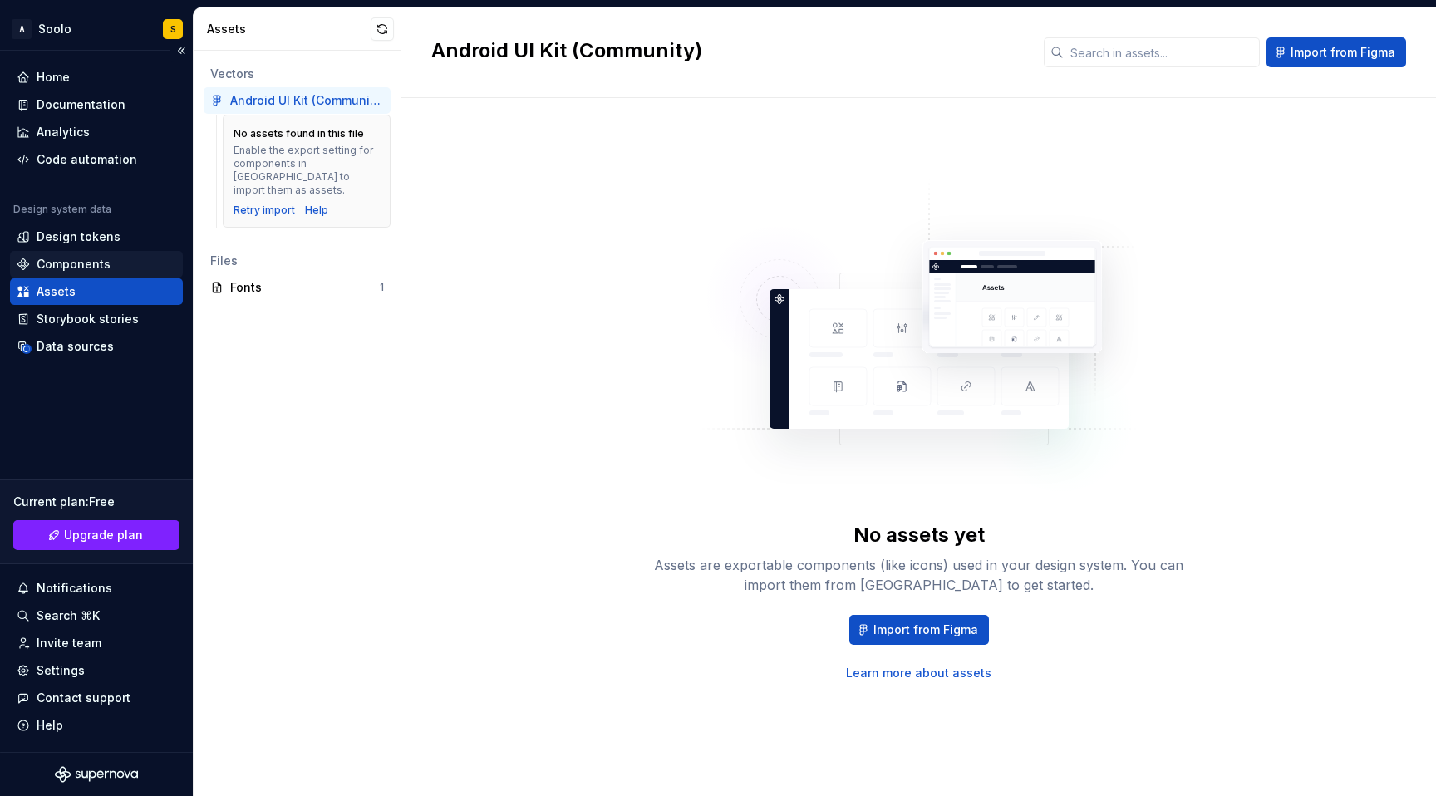
click at [111, 259] on div "Components" at bounding box center [97, 264] width 160 height 17
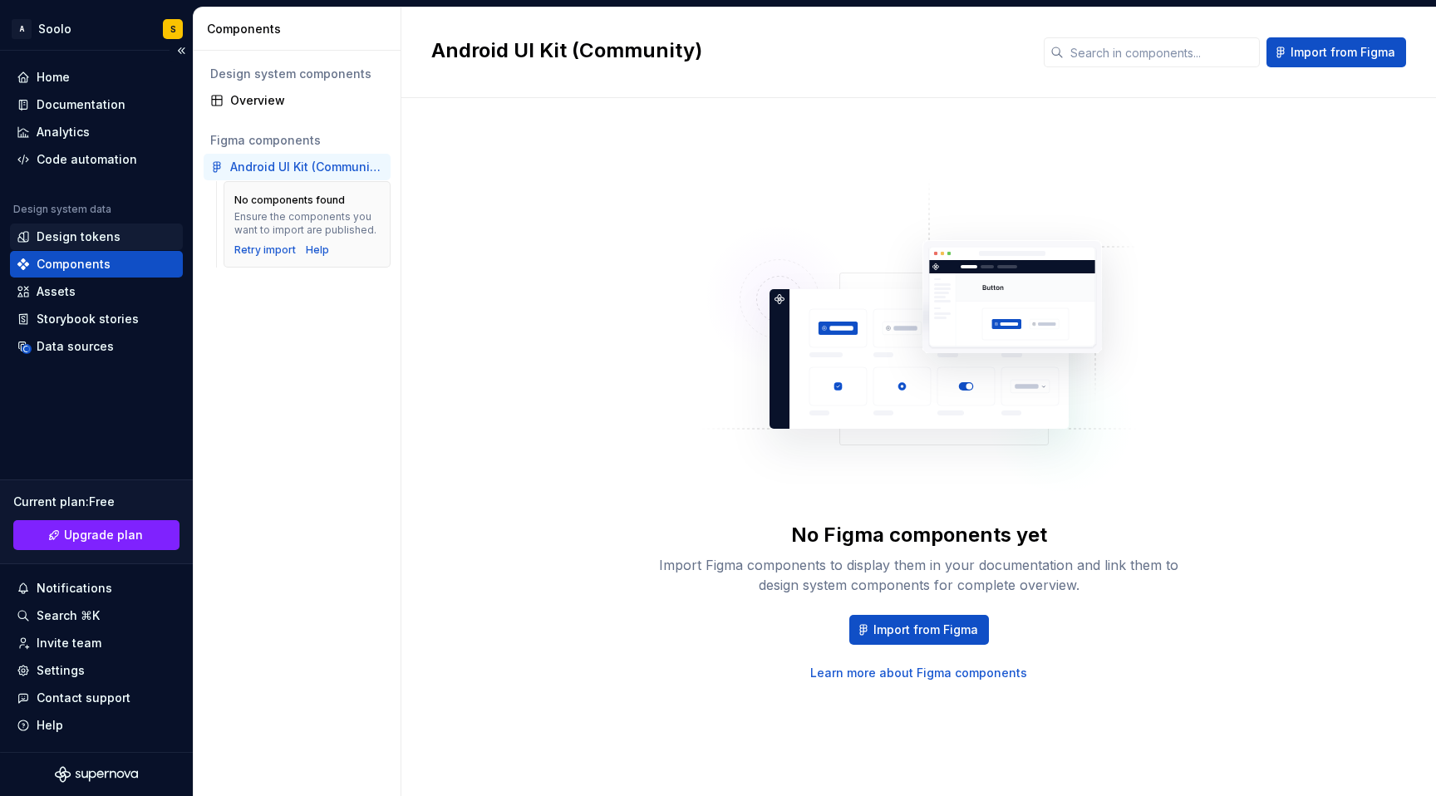
click at [121, 239] on div "Design tokens" at bounding box center [97, 237] width 160 height 17
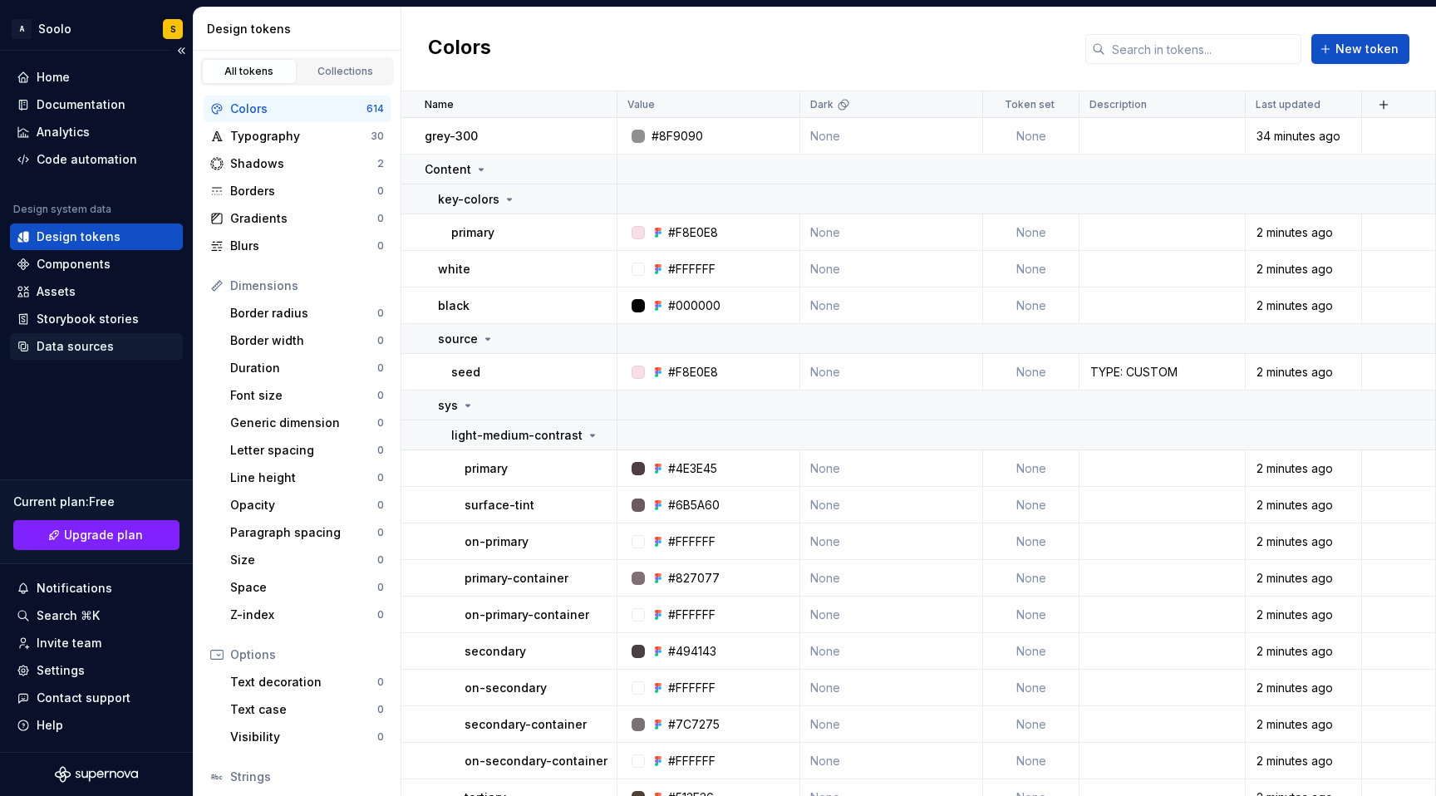
click at [66, 344] on div "Data sources" at bounding box center [75, 346] width 77 height 17
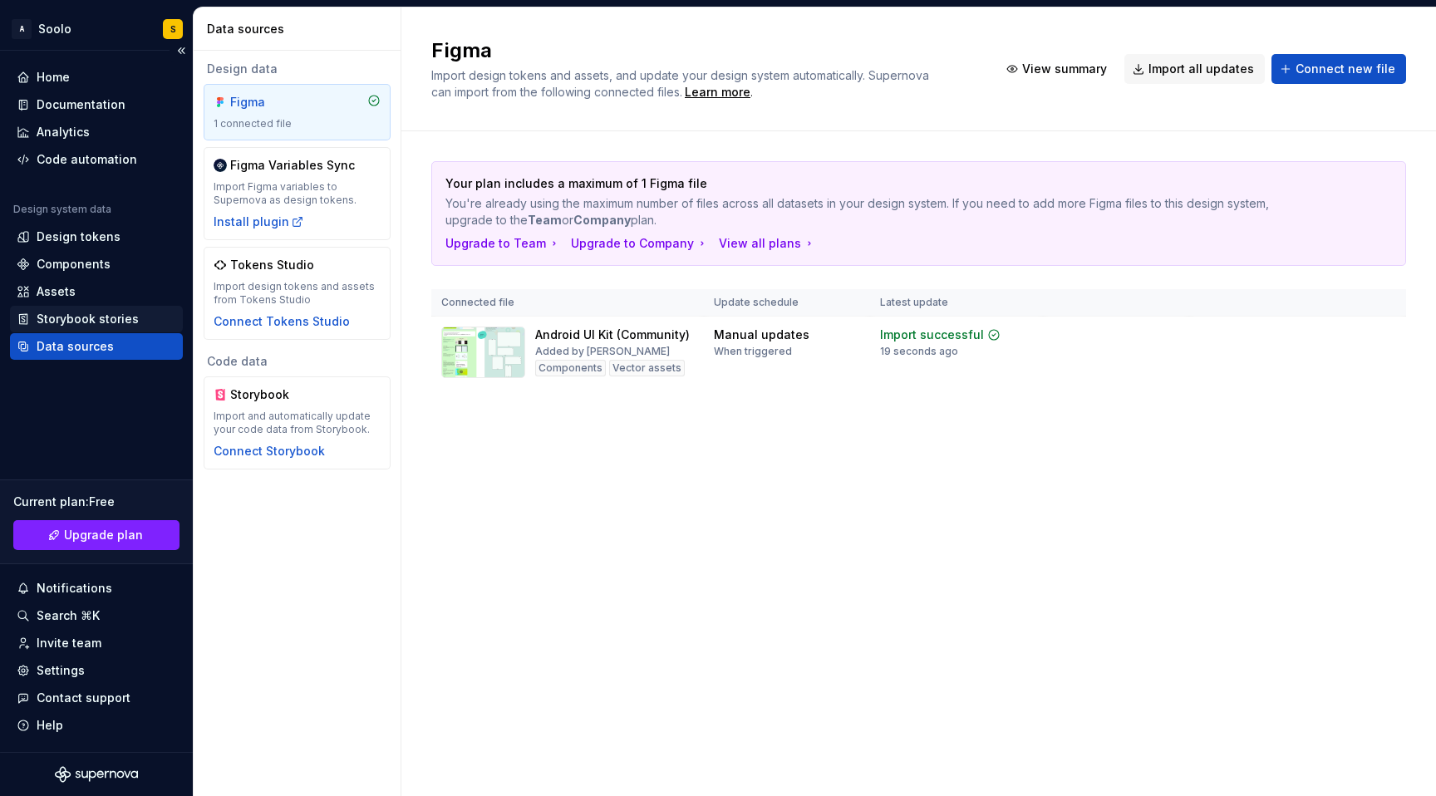
click at [73, 324] on div "Storybook stories" at bounding box center [88, 319] width 102 height 17
click at [74, 323] on div "Storybook stories" at bounding box center [88, 319] width 102 height 17
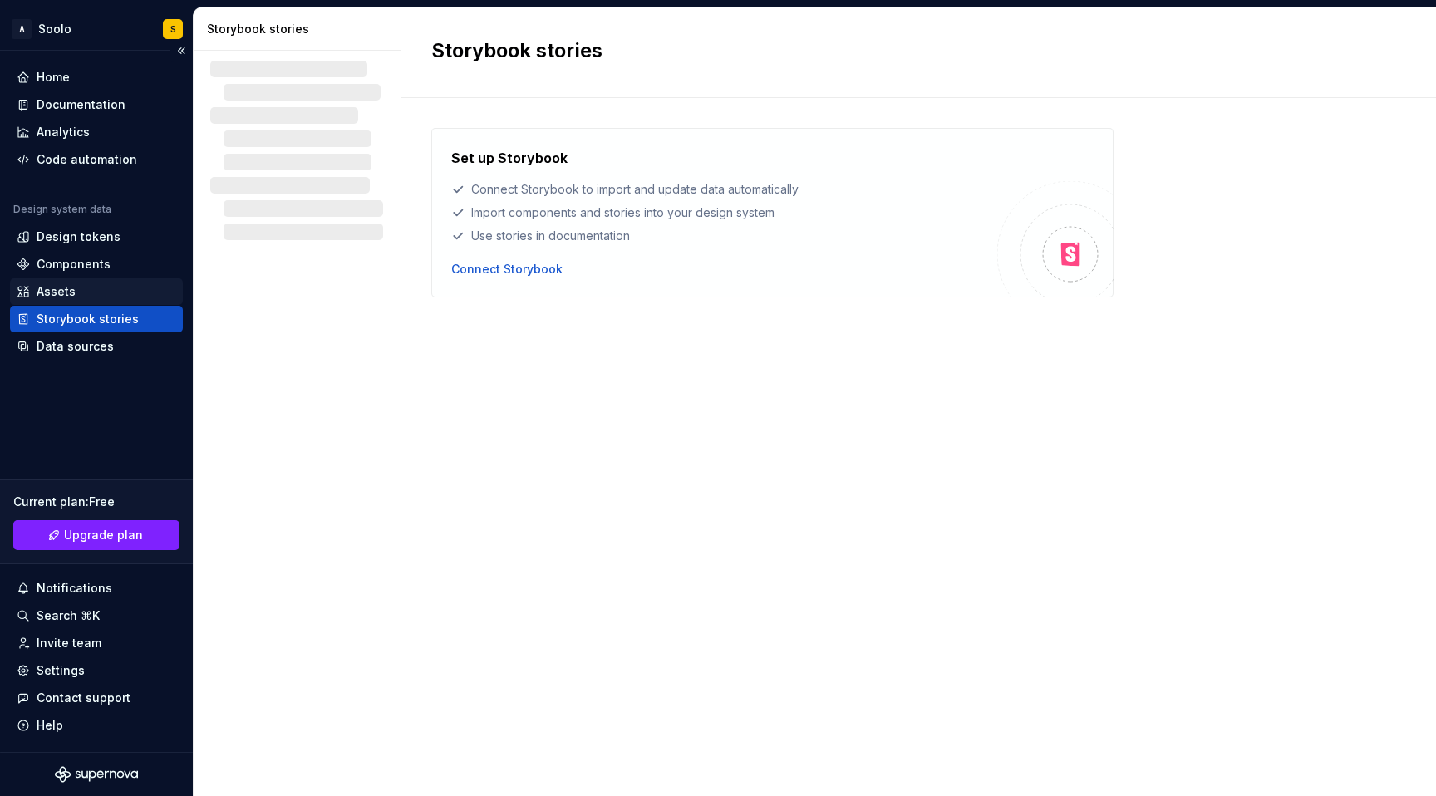
click at [64, 298] on div "Assets" at bounding box center [56, 291] width 39 height 17
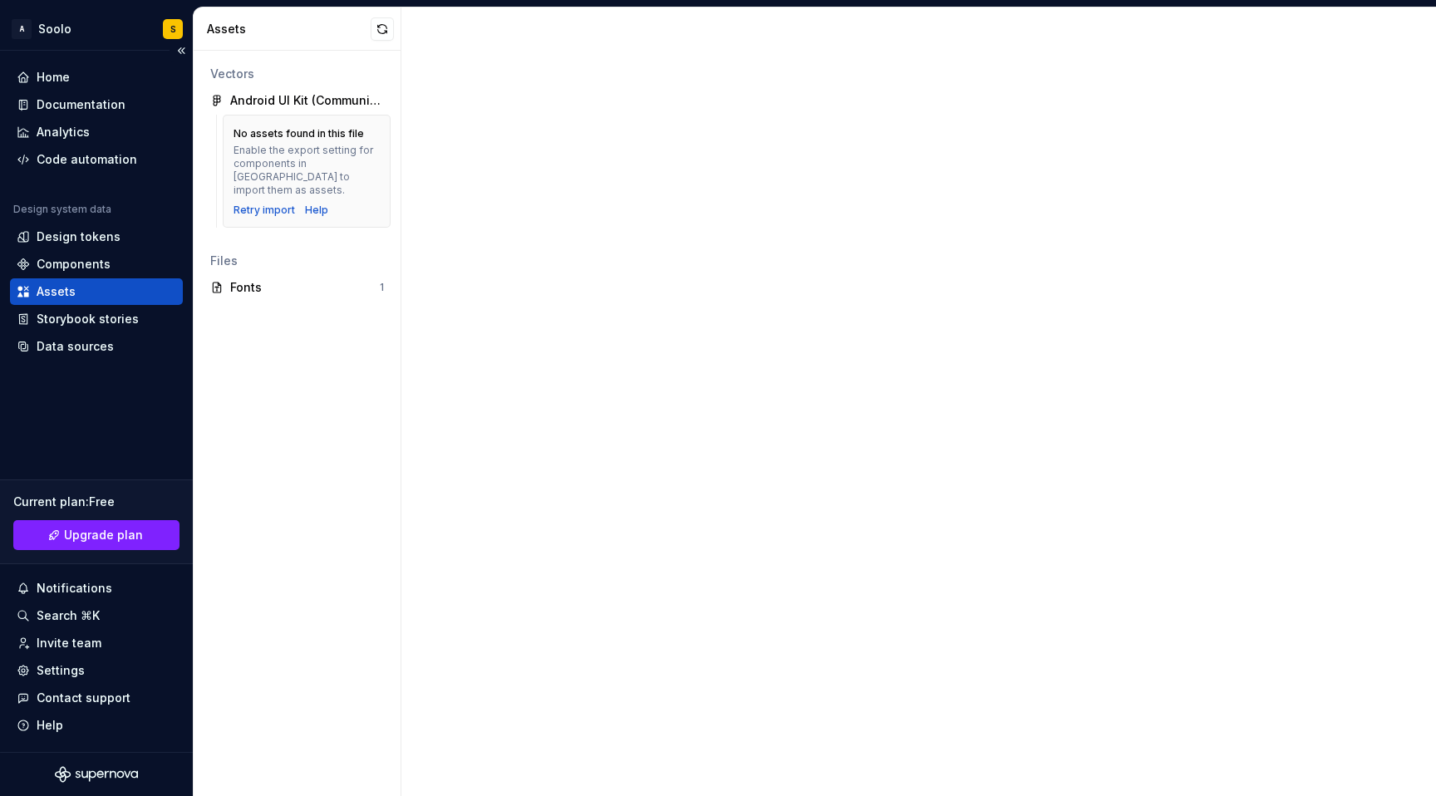
click at [64, 290] on div "Assets" at bounding box center [56, 291] width 39 height 17
click at [77, 254] on div "Components" at bounding box center [96, 264] width 173 height 27
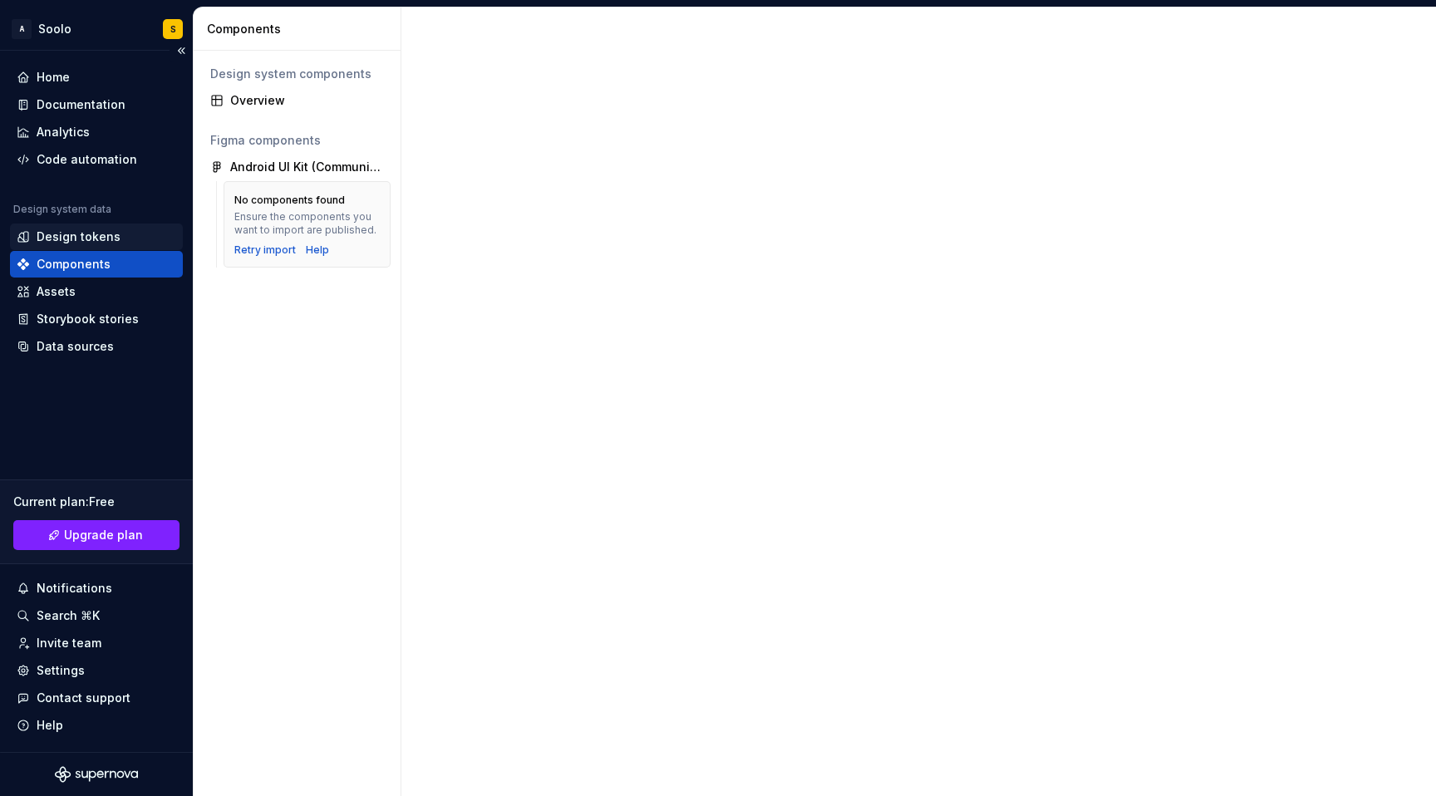
click at [82, 245] on div "Design tokens" at bounding box center [96, 237] width 173 height 27
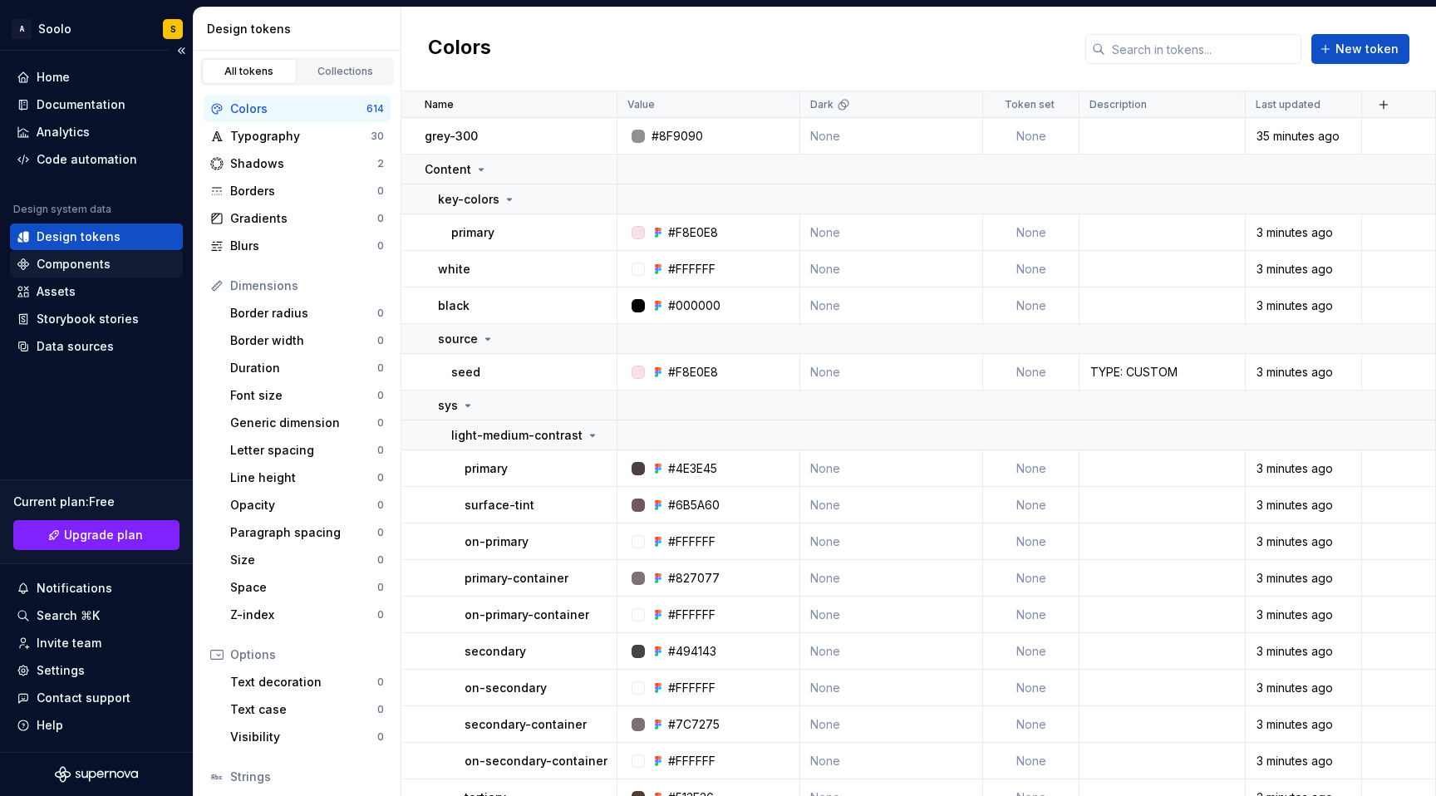
click at [101, 264] on div "Components" at bounding box center [74, 264] width 74 height 17
click at [101, 266] on div "Components" at bounding box center [74, 264] width 74 height 17
click at [101, 265] on div "Components" at bounding box center [74, 264] width 74 height 17
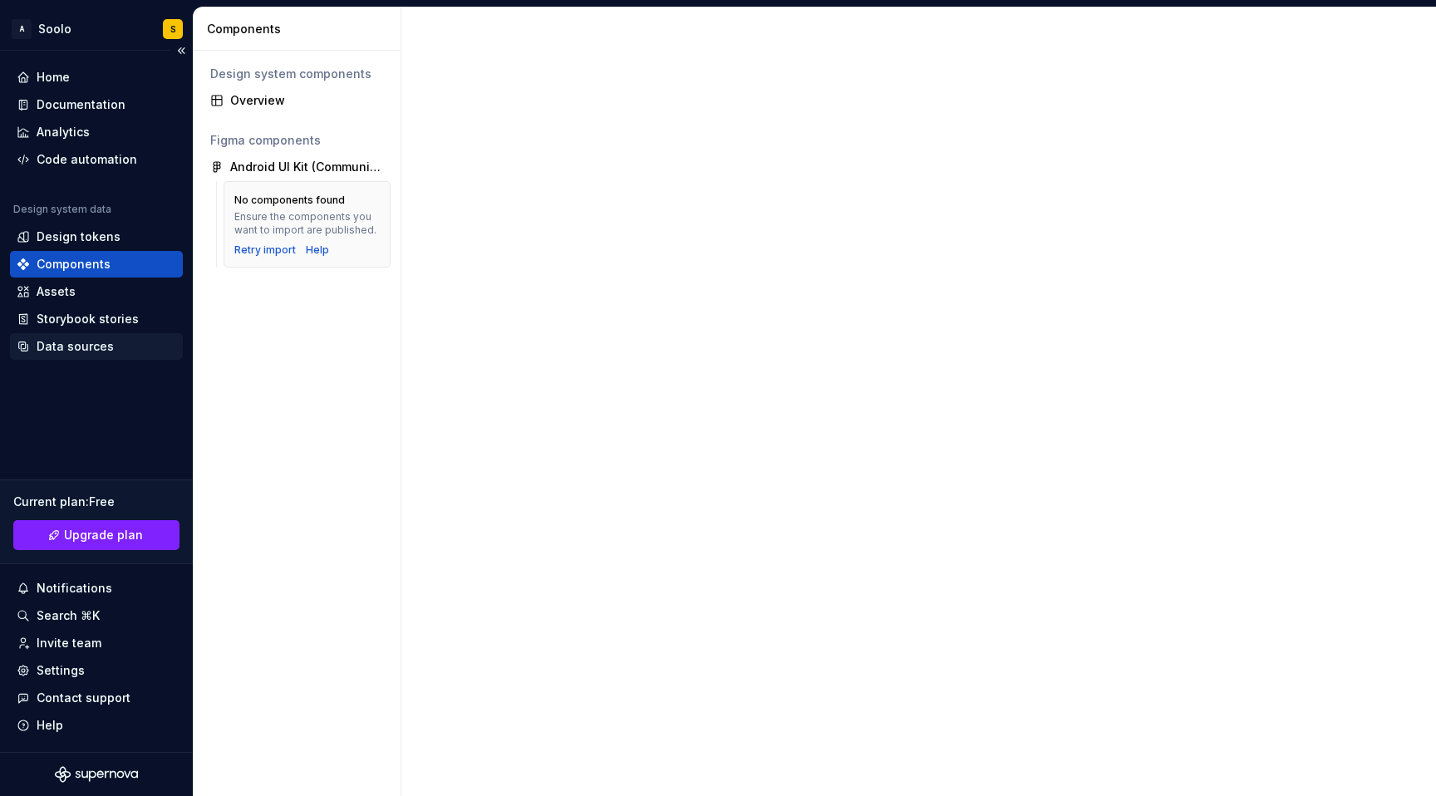
click at [91, 347] on div "Data sources" at bounding box center [75, 346] width 77 height 17
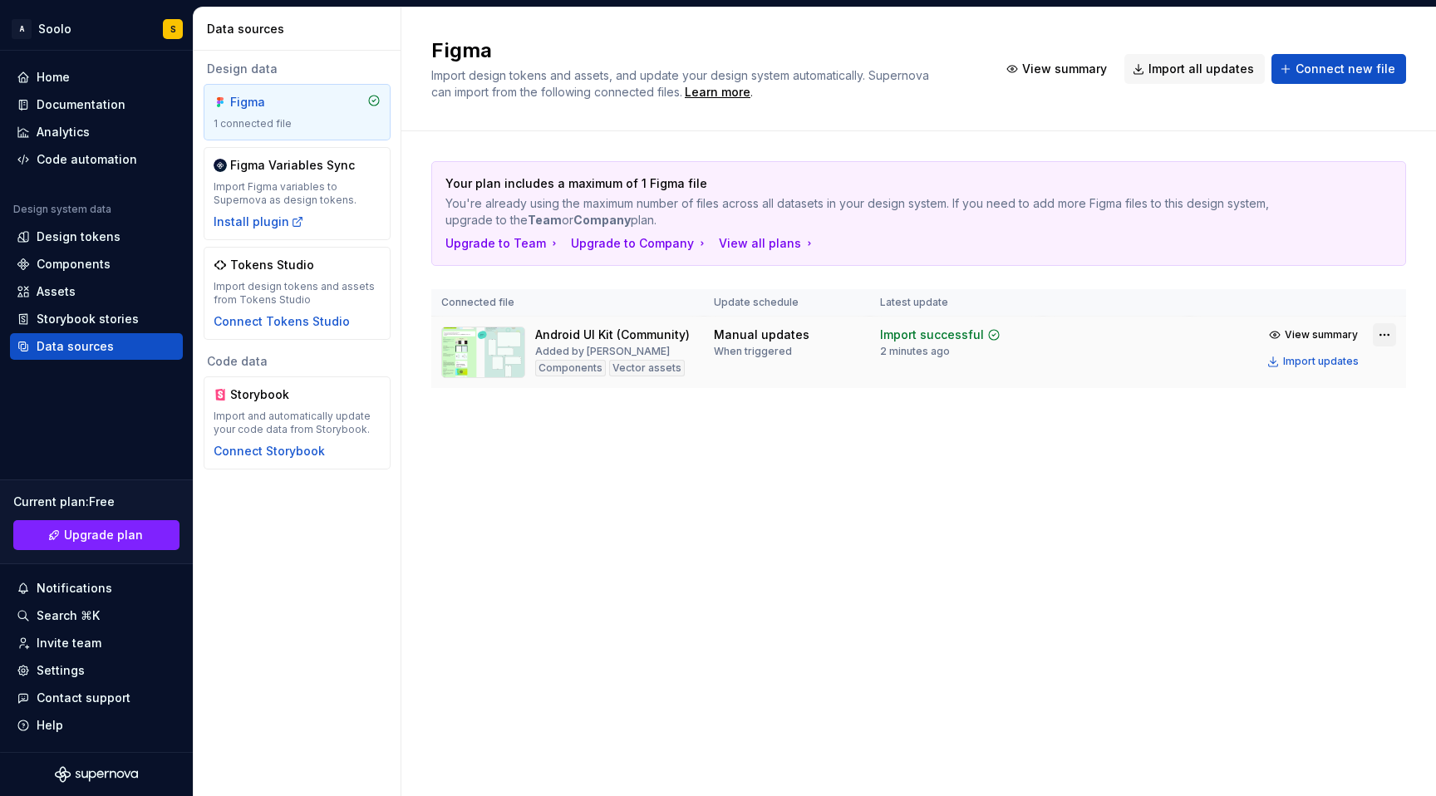
click at [1382, 338] on html "A Soolo S Home Documentation Analytics Code automation Design system data Desig…" at bounding box center [718, 398] width 1436 height 796
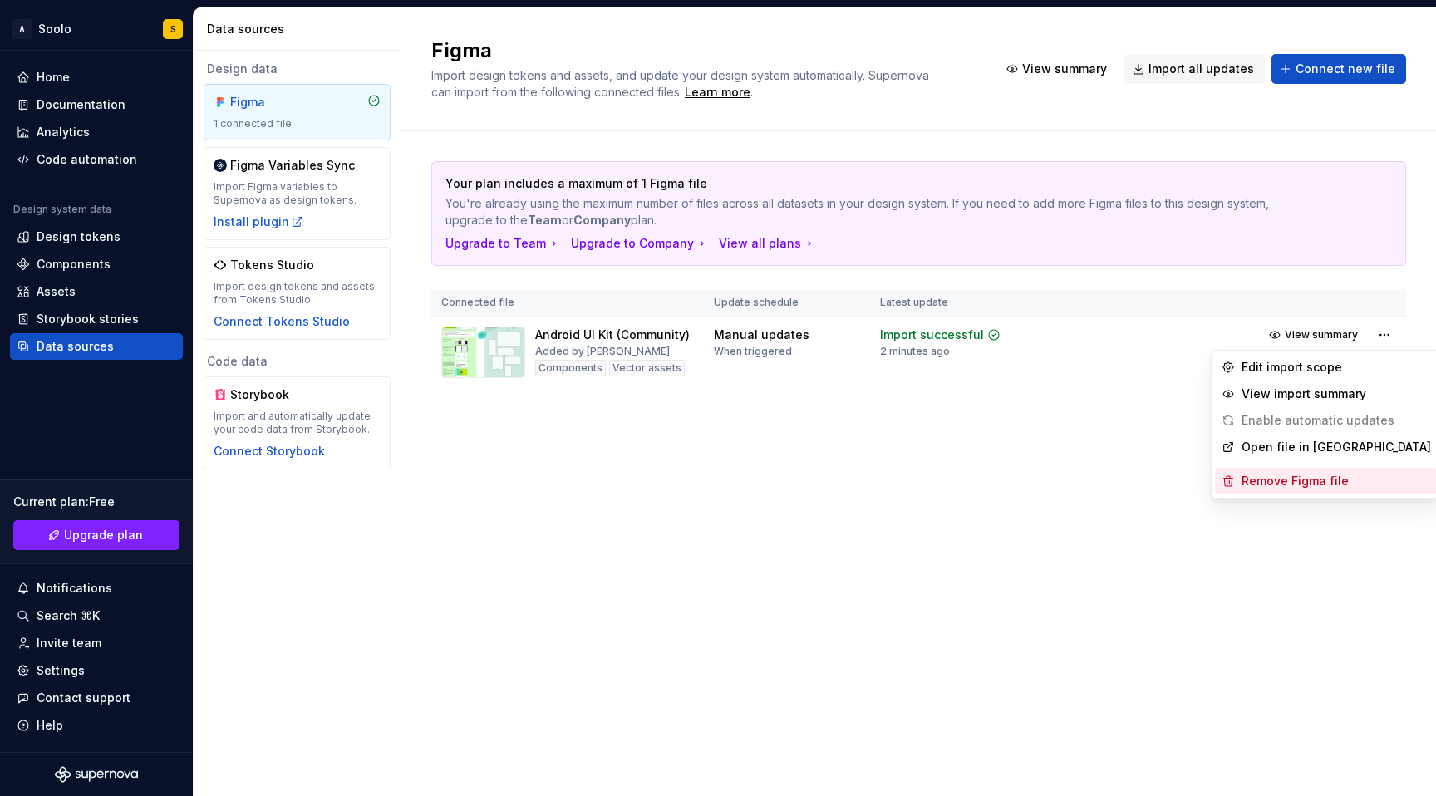
click at [1276, 484] on div "Remove Figma file" at bounding box center [1337, 481] width 190 height 17
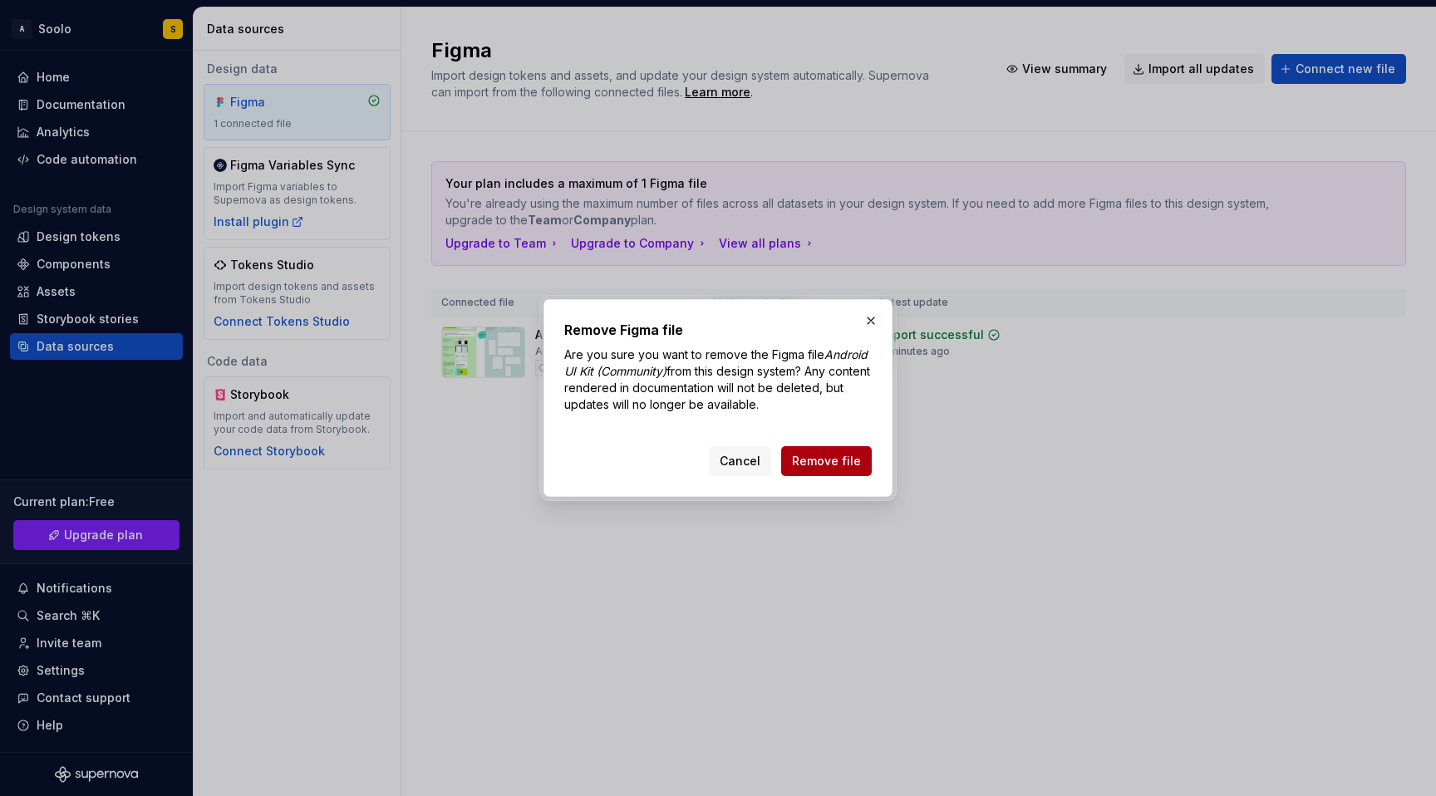
click at [850, 465] on span "Remove file" at bounding box center [826, 461] width 69 height 17
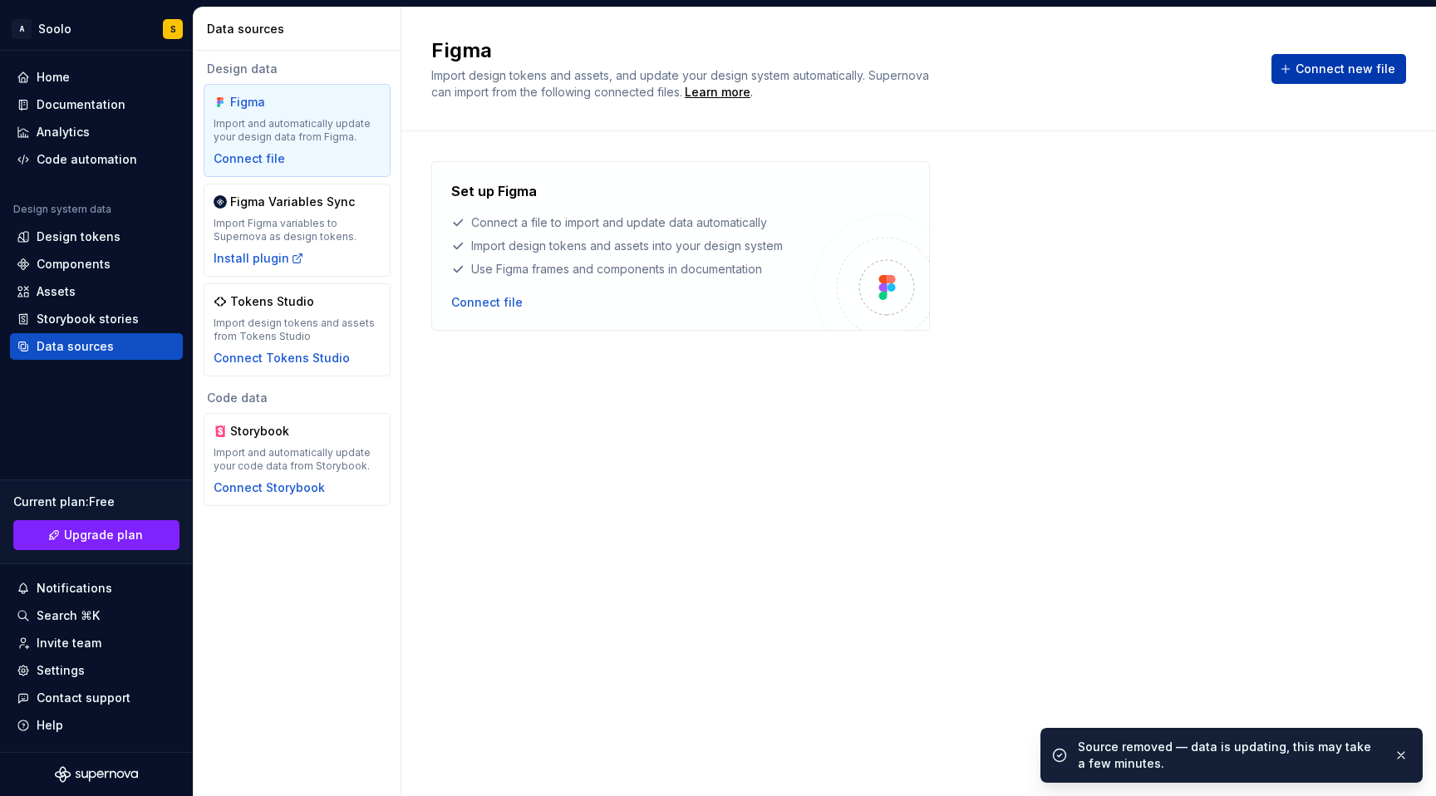
click at [1345, 74] on span "Connect new file" at bounding box center [1346, 69] width 100 height 17
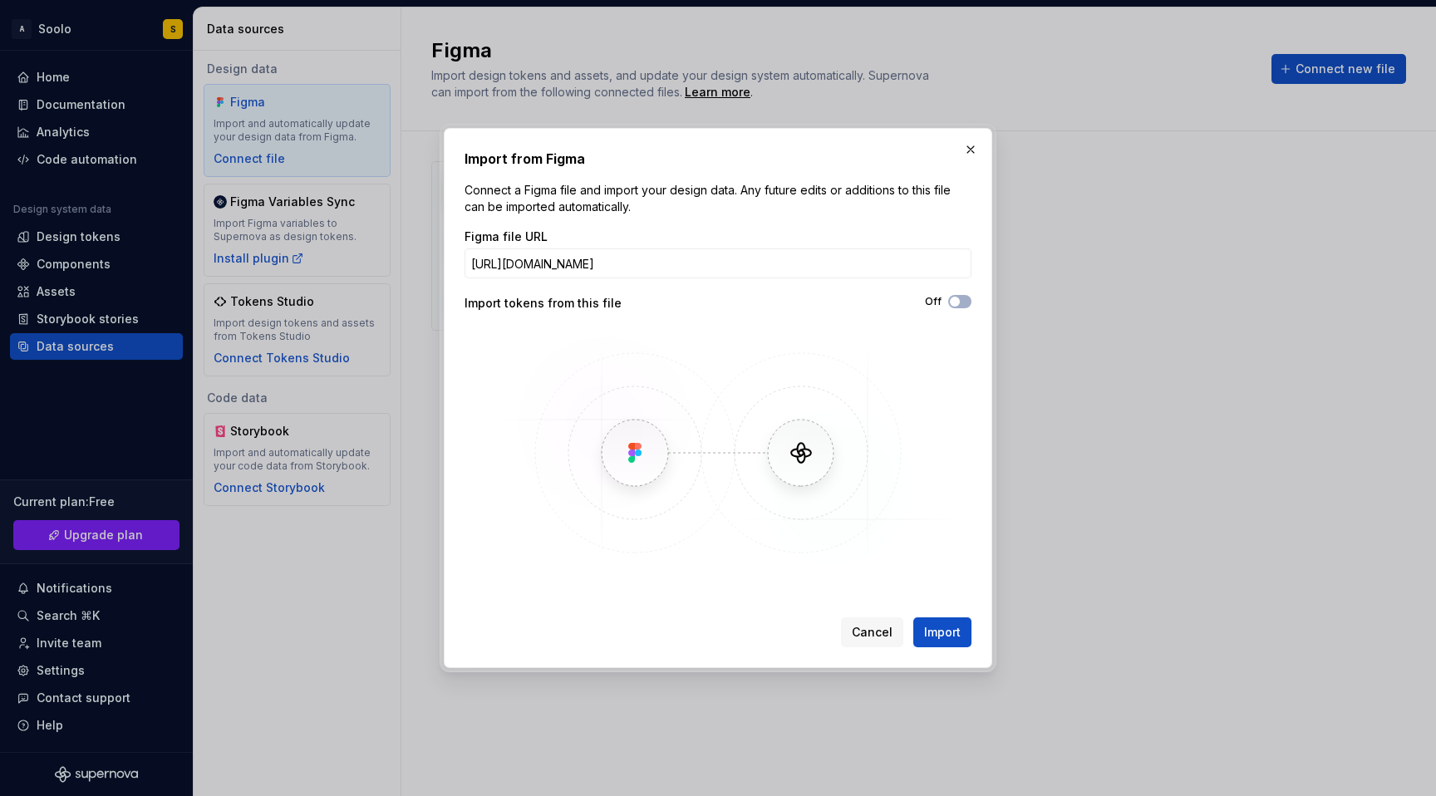
scroll to position [0, 338]
type input "https://www.figma.com/design/ir9AVPxkS5sLzw6n6TRypo/Tini---Shopping-Template--C…"
click at [960, 301] on icon "button" at bounding box center [955, 302] width 13 height 10
click at [939, 628] on span "Import" at bounding box center [942, 632] width 37 height 17
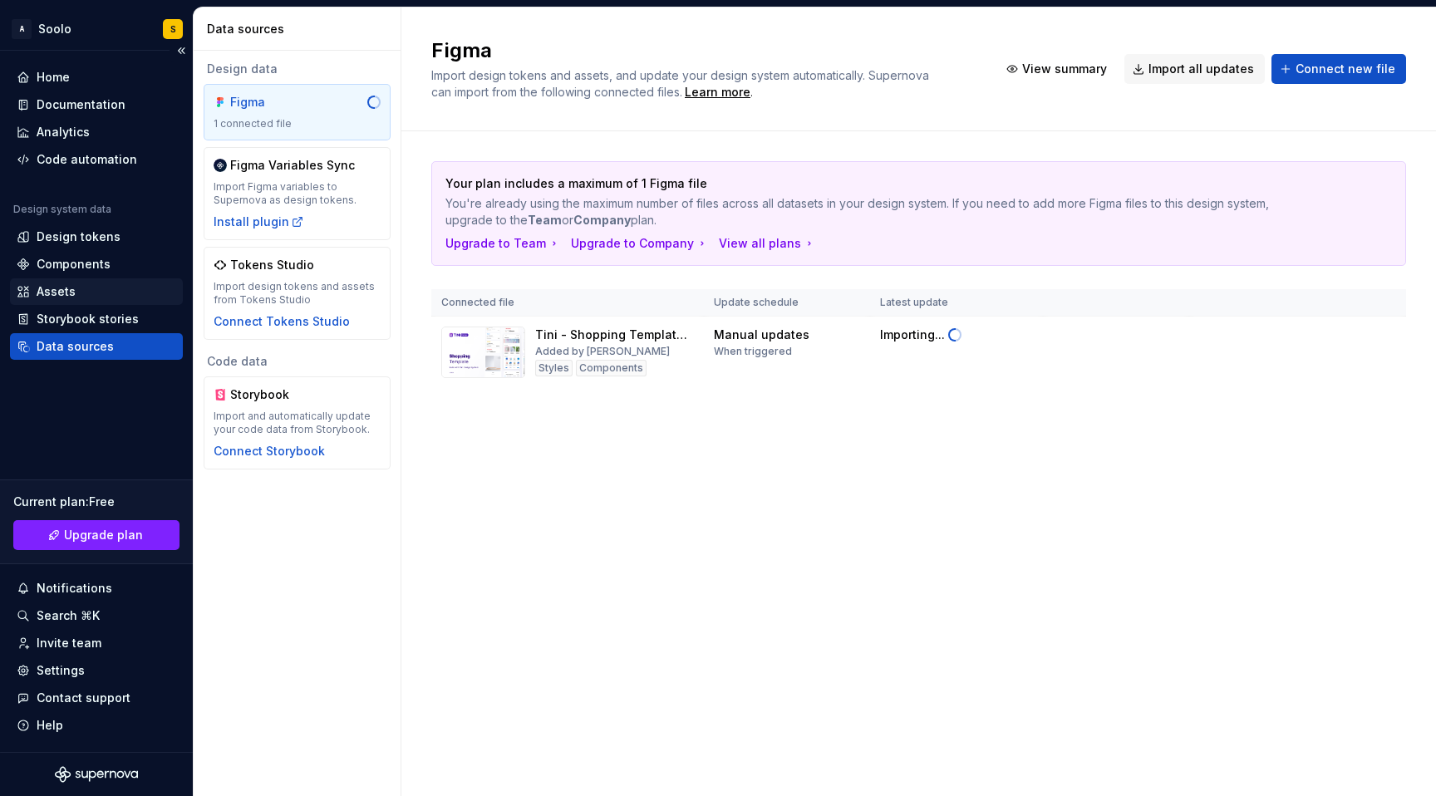
click at [75, 294] on div "Assets" at bounding box center [97, 291] width 160 height 17
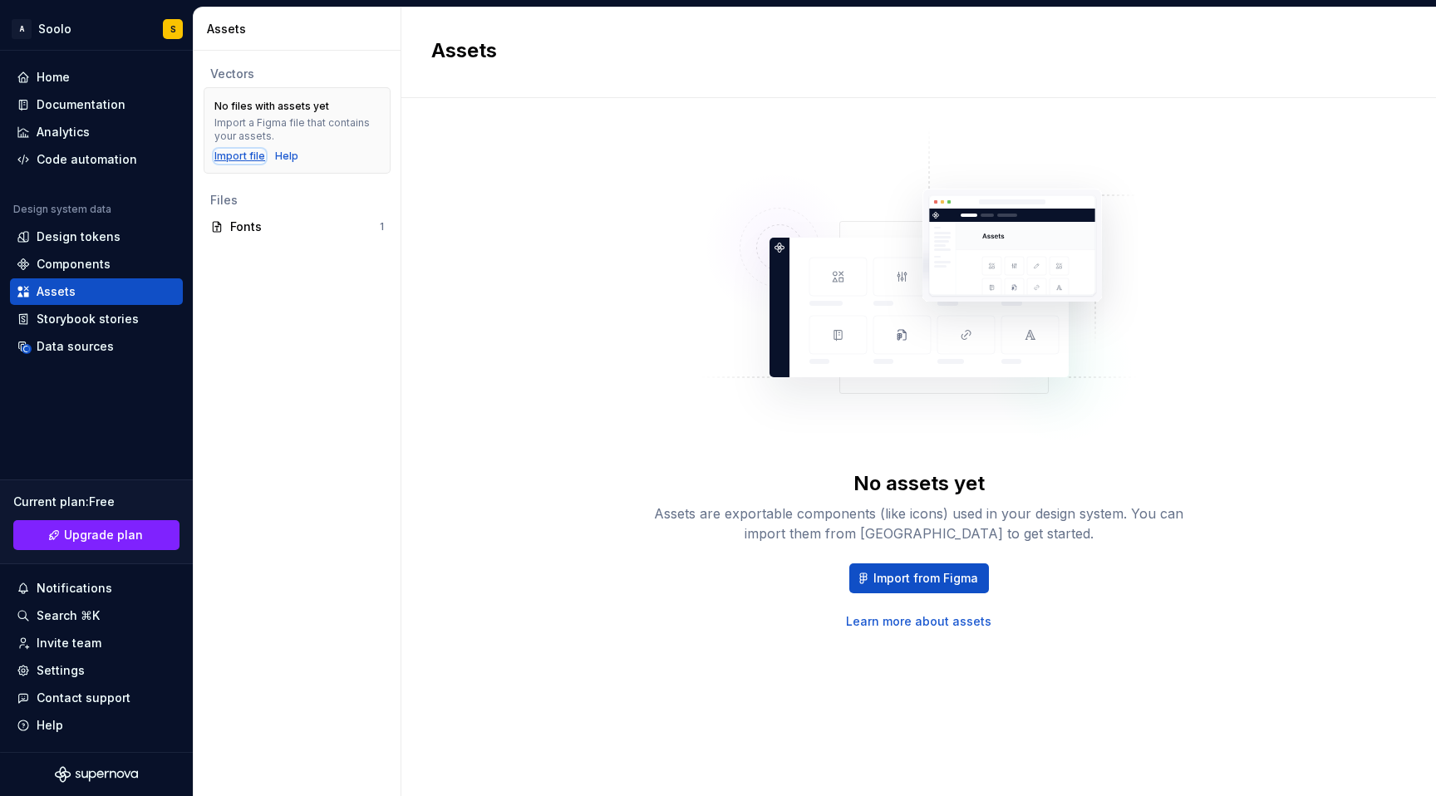
click at [251, 159] on div "Import file" at bounding box center [239, 156] width 51 height 13
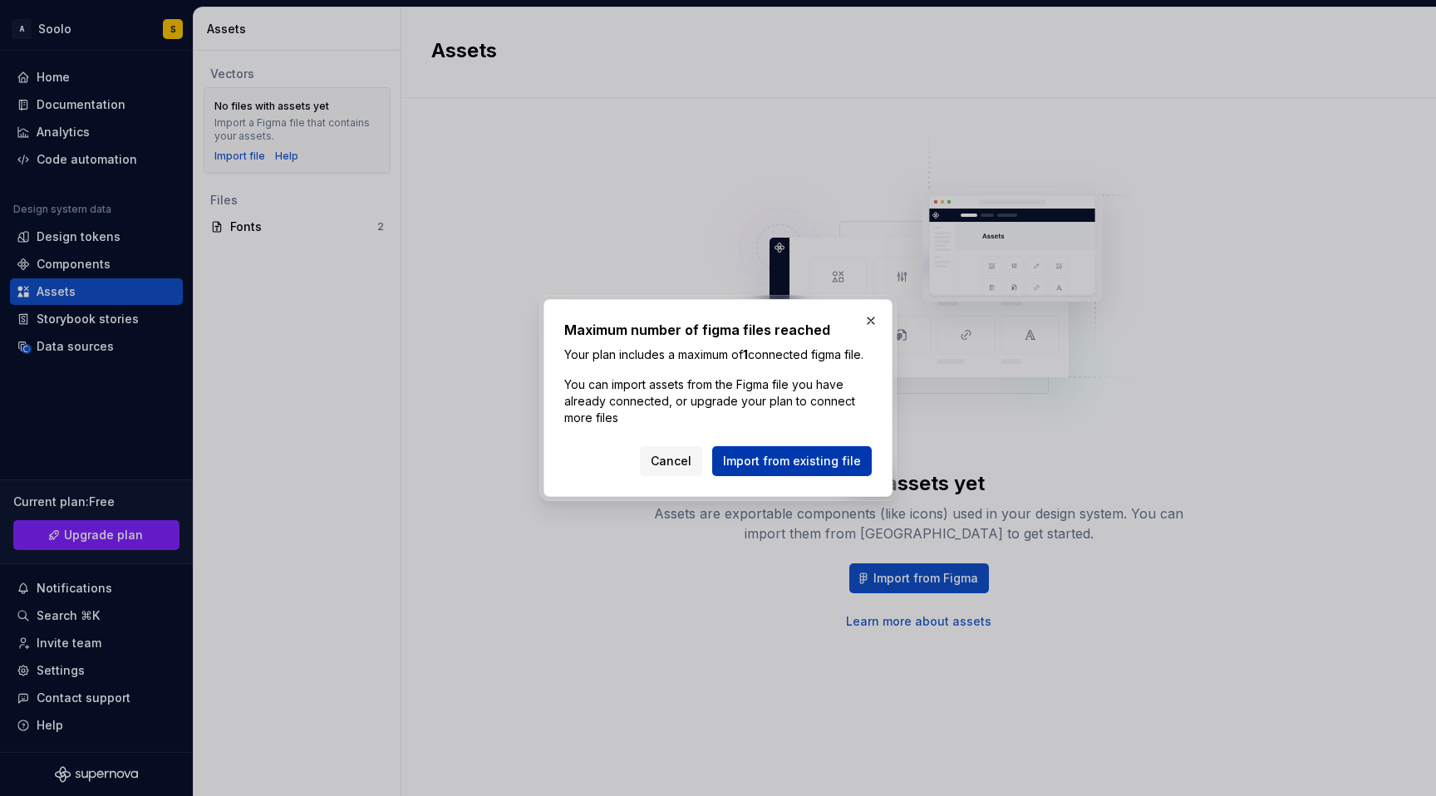
click at [752, 470] on span "Import from existing file" at bounding box center [792, 461] width 138 height 17
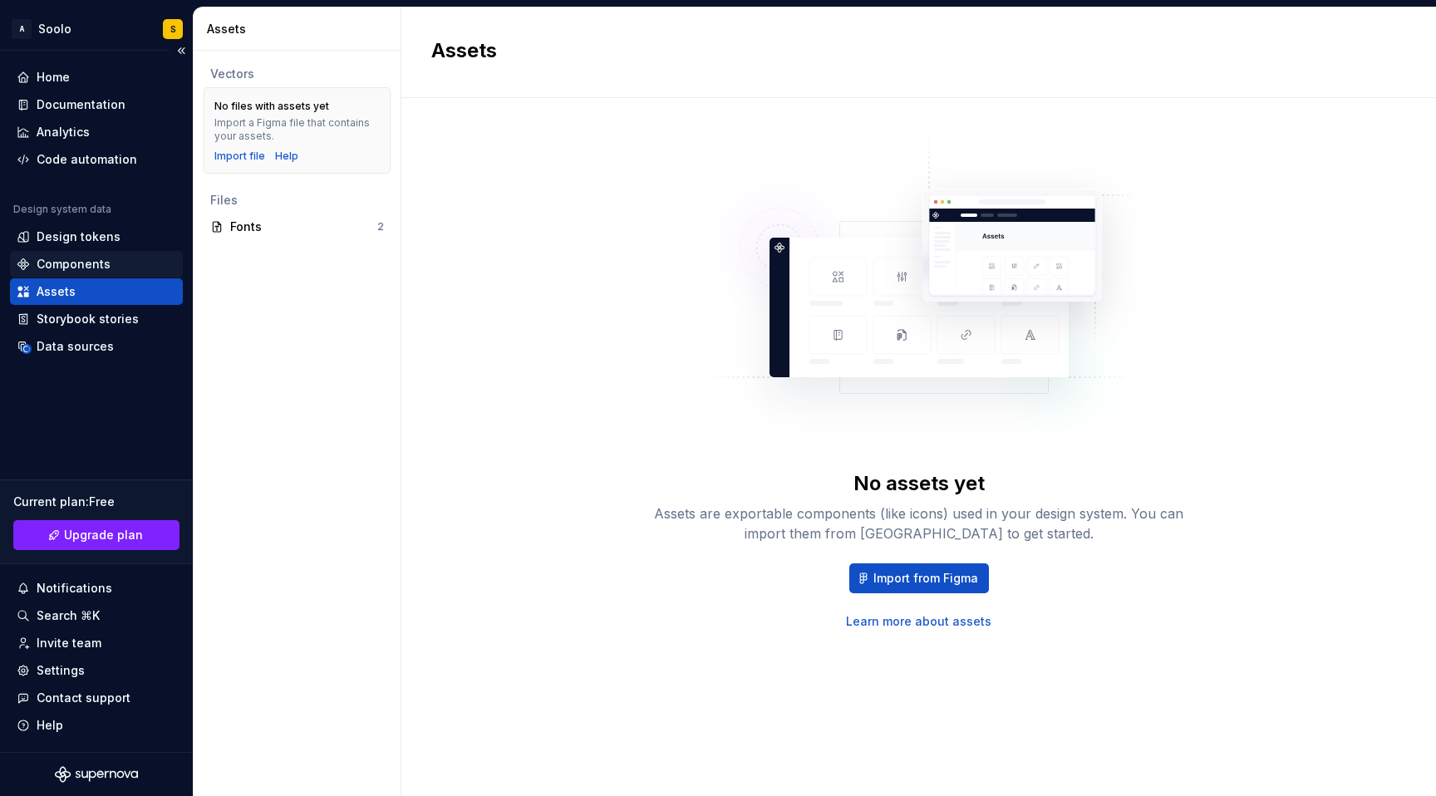
click at [71, 265] on div "Components" at bounding box center [74, 264] width 74 height 17
click at [76, 267] on div "Components" at bounding box center [74, 264] width 74 height 17
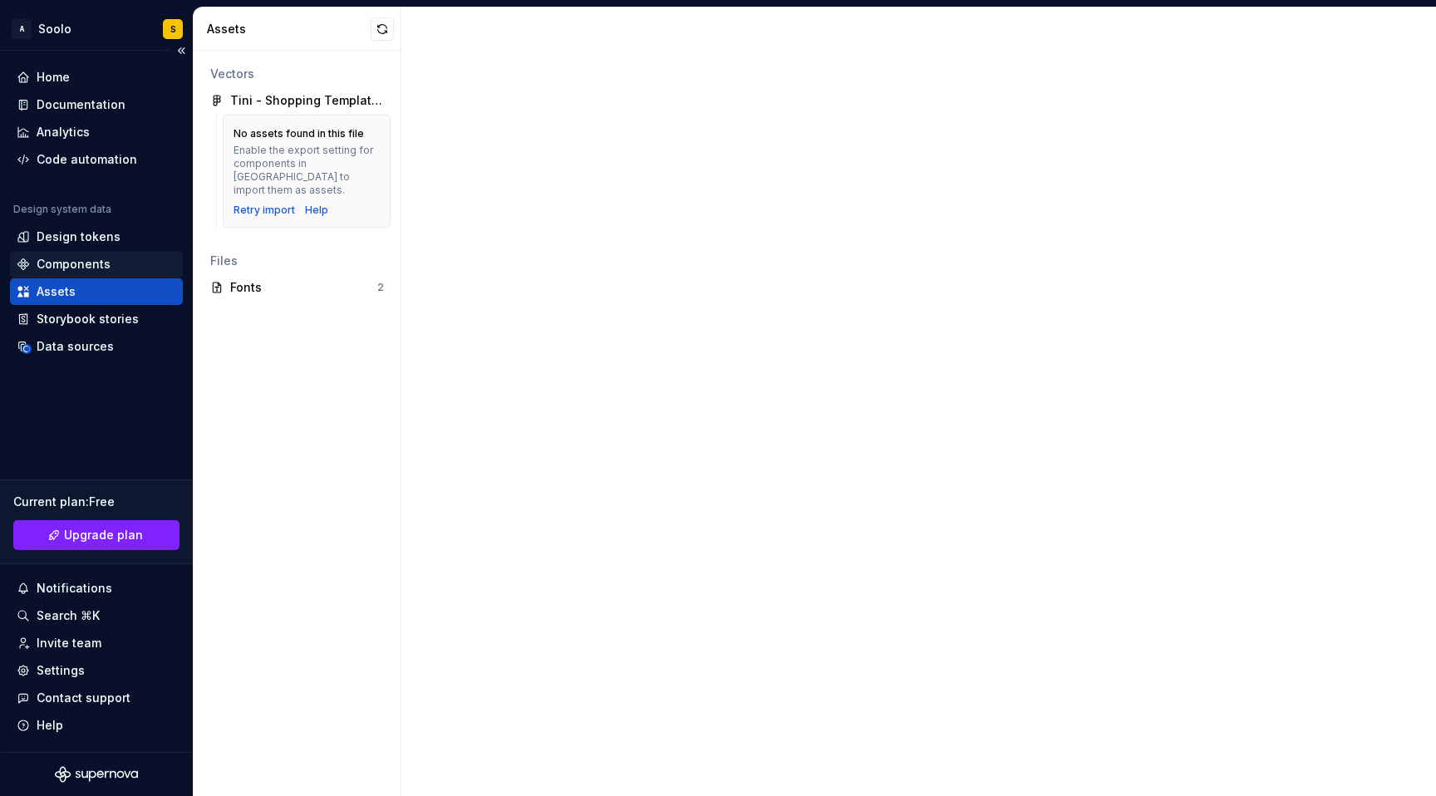
click at [93, 265] on div "Components" at bounding box center [74, 264] width 74 height 17
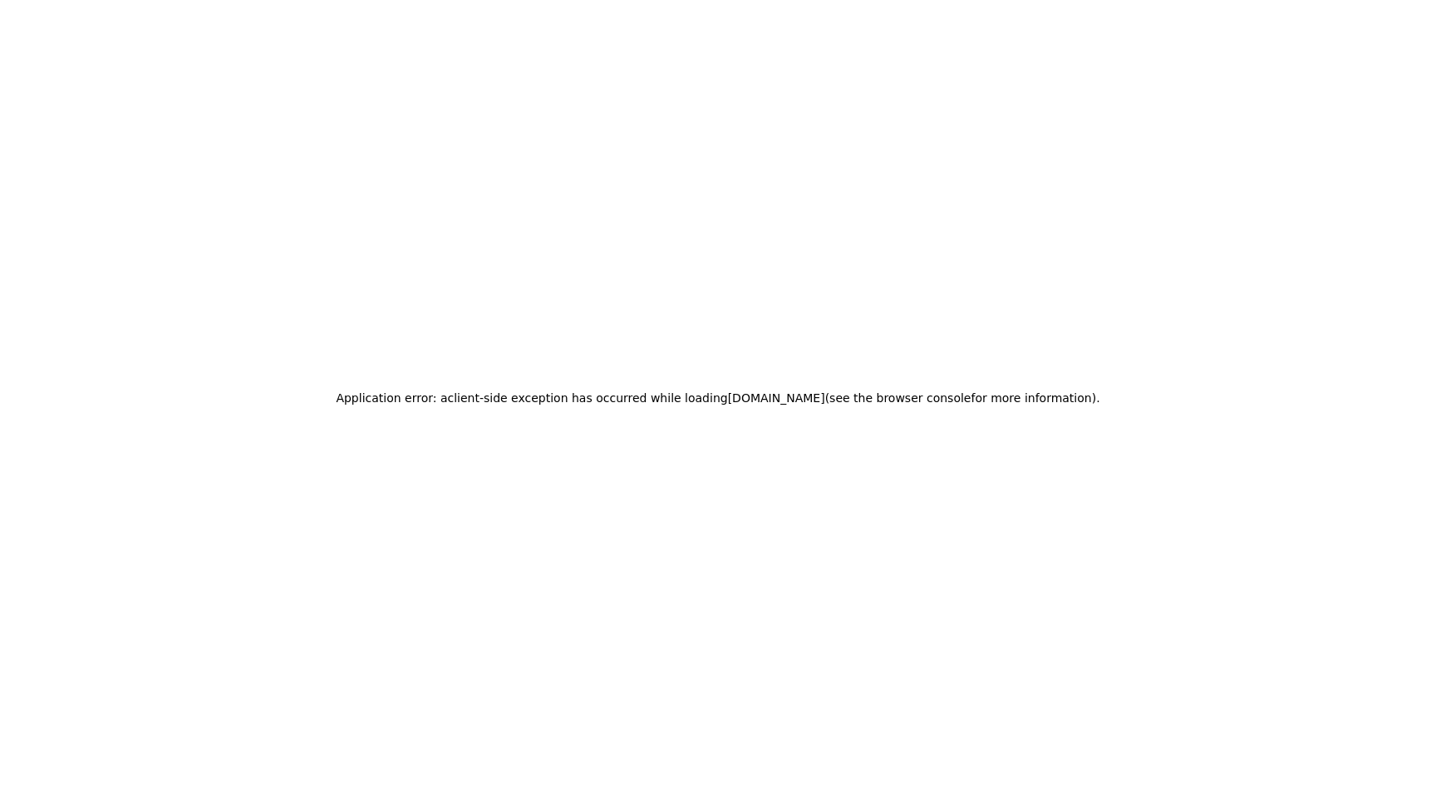
click at [93, 238] on div "Application error: a client -side exception has occurred while loading app.supe…" at bounding box center [718, 398] width 1436 height 796
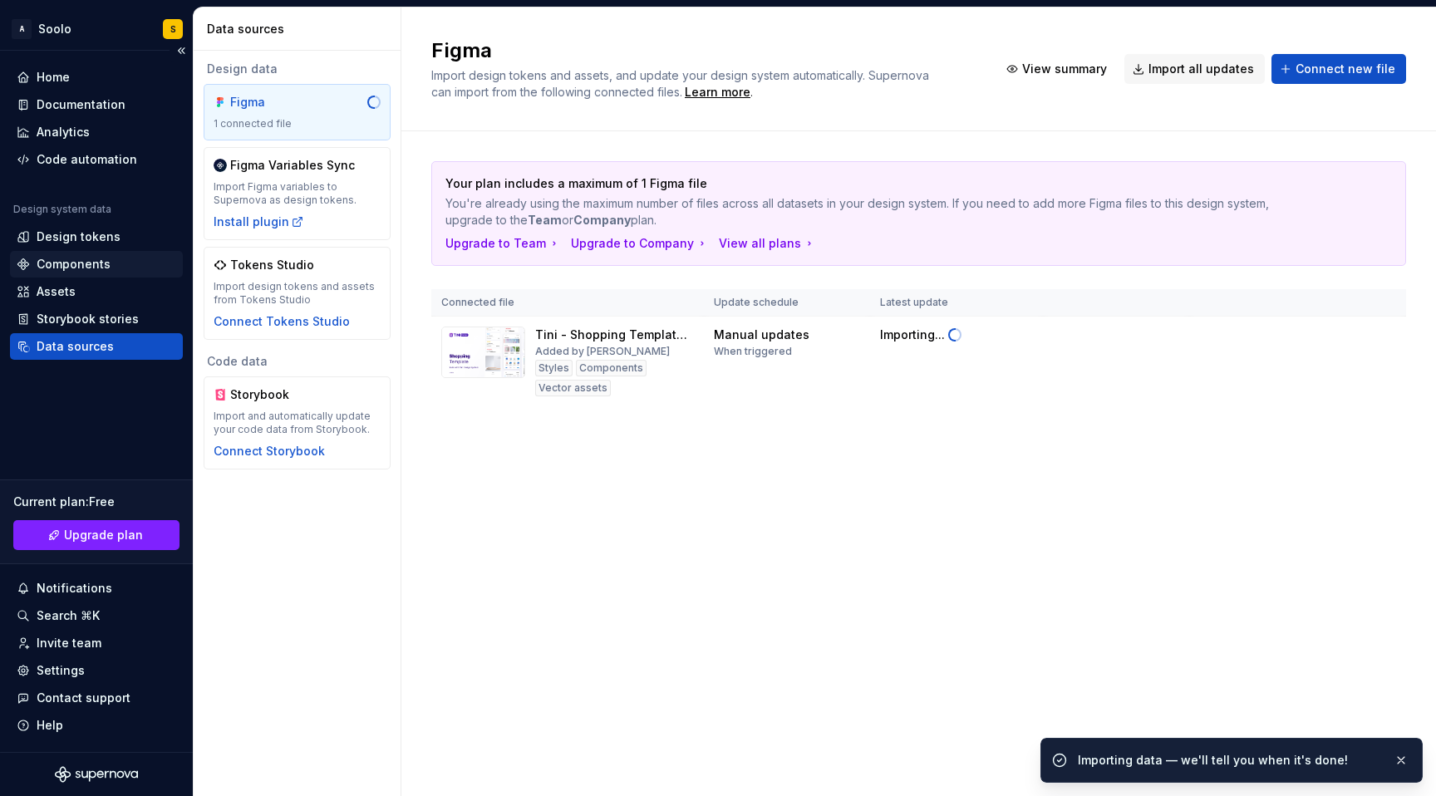
click at [76, 260] on div "Components" at bounding box center [74, 264] width 74 height 17
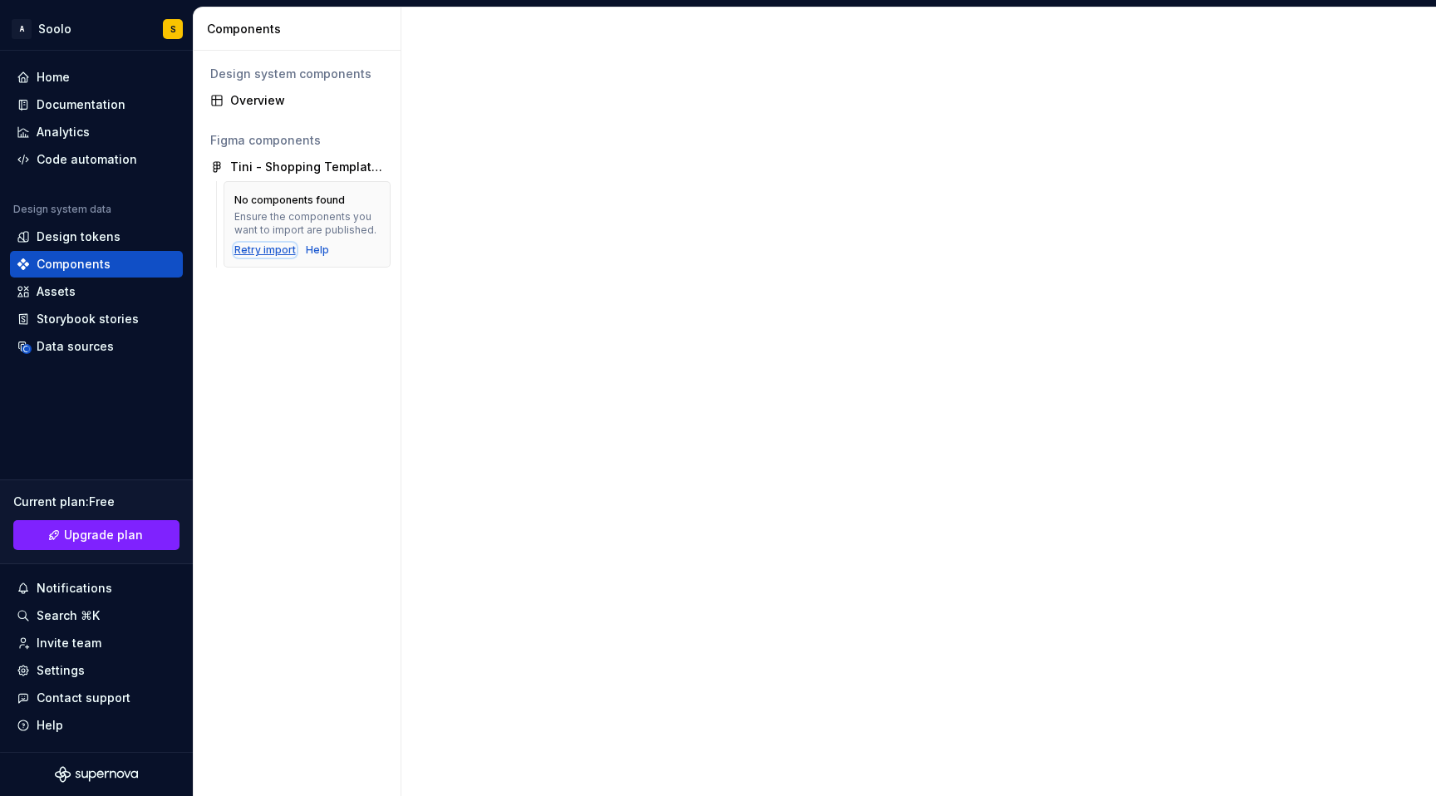
click at [275, 249] on div "Retry import" at bounding box center [265, 250] width 62 height 13
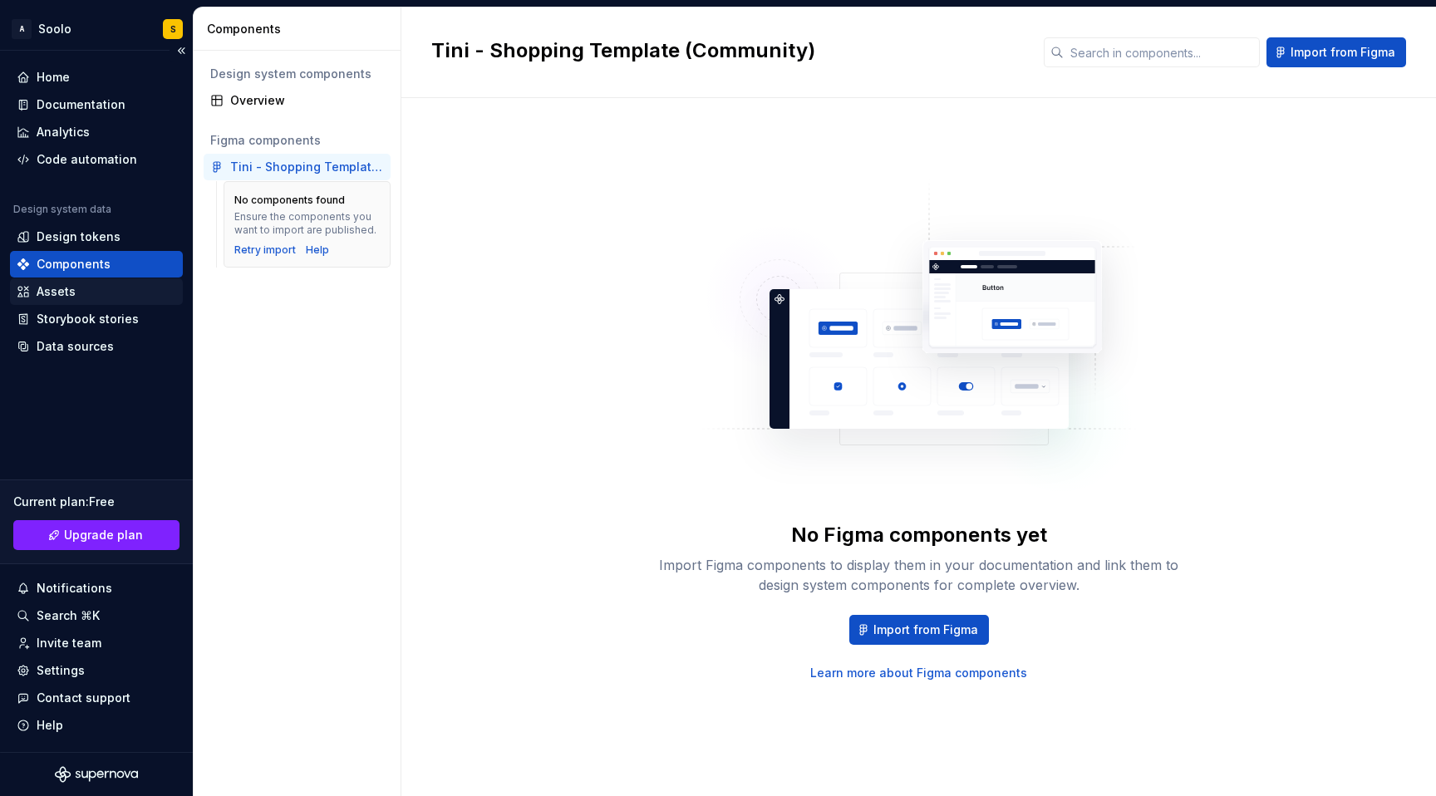
click at [71, 294] on div "Assets" at bounding box center [56, 291] width 39 height 17
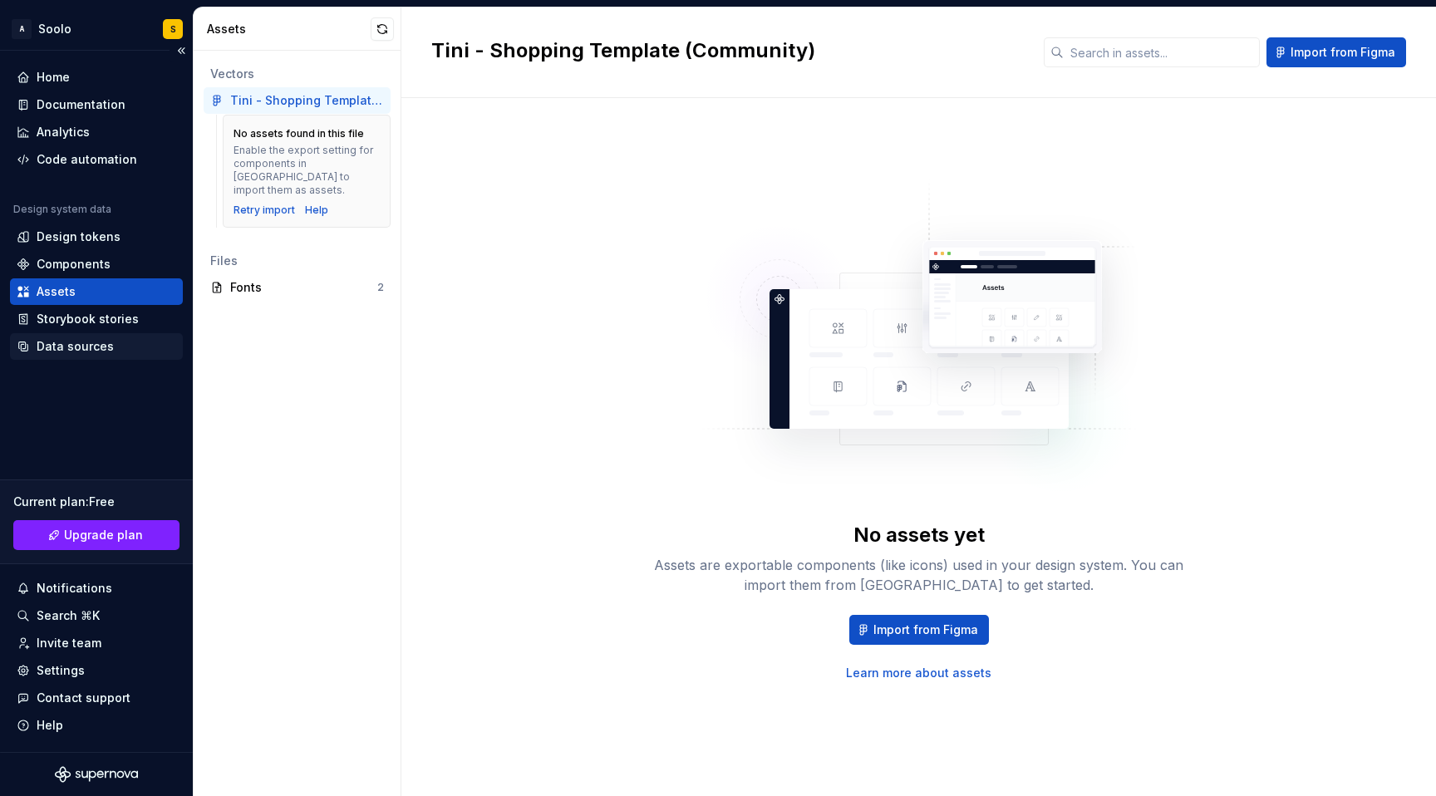
click at [74, 351] on div "Data sources" at bounding box center [75, 346] width 77 height 17
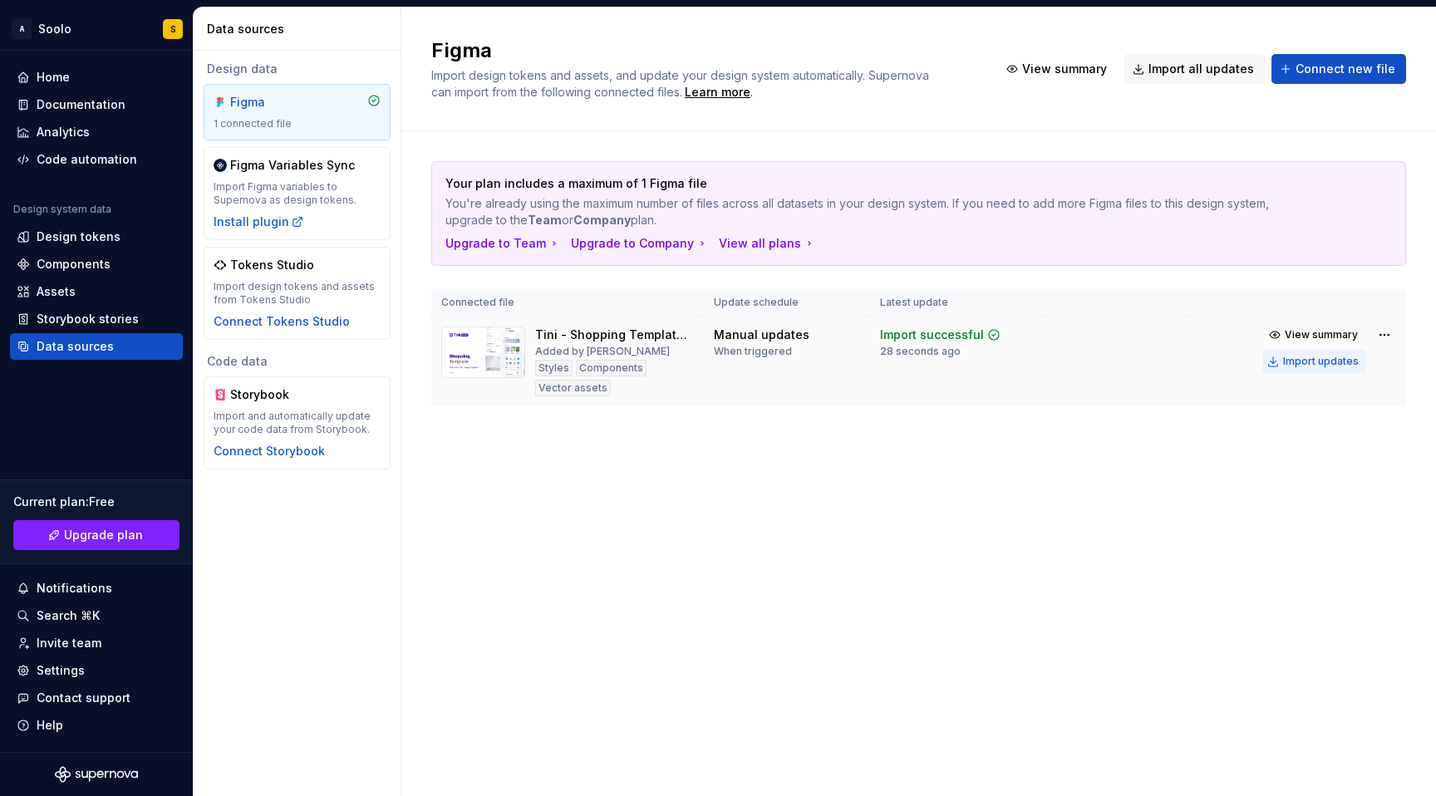
click at [1320, 361] on div "Import updates" at bounding box center [1322, 361] width 76 height 13
click at [73, 289] on div "Assets" at bounding box center [56, 291] width 39 height 17
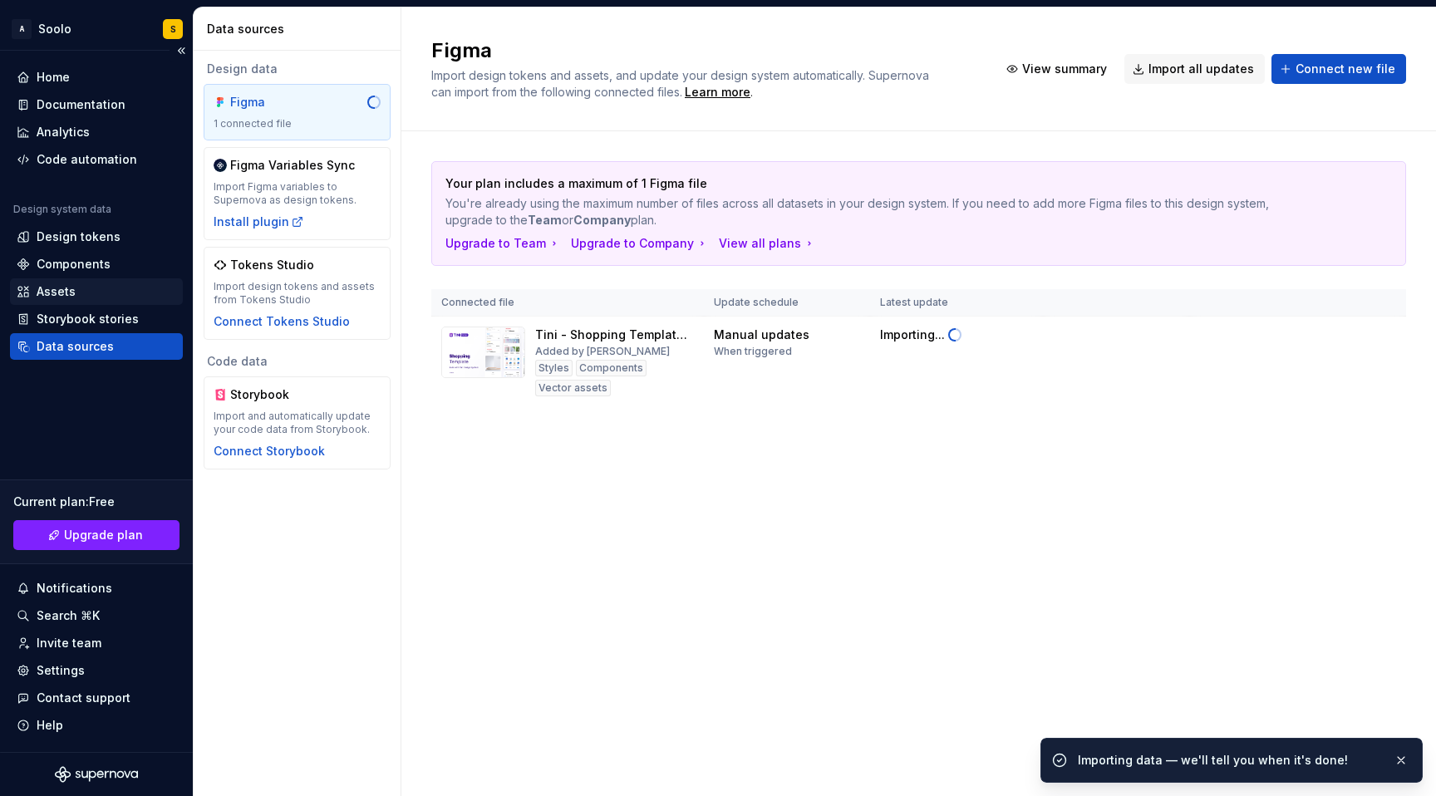
click at [75, 295] on div "Assets" at bounding box center [97, 291] width 160 height 17
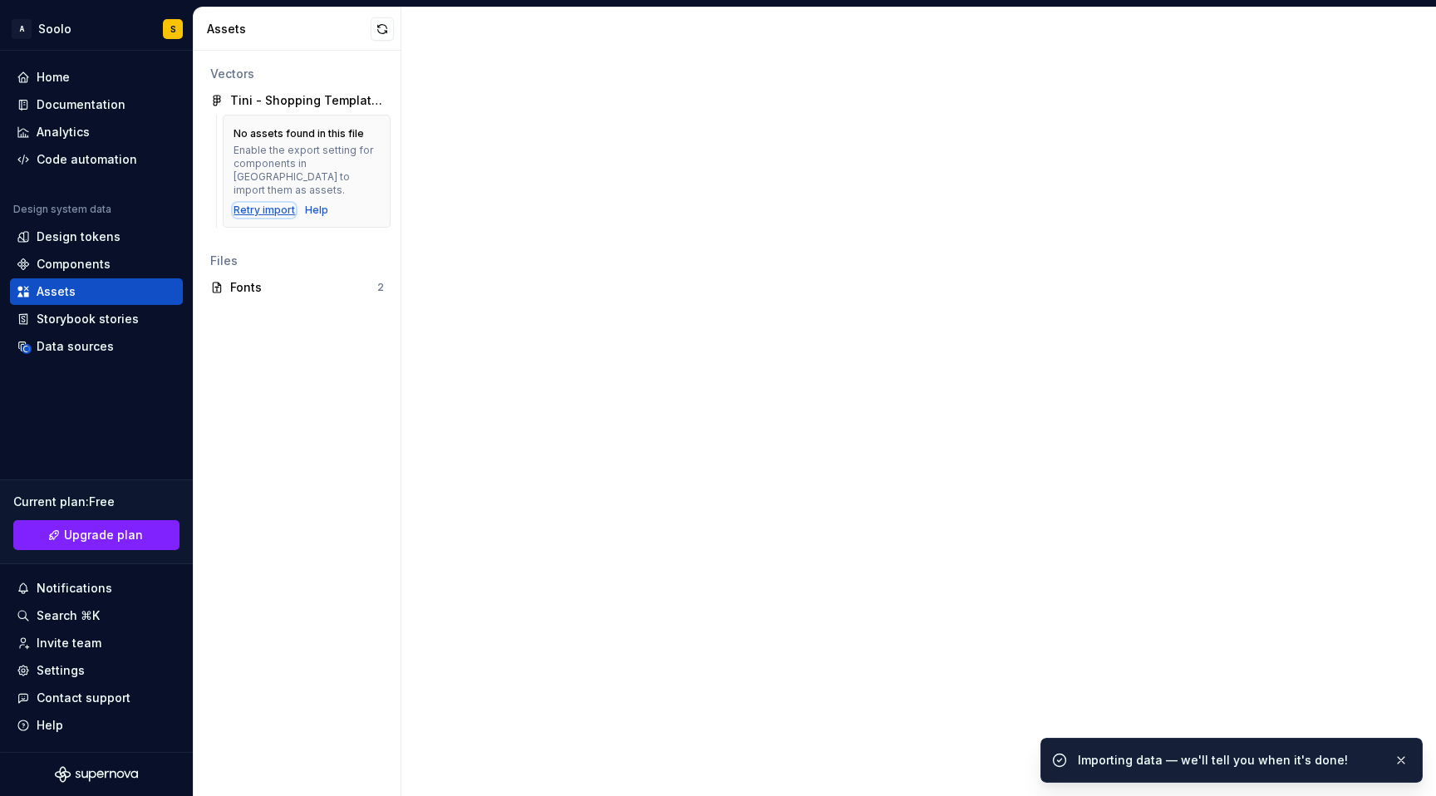
click at [273, 204] on div "Retry import" at bounding box center [265, 210] width 62 height 13
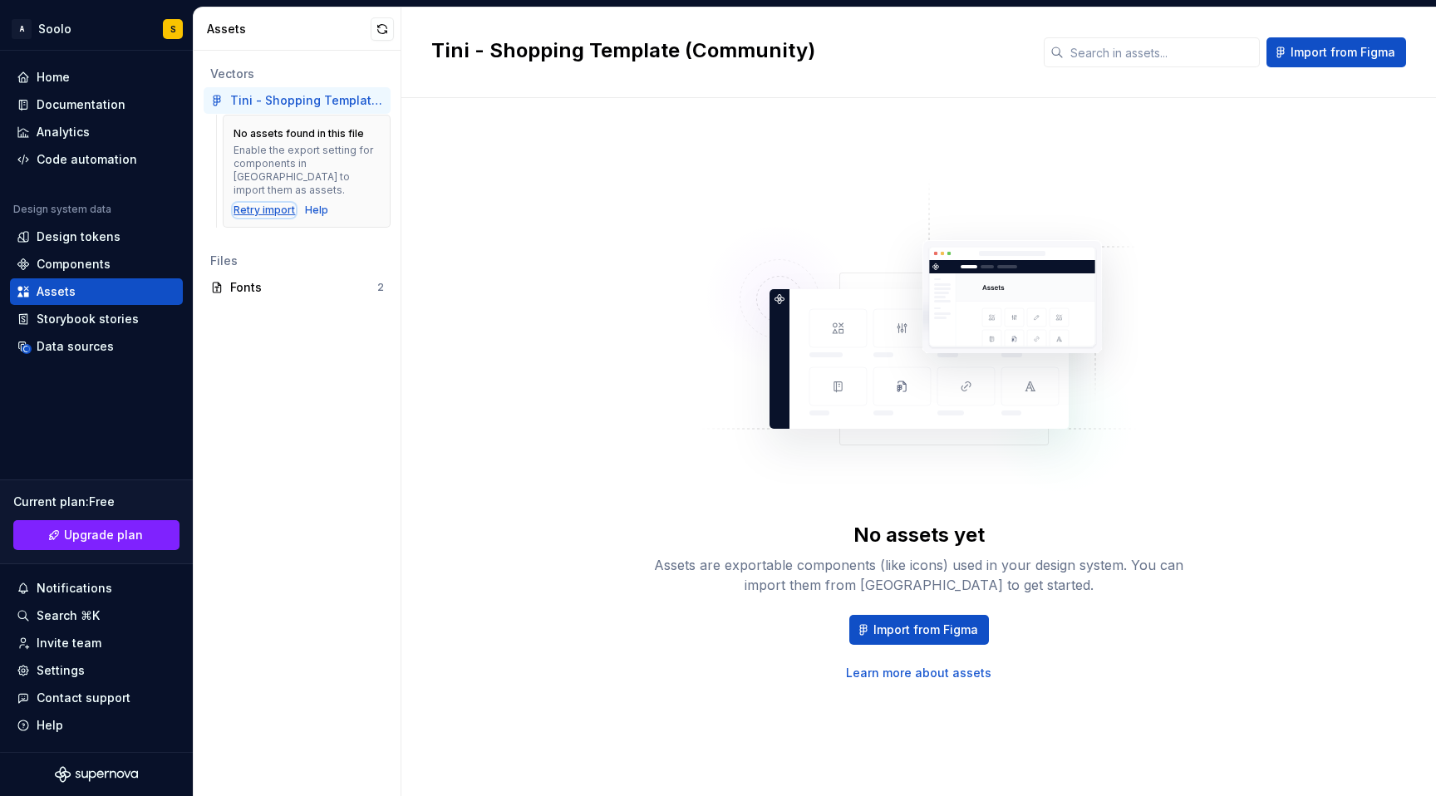
click at [257, 204] on div "Retry import" at bounding box center [265, 210] width 62 height 13
click at [109, 269] on div "Components" at bounding box center [97, 264] width 160 height 17
click at [85, 263] on div "Components" at bounding box center [74, 264] width 74 height 17
click at [93, 241] on div "Design tokens" at bounding box center [79, 237] width 84 height 17
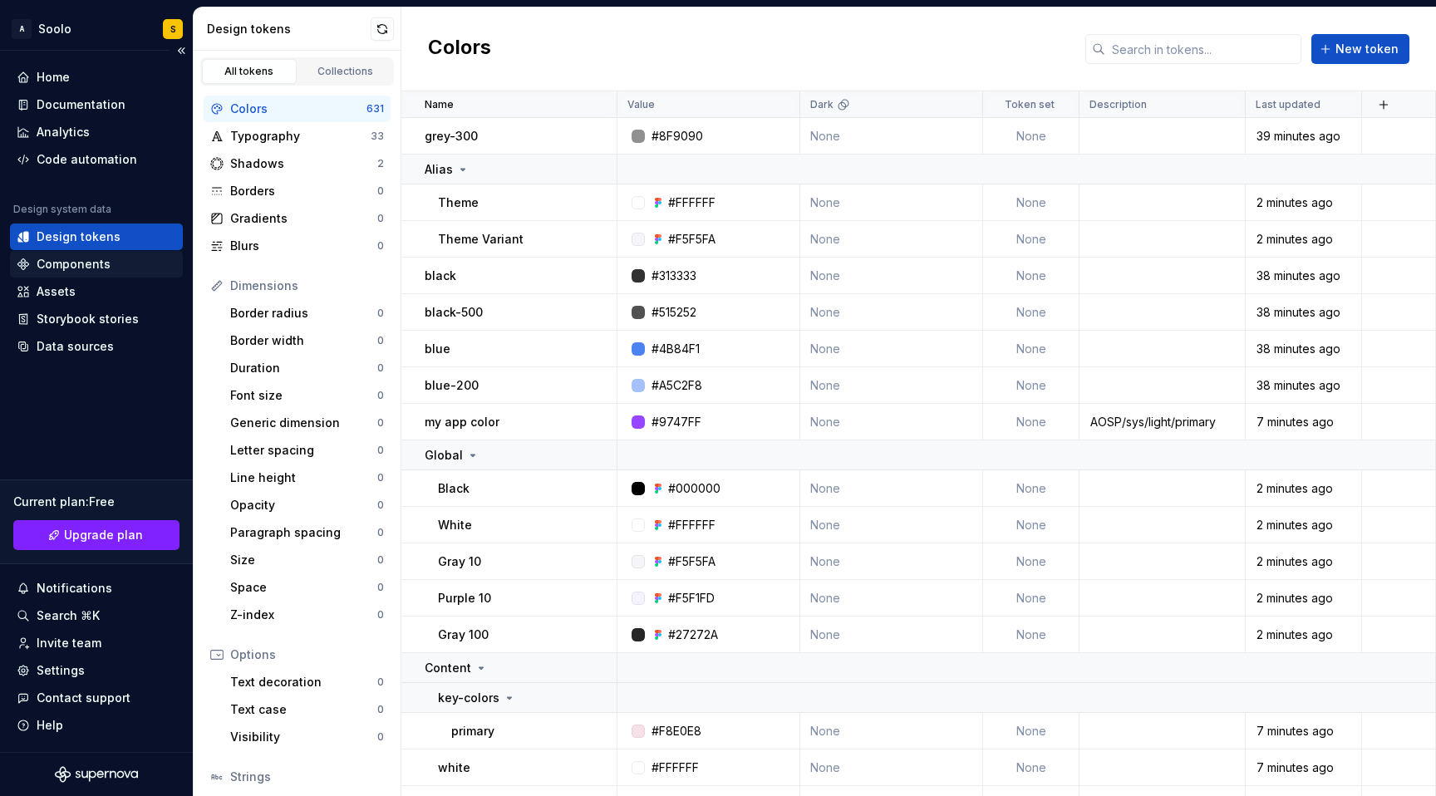
click at [87, 271] on div "Components" at bounding box center [74, 264] width 74 height 17
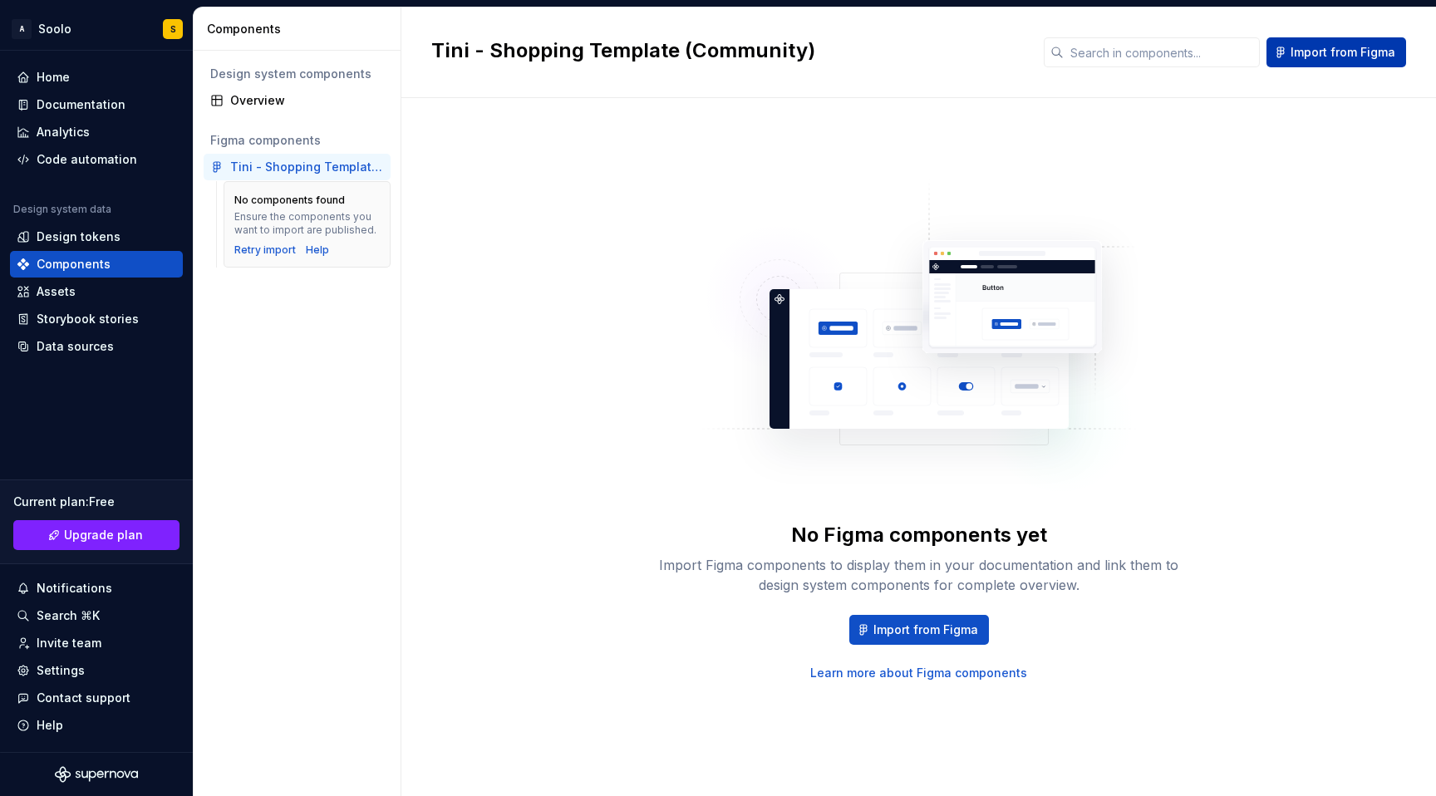
click at [1337, 59] on span "Import from Figma" at bounding box center [1343, 52] width 105 height 17
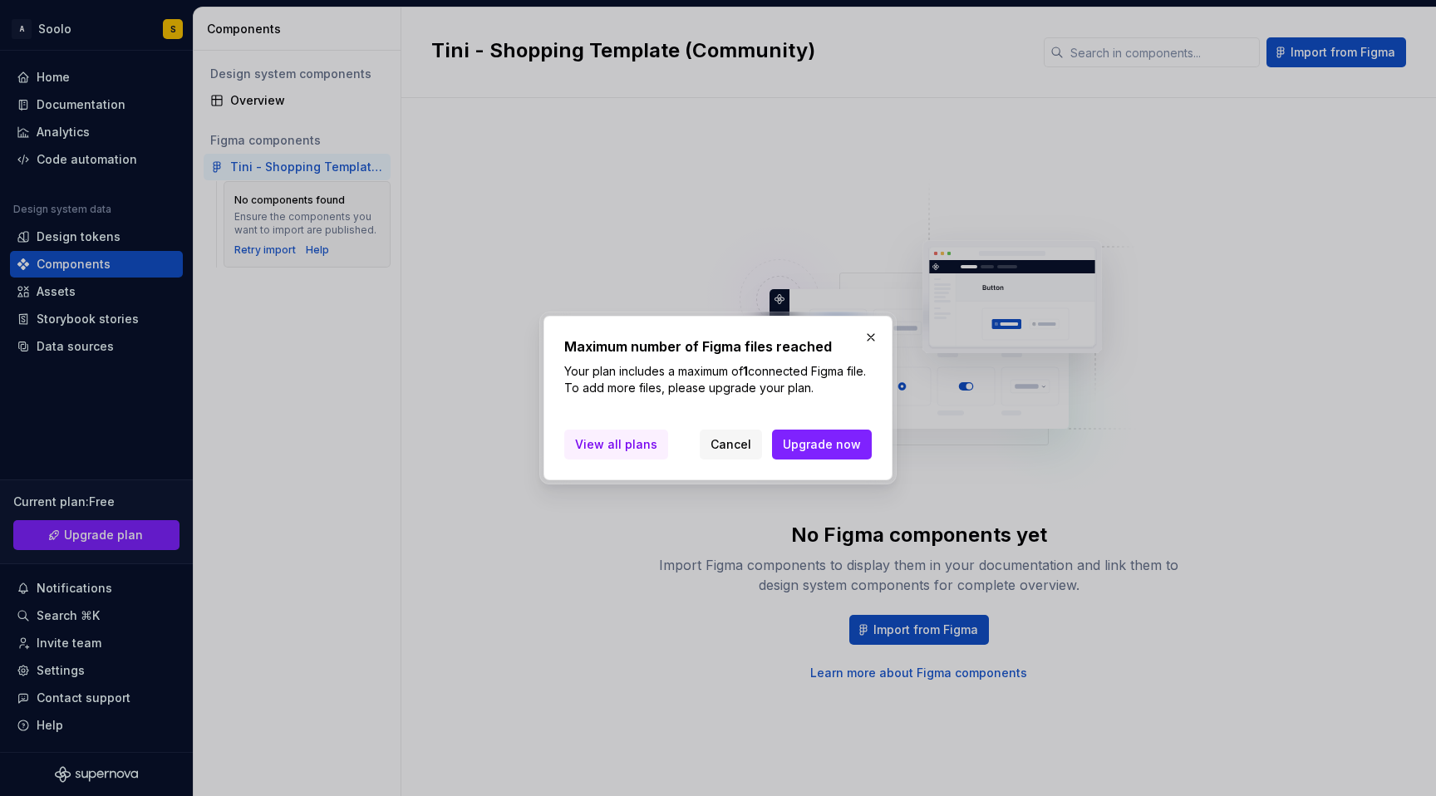
click at [618, 450] on span "View all plans" at bounding box center [616, 444] width 82 height 17
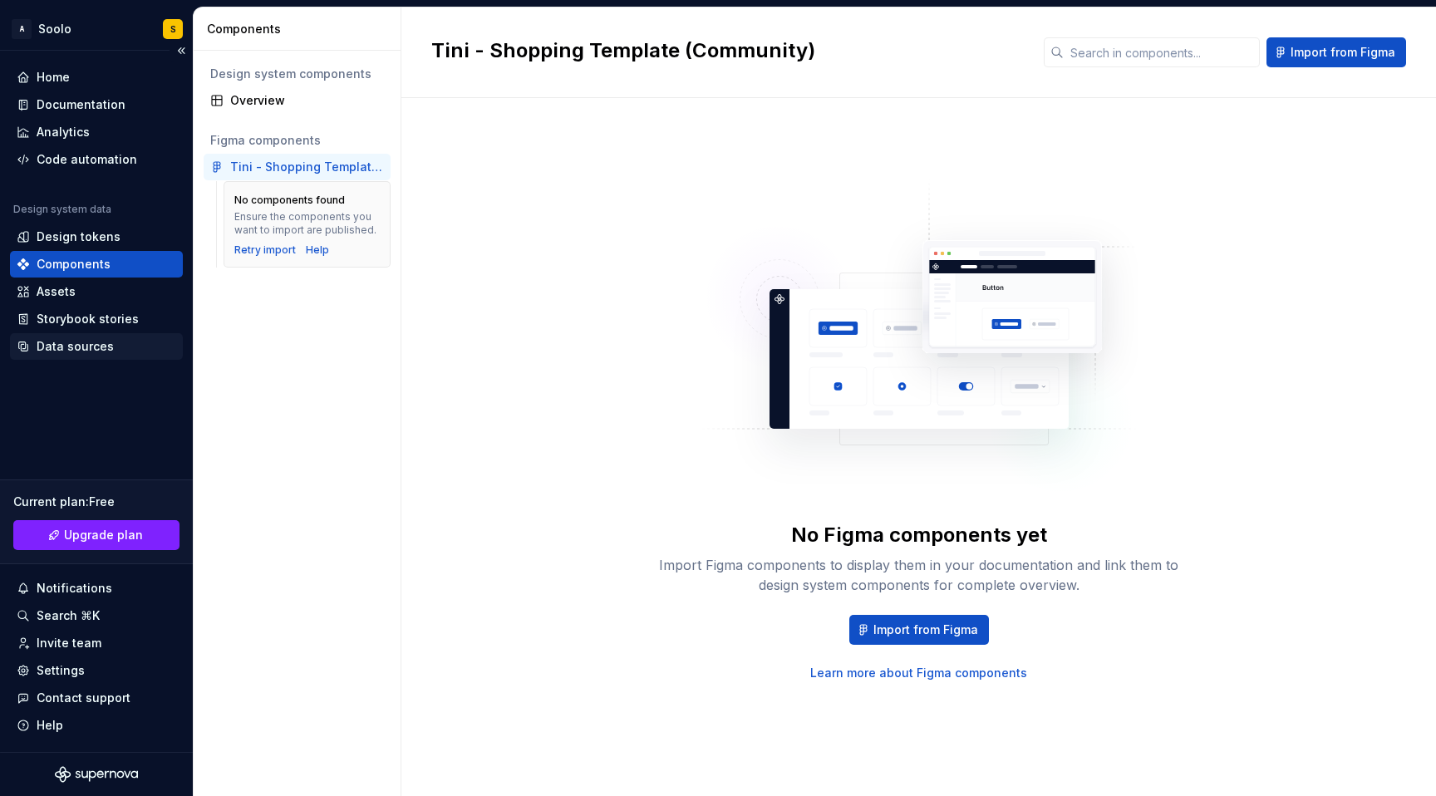
click at [107, 347] on div "Data sources" at bounding box center [75, 346] width 77 height 17
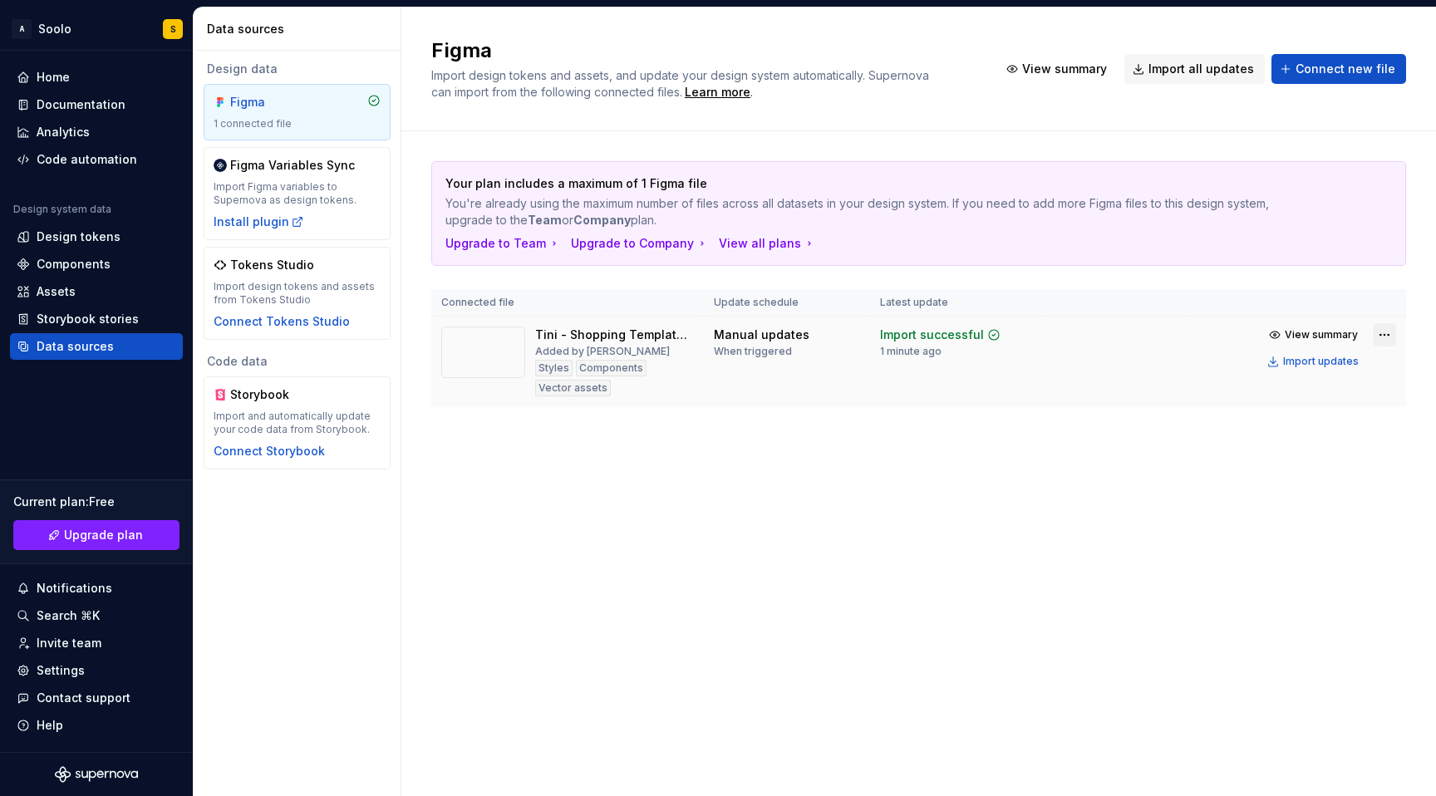
click at [1382, 337] on html "A Soolo S Home Documentation Analytics Code automation Design system data Desig…" at bounding box center [718, 398] width 1436 height 796
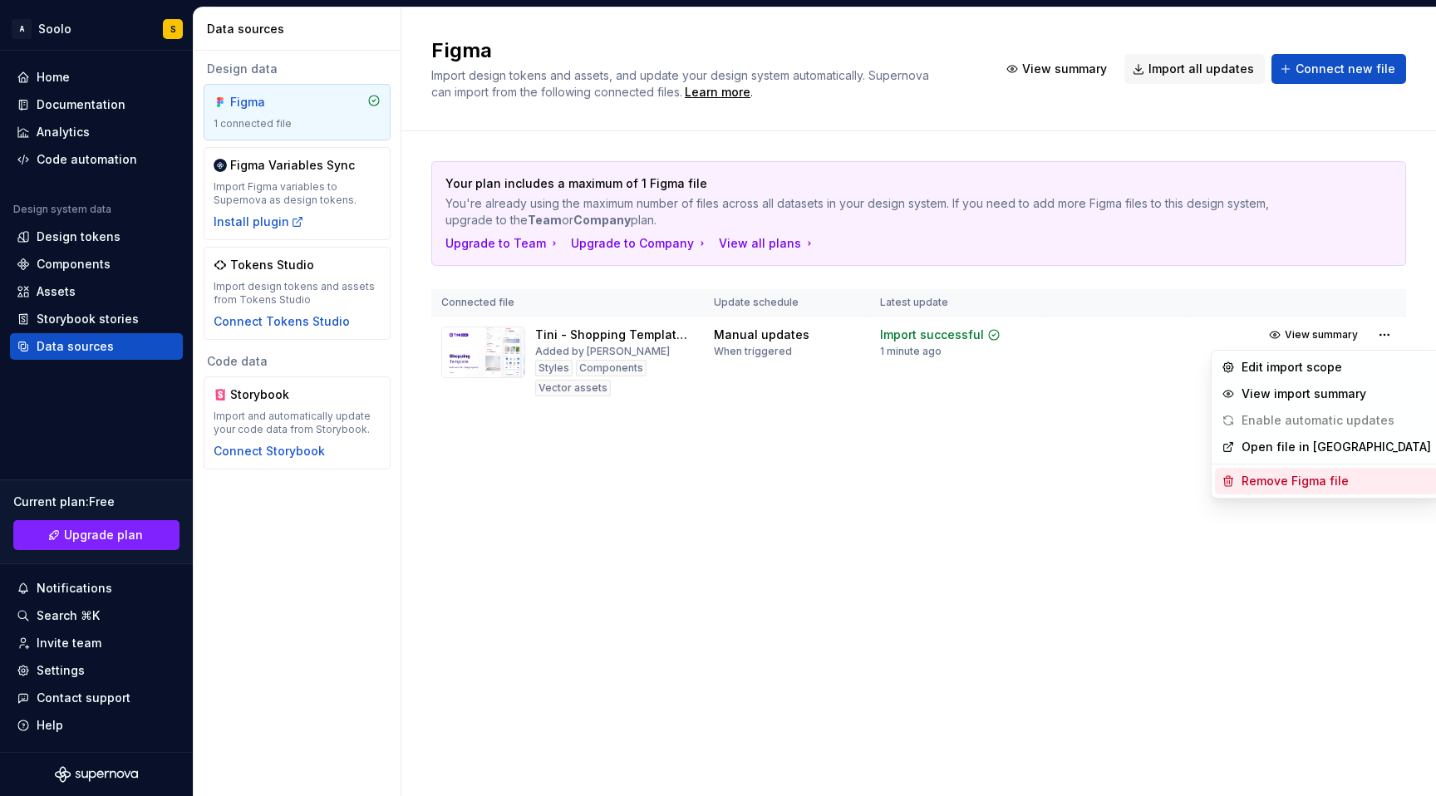
click at [1286, 481] on div "Remove Figma file" at bounding box center [1337, 481] width 190 height 17
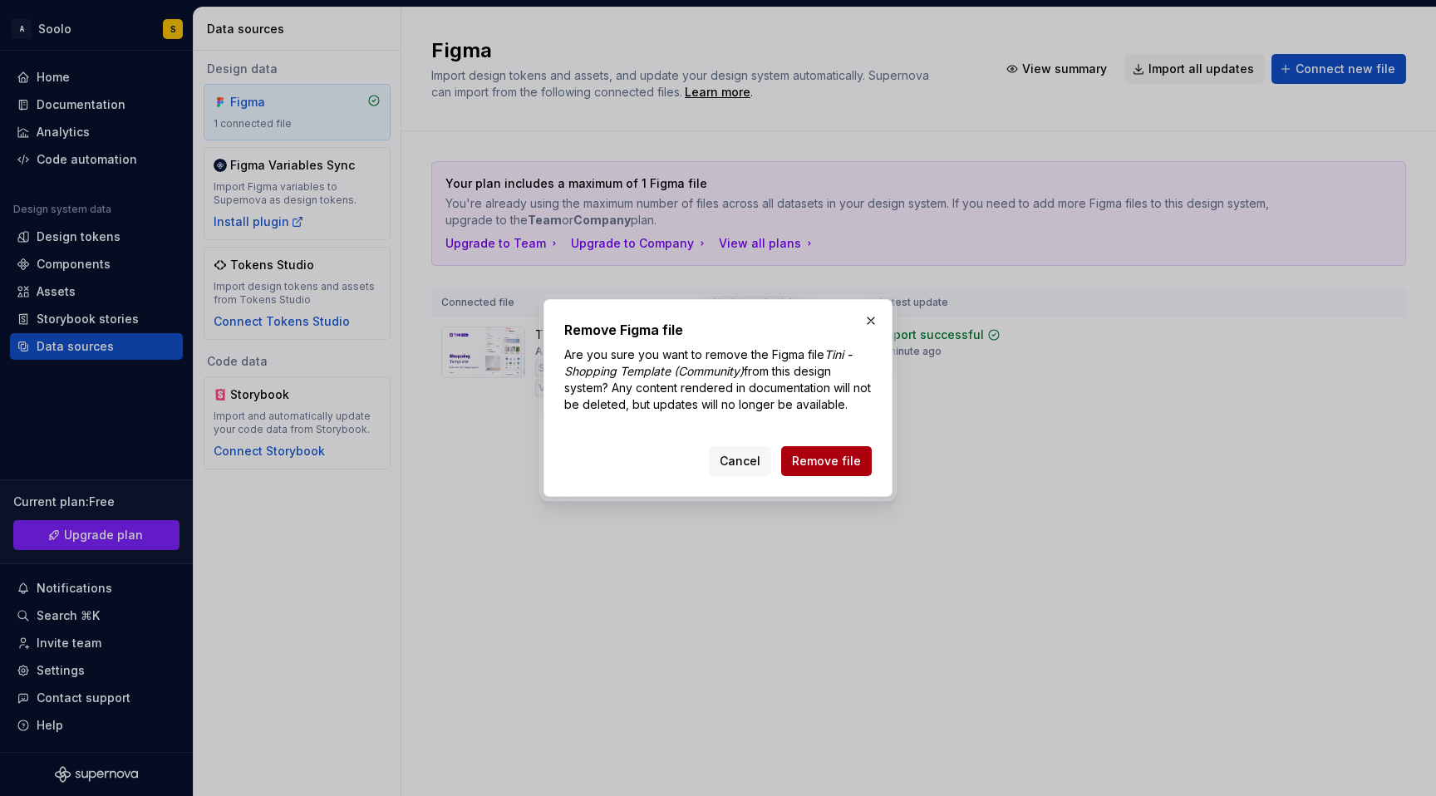
click at [856, 462] on span "Remove file" at bounding box center [826, 461] width 69 height 17
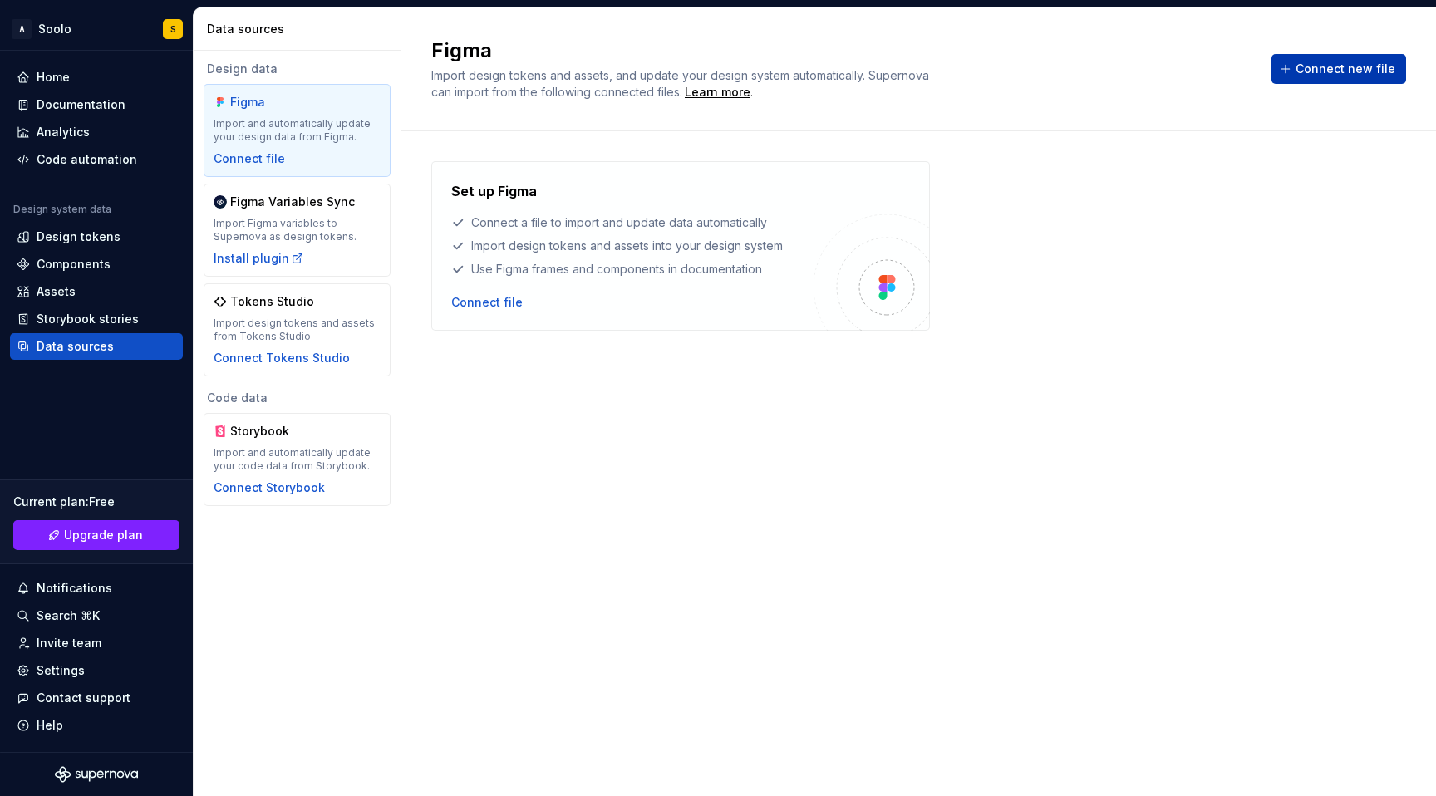
click at [1338, 61] on span "Connect new file" at bounding box center [1346, 69] width 100 height 17
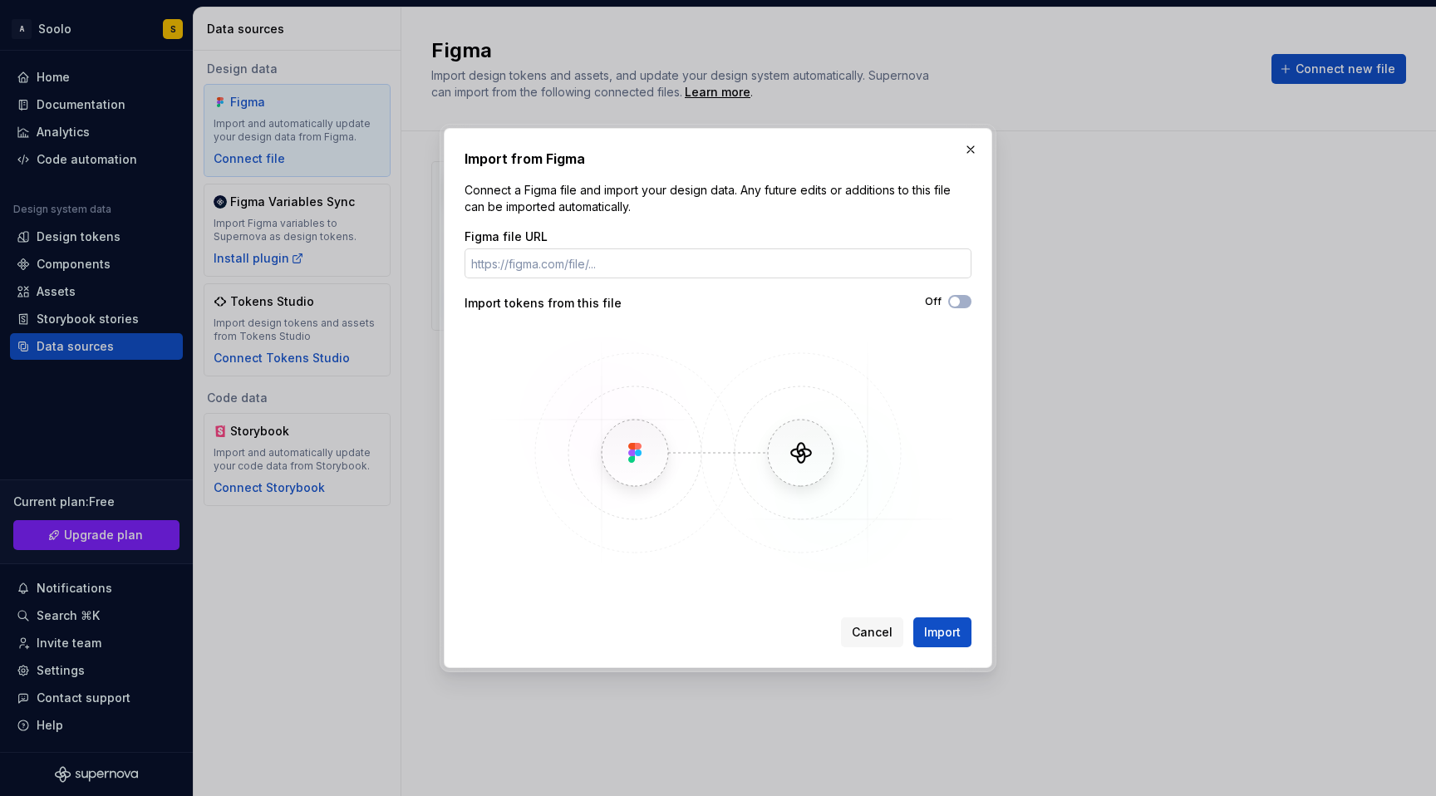
click at [739, 253] on input "Figma file URL" at bounding box center [718, 264] width 507 height 30
type input "https://www.figma.com/design/MTAyB5lLj3xilloTJrjMq6/Minimal-E-Commerce-App---De…"
click at [941, 632] on span "Import" at bounding box center [942, 632] width 37 height 17
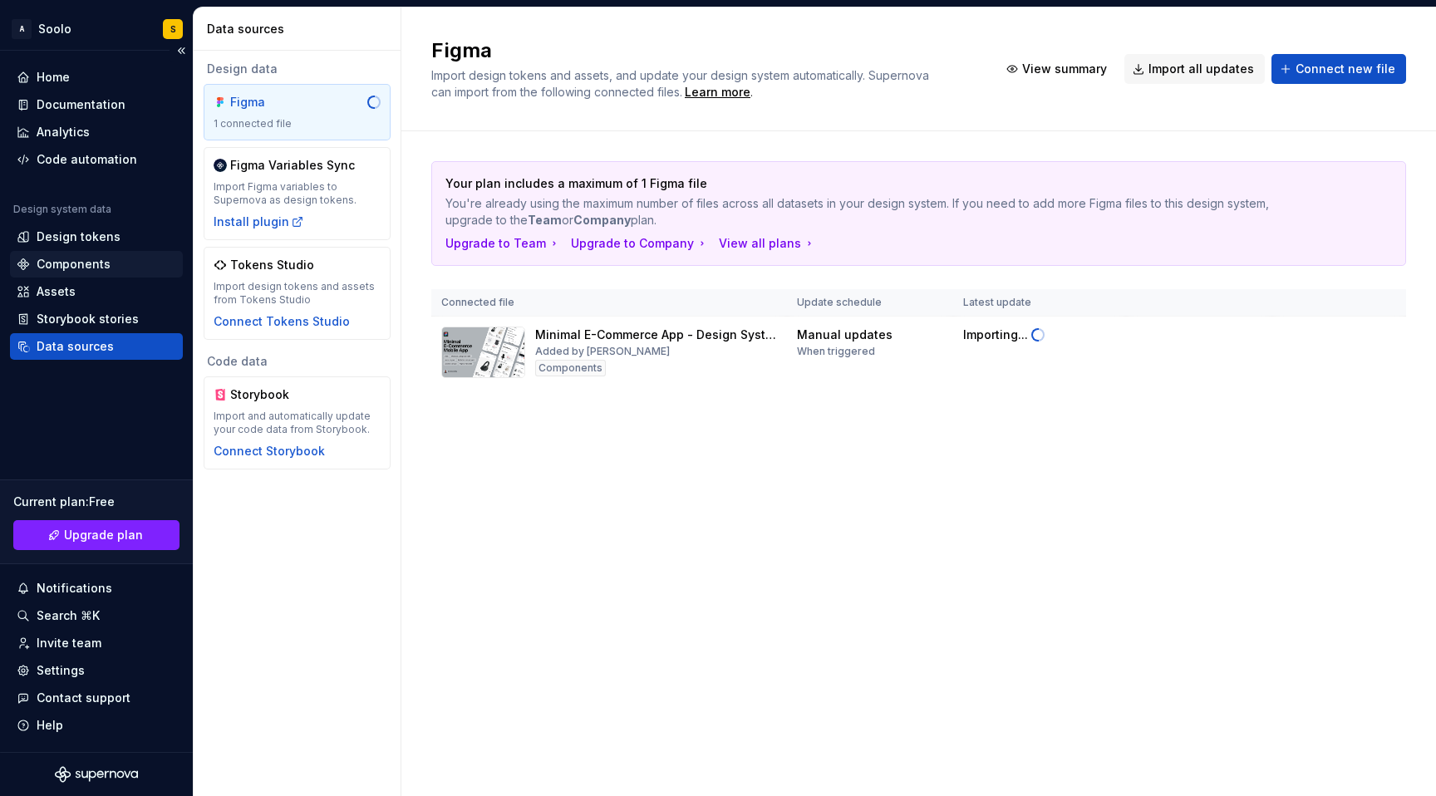
click at [54, 273] on div "Components" at bounding box center [96, 264] width 173 height 27
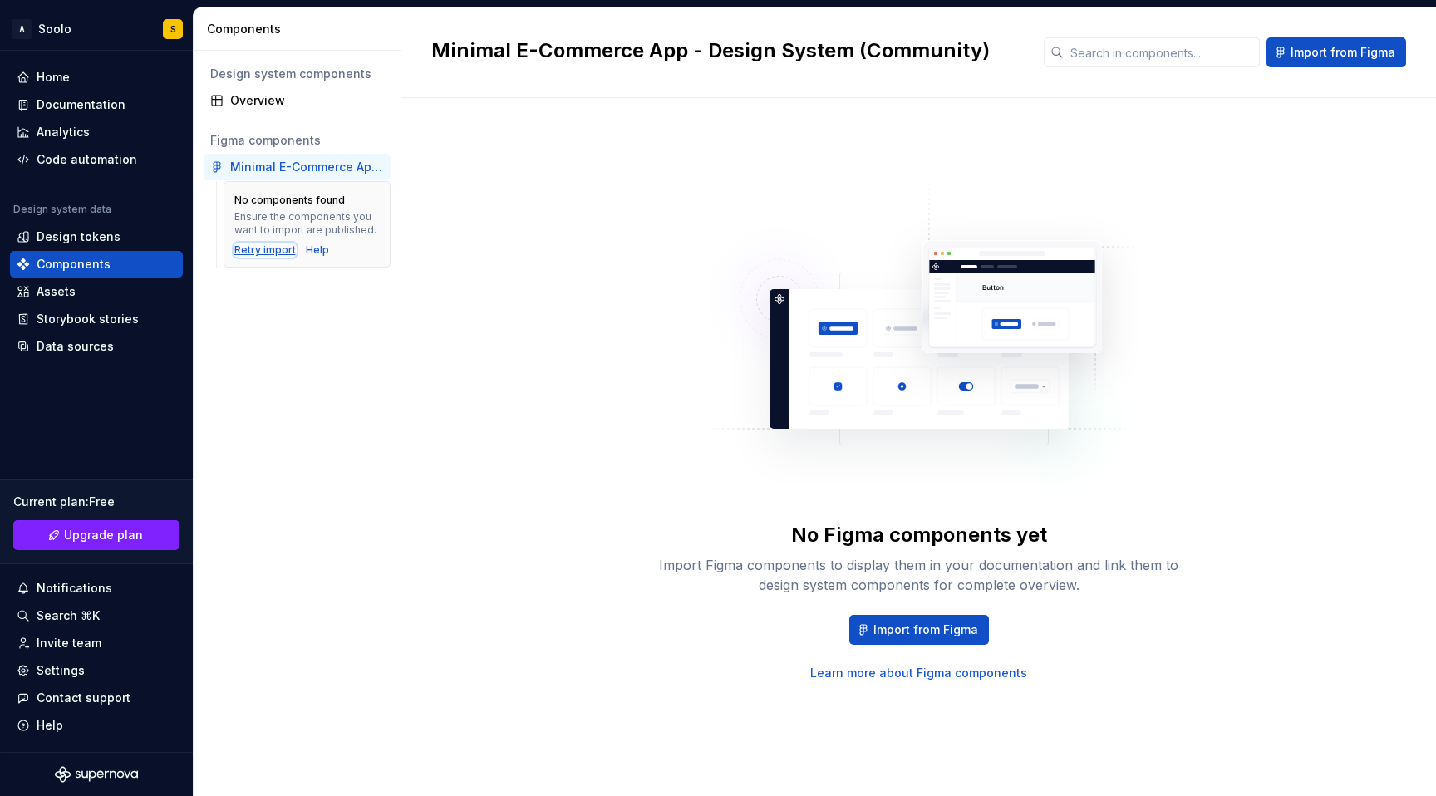
click at [260, 253] on div "Retry import" at bounding box center [265, 250] width 62 height 13
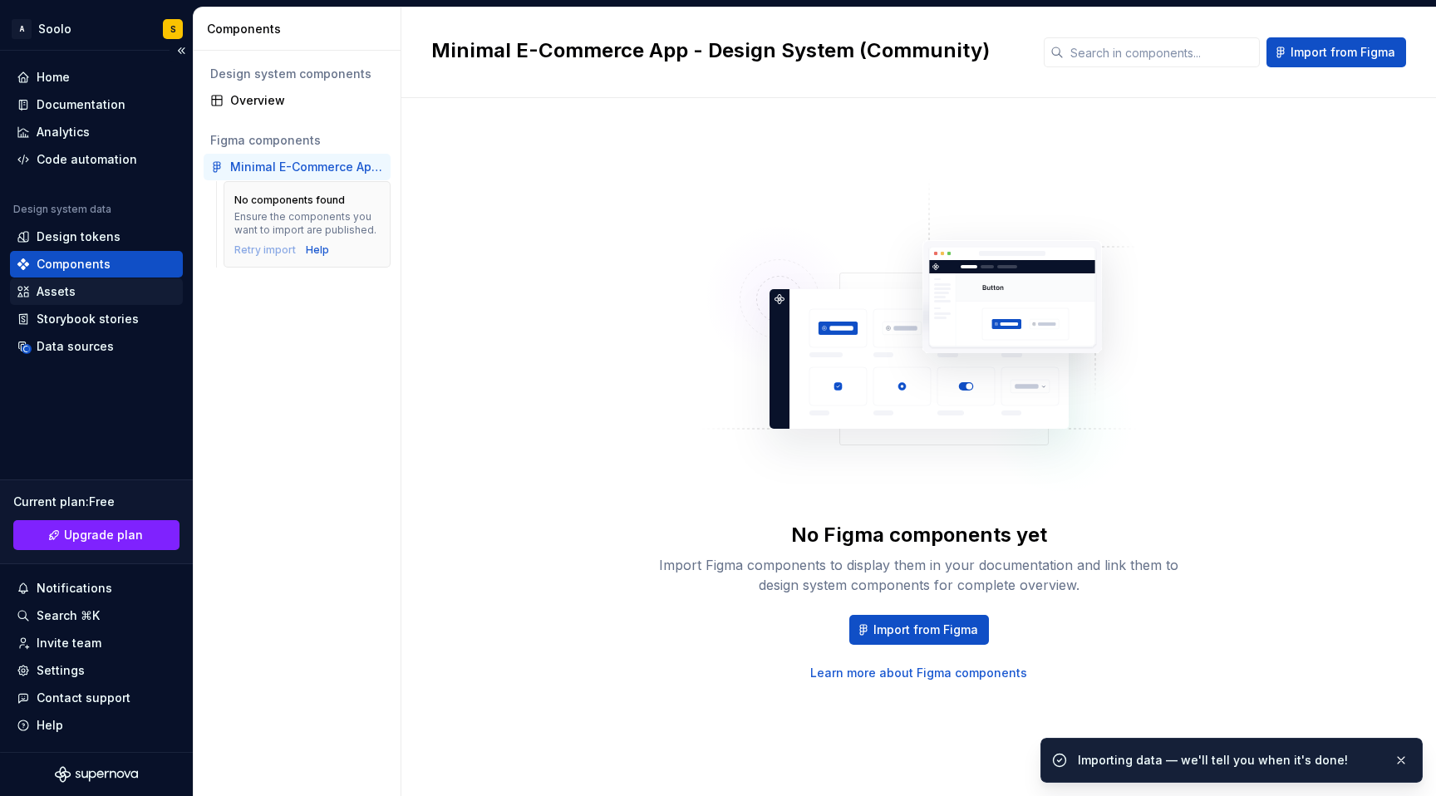
click at [66, 296] on div "Assets" at bounding box center [56, 291] width 39 height 17
click at [65, 296] on div "Assets" at bounding box center [56, 291] width 39 height 17
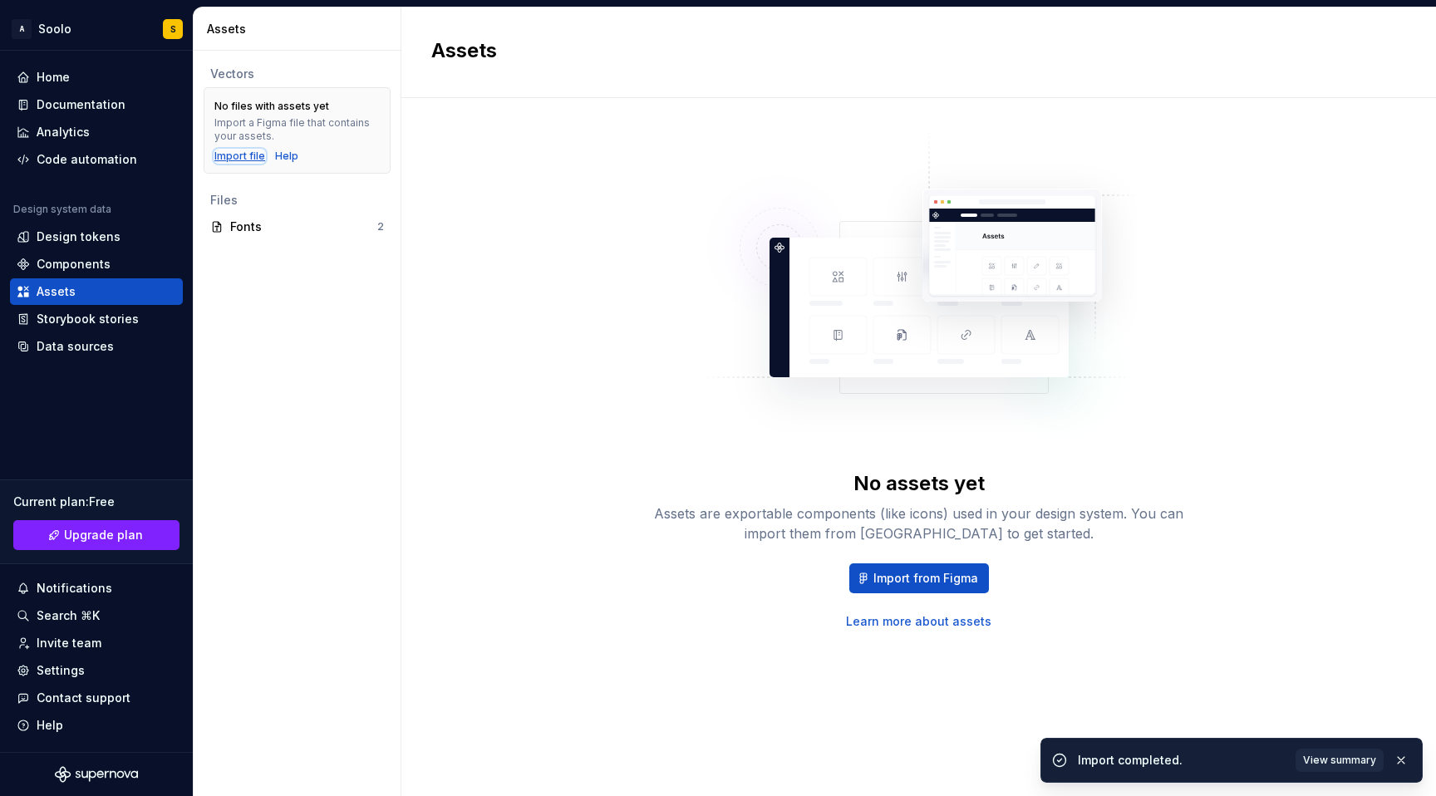
click at [252, 155] on div "Import file" at bounding box center [239, 156] width 51 height 13
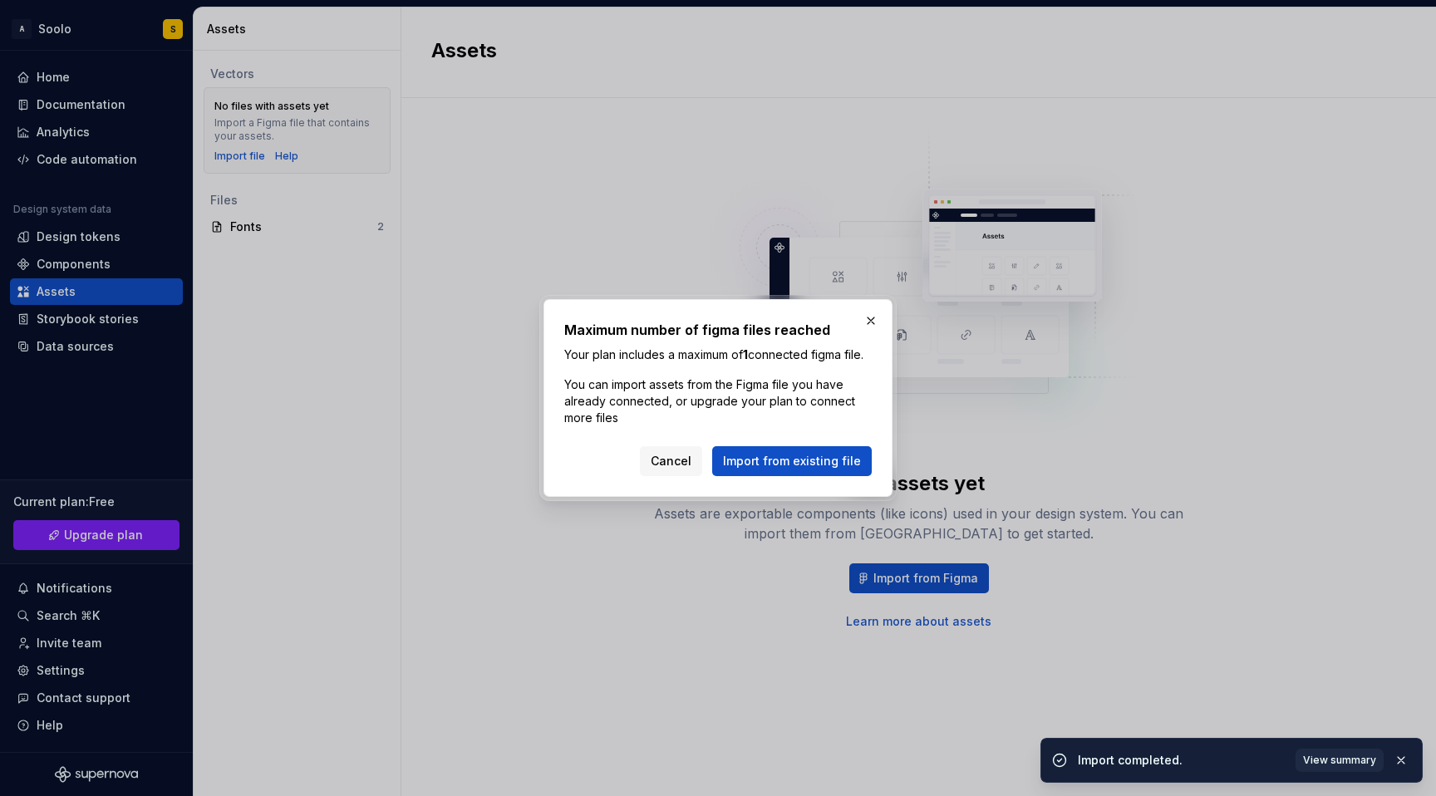
click at [785, 476] on button "Import from existing file" at bounding box center [792, 461] width 160 height 30
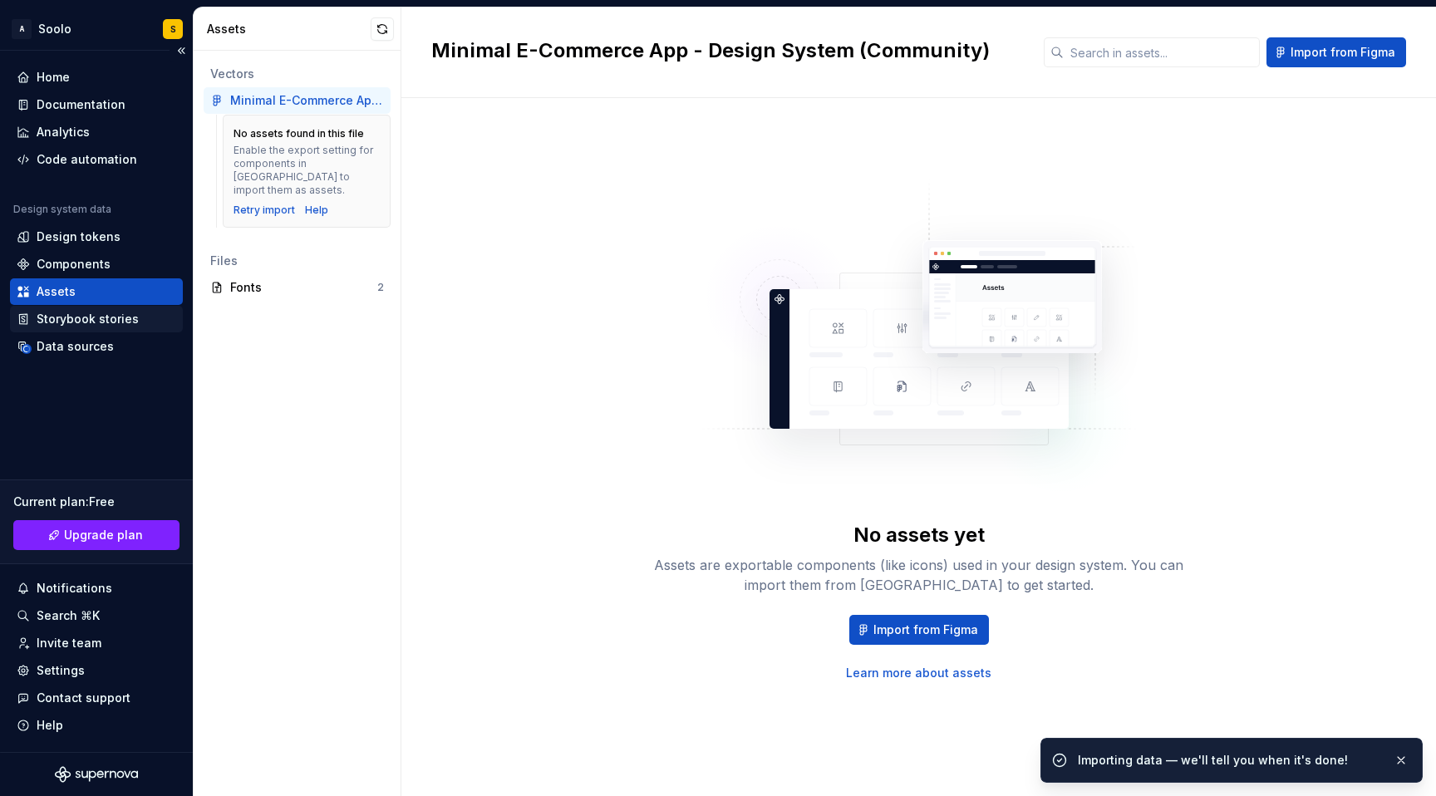
click at [86, 313] on div "Storybook stories" at bounding box center [88, 319] width 102 height 17
click at [95, 320] on div "Storybook stories" at bounding box center [88, 319] width 102 height 17
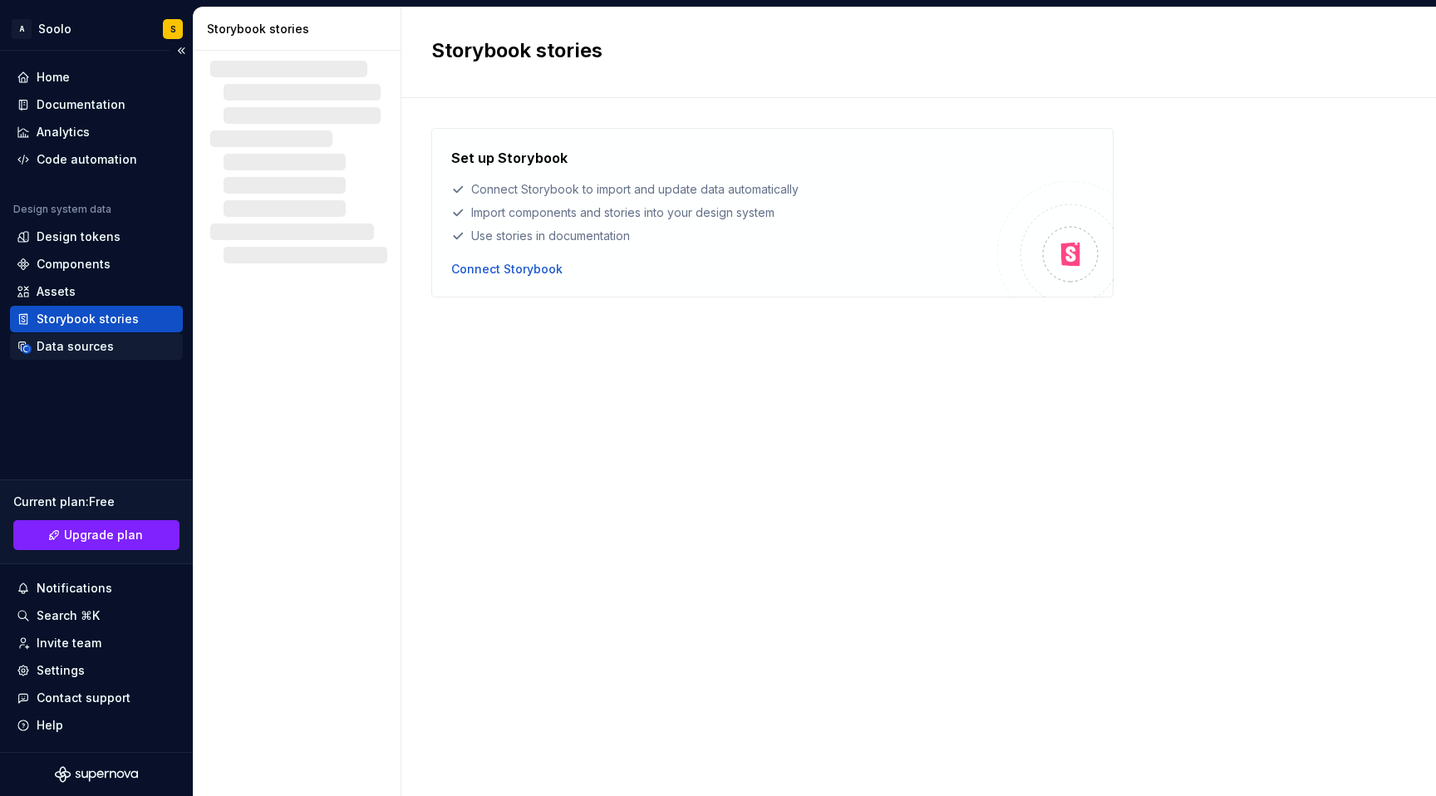
click at [71, 352] on div "Data sources" at bounding box center [75, 346] width 77 height 17
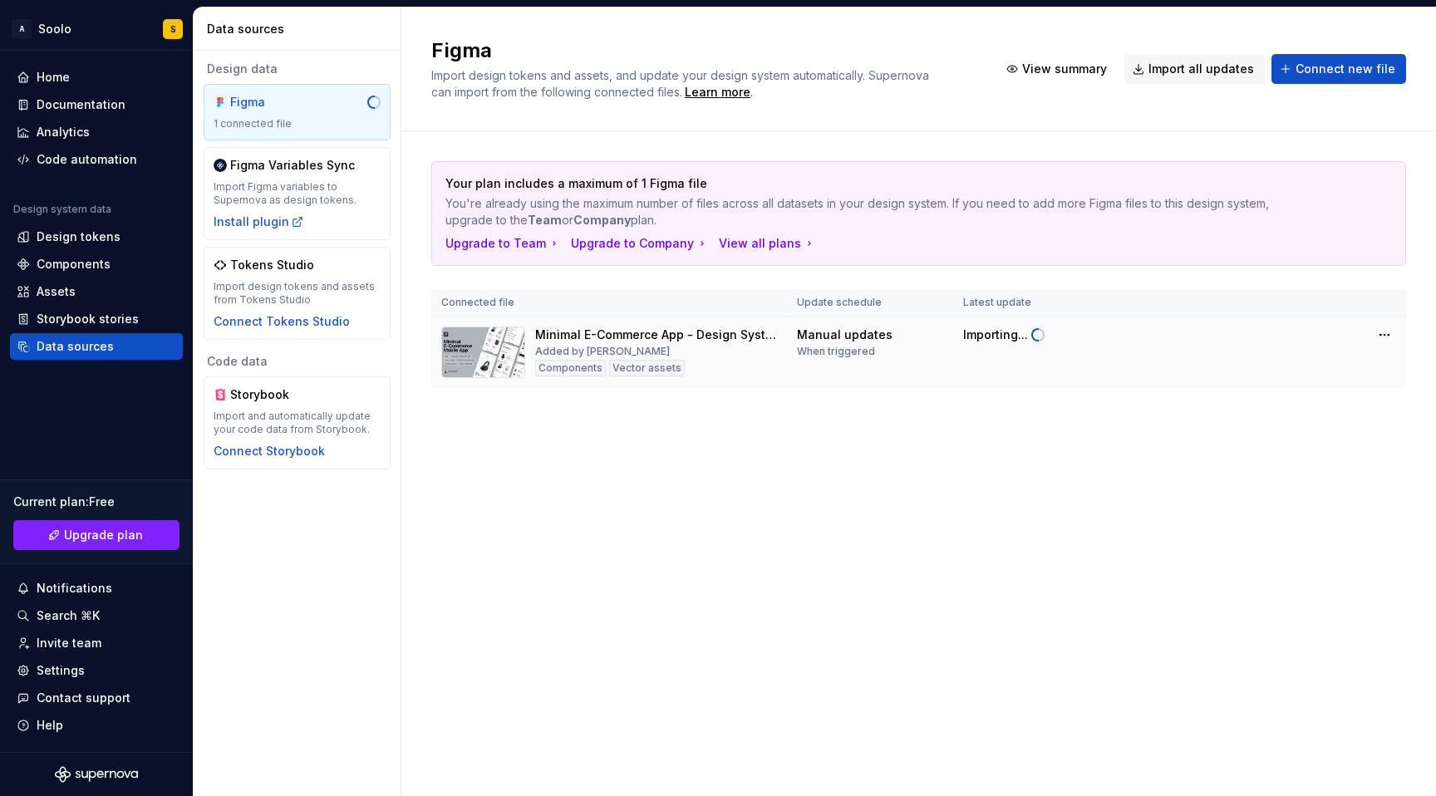
click at [994, 337] on div "Importing..." at bounding box center [995, 335] width 65 height 17
click at [1395, 333] on html "A Soolo S Home Documentation Analytics Code automation Design system data Desig…" at bounding box center [718, 398] width 1436 height 796
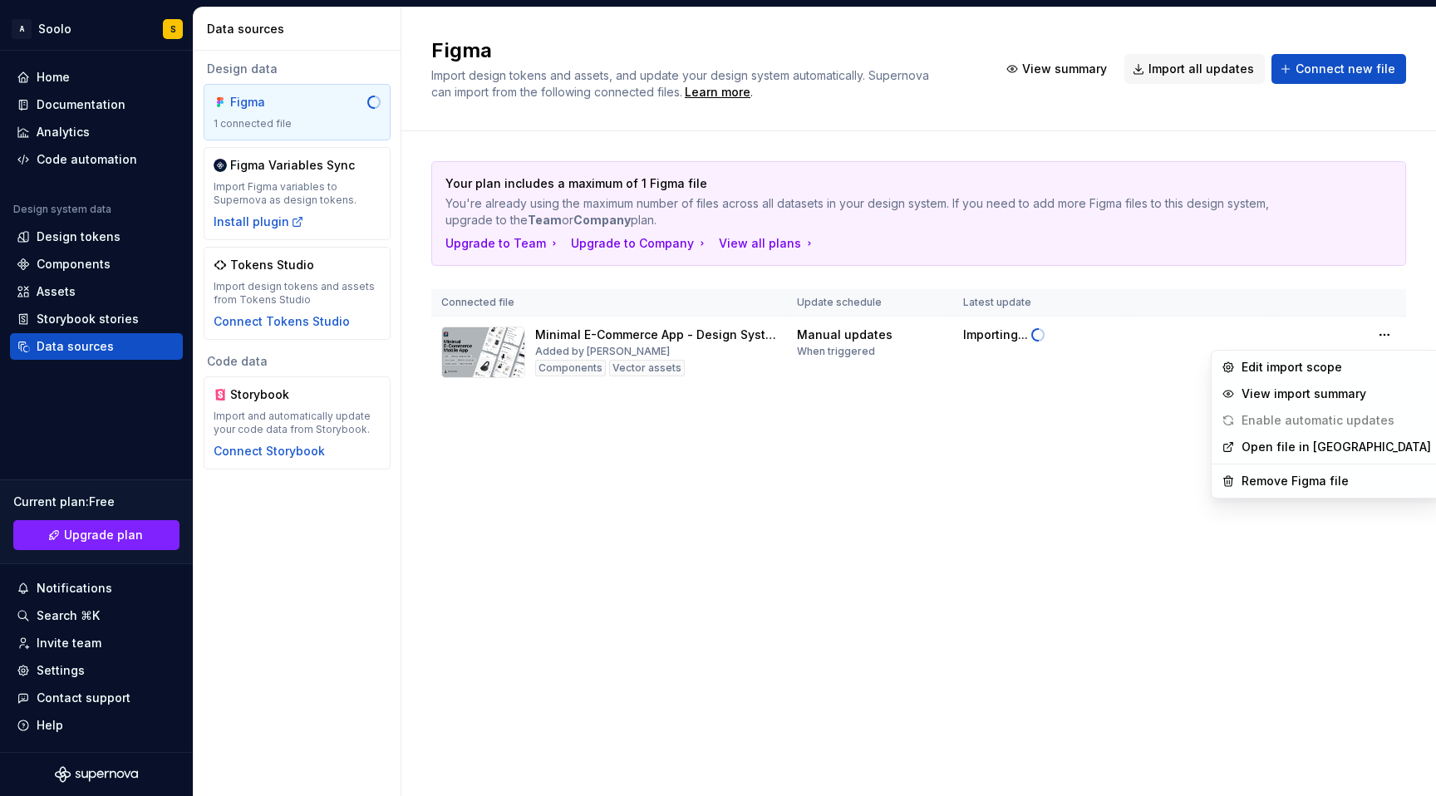
click at [1060, 544] on html "A Soolo S Home Documentation Analytics Code automation Design system data Desig…" at bounding box center [718, 398] width 1436 height 796
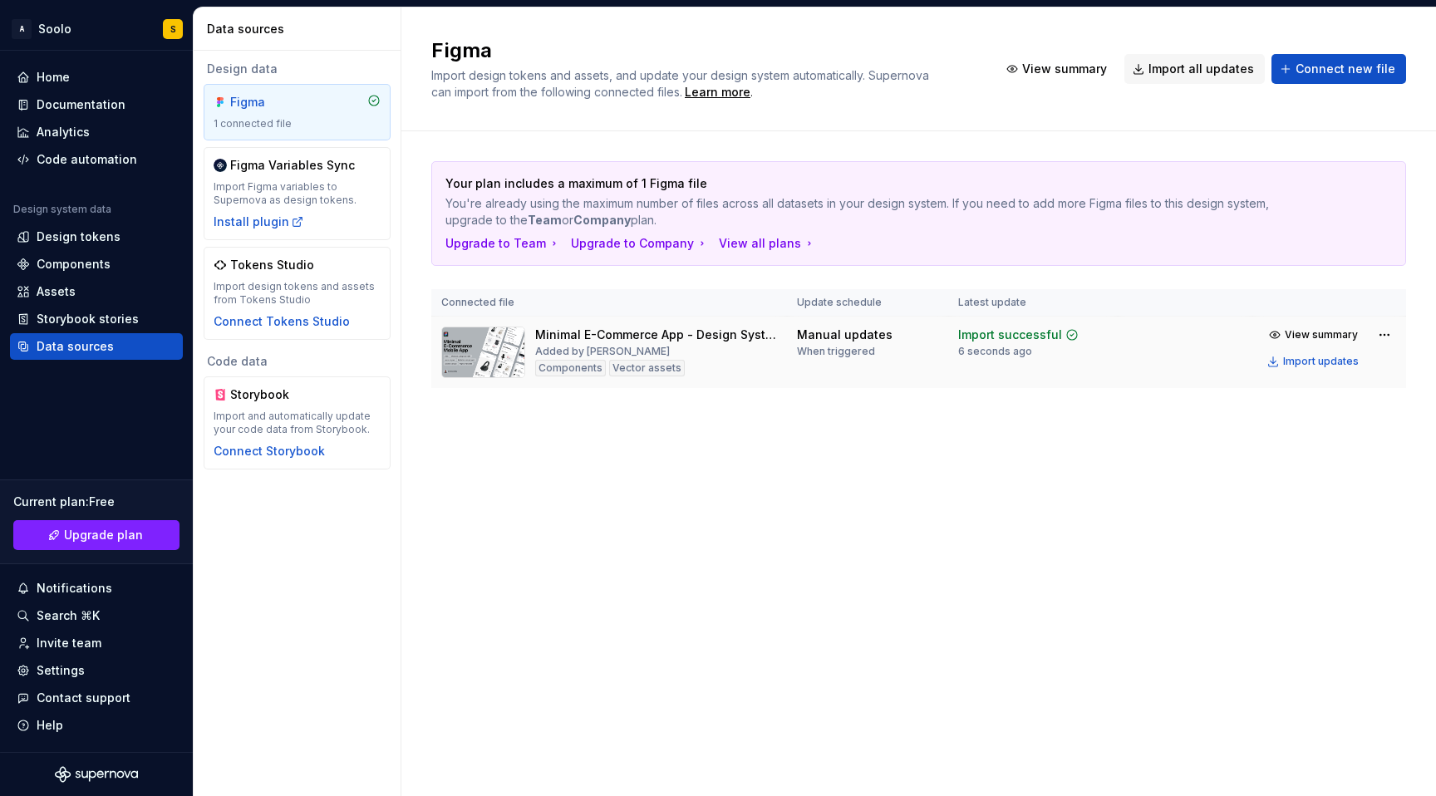
click at [583, 373] on div "Components" at bounding box center [570, 368] width 71 height 17
click at [653, 373] on div "Vector assets" at bounding box center [647, 368] width 76 height 17
click at [75, 297] on div "Assets" at bounding box center [97, 291] width 160 height 17
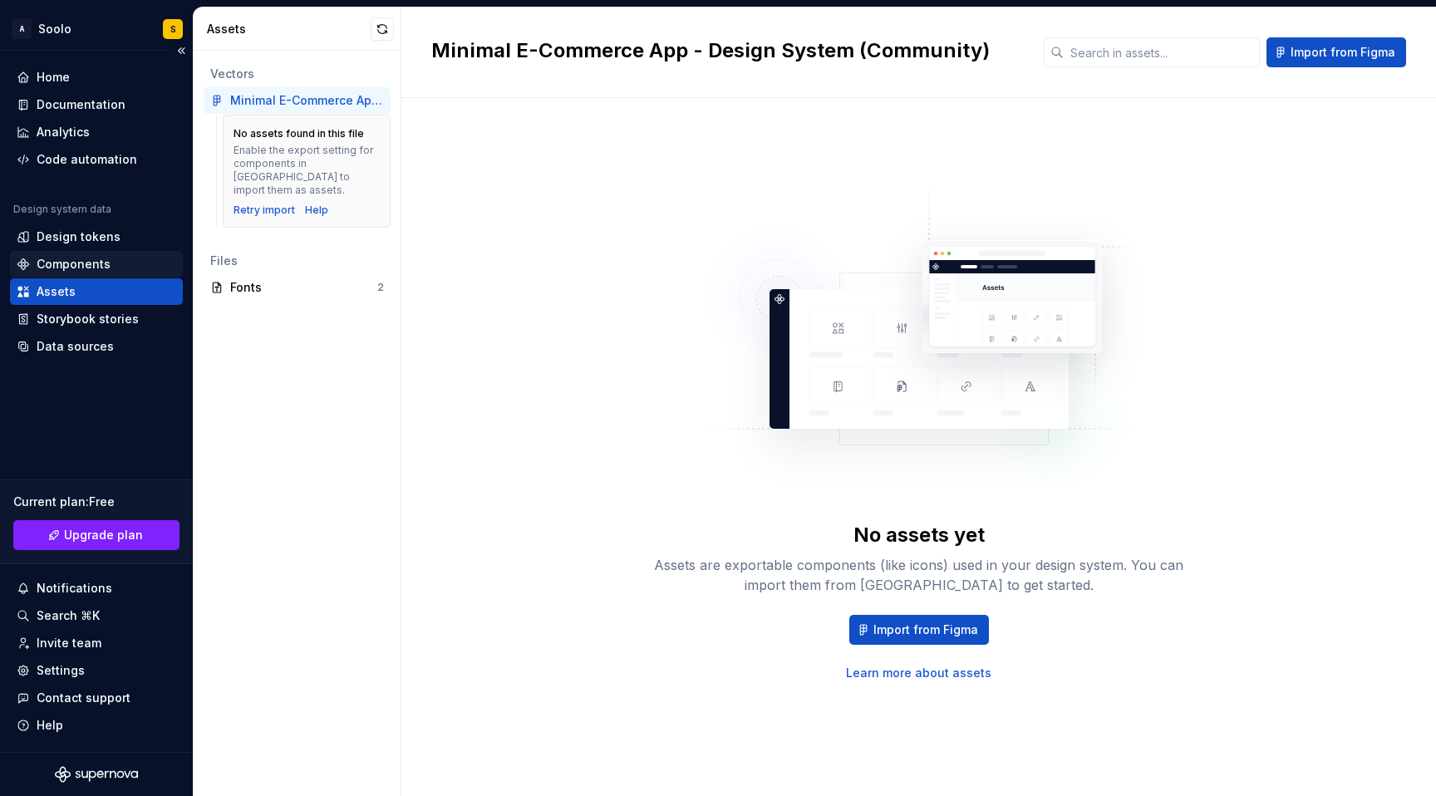
click at [89, 264] on div "Components" at bounding box center [74, 264] width 74 height 17
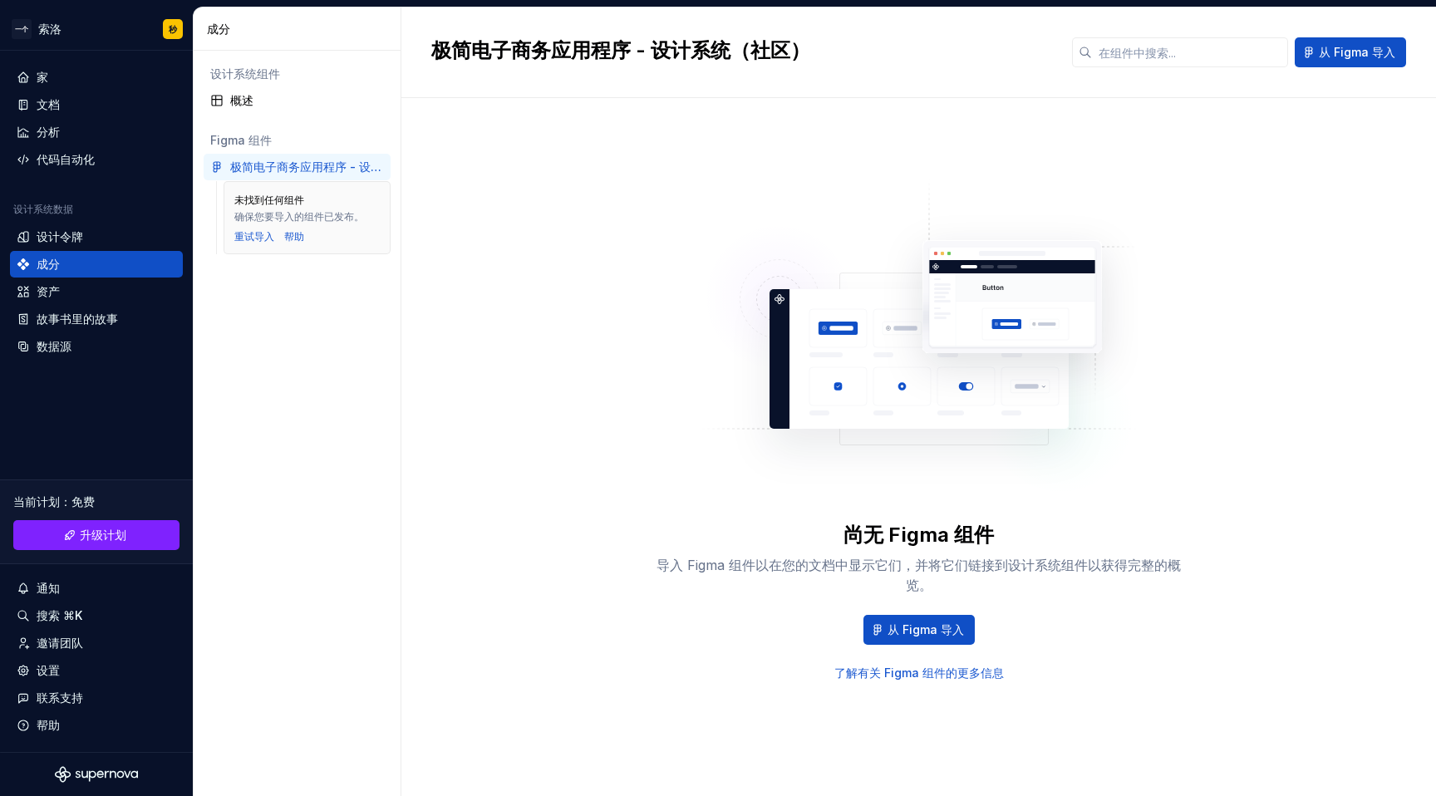
click at [523, 465] on div "尚无 Figma 组件 导入 Figma 组件以在您的文档中显示它们，并将它们链接到设计系统组件以获得完整的概览。 从 Figma 导入 了解有关 Figma…" at bounding box center [918, 430] width 975 height 605
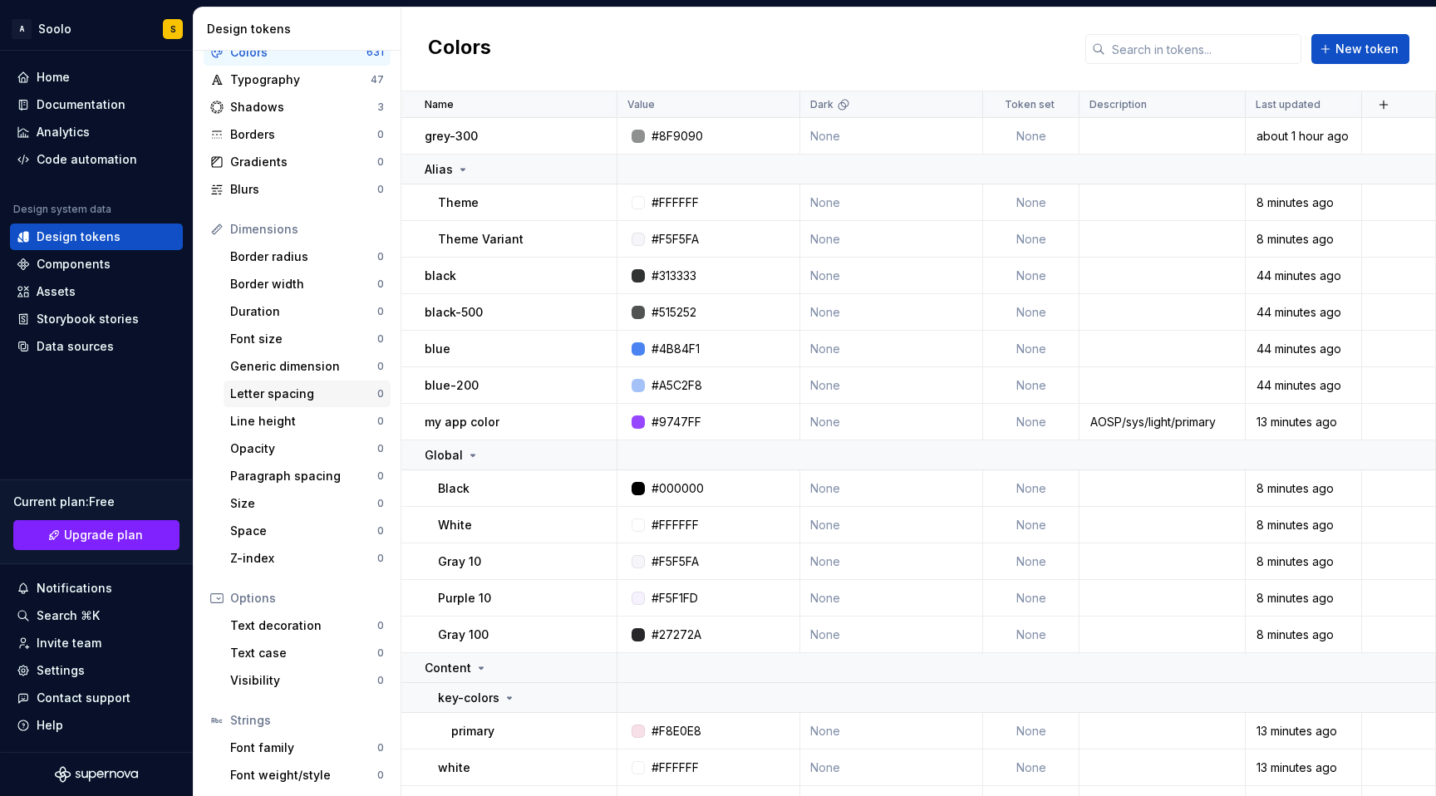
scroll to position [114, 0]
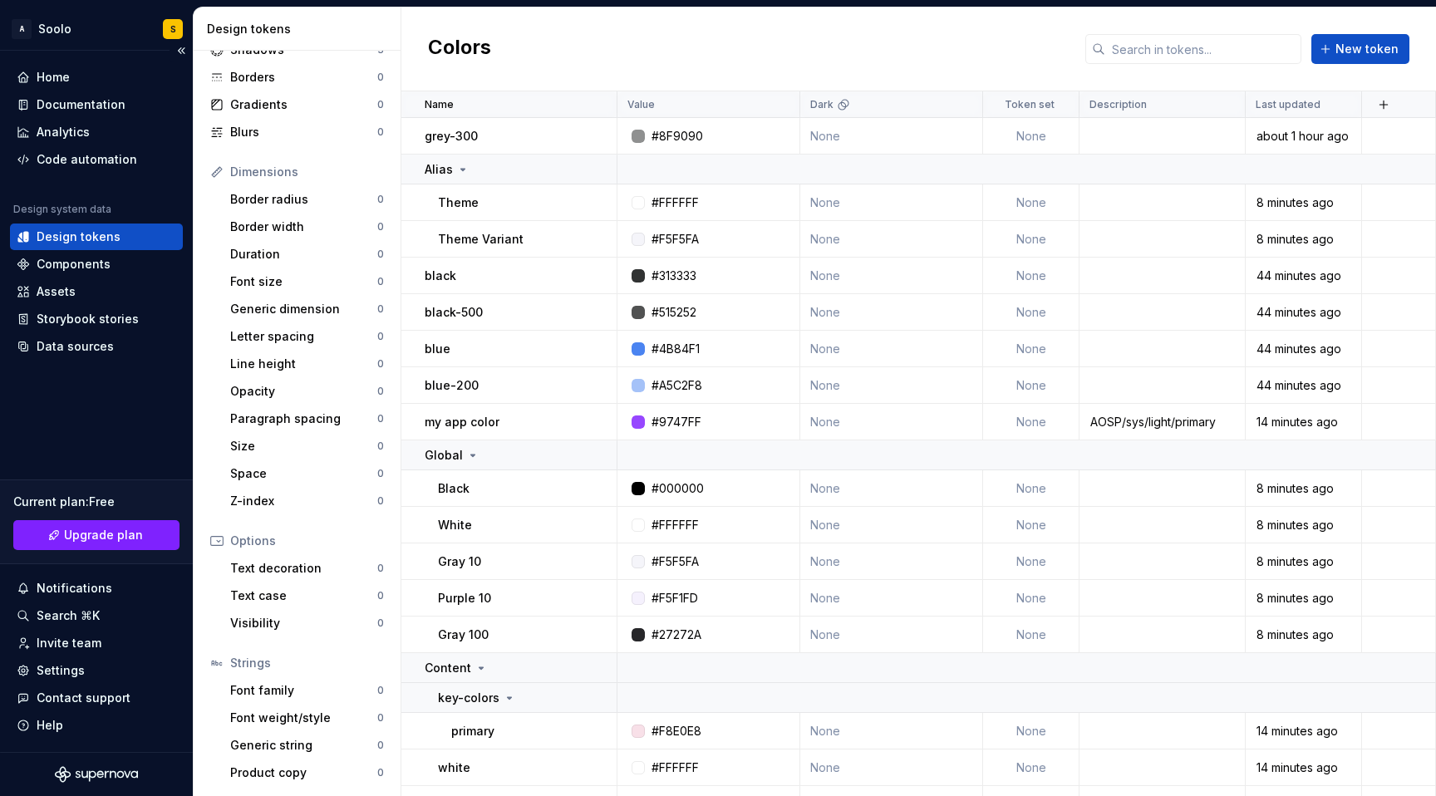
click at [120, 380] on div "Home Documentation Analytics Code automation Design system data Design tokens C…" at bounding box center [96, 402] width 193 height 702
click at [82, 352] on div "Data sources" at bounding box center [75, 346] width 77 height 17
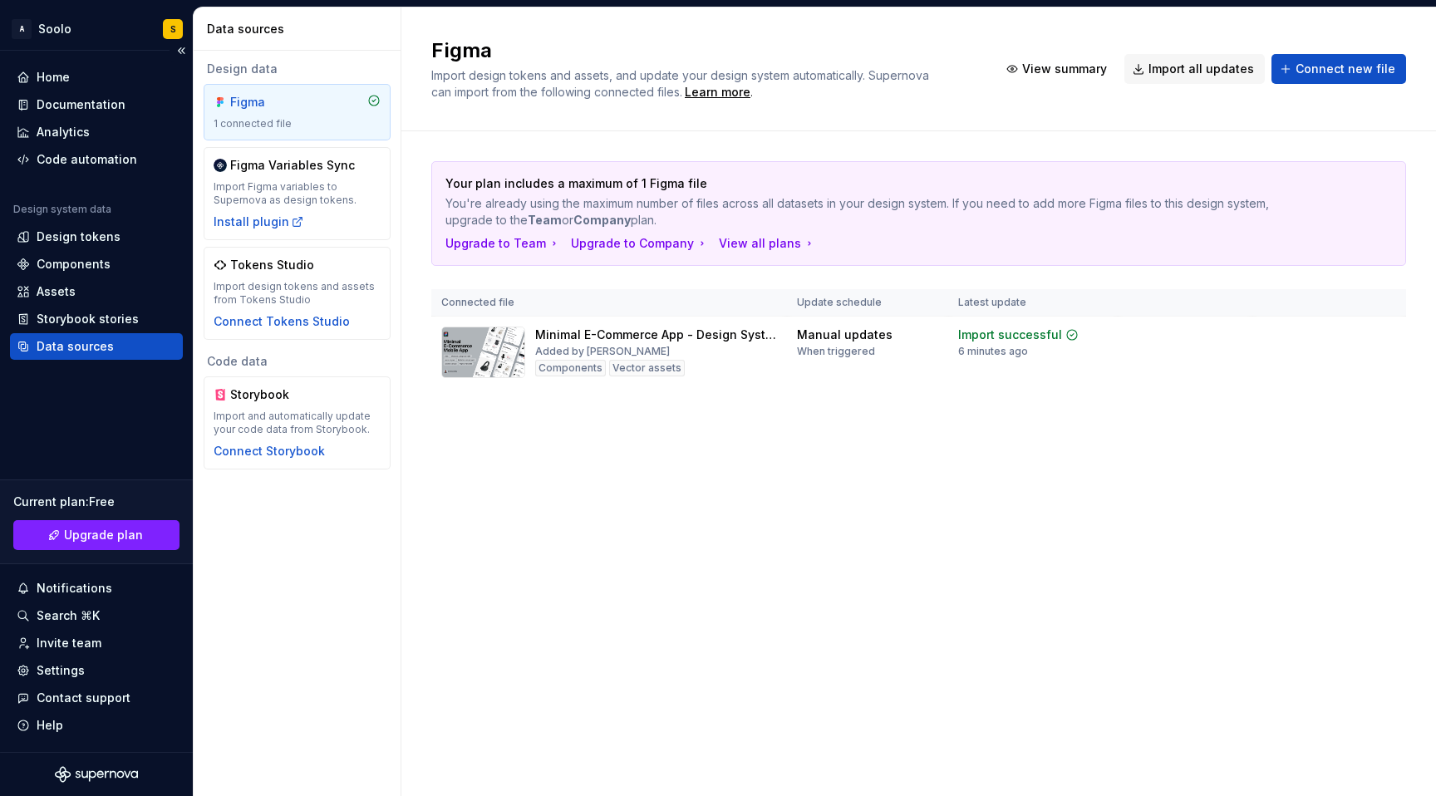
click at [82, 352] on div "Data sources" at bounding box center [75, 346] width 77 height 17
click at [1379, 333] on html "A Soolo S Home Documentation Analytics Code automation Design system data Desig…" at bounding box center [718, 398] width 1436 height 796
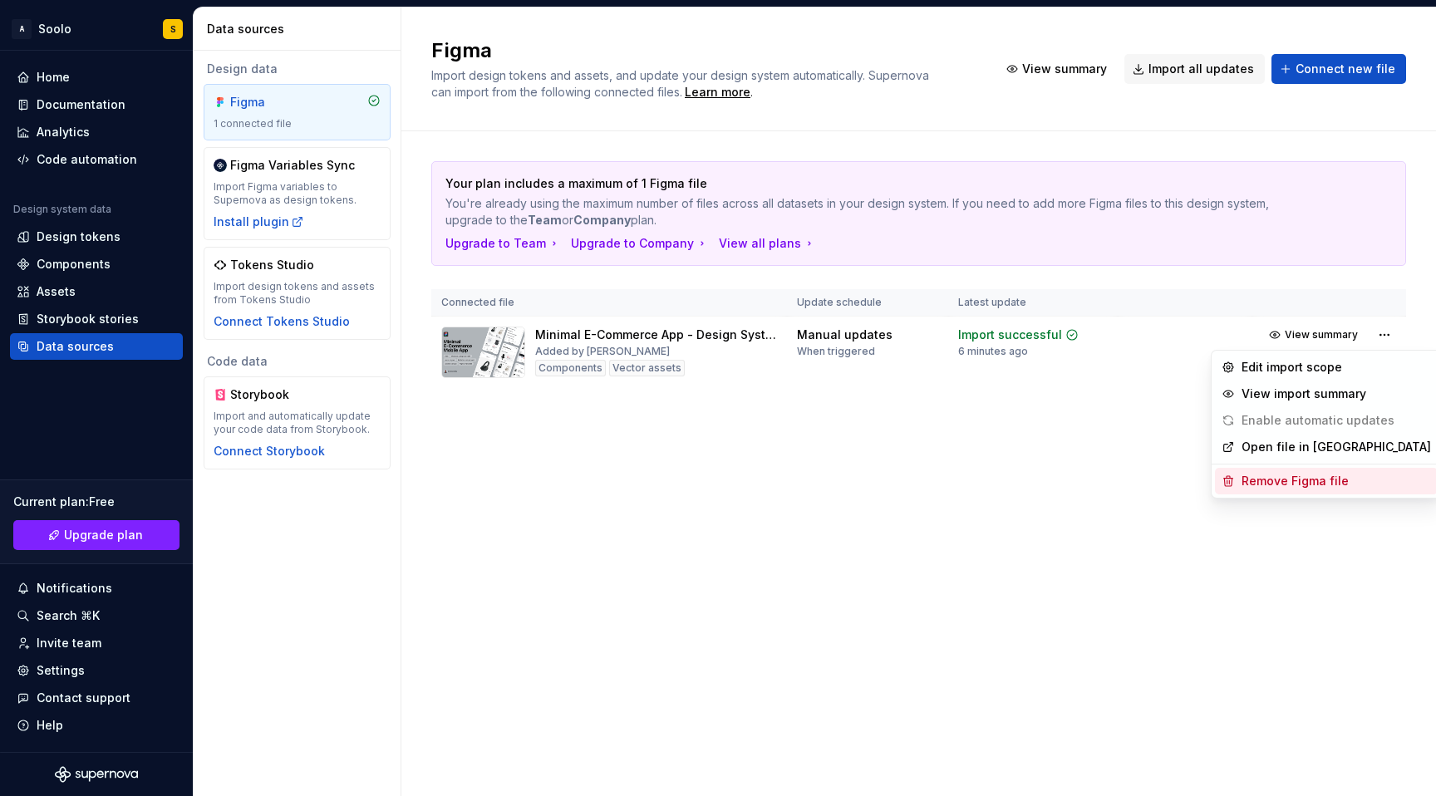
click at [1260, 481] on div "Remove Figma file" at bounding box center [1337, 481] width 190 height 17
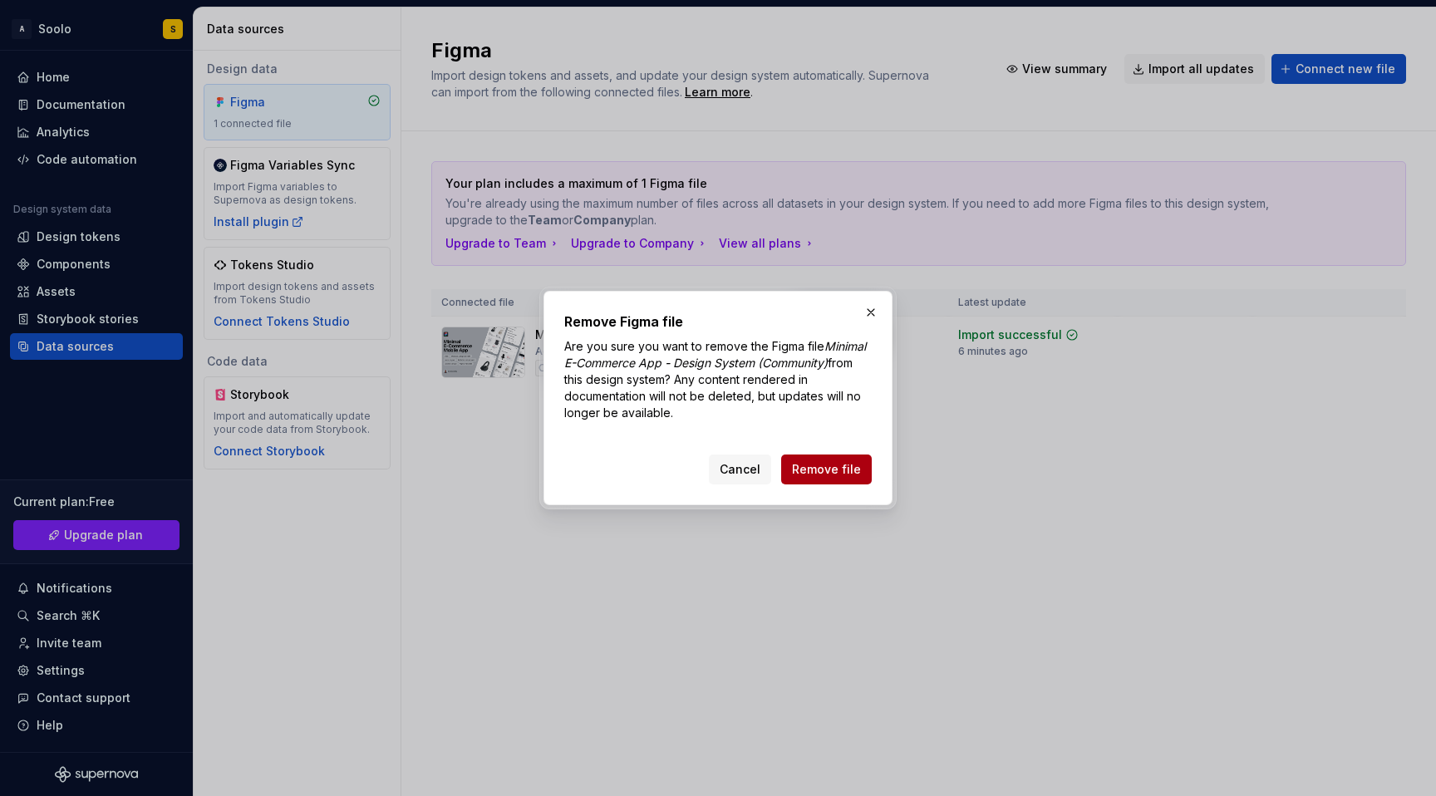
click at [840, 468] on span "Remove file" at bounding box center [826, 469] width 69 height 17
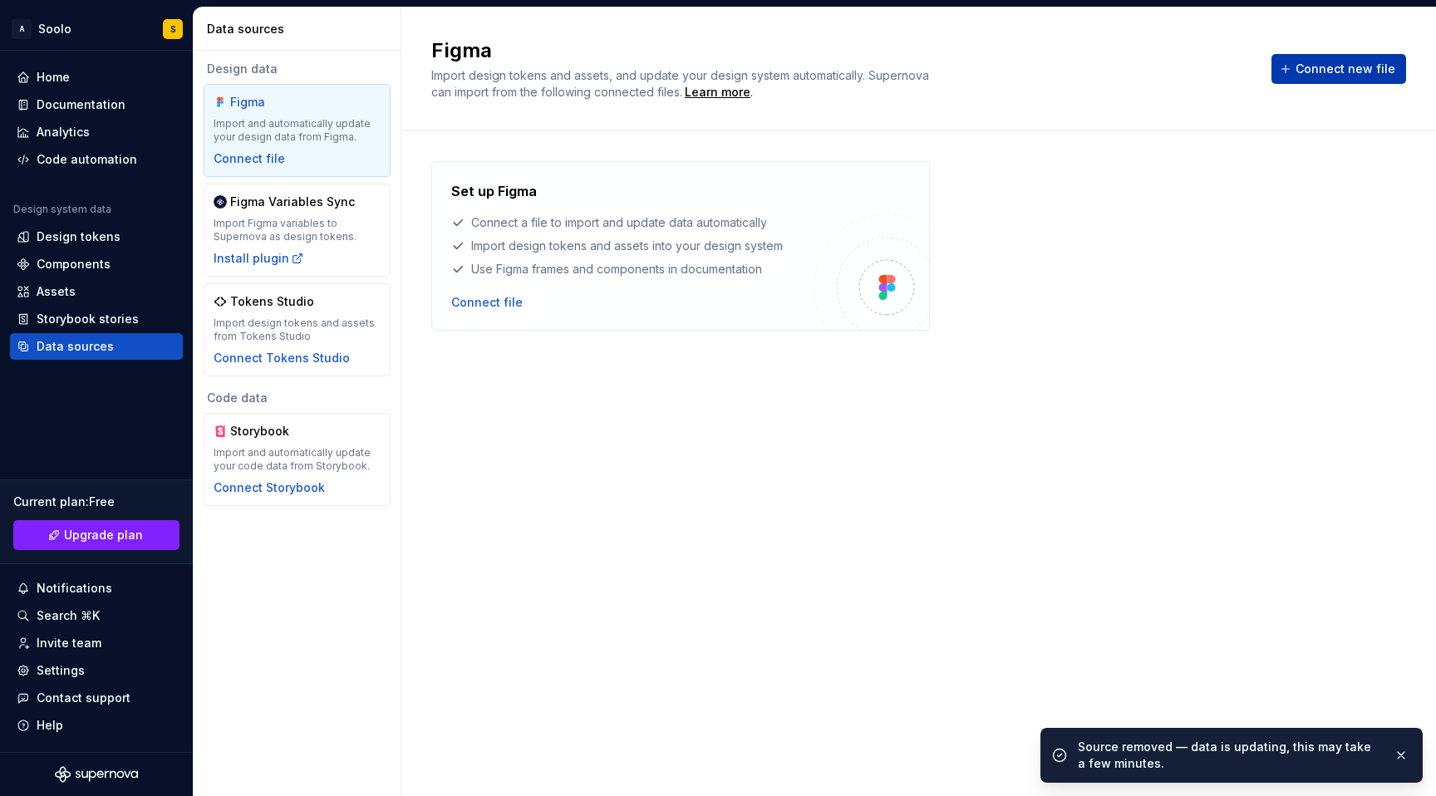
click at [1345, 70] on span "Connect new file" at bounding box center [1346, 69] width 100 height 17
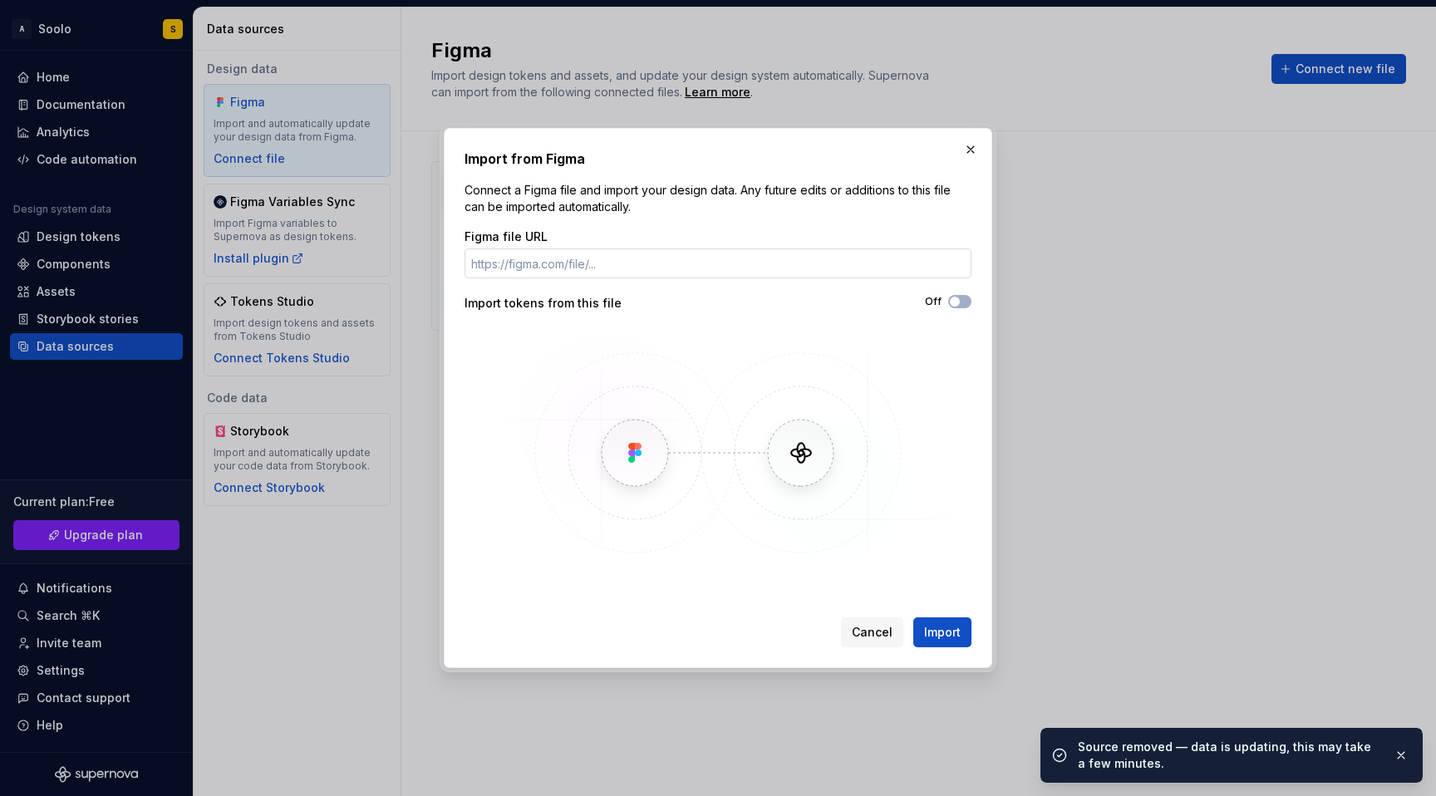
click at [695, 256] on input "Figma file URL" at bounding box center [718, 264] width 507 height 30
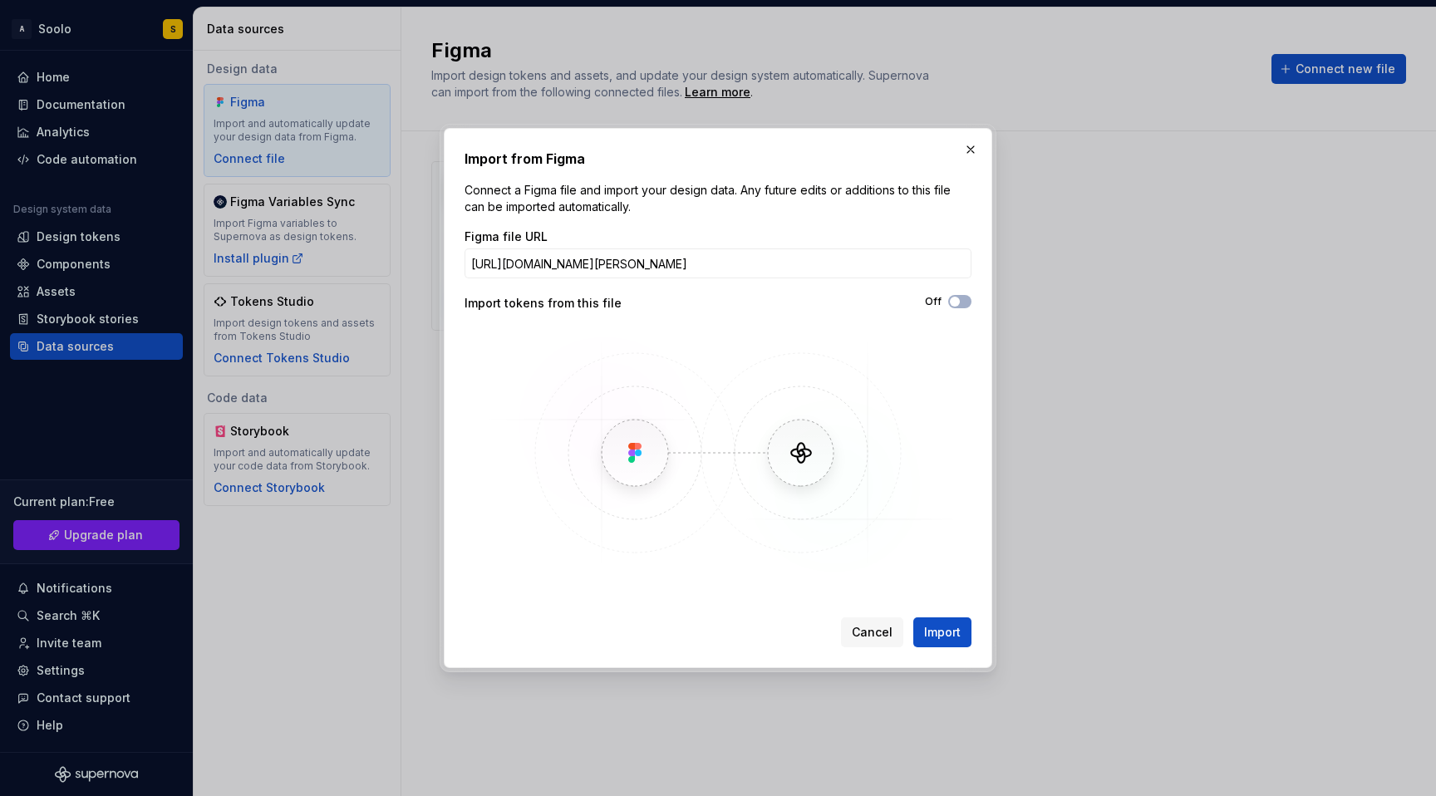
scroll to position [0, 463]
type input "[URL][DOMAIN_NAME][PERSON_NAME]"
click at [939, 623] on button "Import" at bounding box center [943, 633] width 58 height 30
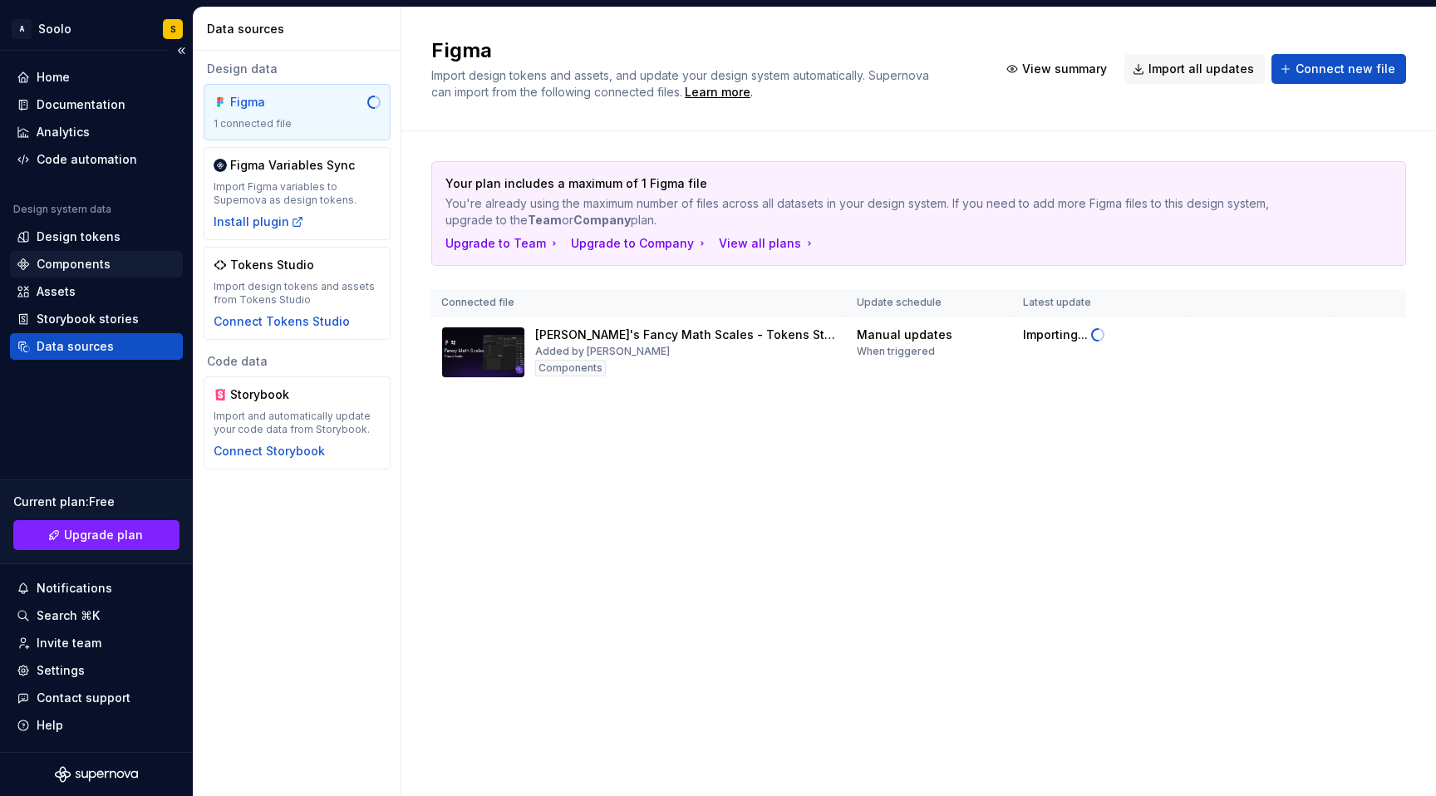
click at [75, 273] on div "Components" at bounding box center [96, 264] width 173 height 27
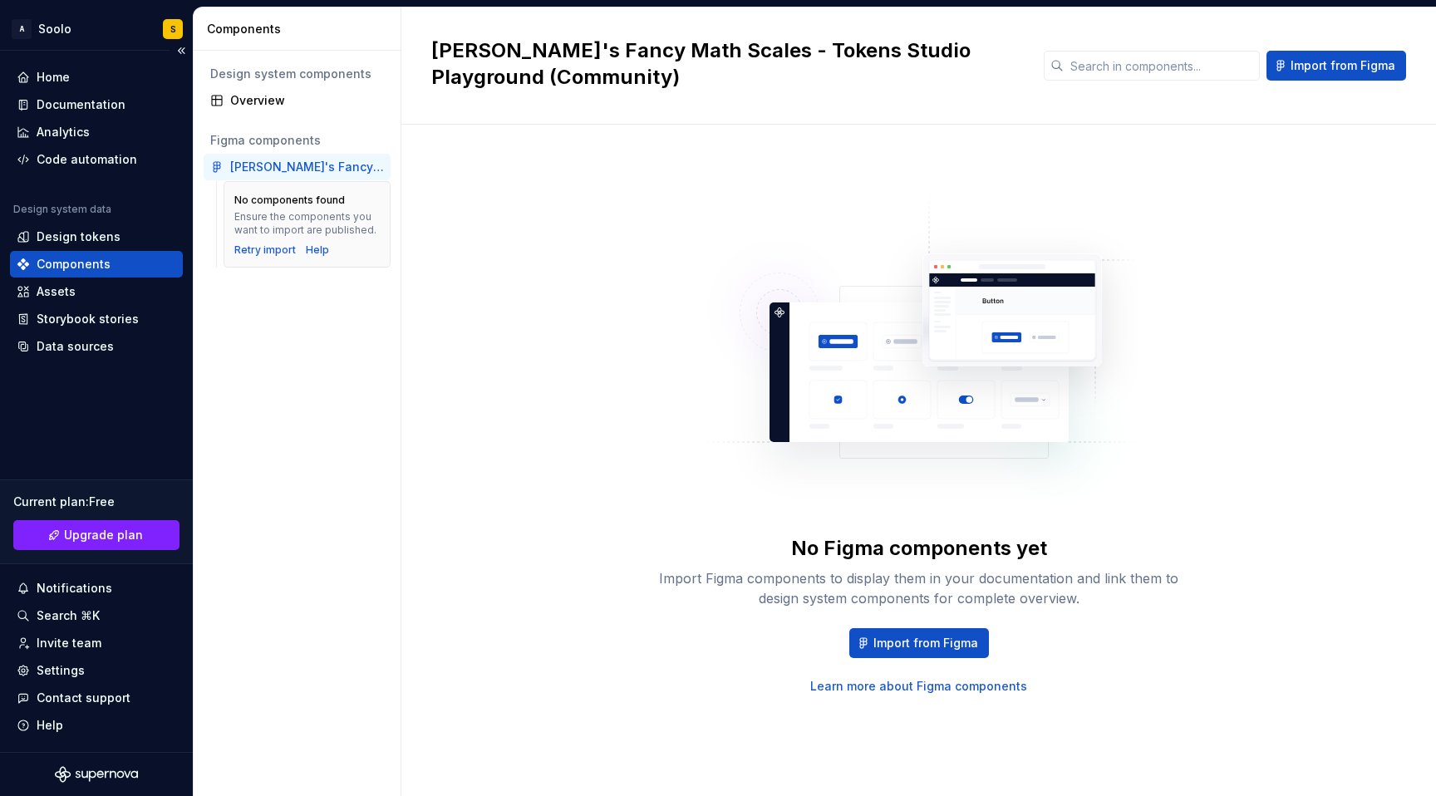
click at [118, 269] on div "Components" at bounding box center [97, 264] width 160 height 17
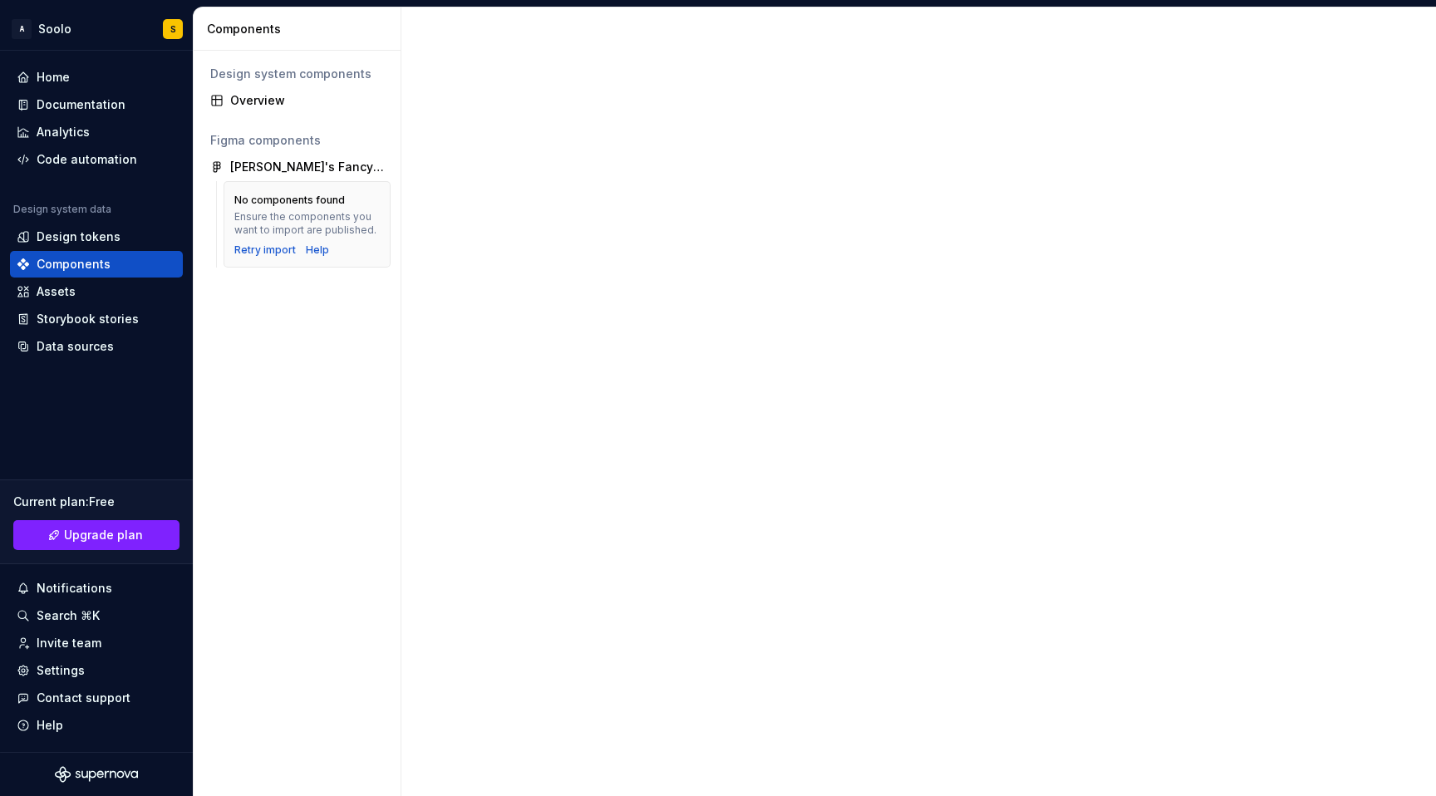
click at [252, 258] on div "No components found Ensure the components you want to import are published. Ret…" at bounding box center [307, 224] width 167 height 86
click at [251, 250] on div "Retry import" at bounding box center [265, 250] width 62 height 13
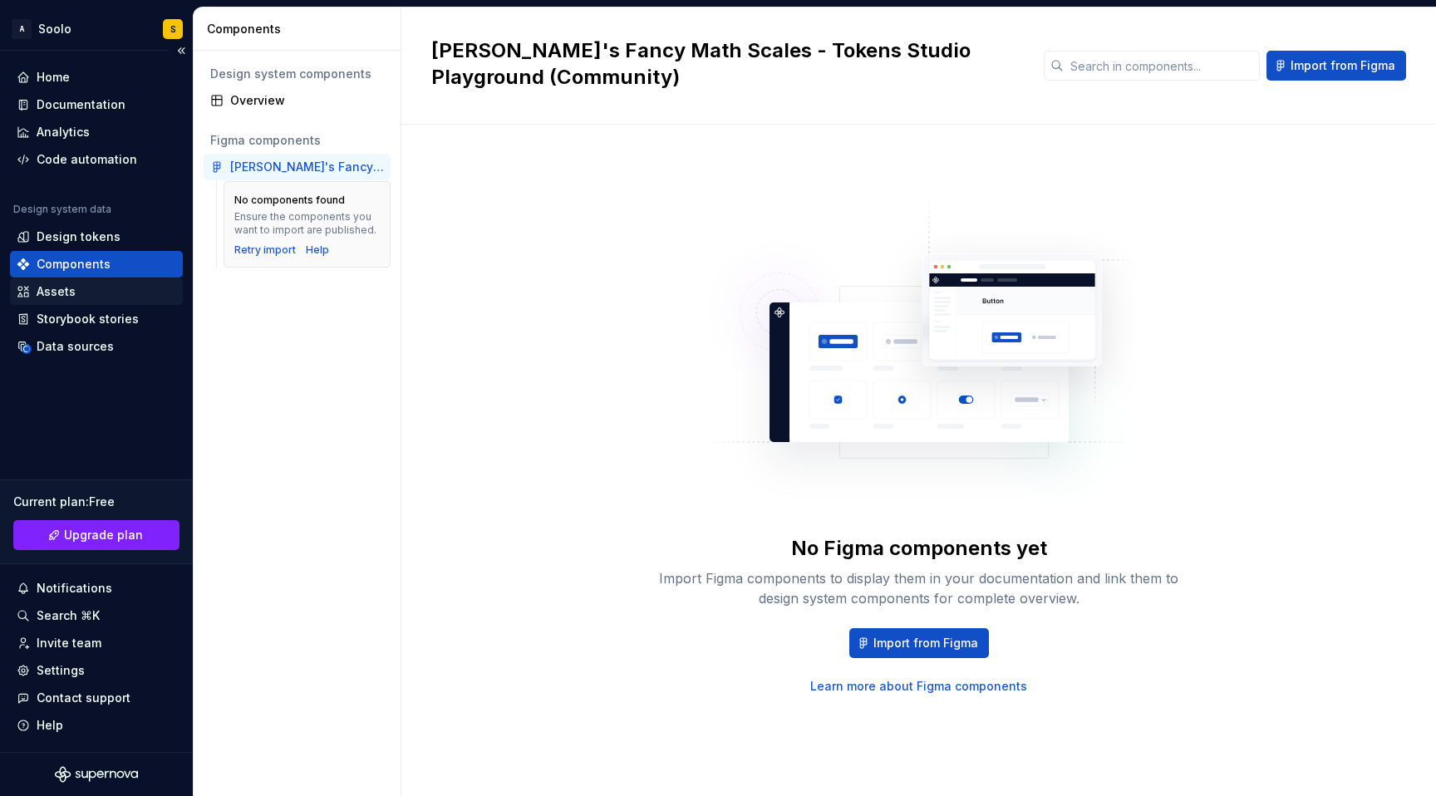
click at [92, 291] on div "Assets" at bounding box center [97, 291] width 160 height 17
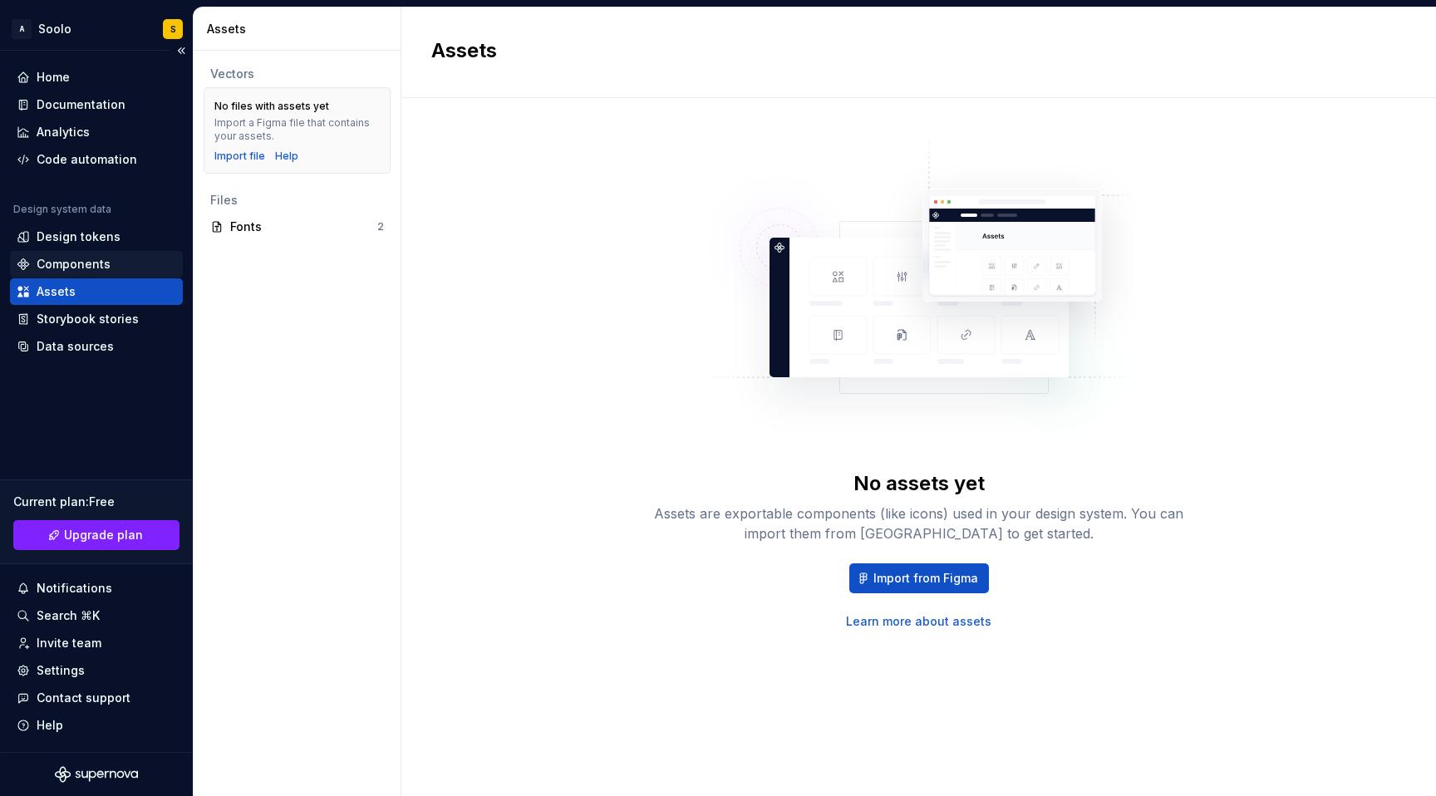
click at [122, 264] on div "Components" at bounding box center [97, 264] width 160 height 17
click at [102, 263] on div "Components" at bounding box center [74, 264] width 74 height 17
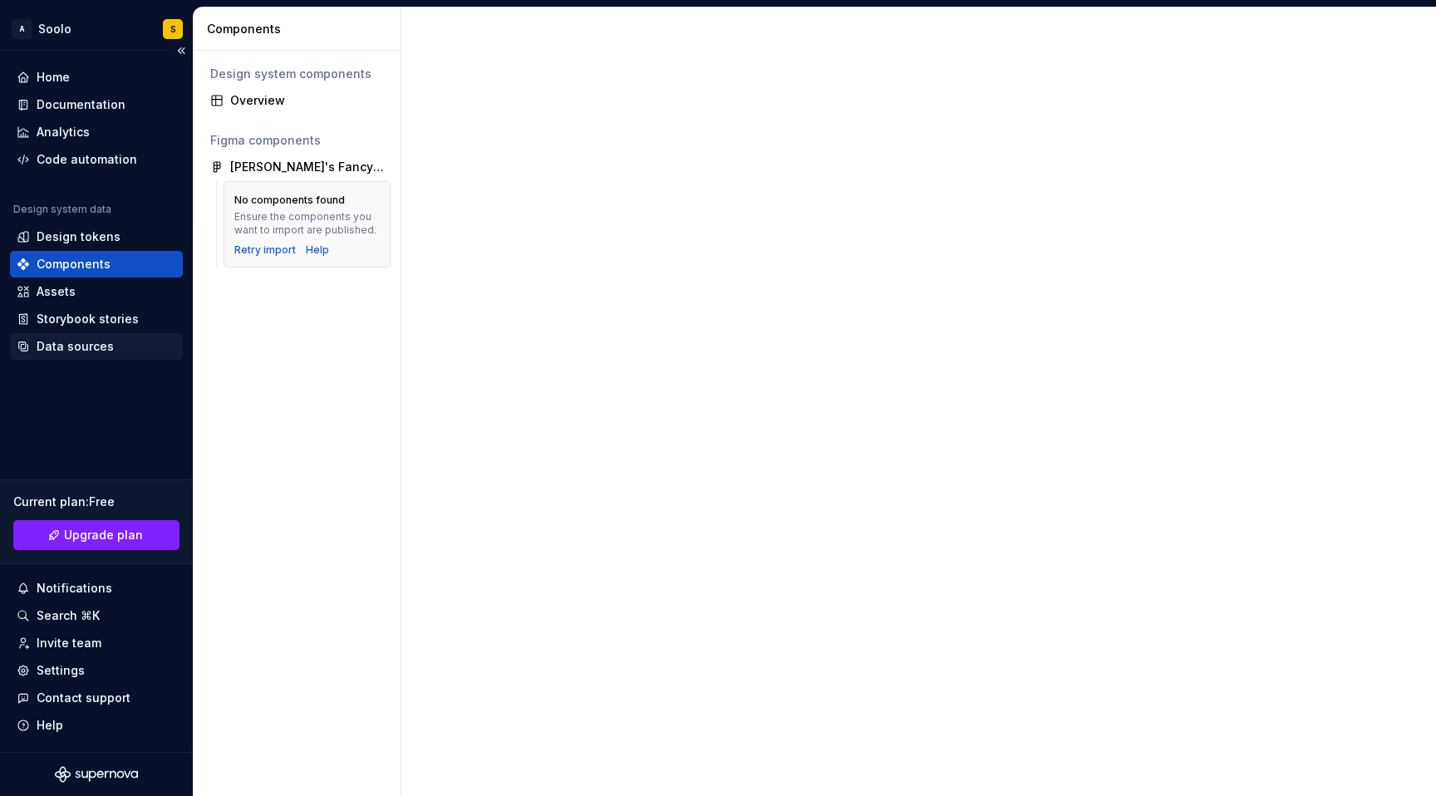
click at [85, 348] on div "Data sources" at bounding box center [75, 346] width 77 height 17
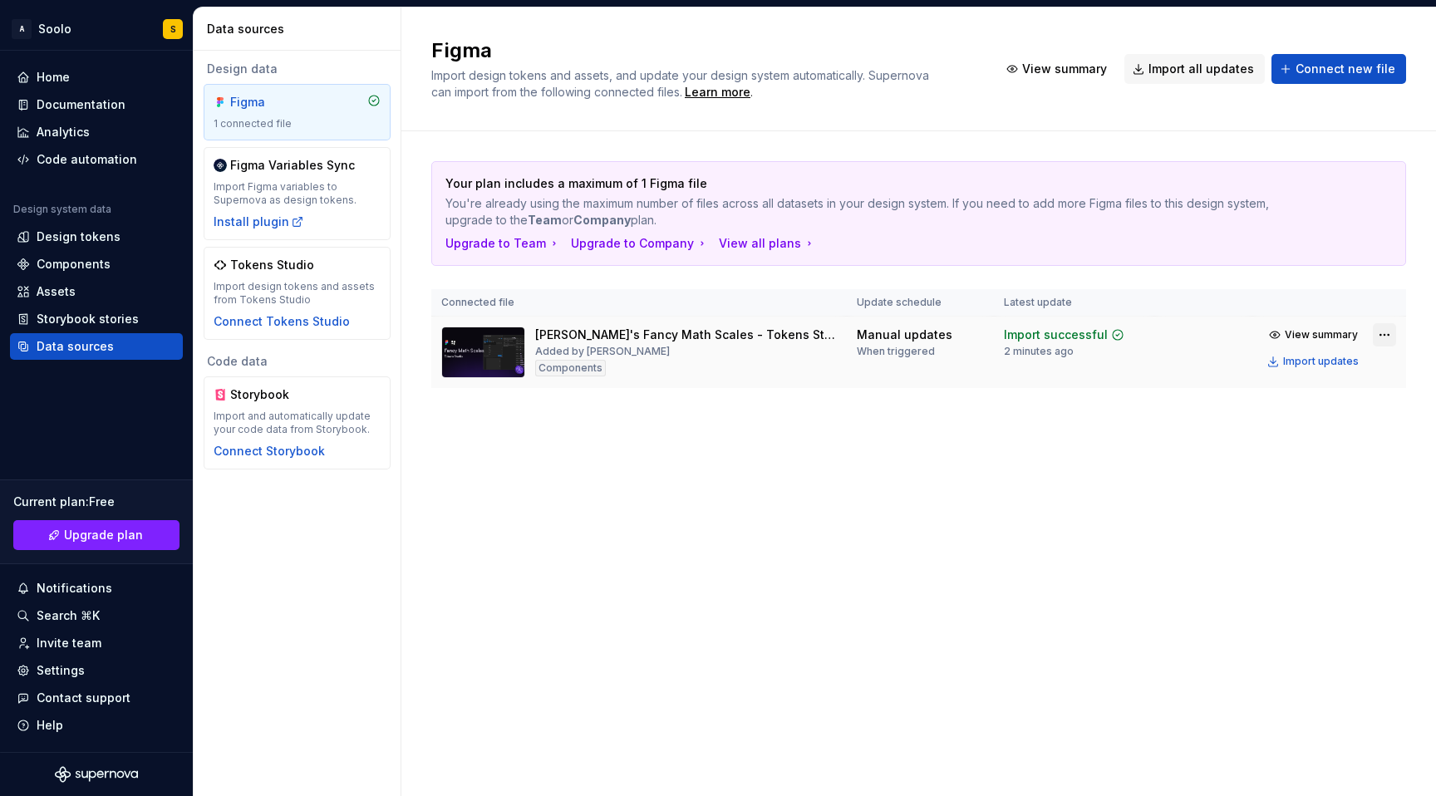
click at [1383, 332] on html "A Soolo S Home Documentation Analytics Code automation Design system data Desig…" at bounding box center [718, 398] width 1436 height 796
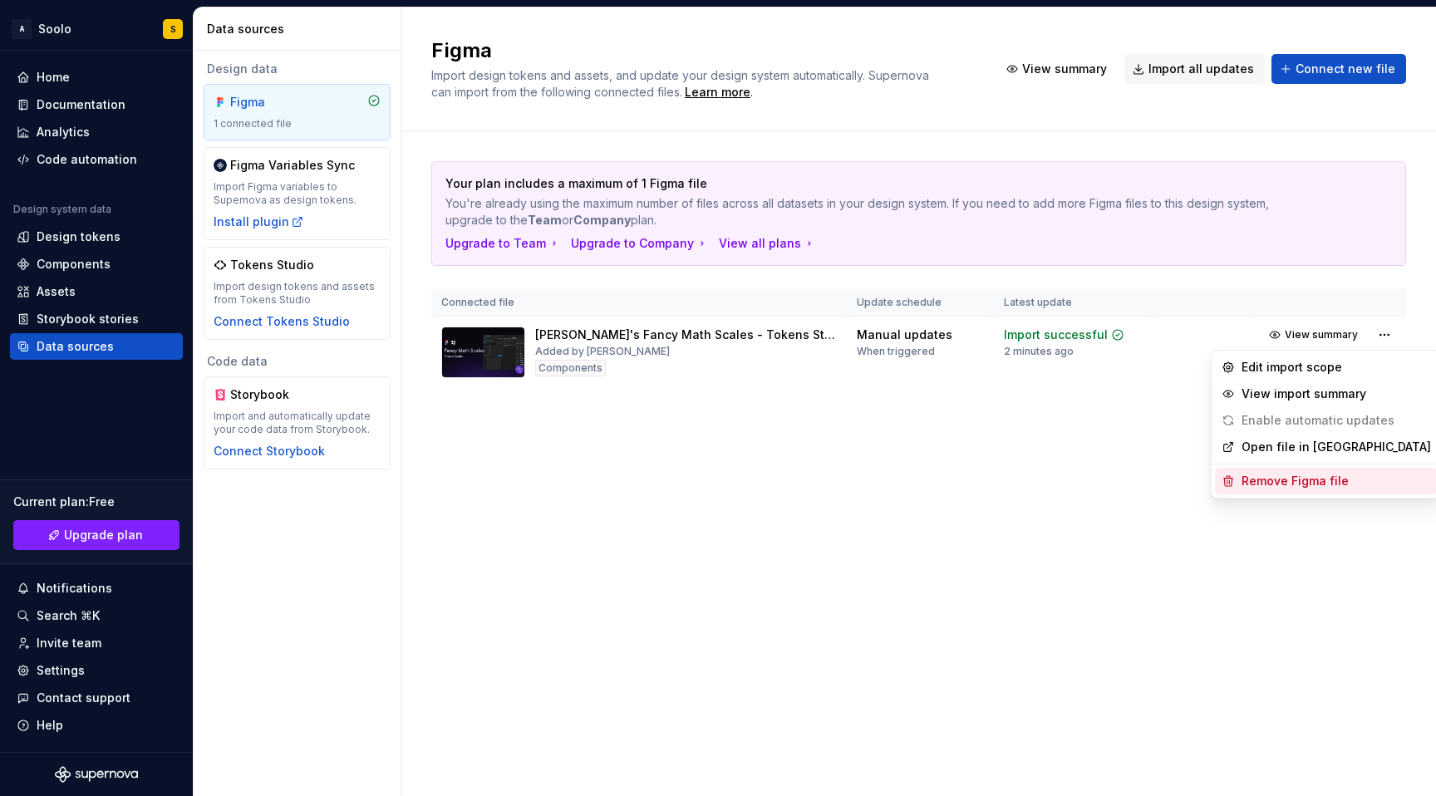
click at [1261, 479] on div "Remove Figma file" at bounding box center [1337, 481] width 190 height 17
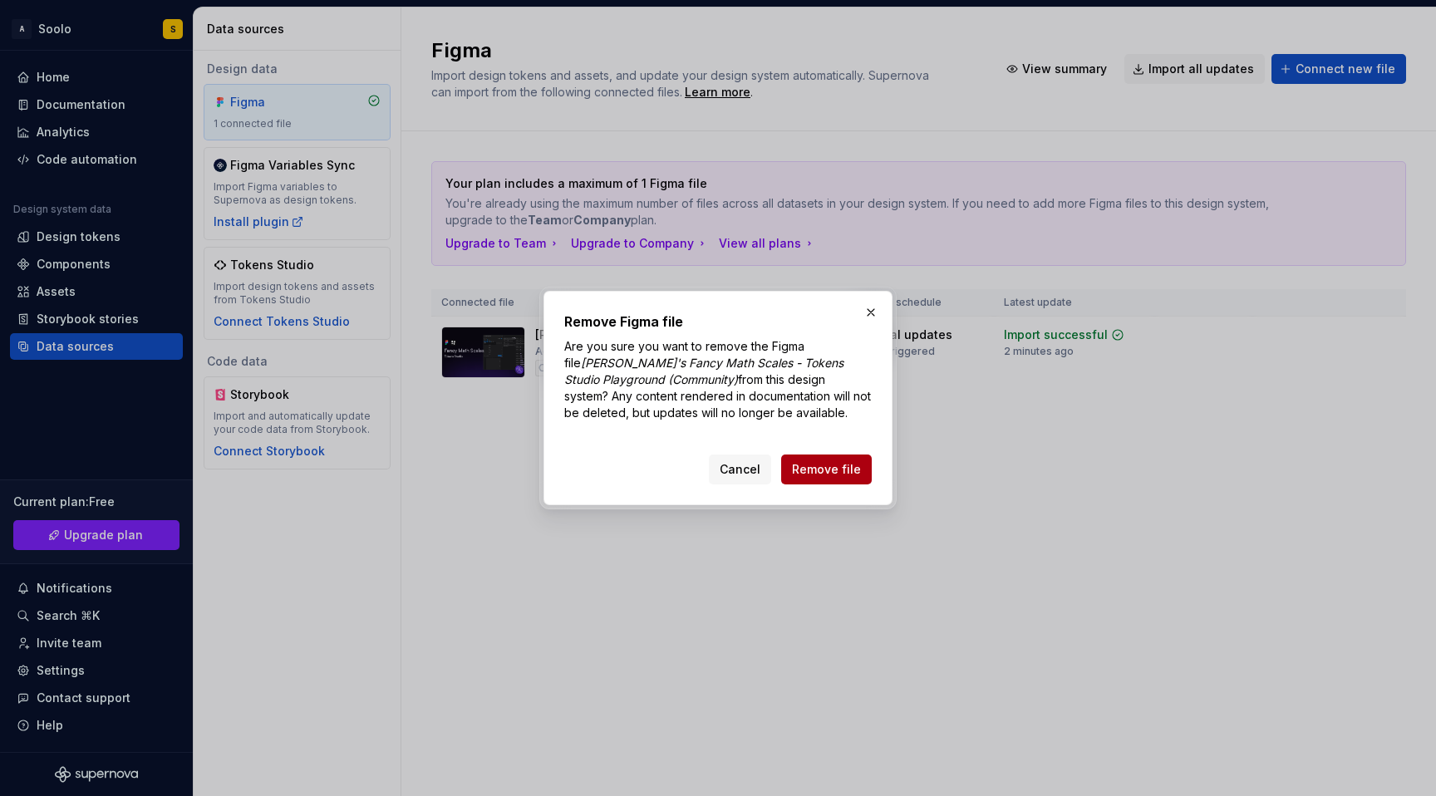
click at [855, 480] on button "Remove file" at bounding box center [826, 470] width 91 height 30
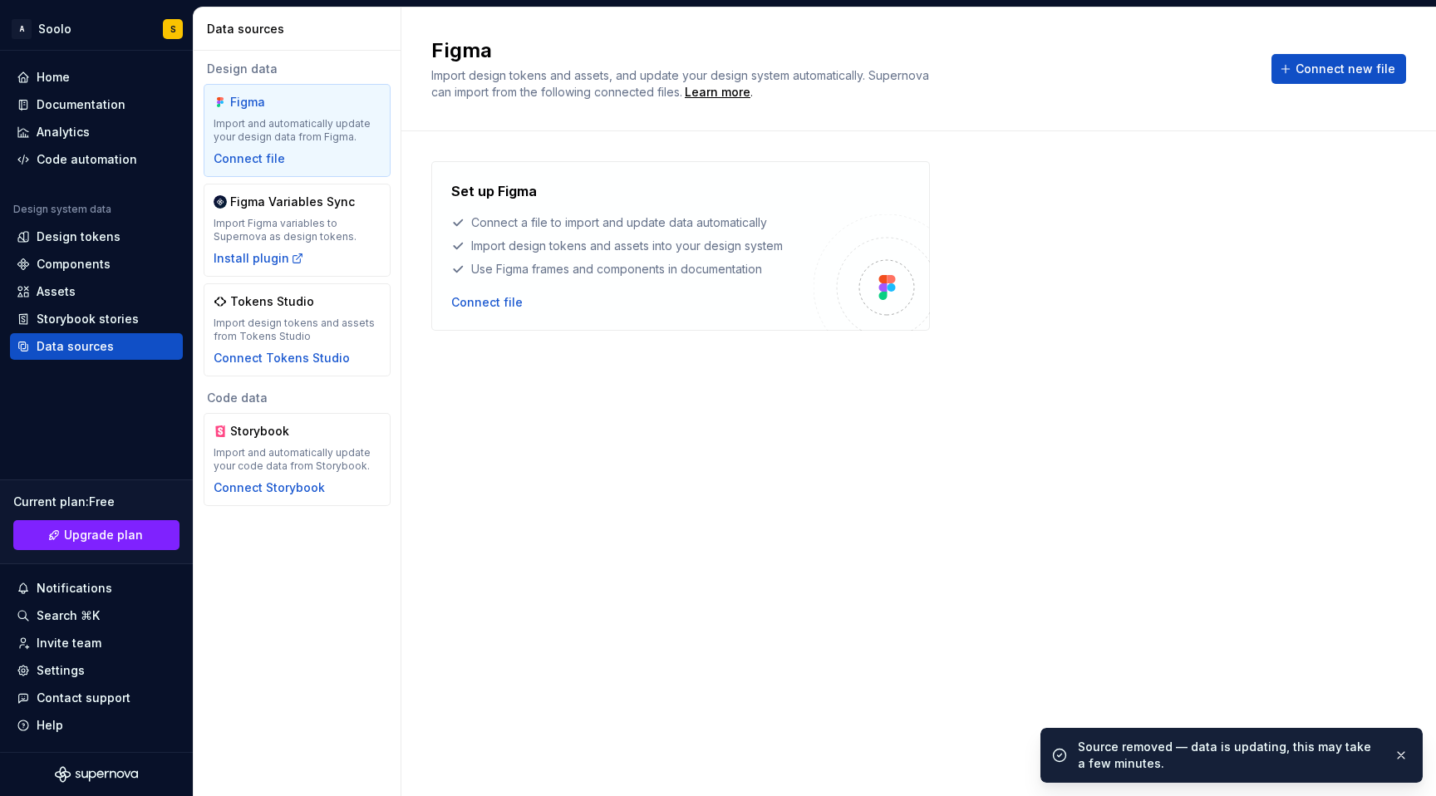
click at [1331, 70] on span "Connect new file" at bounding box center [1346, 69] width 100 height 17
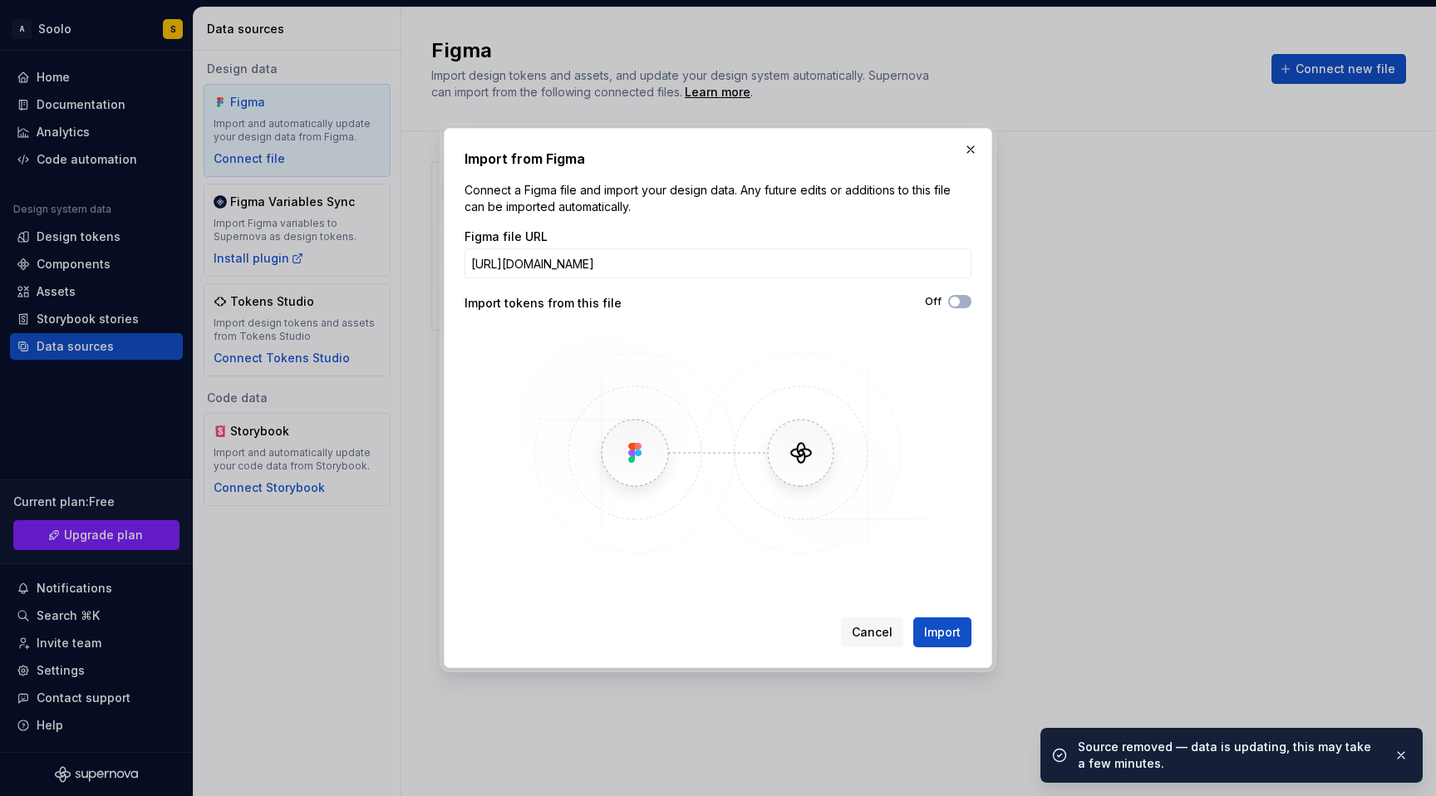
scroll to position [0, 220]
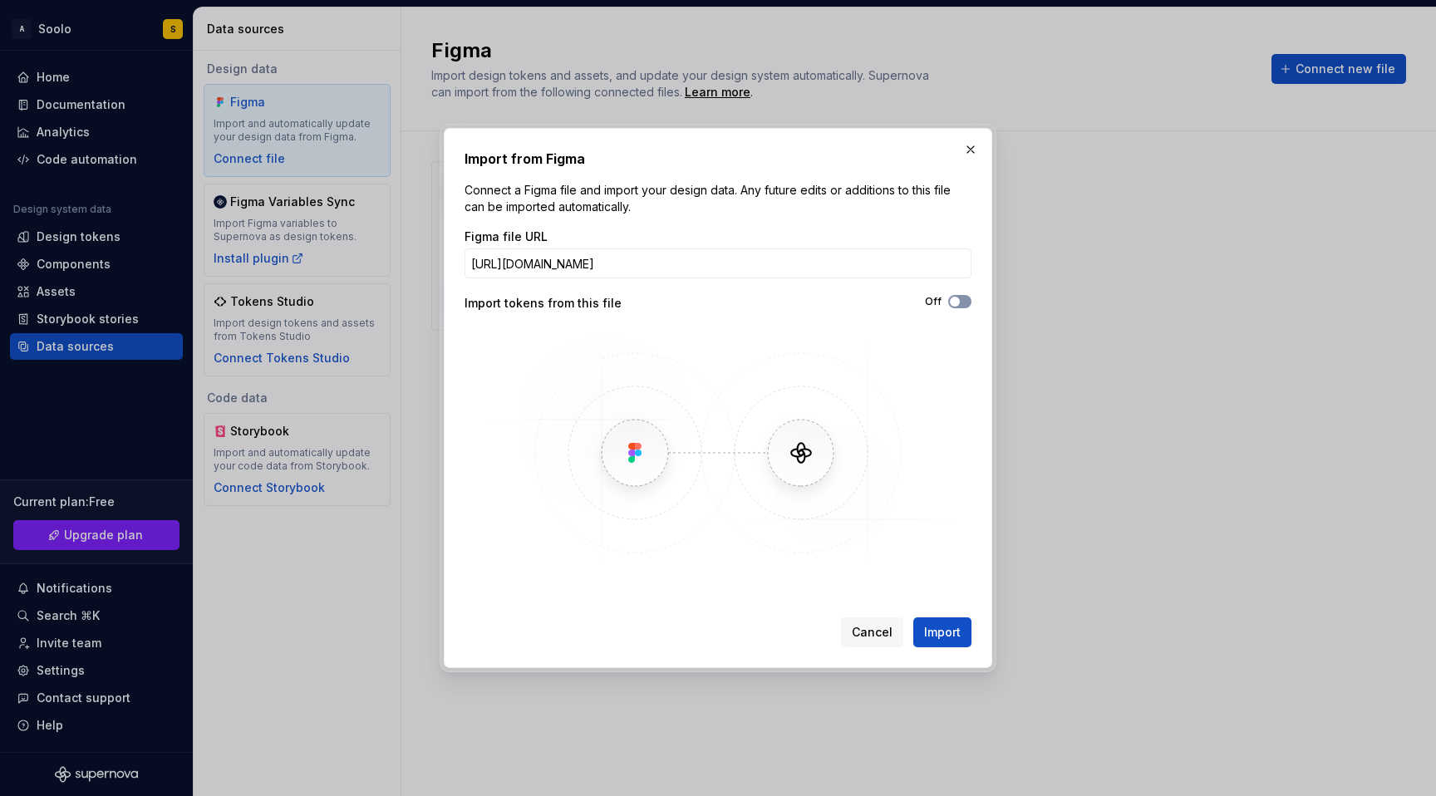
type input "[URL][DOMAIN_NAME]"
click at [968, 304] on button "Off" at bounding box center [960, 301] width 23 height 13
click at [946, 638] on span "Import" at bounding box center [942, 632] width 37 height 17
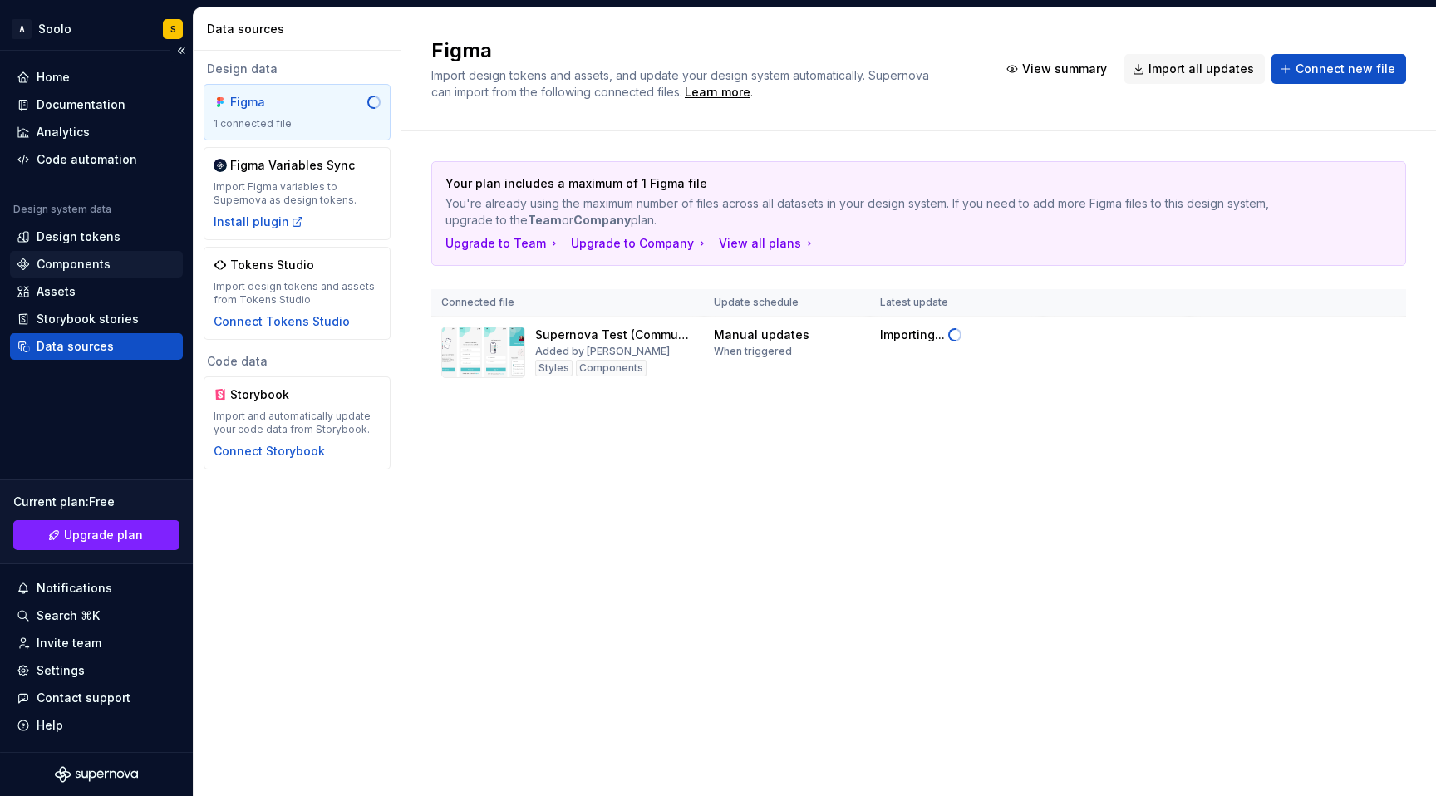
click at [69, 264] on div "Components" at bounding box center [74, 264] width 74 height 17
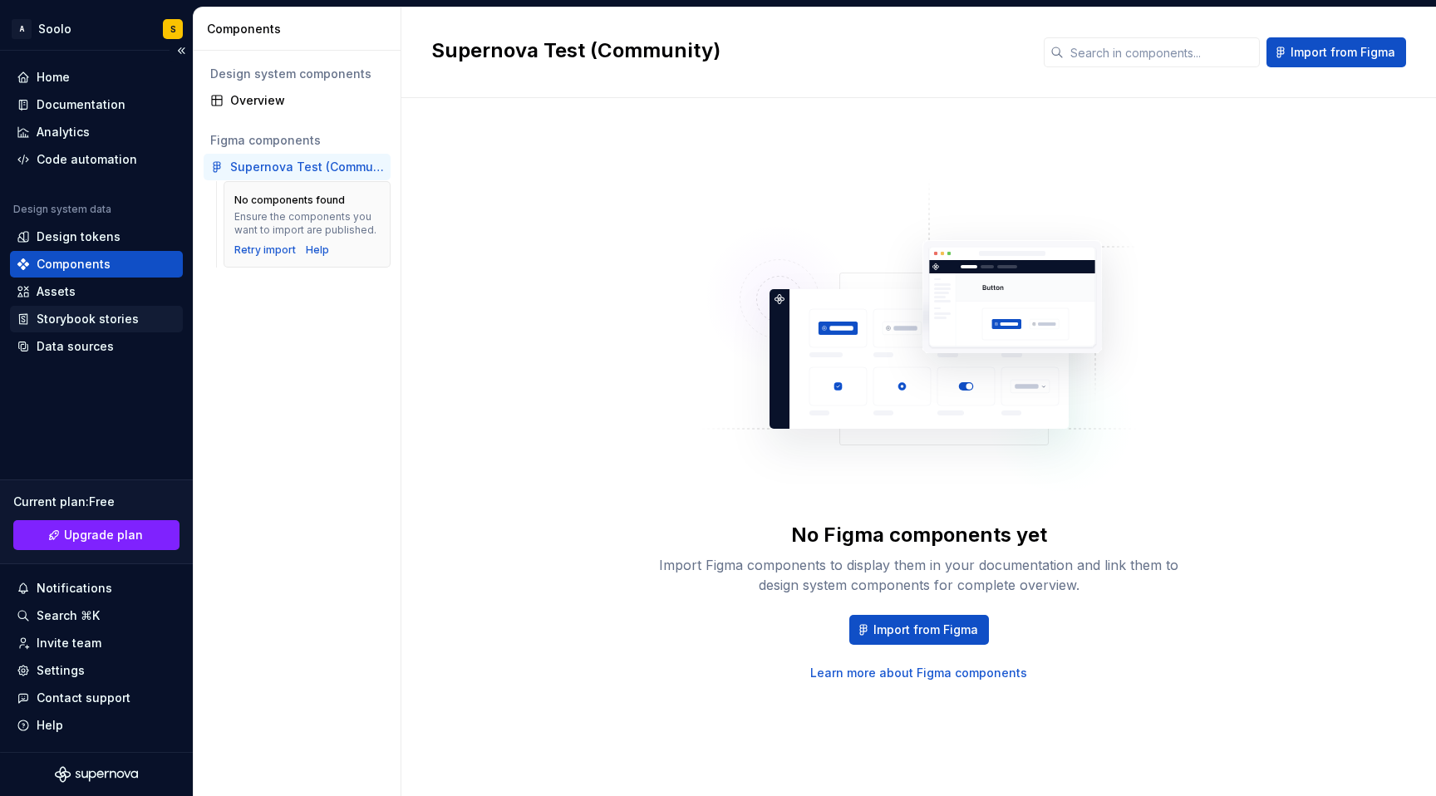
click at [71, 321] on div "Storybook stories" at bounding box center [88, 319] width 102 height 17
click at [67, 301] on div "Assets" at bounding box center [96, 291] width 173 height 27
click at [67, 294] on div "Assets" at bounding box center [56, 291] width 39 height 17
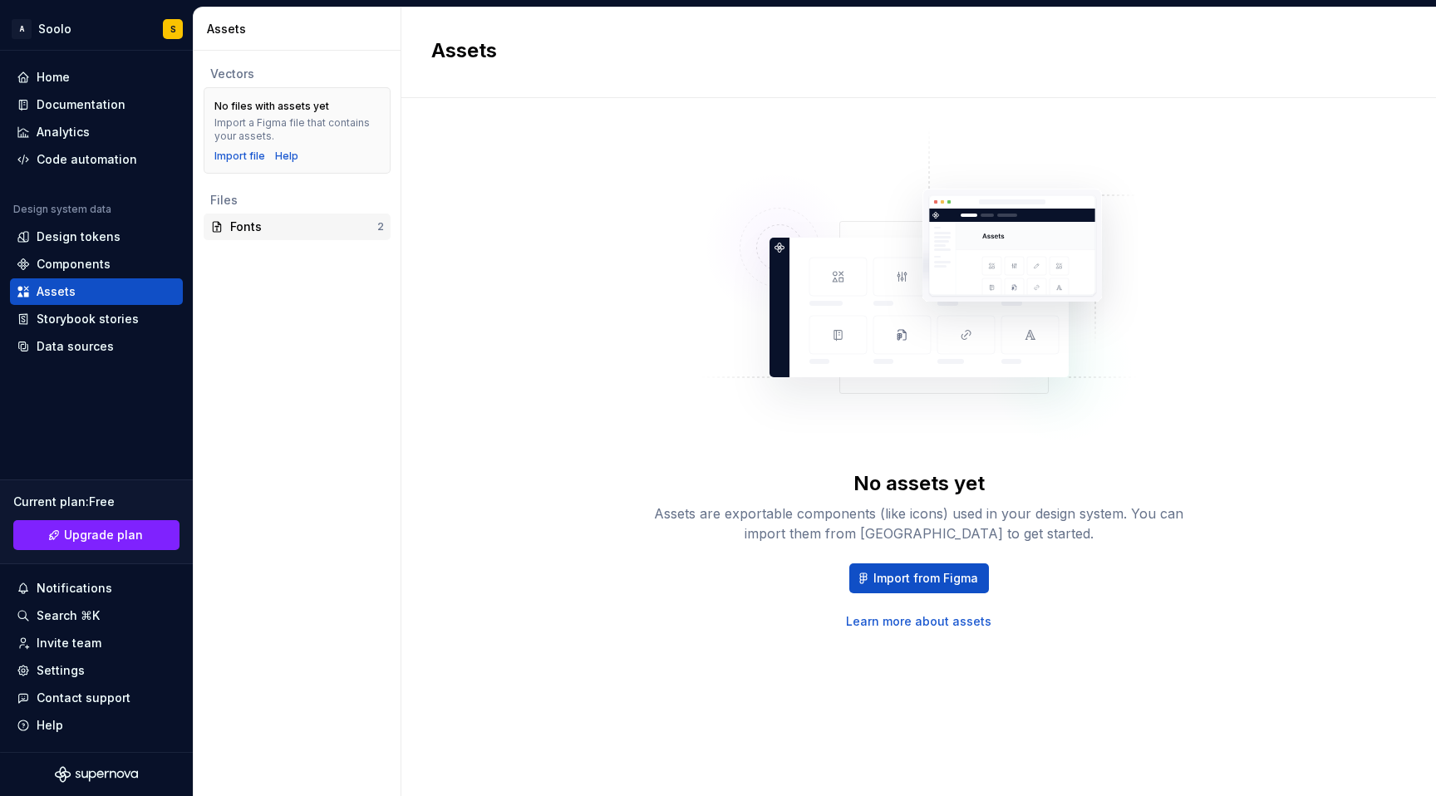
click at [270, 231] on div "Fonts" at bounding box center [303, 227] width 147 height 17
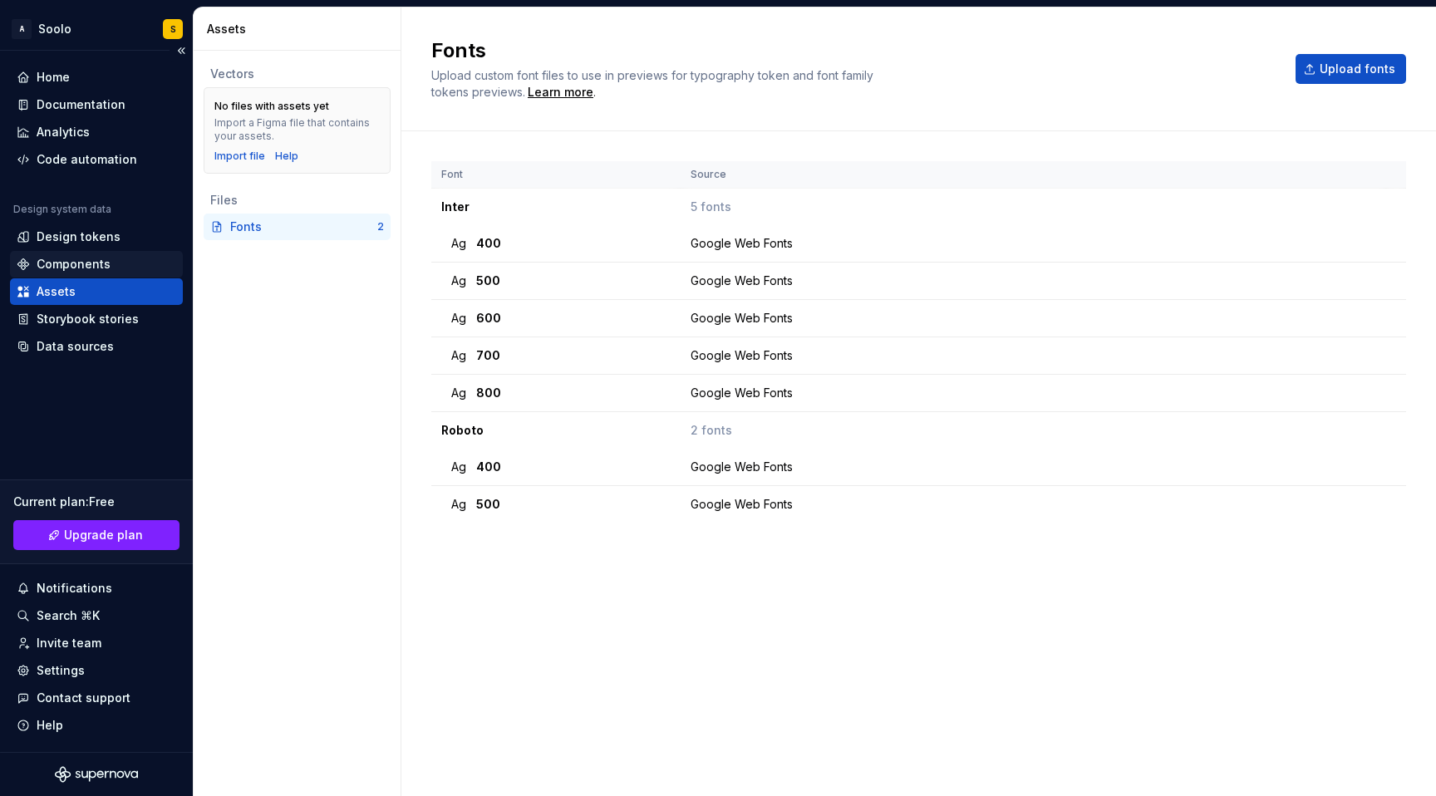
click at [87, 260] on div "Components" at bounding box center [74, 264] width 74 height 17
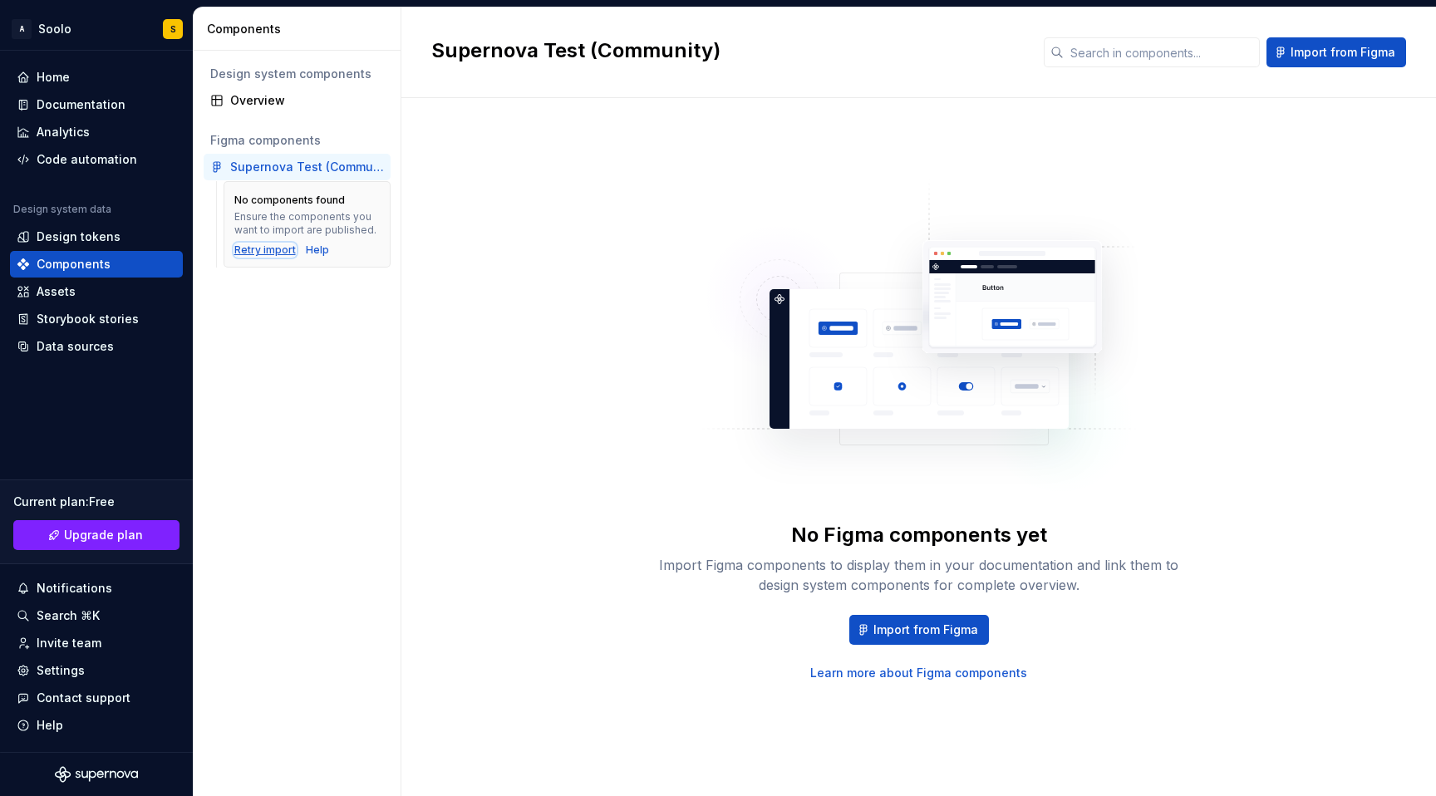
click at [264, 251] on div "Retry import" at bounding box center [265, 250] width 62 height 13
click at [274, 139] on div "Figma components" at bounding box center [297, 140] width 174 height 17
drag, startPoint x: 326, startPoint y: 139, endPoint x: 212, endPoint y: 143, distance: 114.0
click at [212, 143] on div "Figma components" at bounding box center [297, 140] width 174 height 17
drag, startPoint x: 348, startPoint y: 142, endPoint x: 204, endPoint y: 136, distance: 144.0
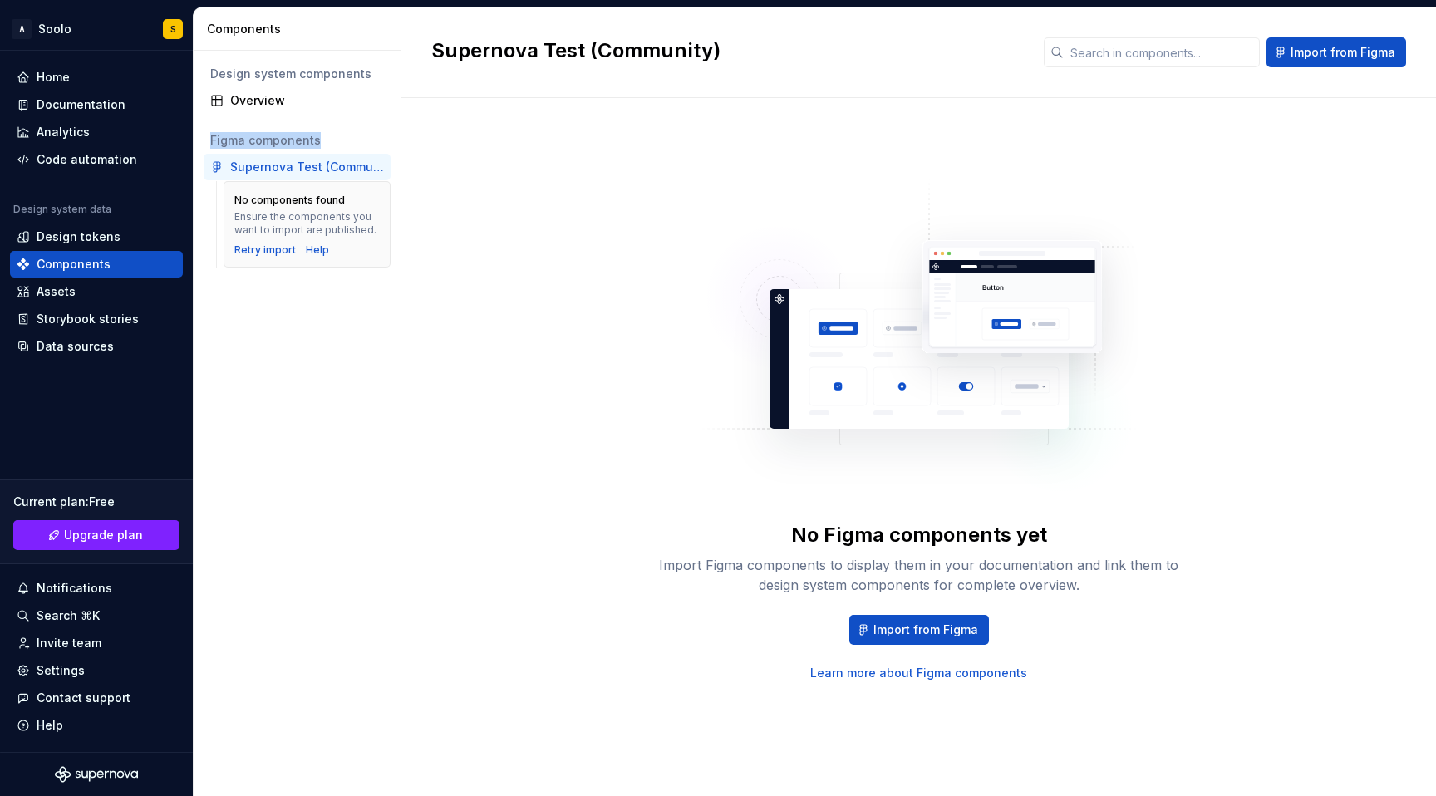
click at [204, 136] on div "Figma components" at bounding box center [297, 140] width 187 height 27
copy div "Figma components"
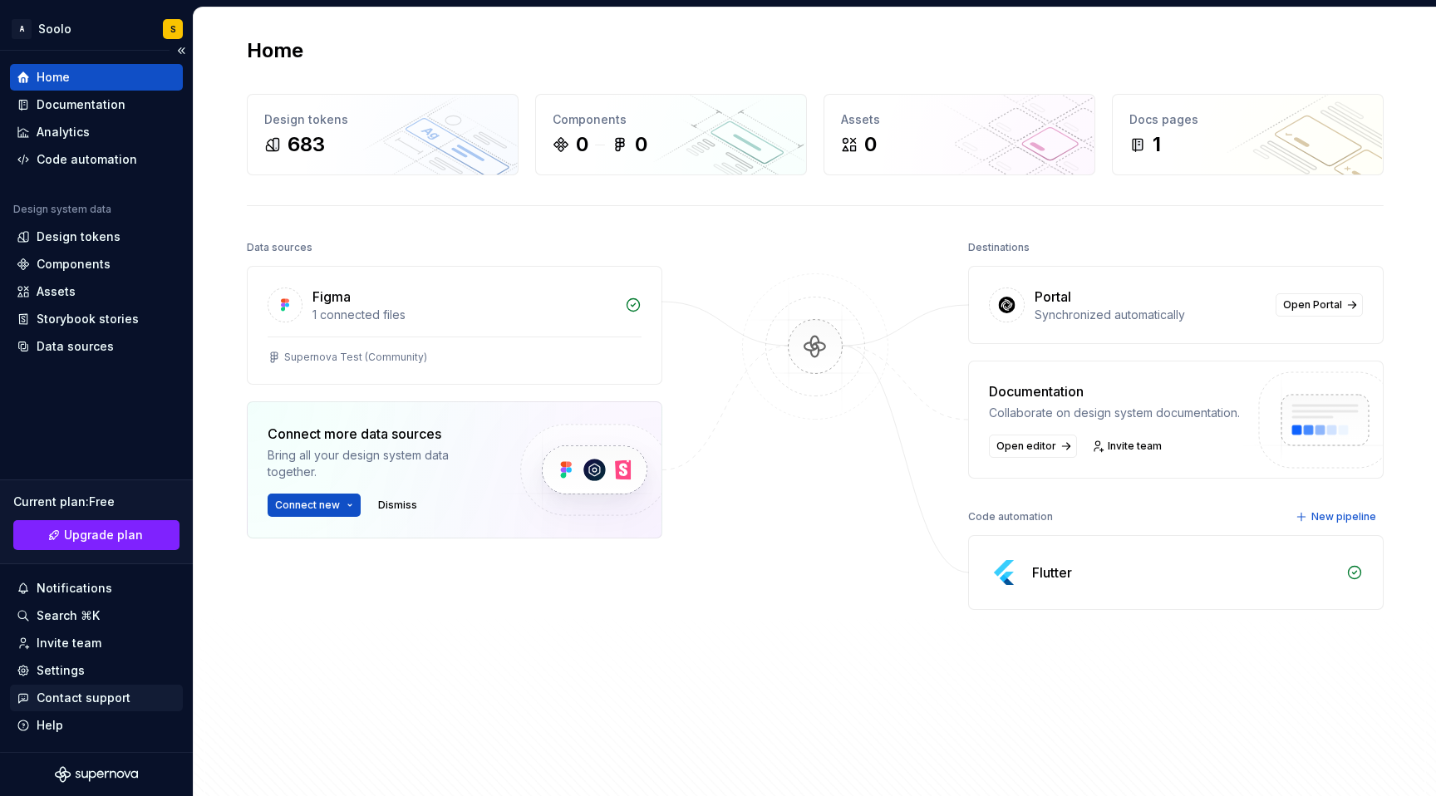
click at [89, 696] on div "Contact support" at bounding box center [84, 698] width 94 height 17
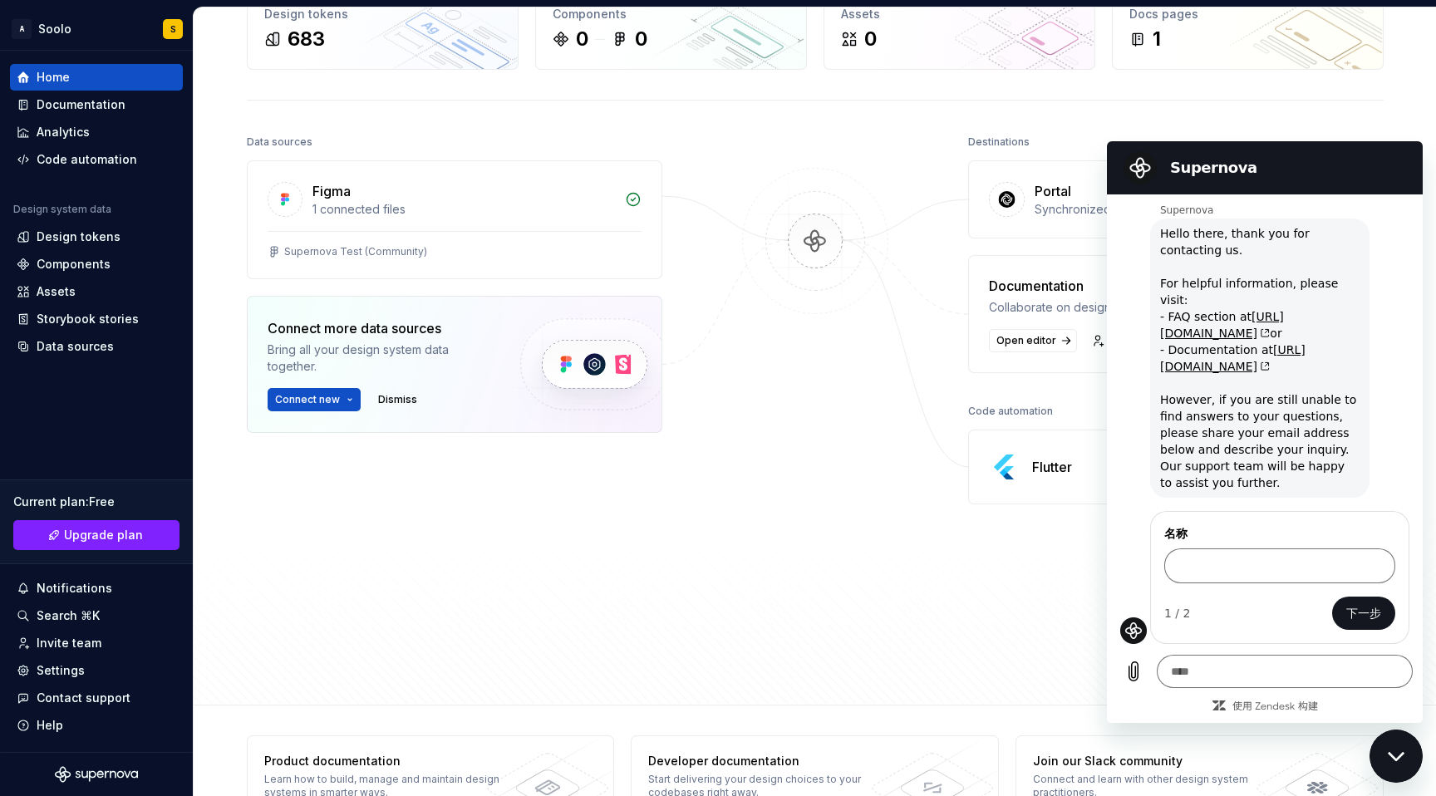
scroll to position [156, 0]
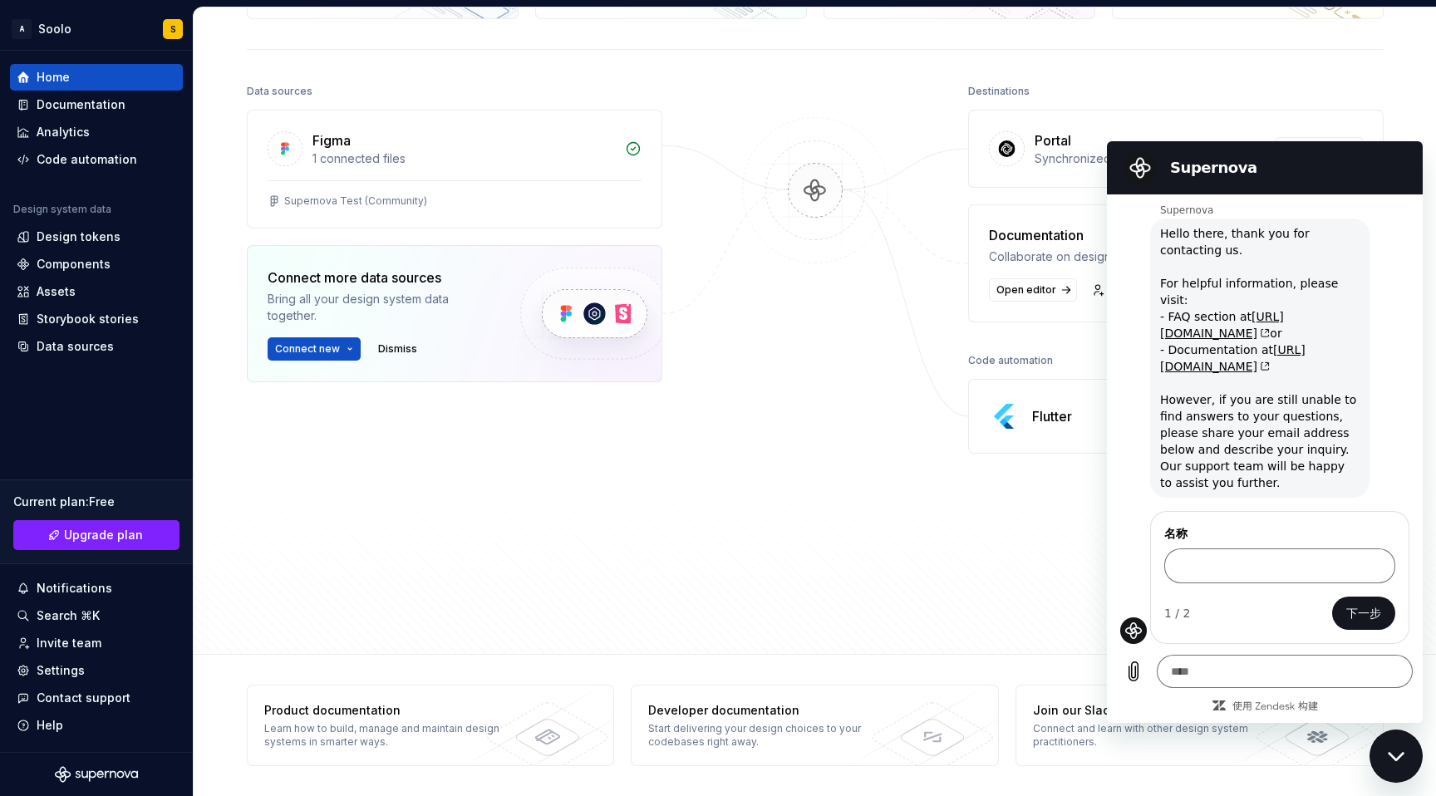
type textarea "*"
click at [47, 291] on div "Assets" at bounding box center [56, 291] width 39 height 17
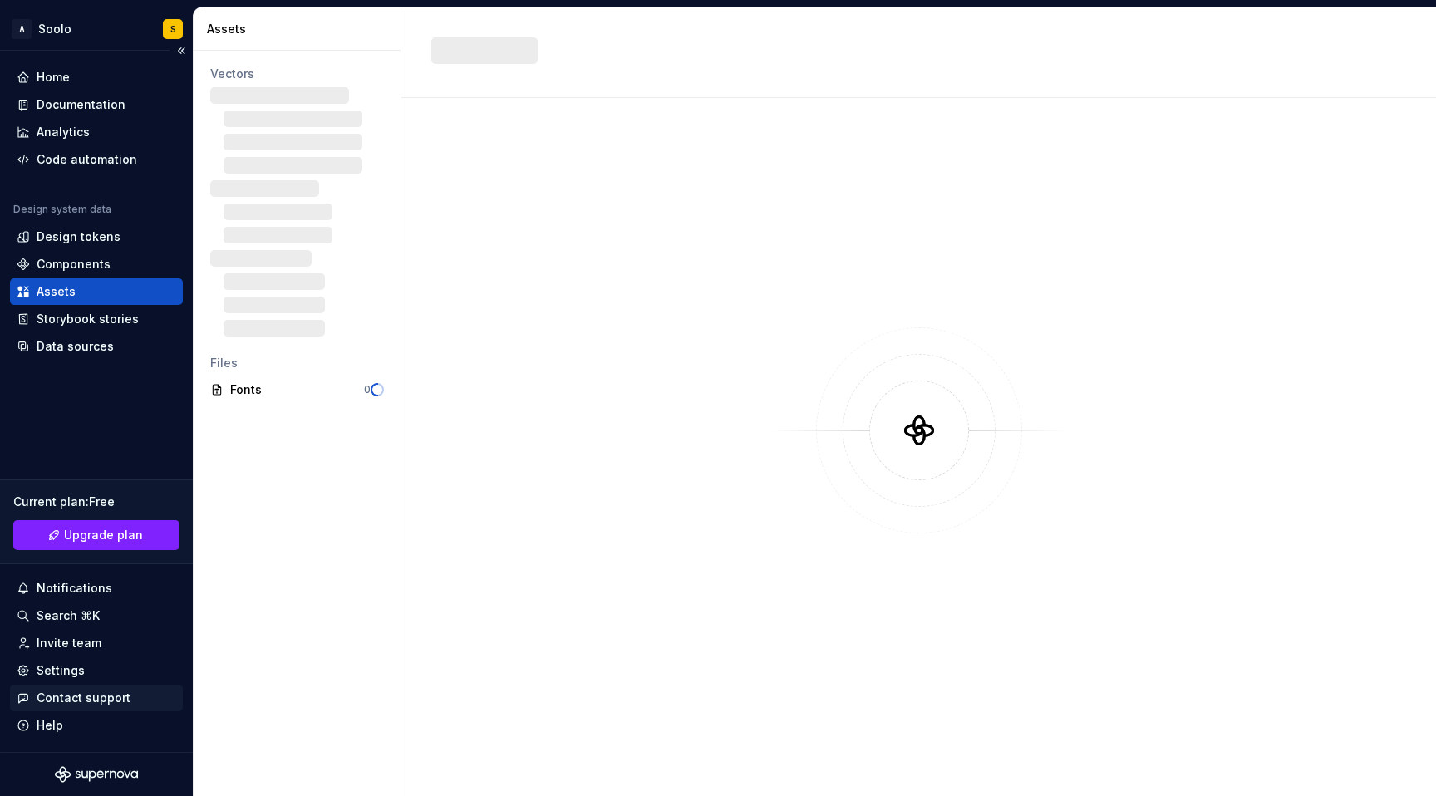
click at [76, 702] on div "Contact support" at bounding box center [84, 698] width 94 height 17
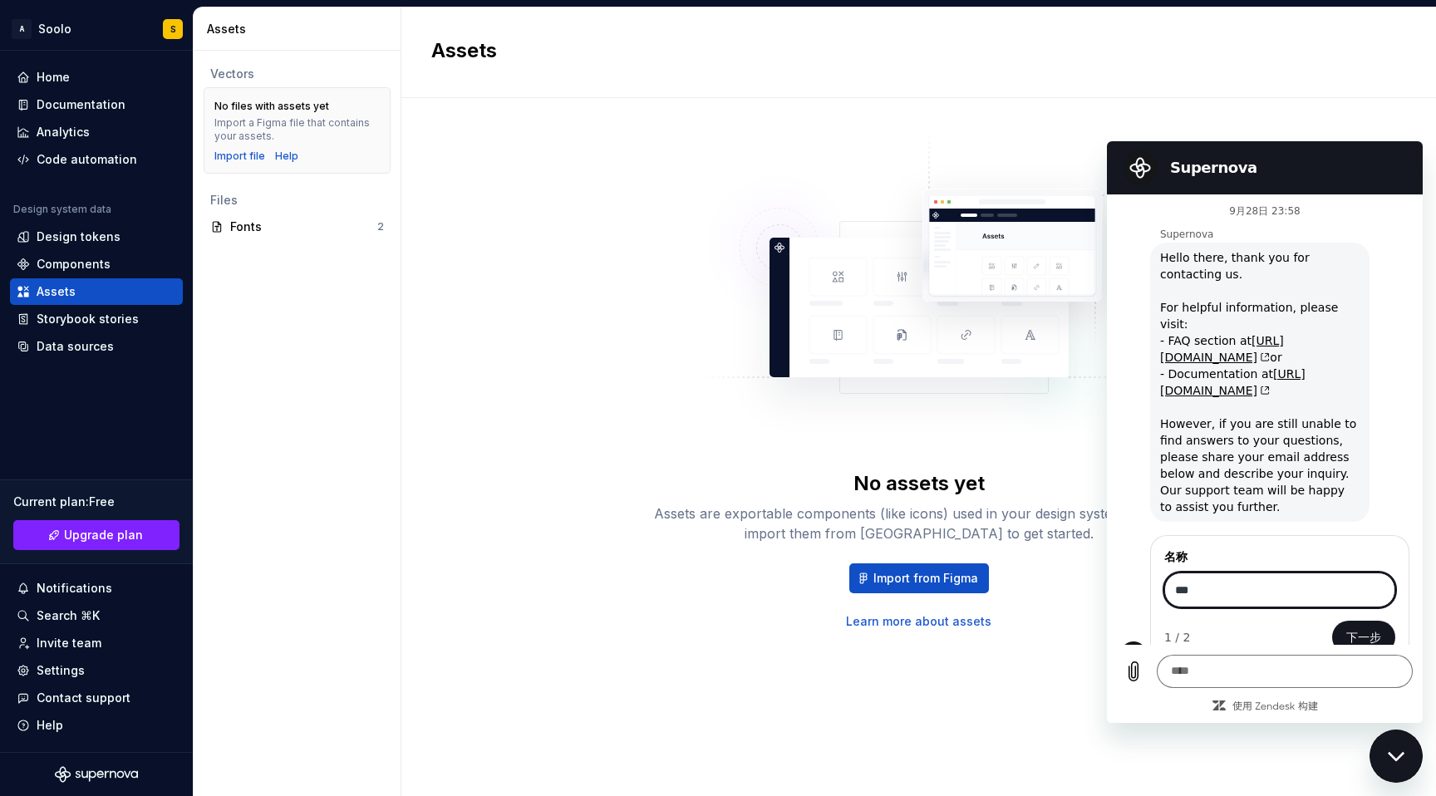
scroll to position [41, 0]
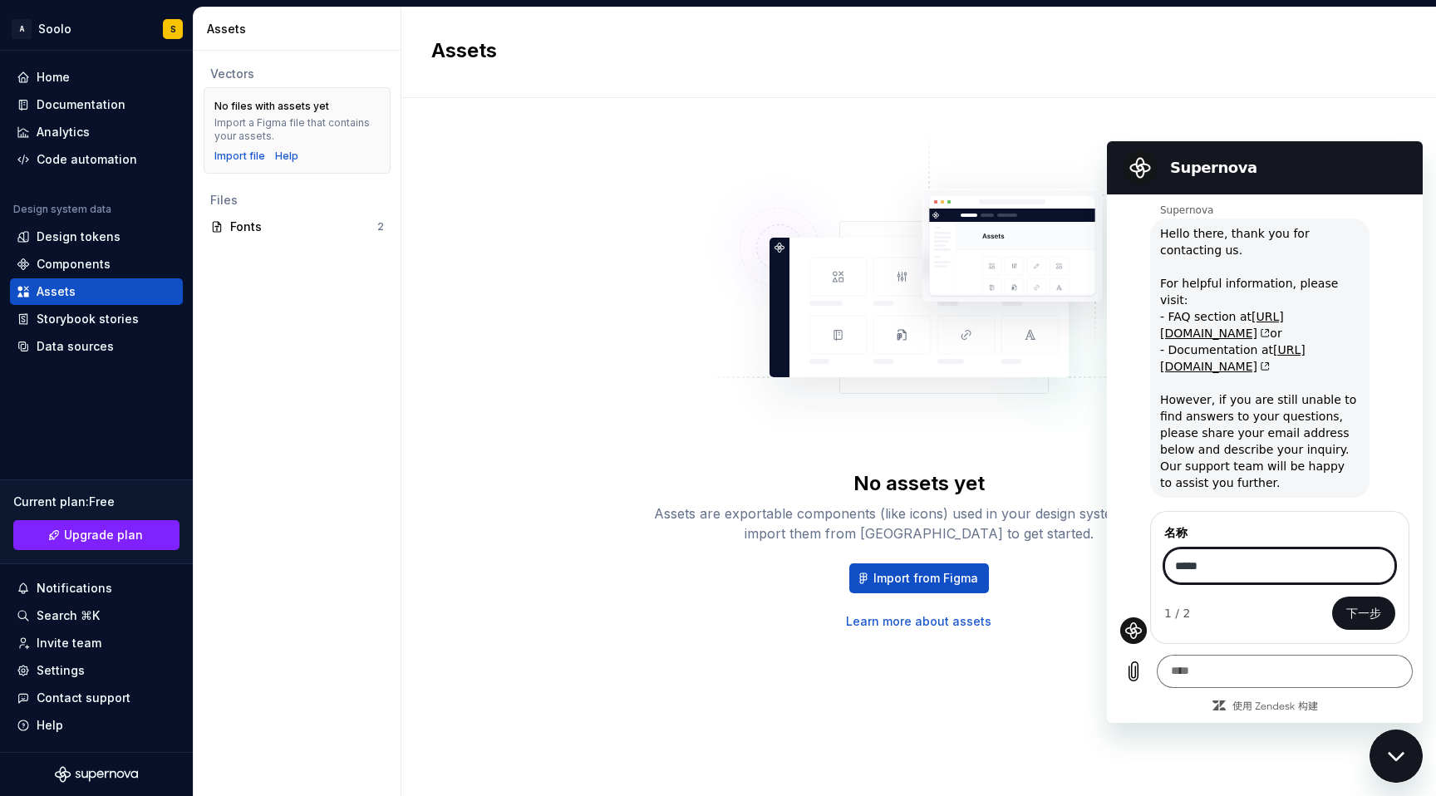
type input "*****"
click at [1333, 597] on button "下一步" at bounding box center [1364, 613] width 63 height 33
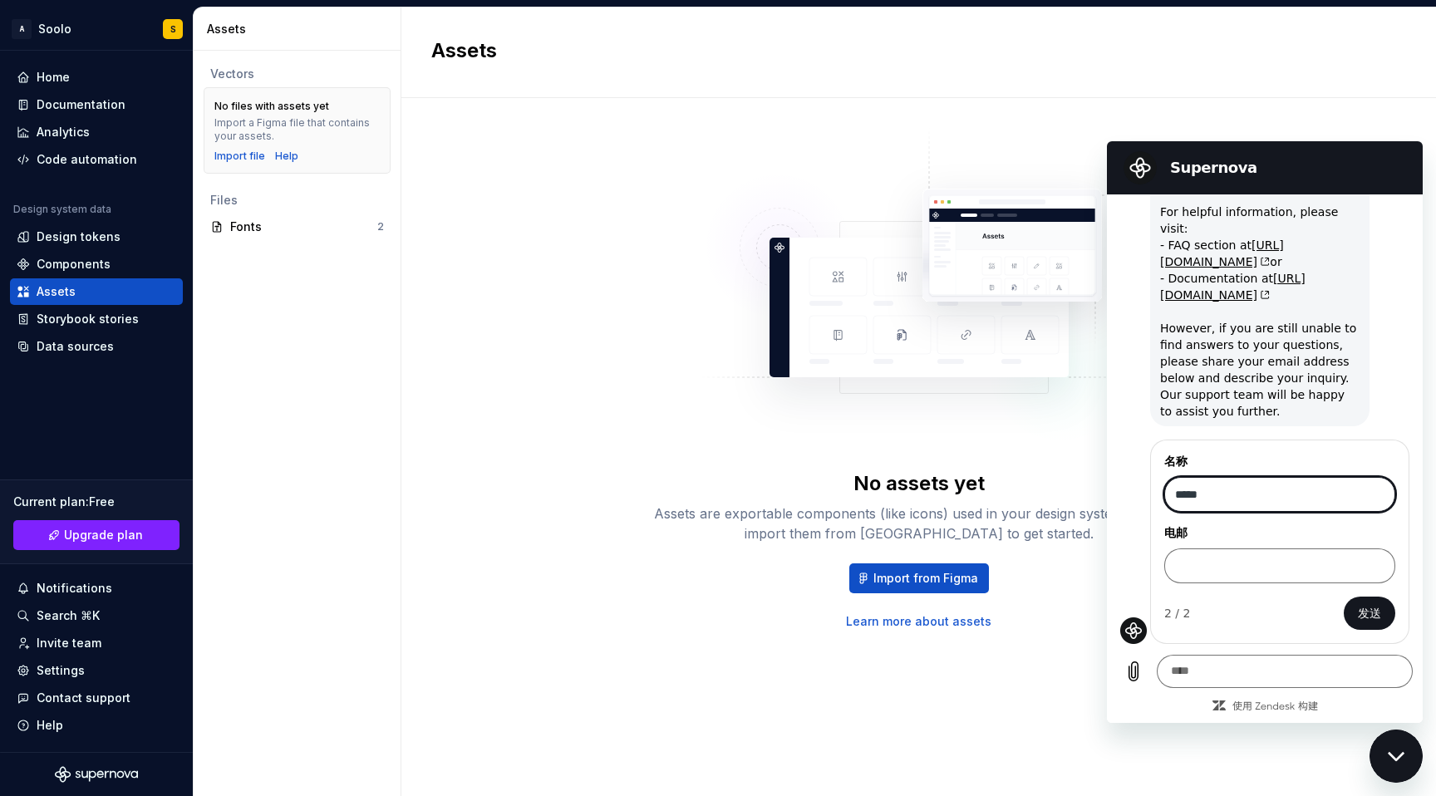
scroll to position [112, 0]
click at [1263, 563] on input "电邮" at bounding box center [1280, 566] width 231 height 35
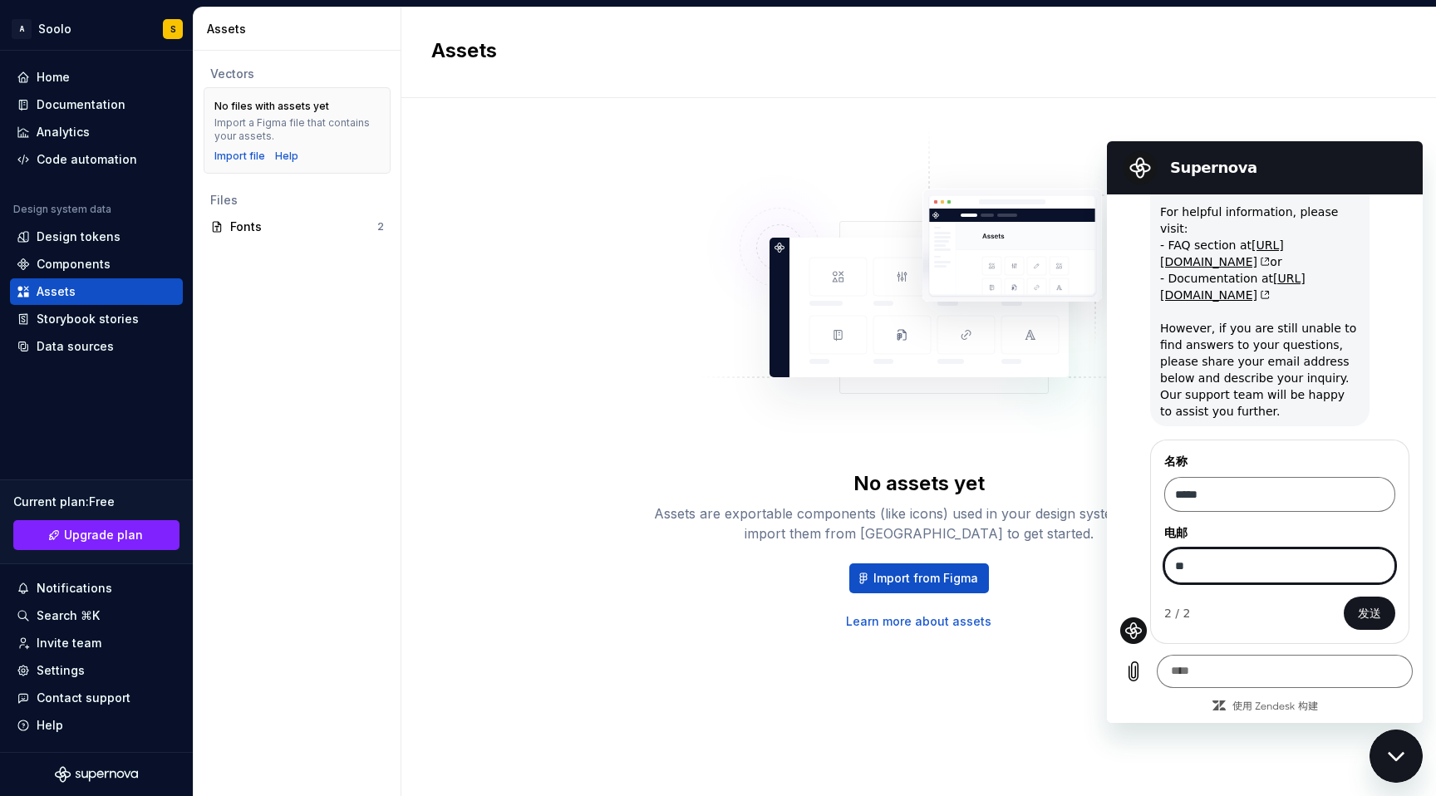
type input "*"
type input "**********"
click at [1358, 609] on span "发送" at bounding box center [1369, 614] width 23 height 20
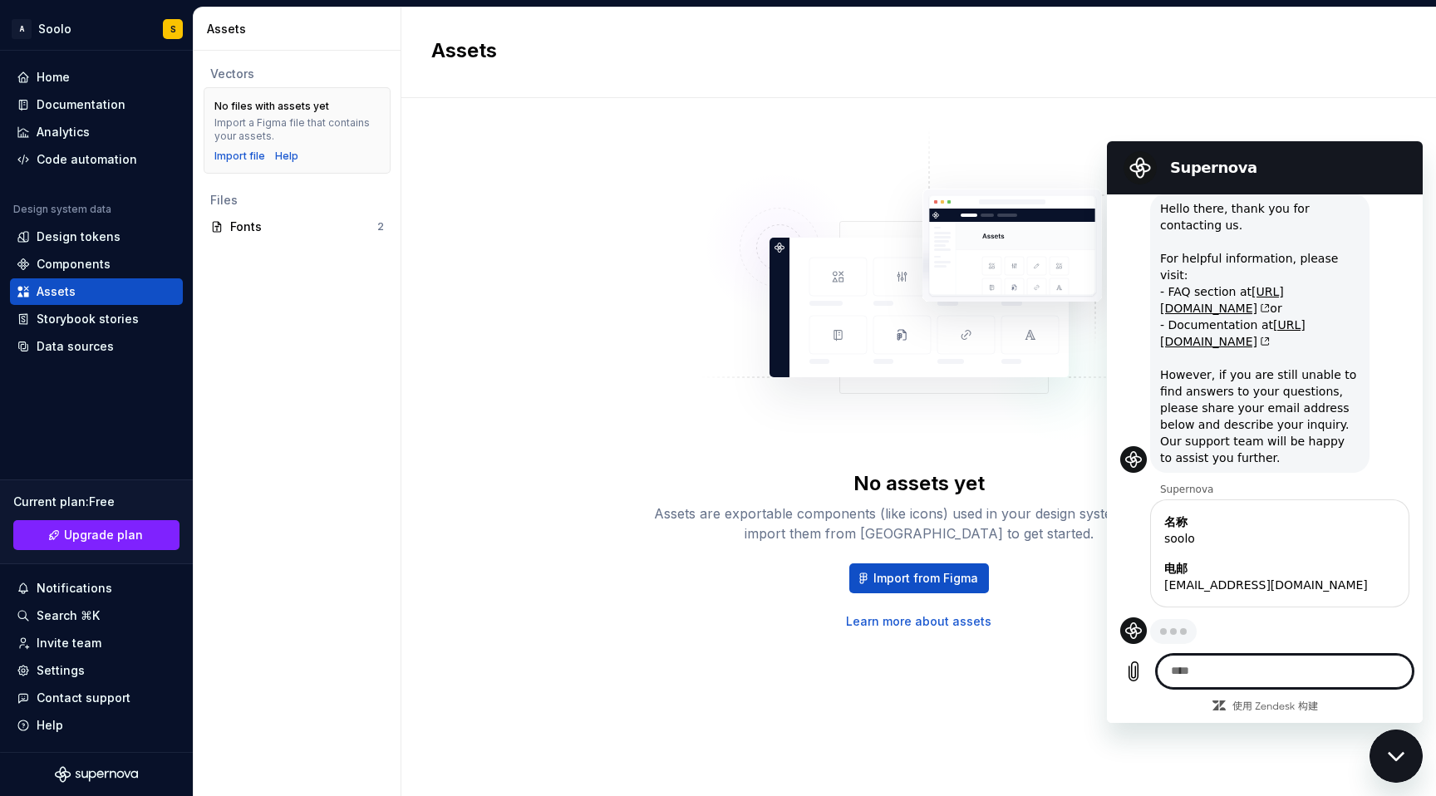
scroll to position [66, 0]
click at [1250, 673] on textarea at bounding box center [1285, 671] width 256 height 33
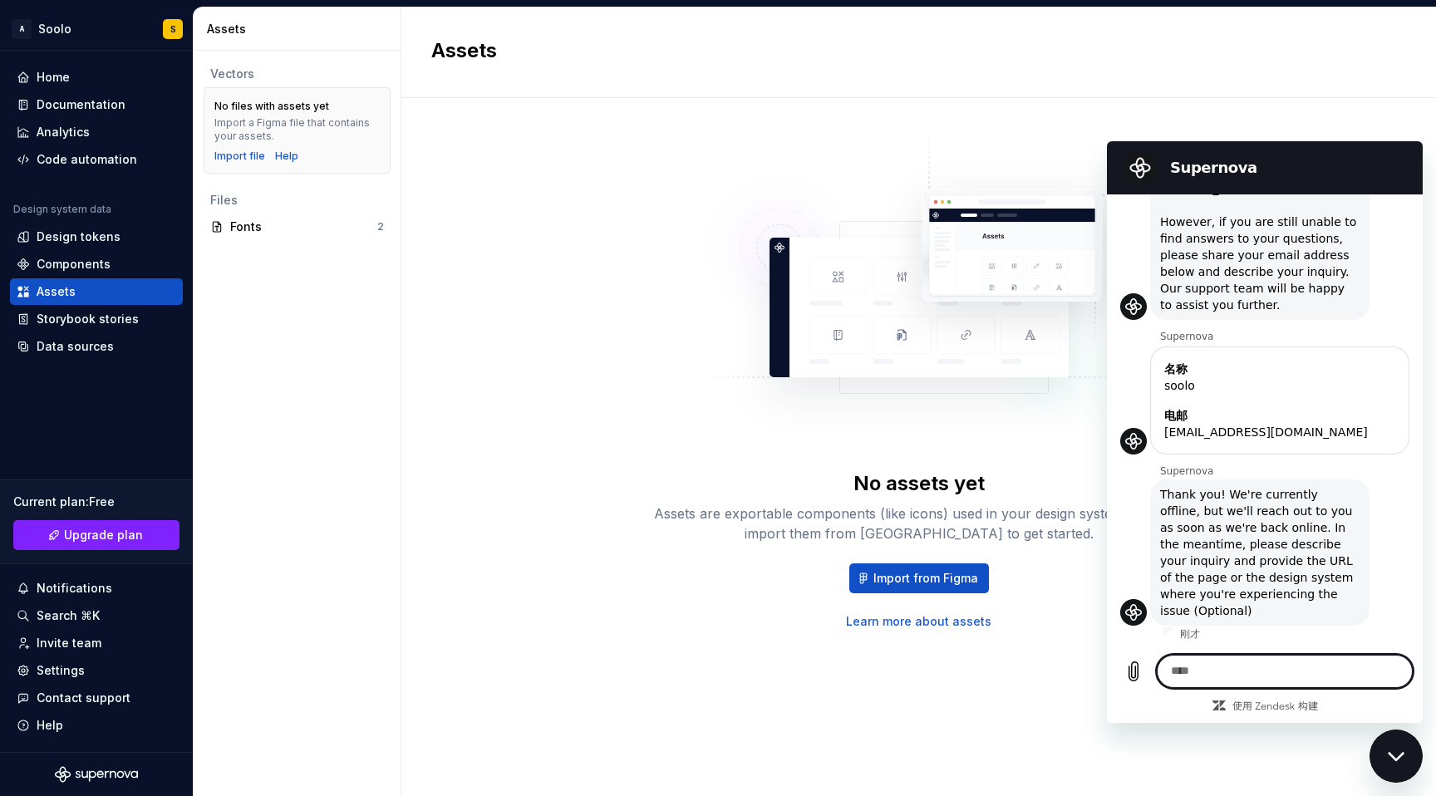
scroll to position [219, 0]
paste textarea "**********"
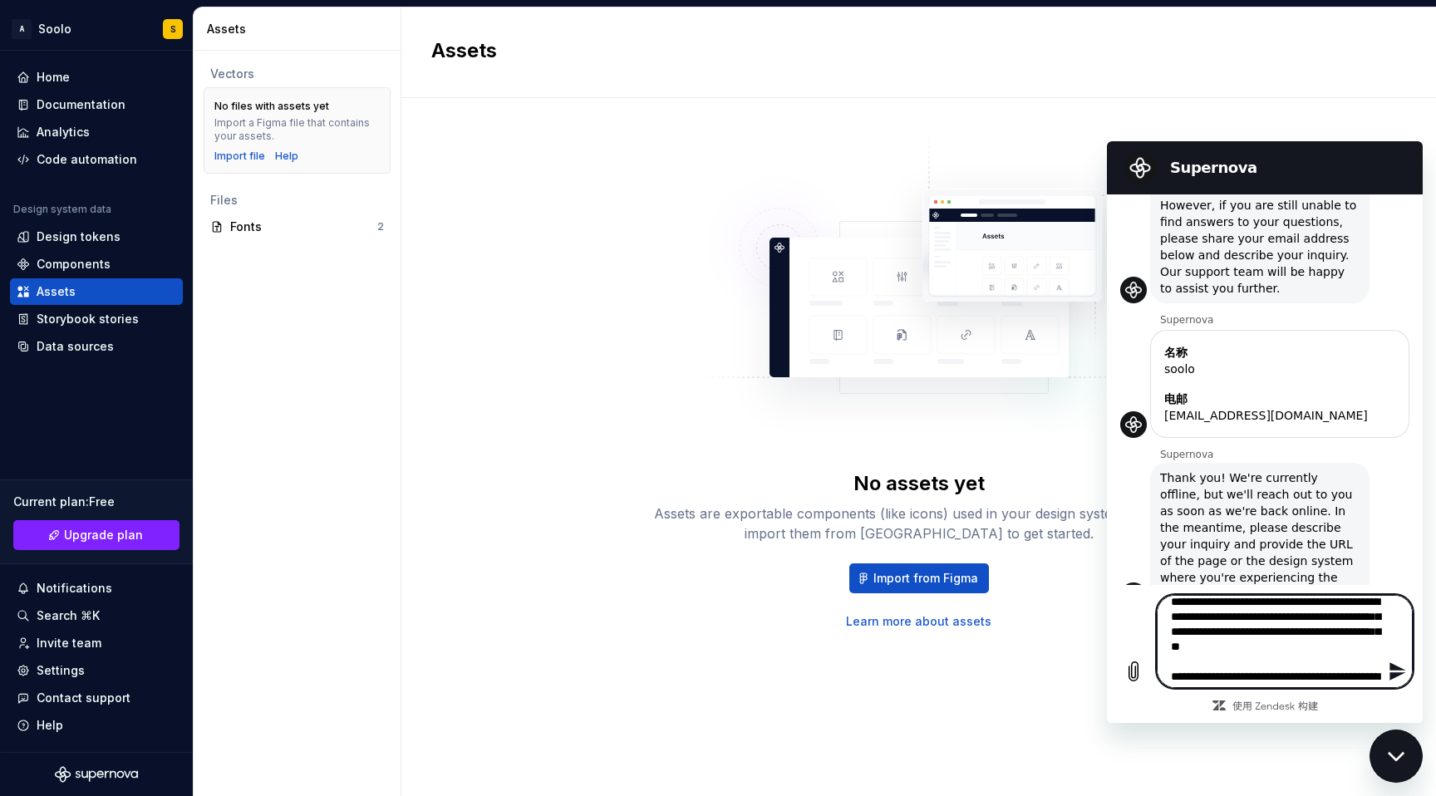
scroll to position [0, 0]
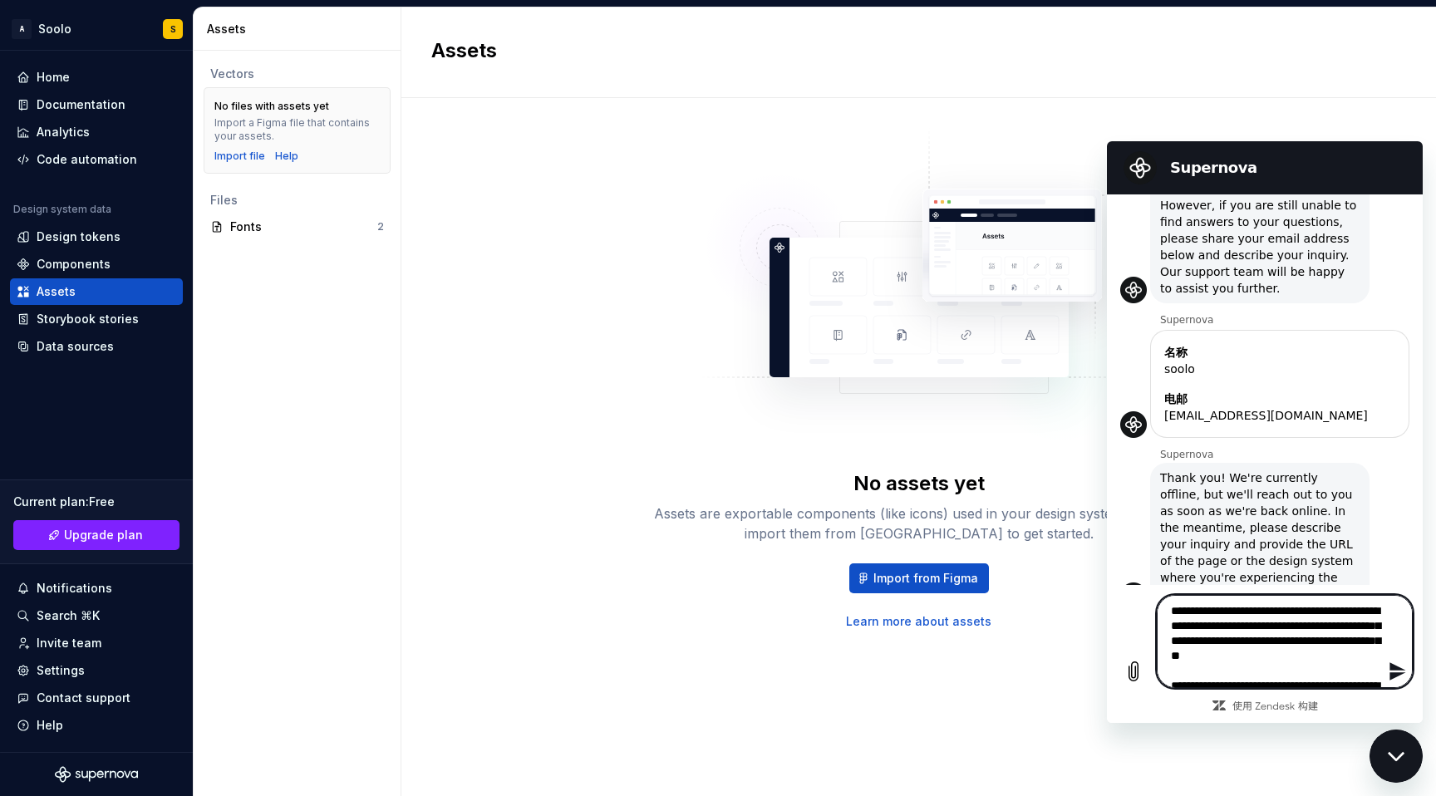
type textarea "**********"
click at [1396, 677] on icon "发送消息" at bounding box center [1398, 672] width 16 height 18
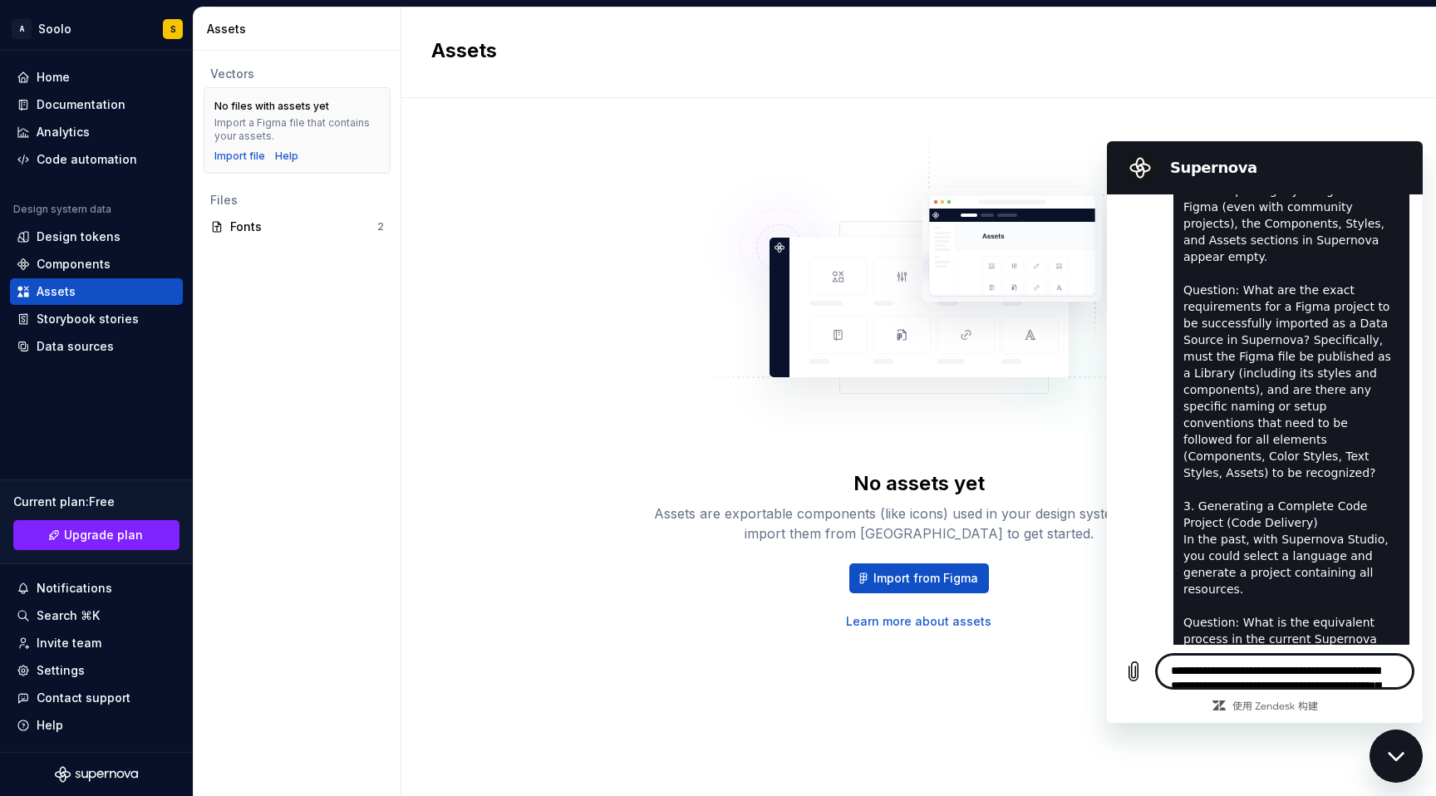
scroll to position [1439, 0]
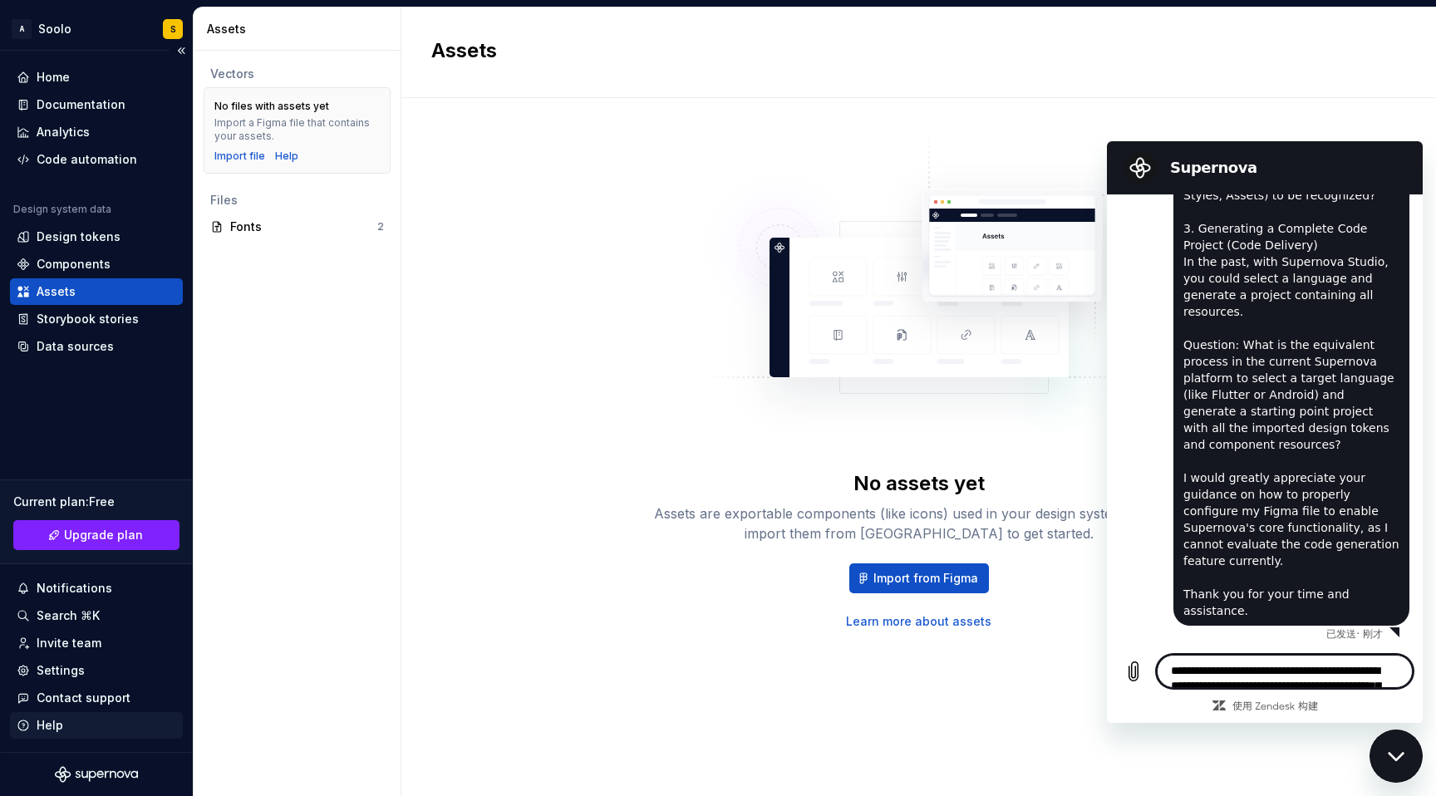
click at [62, 732] on div "Help" at bounding box center [97, 725] width 160 height 17
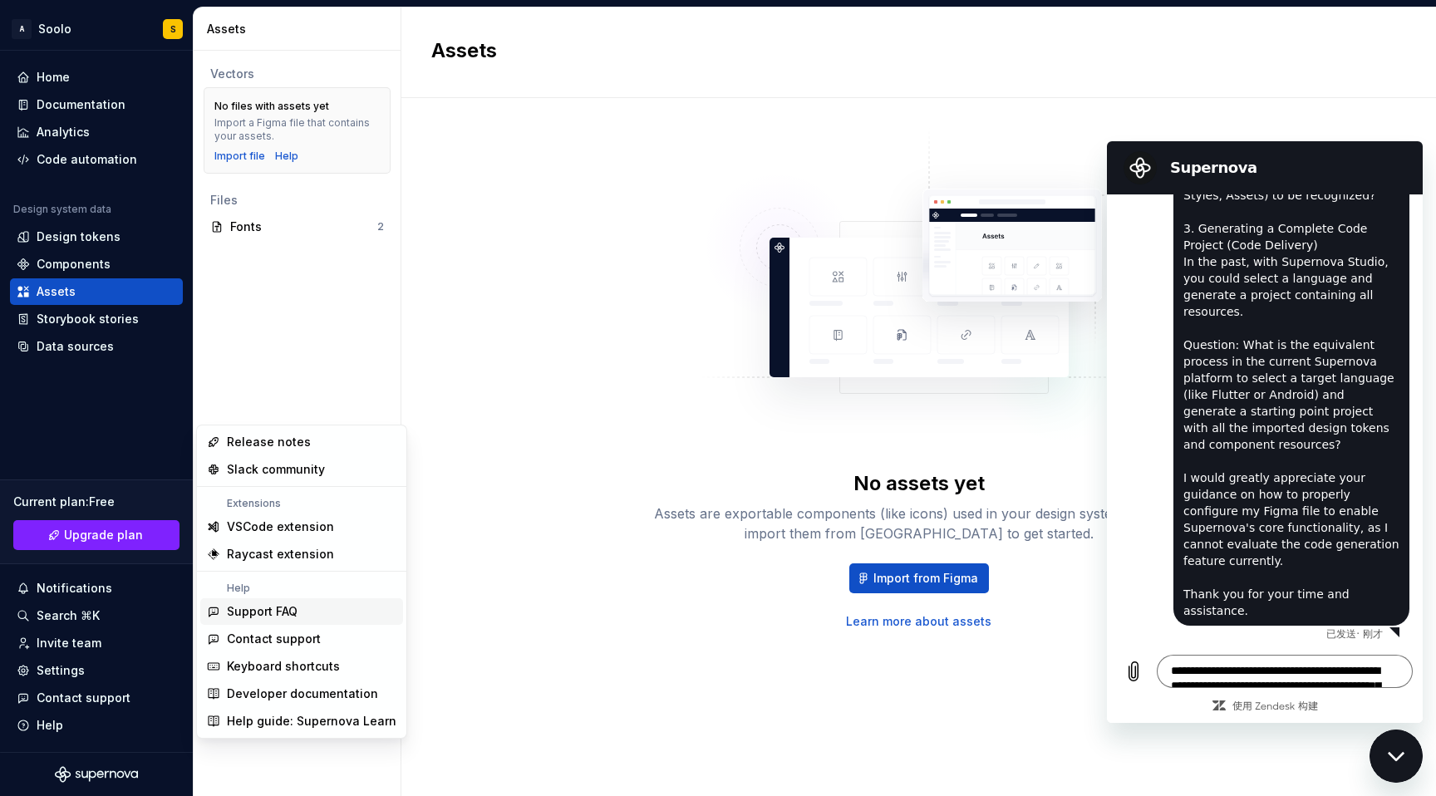
click at [316, 620] on span "Support FAQ" at bounding box center [301, 612] width 203 height 27
